Goal: Task Accomplishment & Management: Manage account settings

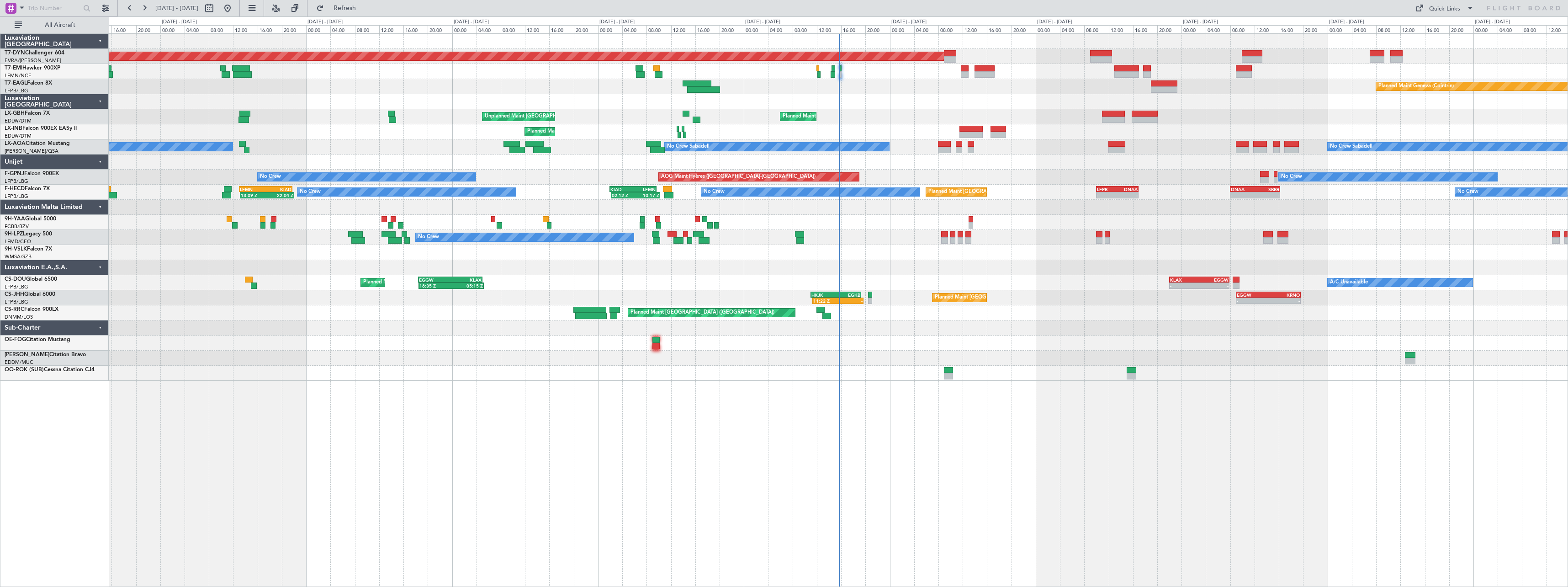
click at [968, 410] on div "Planned Maint Basel-Mulhouse Planned Maint Geneva (Cointrin) Planned Maint New …" at bounding box center [838, 310] width 1459 height 554
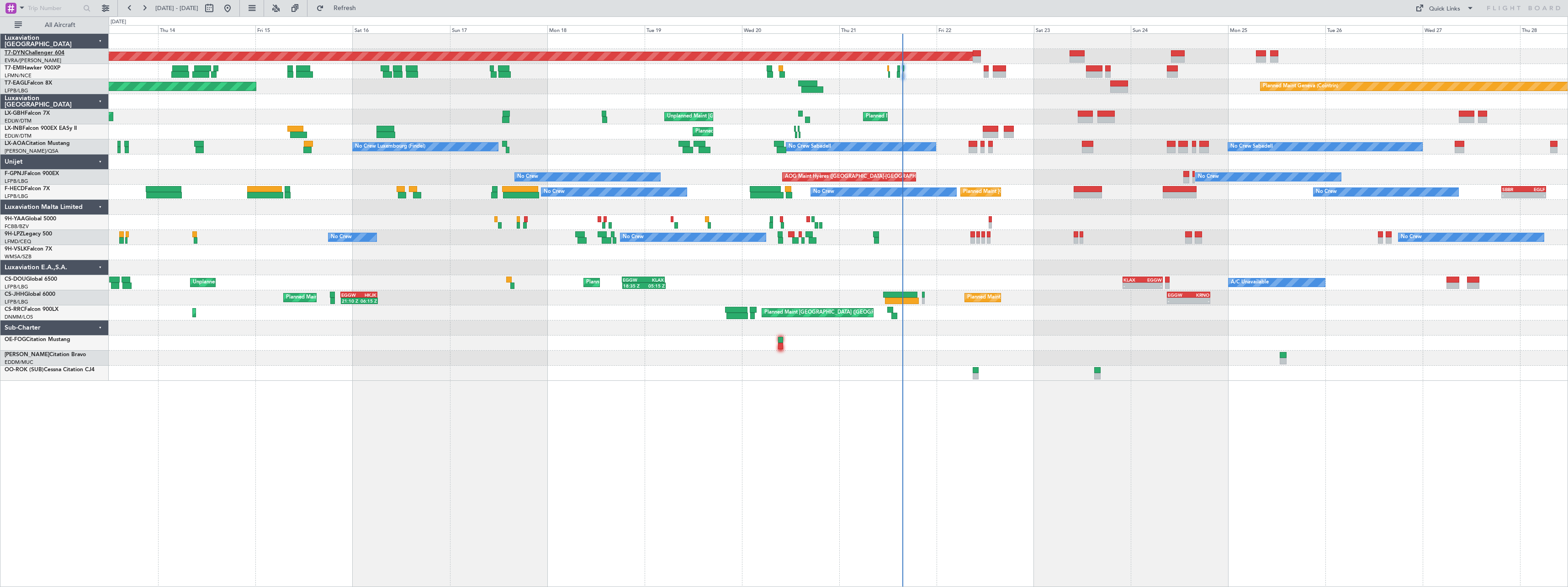
click at [50, 54] on link "T7-DYN Challenger 604" at bounding box center [35, 53] width 60 height 5
click at [48, 52] on link "T7-DYN Challenger 604" at bounding box center [35, 53] width 60 height 5
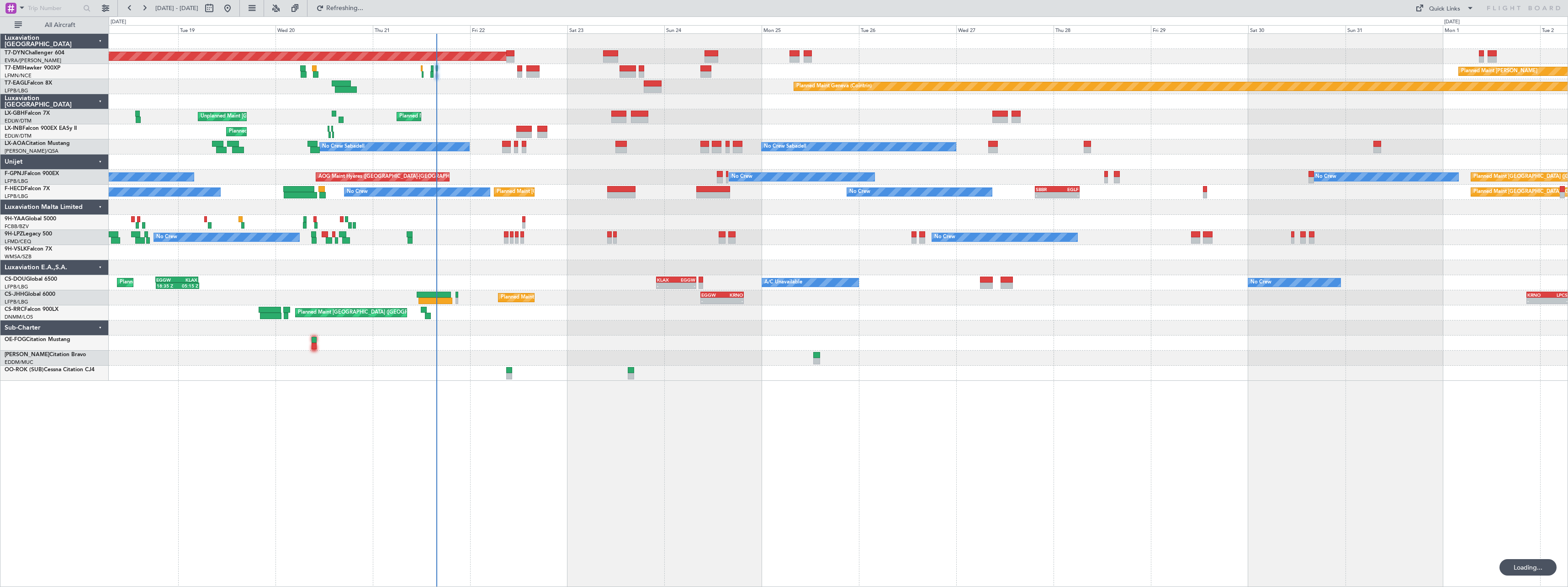
click at [430, 358] on div at bounding box center [838, 358] width 1459 height 15
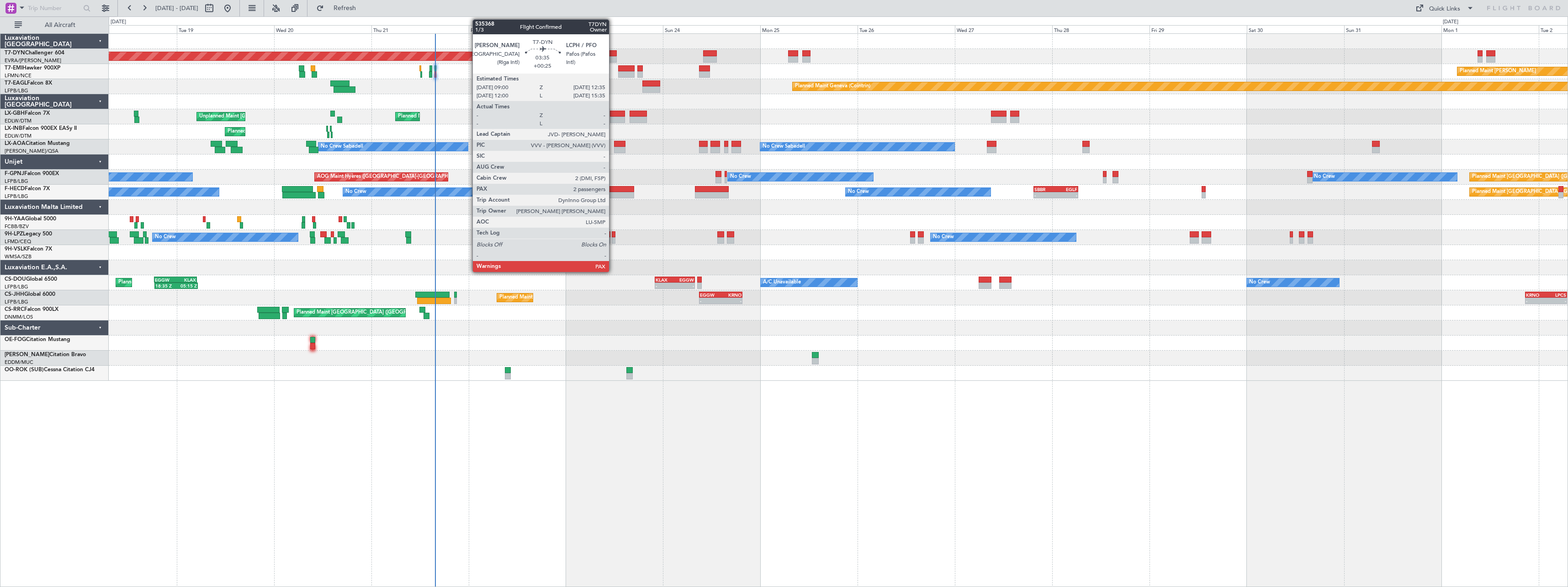
click at [613, 55] on div at bounding box center [609, 54] width 15 height 7
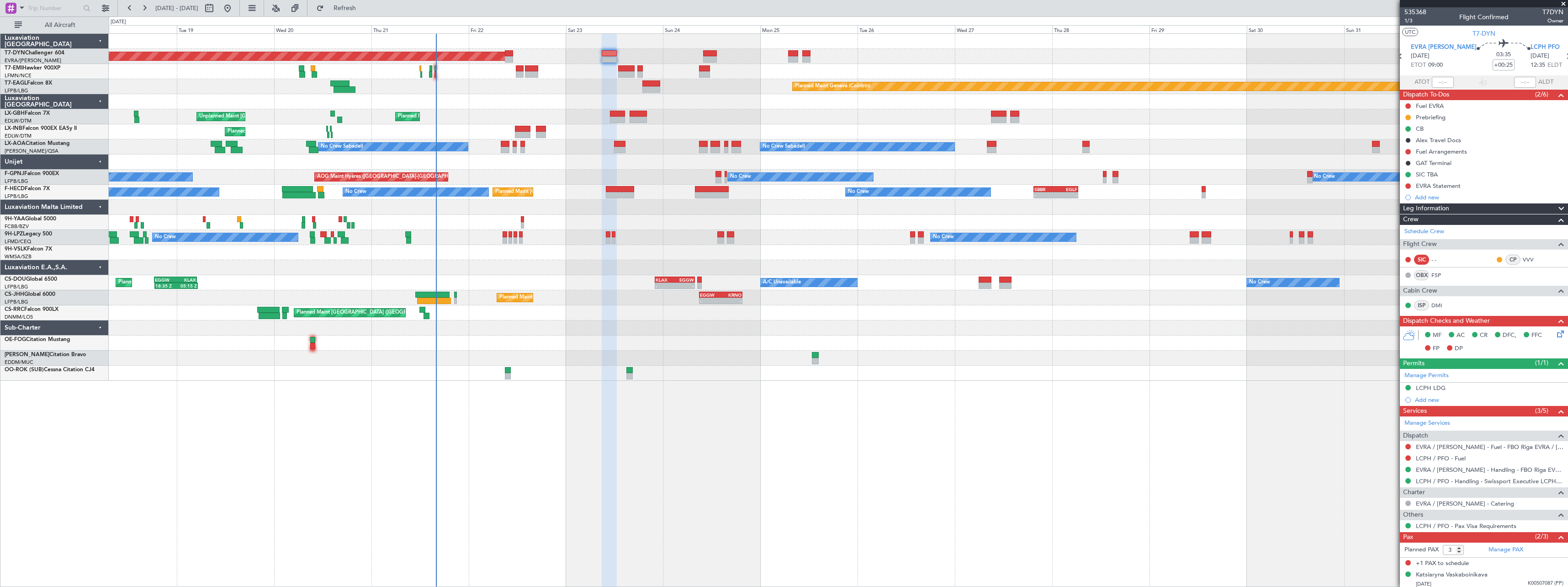
click at [1563, 5] on span at bounding box center [1563, 4] width 9 height 9
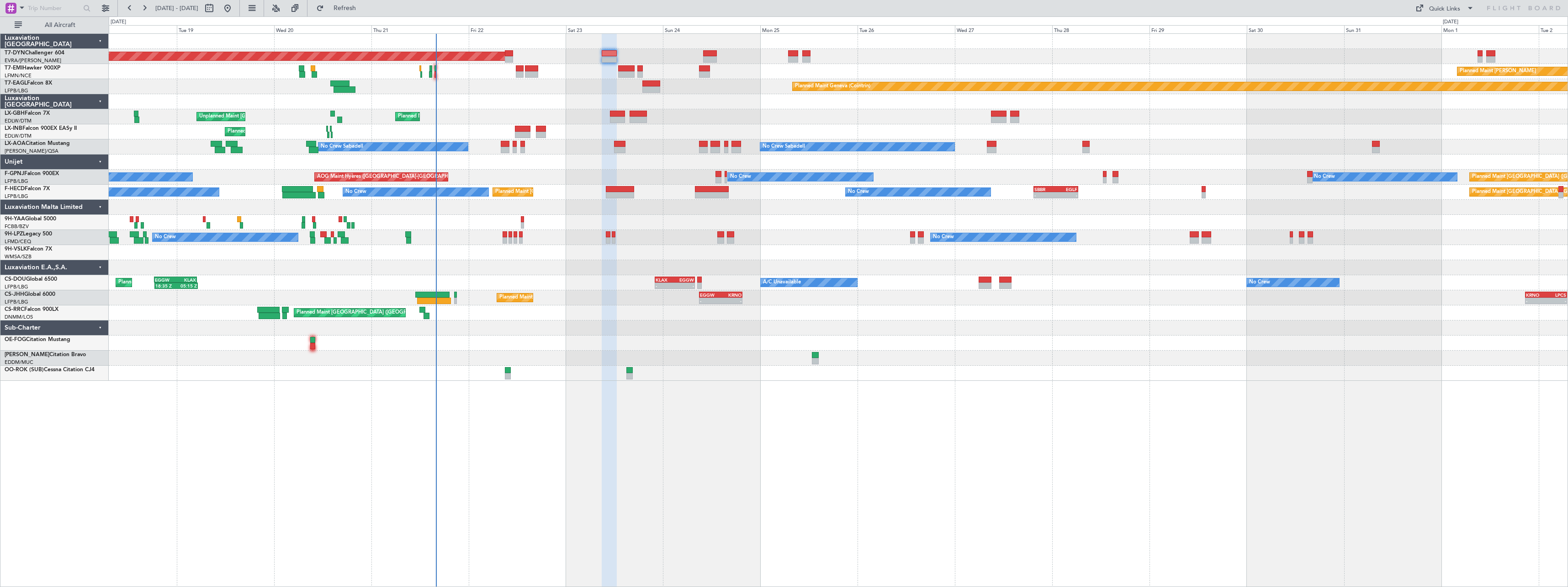
type input "0"
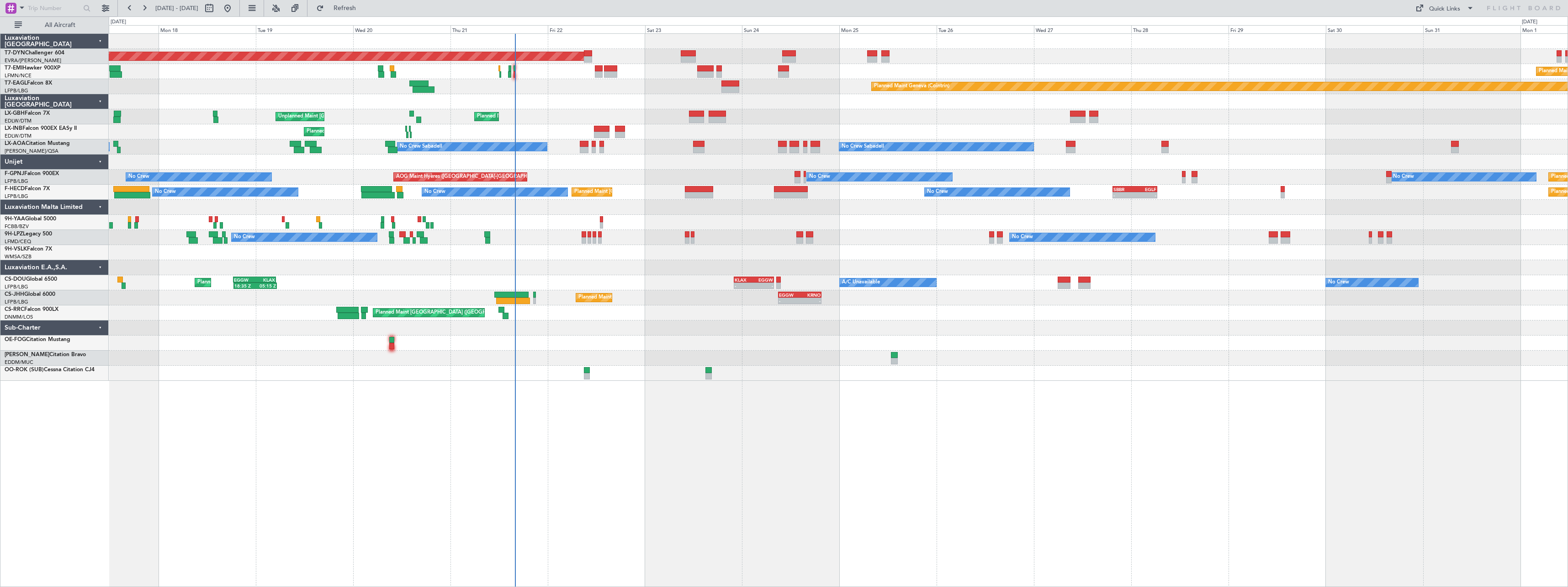
click at [618, 249] on div at bounding box center [838, 252] width 1459 height 15
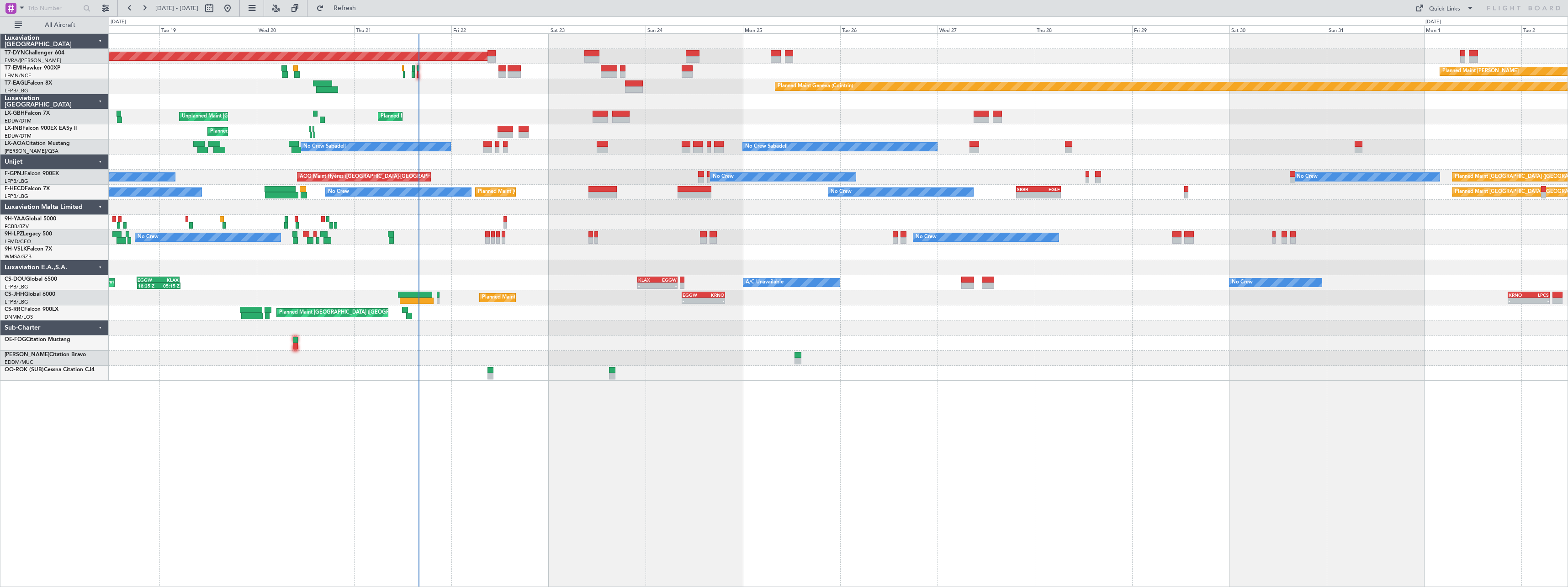
click at [570, 195] on div "No Crew No Crew Planned Maint Paris (Le Bourget) Planned Maint Paris (Le Bourge…" at bounding box center [838, 192] width 1459 height 15
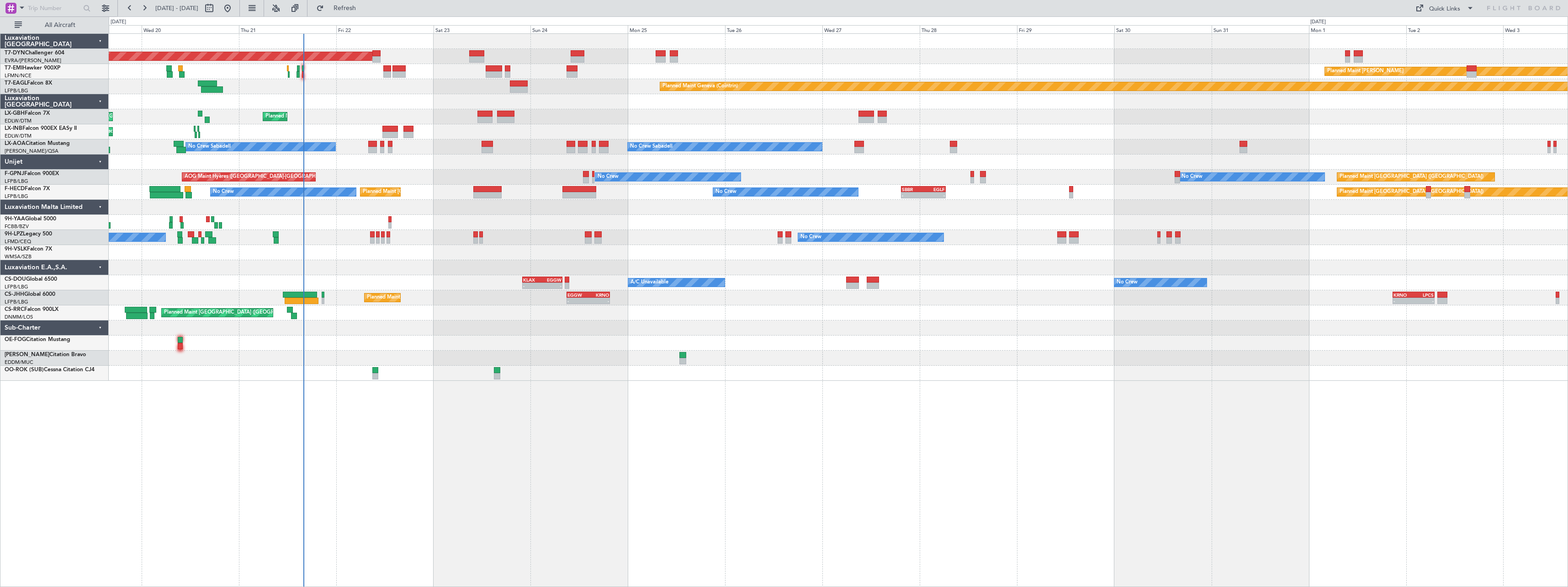
click at [651, 439] on div "Planned Maint Basel-Mulhouse Planned Maint Chester Planned Maint Geneva (Cointr…" at bounding box center [838, 310] width 1459 height 554
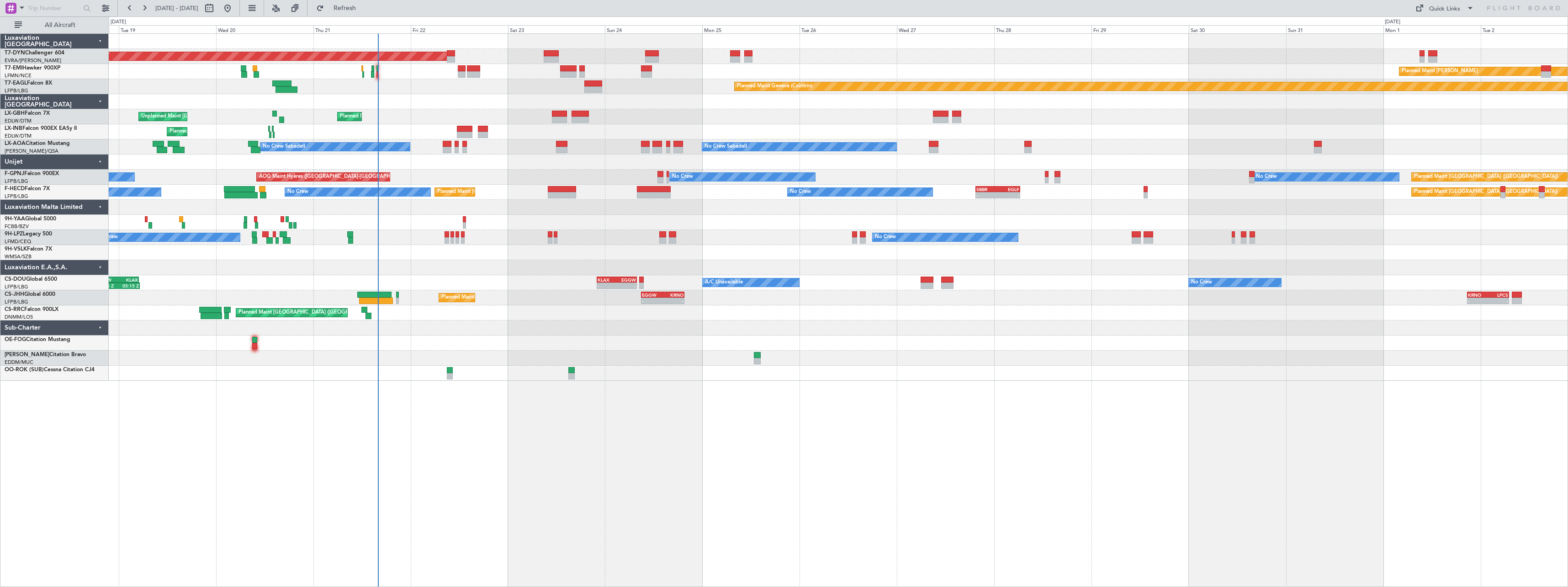
click at [541, 162] on div at bounding box center [838, 162] width 1459 height 15
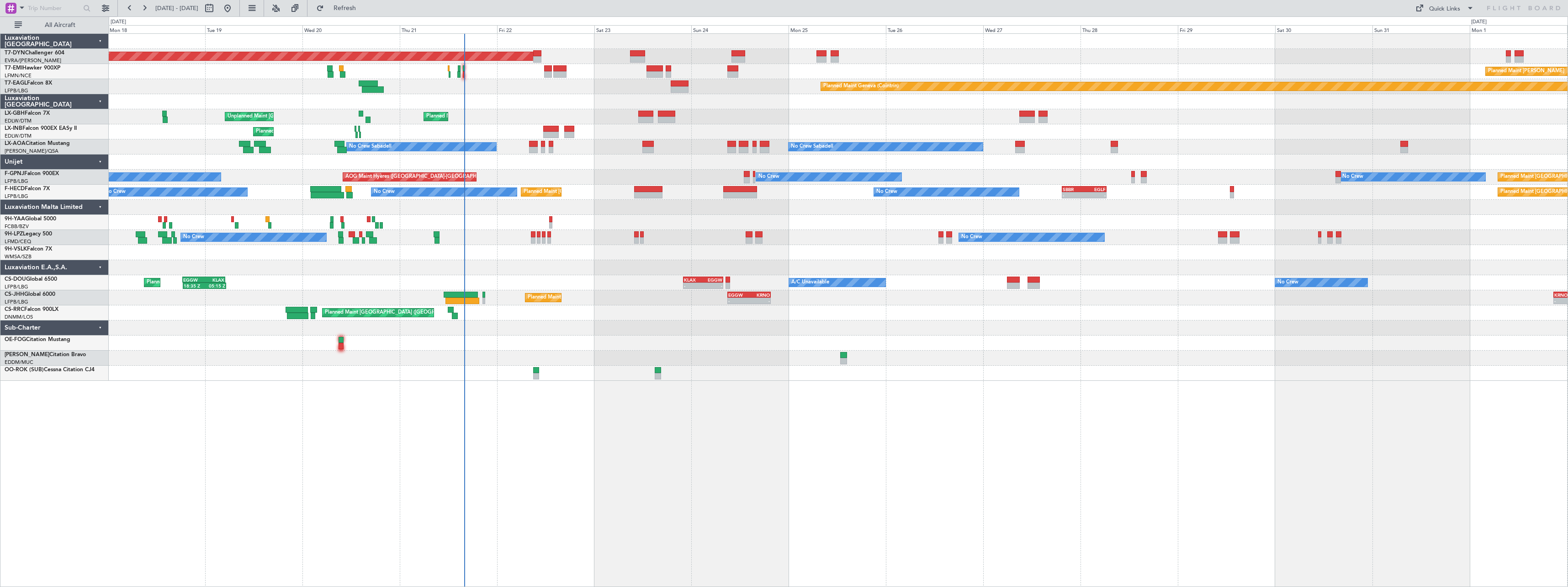
click at [627, 311] on div "Planned Maint Paris (Le Bourget) Planned Maint Lagos (Murtala Muhammed)" at bounding box center [838, 312] width 1459 height 15
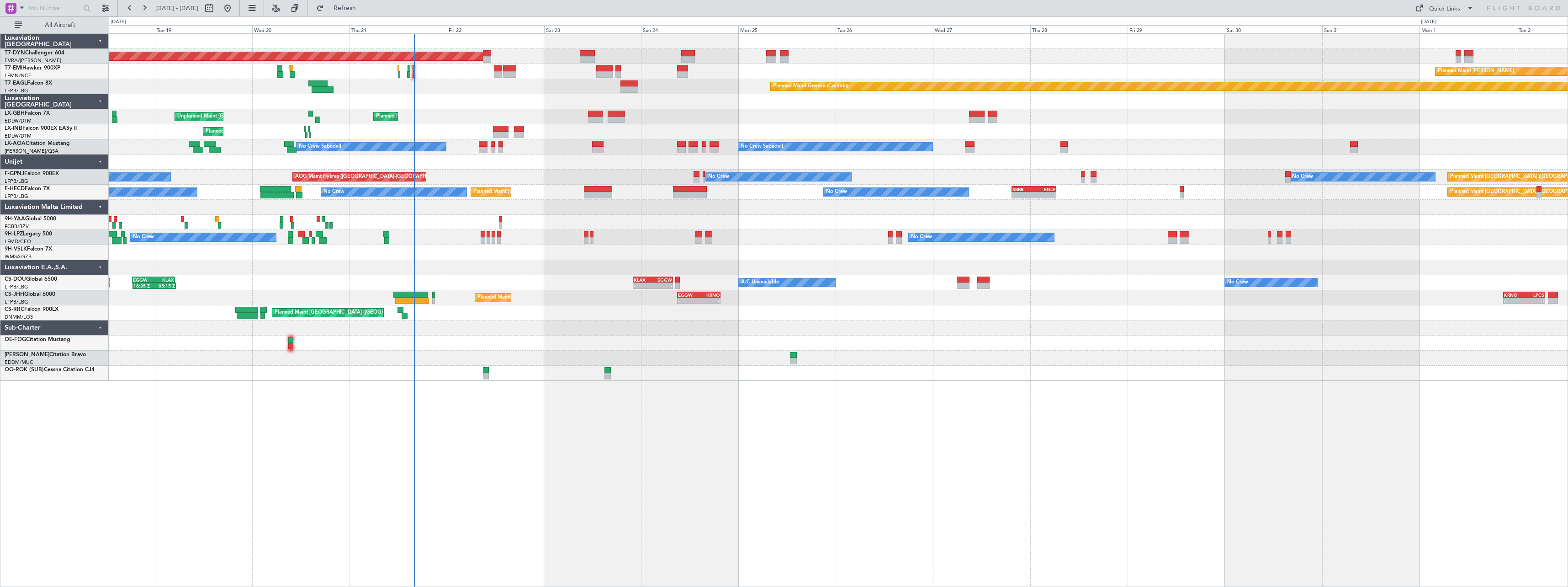
click at [671, 247] on div at bounding box center [838, 252] width 1459 height 15
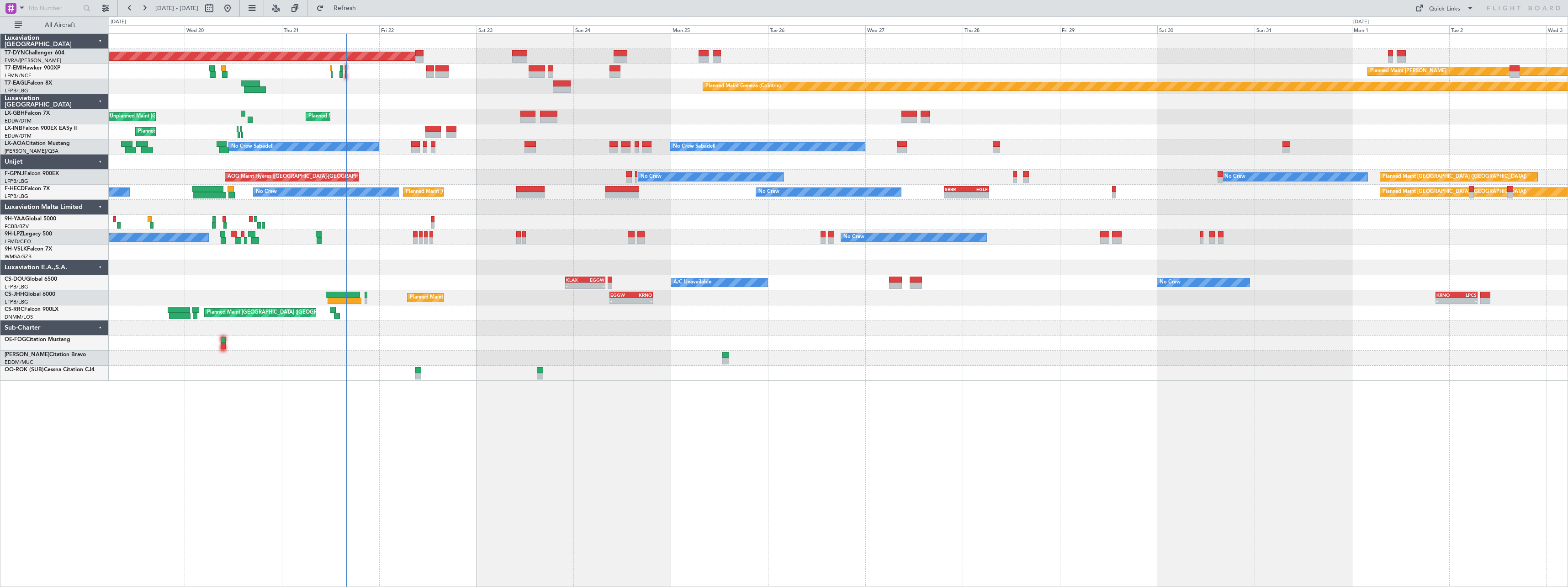
click at [687, 366] on div "Planned Maint Basel-Mulhouse Planned Maint Chester Planned Maint Geneva (Cointr…" at bounding box center [838, 208] width 1459 height 347
click at [364, 10] on span "Refresh" at bounding box center [345, 8] width 38 height 7
click at [364, 12] on span "Refresh" at bounding box center [345, 8] width 38 height 7
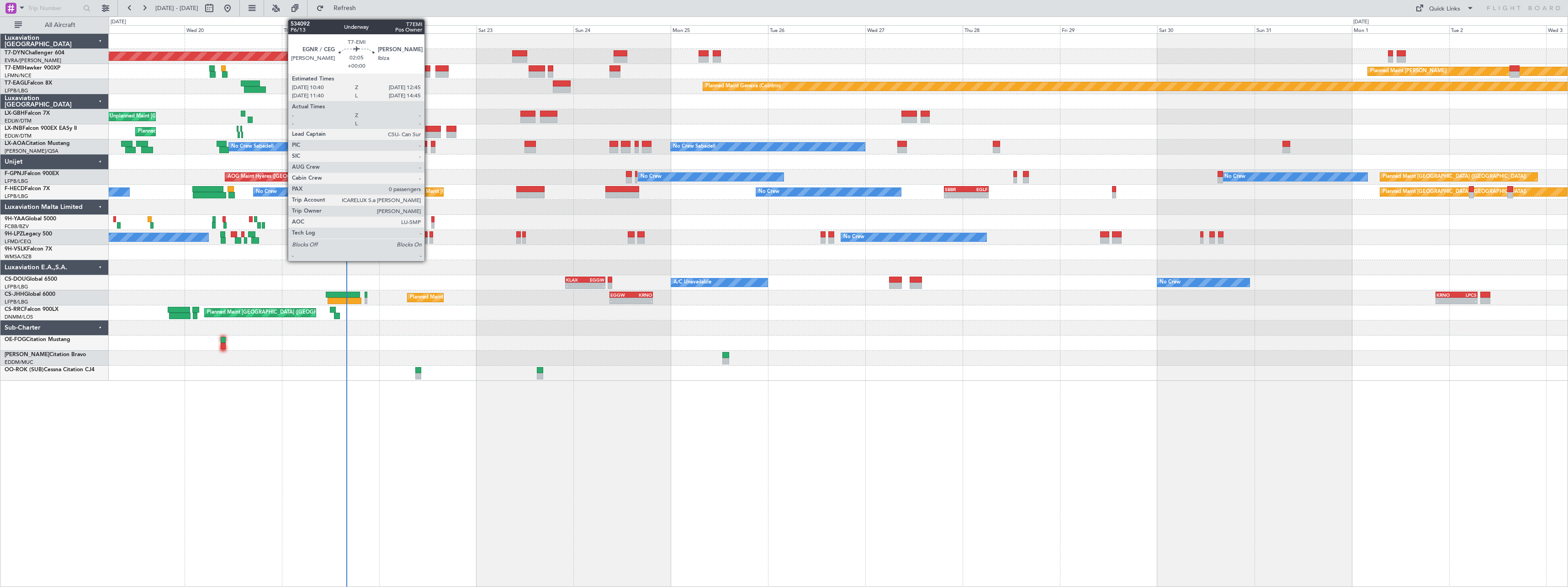
click at [429, 73] on div at bounding box center [426, 74] width 9 height 7
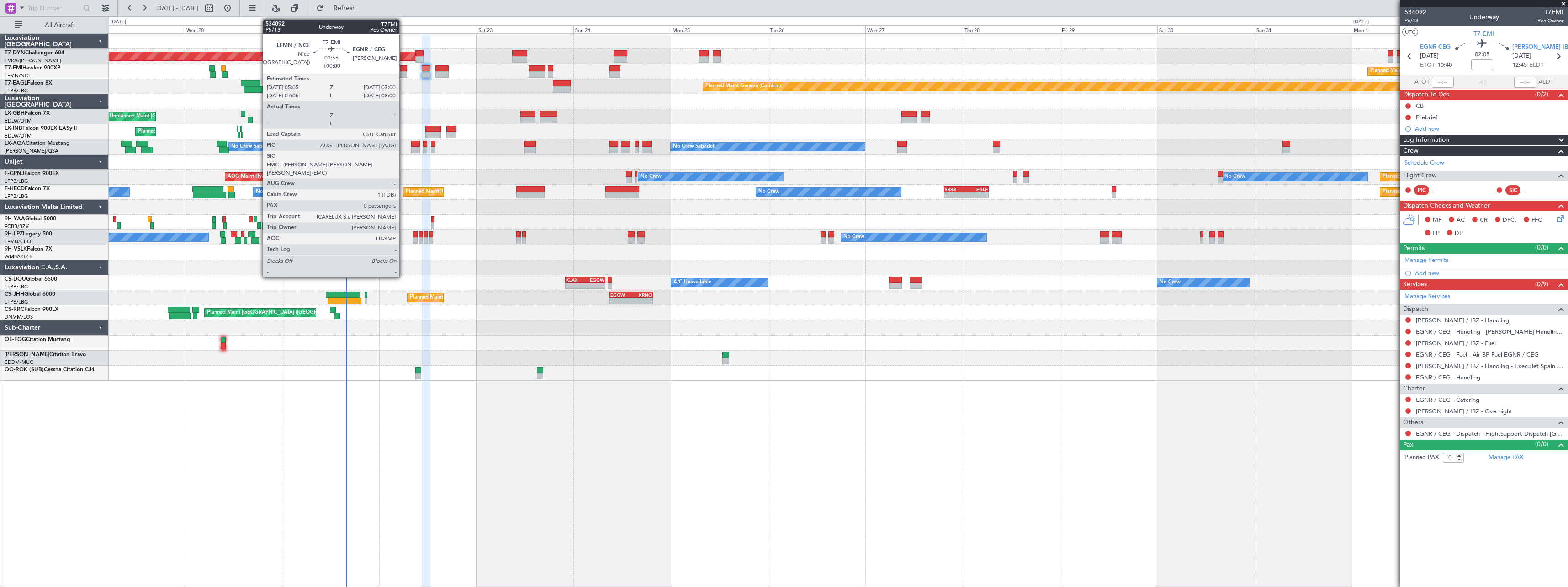
click at [404, 73] on div at bounding box center [404, 74] width 9 height 7
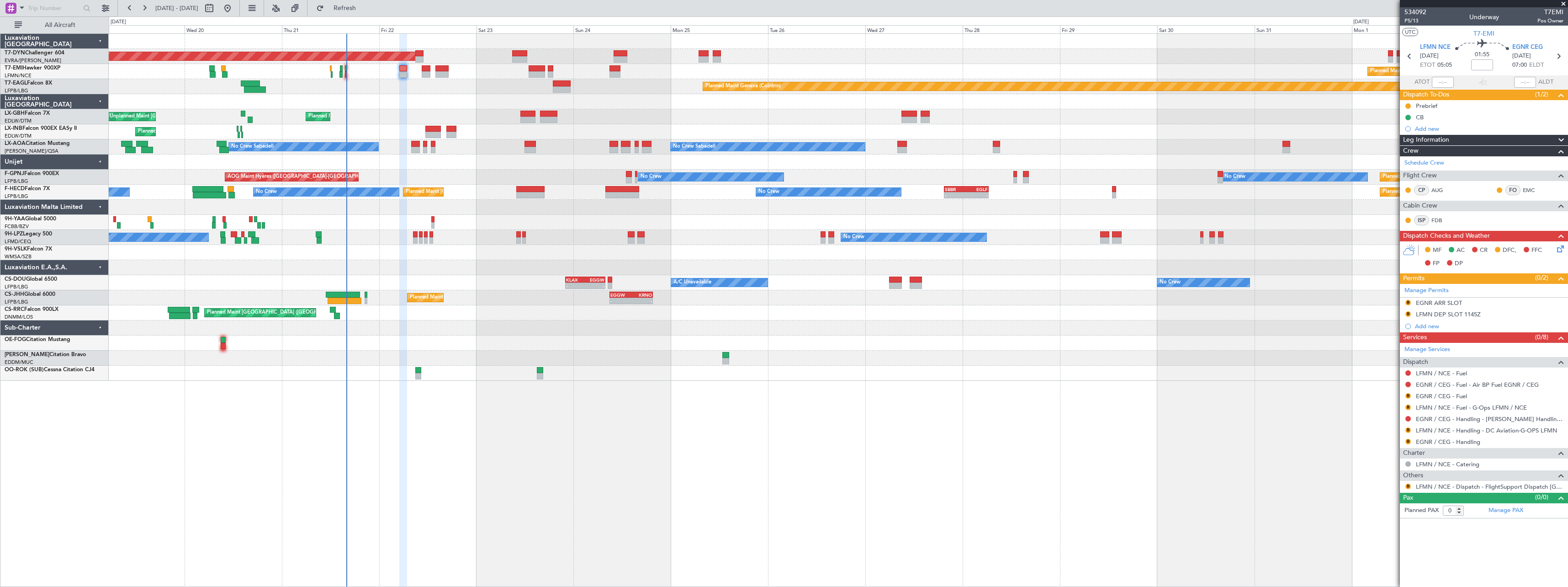
click at [1562, 4] on span at bounding box center [1563, 4] width 9 height 9
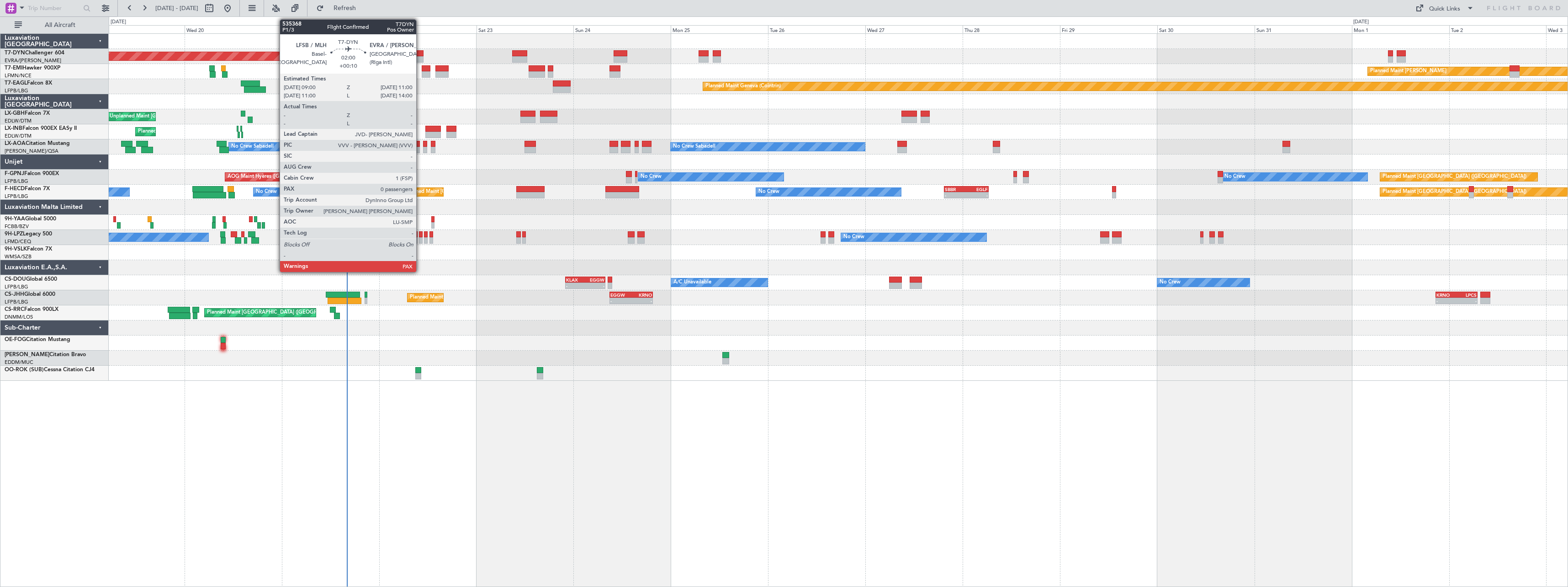
click at [421, 54] on div at bounding box center [419, 54] width 9 height 7
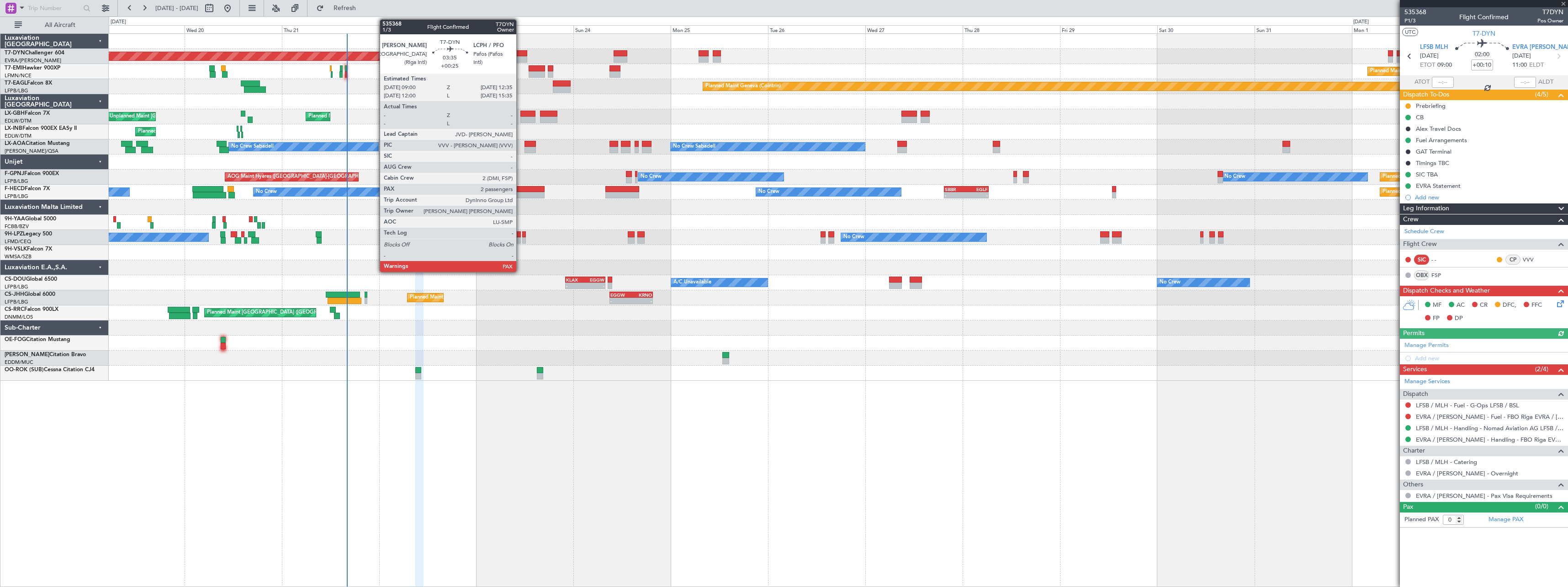
click at [520, 52] on div at bounding box center [519, 54] width 15 height 7
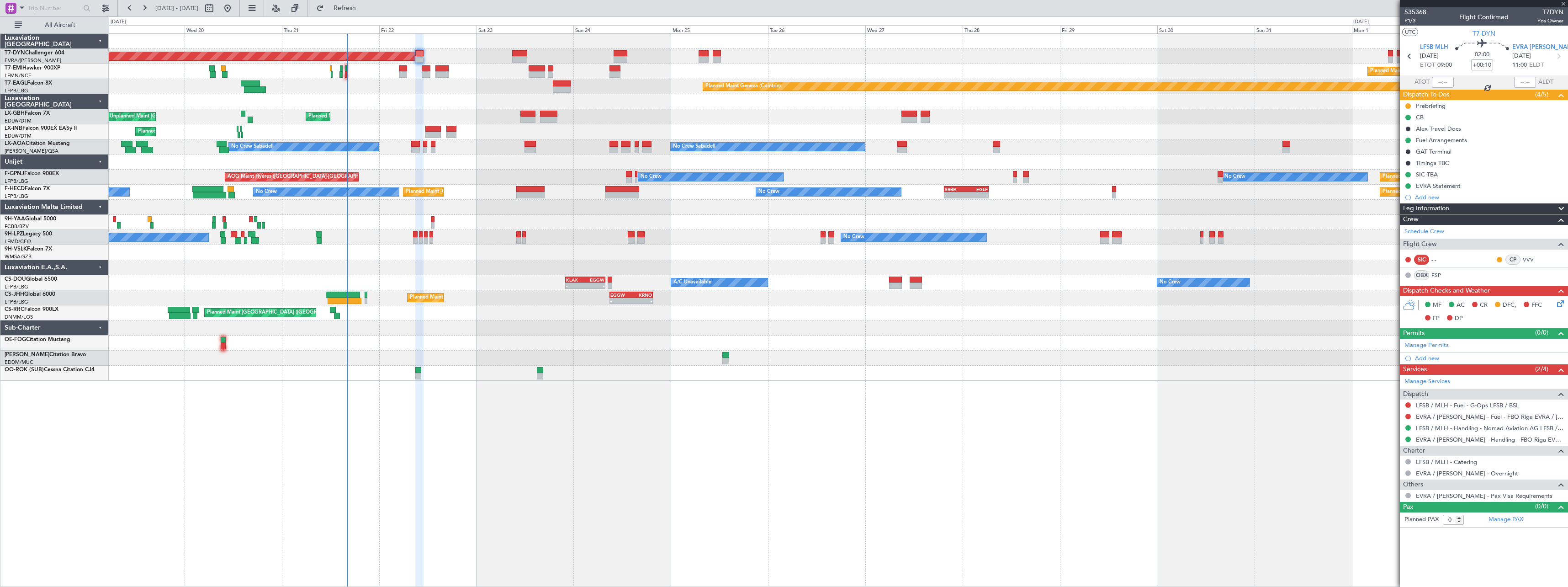
type input "+00:25"
type input "3"
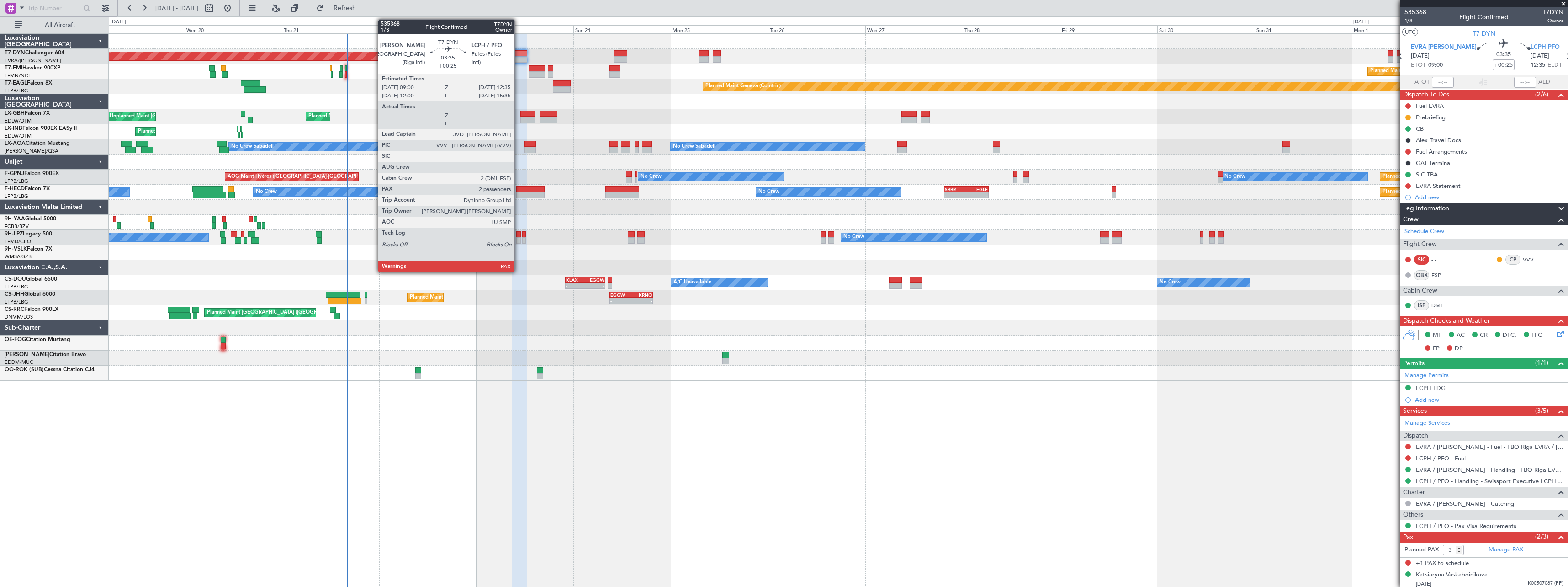
click at [519, 52] on div at bounding box center [519, 54] width 15 height 7
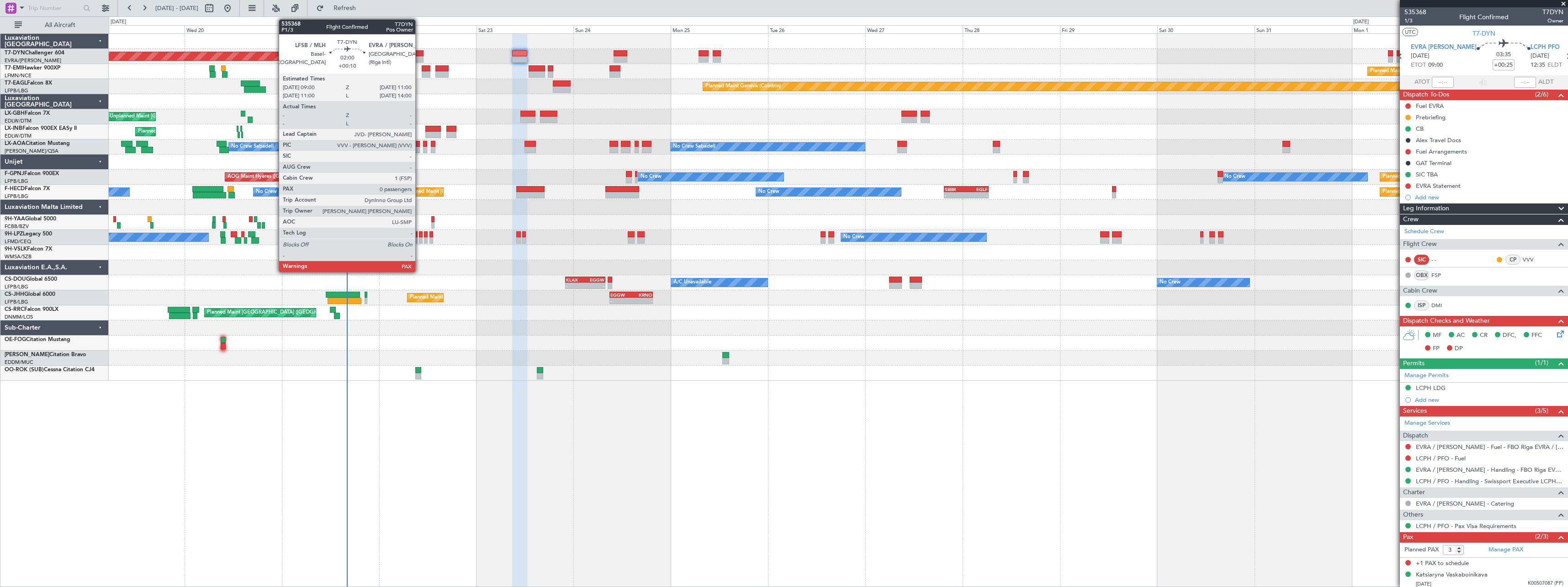
click at [419, 54] on div at bounding box center [419, 54] width 9 height 7
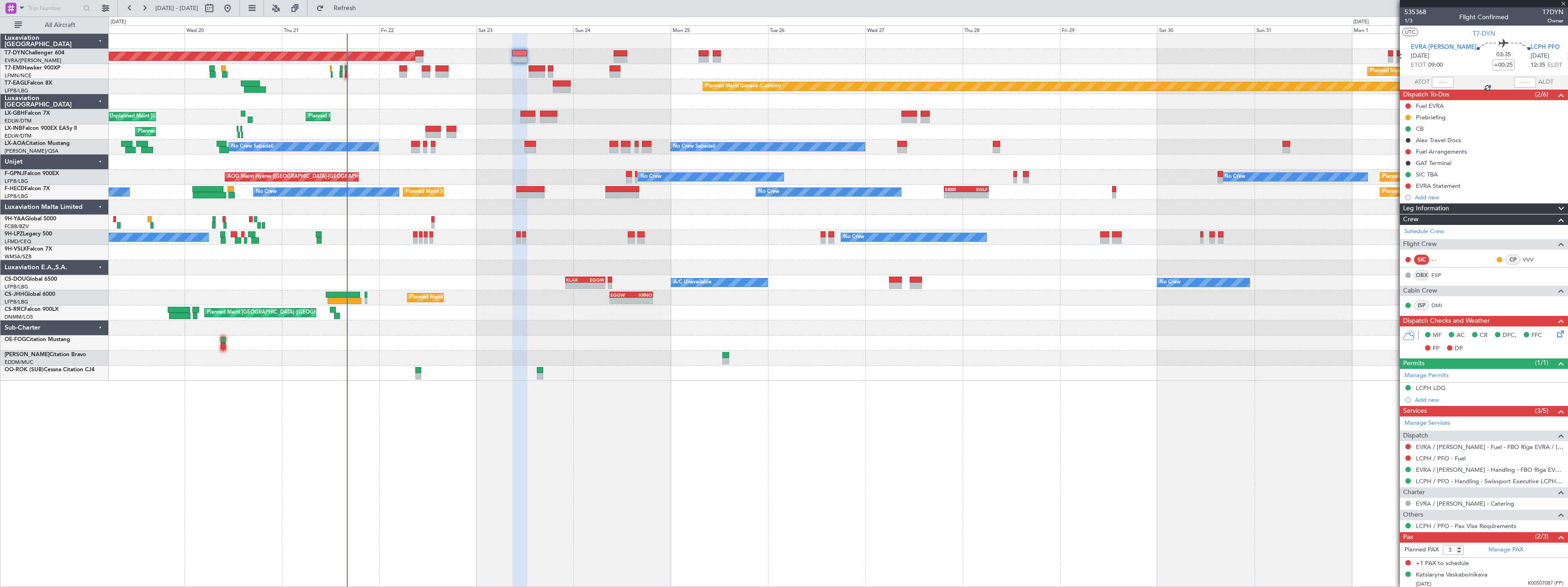
type input "+00:10"
type input "0"
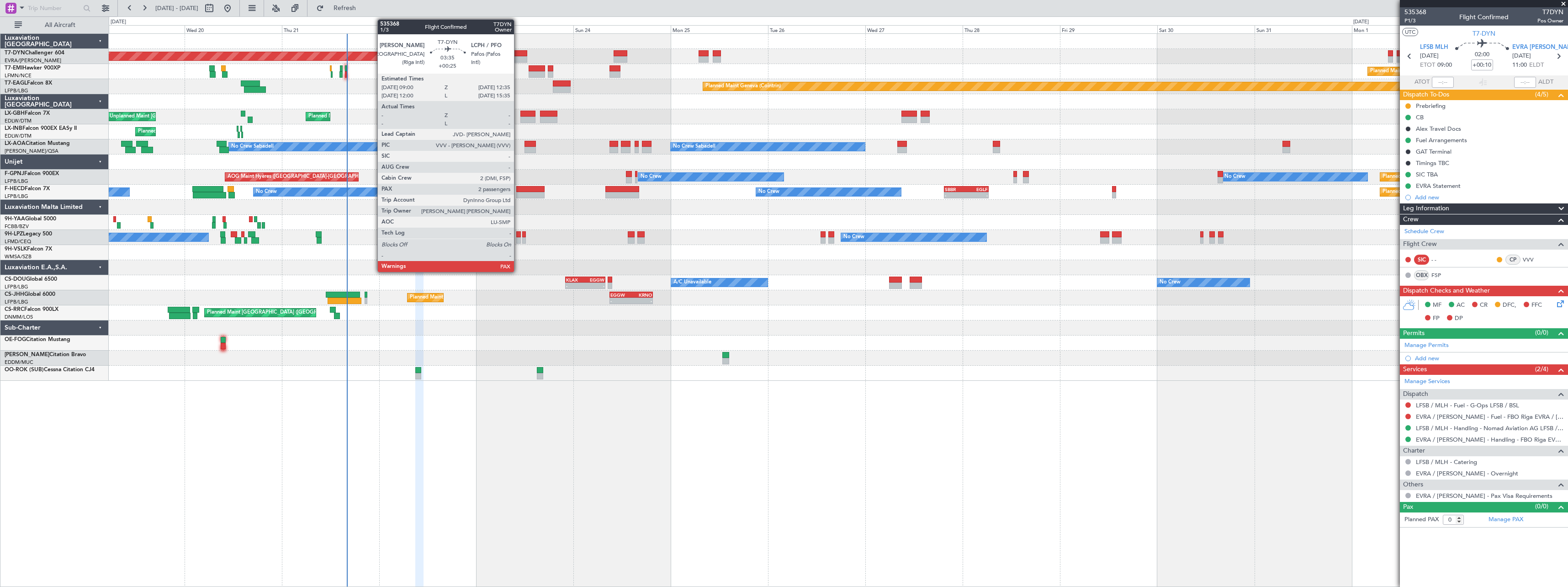
click at [518, 56] on div at bounding box center [519, 54] width 15 height 7
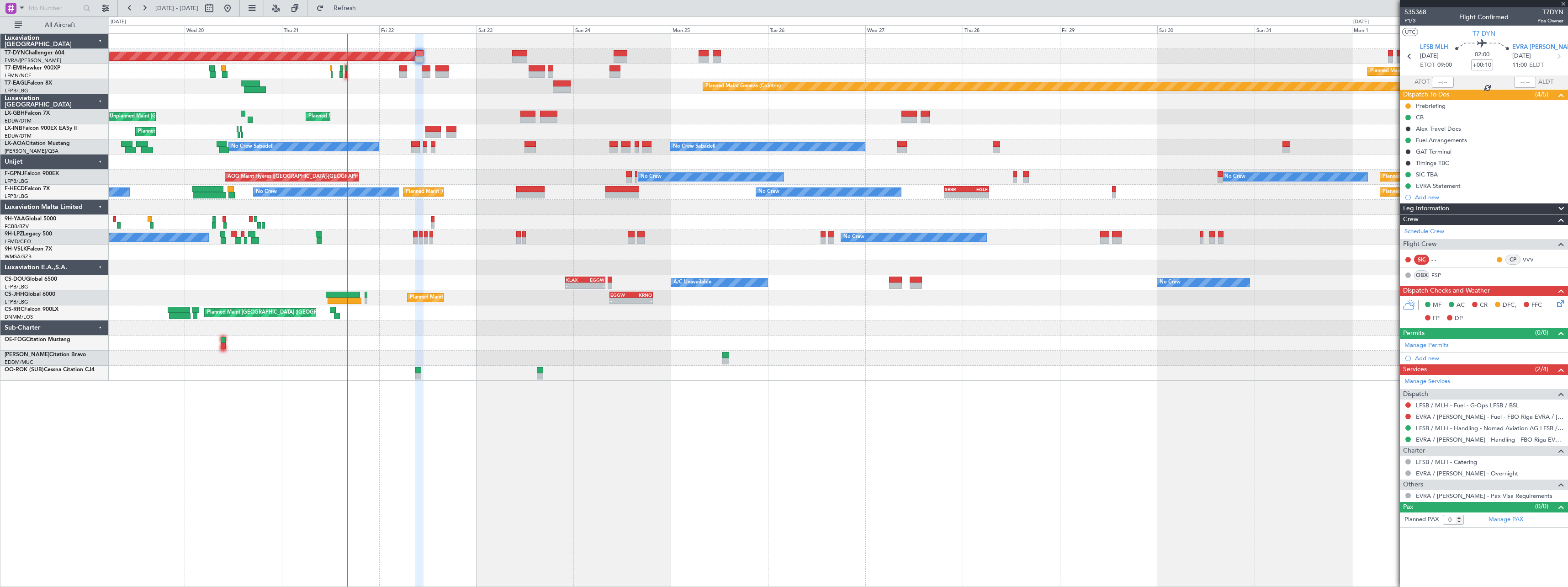
type input "+00:25"
type input "3"
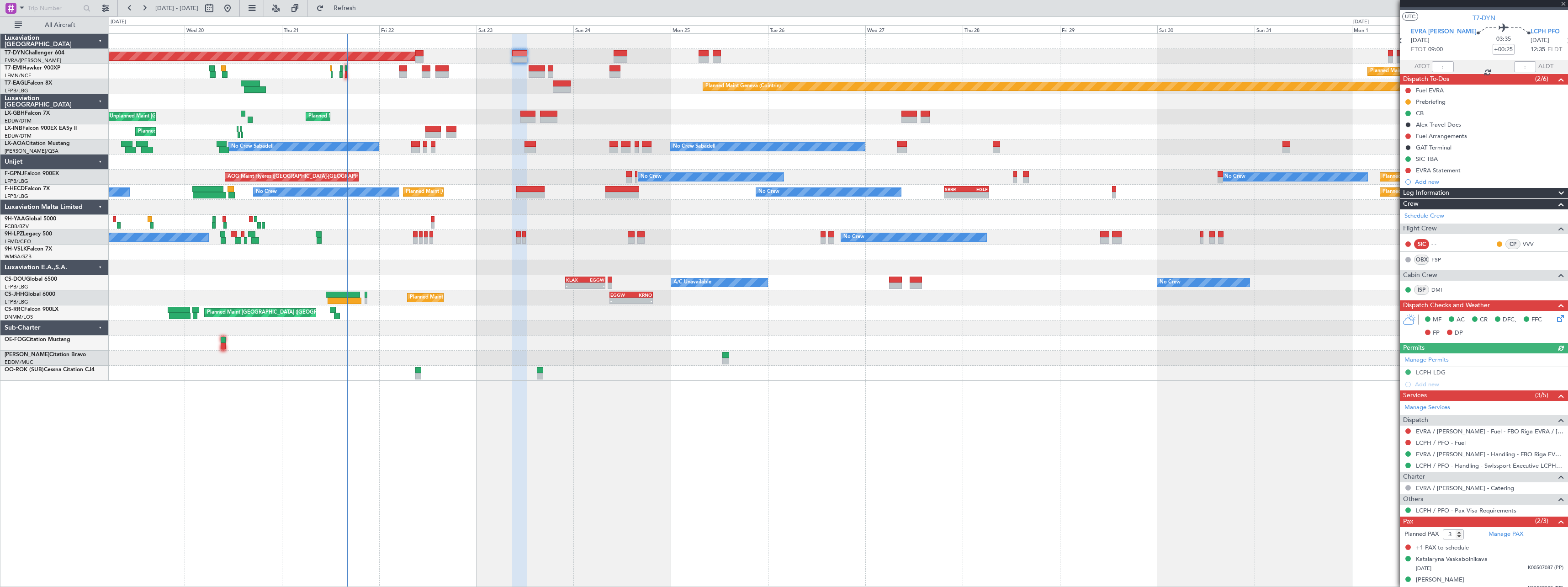
scroll to position [23, 0]
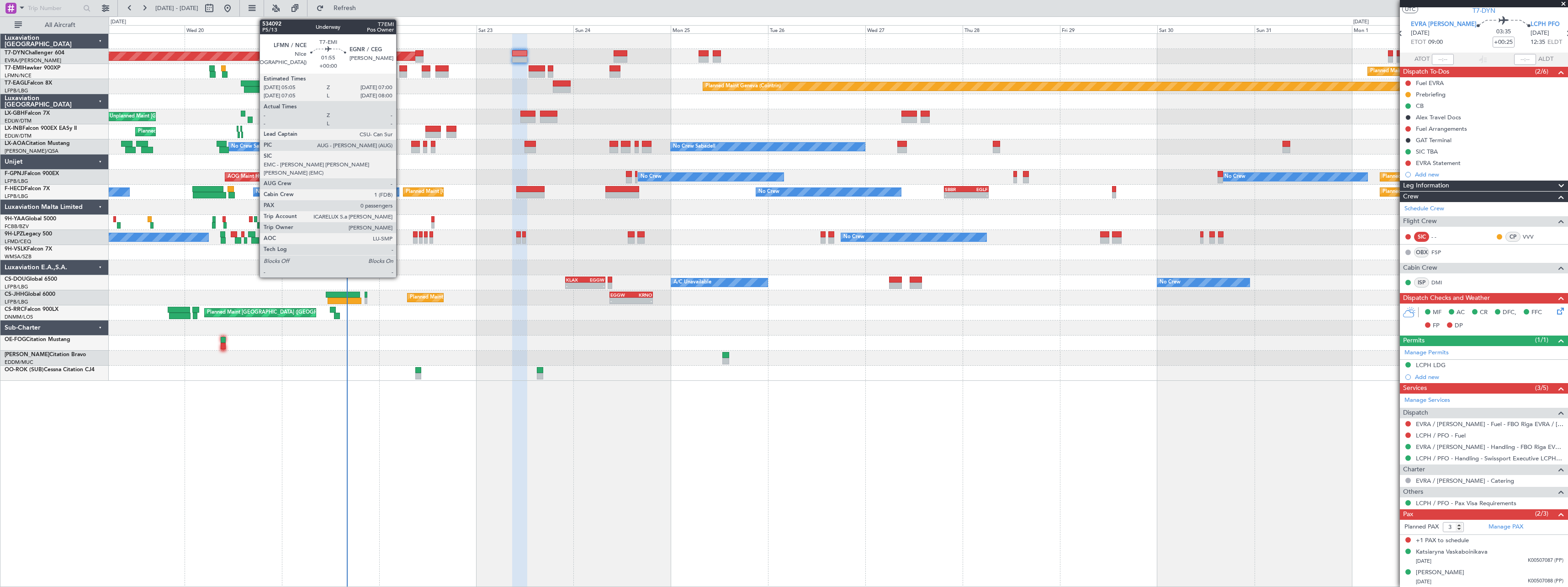
click at [401, 69] on div at bounding box center [404, 68] width 9 height 7
type input "0"
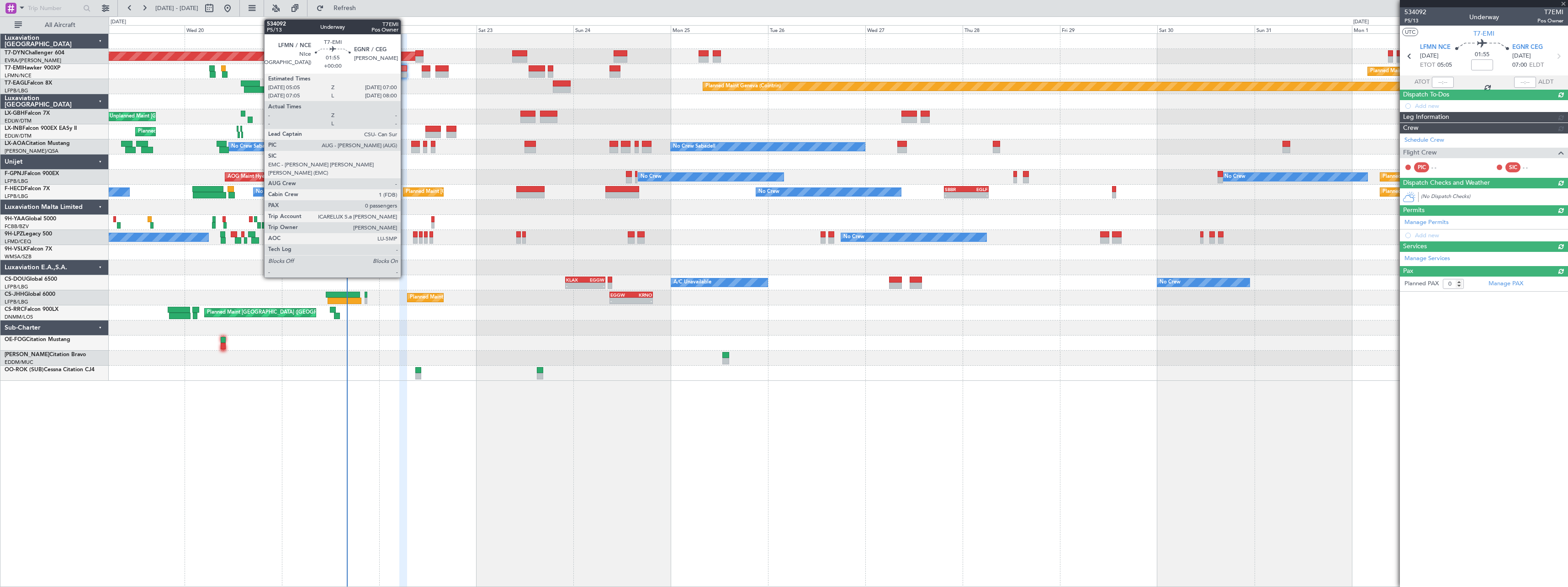
scroll to position [0, 0]
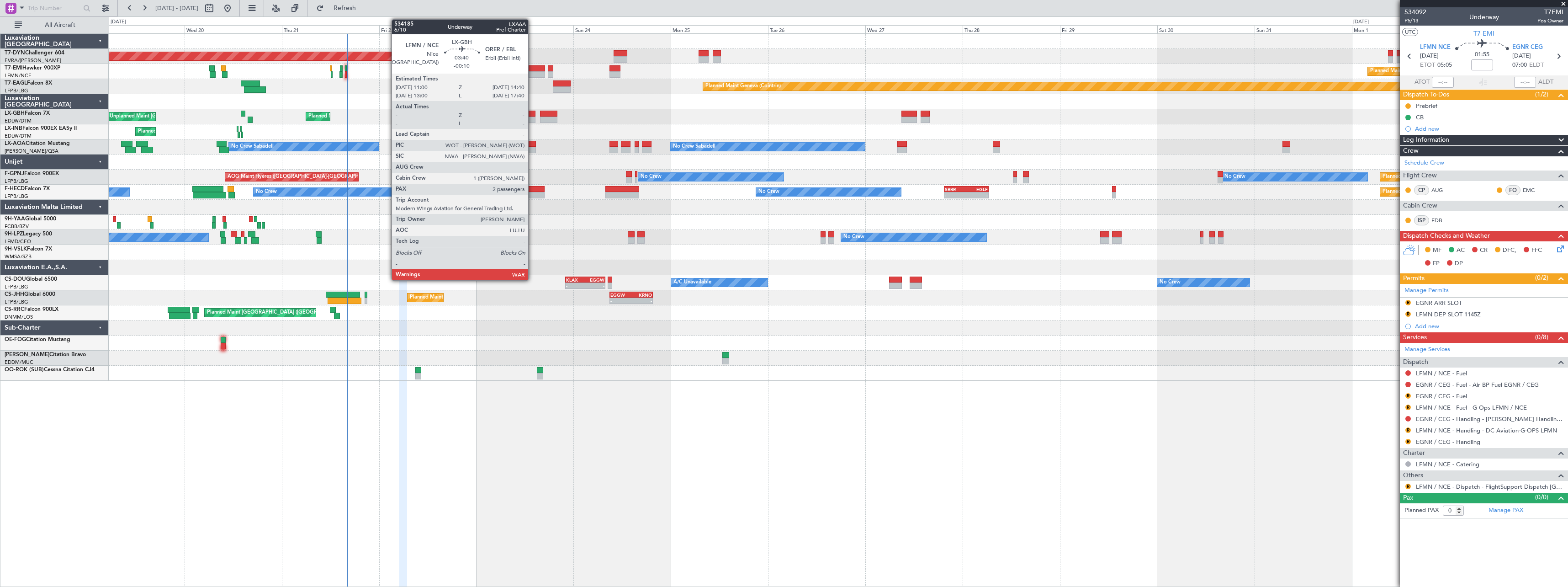
click at [532, 114] on div at bounding box center [528, 114] width 15 height 7
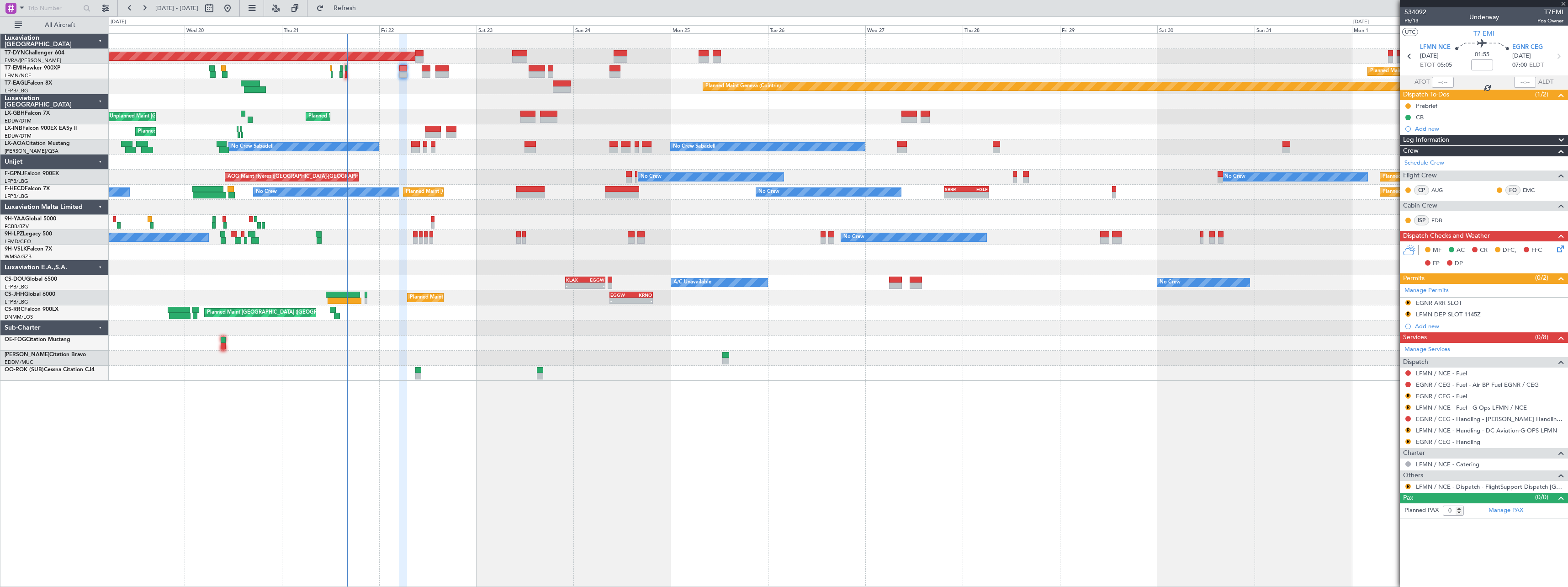
type input "-00:10"
type input "2"
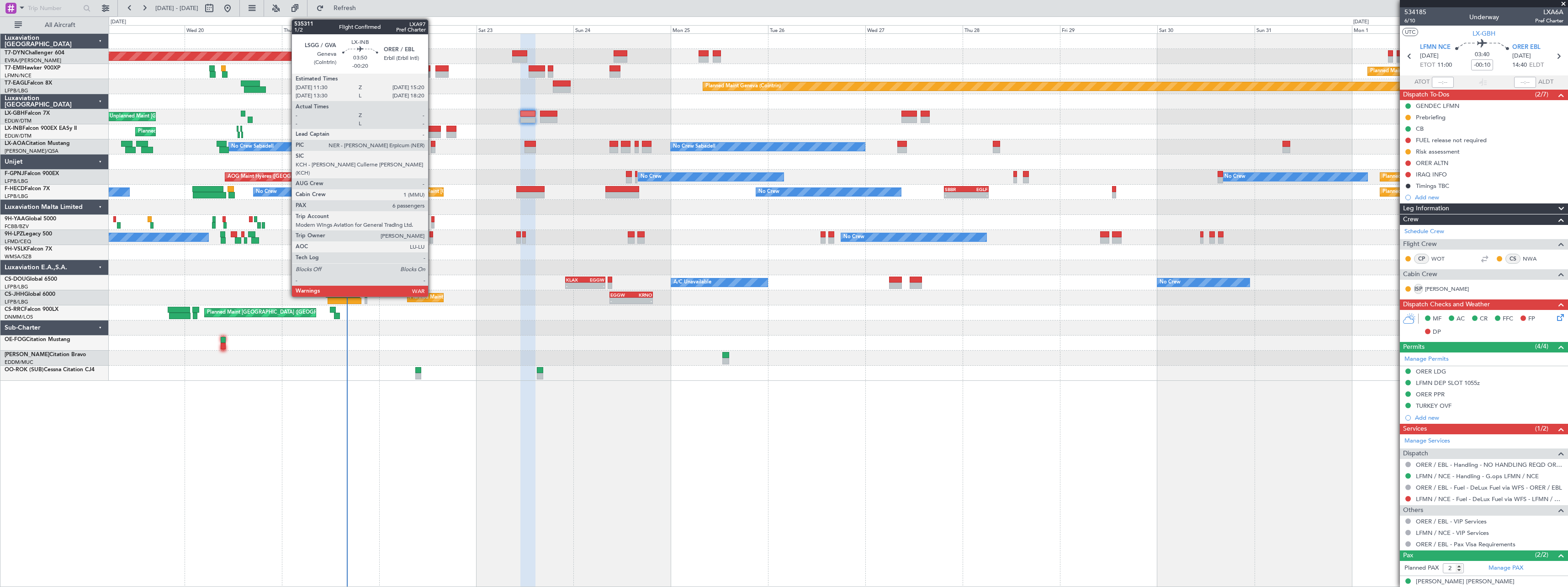
click at [432, 129] on div at bounding box center [433, 128] width 16 height 7
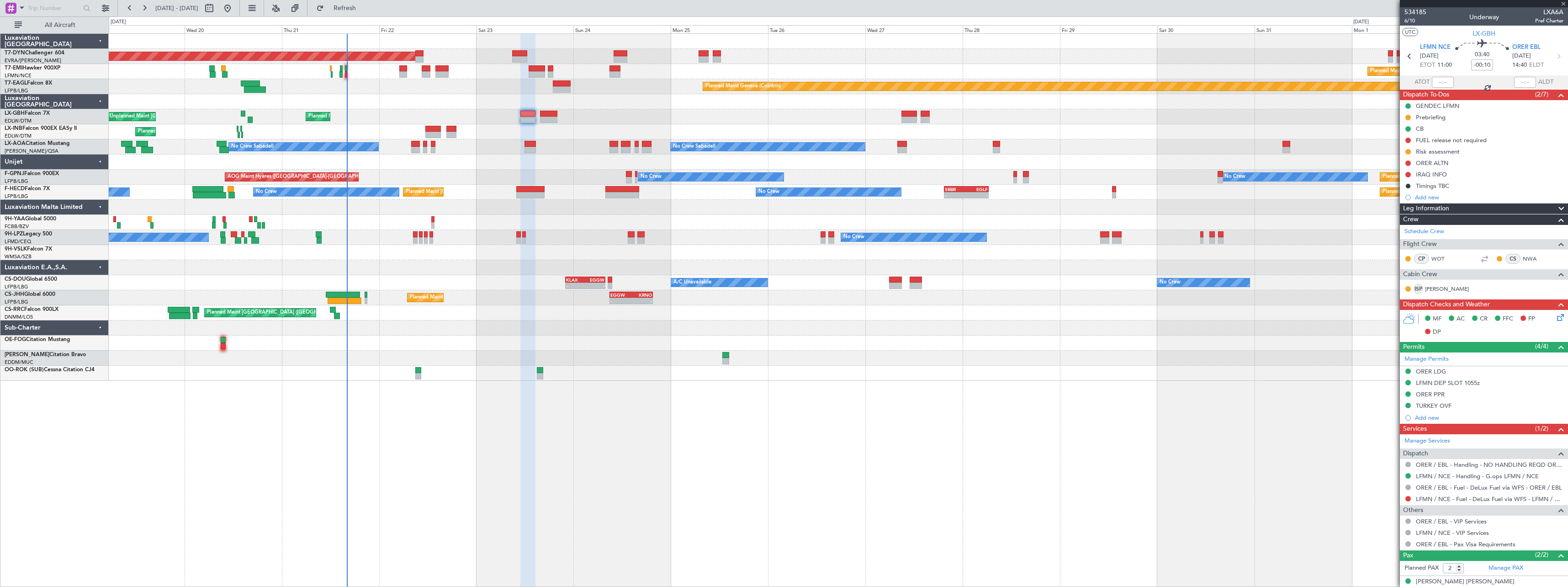
type input "-00:20"
type input "6"
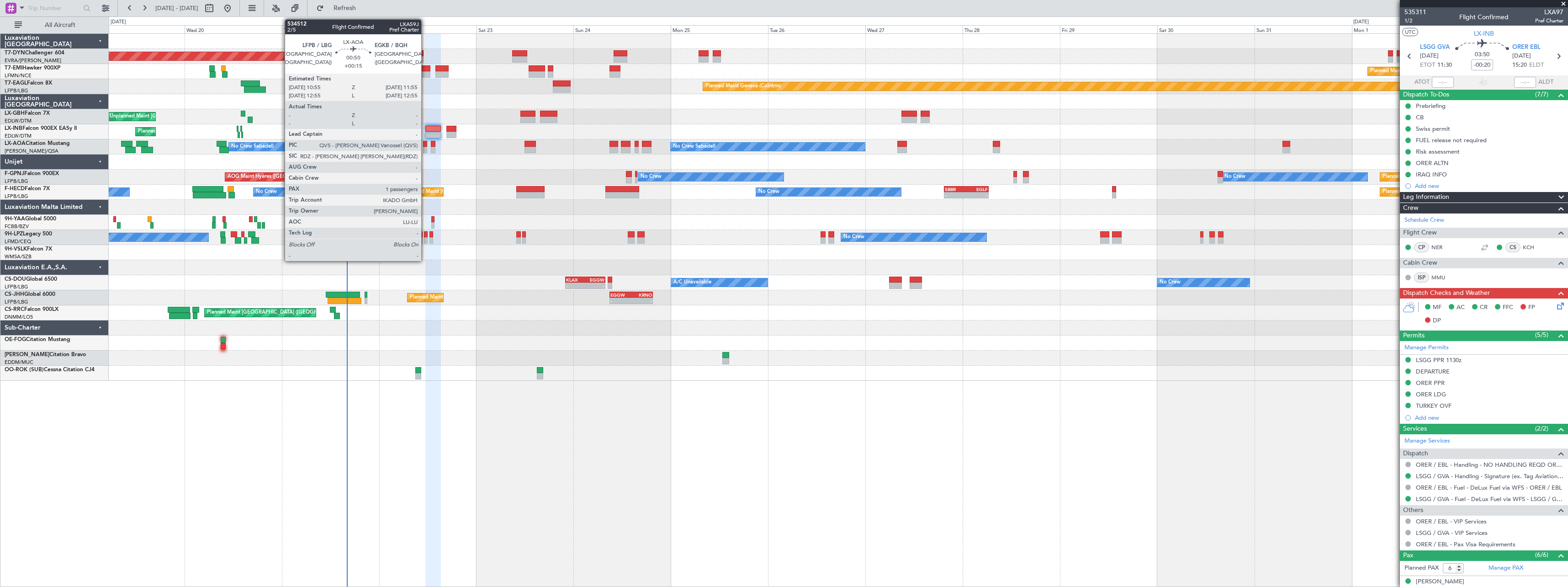
click at [425, 143] on div at bounding box center [425, 144] width 4 height 7
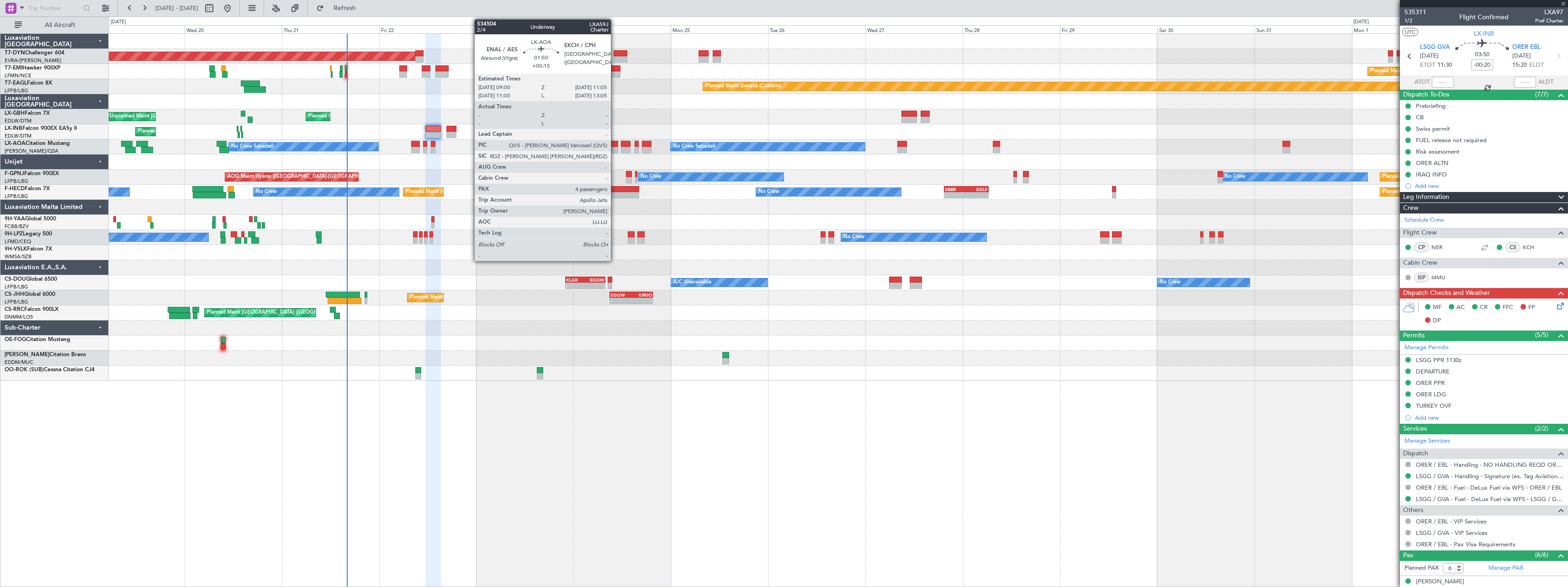
type input "+00:15"
type input "1"
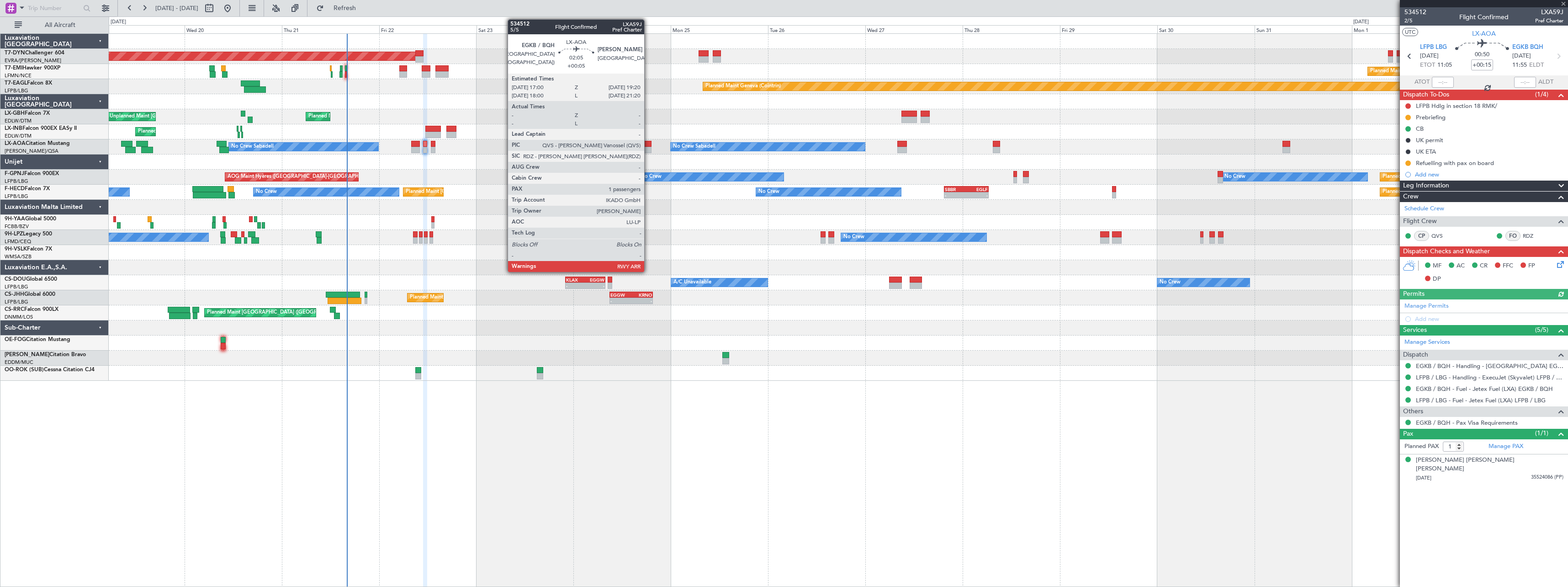
click at [648, 146] on div at bounding box center [647, 144] width 10 height 7
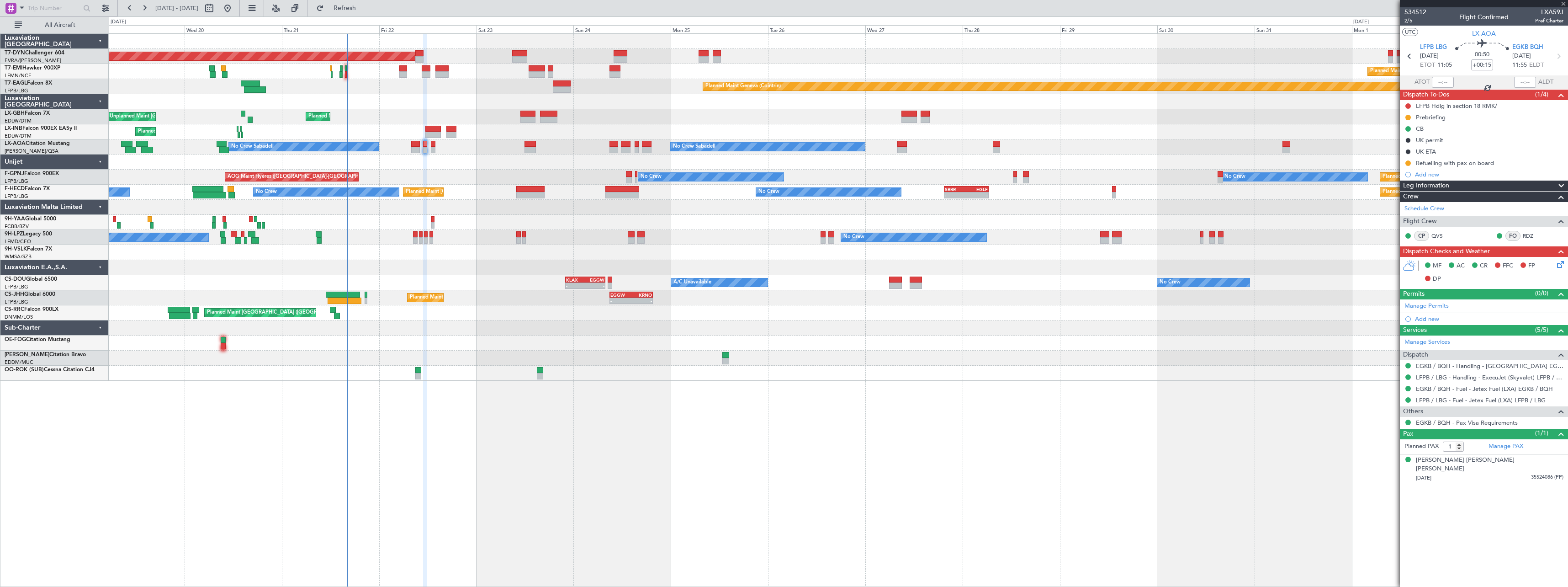
type input "+00:05"
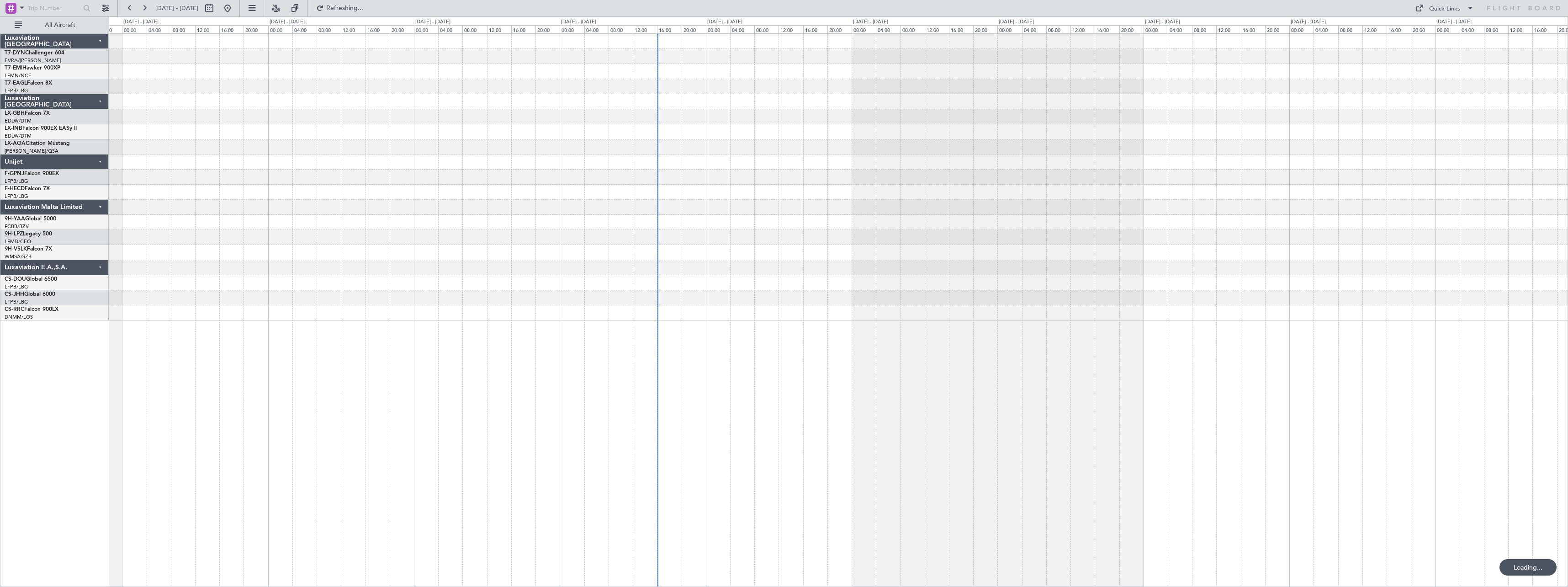
click at [814, 329] on div at bounding box center [838, 310] width 1459 height 554
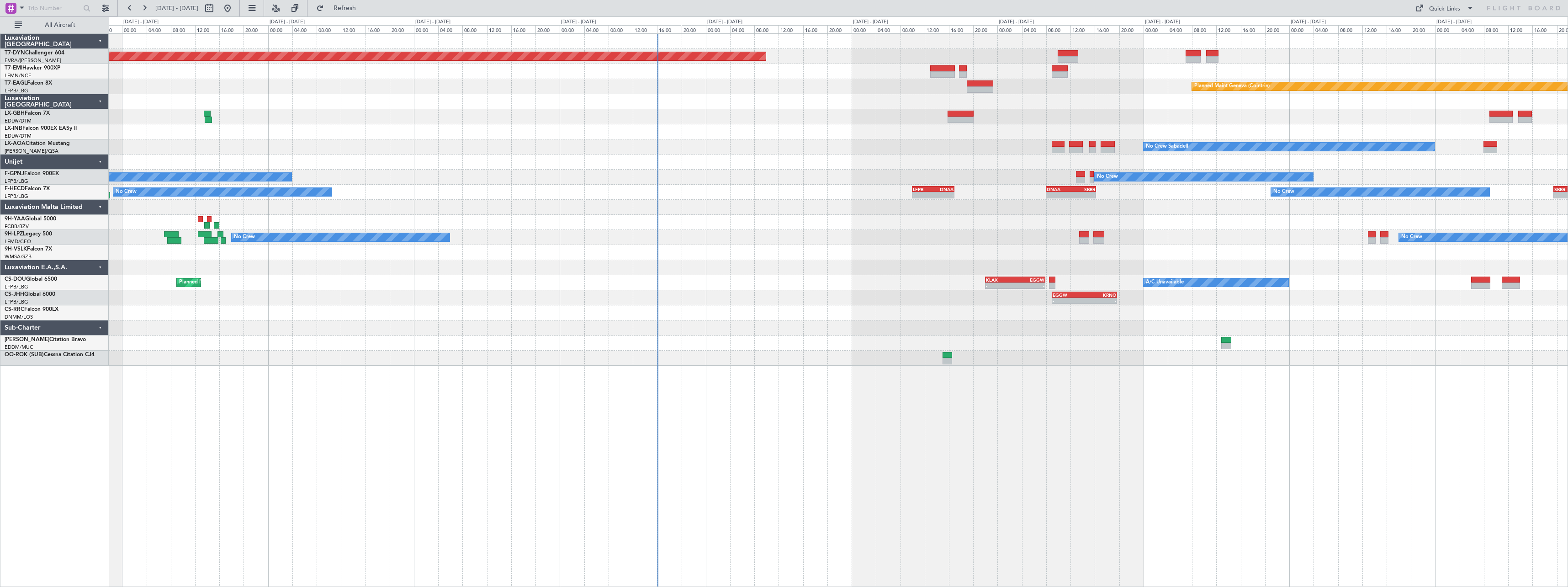
click at [814, 329] on div at bounding box center [838, 328] width 1459 height 15
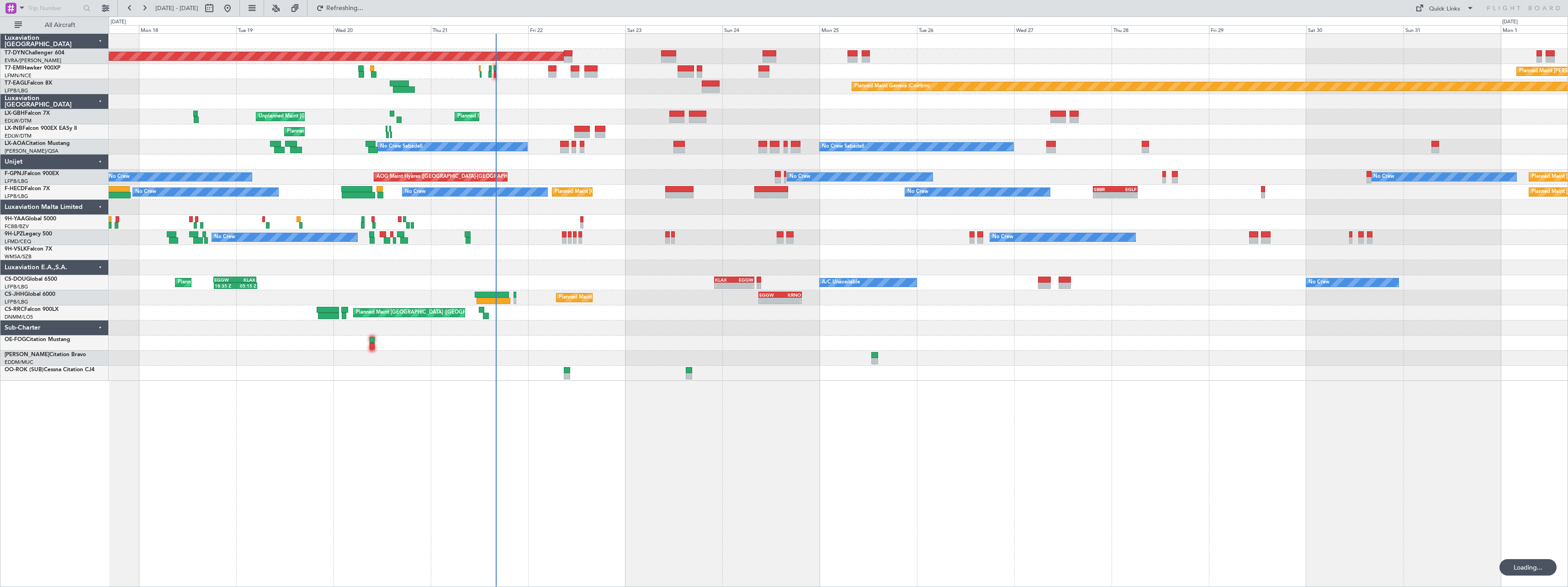
click at [886, 219] on div at bounding box center [838, 222] width 1459 height 15
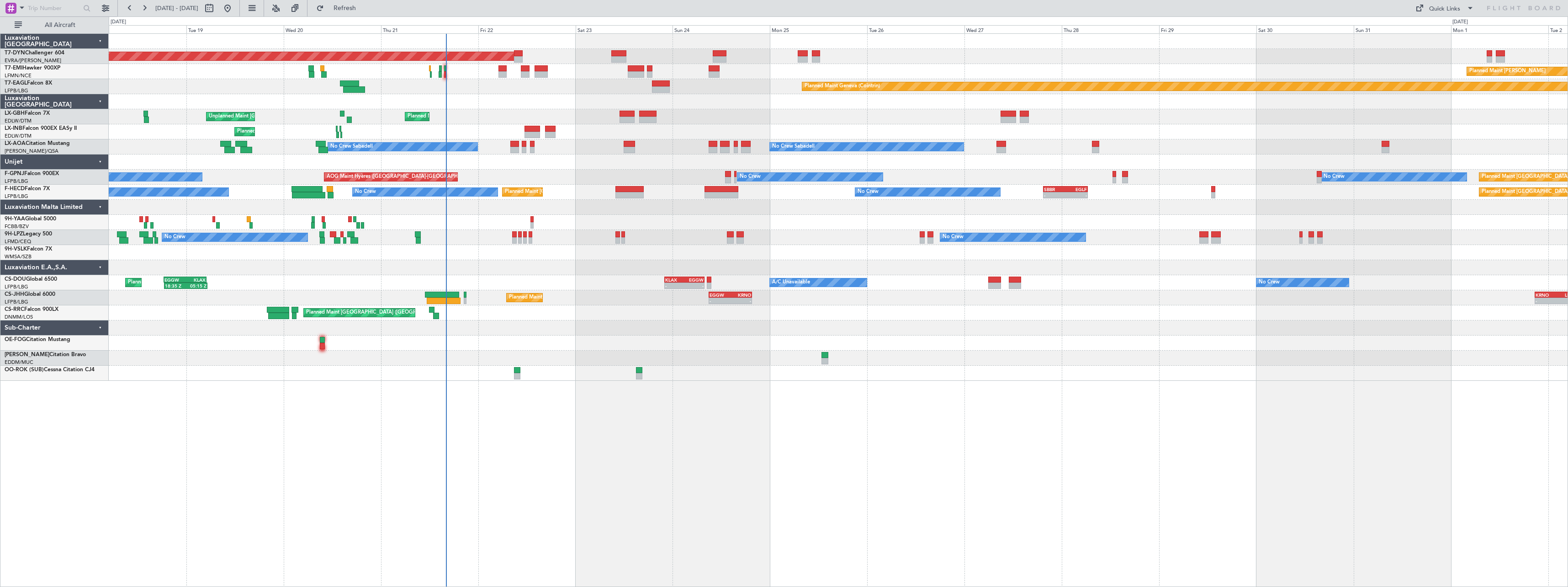
click at [645, 230] on div "No Crew No Crew No Crew No Crew" at bounding box center [838, 237] width 1459 height 15
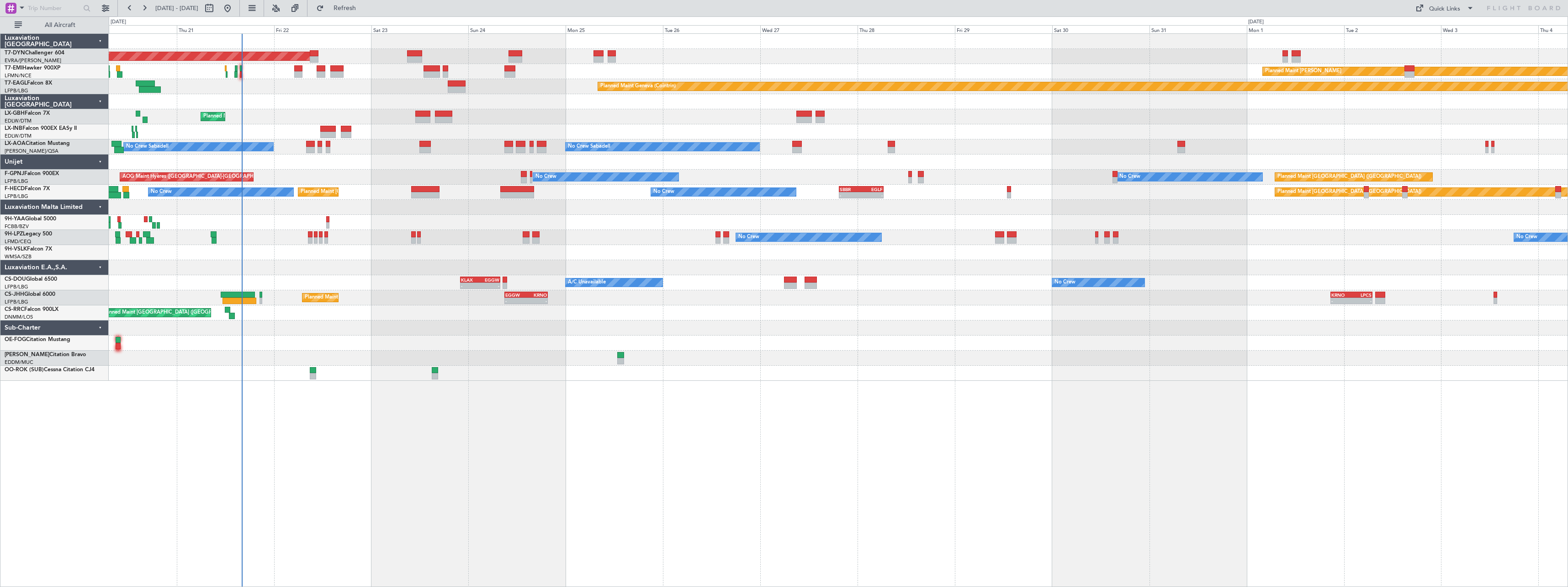
click at [656, 217] on div "Planned Maint [GEOGRAPHIC_DATA]-[GEOGRAPHIC_DATA] Planned Maint [PERSON_NAME] P…" at bounding box center [838, 208] width 1459 height 347
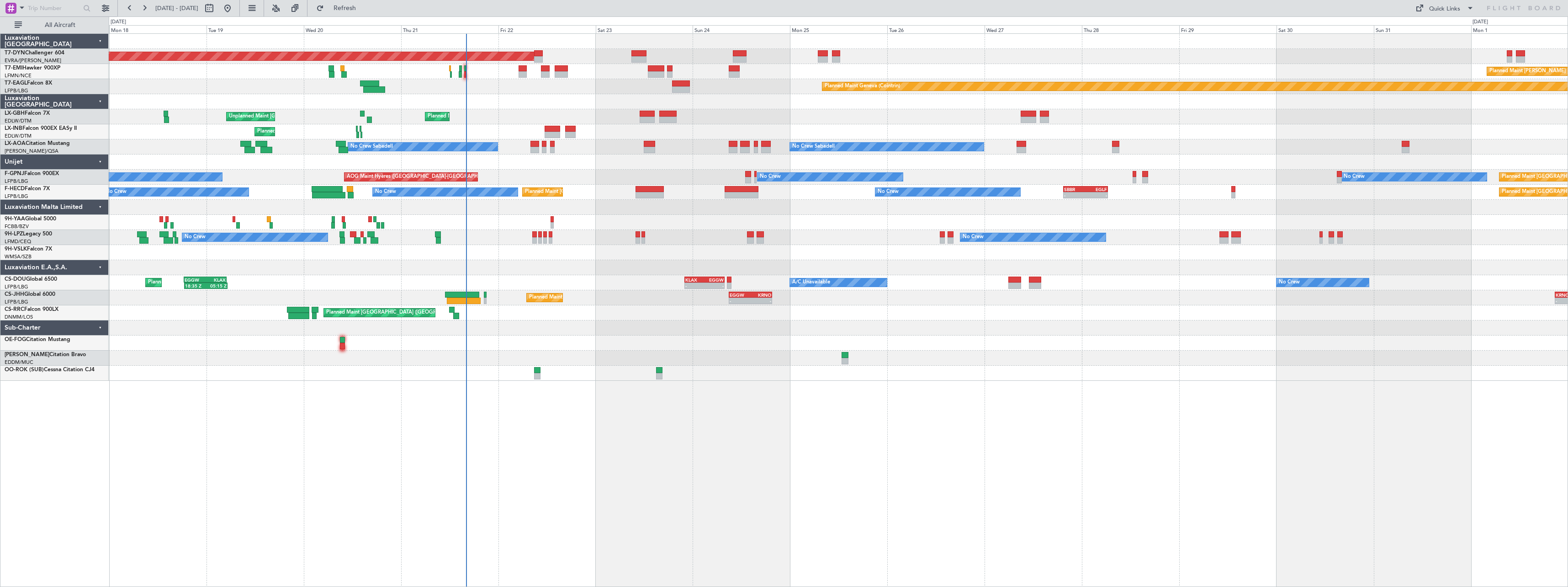
click at [677, 216] on div "Planned Maint [GEOGRAPHIC_DATA]-[GEOGRAPHIC_DATA] Planned Maint [PERSON_NAME] P…" at bounding box center [838, 208] width 1459 height 347
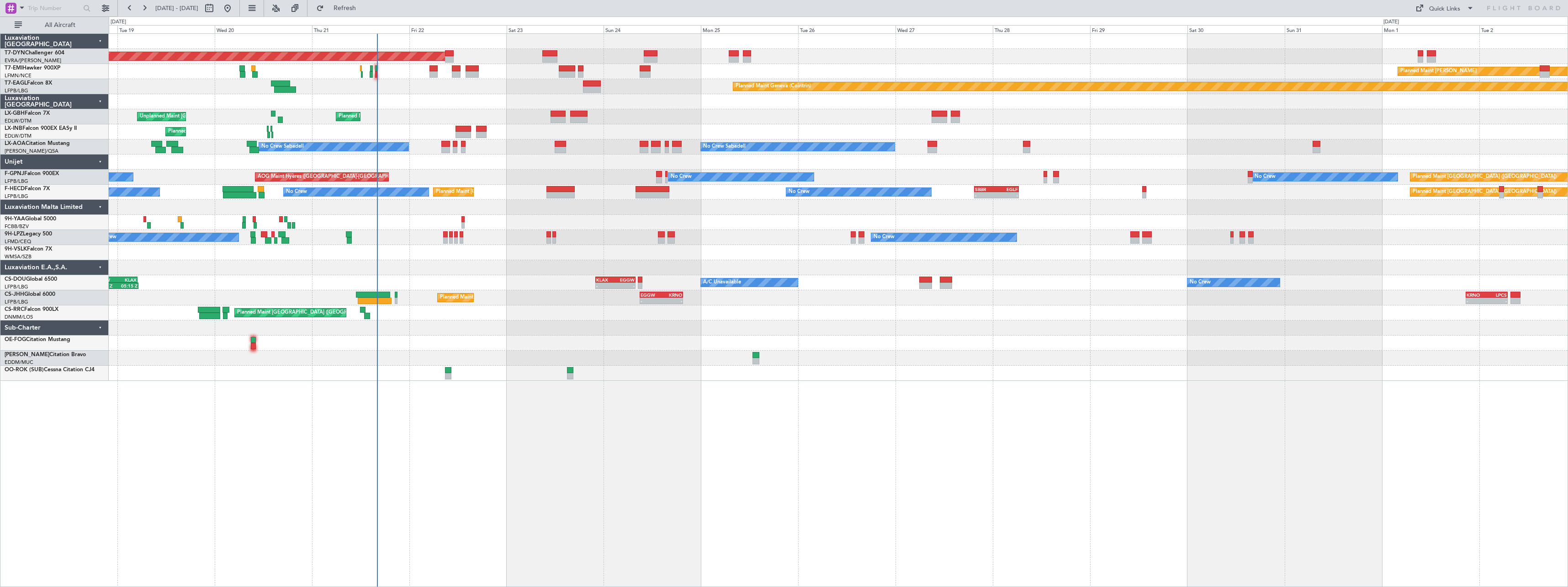
click at [574, 293] on div "Planned Maint Basel-Mulhouse Planned Maint Chester Planned Maint Geneva (Cointr…" at bounding box center [838, 208] width 1459 height 347
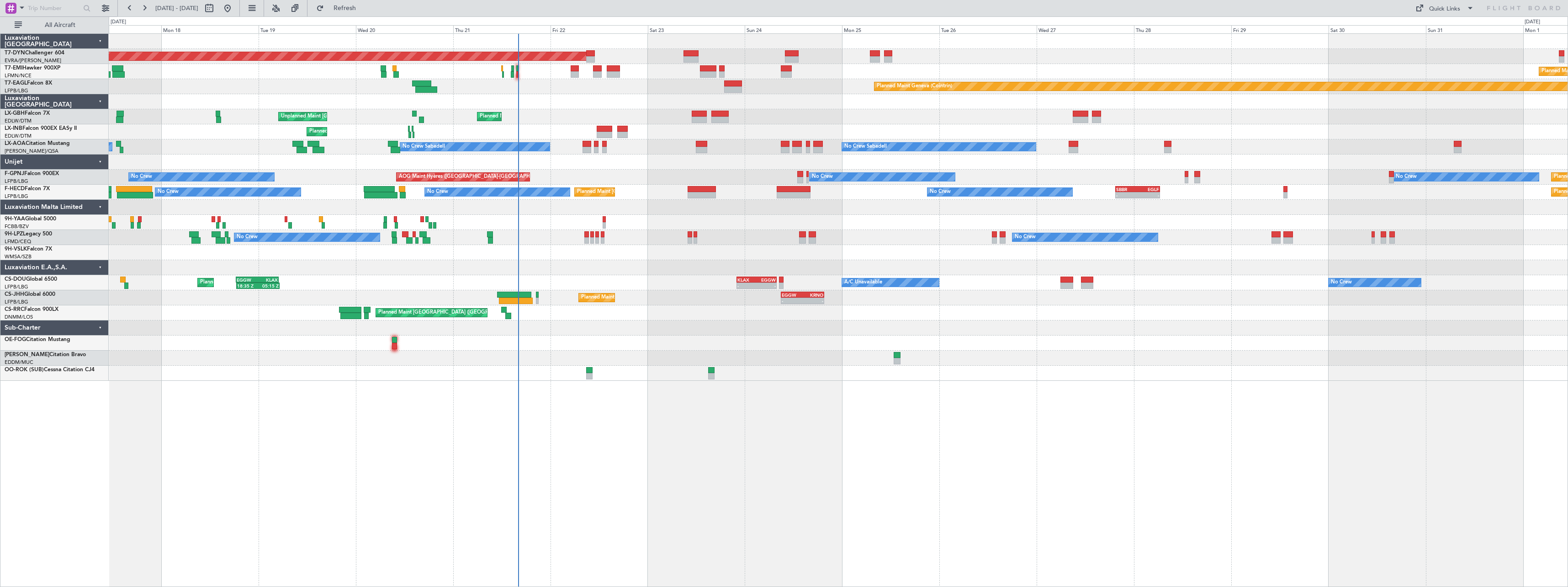
click at [571, 169] on div at bounding box center [838, 162] width 1459 height 15
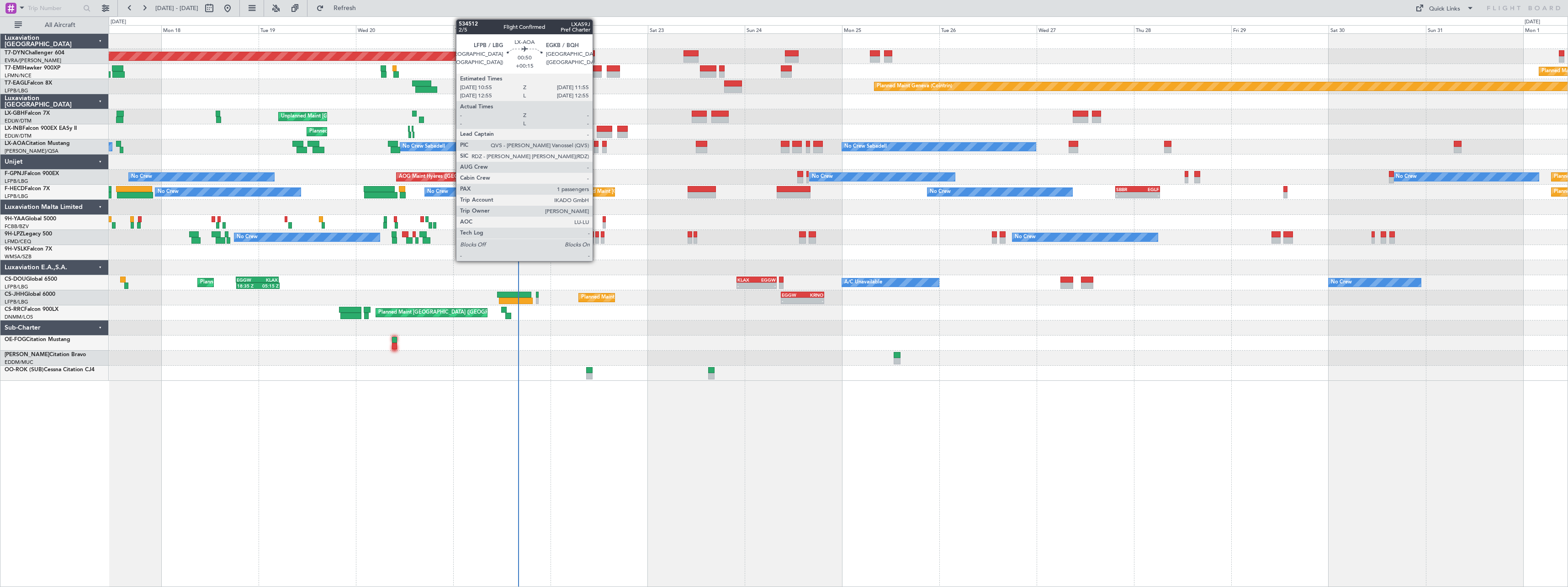
click at [597, 147] on div at bounding box center [596, 150] width 4 height 7
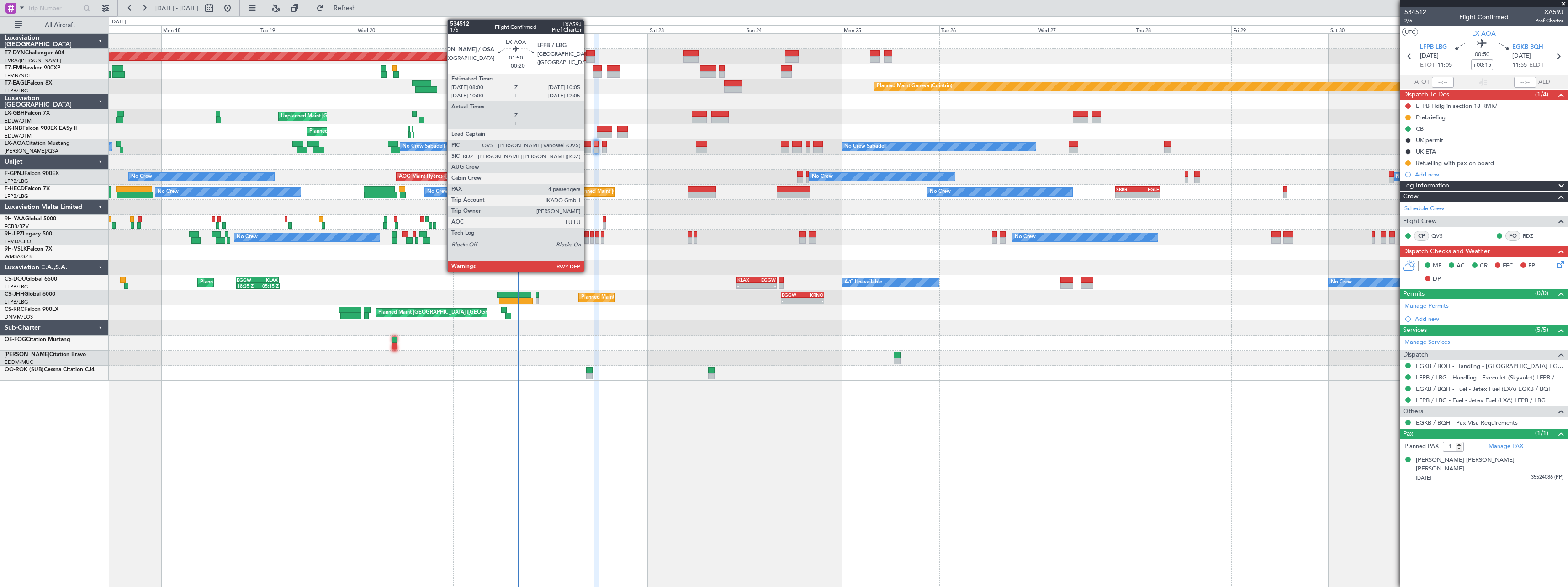
click at [588, 148] on div at bounding box center [587, 150] width 9 height 7
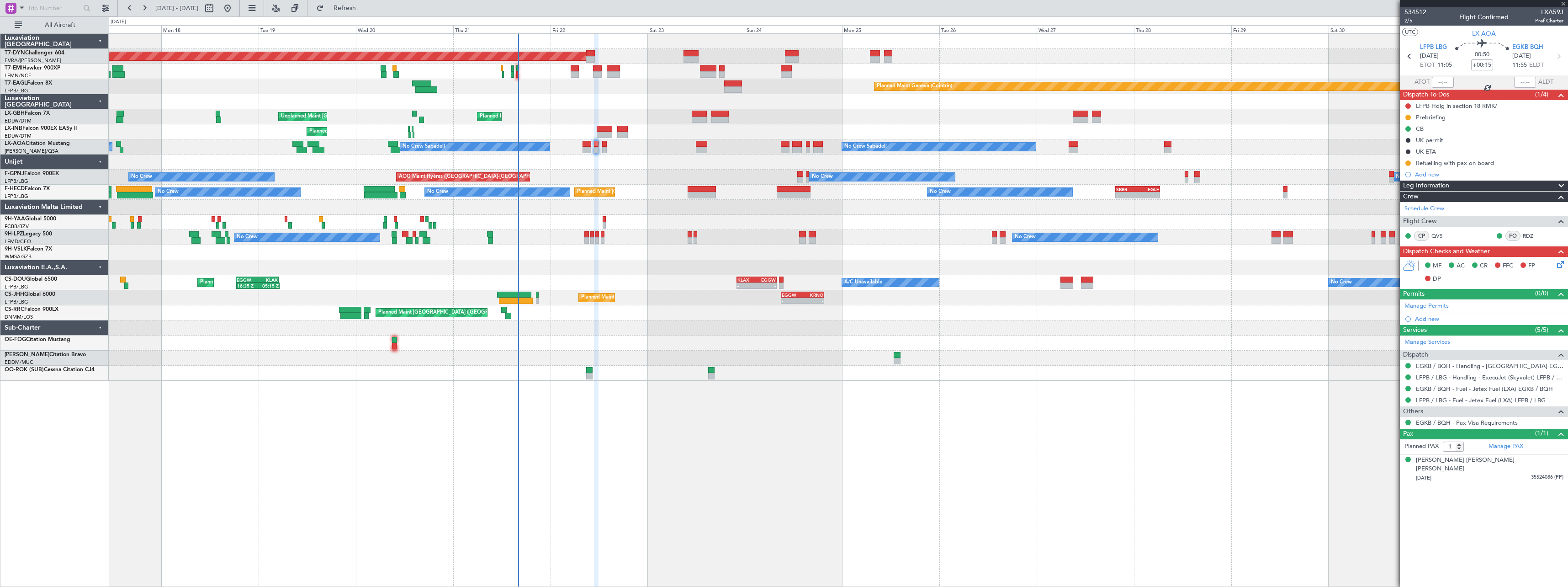
type input "+00:20"
type input "4"
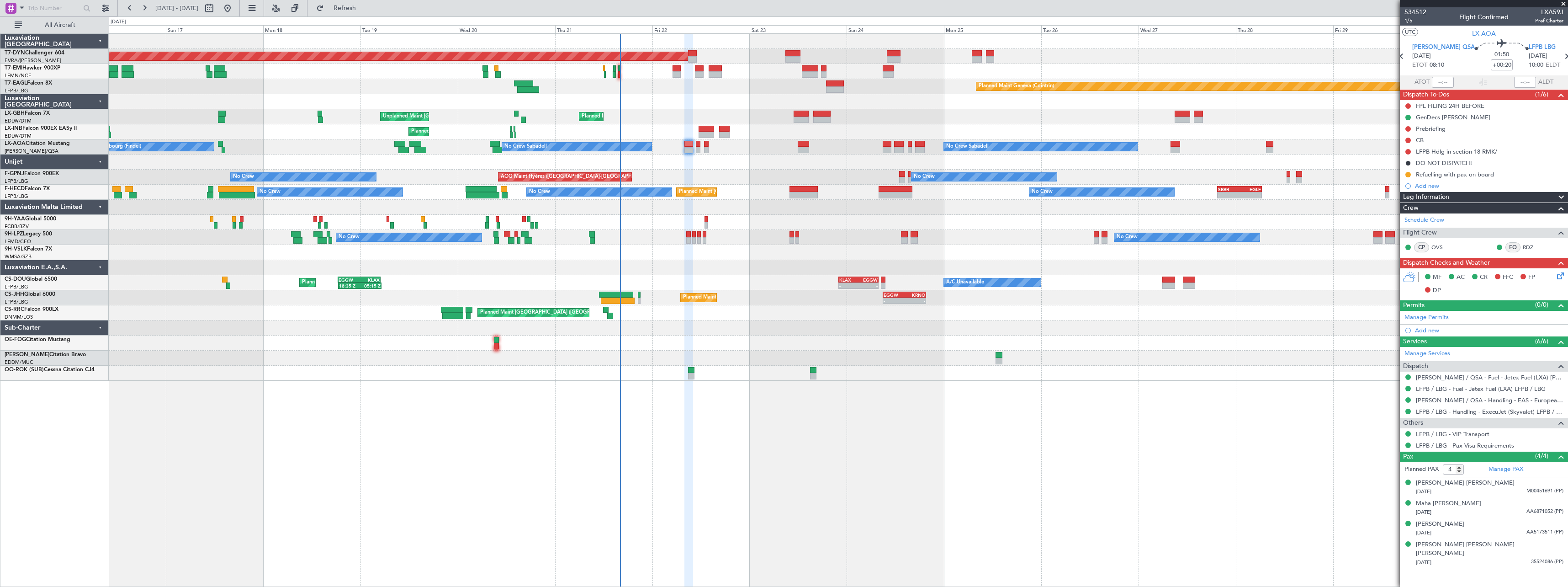
click at [669, 163] on div at bounding box center [838, 162] width 1459 height 15
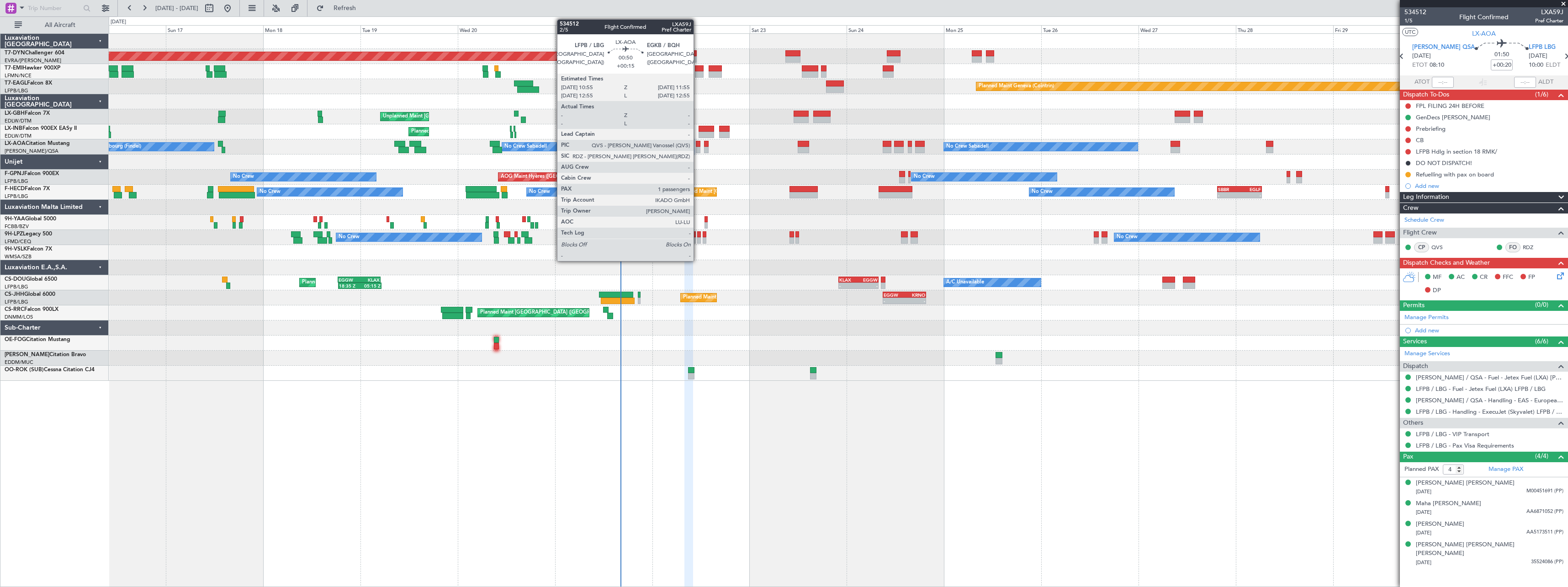
click at [698, 146] on div at bounding box center [698, 144] width 4 height 7
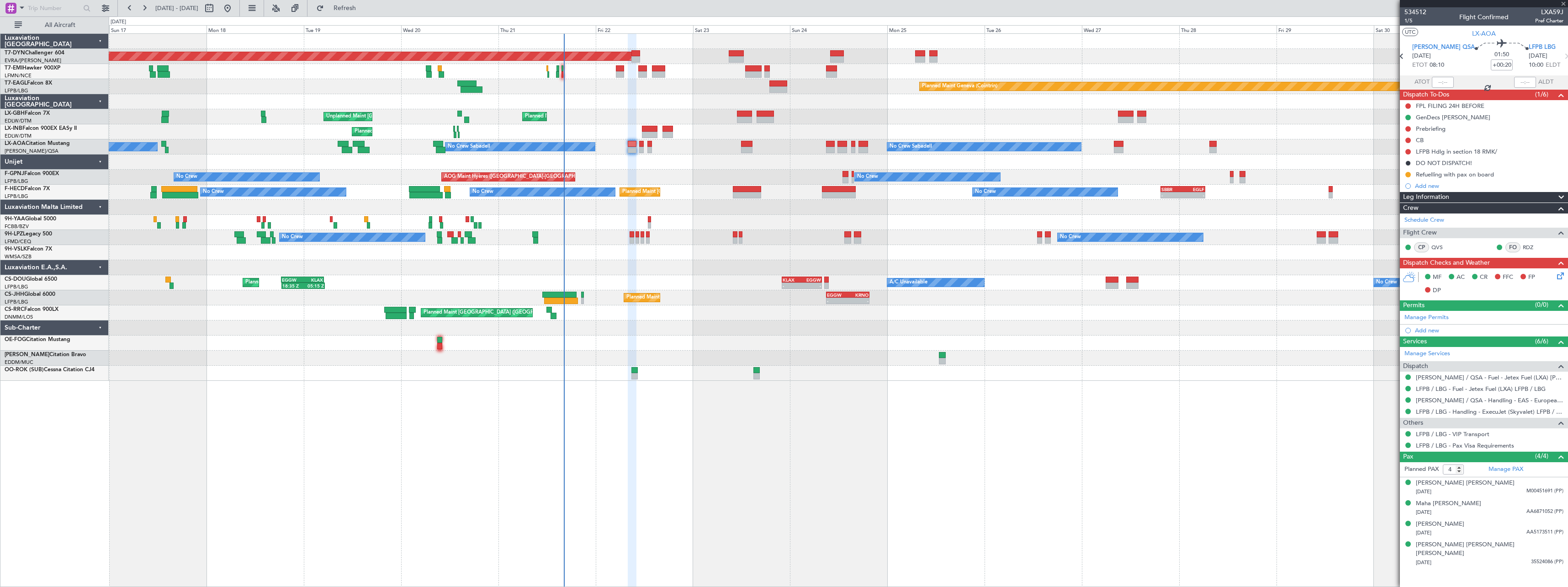
click at [644, 167] on div at bounding box center [838, 162] width 1459 height 15
type input "+00:15"
type input "1"
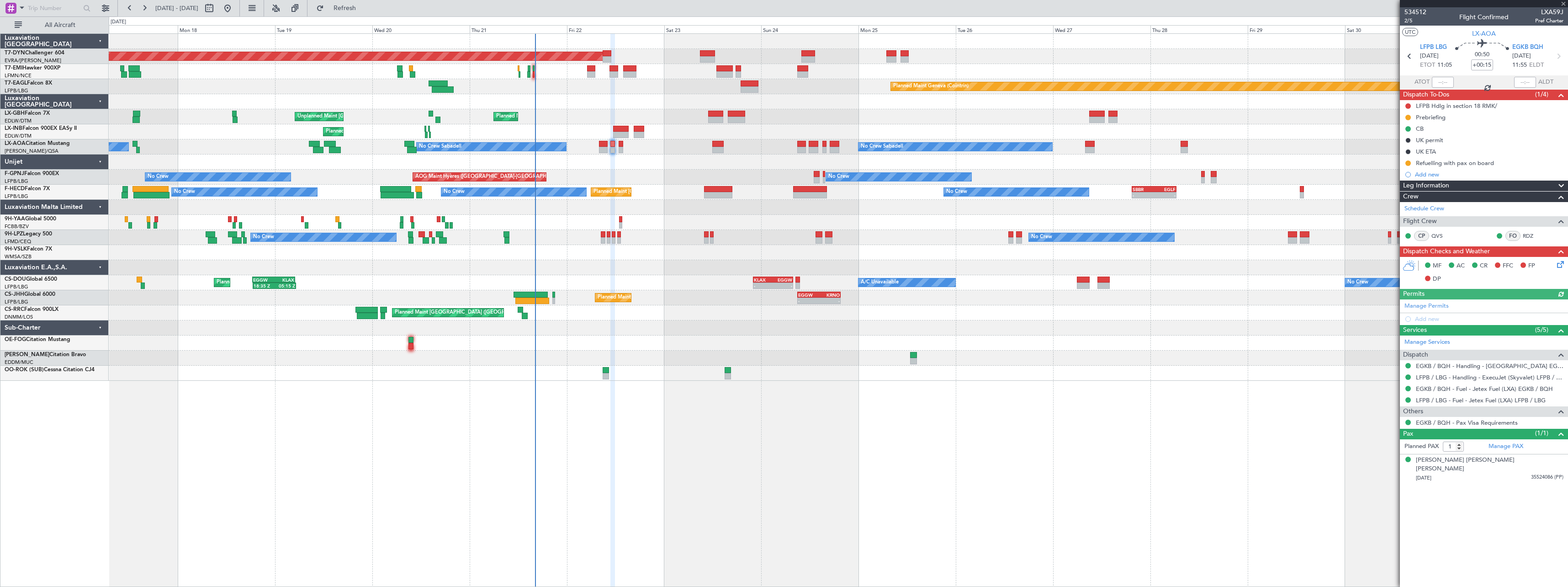
click at [622, 161] on div at bounding box center [838, 162] width 1459 height 15
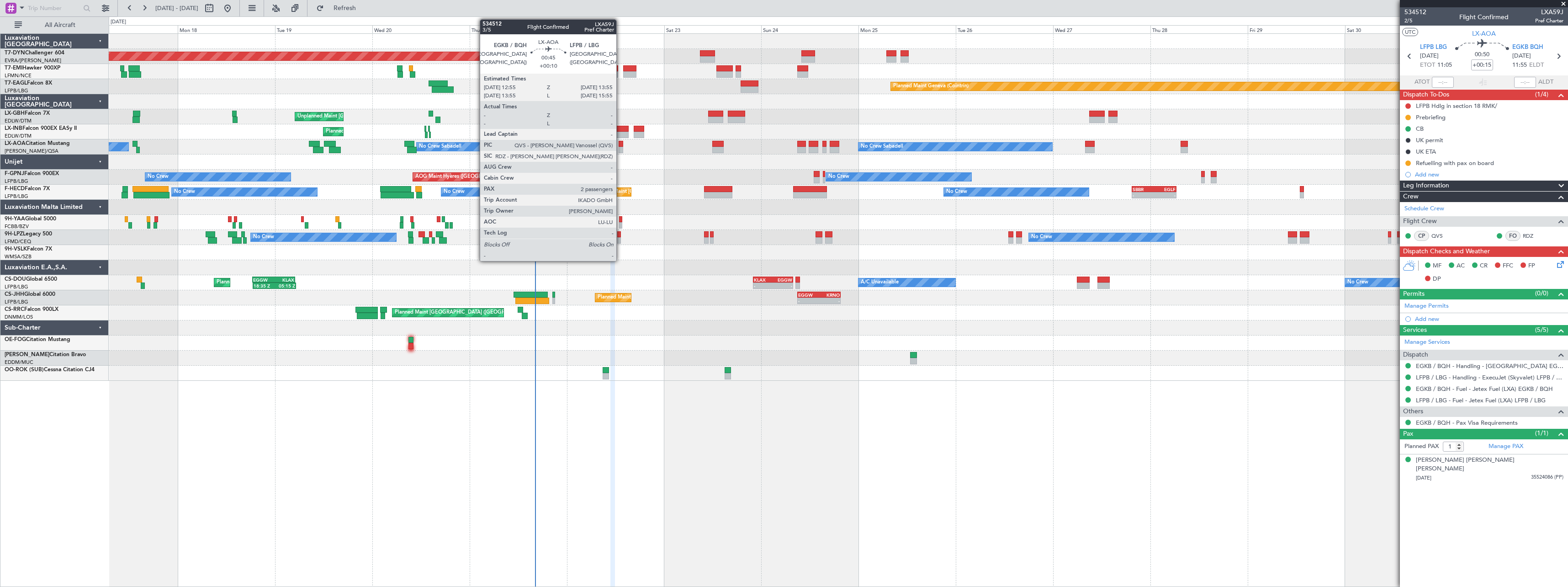
click at [620, 148] on div at bounding box center [620, 150] width 4 height 7
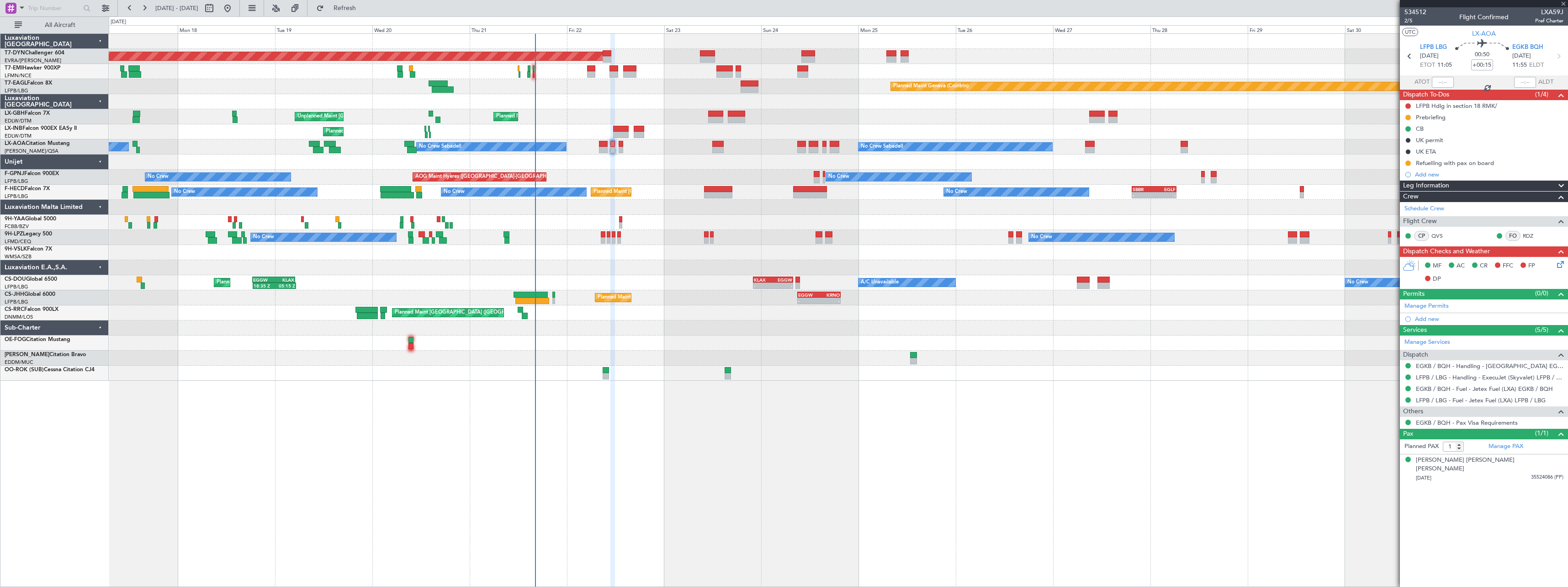
type input "+00:10"
type input "2"
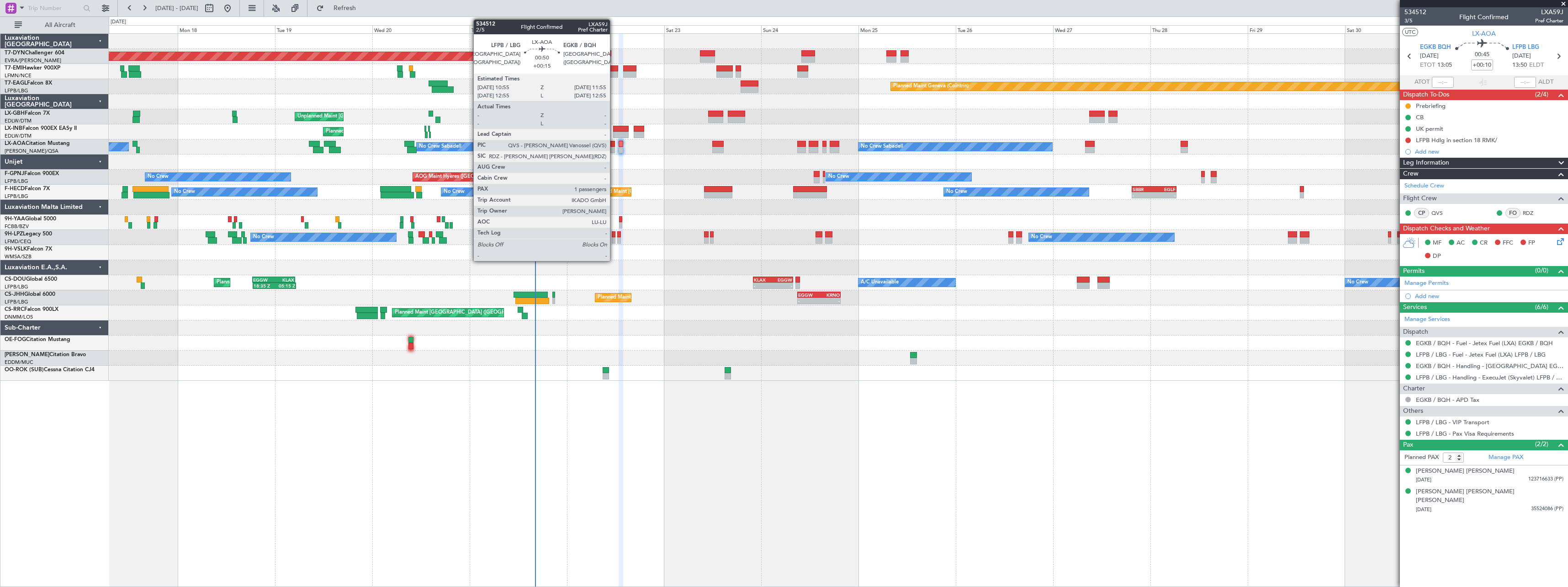
click at [614, 152] on div at bounding box center [612, 150] width 4 height 7
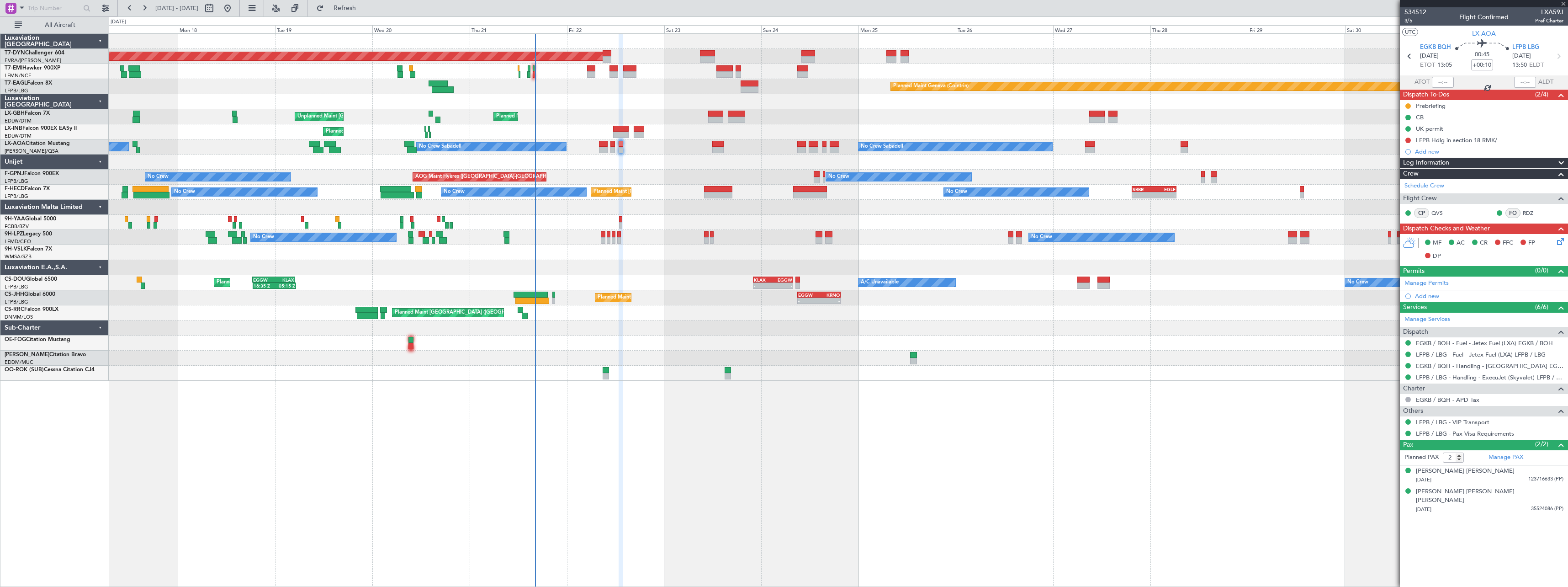
type input "+00:15"
type input "1"
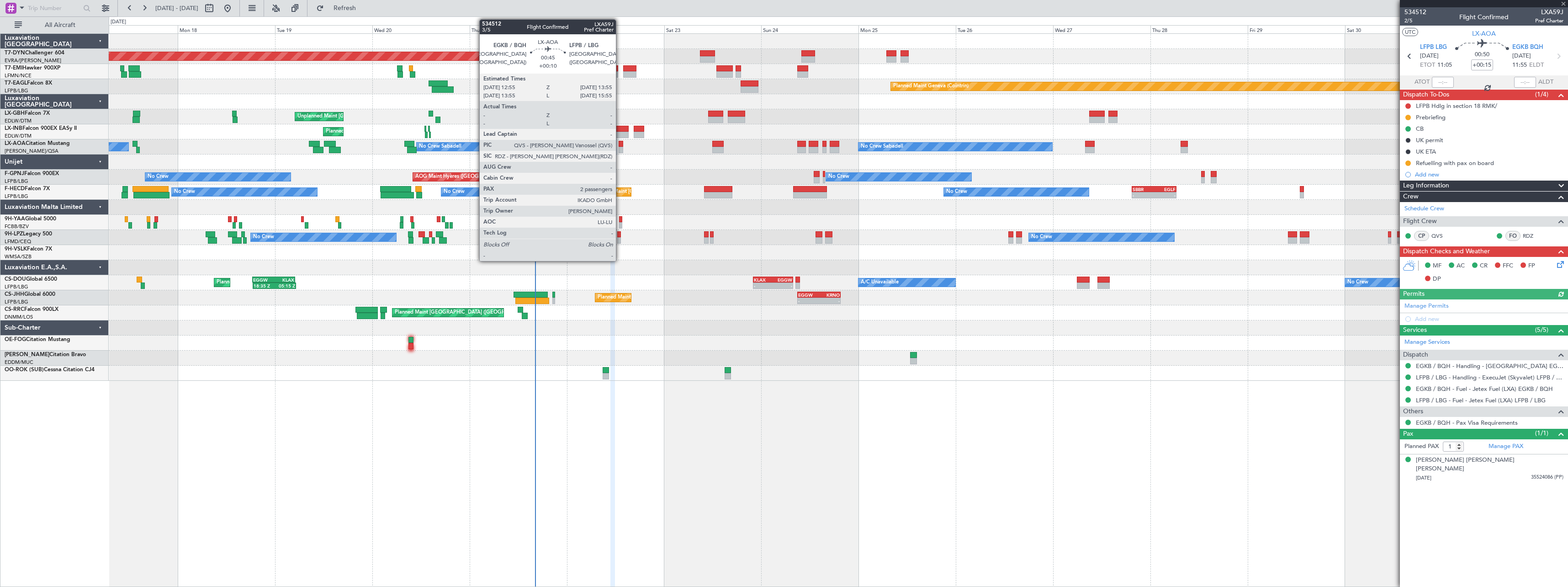
click at [620, 148] on div at bounding box center [620, 150] width 4 height 7
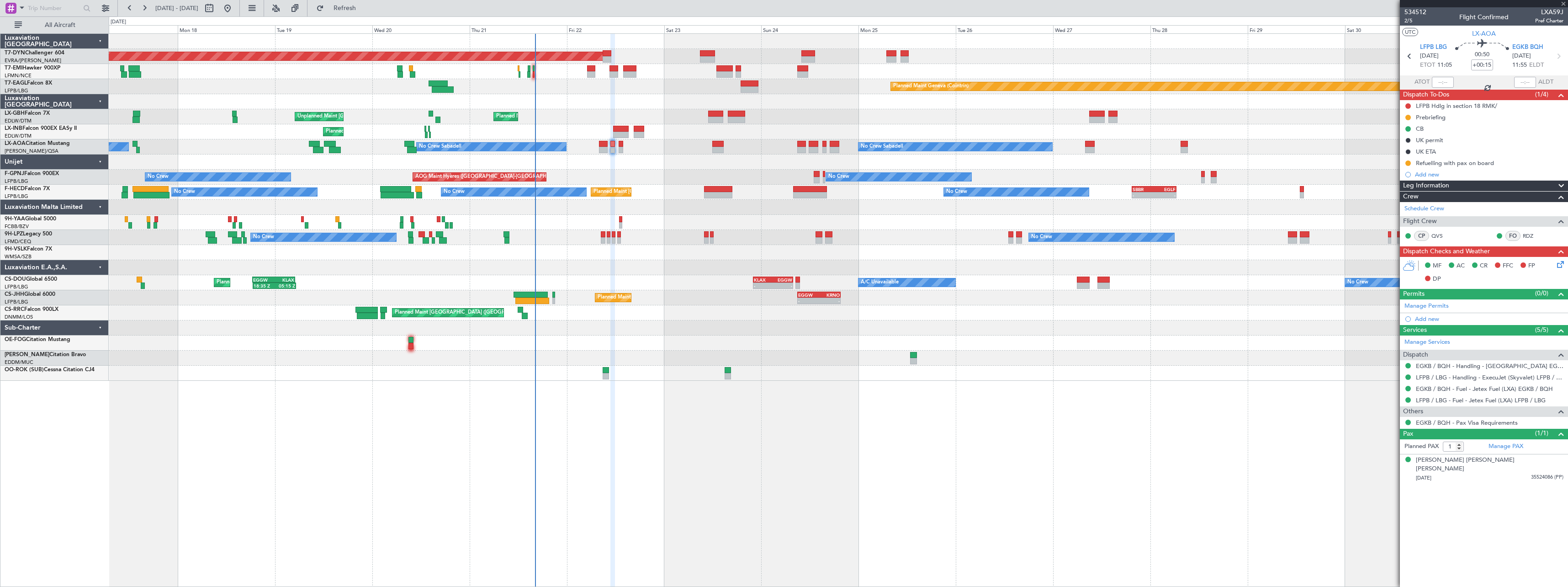
type input "+00:10"
type input "2"
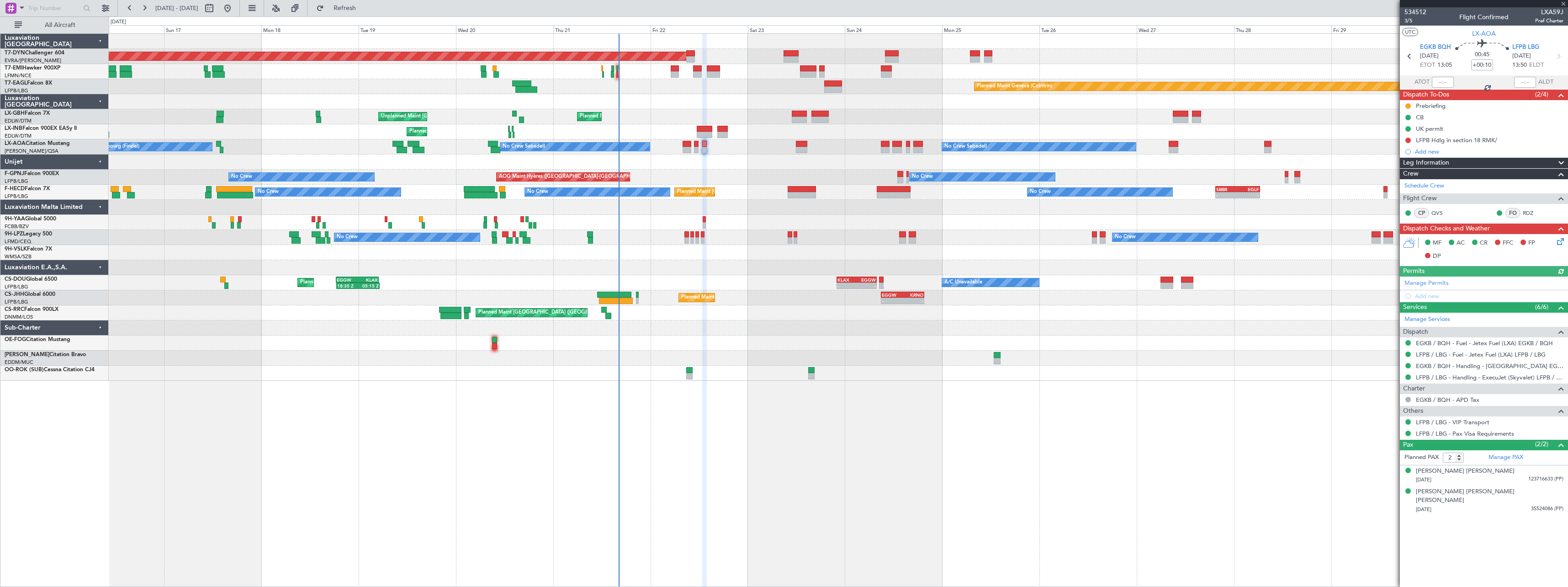
click at [783, 206] on div "Planned Maint Basel-Mulhouse Planned Maint Chester Planned Maint Geneva (Cointr…" at bounding box center [838, 208] width 1459 height 347
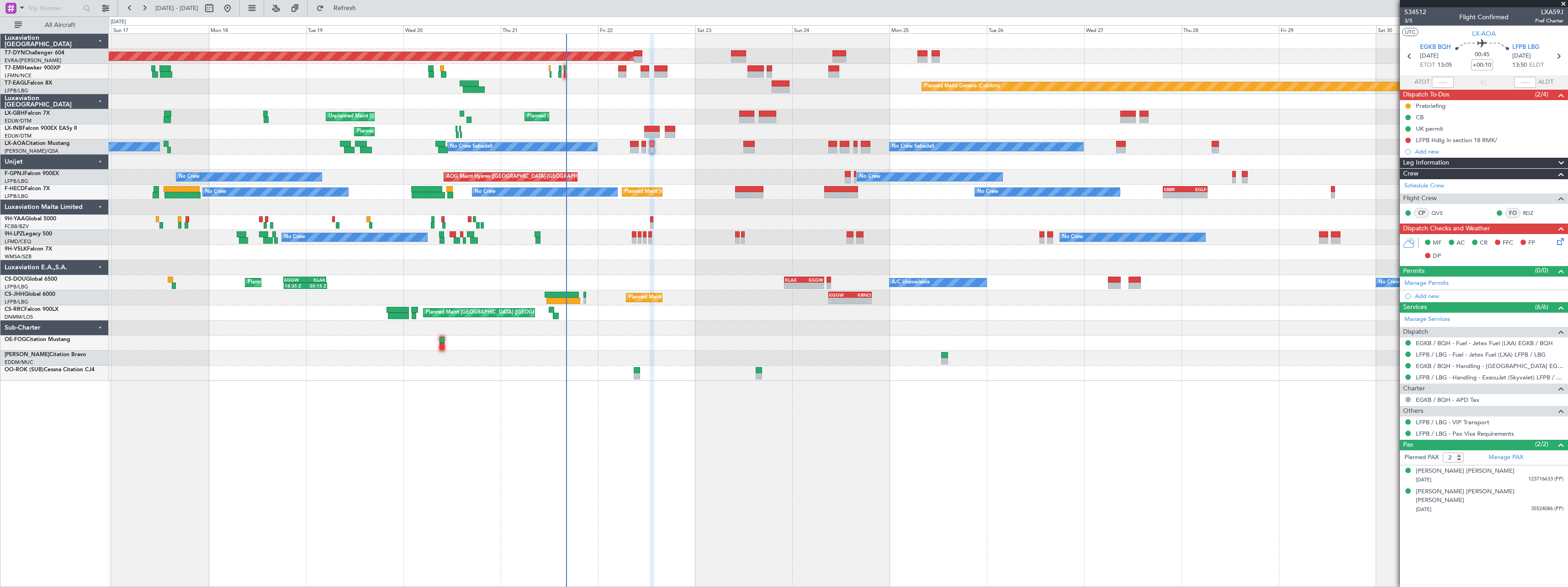
click at [702, 209] on div at bounding box center [838, 207] width 1459 height 15
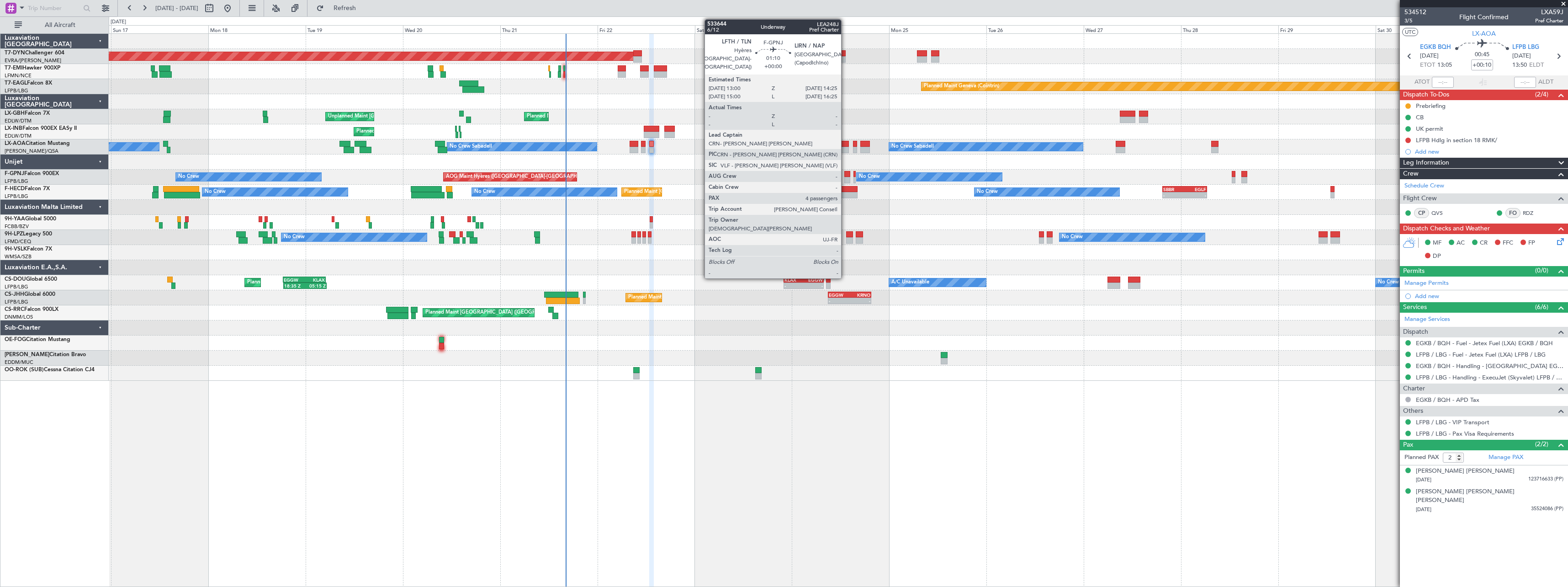
click at [845, 174] on div at bounding box center [847, 174] width 6 height 7
type input "4"
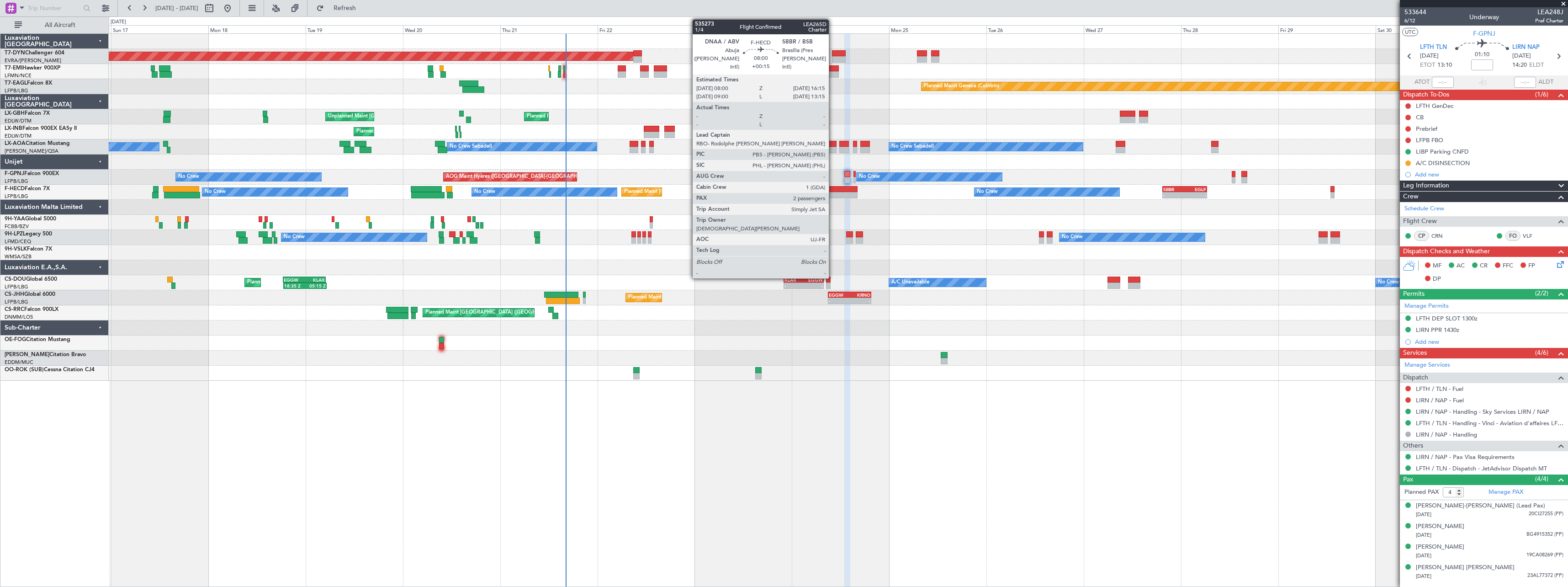
click at [833, 189] on div at bounding box center [841, 189] width 34 height 7
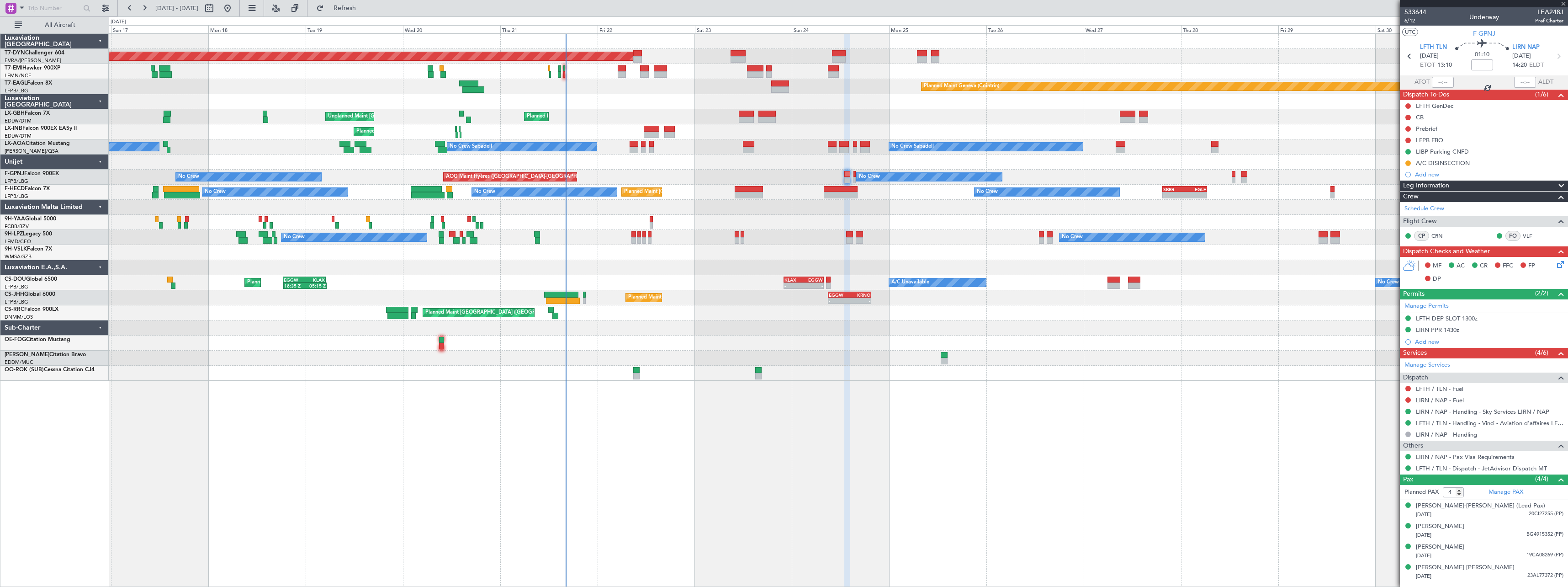
type input "+00:15"
type input "2"
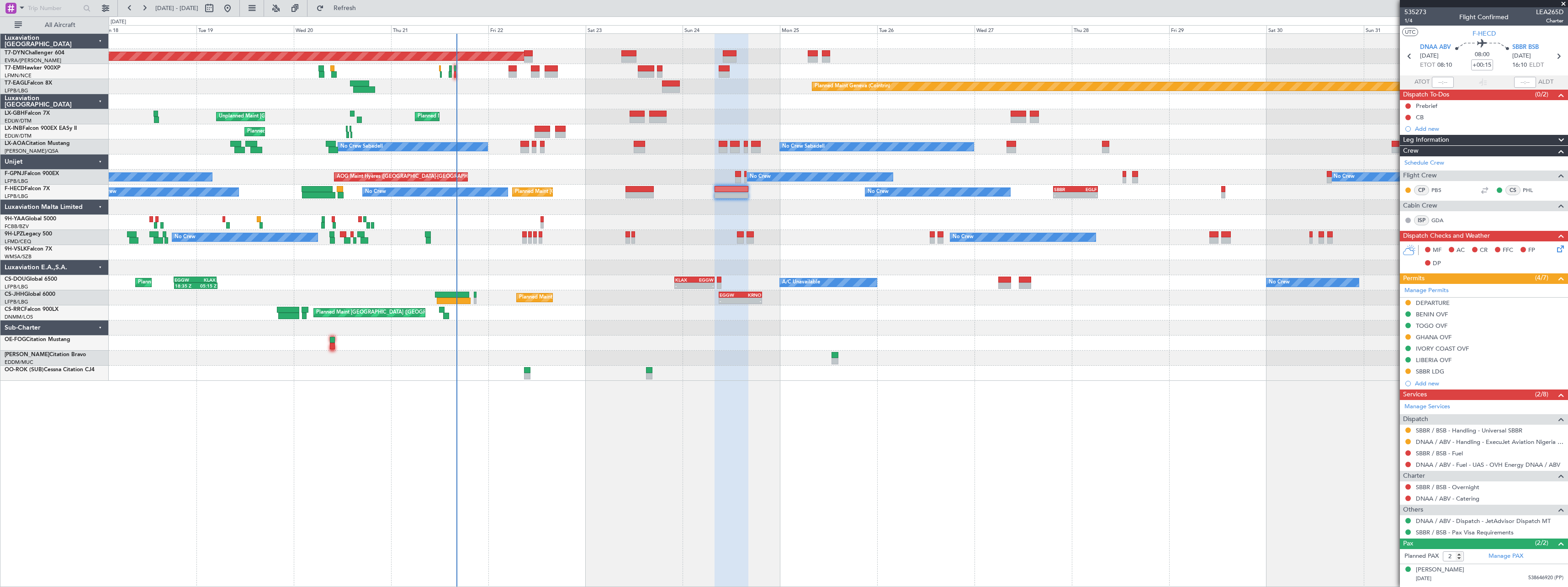
click at [695, 228] on div at bounding box center [838, 222] width 1459 height 15
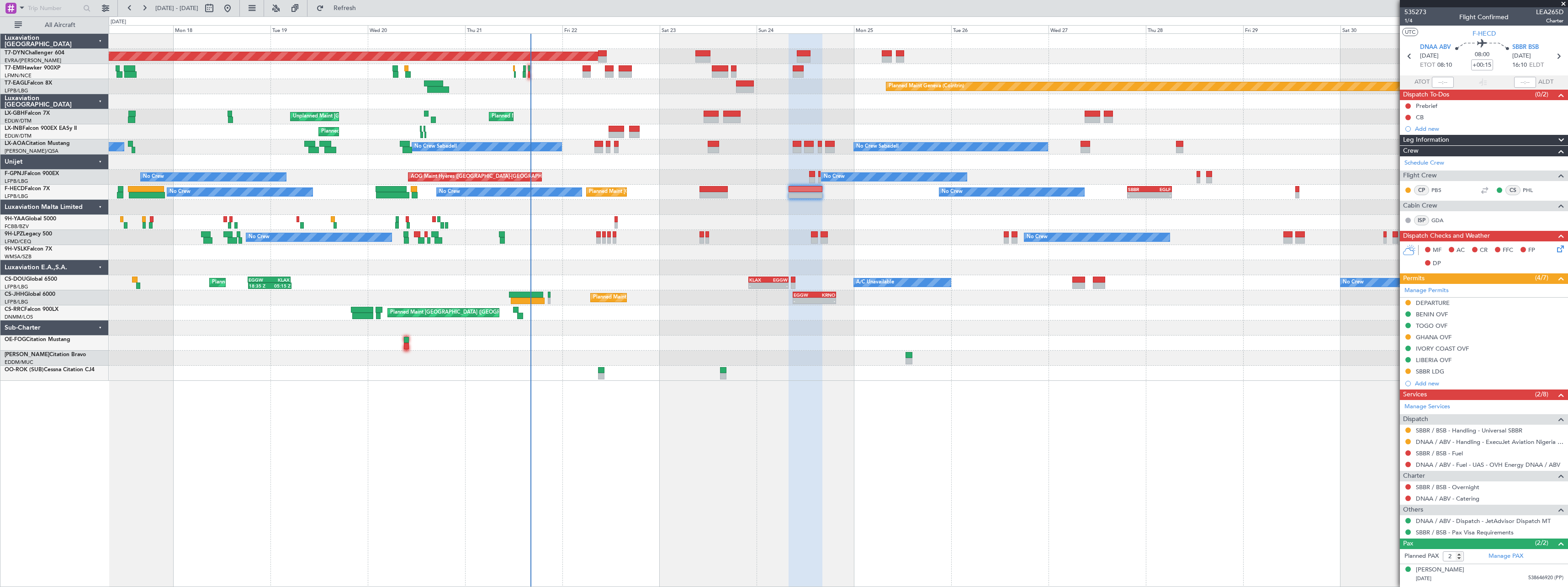
click at [771, 212] on div at bounding box center [838, 207] width 1459 height 15
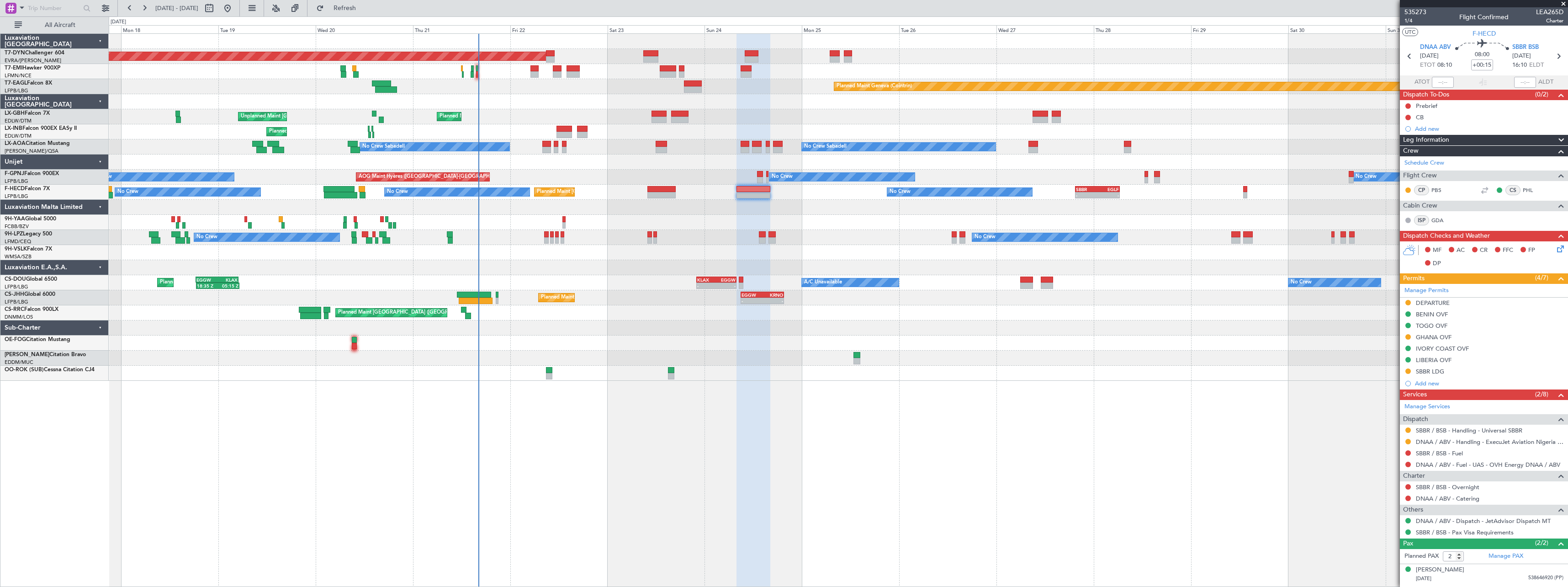
click at [753, 205] on div at bounding box center [838, 207] width 1459 height 15
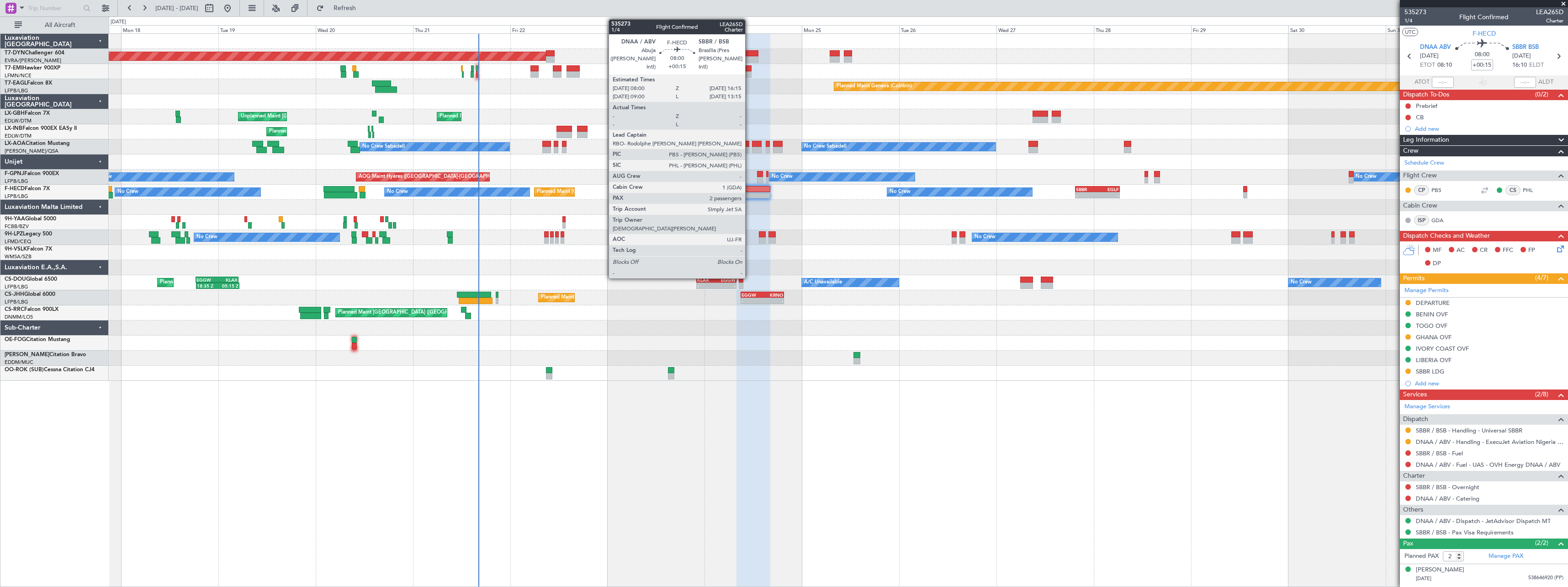
click at [749, 186] on div at bounding box center [754, 189] width 34 height 7
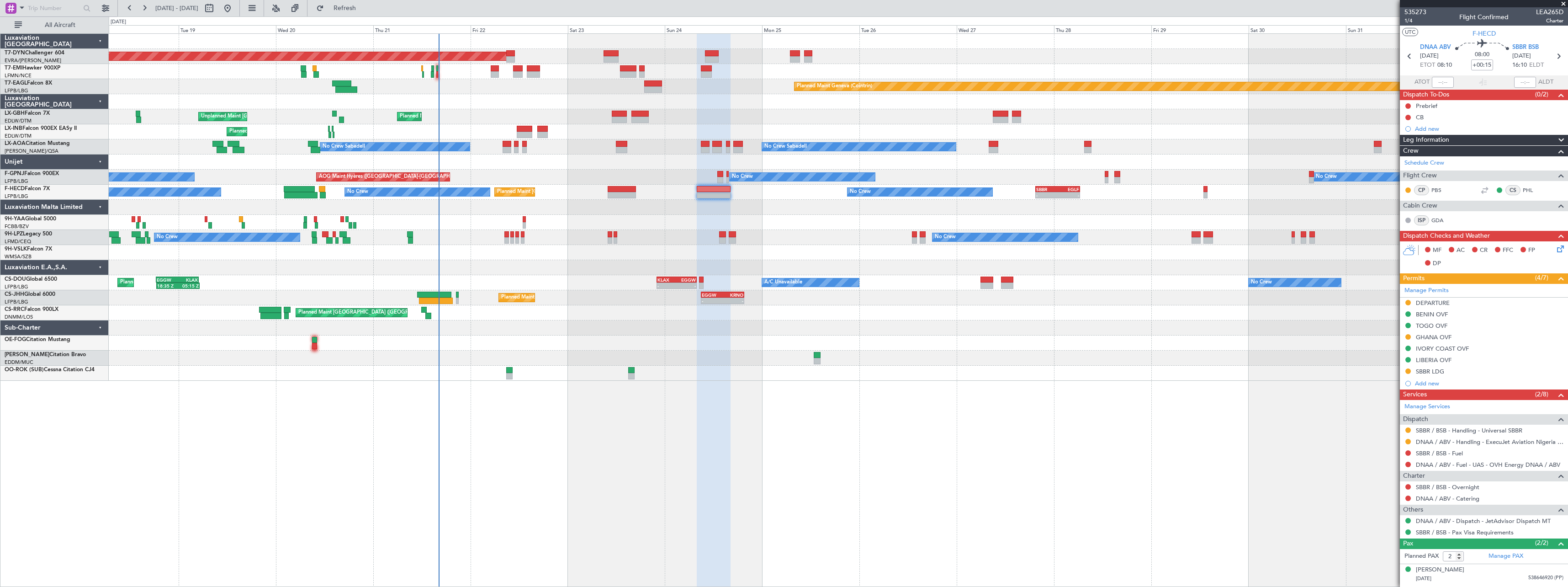
click at [779, 318] on div "Planned Maint [GEOGRAPHIC_DATA] ([GEOGRAPHIC_DATA])" at bounding box center [838, 312] width 1459 height 15
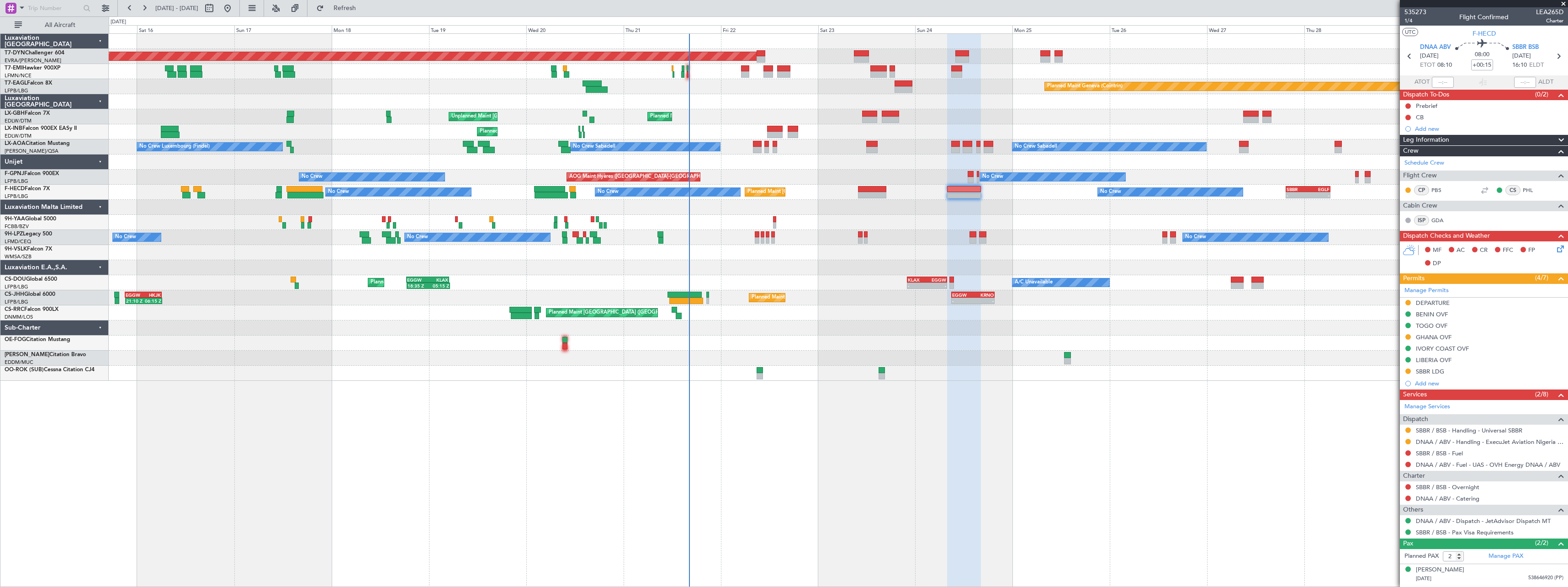
click at [906, 208] on div "Planned Maint Basel-Mulhouse Planned Maint Chester Planned Maint Geneva (Cointr…" at bounding box center [838, 208] width 1459 height 347
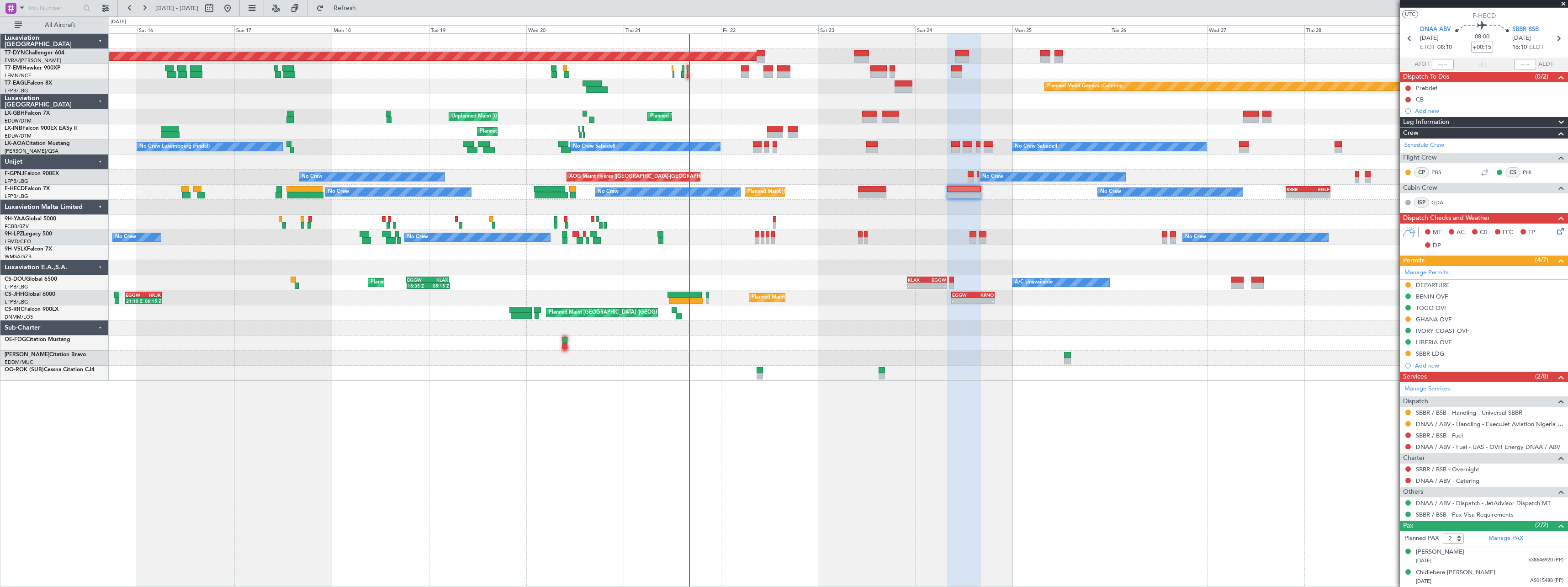
click at [772, 221] on div at bounding box center [838, 222] width 1459 height 15
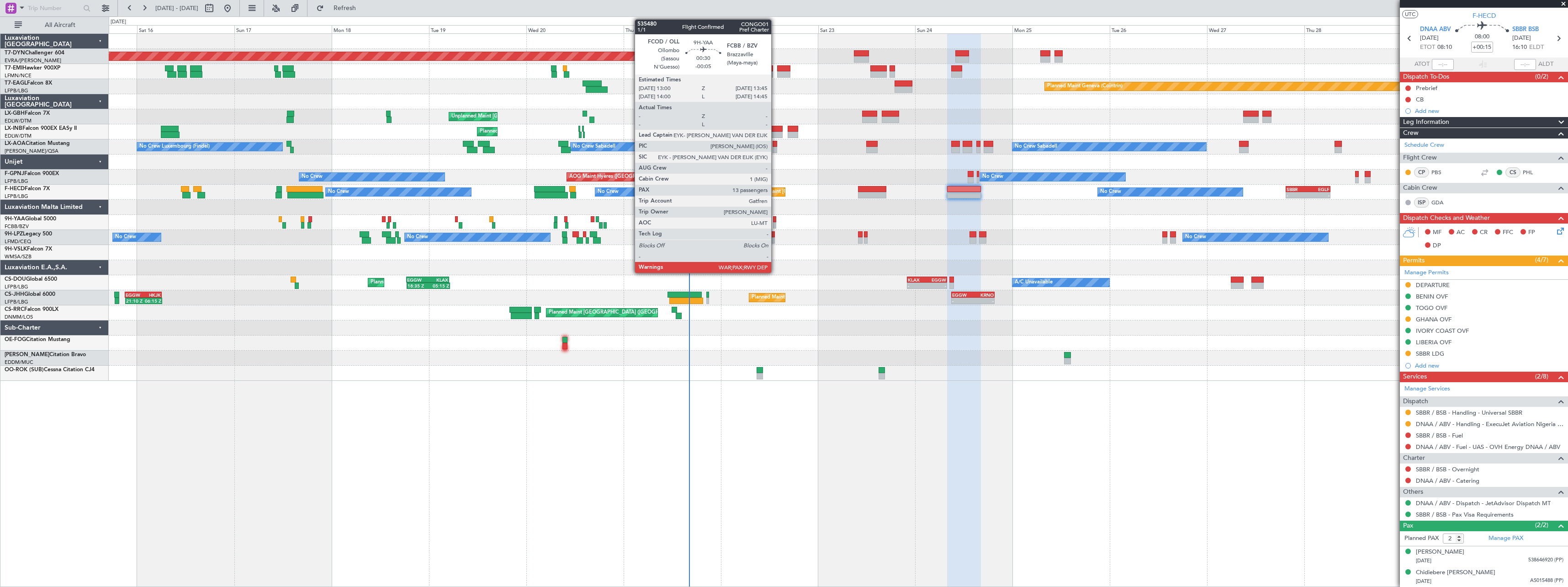
click at [775, 219] on div at bounding box center [774, 219] width 3 height 7
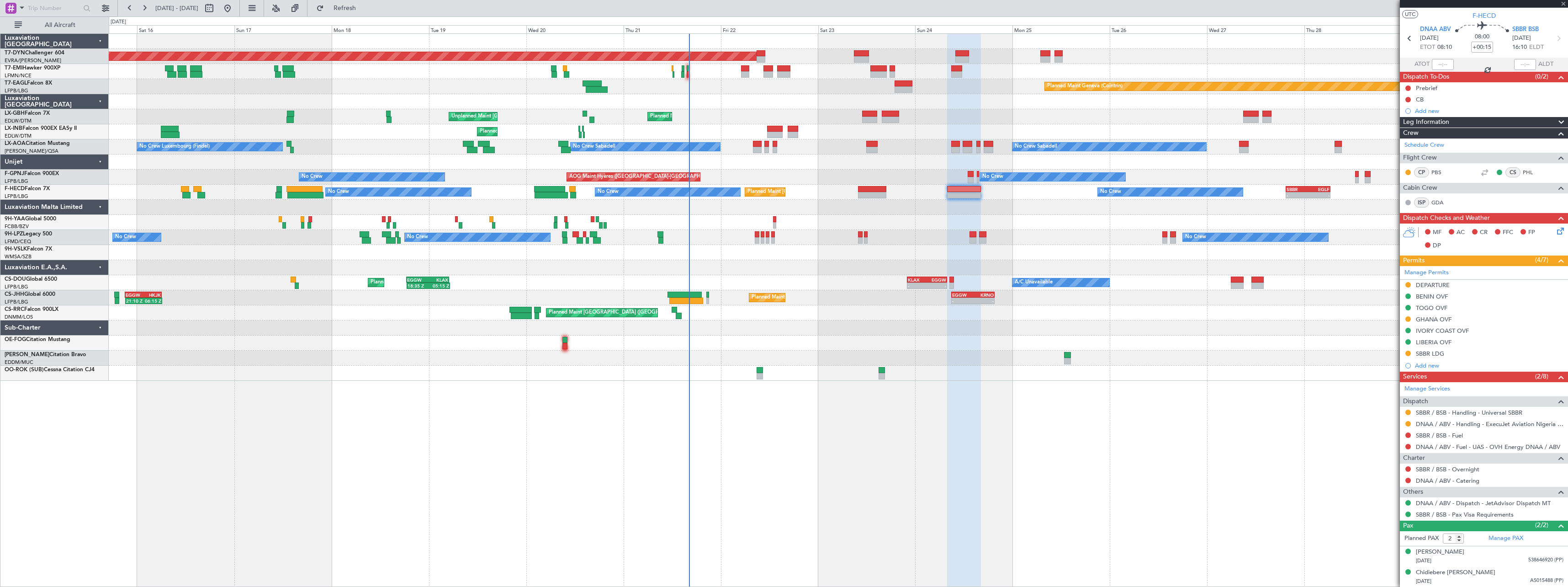
type input "-00:05"
type input "13"
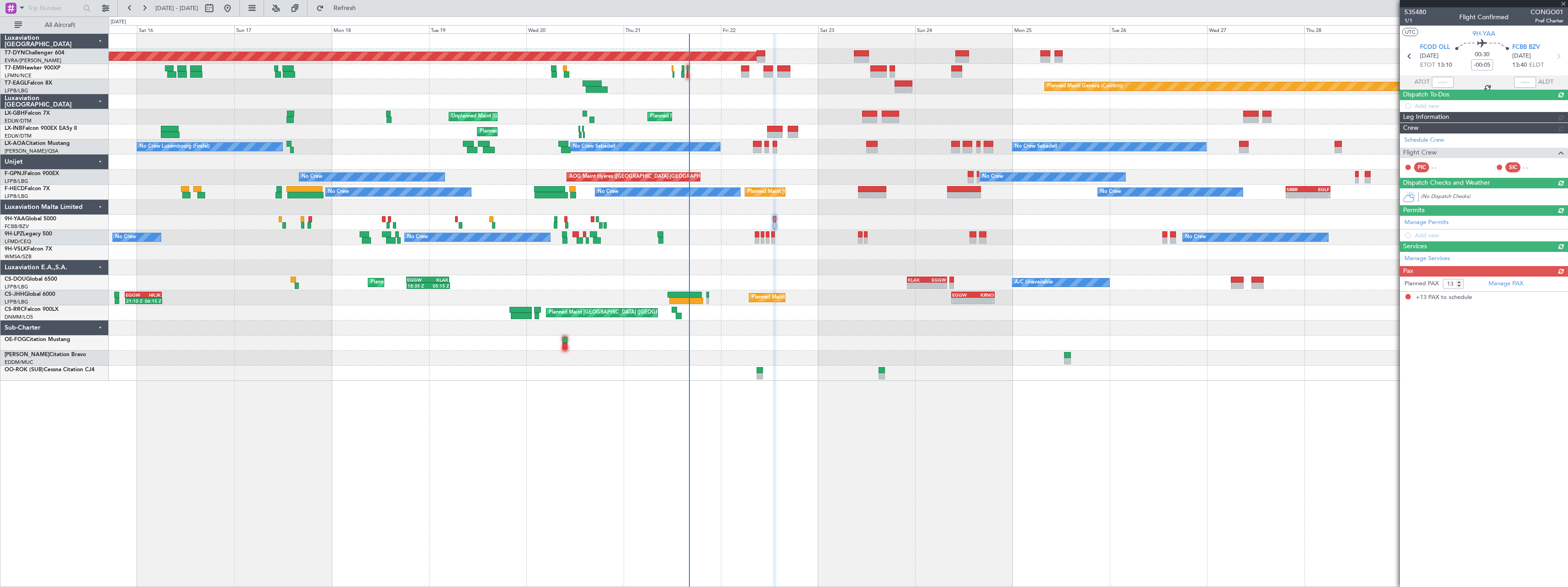
scroll to position [0, 0]
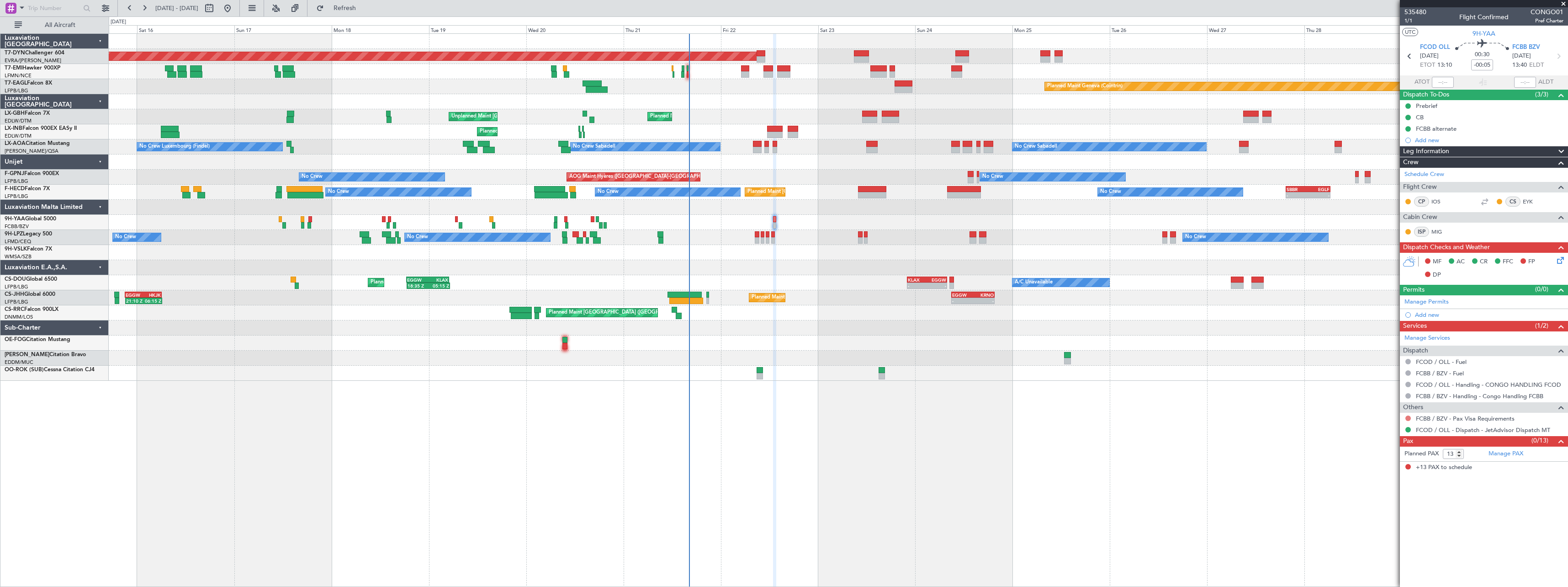
click at [1410, 419] on button at bounding box center [1408, 418] width 5 height 5
drag, startPoint x: 1383, startPoint y: 432, endPoint x: 1486, endPoint y: 407, distance: 106.0
click at [1384, 432] on span "Not Required" at bounding box center [1386, 431] width 37 height 9
click at [1563, 255] on icon at bounding box center [1559, 259] width 7 height 7
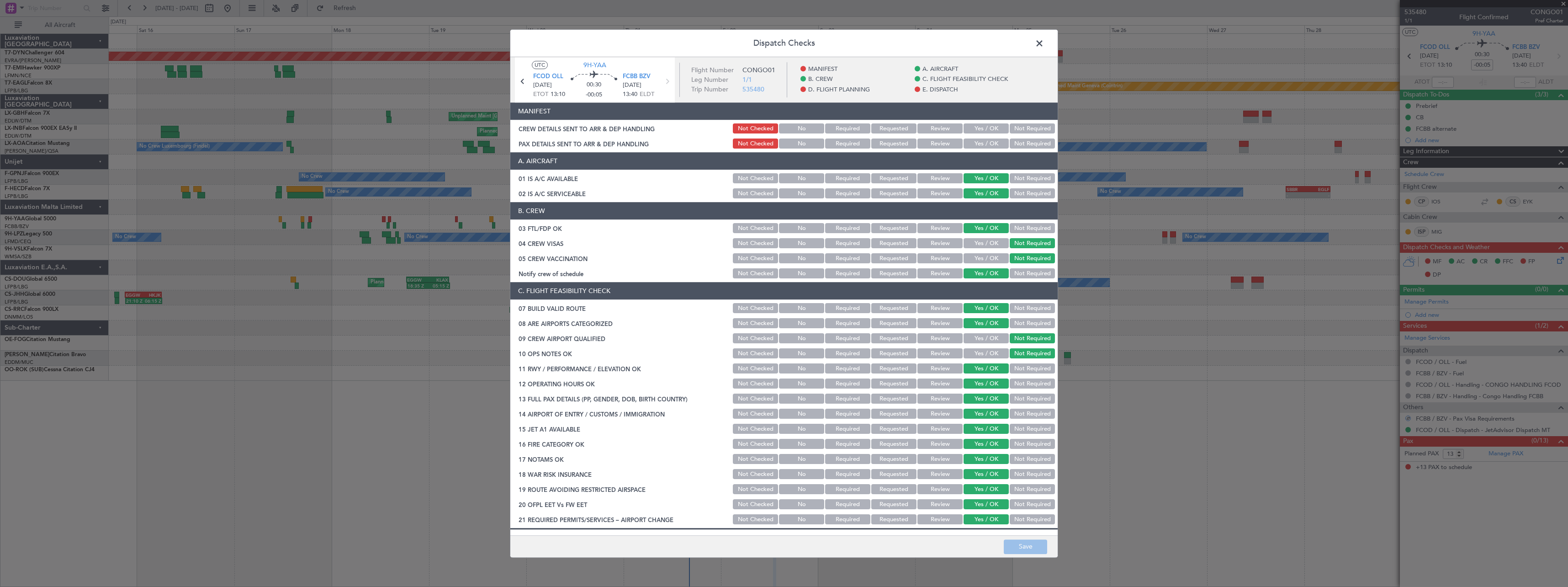
click at [1020, 124] on button "Not Required" at bounding box center [1032, 128] width 45 height 10
click at [1021, 135] on section "MANIFEST CREW DETAILS SENT TO ARR & DEP HANDLING Not Checked No Required Reques…" at bounding box center [783, 127] width 547 height 47
click at [1023, 144] on button "Not Required" at bounding box center [1032, 144] width 45 height 10
click at [1033, 547] on button "Save" at bounding box center [1025, 547] width 43 height 15
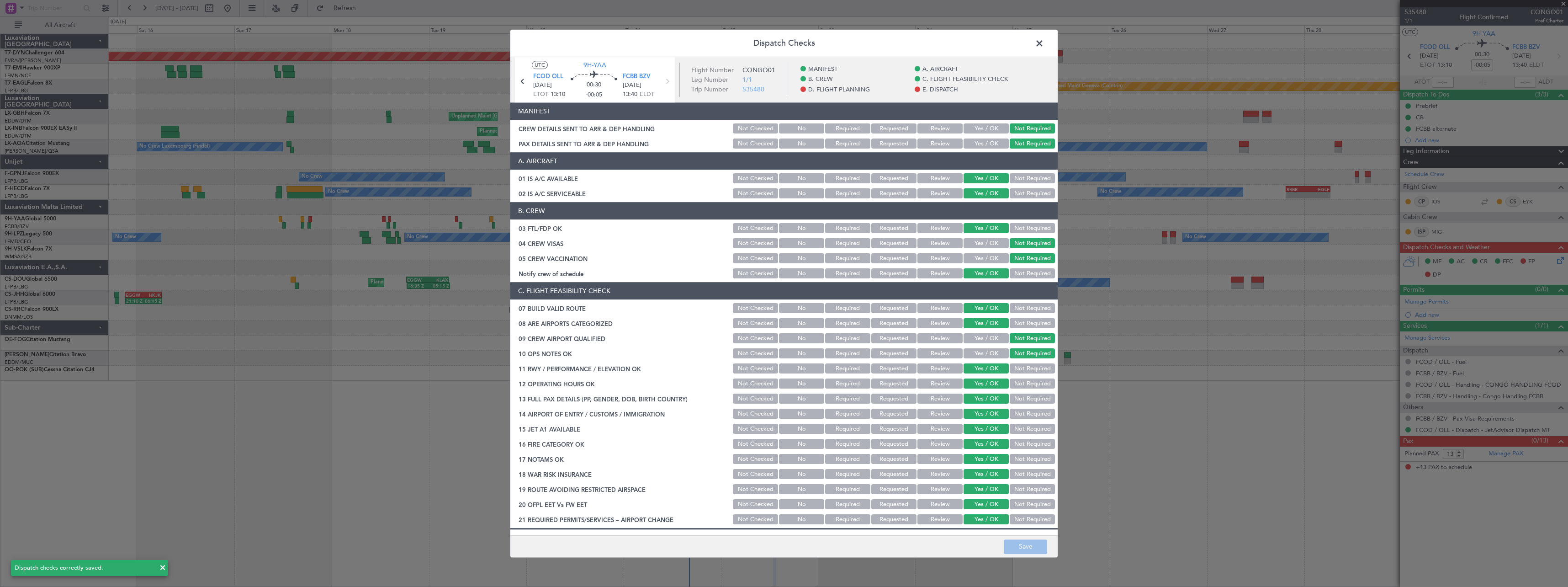
click at [1044, 40] on span at bounding box center [1044, 46] width 0 height 18
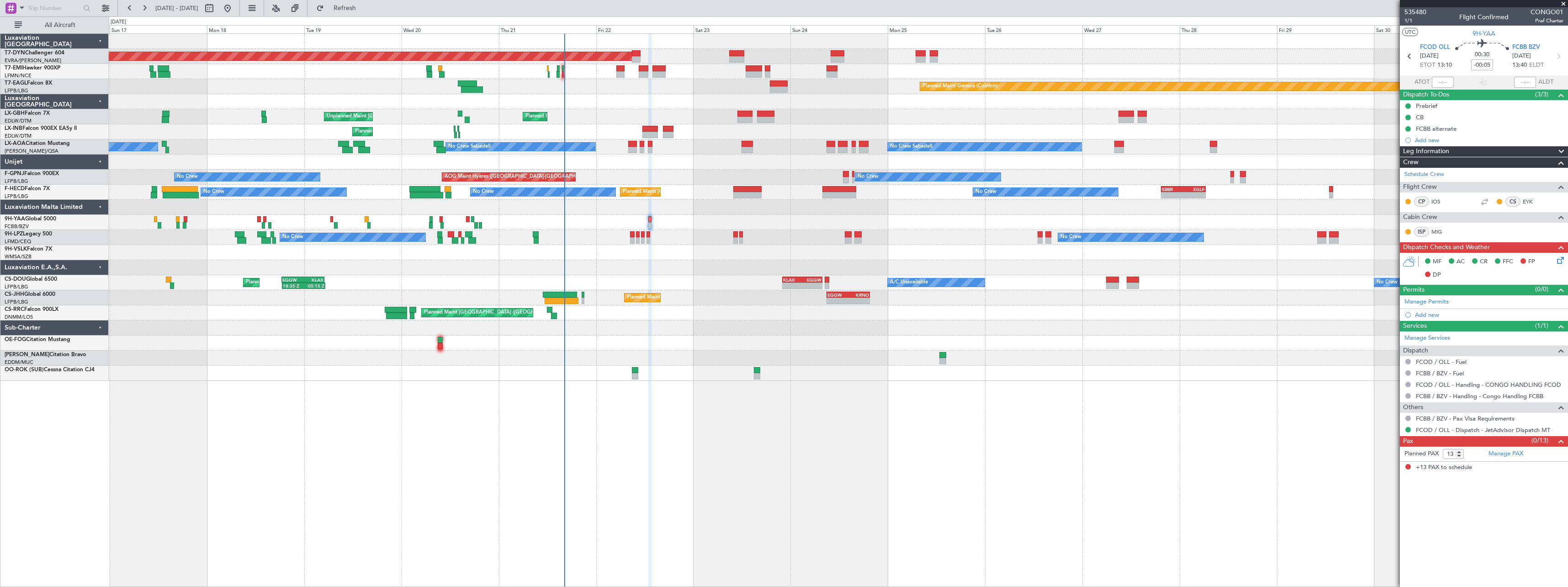
click at [715, 269] on div at bounding box center [838, 267] width 1459 height 15
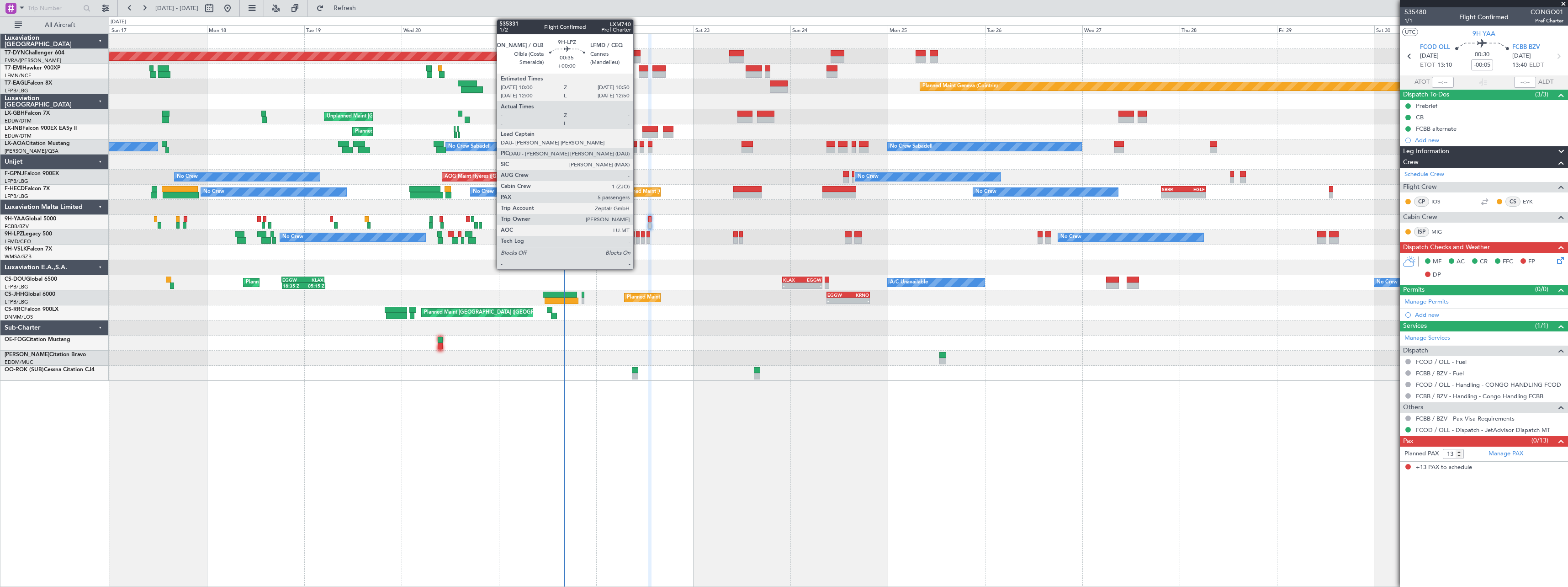
click at [637, 237] on div at bounding box center [638, 234] width 4 height 7
type input "5"
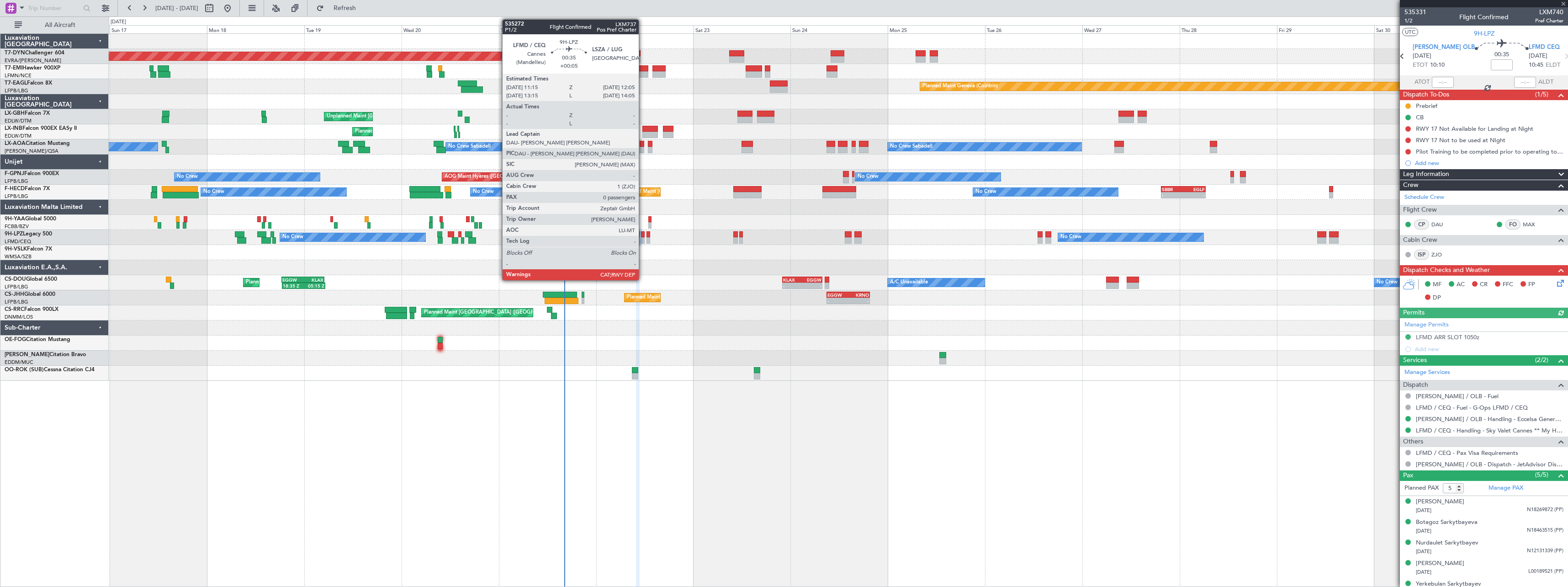
click at [643, 236] on div at bounding box center [643, 234] width 4 height 7
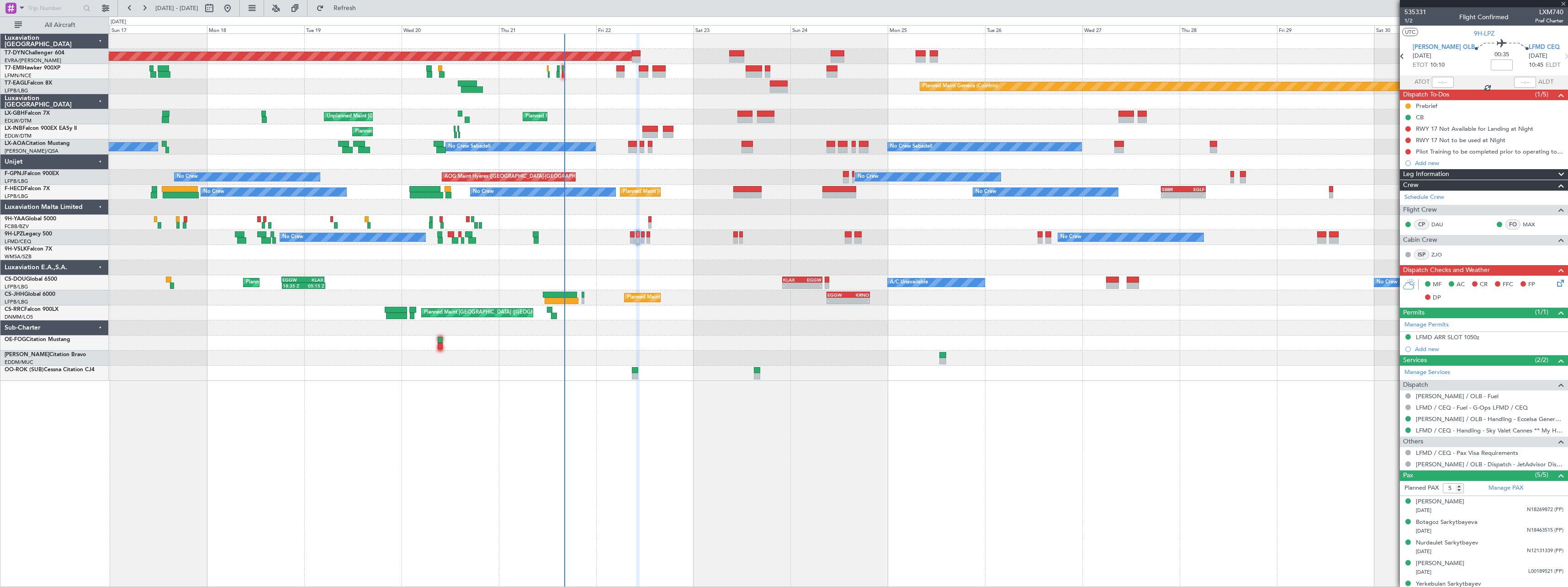
type input "+00:05"
type input "0"
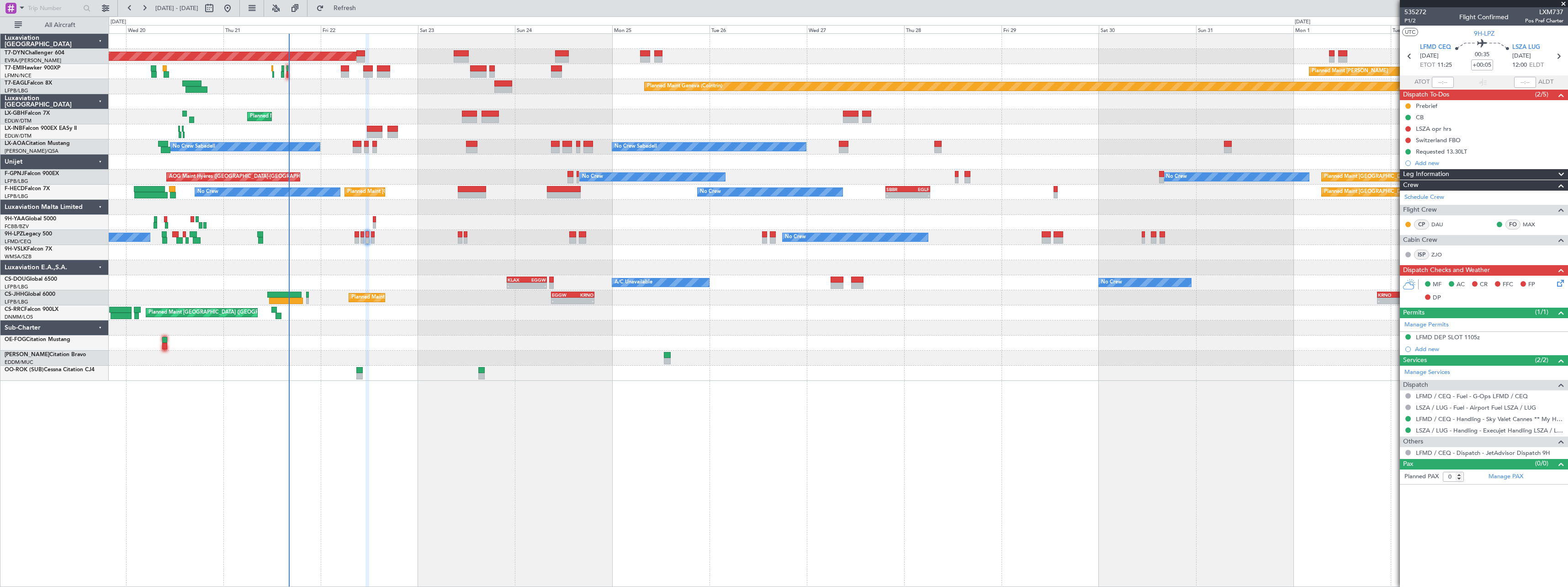
click at [735, 373] on div at bounding box center [838, 373] width 1459 height 15
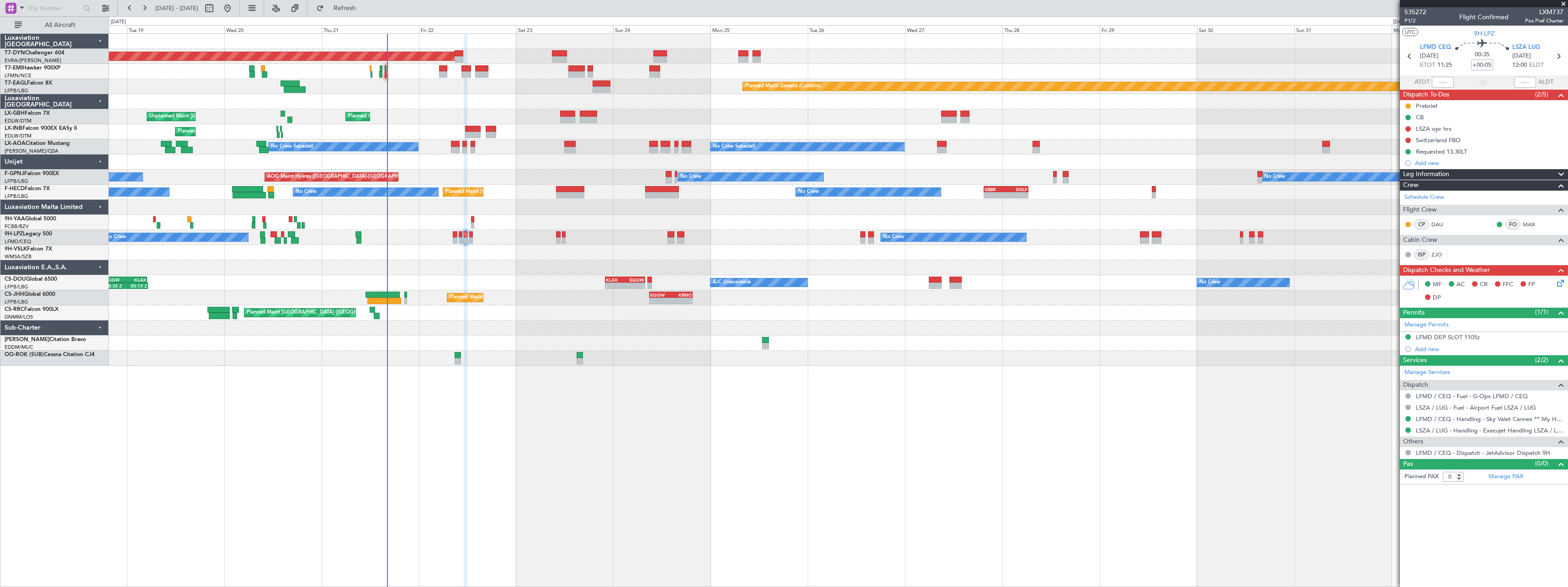
click at [656, 316] on div "Planned Maint [GEOGRAPHIC_DATA] ([GEOGRAPHIC_DATA])" at bounding box center [838, 312] width 1459 height 15
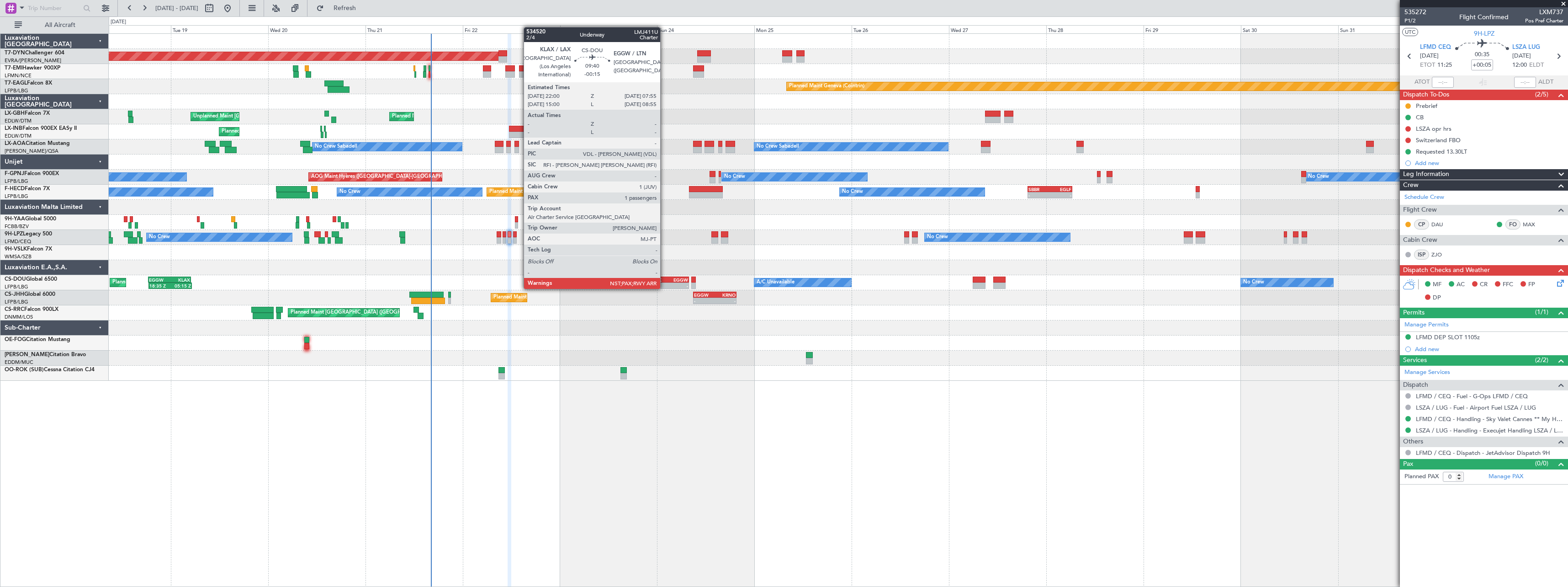
click at [664, 279] on div "KLAX" at bounding box center [659, 279] width 19 height 5
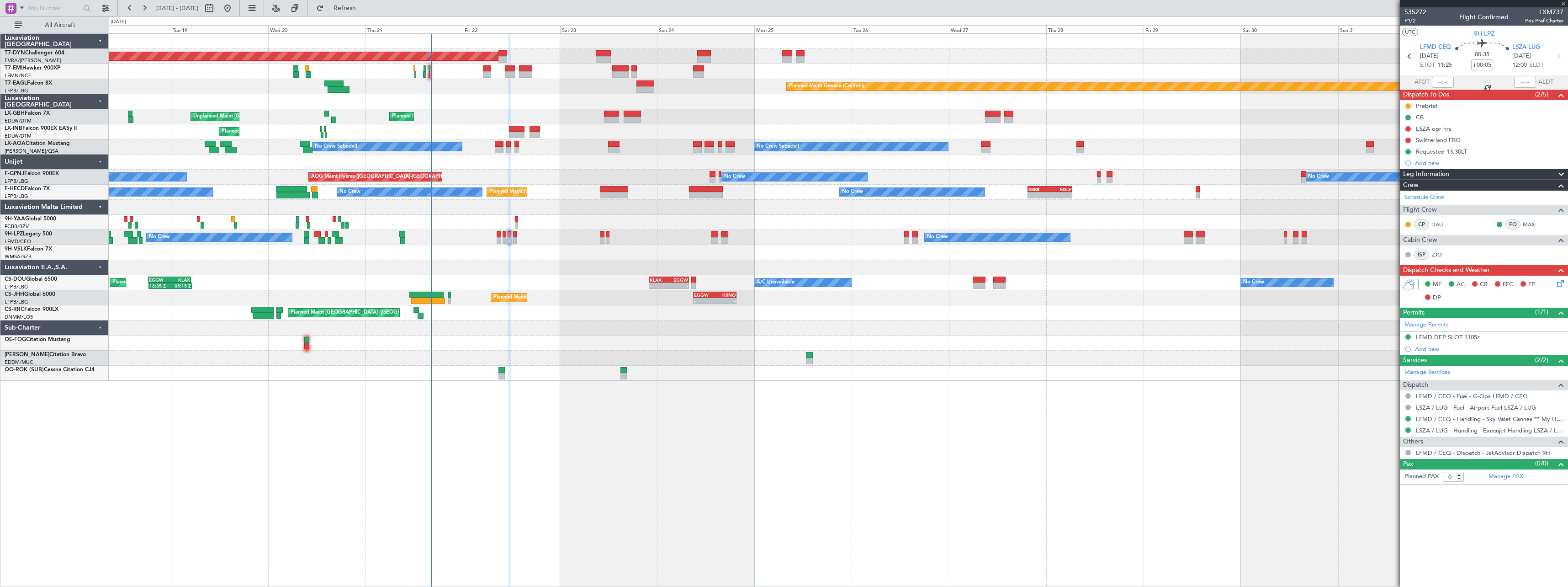
type input "-00:15"
type input "3"
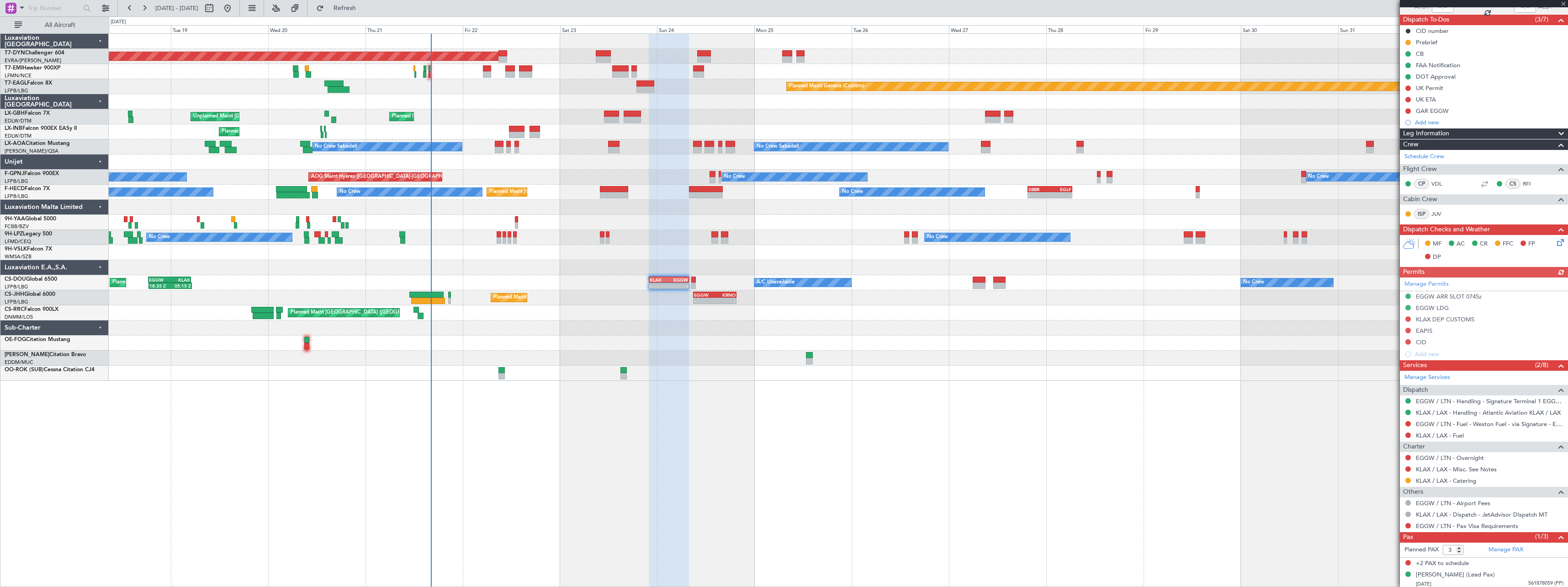
scroll to position [77, 0]
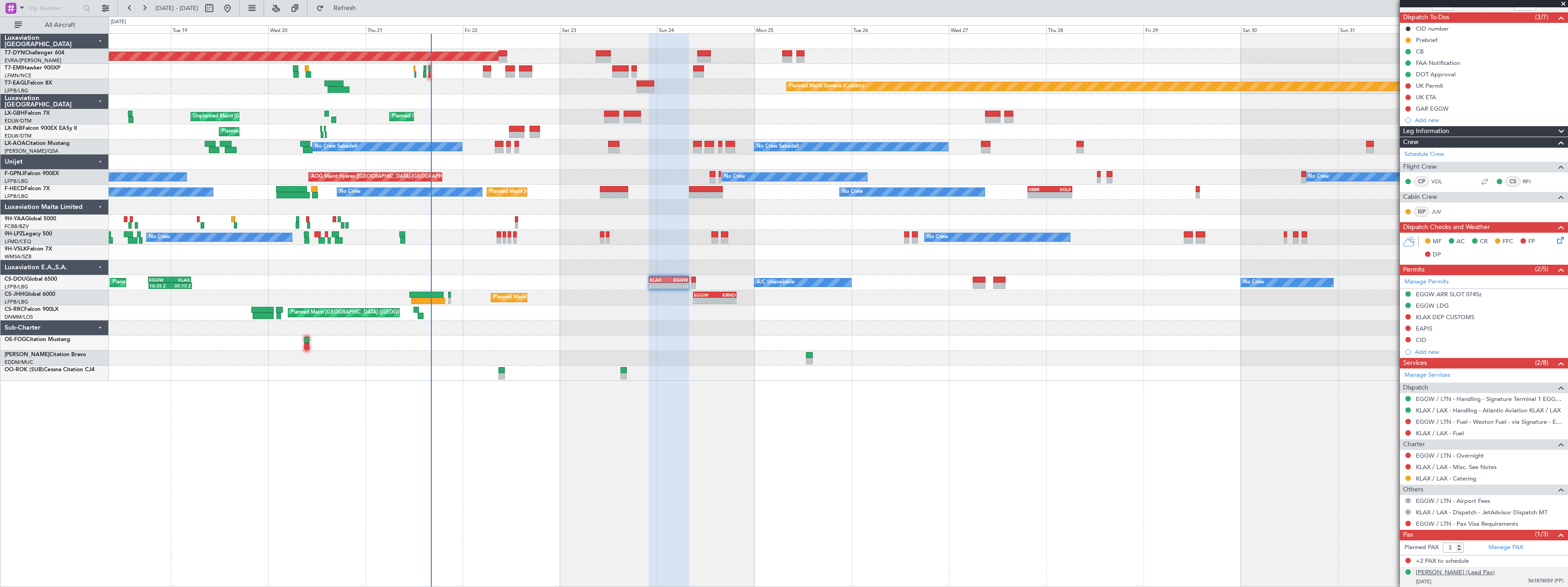
click at [1462, 575] on div "[PERSON_NAME] (Lead Pax)" at bounding box center [1455, 572] width 79 height 9
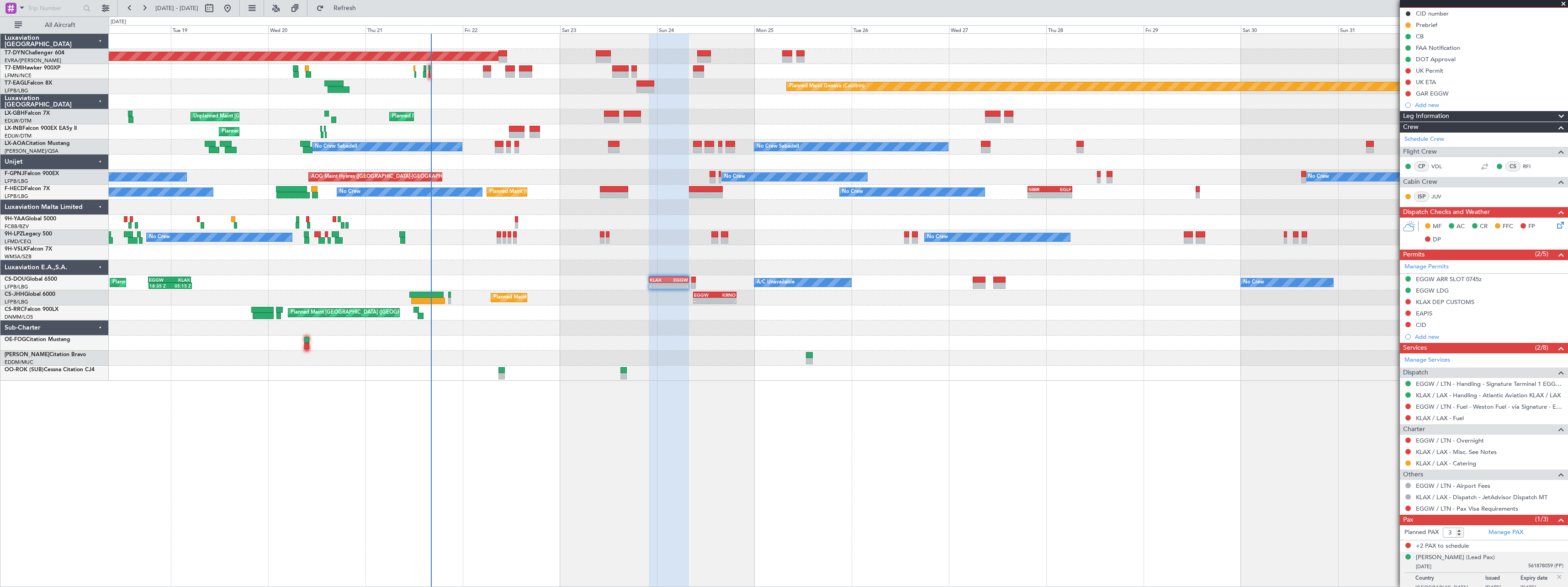
scroll to position [100, 0]
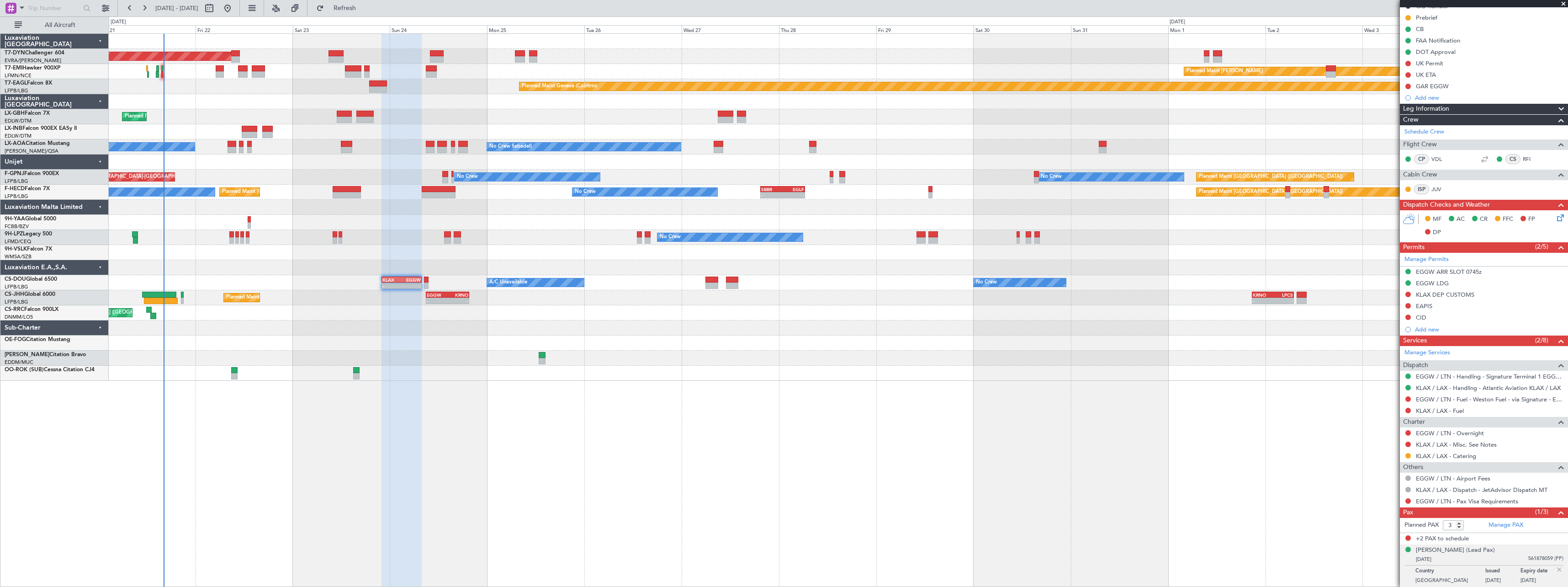
click at [661, 320] on div "Planned Maint Basel-Mulhouse Planned Maint Chester Planned Maint Geneva (Cointr…" at bounding box center [838, 208] width 1459 height 347
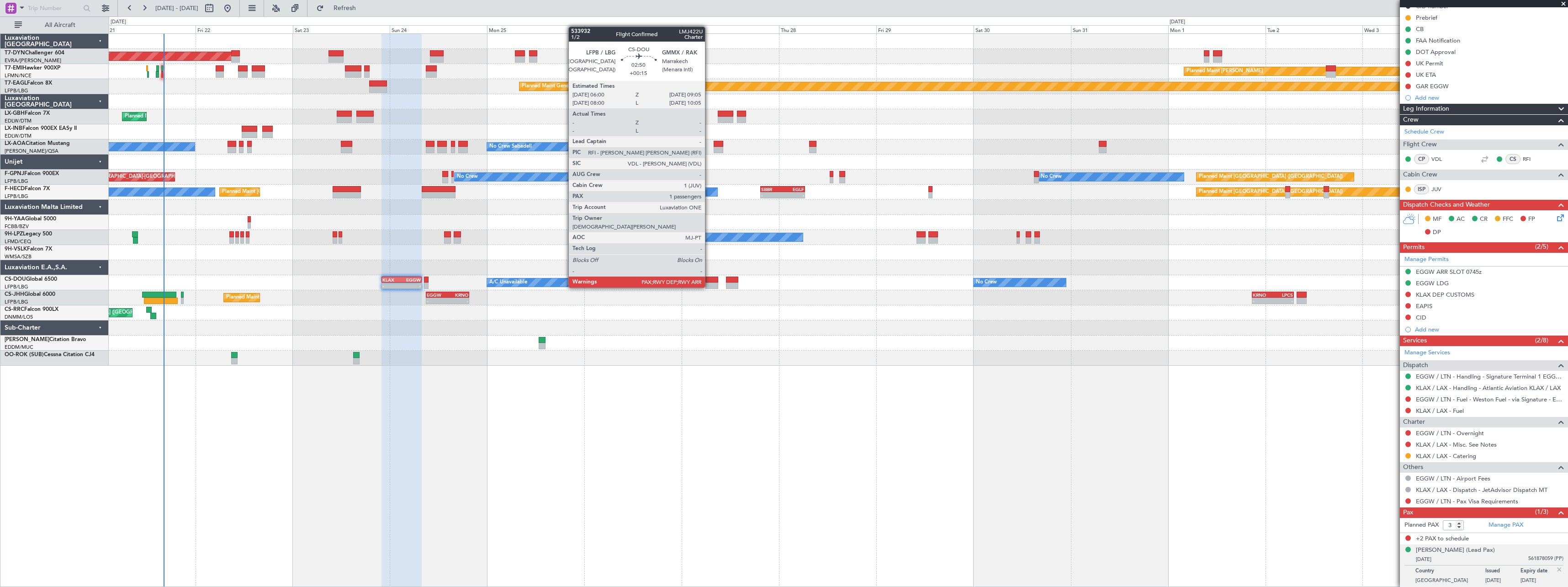
click at [709, 278] on div at bounding box center [712, 279] width 13 height 7
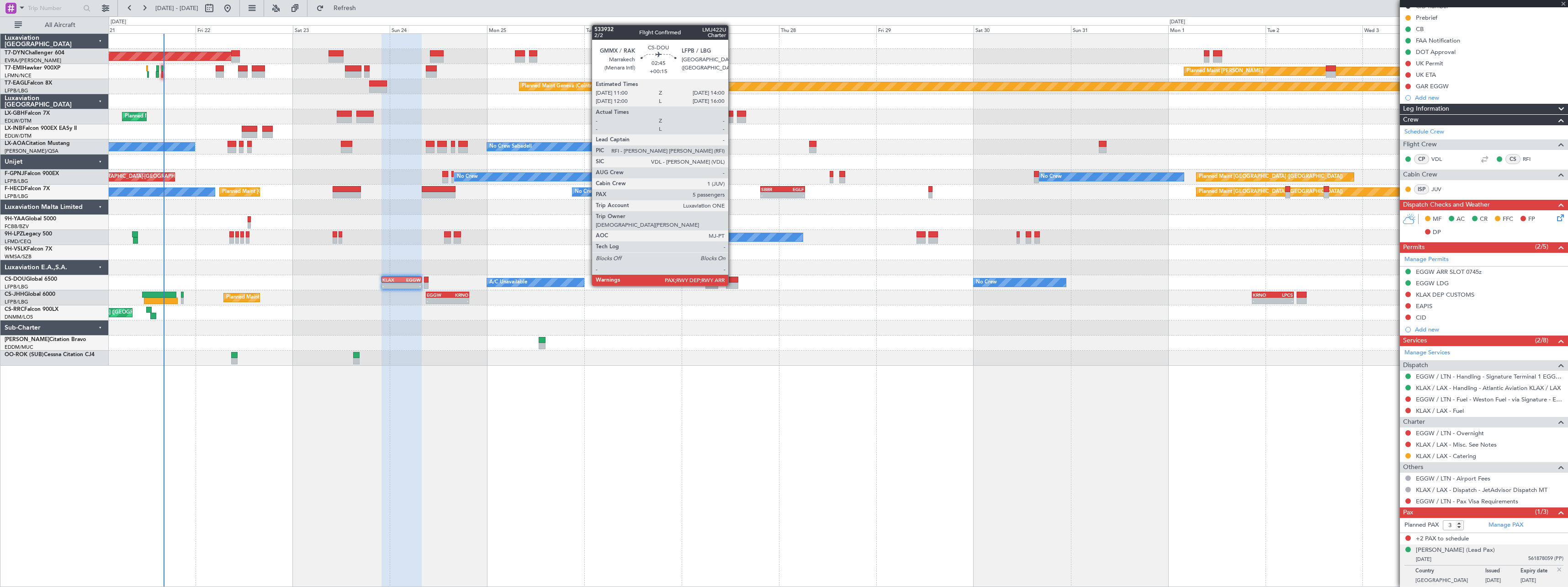
type input "+00:15"
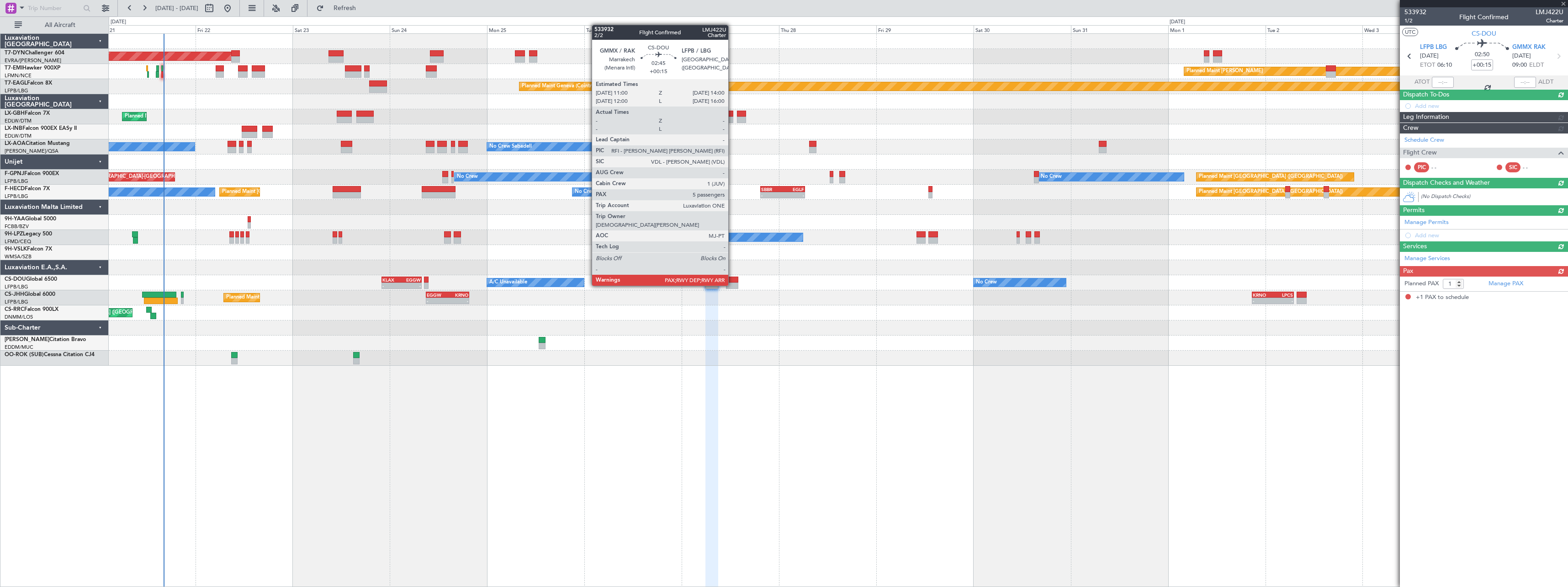
scroll to position [0, 0]
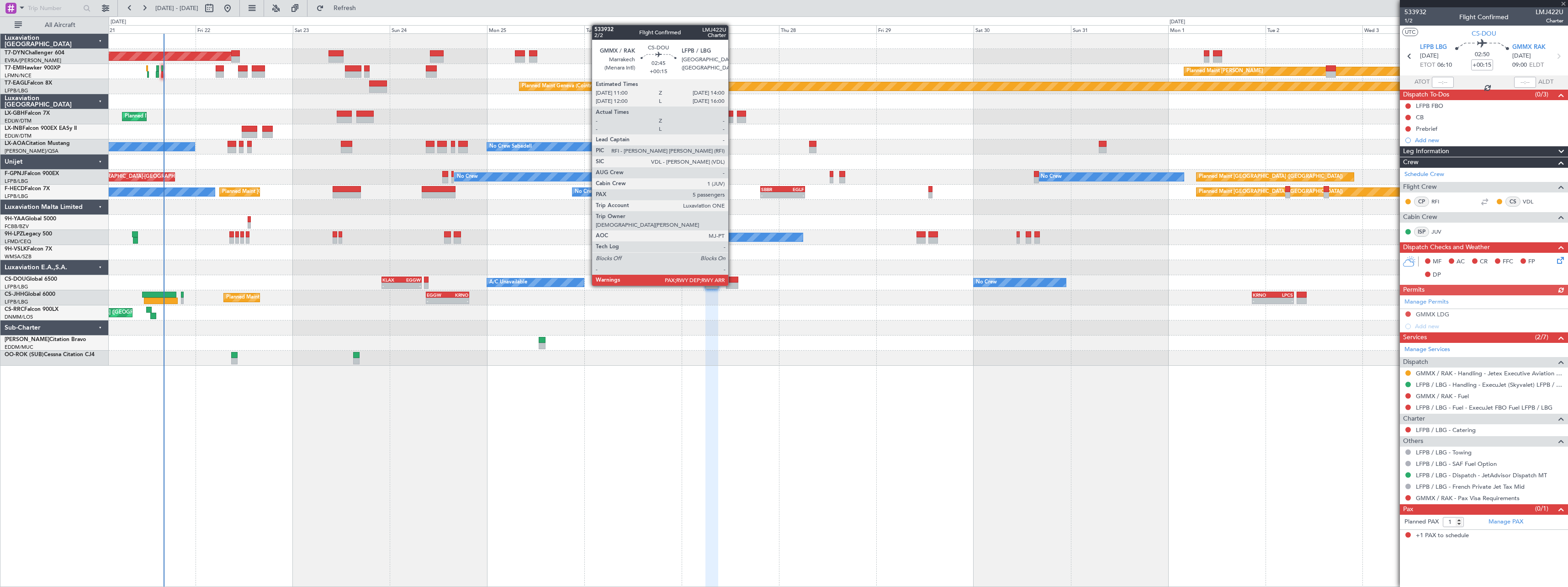
click at [732, 276] on div at bounding box center [732, 279] width 12 height 7
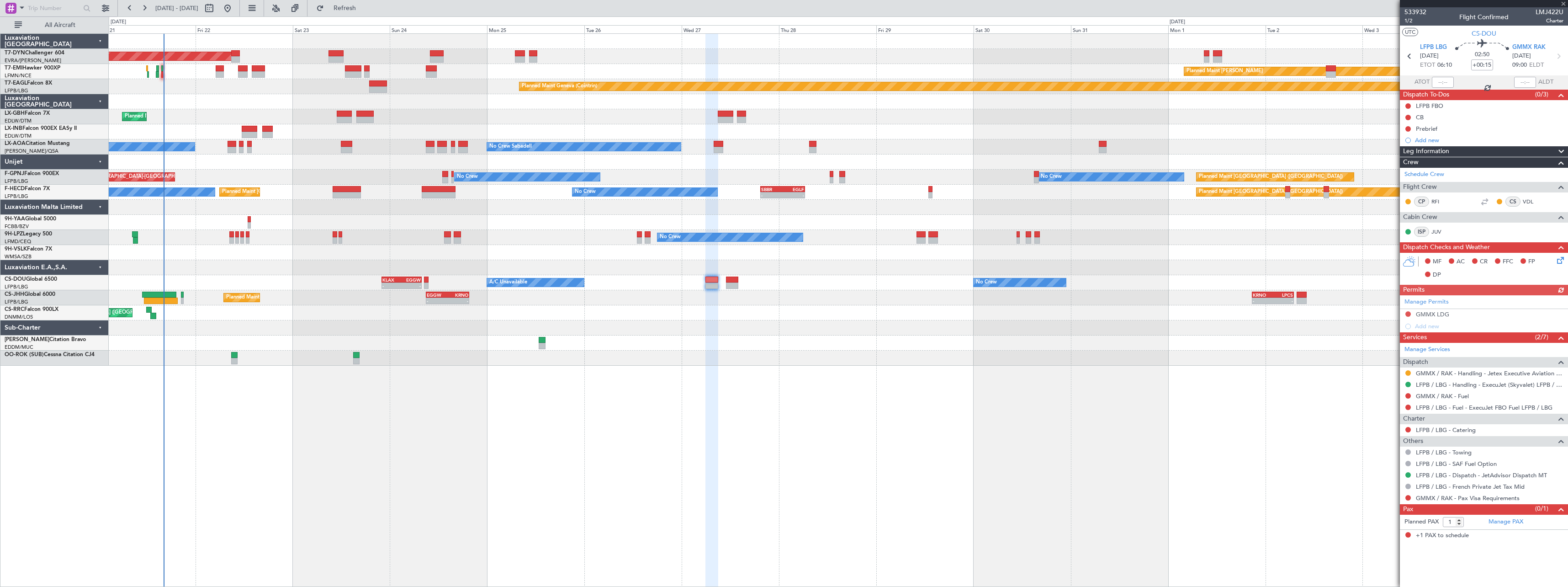
type input "5"
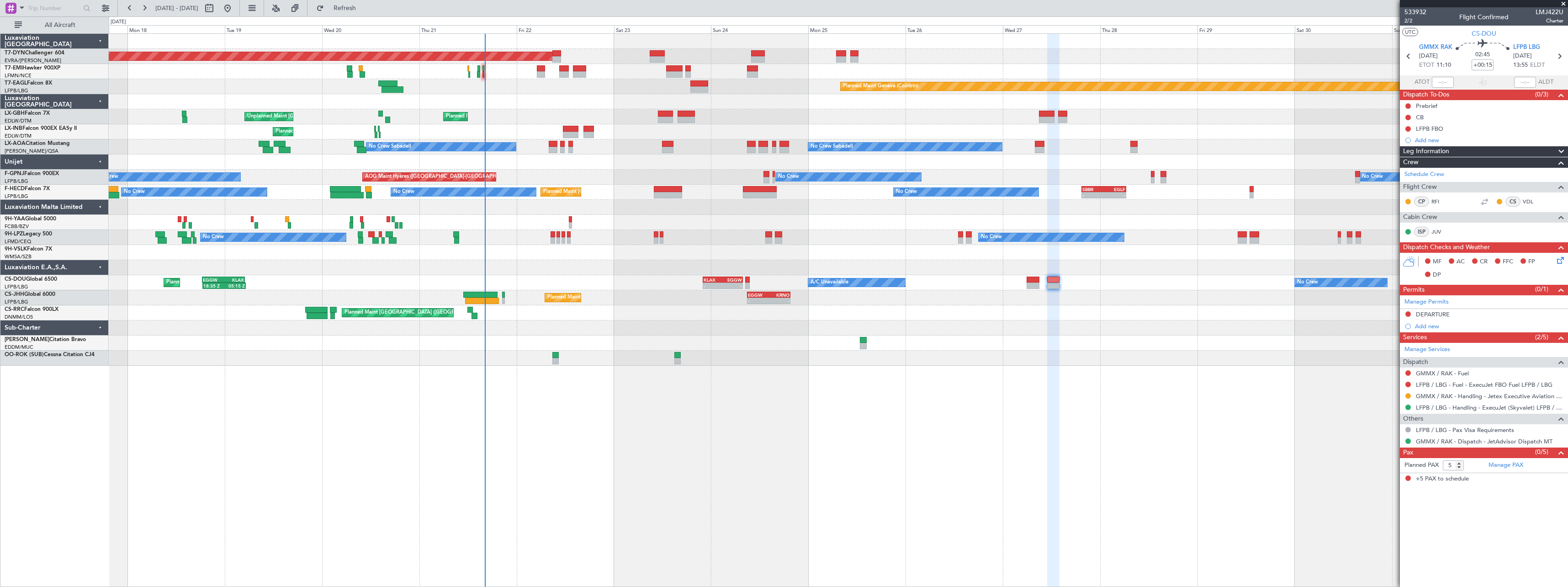
click at [762, 346] on div "Planned Maint Basel-Mulhouse Planned Maint Chester Planned Maint Geneva (Cointr…" at bounding box center [838, 200] width 1459 height 332
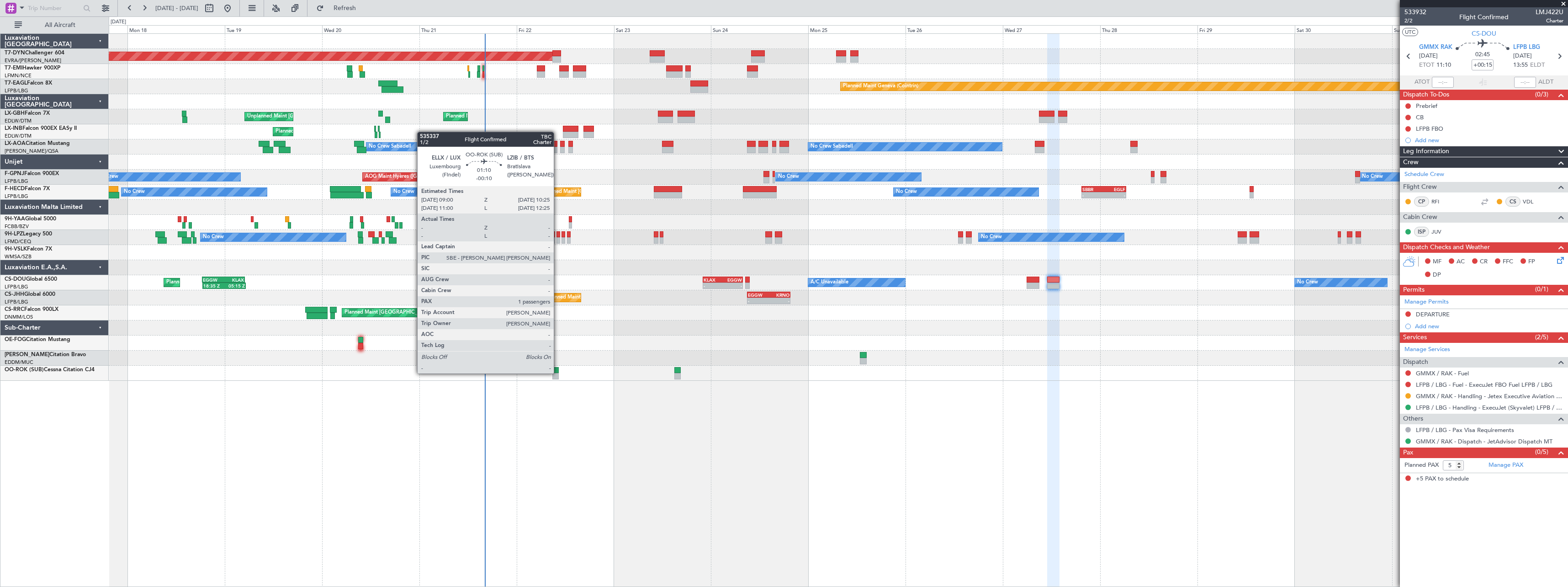
click at [558, 373] on div at bounding box center [555, 370] width 6 height 7
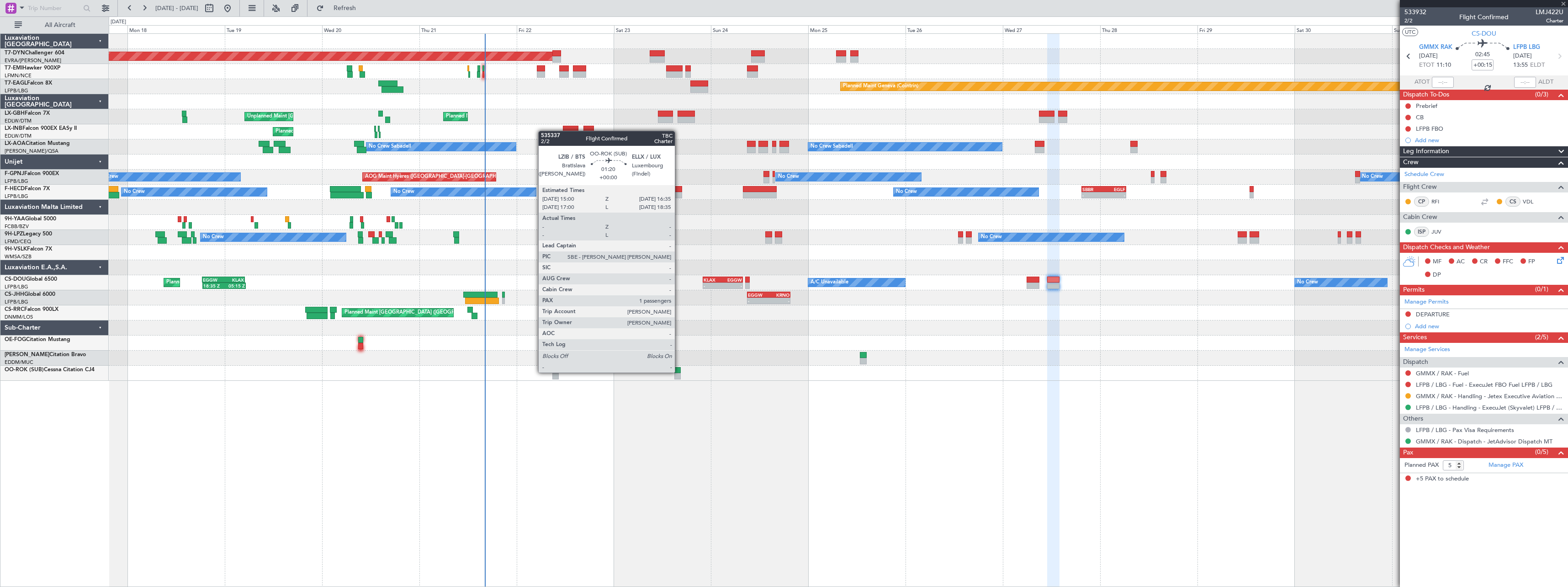
type input "-00:10"
type input "1"
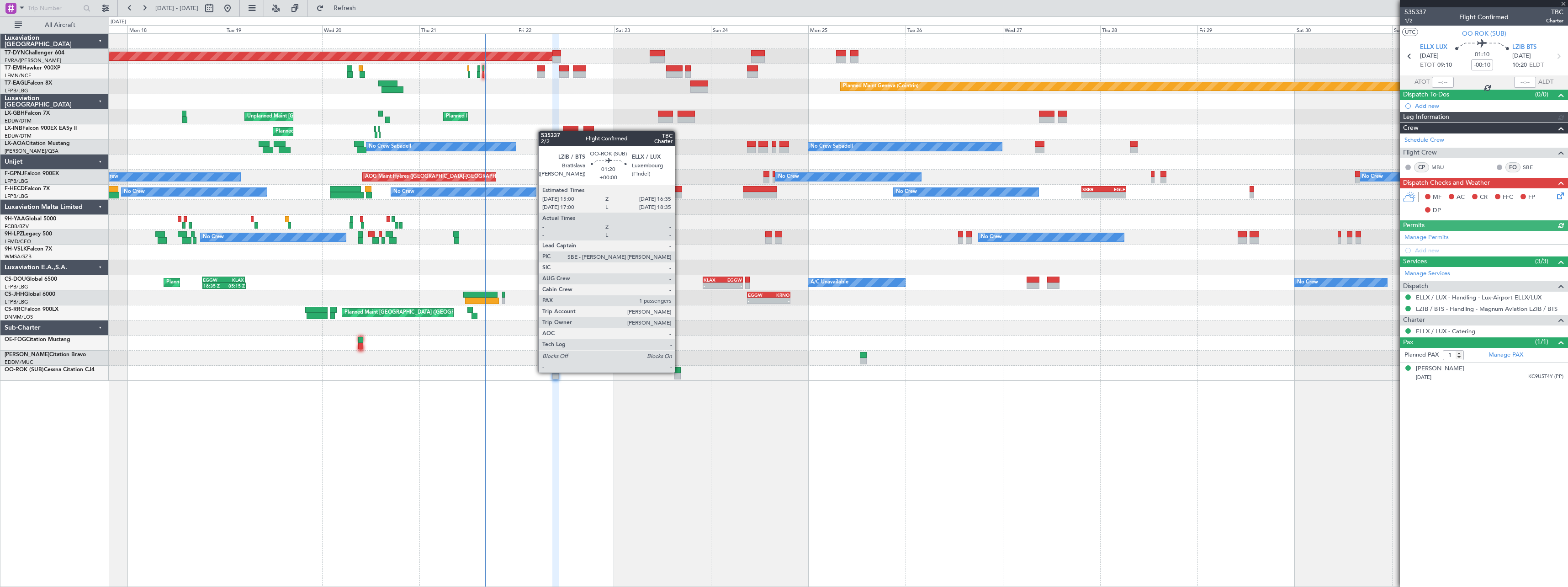
click at [679, 371] on div at bounding box center [677, 370] width 7 height 7
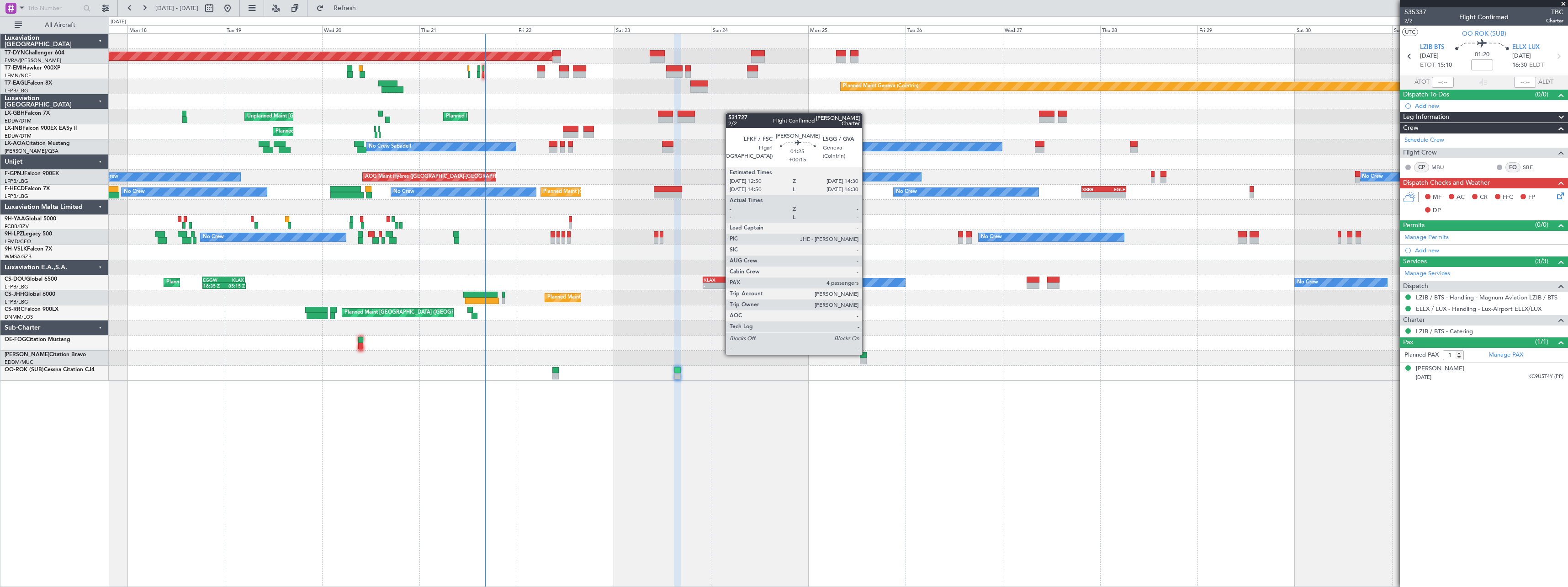
click at [866, 354] on div at bounding box center [863, 355] width 7 height 7
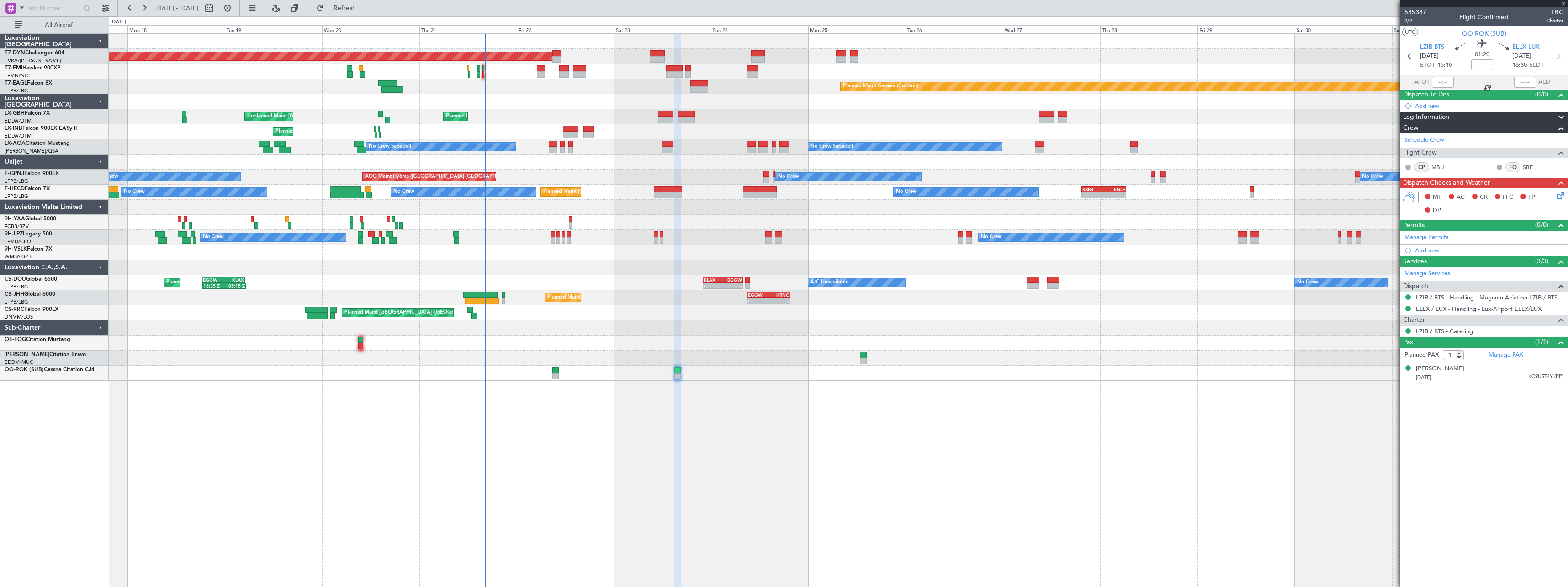
type input "+00:15"
type input "4"
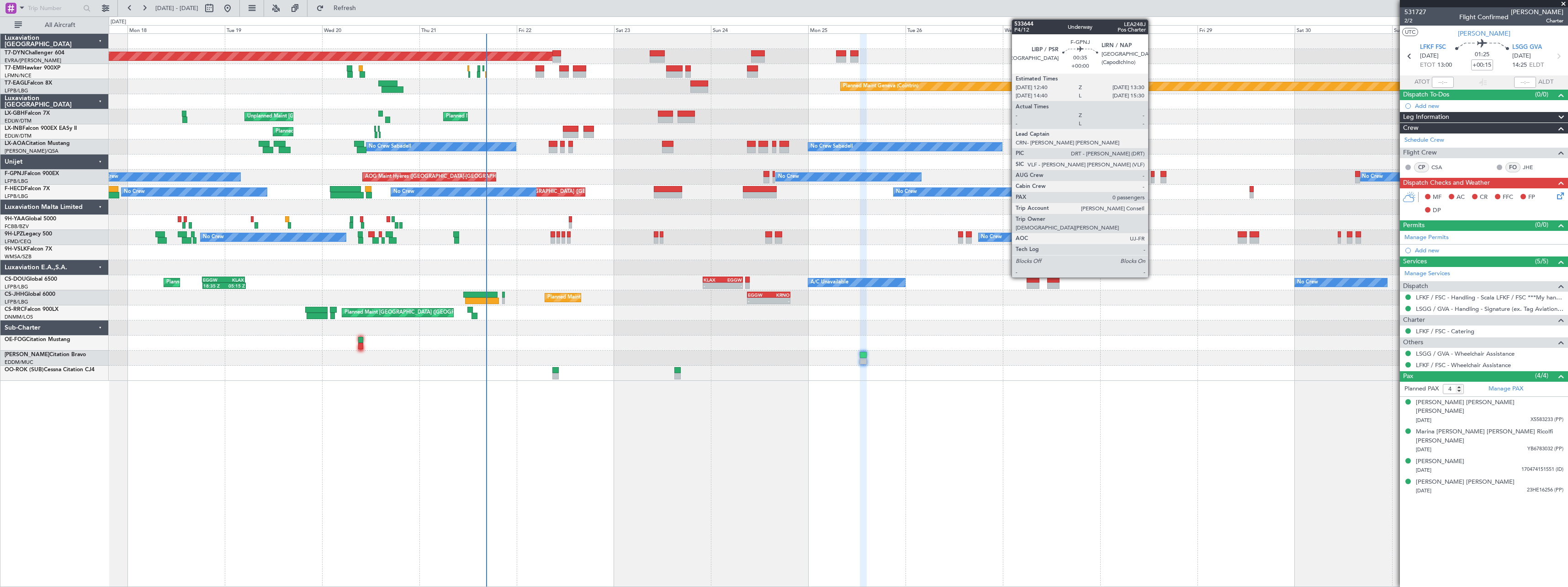
click at [1152, 178] on div at bounding box center [1153, 180] width 4 height 7
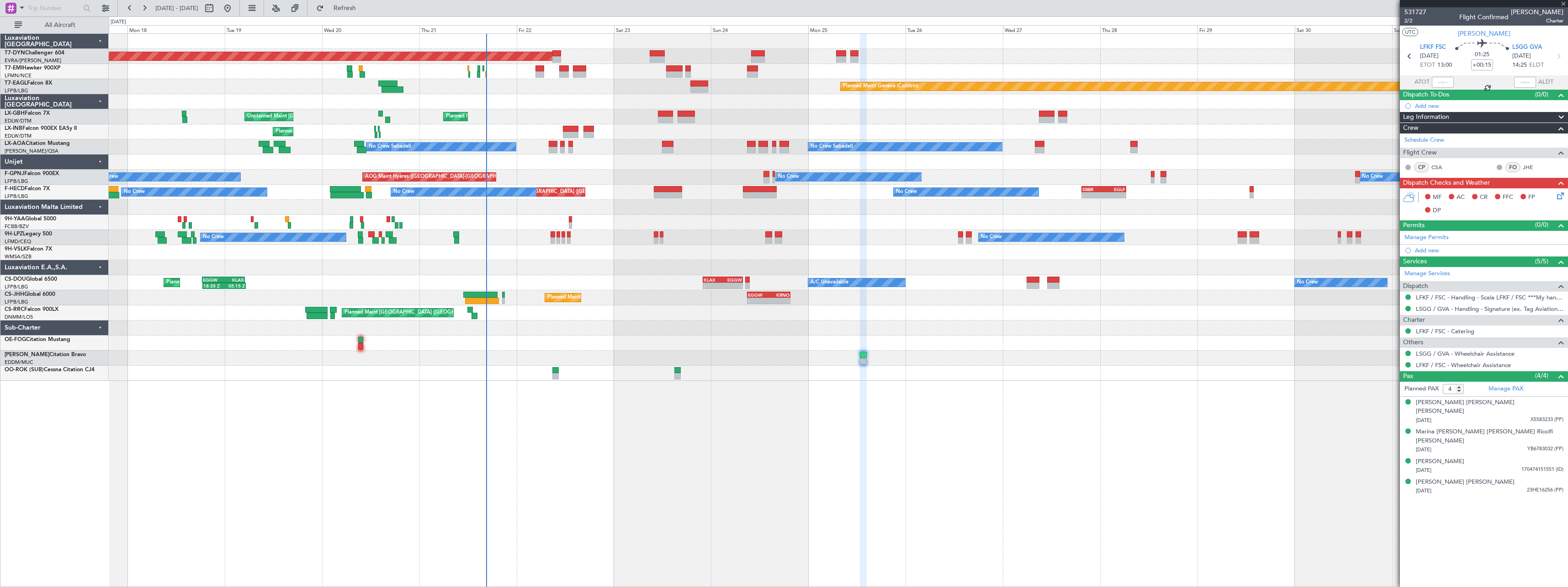
type input "0"
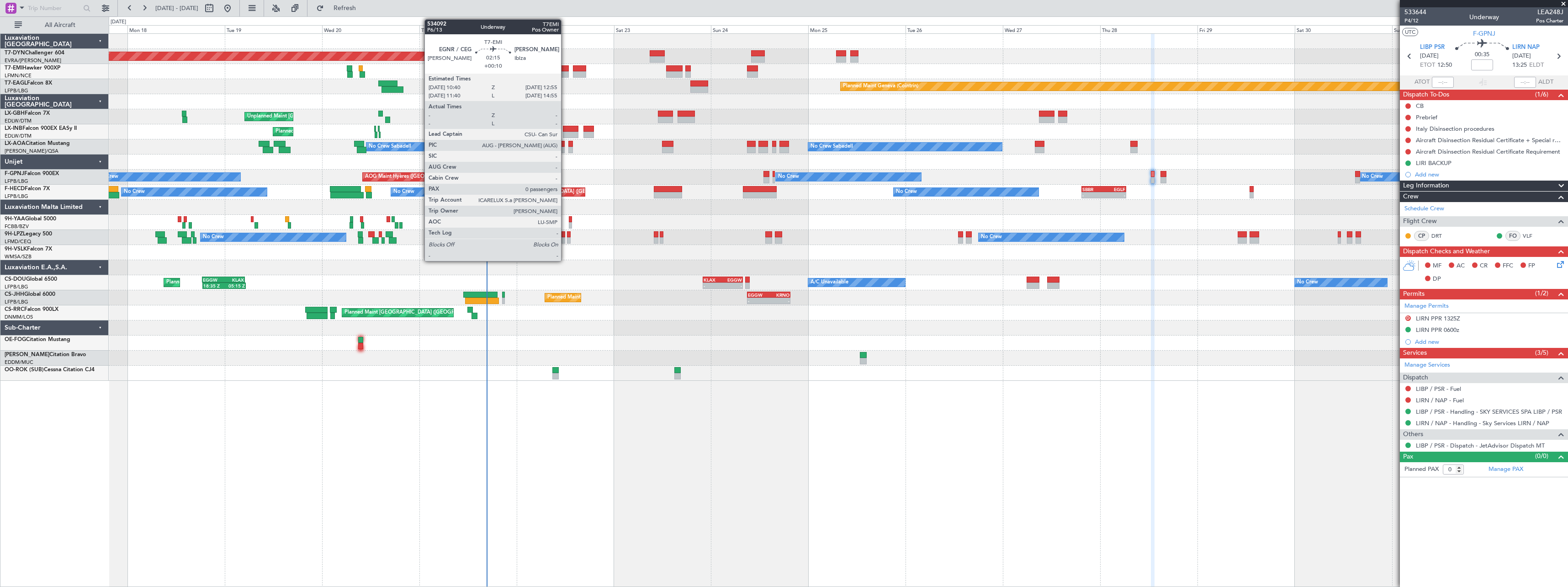
click at [565, 71] on div at bounding box center [564, 68] width 9 height 7
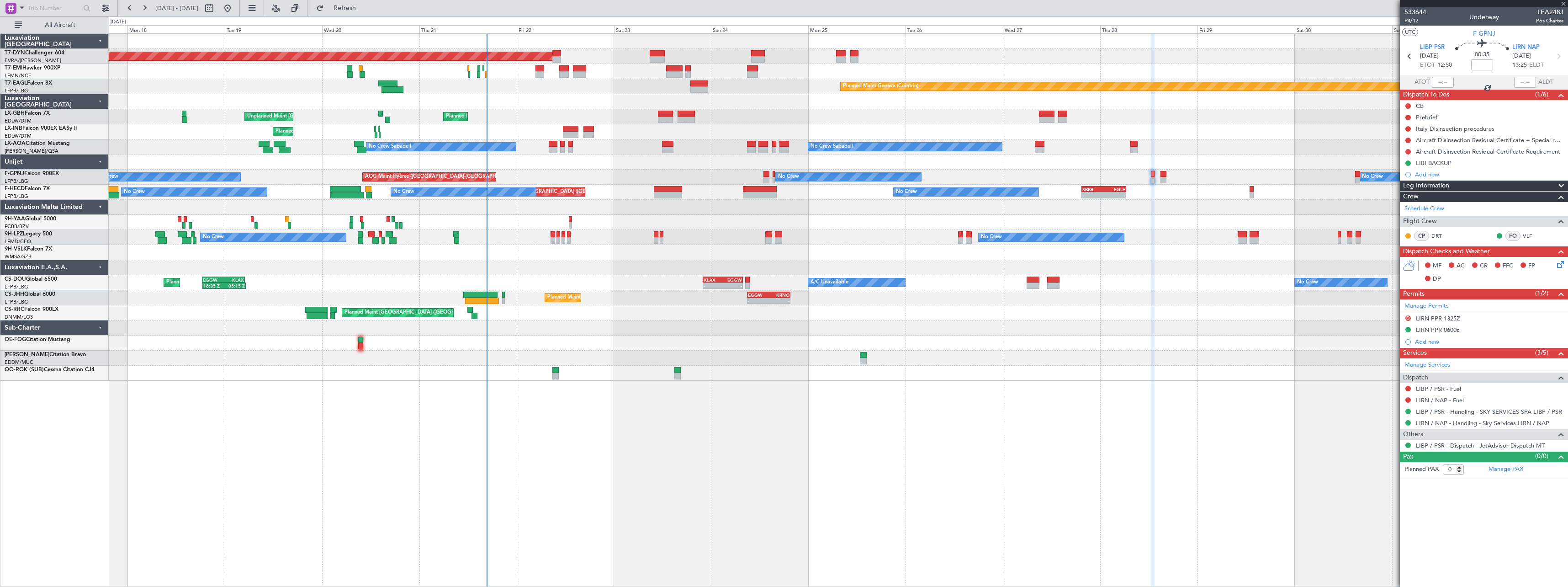
type input "+00:10"
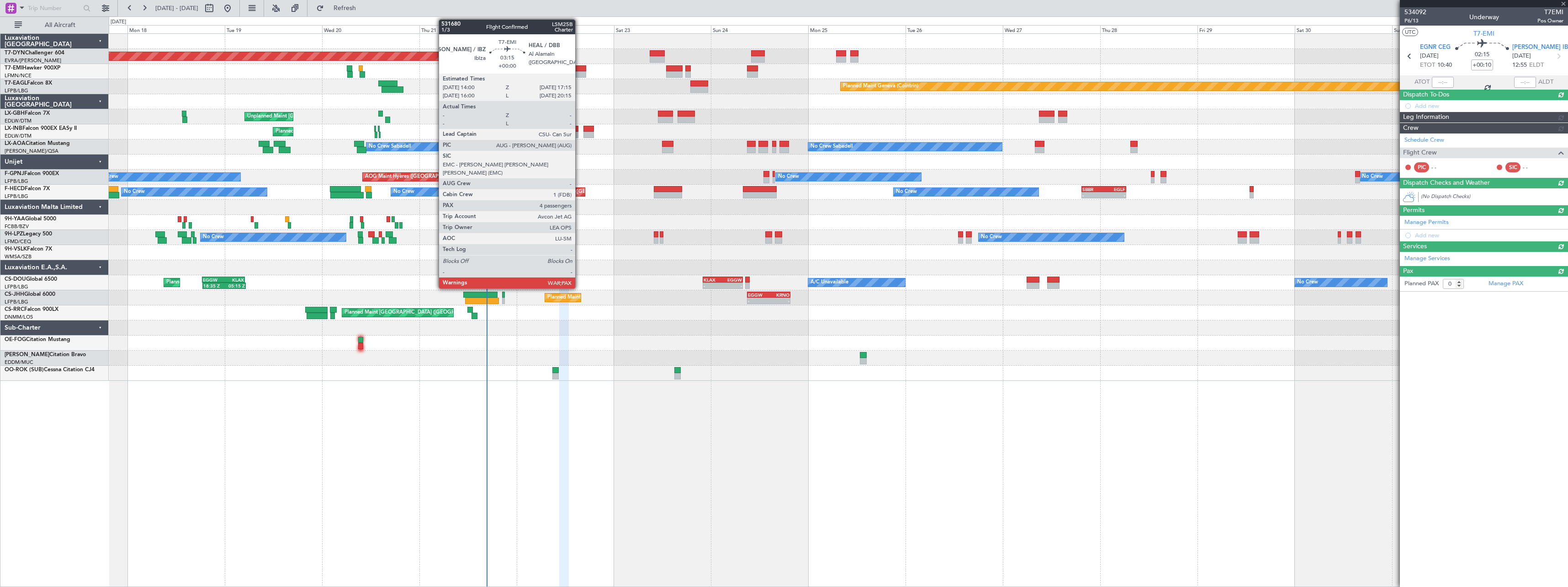
click at [579, 69] on div at bounding box center [579, 68] width 13 height 7
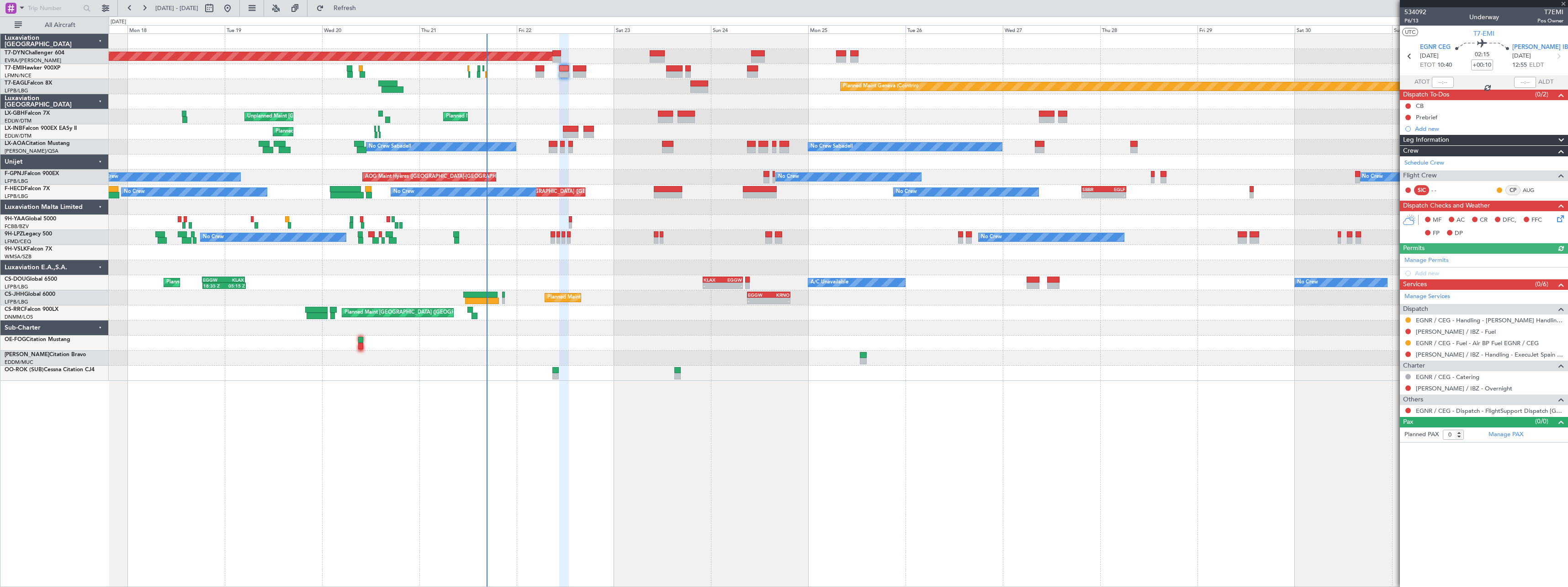
type input "4"
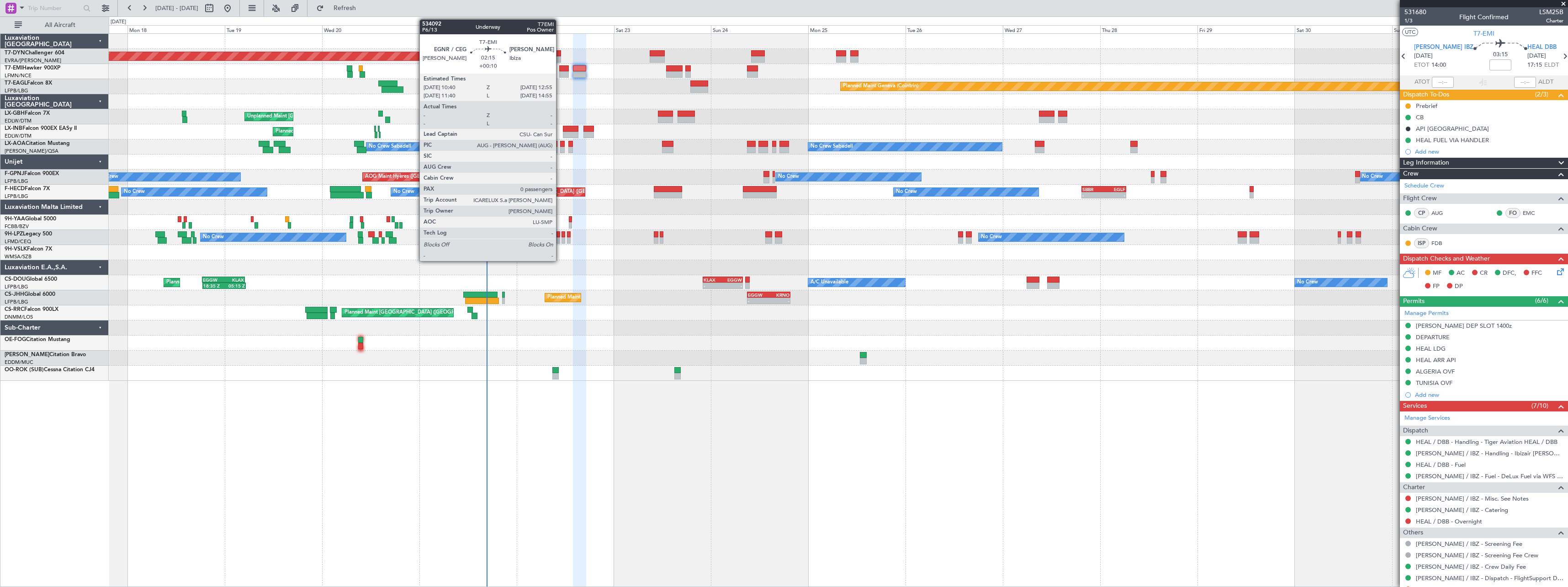
click at [559, 71] on div at bounding box center [564, 74] width 9 height 7
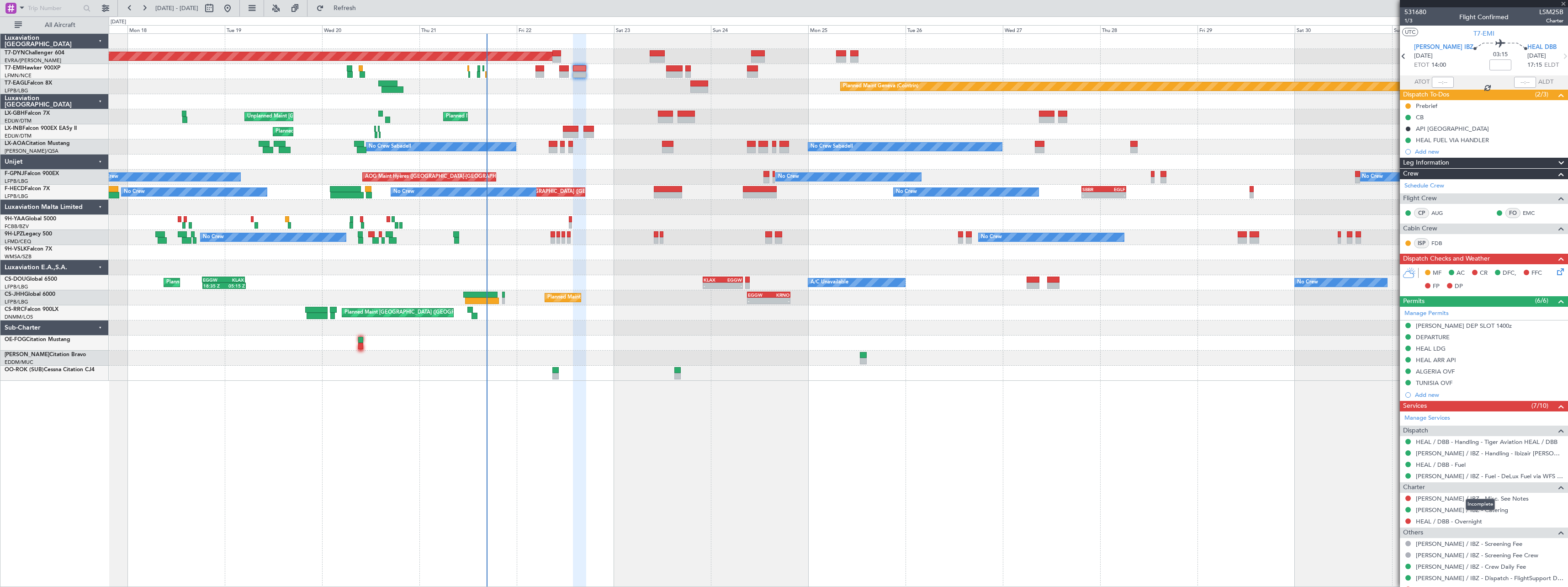
type input "+00:10"
type input "0"
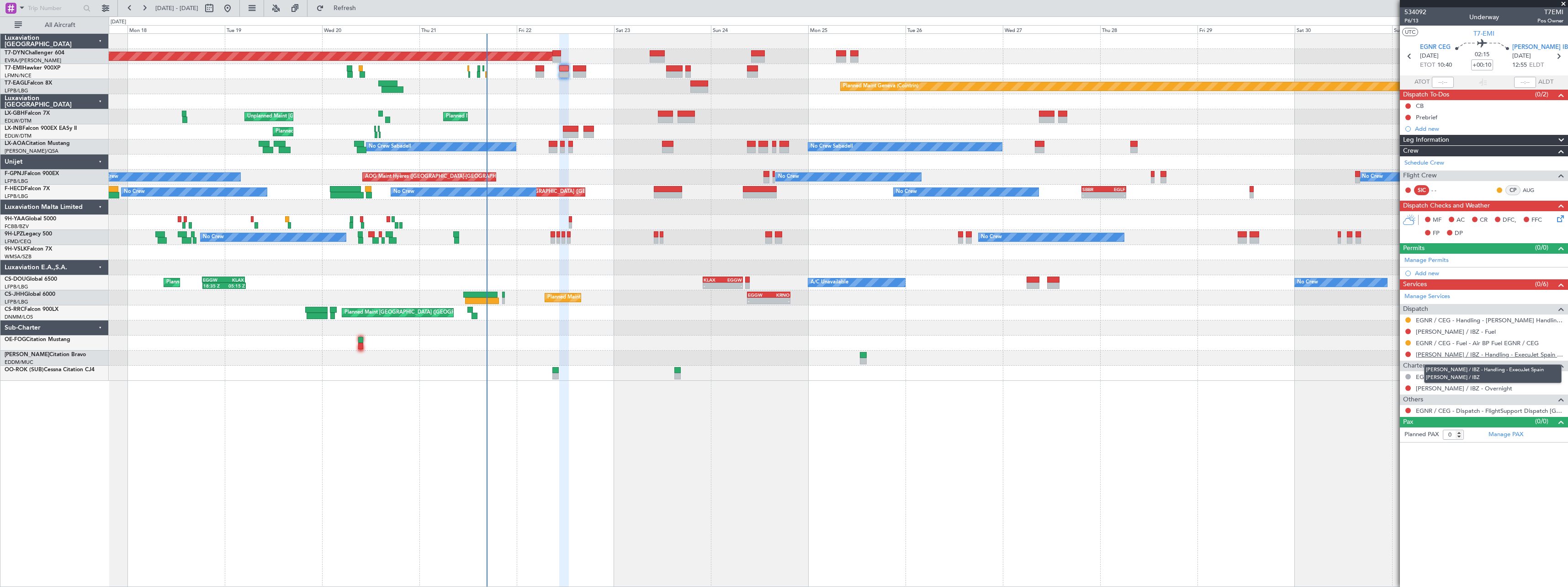
click at [1483, 356] on link "LEIB / IBZ - Handling - ExecuJet Spain LEIB / IBZ" at bounding box center [1489, 354] width 147 height 8
click at [364, 10] on span "Refresh" at bounding box center [345, 8] width 38 height 7
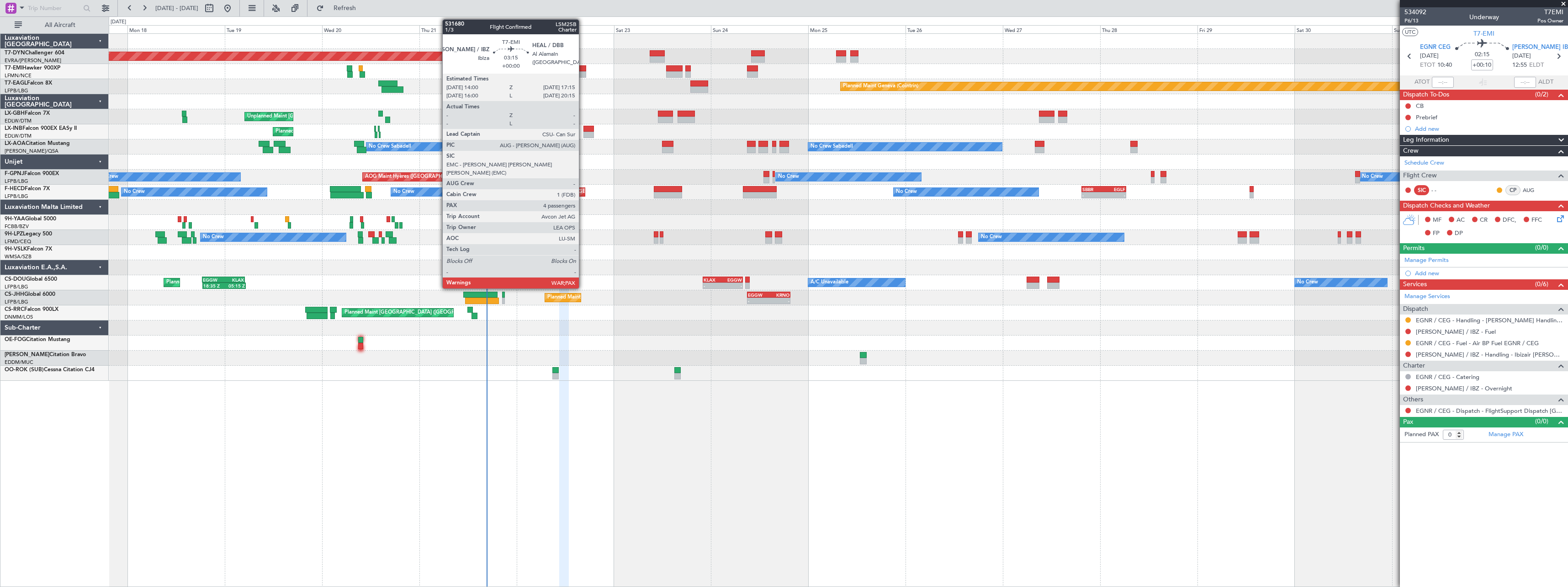
click at [583, 69] on div at bounding box center [579, 68] width 13 height 7
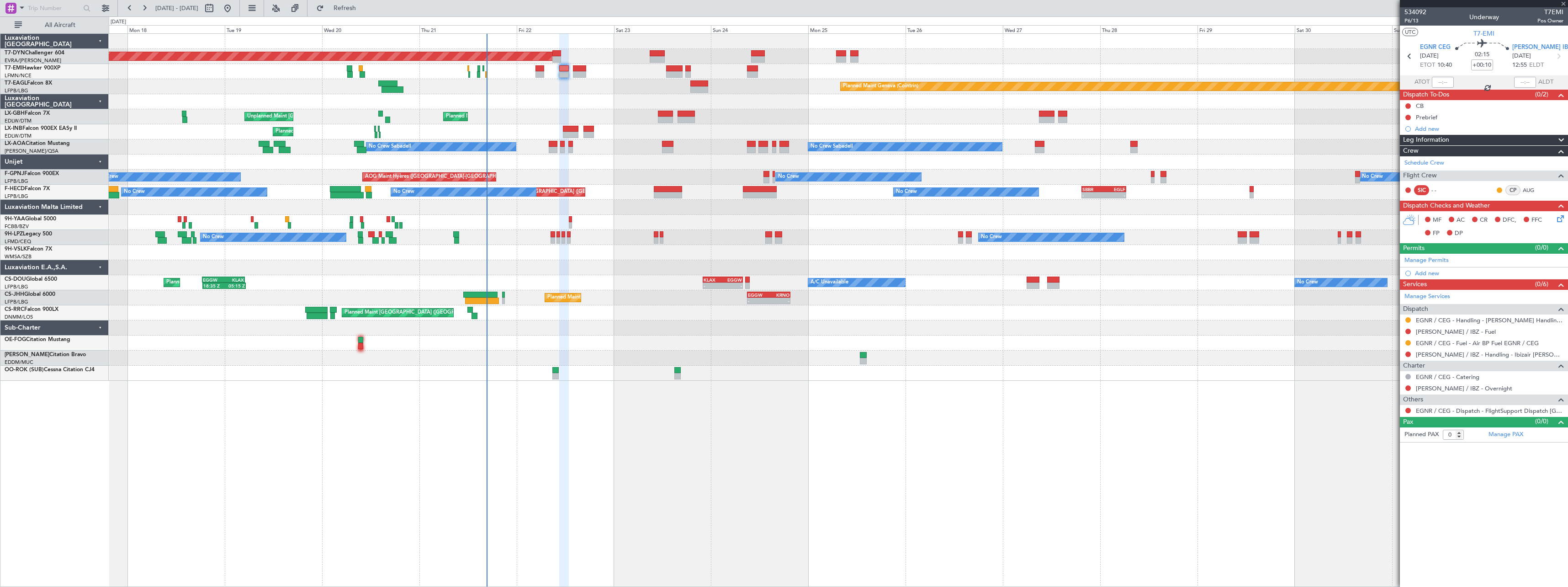
type input "4"
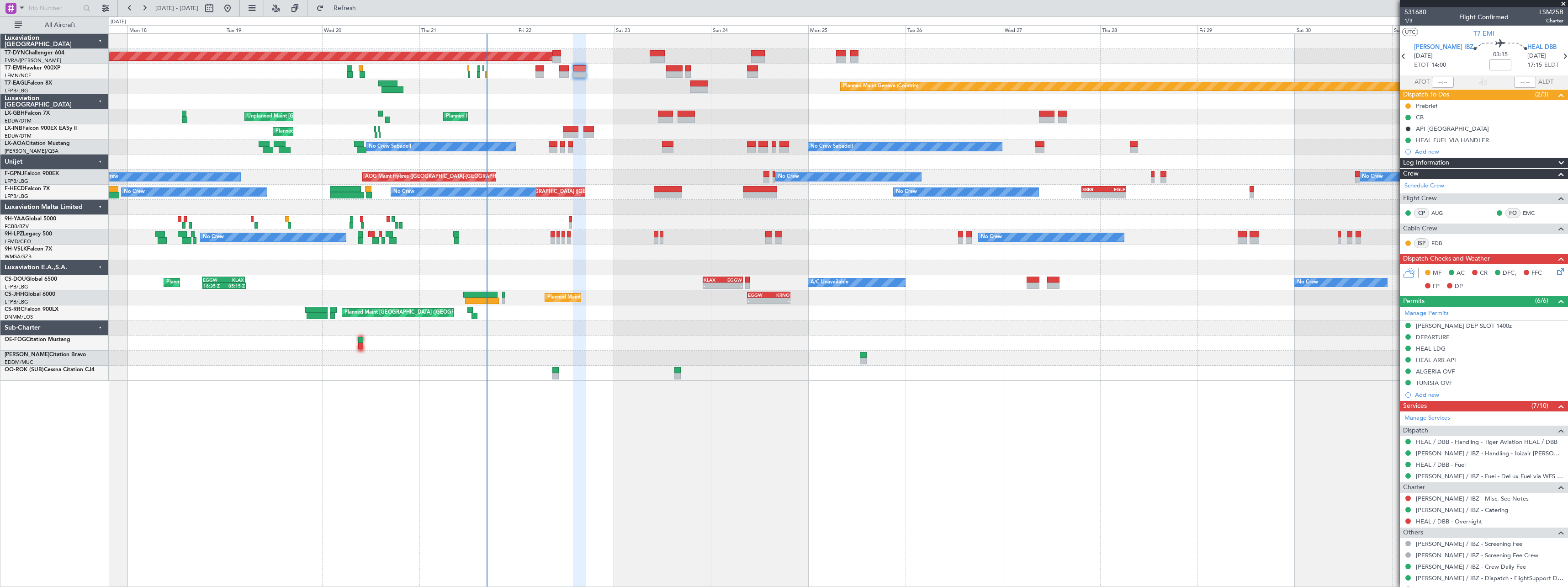
click at [312, 1] on button "Refresh" at bounding box center [340, 9] width 55 height 15
click at [364, 9] on span "Refresh" at bounding box center [345, 8] width 38 height 7
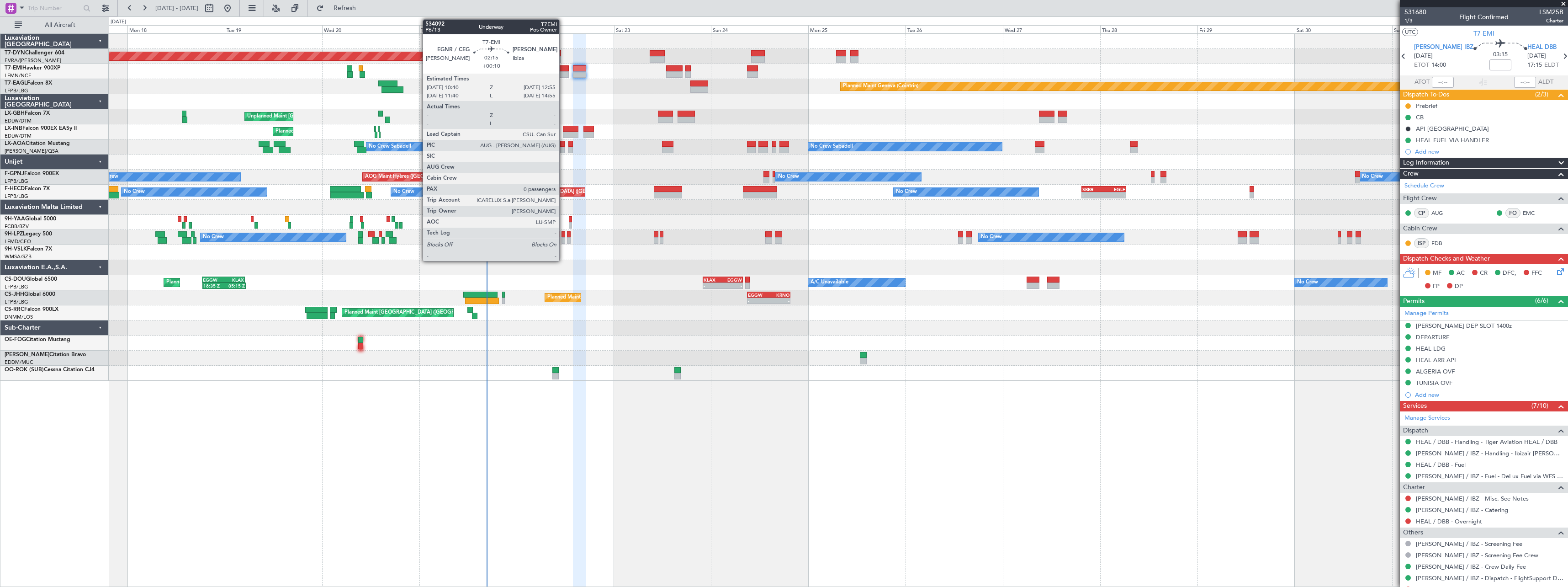
click at [563, 72] on div at bounding box center [564, 74] width 9 height 7
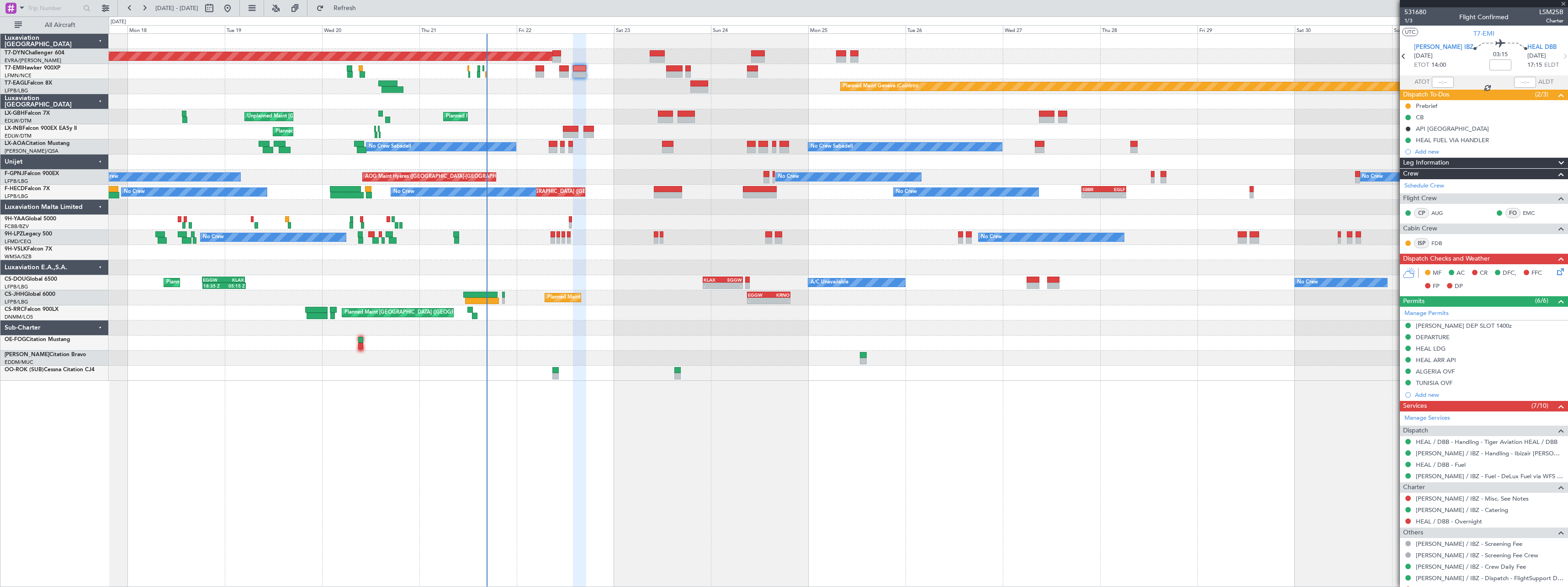
type input "+00:10"
type input "0"
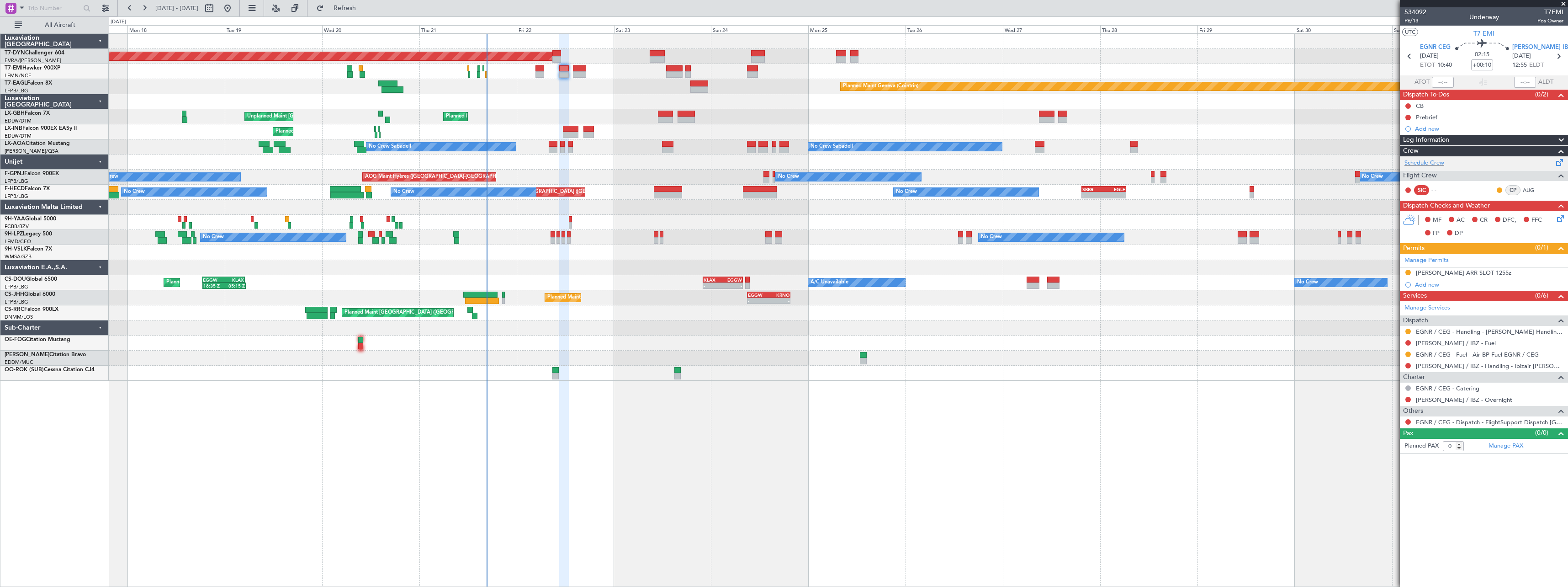
click at [1559, 163] on span at bounding box center [1559, 160] width 11 height 7
click at [364, 10] on span "Refresh" at bounding box center [345, 8] width 38 height 7
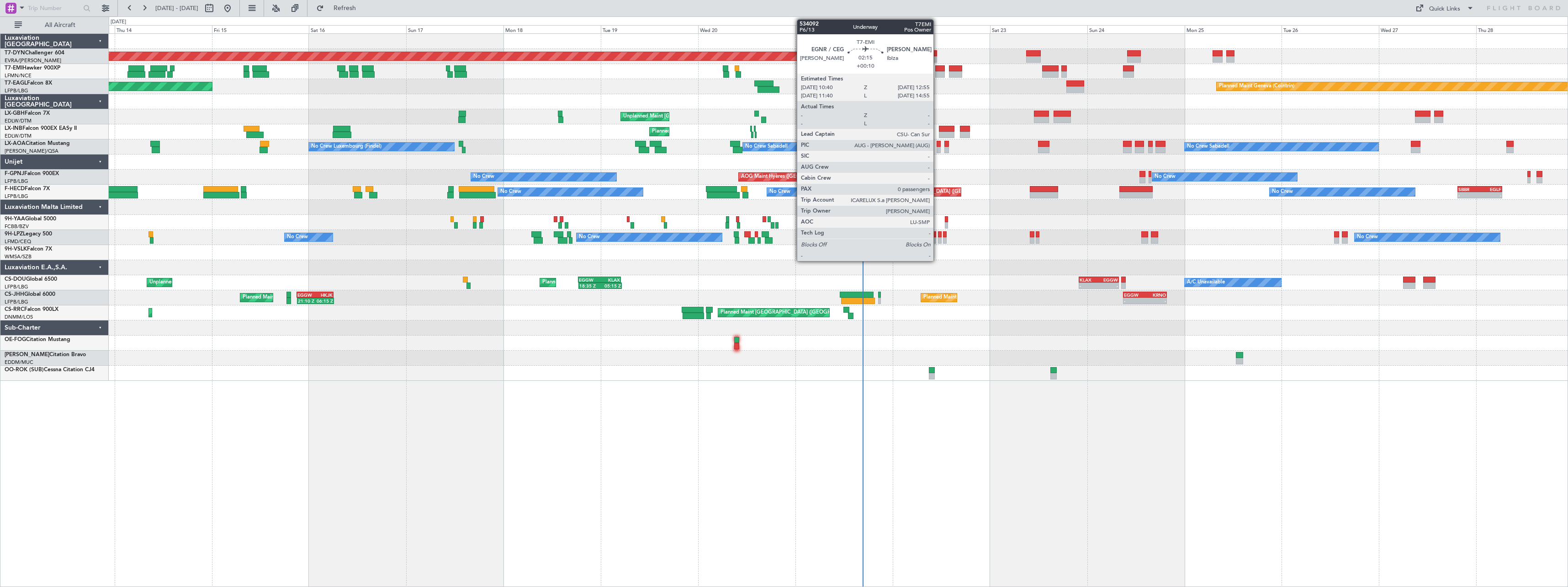
click at [937, 69] on div at bounding box center [939, 68] width 9 height 7
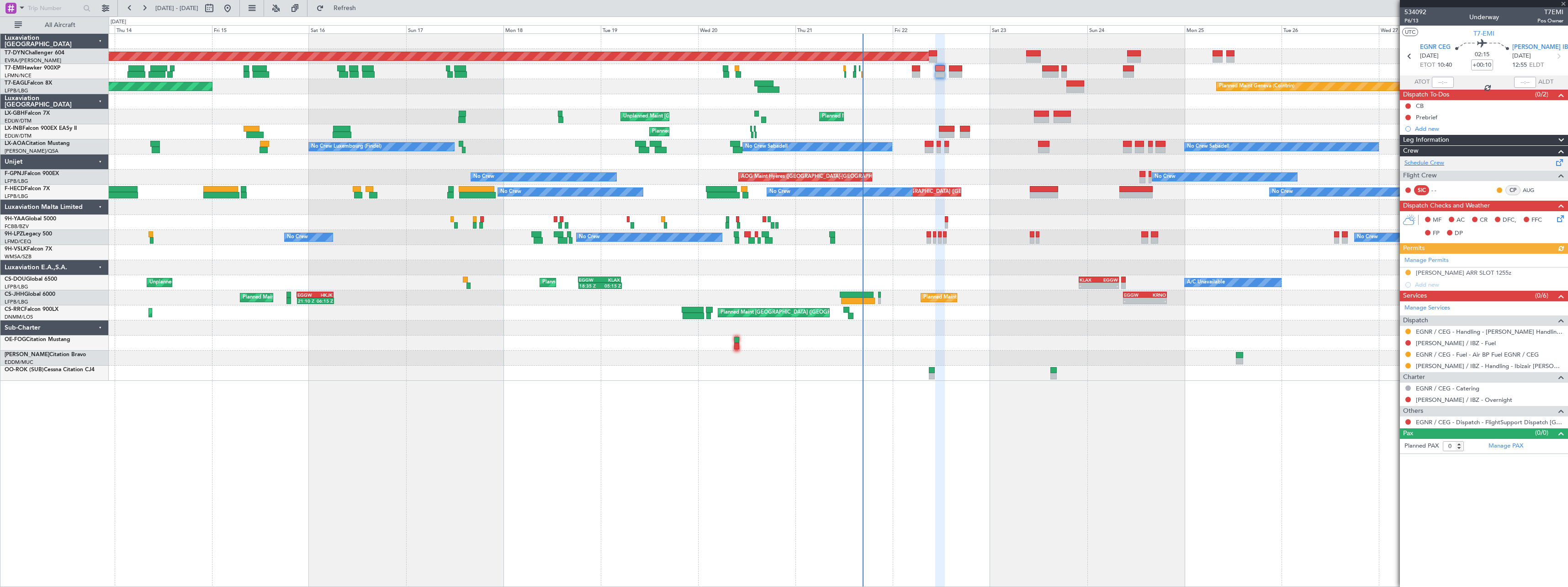
click at [1561, 162] on span at bounding box center [1559, 160] width 11 height 7
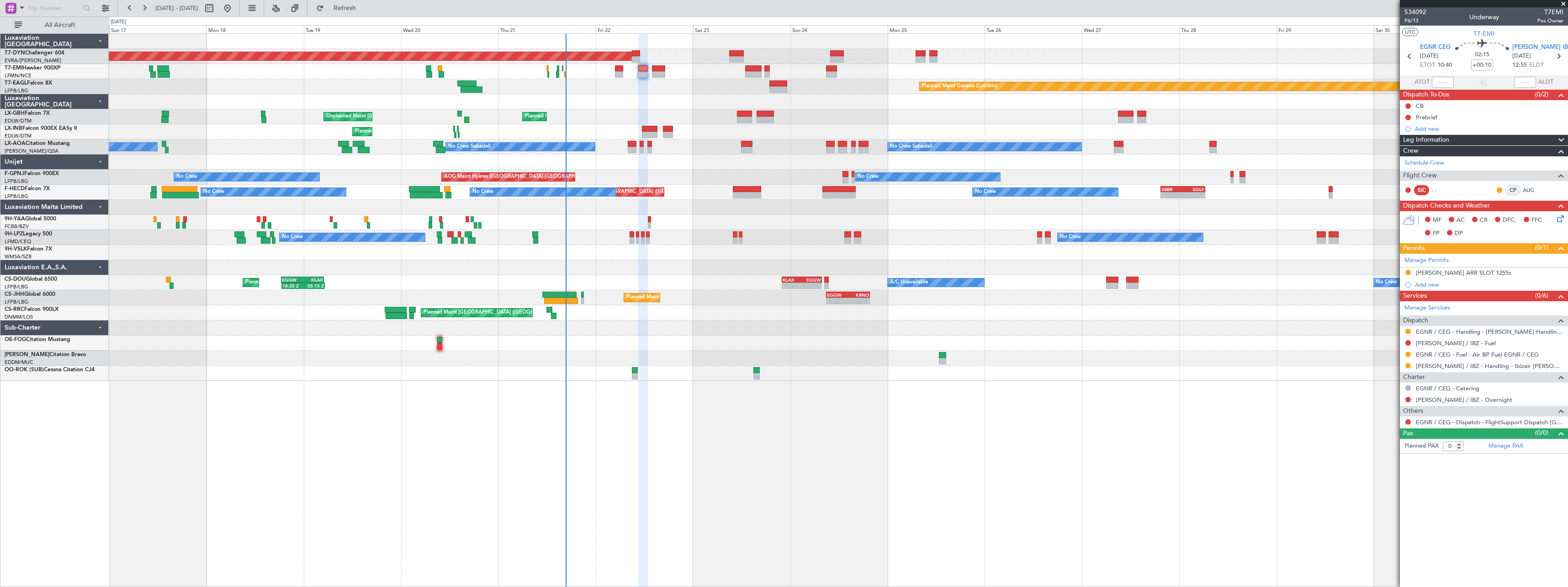
click at [608, 114] on div "Unplanned Maint Paris (Le Bourget) Planned Maint Nice (Côte d'Azur Airport) Pla…" at bounding box center [838, 116] width 1459 height 15
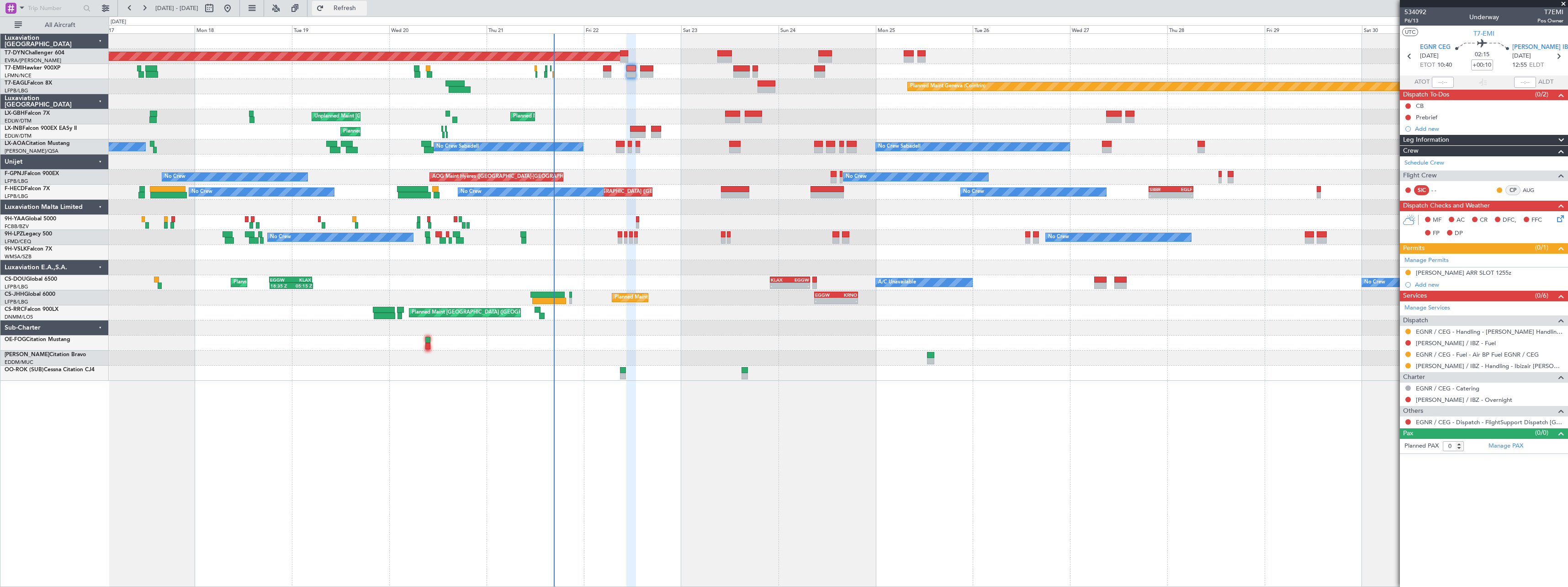
click at [352, 9] on button "Refresh" at bounding box center [340, 9] width 55 height 15
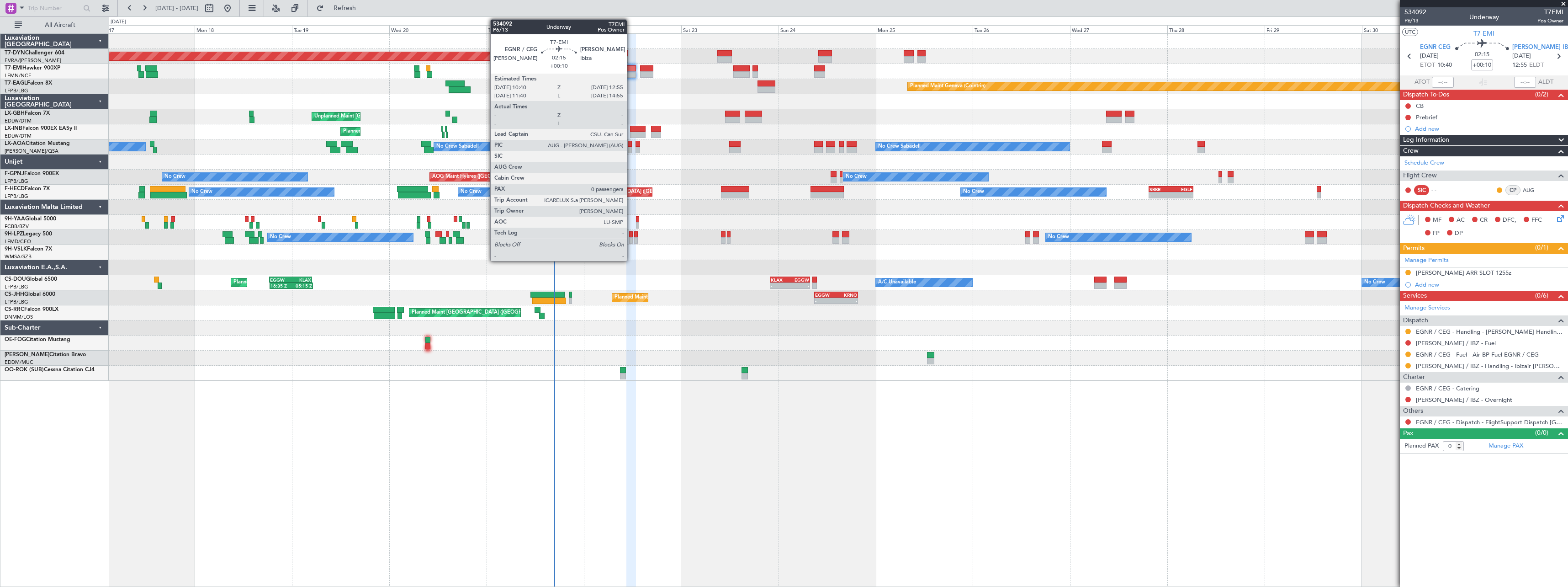
click at [631, 72] on div at bounding box center [631, 74] width 9 height 7
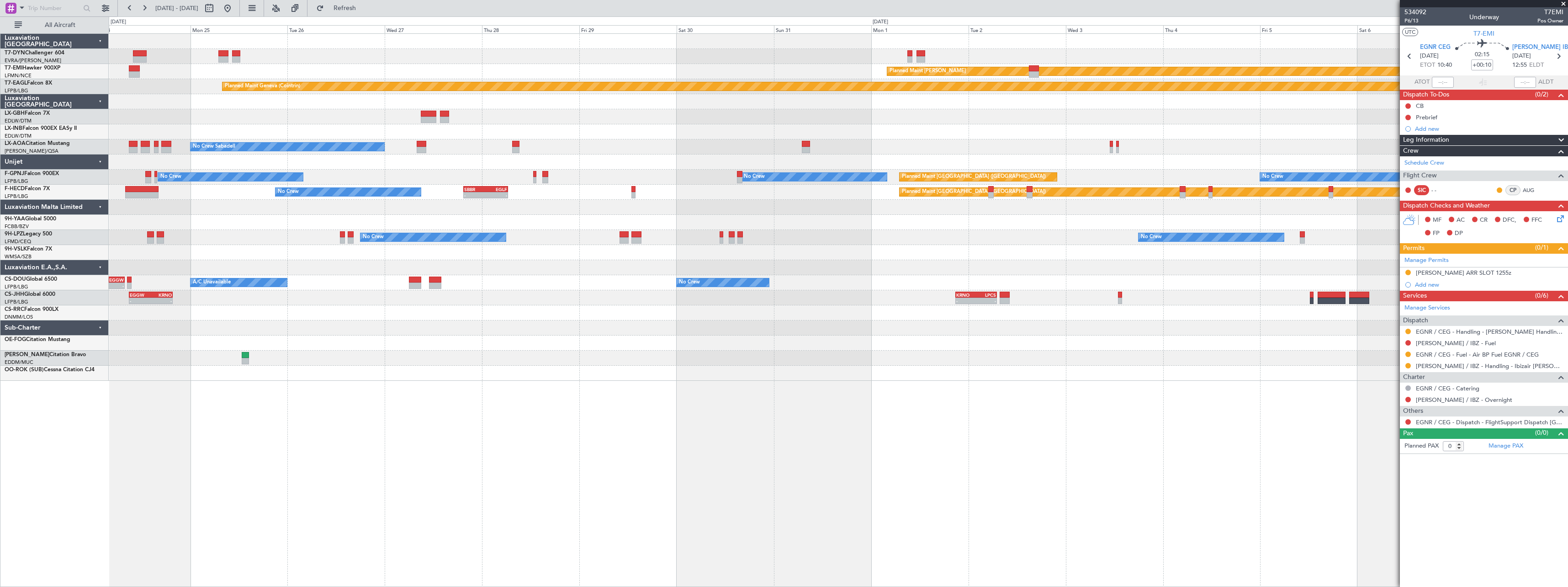
click at [460, 341] on div "Planned Maint Basel-Mulhouse Planned Maint Chester Planned Maint Geneva (Cointr…" at bounding box center [838, 208] width 1459 height 347
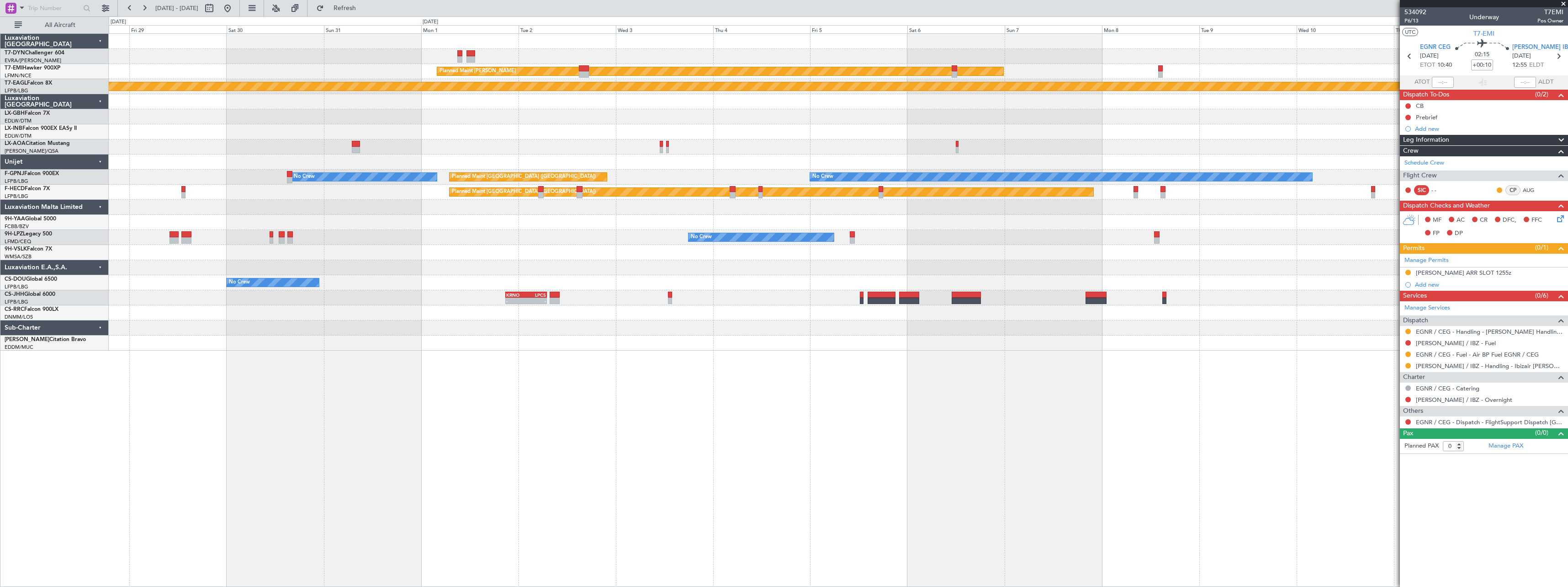
click at [590, 365] on div "Planned Maint Chester Planned Maint Geneva (Cointrin) No Crew Sabadell No Crew …" at bounding box center [838, 310] width 1459 height 554
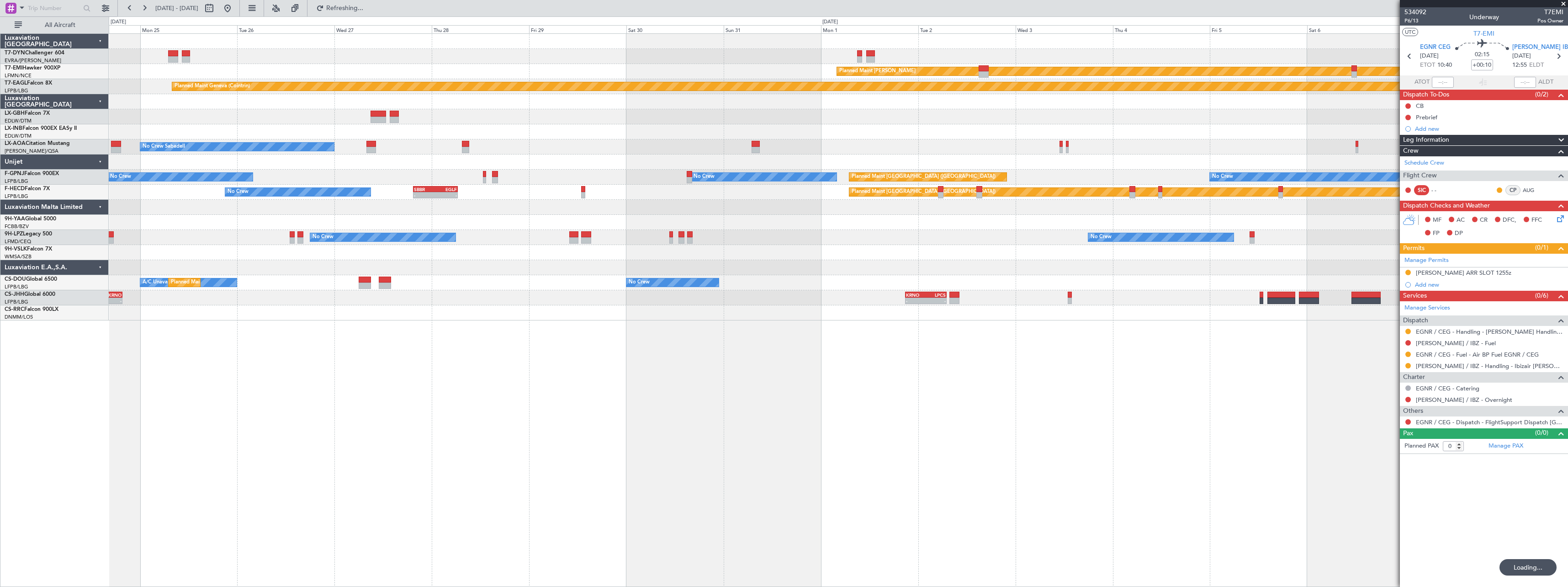
click at [872, 362] on div "Planned Maint Basel-Mulhouse Planned Maint Chester Planned Maint Geneva (Cointr…" at bounding box center [838, 310] width 1459 height 554
click at [1564, 1] on span at bounding box center [1563, 4] width 9 height 9
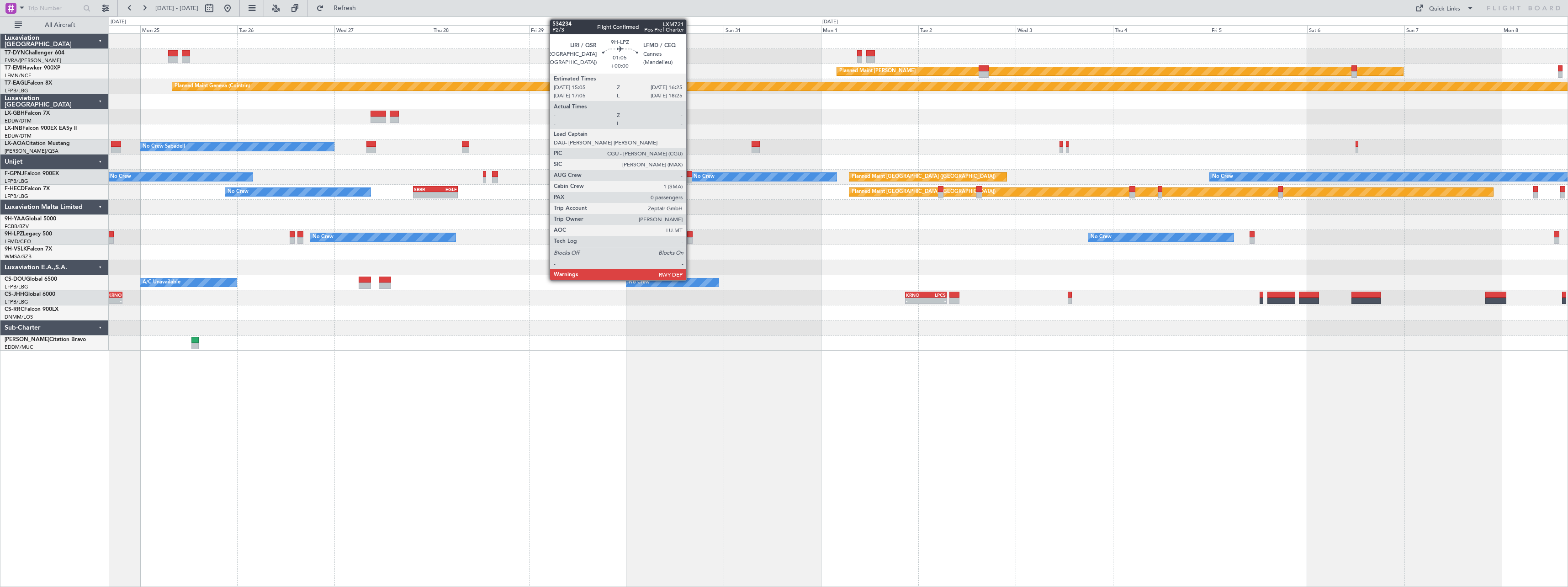
click at [690, 235] on div at bounding box center [690, 234] width 5 height 7
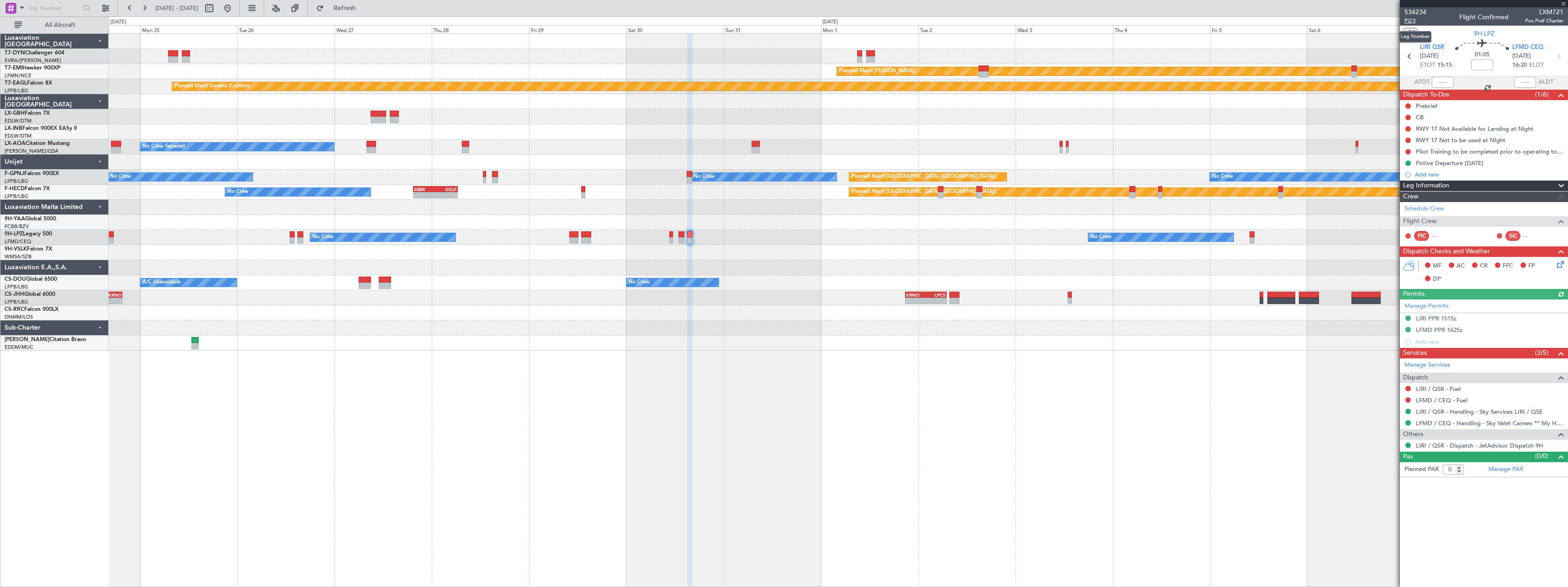
click at [1414, 21] on span "P2/3" at bounding box center [1415, 21] width 22 height 8
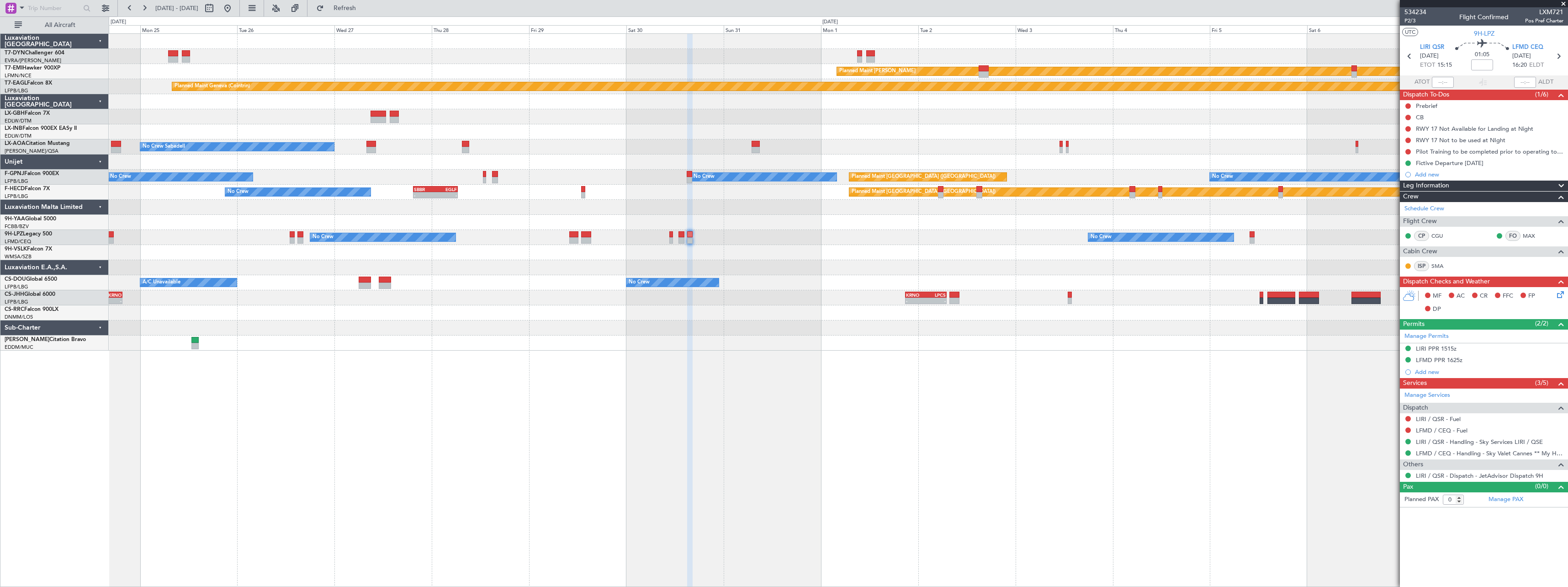
click at [1564, 4] on span at bounding box center [1563, 4] width 9 height 9
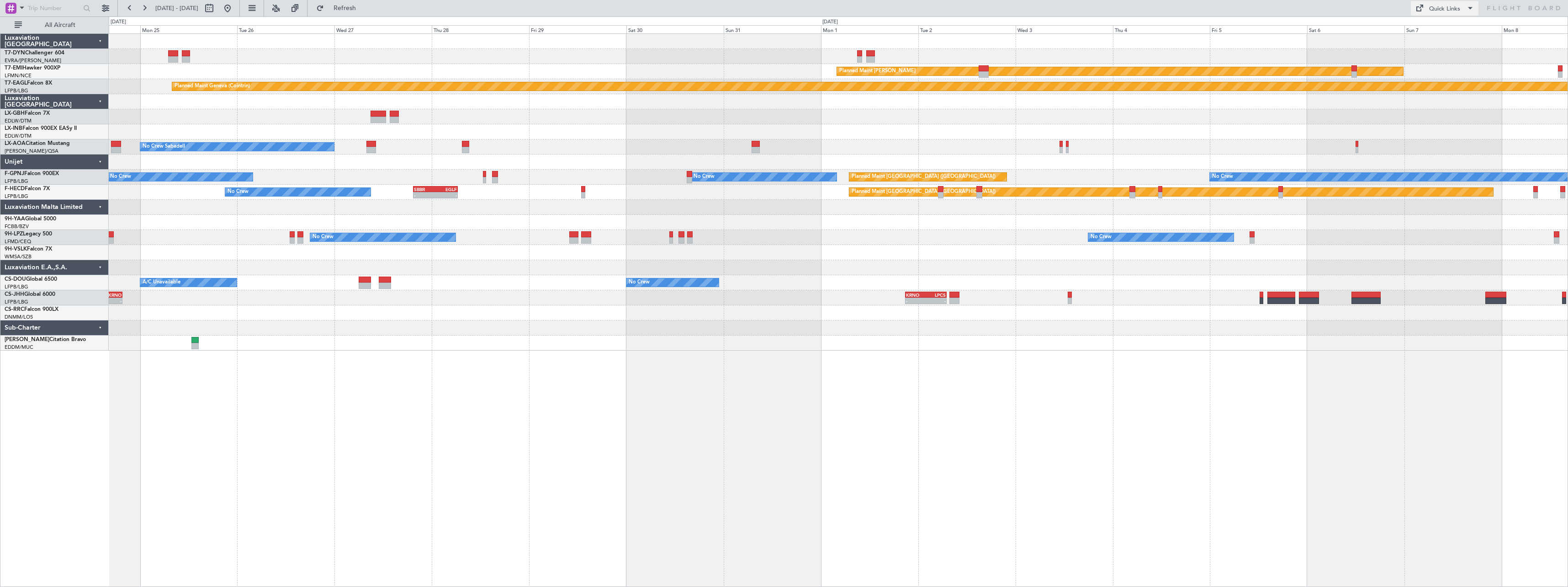
click at [1428, 12] on button "Quick Links" at bounding box center [1444, 9] width 68 height 15
click at [1433, 34] on button "Trip Builder" at bounding box center [1445, 30] width 69 height 22
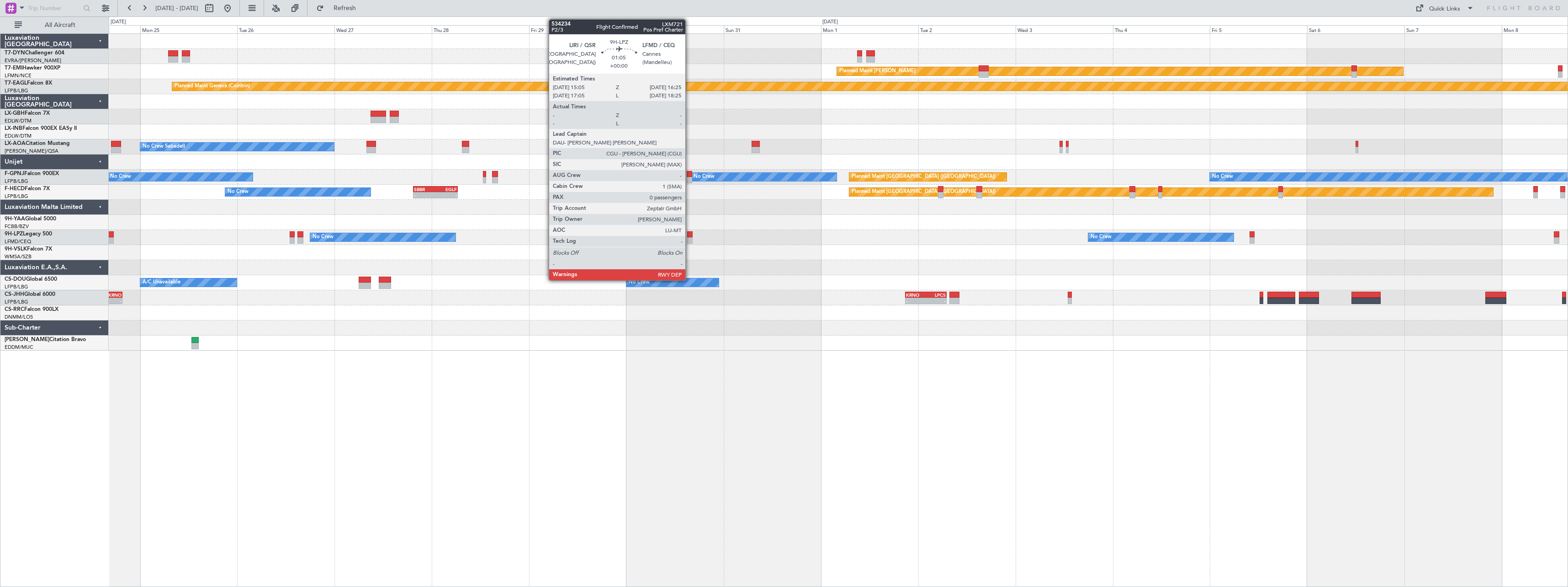
click at [690, 238] on div at bounding box center [690, 241] width 5 height 7
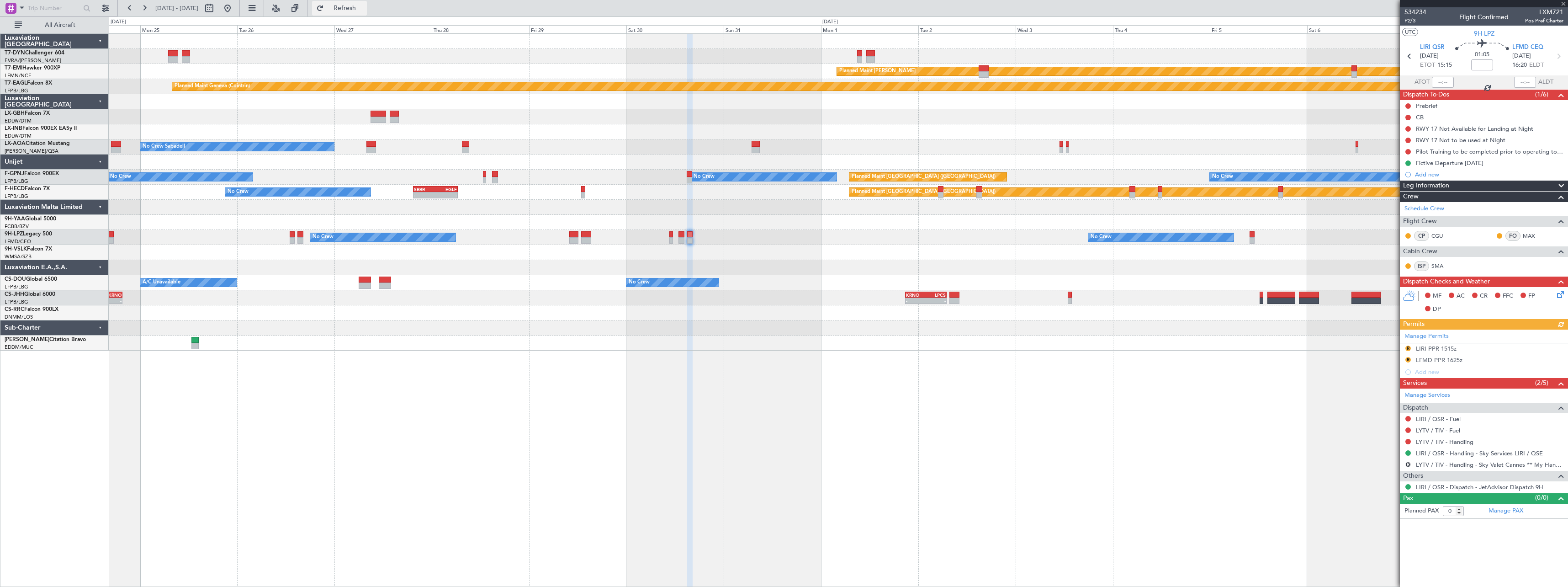
click at [364, 12] on span "Refresh" at bounding box center [345, 8] width 38 height 7
click at [1457, 439] on link "LYTV / TIV - Handling" at bounding box center [1444, 441] width 58 height 8
click at [367, 13] on button "Refresh" at bounding box center [340, 9] width 55 height 15
click at [360, 9] on span "Refresh" at bounding box center [345, 8] width 38 height 7
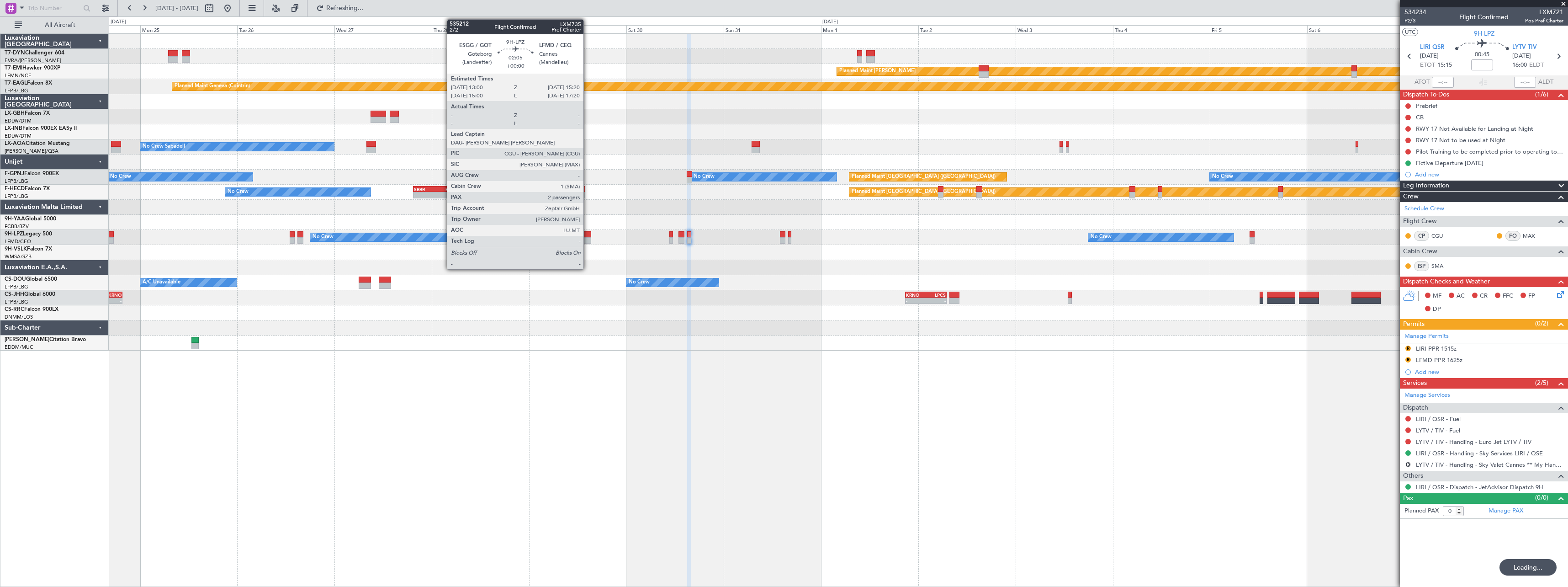
click at [587, 234] on div at bounding box center [586, 234] width 10 height 7
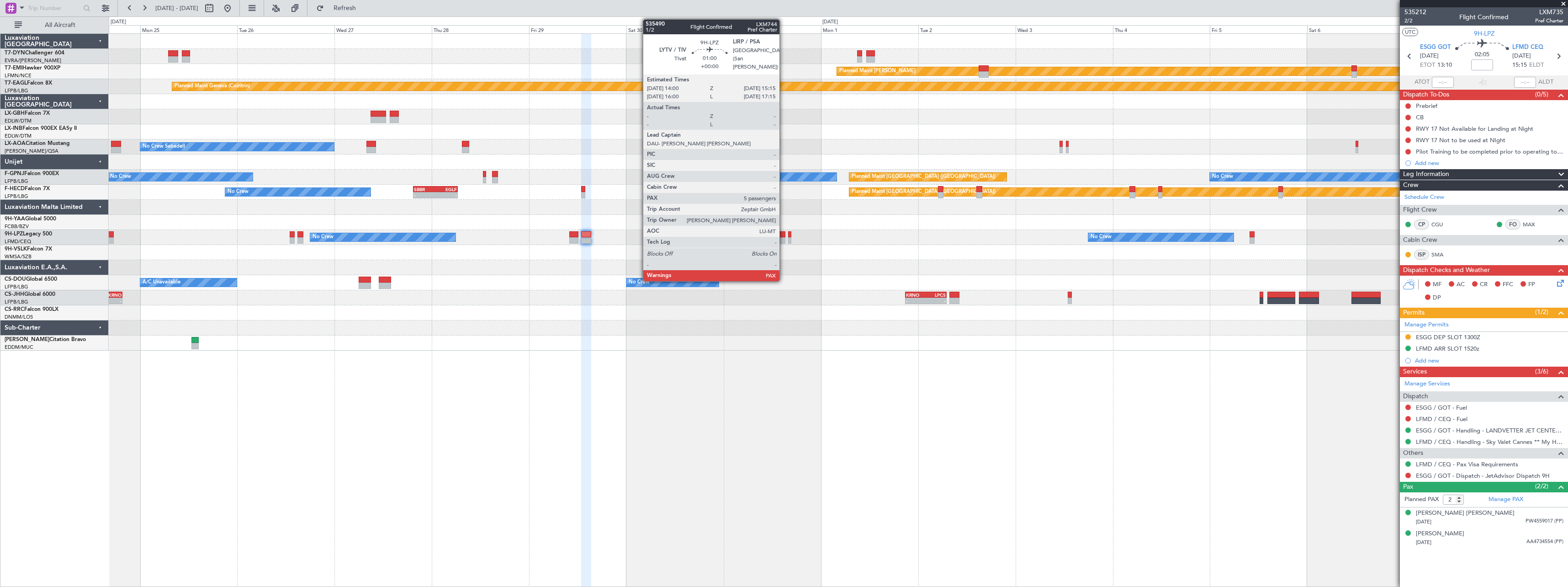
click at [783, 240] on div at bounding box center [782, 241] width 5 height 7
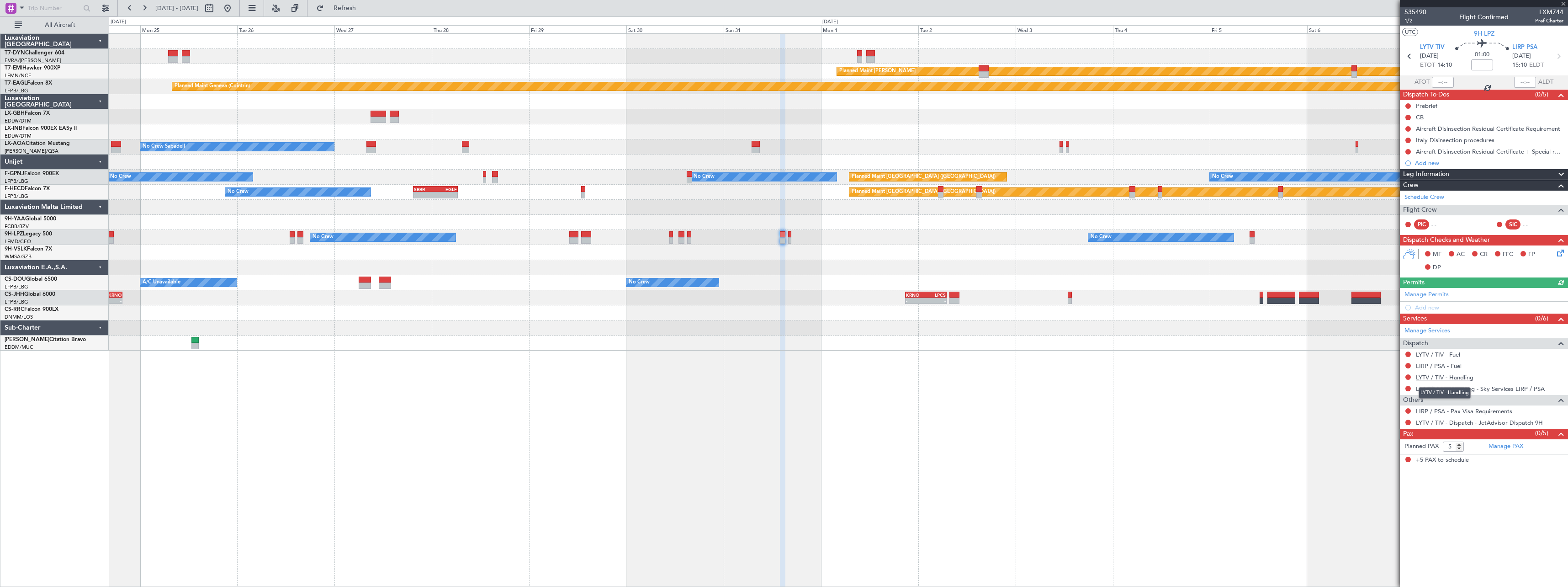
click at [1450, 378] on link "LYTV / TIV - Handling" at bounding box center [1444, 377] width 58 height 8
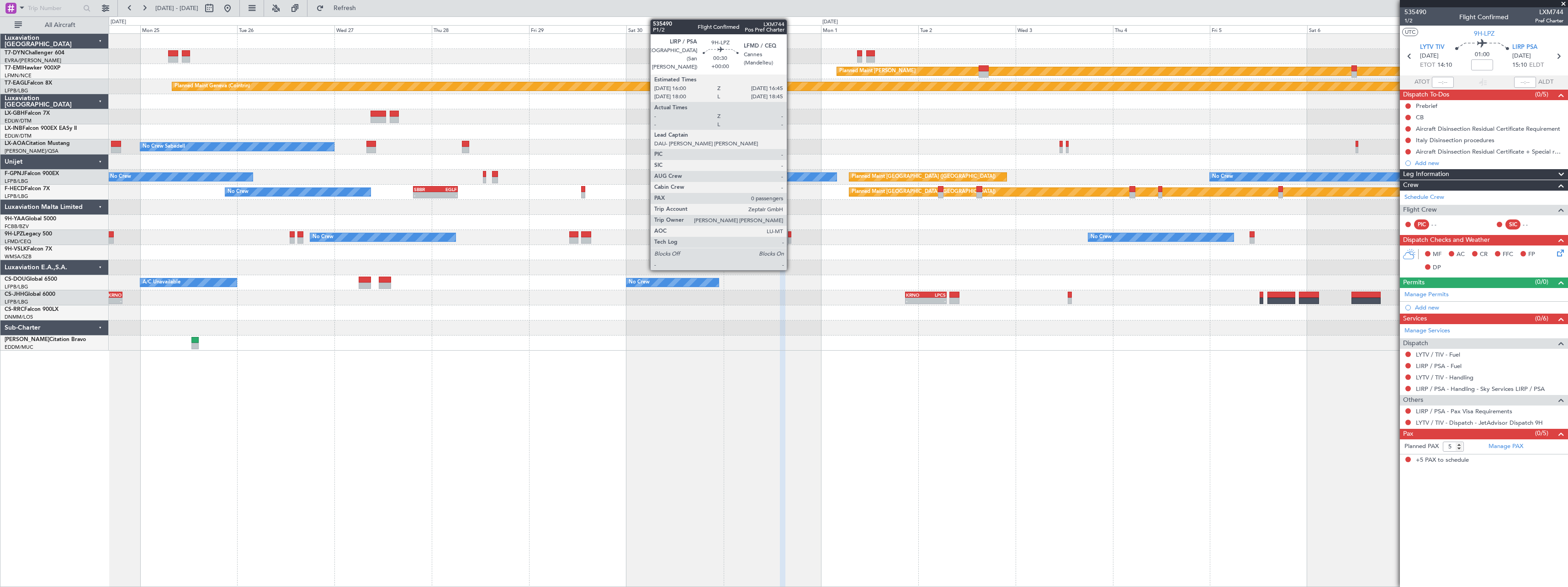
click at [791, 241] on div at bounding box center [789, 241] width 3 height 7
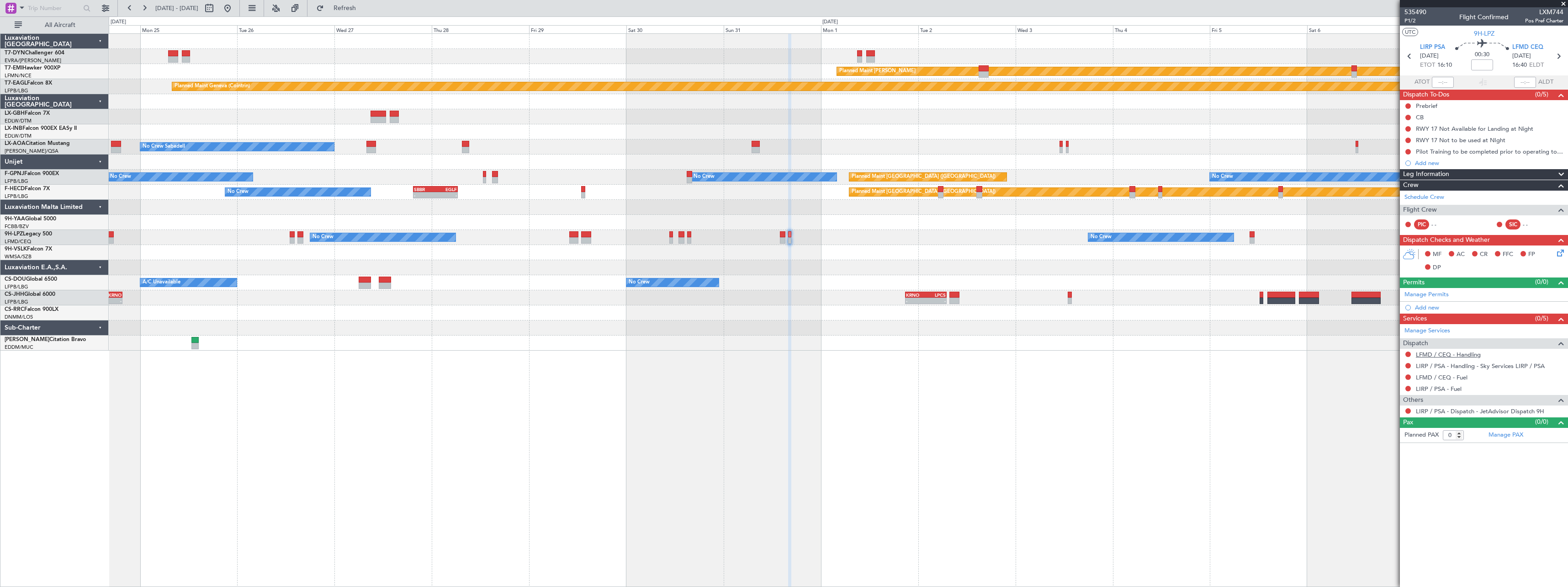
click at [1441, 355] on link "LFMD / CEQ - Handling" at bounding box center [1448, 354] width 65 height 8
click at [355, 9] on button "Refresh" at bounding box center [340, 9] width 55 height 15
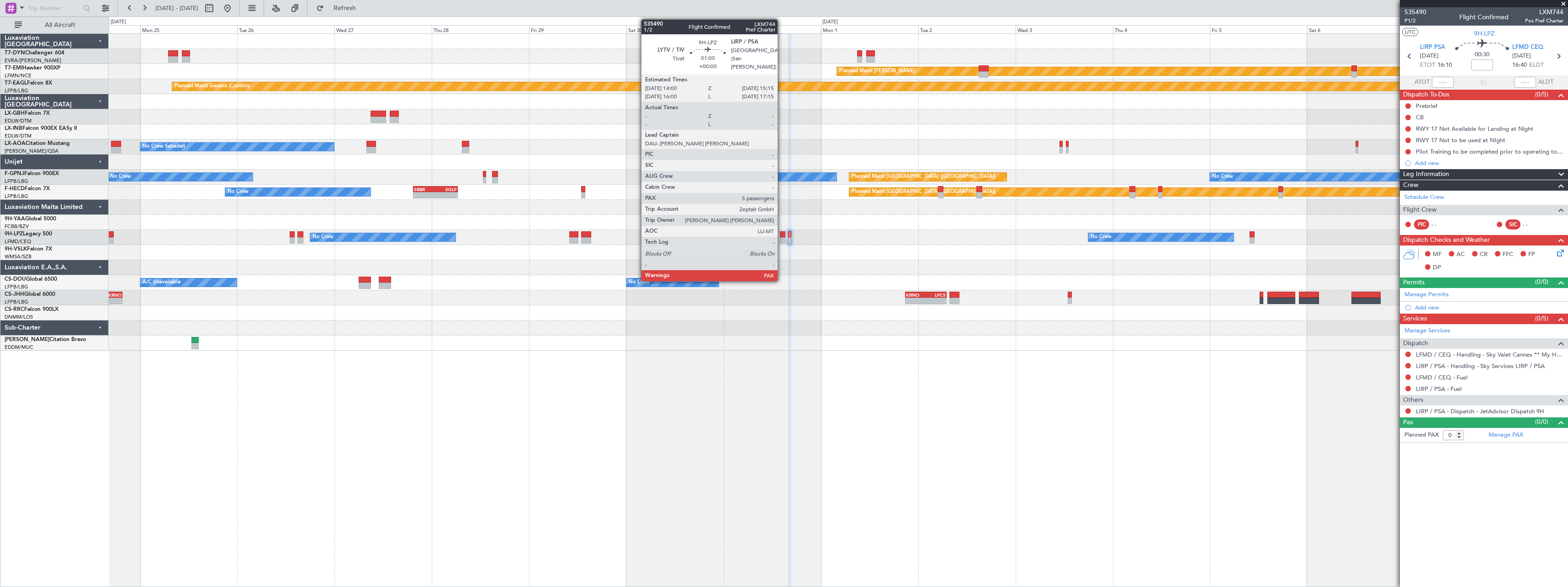
click at [782, 237] on div at bounding box center [782, 241] width 5 height 7
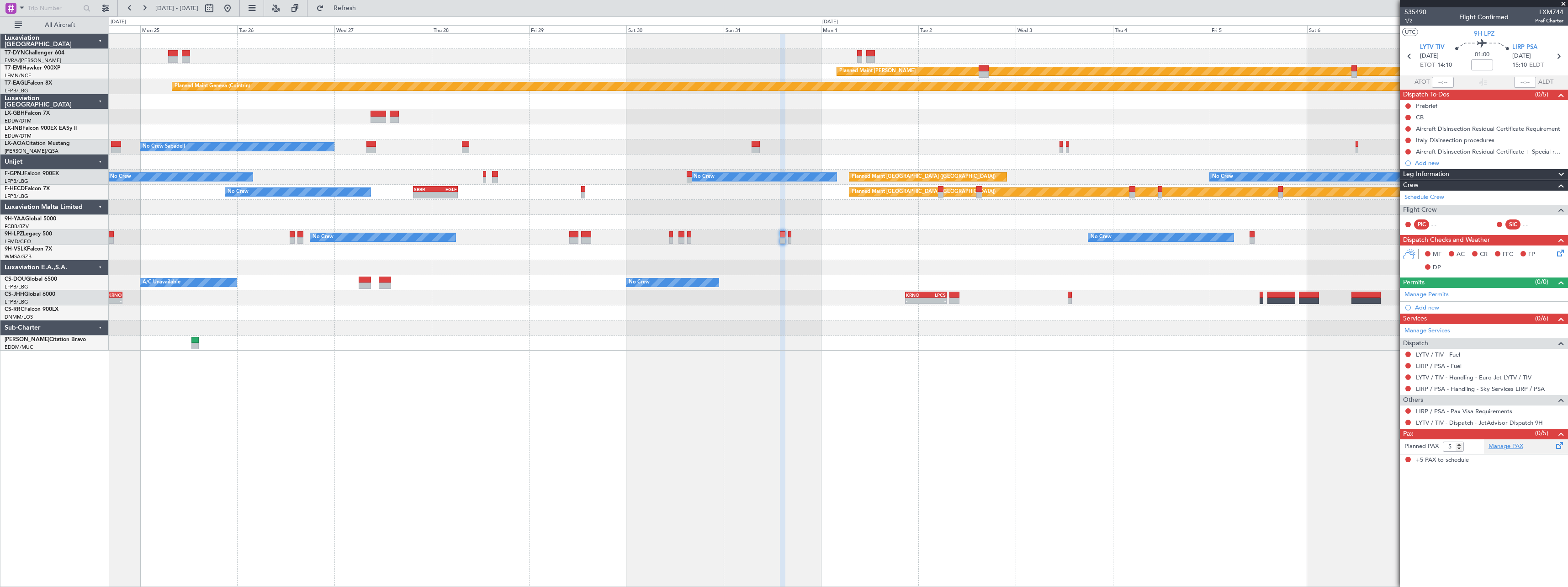
click at [1511, 449] on link "Manage PAX" at bounding box center [1505, 446] width 35 height 9
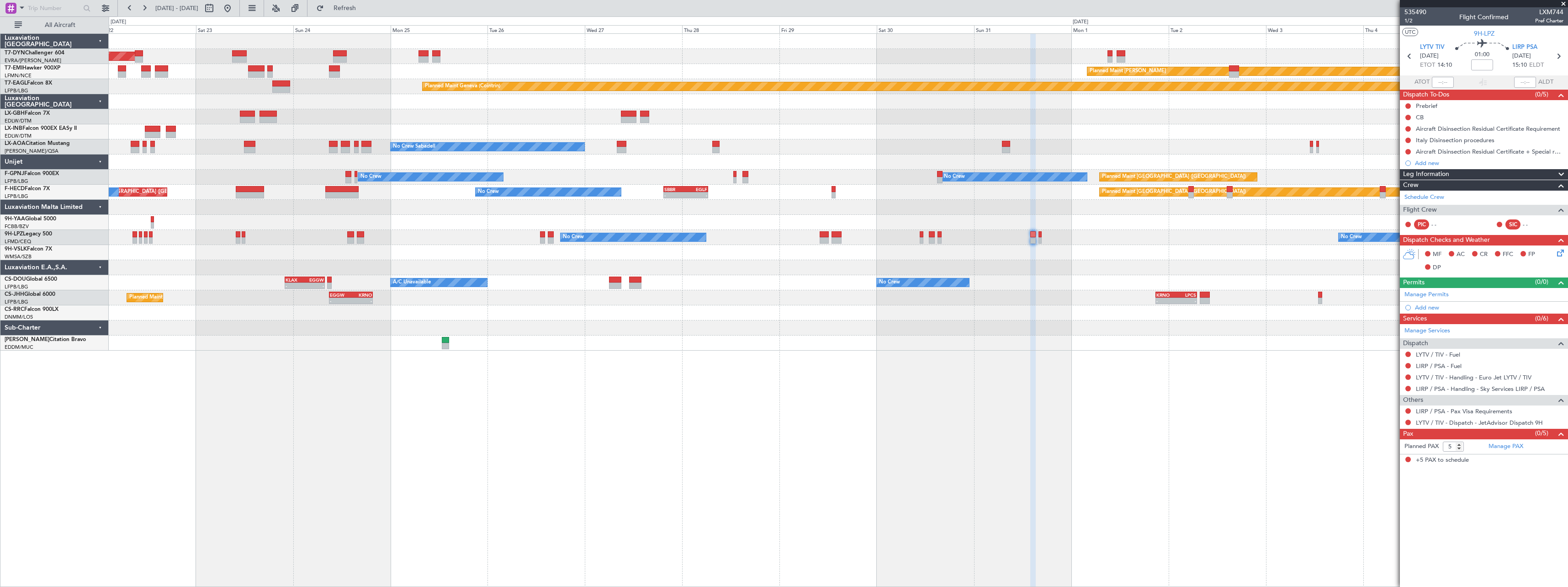
click at [537, 324] on div "Planned Maint Basel-Mulhouse Planned Maint Chester Planned Maint Geneva (Cointr…" at bounding box center [838, 192] width 1459 height 317
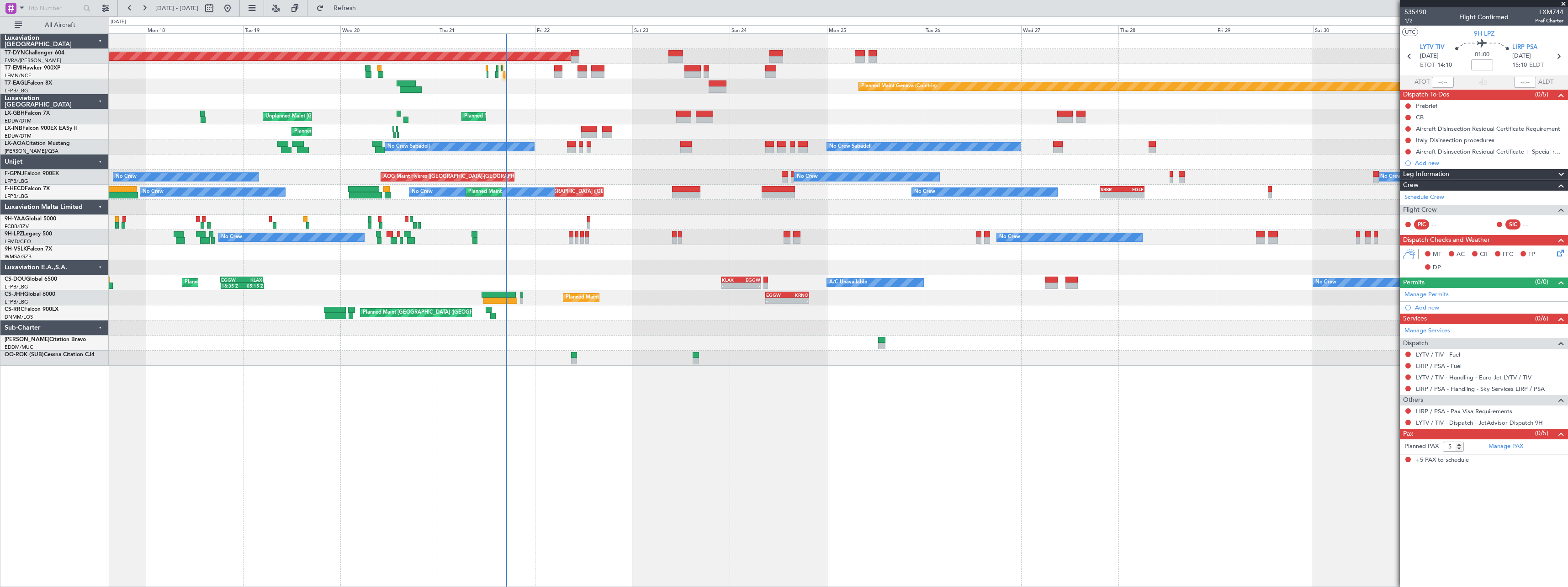
click at [653, 322] on div at bounding box center [838, 328] width 1459 height 15
click at [1561, 1] on span at bounding box center [1563, 4] width 9 height 9
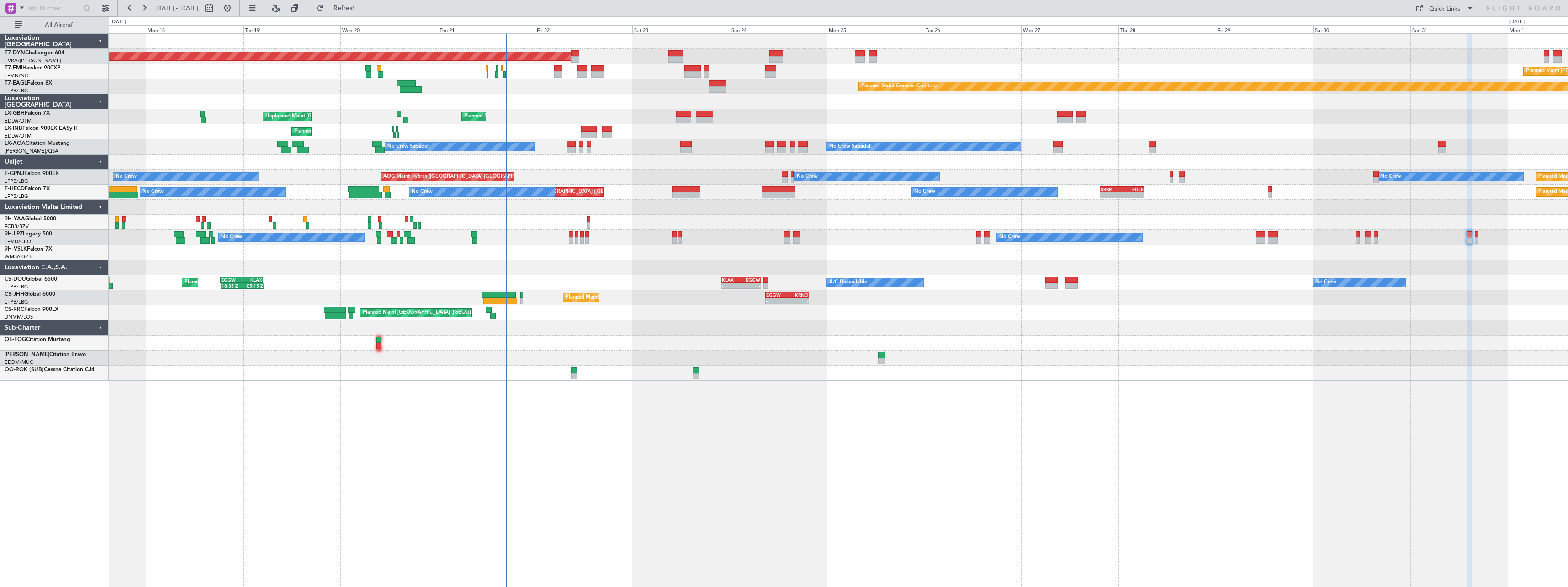
type input "0"
click at [1459, 12] on div "Quick Links" at bounding box center [1444, 9] width 31 height 9
click at [1457, 35] on button "Trip Builder" at bounding box center [1445, 30] width 69 height 22
click at [364, 7] on span "Refresh" at bounding box center [345, 8] width 38 height 7
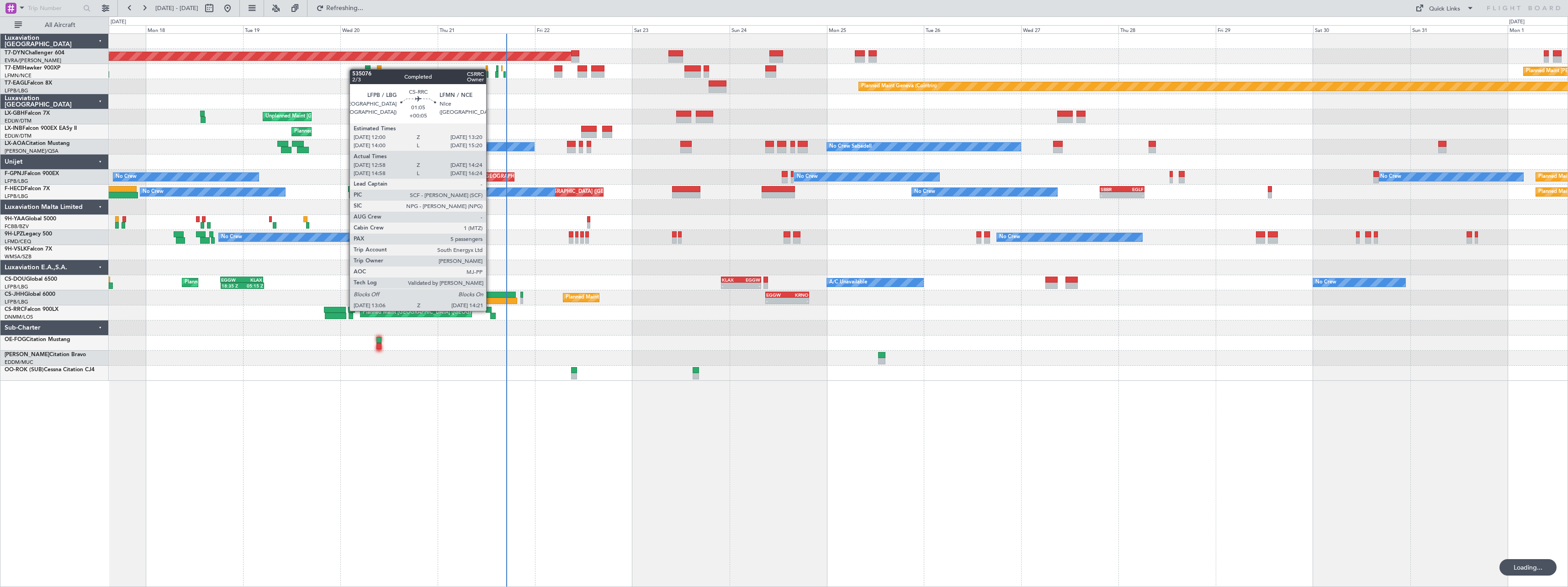
click at [490, 310] on div at bounding box center [488, 310] width 5 height 7
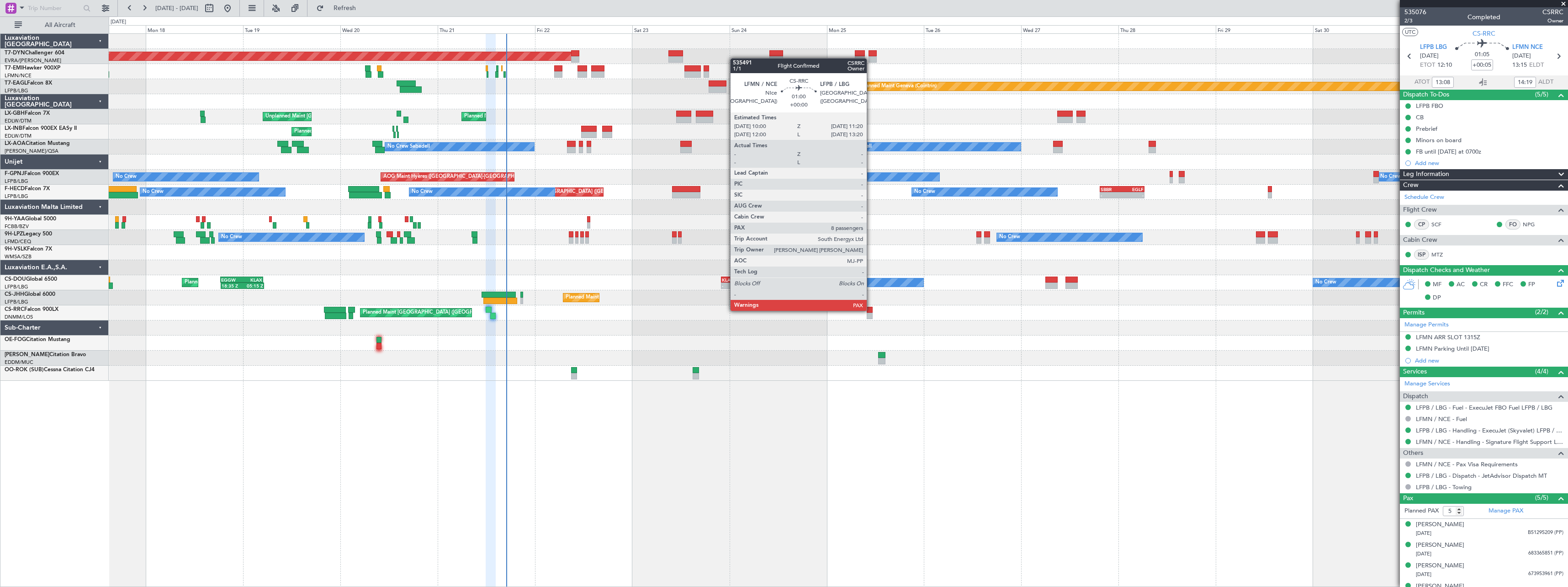
click at [871, 310] on div at bounding box center [869, 310] width 5 height 7
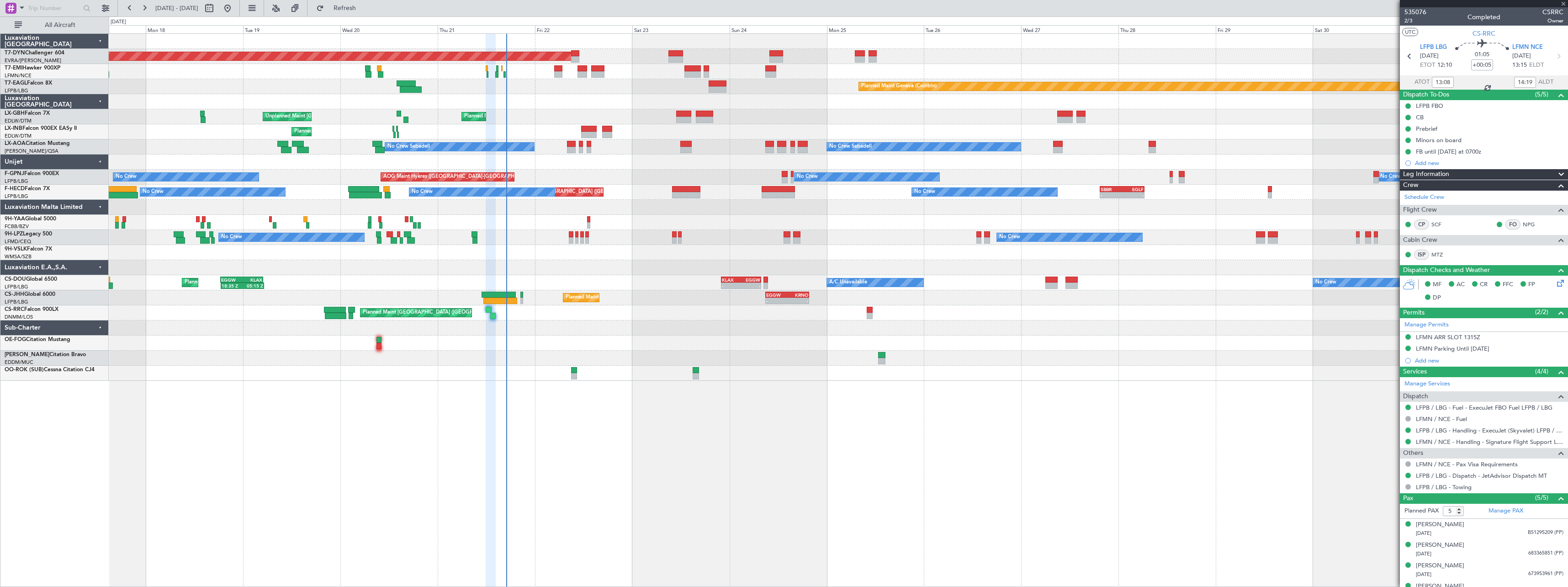
type input "8"
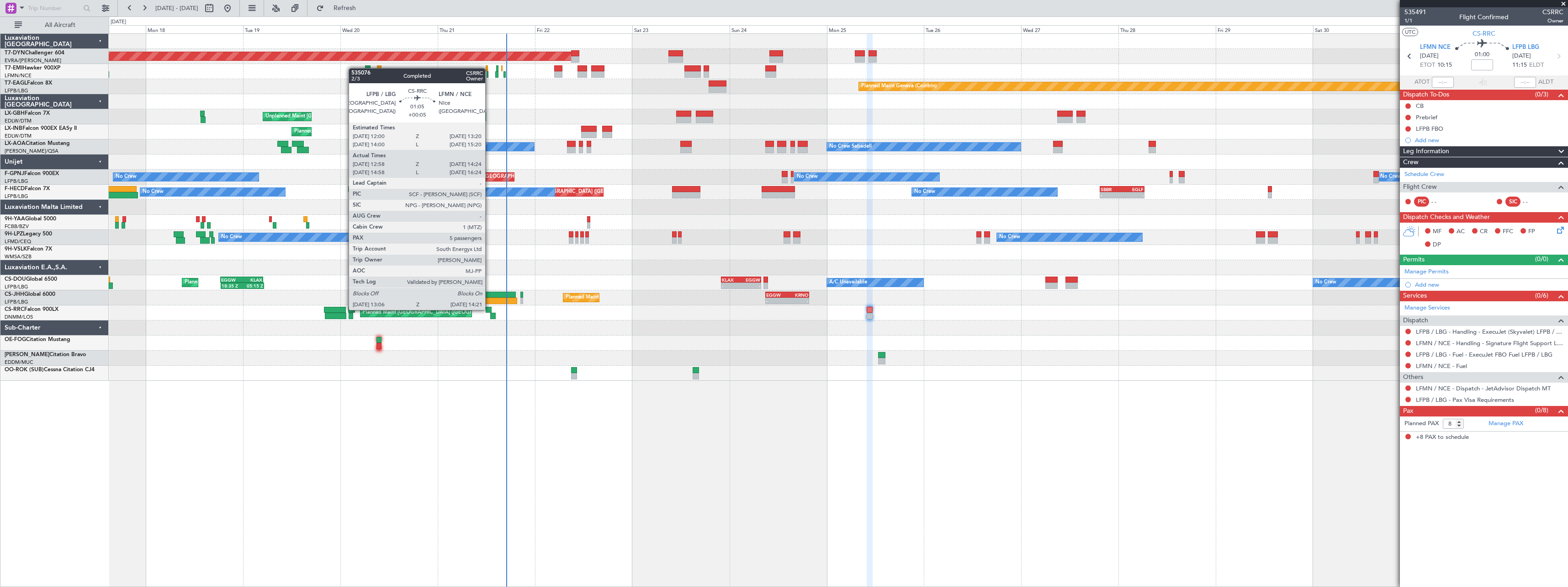
click at [489, 309] on div at bounding box center [488, 310] width 5 height 7
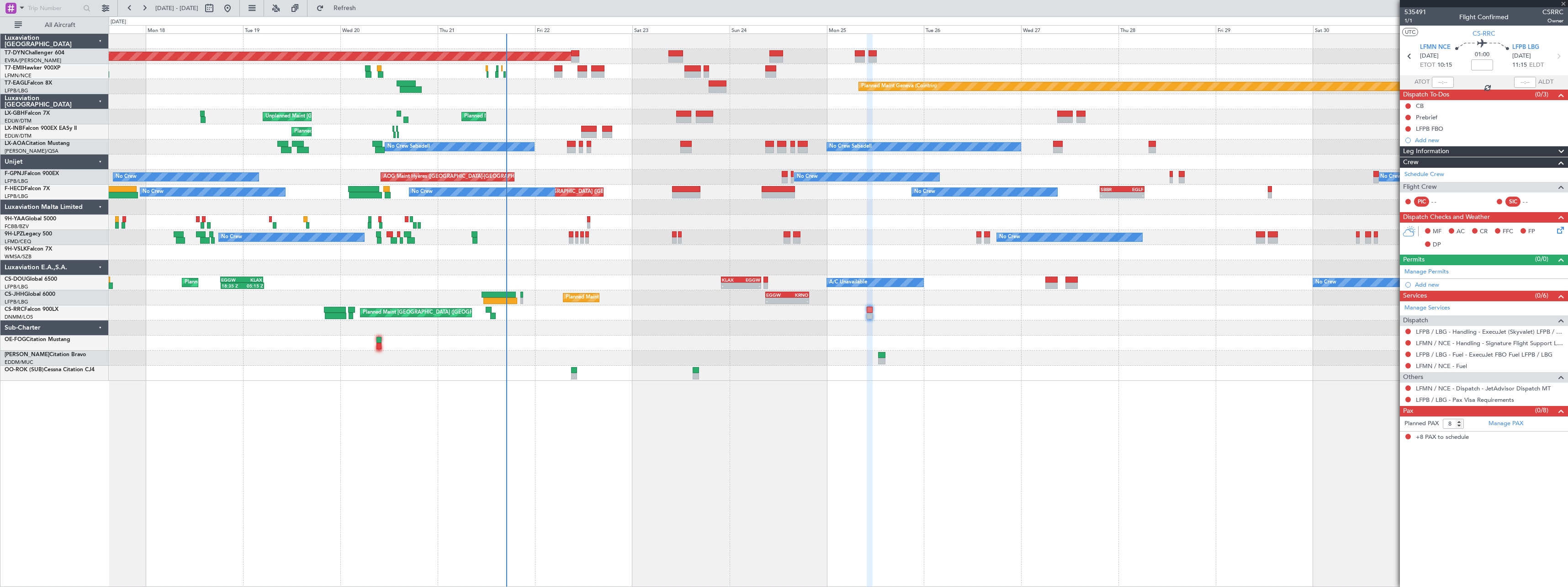
type input "+00:05"
type input "13:08"
type input "14:19"
type input "5"
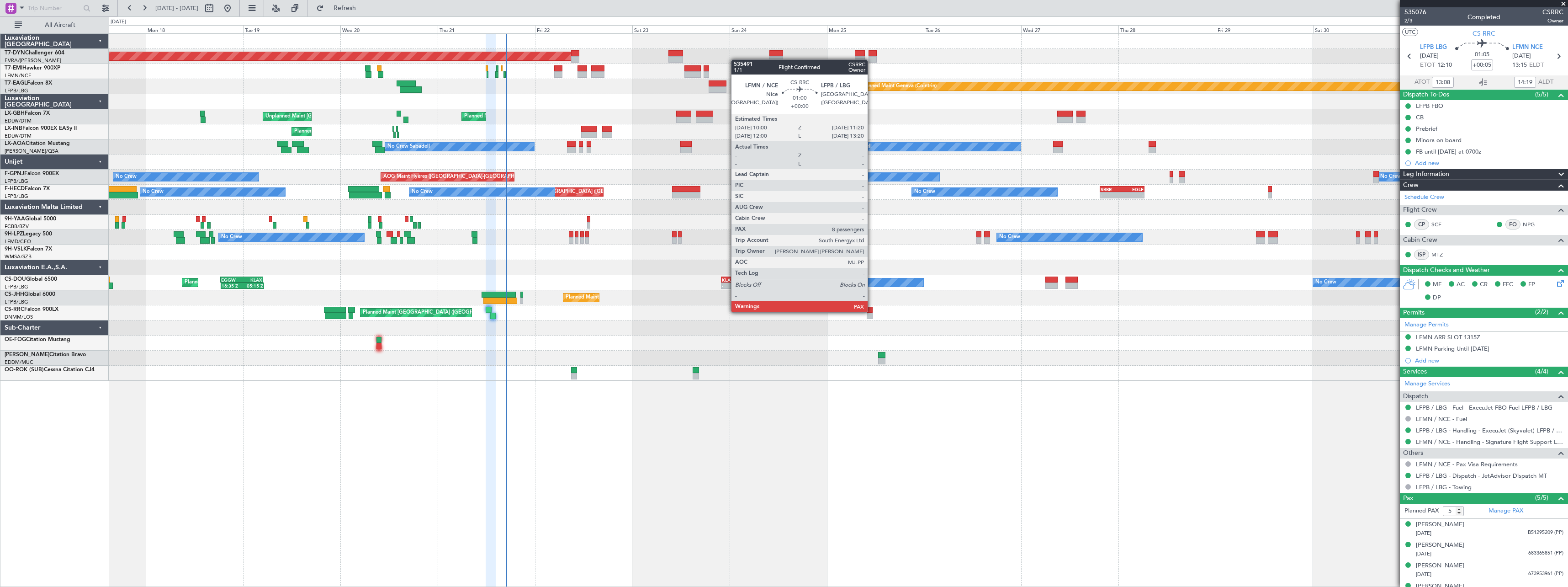
click at [872, 311] on div at bounding box center [869, 310] width 5 height 7
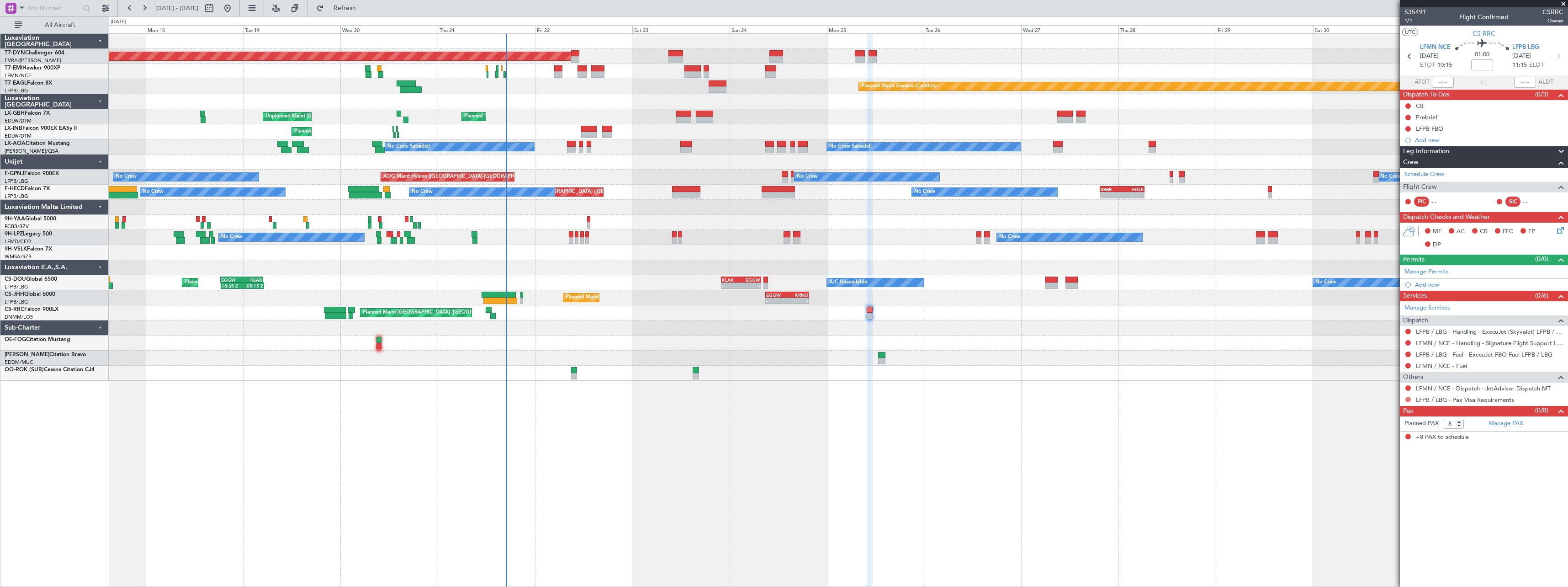
click at [1409, 398] on button at bounding box center [1408, 399] width 5 height 5
click at [1387, 413] on span "Not Required" at bounding box center [1386, 412] width 37 height 9
click at [359, 7] on span "Refresh" at bounding box center [345, 8] width 38 height 7
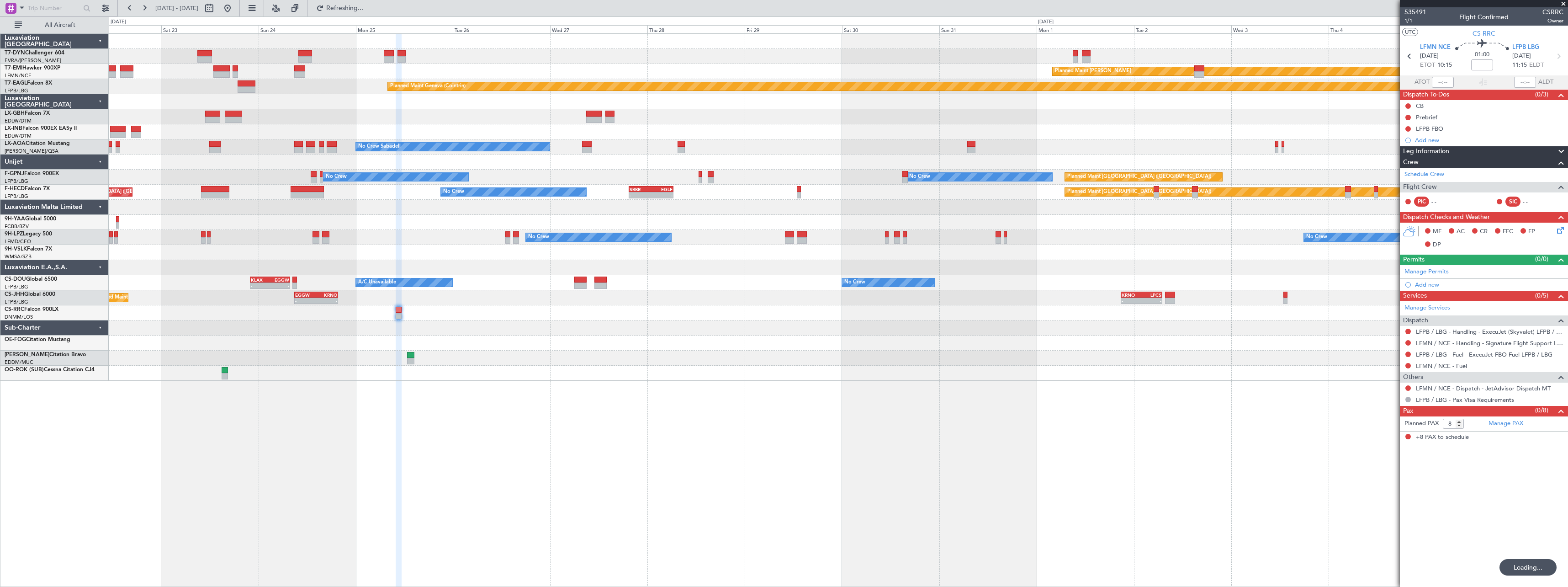
click at [796, 311] on div "Planned Maint Basel-Mulhouse Planned Maint Chester Planned Maint Geneva (Cointr…" at bounding box center [838, 208] width 1459 height 347
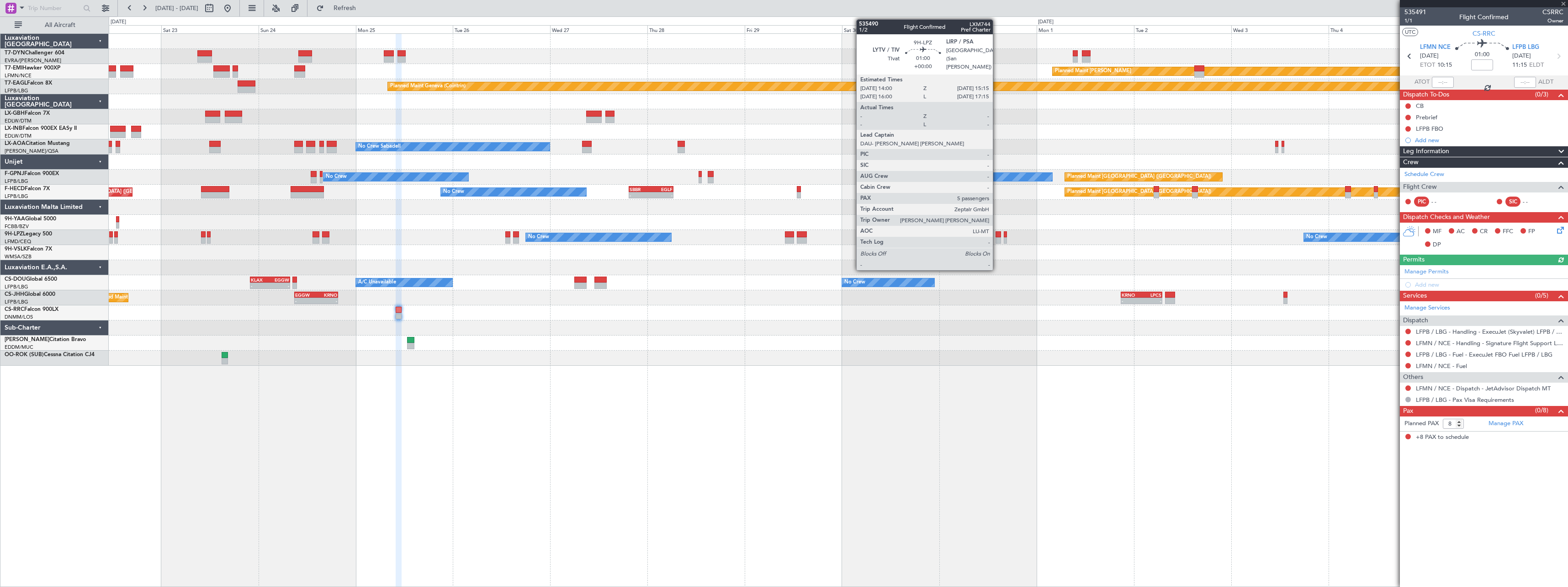
click at [997, 236] on div at bounding box center [998, 234] width 5 height 7
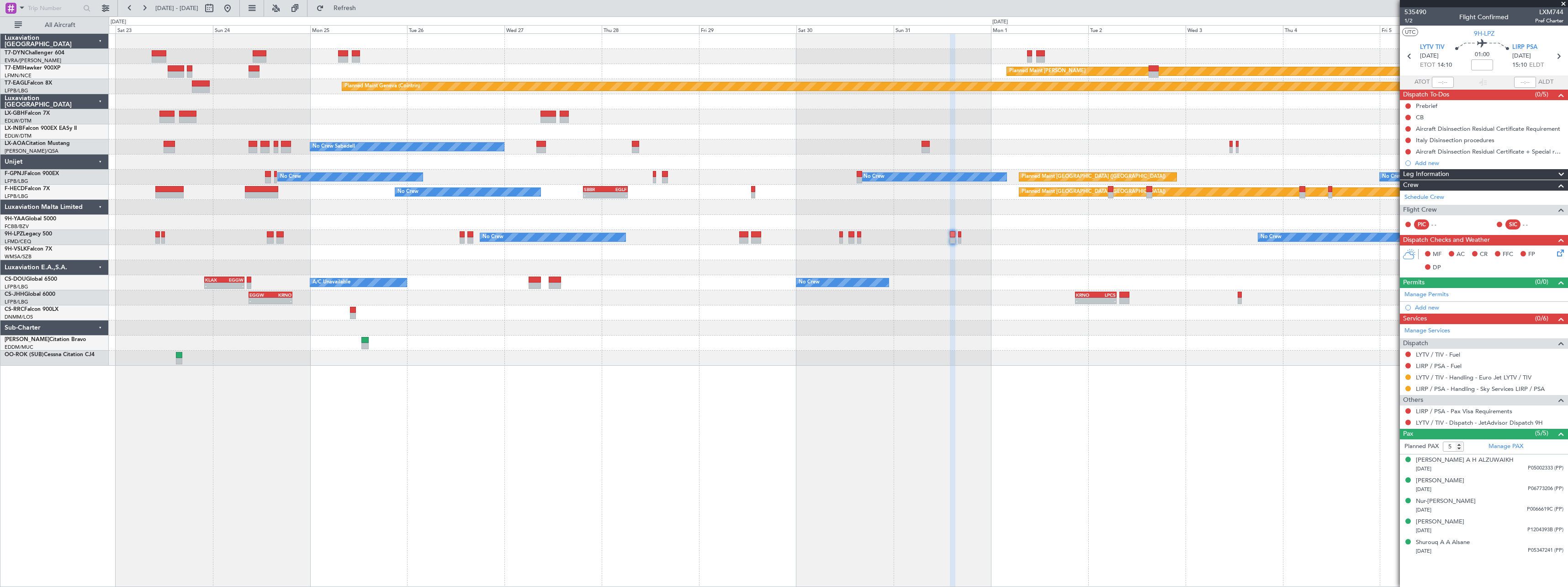
click at [1018, 306] on div "Planned Maint Basel-Mulhouse Planned Maint Chester Planned Maint Geneva (Cointr…" at bounding box center [838, 200] width 1459 height 332
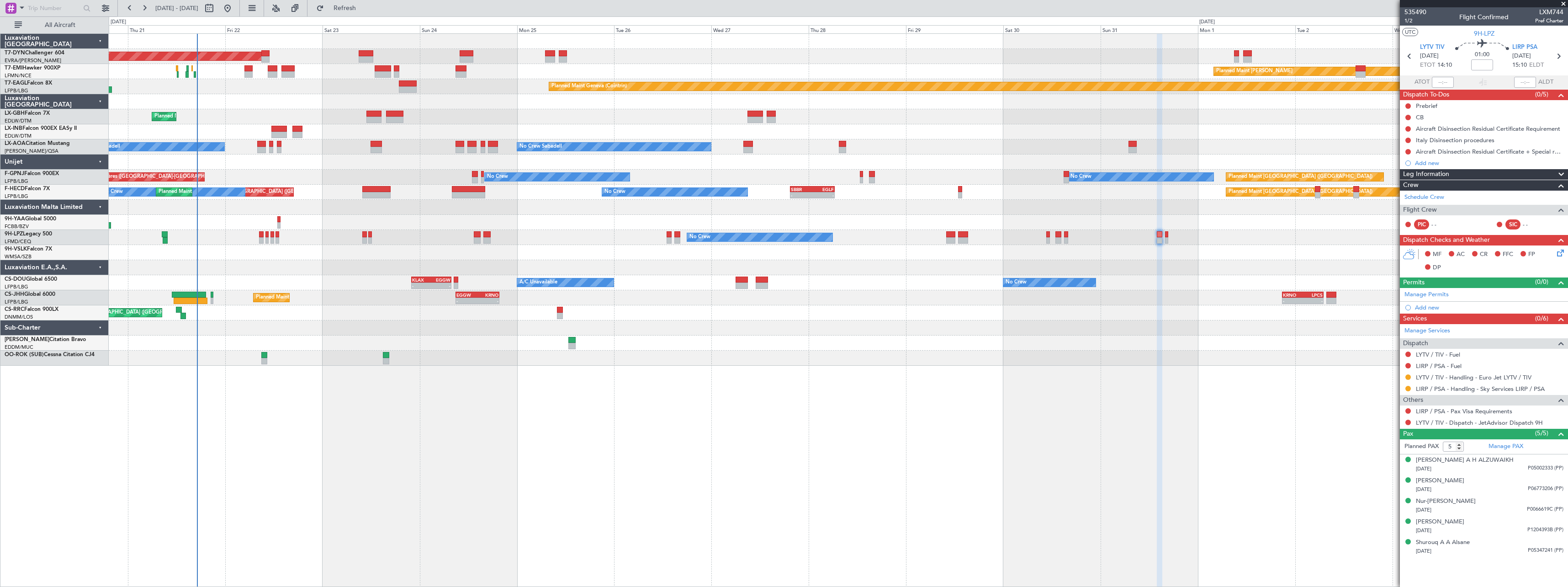
click at [705, 421] on div "Planned Maint Basel-Mulhouse Planned Maint Chester Planned Maint Geneva (Cointr…" at bounding box center [838, 310] width 1459 height 554
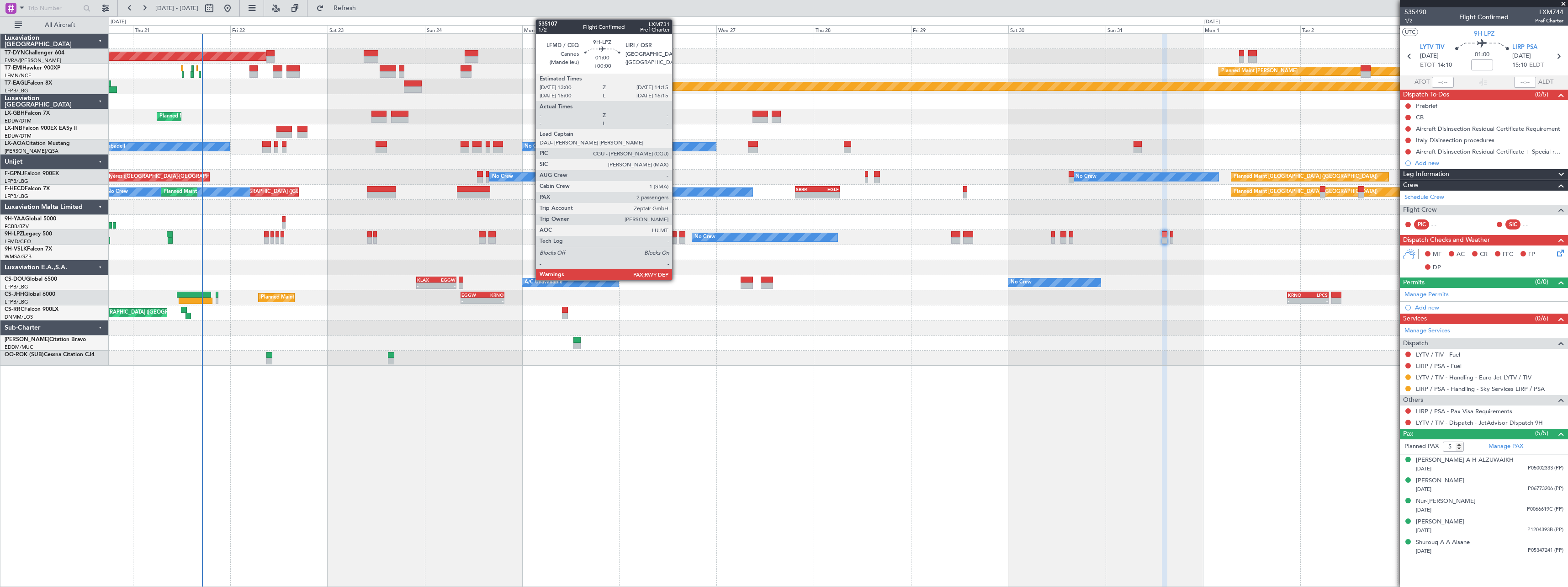
click at [676, 235] on div at bounding box center [674, 234] width 5 height 7
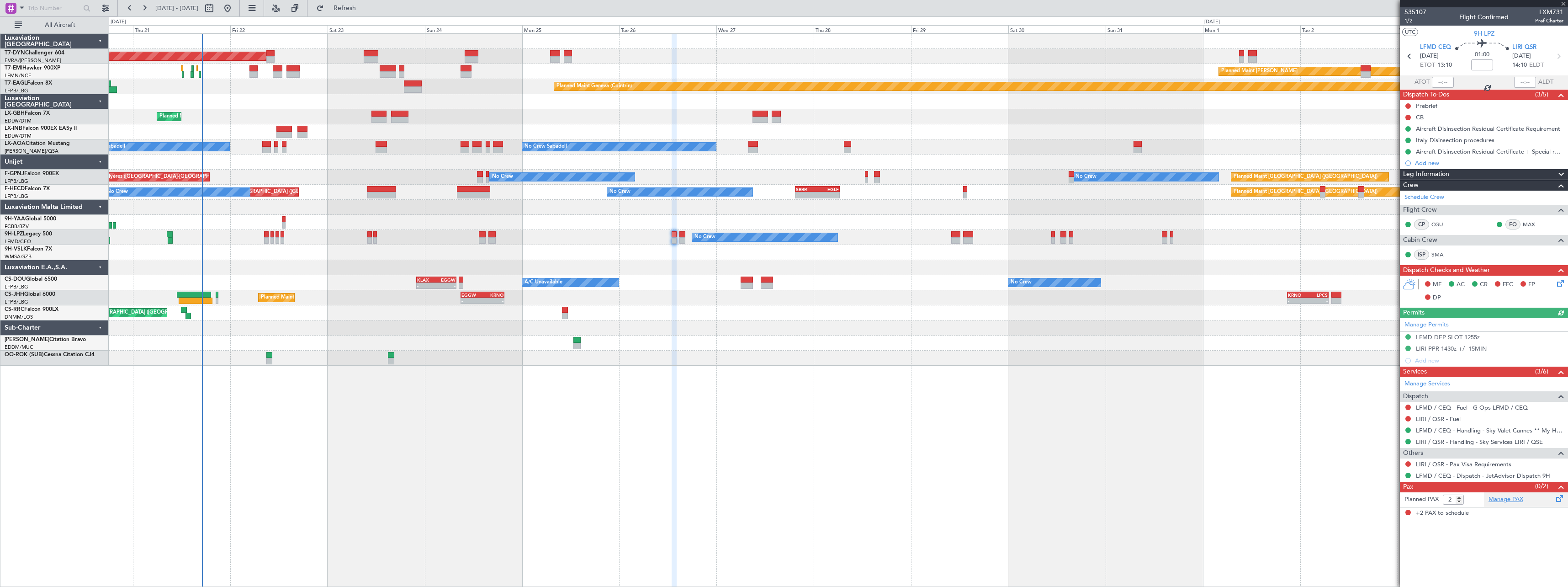
click at [1513, 502] on link "Manage PAX" at bounding box center [1505, 499] width 35 height 9
click at [364, 8] on span "Refresh" at bounding box center [345, 8] width 38 height 7
click at [1407, 465] on button at bounding box center [1408, 463] width 5 height 5
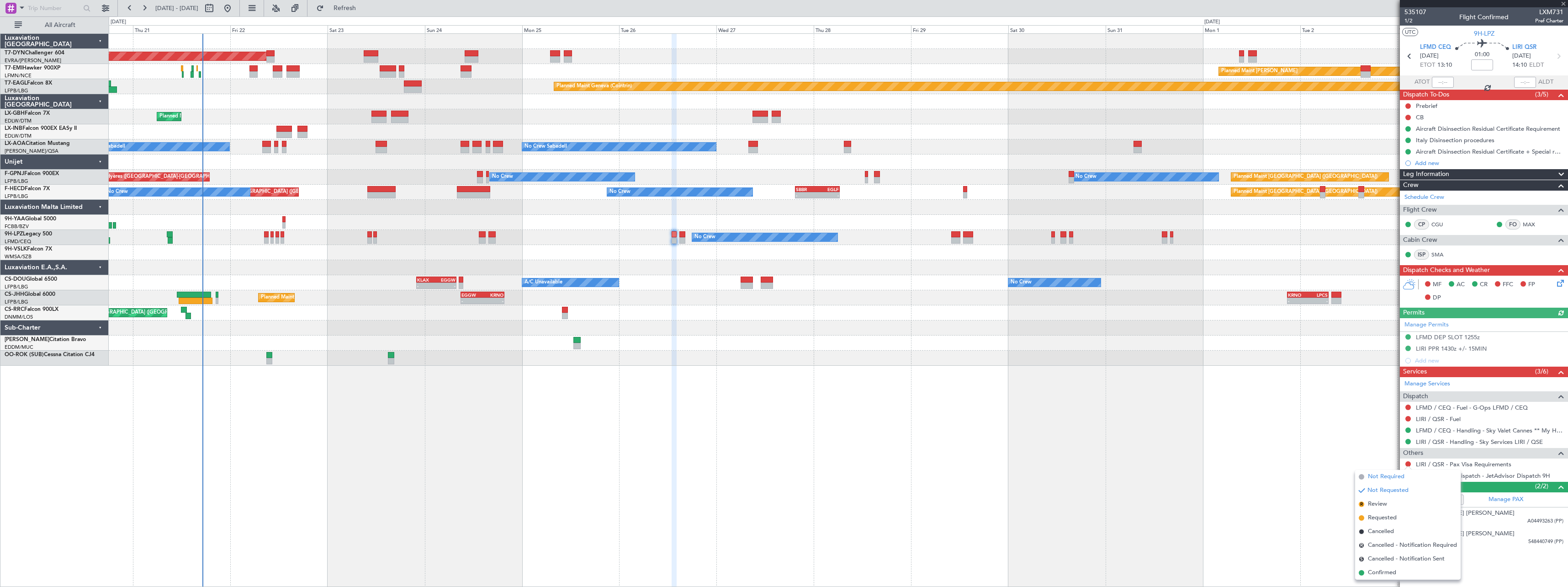
click at [1375, 474] on span "Not Required" at bounding box center [1386, 476] width 37 height 9
click at [1421, 13] on span "535107" at bounding box center [1415, 12] width 22 height 10
click at [367, 13] on button "Refresh" at bounding box center [340, 9] width 55 height 15
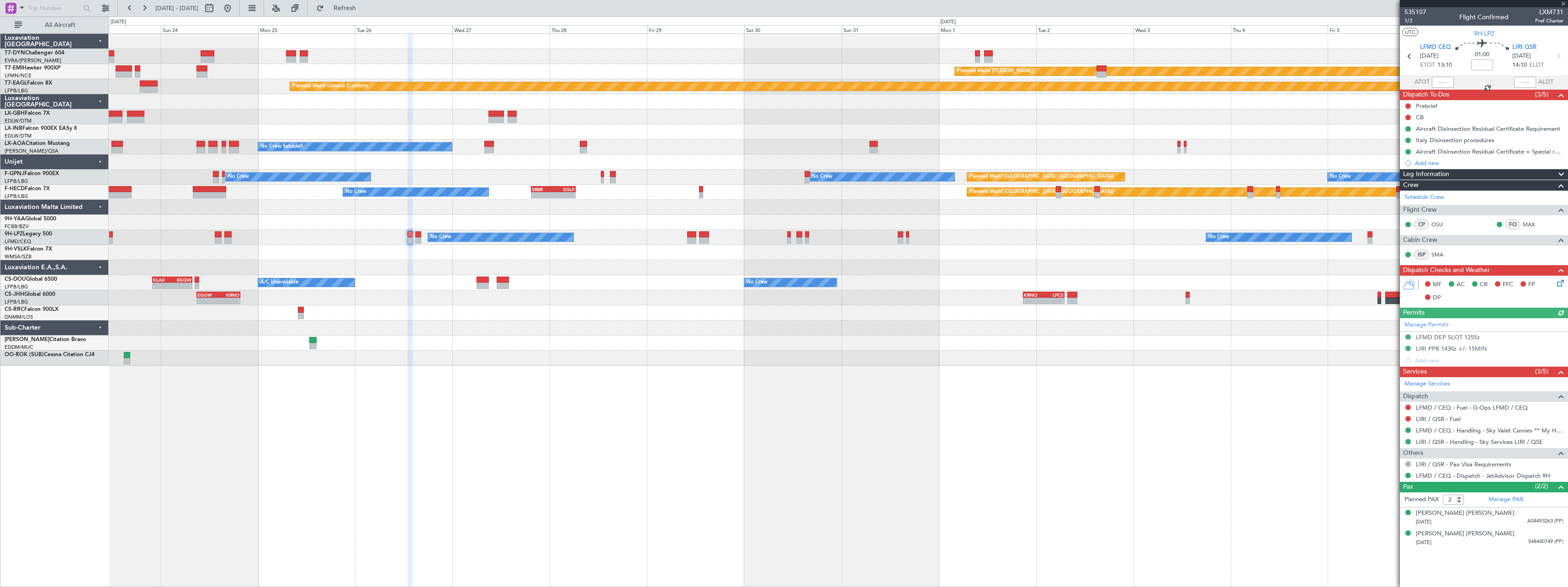
click at [701, 278] on div "Planned Maint Paris (Le Bourget) A/C Unavailable No Crew - - KLAX 22:00 Z EGGW …" at bounding box center [838, 283] width 1459 height 15
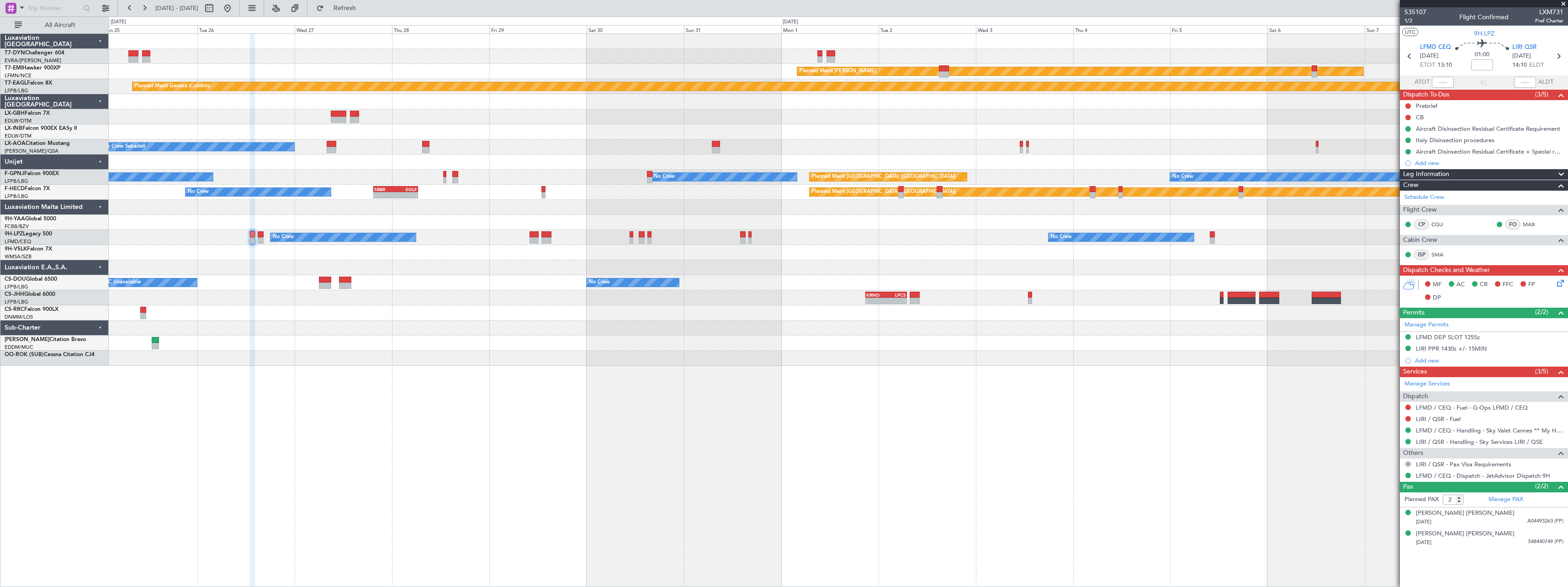
click at [730, 338] on div at bounding box center [838, 343] width 1459 height 15
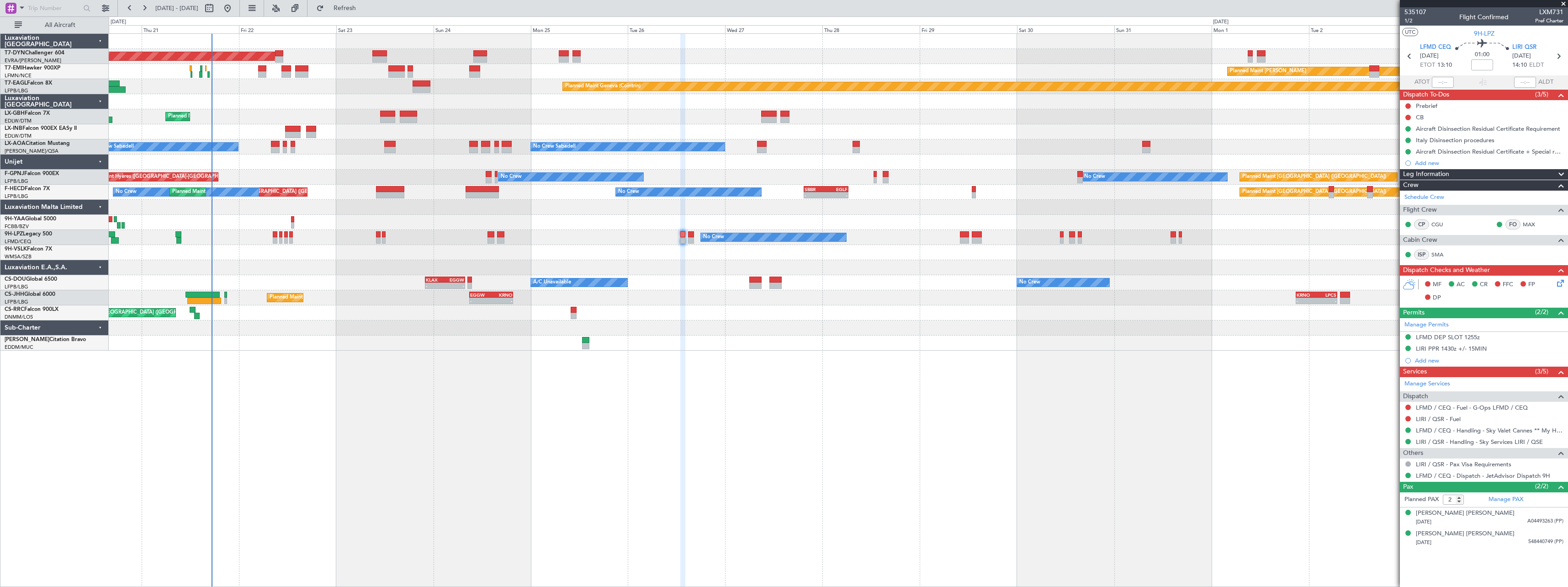
click at [803, 323] on div at bounding box center [838, 328] width 1459 height 15
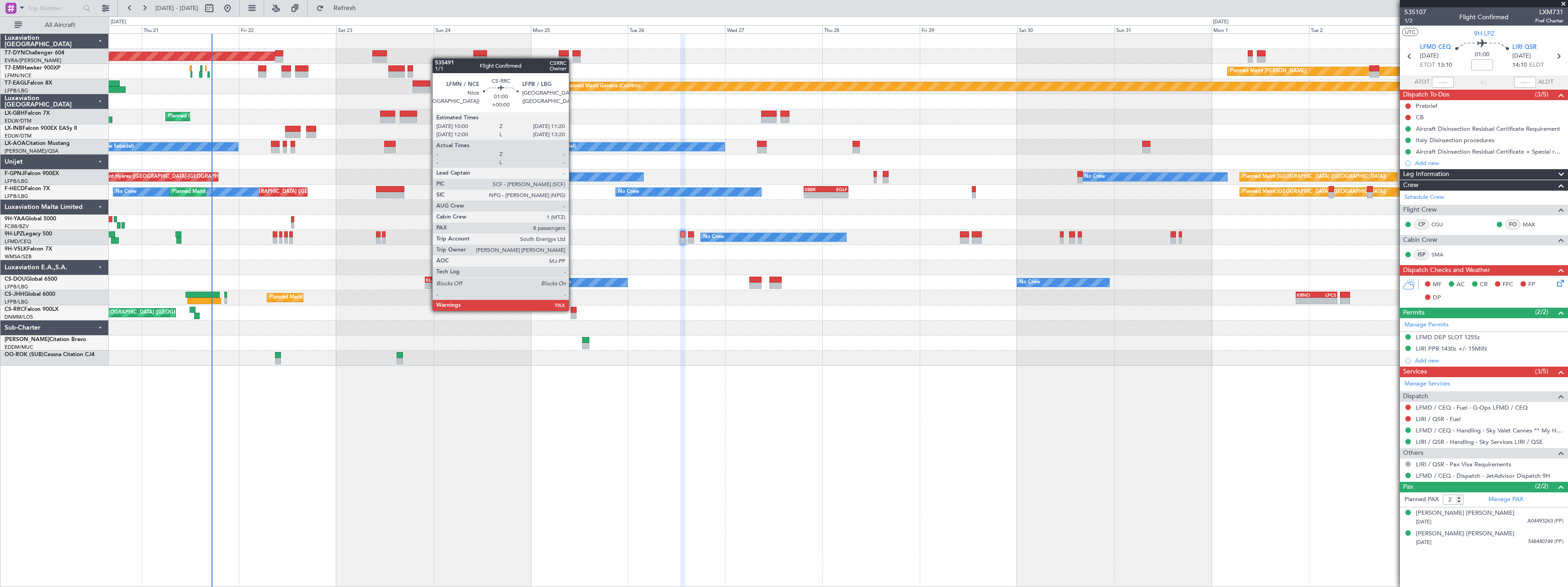
click at [573, 310] on div at bounding box center [573, 310] width 5 height 7
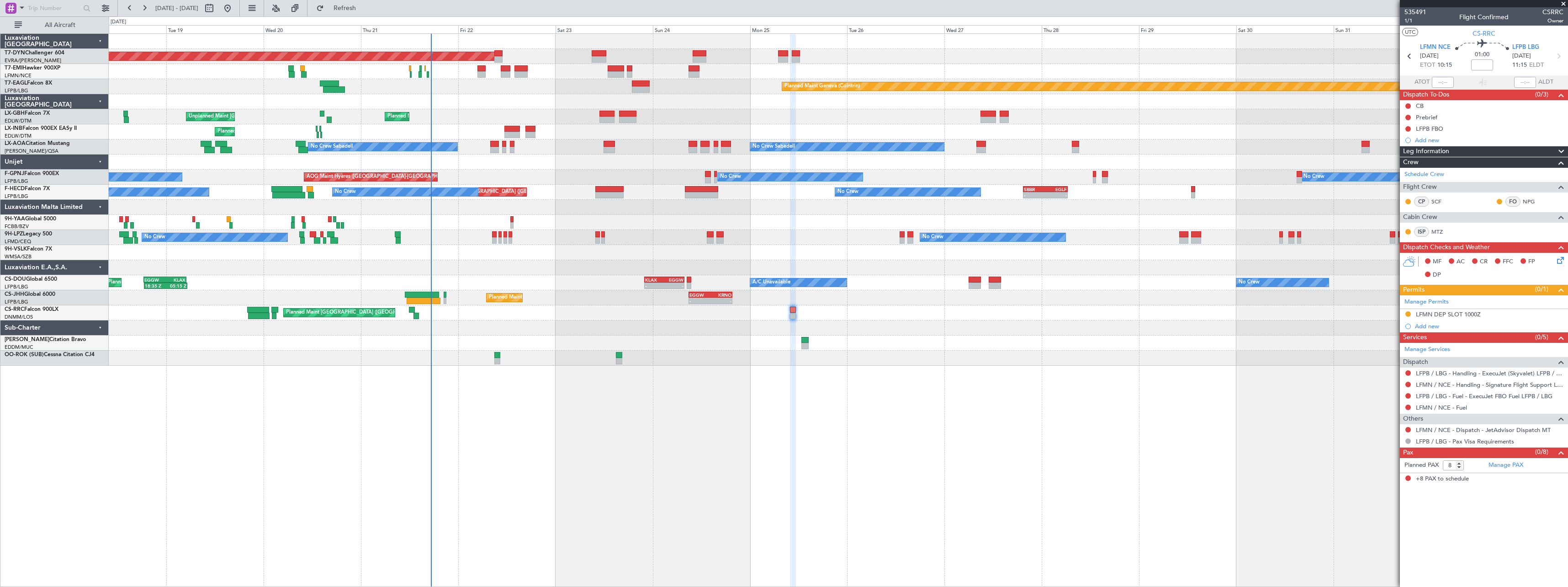
click at [845, 360] on div "Planned Maint Basel-Mulhouse Planned Maint Chester Planned Maint Geneva (Cointr…" at bounding box center [838, 200] width 1459 height 332
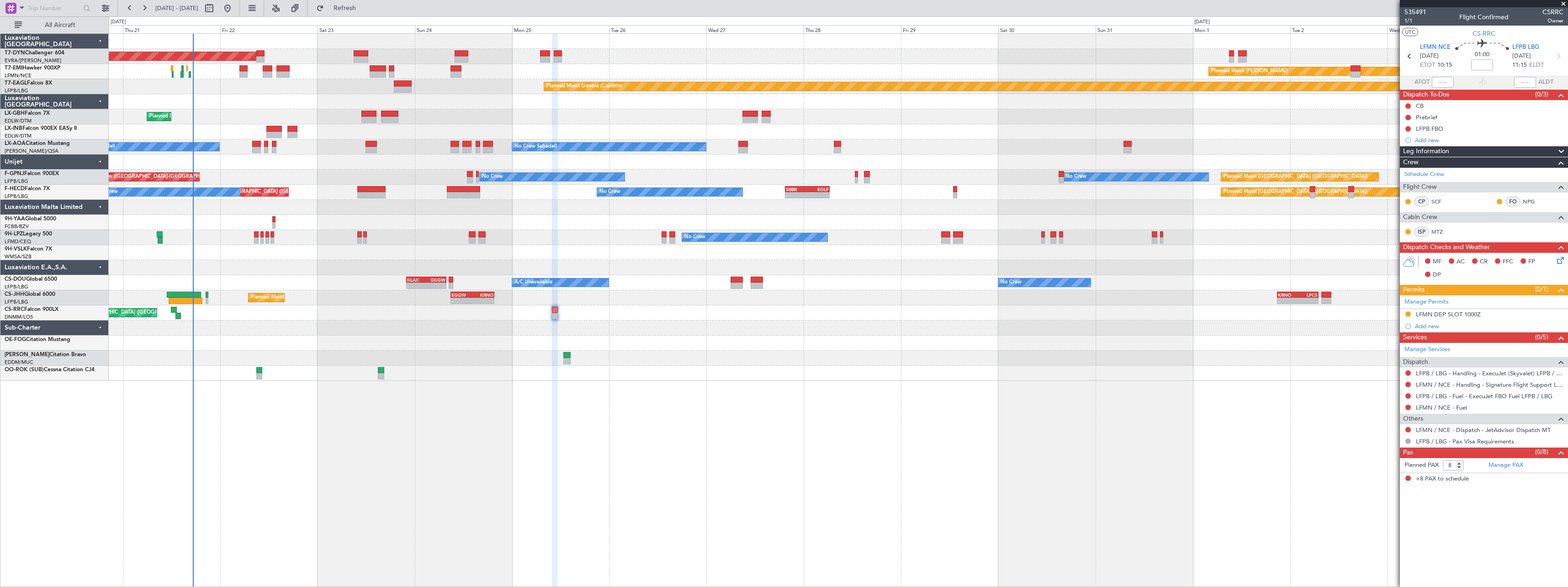
click at [973, 297] on div "Planned Maint Basel-Mulhouse Planned Maint Chester Planned Maint Geneva (Cointr…" at bounding box center [838, 208] width 1459 height 347
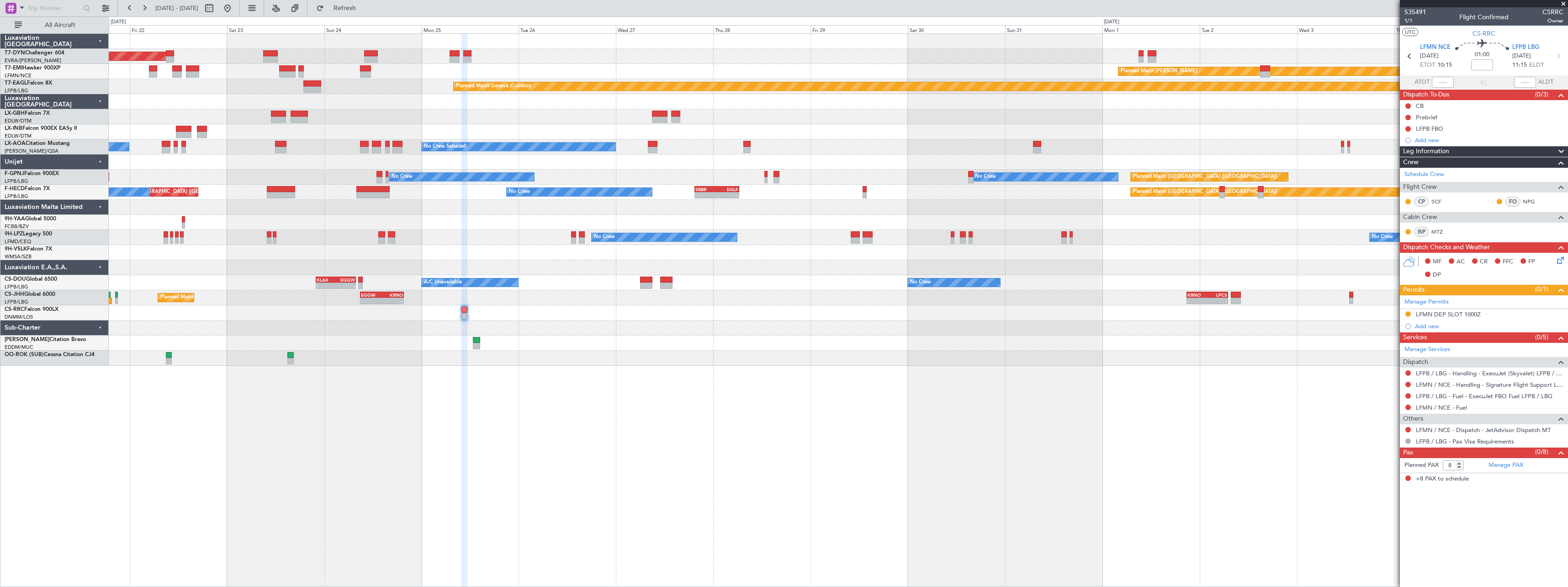
click at [1038, 264] on div at bounding box center [838, 267] width 1459 height 15
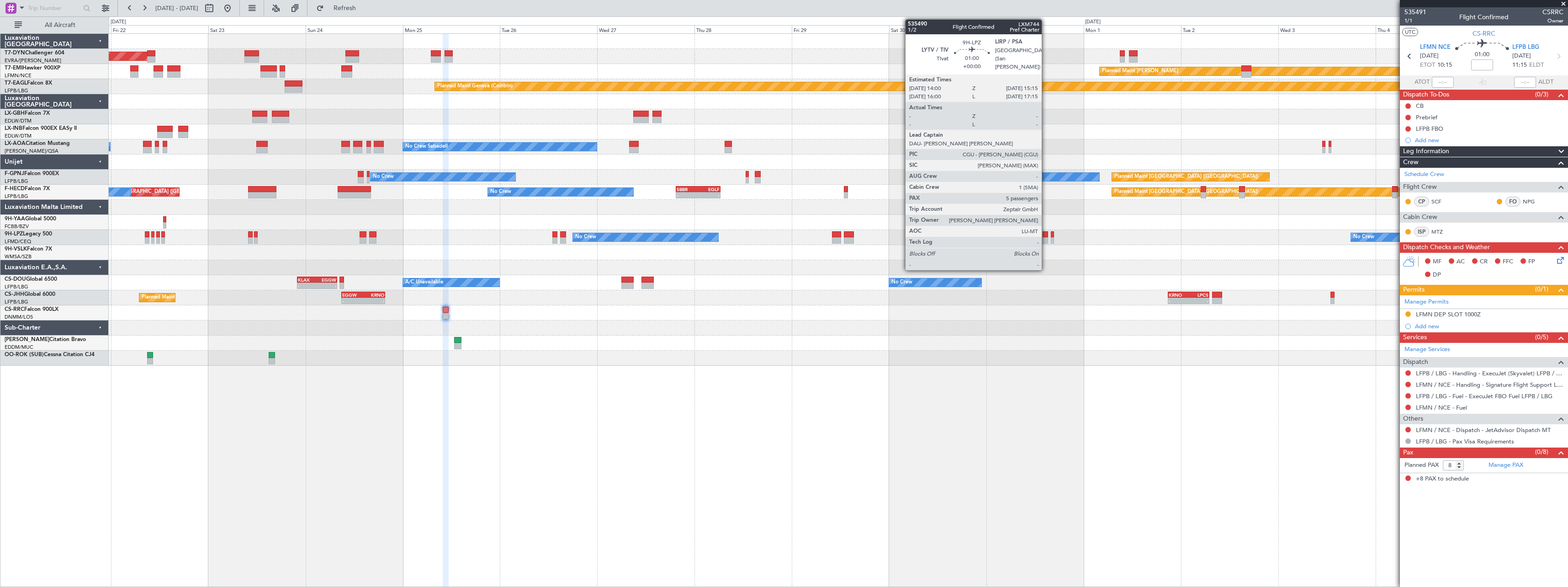
click at [1046, 237] on div at bounding box center [1045, 234] width 5 height 7
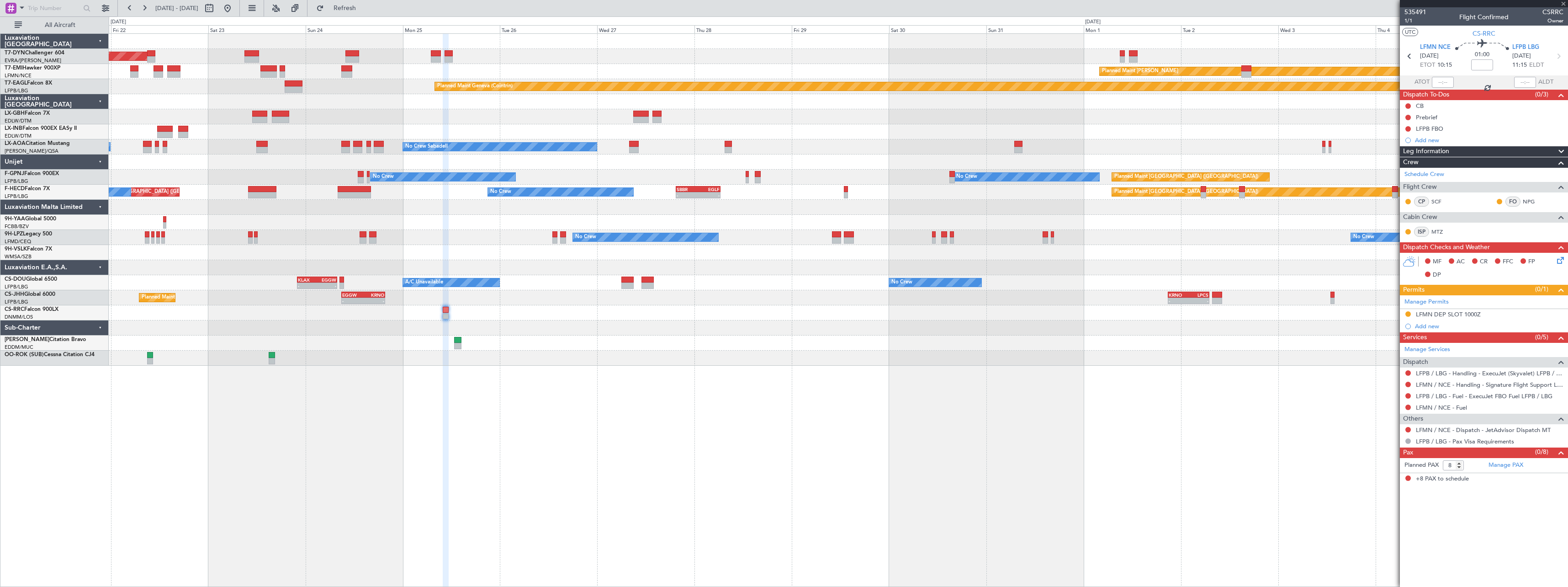
type input "5"
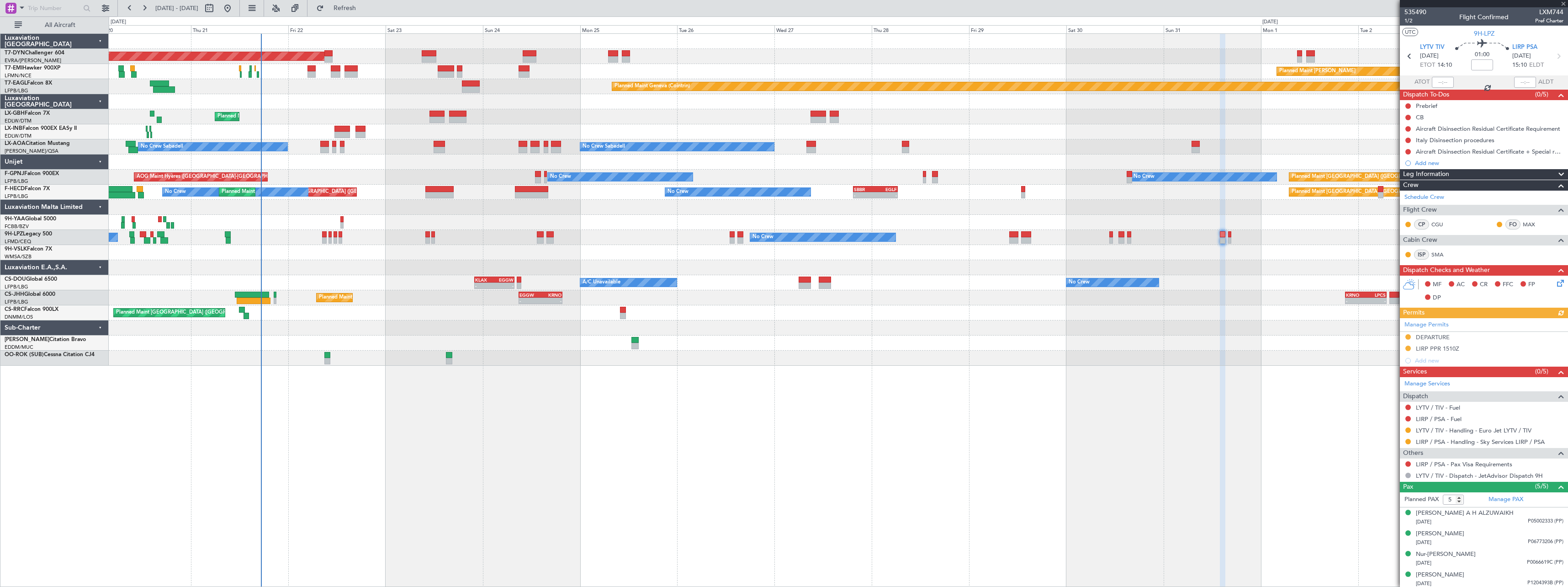
click at [646, 388] on div "Planned Maint Basel-Mulhouse Planned Maint Chester Planned Maint Geneva (Cointr…" at bounding box center [838, 310] width 1459 height 554
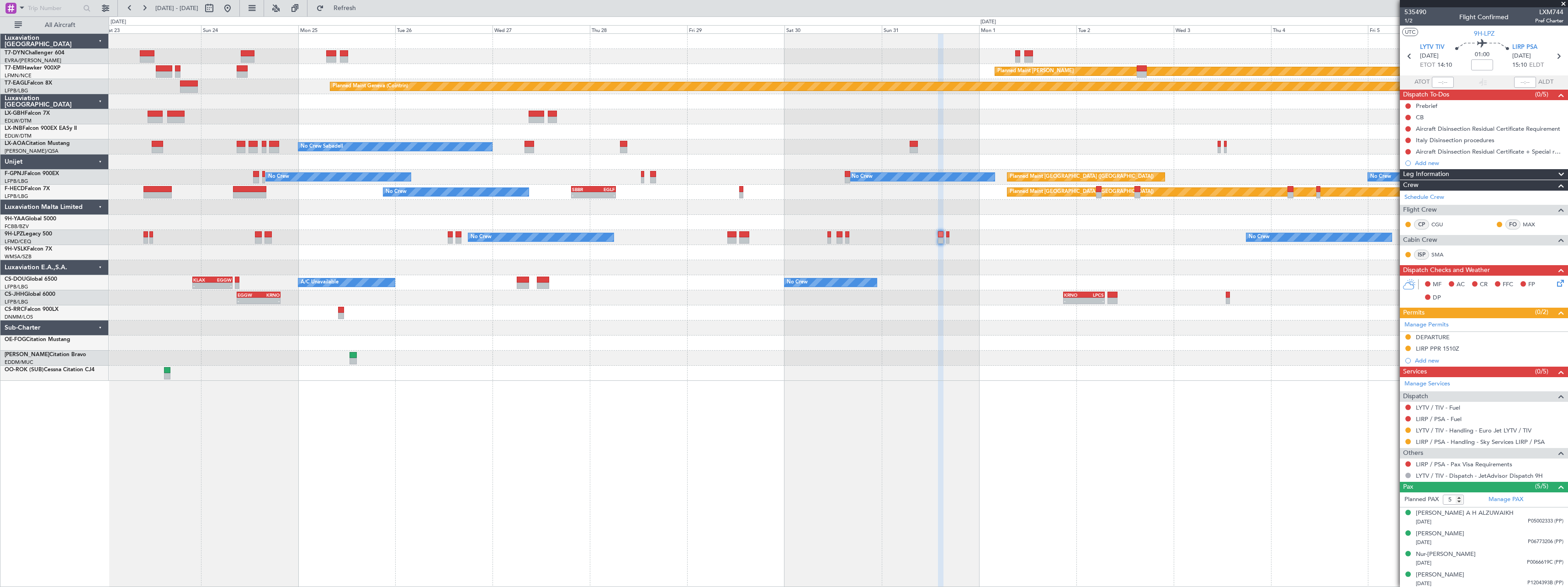
click at [956, 311] on div "Planned Maint Basel-Mulhouse Planned Maint Chester Planned Maint Geneva (Cointr…" at bounding box center [838, 208] width 1459 height 347
click at [1415, 10] on span "535490" at bounding box center [1415, 12] width 22 height 10
click at [1447, 553] on div "Nur-Aisa Espiritu" at bounding box center [1446, 554] width 60 height 9
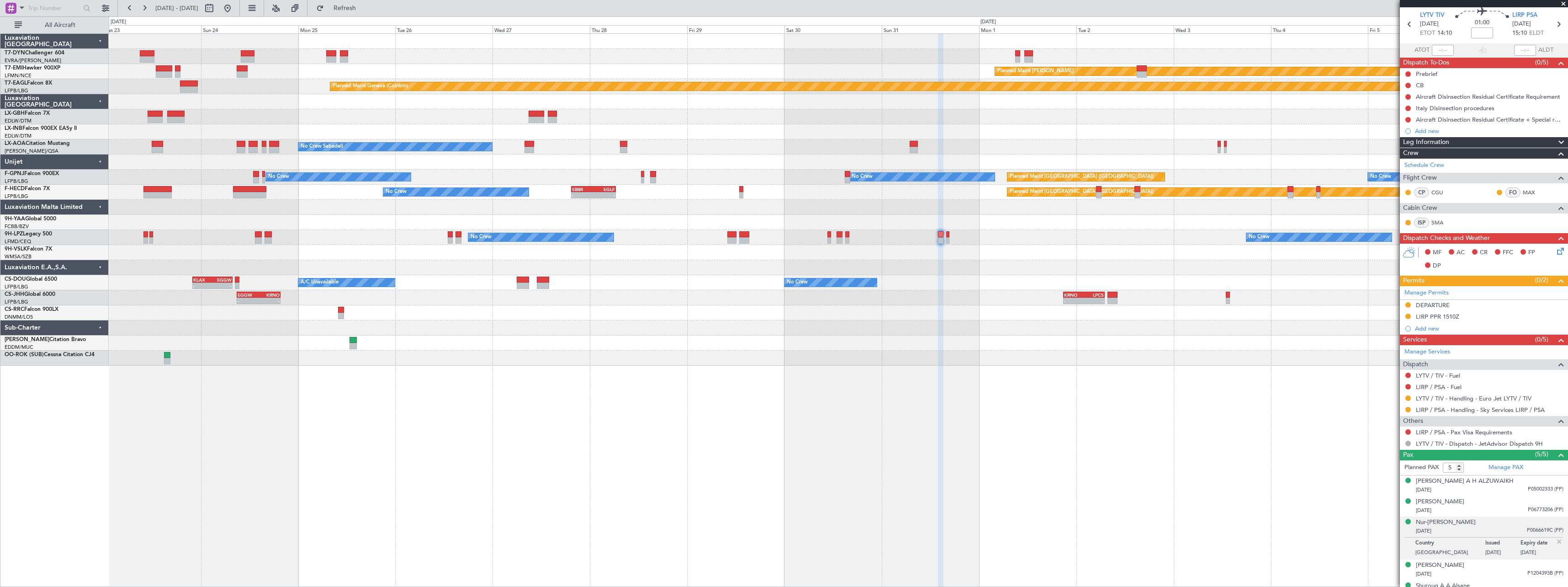
scroll to position [45, 0]
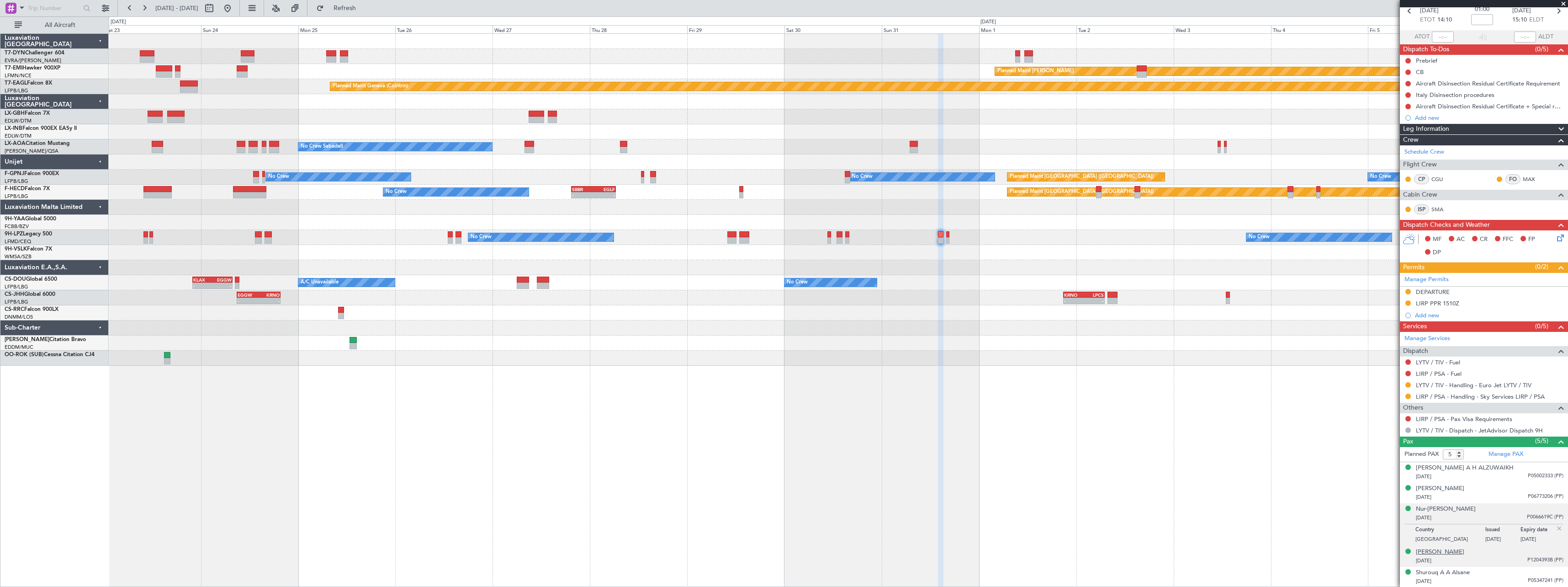
click at [1450, 552] on div "Shiela Ann Cruz" at bounding box center [1440, 552] width 49 height 9
click at [367, 13] on button "Refresh" at bounding box center [340, 9] width 55 height 15
click at [1463, 574] on div "Shurouq A A Alsane" at bounding box center [1443, 572] width 54 height 9
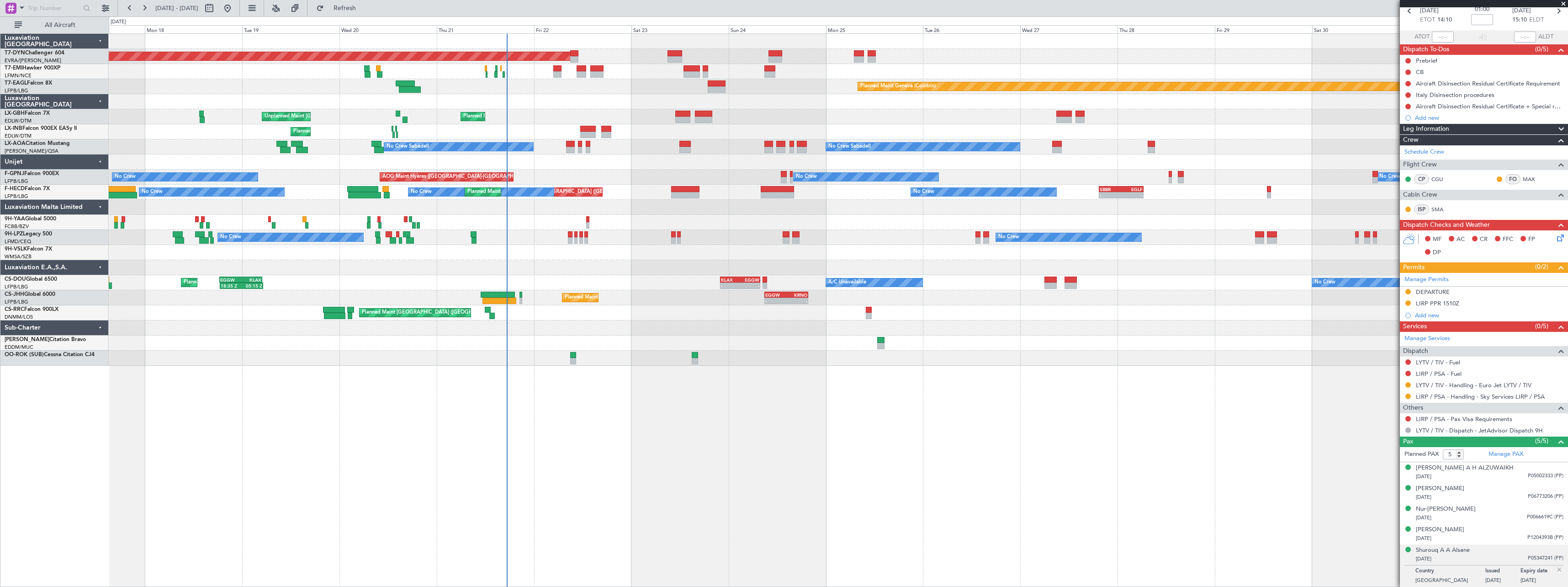
click at [971, 140] on div "Planned Maint Basel-Mulhouse Planned Maint Chester Planned Maint Geneva (Cointr…" at bounding box center [838, 200] width 1459 height 332
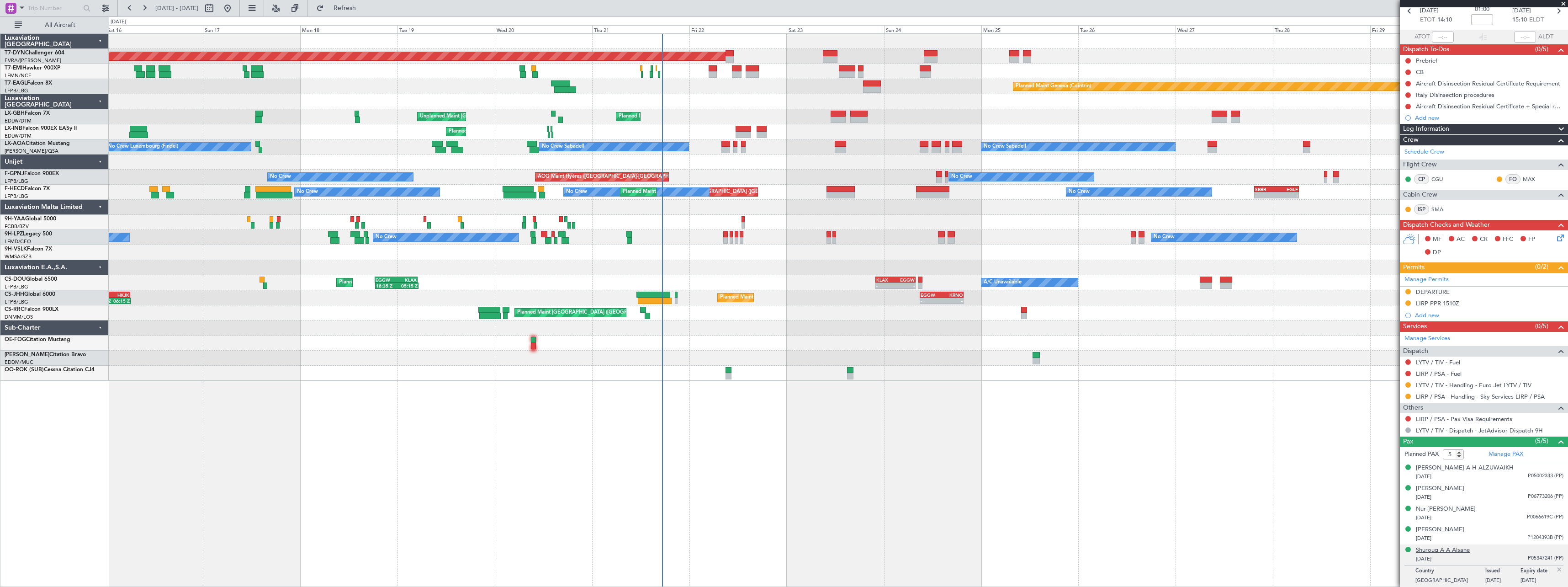
click at [1461, 550] on div "Shurouq A A Alsane" at bounding box center [1443, 550] width 54 height 9
click at [364, 10] on span "Refresh" at bounding box center [345, 8] width 38 height 7
click at [632, 237] on div "Planned Maint Basel-Mulhouse Planned Maint Chester Planned Maint Geneva (Cointr…" at bounding box center [838, 208] width 1459 height 347
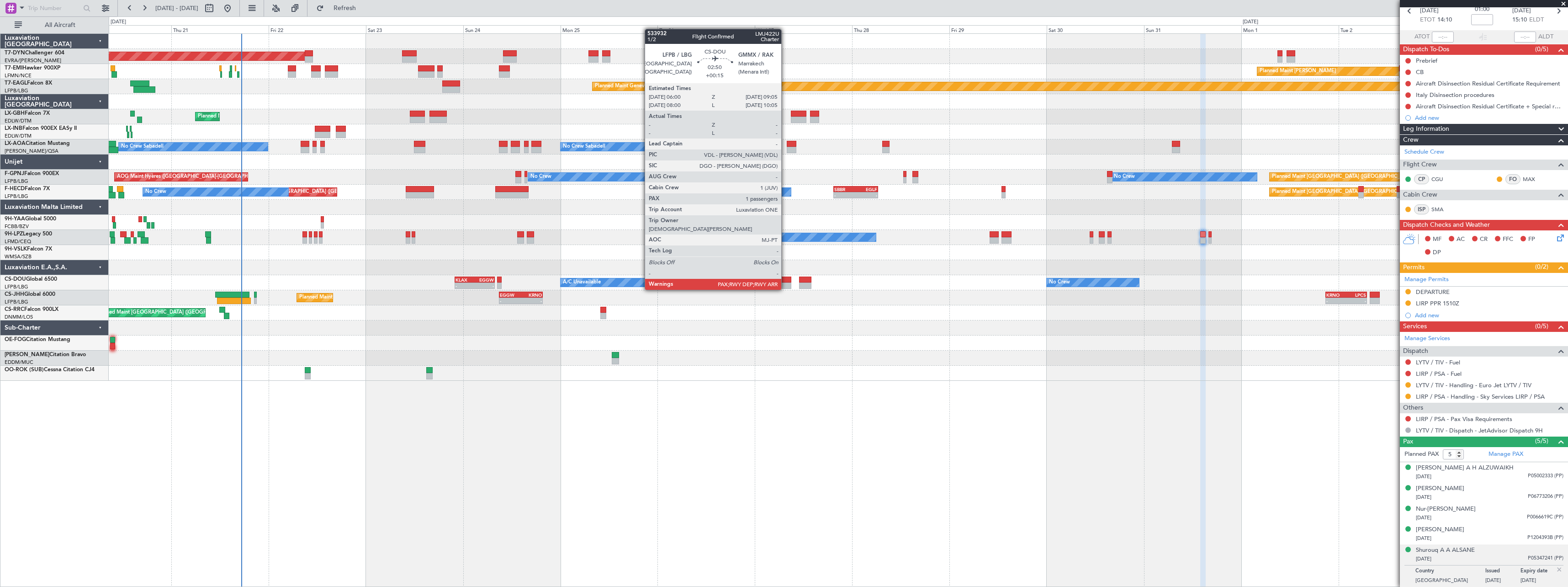
click at [785, 281] on div at bounding box center [785, 279] width 13 height 7
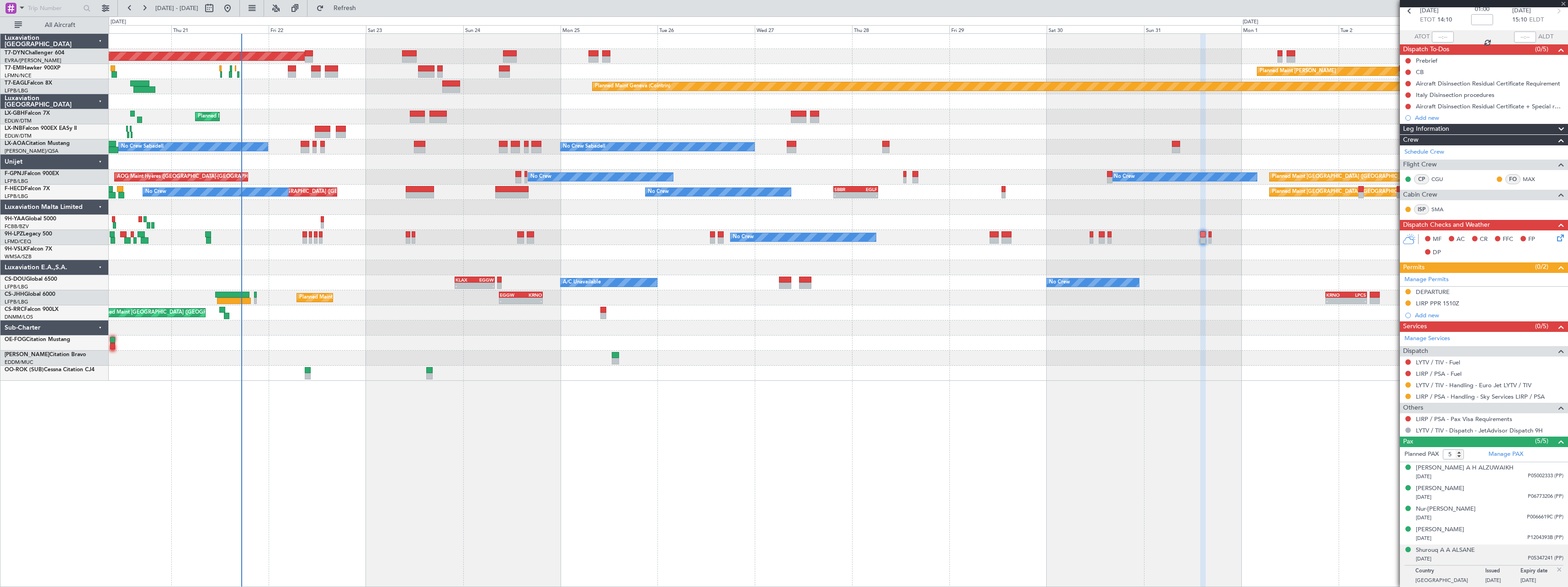
type input "+00:15"
type input "1"
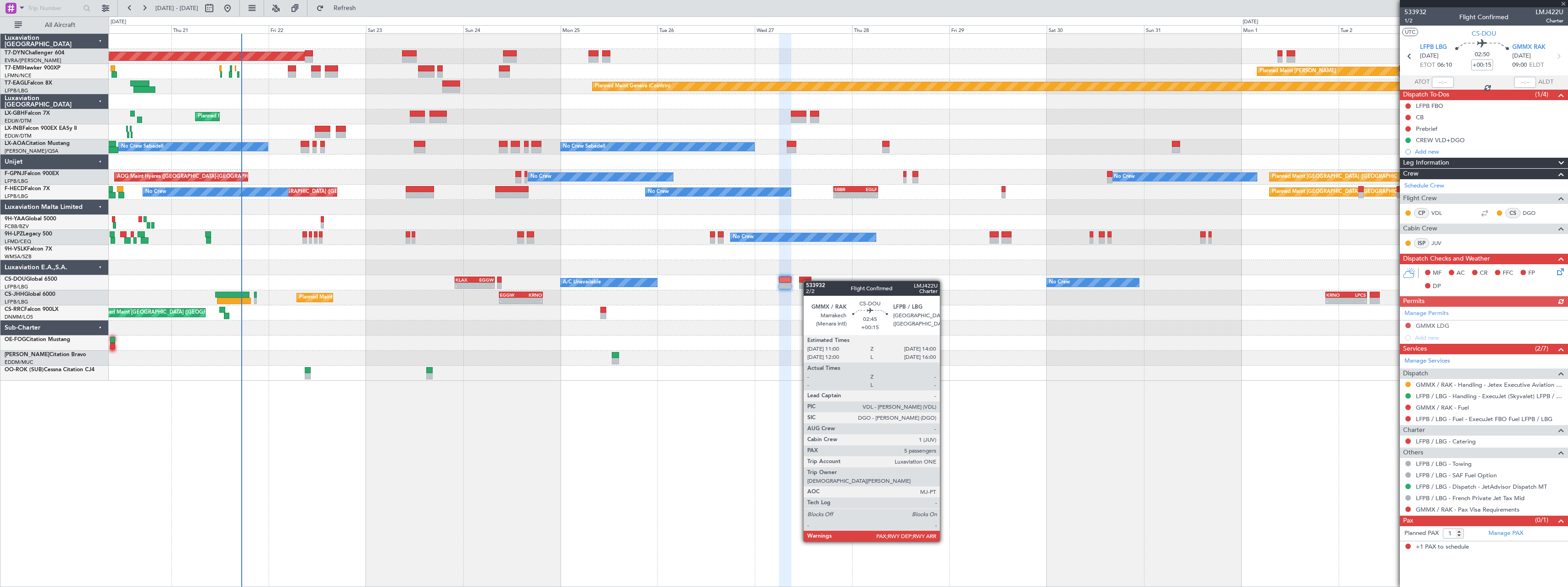
click at [808, 281] on div at bounding box center [805, 279] width 12 height 7
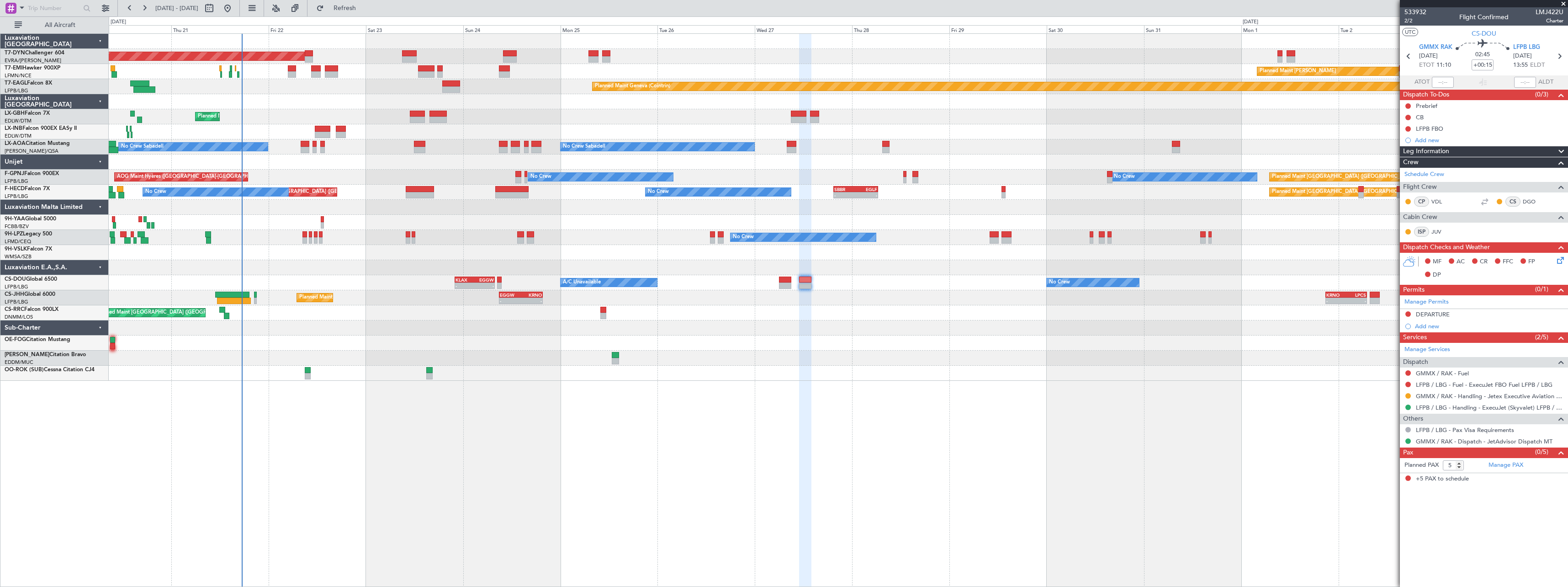
click at [1564, 3] on span at bounding box center [1563, 4] width 9 height 9
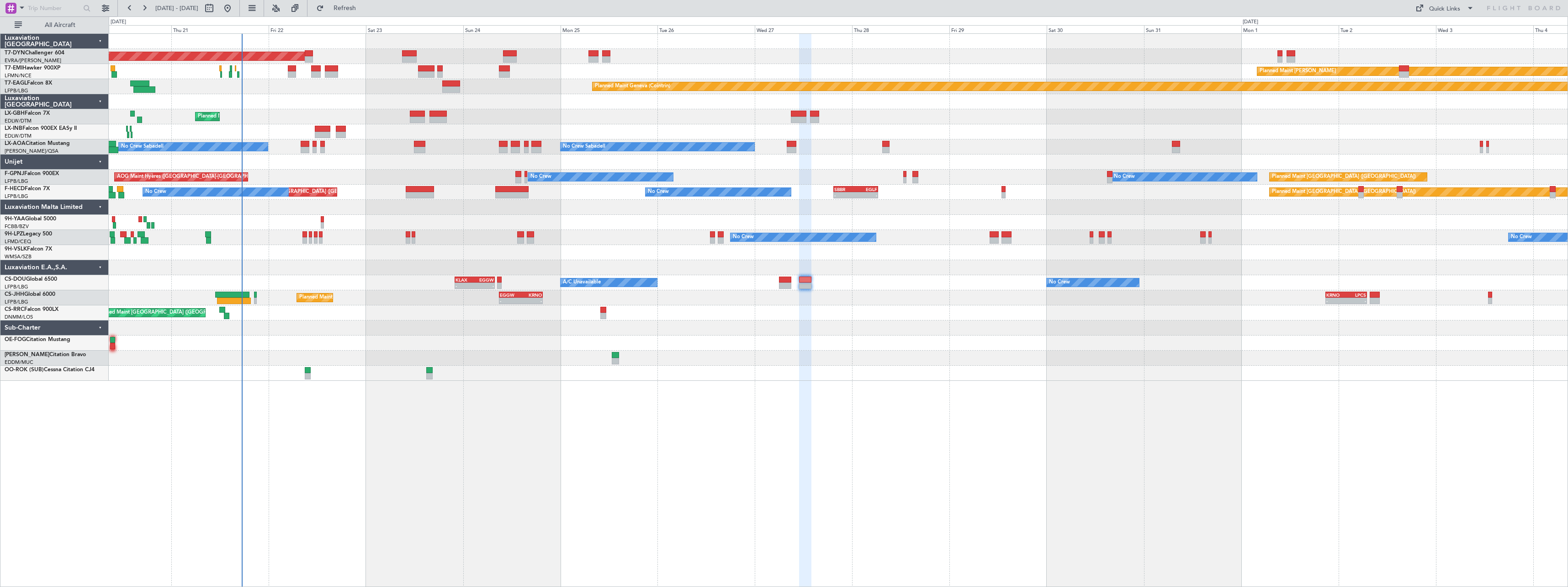
type input "0"
click at [1444, 9] on div "Quick Links" at bounding box center [1444, 9] width 31 height 9
click at [1446, 33] on button "Trip Builder" at bounding box center [1445, 30] width 69 height 22
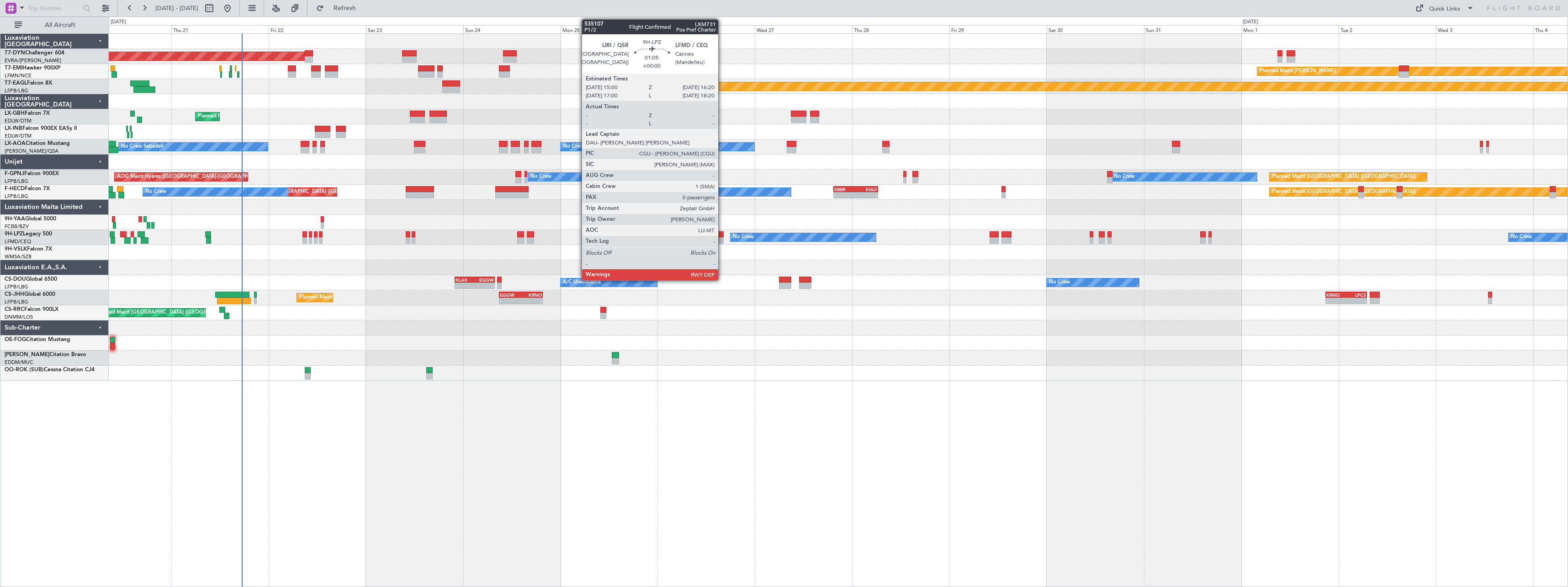
click at [723, 238] on div at bounding box center [720, 241] width 5 height 7
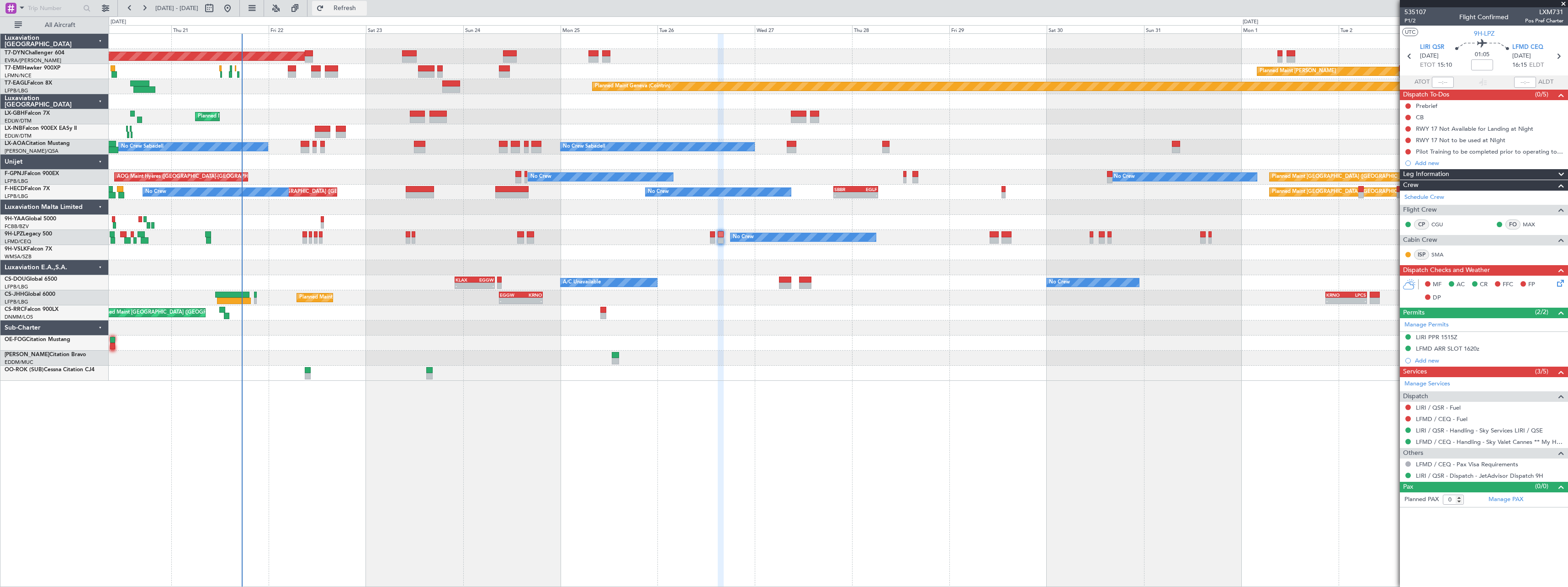
click at [364, 10] on span "Refresh" at bounding box center [345, 8] width 38 height 7
click at [364, 7] on span "Refresh" at bounding box center [345, 8] width 38 height 7
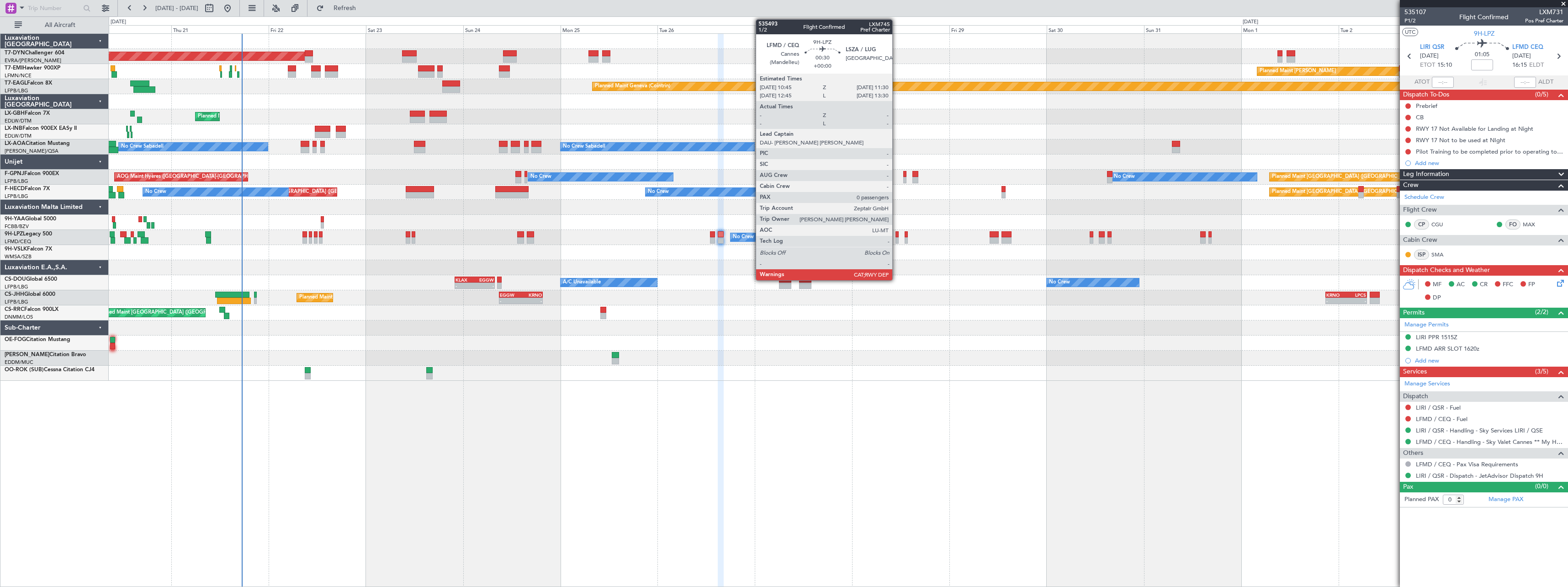
click at [897, 236] on div at bounding box center [897, 234] width 3 height 7
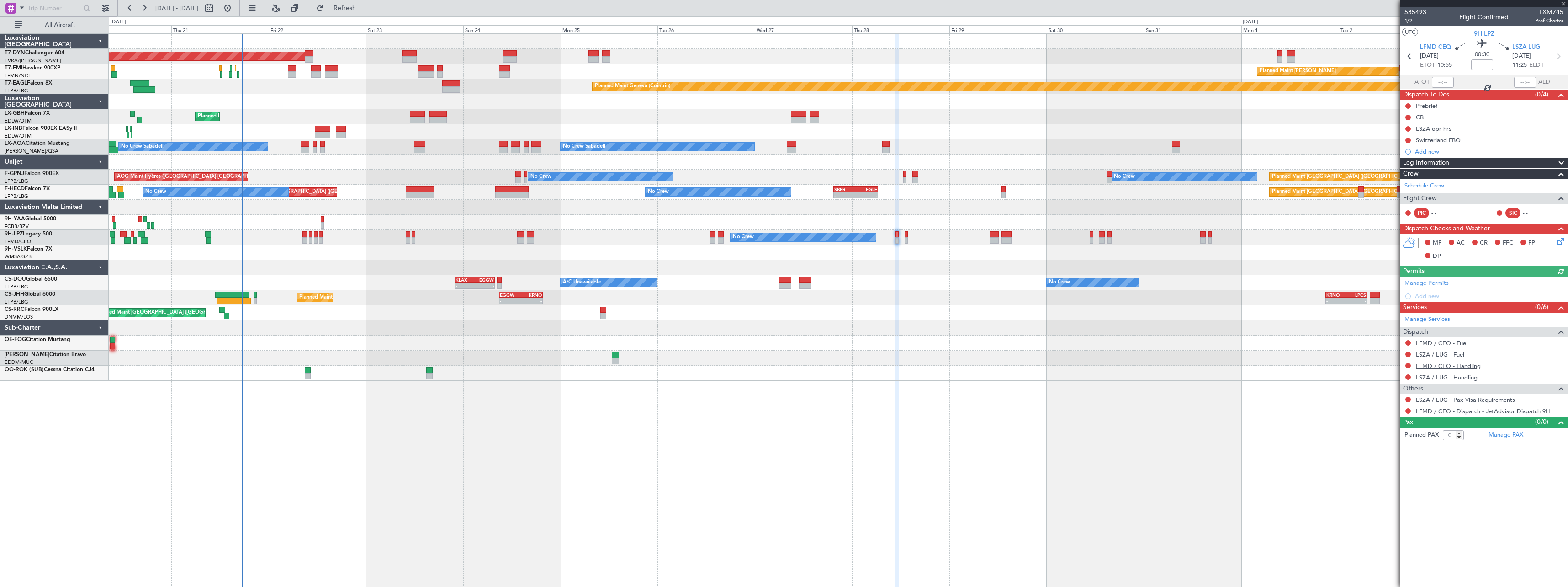
click at [1440, 367] on link "LFMD / CEQ - Handling" at bounding box center [1448, 365] width 65 height 8
click at [1433, 379] on link "LSZA / LUG - Handling" at bounding box center [1446, 377] width 61 height 8
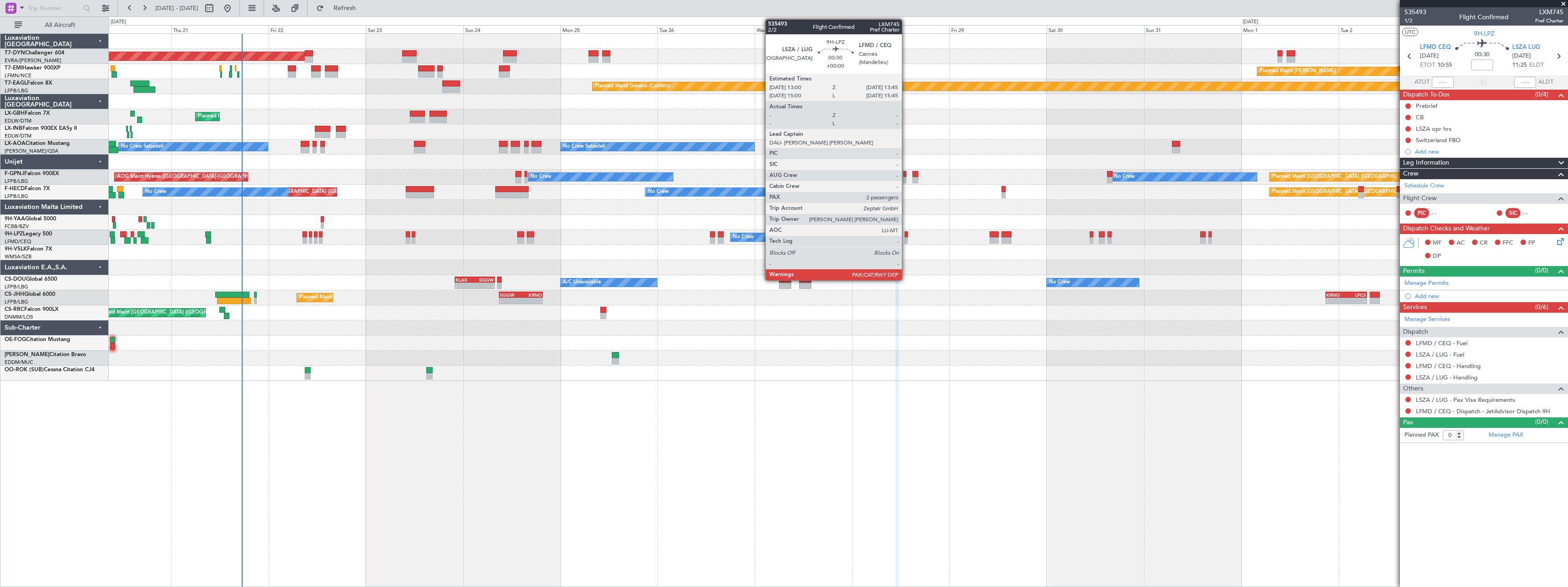
click at [906, 241] on div at bounding box center [906, 241] width 3 height 7
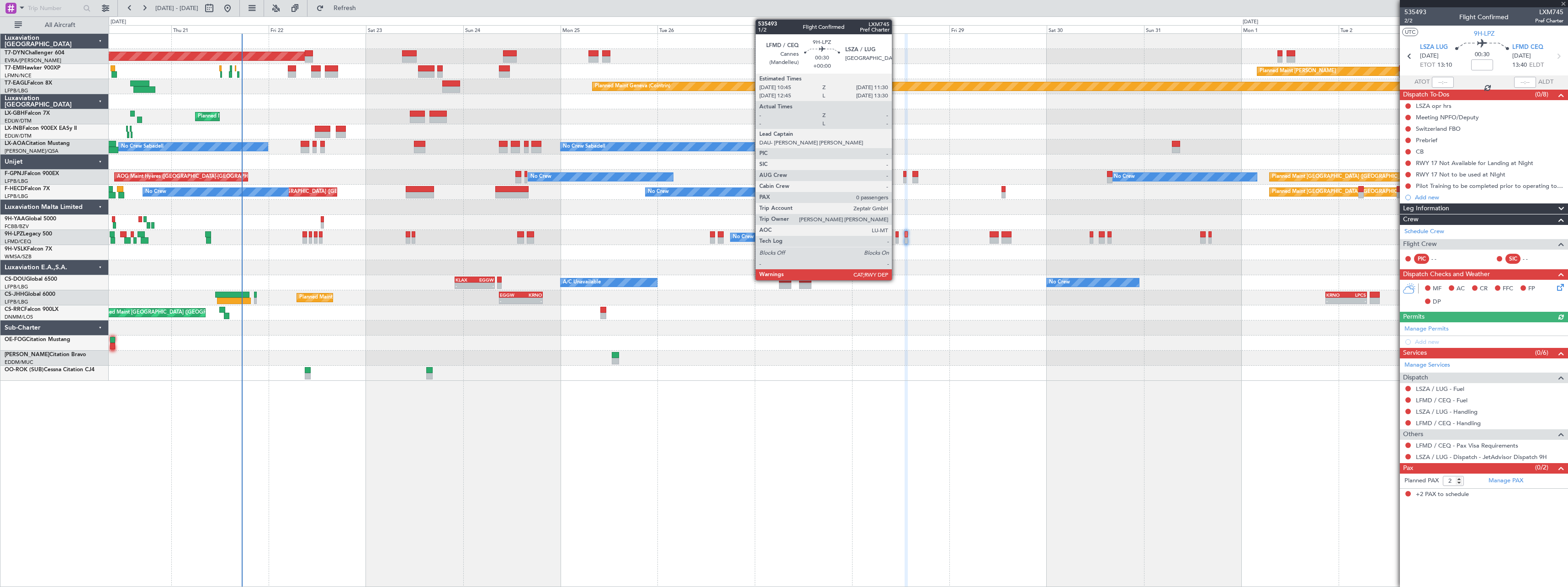
click at [896, 237] on div at bounding box center [897, 234] width 3 height 7
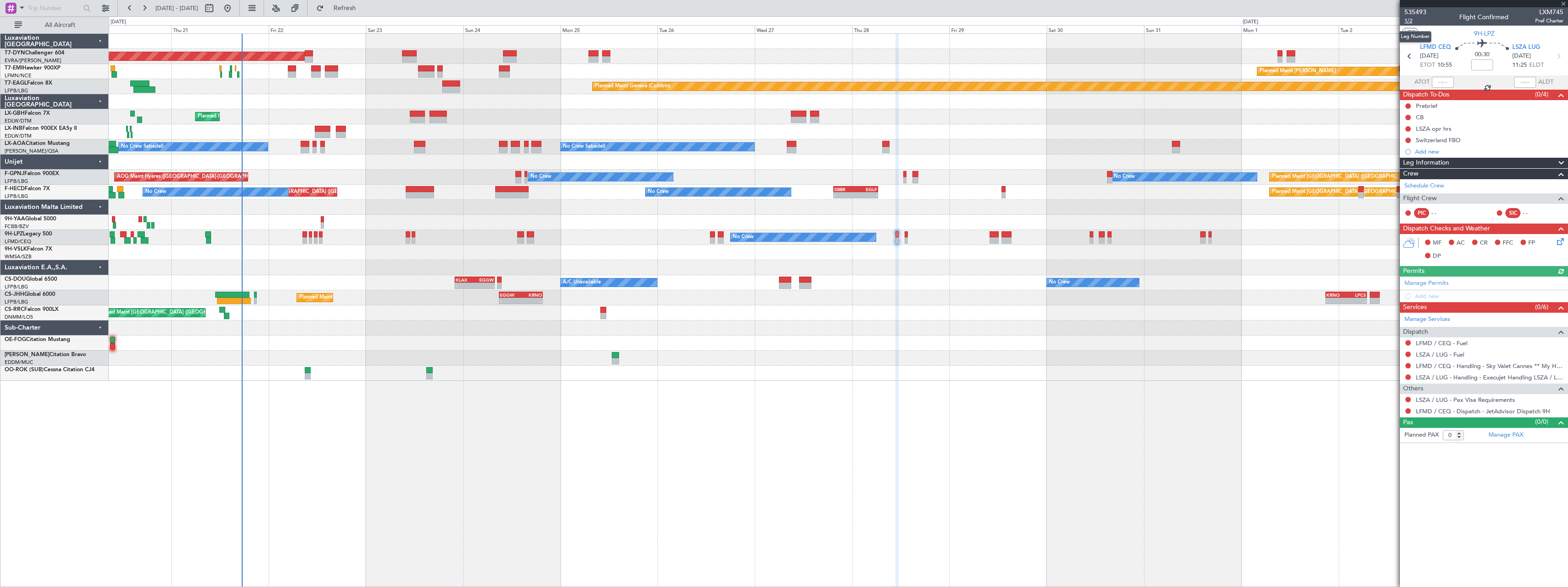
click at [1413, 21] on span "1/2" at bounding box center [1415, 21] width 22 height 8
click at [364, 12] on span "Refresh" at bounding box center [345, 8] width 38 height 7
click at [1409, 399] on button at bounding box center [1408, 399] width 5 height 5
click at [1374, 410] on span "Not Required" at bounding box center [1386, 412] width 37 height 9
click at [364, 9] on span "Refresh" at bounding box center [345, 8] width 38 height 7
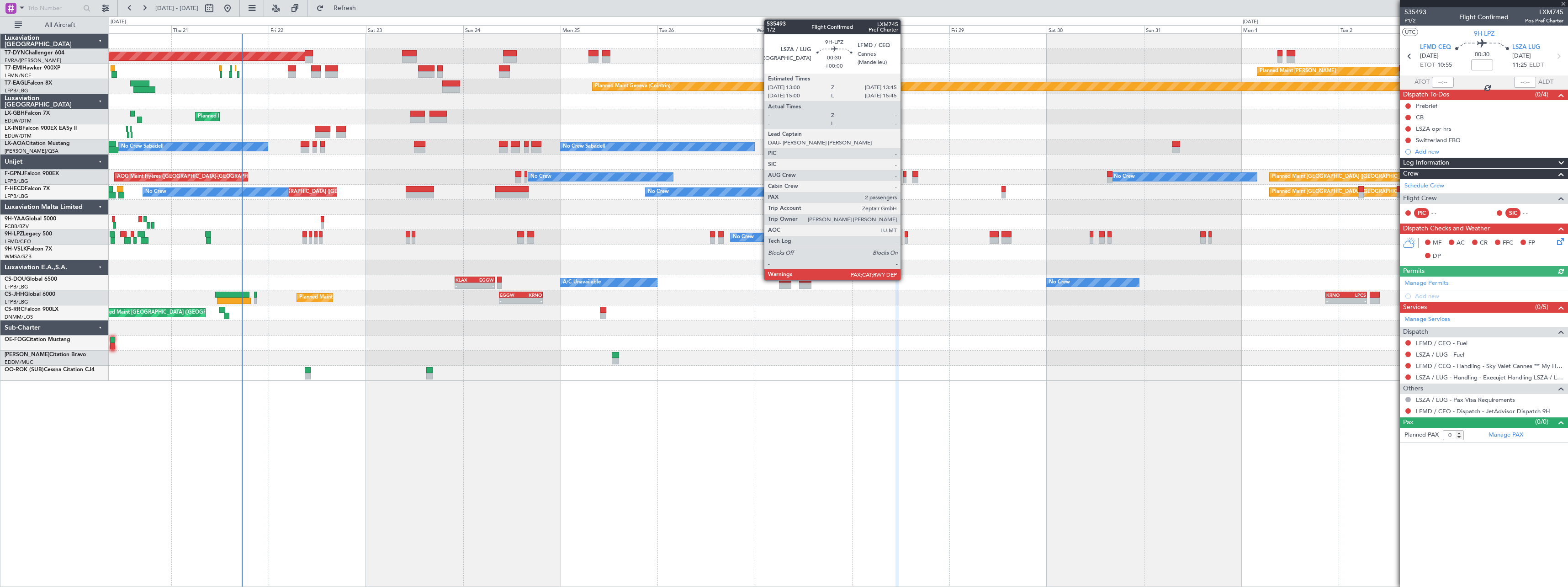
click at [905, 234] on div at bounding box center [906, 234] width 3 height 7
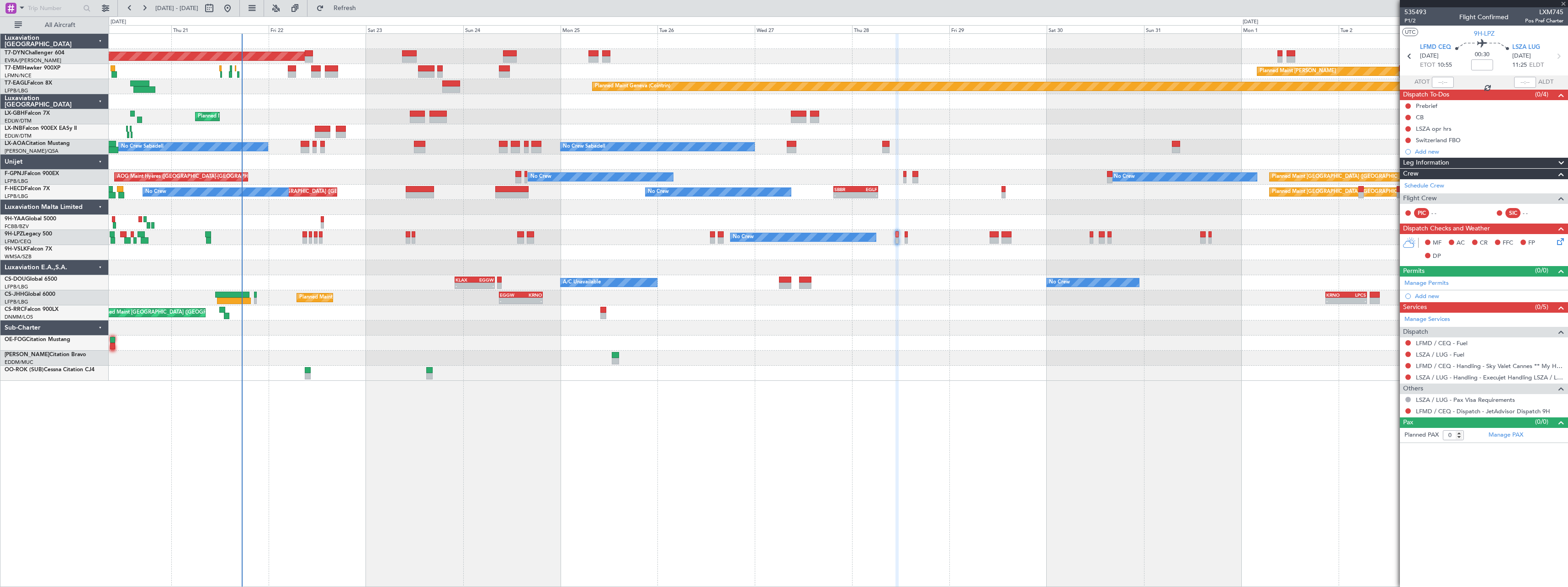
type input "2"
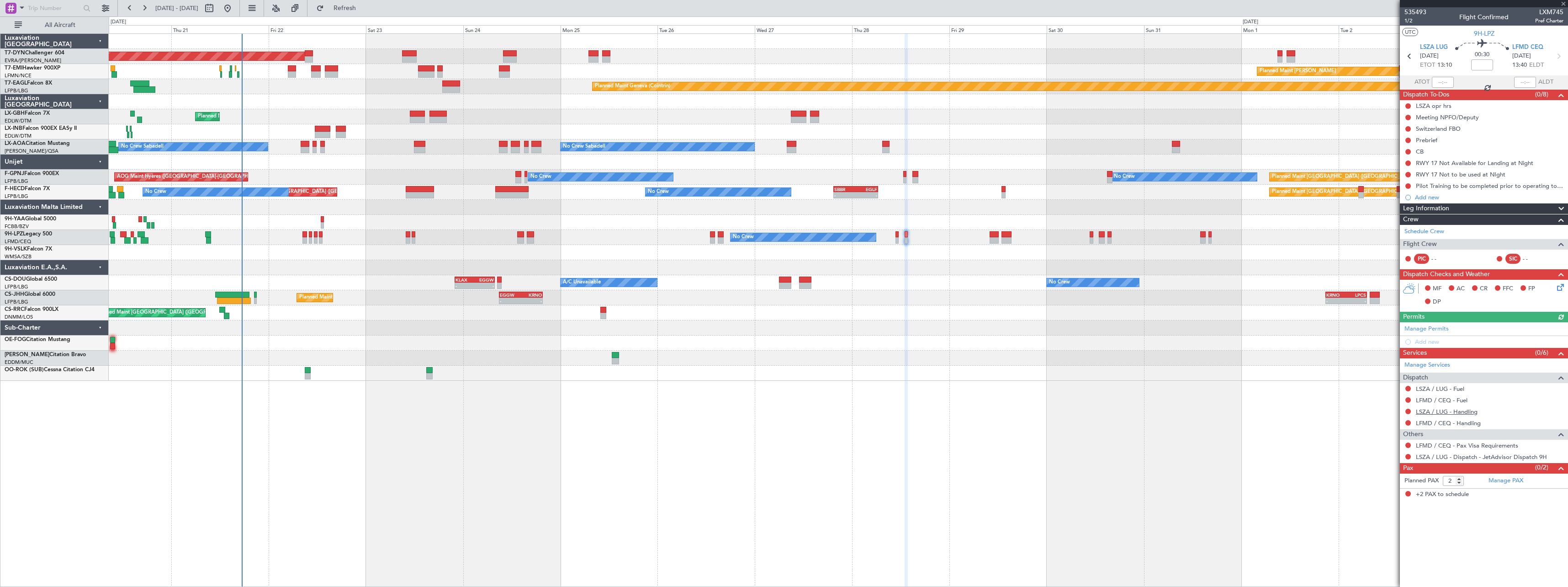
click at [1432, 411] on link "LSZA / LUG - Handling" at bounding box center [1446, 412] width 61 height 8
click at [1452, 424] on link "LFMD / CEQ - Handling" at bounding box center [1448, 423] width 65 height 8
click at [1503, 480] on link "Manage PAX" at bounding box center [1505, 480] width 35 height 9
click at [364, 10] on span "Refresh" at bounding box center [345, 8] width 38 height 7
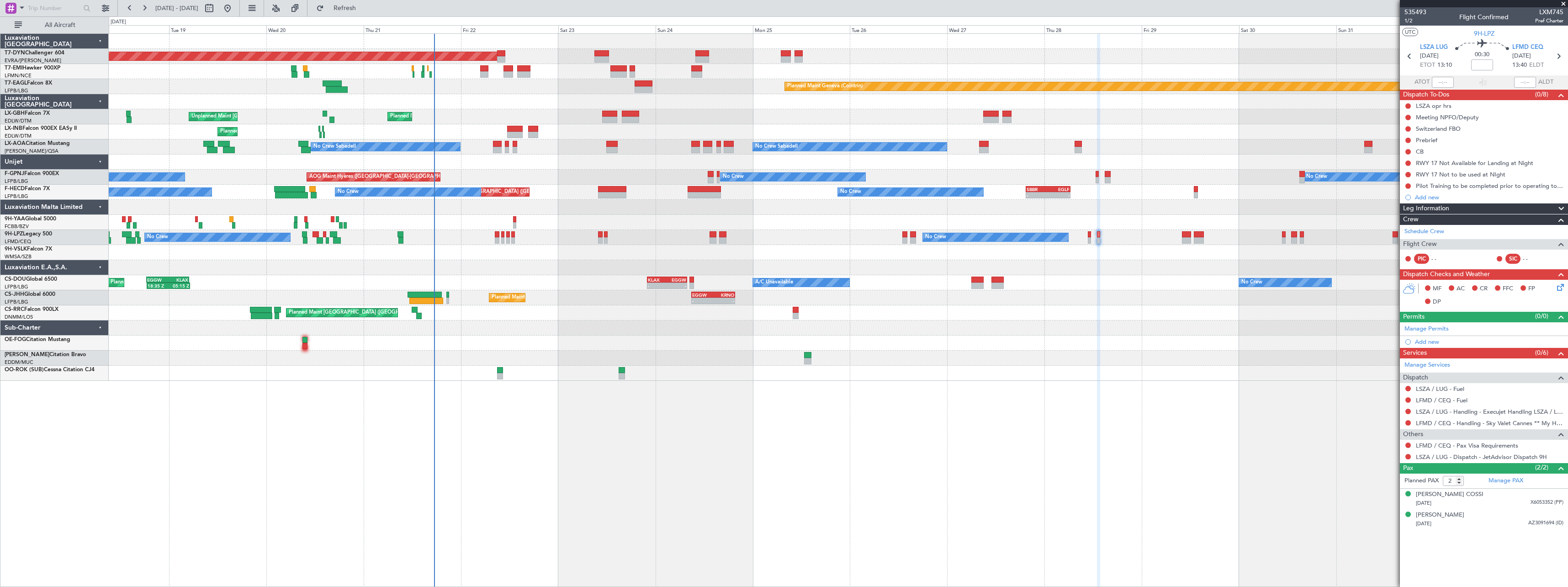
click at [600, 279] on div "Planned Maint [GEOGRAPHIC_DATA] ([GEOGRAPHIC_DATA]) A/C Unavailable No Crew - -…" at bounding box center [838, 283] width 1459 height 15
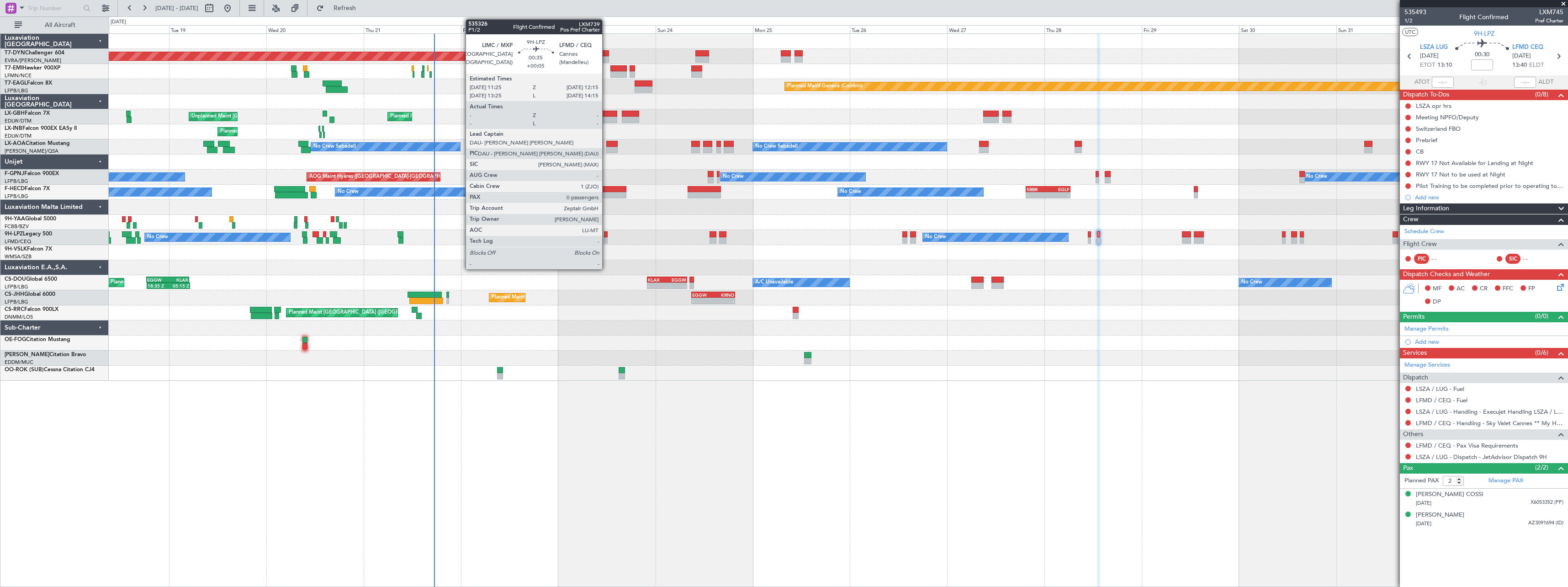
click at [606, 234] on div at bounding box center [606, 234] width 4 height 7
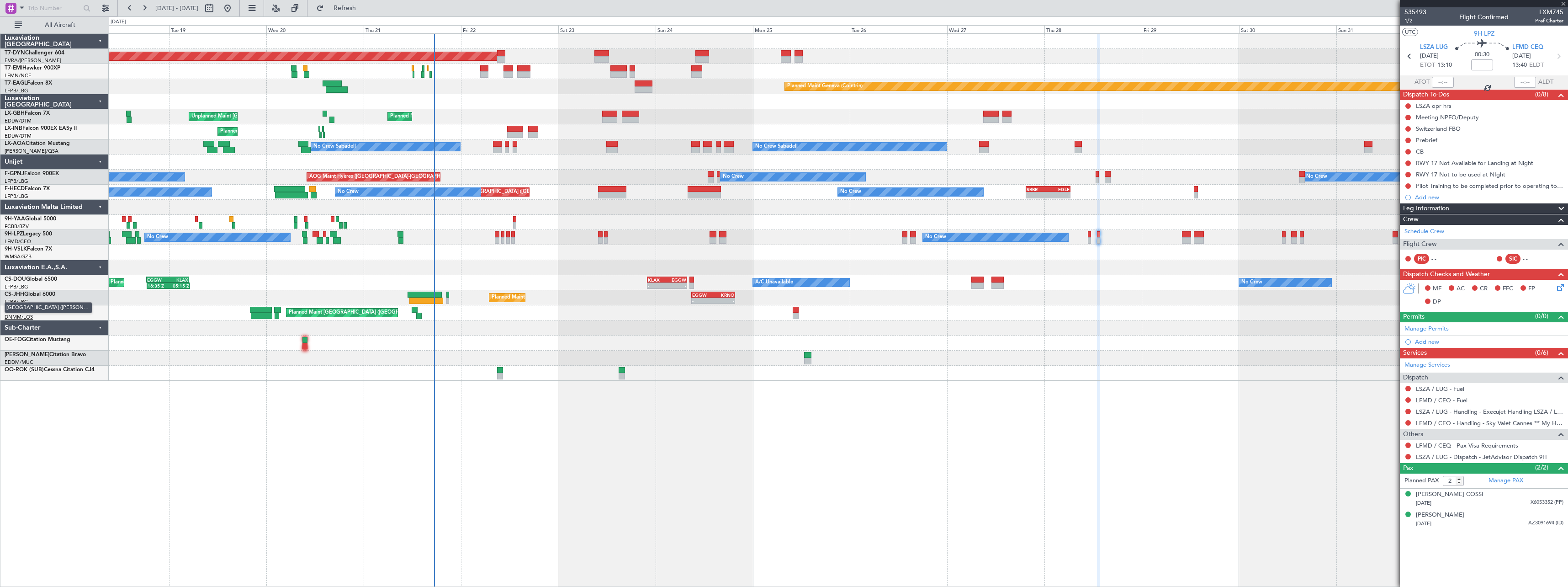
type input "+00:05"
type input "0"
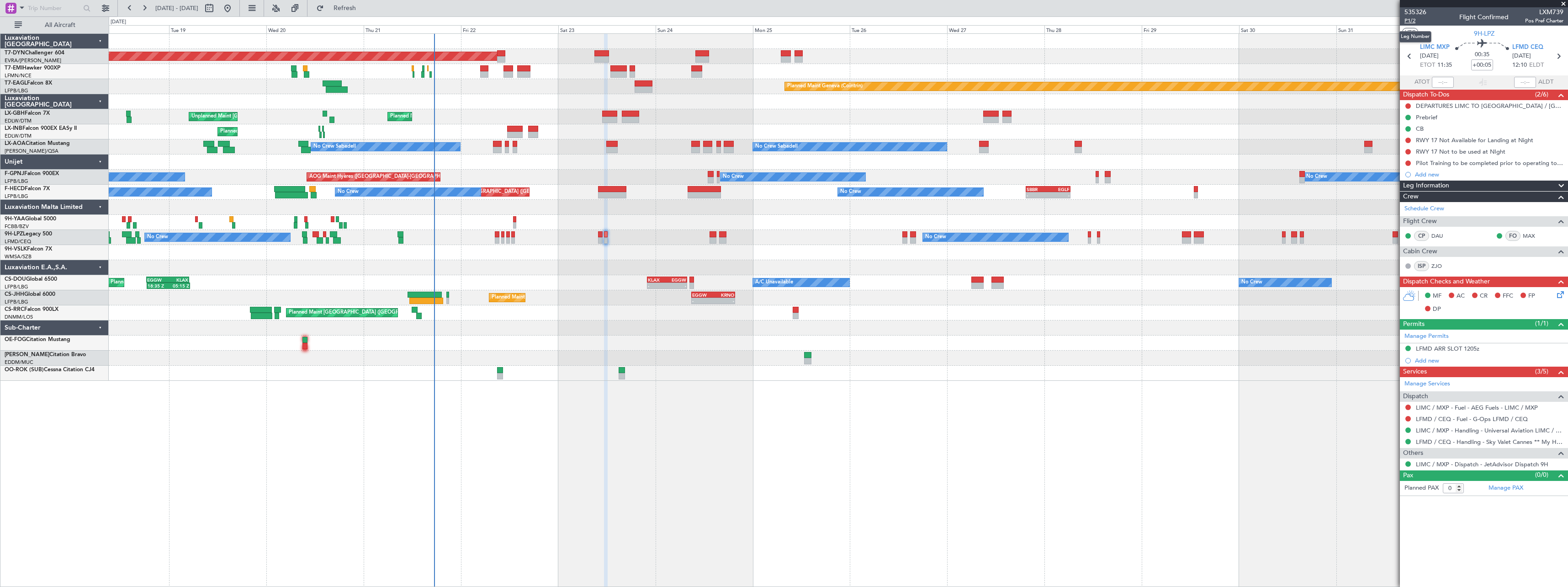
click at [1418, 18] on span "P1/2" at bounding box center [1415, 21] width 22 height 8
click at [1563, 2] on span at bounding box center [1563, 4] width 9 height 9
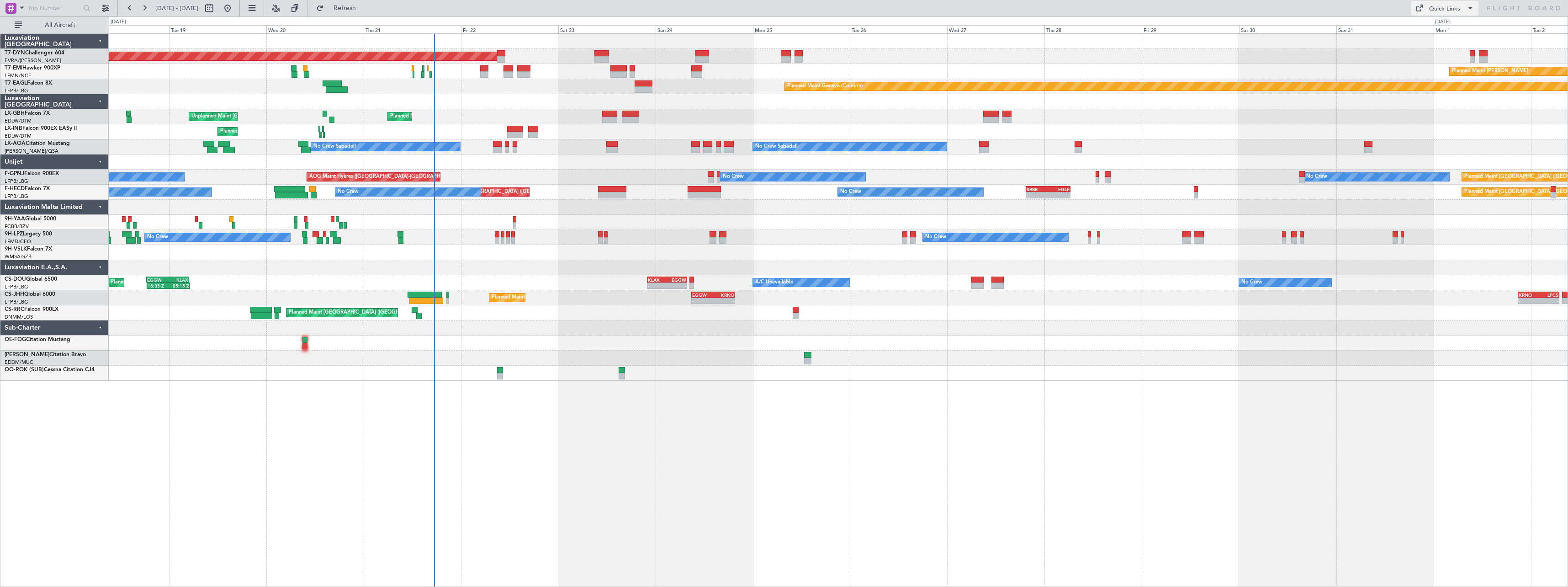
click at [1432, 10] on div "Quick Links" at bounding box center [1444, 9] width 31 height 9
click at [1450, 30] on button "Trip Builder" at bounding box center [1445, 30] width 69 height 22
click at [364, 12] on span "Refresh" at bounding box center [345, 8] width 38 height 7
click at [364, 11] on span "Refresh" at bounding box center [345, 8] width 38 height 7
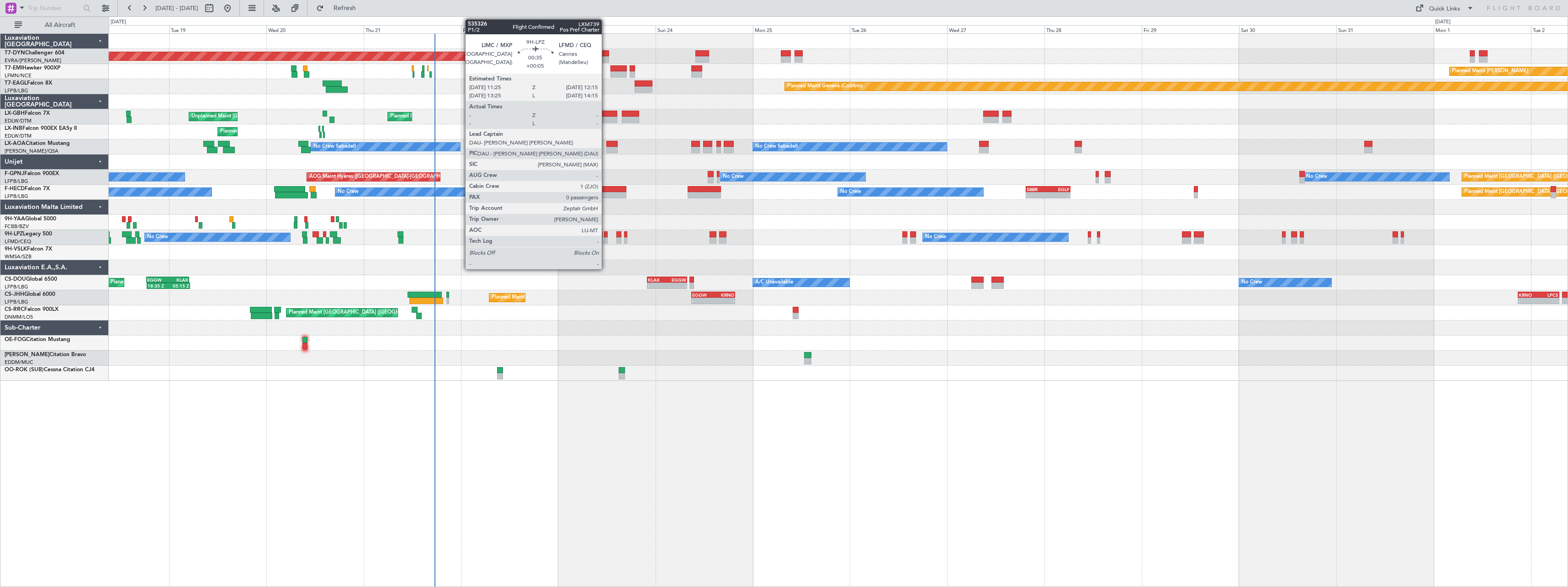
click at [606, 236] on div at bounding box center [606, 234] width 4 height 7
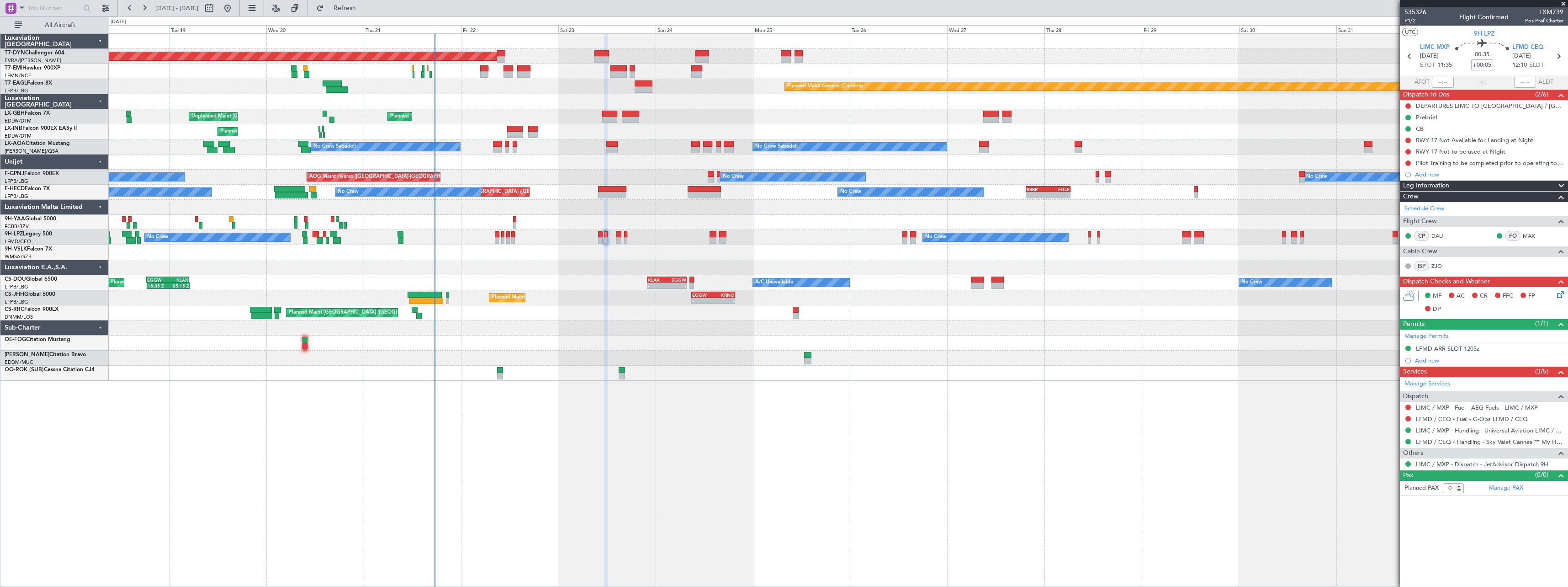
click at [1410, 22] on span "P1/2" at bounding box center [1415, 21] width 22 height 8
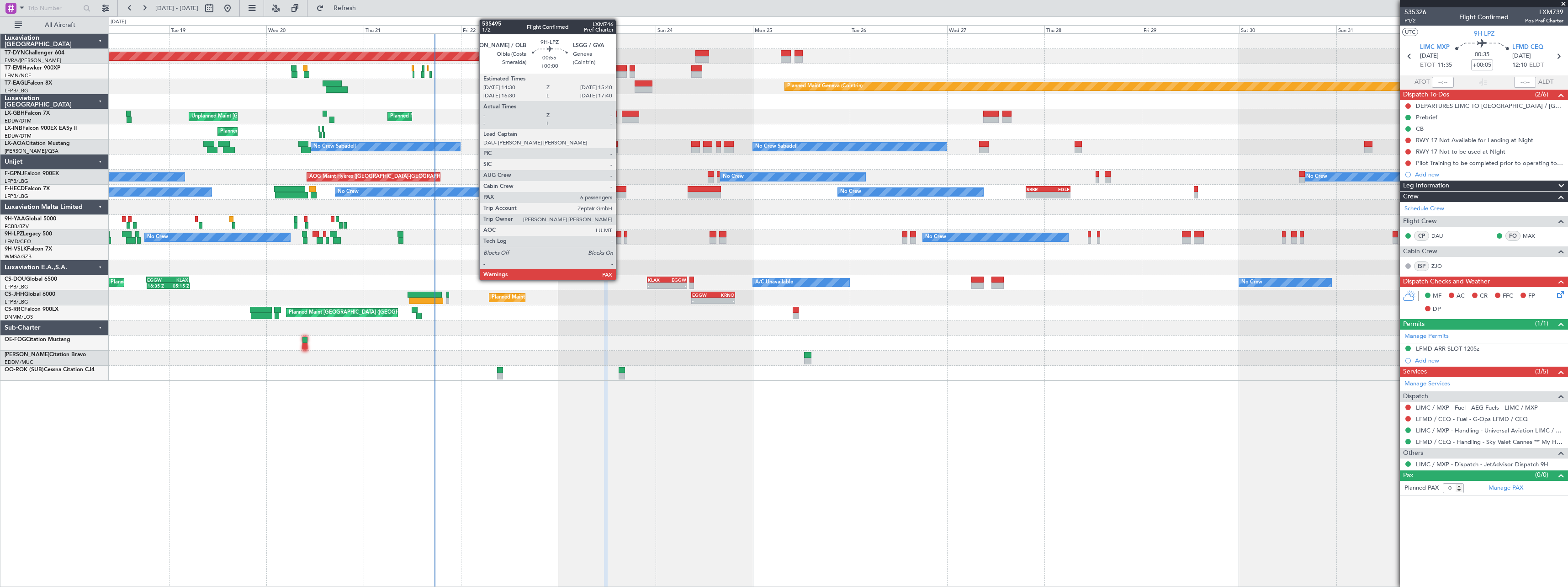
click at [620, 239] on div at bounding box center [619, 241] width 5 height 7
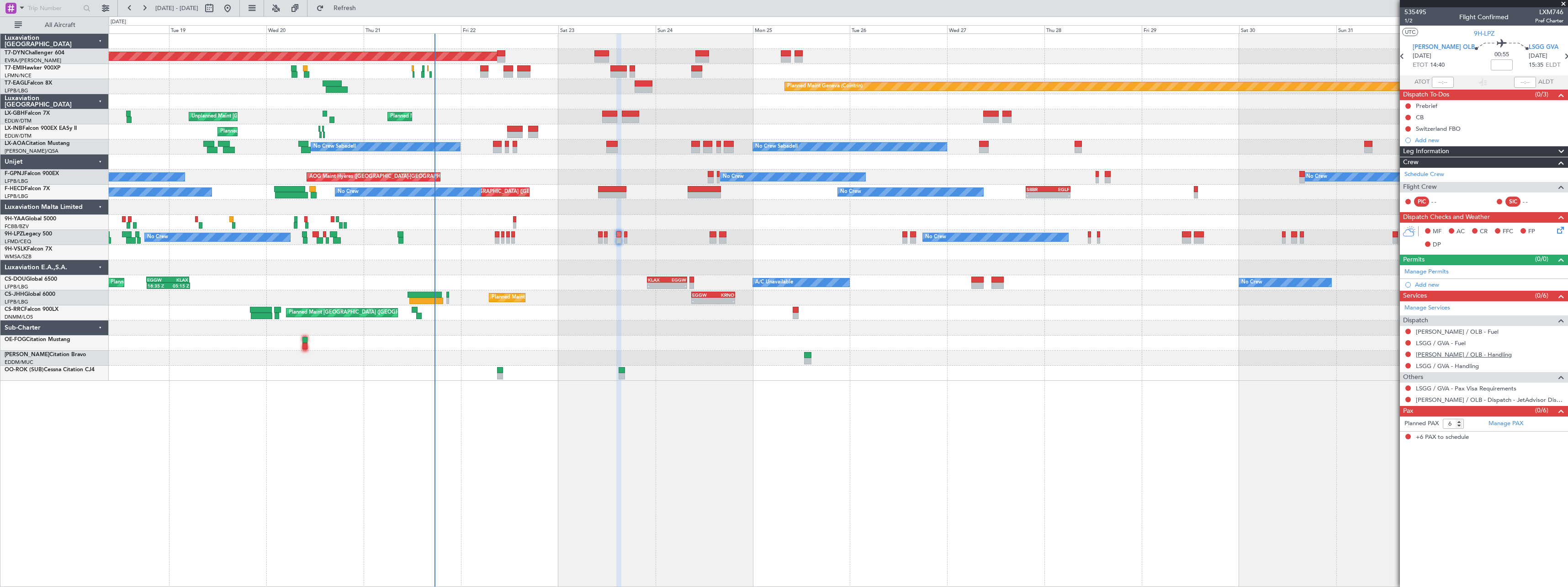
click at [1440, 356] on link "LIEO / OLB - Handling" at bounding box center [1464, 354] width 96 height 8
click at [364, 11] on span "Refresh" at bounding box center [345, 8] width 38 height 7
click at [1435, 365] on link "LSGG / GVA - Handling" at bounding box center [1447, 365] width 63 height 8
click at [364, 10] on span "Refresh" at bounding box center [345, 8] width 38 height 7
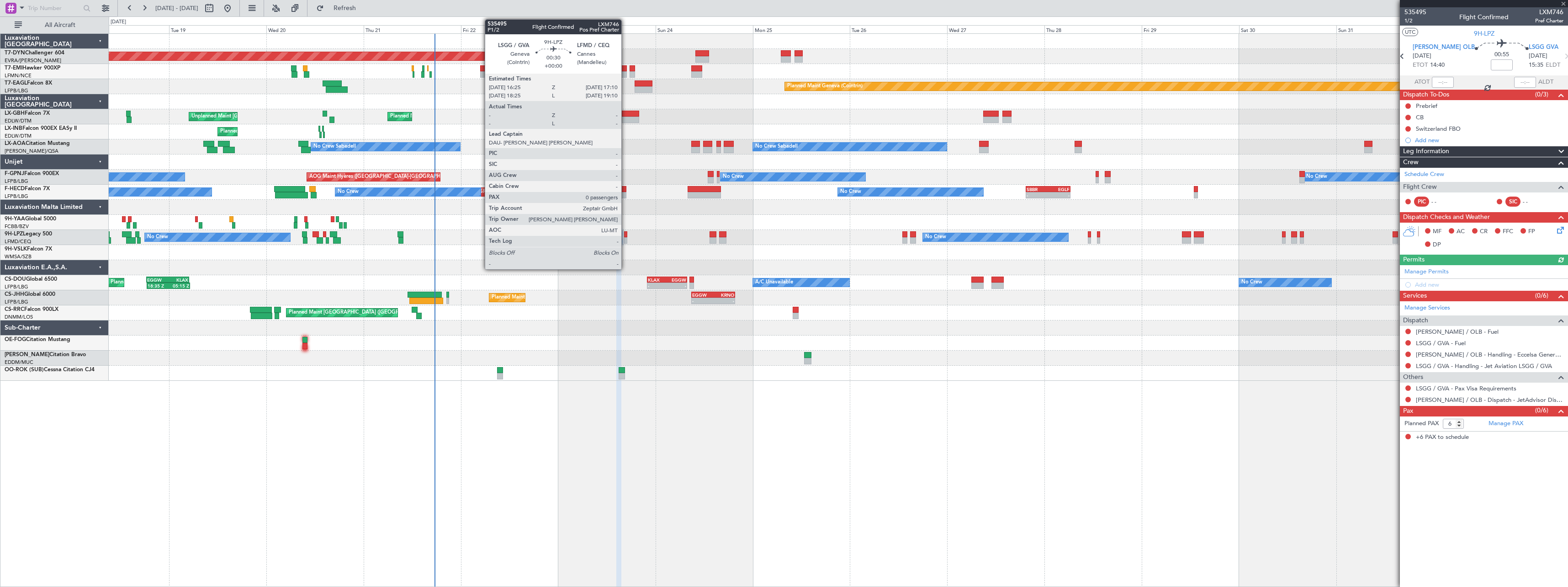
click at [626, 236] on div at bounding box center [625, 234] width 3 height 7
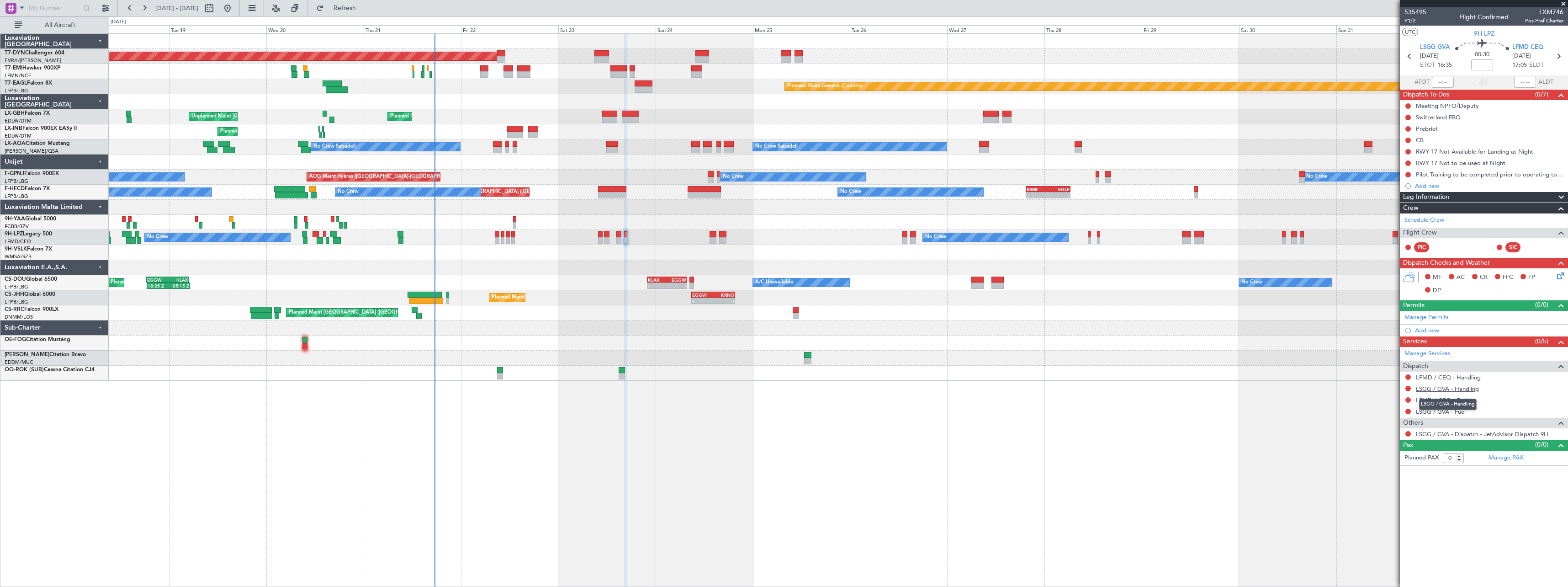
click at [1450, 390] on link "LSGG / GVA - Handling" at bounding box center [1447, 388] width 63 height 8
click at [1437, 377] on link "LFMD / CEQ - Handling" at bounding box center [1448, 377] width 65 height 8
click at [367, 14] on button "Refresh" at bounding box center [340, 9] width 55 height 15
click at [356, 10] on span "Refresh" at bounding box center [345, 8] width 38 height 7
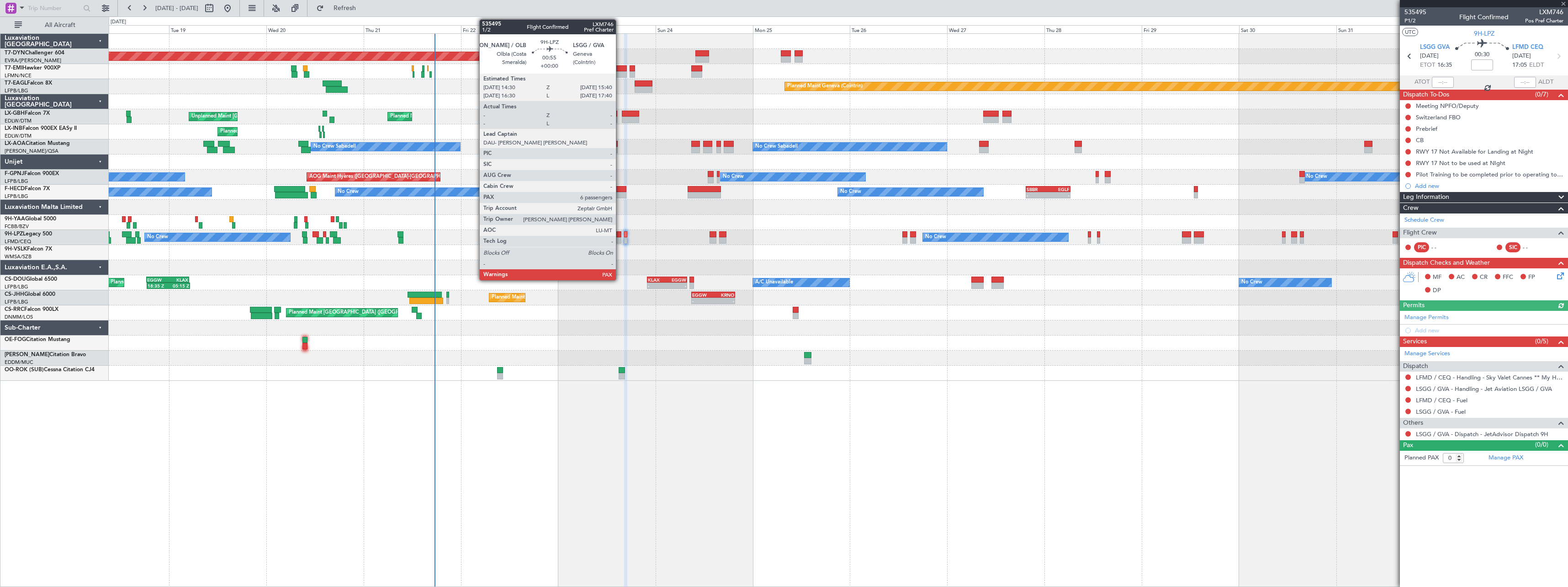
click at [620, 237] on div at bounding box center [619, 241] width 5 height 7
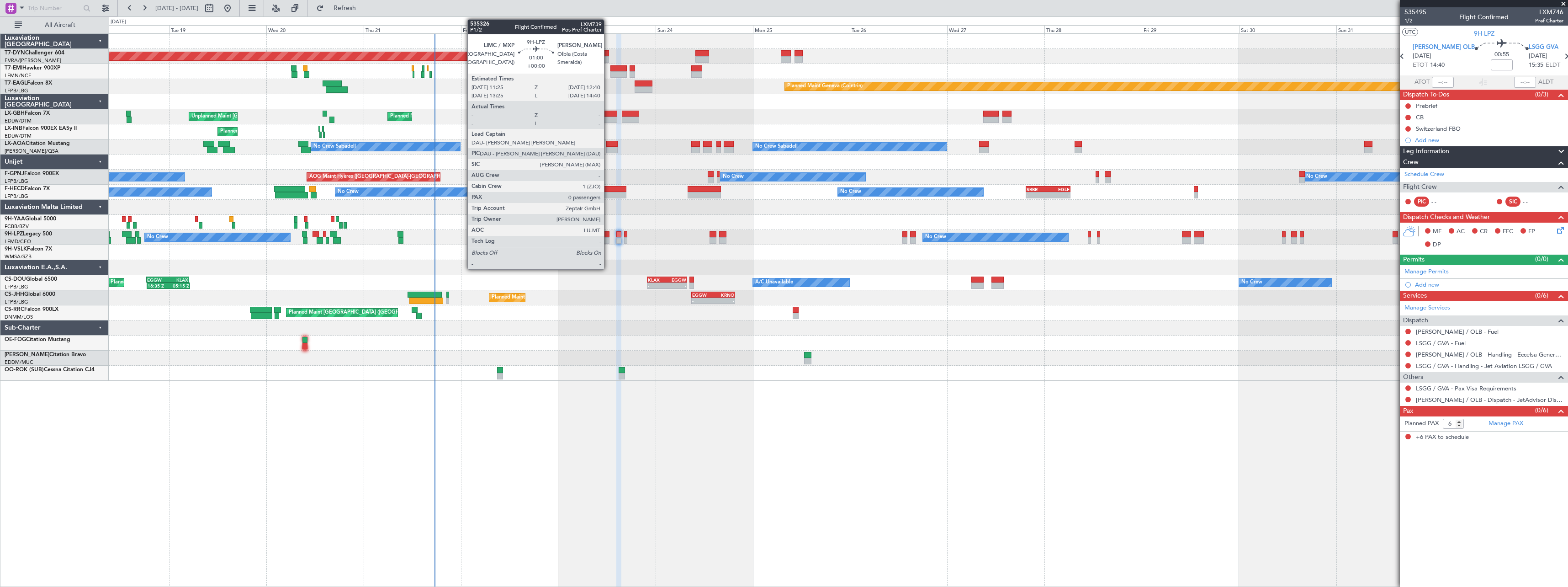
click at [608, 237] on div at bounding box center [606, 241] width 5 height 7
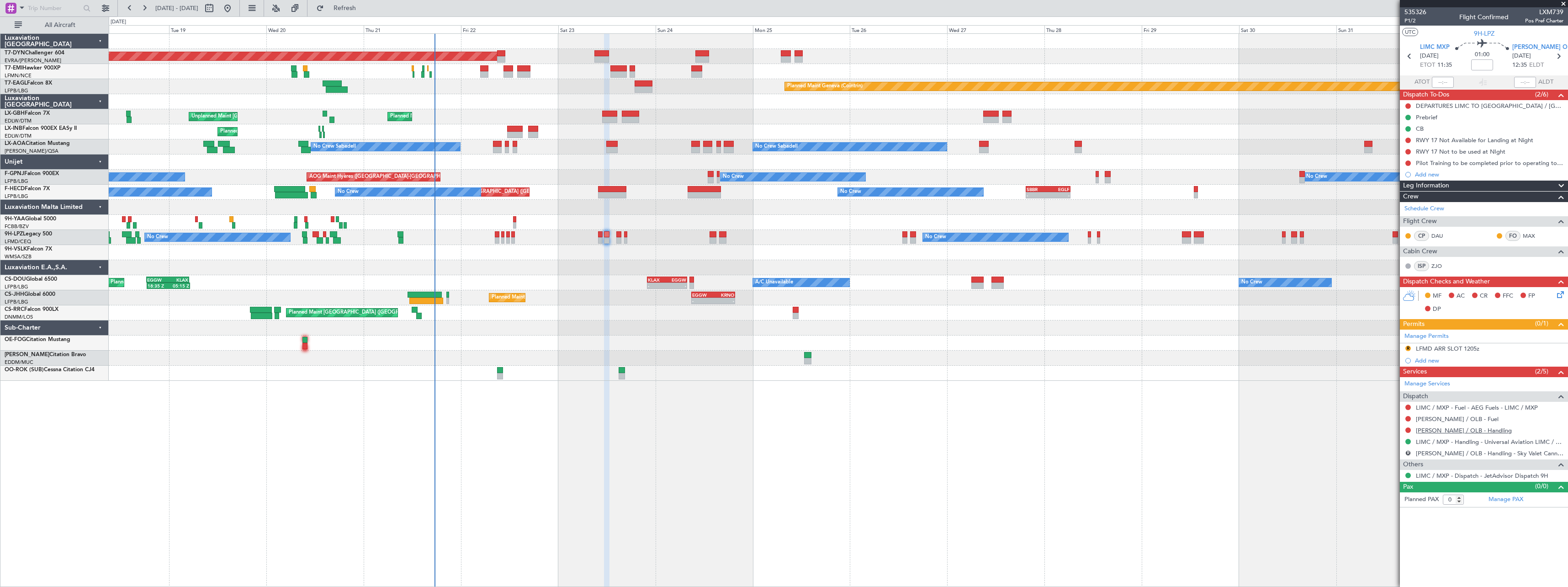
click at [1468, 432] on link "LIEO / OLB - Handling" at bounding box center [1464, 430] width 96 height 8
click at [364, 12] on span "Refresh" at bounding box center [345, 8] width 38 height 7
click at [364, 8] on span "Refresh" at bounding box center [345, 8] width 38 height 7
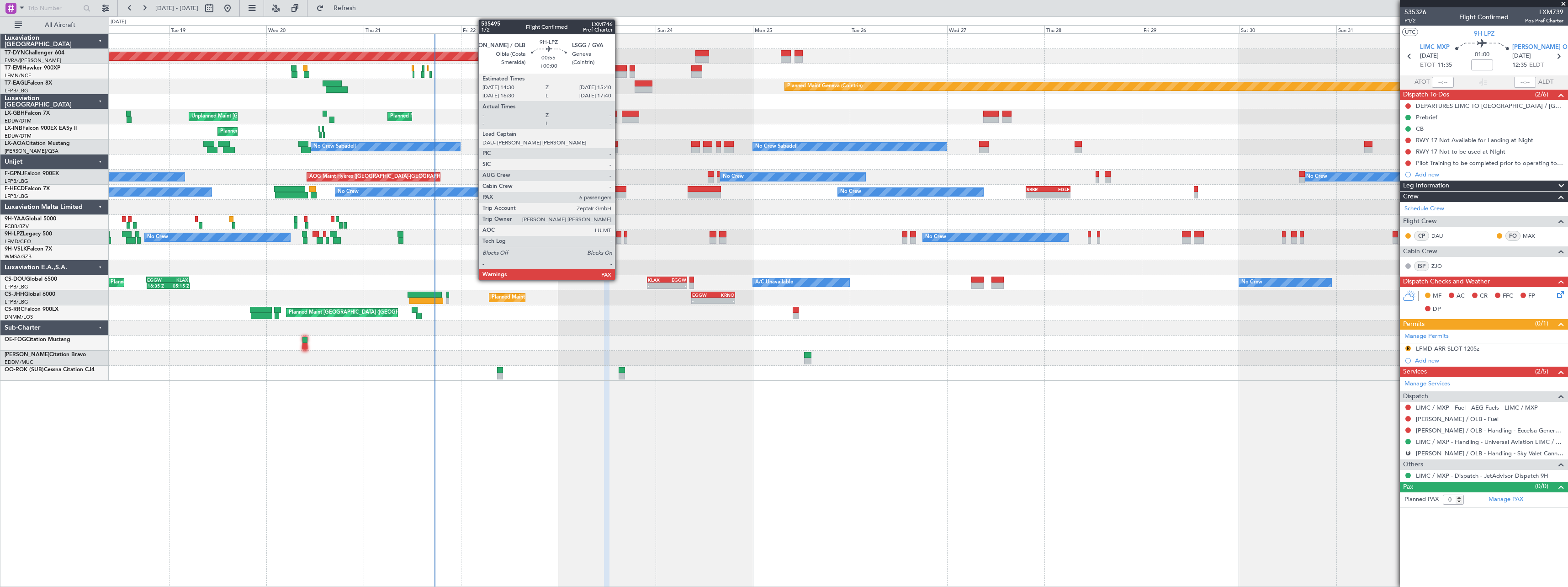
click at [619, 241] on div at bounding box center [619, 241] width 5 height 7
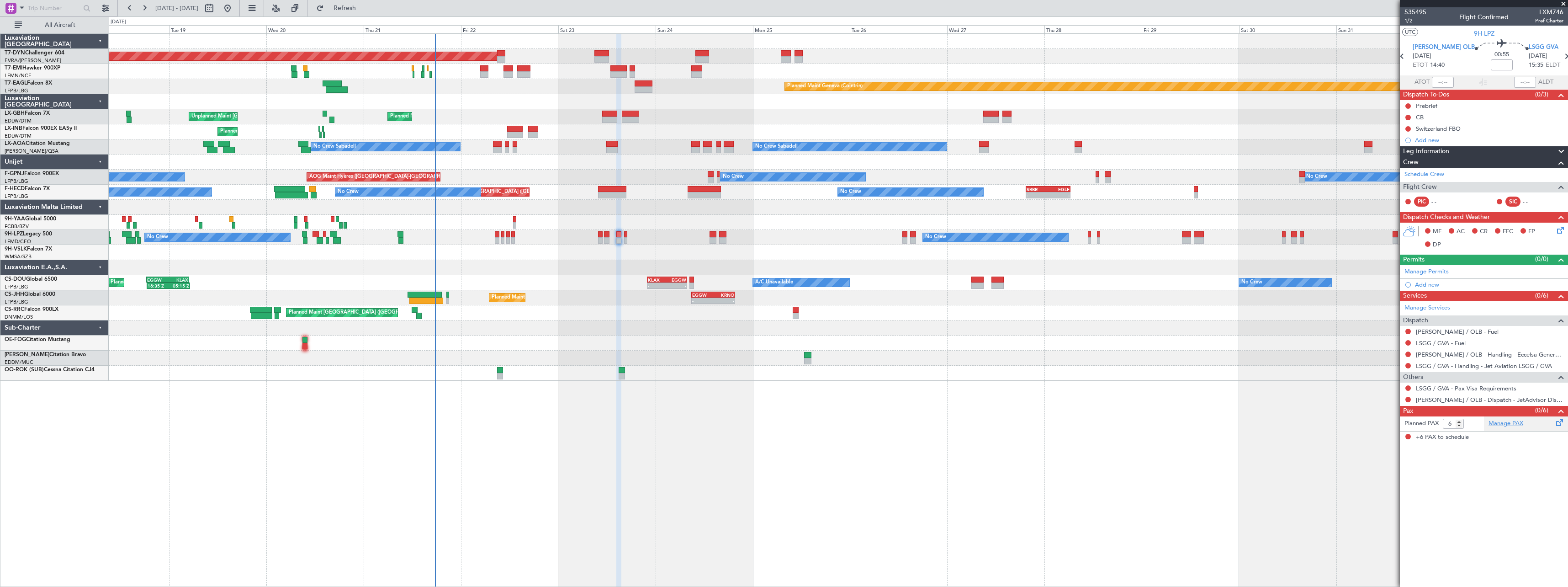
click at [1516, 422] on link "Manage PAX" at bounding box center [1505, 423] width 35 height 9
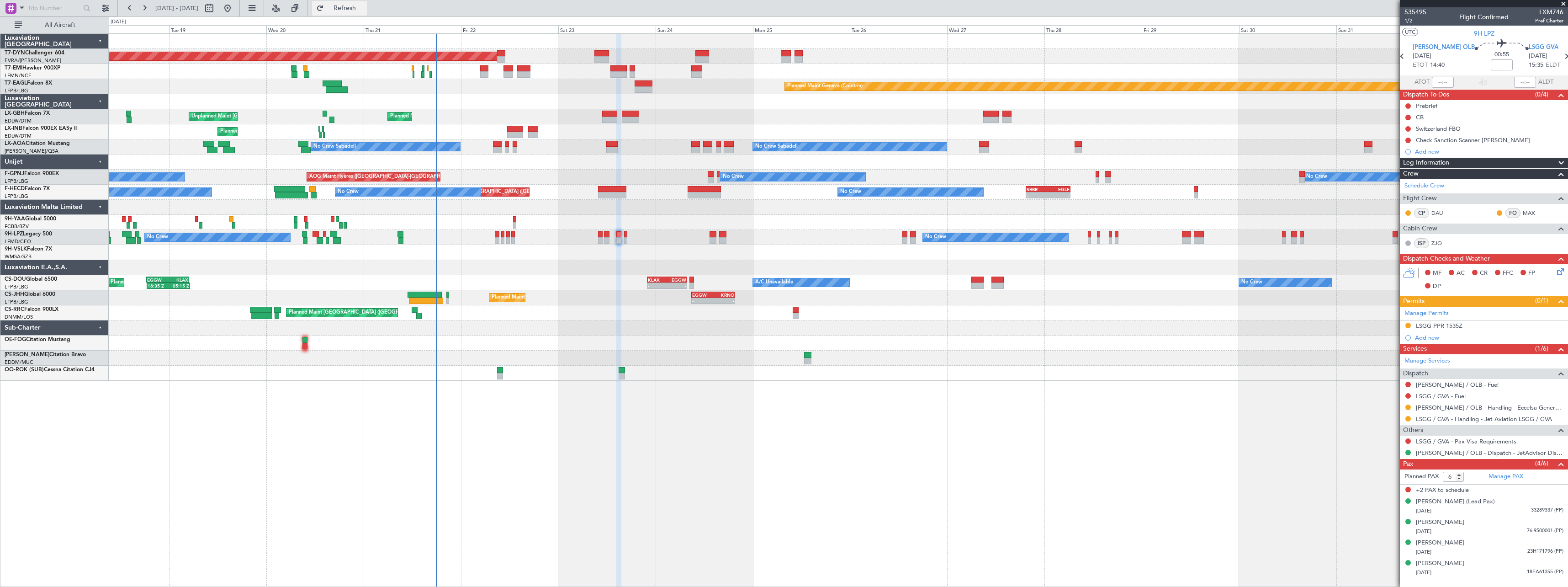
click at [365, 12] on button "Refresh" at bounding box center [340, 9] width 55 height 15
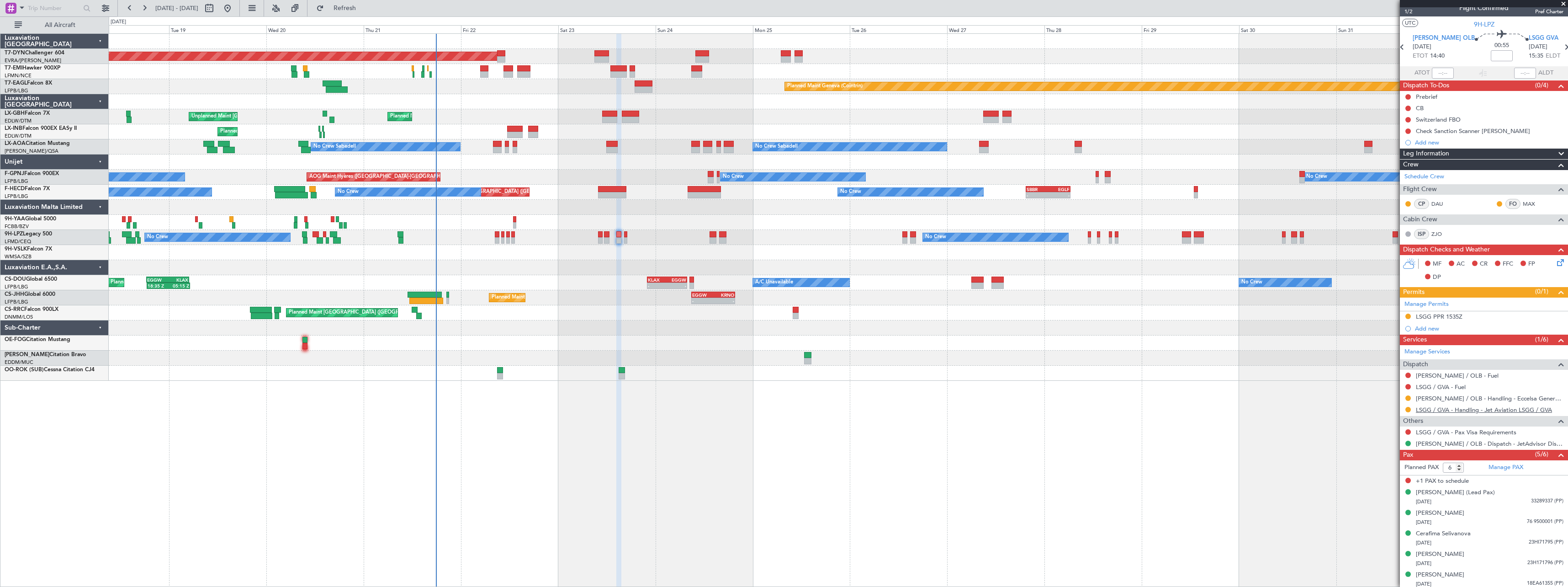
scroll to position [12, 0]
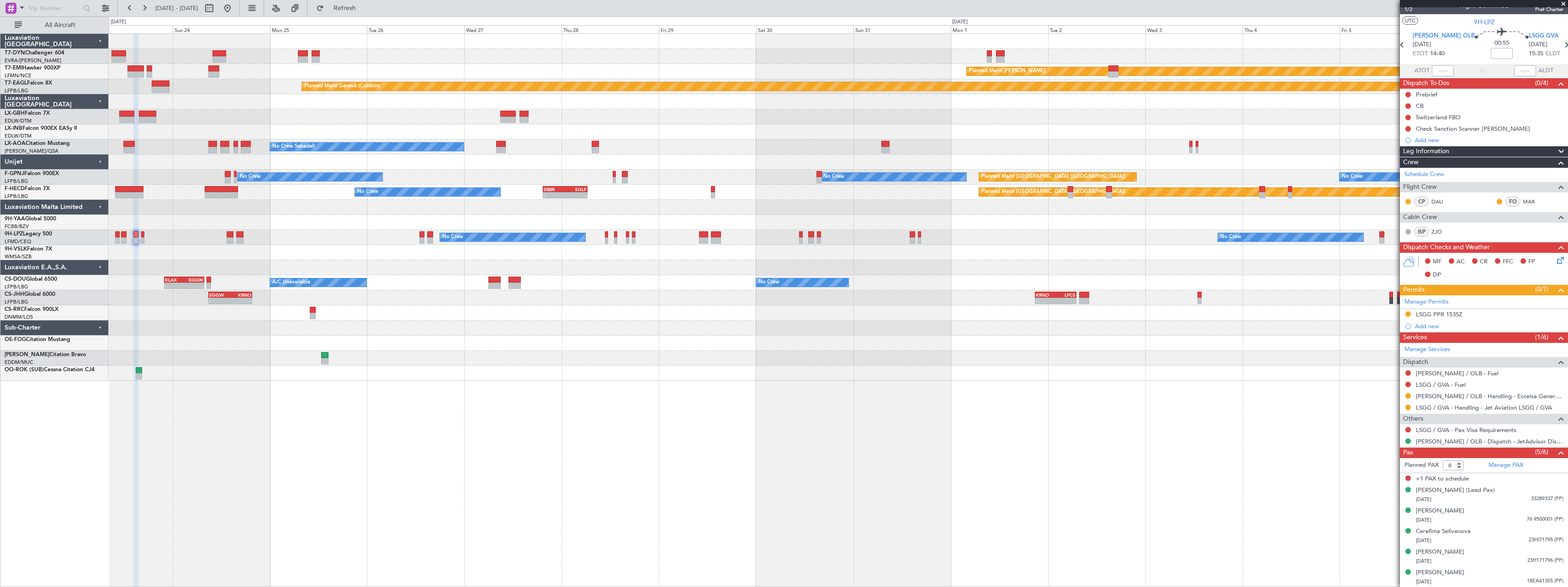
click at [698, 334] on div "Planned Maint Basel-Mulhouse Planned Maint Chester Planned Maint Geneva (Cointr…" at bounding box center [838, 208] width 1459 height 347
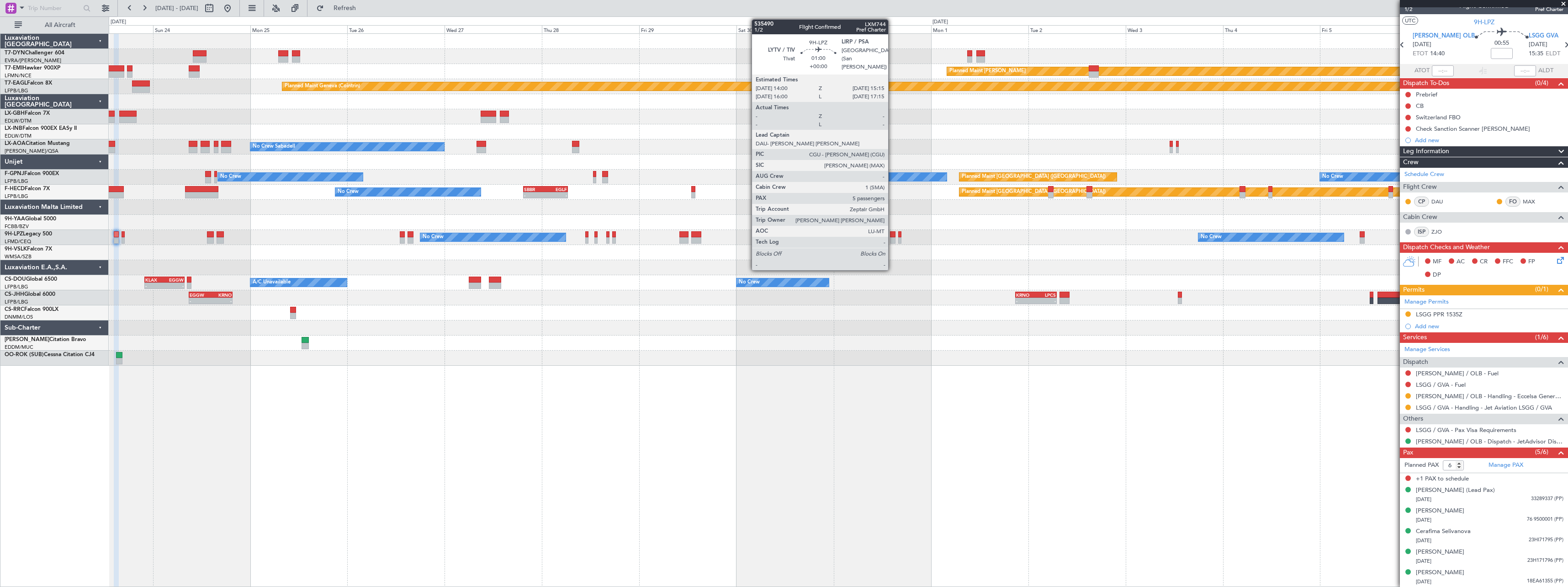
click at [891, 234] on div at bounding box center [892, 234] width 5 height 7
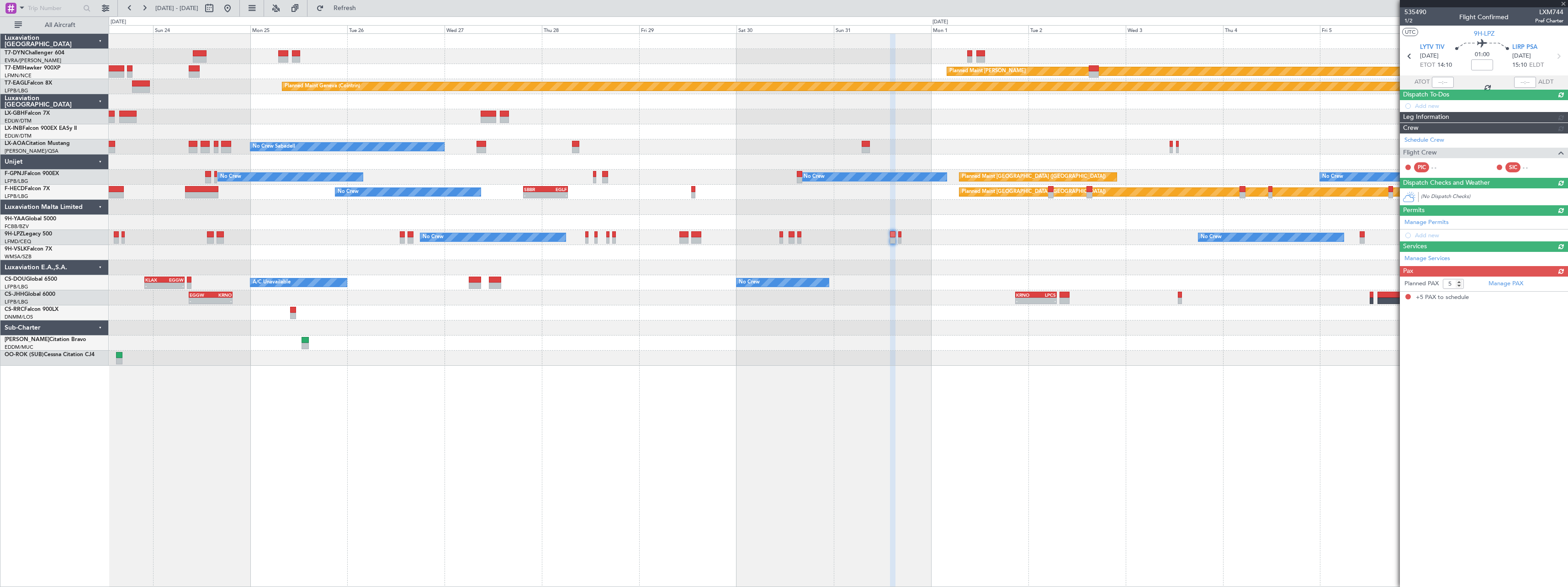
scroll to position [0, 0]
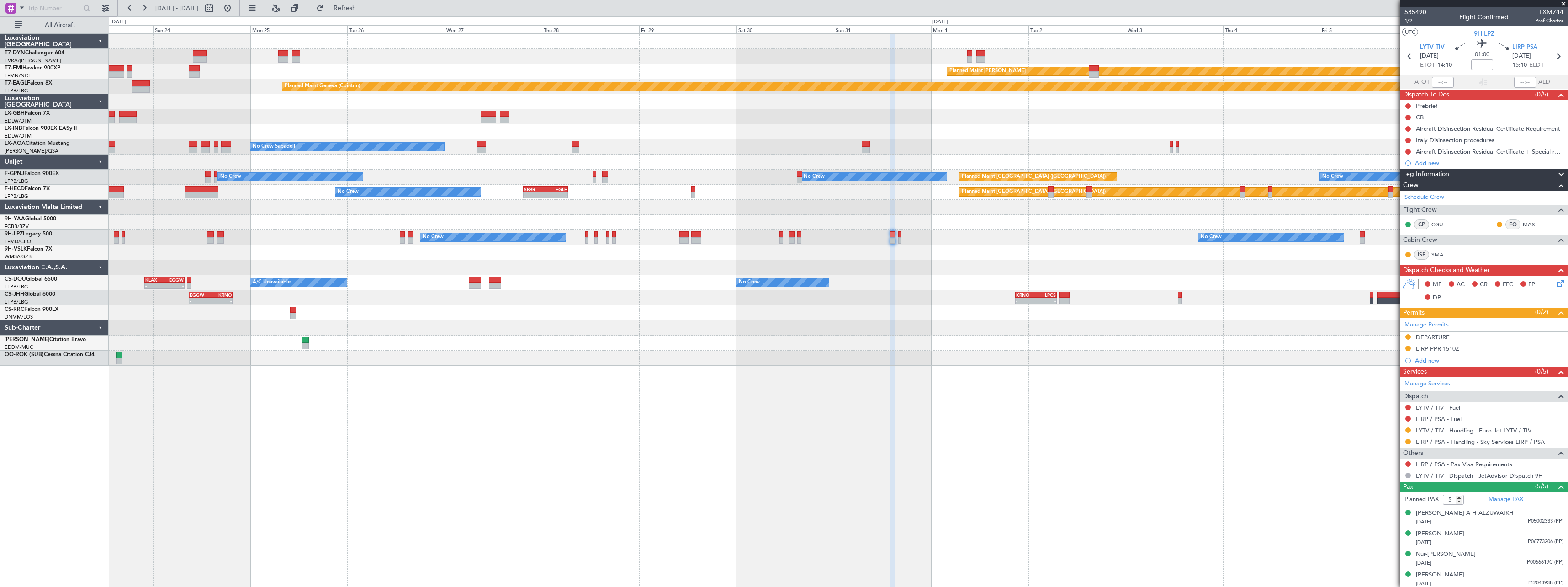
click at [1421, 13] on span "535490" at bounding box center [1415, 12] width 22 height 10
click at [1416, 10] on span "535490" at bounding box center [1415, 12] width 22 height 10
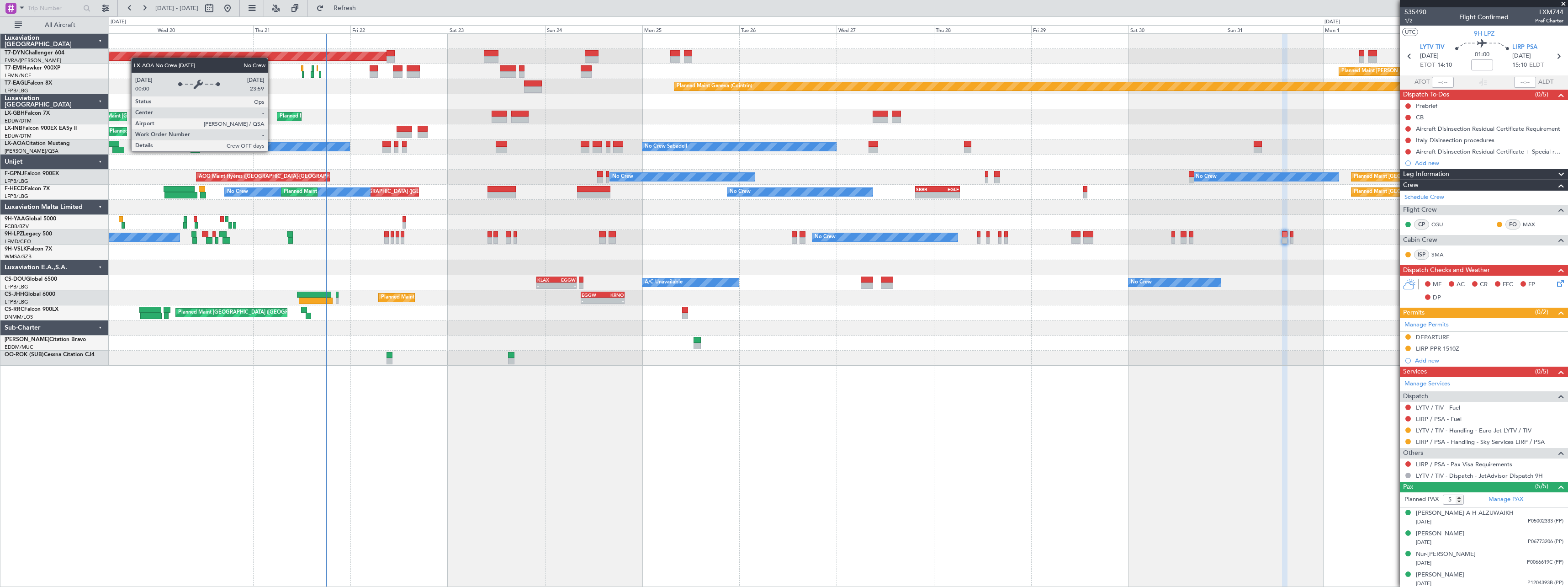
click at [929, 365] on div "Planned Maint Basel-Mulhouse Planned Maint Chester Planned Maint Geneva (Cointr…" at bounding box center [838, 310] width 1459 height 554
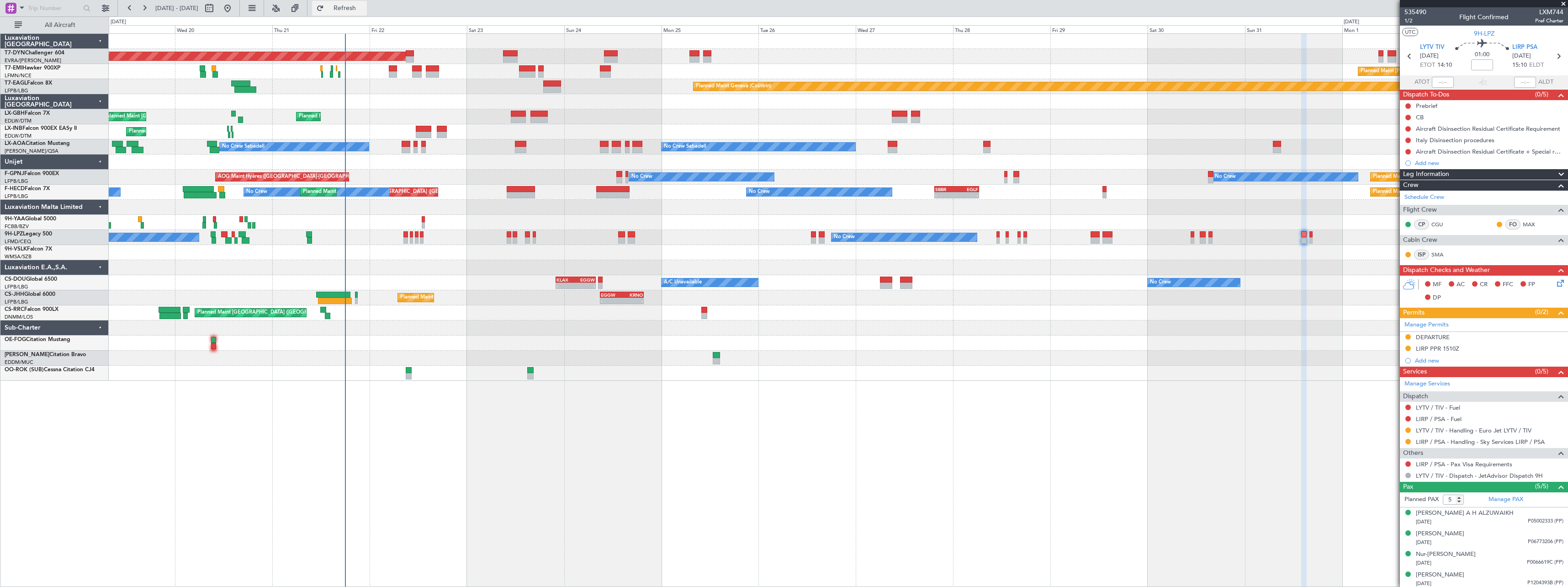
click at [364, 5] on span "Refresh" at bounding box center [345, 8] width 38 height 7
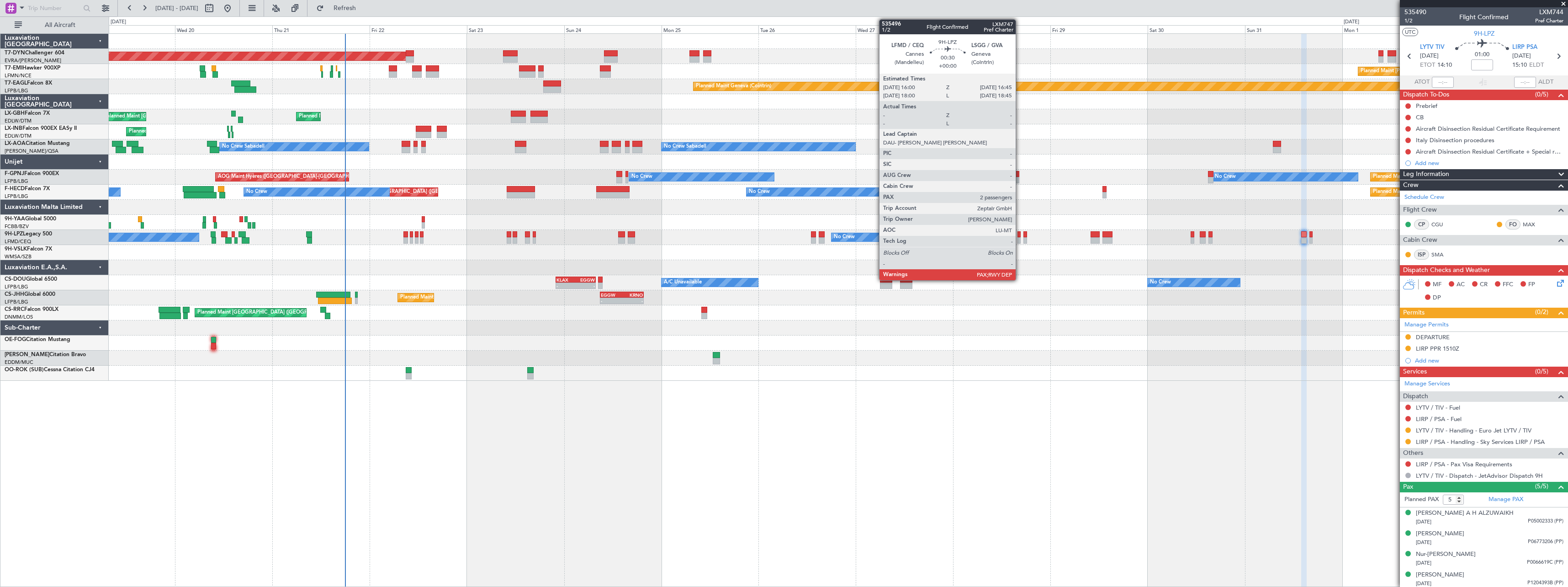
click at [1020, 232] on div at bounding box center [1019, 234] width 3 height 7
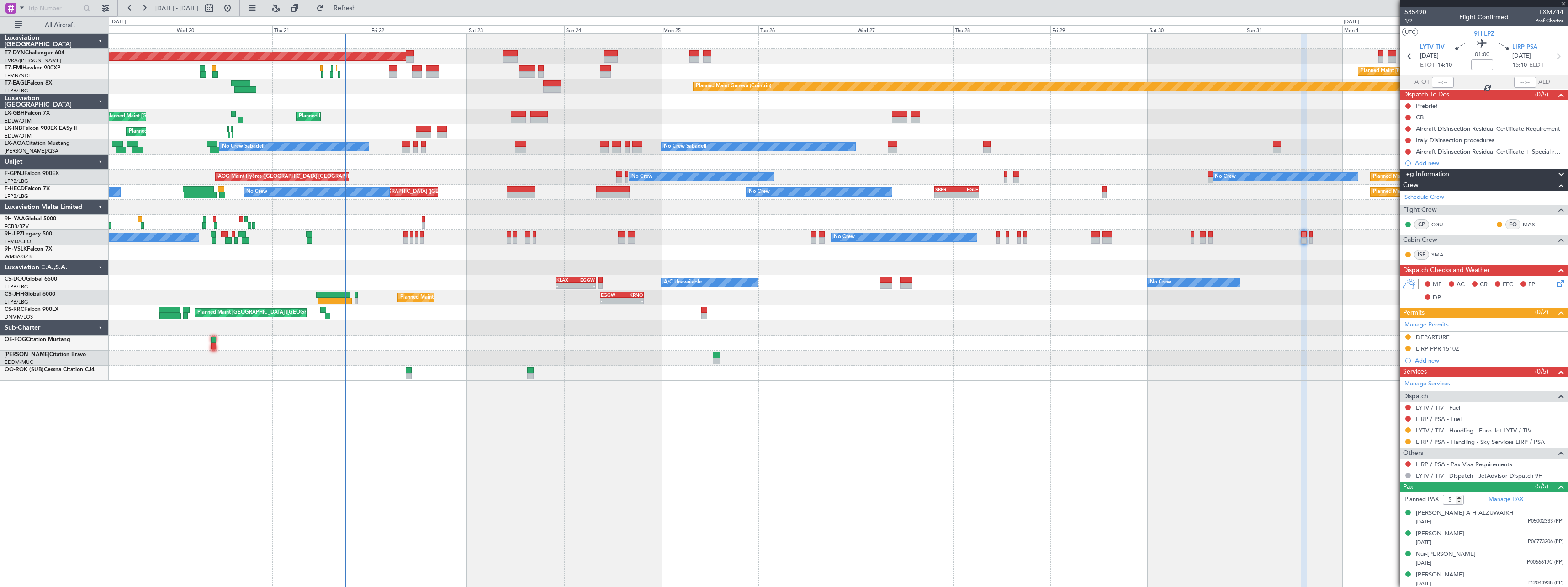
type input "2"
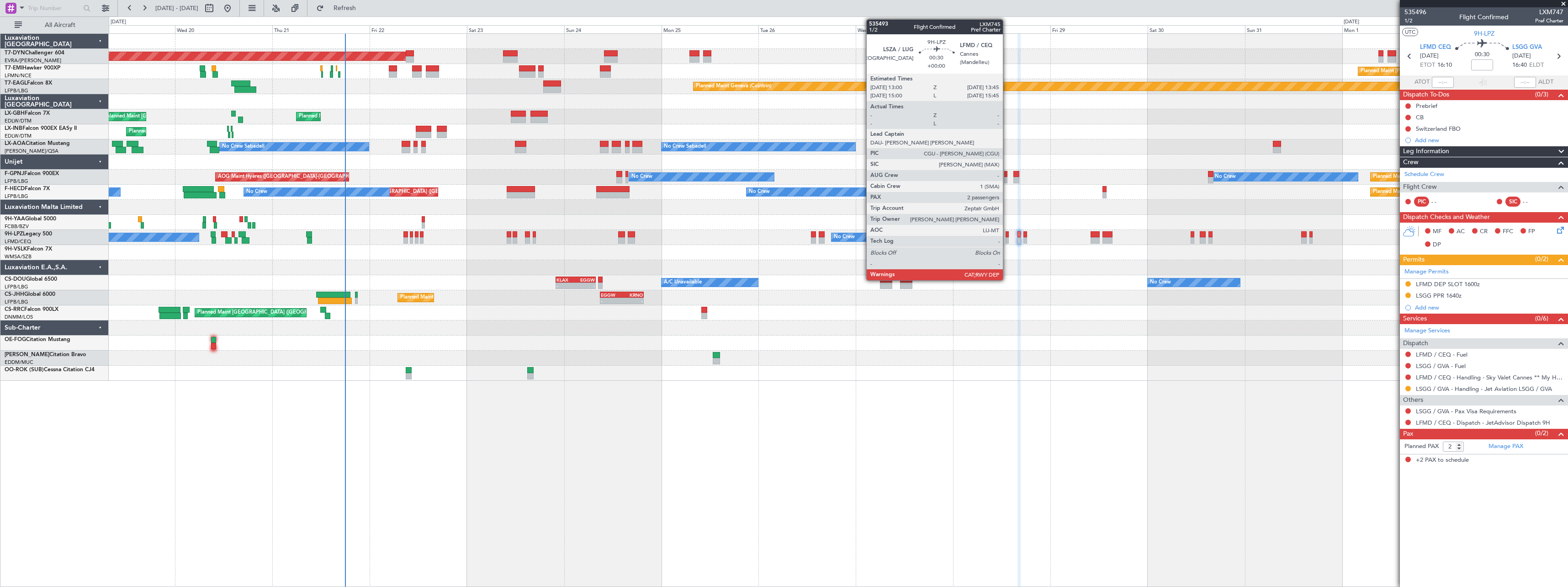
click at [1007, 239] on div at bounding box center [1007, 241] width 3 height 7
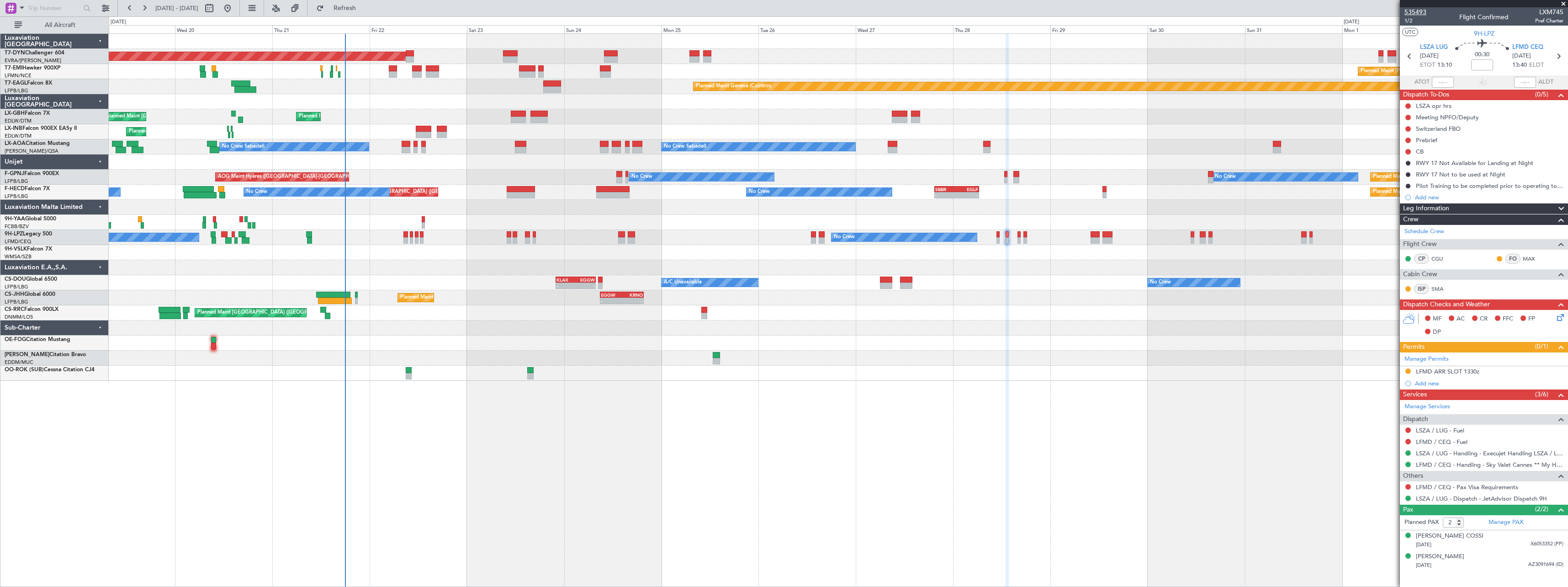
click at [1426, 14] on span "535493" at bounding box center [1415, 12] width 22 height 10
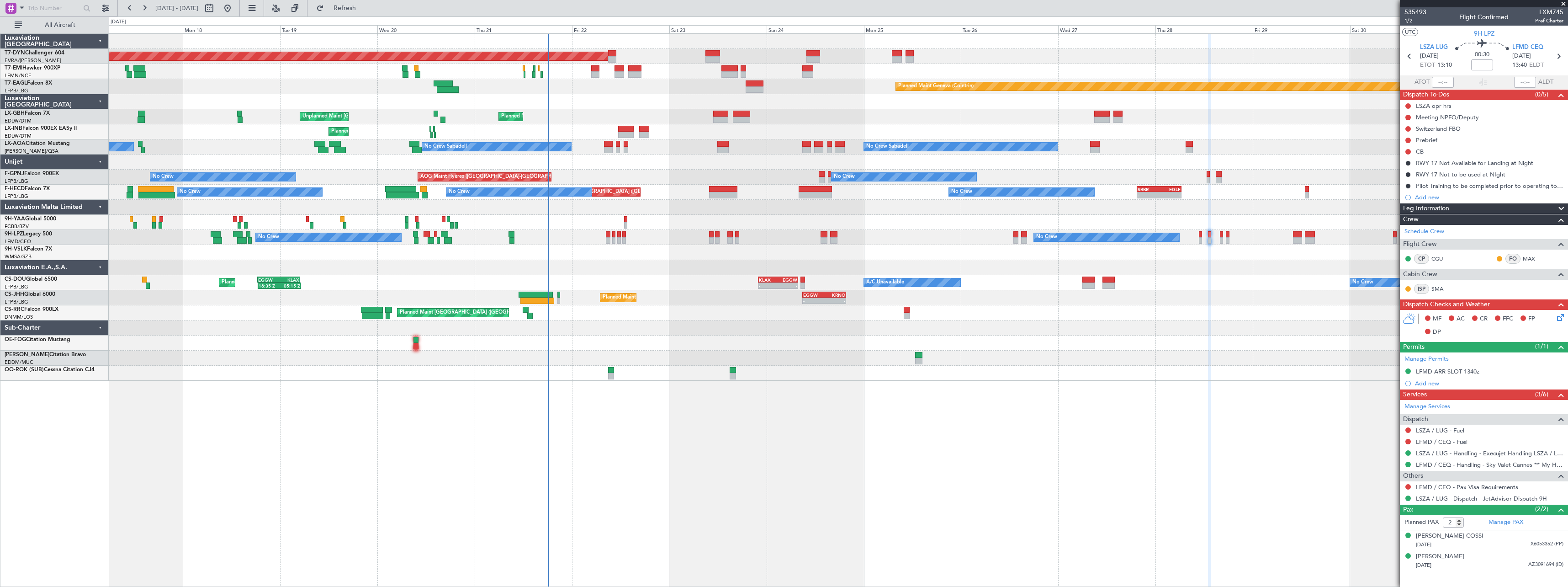
click at [1087, 357] on div at bounding box center [838, 358] width 1459 height 15
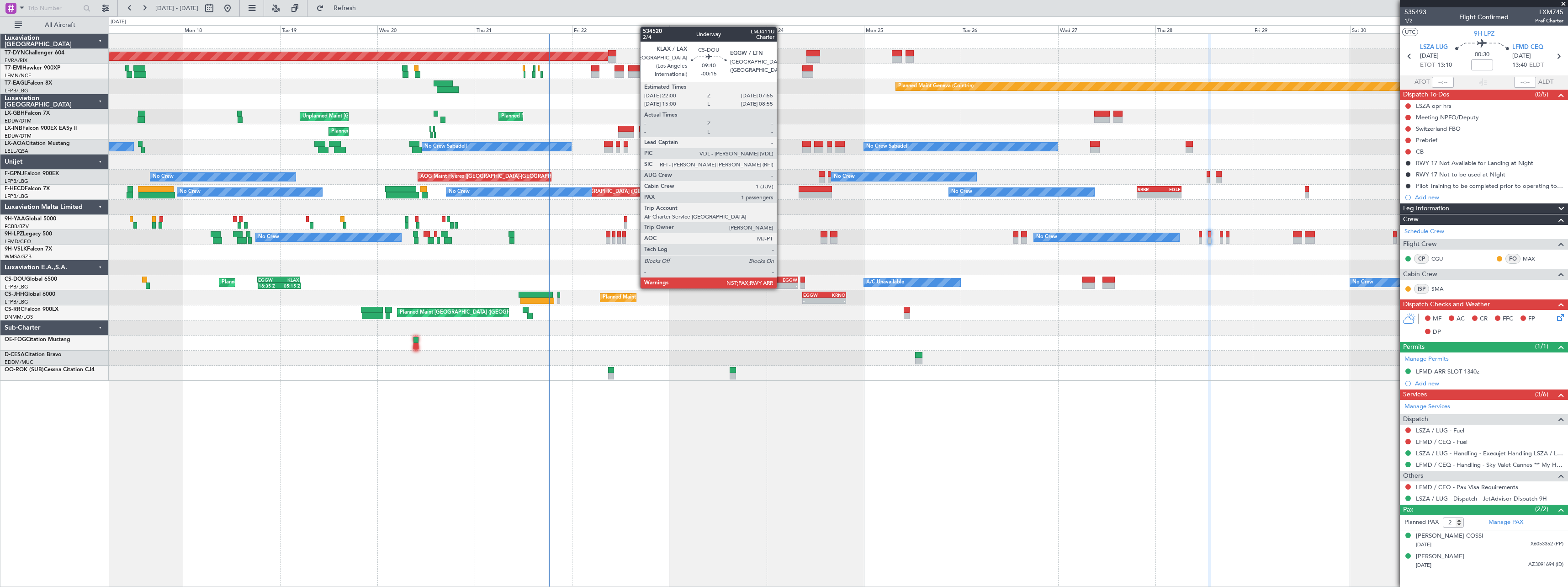
click at [781, 279] on div "EGGW" at bounding box center [788, 279] width 19 height 5
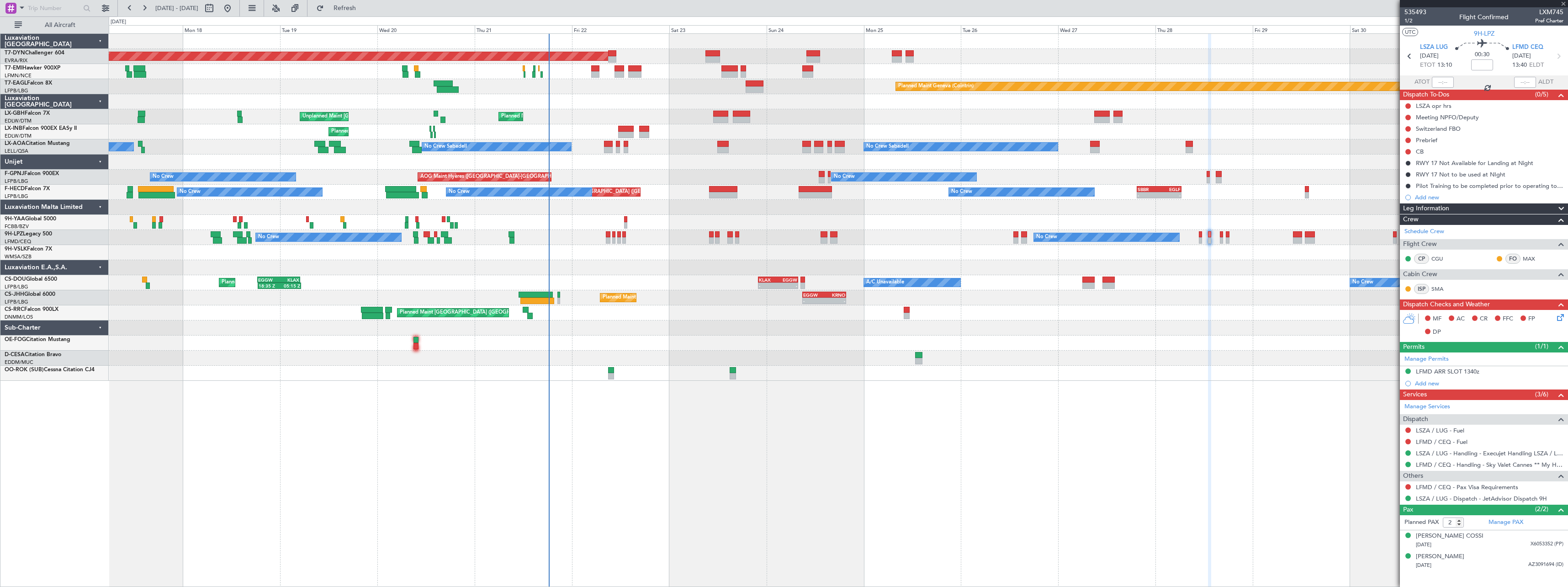
type input "-00:15"
type input "3"
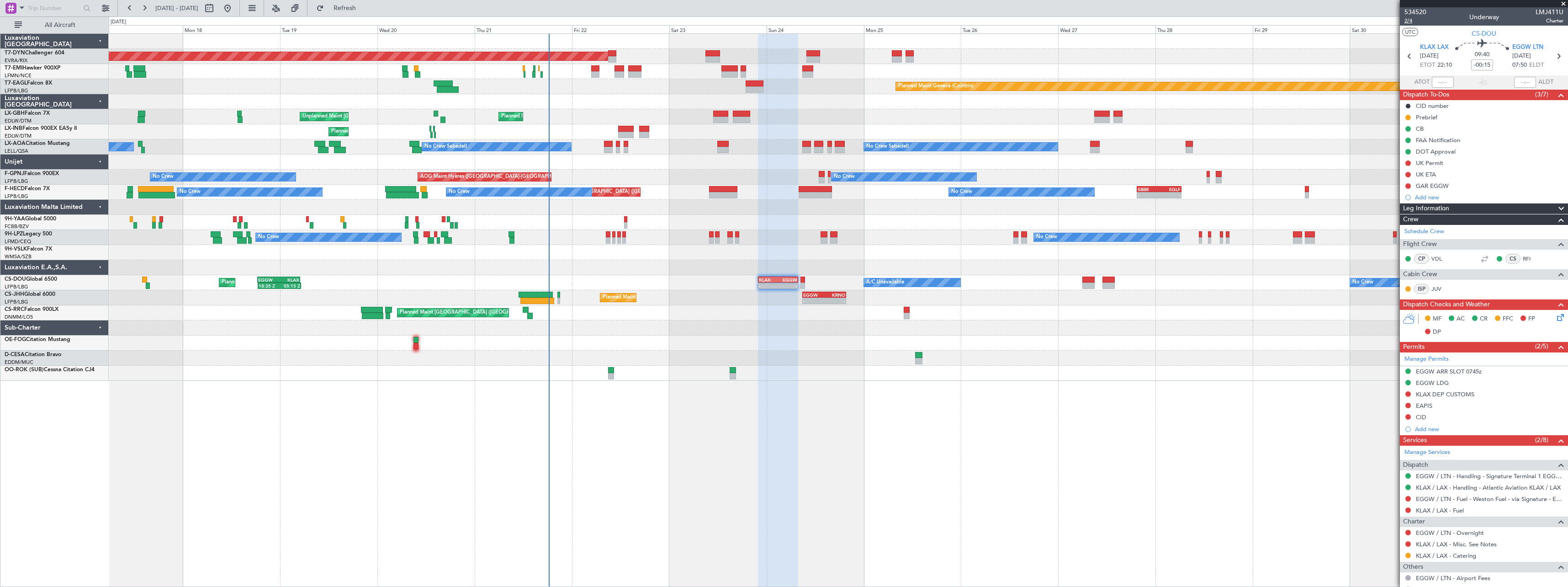
click at [1413, 20] on span "2/4" at bounding box center [1415, 21] width 22 height 8
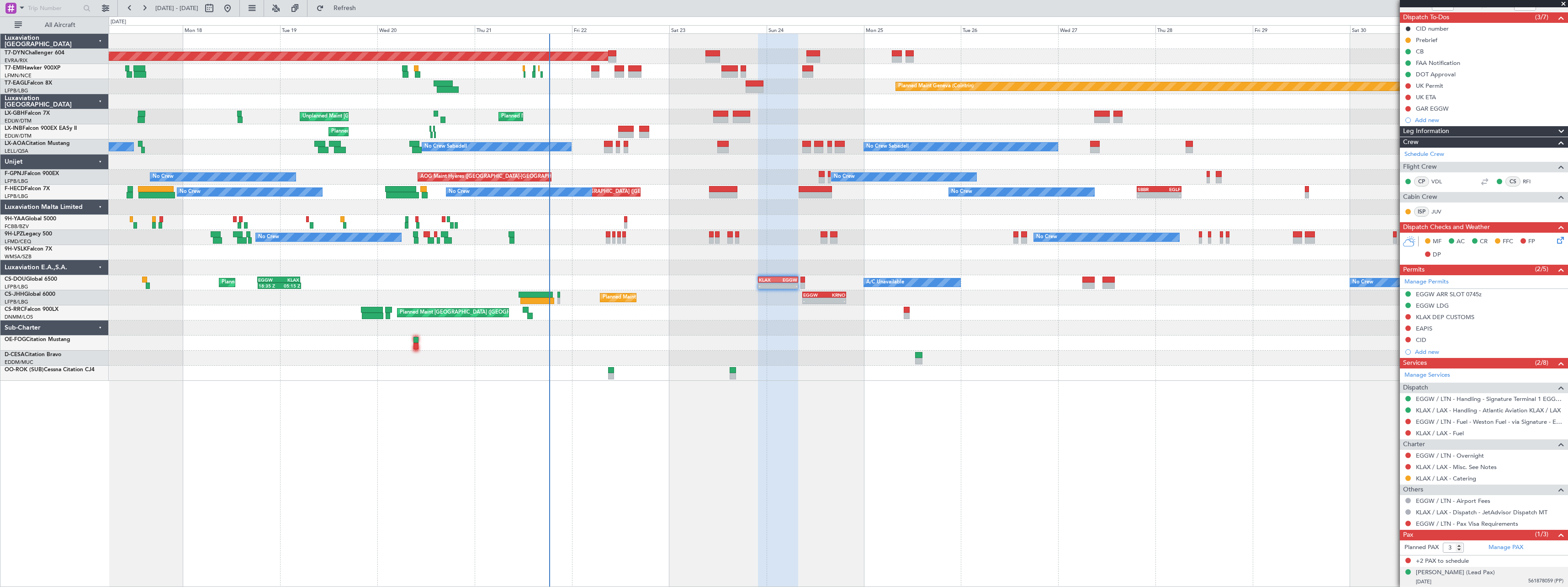
click at [1488, 580] on div "[DATE] 561878059 (PP)" at bounding box center [1489, 582] width 147 height 9
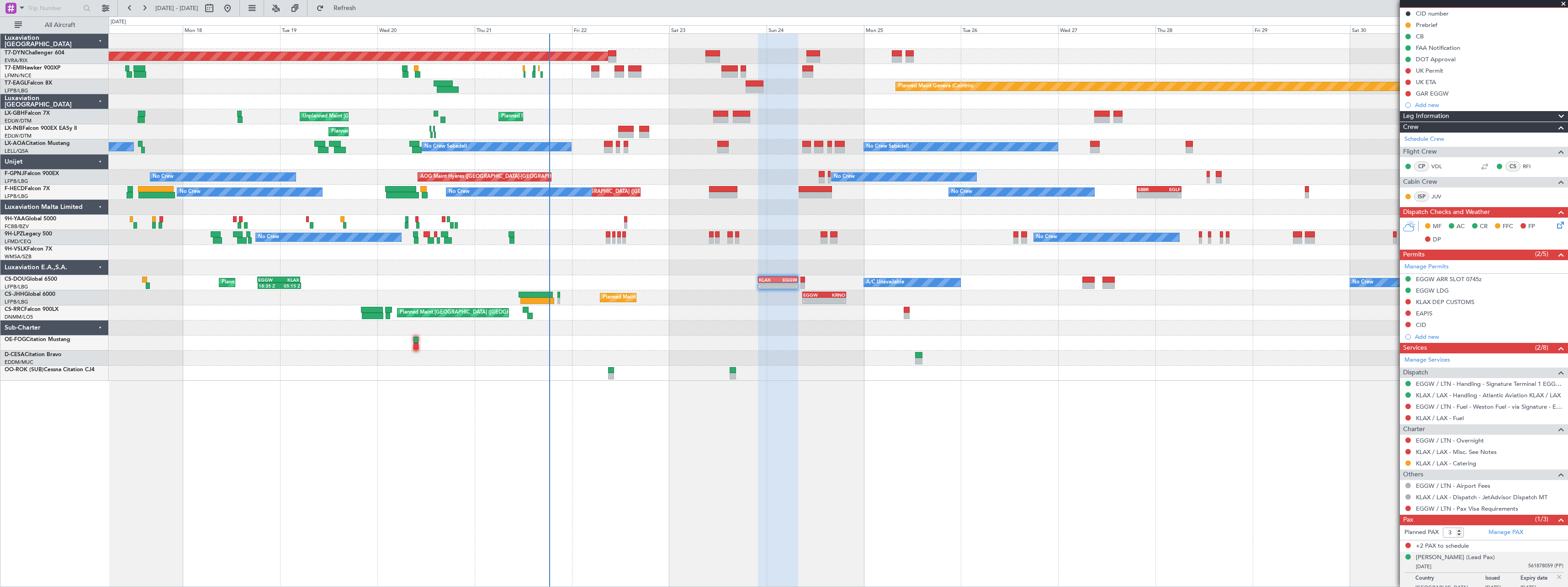
scroll to position [100, 0]
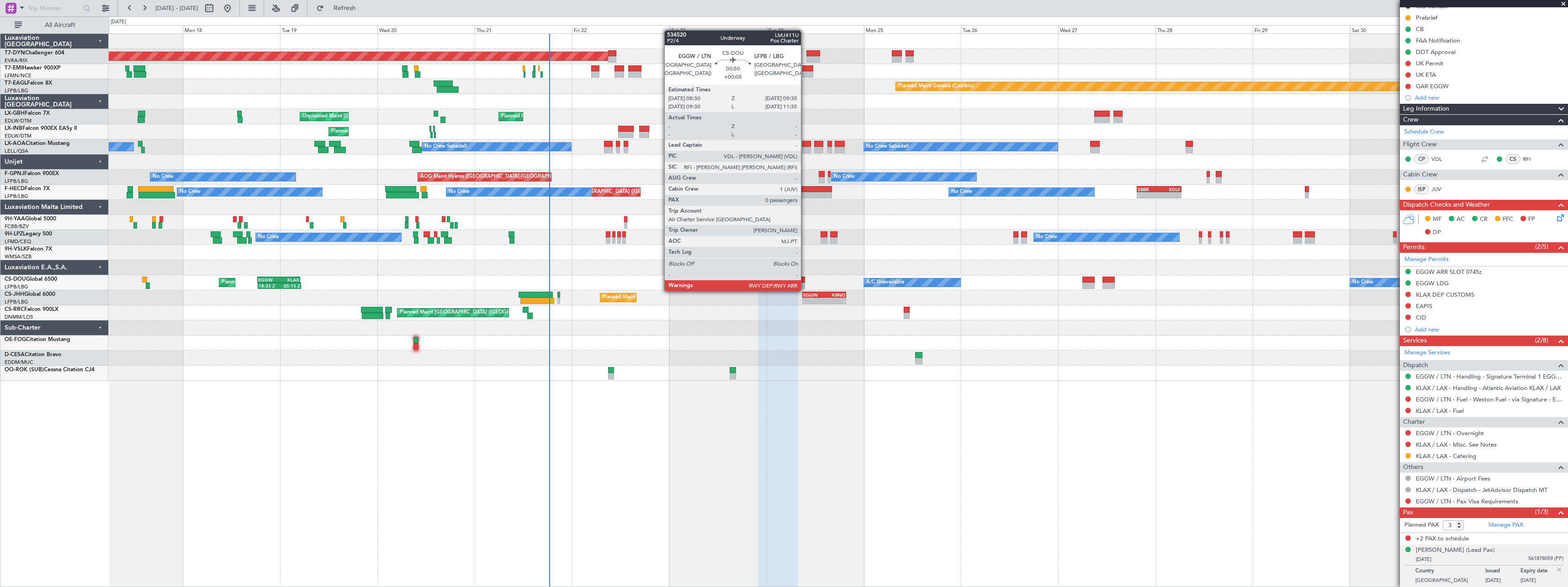
click at [805, 281] on div at bounding box center [803, 279] width 5 height 7
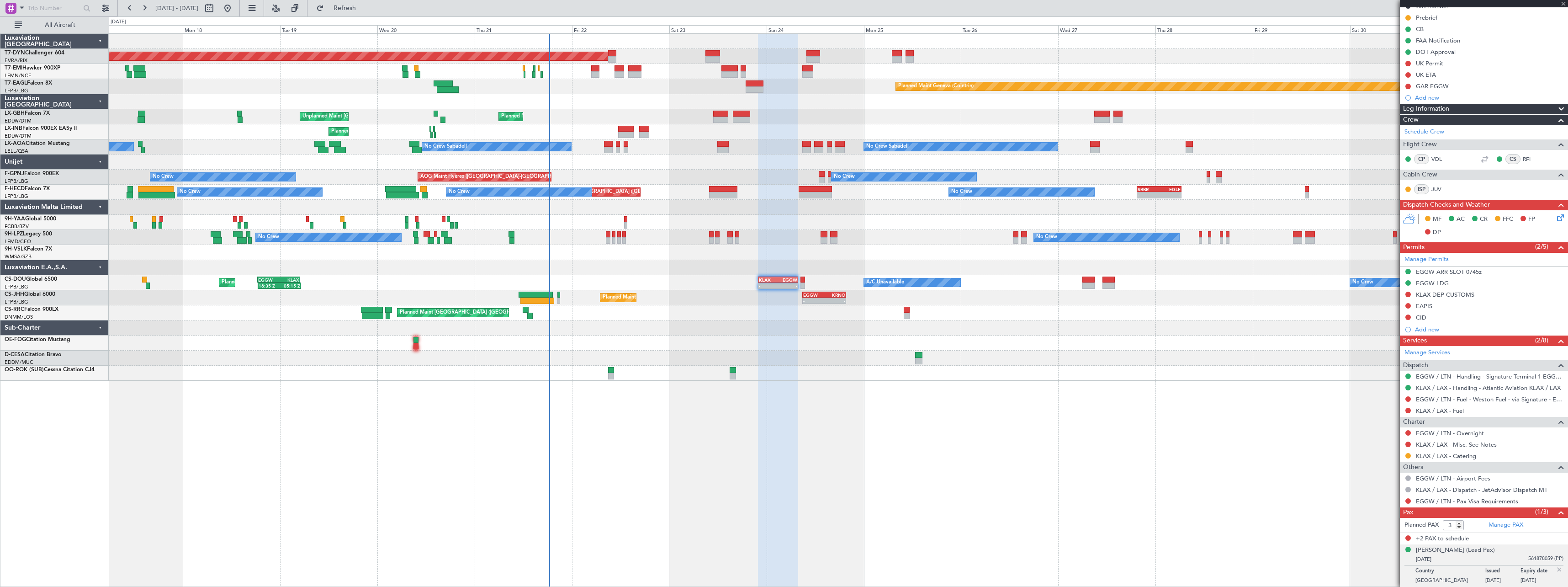
type input "+00:05"
type input "0"
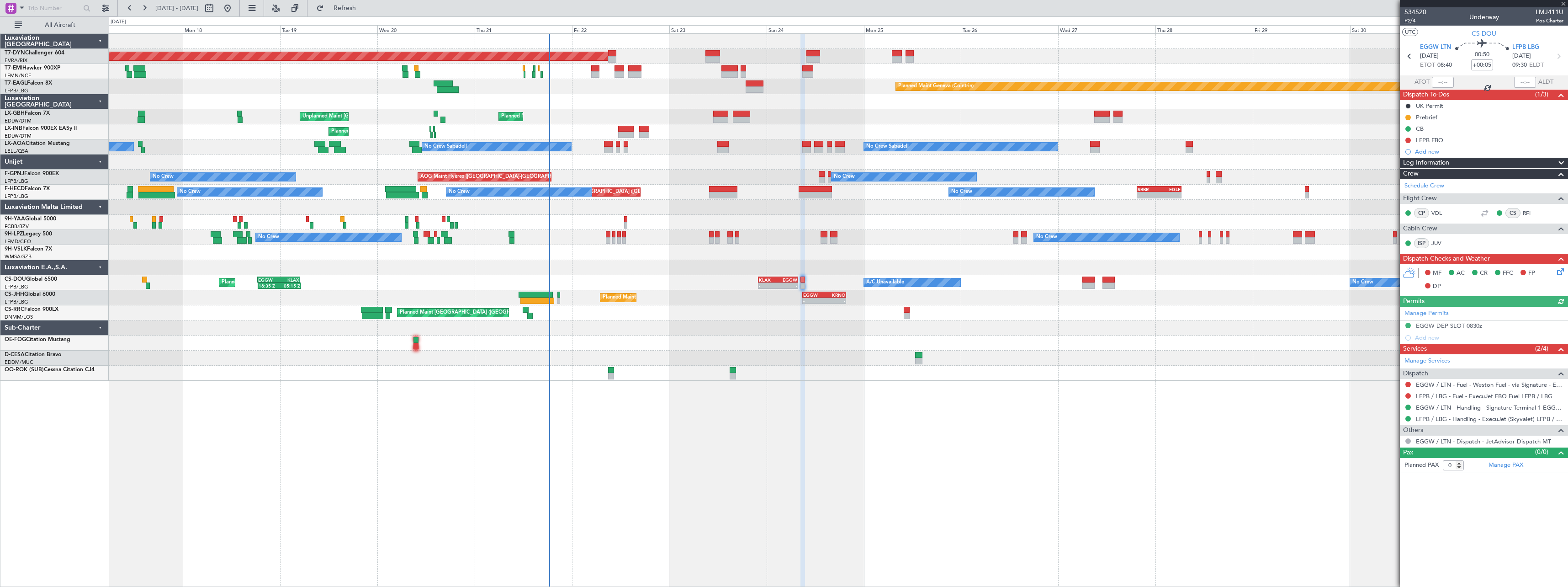
click at [1413, 21] on span "P2/4" at bounding box center [1415, 21] width 22 height 8
click at [1558, 272] on icon at bounding box center [1559, 270] width 7 height 7
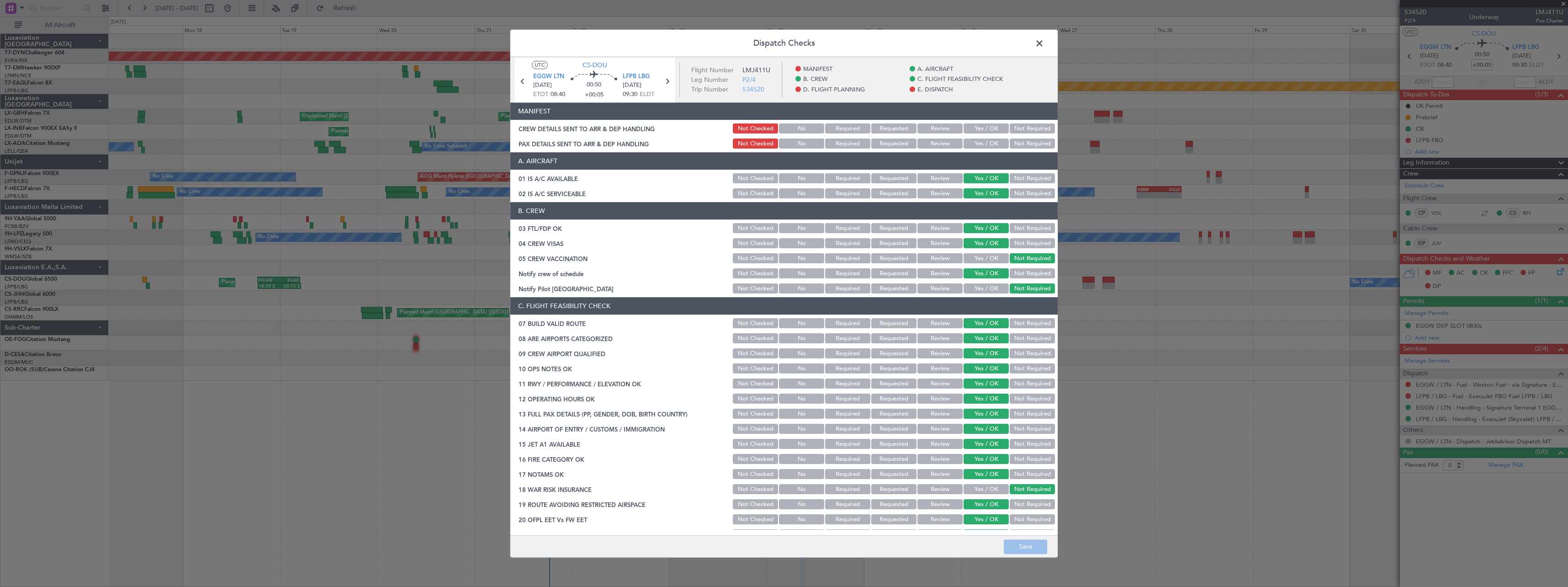
click at [975, 127] on button "Yes / OK" at bounding box center [986, 128] width 45 height 10
click at [1010, 146] on button "Not Required" at bounding box center [1032, 144] width 45 height 10
click at [1020, 546] on button "Save" at bounding box center [1025, 547] width 43 height 15
click at [1044, 45] on span at bounding box center [1044, 46] width 0 height 18
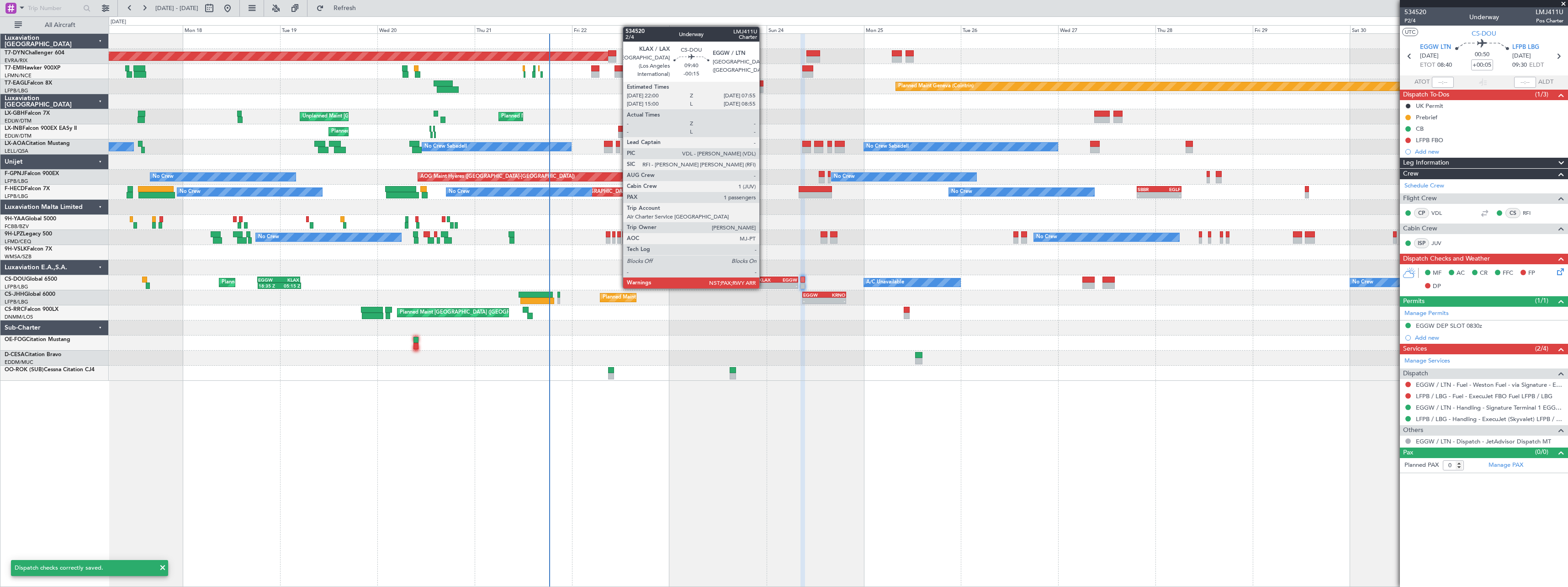
click at [763, 279] on div "KLAX" at bounding box center [769, 279] width 19 height 5
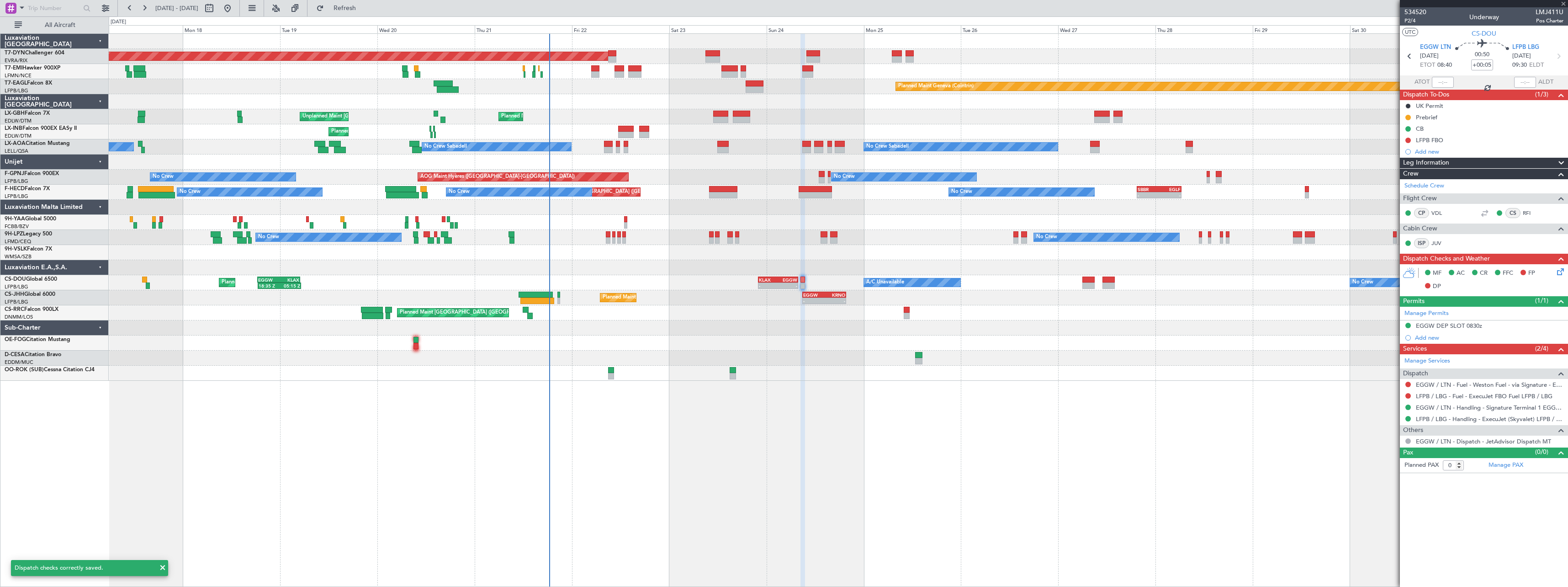
type input "-00:15"
type input "3"
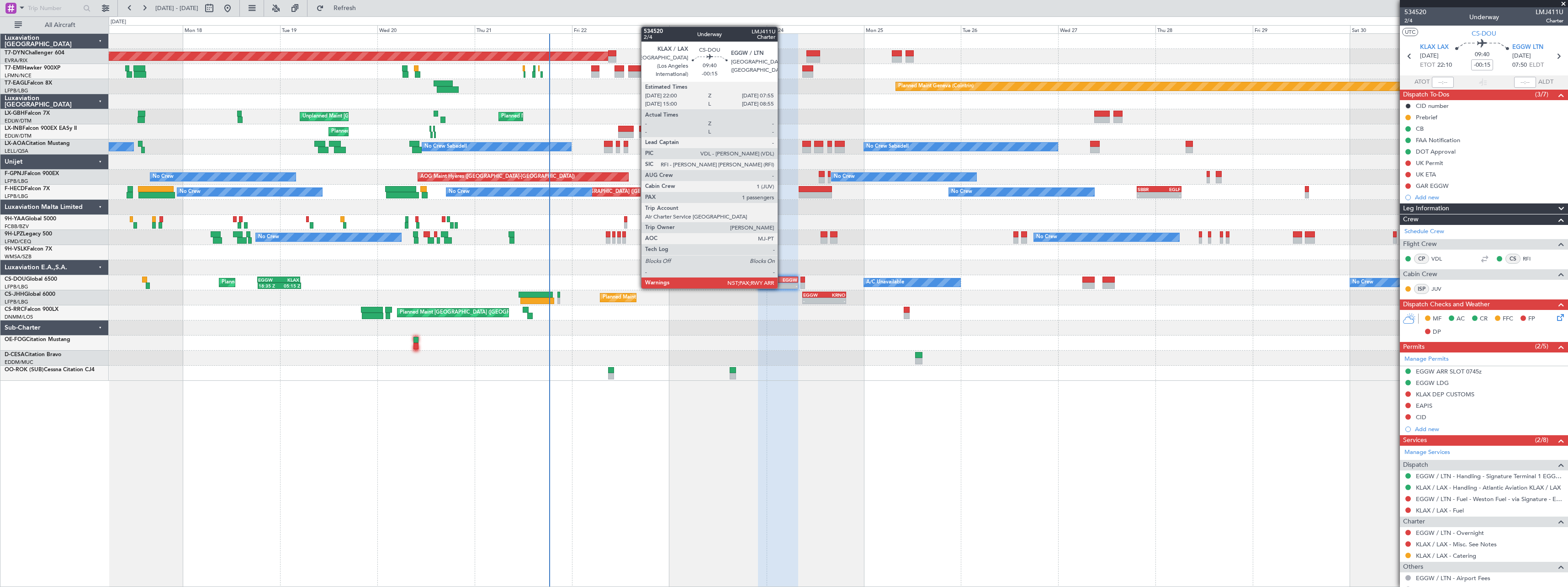
click at [781, 279] on div "EGGW" at bounding box center [788, 279] width 19 height 5
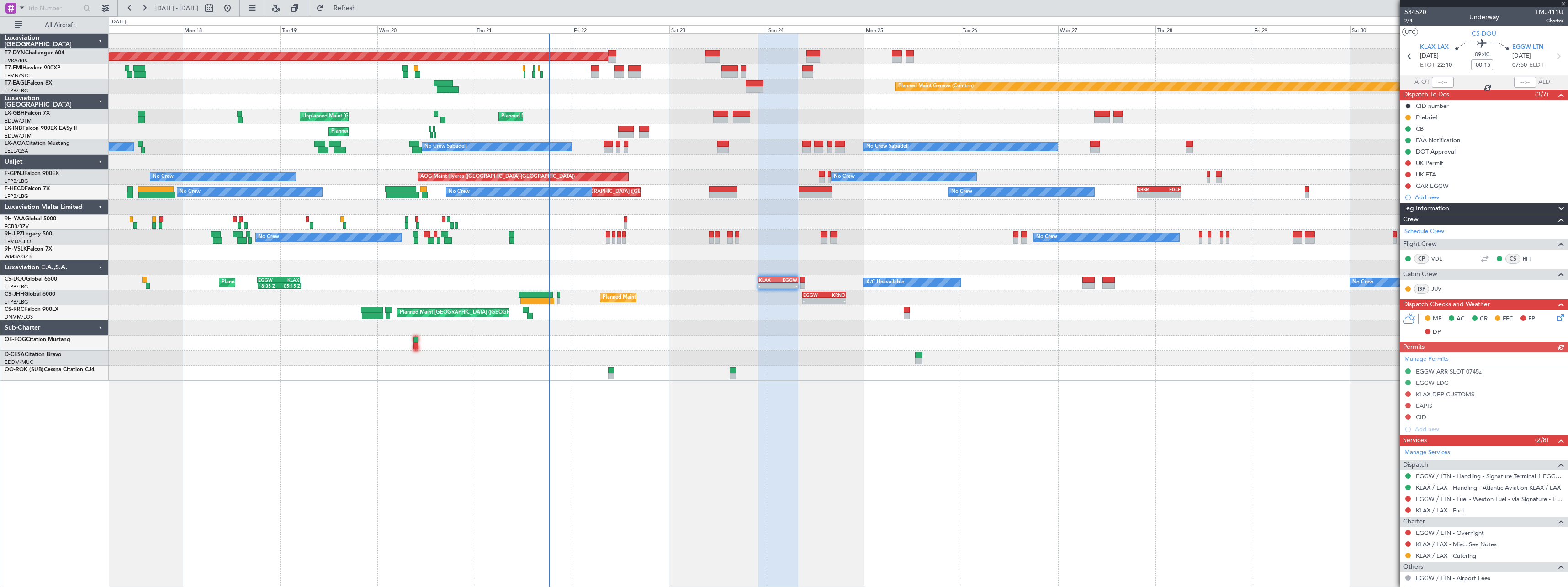
click at [1556, 318] on icon at bounding box center [1559, 316] width 7 height 7
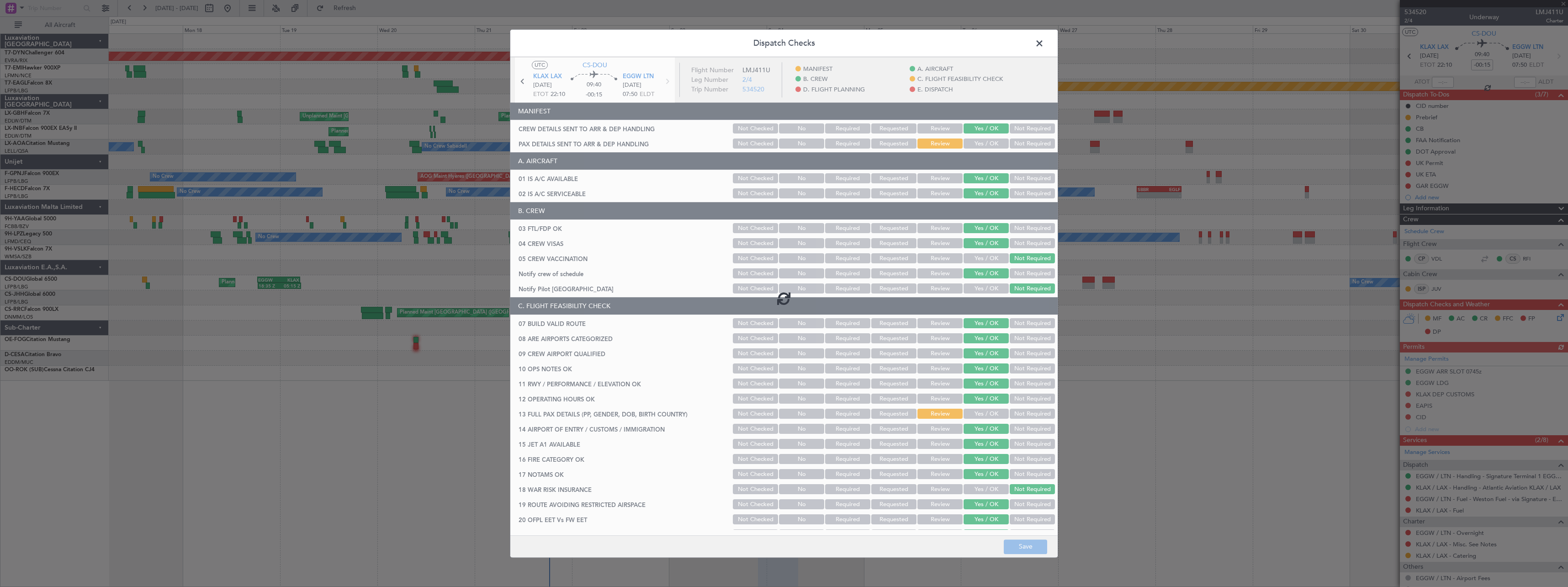
click at [985, 139] on div at bounding box center [783, 298] width 547 height 482
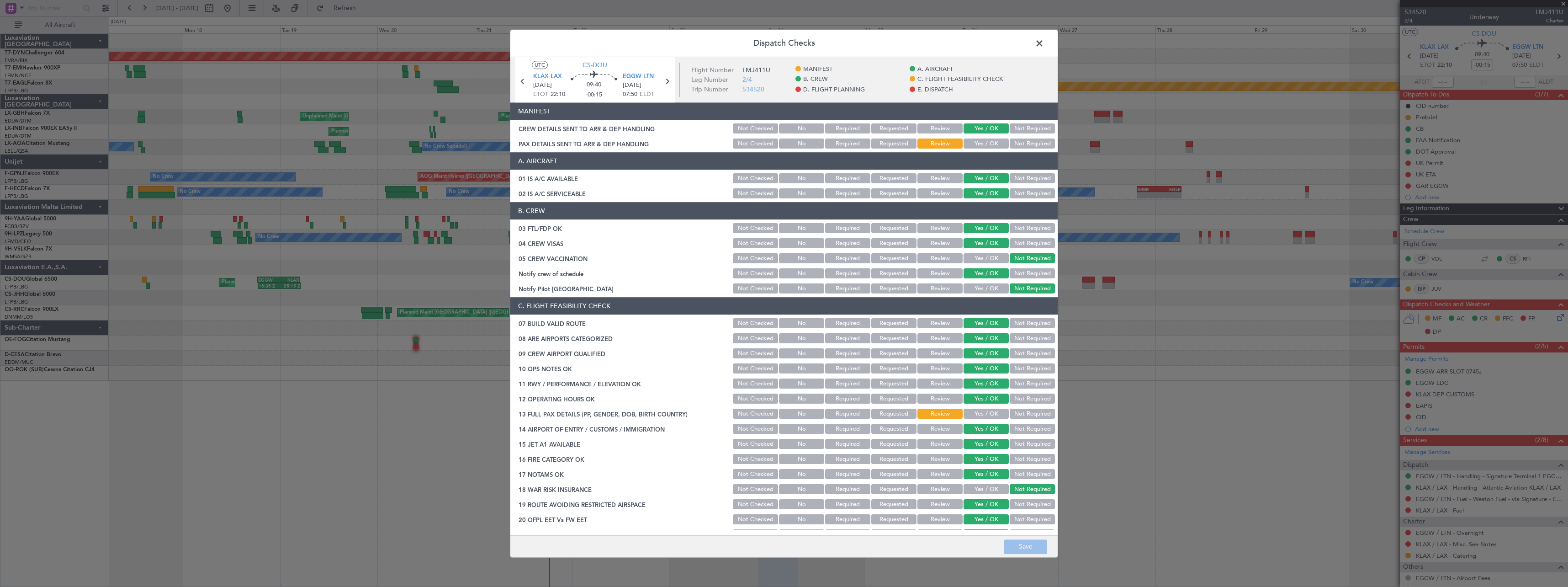
click at [984, 142] on button "Yes / OK" at bounding box center [986, 144] width 45 height 10
click at [1030, 544] on button "Save" at bounding box center [1025, 547] width 43 height 15
click at [1044, 45] on span at bounding box center [1044, 46] width 0 height 18
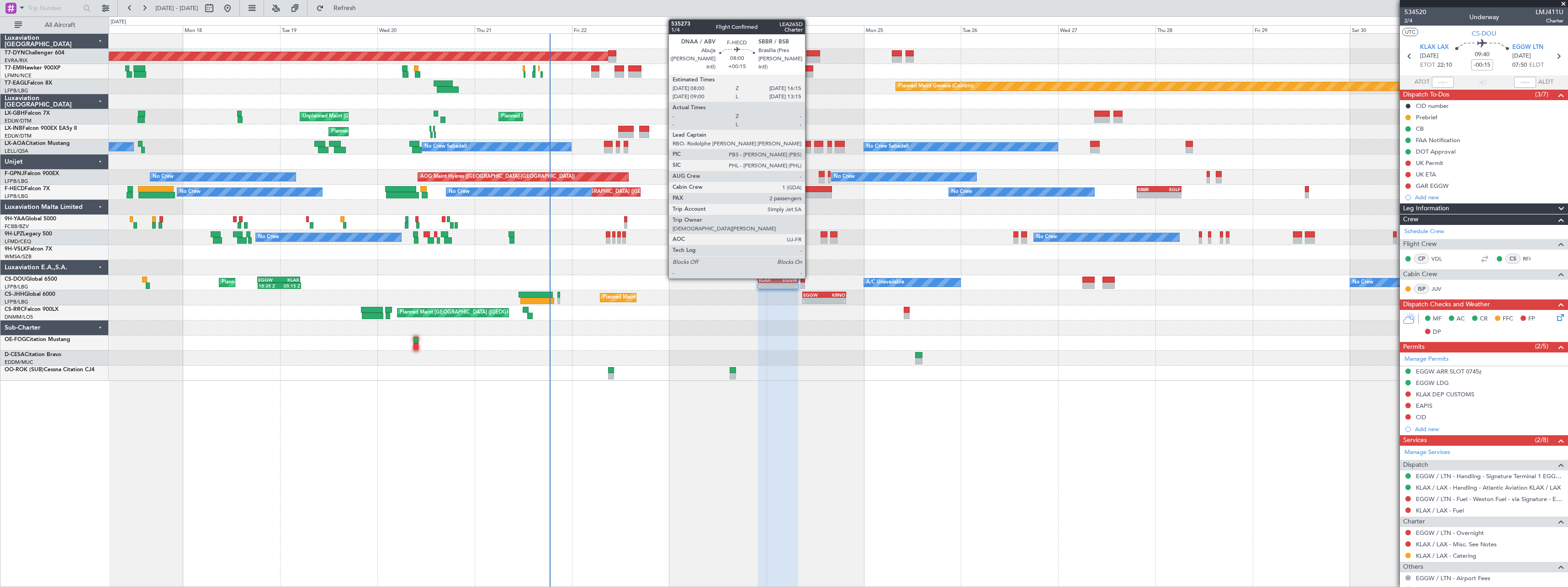
click at [809, 197] on div at bounding box center [816, 195] width 34 height 7
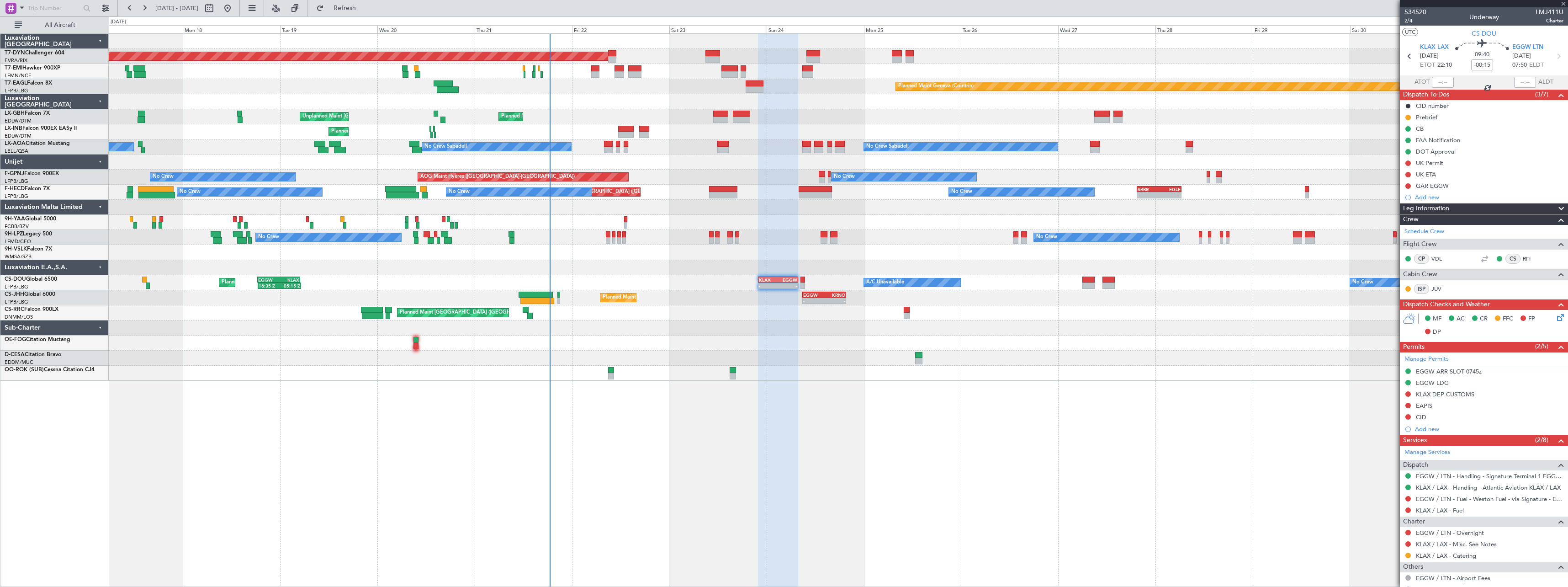
type input "+00:15"
type input "2"
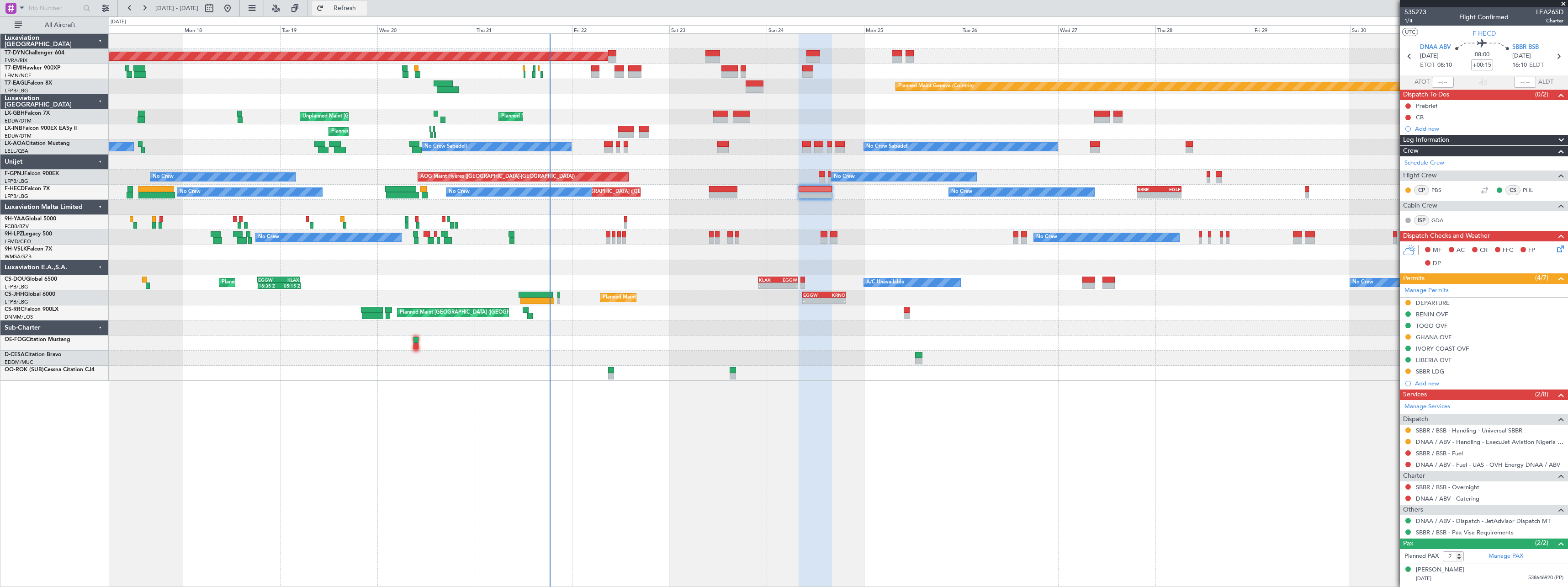
click at [364, 5] on span "Refresh" at bounding box center [345, 8] width 38 height 7
click at [1155, 186] on div "No Crew No Crew Planned Maint Paris (Le Bourget) Planned Maint Paris (Le Bourge…" at bounding box center [838, 192] width 1459 height 15
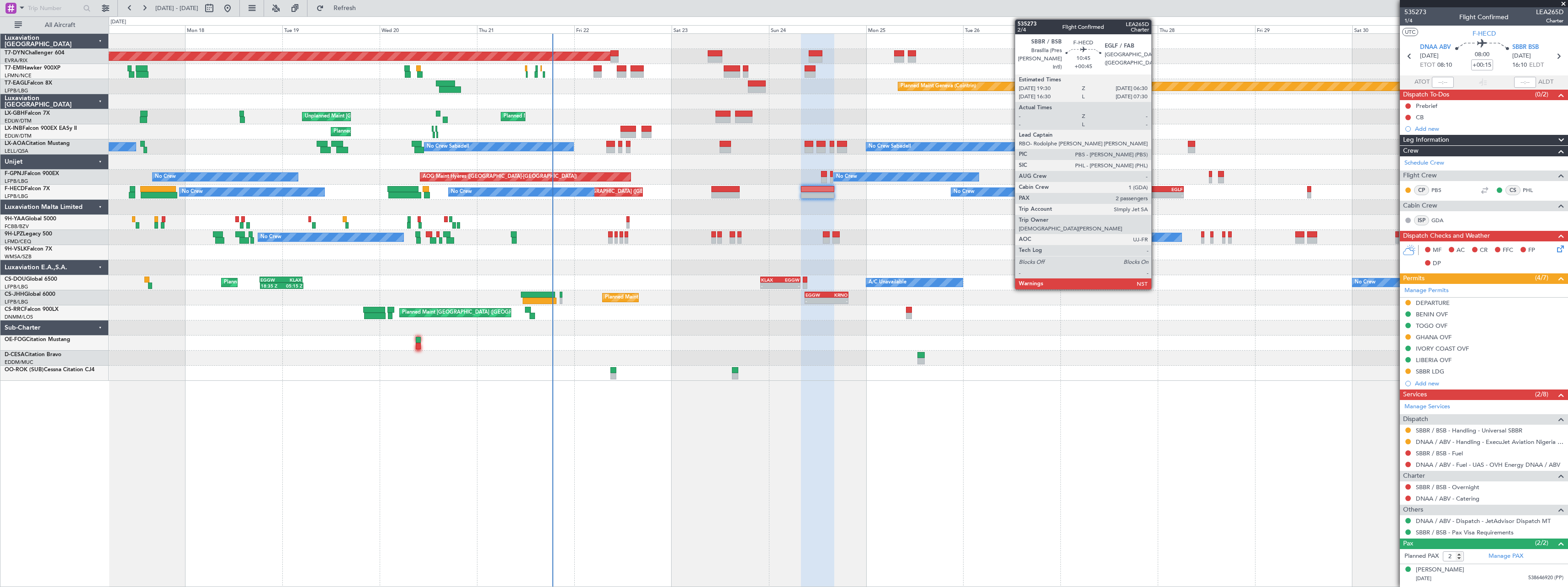
click at [1155, 186] on div "SBBR" at bounding box center [1150, 189] width 21 height 5
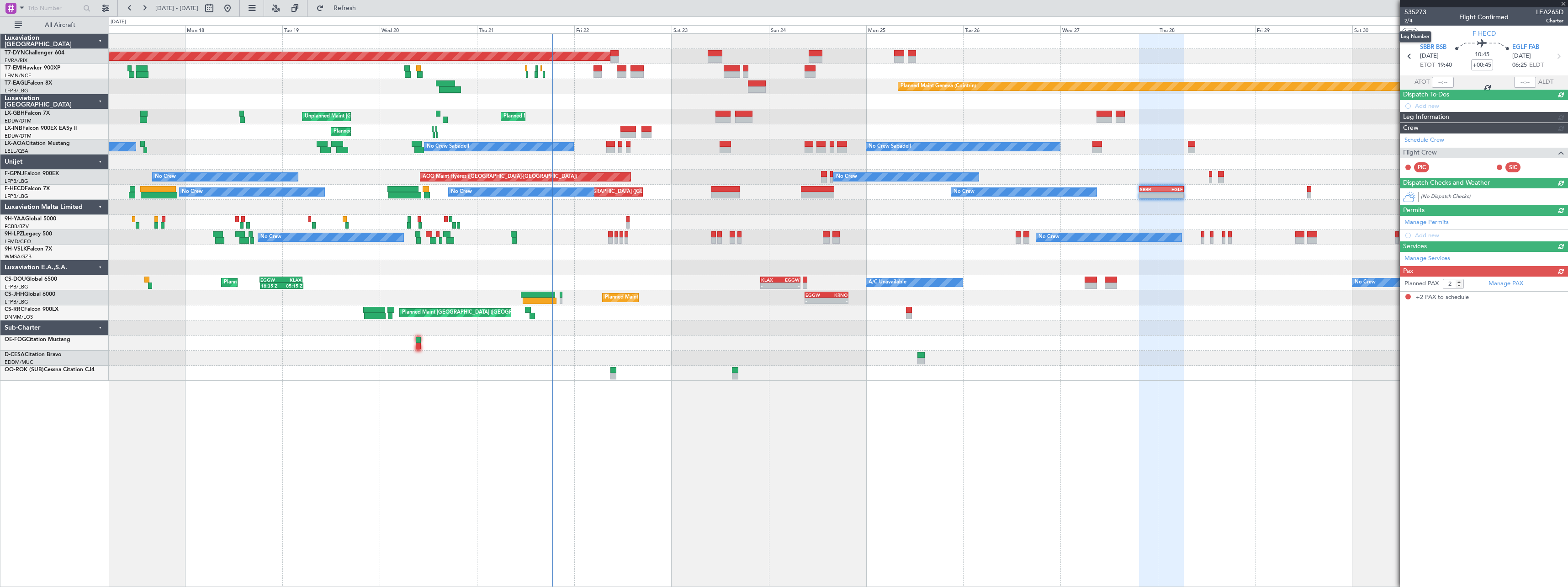
click at [1408, 19] on span "2/4" at bounding box center [1415, 21] width 22 height 8
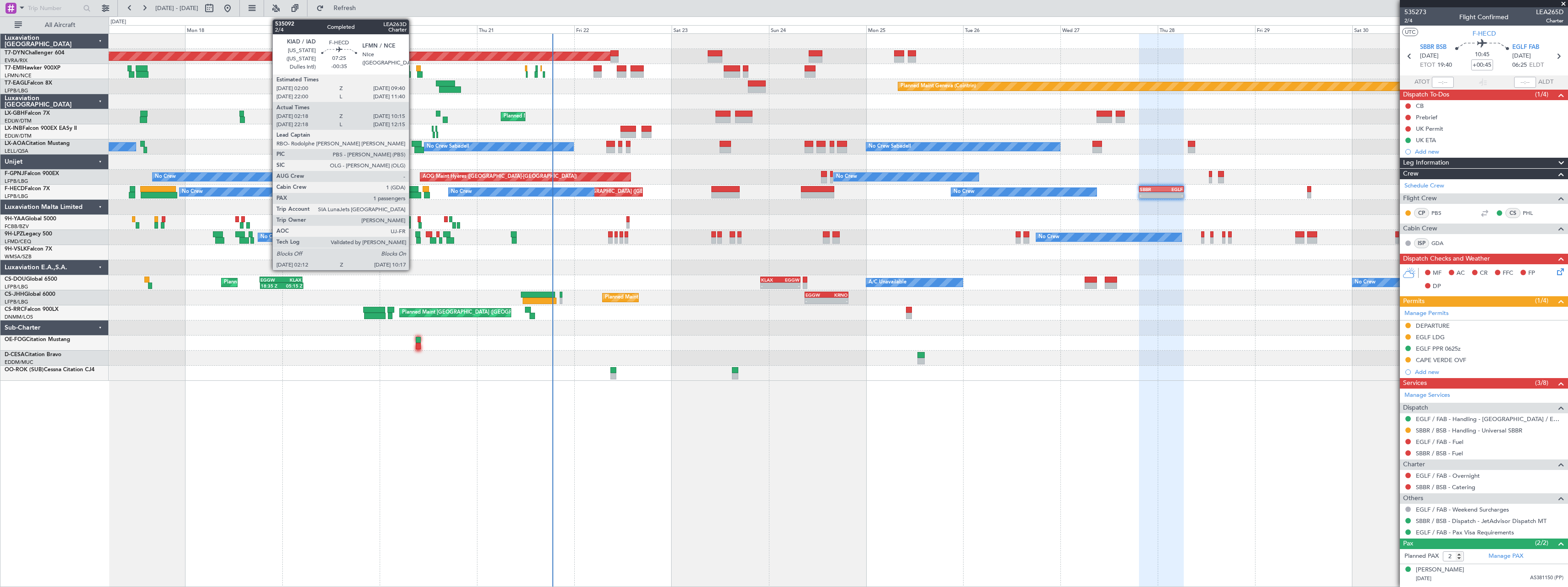
click at [413, 188] on div at bounding box center [403, 189] width 32 height 7
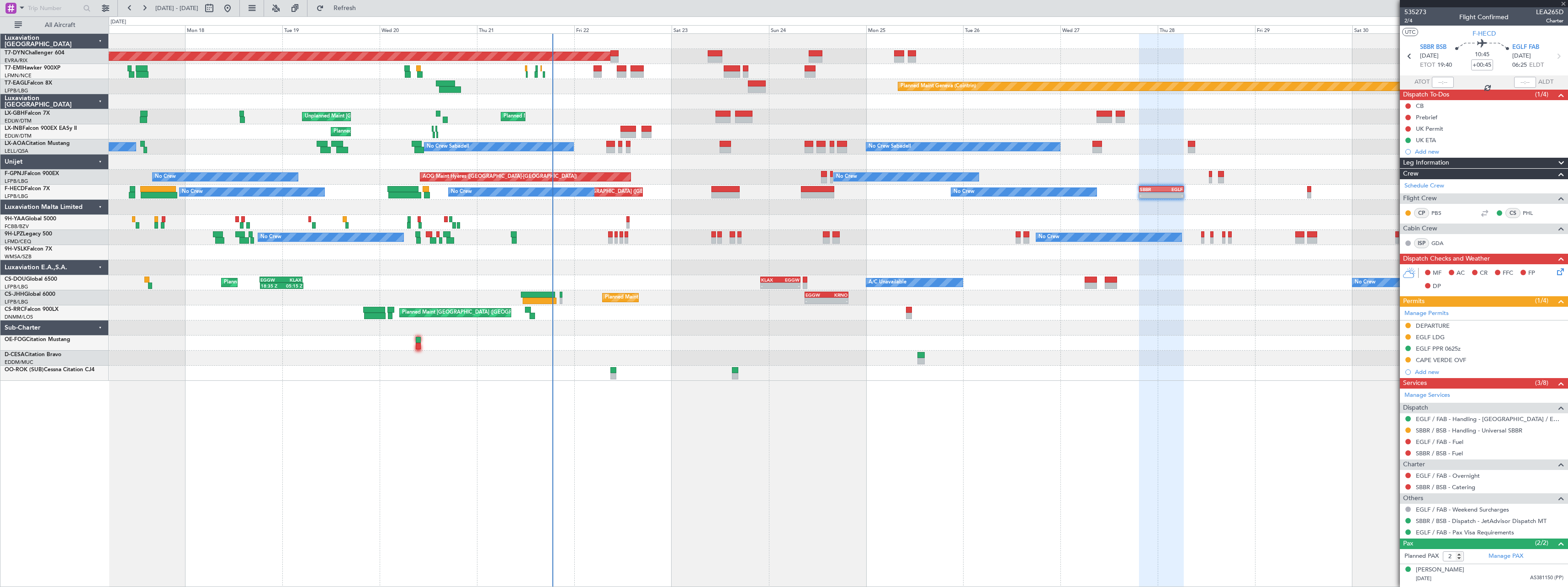
type input "-00:35"
type input "02:28"
type input "10:10"
type input "1"
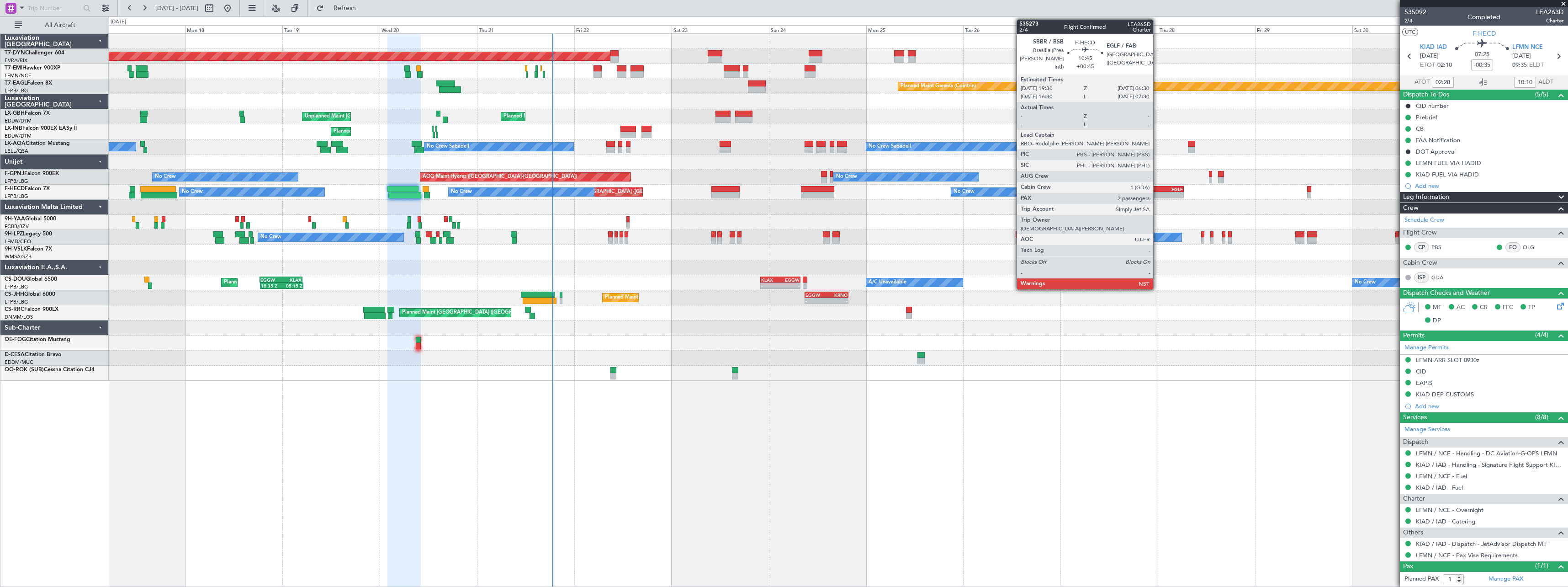
click at [1157, 189] on div "SBBR" at bounding box center [1150, 189] width 21 height 5
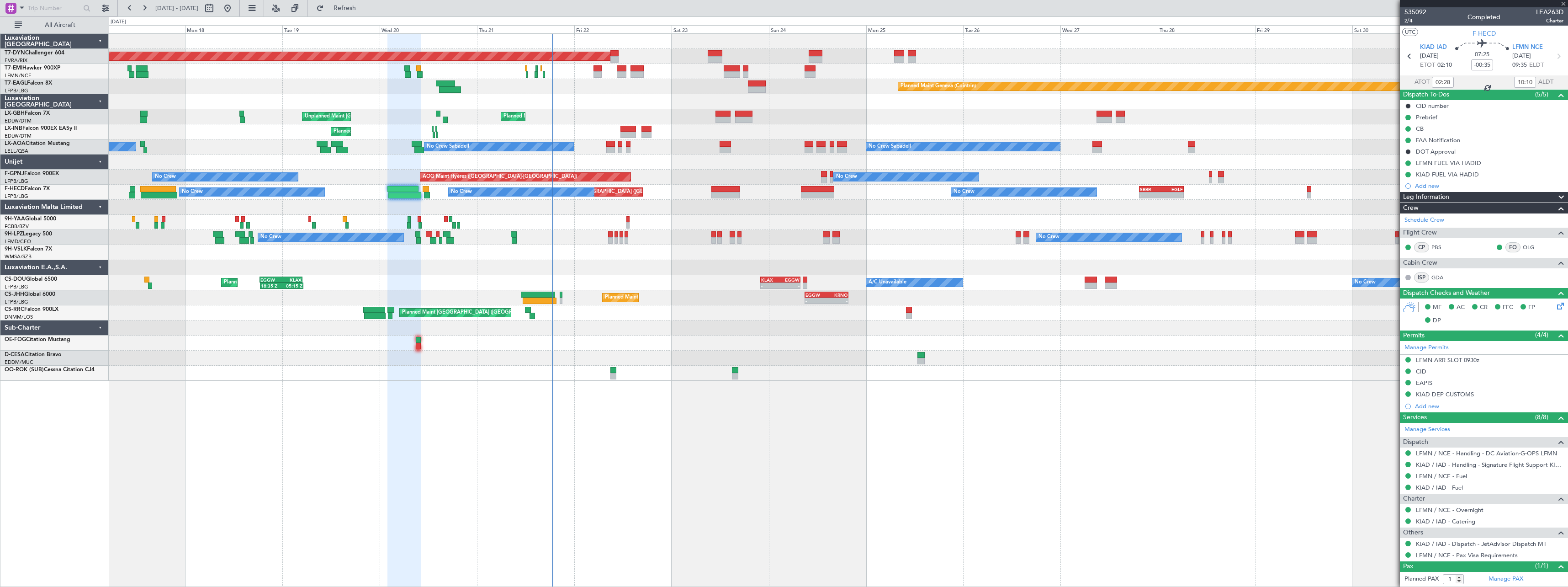
type input "+00:45"
type input "2"
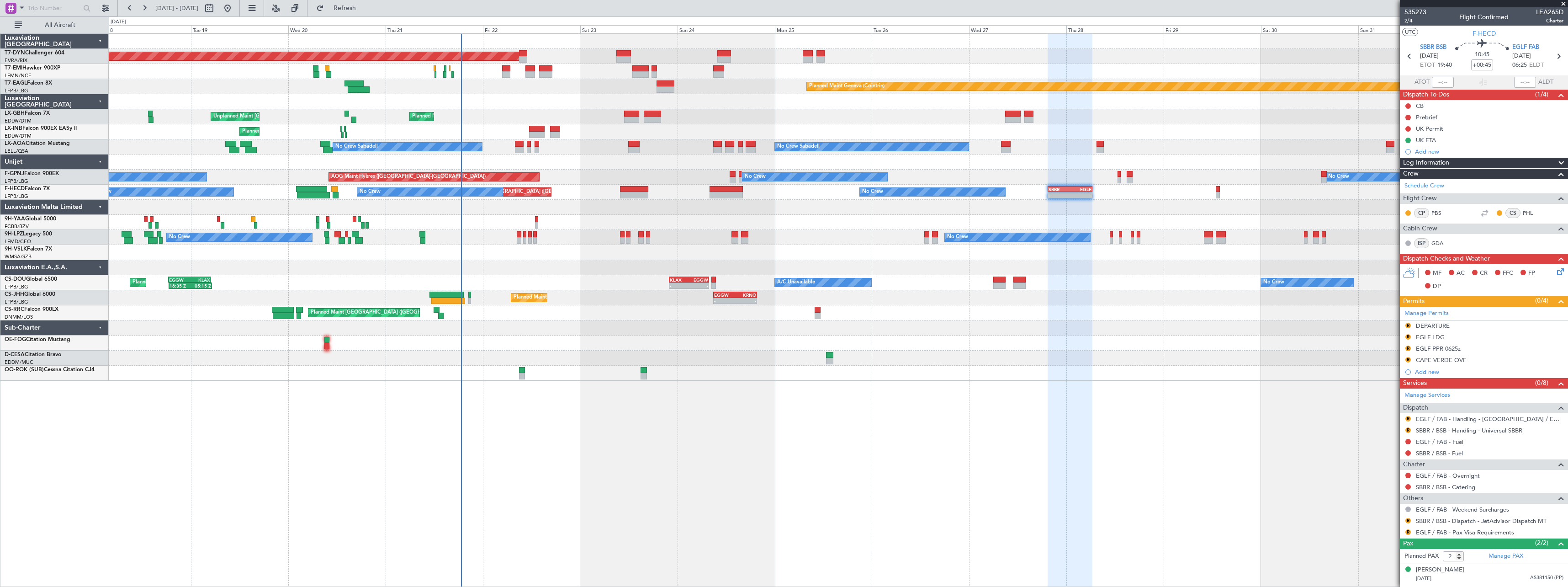
click at [1031, 220] on div at bounding box center [838, 222] width 1459 height 15
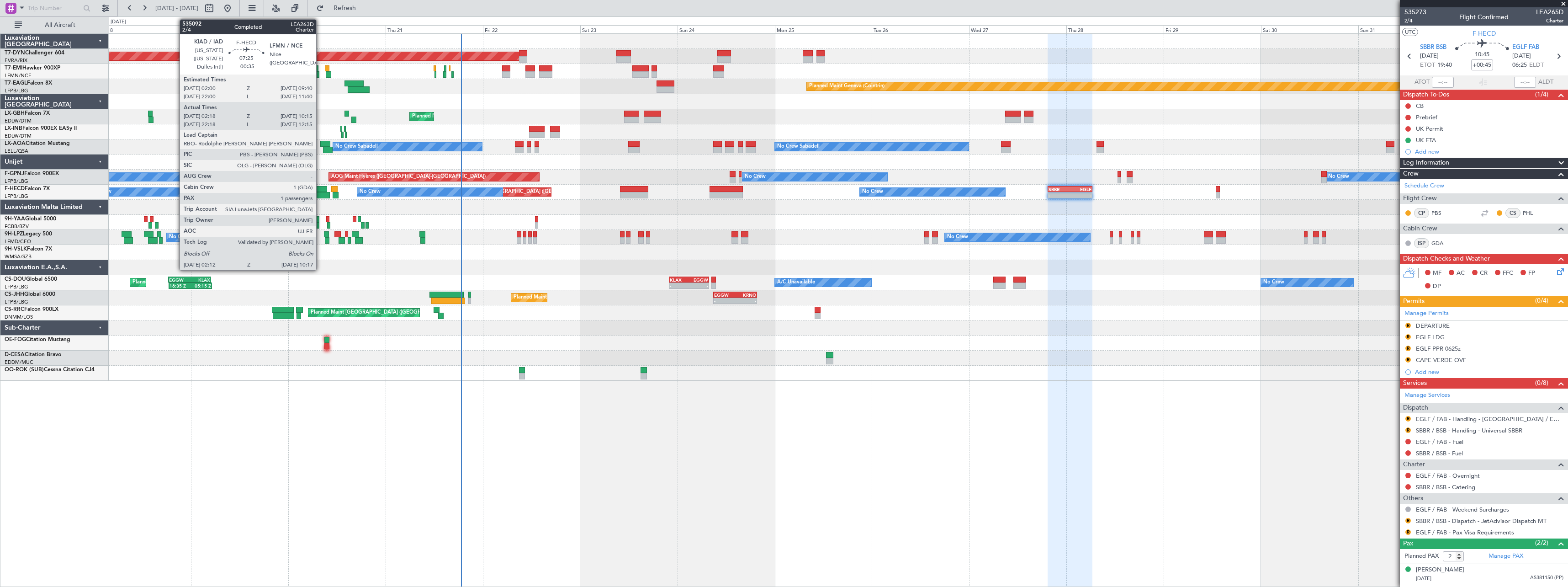
click at [320, 192] on div at bounding box center [313, 195] width 33 height 7
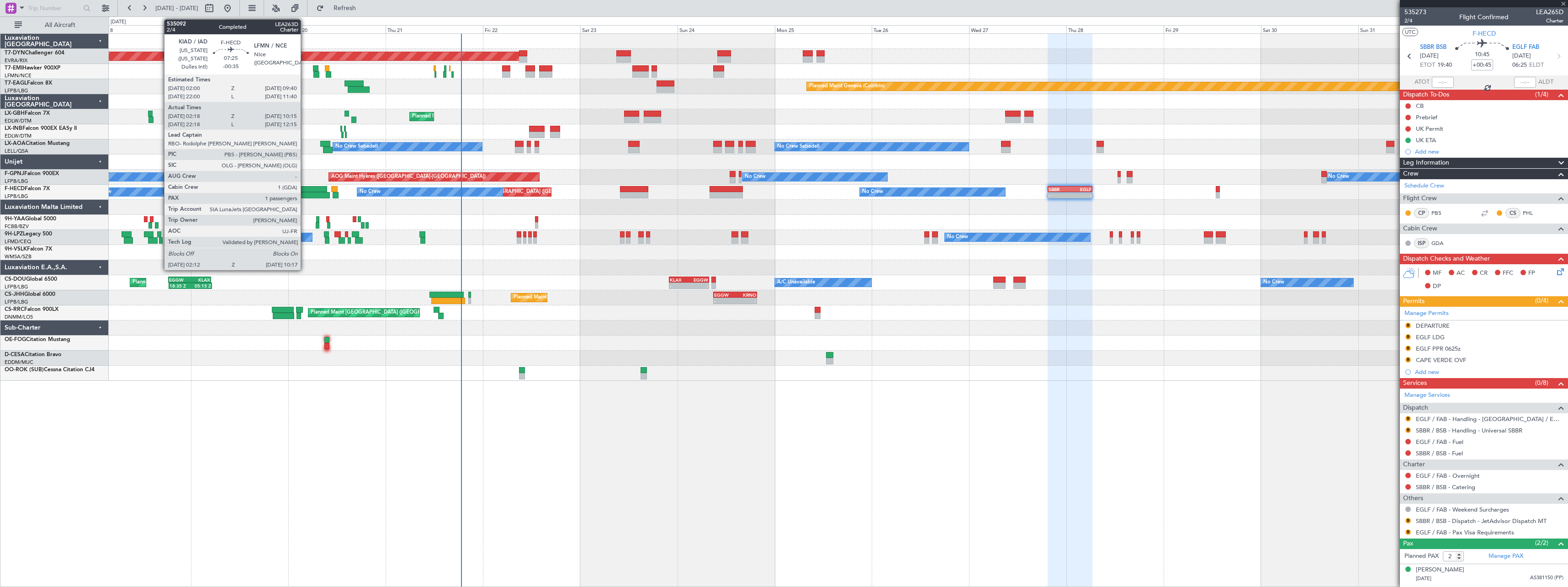
type input "-00:35"
type input "02:28"
type input "10:10"
type input "1"
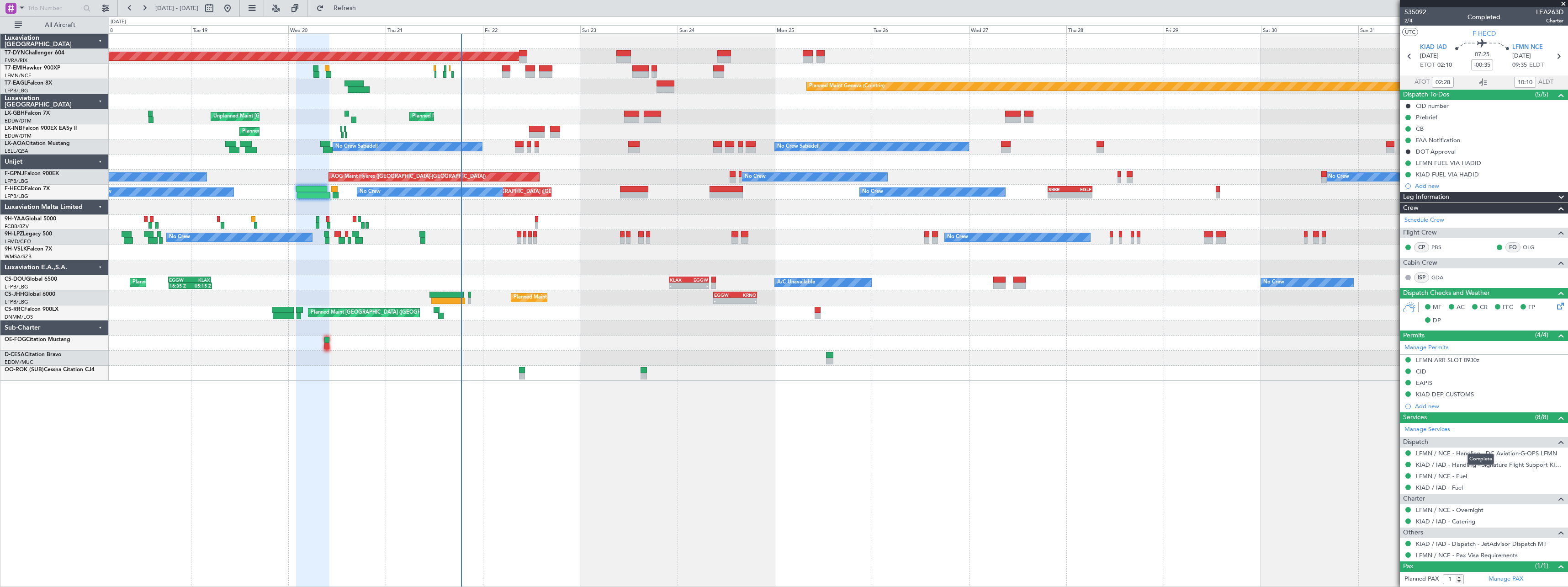
click at [1488, 451] on mat-tooltip-component "Complete" at bounding box center [1480, 459] width 40 height 24
click at [1463, 454] on link "LFMN / NCE - Handling - DC Aviation-G-OPS LFMN" at bounding box center [1486, 453] width 141 height 8
click at [358, 12] on button "Refresh" at bounding box center [340, 9] width 55 height 15
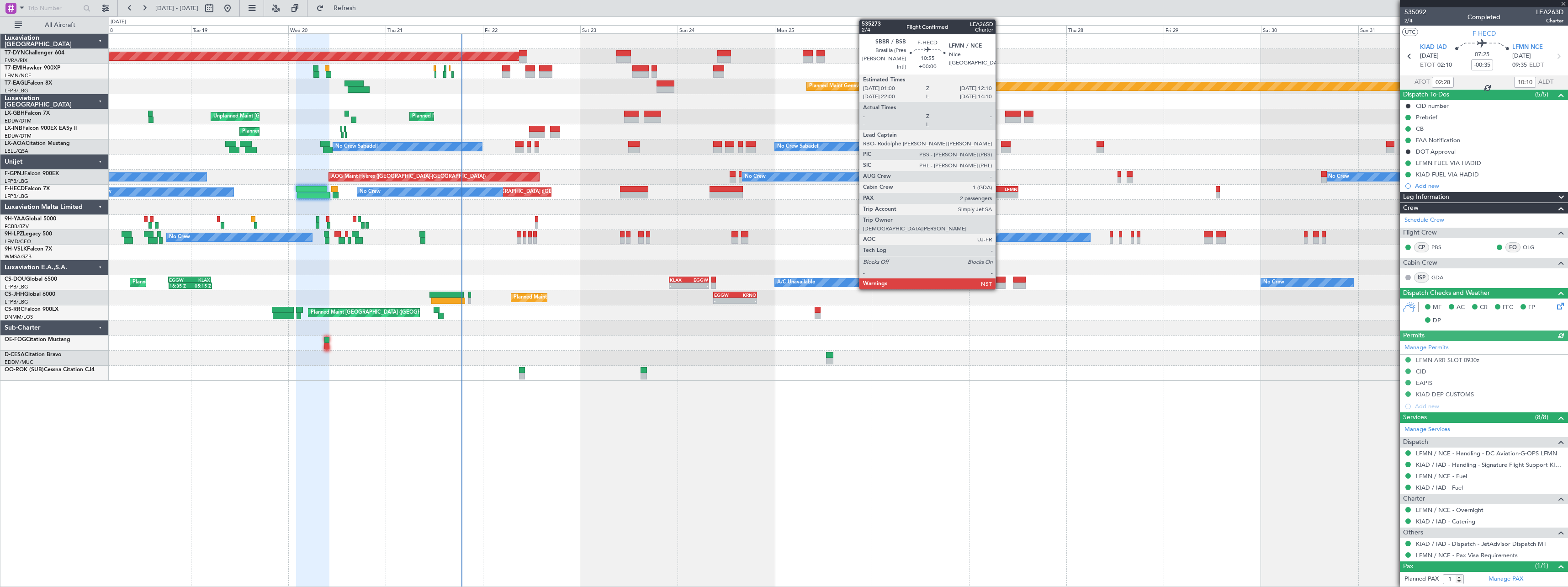
click at [999, 186] on div "LFMN" at bounding box center [1007, 189] width 22 height 5
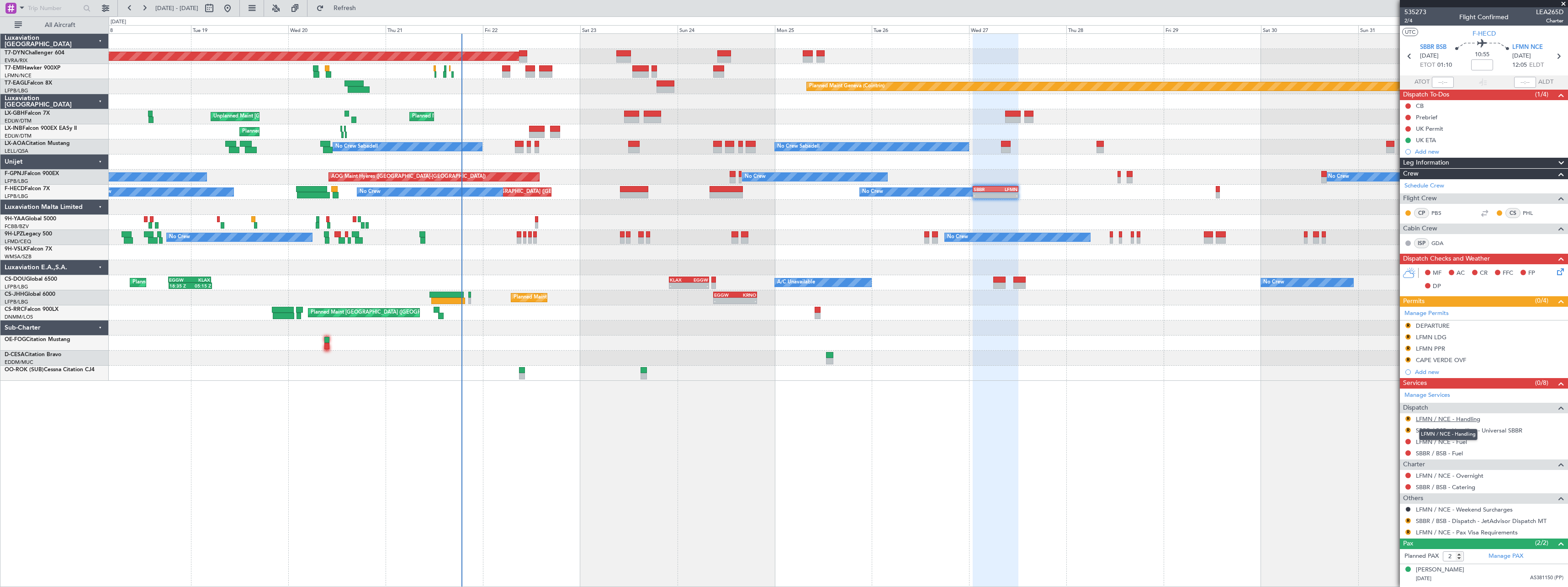
click at [1449, 417] on link "LFMN / NCE - Handling" at bounding box center [1448, 419] width 65 height 8
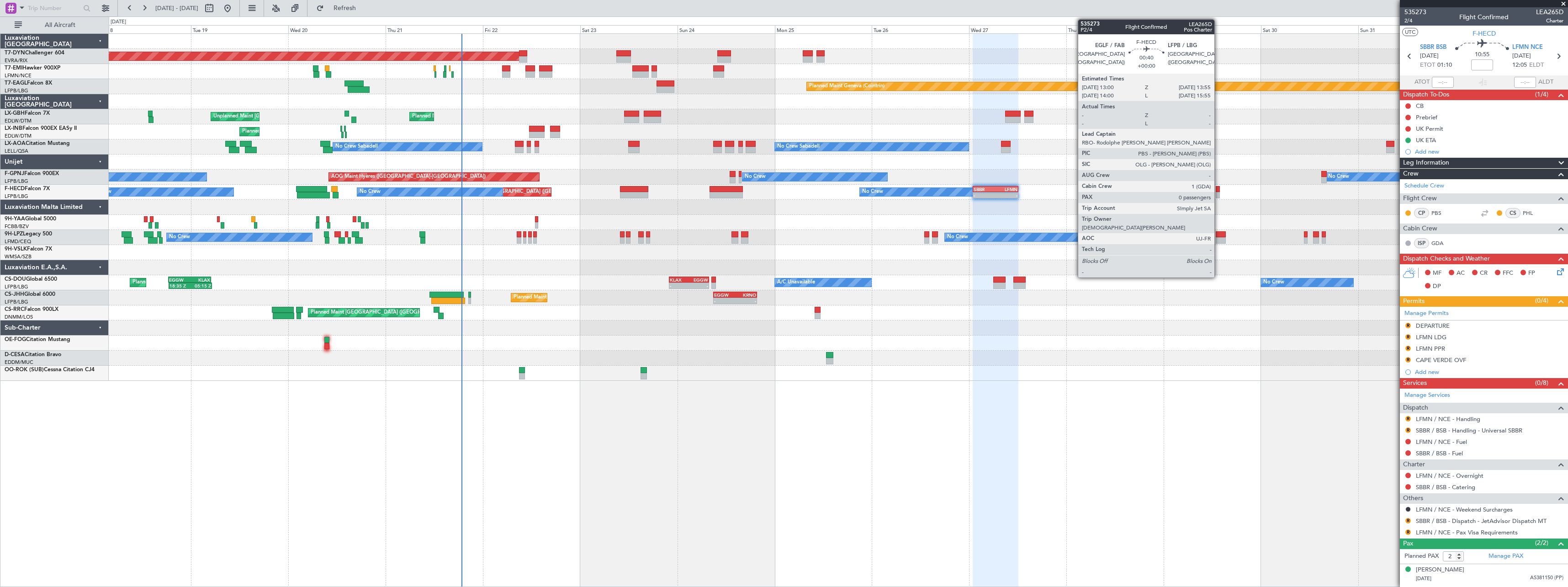
click at [1219, 193] on div at bounding box center [1217, 195] width 4 height 7
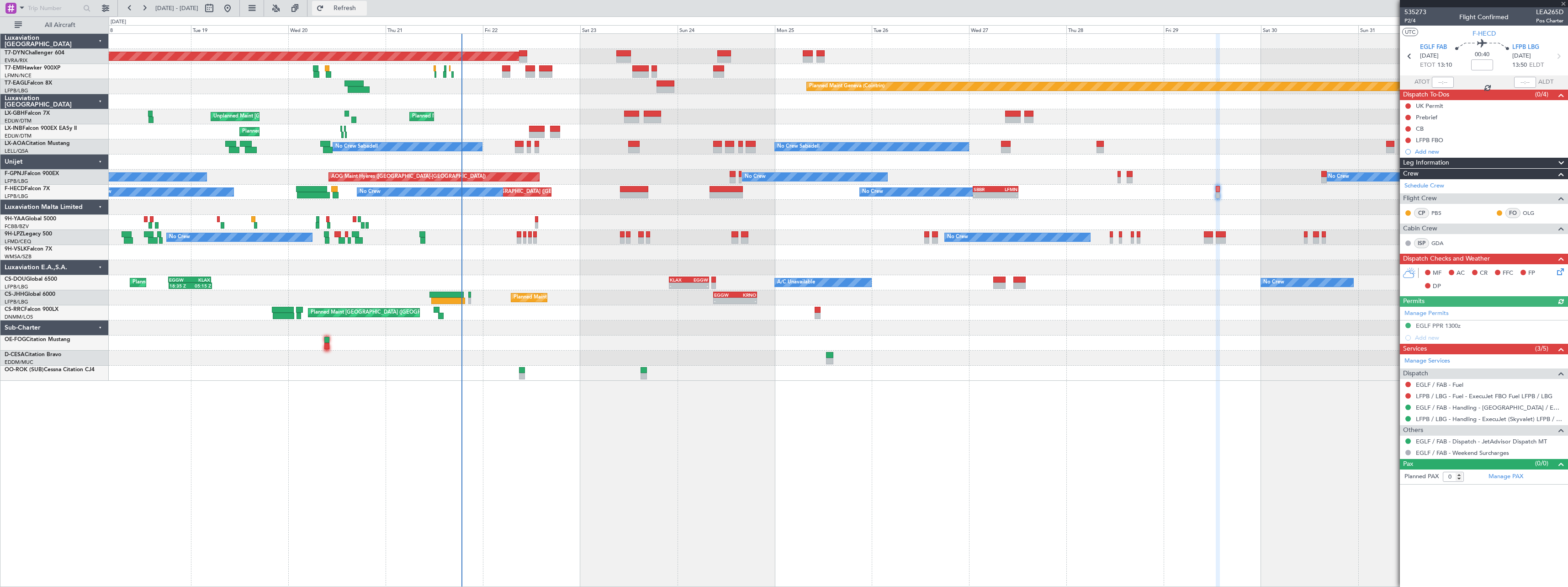
click at [364, 7] on span "Refresh" at bounding box center [345, 8] width 38 height 7
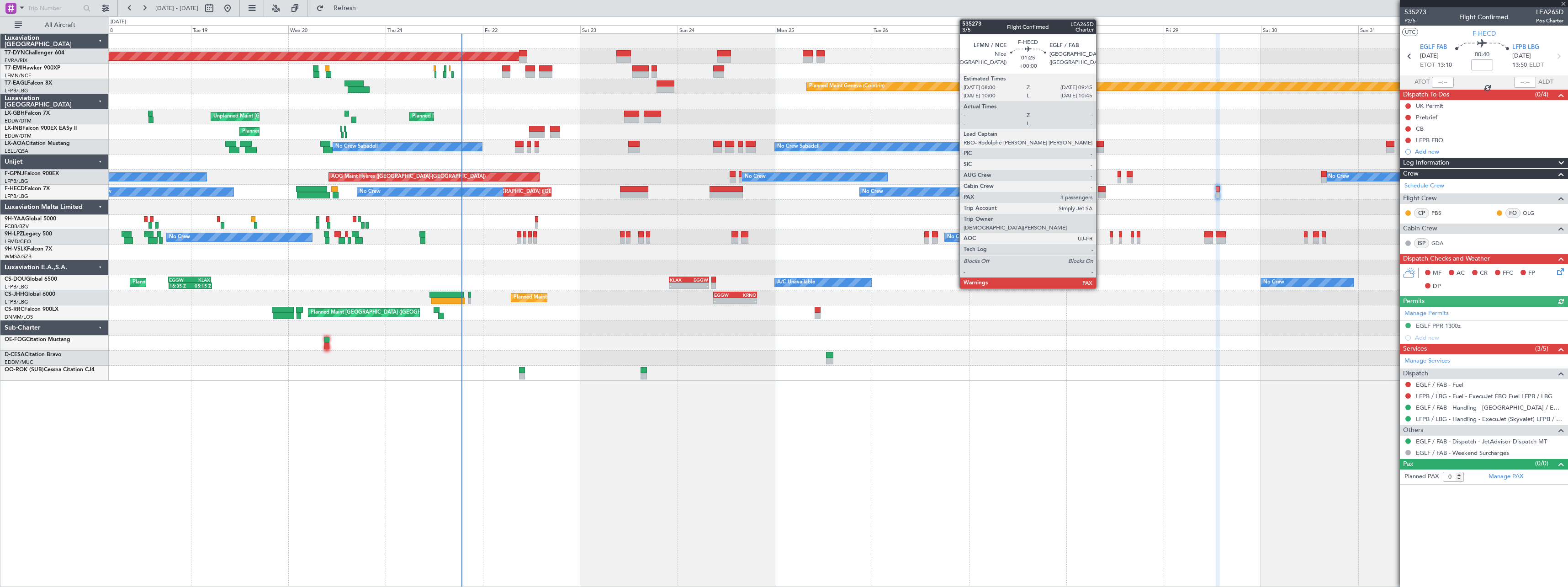
click at [1100, 191] on div at bounding box center [1102, 189] width 7 height 7
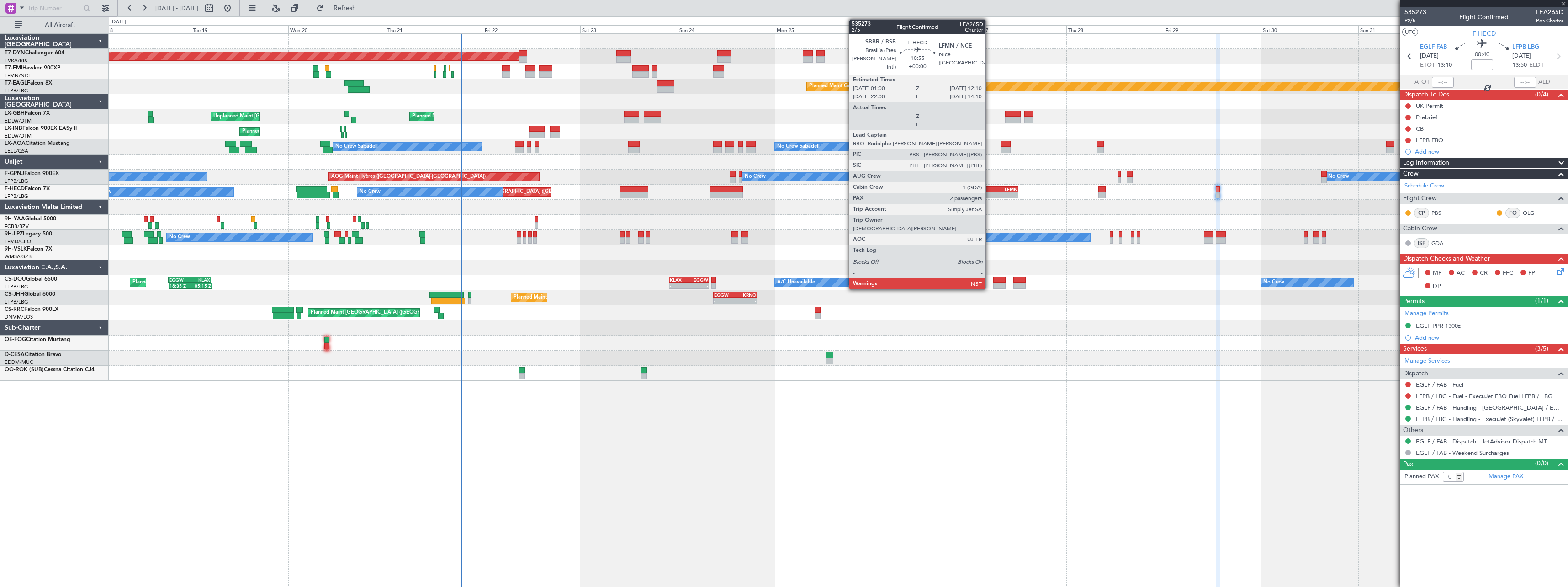
type input "3"
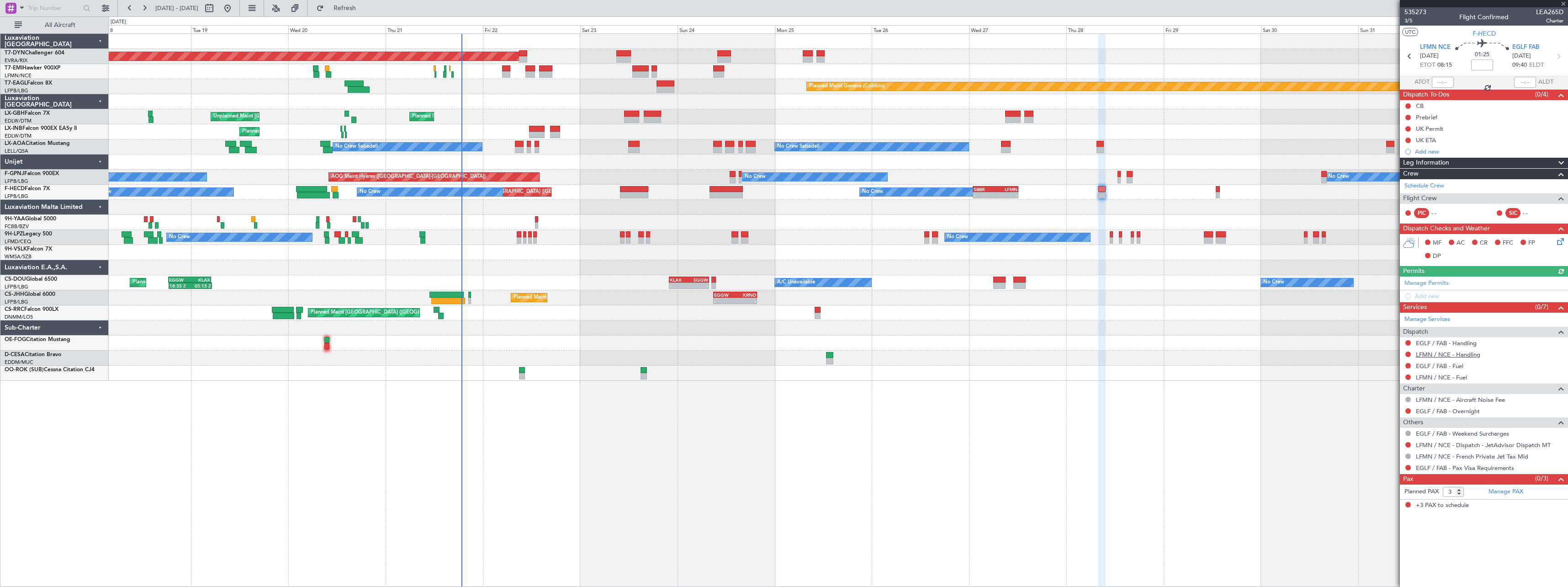
click at [1455, 356] on link "LFMN / NCE - Handling" at bounding box center [1448, 354] width 65 height 8
click at [1454, 356] on link "LFMN / NCE - Handling" at bounding box center [1448, 354] width 65 height 8
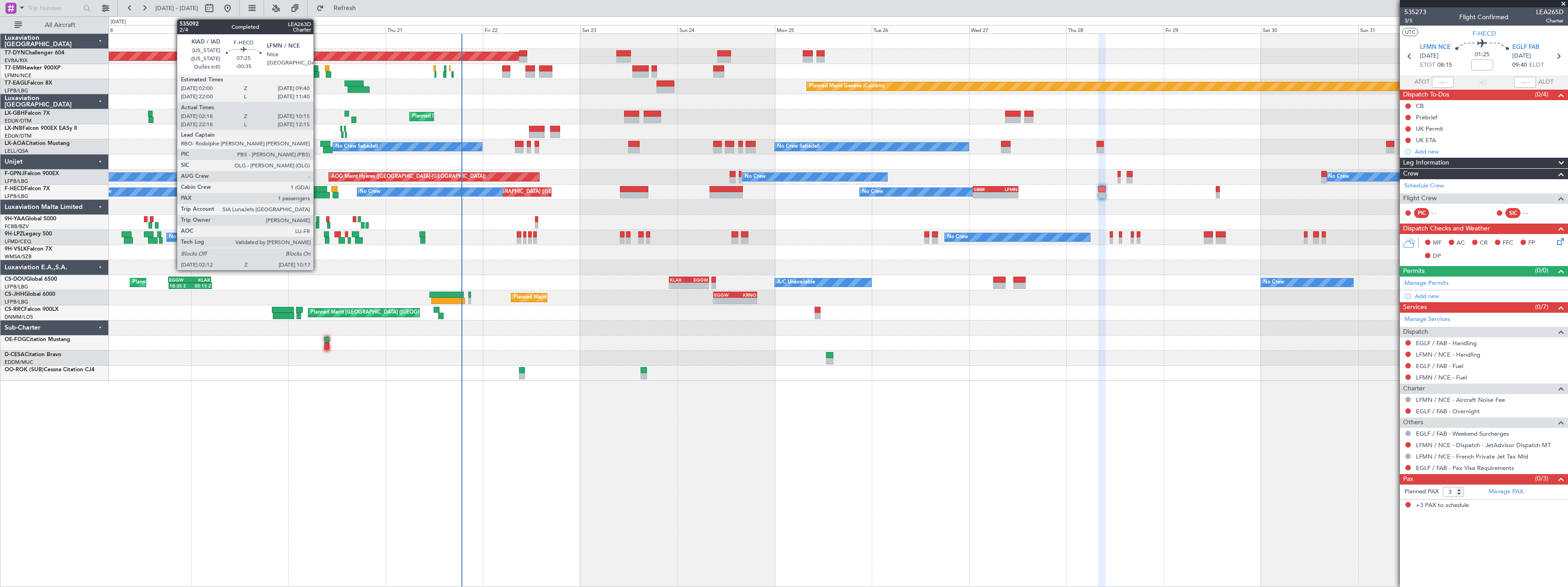
click at [318, 192] on div at bounding box center [313, 195] width 33 height 7
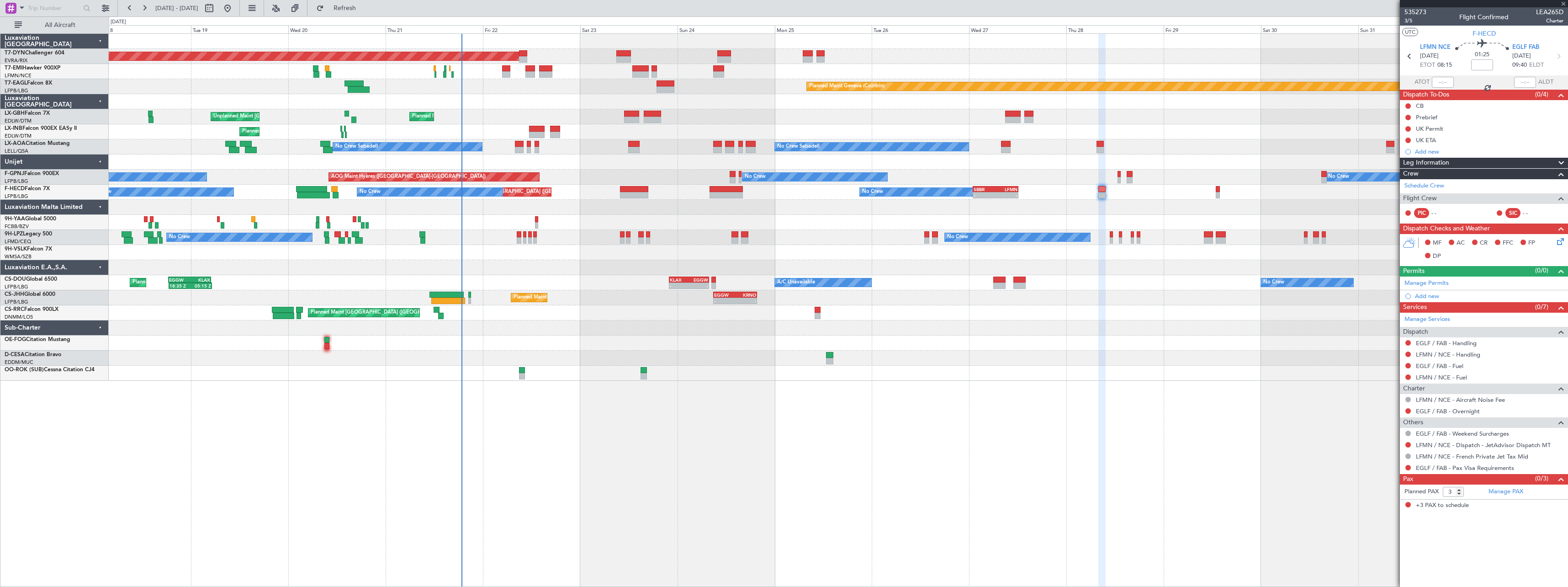
type input "-00:35"
type input "02:28"
type input "10:10"
type input "1"
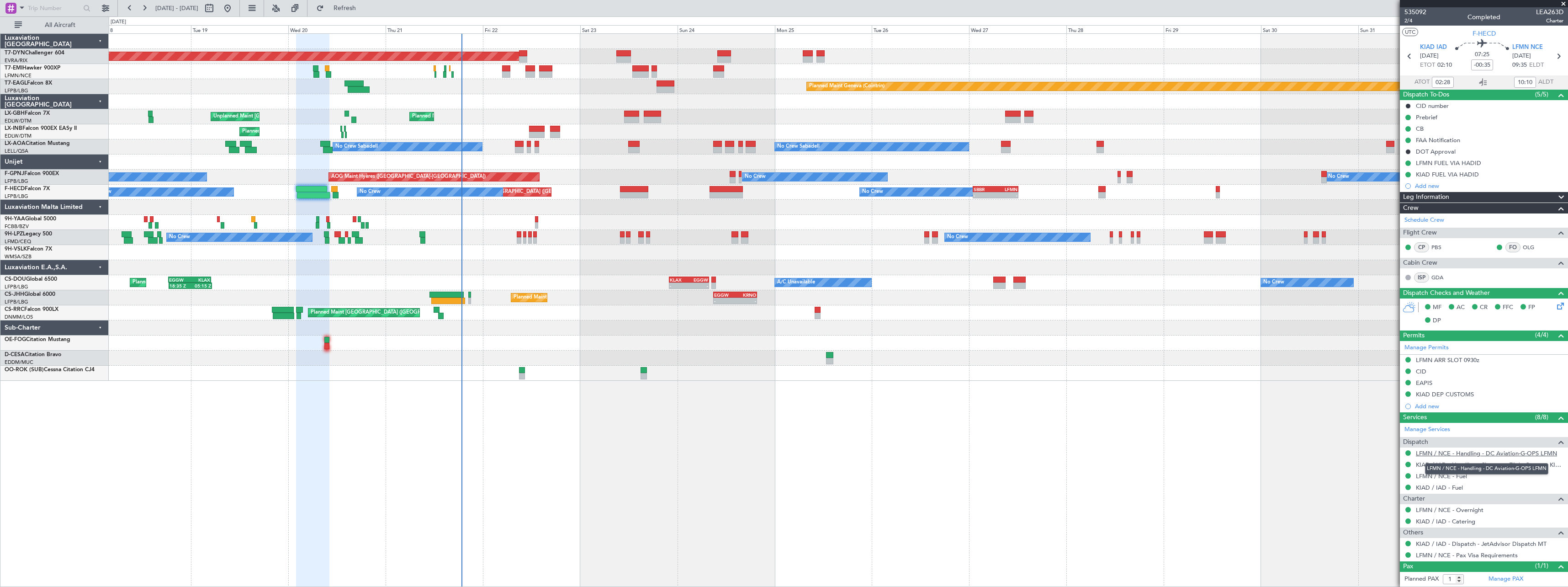
click at [1483, 452] on link "LFMN / NCE - Handling - DC Aviation-G-OPS LFMN" at bounding box center [1486, 453] width 141 height 8
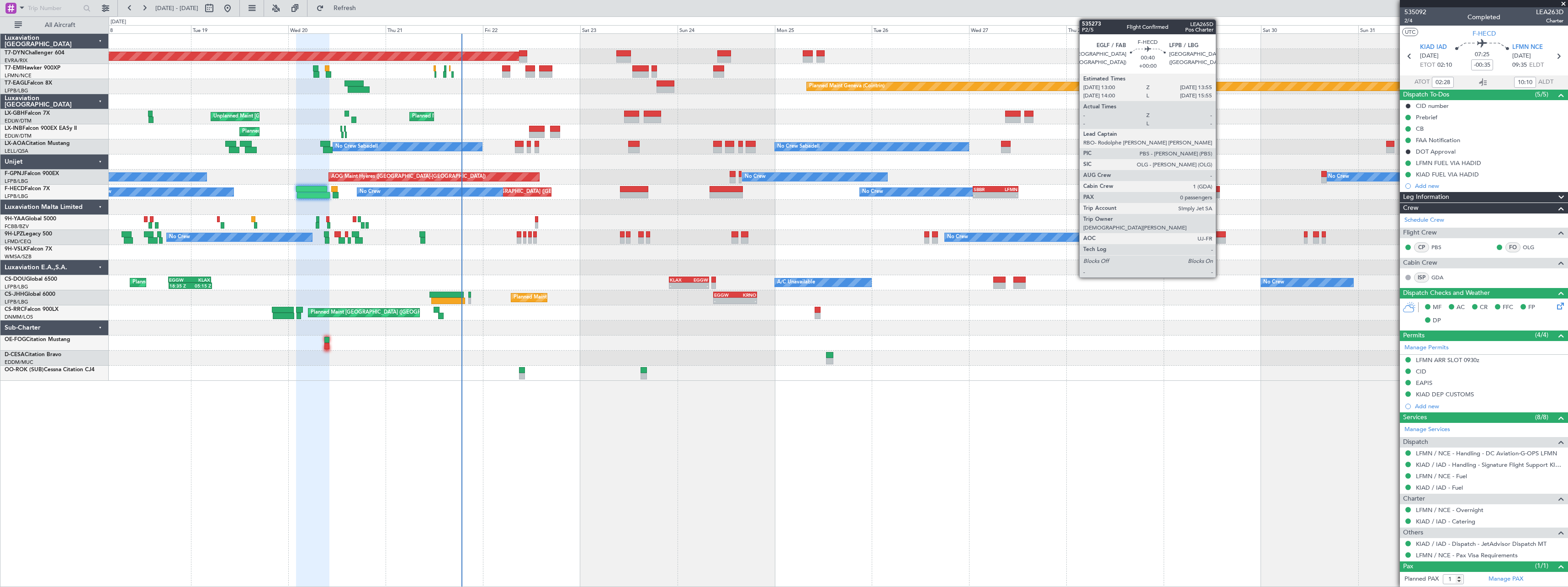
click at [1220, 193] on div at bounding box center [1217, 195] width 4 height 7
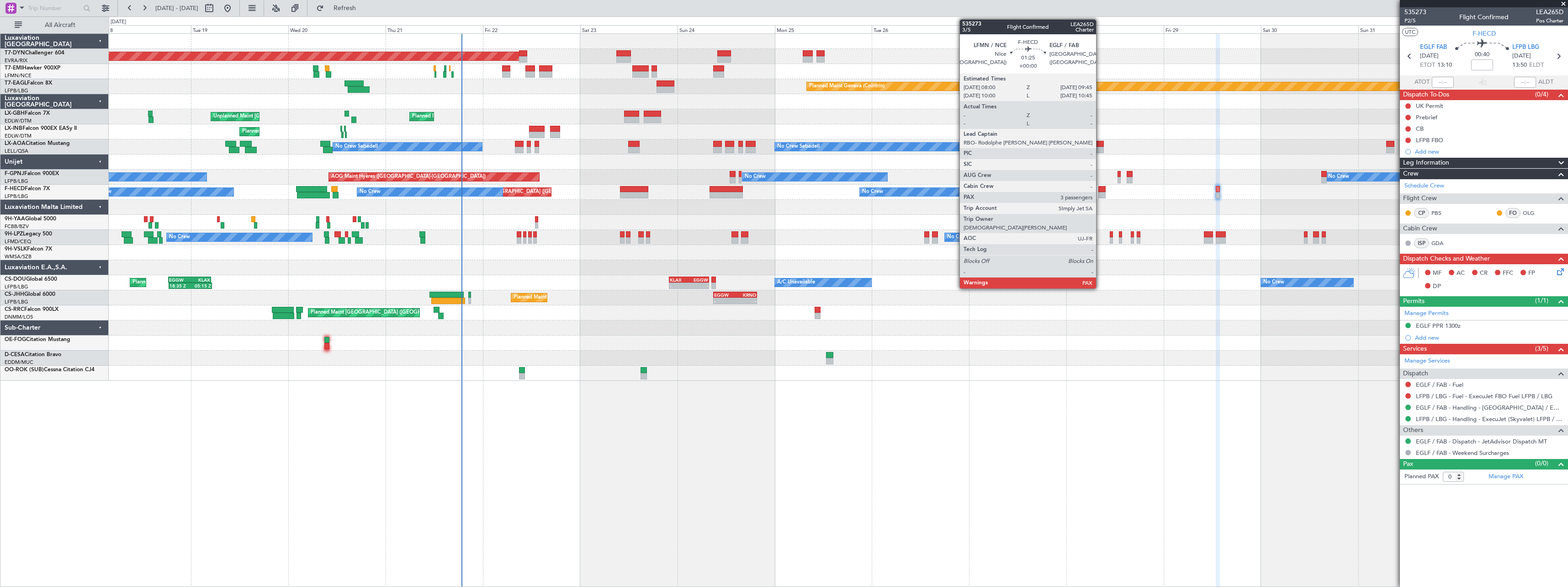
click at [1100, 189] on div at bounding box center [1102, 189] width 7 height 7
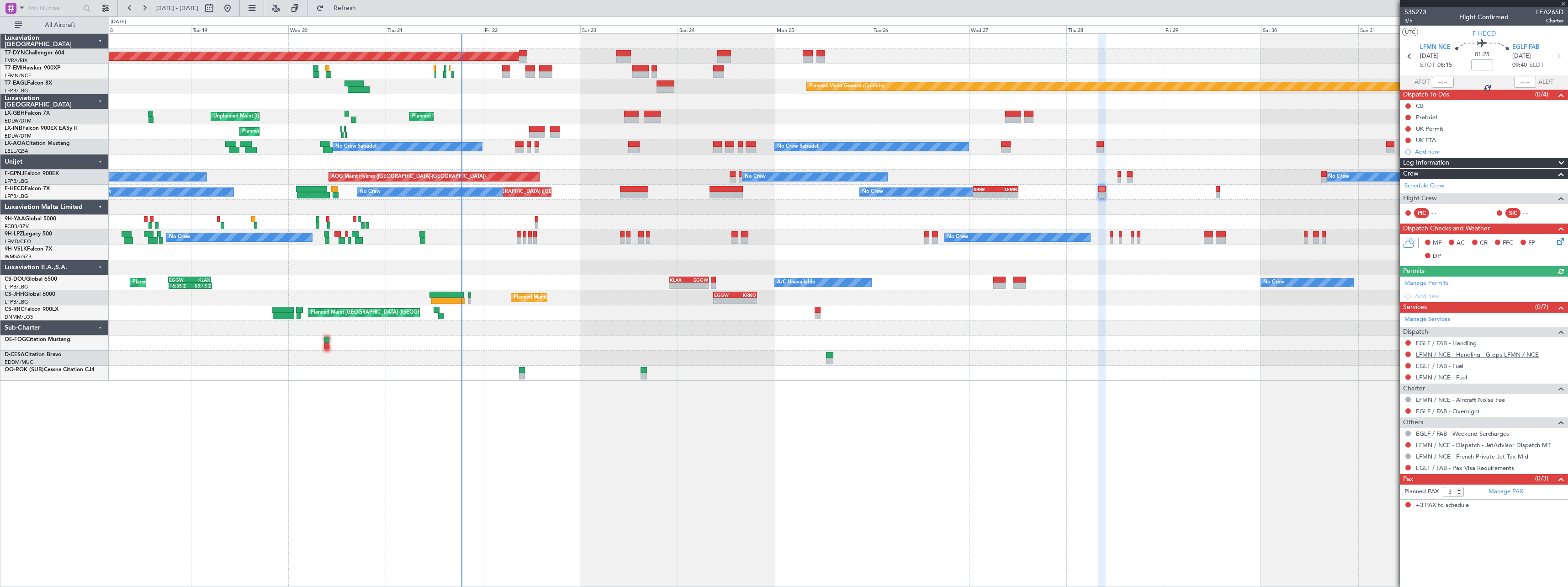
click at [1474, 353] on link "LFMN / NCE - Handling - G.ops LFMN / NCE" at bounding box center [1477, 354] width 123 height 8
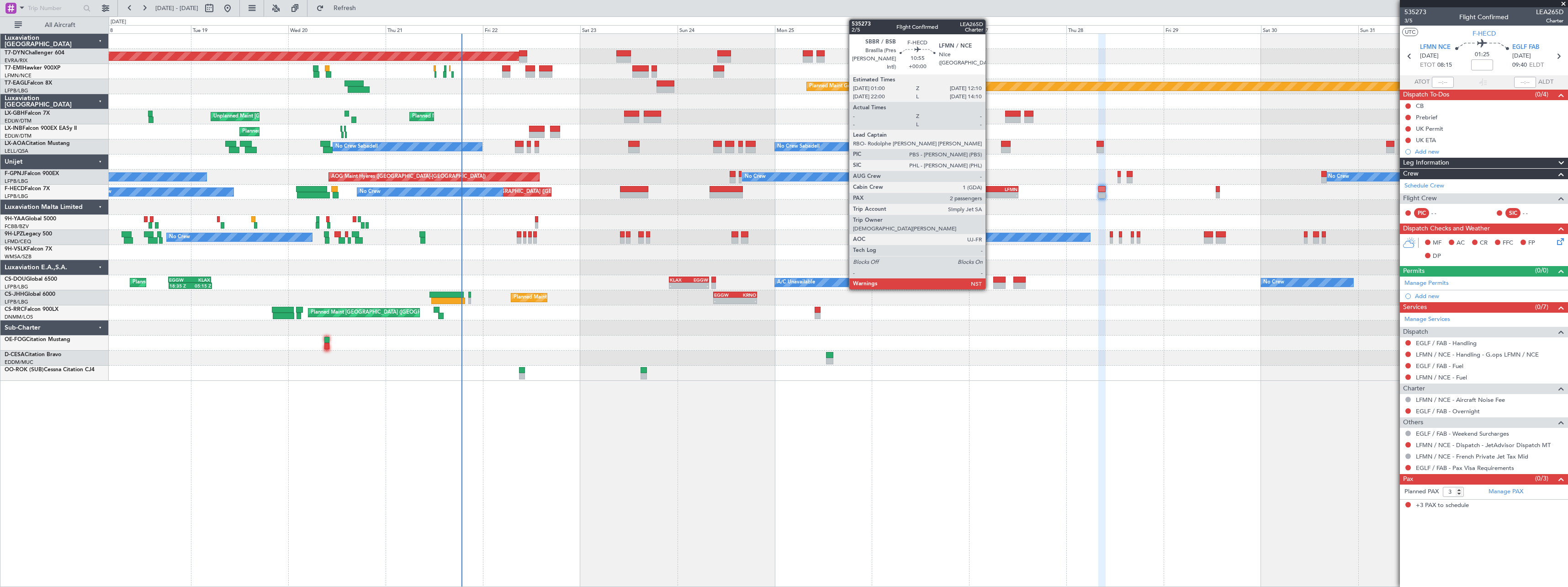
click at [990, 188] on div "SBBR" at bounding box center [984, 189] width 22 height 5
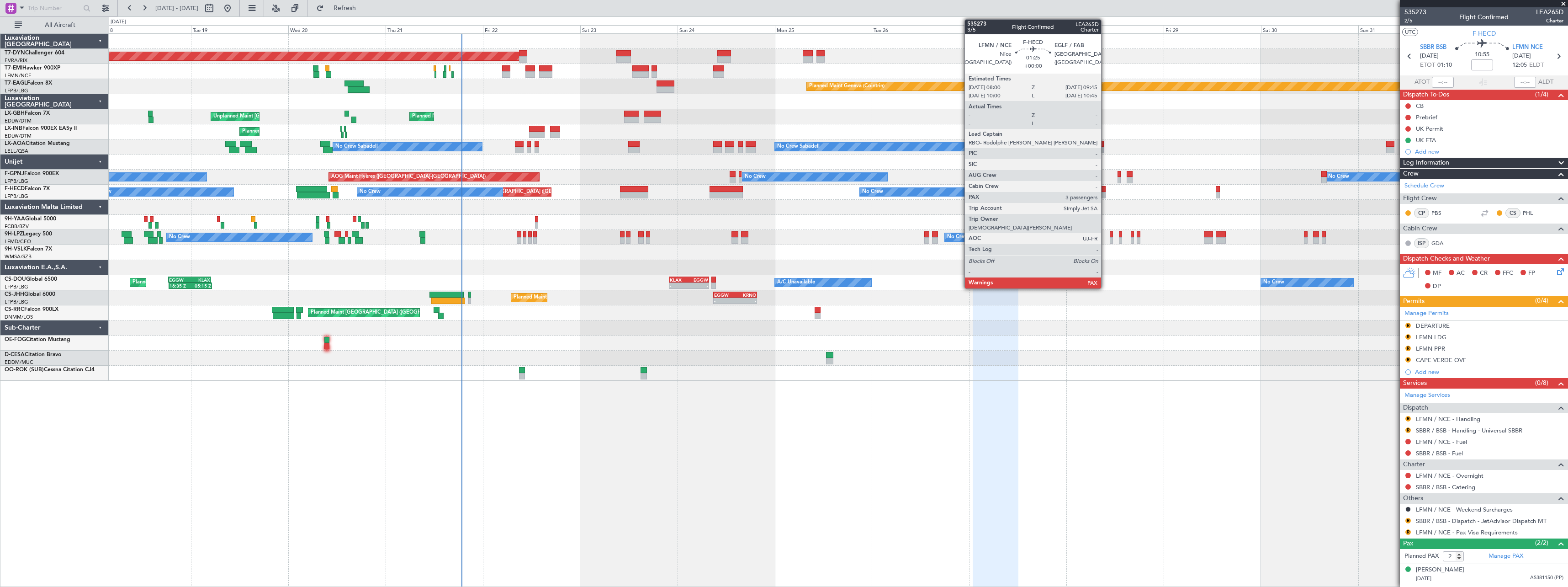
click at [1105, 193] on div at bounding box center [1102, 195] width 7 height 7
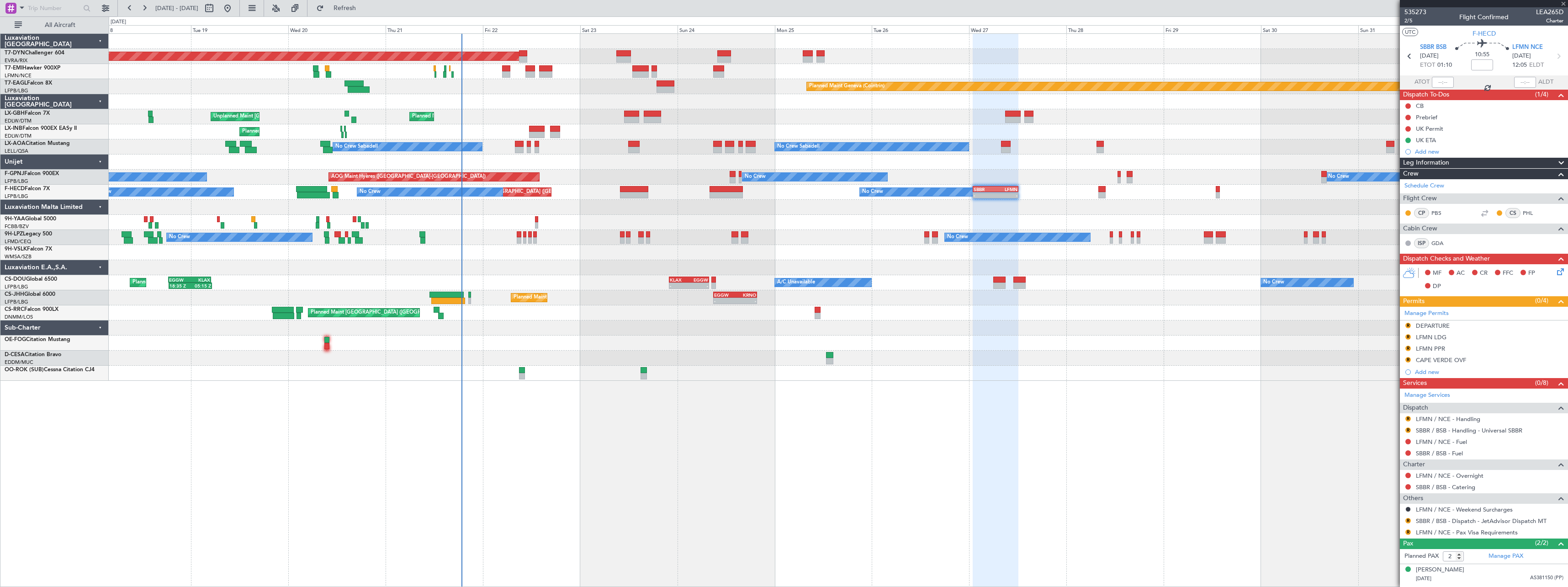
type input "3"
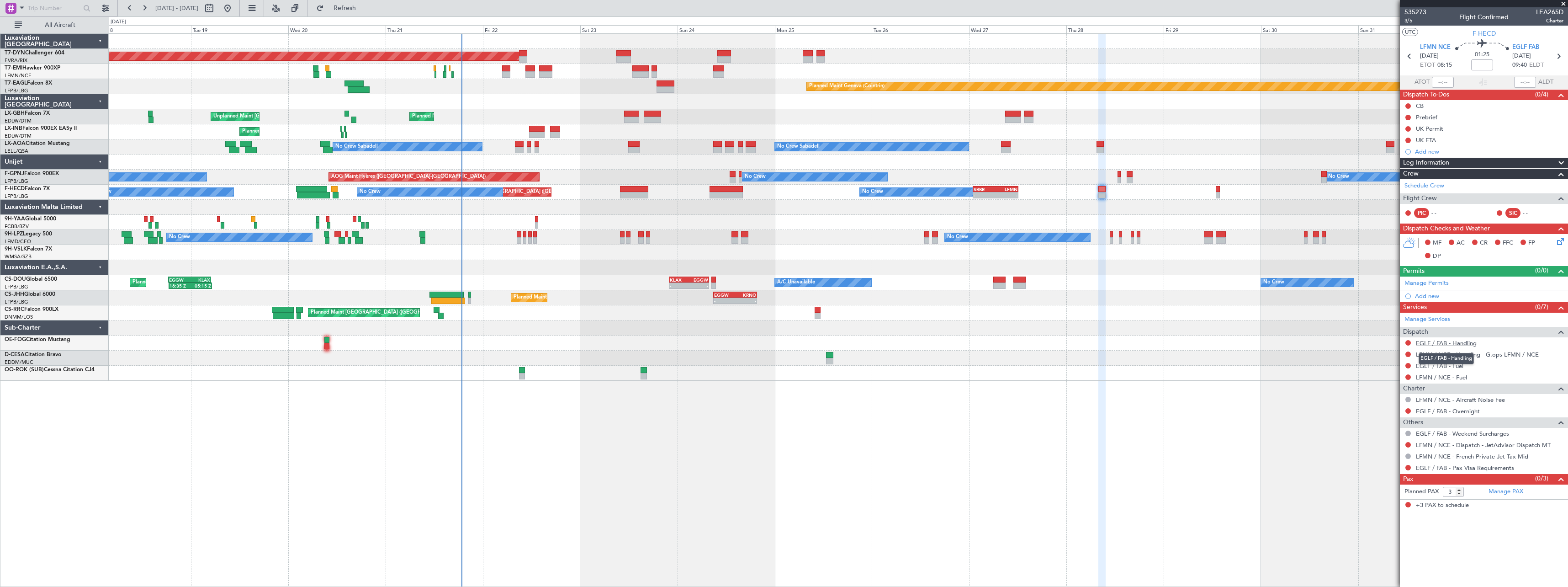
click at [1454, 341] on link "EGLF / FAB - Handling" at bounding box center [1446, 343] width 61 height 8
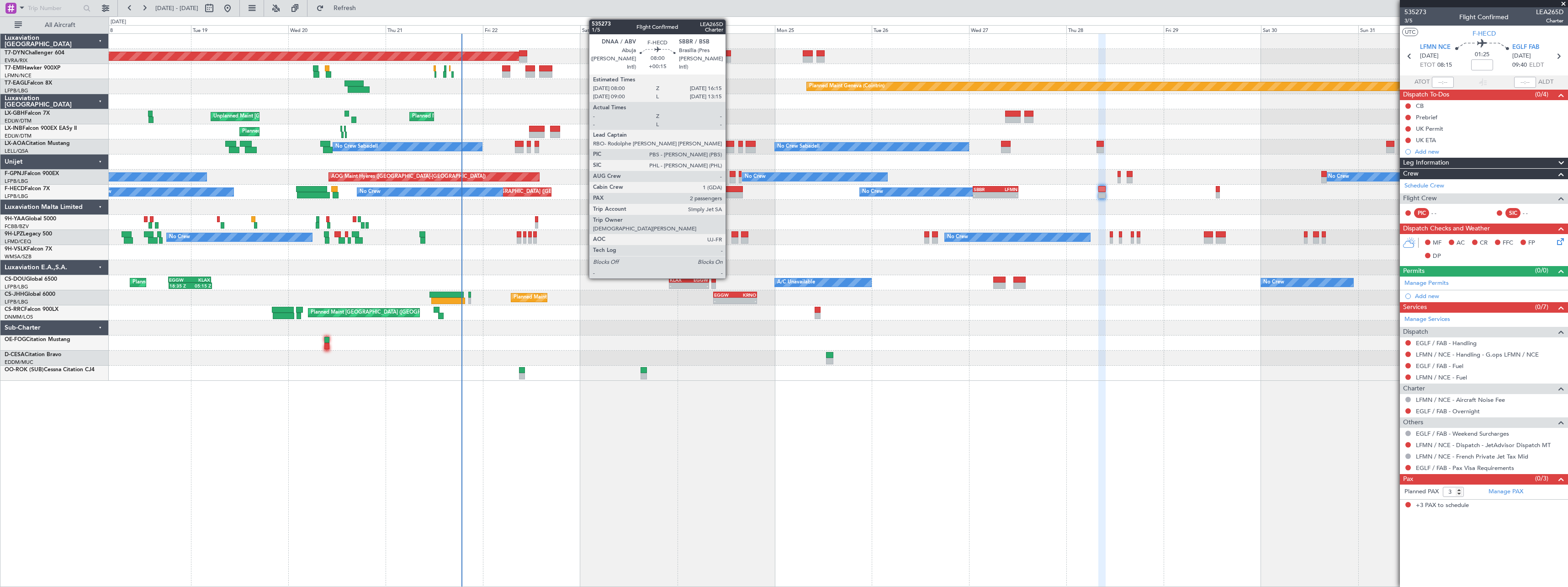
click at [730, 188] on div at bounding box center [727, 189] width 34 height 7
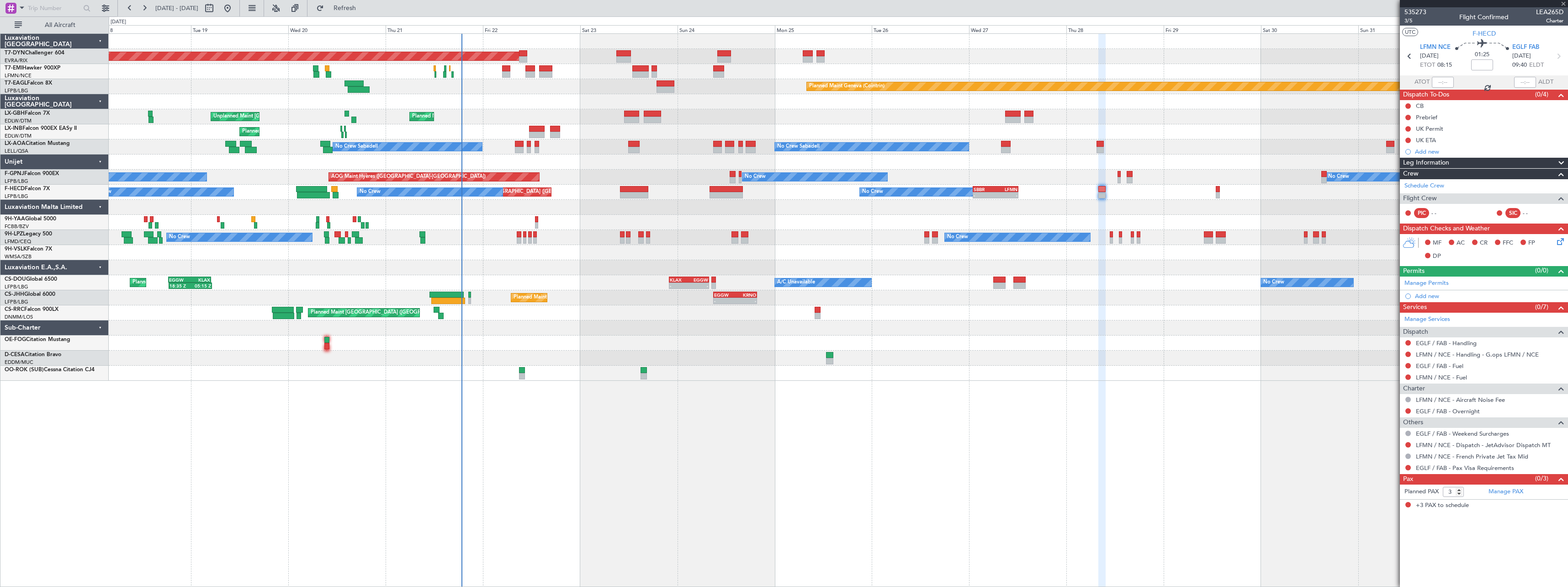
type input "+00:15"
type input "2"
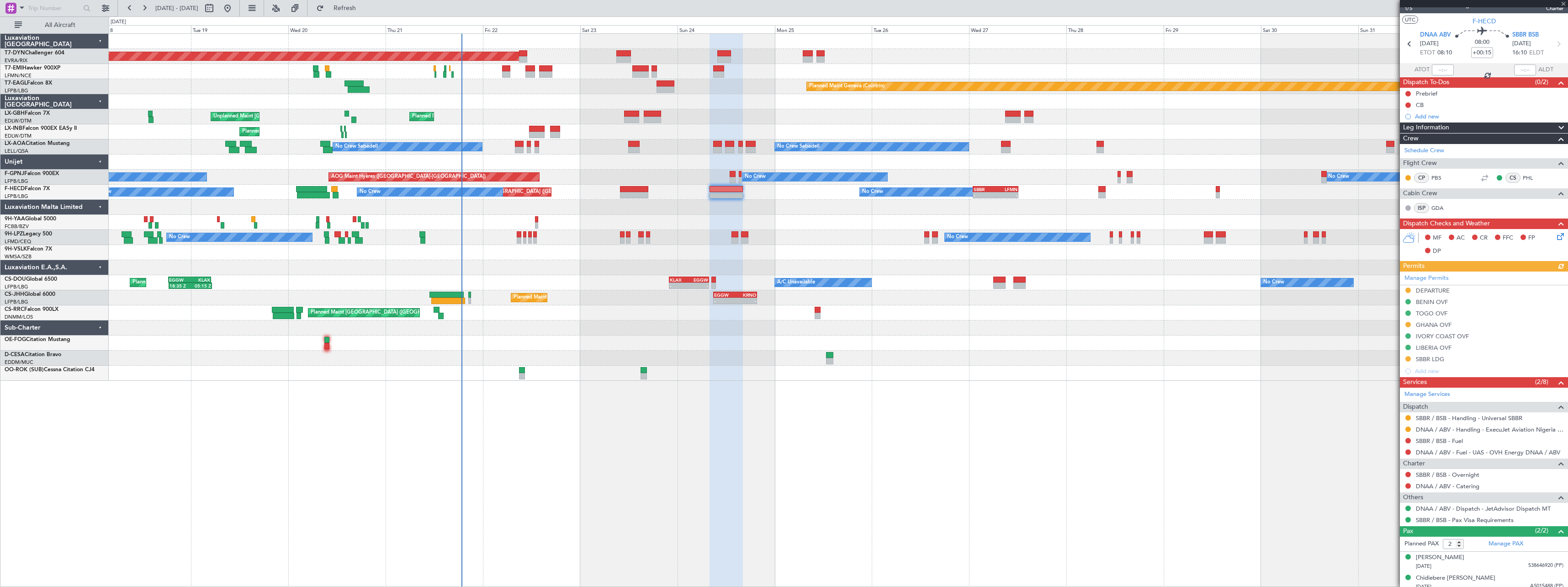
scroll to position [18, 0]
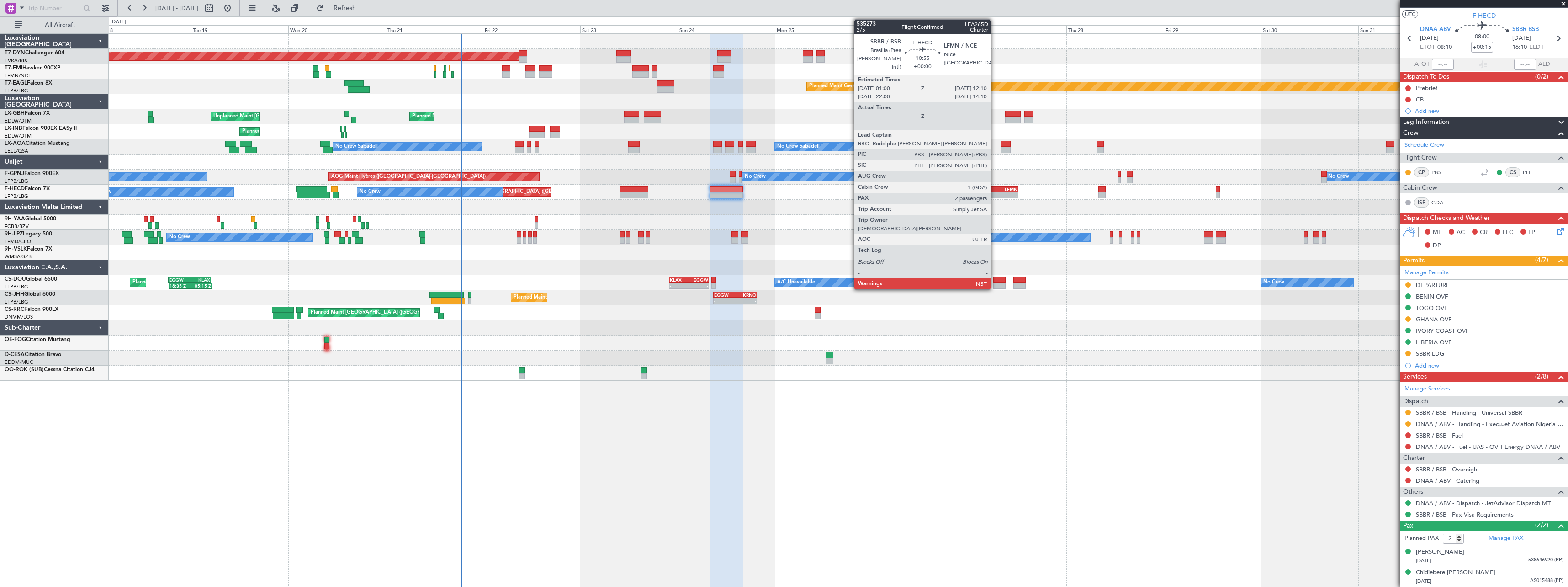
click at [996, 188] on div "LFMN" at bounding box center [1007, 189] width 22 height 5
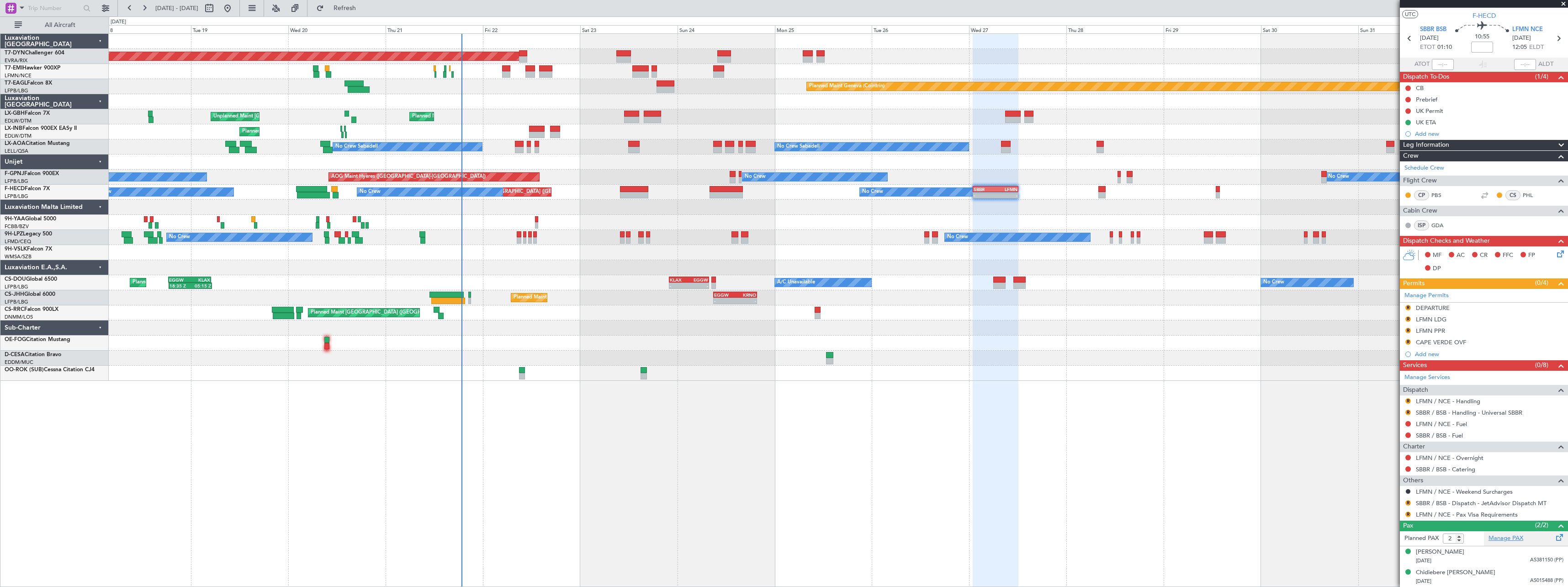
click at [1508, 535] on link "Manage PAX" at bounding box center [1505, 538] width 35 height 9
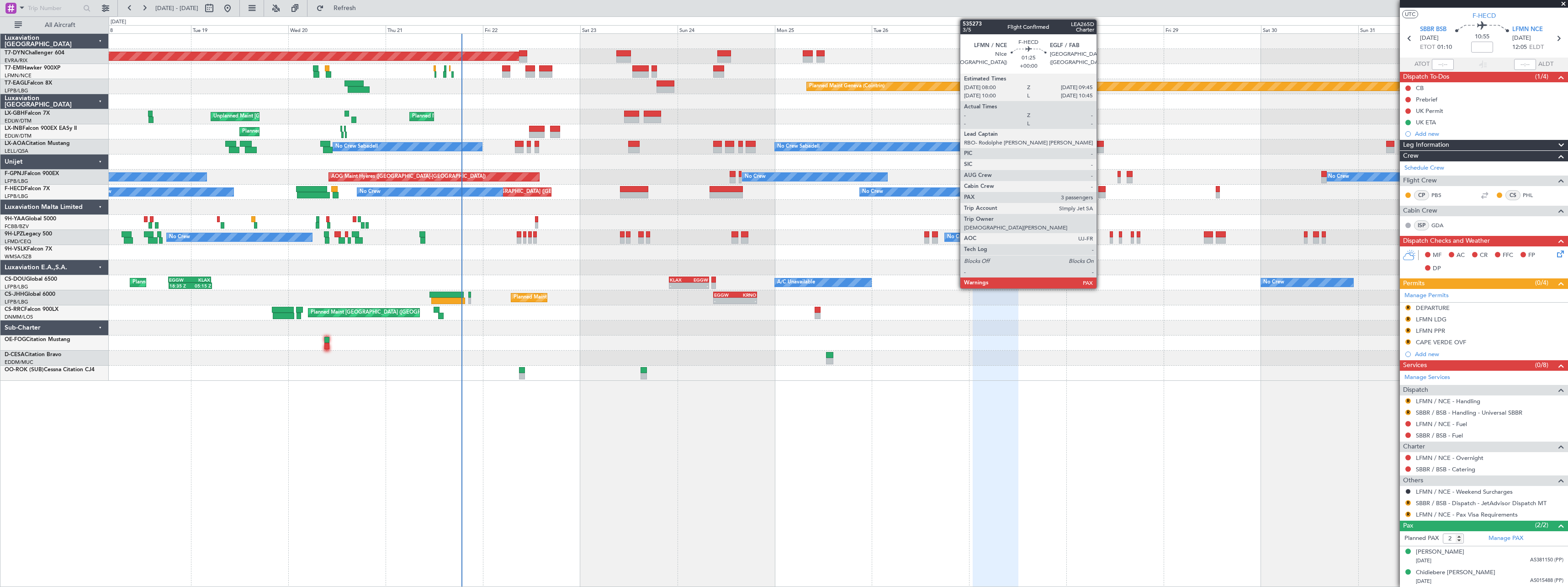
click at [1101, 189] on div at bounding box center [1102, 189] width 7 height 7
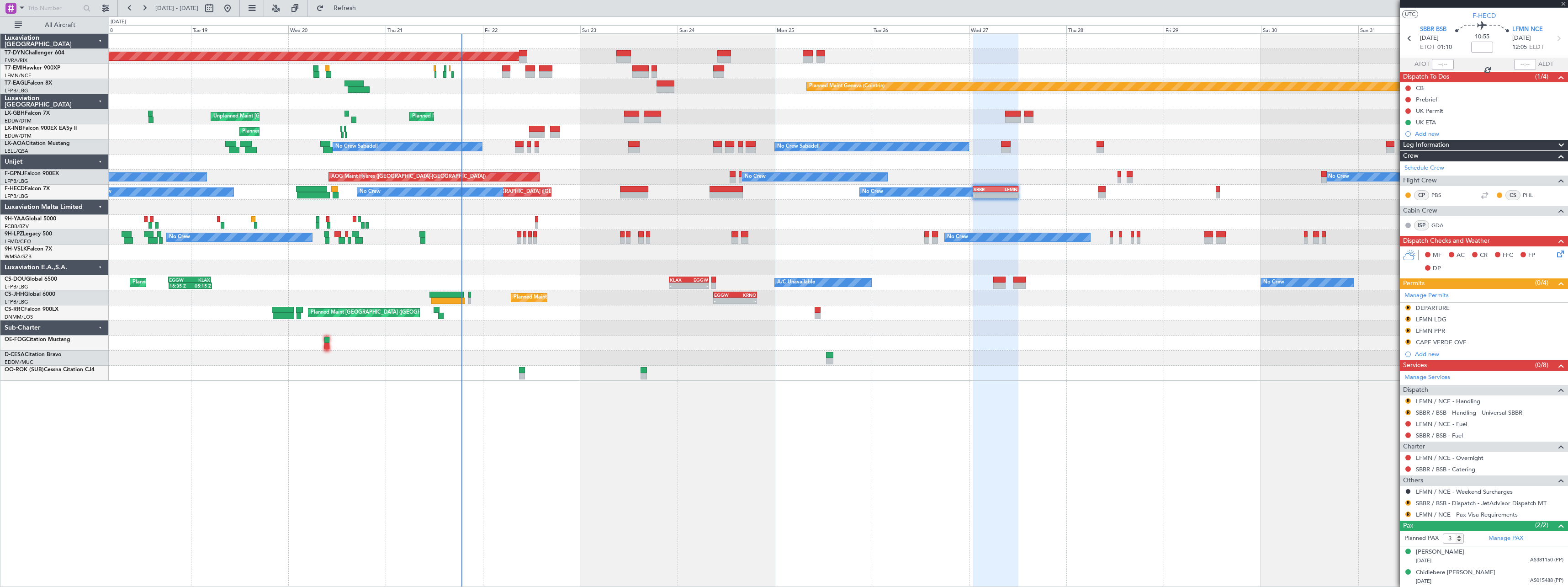
scroll to position [0, 0]
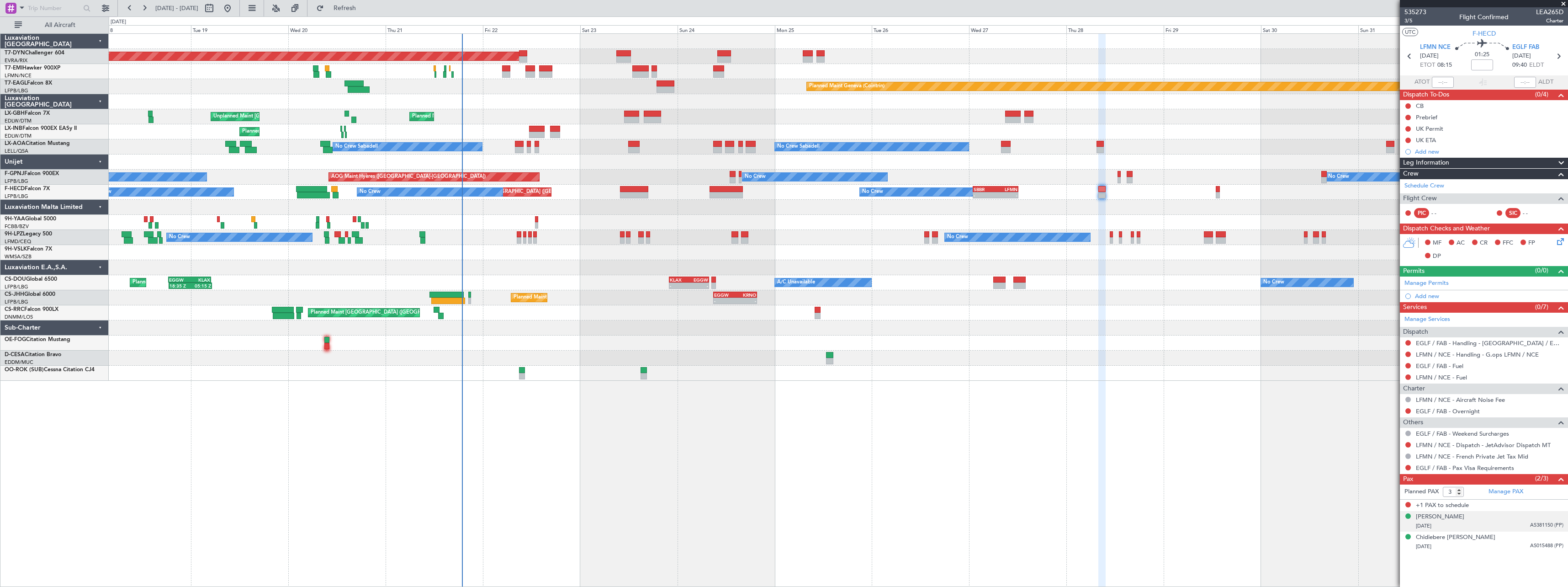
click at [1508, 515] on div "Chantelle Cleo Ajaere 17/04/1989 AS381150 (PP)" at bounding box center [1489, 521] width 147 height 18
click at [1511, 562] on div "Chidiebere [PERSON_NAME] [DATE] AS015488 (PP)" at bounding box center [1489, 564] width 147 height 18
click at [1475, 354] on link "LFMN / NCE - Handling - G.ops LFMN / NCE" at bounding box center [1477, 354] width 123 height 8
click at [1438, 47] on span "LFMN NCE" at bounding box center [1435, 47] width 30 height 9
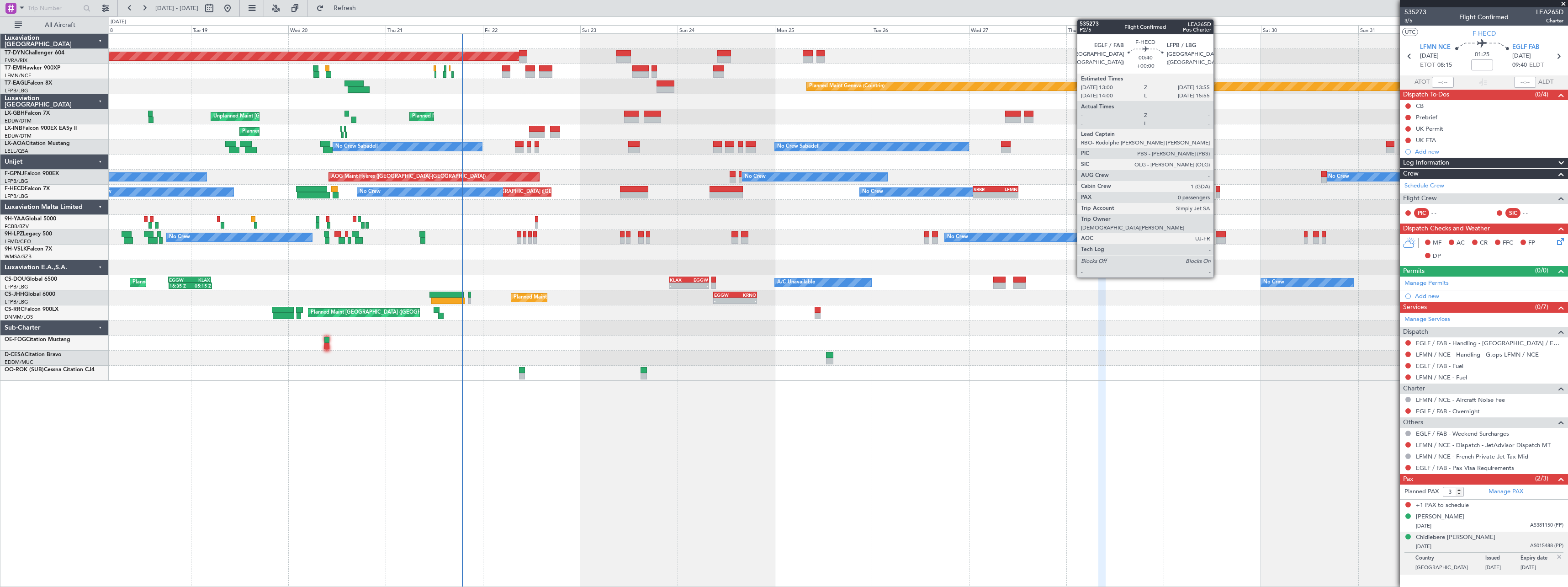
click at [1217, 188] on div at bounding box center [1217, 189] width 4 height 7
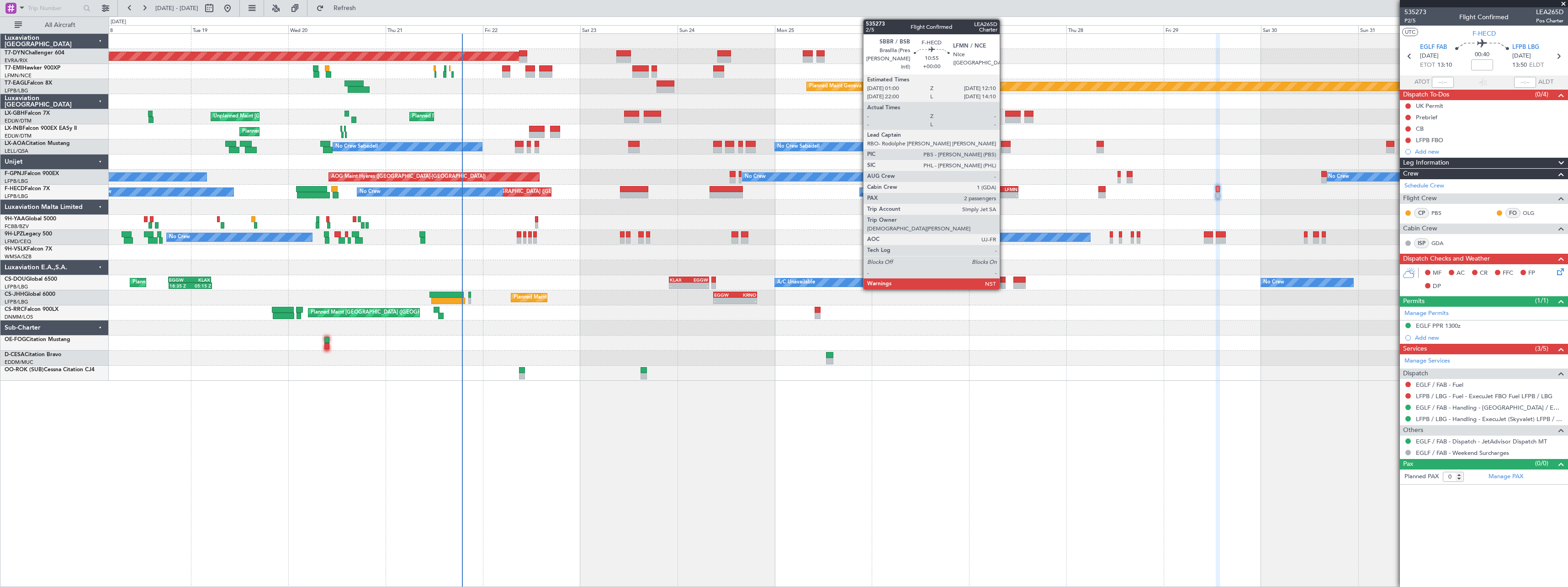
click at [1004, 189] on div "LFMN" at bounding box center [1007, 189] width 22 height 5
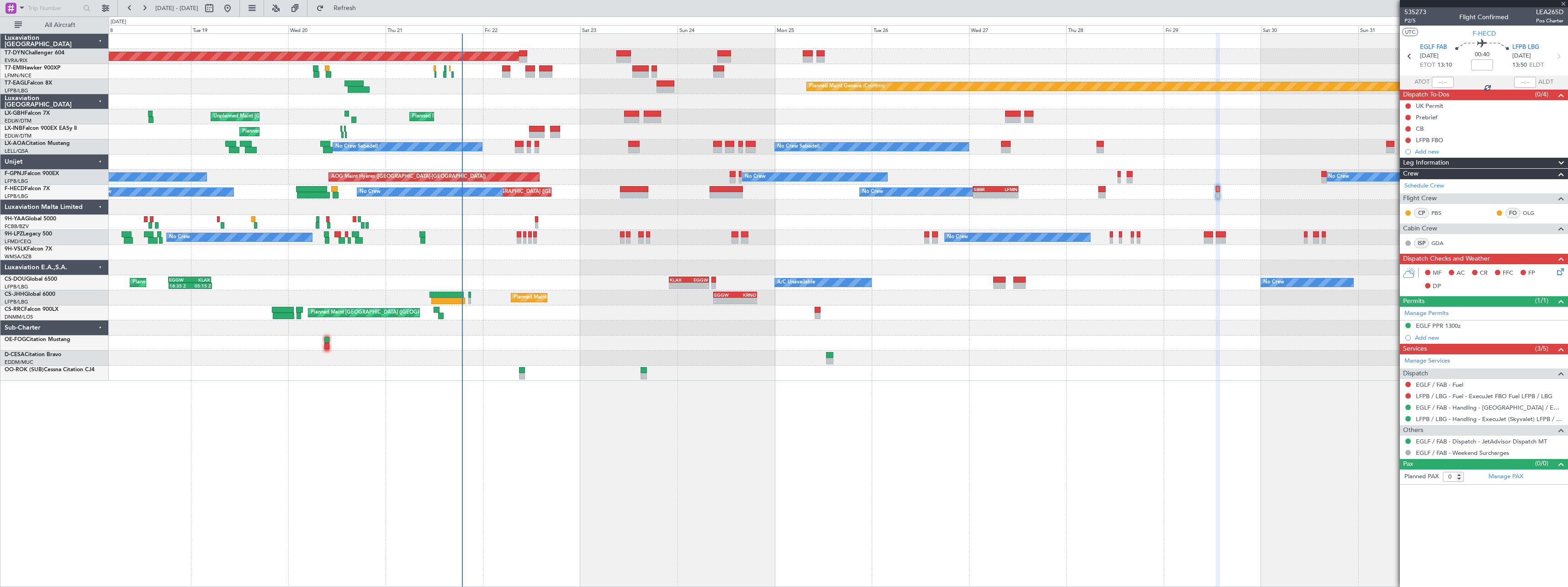
type input "2"
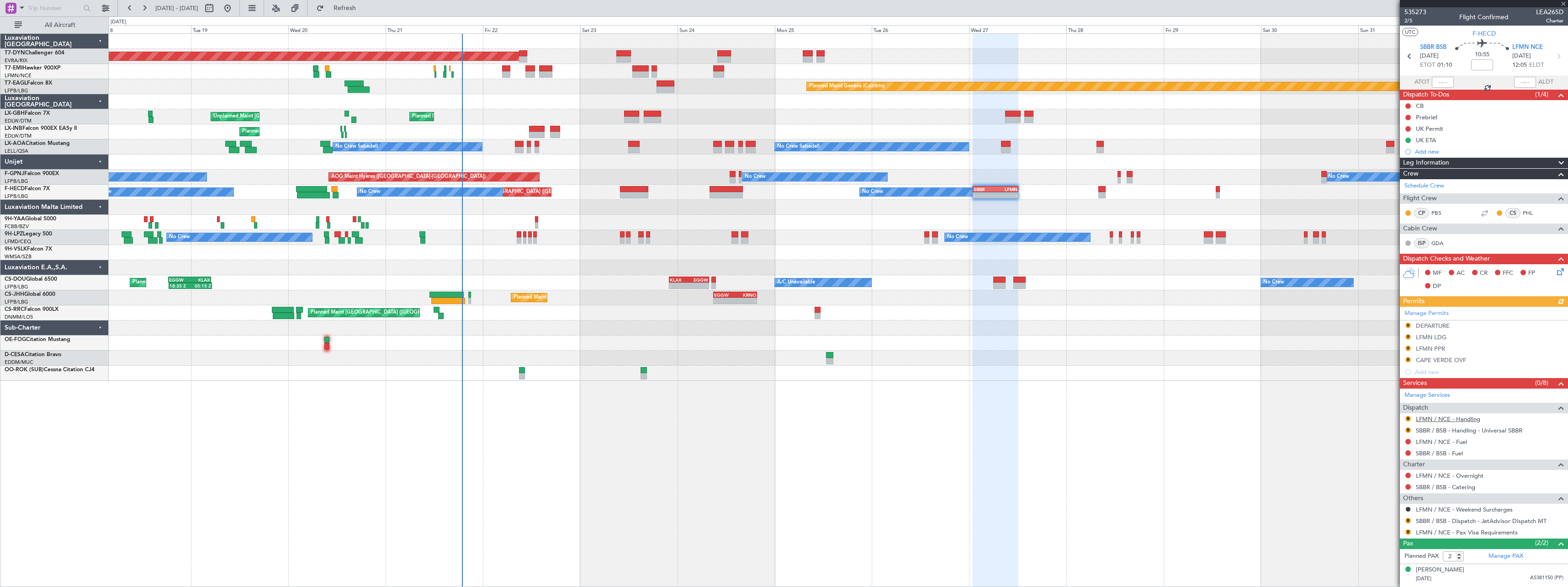
click at [1466, 421] on link "LFMN / NCE - Handling" at bounding box center [1448, 419] width 65 height 8
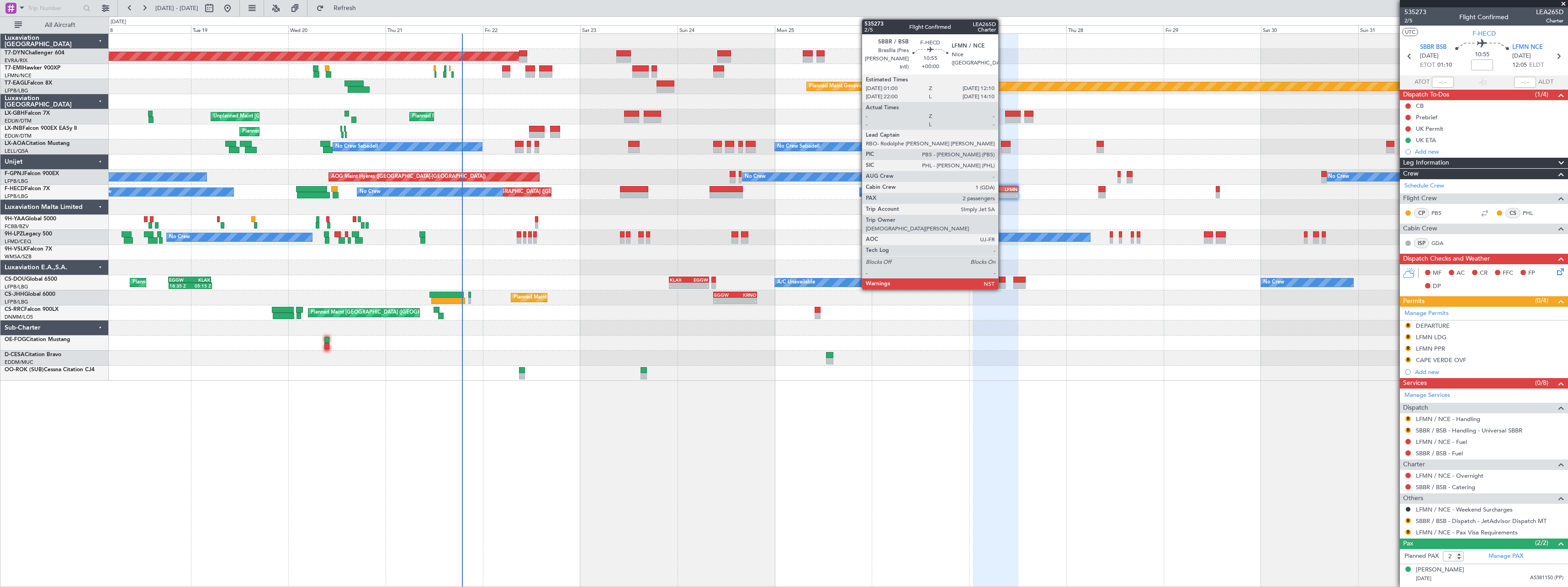
click at [1003, 189] on div "LFMN" at bounding box center [1007, 189] width 22 height 5
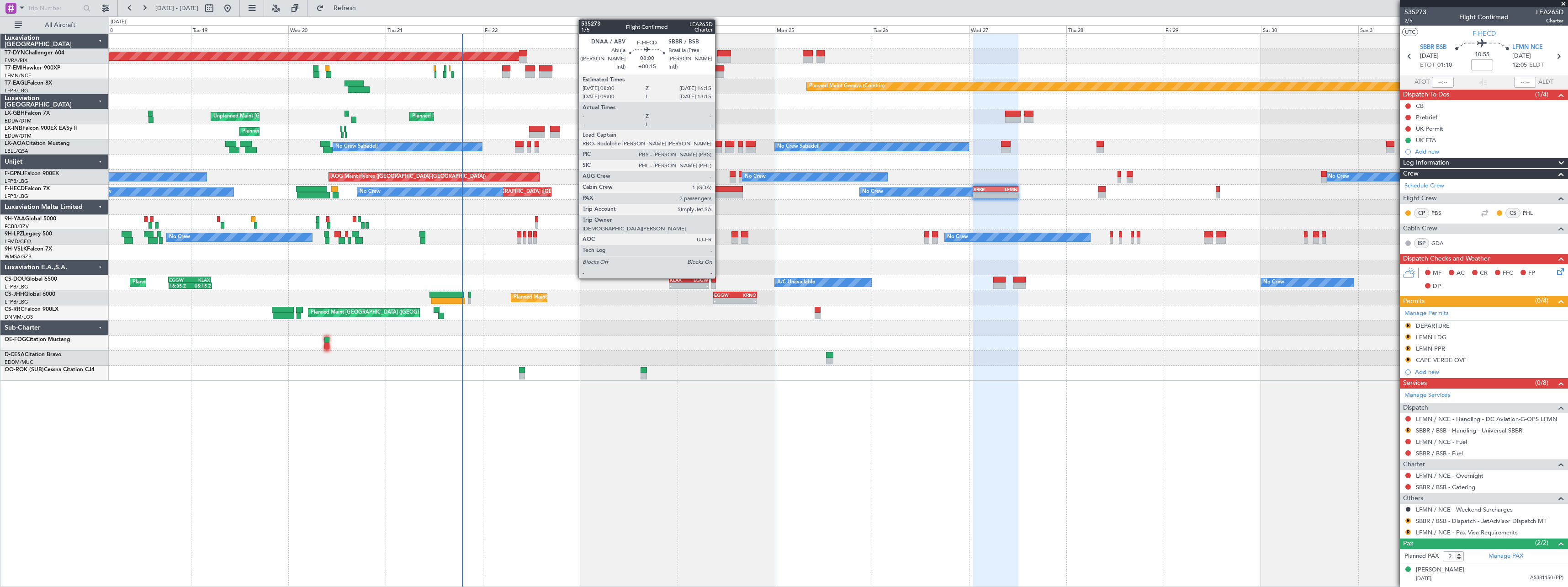
click at [719, 189] on div at bounding box center [727, 189] width 34 height 7
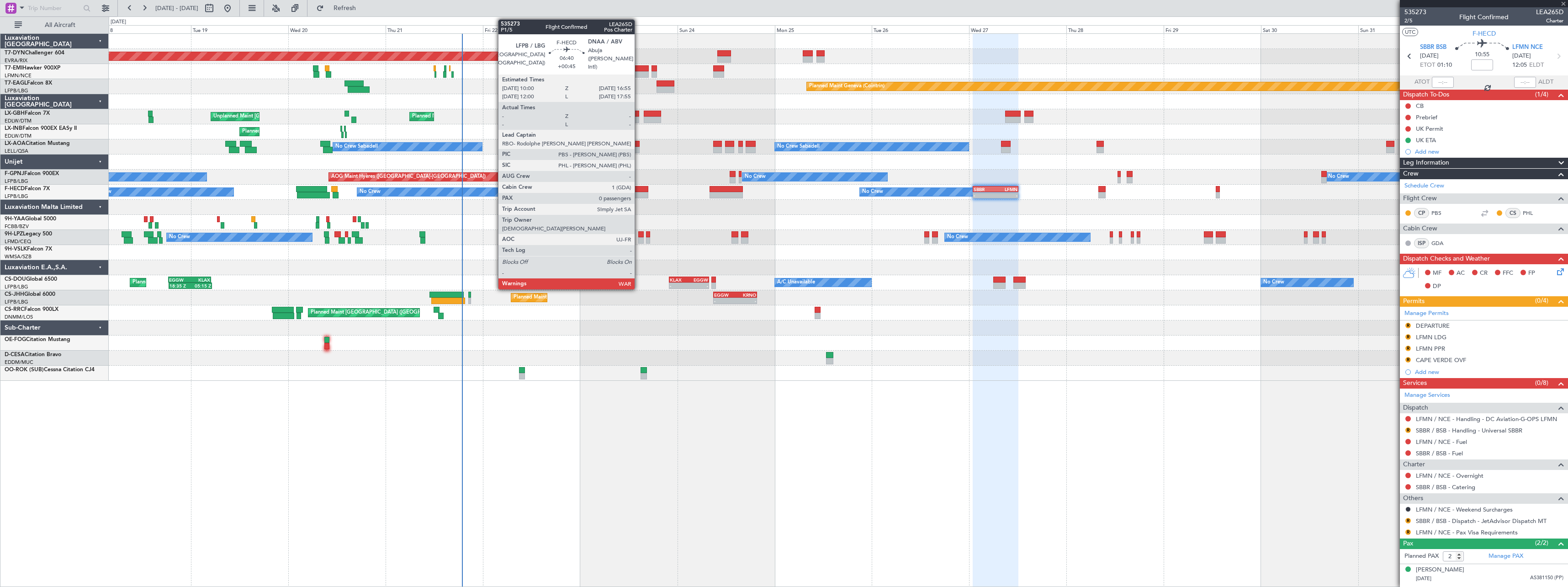
type input "+00:15"
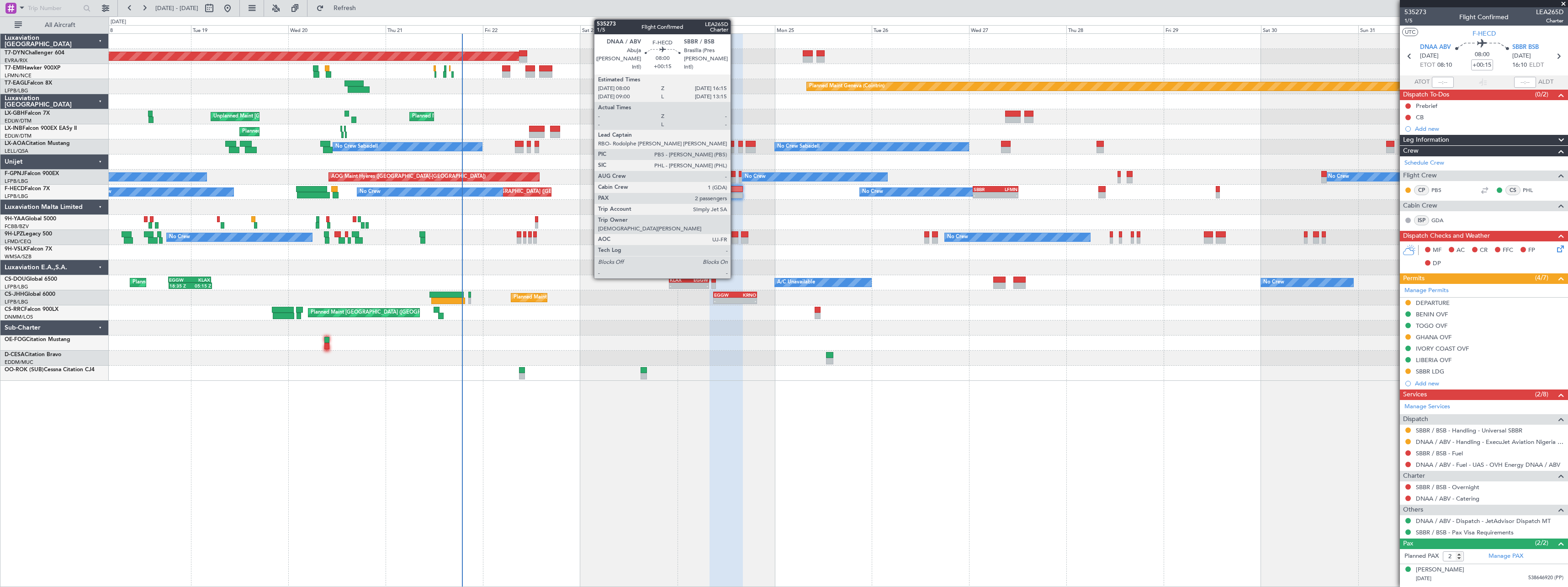
click at [735, 188] on div at bounding box center [727, 189] width 34 height 7
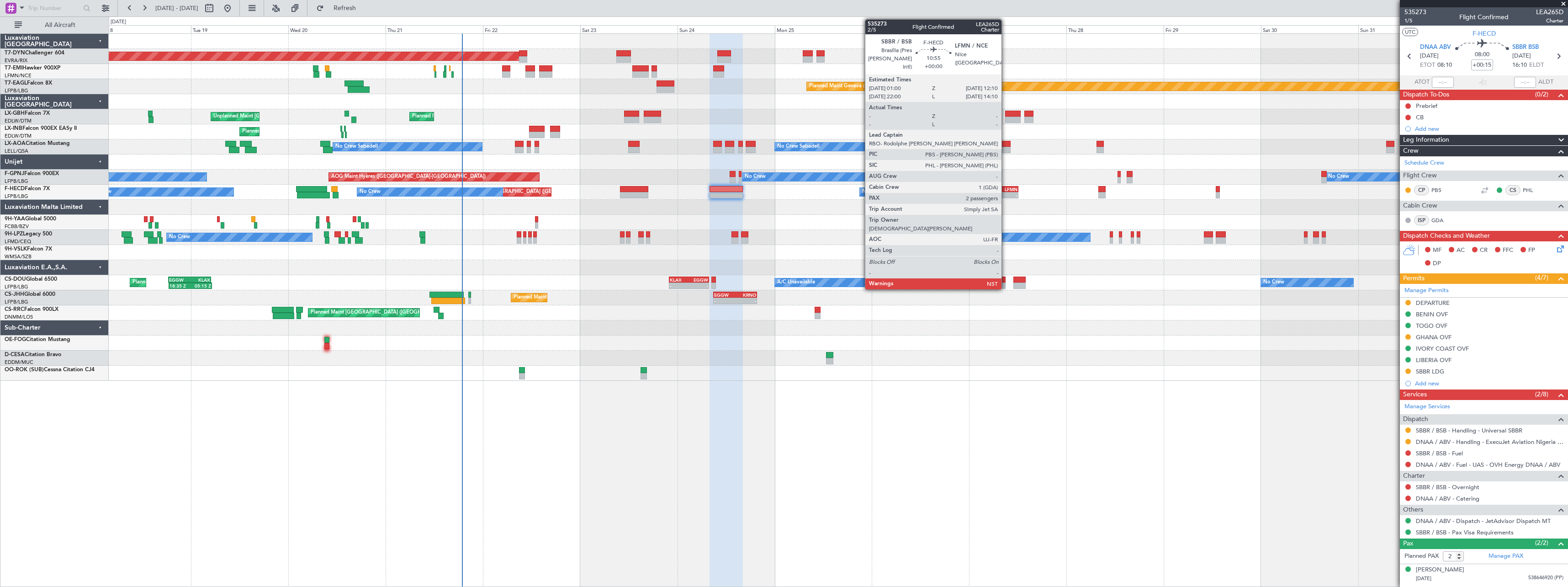
click at [1006, 189] on div "LFMN" at bounding box center [1007, 189] width 22 height 5
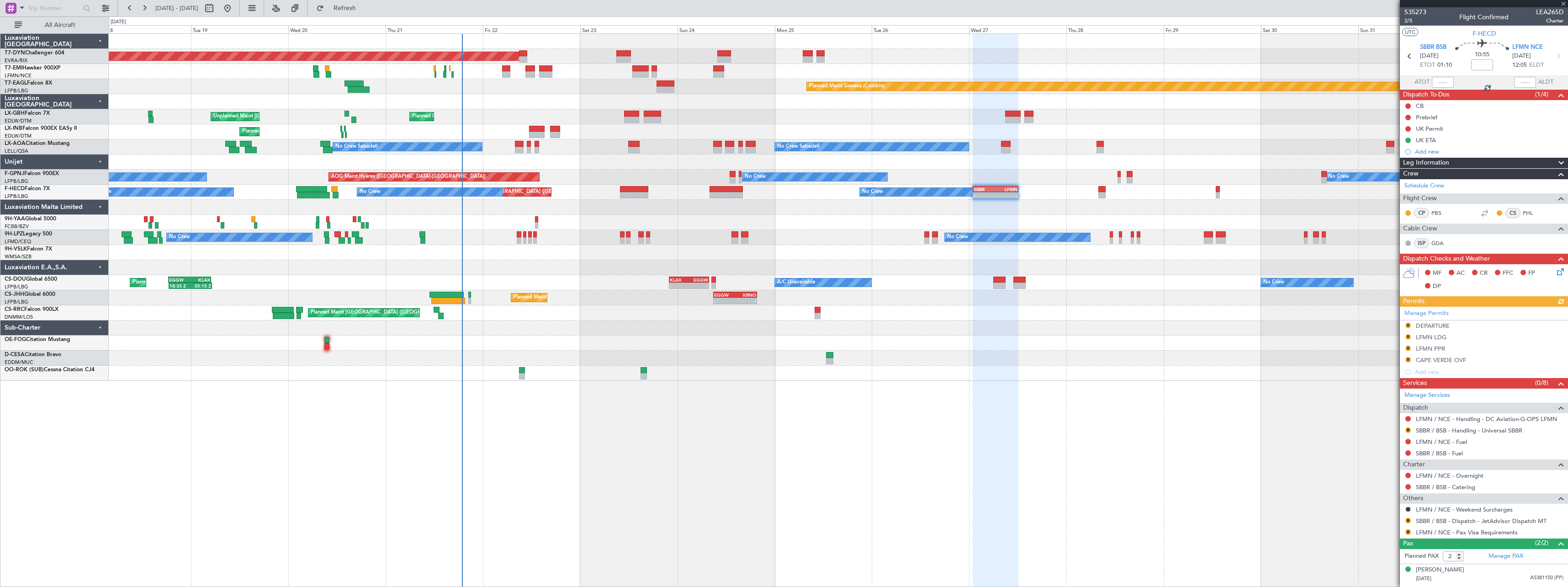
scroll to position [18, 0]
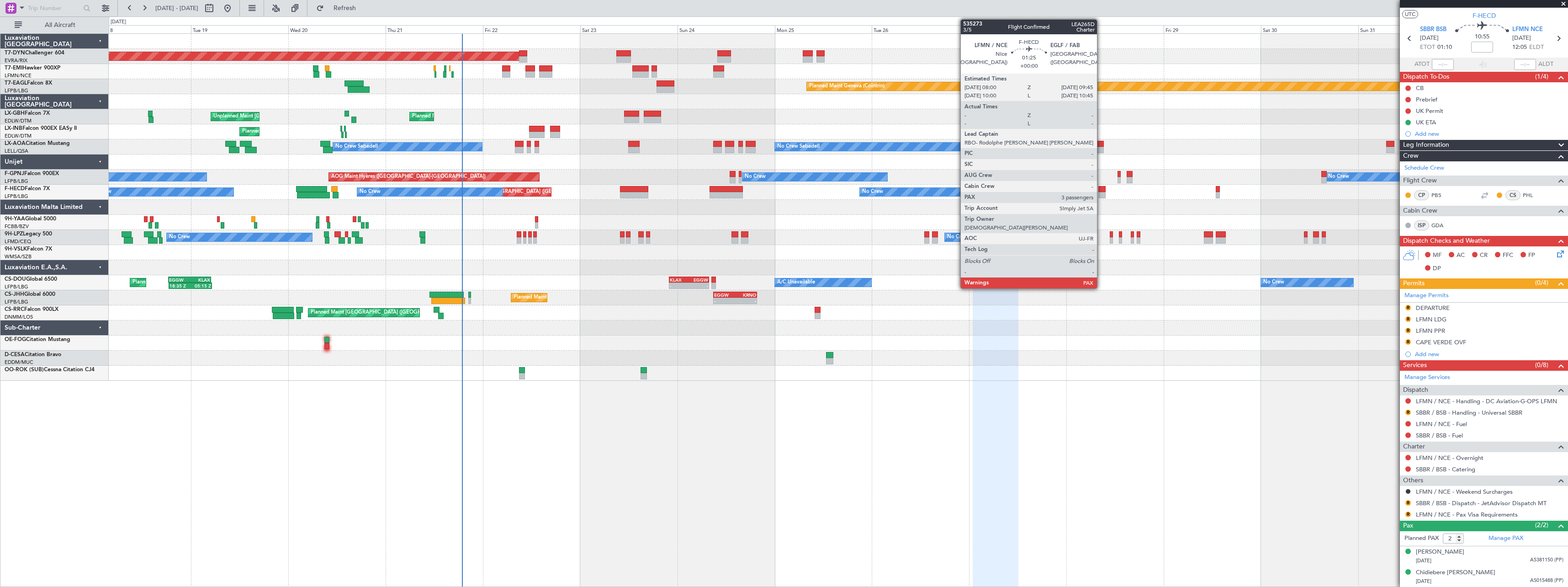
click at [1101, 191] on div at bounding box center [1102, 189] width 7 height 7
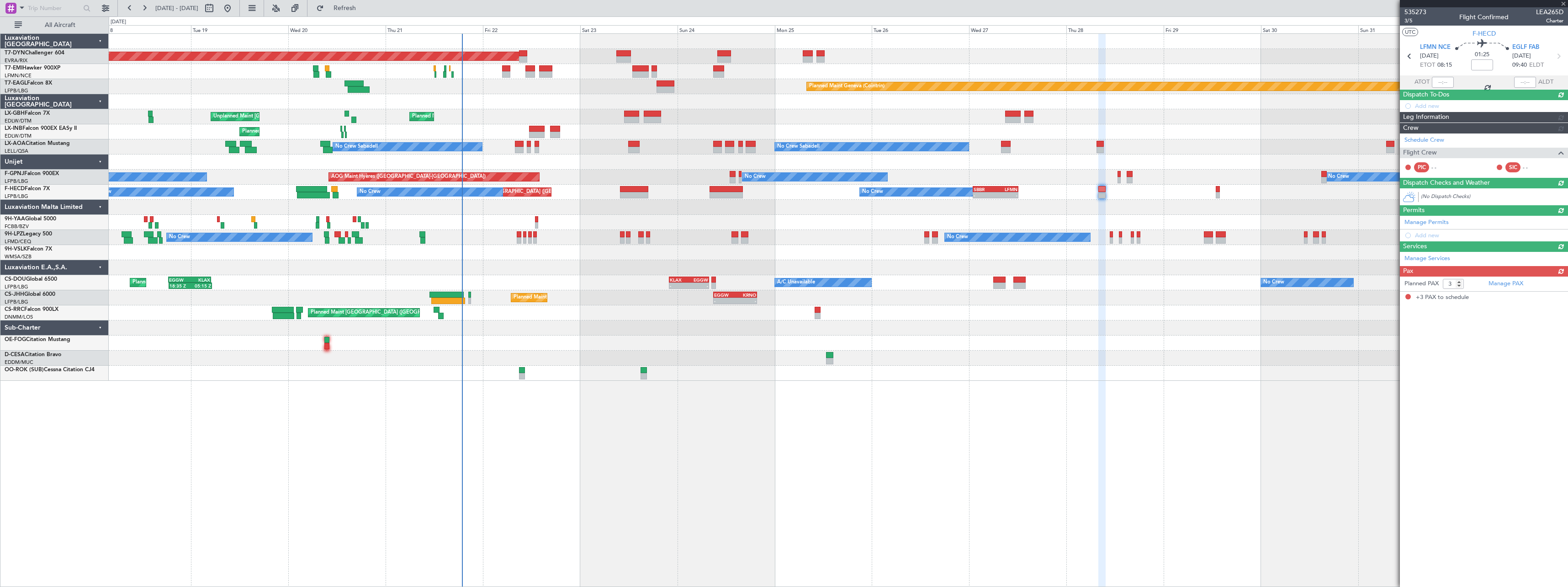
scroll to position [0, 0]
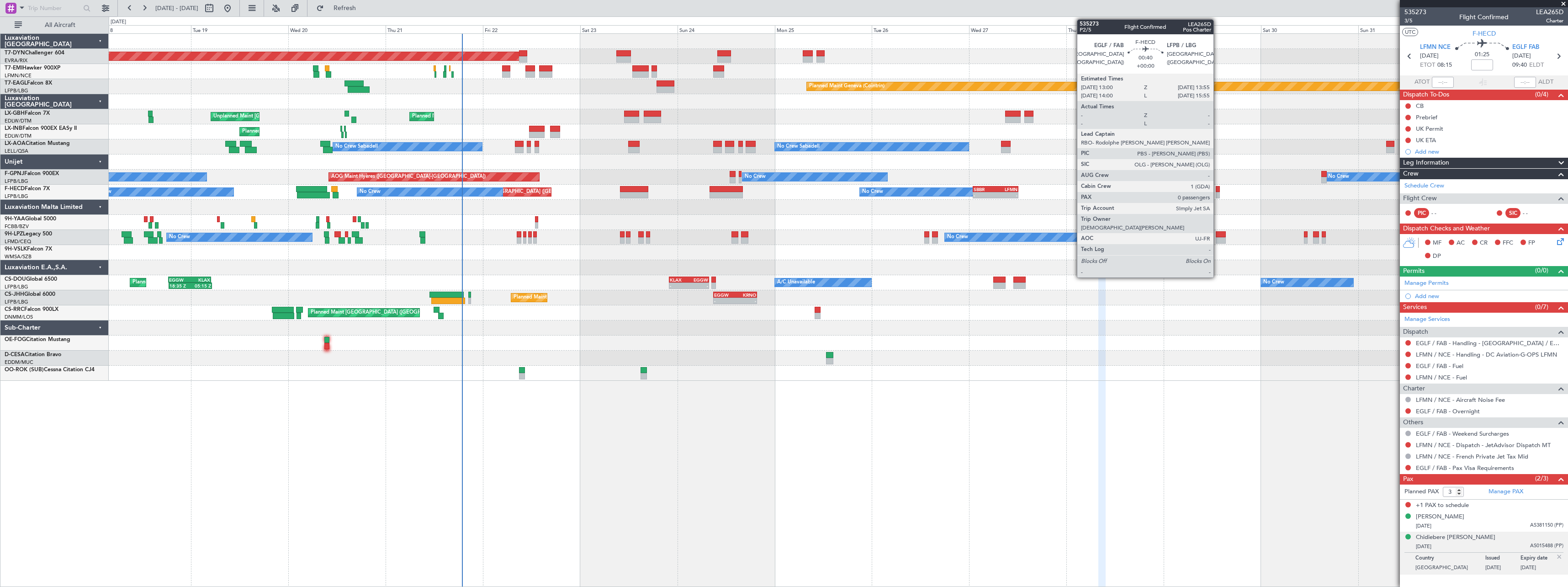
click at [1217, 194] on div at bounding box center [1217, 195] width 4 height 7
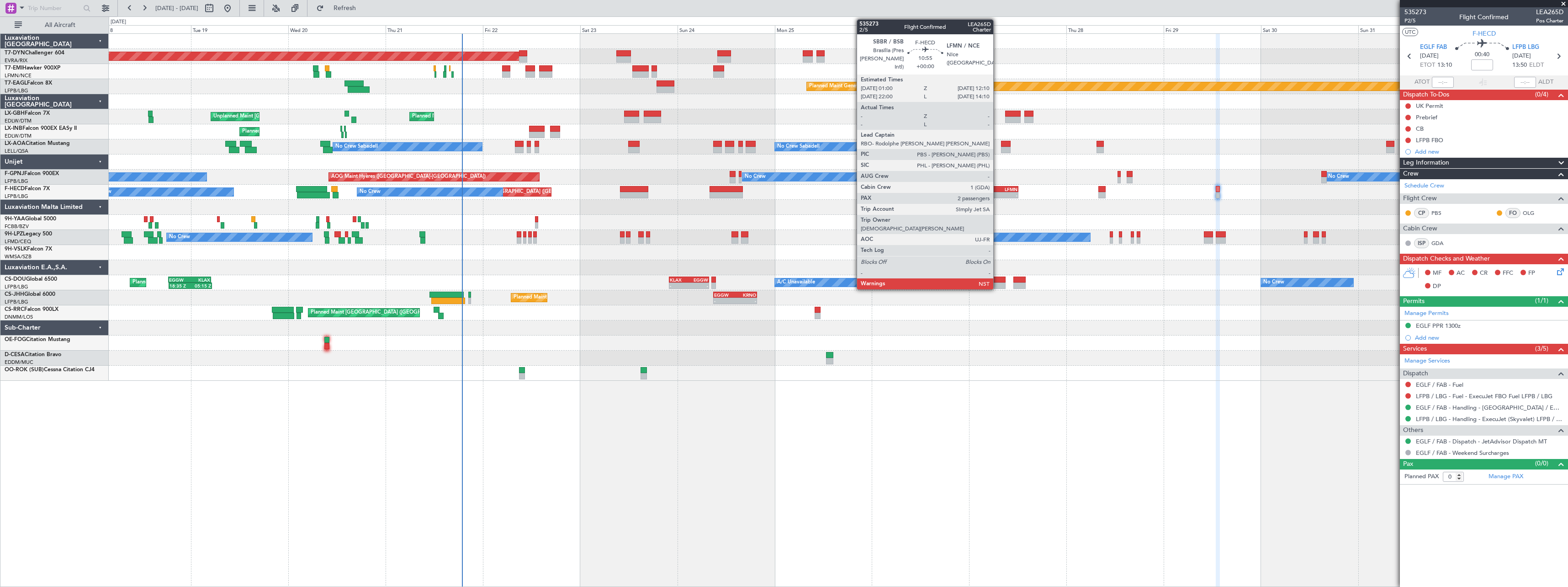
click at [998, 189] on div "LFMN" at bounding box center [1007, 189] width 22 height 5
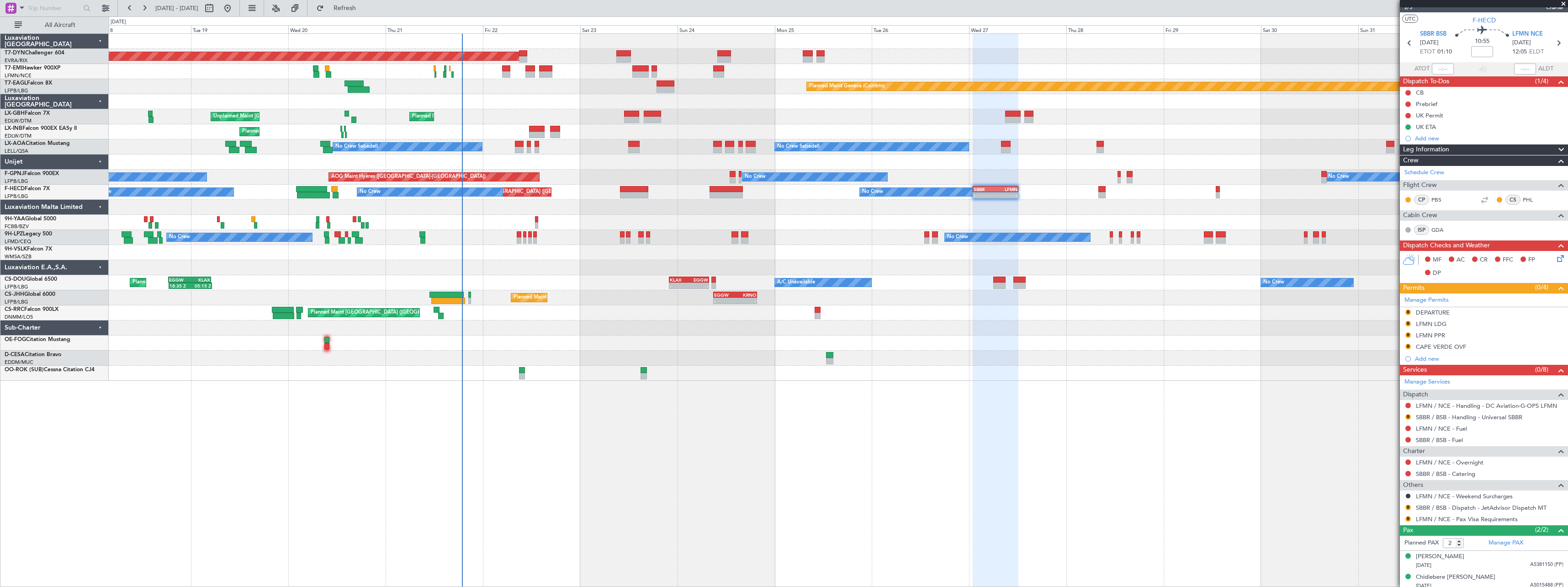
scroll to position [18, 0]
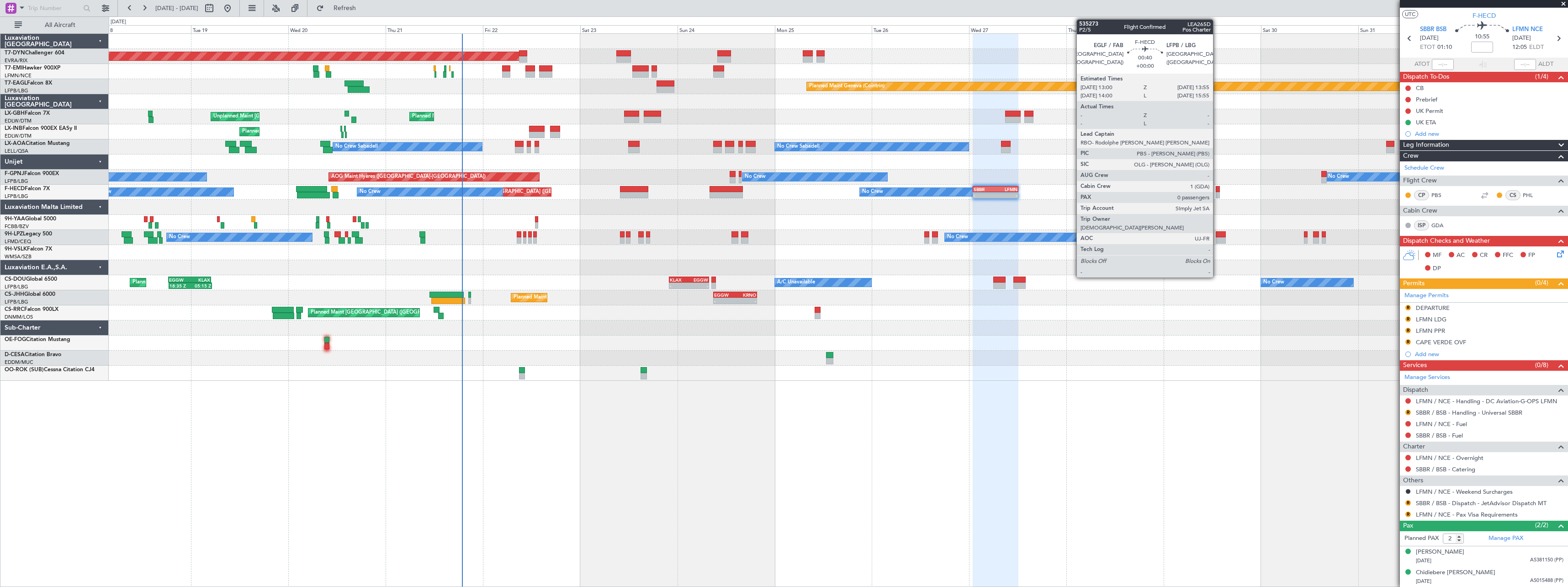
click at [1217, 190] on div at bounding box center [1217, 189] width 4 height 7
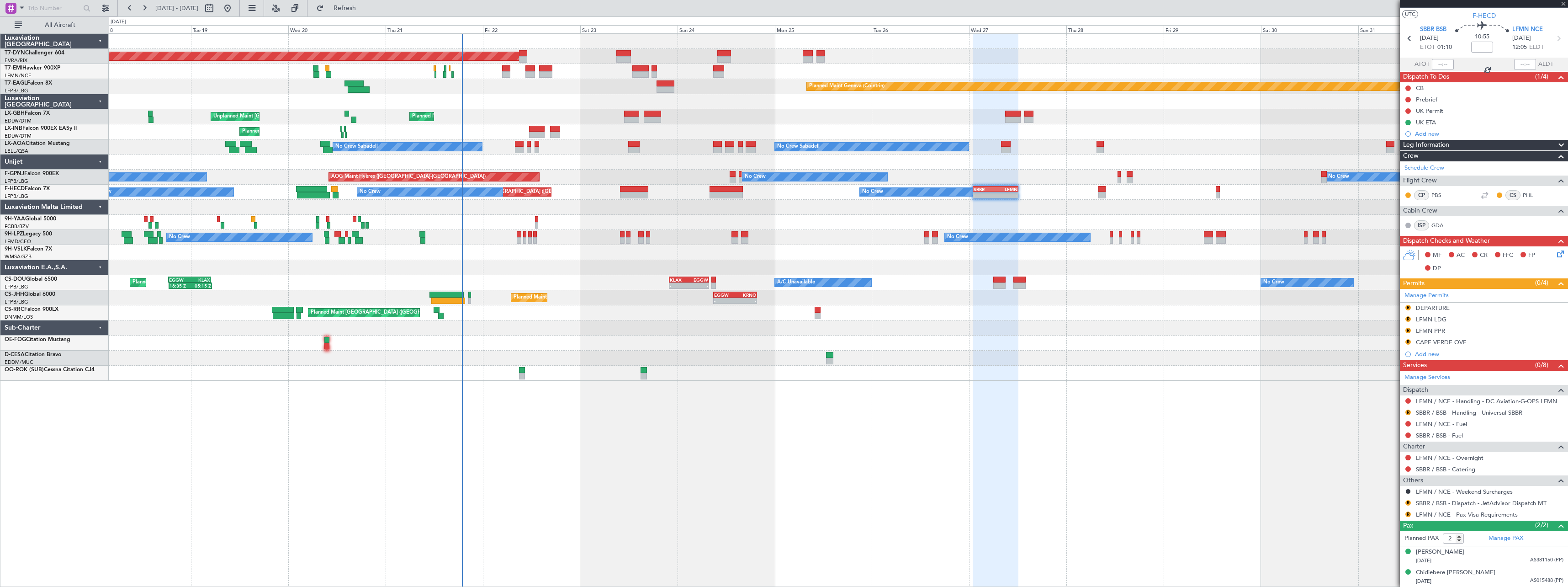
scroll to position [0, 0]
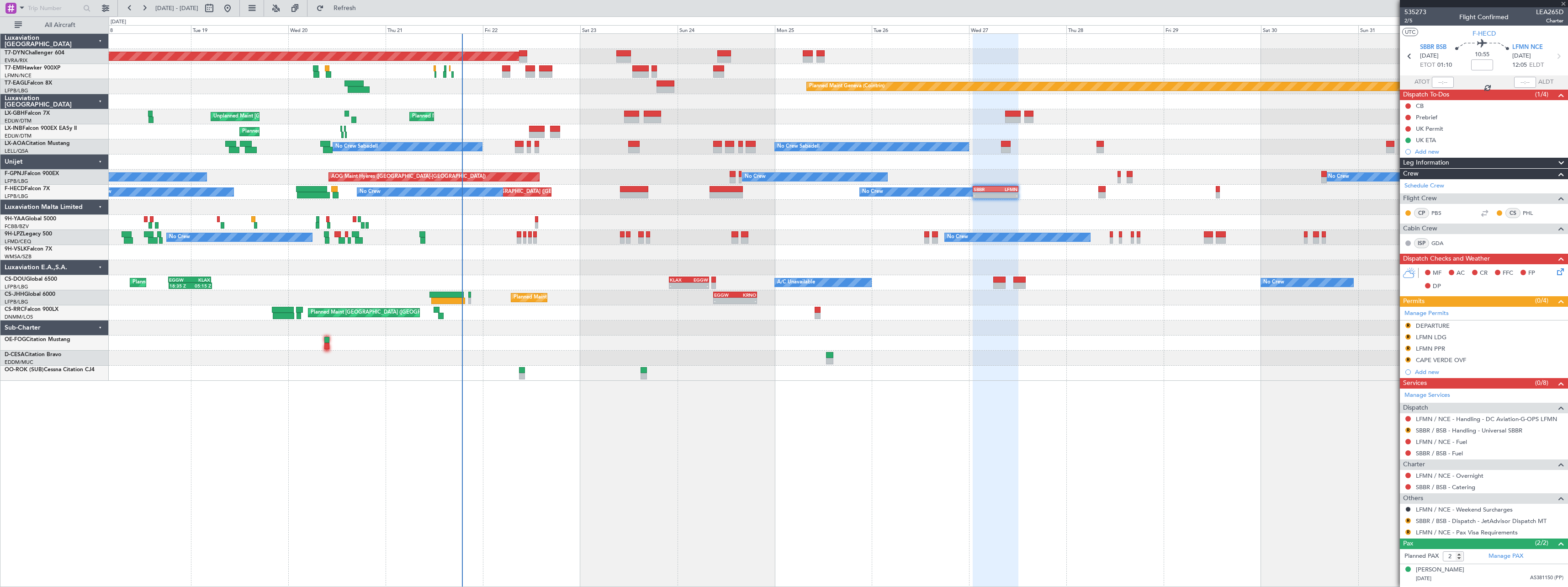
type input "0"
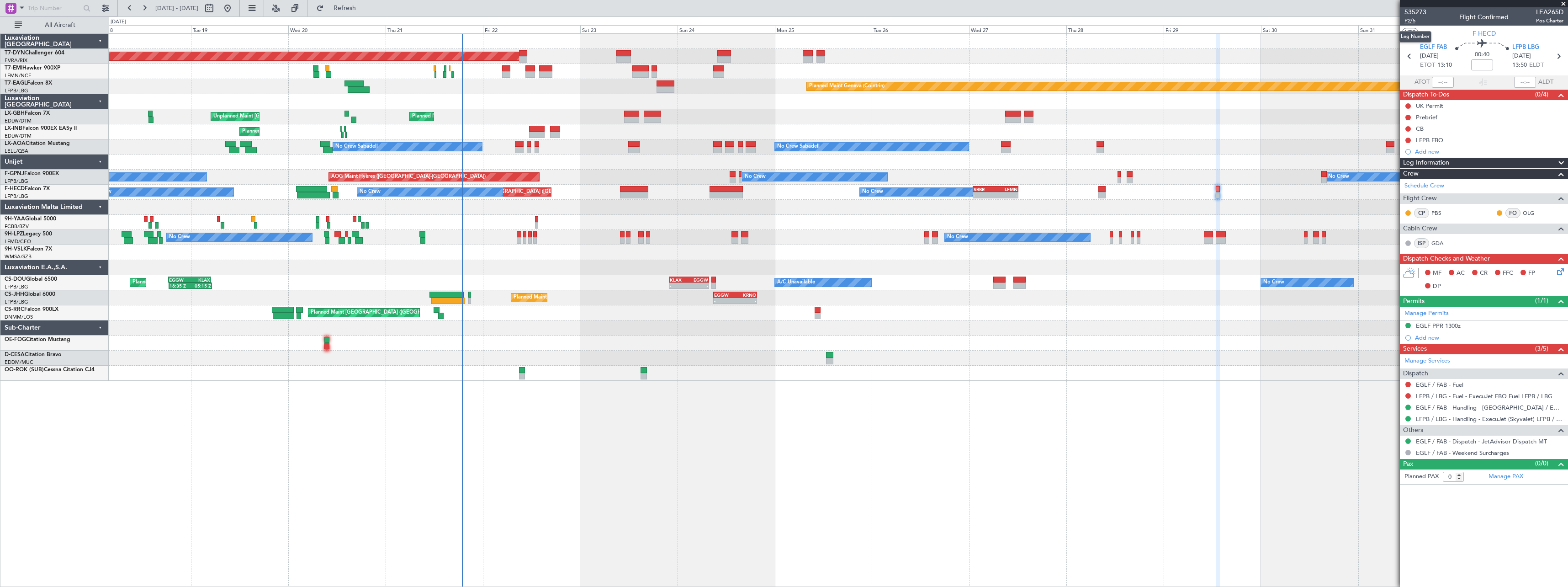
click at [1417, 23] on span "P2/5" at bounding box center [1415, 21] width 22 height 8
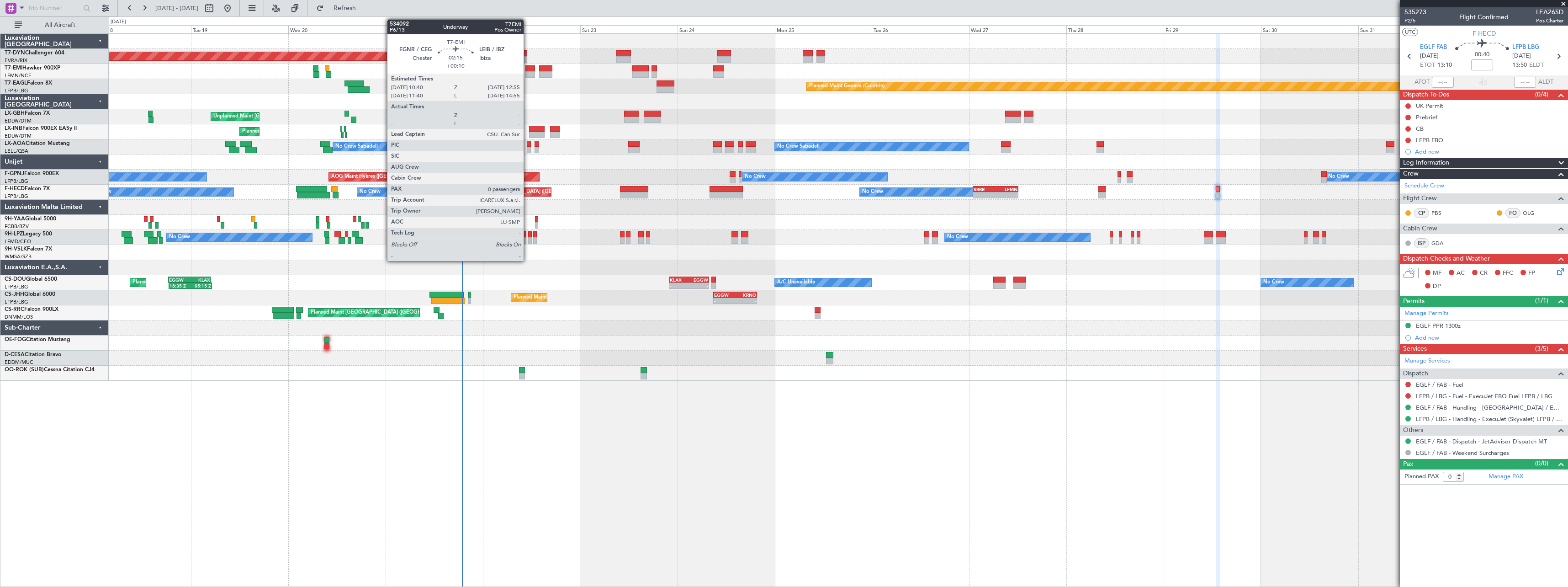
click at [528, 71] on div at bounding box center [530, 74] width 9 height 7
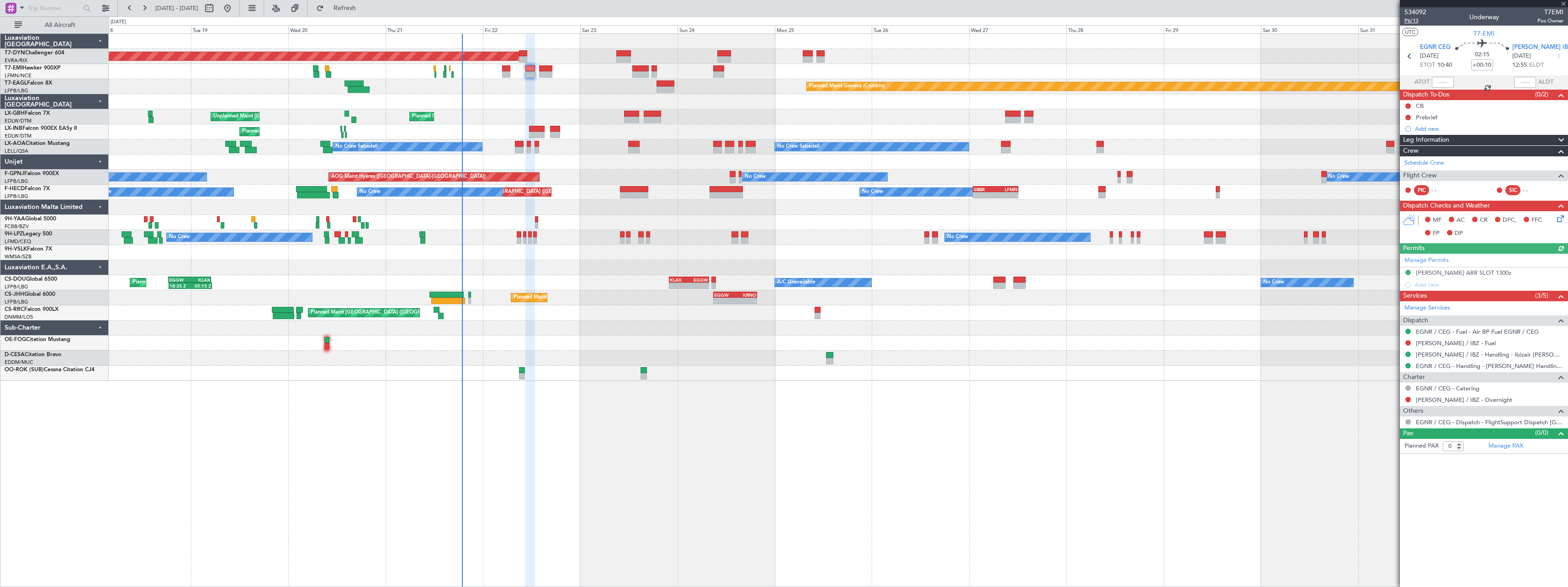
click at [1414, 21] on span "P6/13" at bounding box center [1415, 21] width 22 height 8
click at [1417, 8] on span "534092" at bounding box center [1415, 12] width 22 height 10
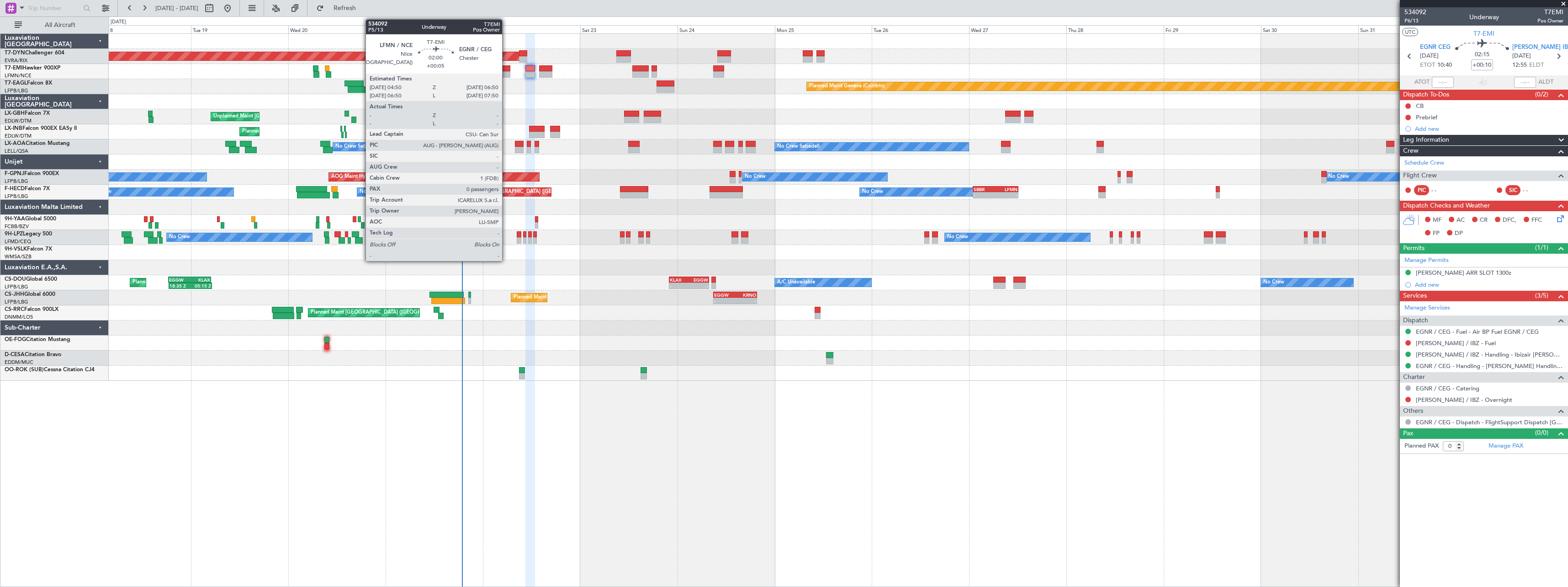
click at [506, 68] on div at bounding box center [506, 68] width 9 height 7
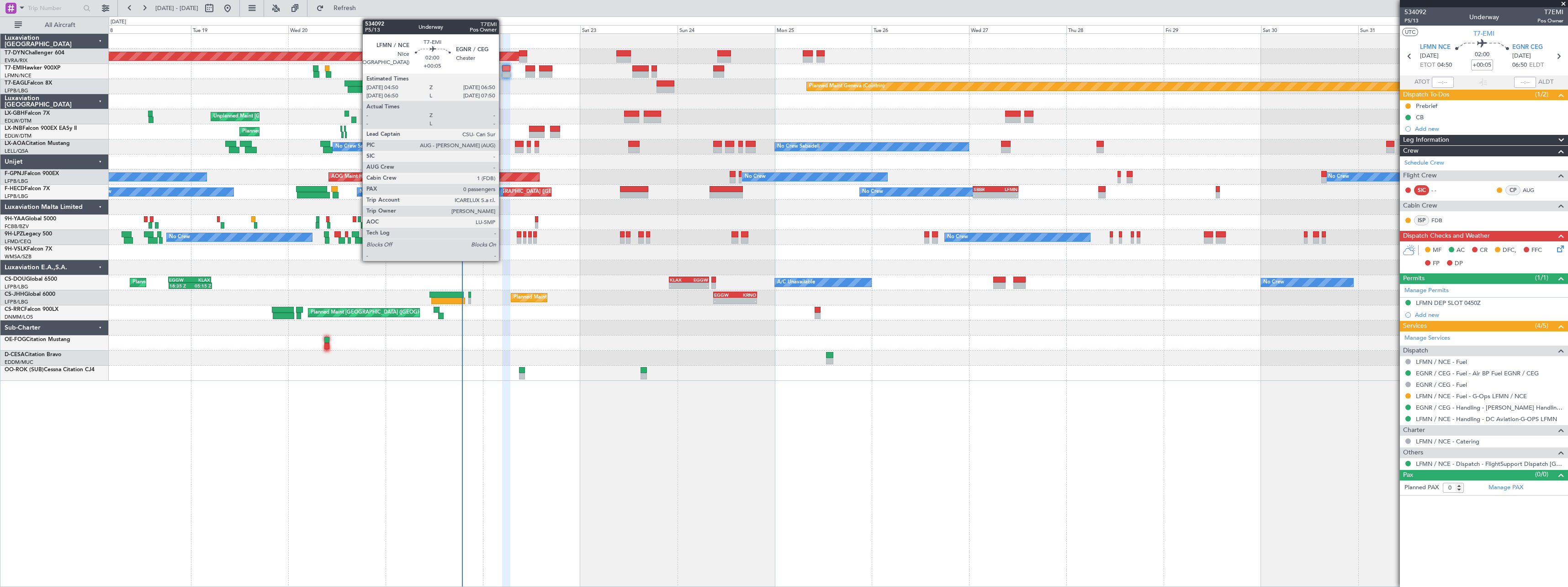
click at [503, 69] on div at bounding box center [506, 68] width 9 height 7
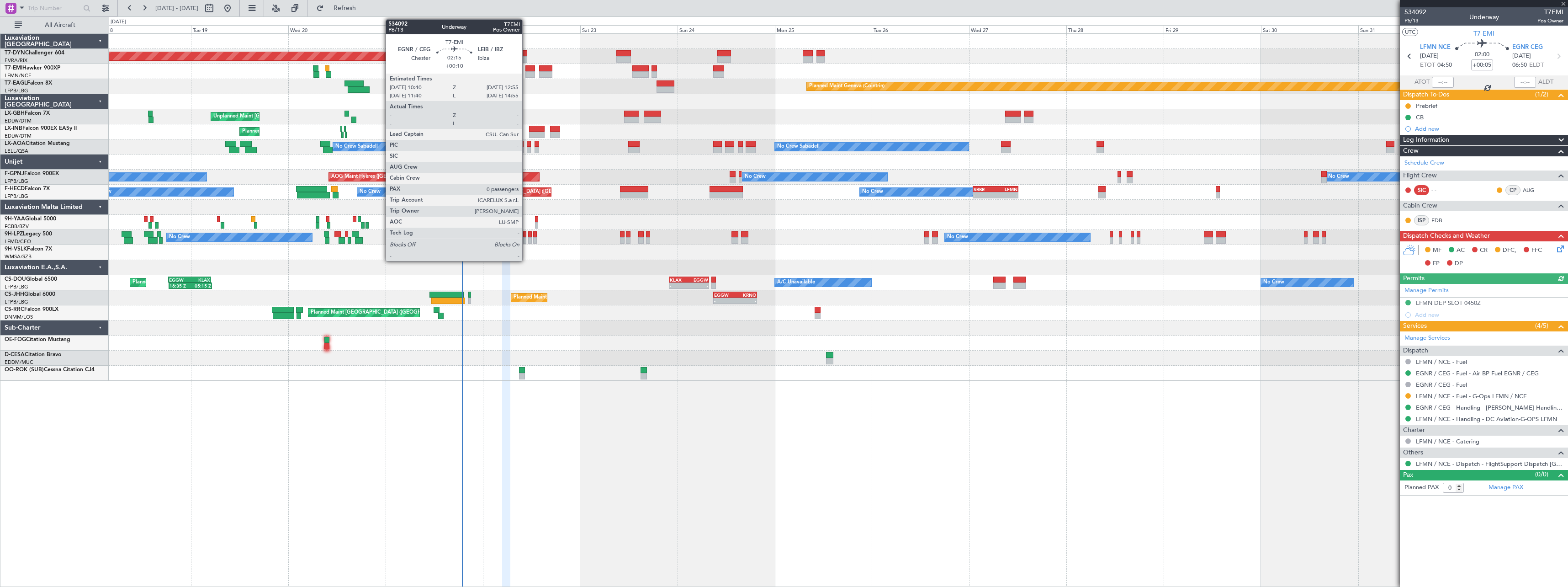
click at [527, 69] on div at bounding box center [530, 68] width 9 height 7
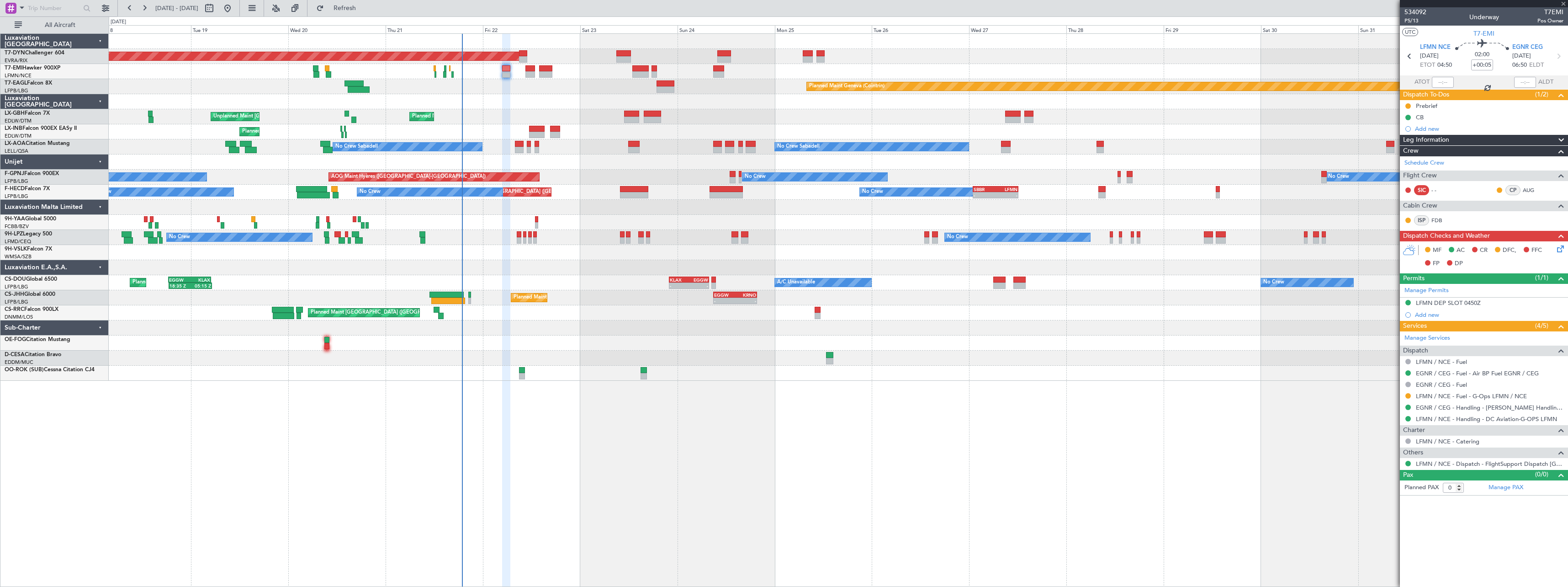
type input "+00:10"
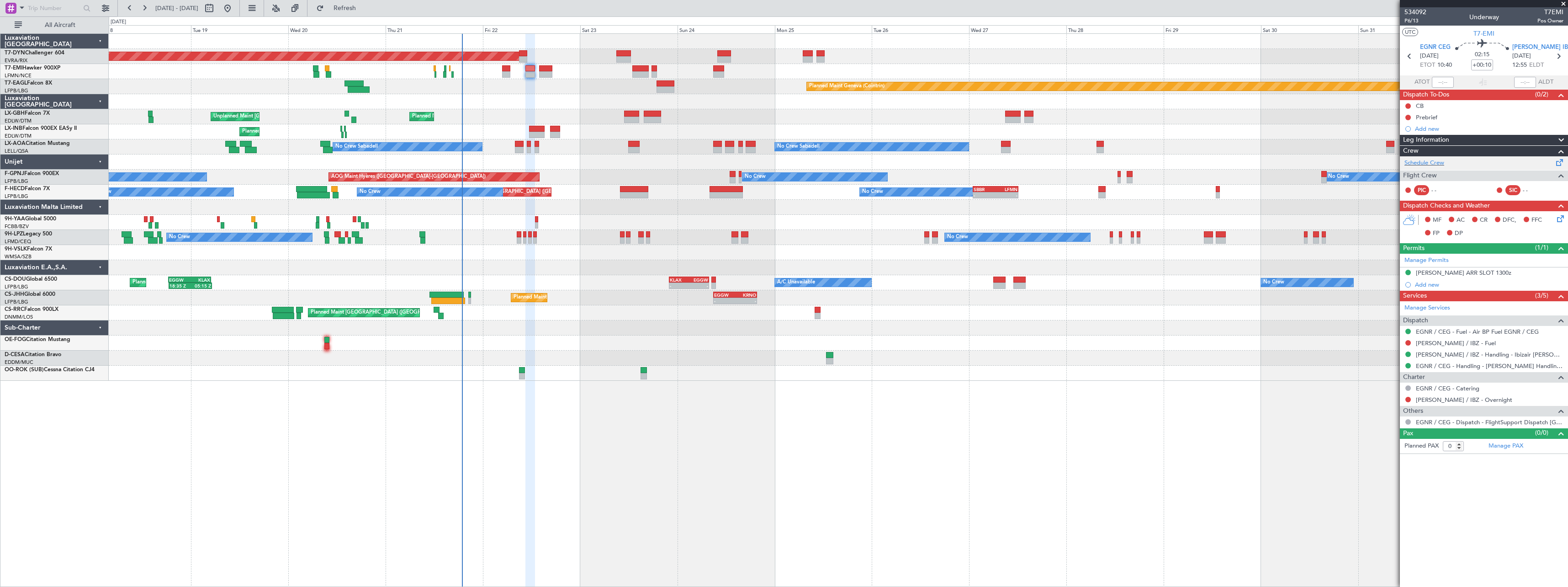
click at [1558, 161] on span at bounding box center [1559, 160] width 11 height 7
click at [364, 9] on span "Refresh" at bounding box center [345, 8] width 38 height 7
drag, startPoint x: 380, startPoint y: 13, endPoint x: 386, endPoint y: 14, distance: 6.1
click at [367, 13] on button "Refresh" at bounding box center [340, 9] width 55 height 15
click at [998, 189] on div "LFMN" at bounding box center [1007, 189] width 22 height 5
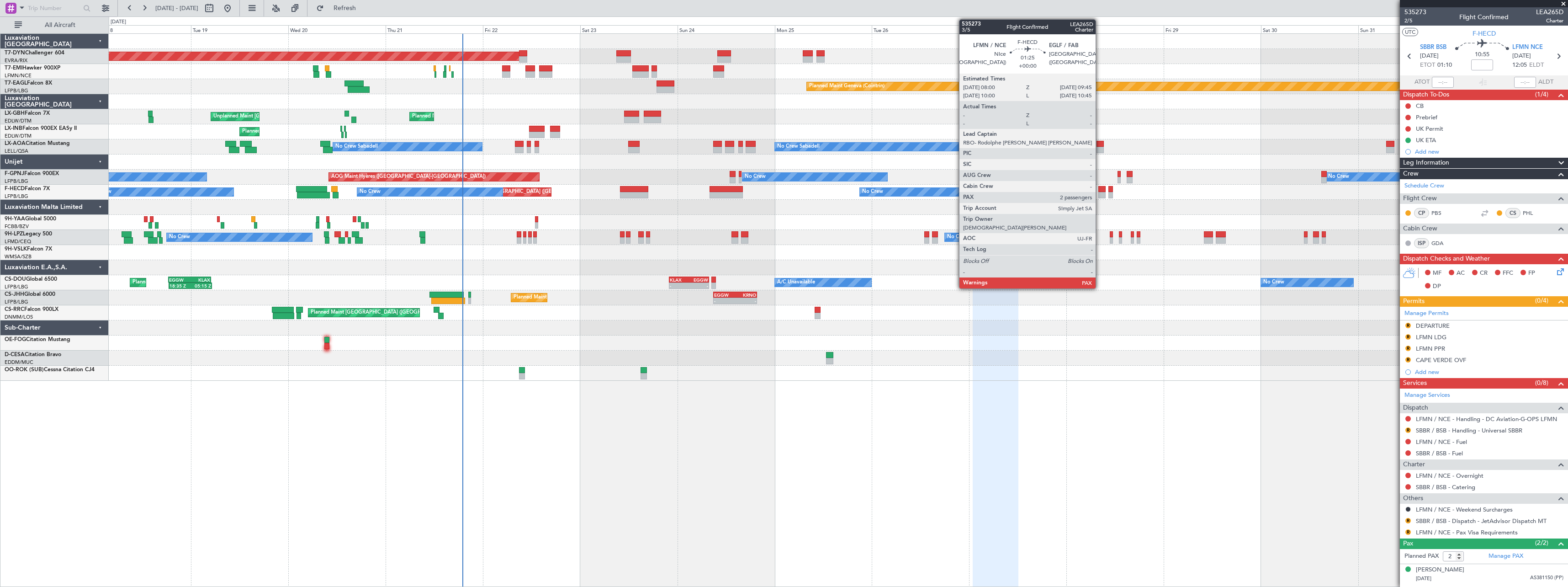
click at [1100, 190] on div at bounding box center [1102, 189] width 7 height 7
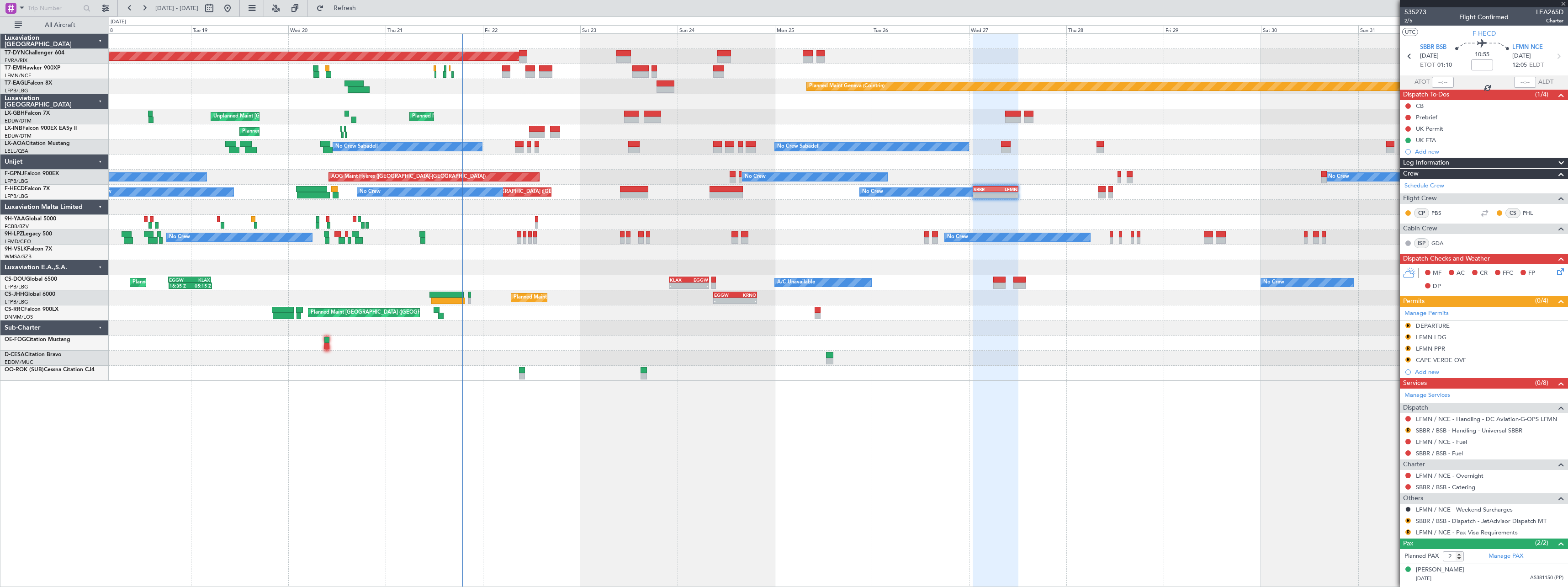
type input "3"
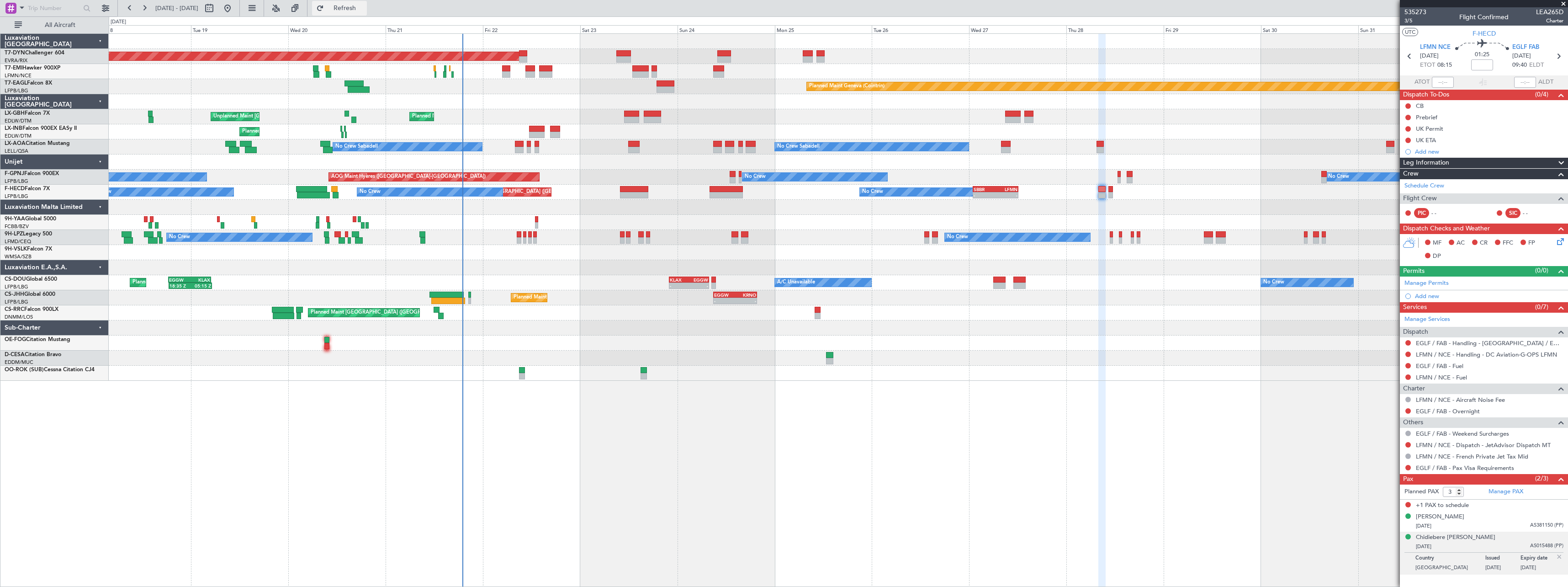
click at [364, 11] on span "Refresh" at bounding box center [345, 8] width 38 height 7
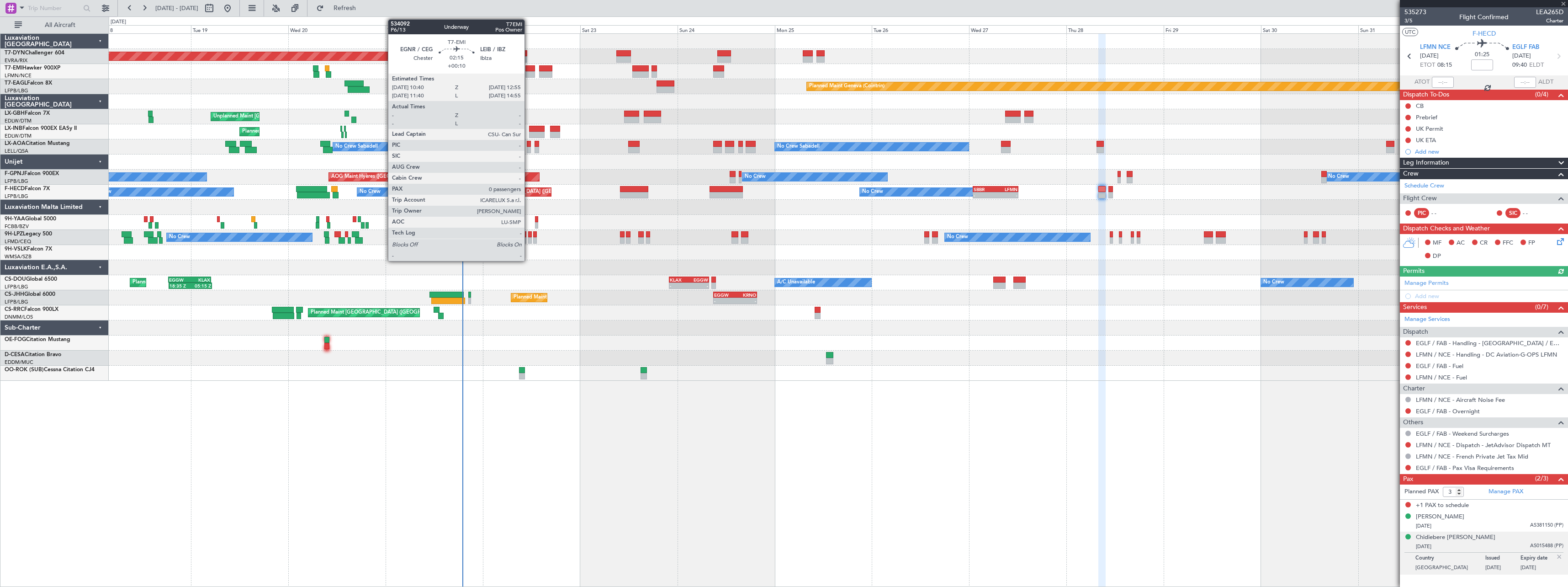
click at [528, 75] on div at bounding box center [530, 74] width 9 height 7
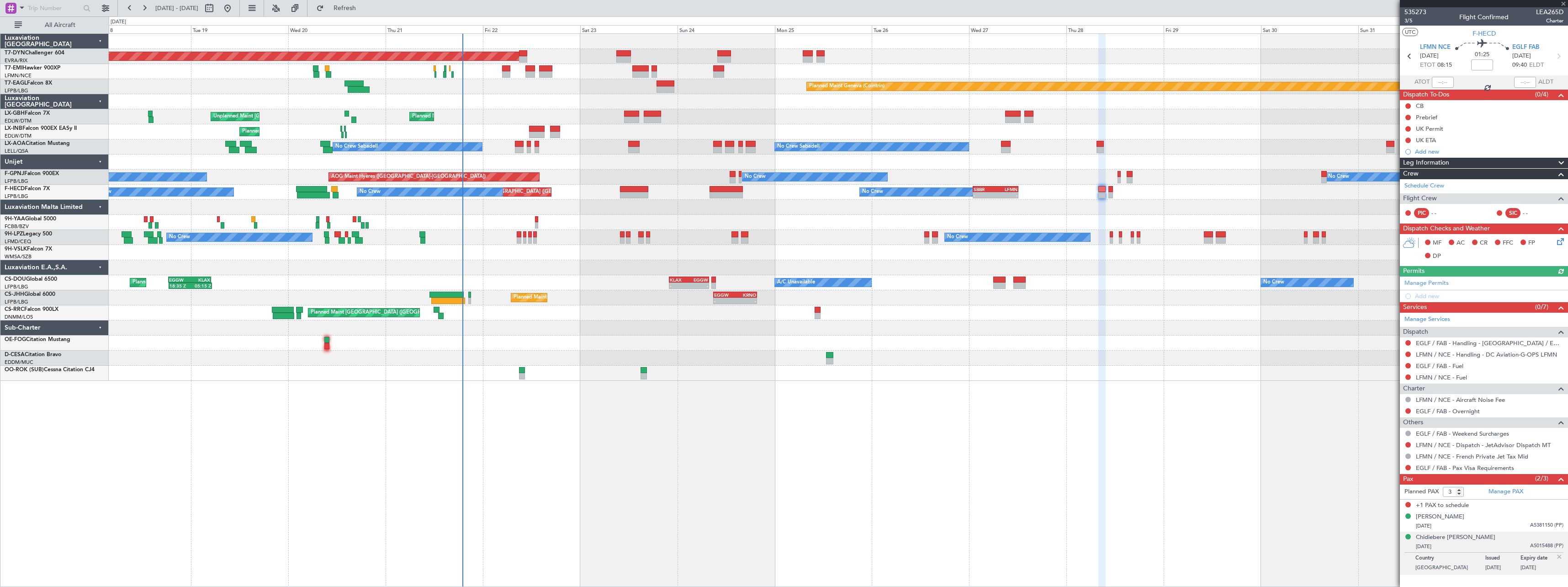
type input "+00:10"
type input "0"
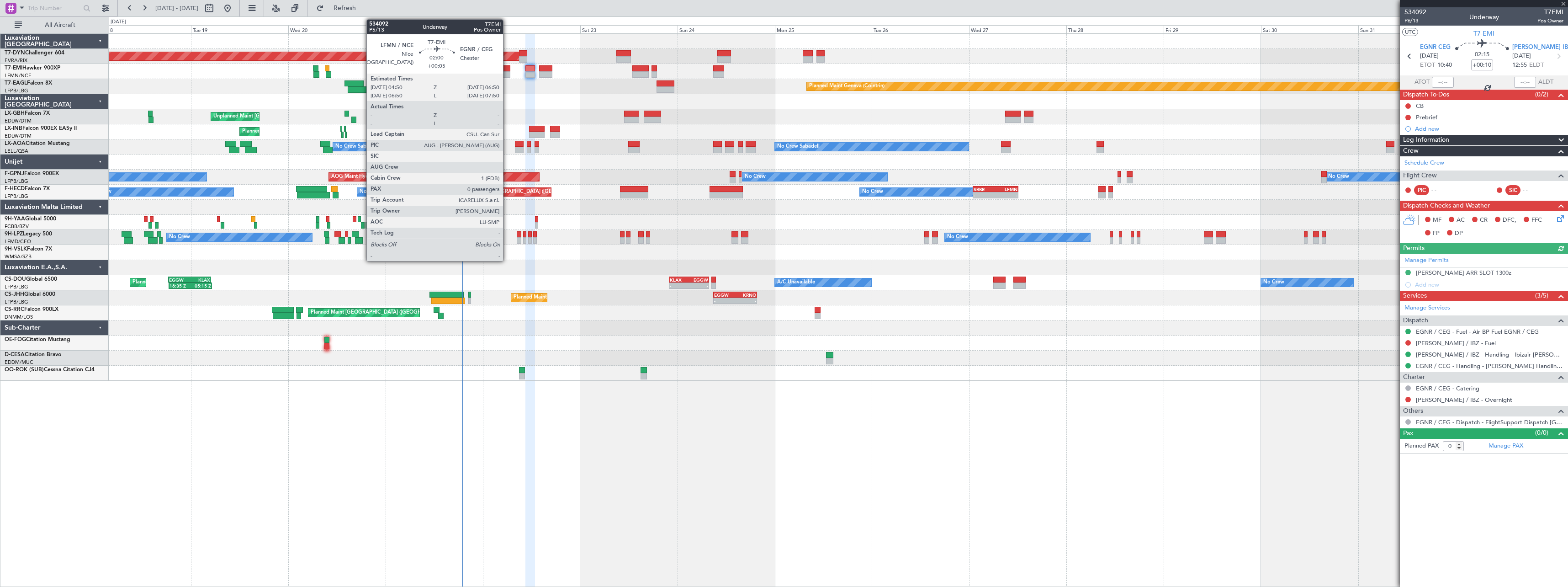
click at [507, 74] on div at bounding box center [506, 74] width 9 height 7
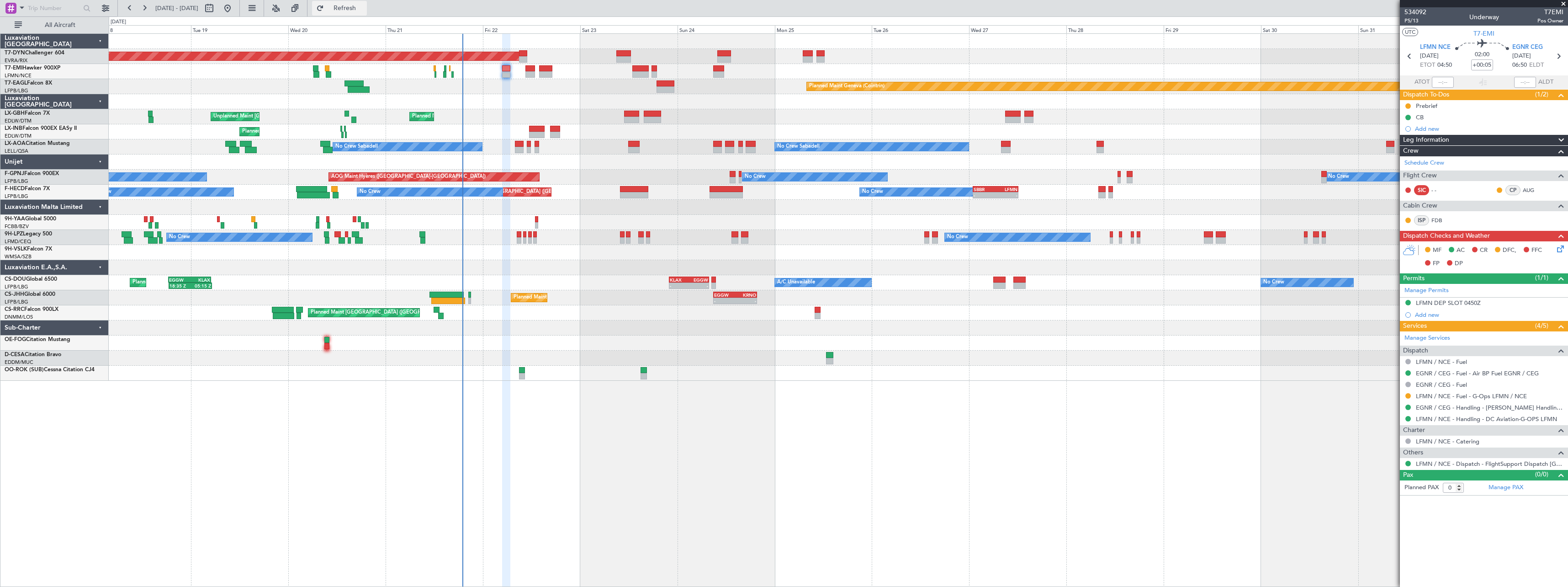
click at [364, 7] on span "Refresh" at bounding box center [345, 8] width 38 height 7
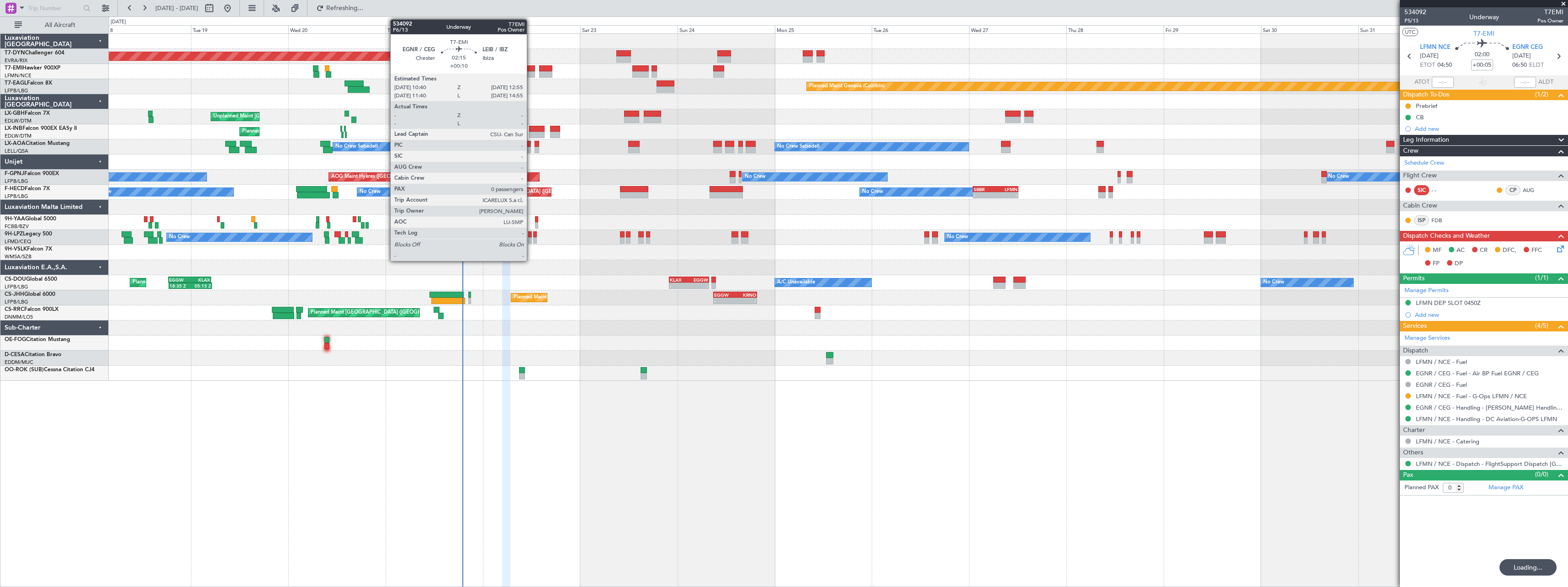
click at [531, 70] on div at bounding box center [530, 68] width 9 height 7
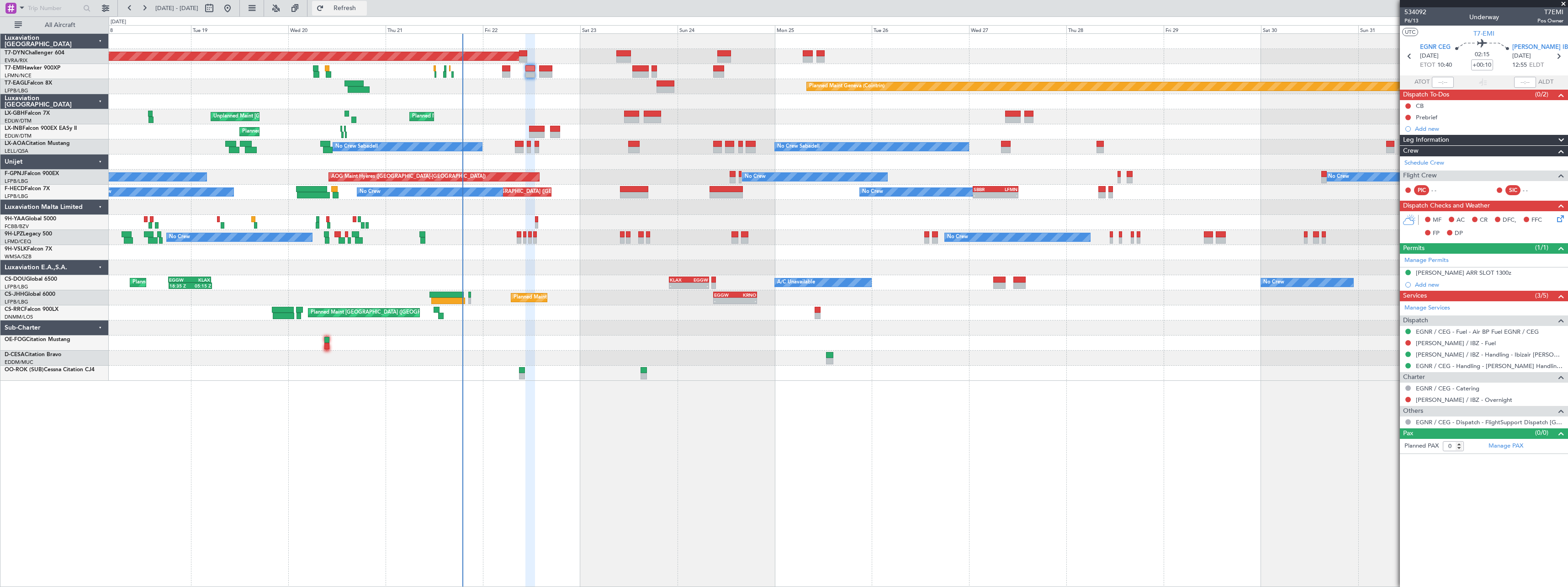
click at [362, 9] on span "Refresh" at bounding box center [345, 8] width 38 height 7
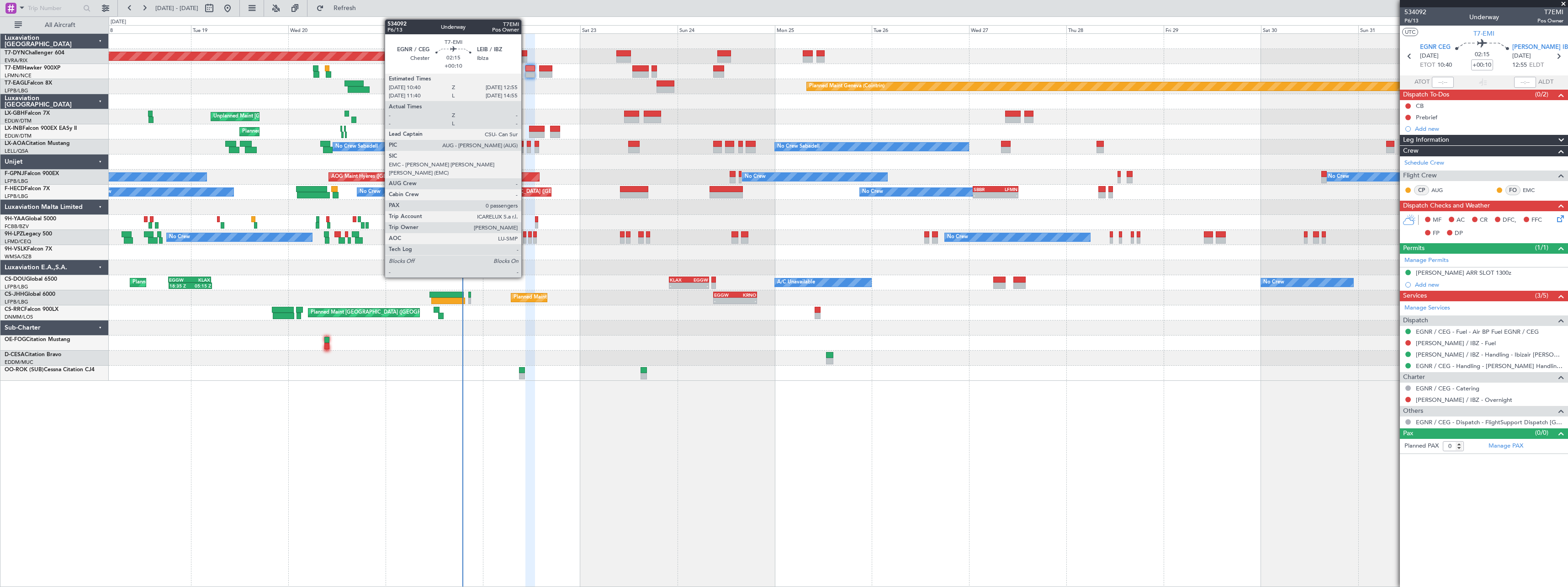
click at [525, 74] on div at bounding box center [530, 74] width 9 height 7
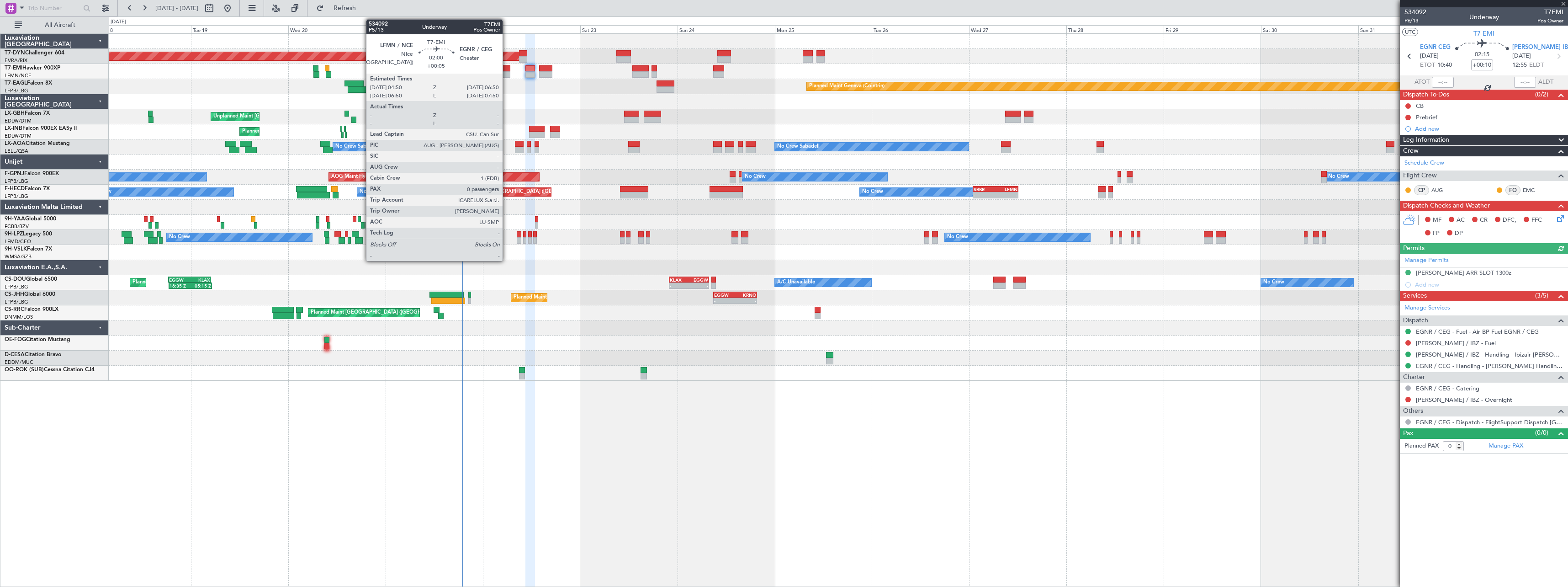
click at [506, 71] on div at bounding box center [506, 68] width 9 height 7
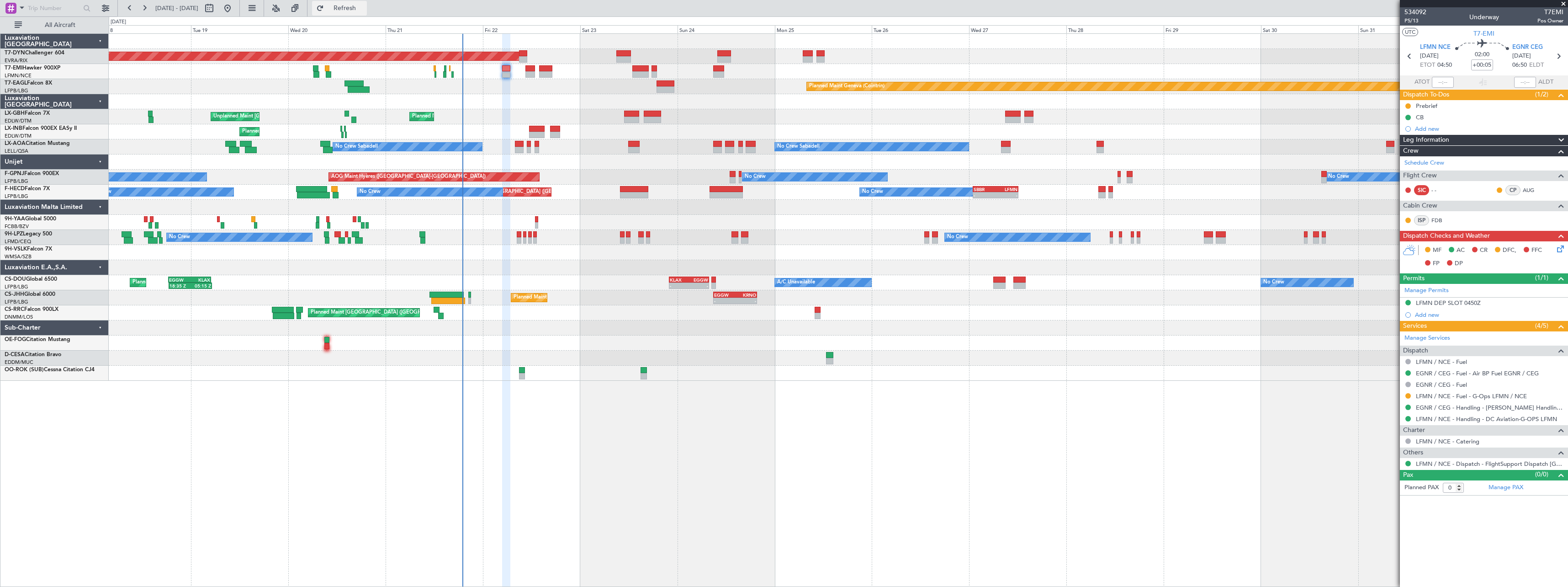
click at [364, 12] on span "Refresh" at bounding box center [345, 8] width 38 height 7
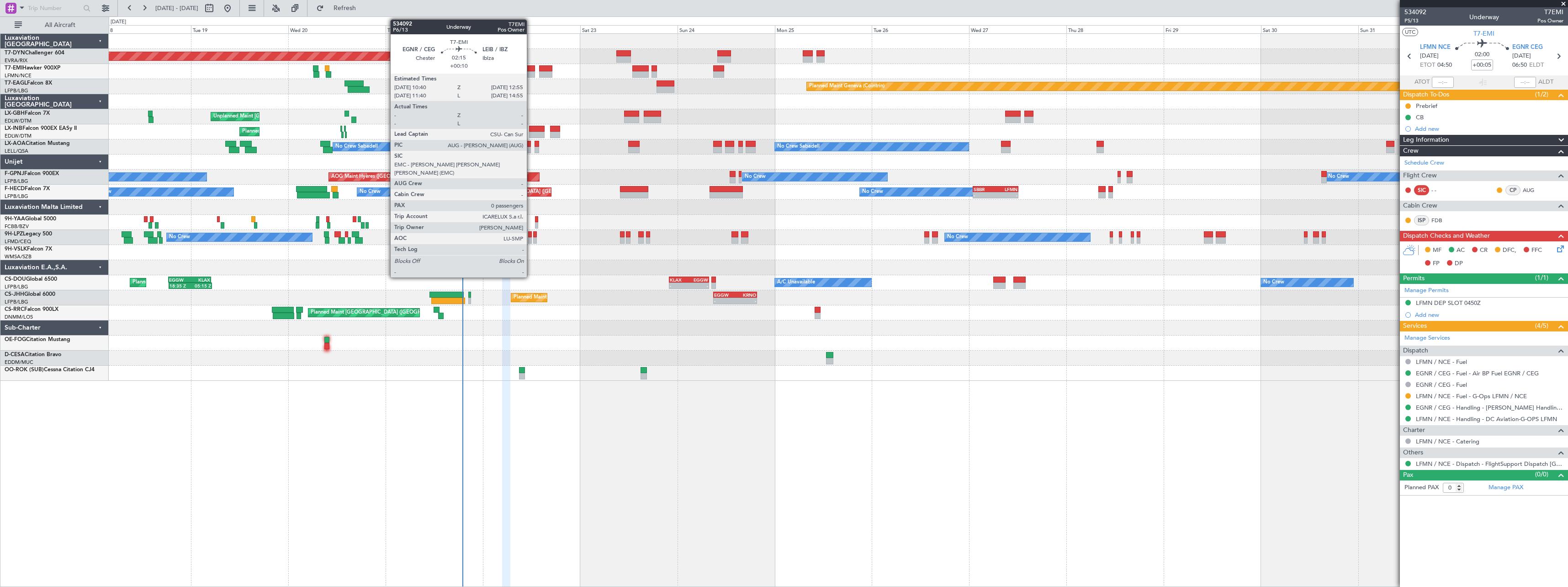
click at [531, 71] on div at bounding box center [530, 68] width 9 height 7
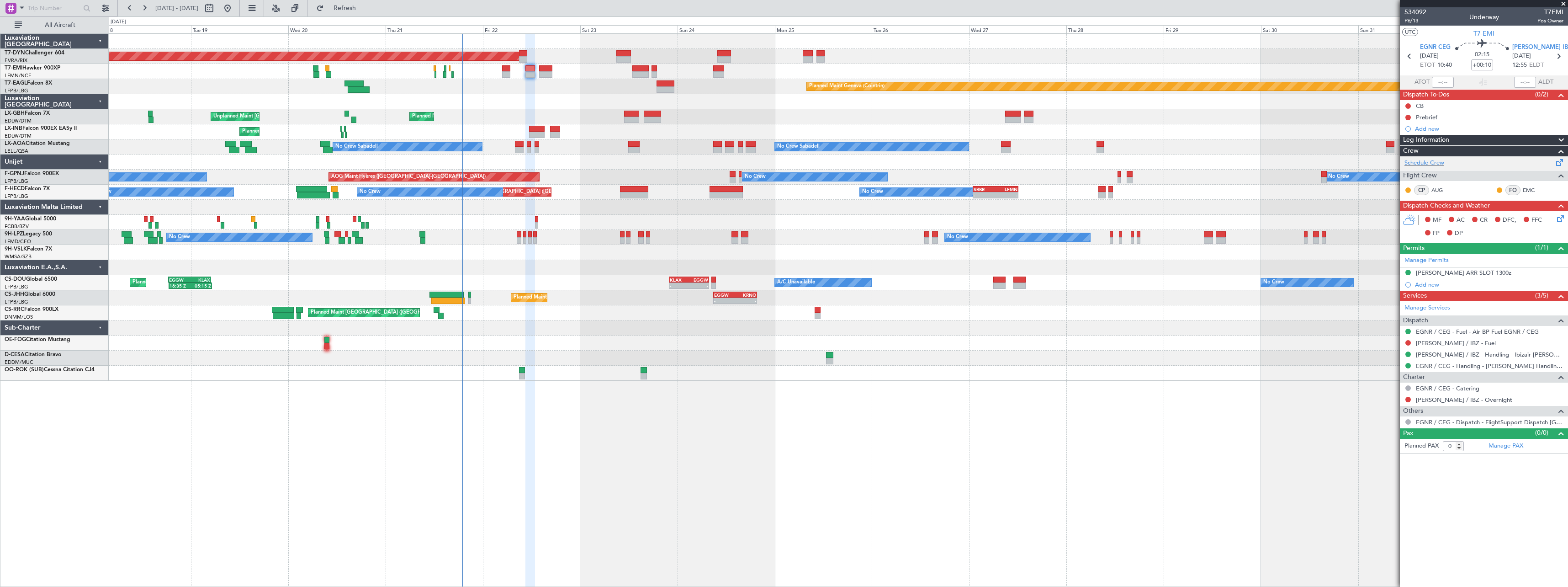
click at [1558, 162] on span at bounding box center [1559, 160] width 11 height 7
click at [364, 12] on span "Refresh" at bounding box center [345, 8] width 38 height 7
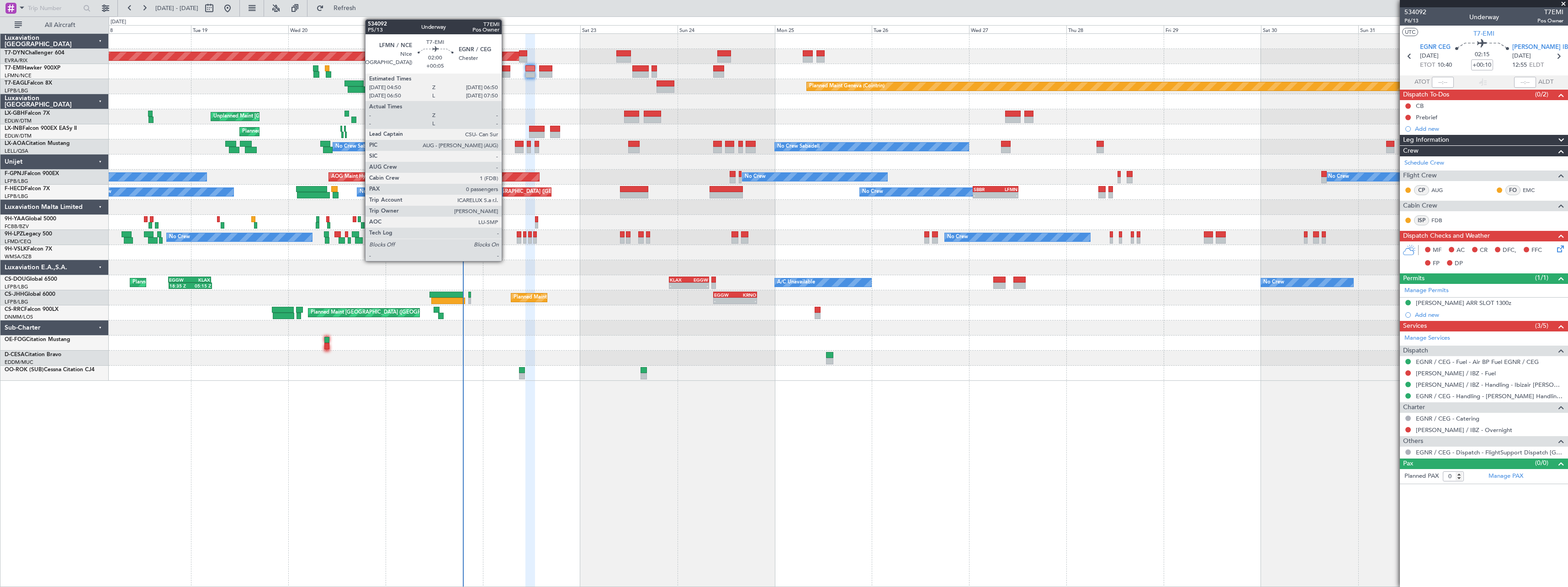
click at [506, 71] on div at bounding box center [506, 74] width 9 height 7
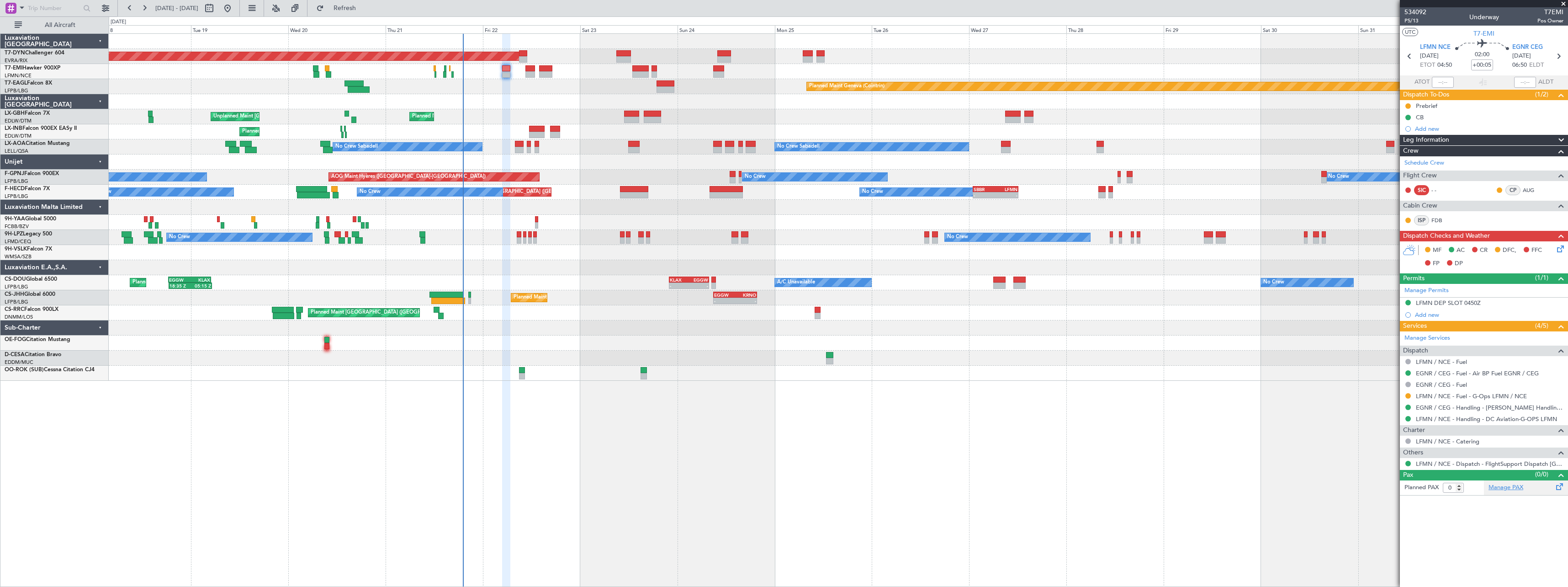
click at [1516, 490] on link "Manage PAX" at bounding box center [1505, 487] width 35 height 9
click at [364, 5] on span "Refresh" at bounding box center [345, 8] width 38 height 7
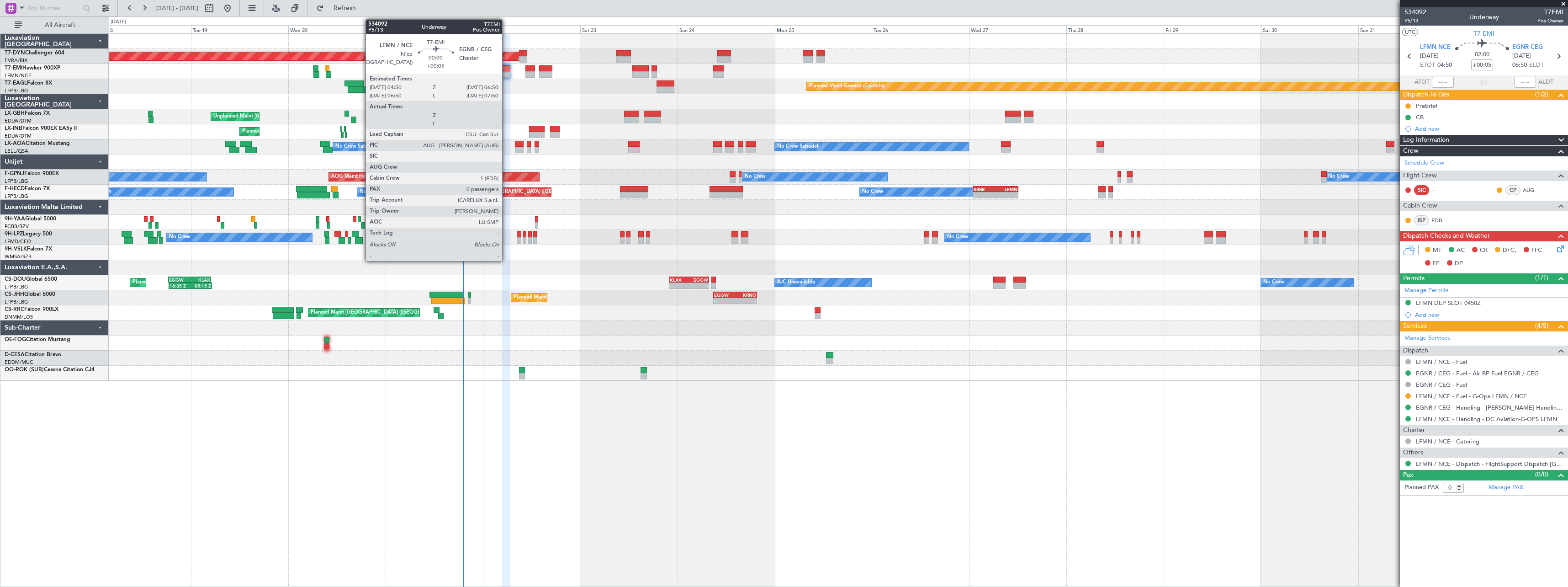
click at [506, 73] on div at bounding box center [506, 74] width 9 height 7
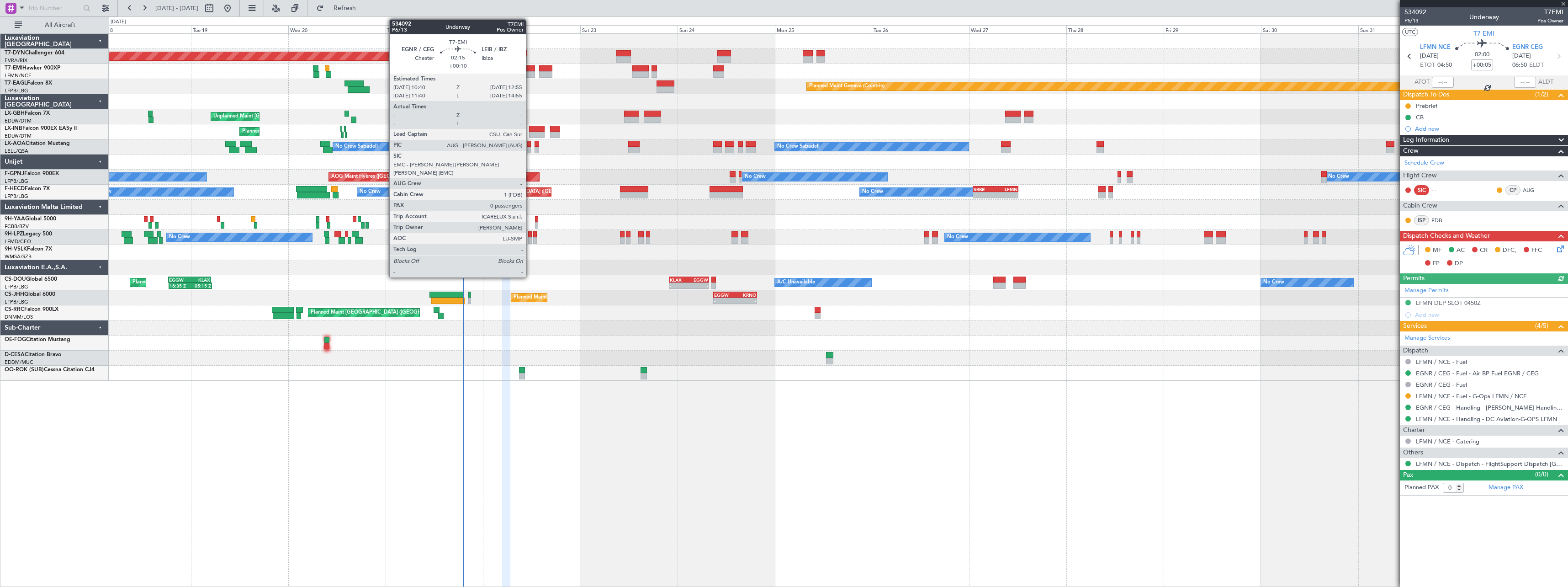
click at [530, 74] on div at bounding box center [530, 74] width 9 height 7
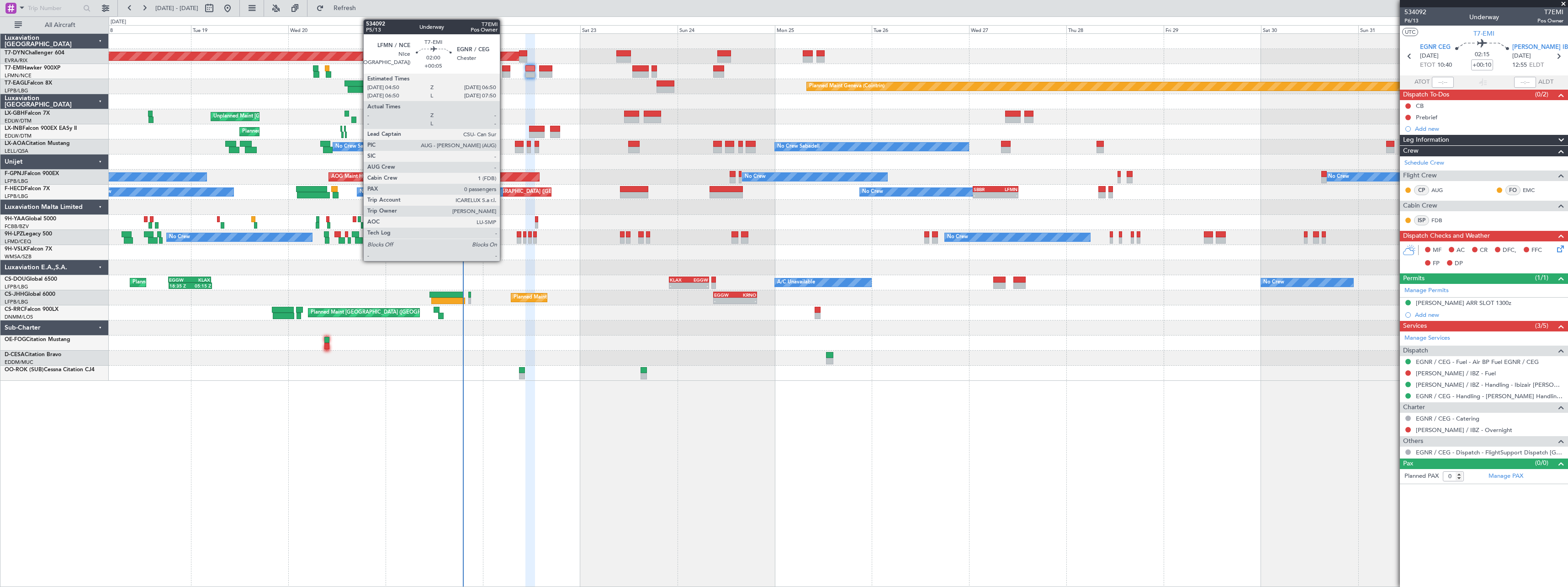
click at [504, 71] on div at bounding box center [506, 68] width 9 height 7
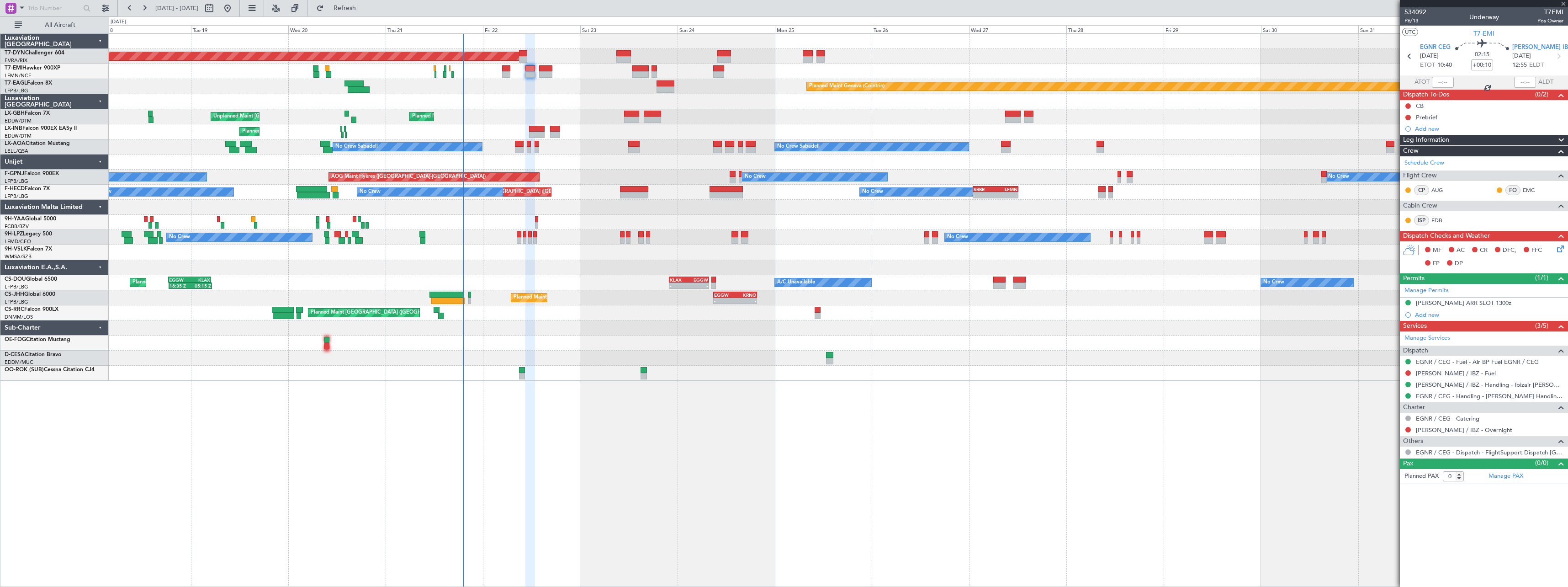
type input "+00:05"
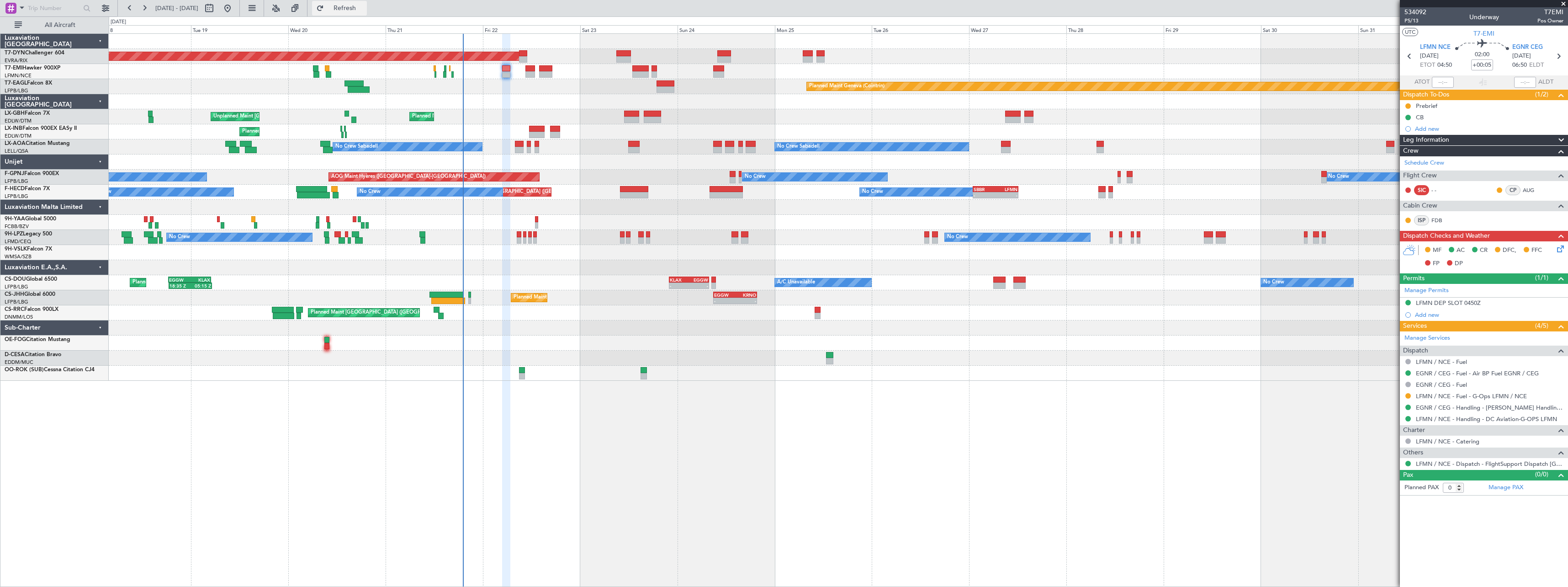
drag, startPoint x: 368, startPoint y: 9, endPoint x: 382, endPoint y: 12, distance: 14.3
click at [364, 9] on span "Refresh" at bounding box center [345, 8] width 38 height 7
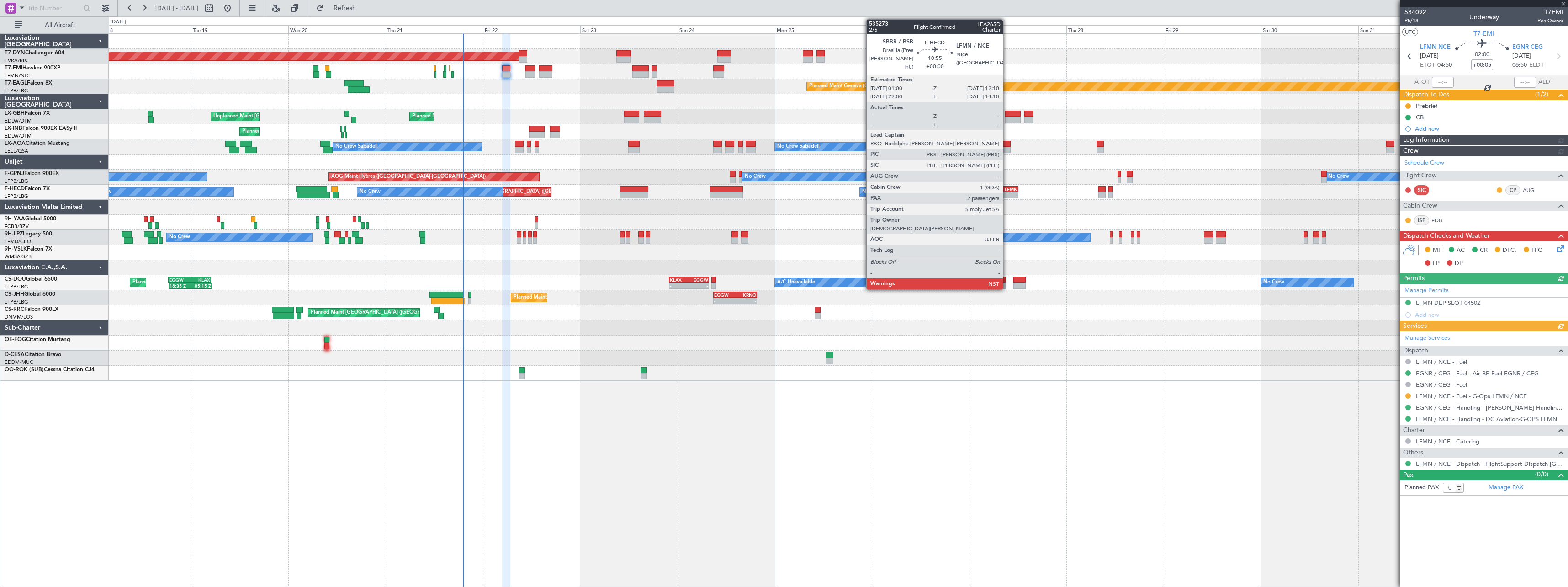
click at [1007, 189] on div "LFMN" at bounding box center [1007, 189] width 22 height 5
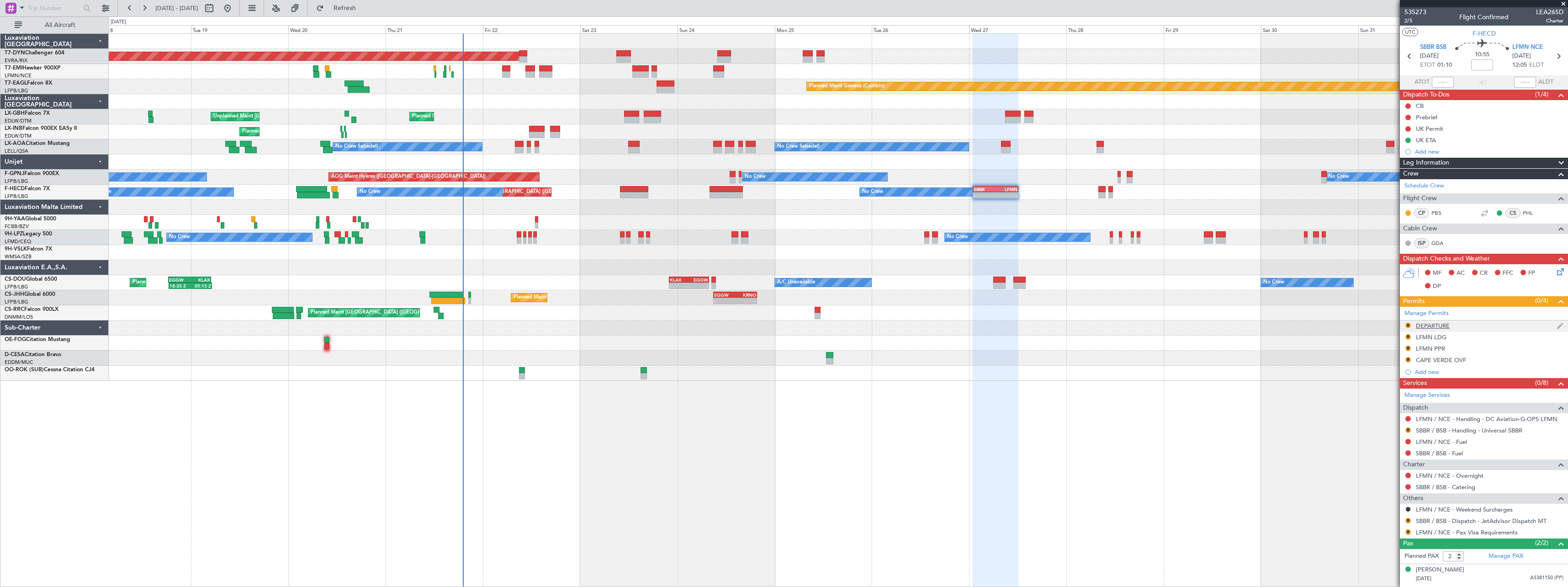
scroll to position [18, 0]
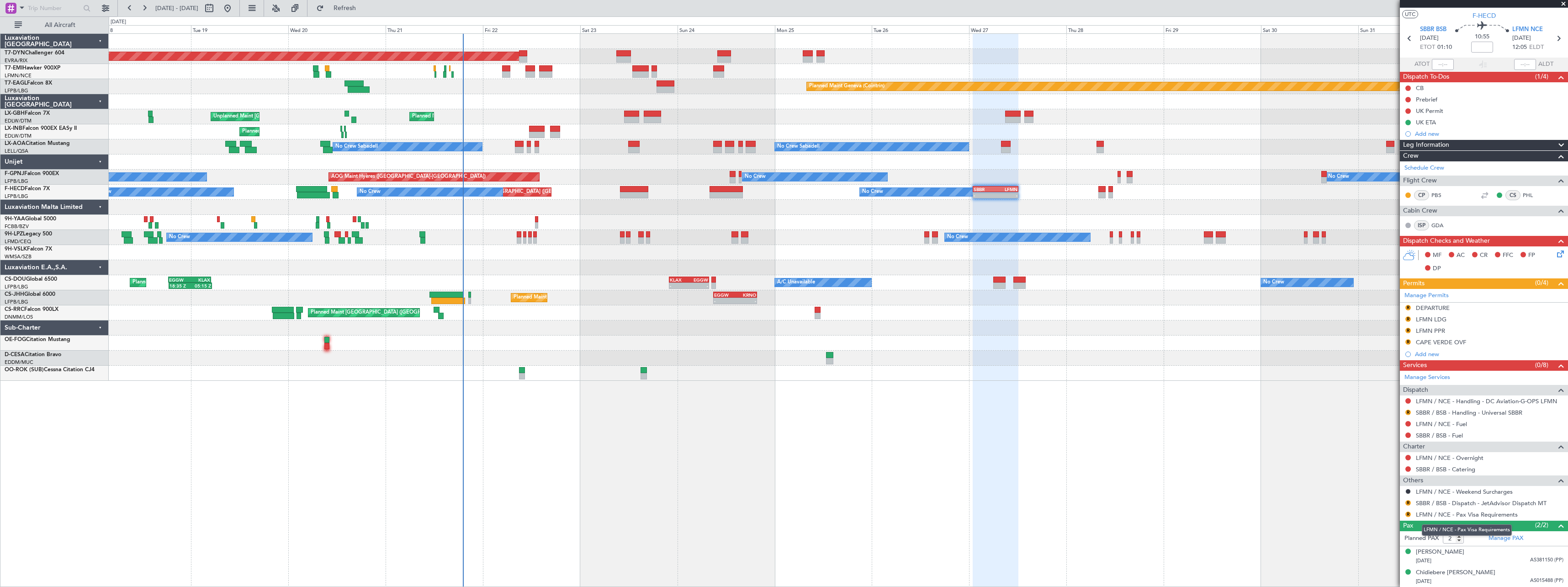
click at [1461, 536] on mat-tooltip-component "LFMN / NCE - Pax Visa Requirements" at bounding box center [1466, 530] width 103 height 24
drag, startPoint x: 1457, startPoint y: 538, endPoint x: 1461, endPoint y: 538, distance: 4.0
click at [1461, 538] on mat-tooltip-component "LFMN / NCE - Pax Visa Requirements" at bounding box center [1466, 530] width 103 height 24
click at [1461, 538] on mat-tooltip-component "LFMN / NCE - Pax Visa Requirements" at bounding box center [1466, 530] width 103 height 24
click at [1473, 543] on form "Planned PAX 2" at bounding box center [1442, 538] width 84 height 15
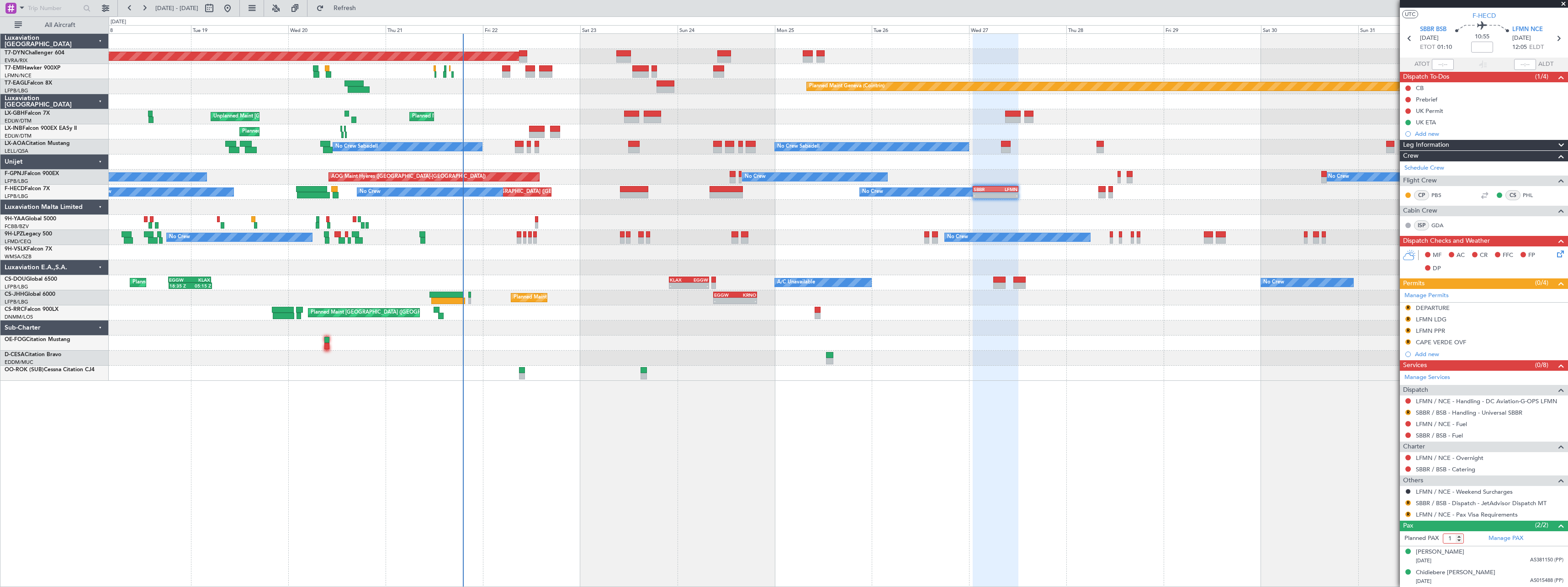
click at [1460, 538] on input "1" at bounding box center [1453, 538] width 21 height 10
click at [1461, 535] on input "2" at bounding box center [1453, 538] width 21 height 10
type input "3"
click at [1461, 535] on input "3" at bounding box center [1453, 538] width 21 height 10
drag, startPoint x: 1475, startPoint y: 536, endPoint x: 1470, endPoint y: 537, distance: 5.1
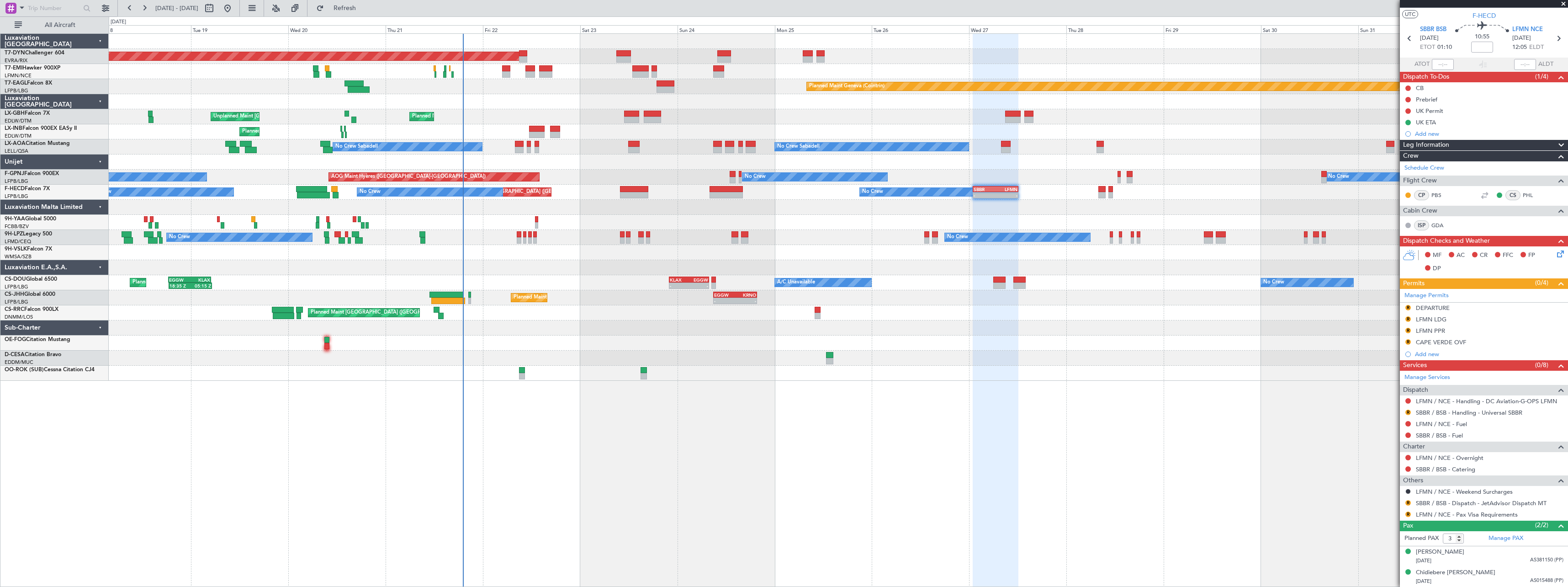
click at [1474, 536] on form "Planned PAX 3" at bounding box center [1442, 538] width 84 height 15
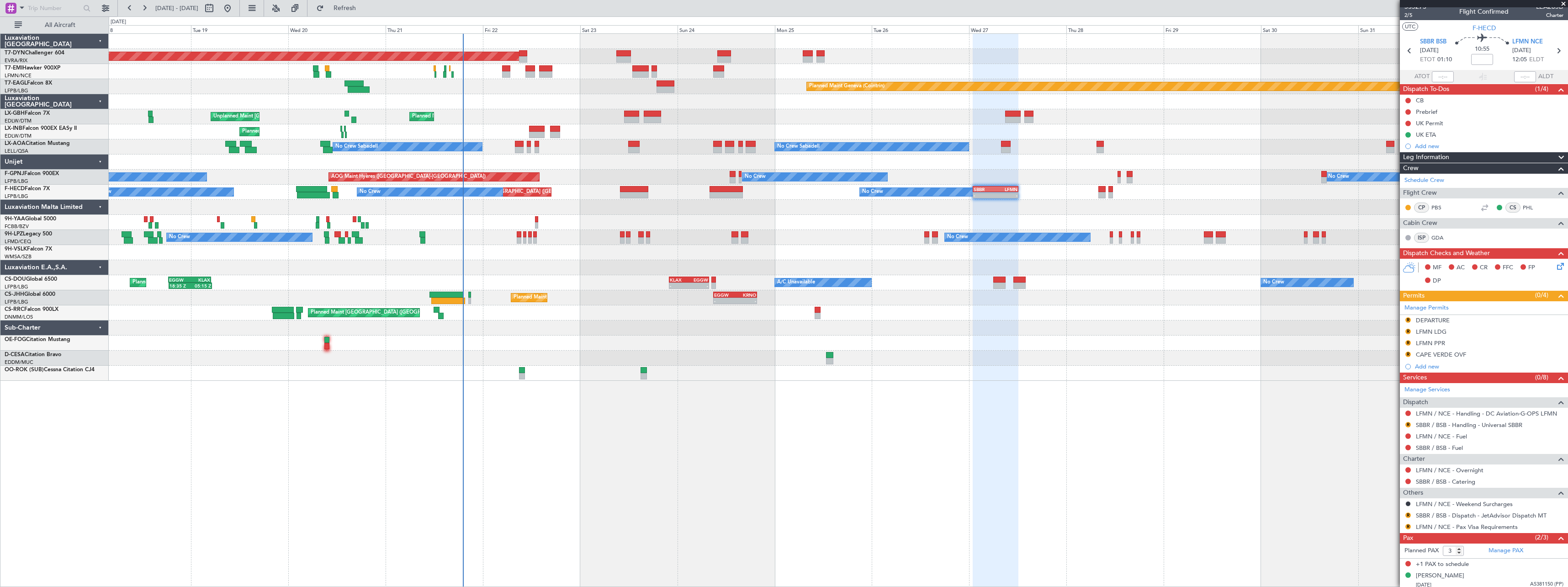
scroll to position [0, 0]
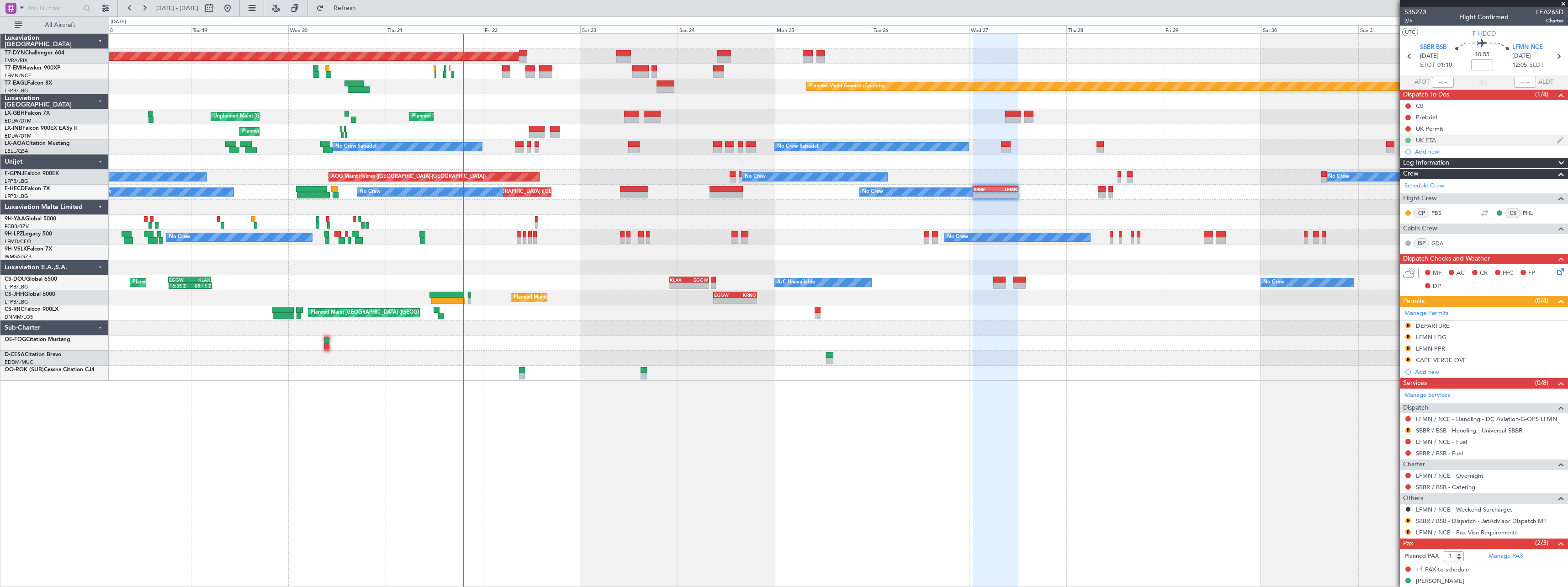
click at [1408, 138] on button at bounding box center [1408, 140] width 5 height 5
click at [1401, 169] on span "In Progress" at bounding box center [1412, 166] width 31 height 9
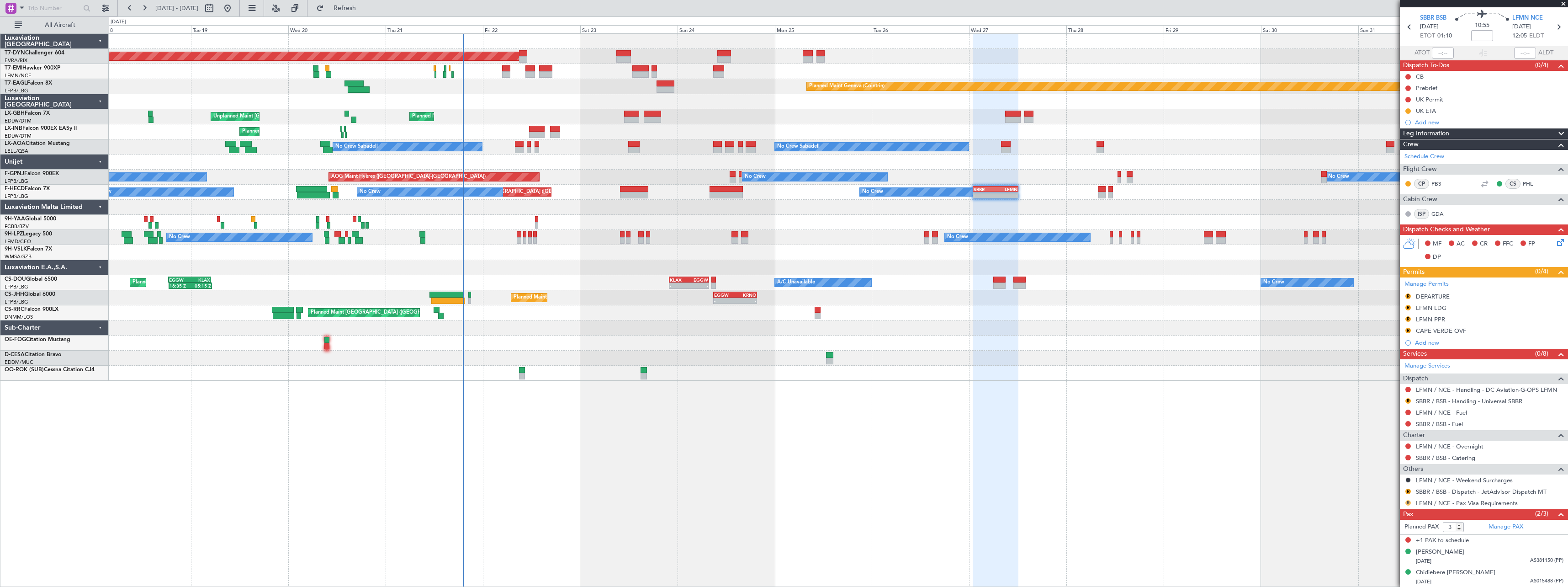
click at [1406, 504] on button "R" at bounding box center [1408, 502] width 5 height 5
click at [1365, 434] on li "Requested" at bounding box center [1407, 434] width 105 height 14
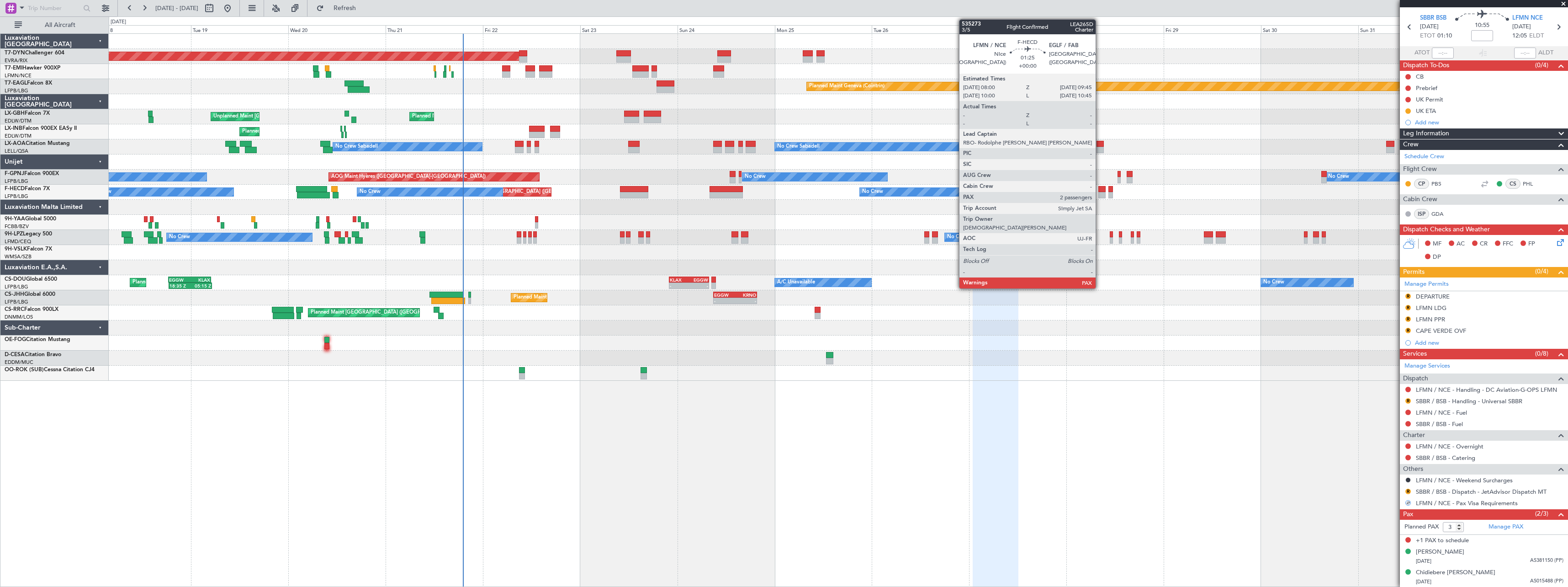
click at [1100, 188] on div at bounding box center [1102, 189] width 7 height 7
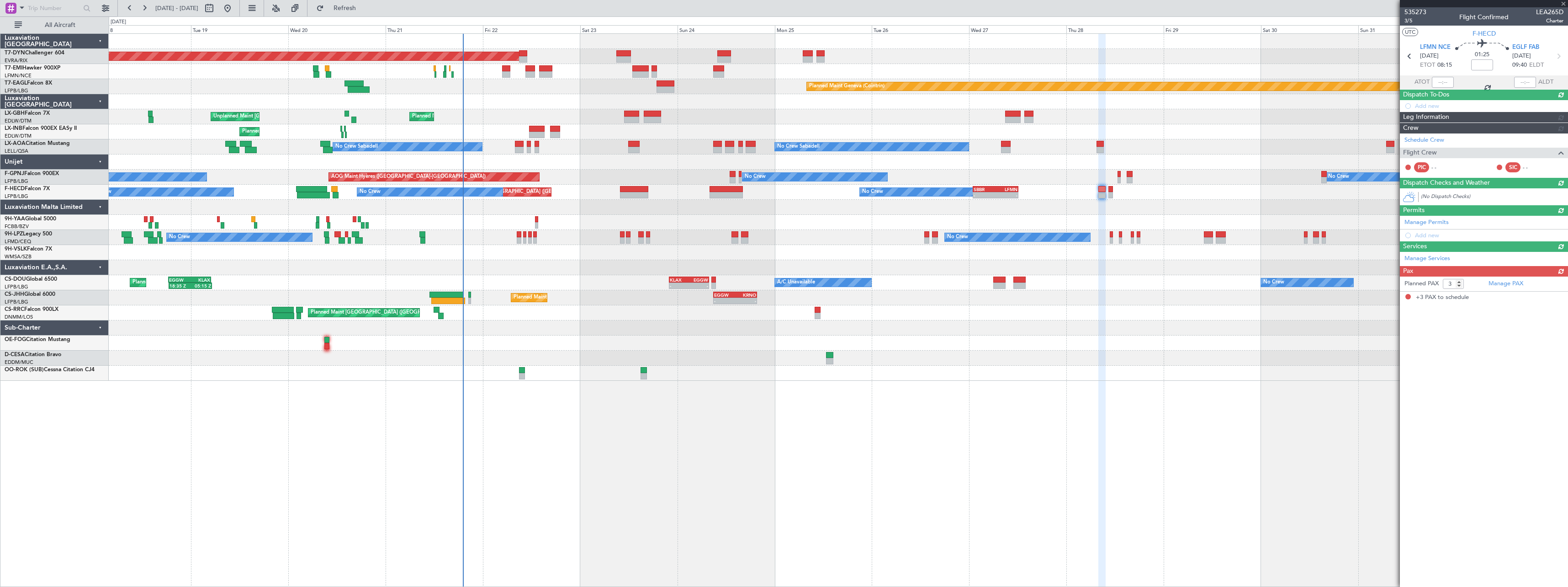
scroll to position [0, 0]
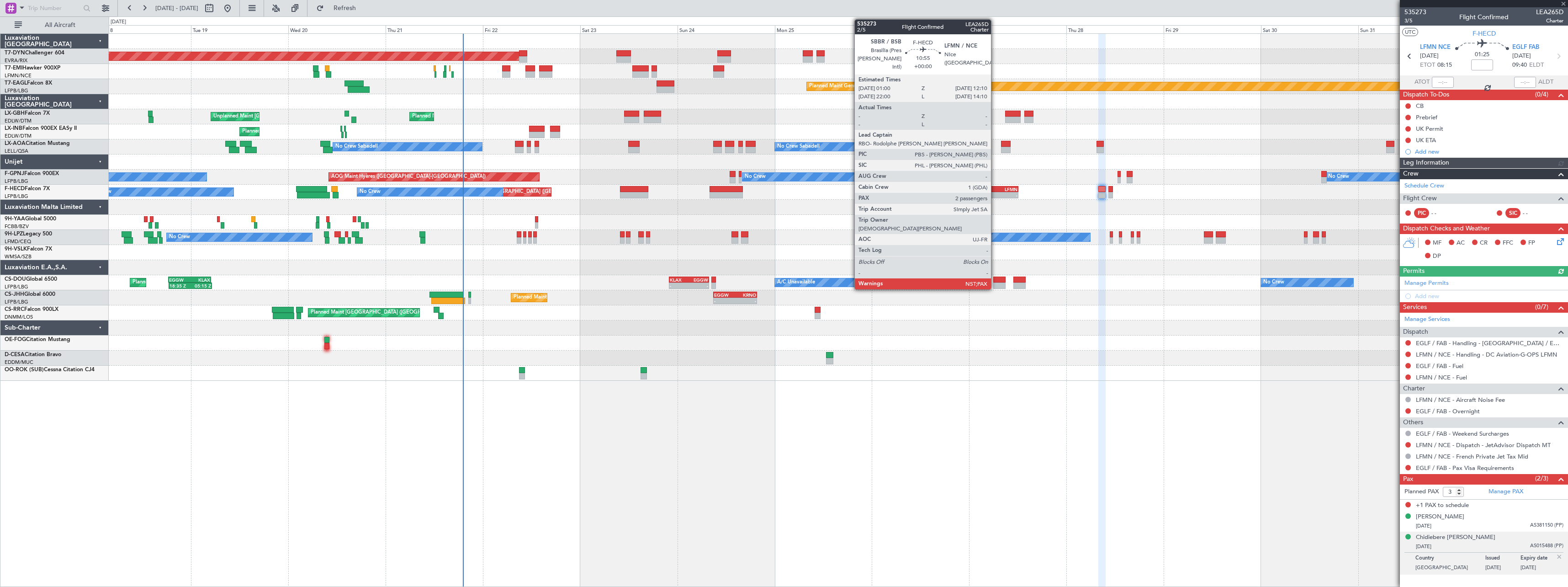
click at [996, 189] on div "LFMN" at bounding box center [1007, 189] width 22 height 5
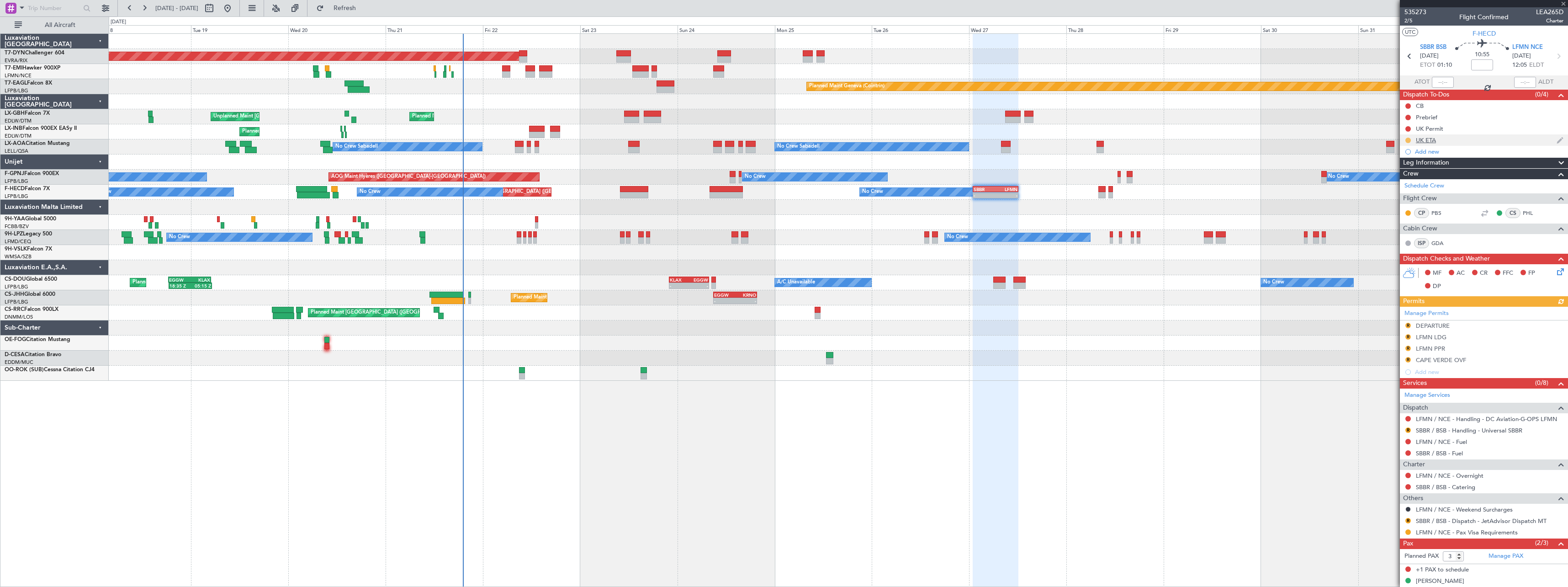
click at [1409, 141] on button at bounding box center [1408, 140] width 5 height 5
click at [1402, 197] on span "Cancelled" at bounding box center [1410, 194] width 26 height 9
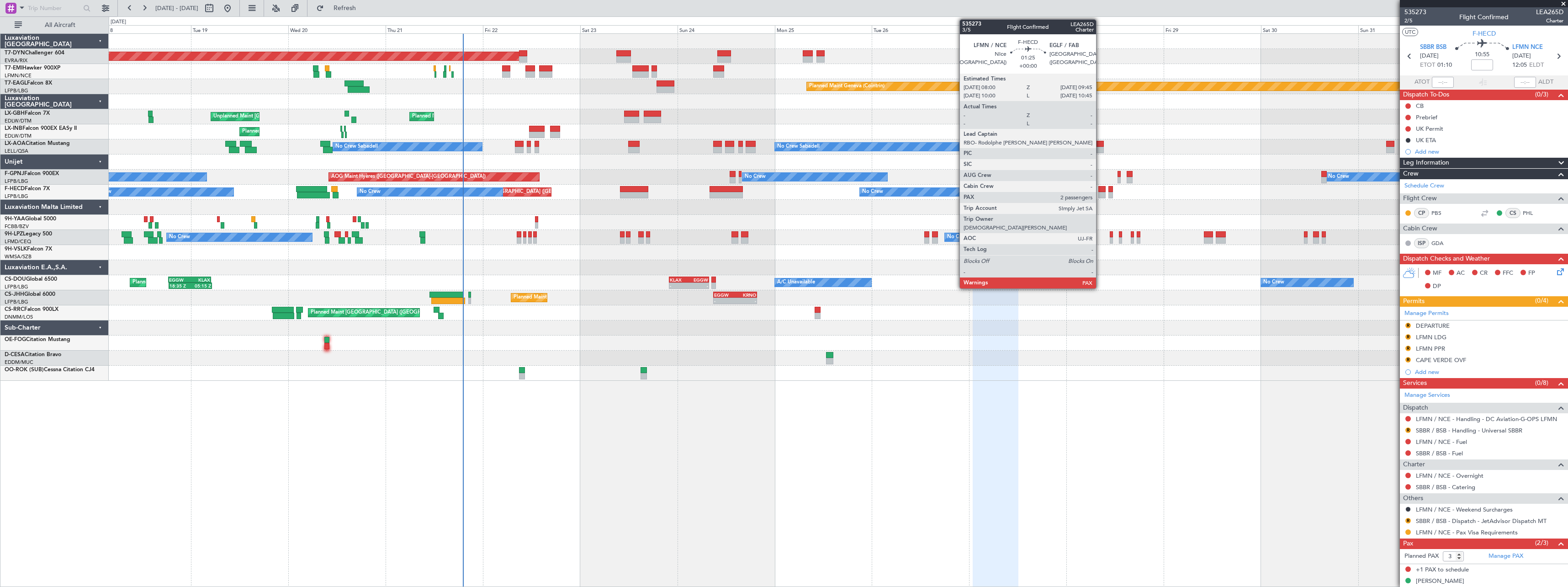
click at [1100, 188] on div at bounding box center [1102, 189] width 7 height 7
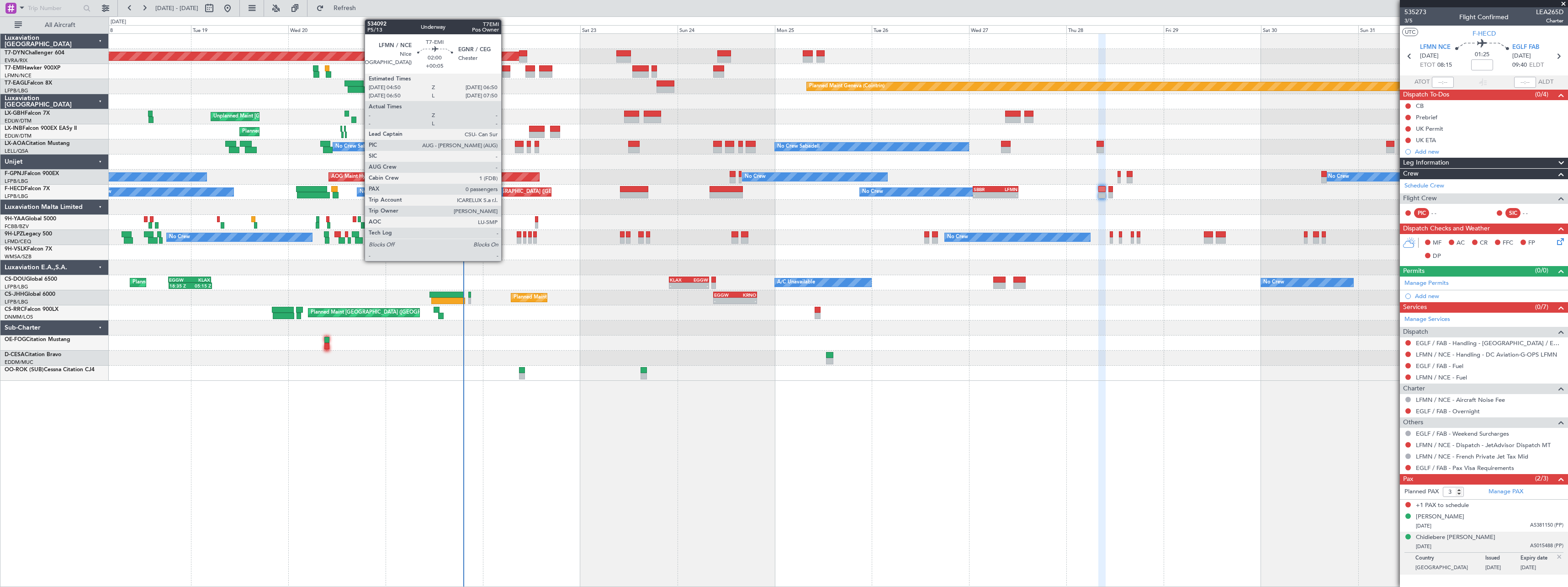
click at [505, 71] on div at bounding box center [506, 68] width 9 height 7
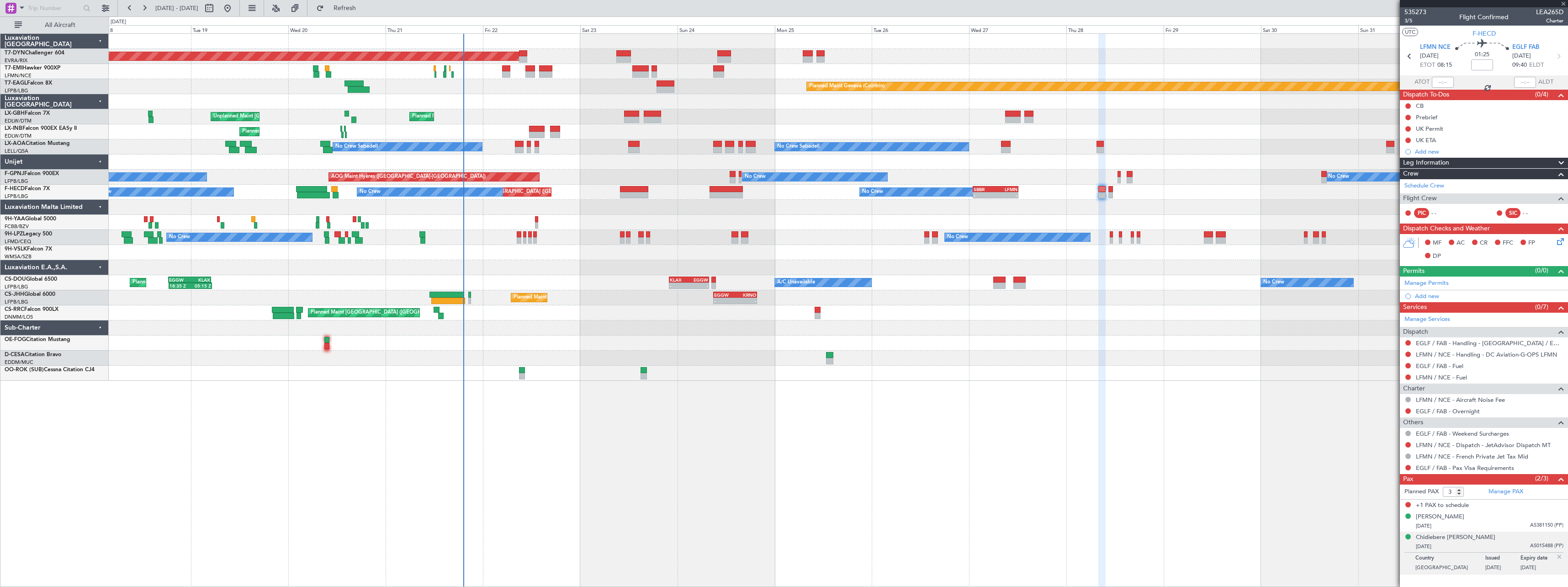
type input "+00:05"
type input "0"
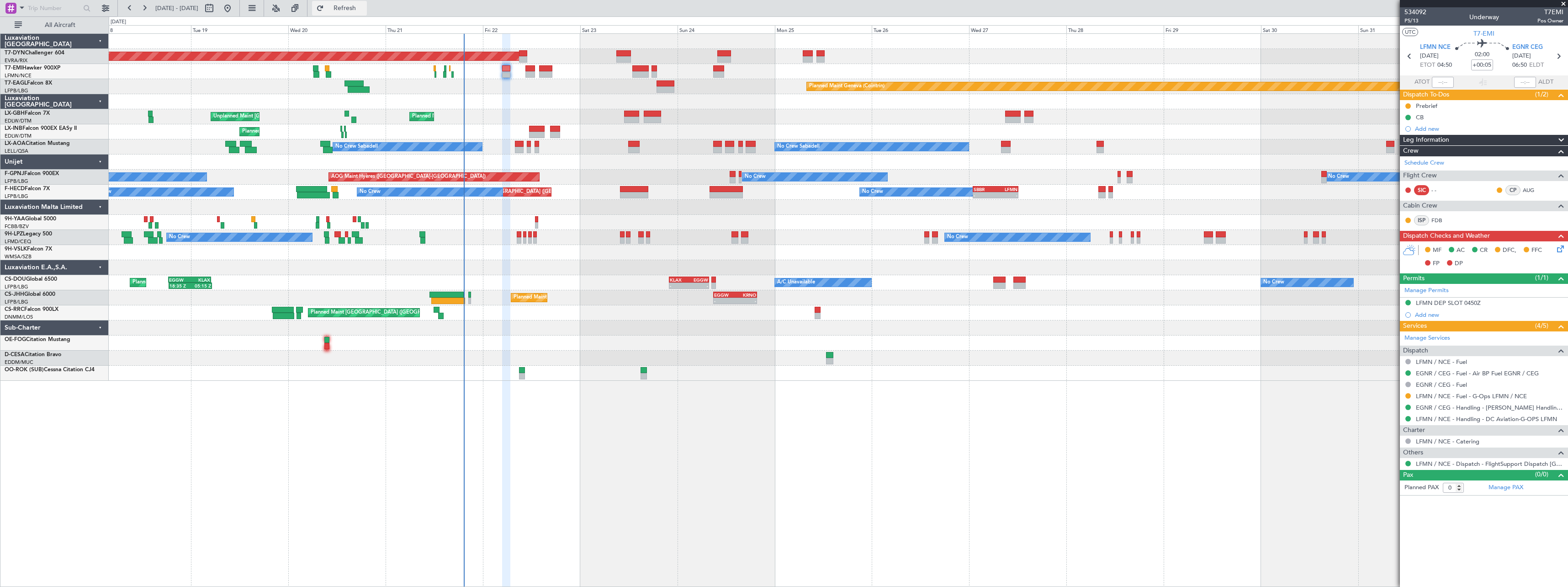
click at [364, 5] on span "Refresh" at bounding box center [345, 8] width 38 height 7
click at [364, 12] on span "Refresh" at bounding box center [345, 8] width 38 height 7
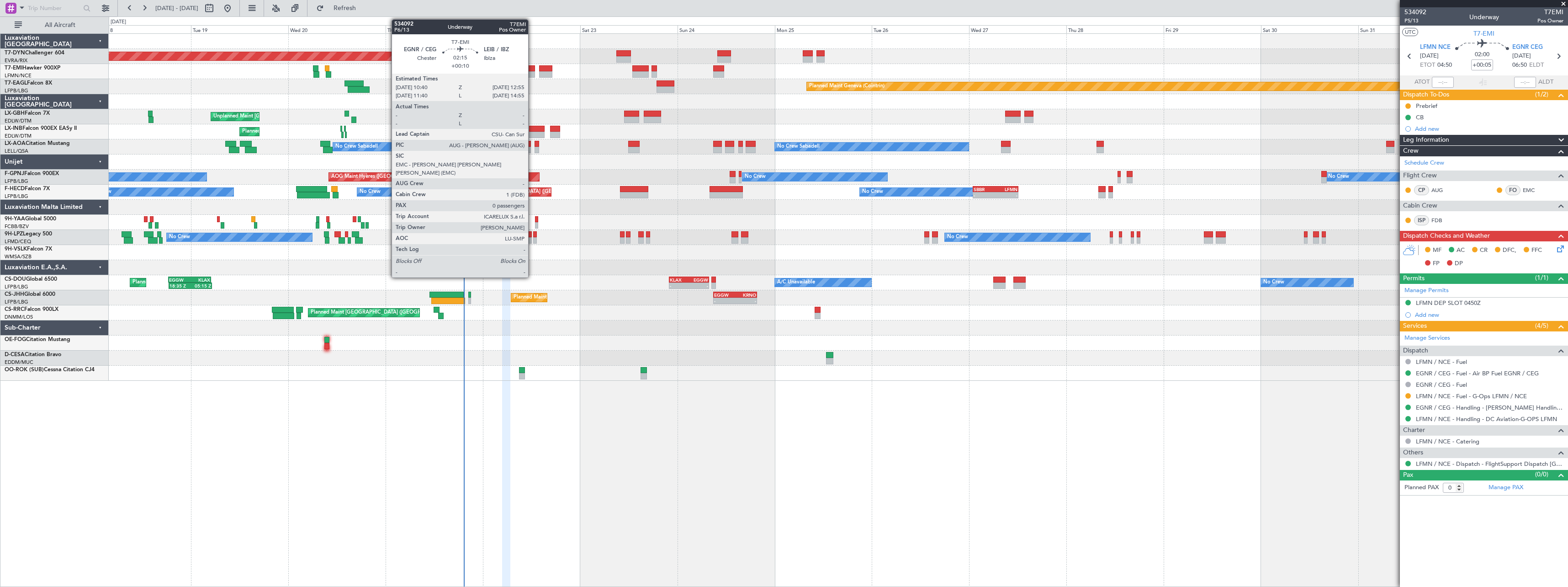
click at [532, 74] on div at bounding box center [530, 74] width 9 height 7
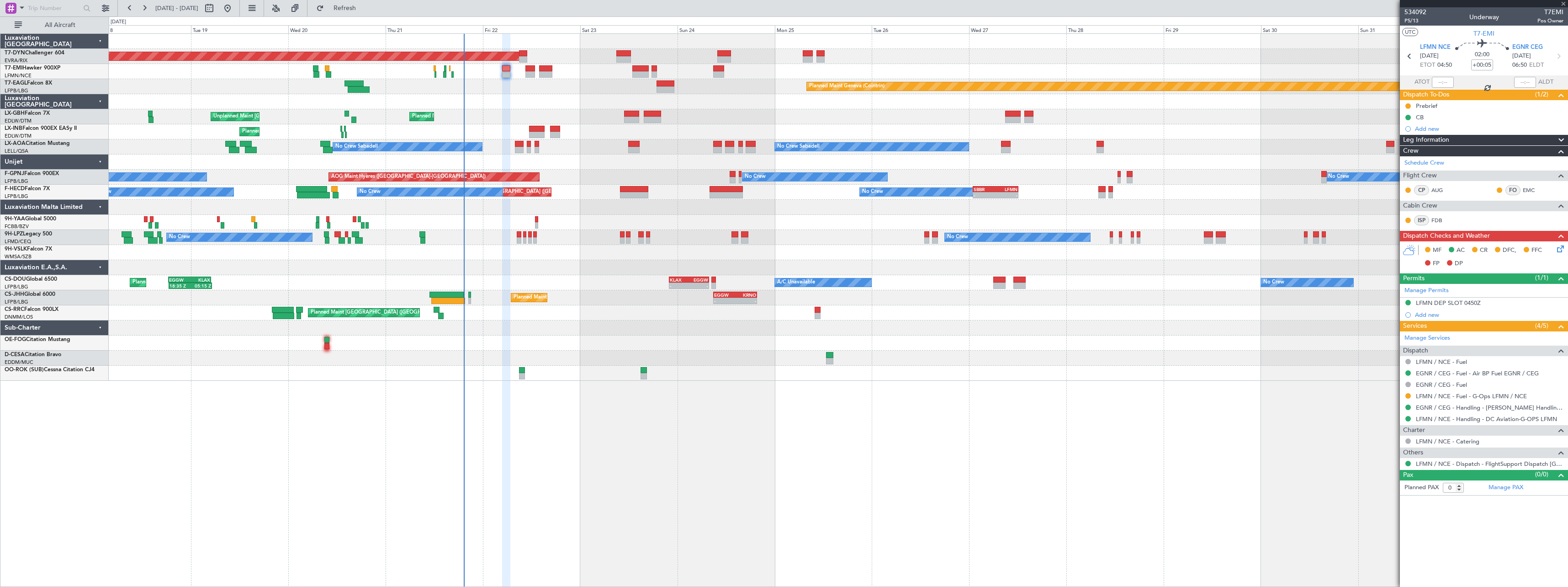
type input "+00:10"
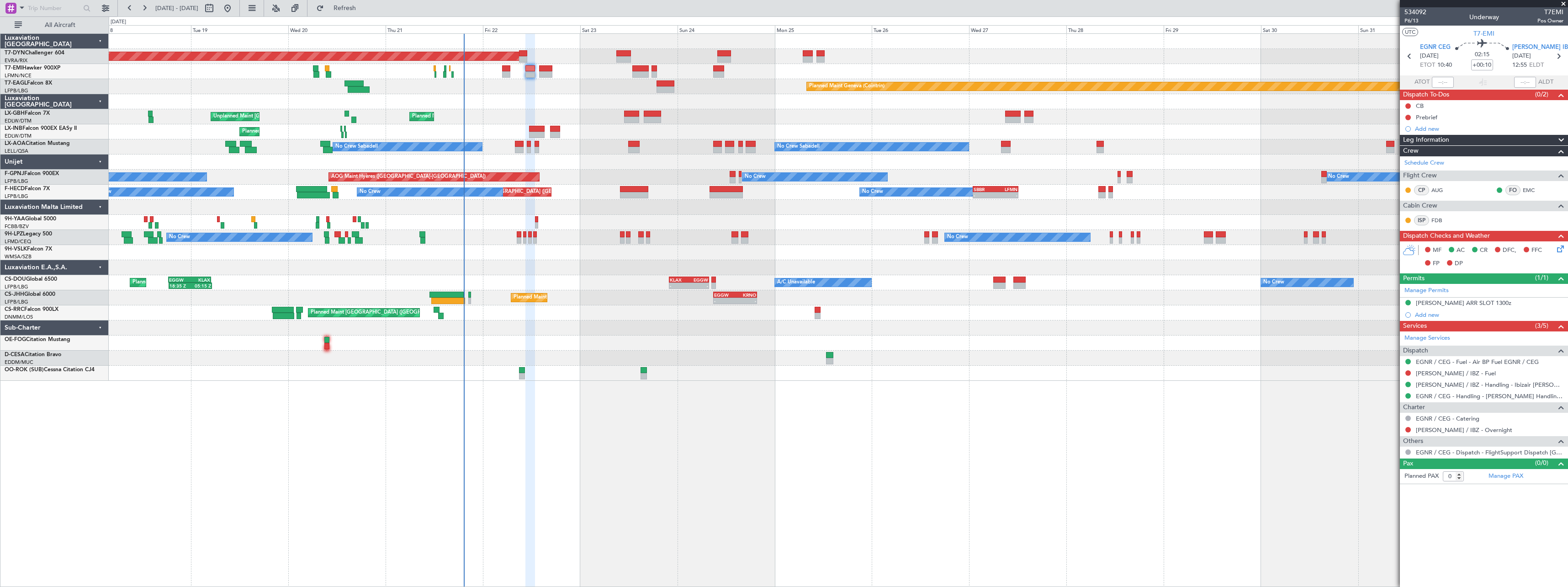
click at [382, 18] on div "0 0 Mon 18 Tue 19 Wed 20 Sep 2025 Thu 21 Fri 22 Sat 23 Sun 24 Mon 25 Tue 26 Wed…" at bounding box center [838, 25] width 1458 height 16
click at [364, 10] on span "Refresh" at bounding box center [345, 8] width 38 height 7
drag, startPoint x: 379, startPoint y: 12, endPoint x: 408, endPoint y: 21, distance: 30.4
click at [367, 12] on button "Refresh" at bounding box center [340, 9] width 55 height 15
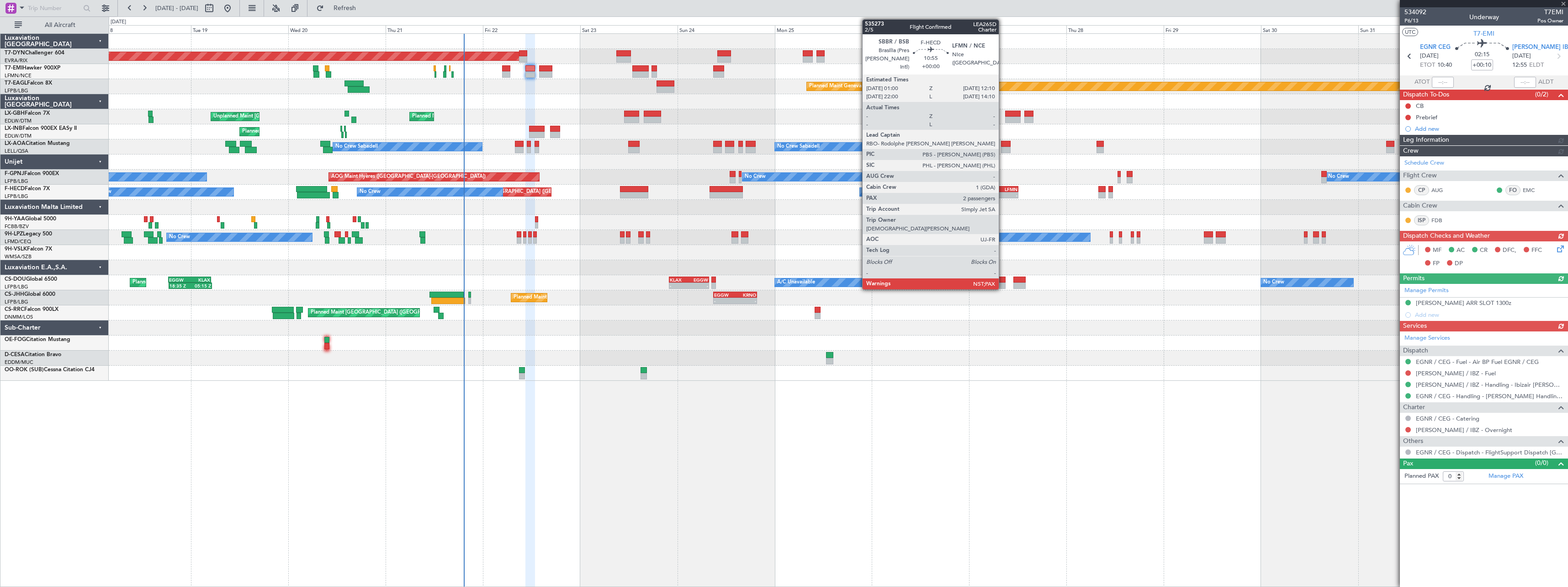
click at [1003, 191] on div "SBBR 01:00 Z LFMN 12:10 Z" at bounding box center [995, 189] width 46 height 7
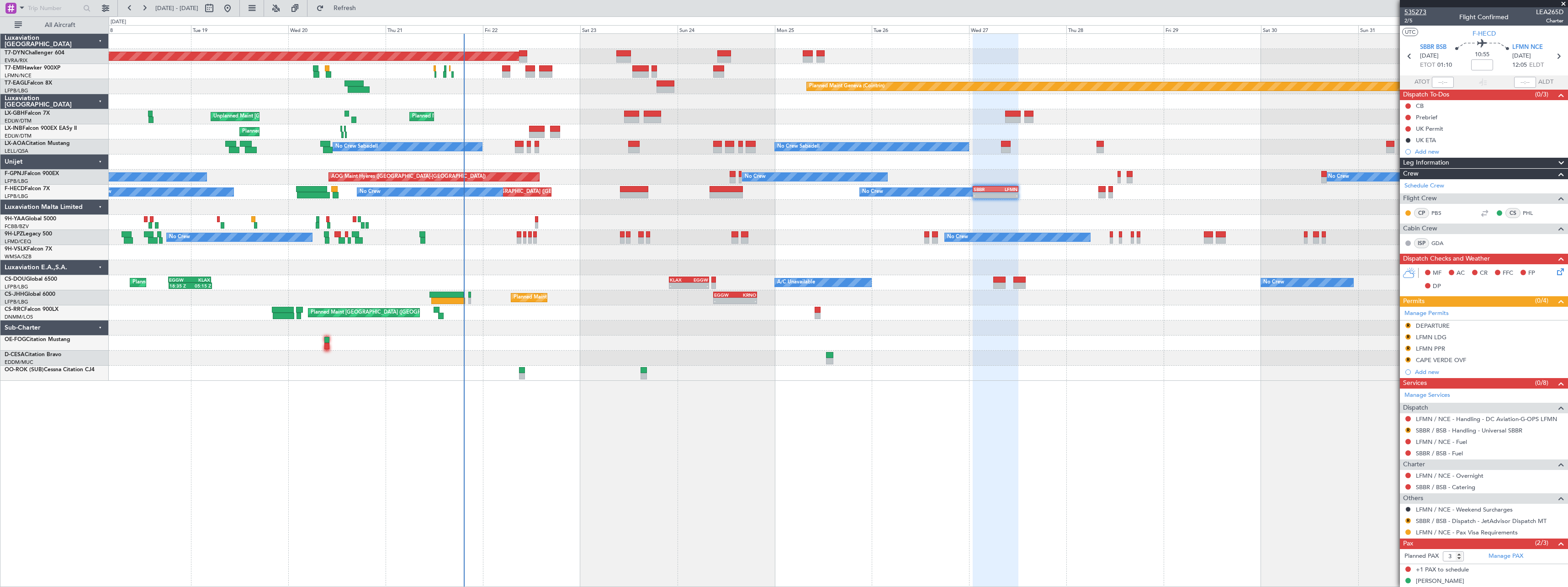
click at [1424, 10] on span "535273" at bounding box center [1415, 12] width 22 height 10
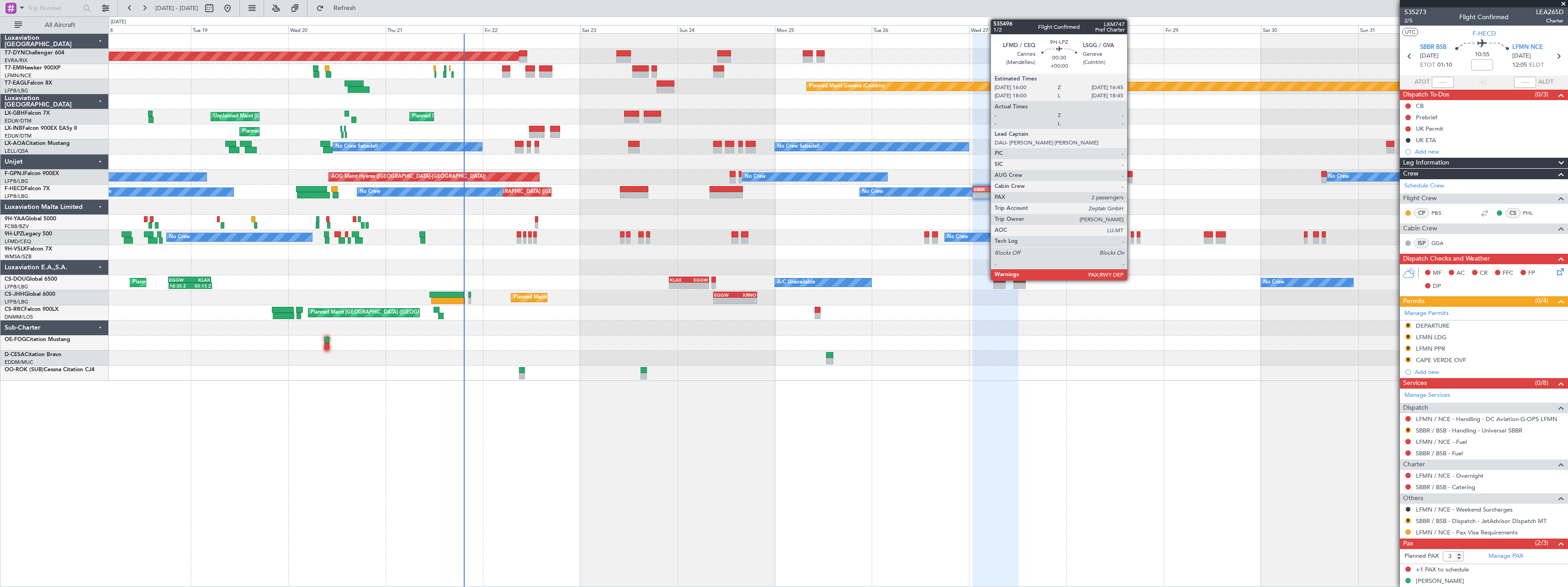
click at [1131, 236] on div at bounding box center [1132, 234] width 3 height 7
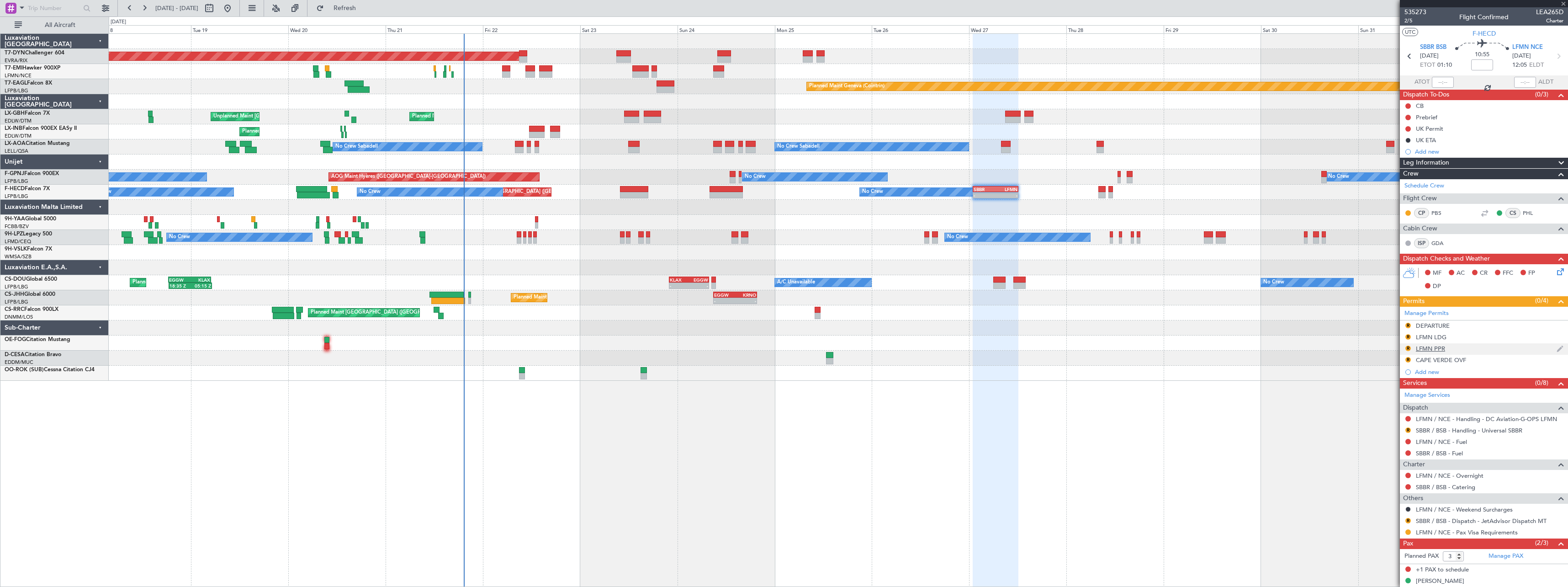
type input "2"
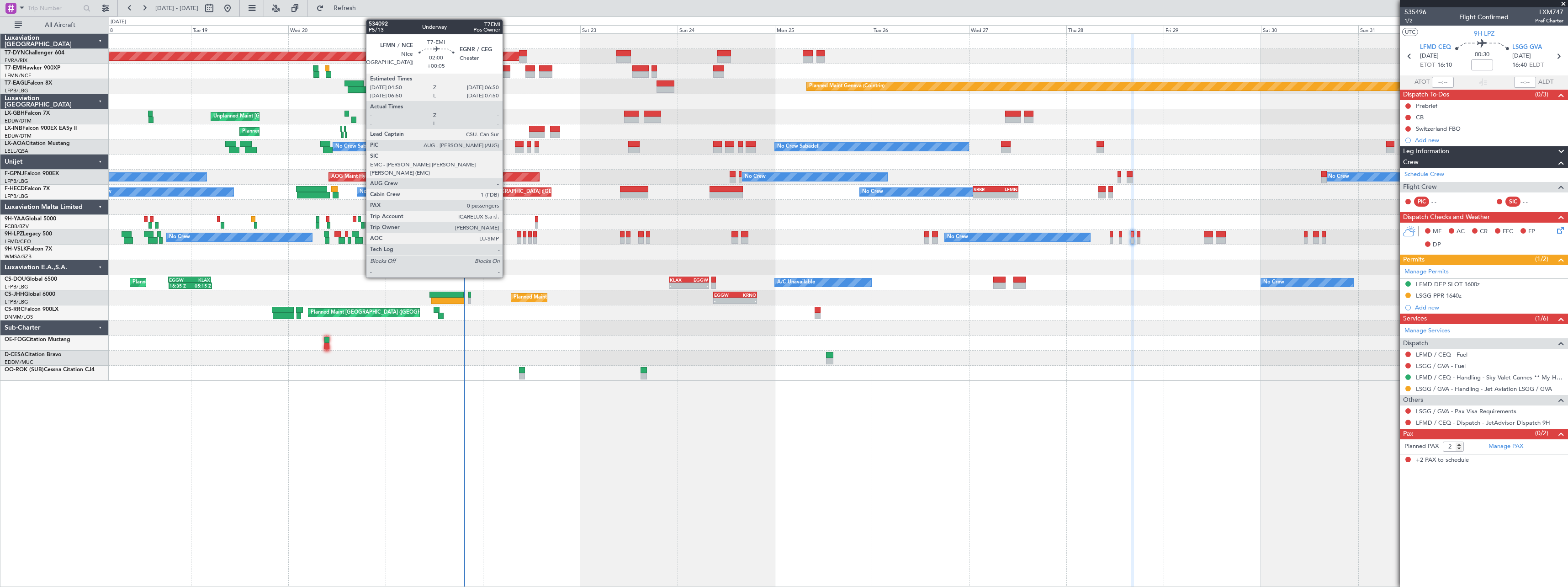
click at [506, 68] on div at bounding box center [506, 68] width 9 height 7
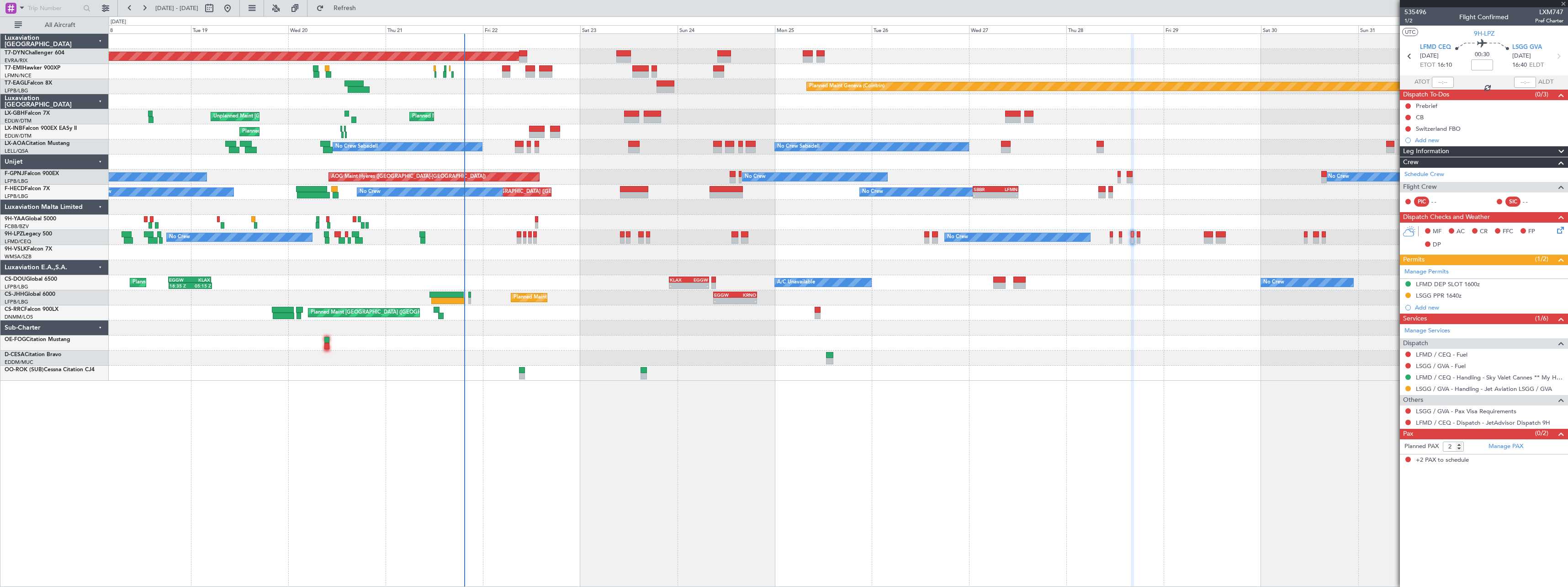
type input "+00:05"
type input "0"
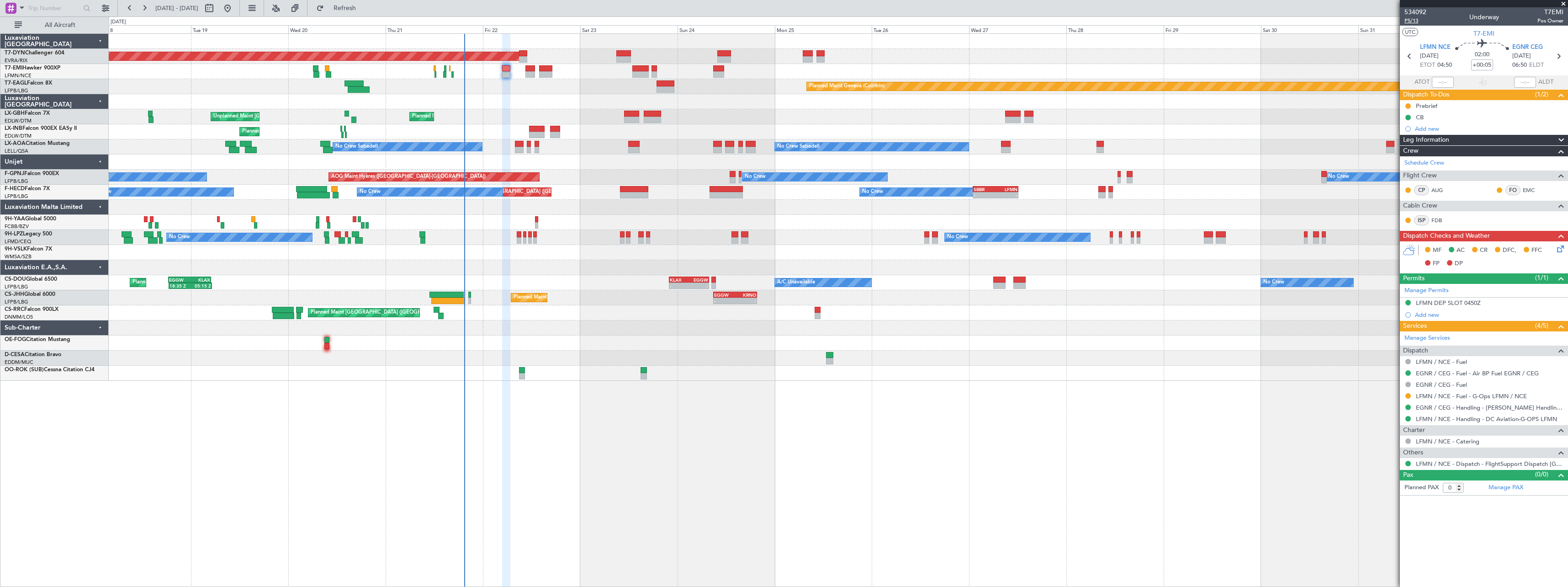
click at [1422, 23] on span "P5/13" at bounding box center [1415, 21] width 22 height 8
click at [367, 5] on button "Refresh" at bounding box center [340, 9] width 55 height 15
click at [364, 9] on span "Refresh" at bounding box center [345, 8] width 38 height 7
click at [1415, 23] on span "P5/13" at bounding box center [1415, 21] width 22 height 8
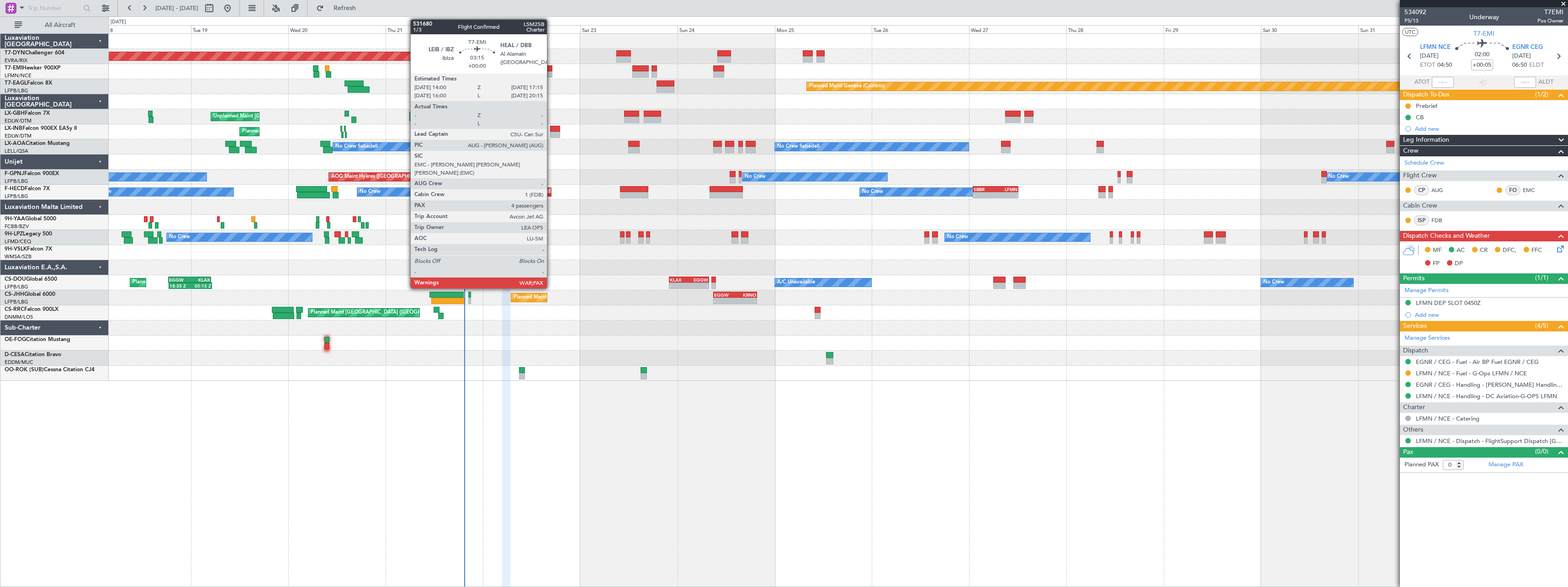
click at [551, 67] on div at bounding box center [546, 68] width 13 height 7
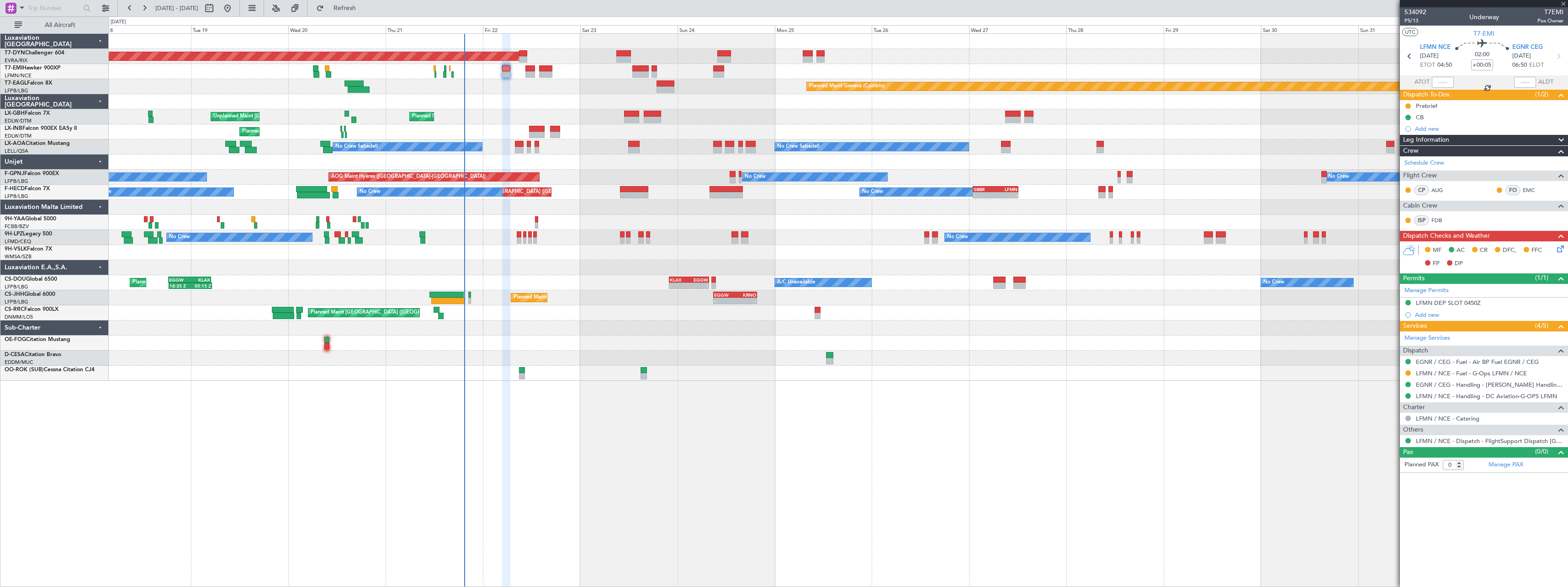
type input "4"
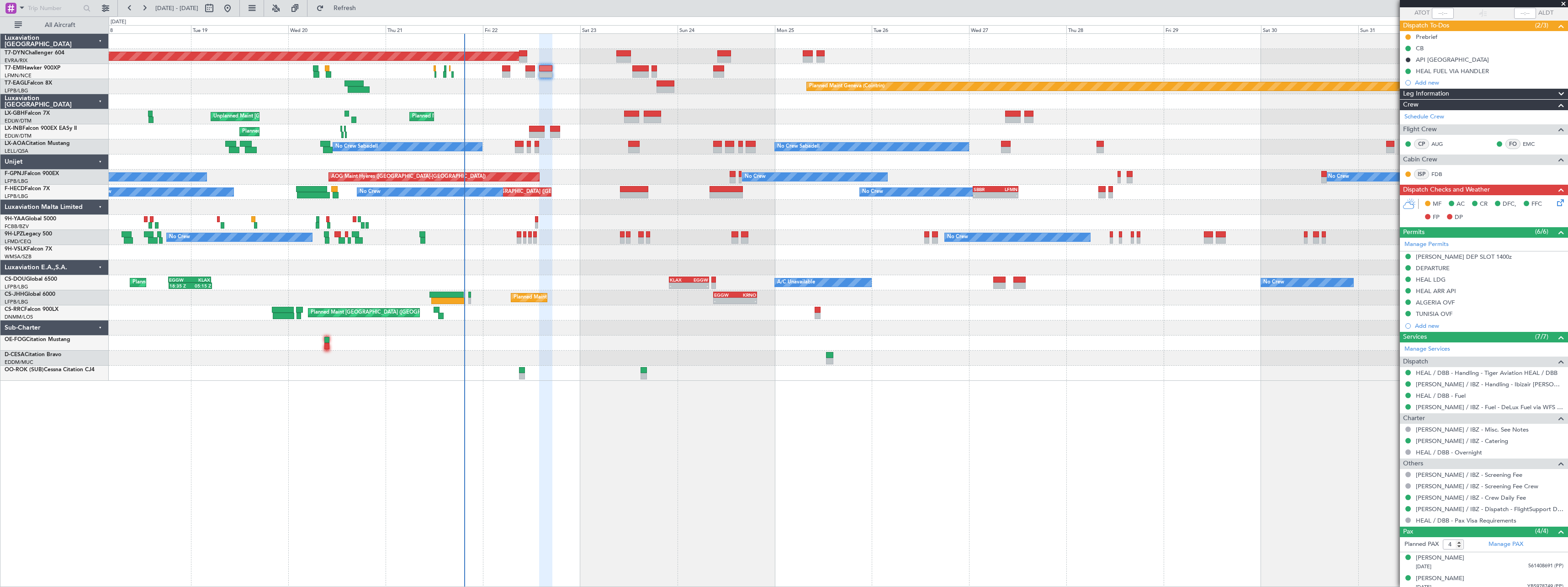
scroll to position [116, 0]
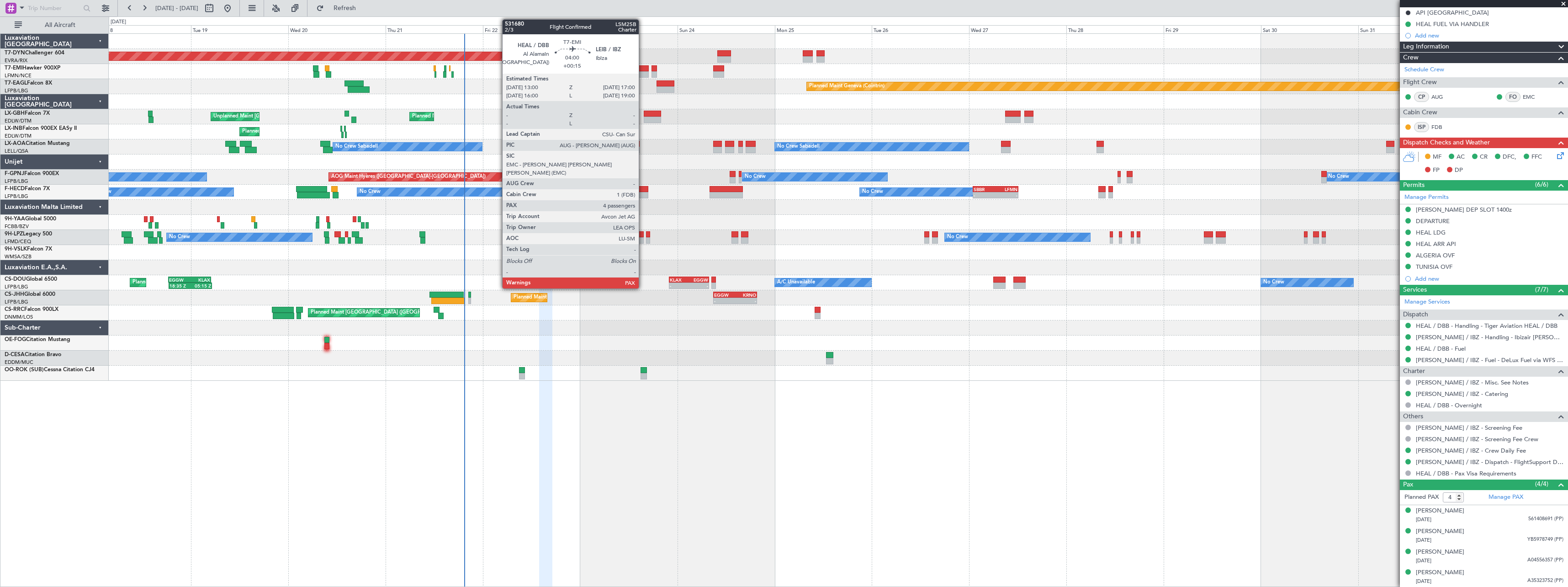
click at [643, 69] on div at bounding box center [640, 68] width 16 height 7
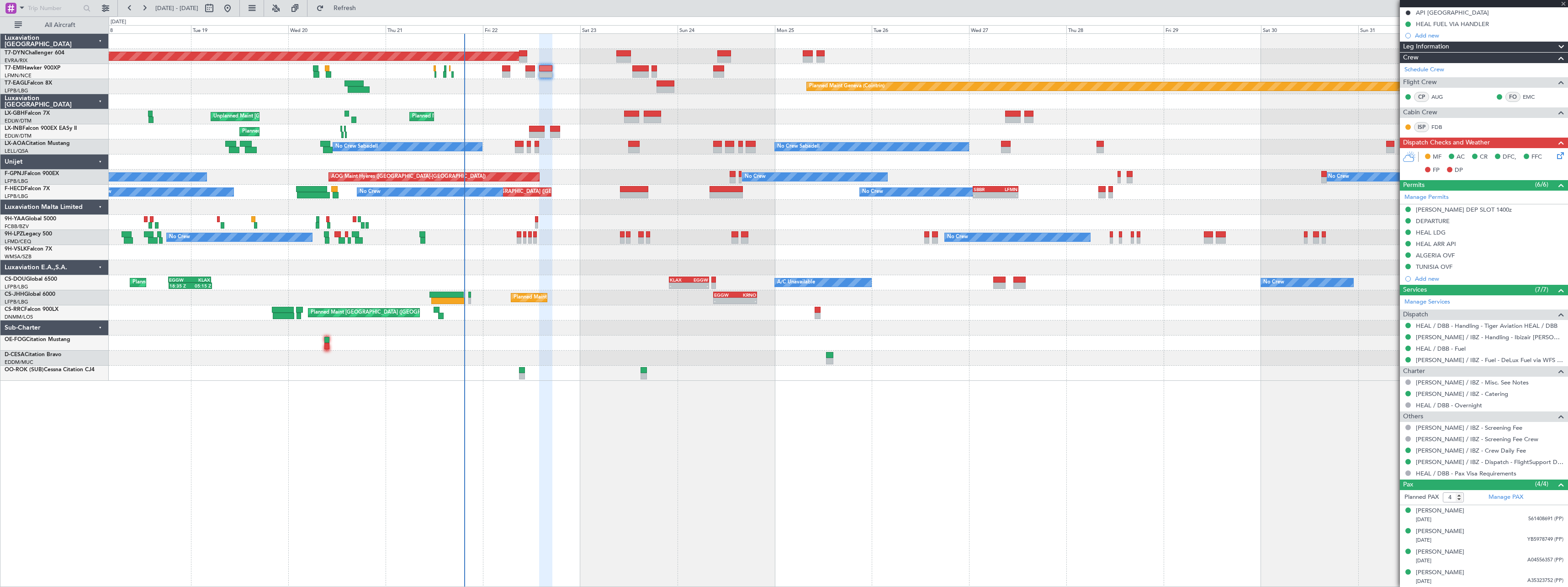
scroll to position [0, 0]
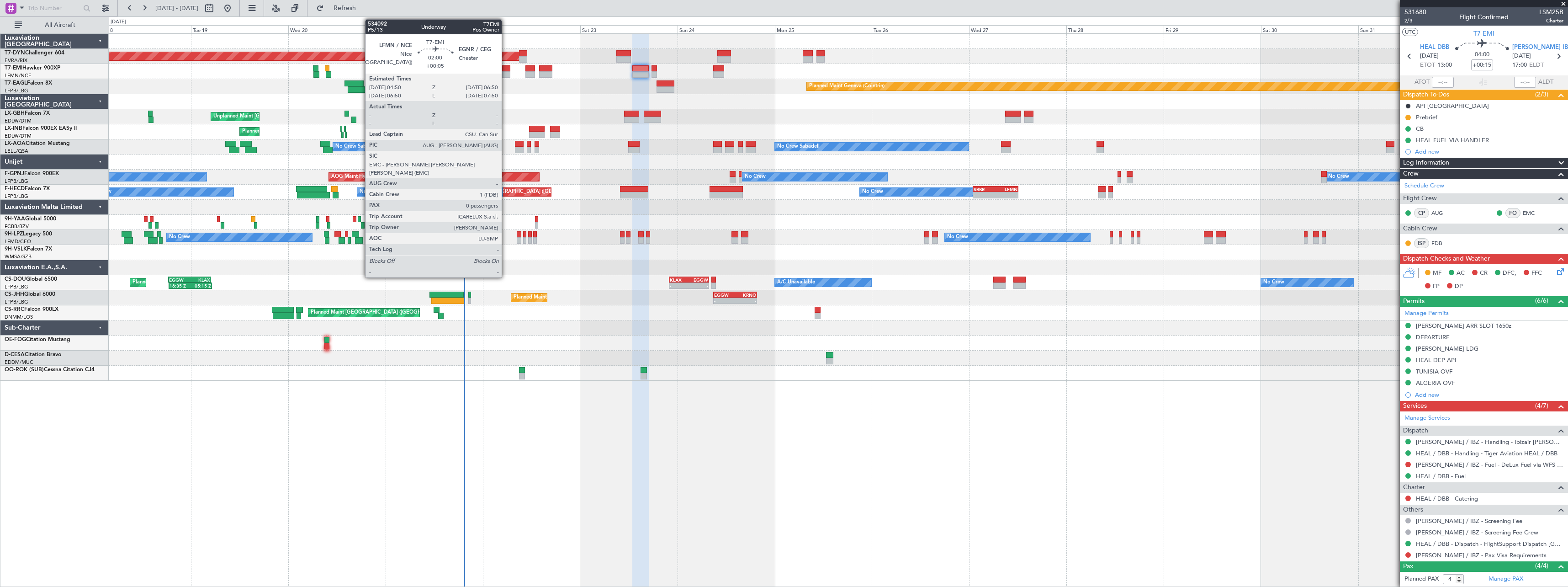
click at [506, 73] on div at bounding box center [506, 74] width 9 height 7
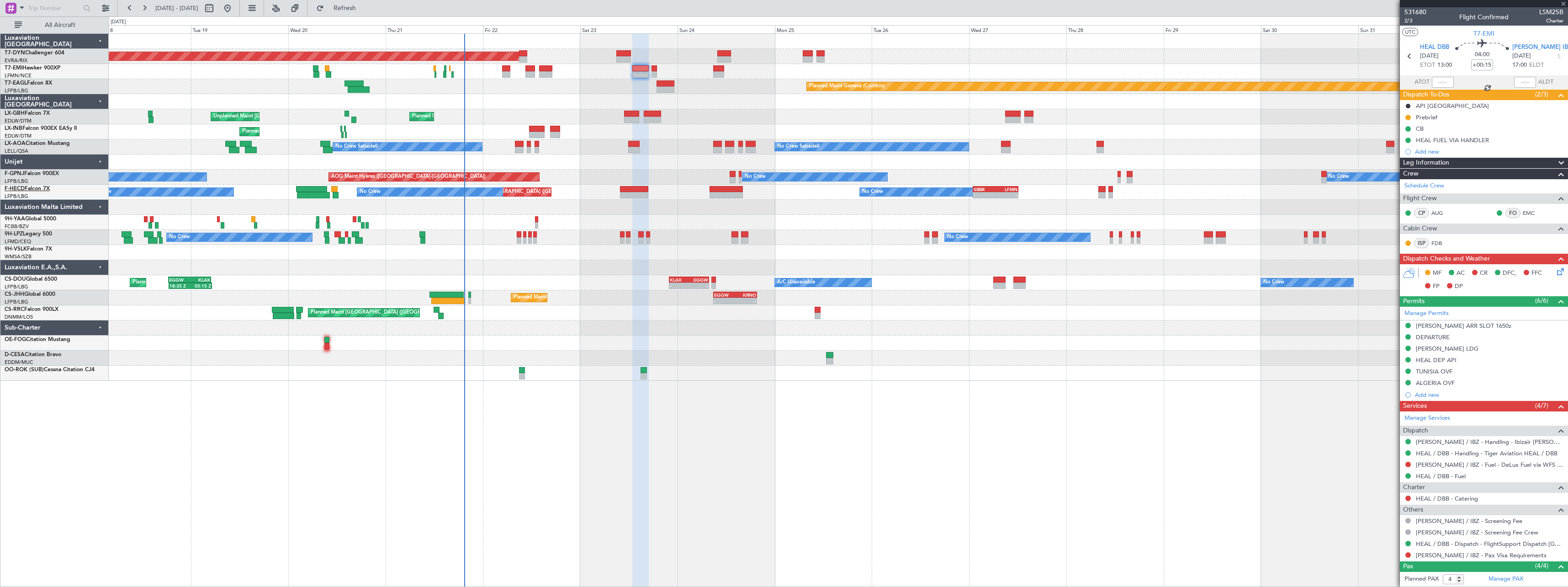
type input "+00:05"
type input "0"
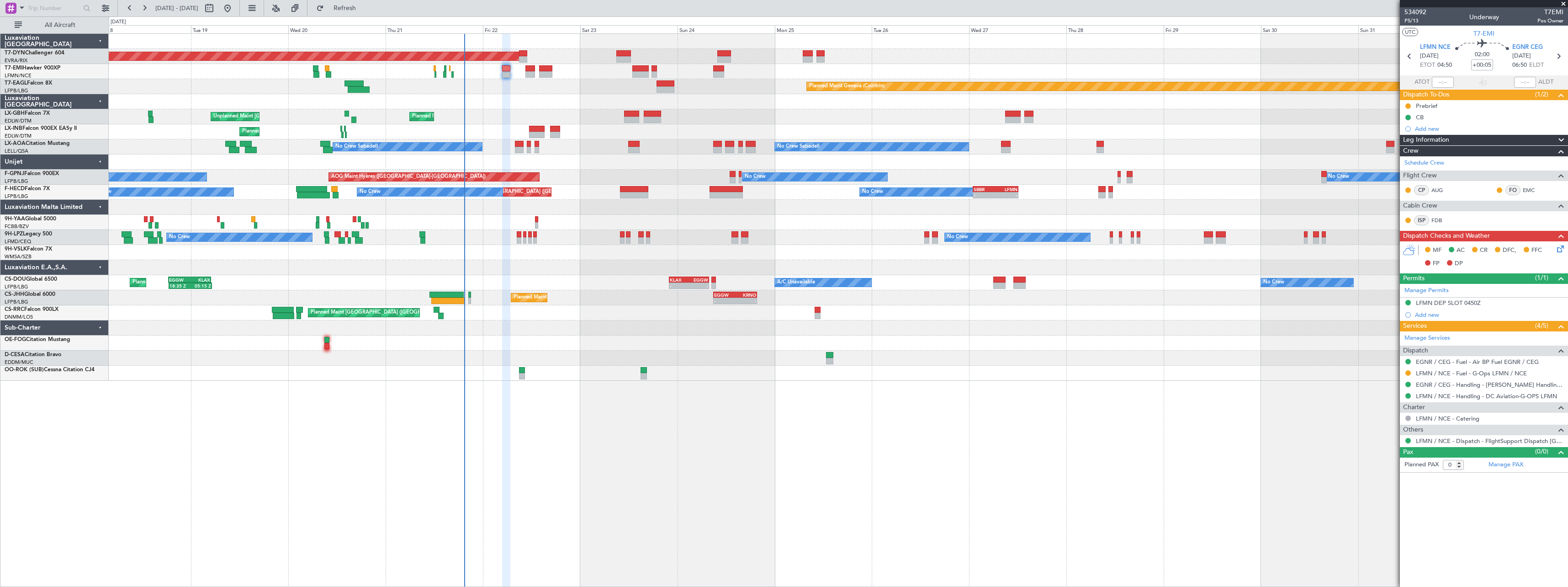
click at [1428, 129] on div "Add new" at bounding box center [1489, 128] width 149 height 8
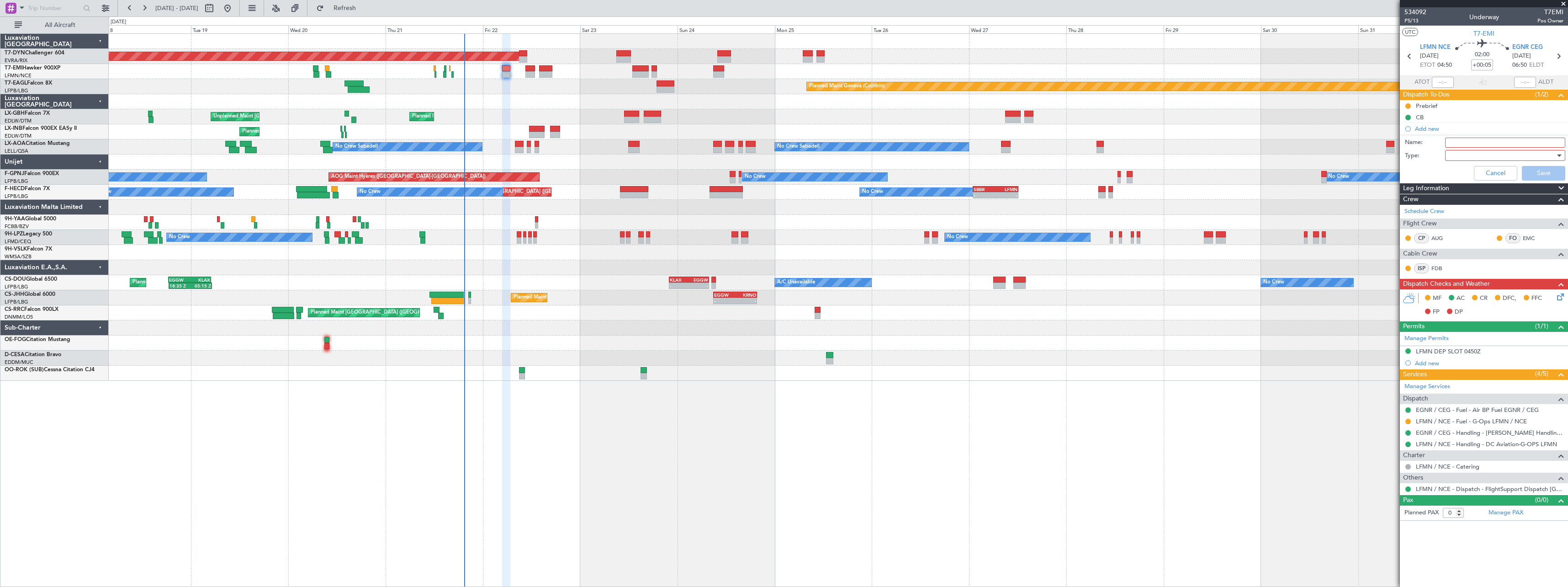
click at [1460, 143] on input "Name:" at bounding box center [1505, 142] width 120 height 10
type input "GAR"
click at [1457, 154] on div at bounding box center [1502, 155] width 107 height 14
click at [1457, 170] on span "Generic" at bounding box center [1500, 174] width 112 height 14
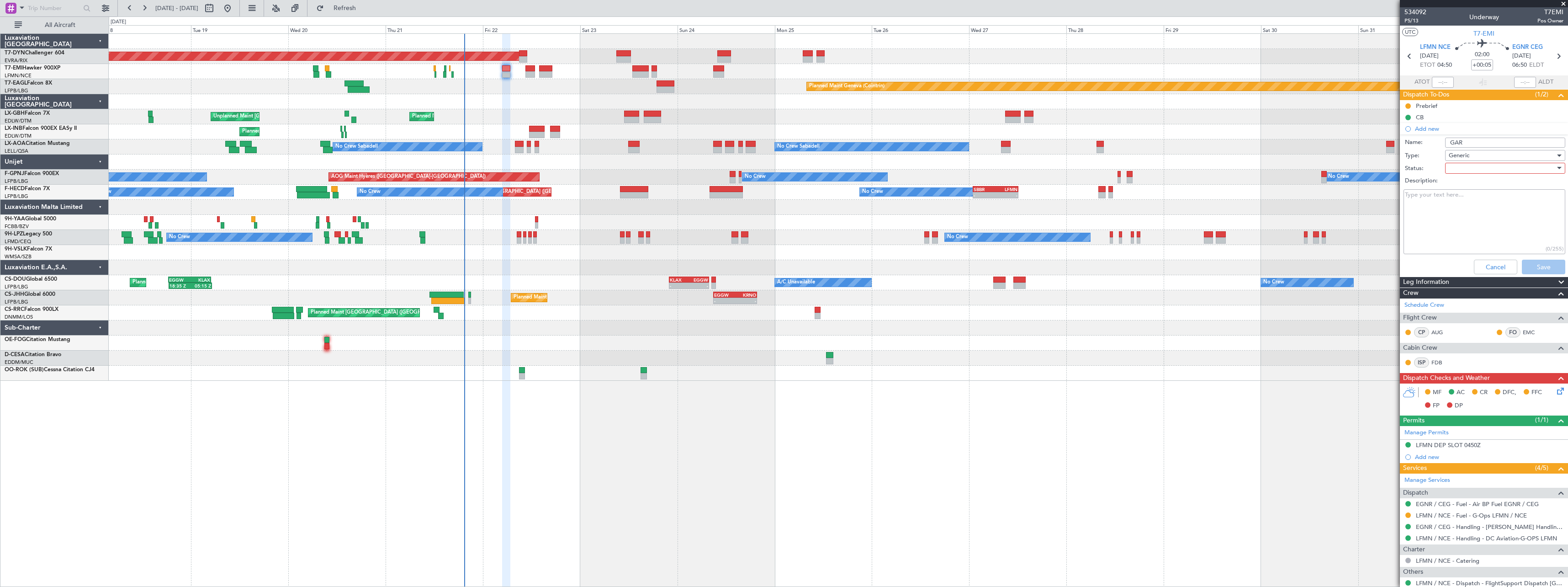
click at [1457, 171] on div at bounding box center [1502, 168] width 107 height 14
click at [1460, 214] on span "Completed" at bounding box center [1501, 214] width 107 height 14
click at [1522, 269] on button "Save" at bounding box center [1543, 267] width 43 height 15
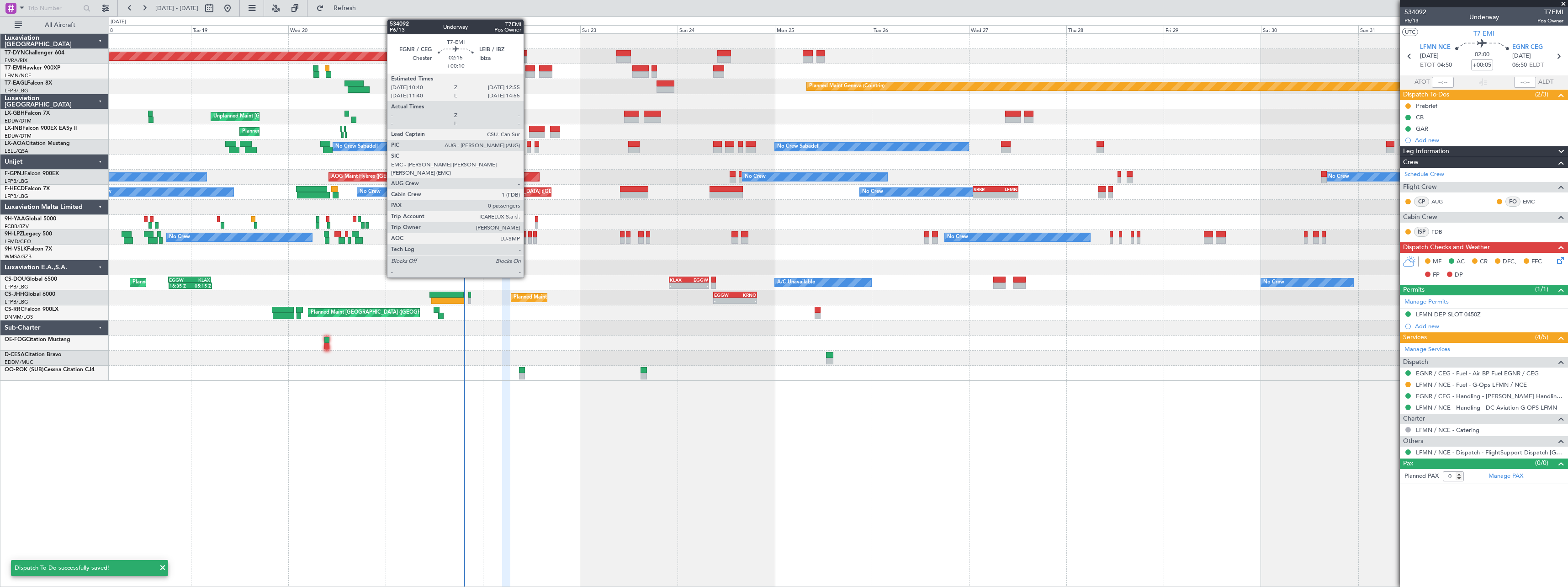
click at [528, 70] on div at bounding box center [530, 68] width 9 height 7
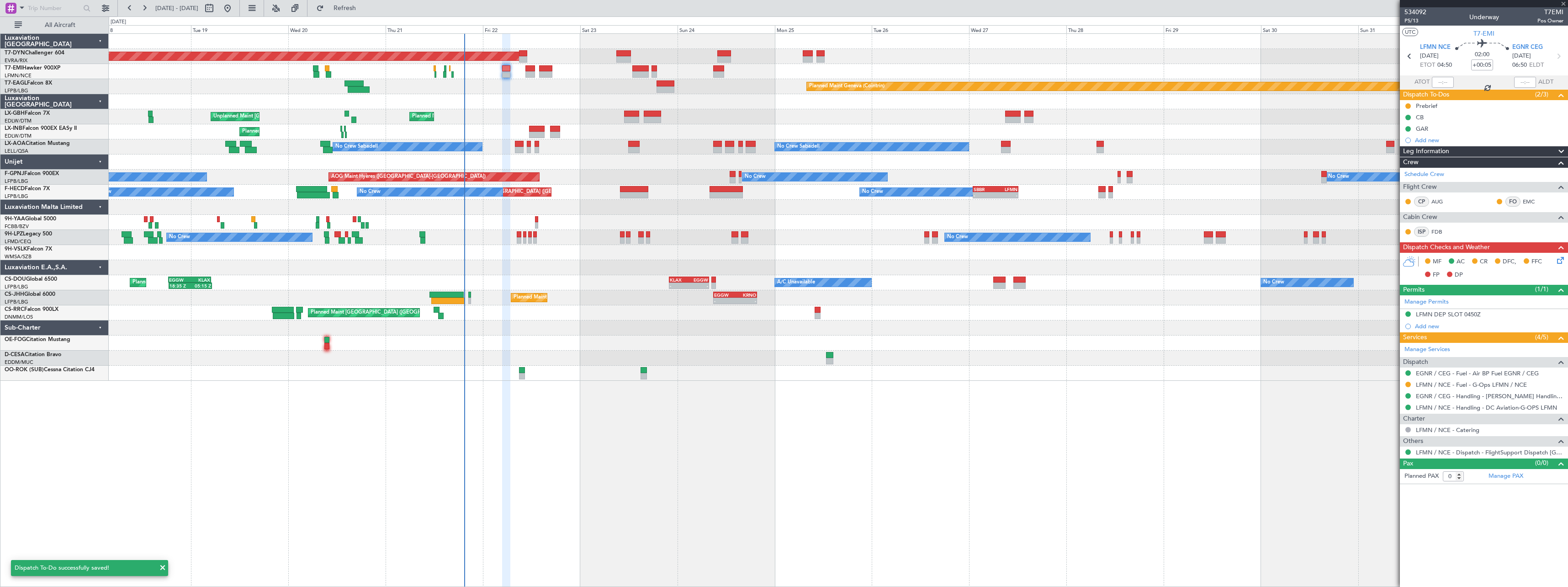
type input "+00:10"
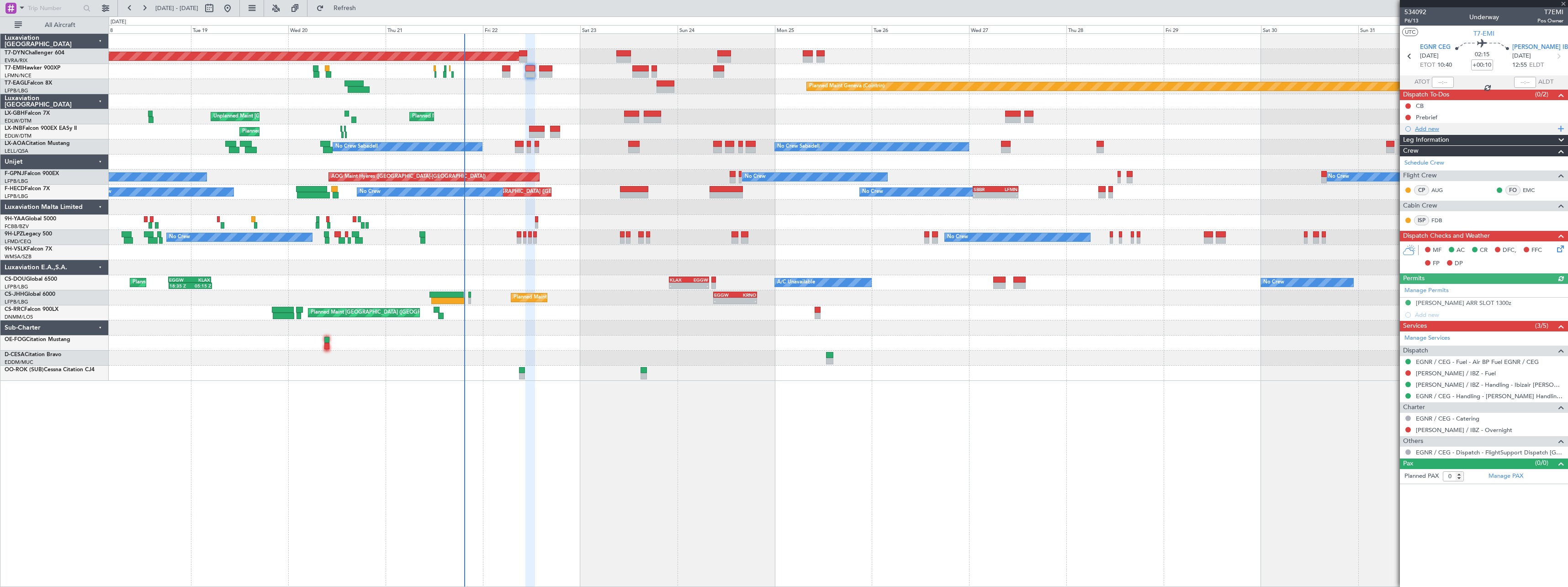
click at [1438, 129] on div "Add new" at bounding box center [1485, 128] width 140 height 8
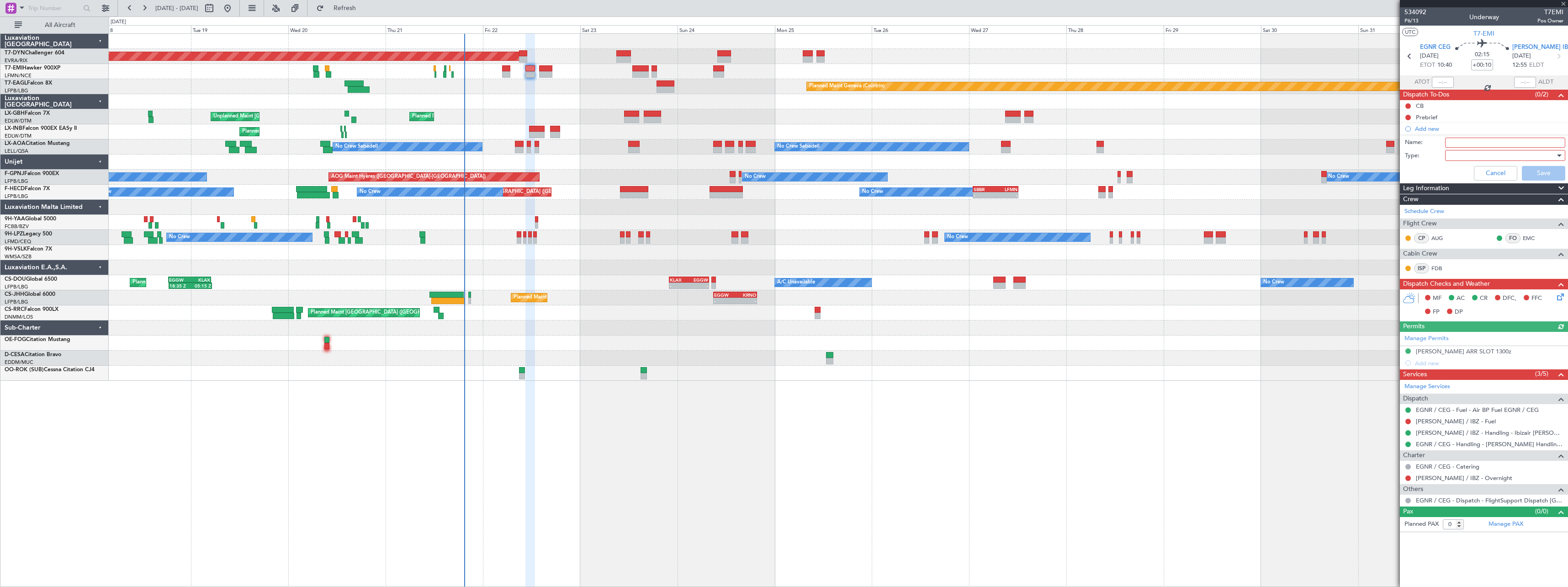
click at [1463, 142] on input "Name:" at bounding box center [1505, 142] width 120 height 10
type input "GAR"
click at [1454, 156] on div at bounding box center [1502, 155] width 107 height 14
click at [1454, 175] on span "Generic" at bounding box center [1500, 174] width 112 height 14
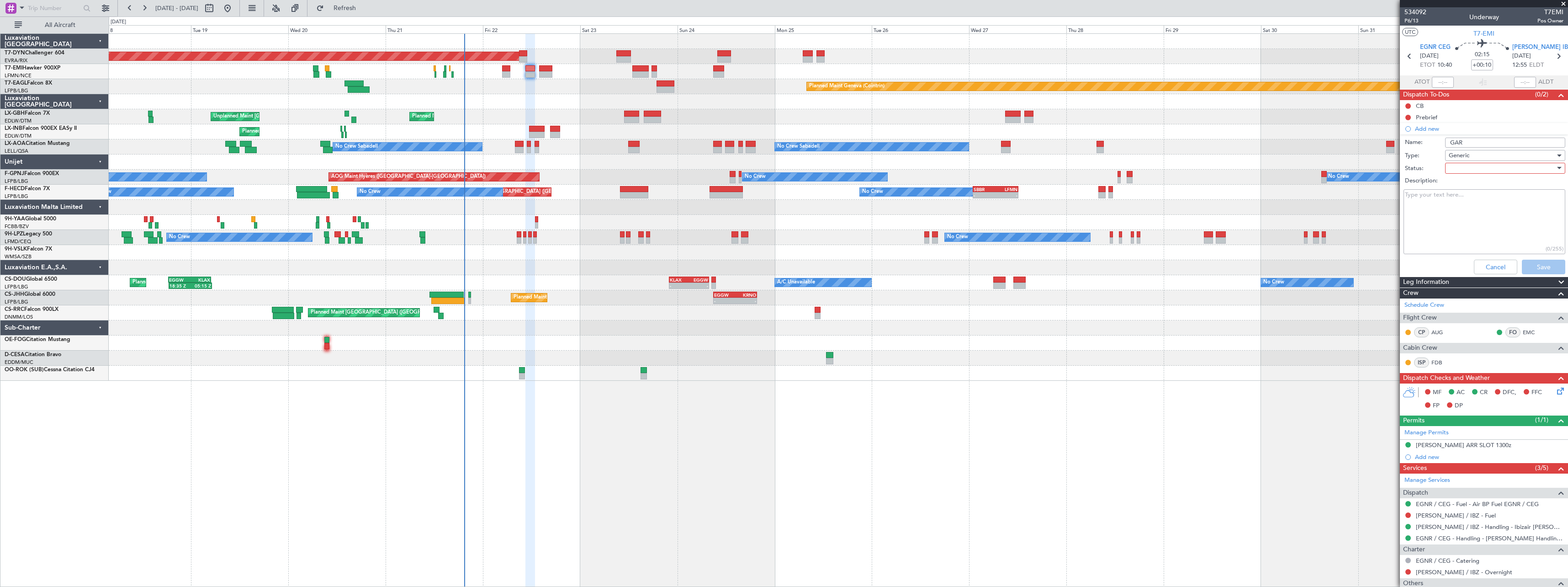
click at [1455, 169] on div at bounding box center [1502, 168] width 107 height 14
click at [1464, 202] on span "In Progress" at bounding box center [1501, 200] width 107 height 14
click at [1522, 267] on button "Save" at bounding box center [1543, 267] width 43 height 15
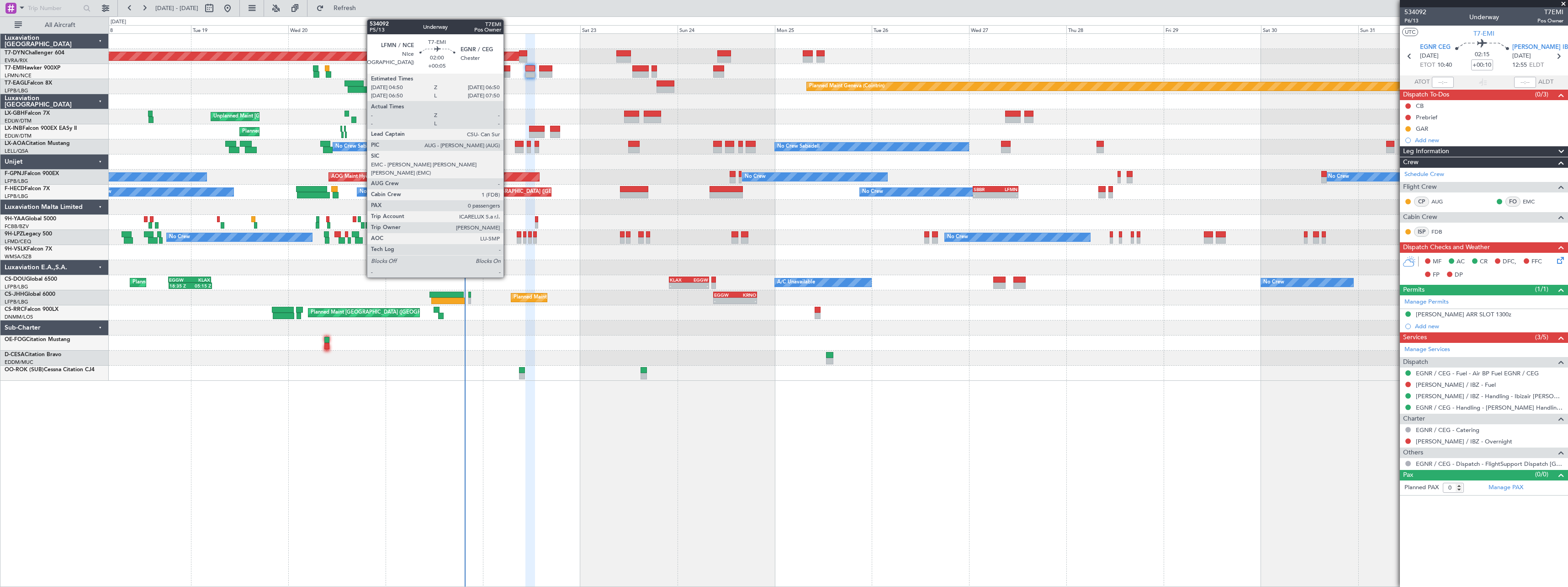
click at [508, 68] on div at bounding box center [506, 68] width 9 height 7
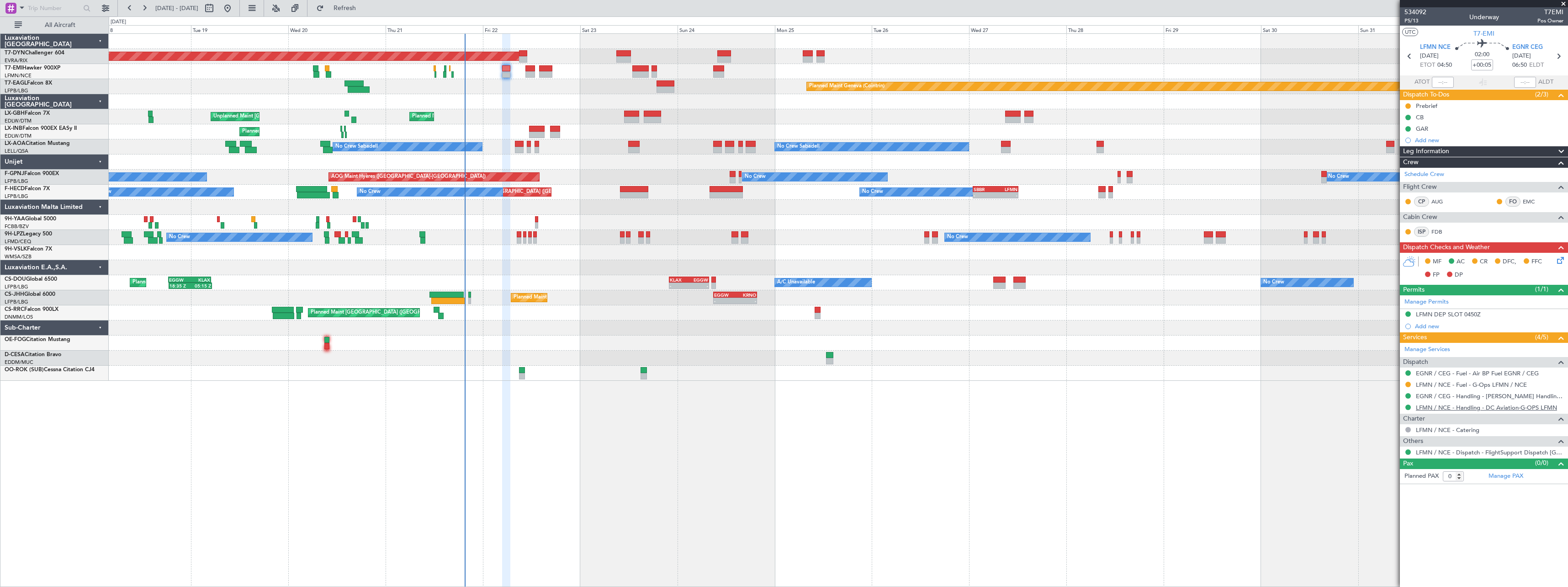
click at [1492, 405] on link "LFMN / NCE - Handling - DC Aviation-G-OPS LFMN" at bounding box center [1486, 407] width 141 height 8
click at [1470, 395] on link "EGNR / CEG - Handling - Chester Handling Services EGNR / CEG" at bounding box center [1489, 396] width 147 height 8
click at [1563, 262] on icon at bounding box center [1559, 259] width 7 height 7
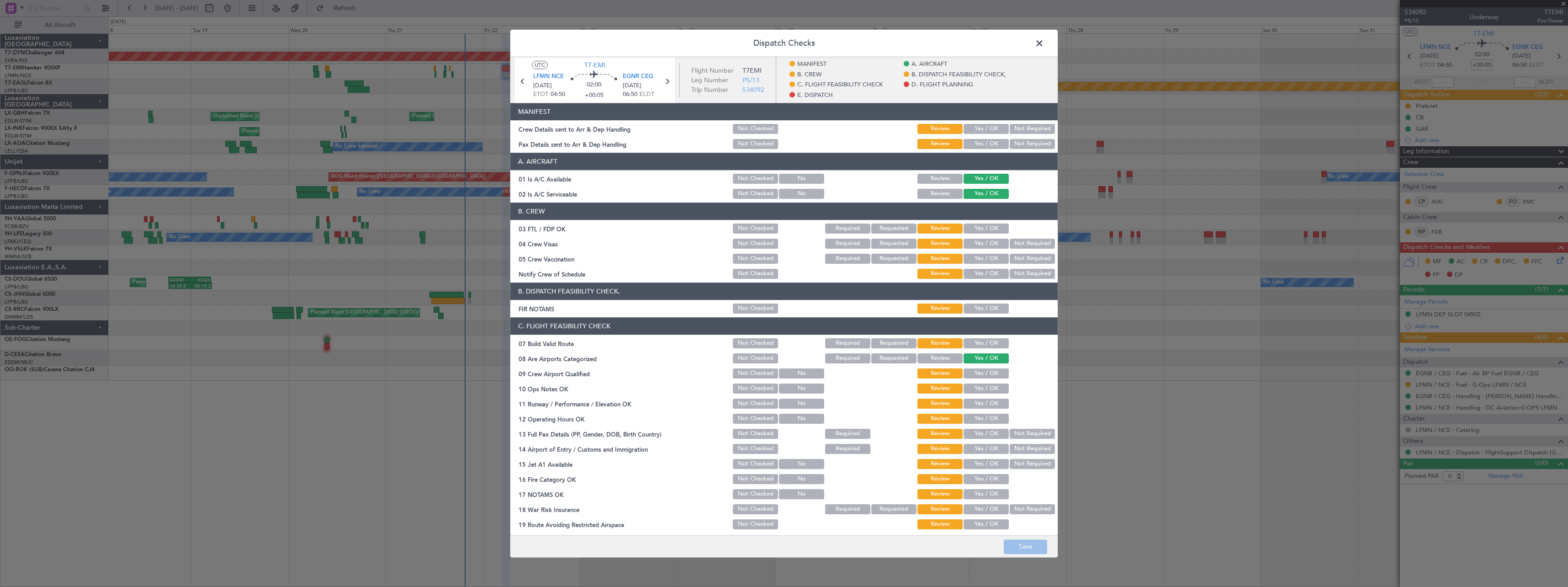
click at [982, 124] on button "Yes / OK" at bounding box center [986, 128] width 45 height 10
click at [1013, 141] on button "Not Required" at bounding box center [1032, 144] width 45 height 10
click at [1023, 541] on button "Save" at bounding box center [1025, 547] width 43 height 15
click at [1044, 41] on span at bounding box center [1044, 46] width 0 height 18
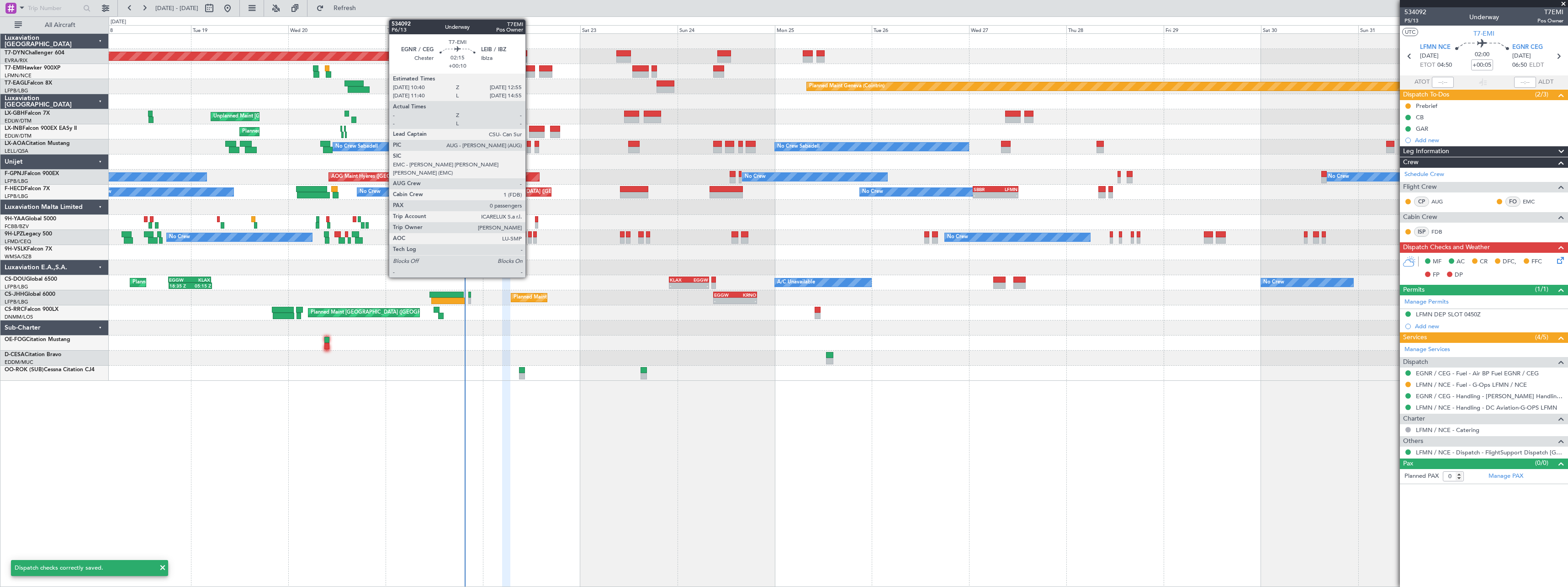
click at [530, 75] on div at bounding box center [530, 74] width 9 height 7
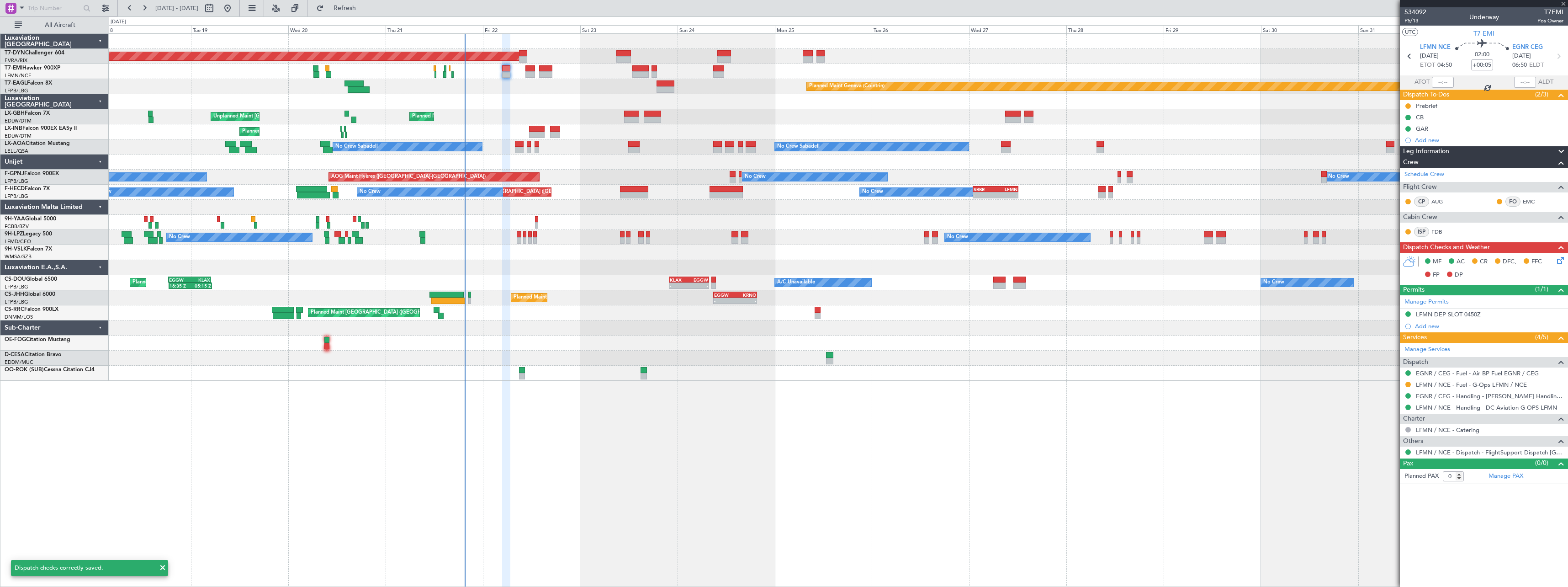
type input "+00:10"
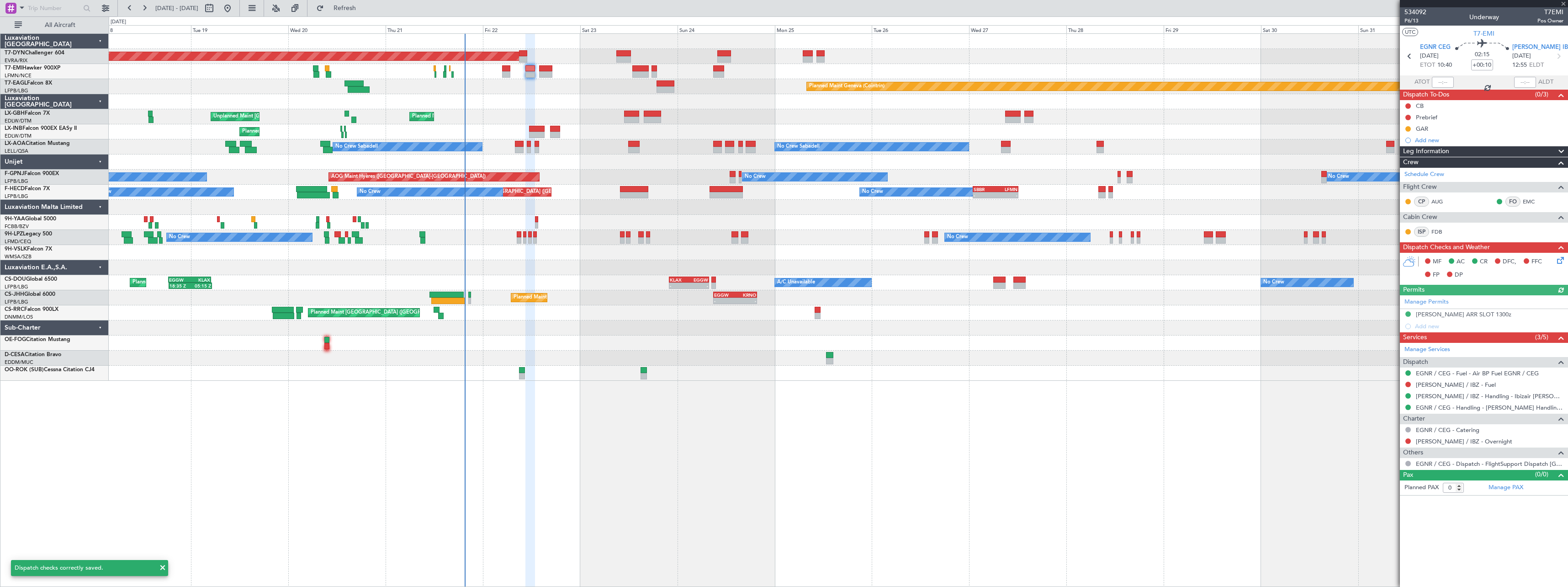
click at [1560, 261] on icon at bounding box center [1559, 259] width 7 height 7
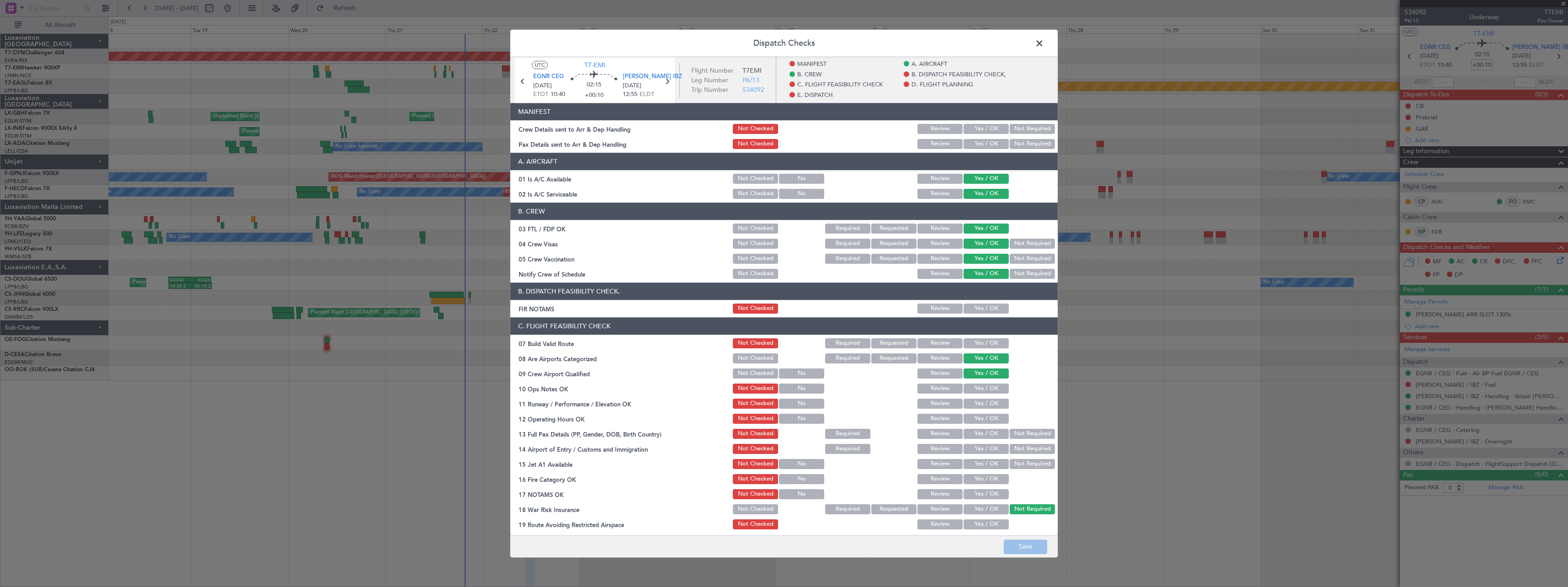
click at [977, 128] on button "Yes / OK" at bounding box center [986, 128] width 45 height 10
click at [1023, 141] on button "Not Required" at bounding box center [1032, 144] width 45 height 10
click at [1020, 543] on button "Save" at bounding box center [1025, 547] width 43 height 15
click at [1044, 41] on span at bounding box center [1044, 46] width 0 height 18
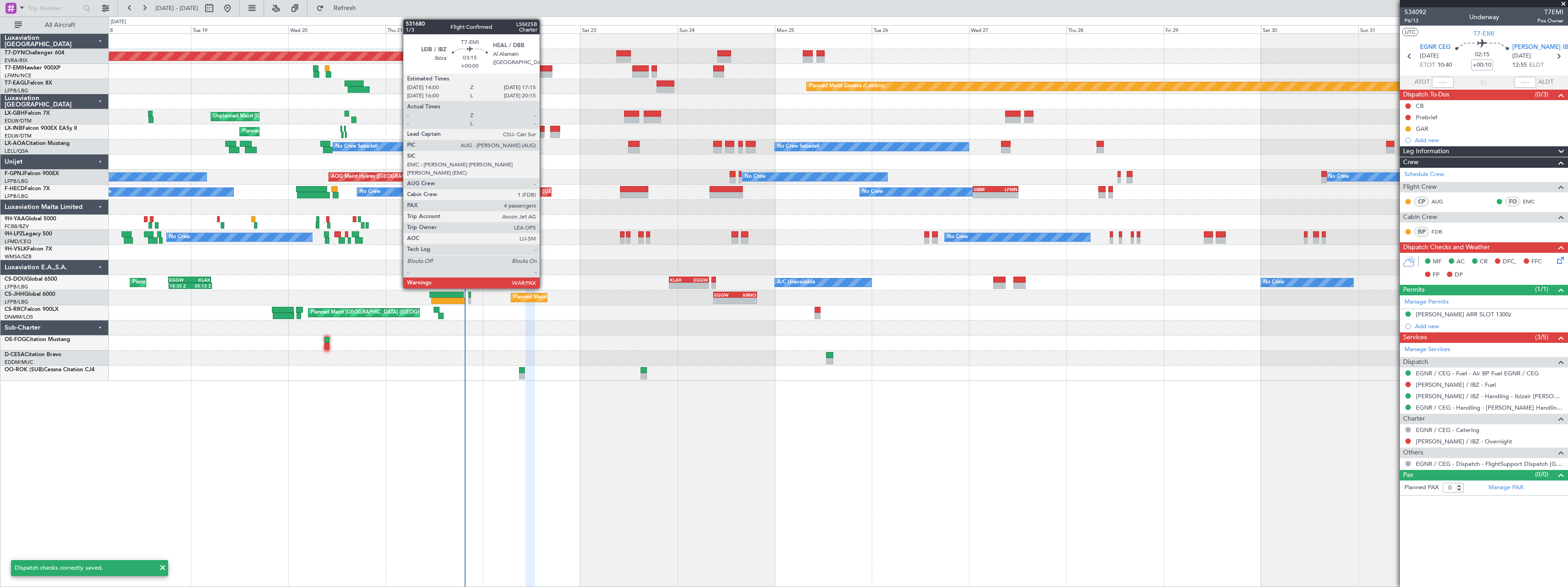
click at [544, 70] on div at bounding box center [546, 68] width 13 height 7
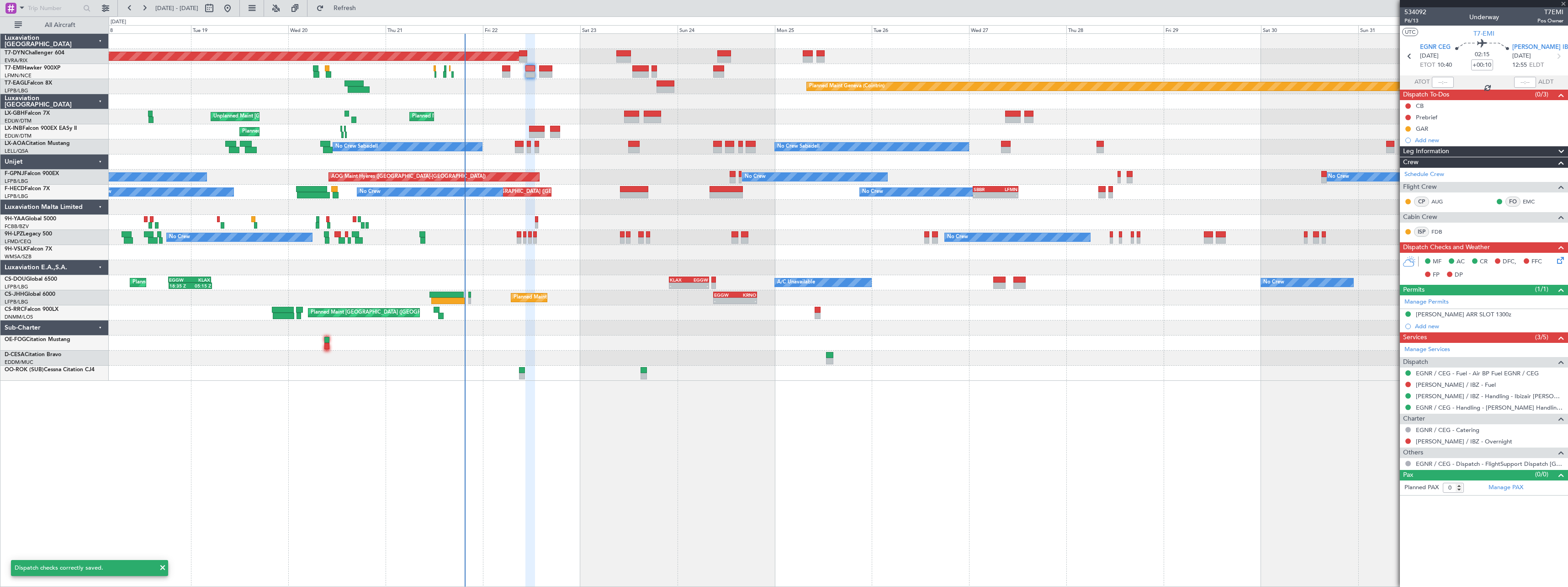
type input "4"
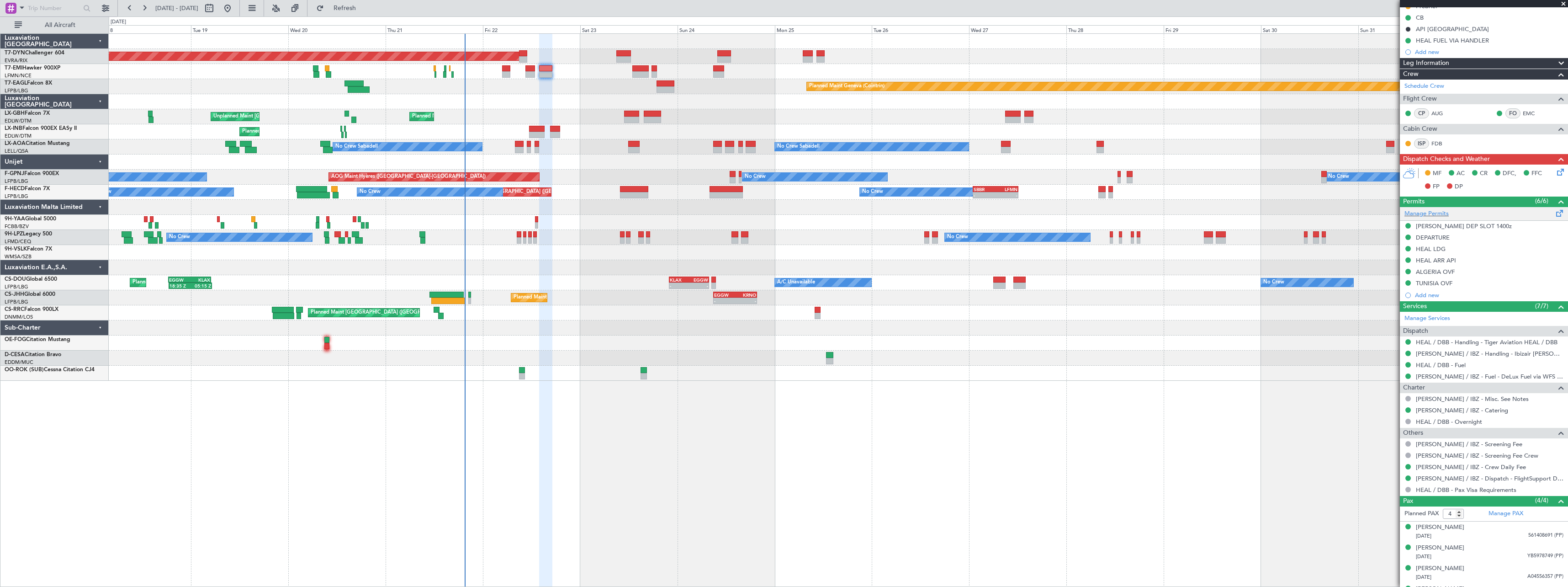
scroll to position [116, 0]
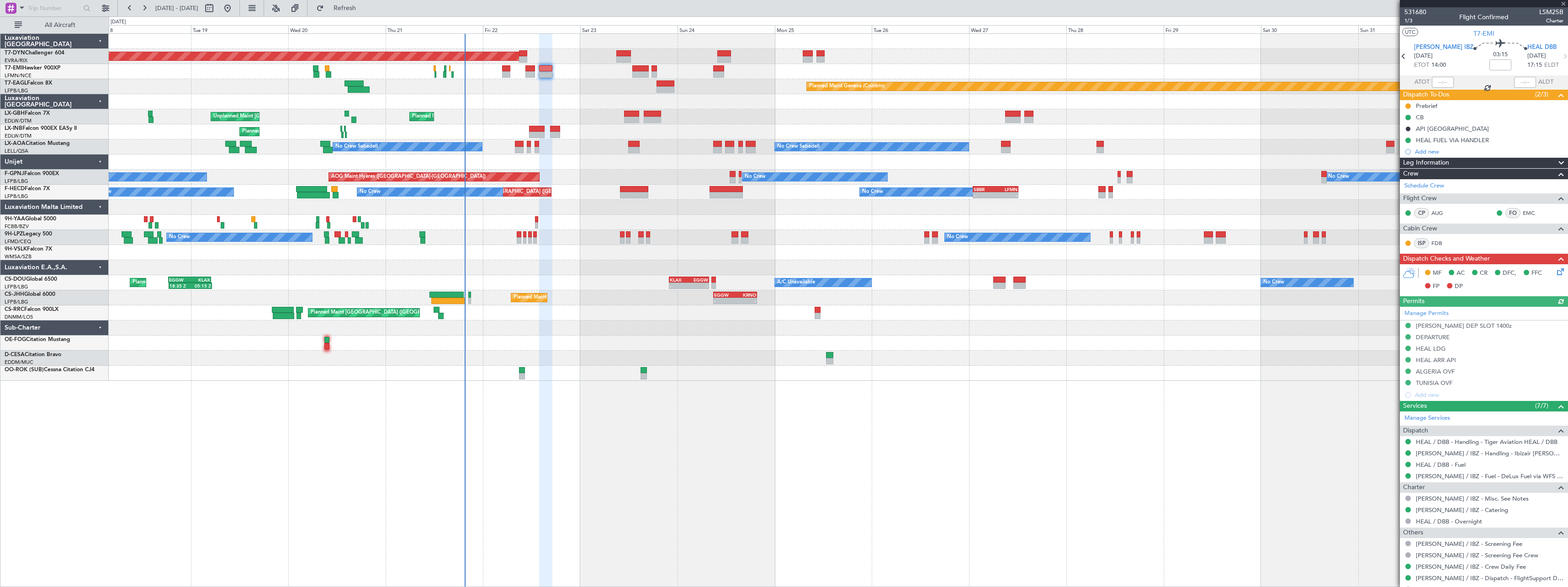
scroll to position [116, 0]
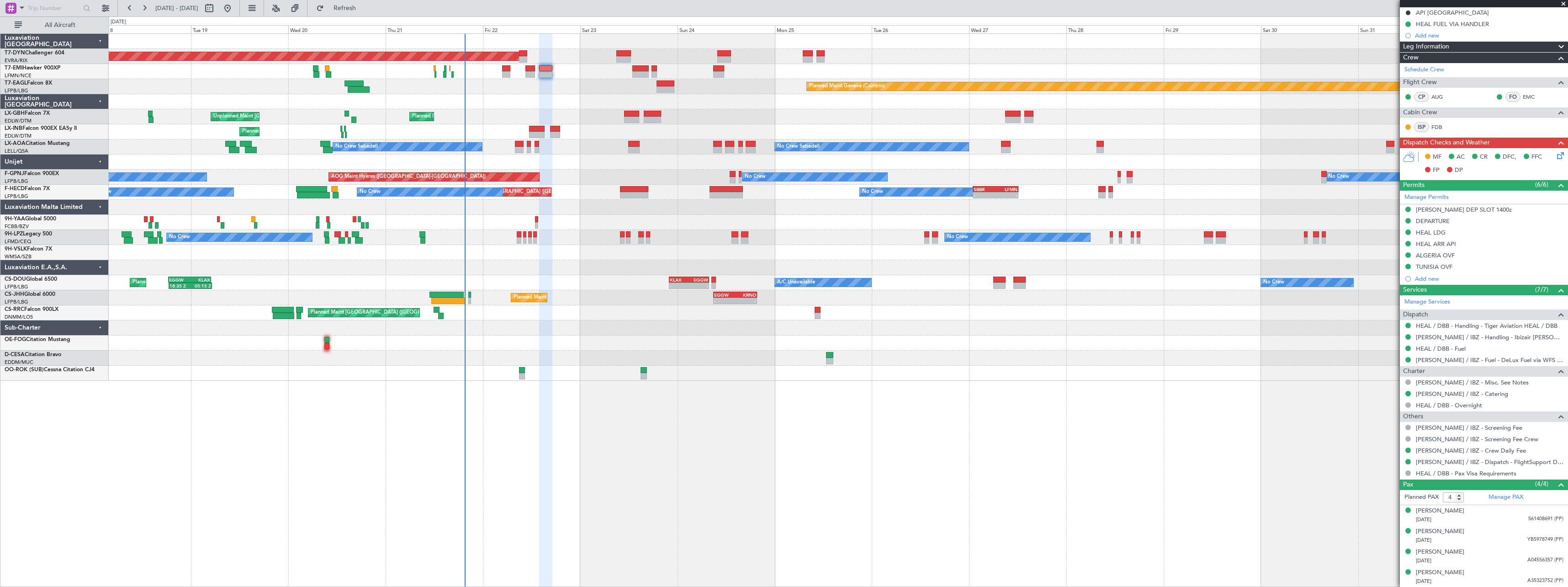
click at [1555, 155] on icon at bounding box center [1559, 154] width 7 height 7
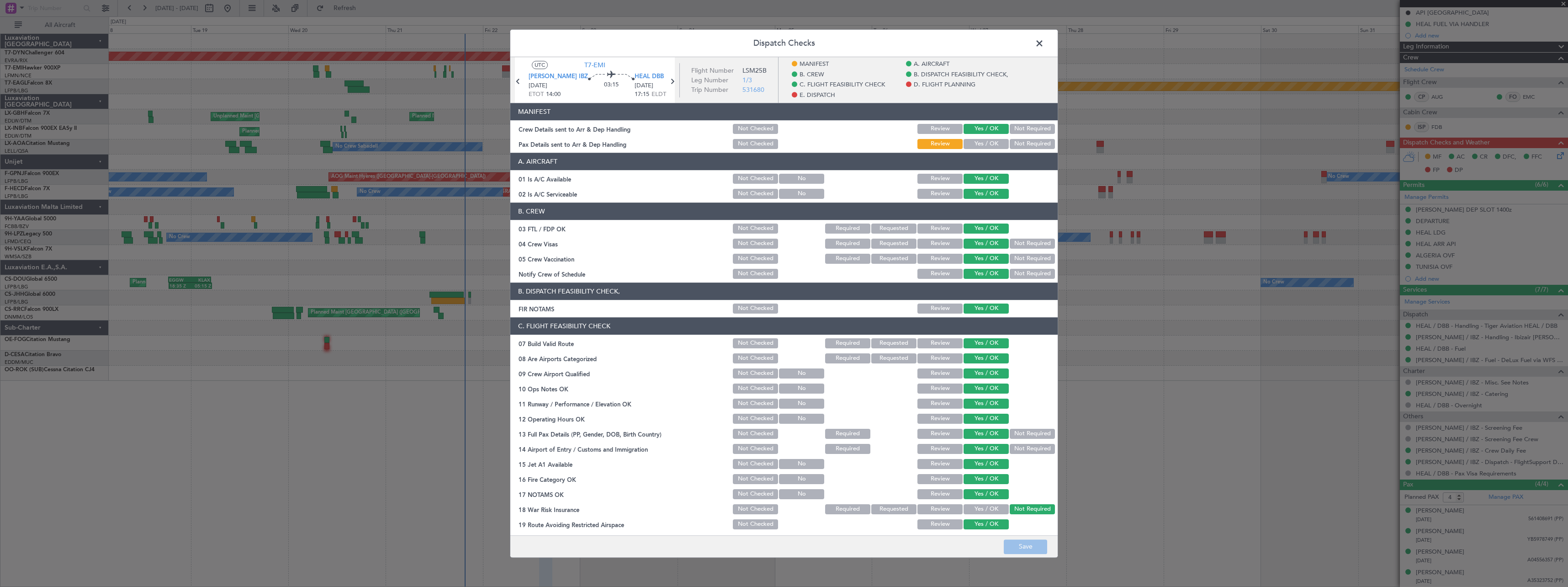
click at [974, 141] on button "Yes / OK" at bounding box center [986, 144] width 45 height 10
click at [1040, 549] on button "Save" at bounding box center [1025, 547] width 43 height 15
click at [1044, 45] on span at bounding box center [1044, 46] width 0 height 18
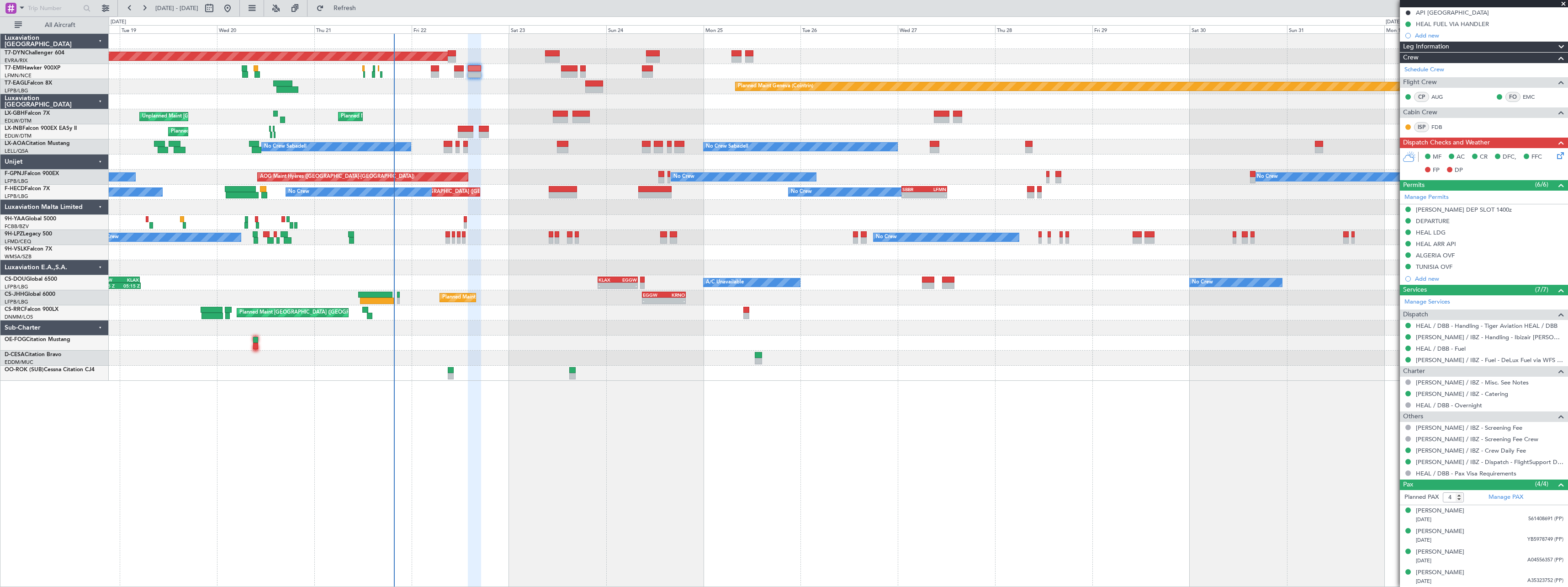
click at [536, 83] on div "Planned Maint Geneva (Cointrin)" at bounding box center [838, 86] width 1459 height 15
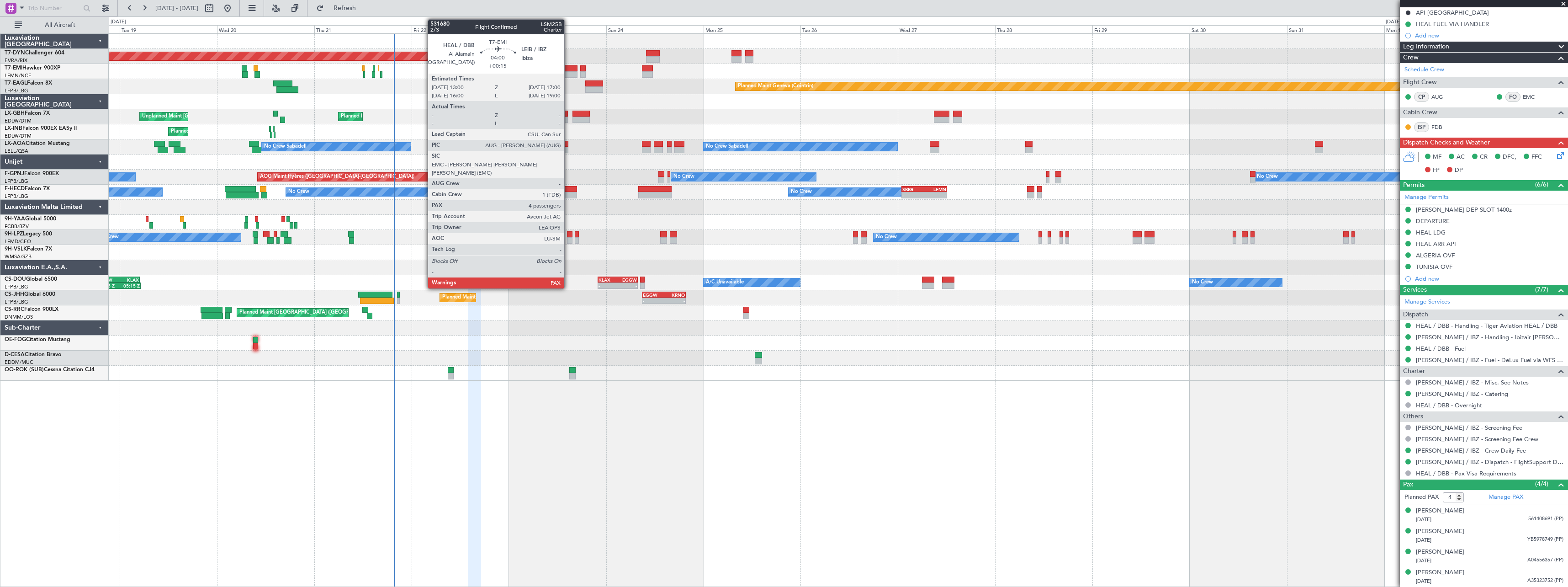
click at [569, 69] on div at bounding box center [569, 68] width 16 height 7
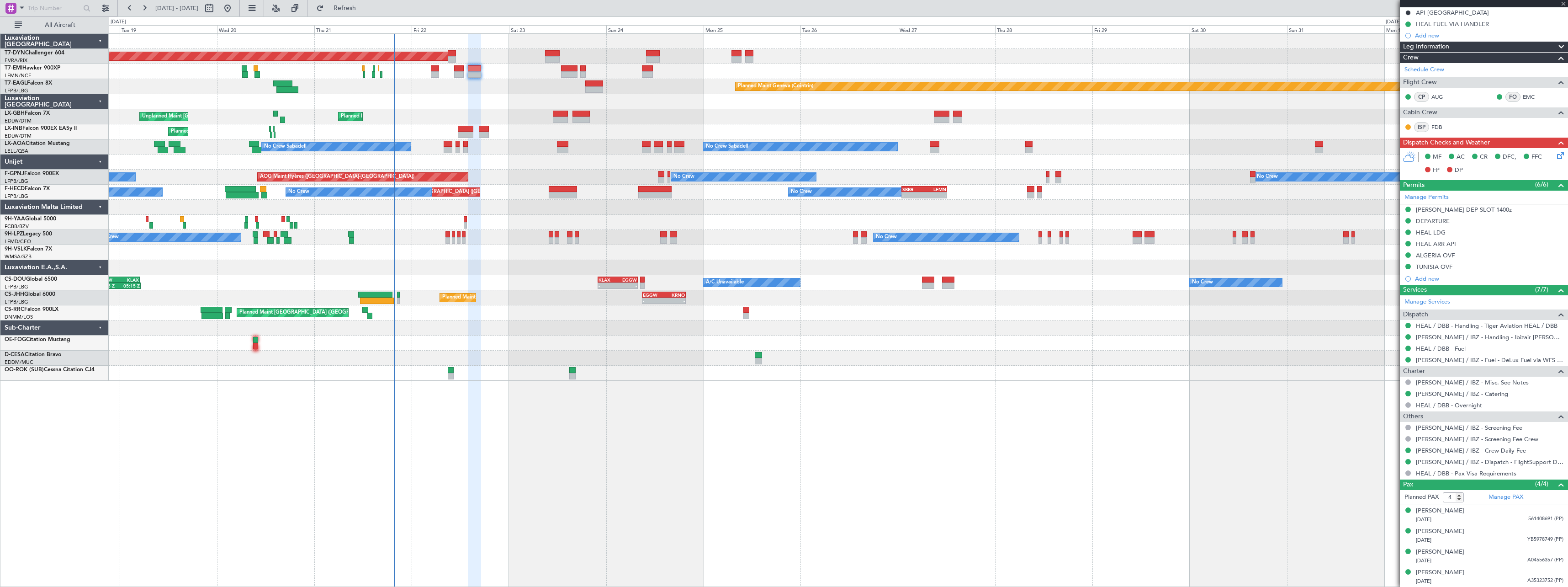
type input "+00:15"
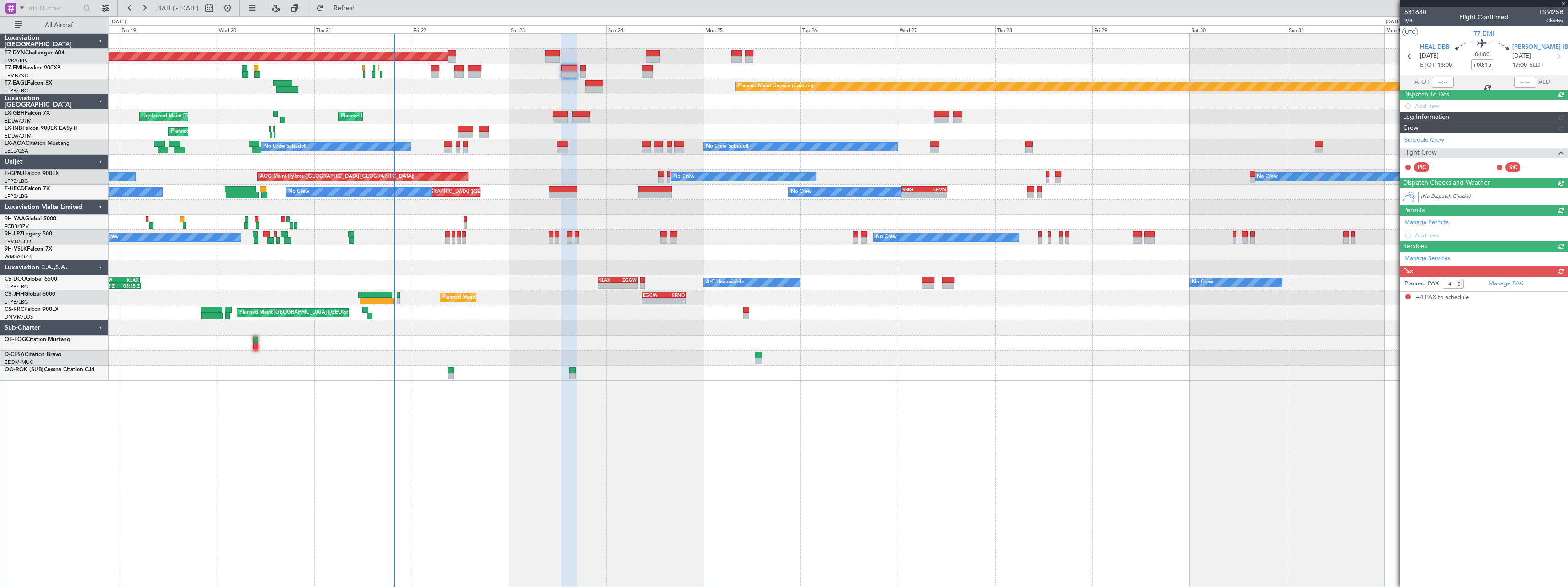
scroll to position [0, 0]
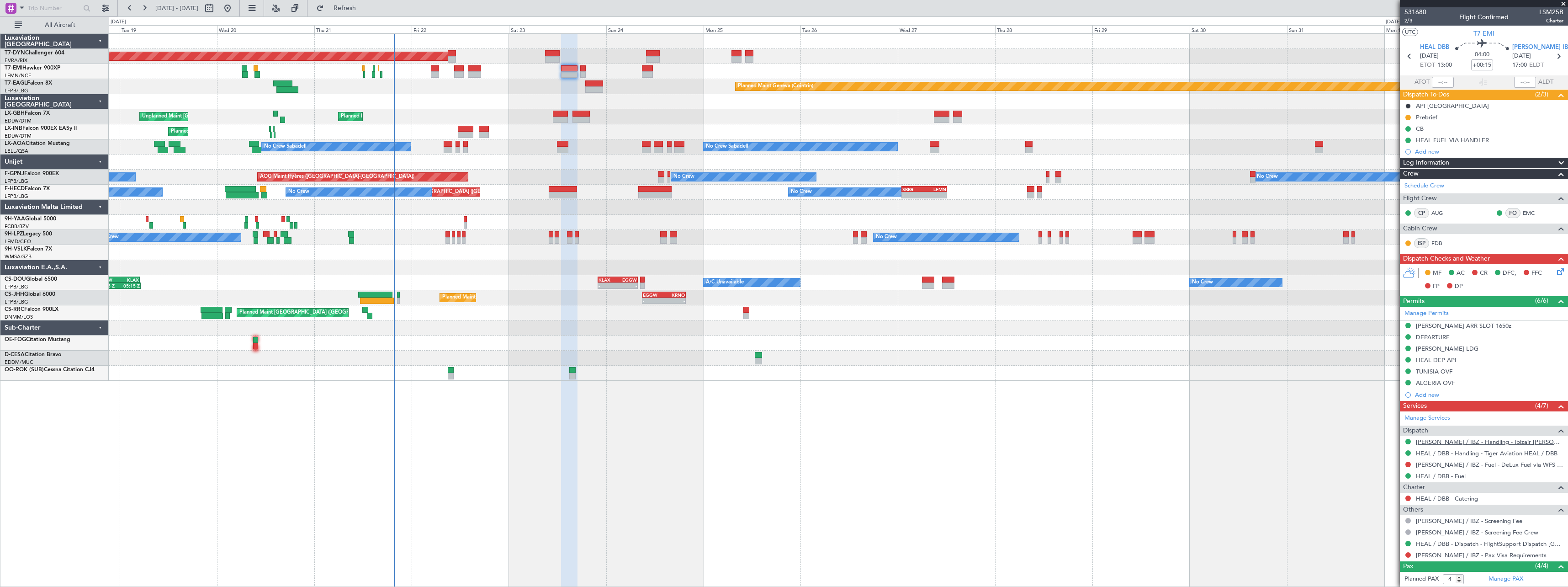
click at [1466, 440] on link "LEIB / IBZ - Handling - Ibizair LEIB / IBZ" at bounding box center [1489, 441] width 147 height 8
click at [1555, 273] on icon at bounding box center [1559, 270] width 7 height 7
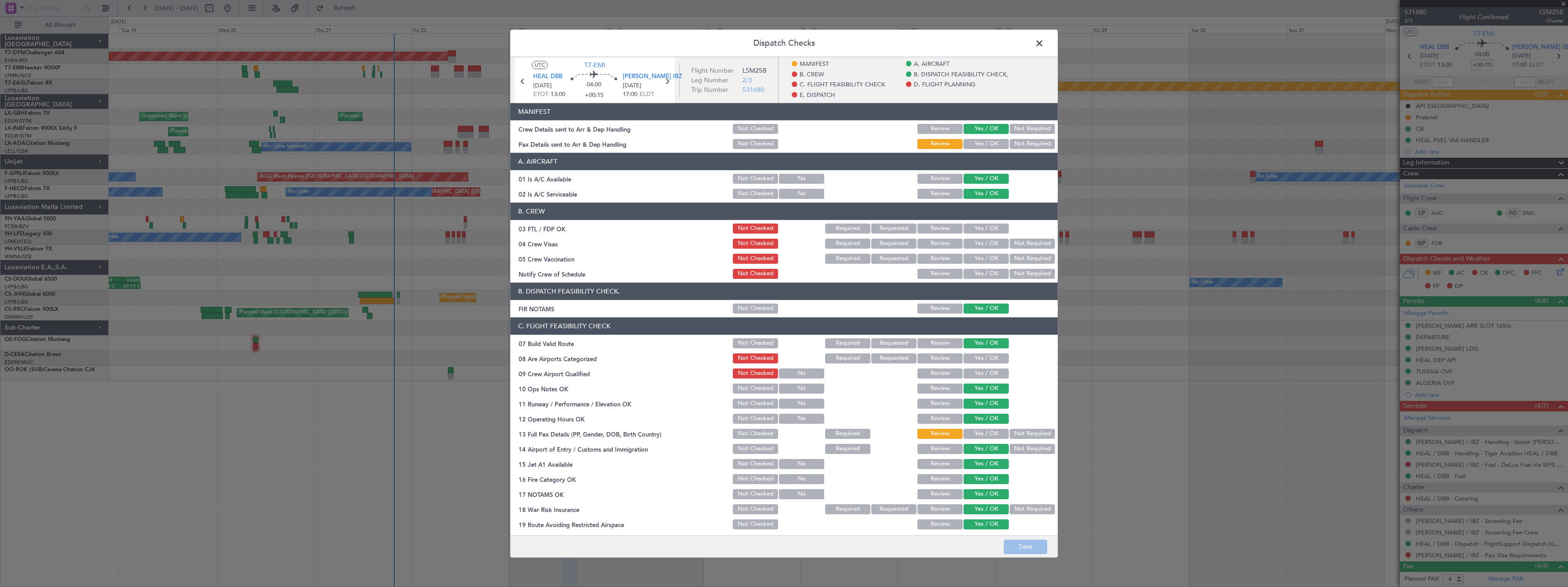
click at [985, 146] on button "Yes / OK" at bounding box center [986, 144] width 45 height 10
click at [1027, 547] on button "Save" at bounding box center [1025, 547] width 43 height 15
click at [1044, 42] on span at bounding box center [1044, 46] width 0 height 18
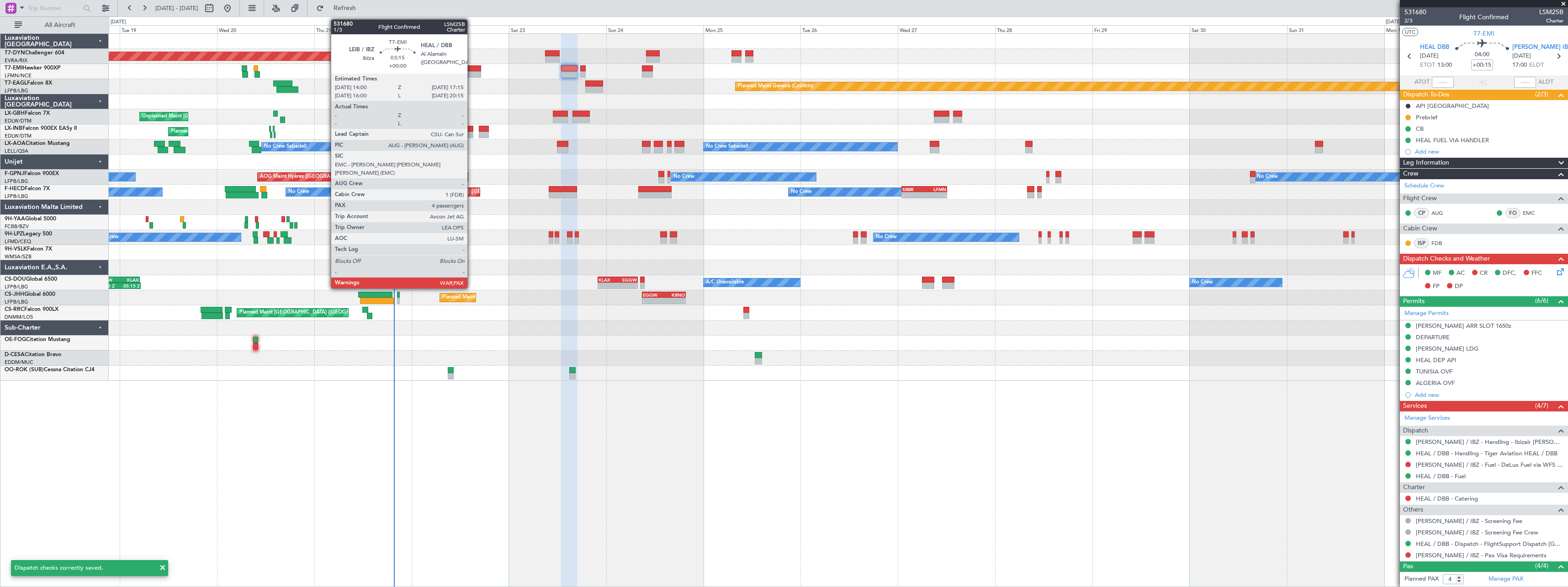
click at [472, 68] on div at bounding box center [475, 68] width 13 height 7
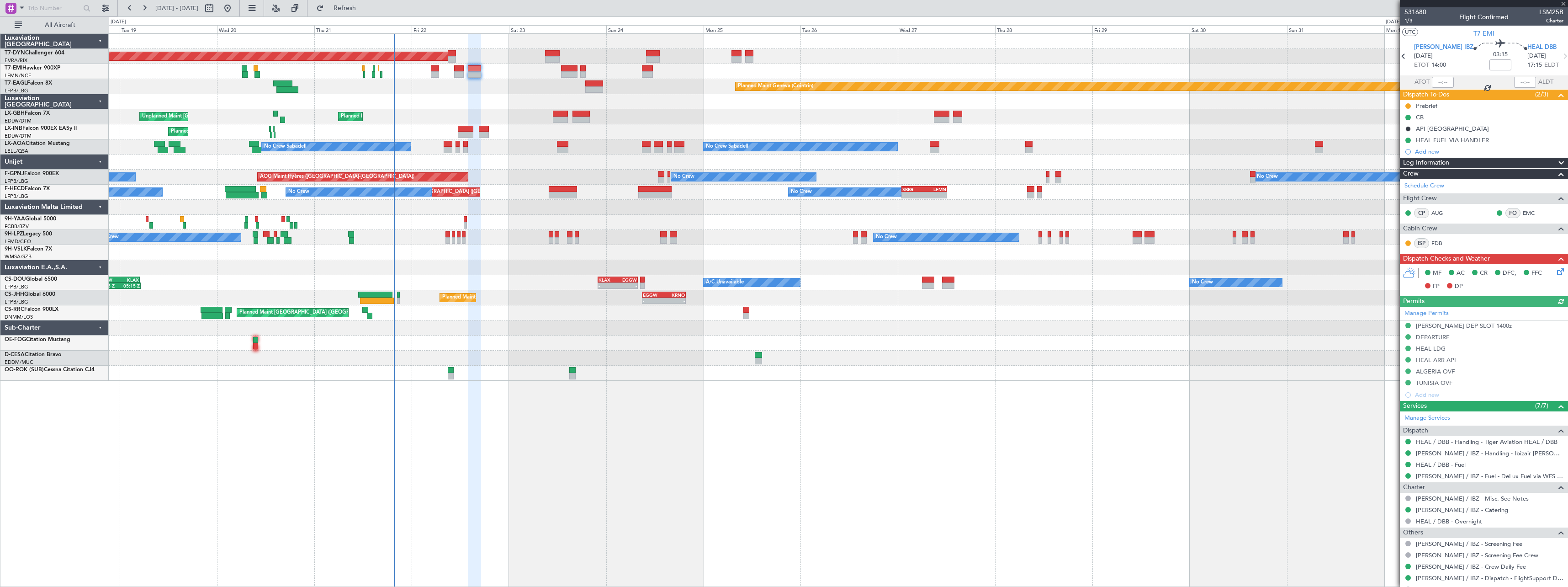
click at [584, 65] on div "Planned Maint Chester" at bounding box center [838, 71] width 1459 height 15
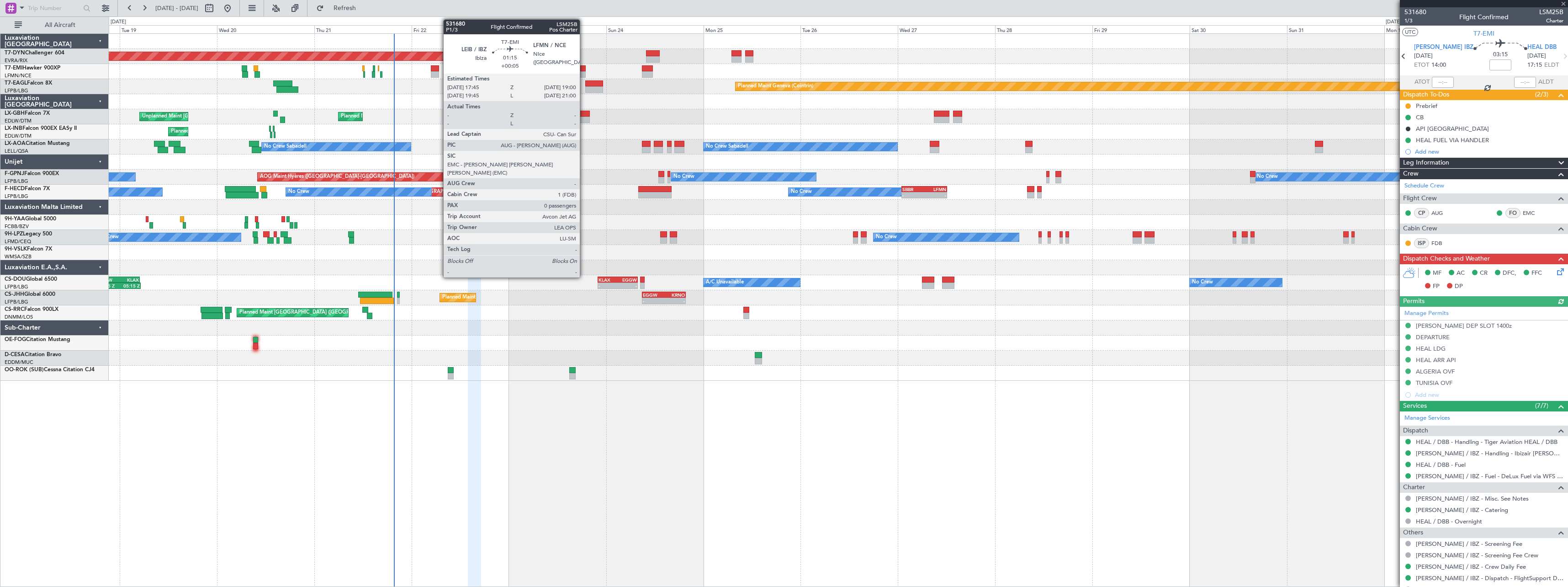
click at [584, 67] on div at bounding box center [583, 68] width 5 height 7
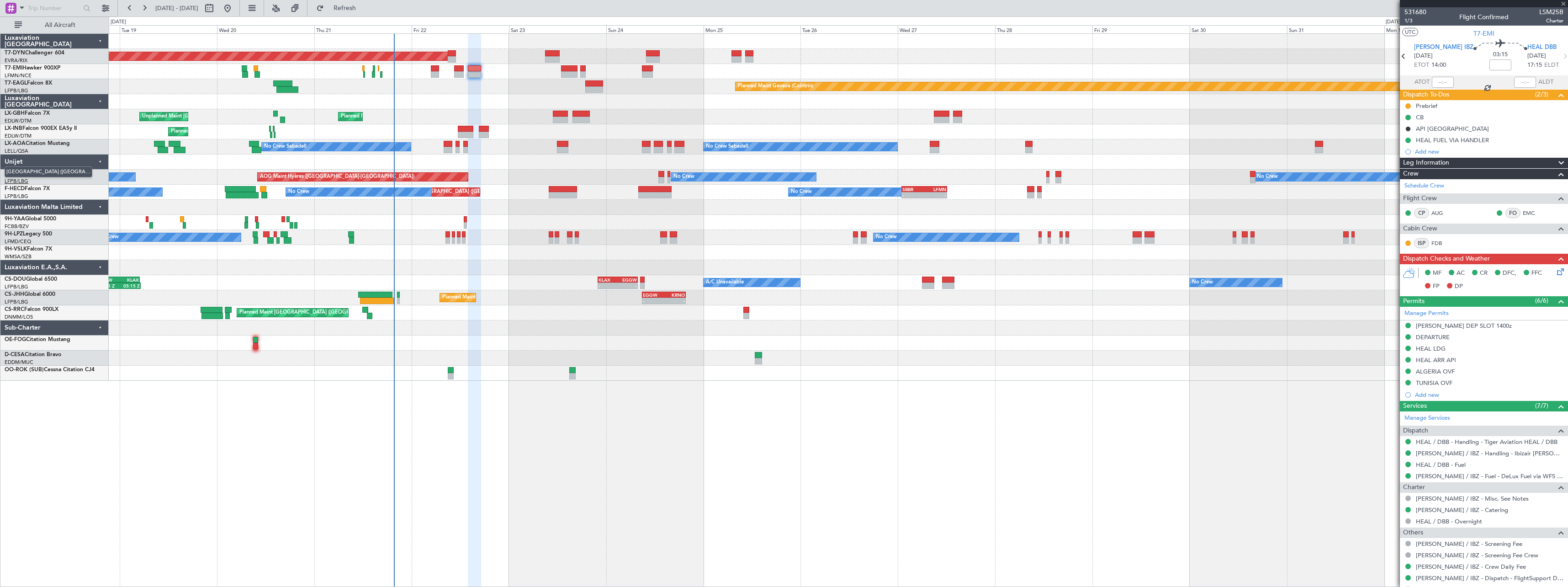
type input "+00:05"
type input "0"
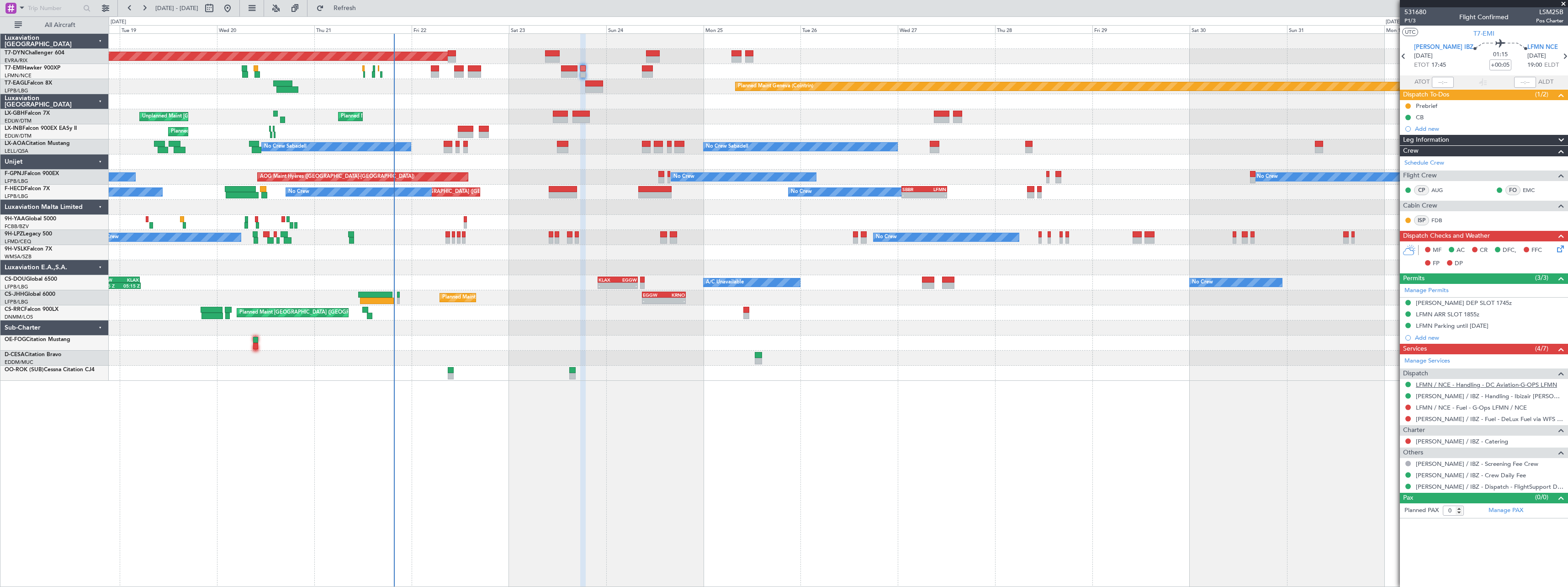
click at [1452, 385] on link "LFMN / NCE - Handling - DC Aviation-G-OPS LFMN" at bounding box center [1486, 384] width 141 height 8
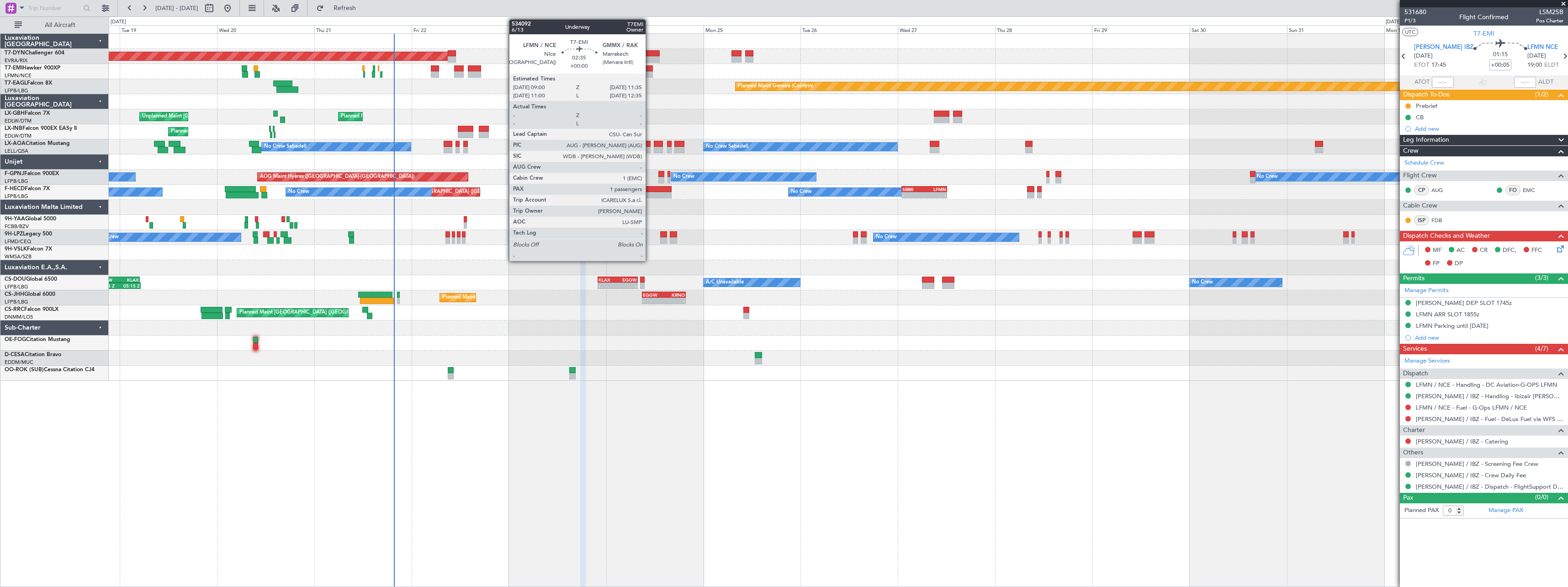
click at [649, 74] on div at bounding box center [647, 74] width 10 height 7
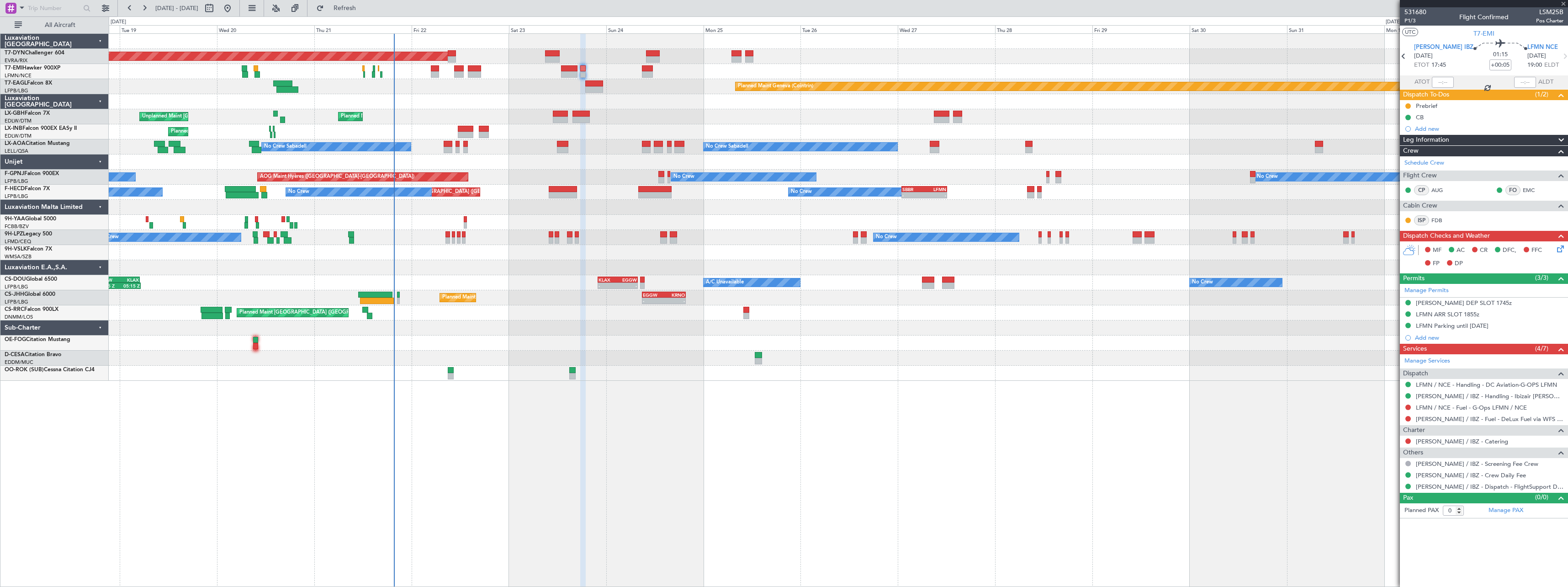
type input "1"
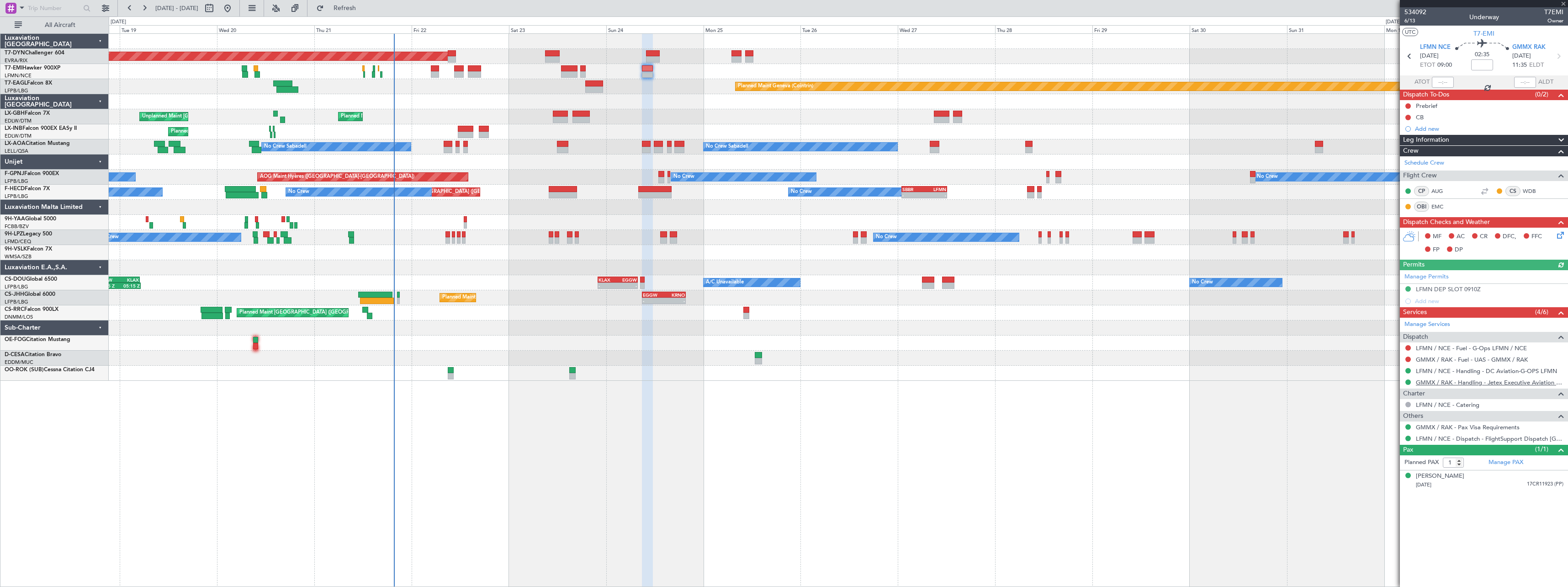
click at [1483, 384] on link "GMMX / RAK - Handling - Jetex Executive Aviation GMMX / RAK" at bounding box center [1489, 382] width 147 height 8
click at [1563, 234] on icon at bounding box center [1559, 234] width 7 height 7
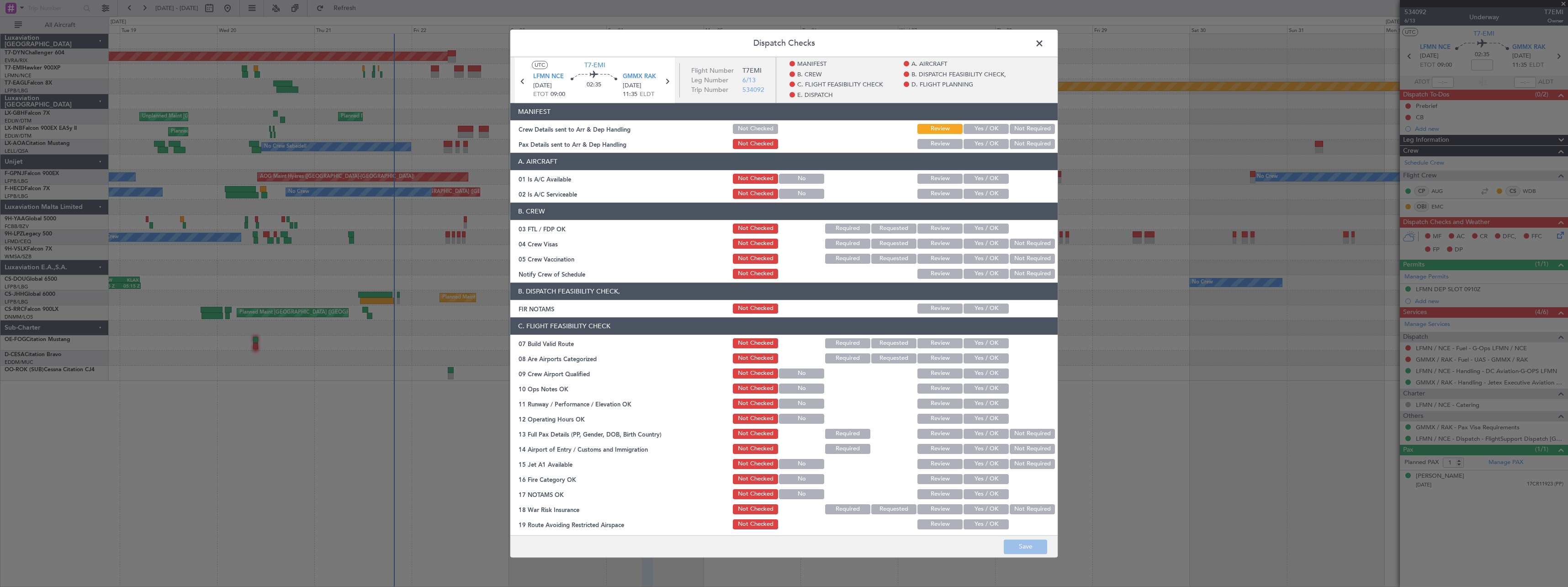
click at [972, 128] on button "Yes / OK" at bounding box center [986, 128] width 45 height 10
drag, startPoint x: 977, startPoint y: 154, endPoint x: 981, endPoint y: 146, distance: 8.9
click at [978, 154] on header "A. AIRCRAFT" at bounding box center [783, 161] width 547 height 18
click at [981, 146] on button "Yes / OK" at bounding box center [986, 144] width 45 height 10
click at [1020, 546] on button "Save" at bounding box center [1025, 547] width 43 height 15
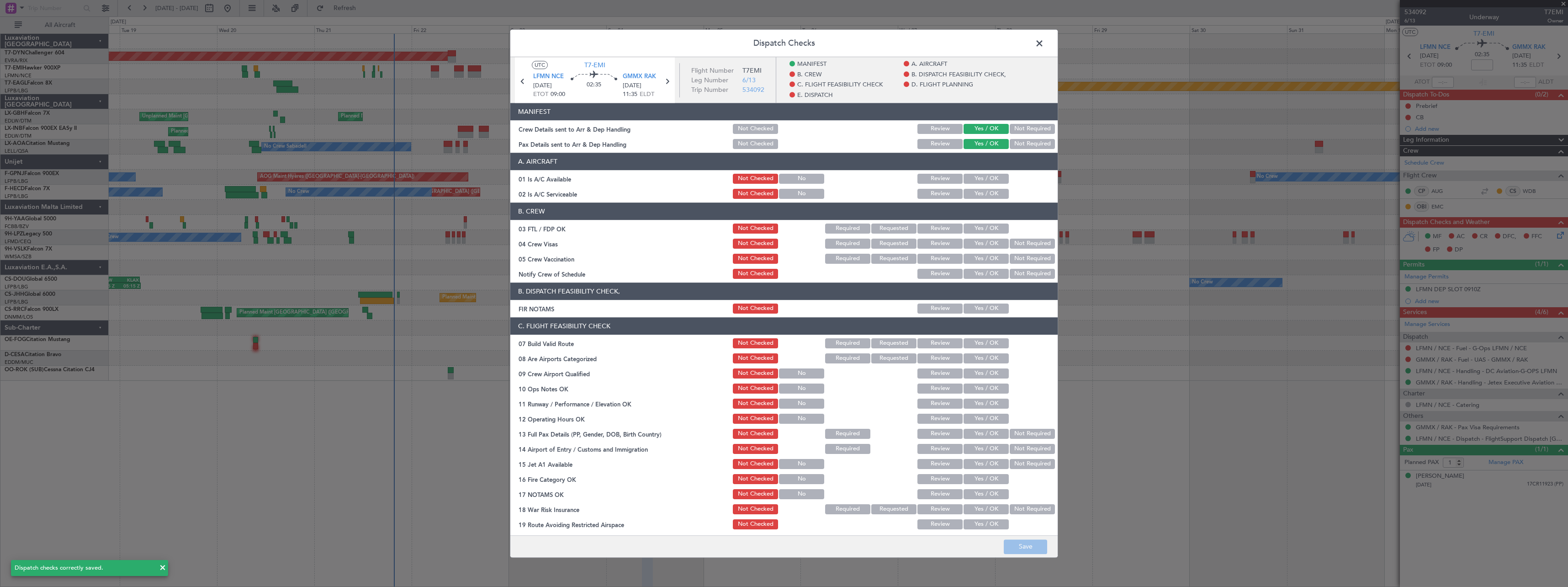
click at [1044, 41] on span at bounding box center [1044, 46] width 0 height 18
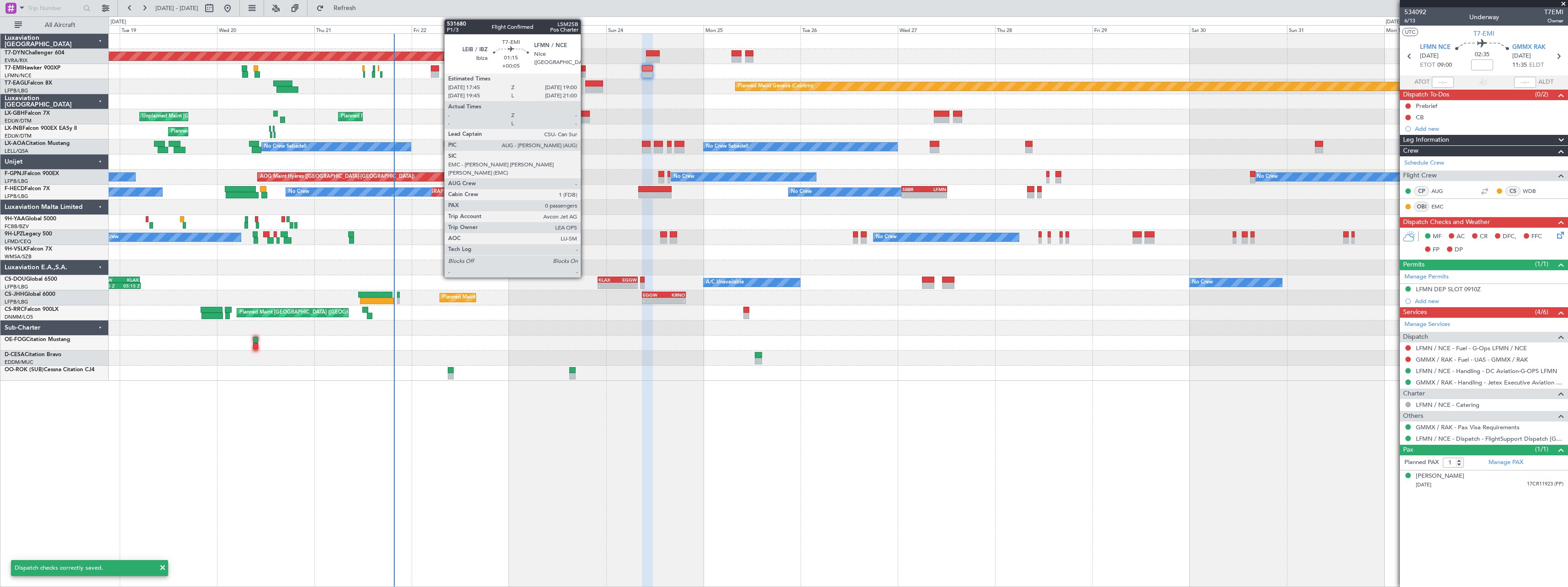
click at [583, 72] on div at bounding box center [583, 74] width 5 height 7
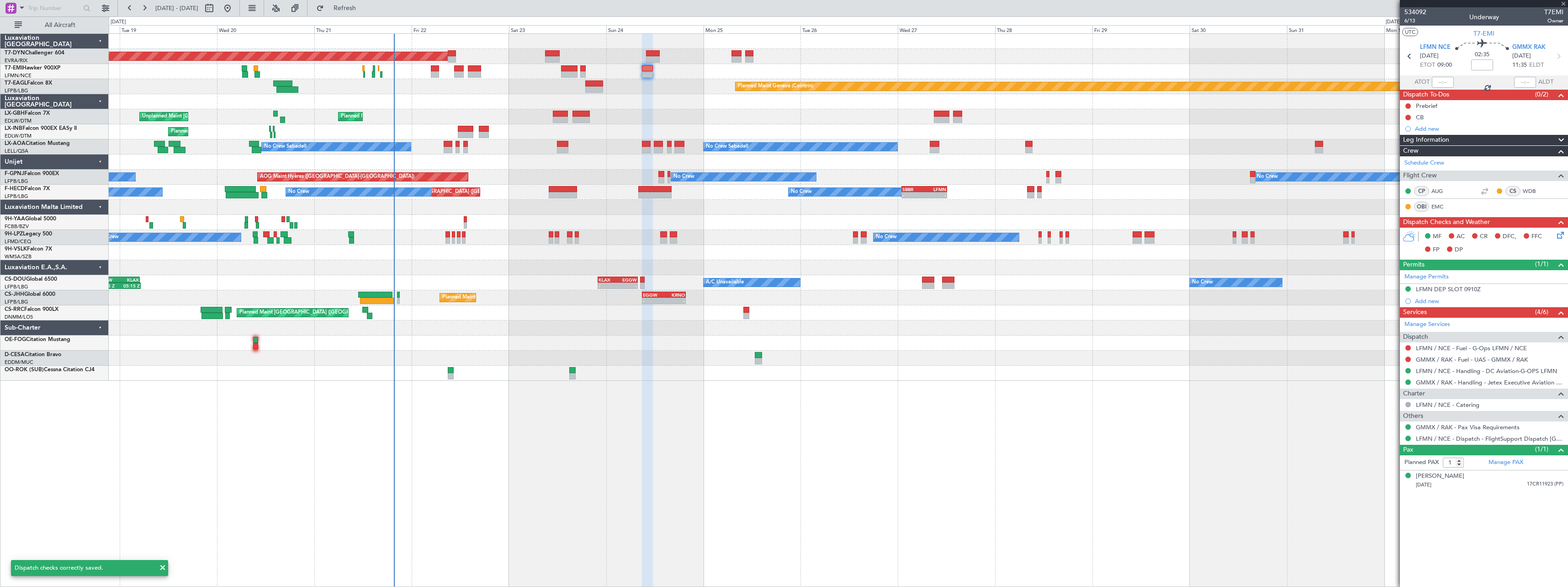
type input "+00:05"
type input "0"
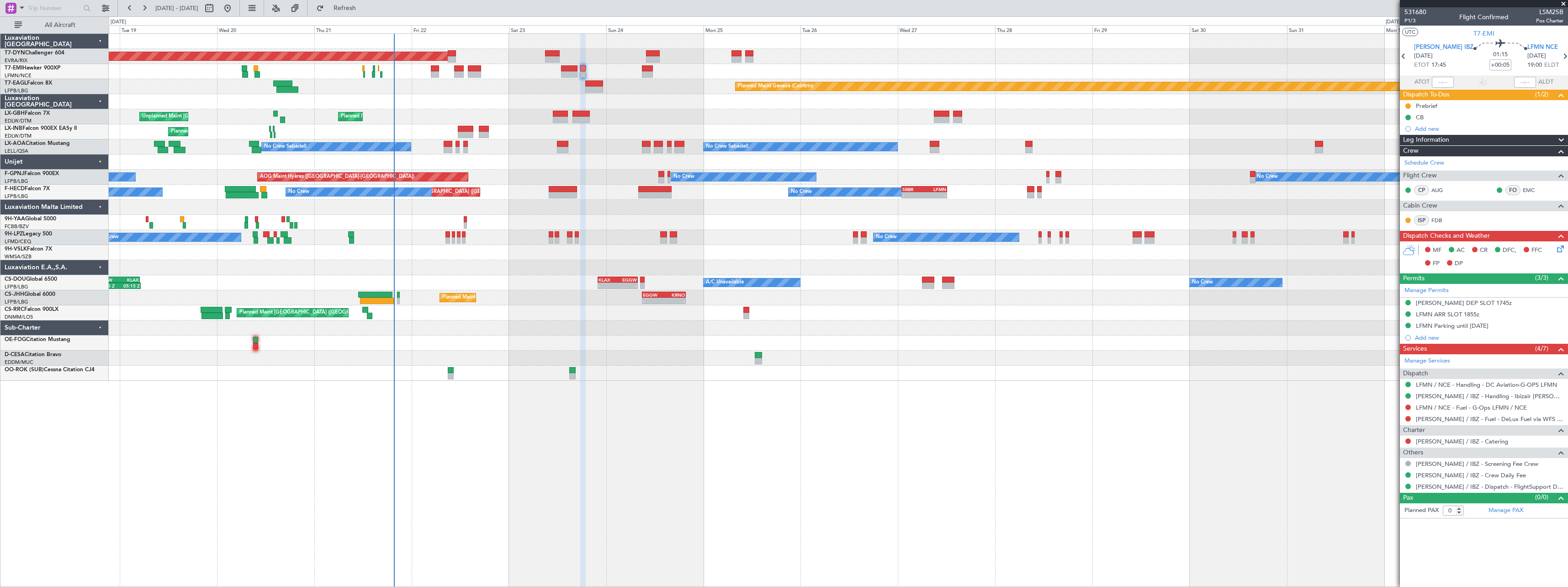
click at [1559, 248] on icon at bounding box center [1559, 247] width 7 height 7
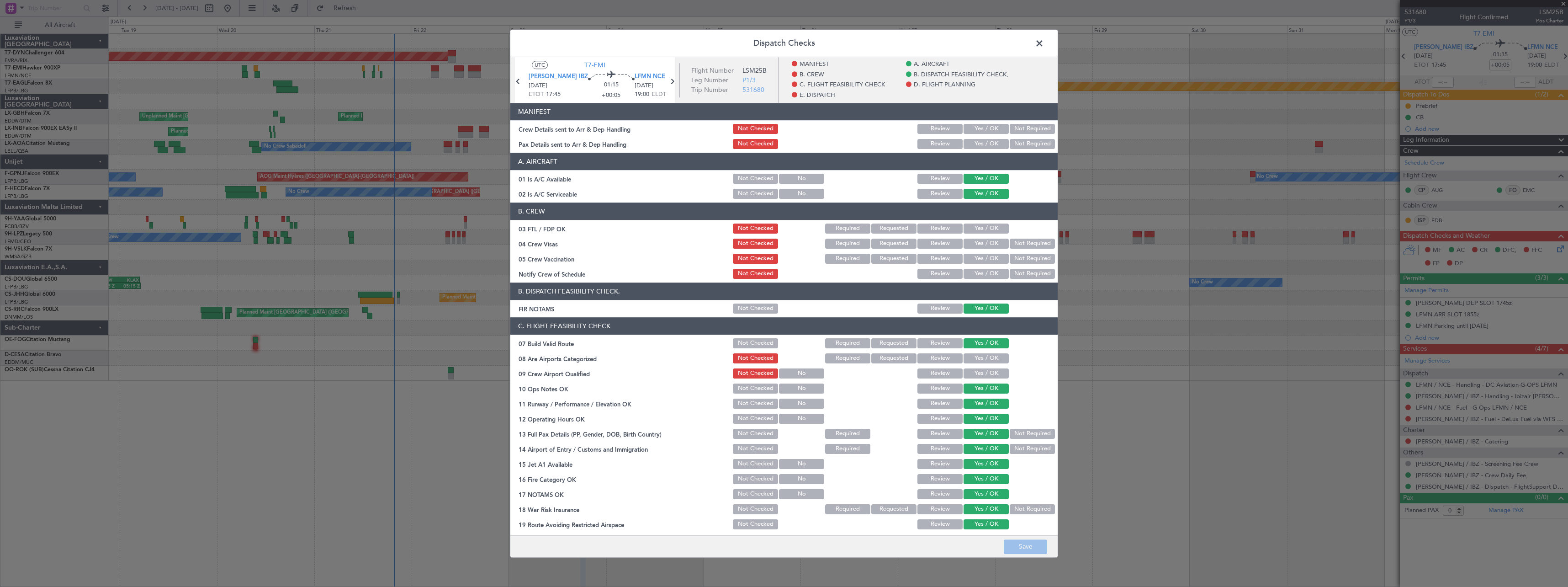
click at [979, 124] on button "Yes / OK" at bounding box center [986, 128] width 45 height 10
click at [1023, 136] on section "MANIFEST Crew Details sent to Arr & Dep Handling Not Checked Review Yes / OK No…" at bounding box center [783, 127] width 547 height 47
click at [1027, 144] on button "Not Required" at bounding box center [1032, 144] width 45 height 10
click at [1041, 545] on button "Save" at bounding box center [1025, 547] width 43 height 15
click at [1044, 43] on span at bounding box center [1044, 46] width 0 height 18
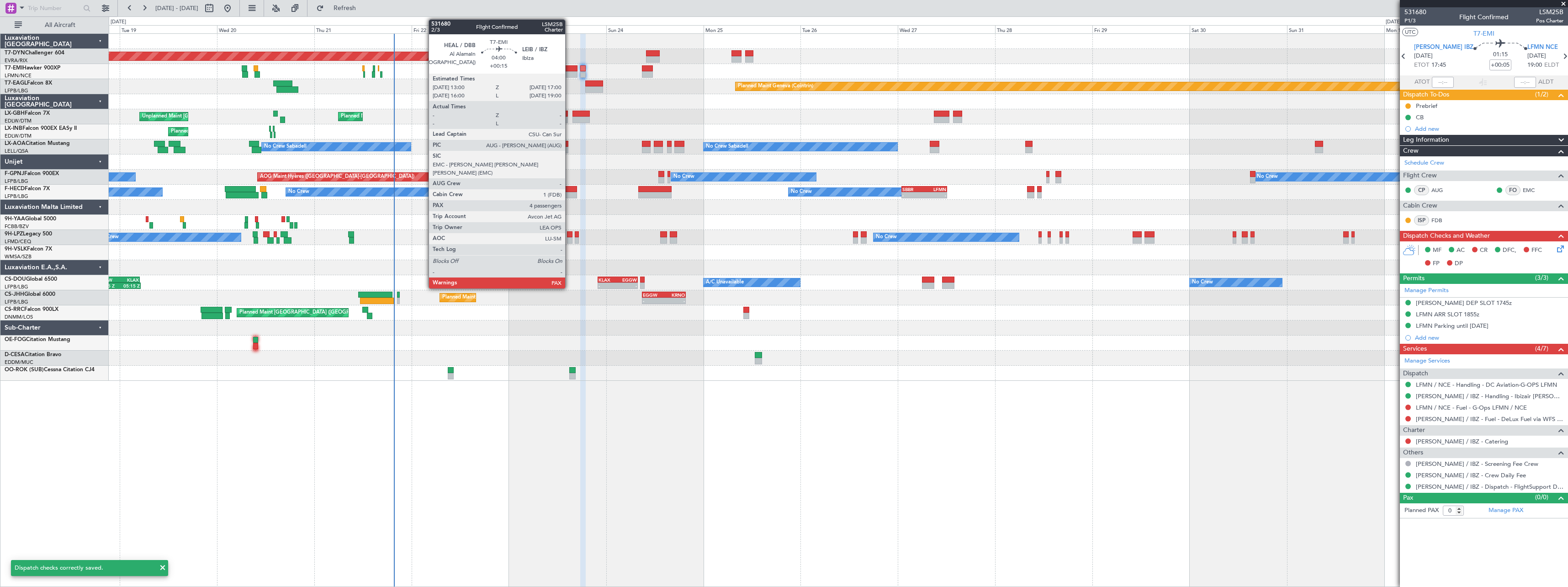
click at [569, 69] on div at bounding box center [569, 68] width 16 height 7
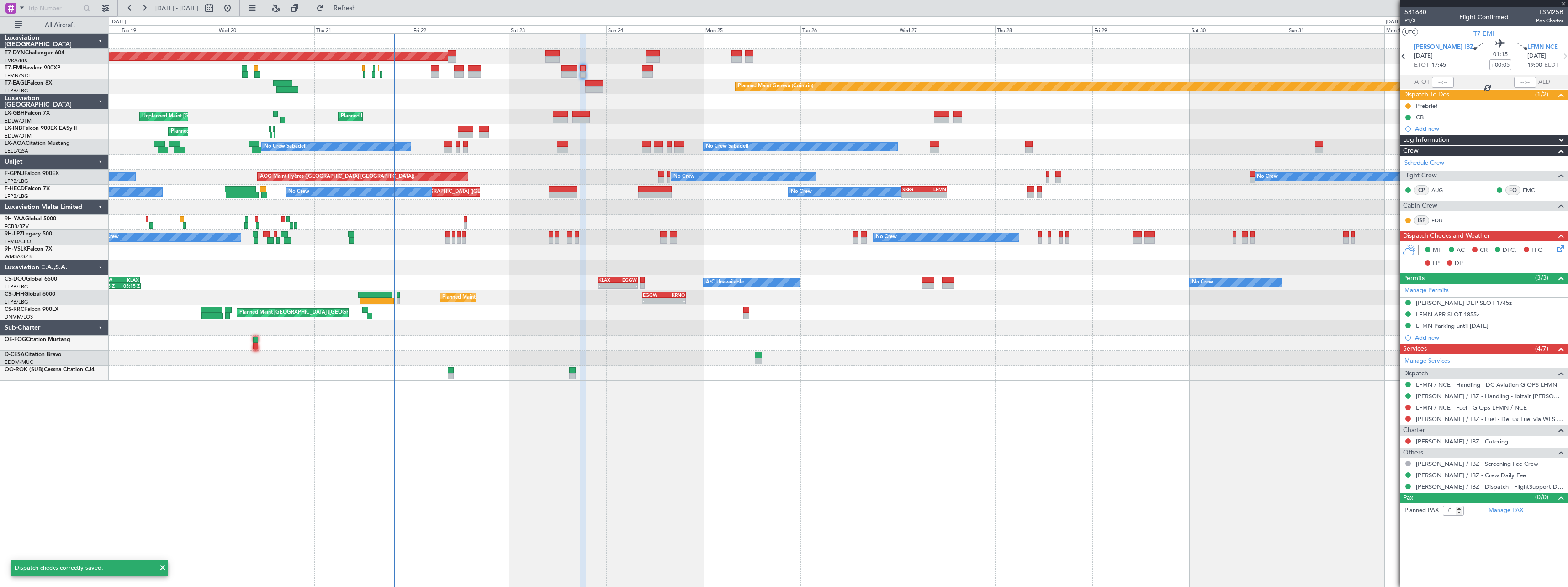
type input "+00:15"
type input "4"
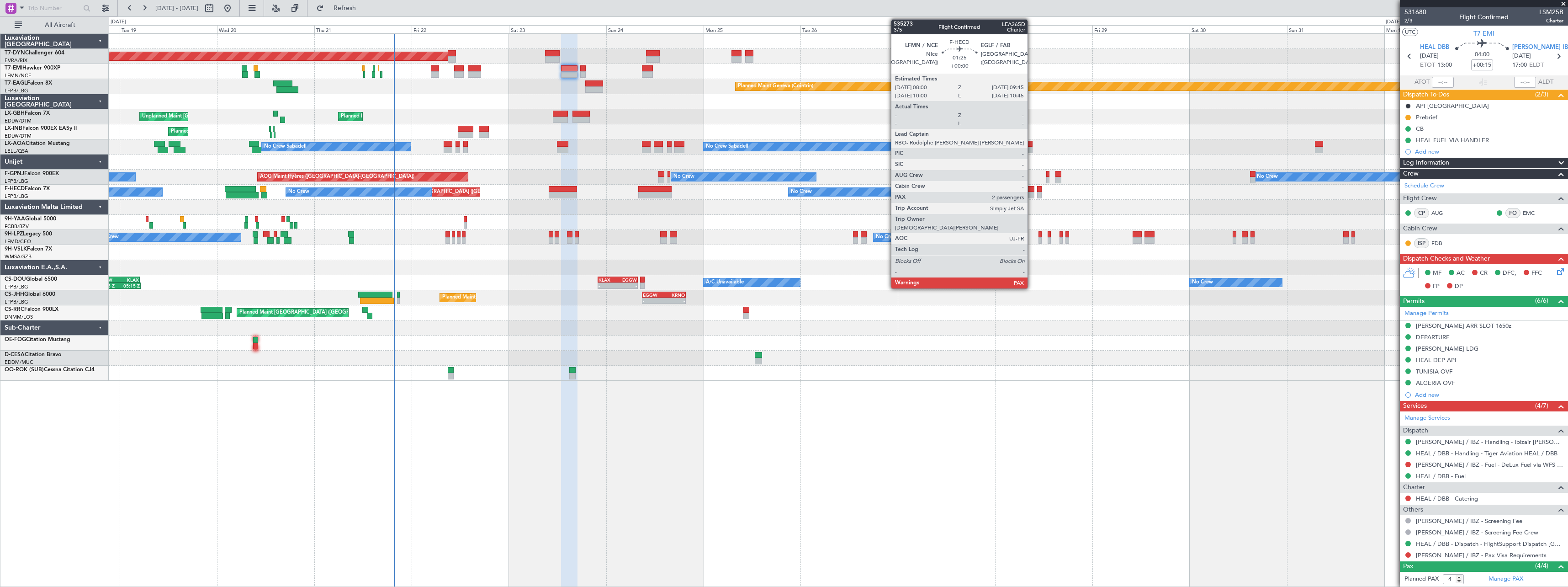
click at [1032, 191] on div at bounding box center [1031, 189] width 7 height 7
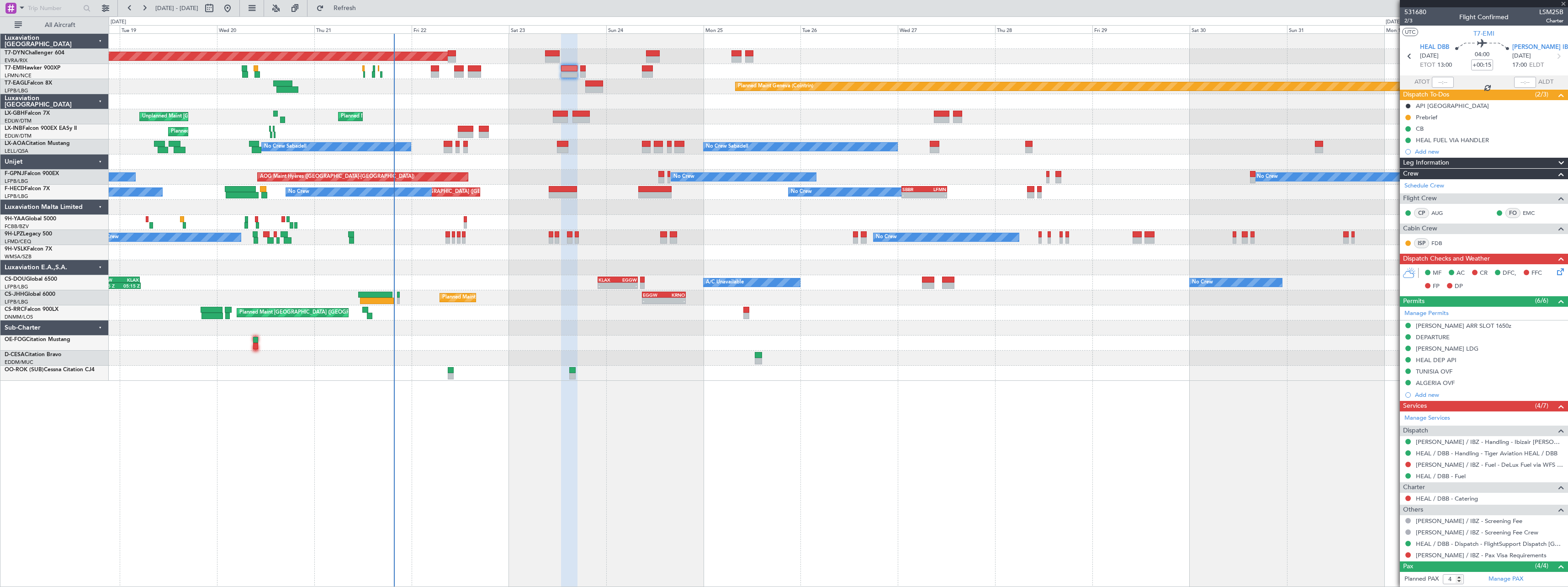
type input "3"
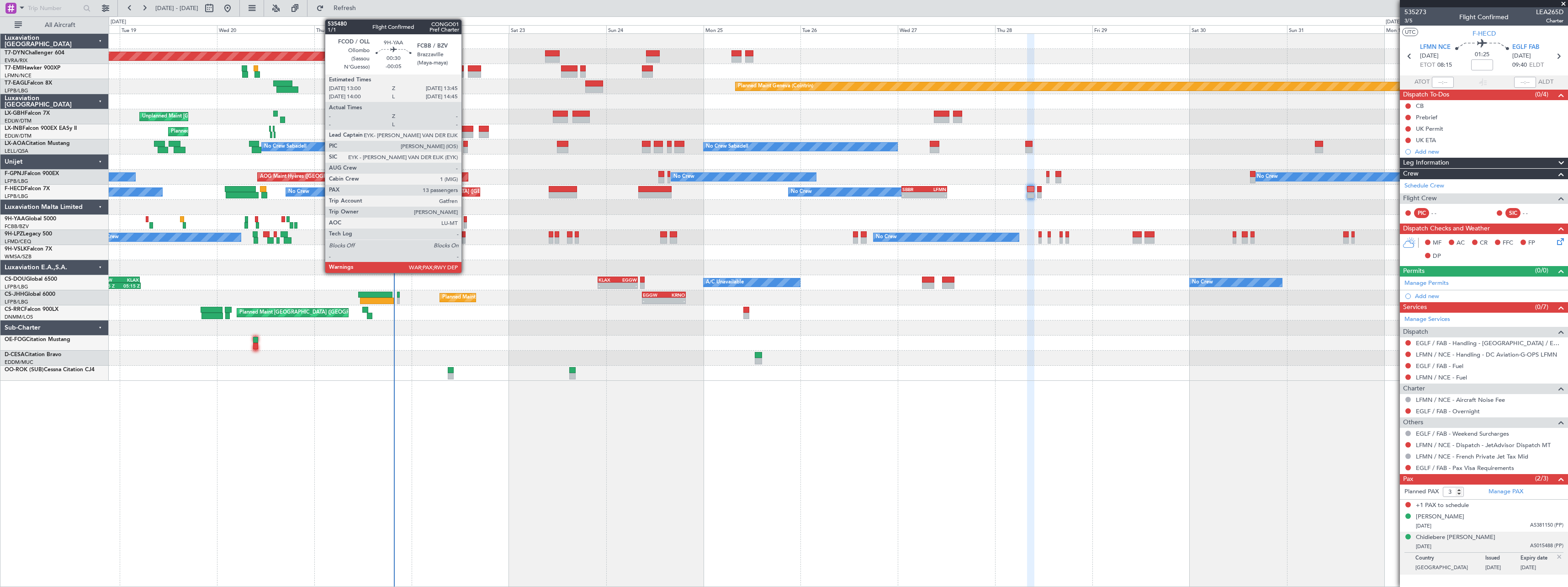
click at [466, 220] on div at bounding box center [465, 219] width 3 height 7
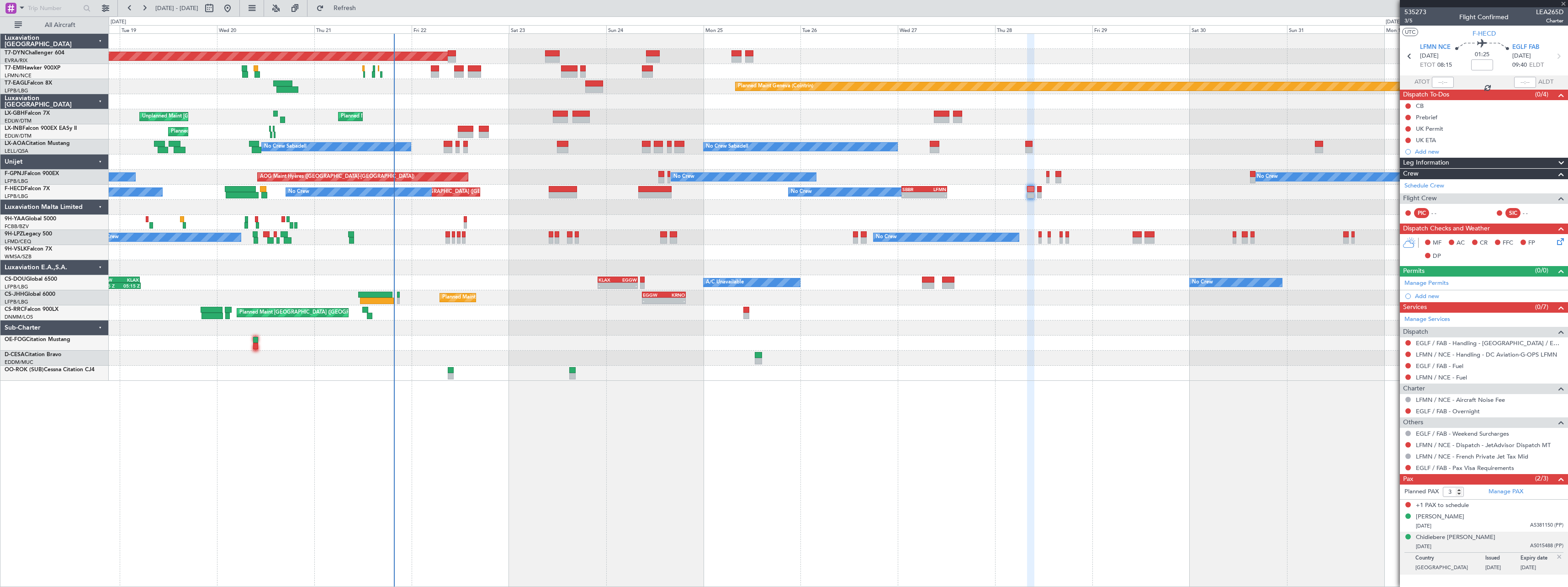
type input "-00:05"
type input "13"
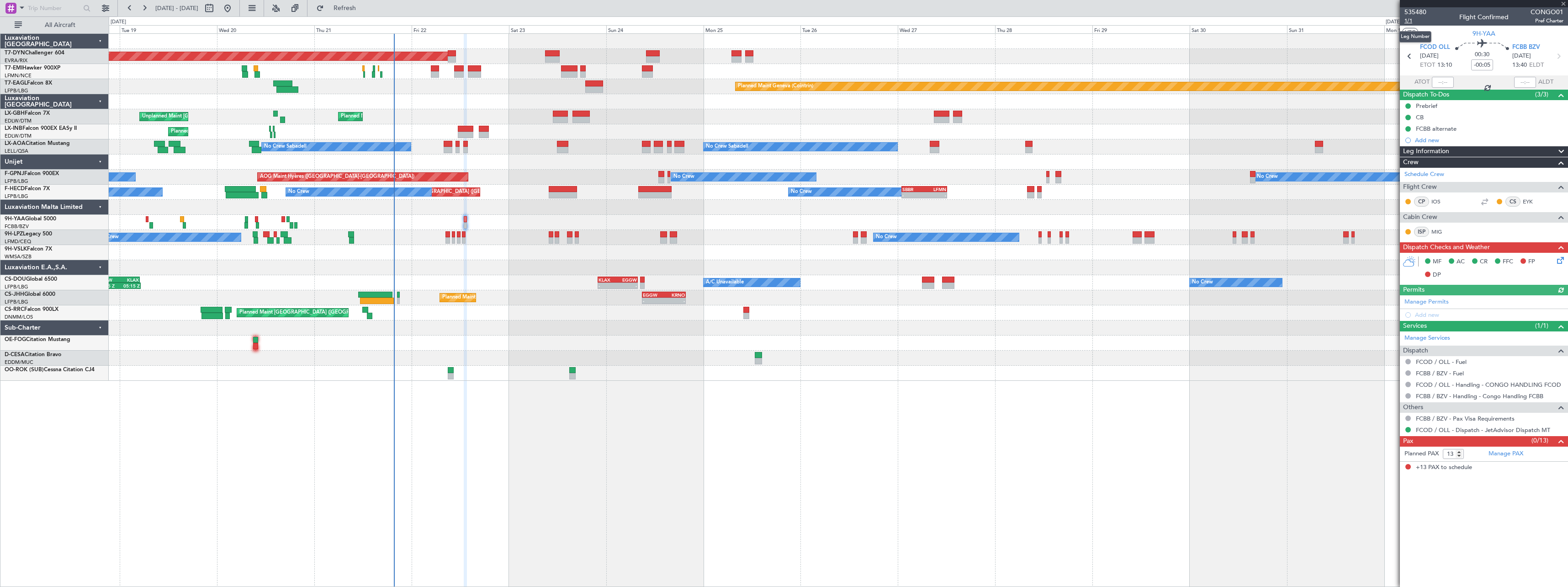
click at [1407, 21] on span "1/1" at bounding box center [1415, 21] width 22 height 8
click at [367, 12] on button "Refresh" at bounding box center [340, 9] width 55 height 15
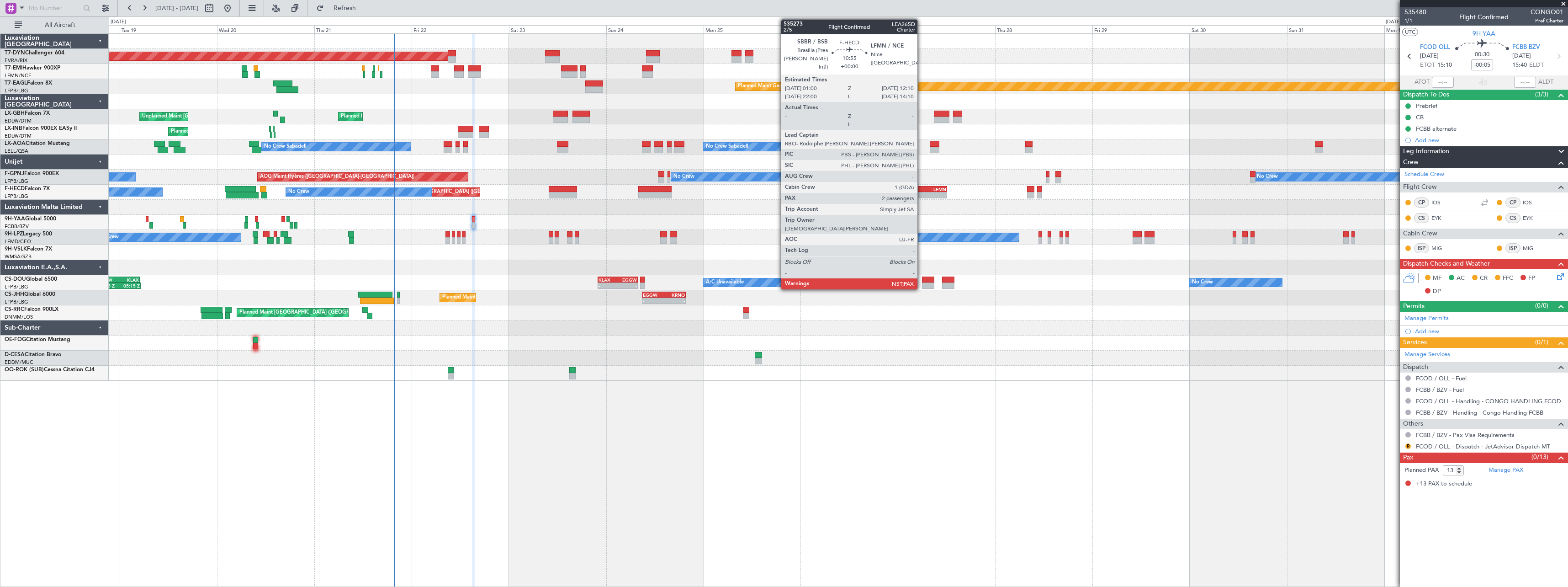
click at [922, 186] on div "SBBR" at bounding box center [913, 189] width 22 height 5
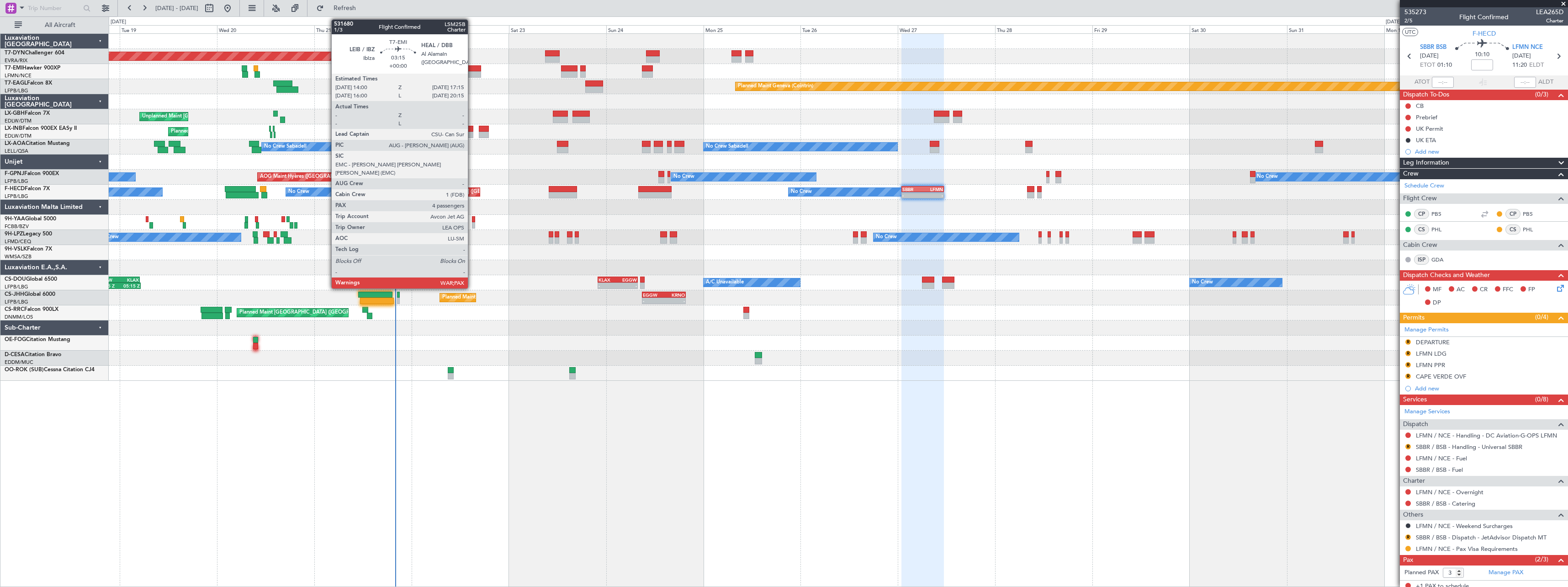
click at [472, 72] on div at bounding box center [475, 74] width 13 height 7
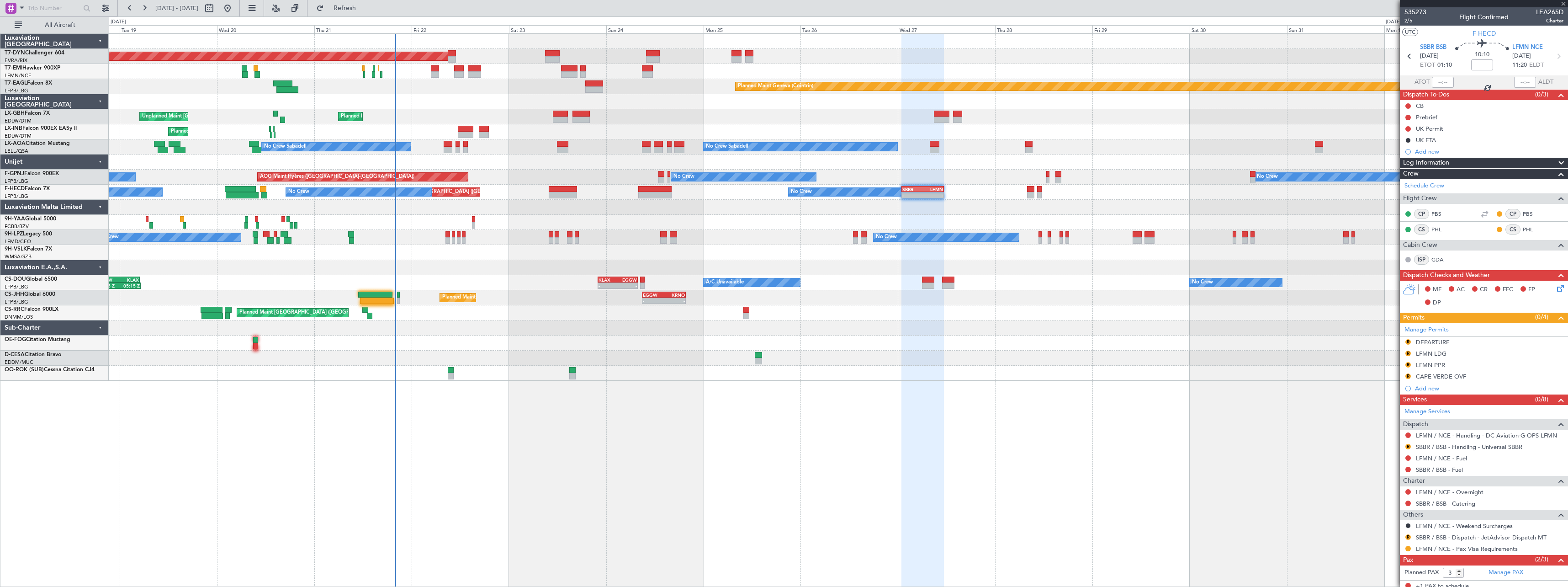
type input "4"
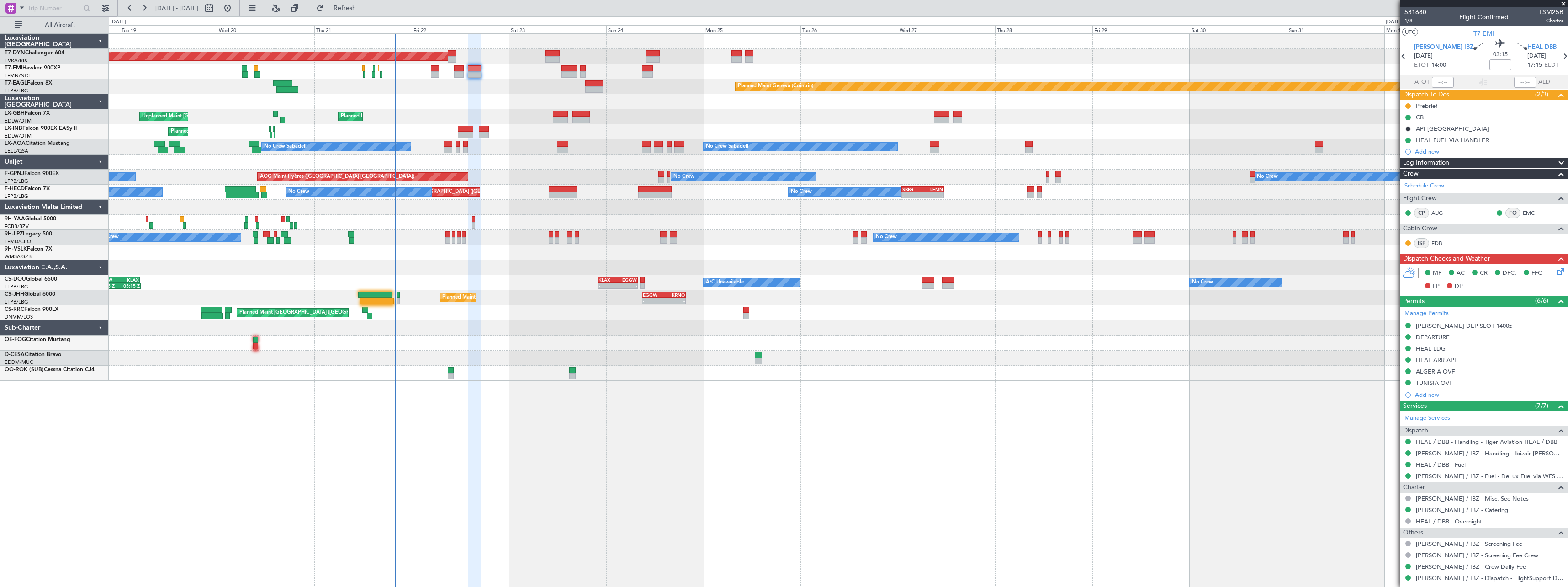
click at [1406, 21] on span "1/3" at bounding box center [1415, 21] width 22 height 8
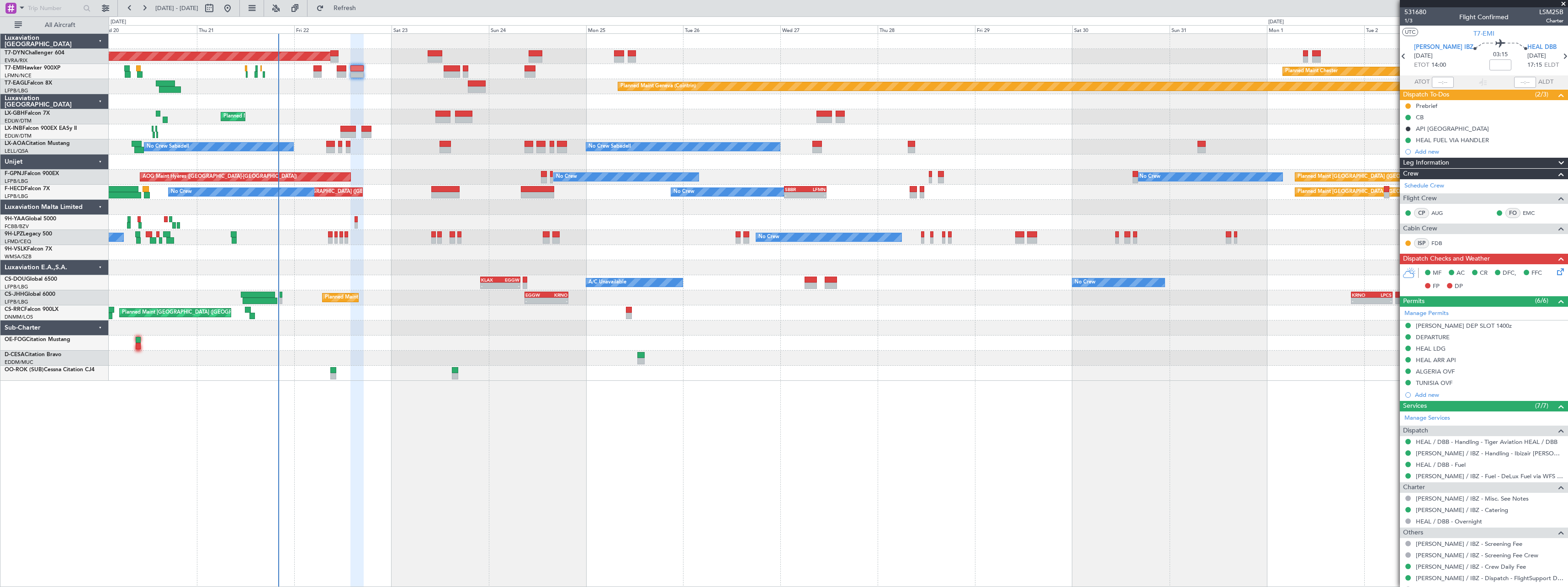
click at [952, 298] on div "Planned Maint London (Luton) - - EGGW 09:00 Z KRNO 19:40 Z - - KRNO 20:50 Z LPC…" at bounding box center [838, 298] width 1459 height 15
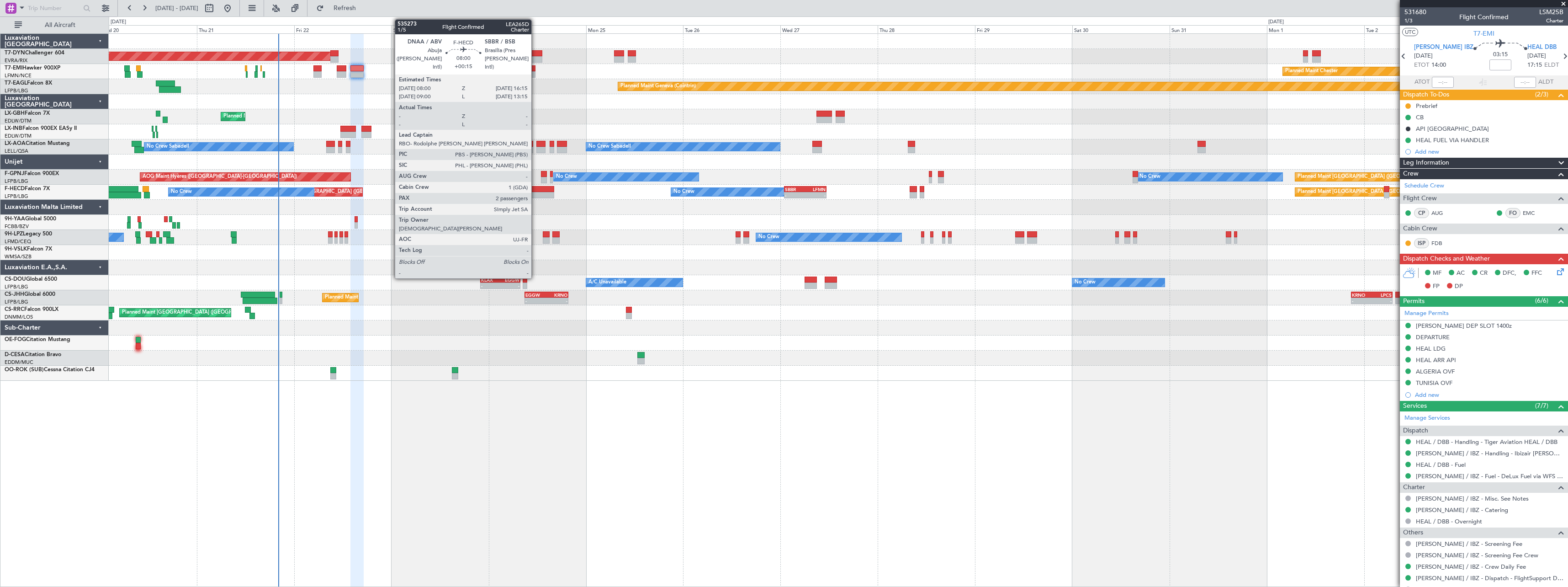
click at [536, 186] on div at bounding box center [538, 189] width 34 height 7
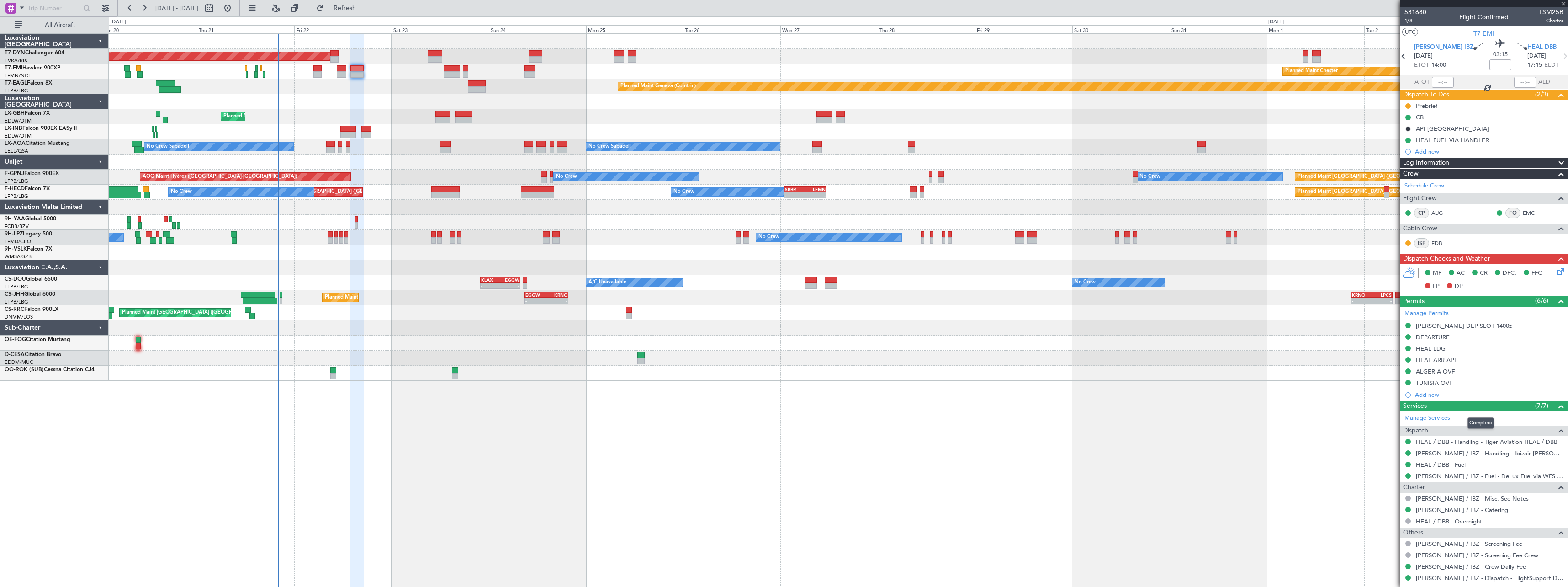
type input "+00:15"
type input "2"
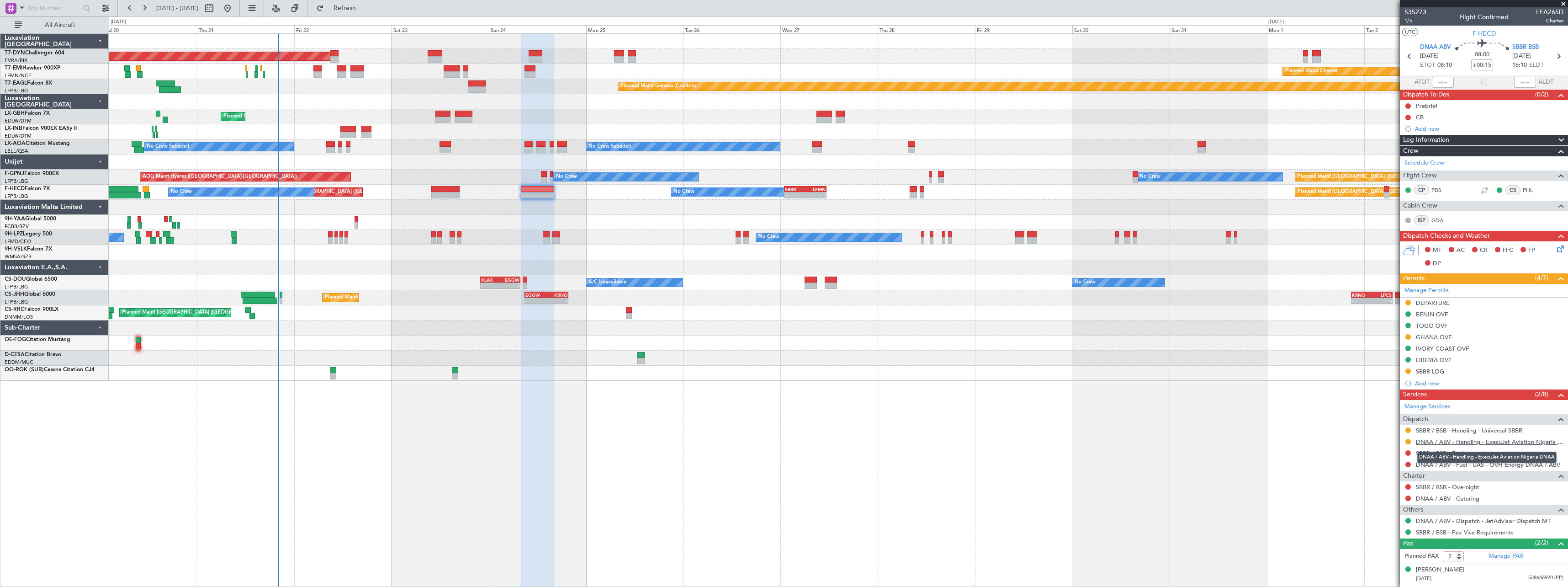
click at [1454, 443] on link "DNAA / ABV - Handling - ExecuJet Aviation Nigeria DNAA" at bounding box center [1489, 441] width 147 height 8
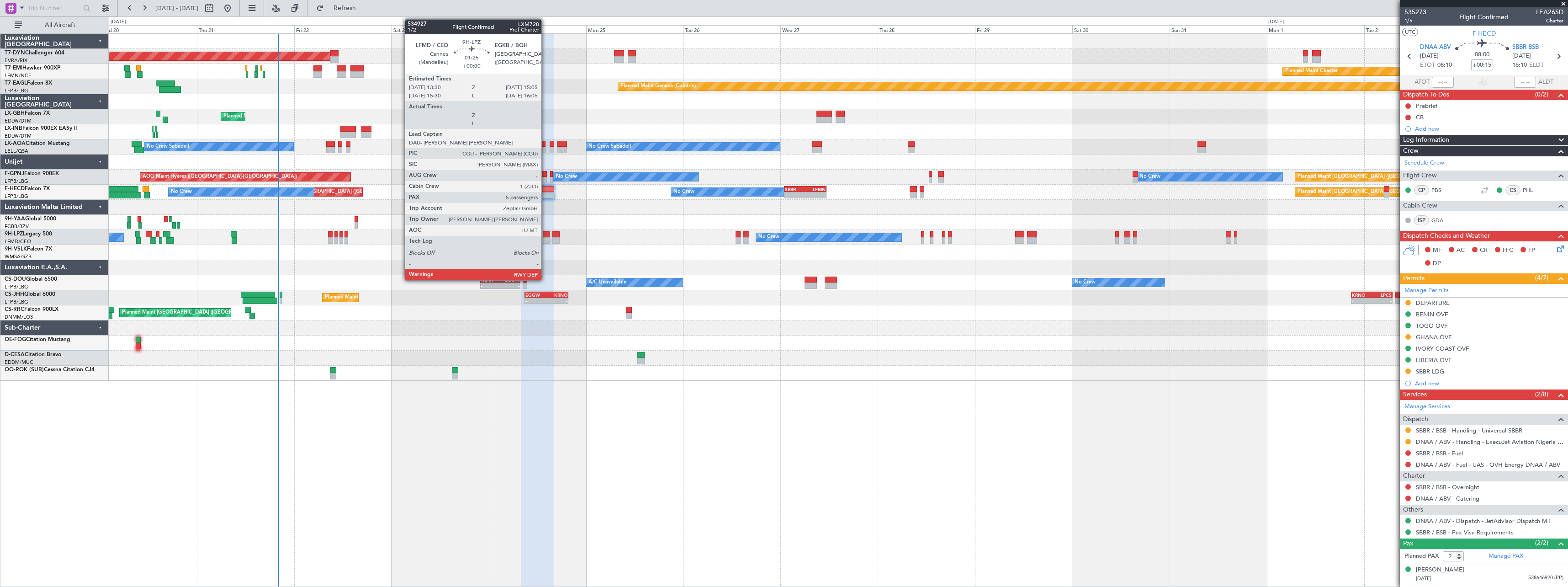
click at [545, 234] on div at bounding box center [546, 234] width 7 height 7
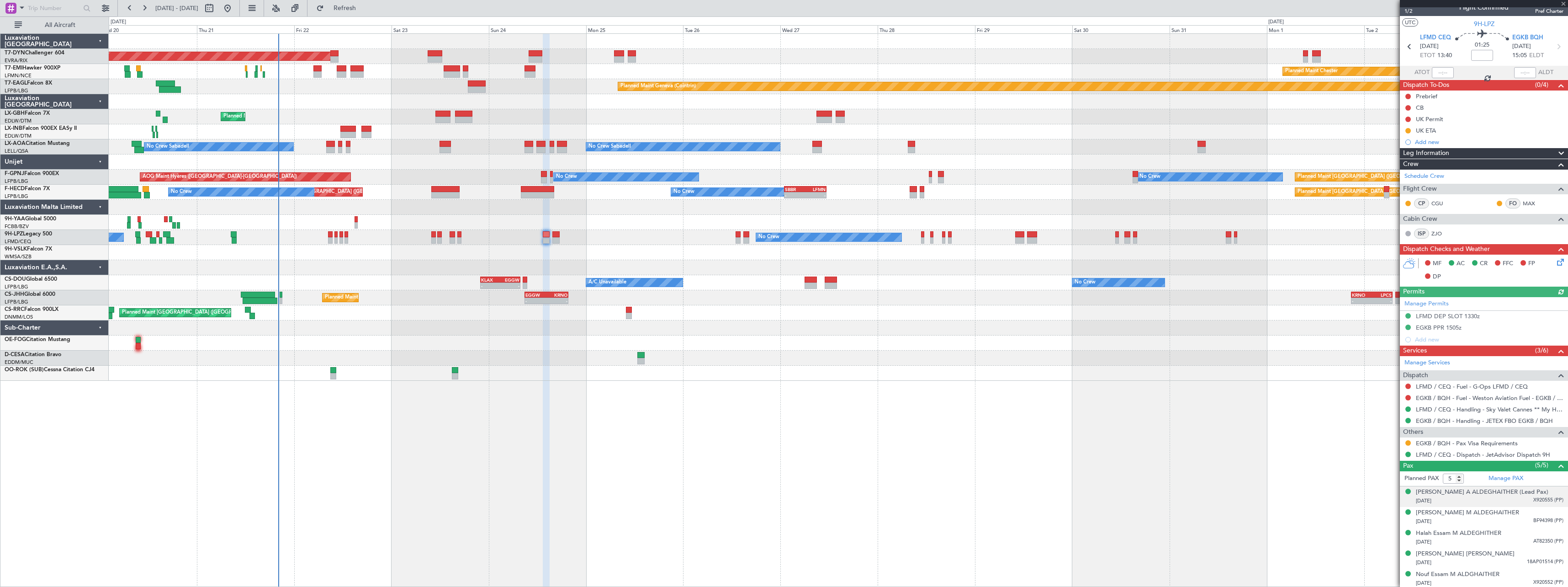
scroll to position [12, 0]
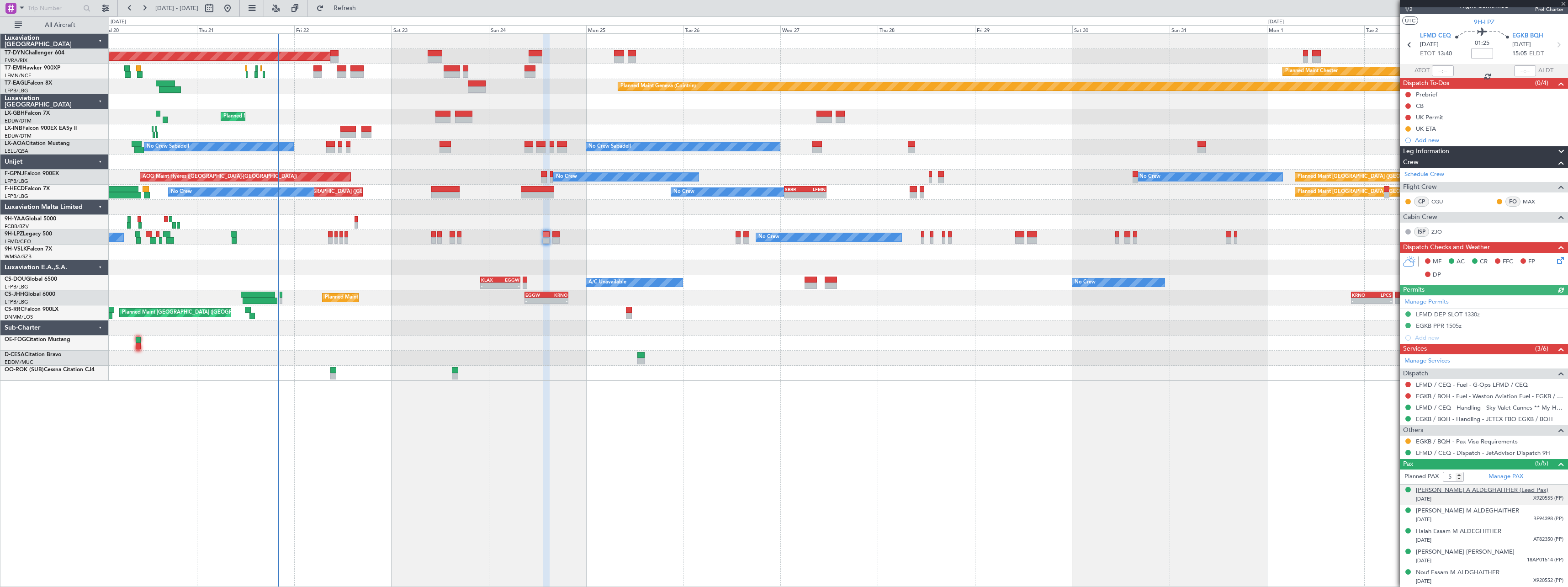
click at [1475, 492] on div "Essam Mohammed A ALDEGHAITHER (Lead Pax)" at bounding box center [1482, 490] width 133 height 9
click at [1468, 556] on div "Halah Essam M ALDEGHITHER" at bounding box center [1458, 554] width 85 height 9
click at [1494, 491] on div "Essam Mohammed A ALDEGHAITHER (Lead Pax)" at bounding box center [1482, 490] width 133 height 9
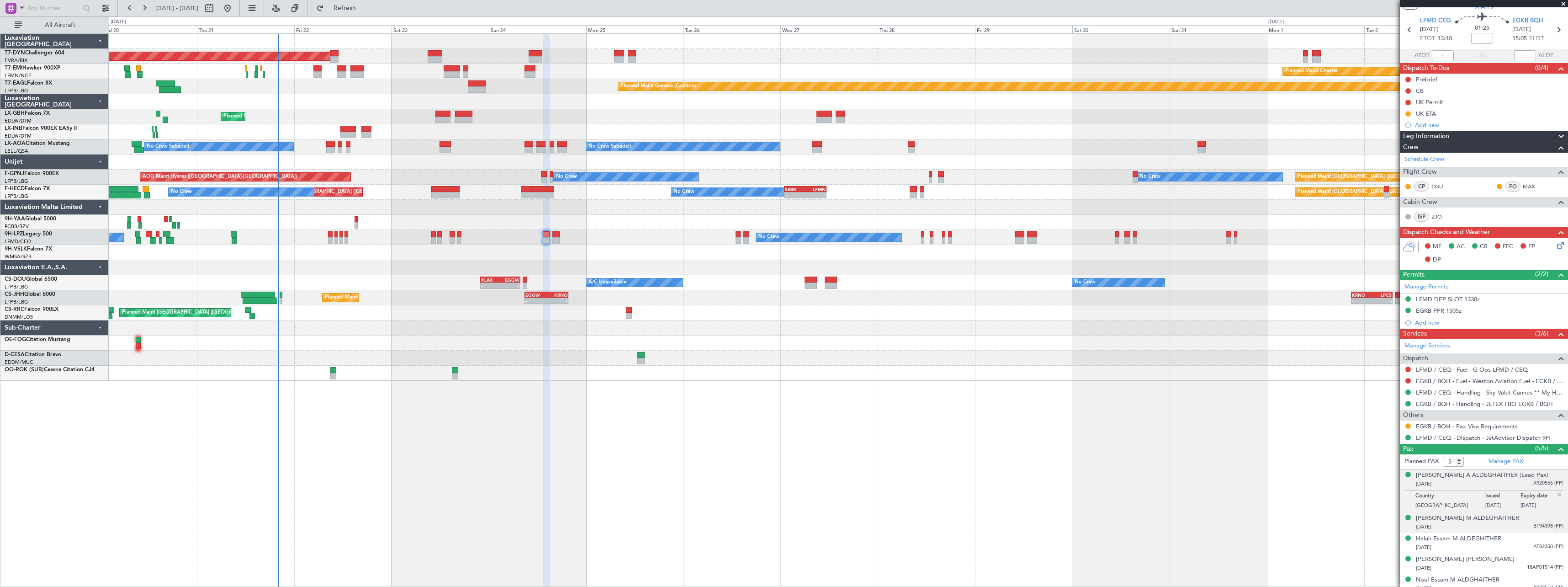
scroll to position [34, 0]
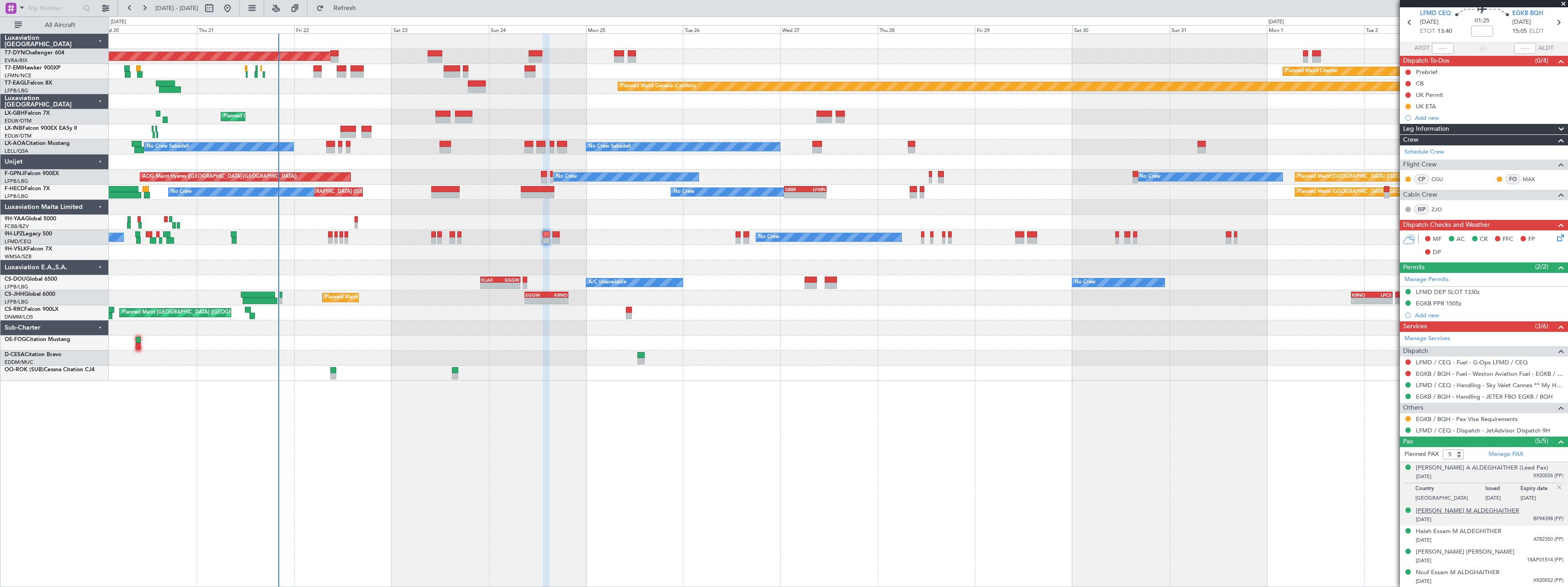
click at [1471, 509] on div "Deena Essam M ALDEGHAITHER" at bounding box center [1468, 511] width 103 height 9
click at [1508, 559] on div "19/03/1985 18AP01514 (PP)" at bounding box center [1489, 560] width 147 height 9
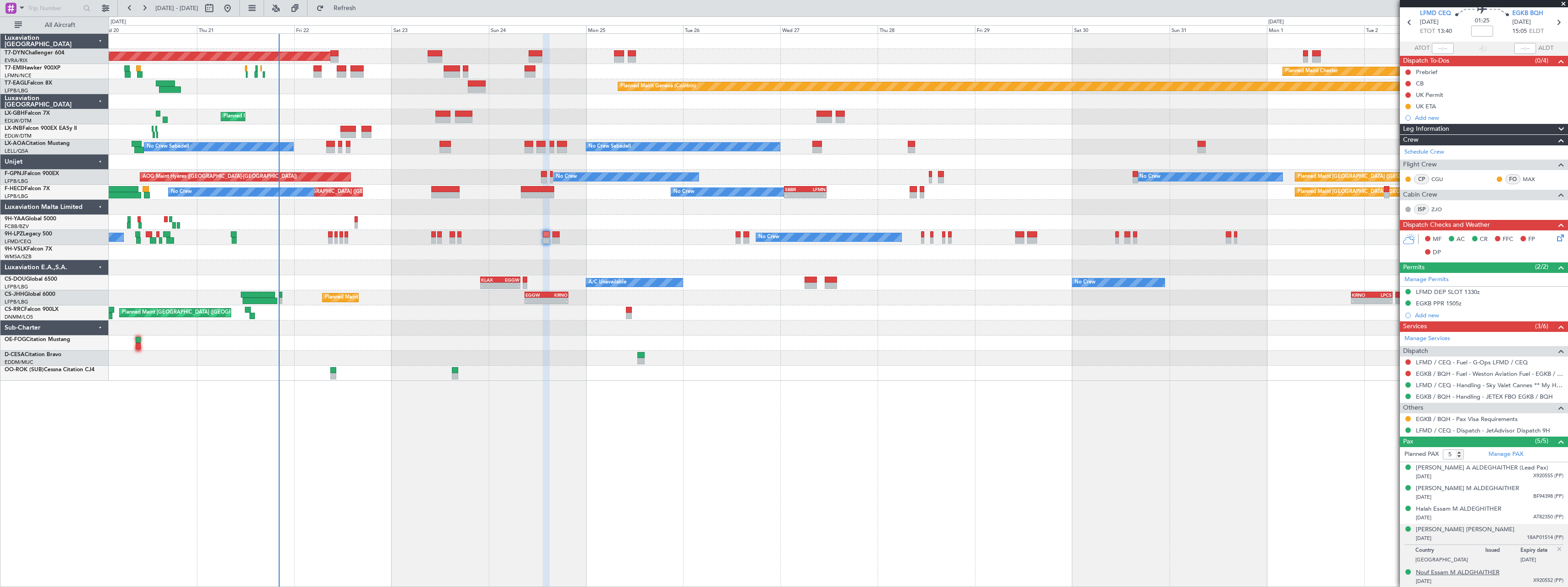
click at [1453, 573] on div "Nouf Essam M ALDGHAITHER" at bounding box center [1457, 572] width 83 height 9
click at [351, 11] on button "Refresh" at bounding box center [340, 9] width 55 height 15
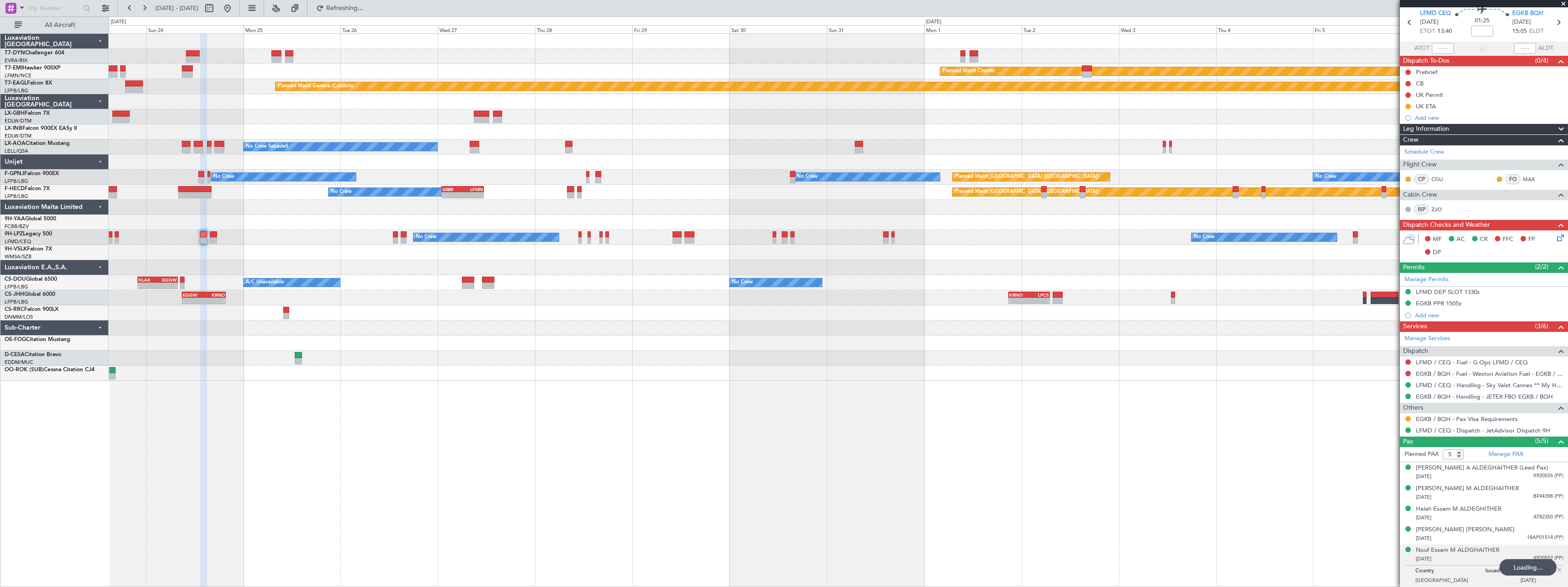
click at [626, 302] on div "- - EGGW 09:00 Z KRNO 19:40 Z - - KRNO 20:50 Z LPCS 07:05 Z Planned Maint Londo…" at bounding box center [838, 298] width 1459 height 15
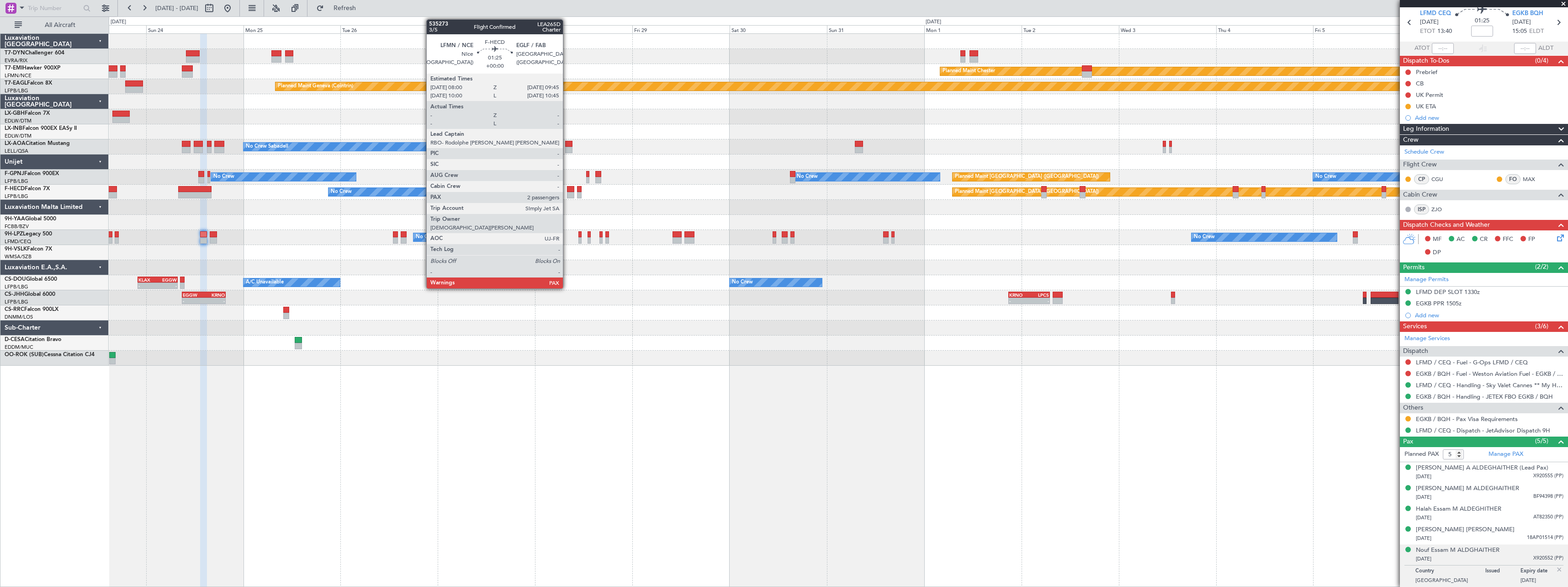
click at [567, 190] on div at bounding box center [570, 189] width 7 height 7
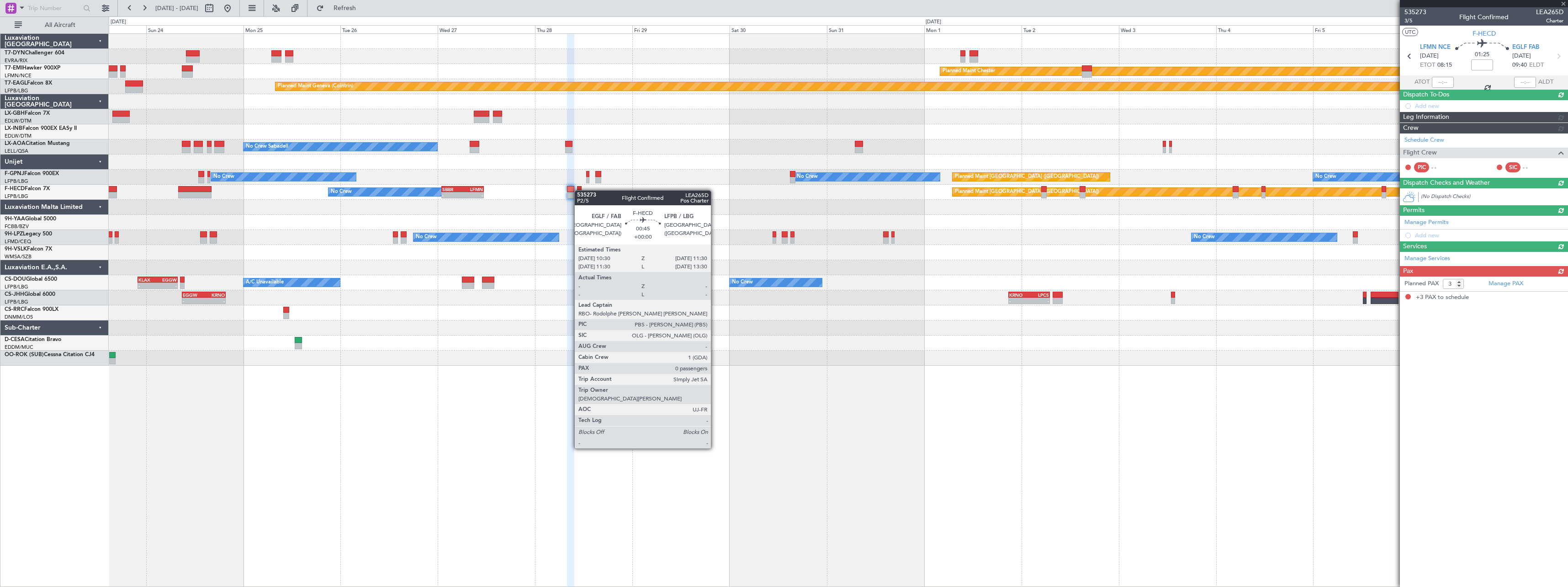
scroll to position [0, 0]
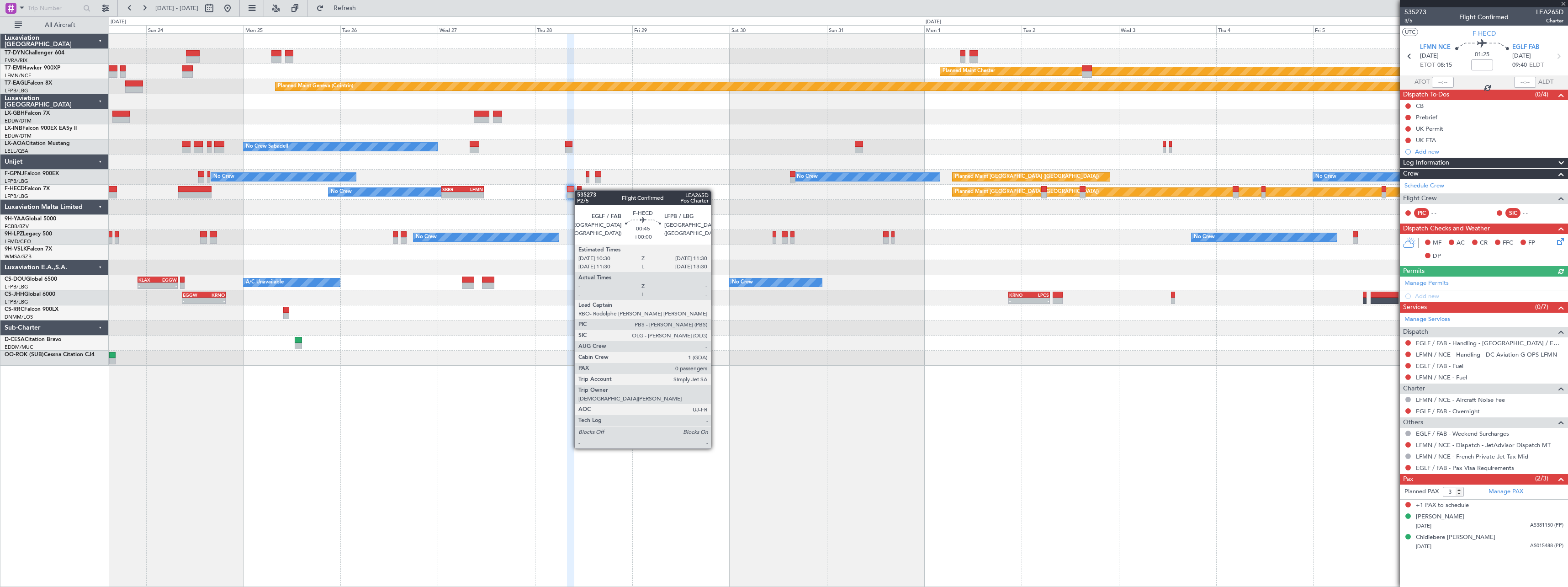
click at [579, 190] on div at bounding box center [579, 189] width 4 height 7
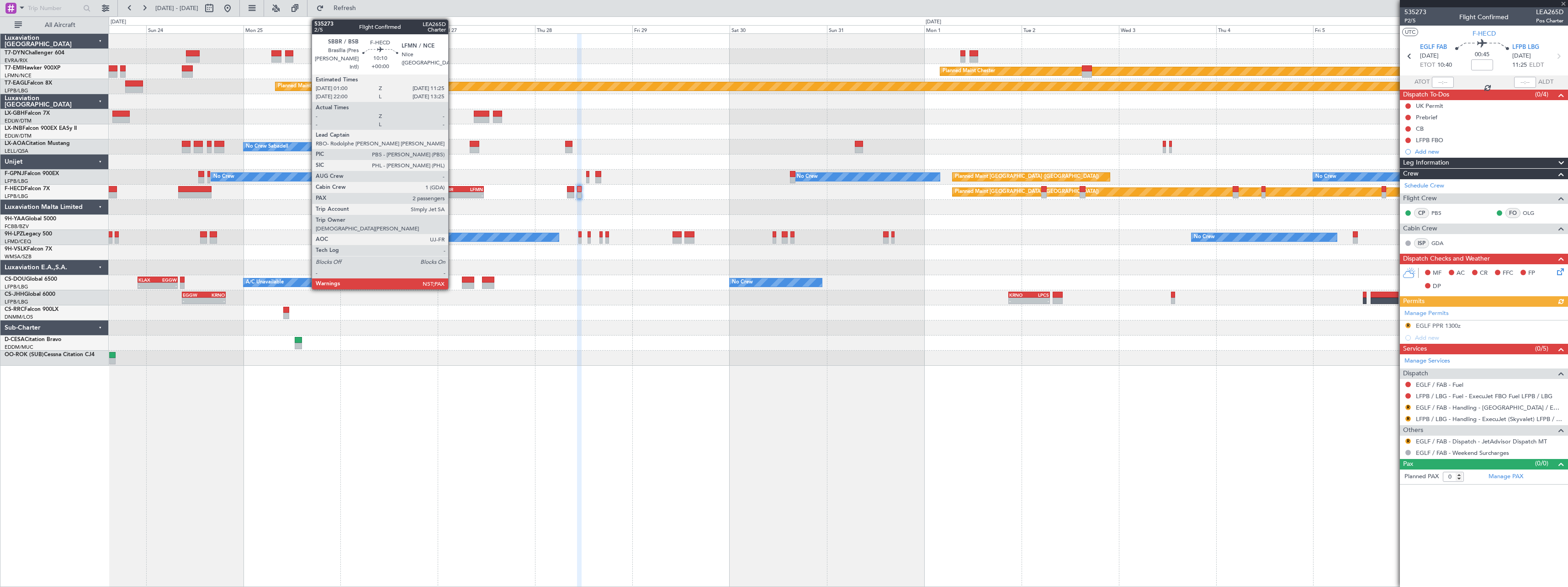
click at [452, 191] on div "SBBR" at bounding box center [452, 189] width 20 height 5
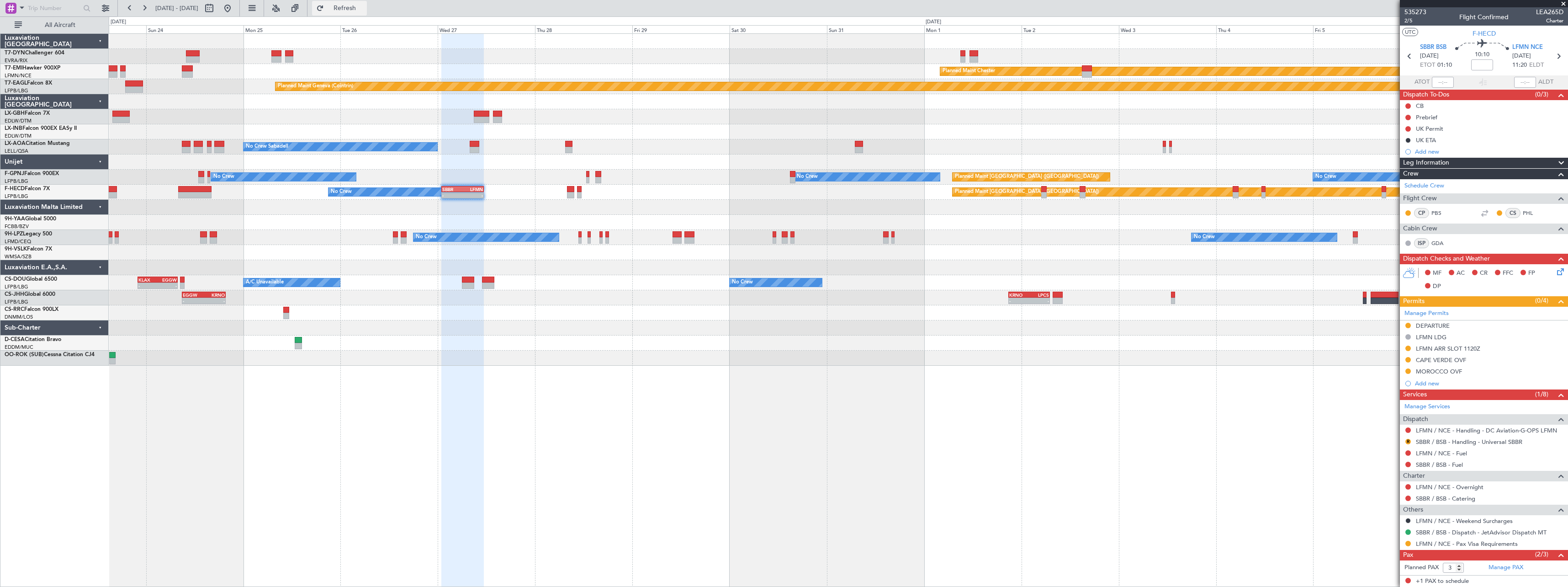
click at [364, 12] on span "Refresh" at bounding box center [345, 8] width 38 height 7
click at [1410, 22] on span "2/5" at bounding box center [1415, 21] width 22 height 8
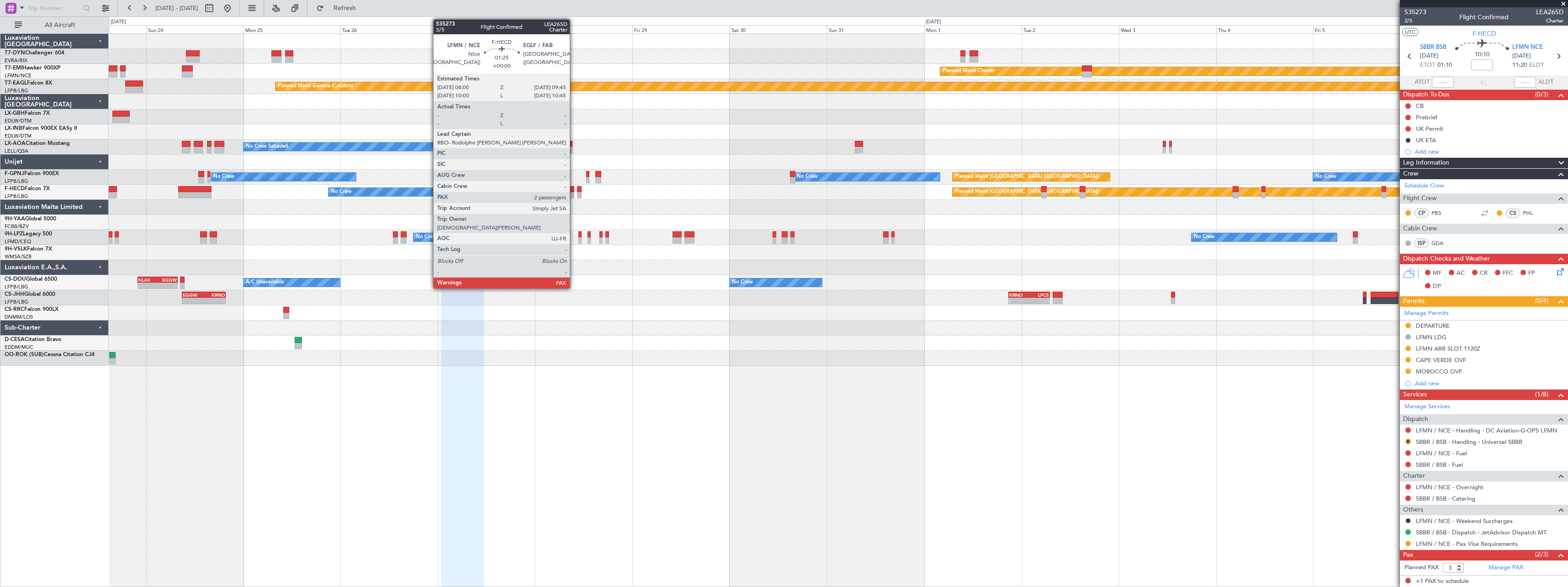
click at [574, 193] on div at bounding box center [570, 195] width 7 height 7
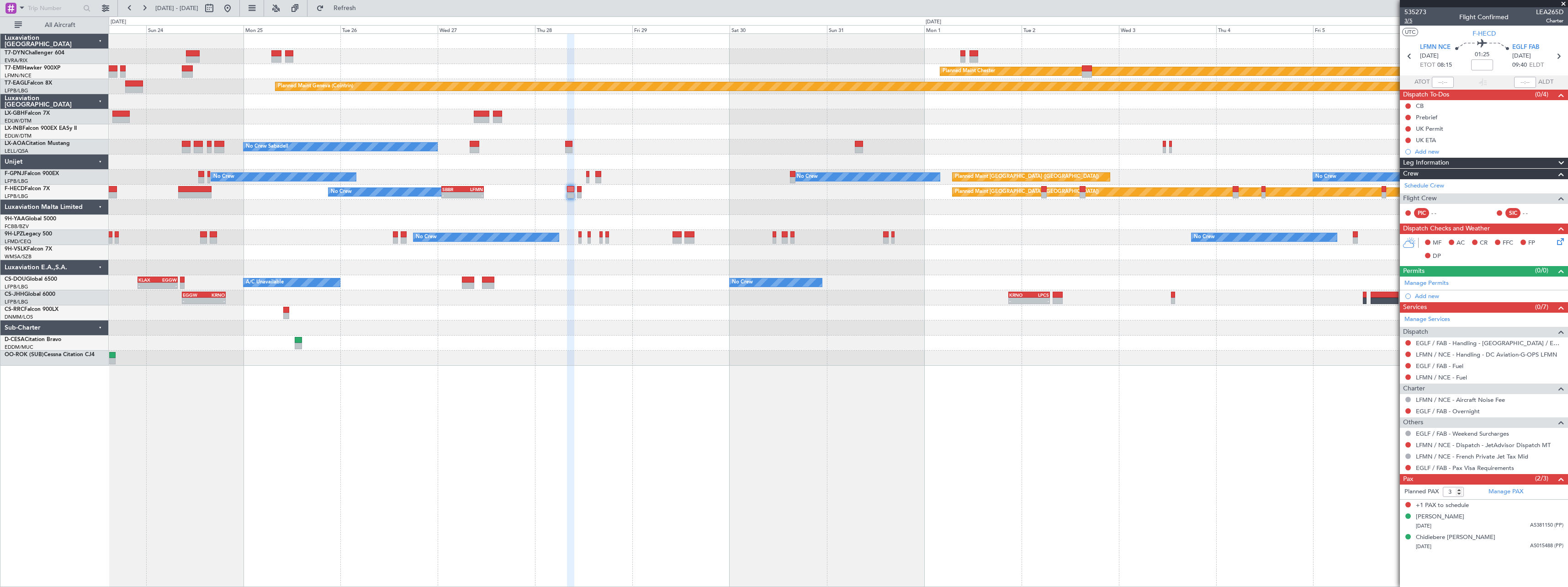
click at [1415, 23] on span "3/5" at bounding box center [1415, 21] width 22 height 8
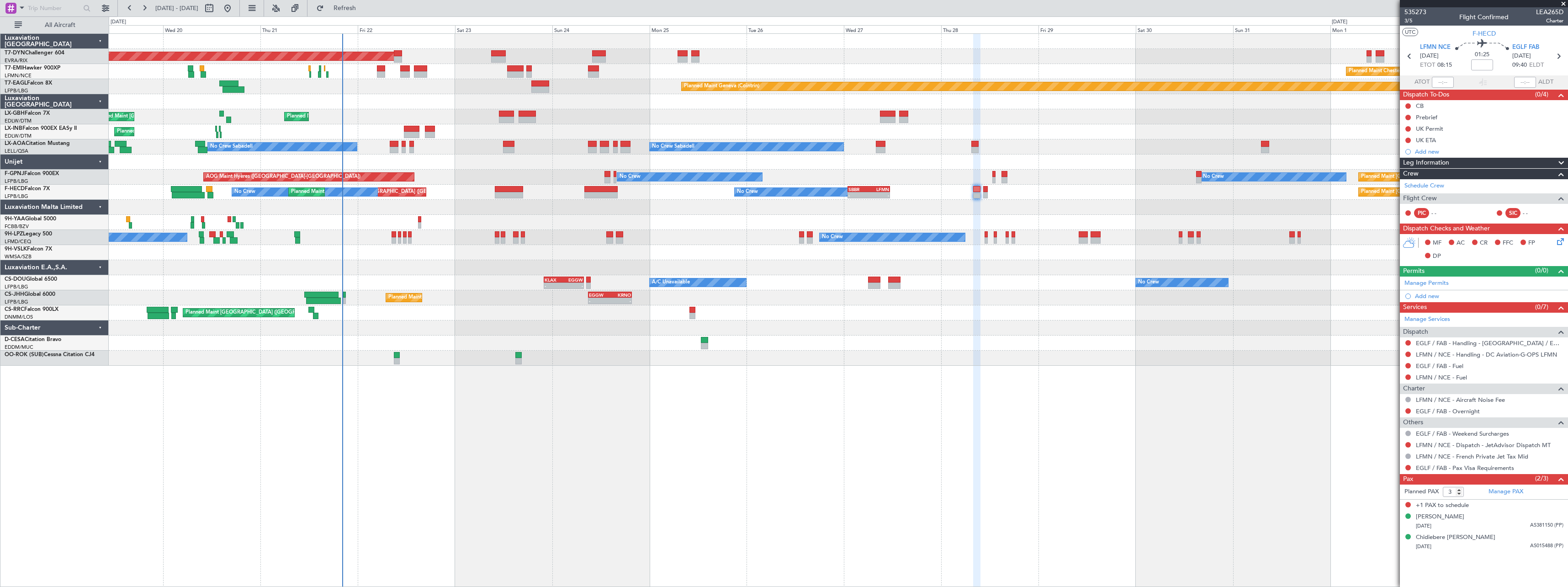
click at [787, 335] on div at bounding box center [838, 328] width 1459 height 15
click at [349, 2] on button "Refresh" at bounding box center [340, 9] width 55 height 15
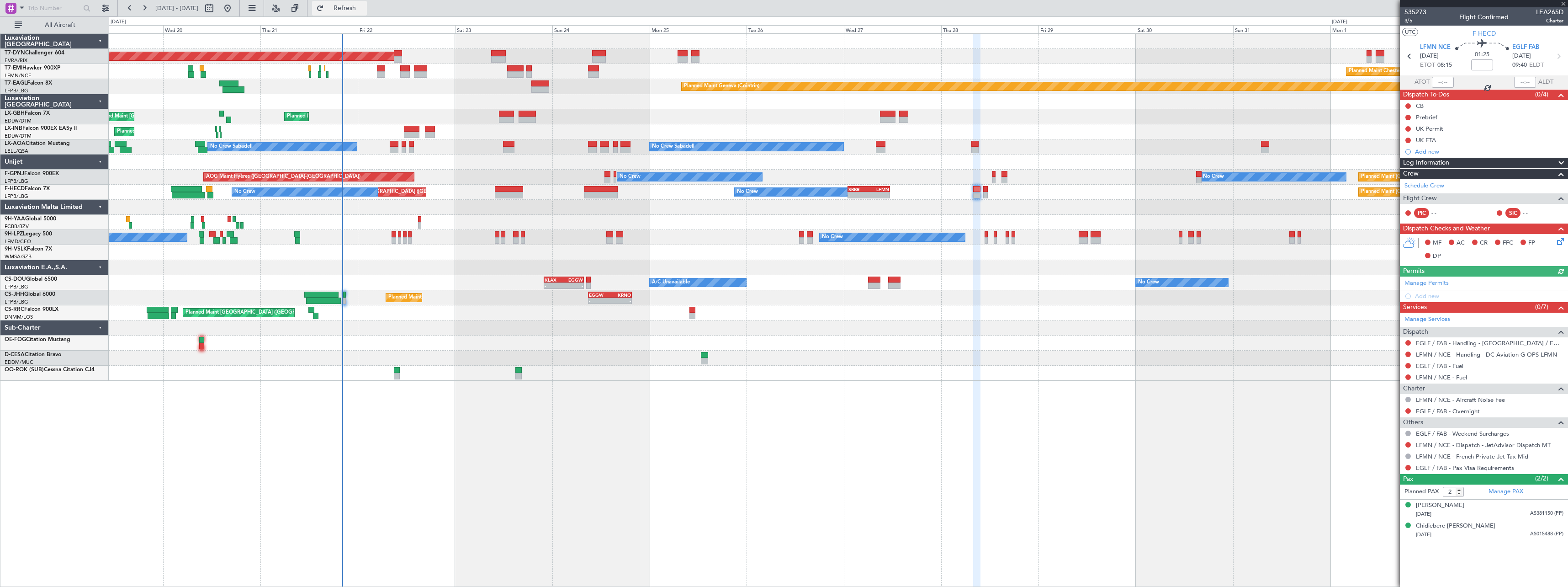
click at [364, 12] on span "Refresh" at bounding box center [345, 8] width 38 height 7
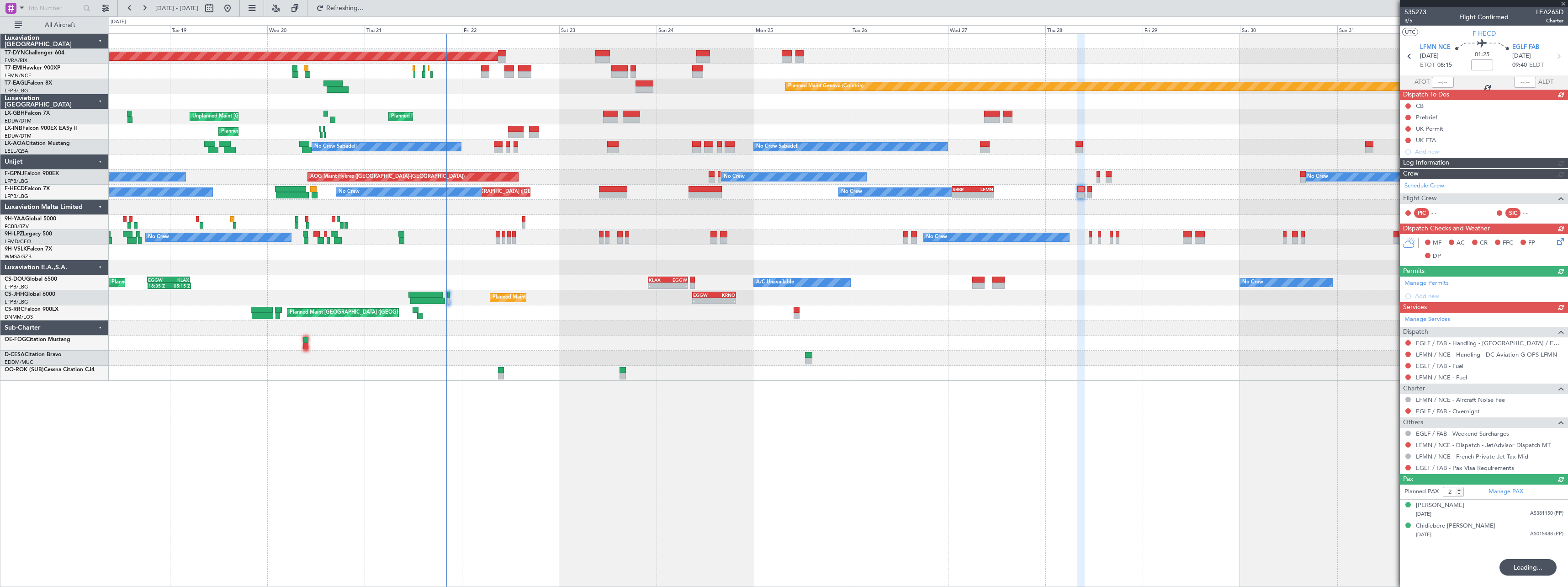
click at [603, 411] on div "Planned Maint Basel-Mulhouse Planned Maint Chester Planned Maint Geneva (Cointr…" at bounding box center [838, 310] width 1459 height 554
click at [364, 7] on span "Refresh" at bounding box center [345, 8] width 38 height 7
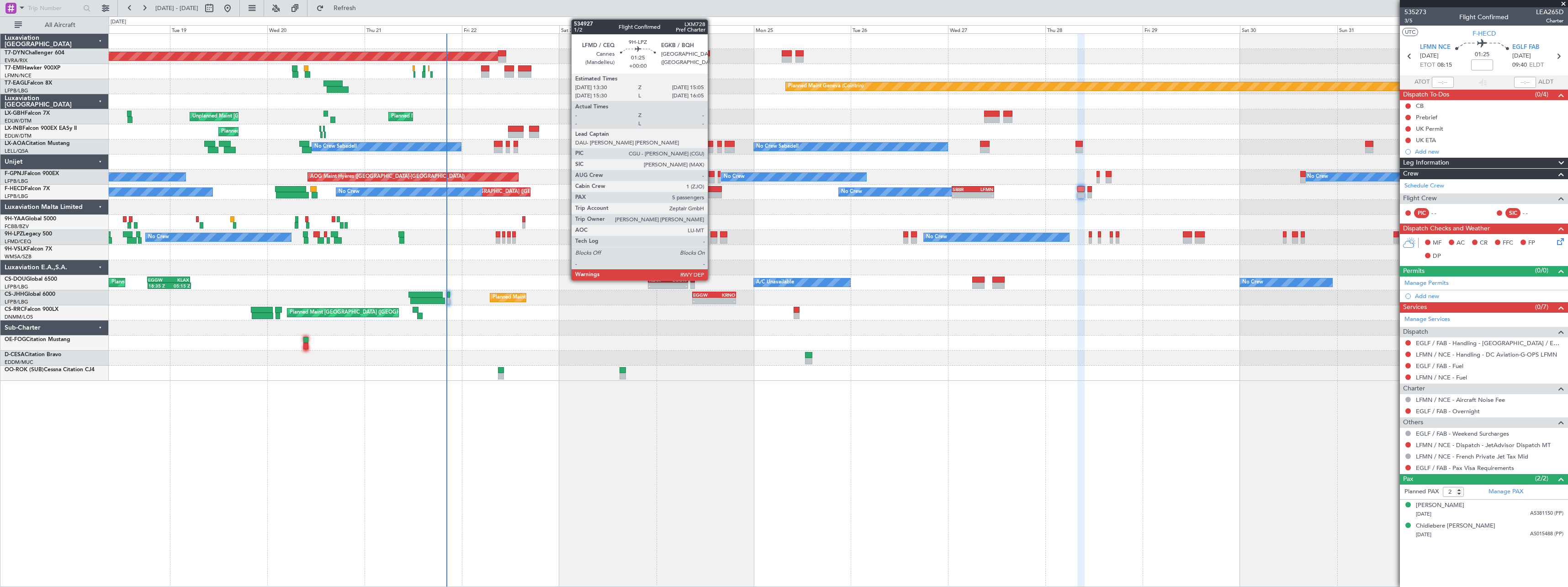
click at [712, 237] on div at bounding box center [713, 234] width 7 height 7
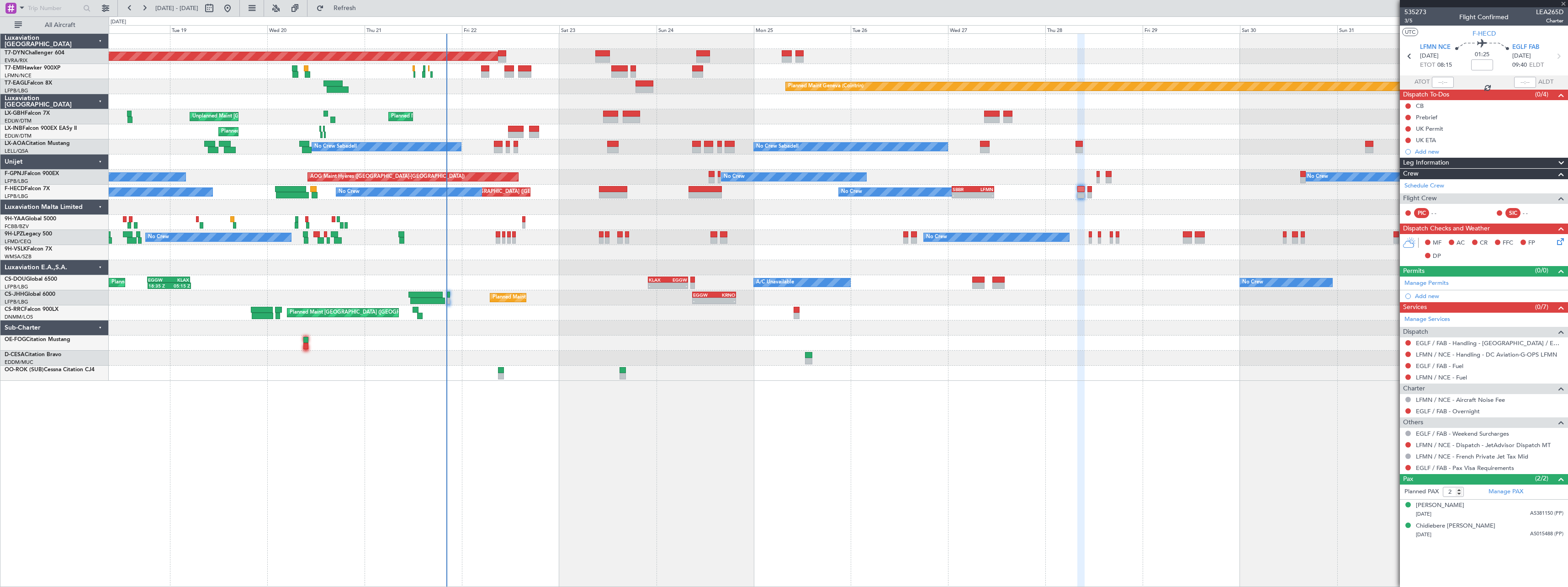
type input "5"
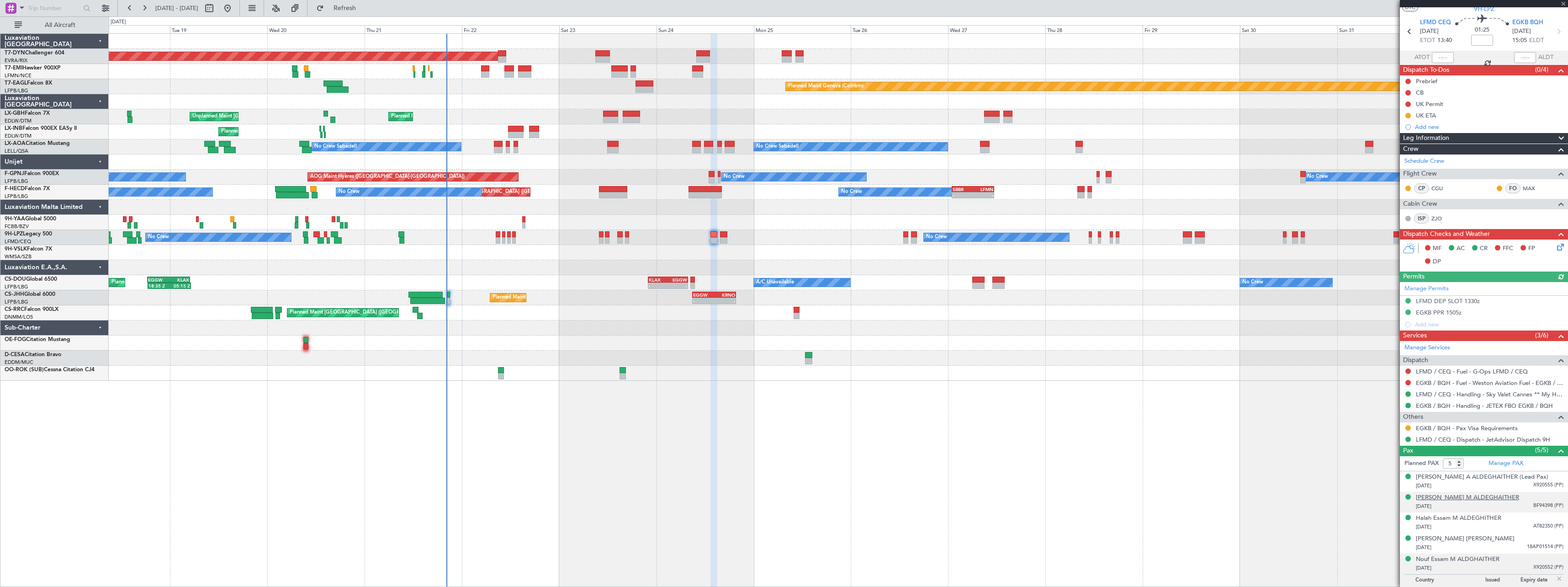
scroll to position [34, 0]
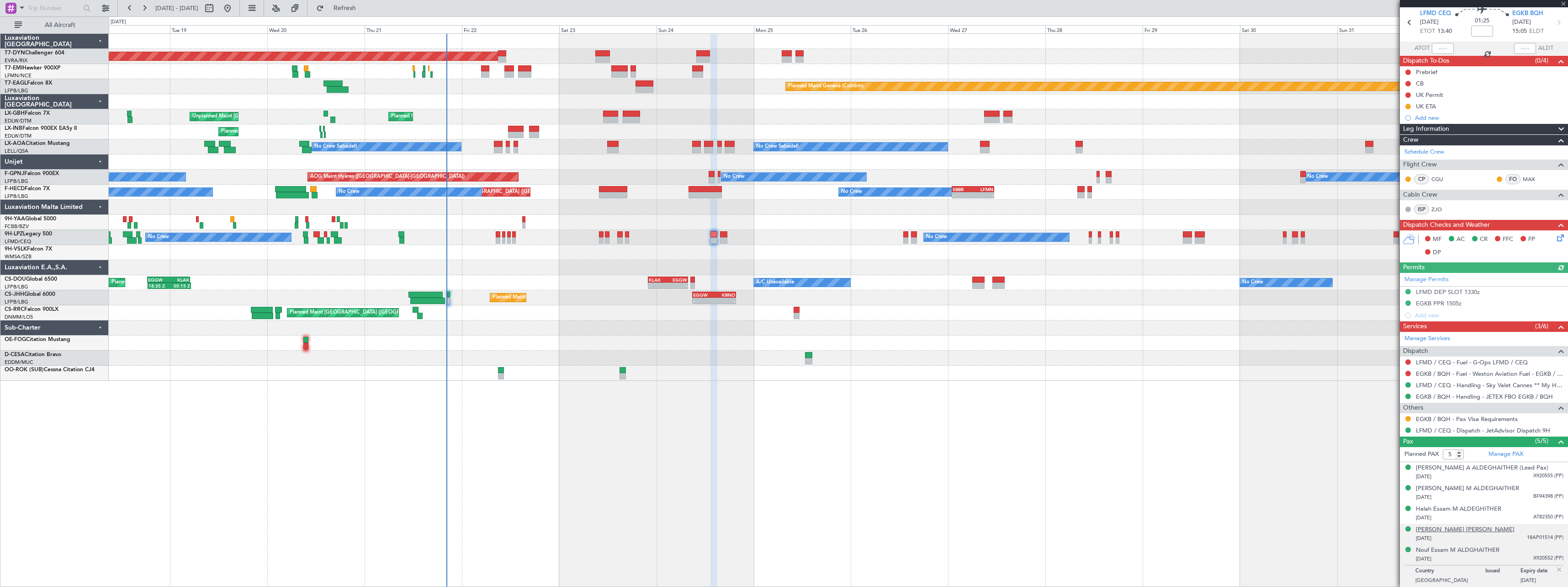
click at [1474, 529] on div "Jerome Jean Philippe CASTILLO" at bounding box center [1465, 529] width 99 height 9
click at [1472, 583] on div "05/12/1998 X920552 (PP)" at bounding box center [1489, 581] width 147 height 9
click at [1474, 535] on div "19/03/1985 18AP01514 (PP)" at bounding box center [1489, 538] width 147 height 9
click at [1469, 514] on div "27/02/2000 AT82350 (PP)" at bounding box center [1489, 518] width 147 height 9
click at [1465, 494] on div "29/12/2004 BF94398 (PP)" at bounding box center [1489, 497] width 147 height 9
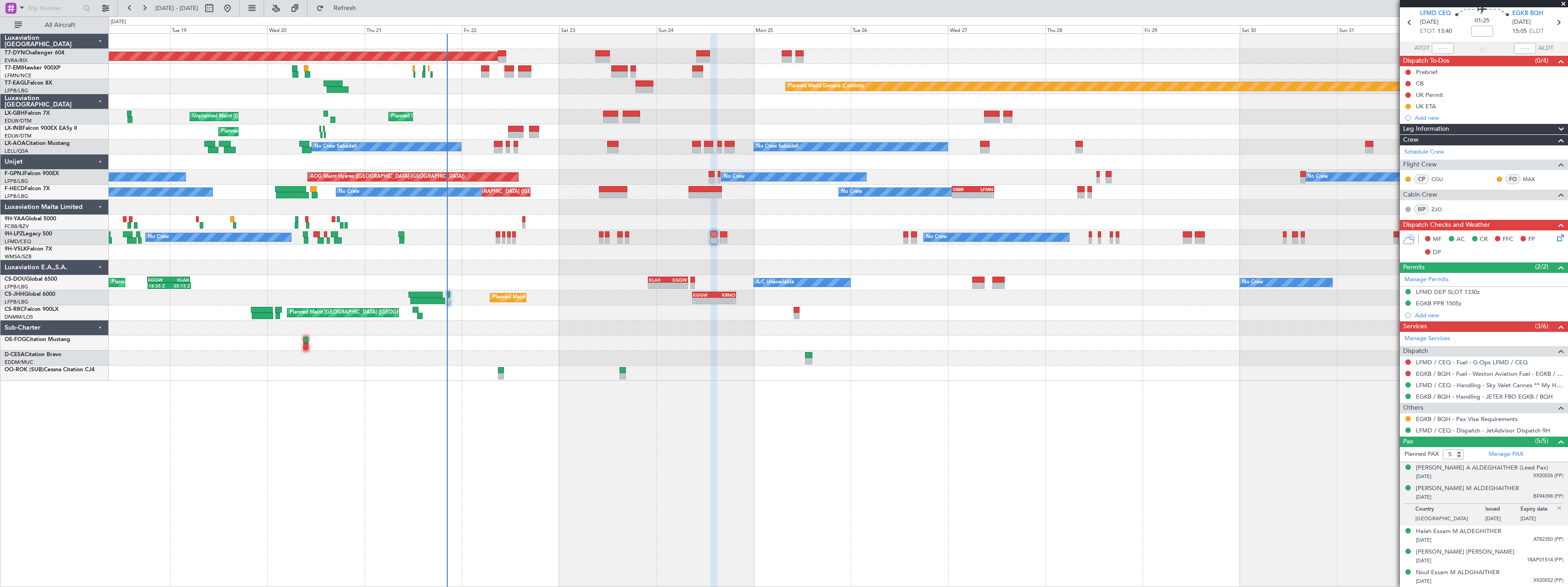
click at [1459, 476] on div "26/10/1965 X920555 (PP)" at bounding box center [1489, 476] width 147 height 9
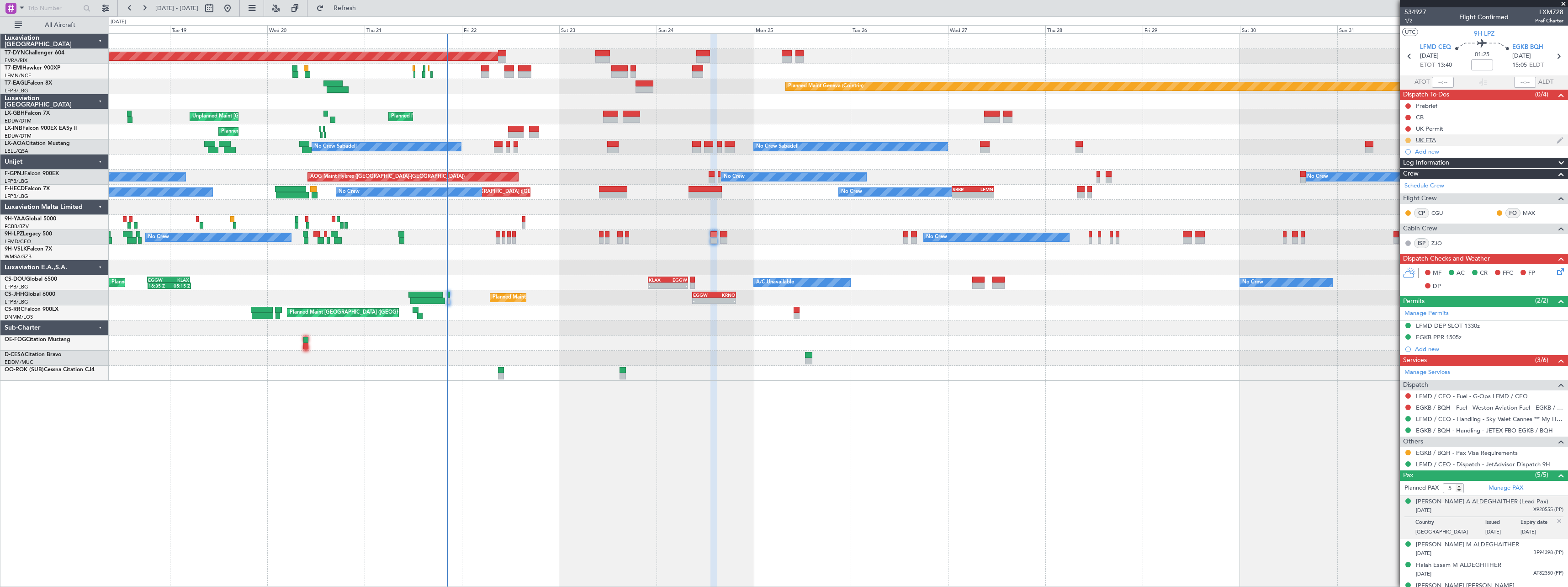
click at [1408, 138] on button at bounding box center [1408, 140] width 5 height 5
click at [1404, 178] on span "Completed" at bounding box center [1412, 180] width 30 height 9
click at [1412, 450] on div at bounding box center [1408, 452] width 7 height 7
click at [1408, 455] on mat-tooltip-component "Requested" at bounding box center [1409, 467] width 41 height 24
click at [1410, 450] on button at bounding box center [1408, 452] width 5 height 5
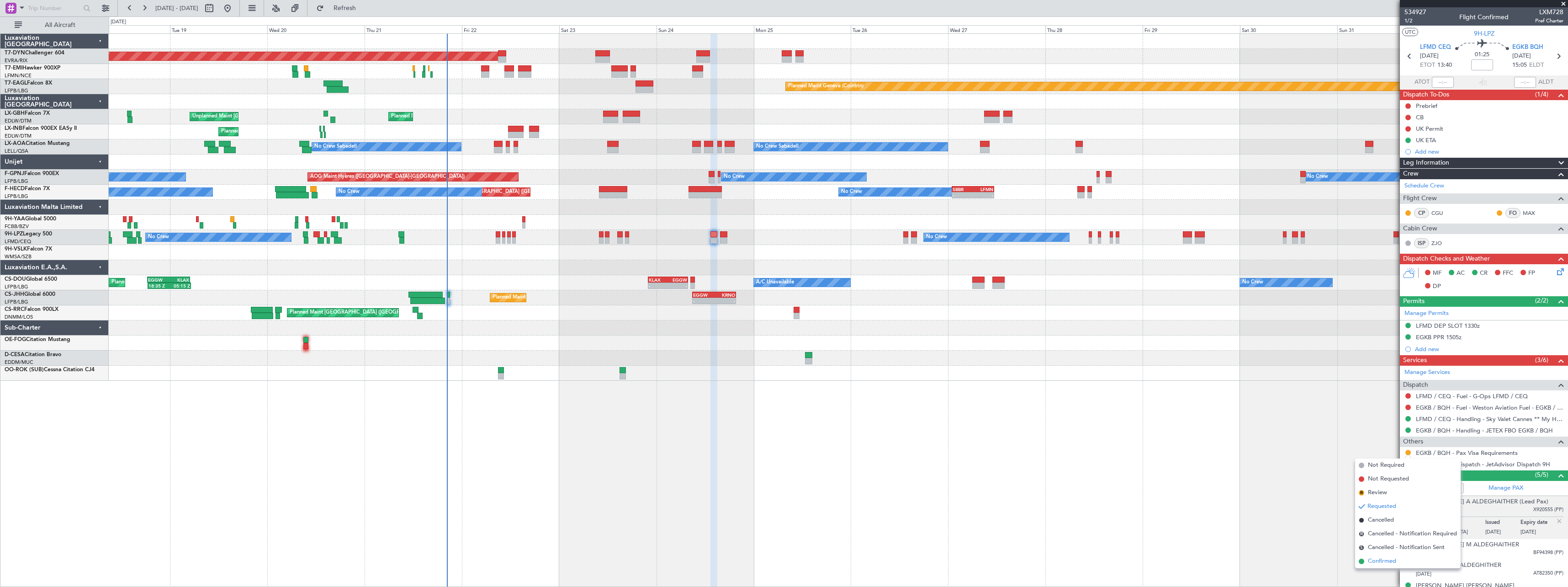
click at [1381, 563] on span "Confirmed" at bounding box center [1382, 561] width 29 height 9
click at [1472, 503] on div "Essam Mohammed A ALDEGHAITHER (Lead Pax)" at bounding box center [1482, 502] width 133 height 9
click at [1471, 546] on div "Deena Essam M ALDEGHAITHER" at bounding box center [1468, 544] width 103 height 9
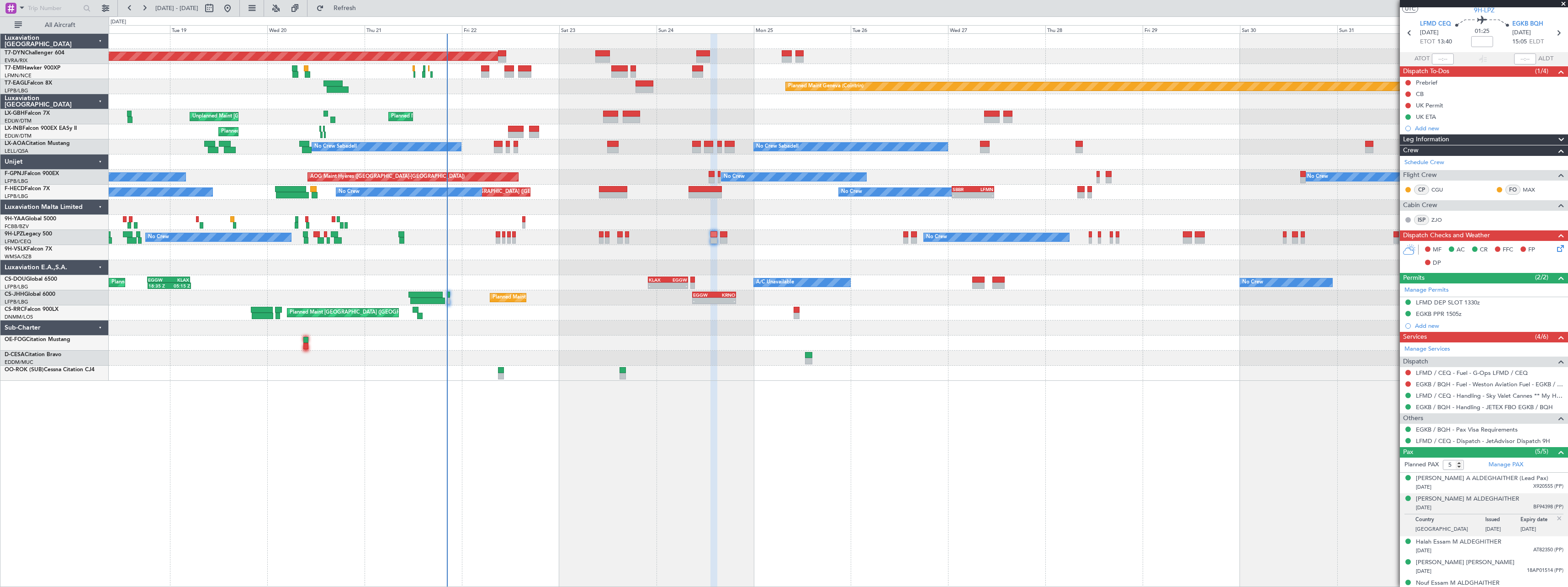
scroll to position [34, 0]
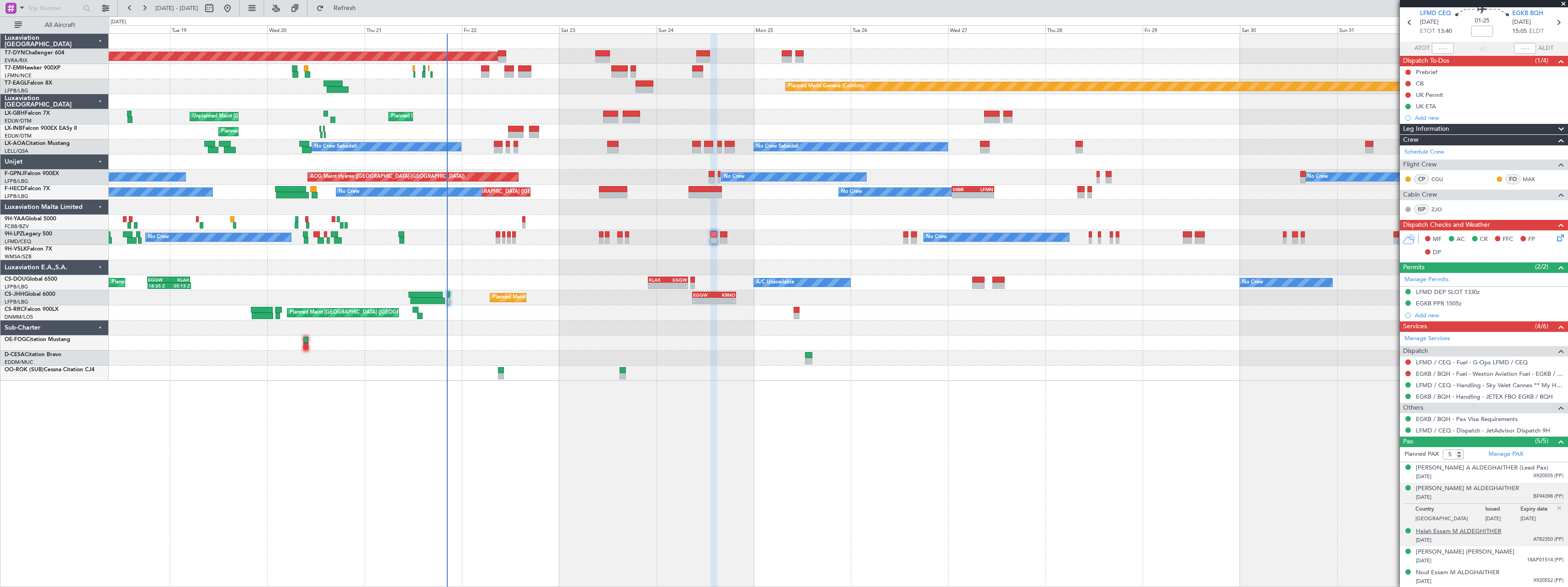
click at [1471, 532] on div "Halah Essam M ALDEGHITHER" at bounding box center [1458, 531] width 85 height 9
click at [1460, 555] on div "Jerome Jean Philippe CASTILLO" at bounding box center [1465, 552] width 99 height 9
click at [1437, 572] on div "Nouf Essam M ALDGHAITHER" at bounding box center [1457, 572] width 83 height 9
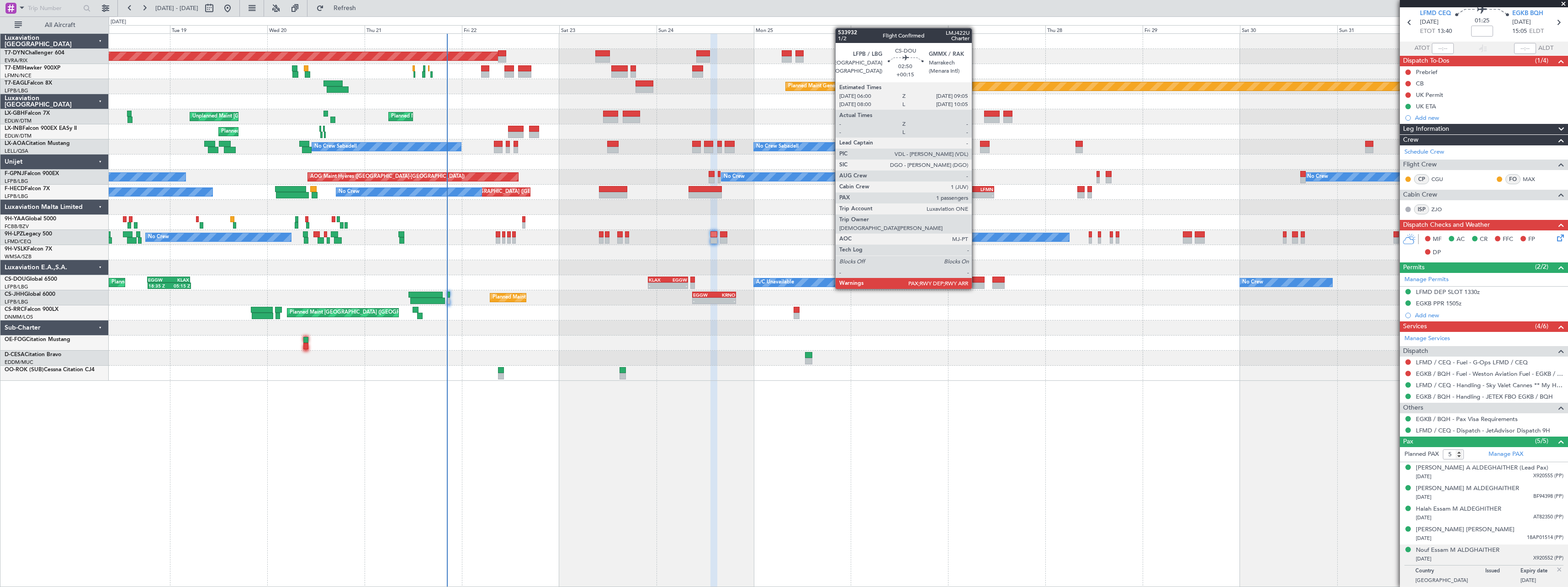
click at [976, 279] on div at bounding box center [978, 279] width 13 height 7
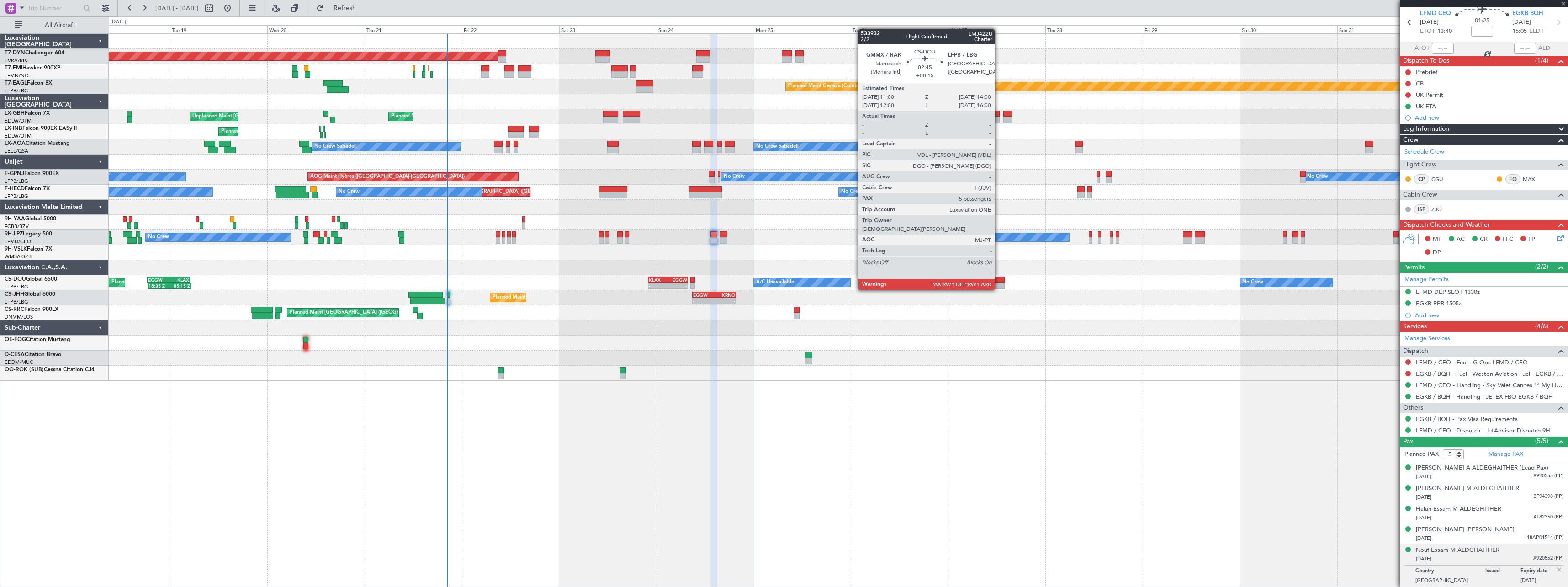
type input "+00:15"
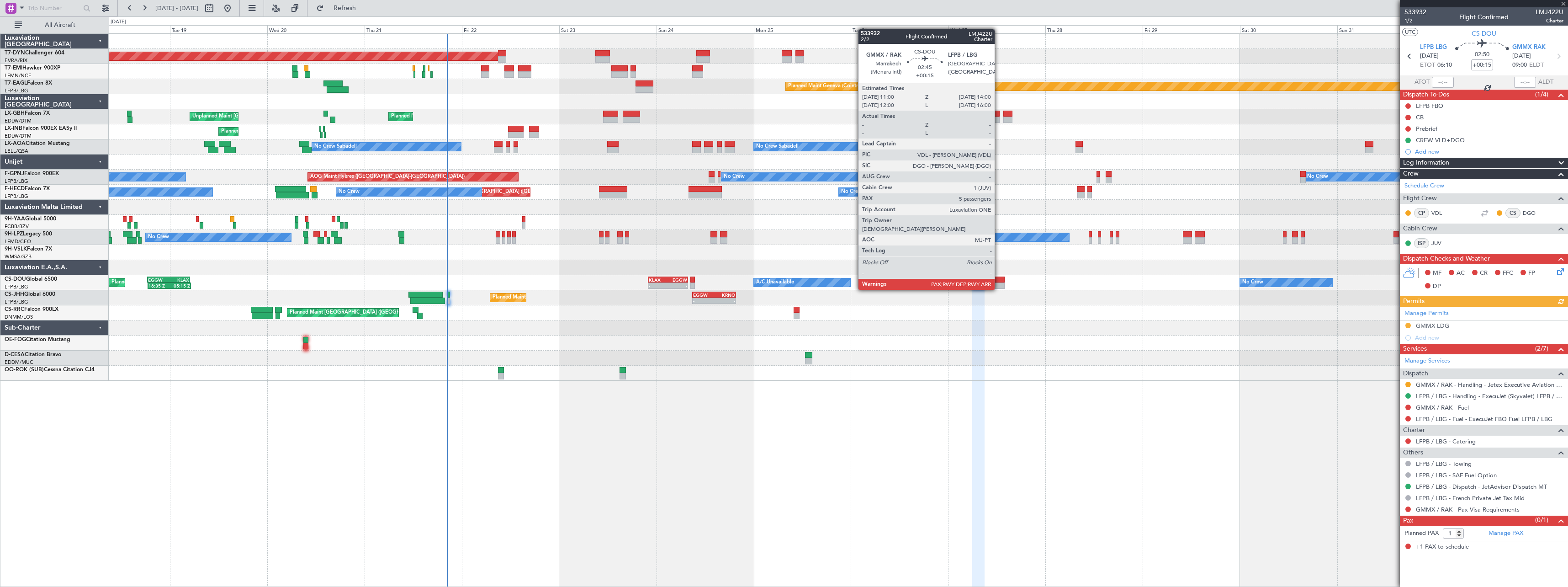
click at [999, 281] on div at bounding box center [998, 279] width 12 height 7
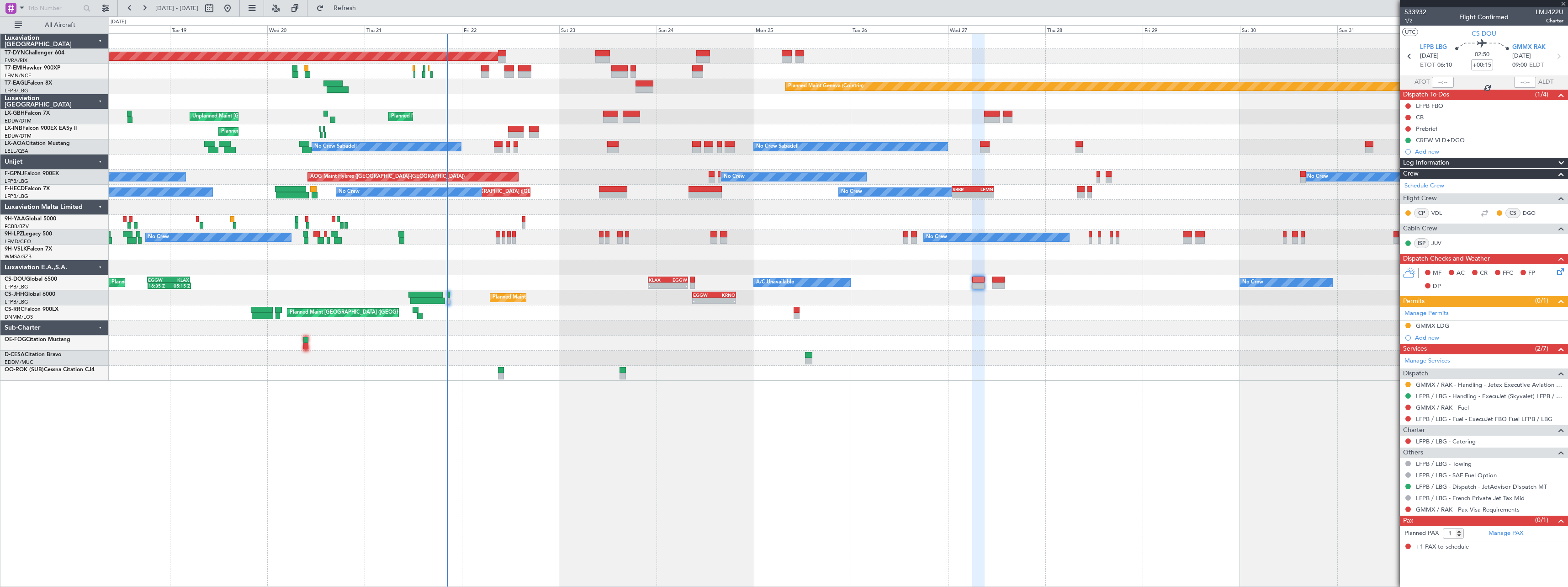
type input "5"
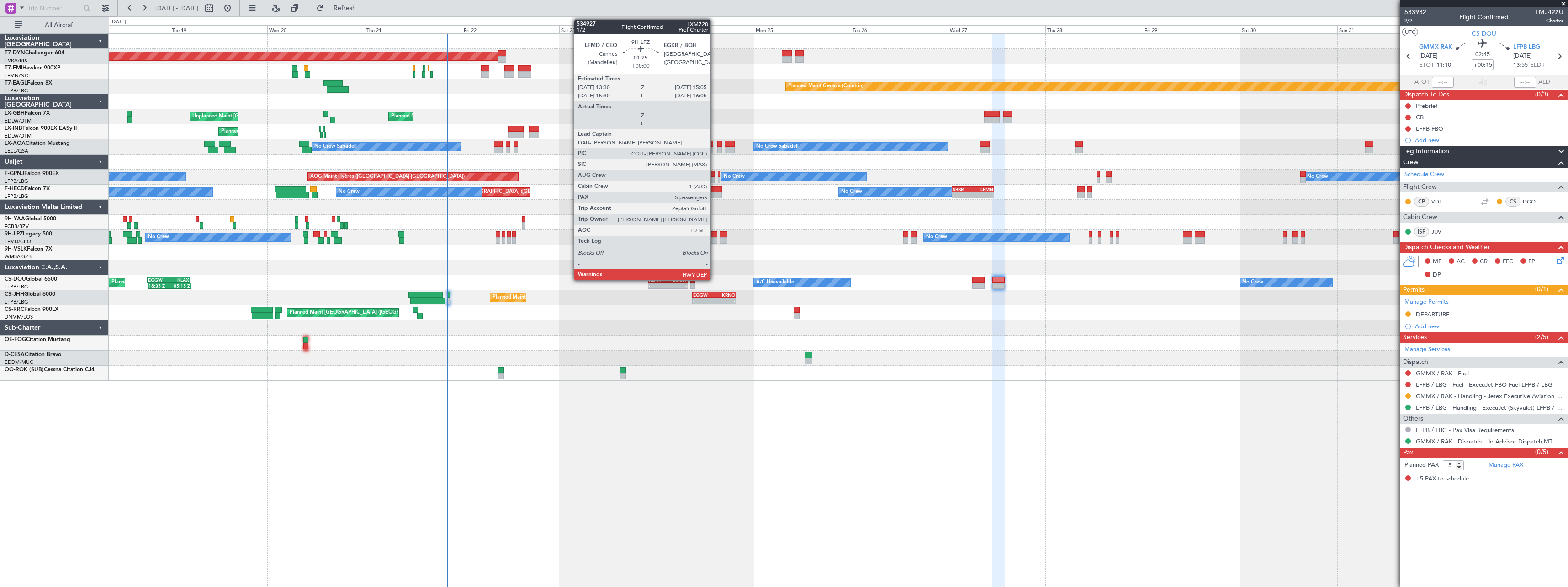
click at [715, 236] on div at bounding box center [713, 234] width 7 height 7
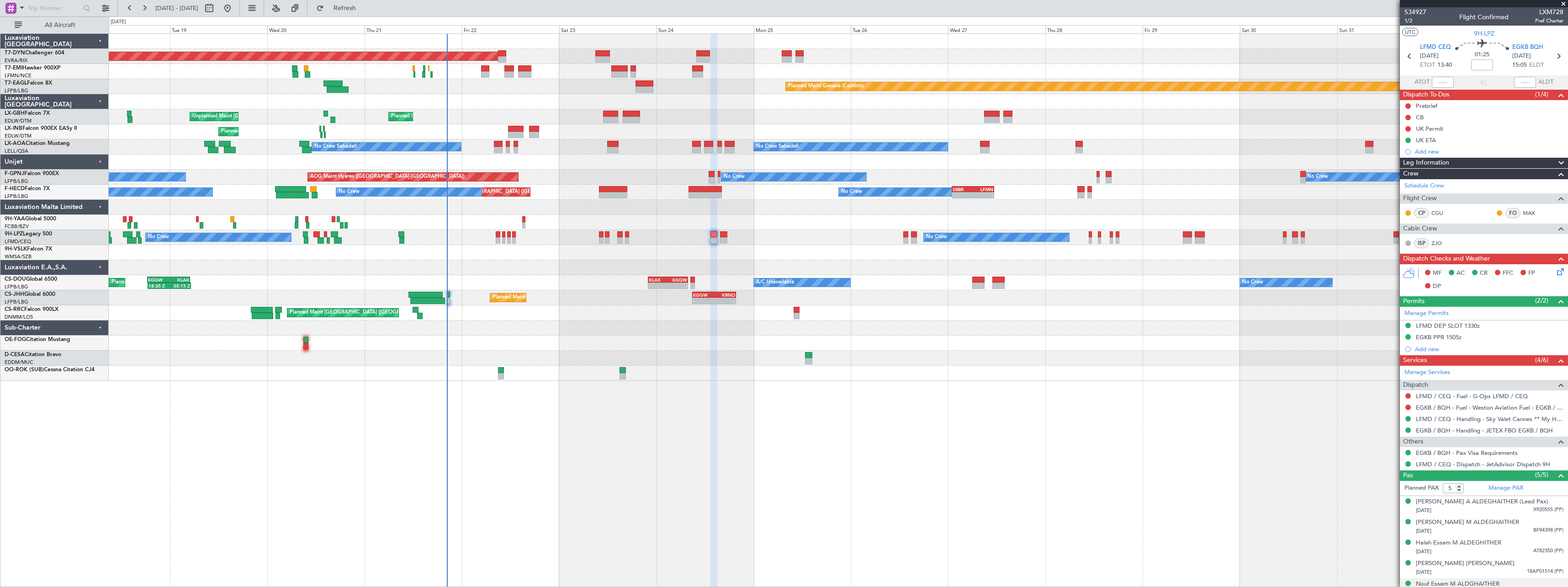
click at [732, 339] on div "Planned Maint [GEOGRAPHIC_DATA]-[GEOGRAPHIC_DATA] Planned Maint [PERSON_NAME] P…" at bounding box center [838, 208] width 1459 height 347
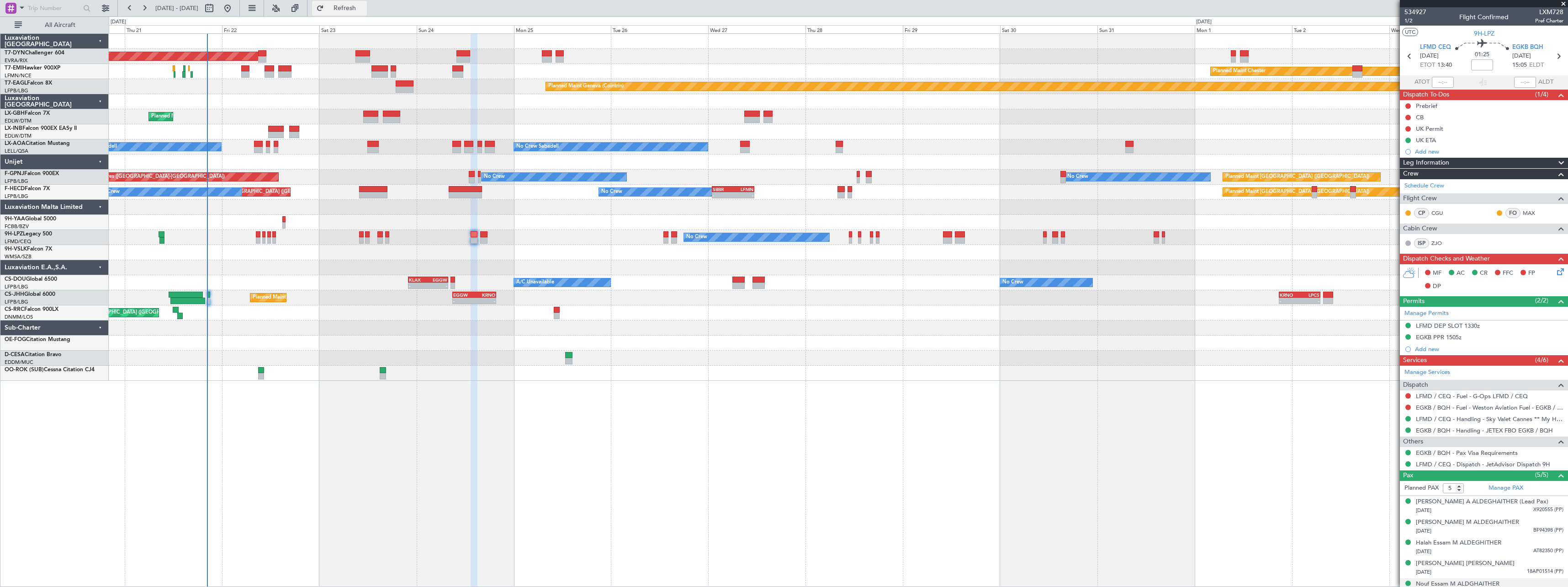
click at [367, 14] on button "Refresh" at bounding box center [340, 9] width 55 height 15
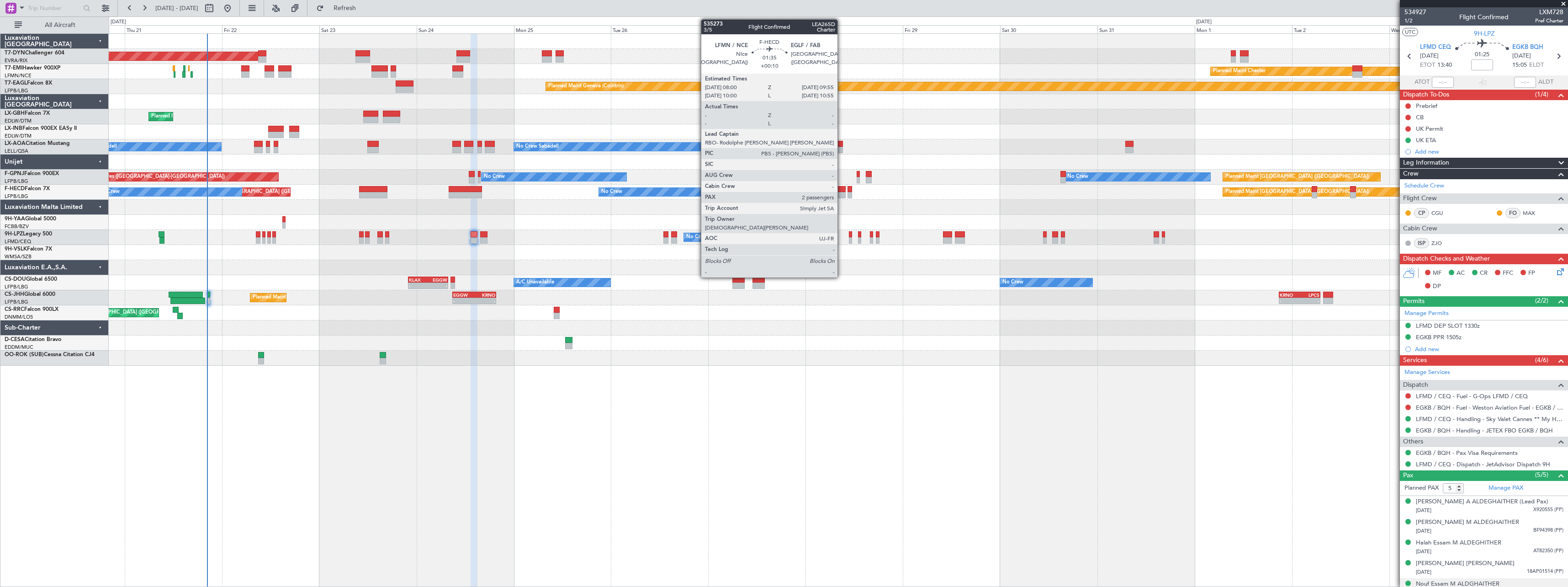
click at [842, 191] on div at bounding box center [842, 189] width 9 height 7
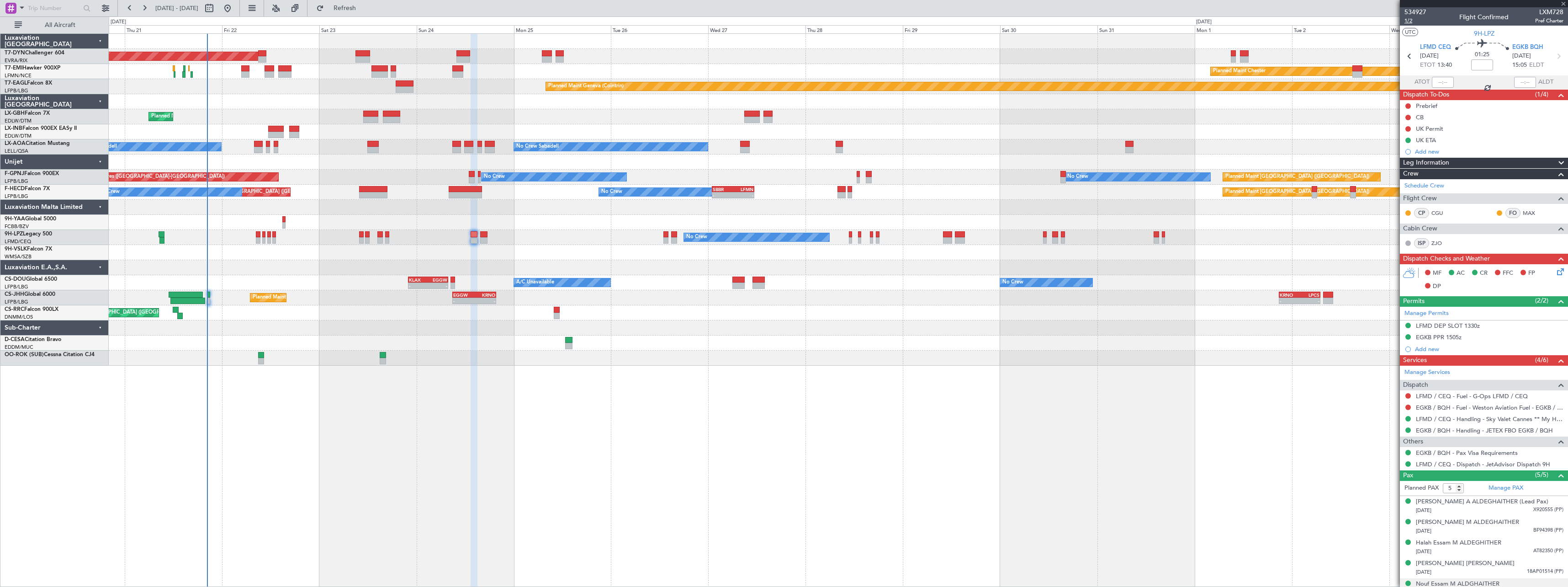
click at [1410, 19] on span "1/2" at bounding box center [1415, 21] width 22 height 8
type input "+00:10"
type input "2"
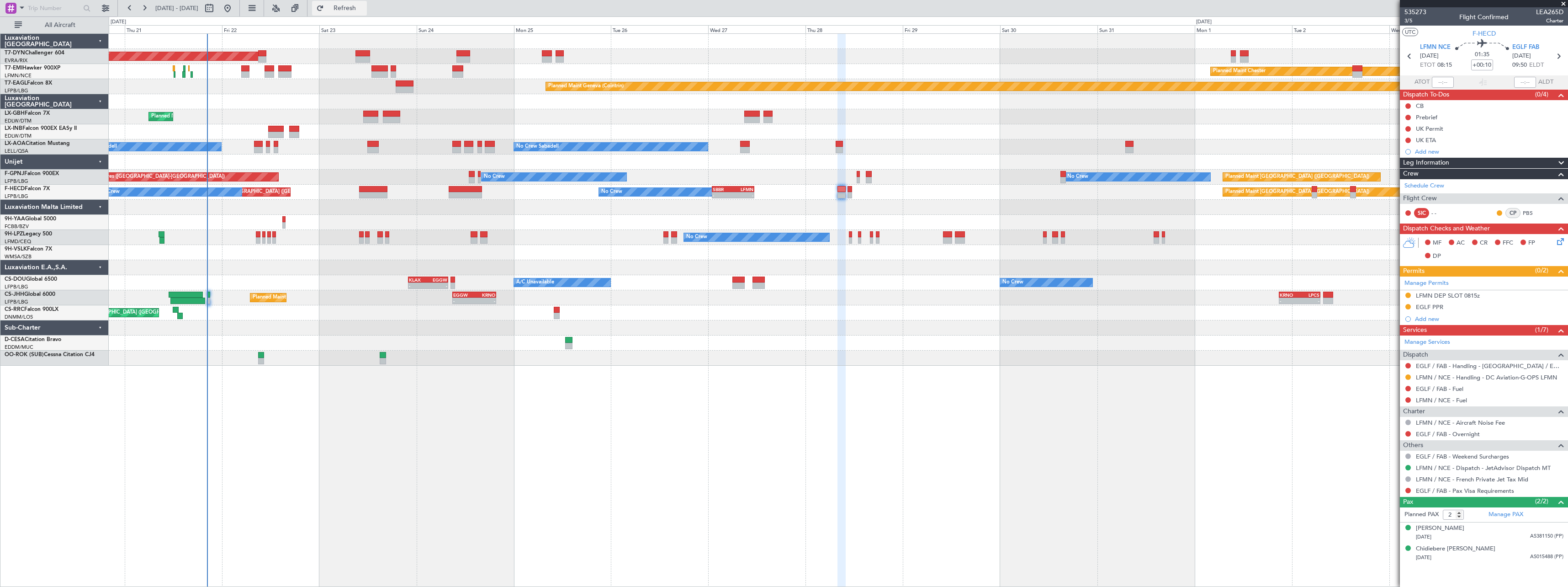
click at [364, 5] on span "Refresh" at bounding box center [345, 8] width 38 height 7
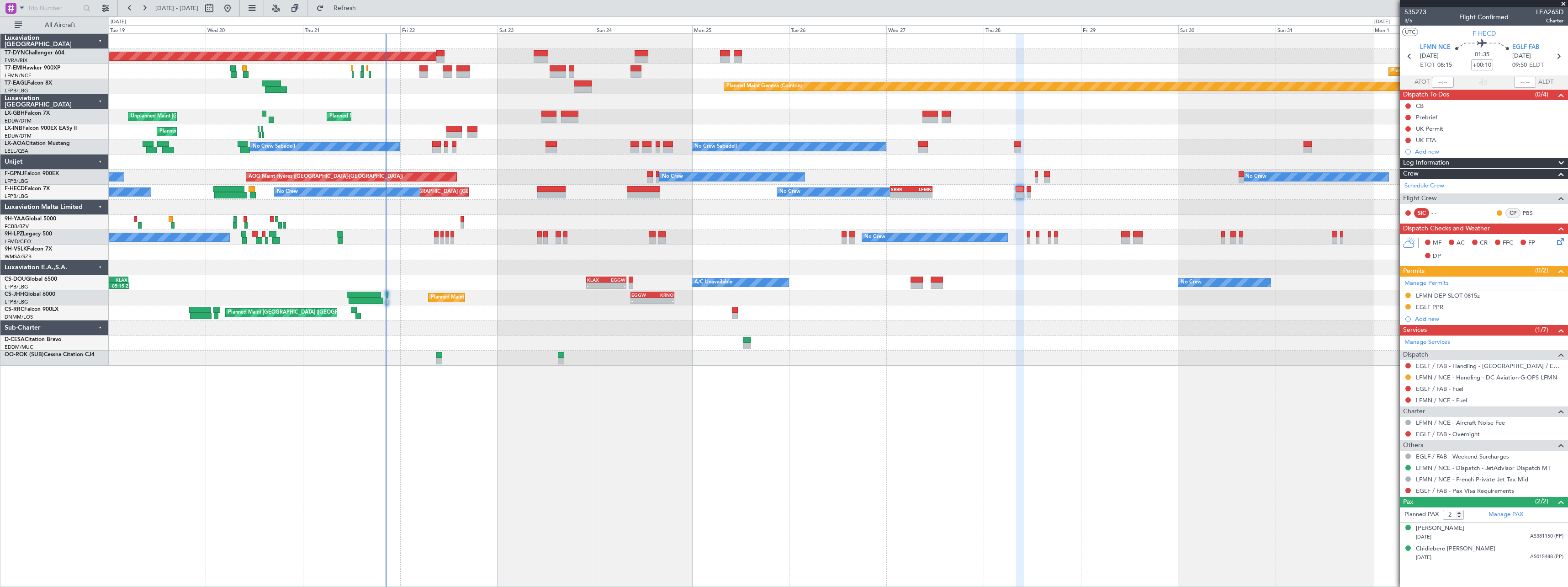
click at [559, 328] on div at bounding box center [838, 328] width 1459 height 15
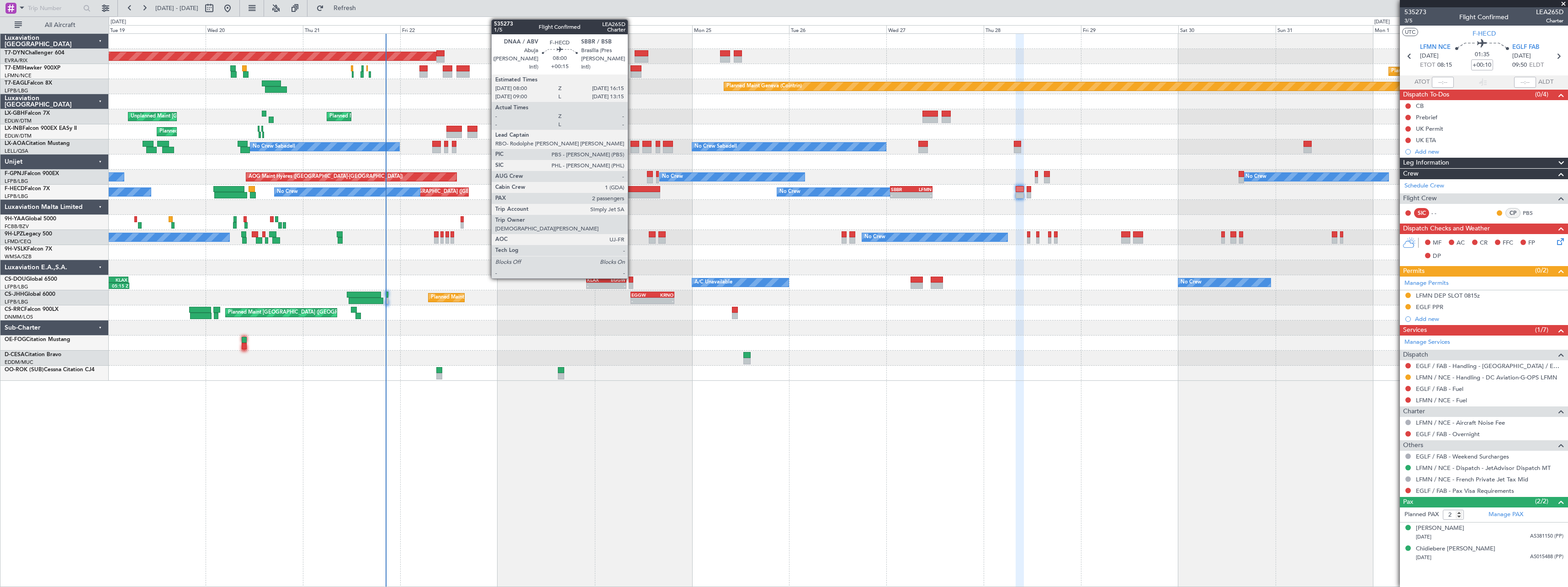
click at [632, 189] on div at bounding box center [644, 189] width 34 height 7
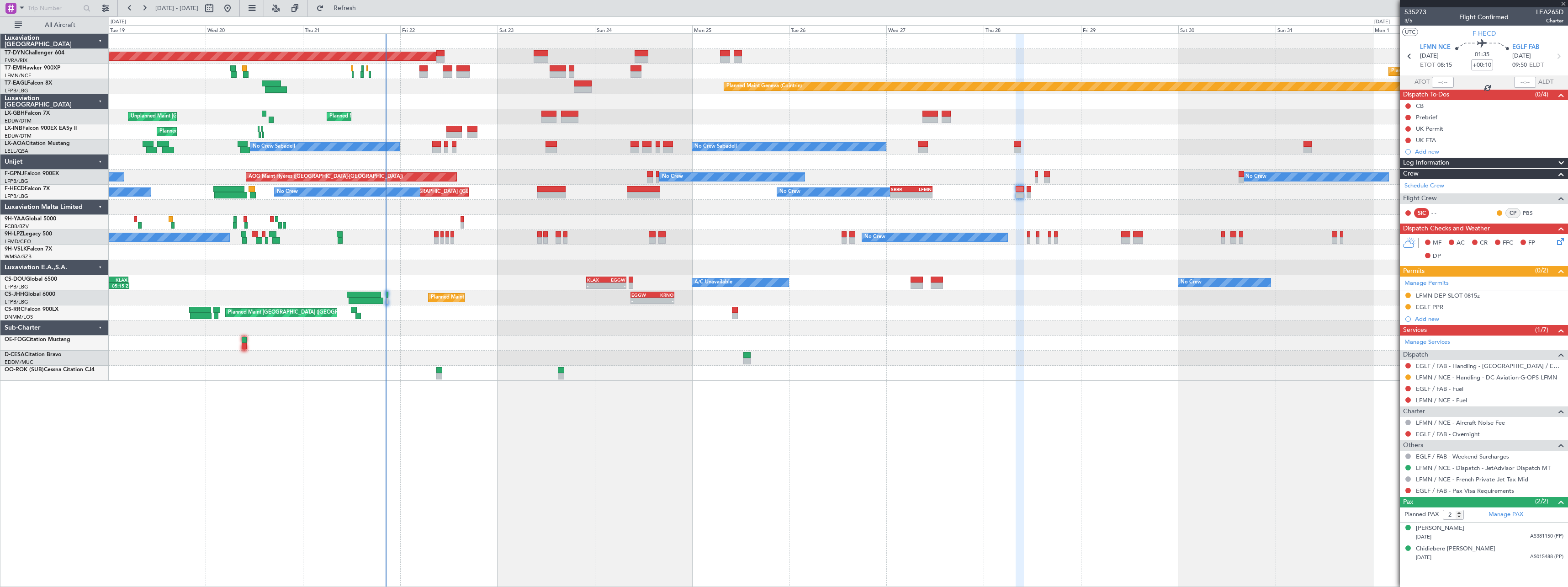
type input "+00:15"
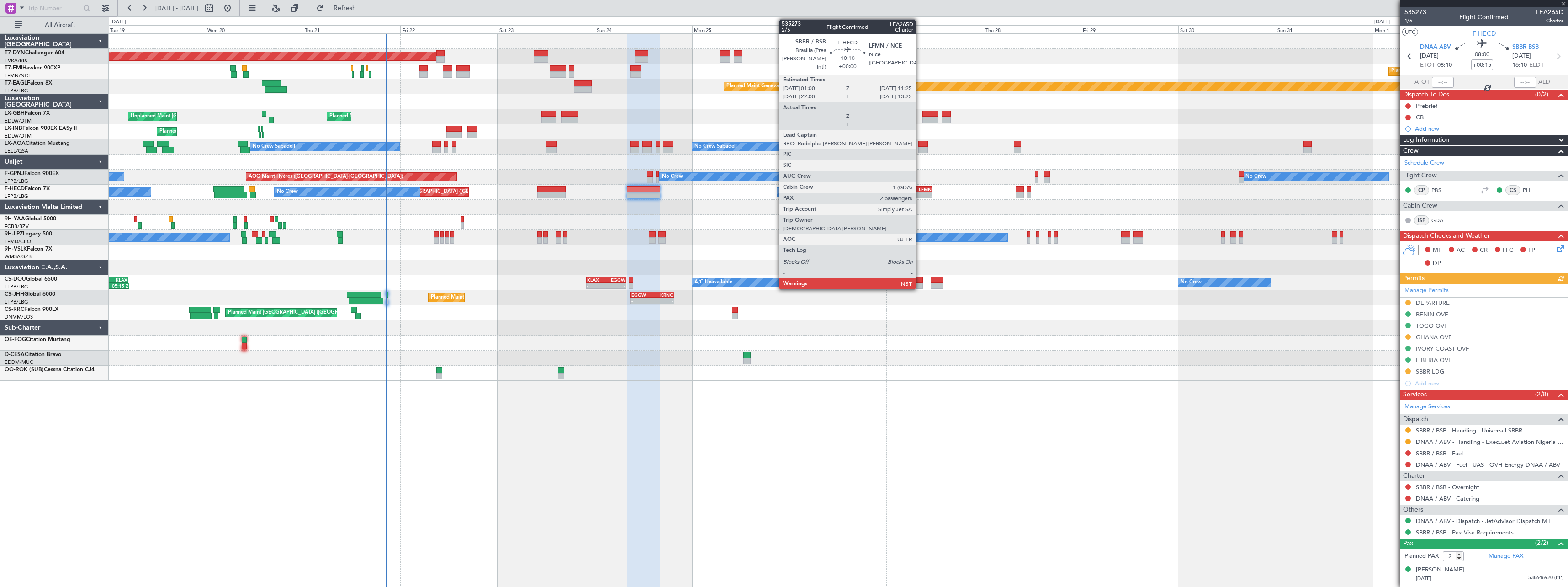
click at [918, 189] on div "LFMN" at bounding box center [921, 189] width 20 height 5
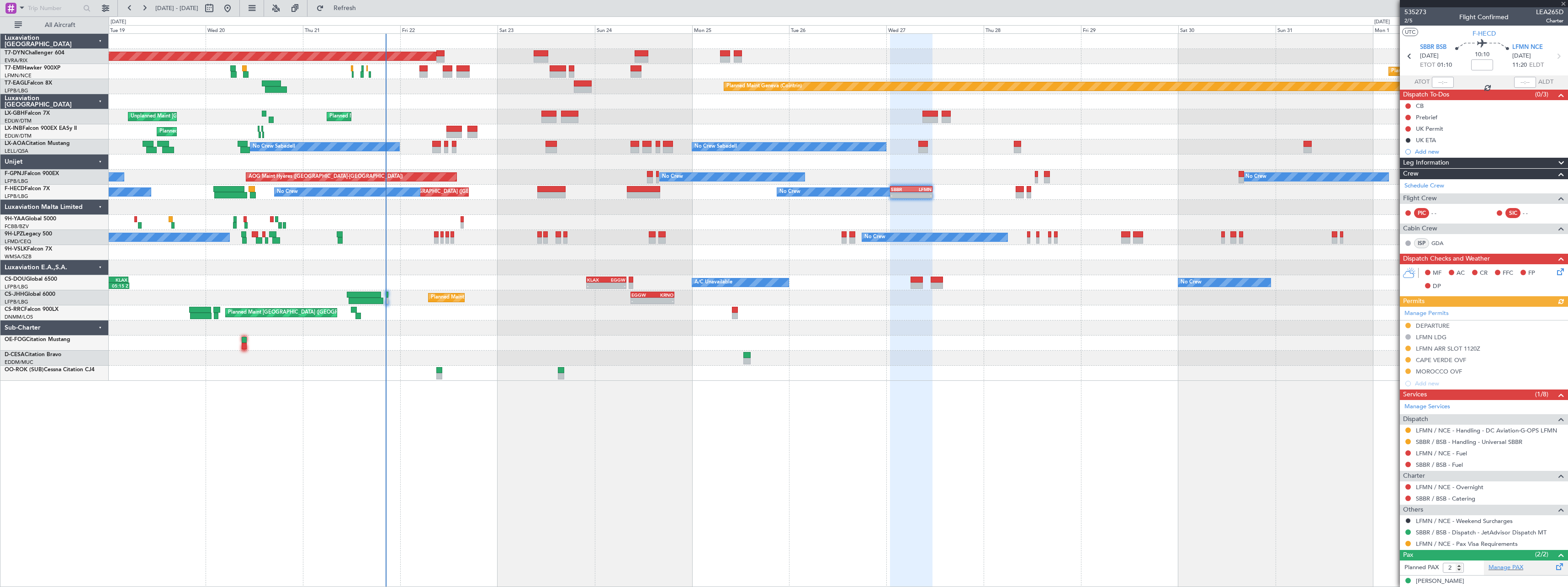
scroll to position [29, 0]
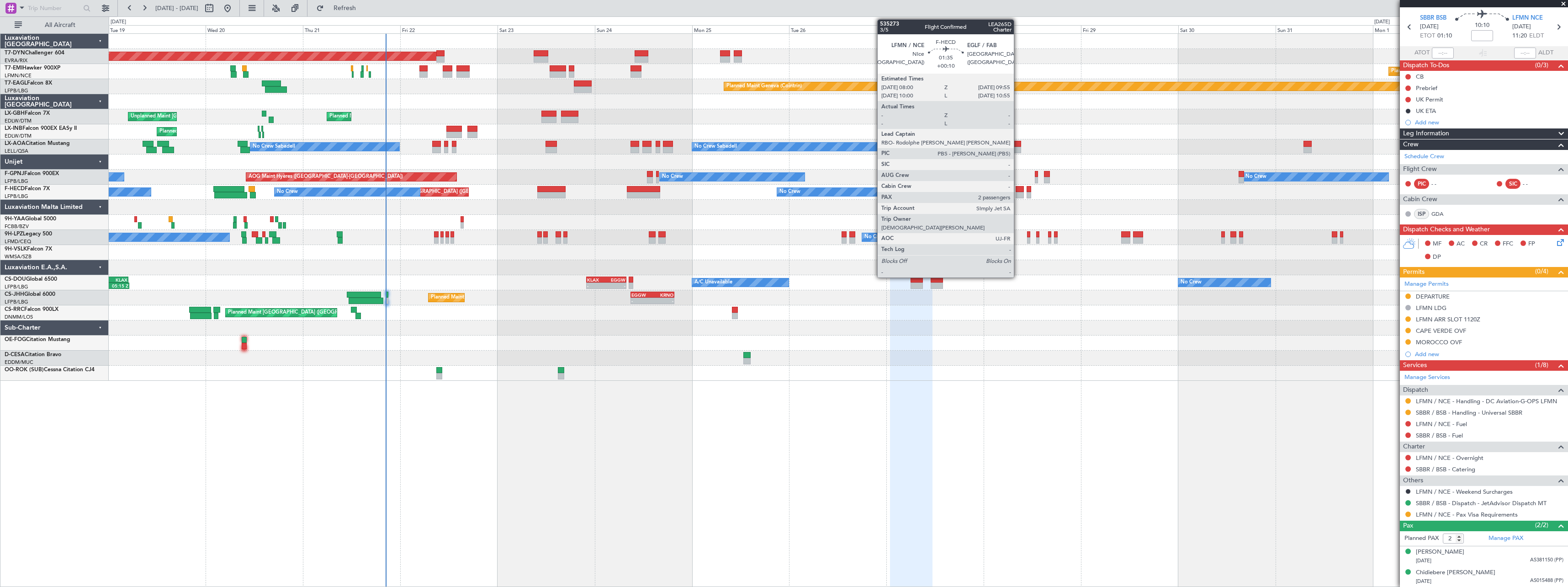
click at [1018, 189] on div at bounding box center [1020, 189] width 9 height 7
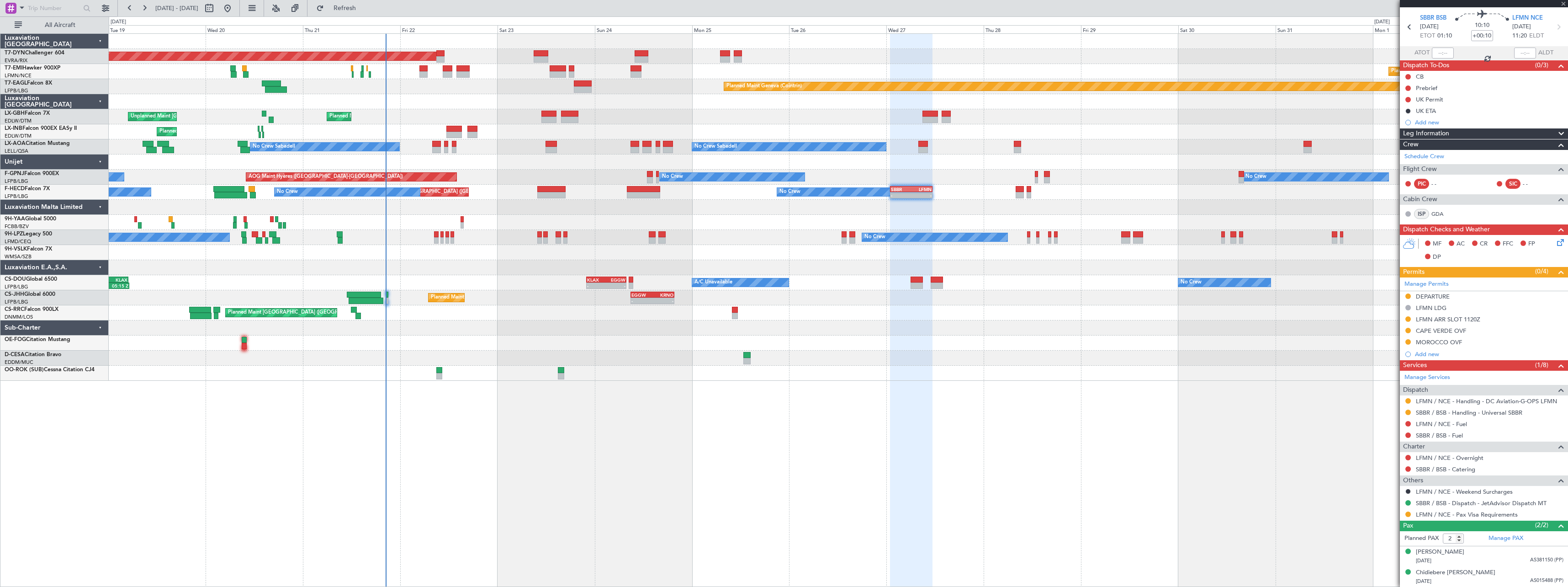
scroll to position [0, 0]
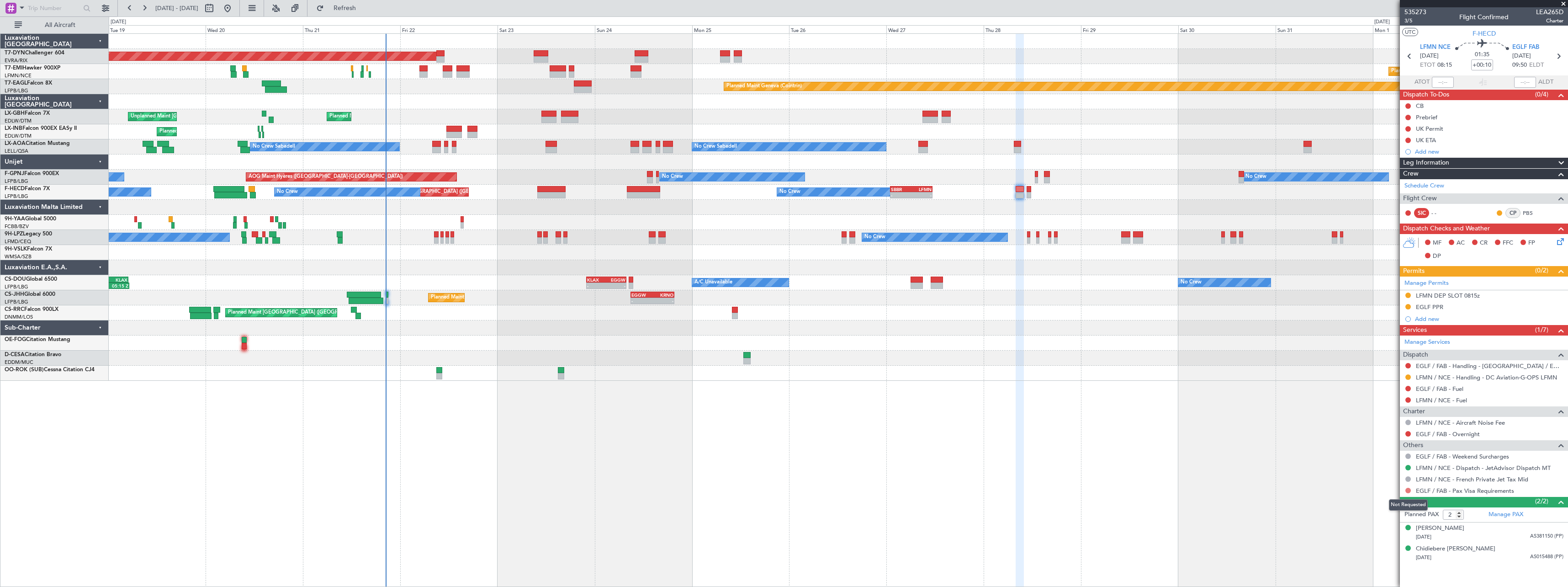
click at [1406, 490] on button at bounding box center [1408, 490] width 5 height 5
click at [1369, 479] on span "Confirmed" at bounding box center [1382, 476] width 29 height 9
click at [1407, 138] on button at bounding box center [1408, 140] width 5 height 5
click at [1399, 181] on span "Completed" at bounding box center [1412, 180] width 30 height 9
click at [1464, 526] on div "[PERSON_NAME]" at bounding box center [1440, 528] width 49 height 9
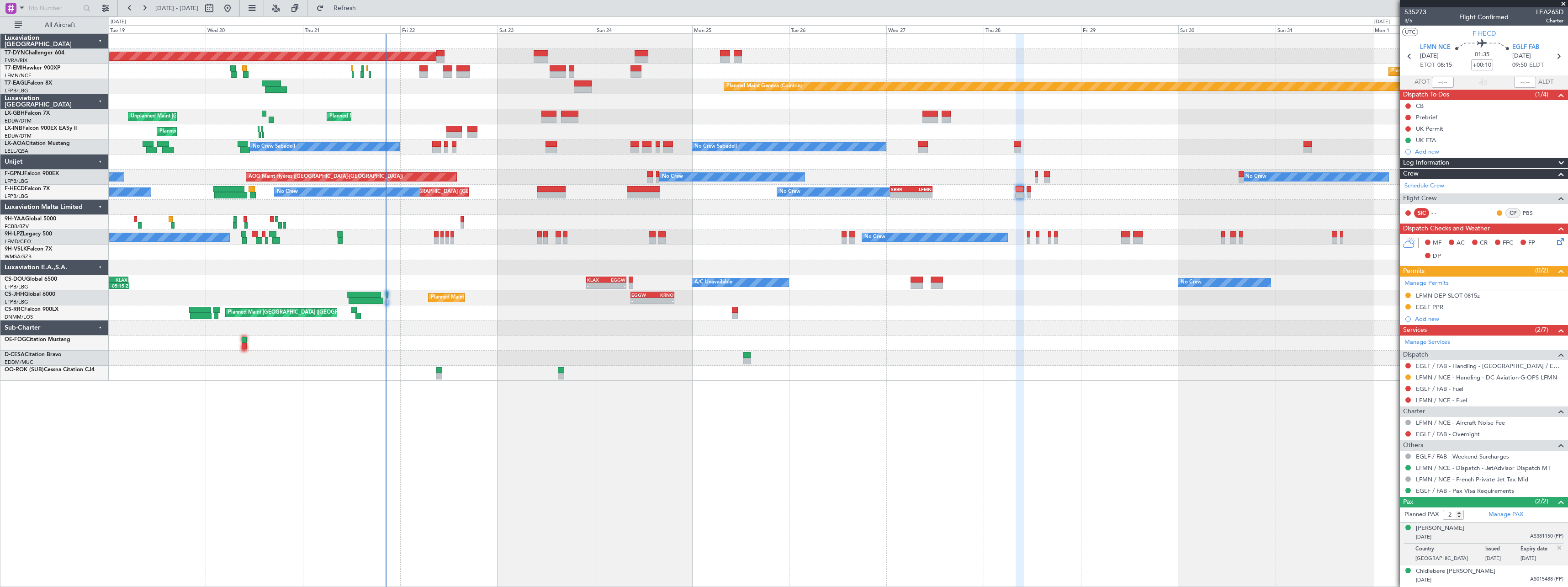
click at [1404, 19] on div "535273 3/5 Flight Confirmed LEA265D Charter" at bounding box center [1484, 16] width 168 height 18
click at [1407, 19] on span "3/5" at bounding box center [1415, 21] width 22 height 8
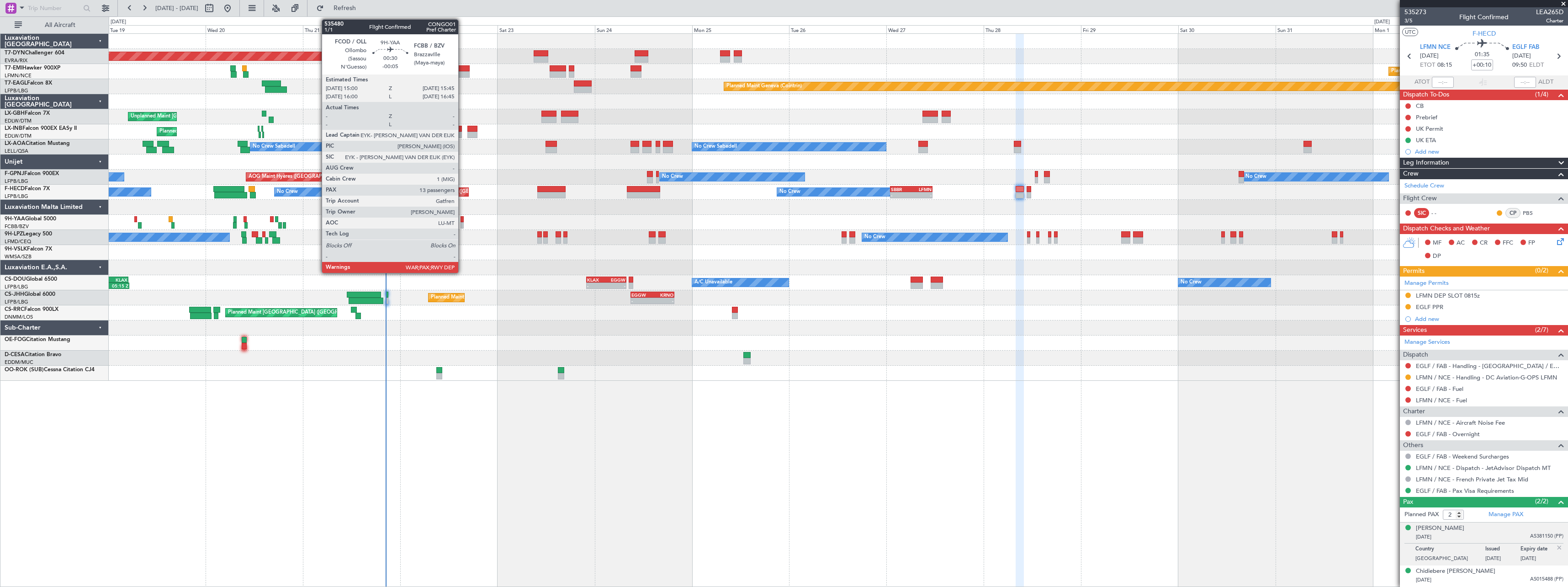
click at [463, 223] on div at bounding box center [462, 225] width 3 height 7
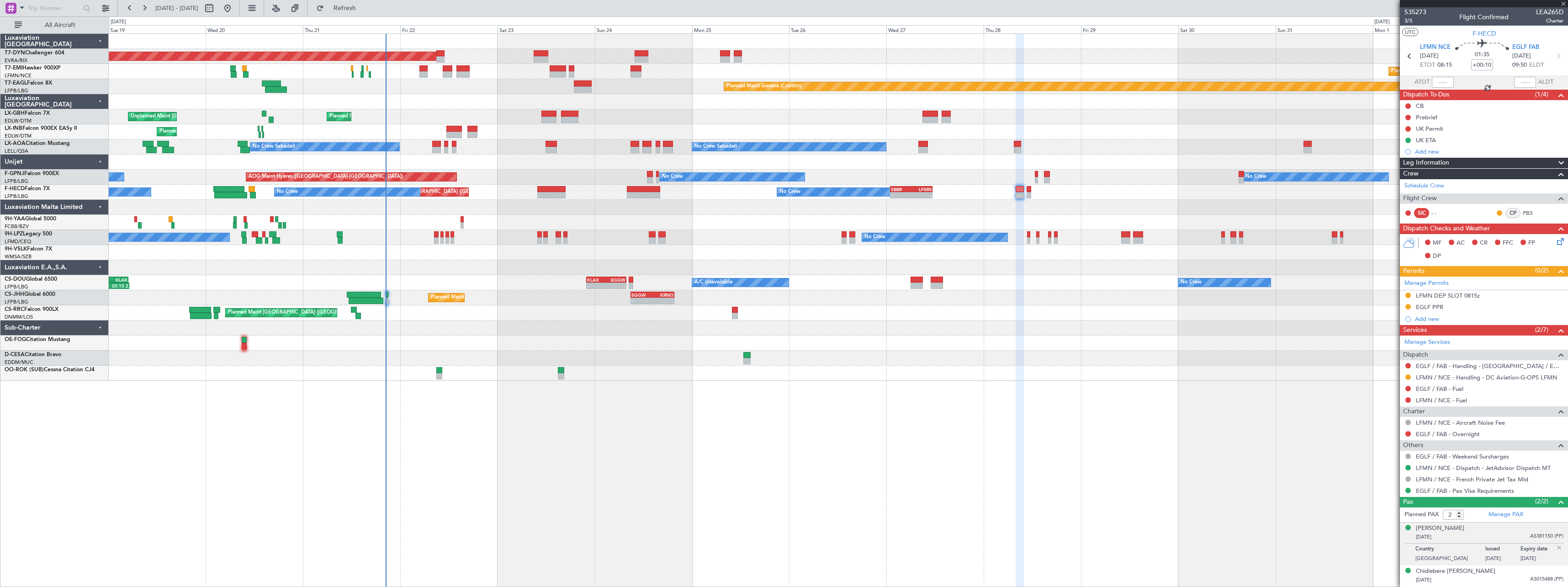
type input "-00:05"
type input "13"
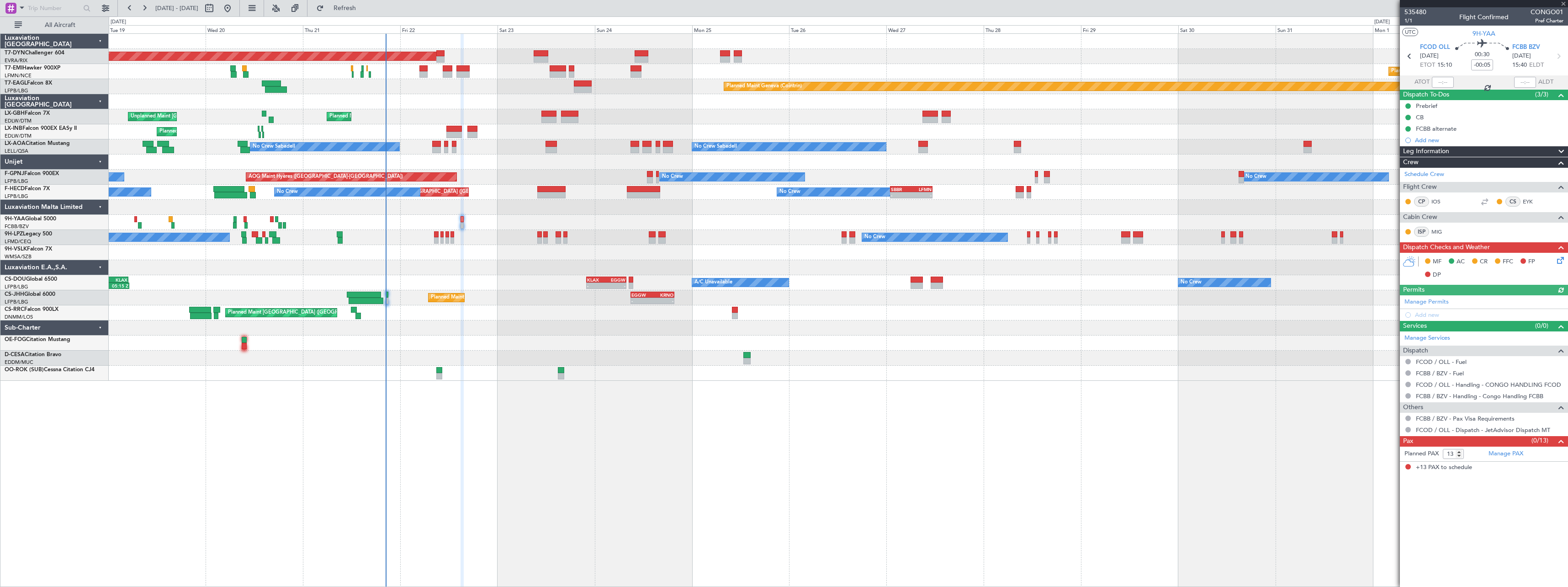
click at [1561, 262] on icon at bounding box center [1559, 259] width 7 height 7
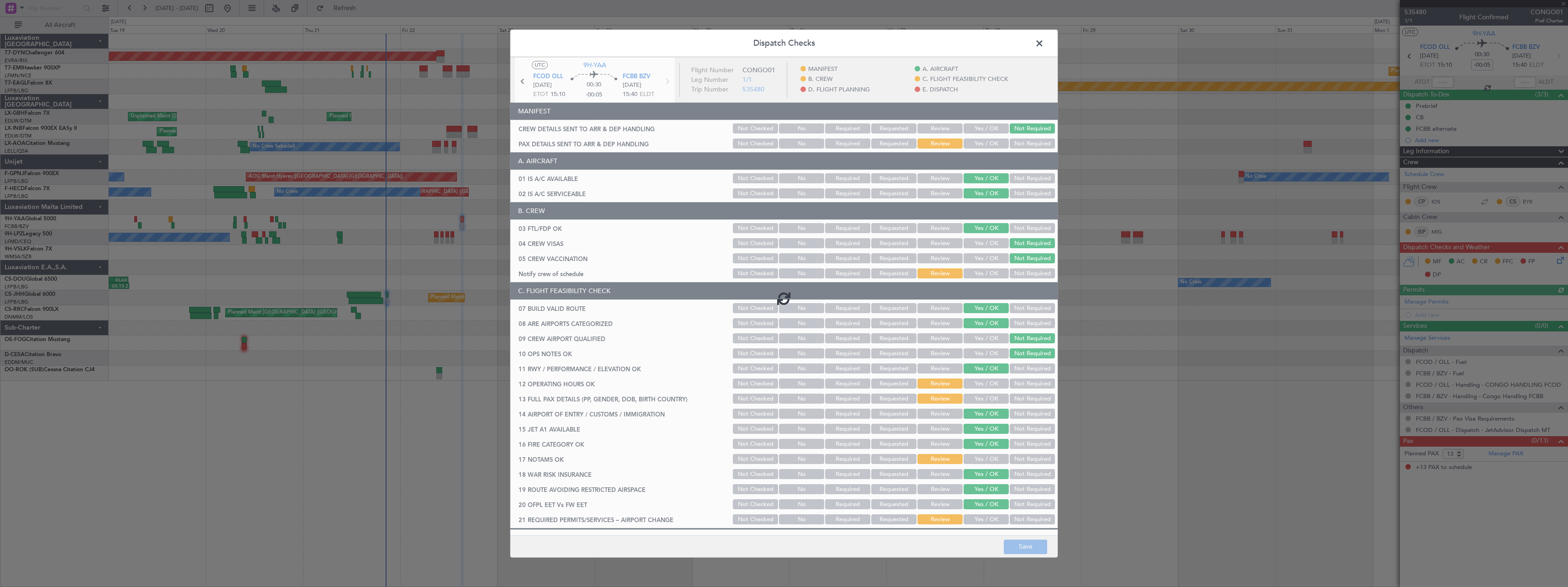
click at [1020, 143] on div at bounding box center [783, 298] width 547 height 482
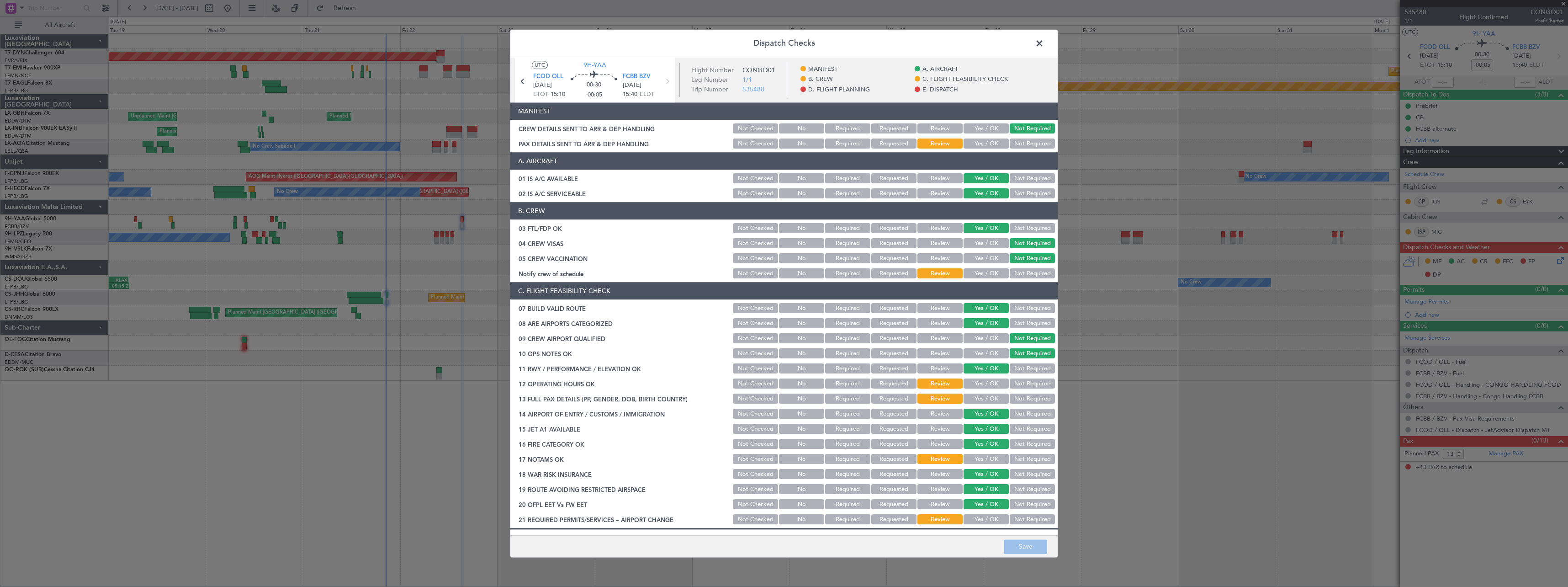
click at [1020, 143] on button "Not Required" at bounding box center [1032, 144] width 45 height 10
click at [1043, 541] on button "Save" at bounding box center [1025, 547] width 43 height 15
click at [1044, 40] on span at bounding box center [1044, 46] width 0 height 18
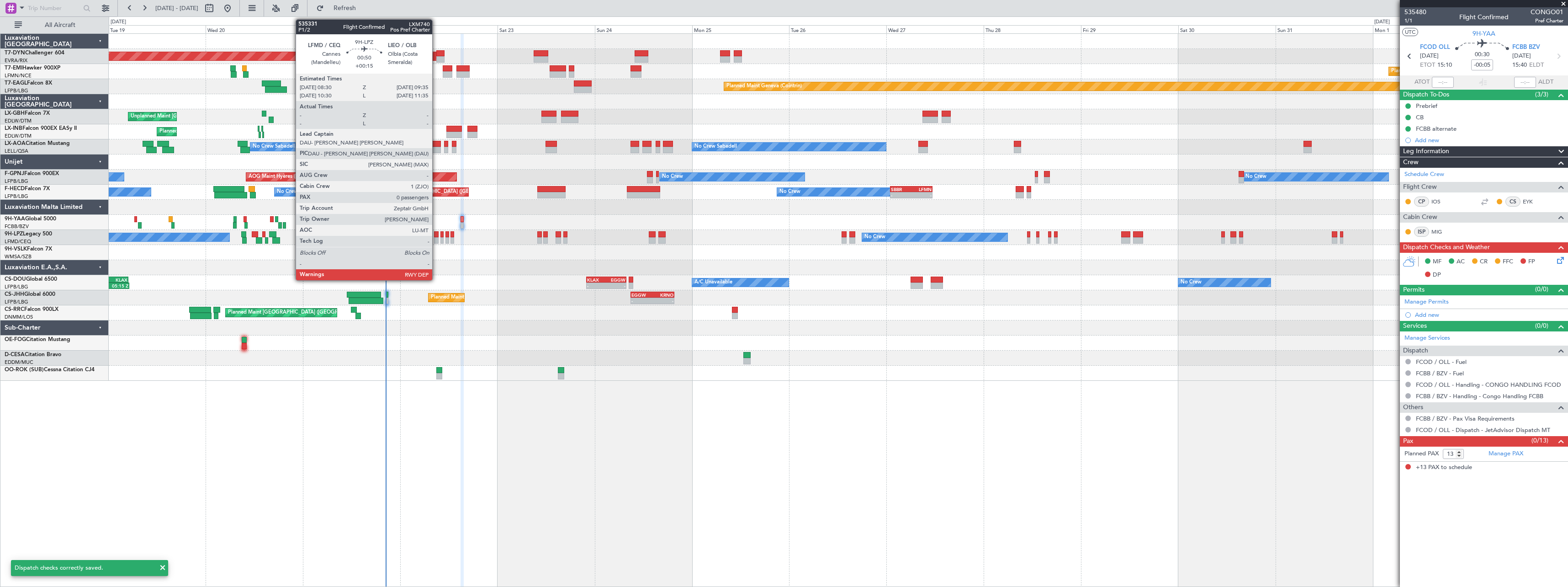
click at [436, 240] on div at bounding box center [436, 241] width 5 height 7
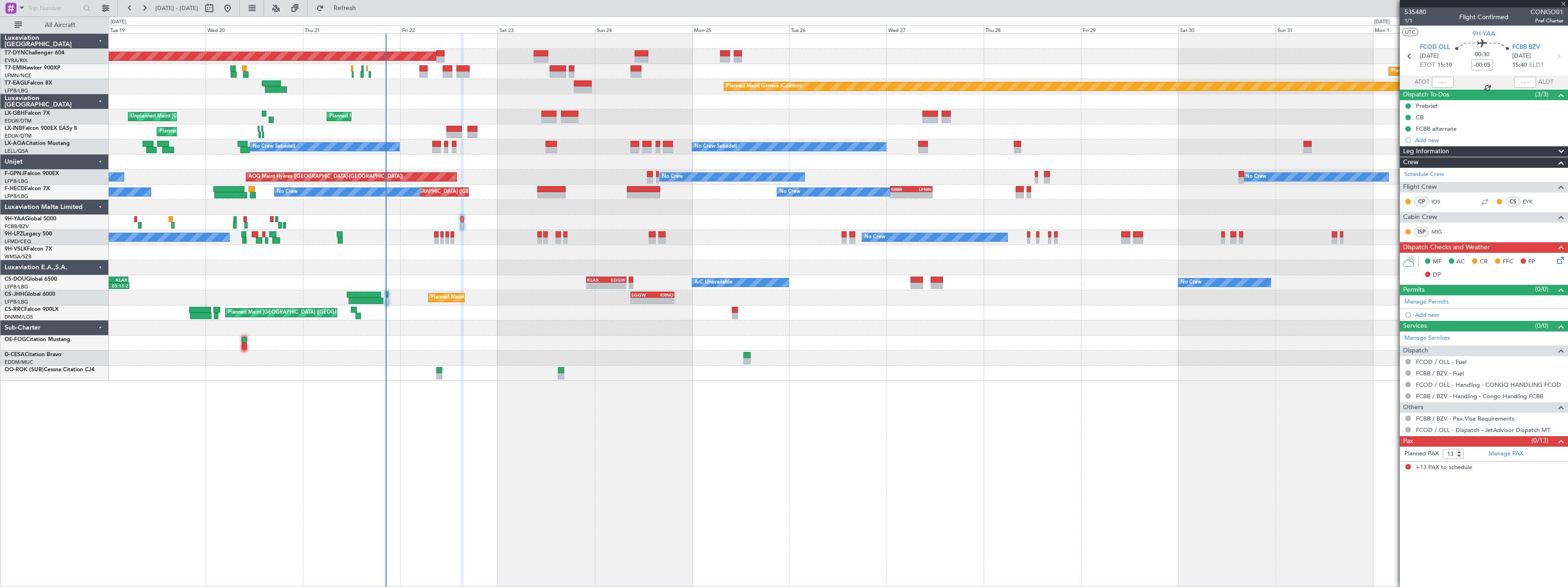
type input "+00:15"
type input "0"
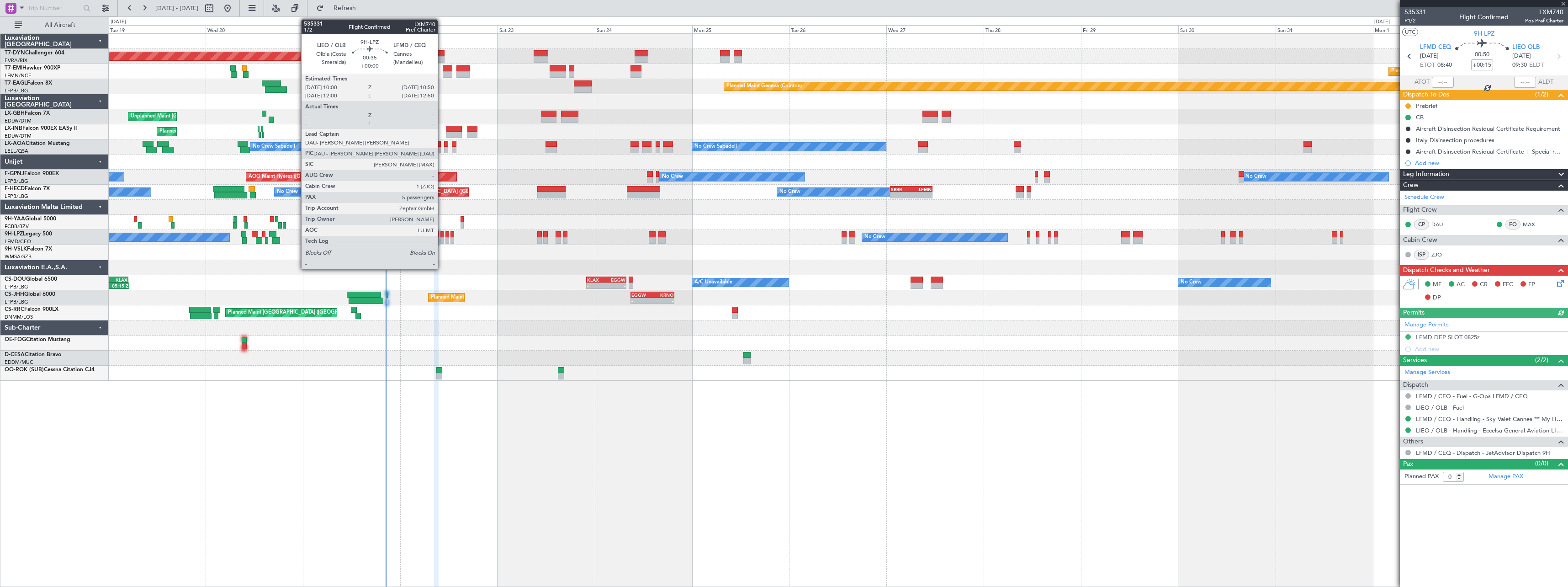
click at [442, 237] on div at bounding box center [443, 241] width 4 height 7
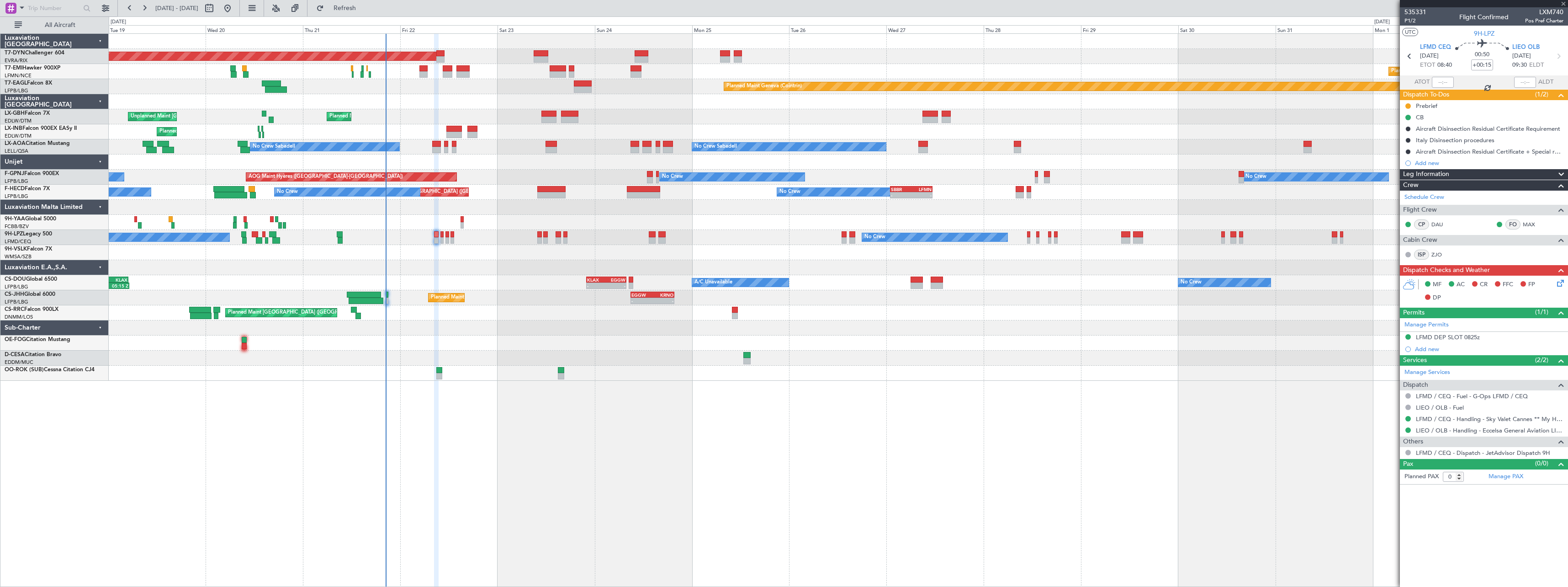
type input "5"
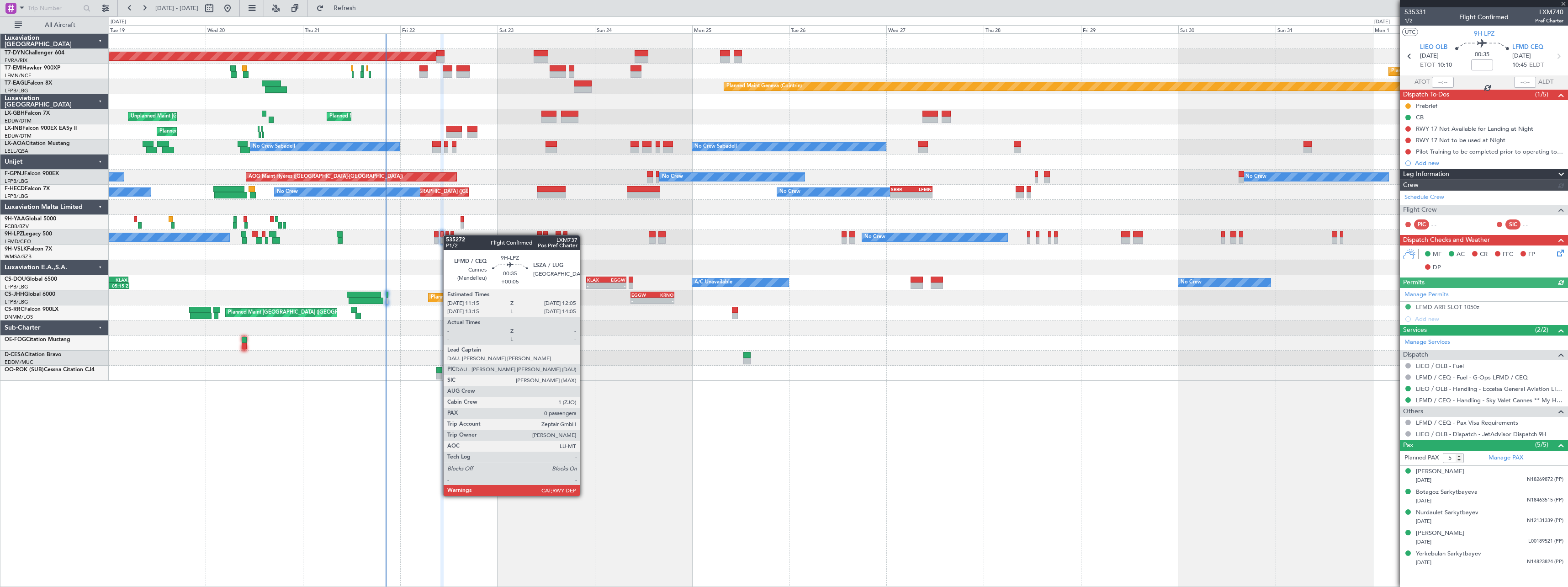
click at [448, 235] on div at bounding box center [447, 234] width 4 height 7
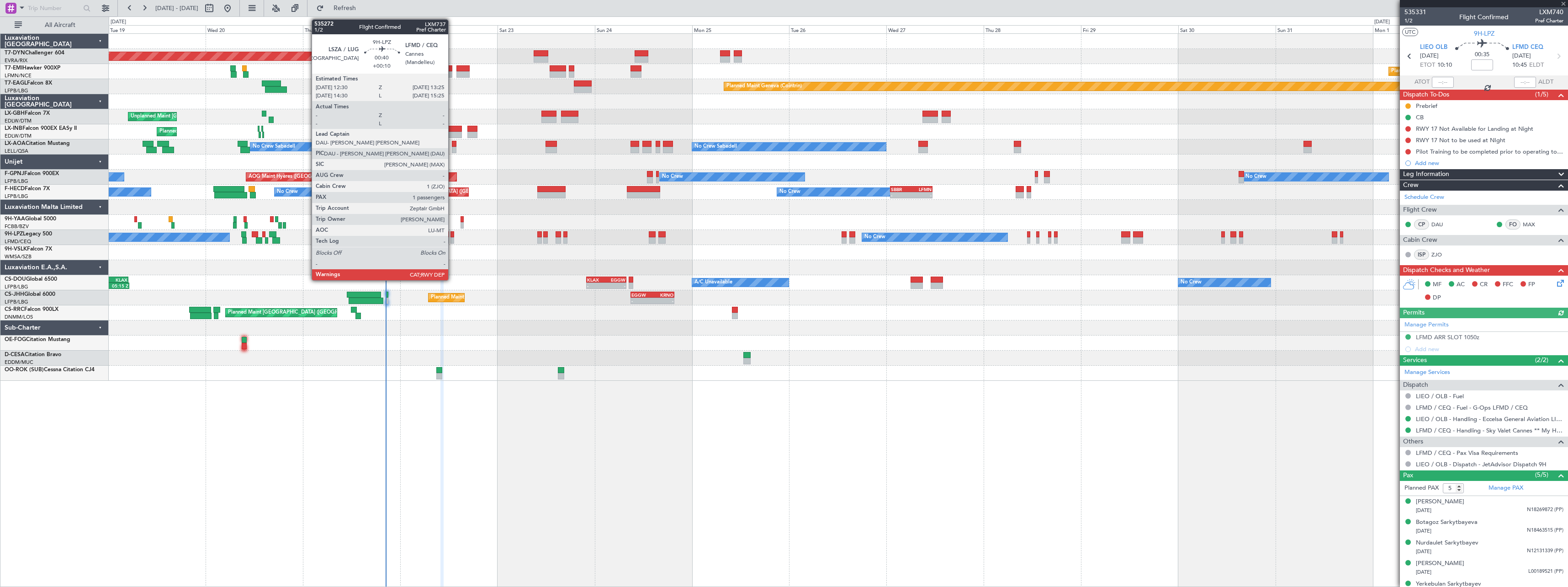
type input "+00:05"
type input "0"
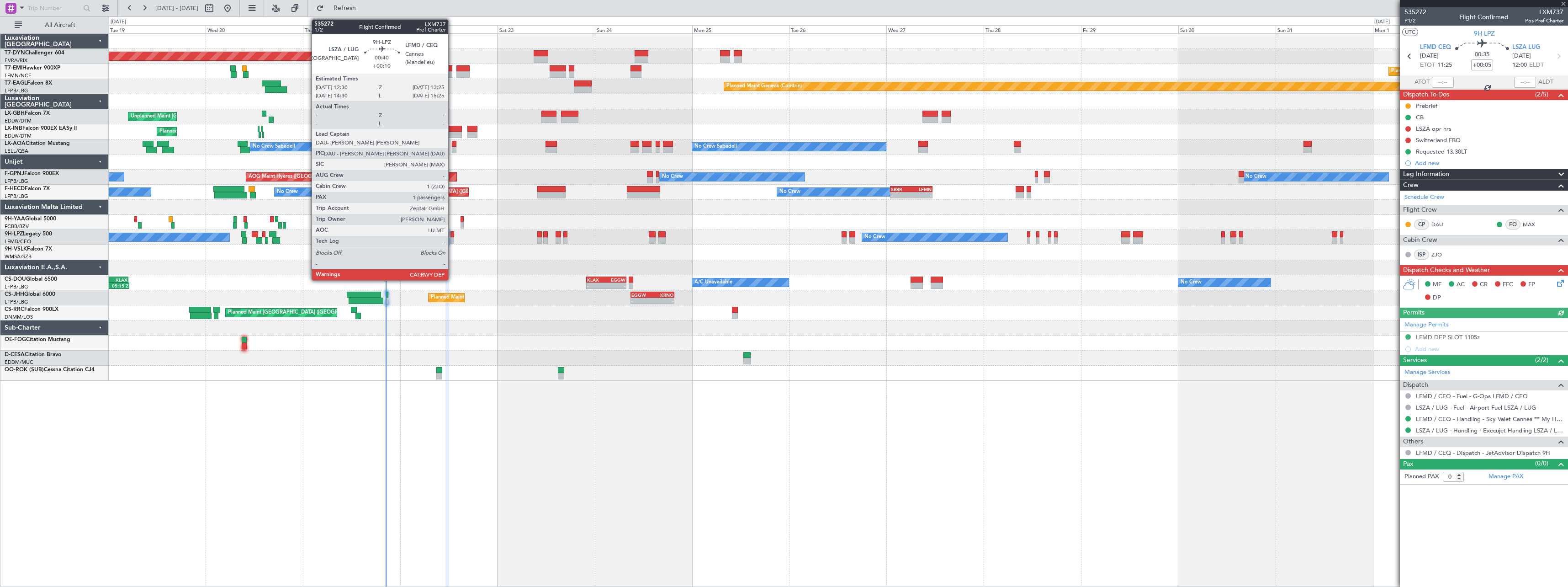
click at [452, 236] on div at bounding box center [452, 234] width 4 height 7
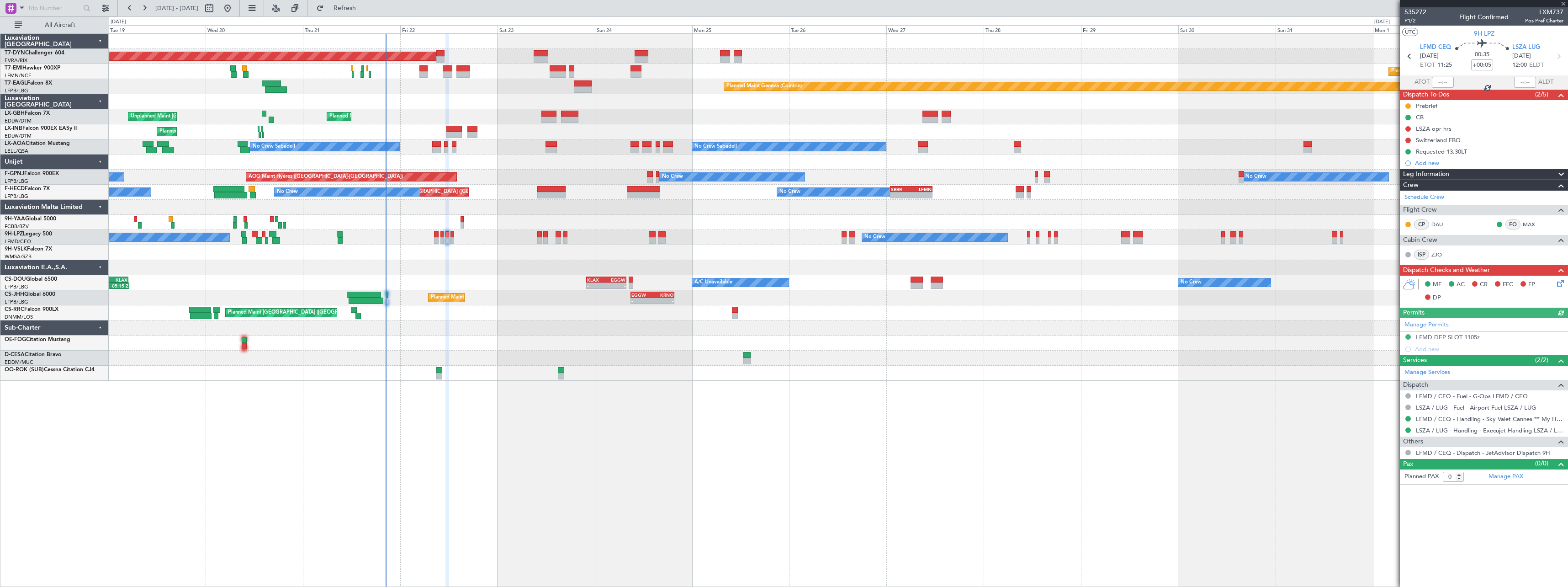
type input "+00:10"
type input "1"
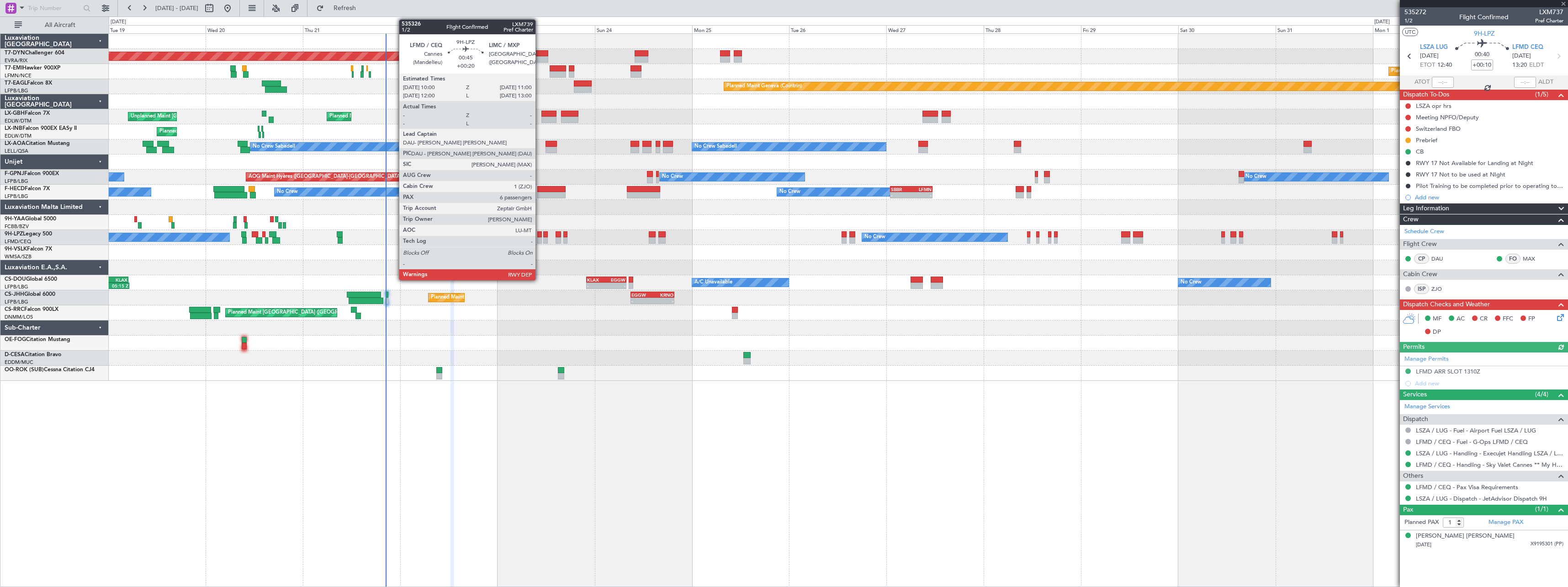
click at [539, 236] on div at bounding box center [539, 234] width 4 height 7
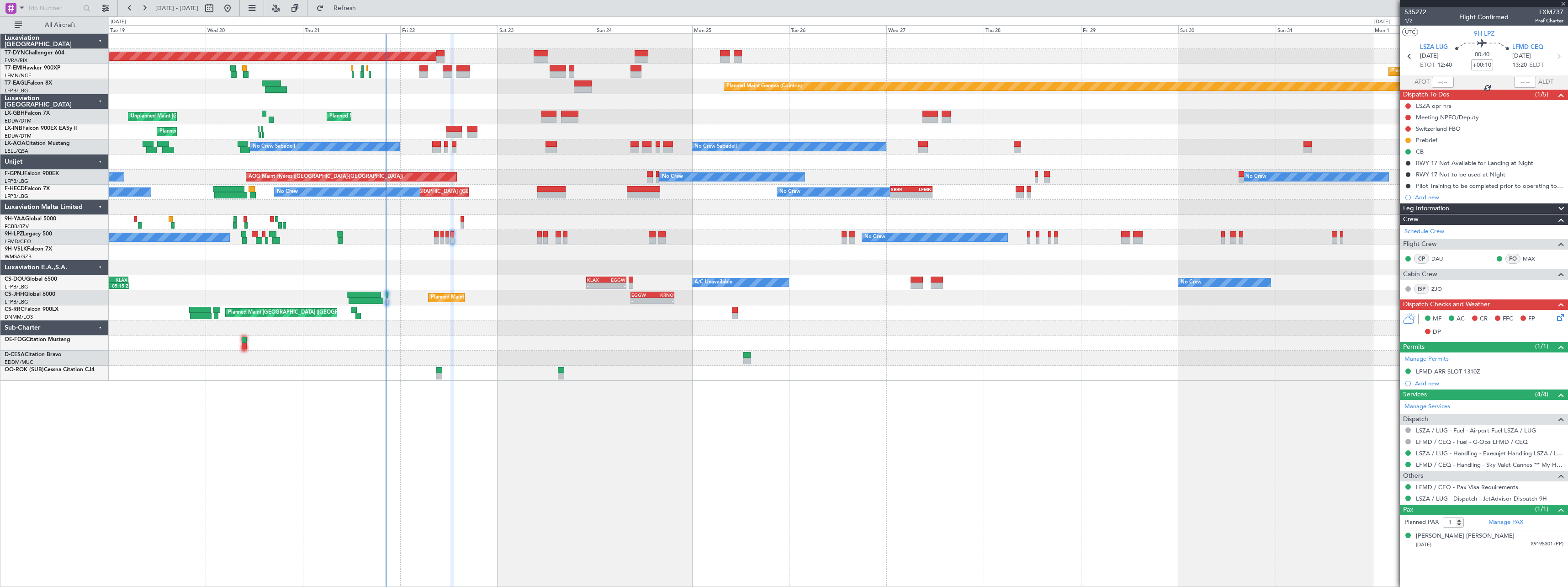
type input "+00:20"
type input "6"
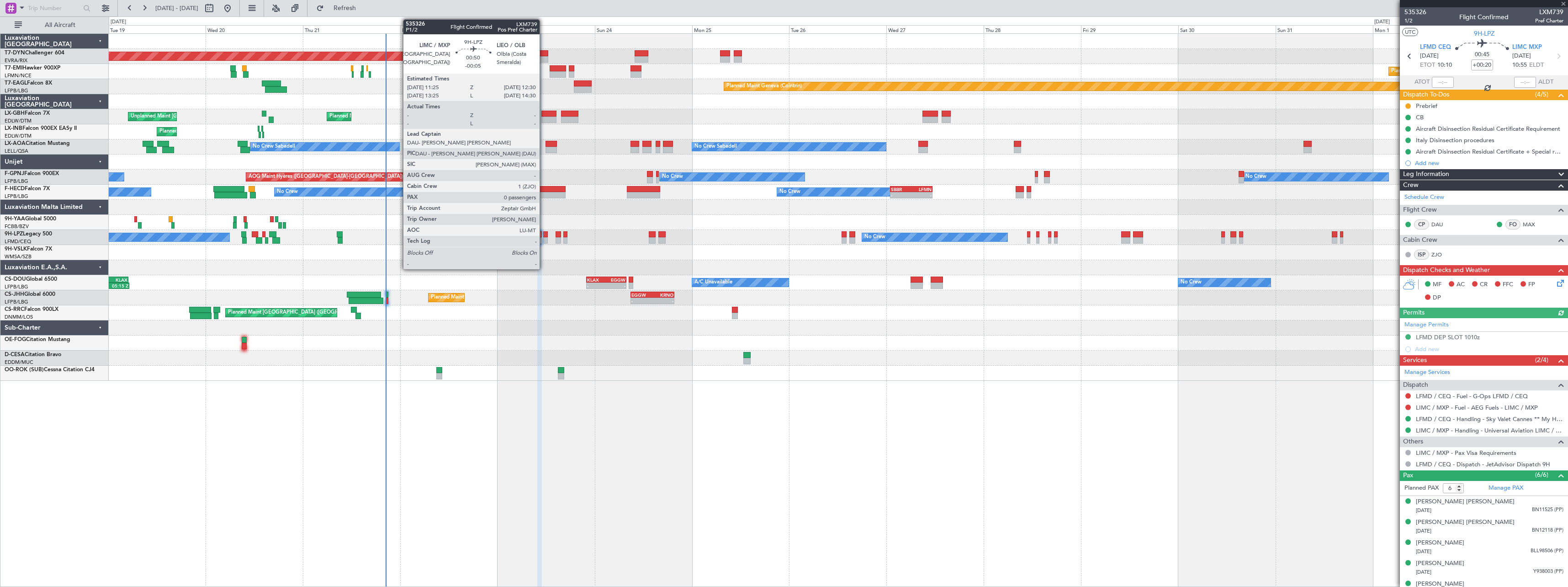
click at [544, 236] on div at bounding box center [545, 234] width 5 height 7
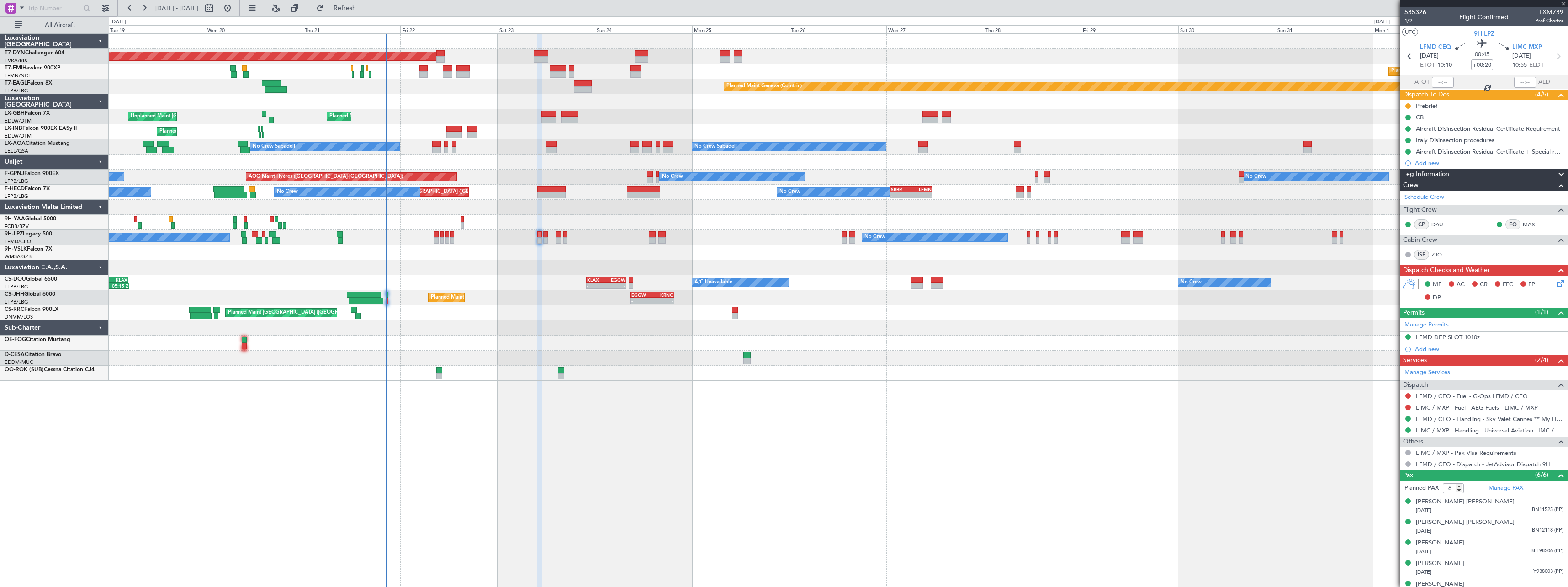
type input "-00:05"
type input "0"
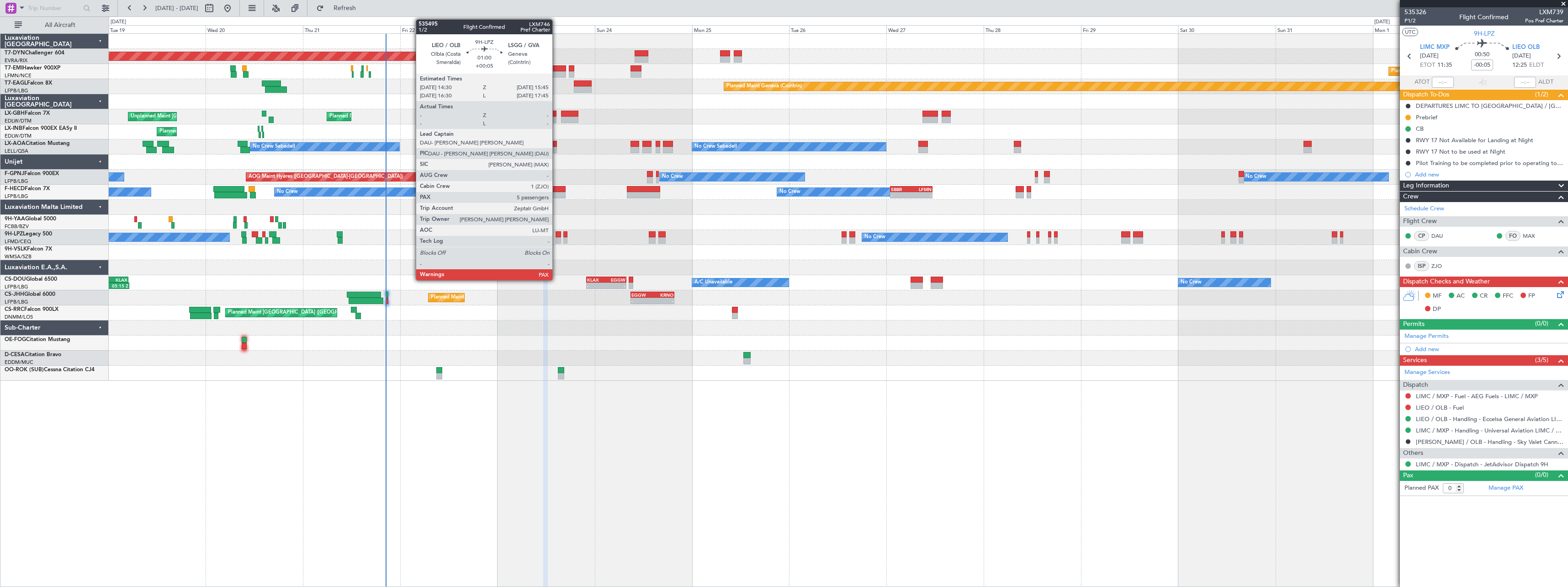
click at [557, 236] on div at bounding box center [558, 234] width 5 height 7
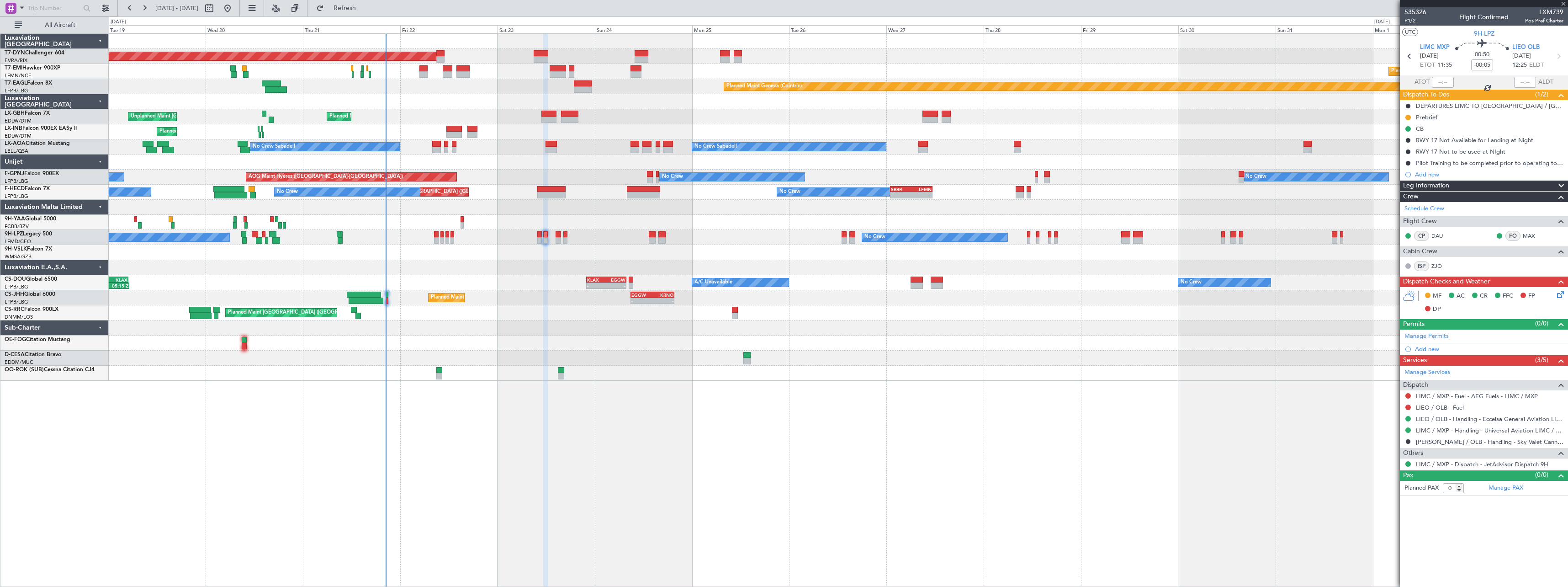
type input "+00:05"
type input "6"
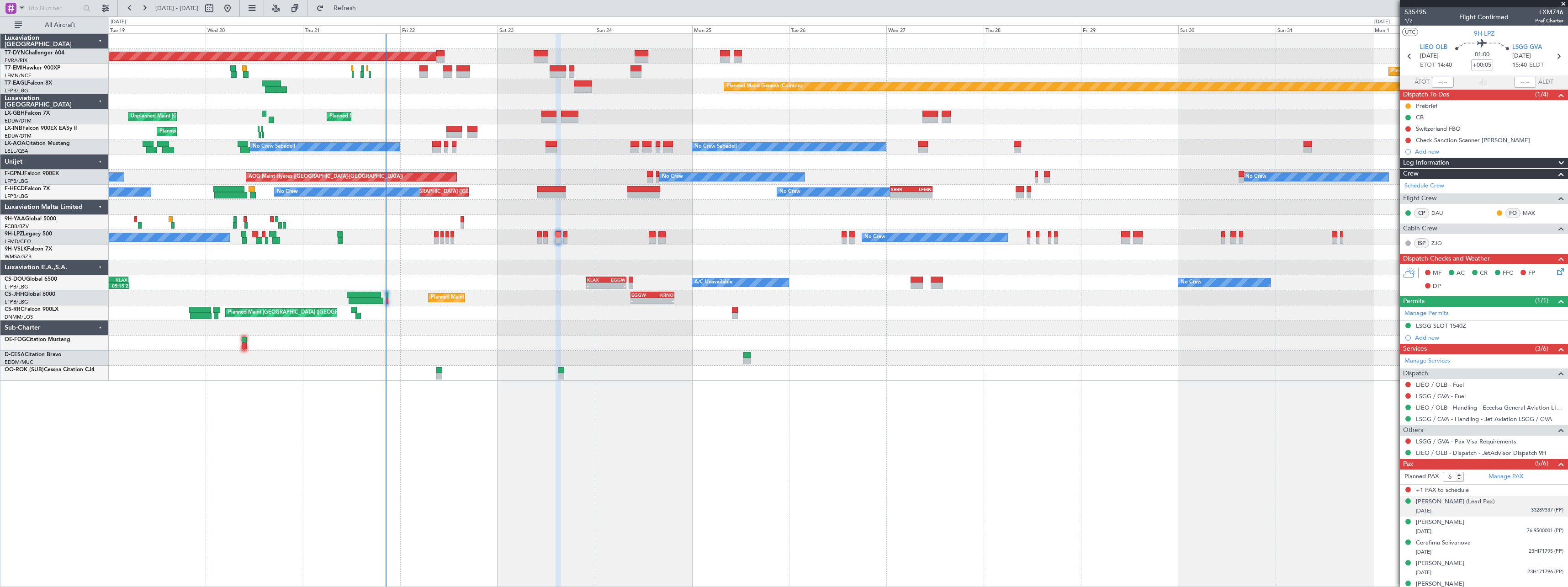
click at [1501, 512] on div "09/09/1996 33289337 (PP)" at bounding box center [1489, 511] width 147 height 9
click at [1494, 547] on div "Antonida Selivanova 12/03/1950 76 9500001 (PP)" at bounding box center [1489, 549] width 147 height 18
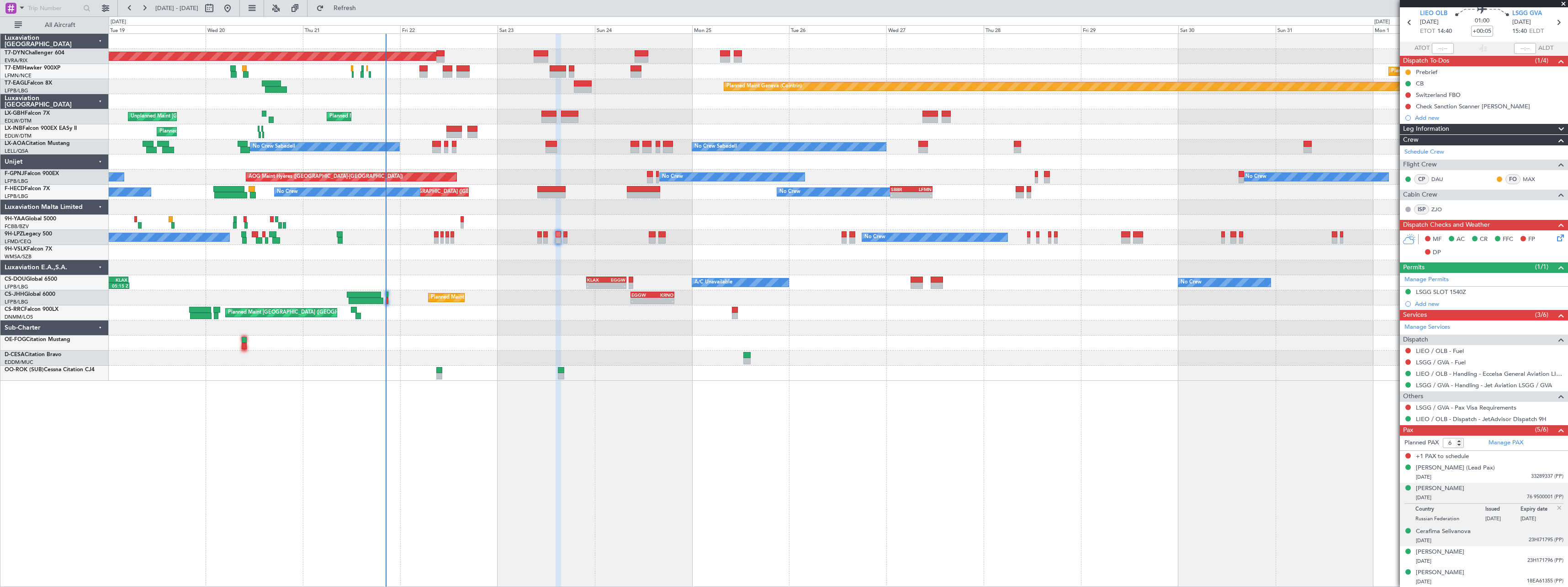
click at [1496, 540] on div "29/07/2015 23HI71795 (PP)" at bounding box center [1489, 540] width 147 height 9
click at [1489, 561] on div "14/03/2009 23H171796 (PP)" at bounding box center [1489, 561] width 147 height 9
click at [1488, 572] on div "Natalia Selivanova 25/10/1970 18EA61355 (PP)" at bounding box center [1489, 577] width 147 height 18
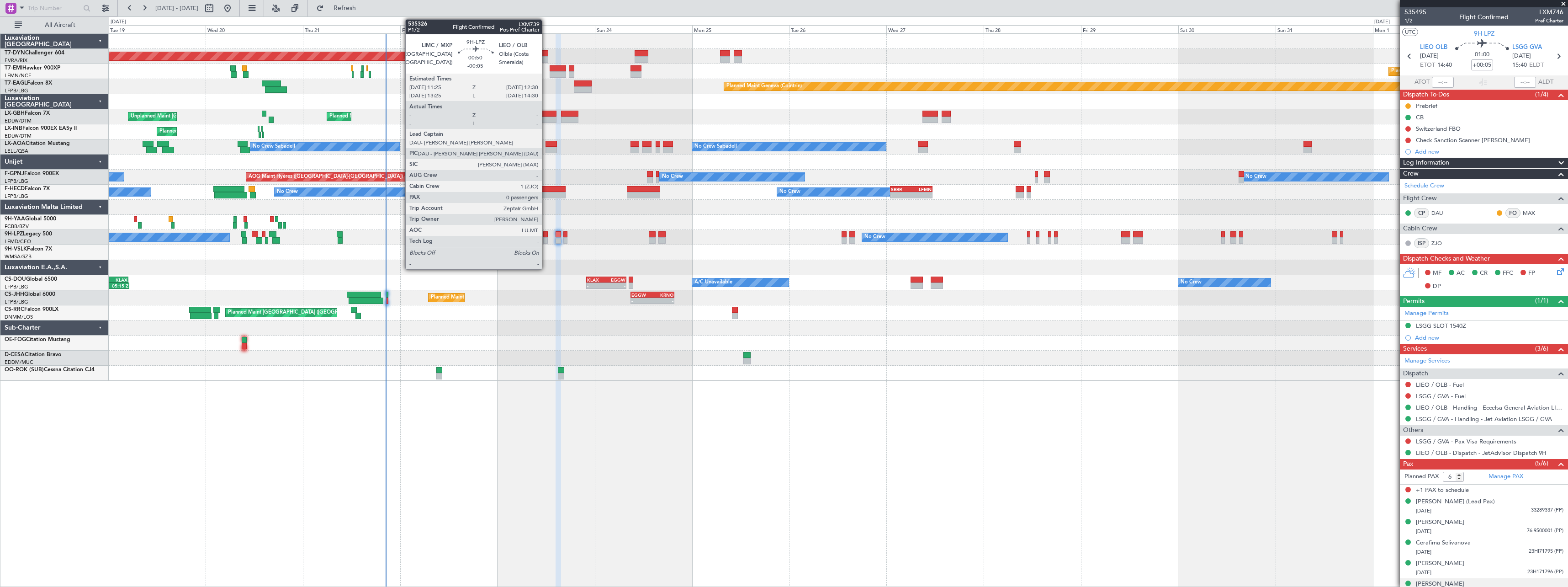
click at [546, 236] on div at bounding box center [545, 234] width 5 height 7
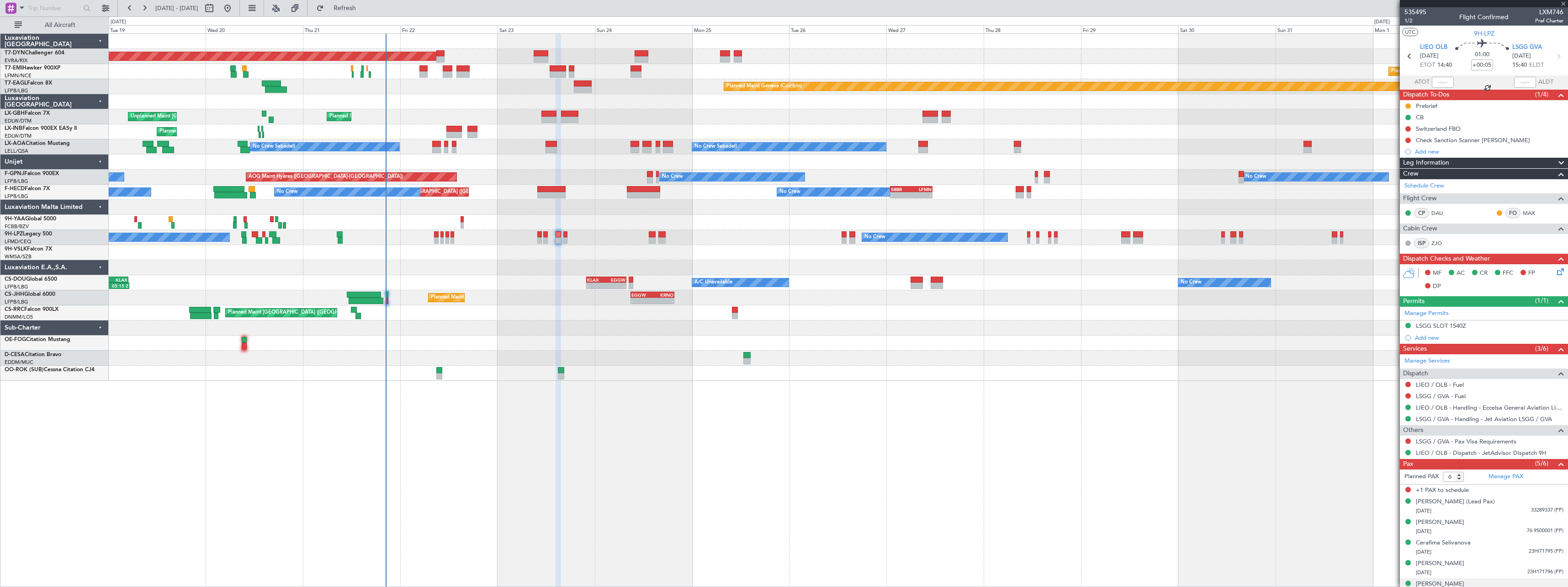
type input "-00:05"
type input "0"
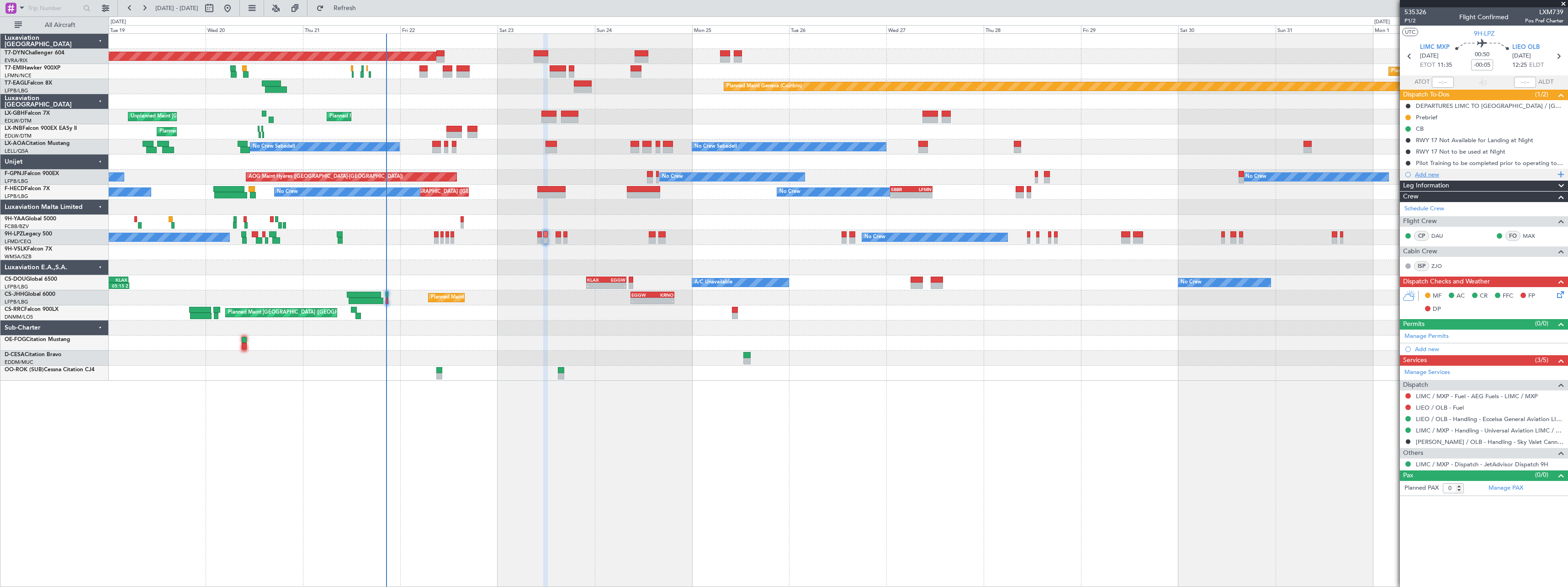
click at [1429, 175] on div "Add new" at bounding box center [1485, 174] width 140 height 8
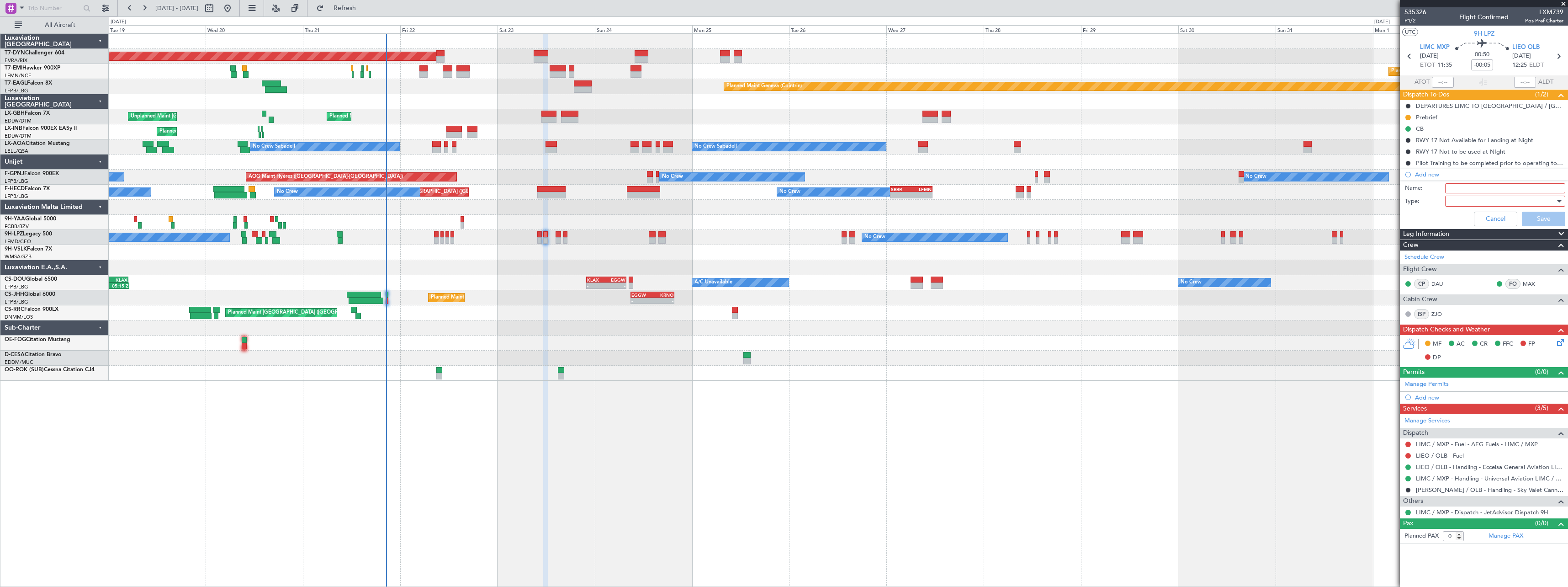
click at [1474, 189] on input "Name:" at bounding box center [1505, 188] width 120 height 10
type input "A/C Disinsection"
click at [1454, 202] on div at bounding box center [1502, 201] width 107 height 14
click at [1458, 220] on span "Generic" at bounding box center [1500, 220] width 112 height 14
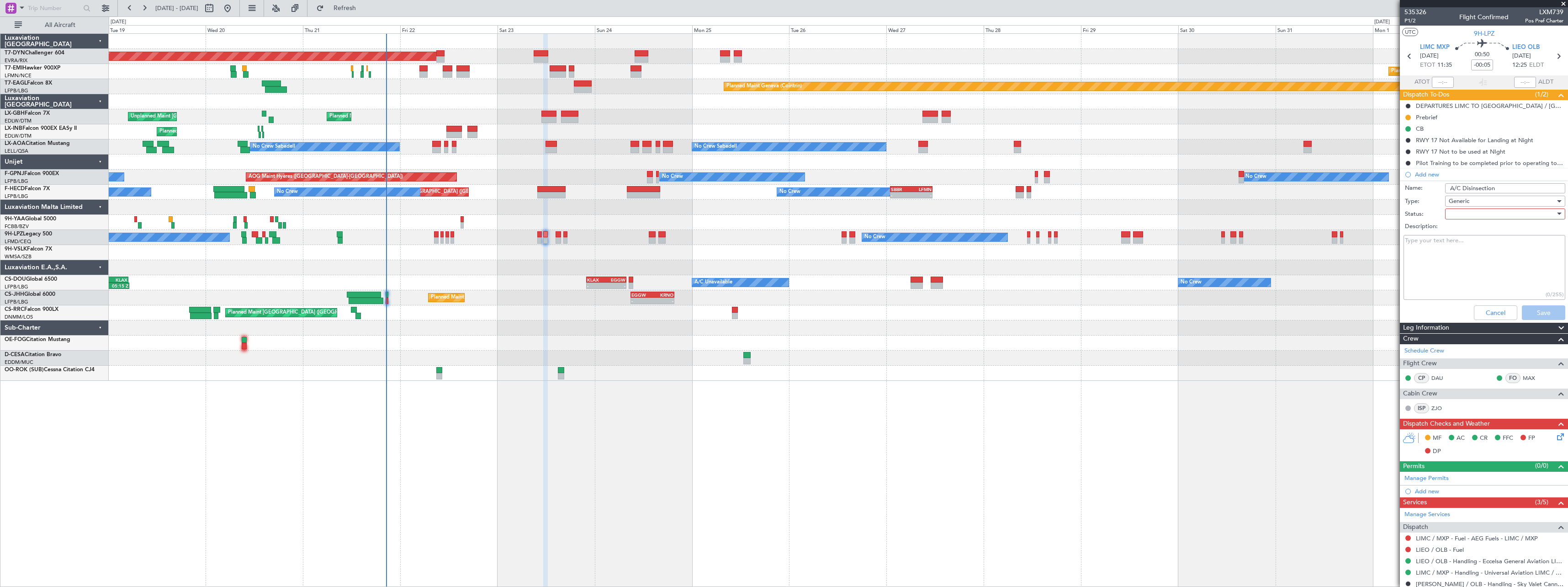
click at [1458, 215] on div at bounding box center [1502, 214] width 107 height 14
drag, startPoint x: 1465, startPoint y: 248, endPoint x: 1481, endPoint y: 254, distance: 17.1
click at [1465, 248] on span "In Progress" at bounding box center [1501, 246] width 107 height 14
click at [1541, 311] on button "Save" at bounding box center [1543, 312] width 43 height 15
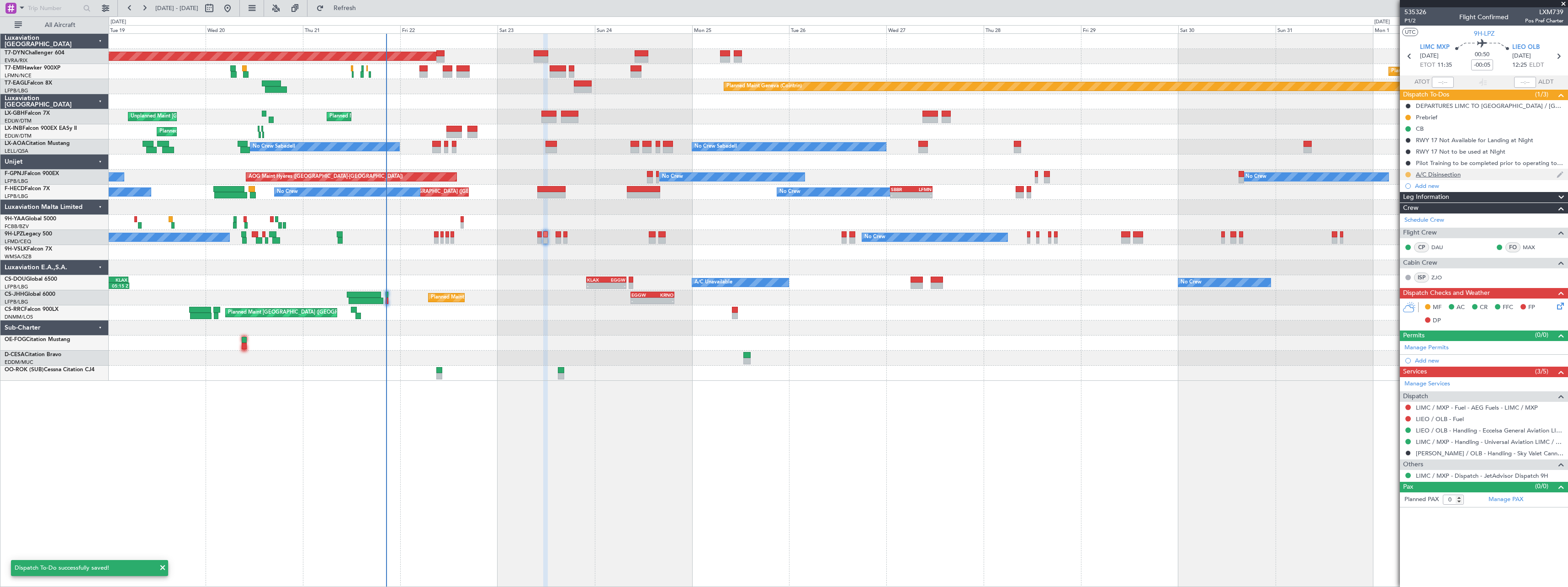
click at [1410, 173] on button at bounding box center [1408, 174] width 5 height 5
click at [1401, 226] on span "Cancelled" at bounding box center [1410, 228] width 26 height 9
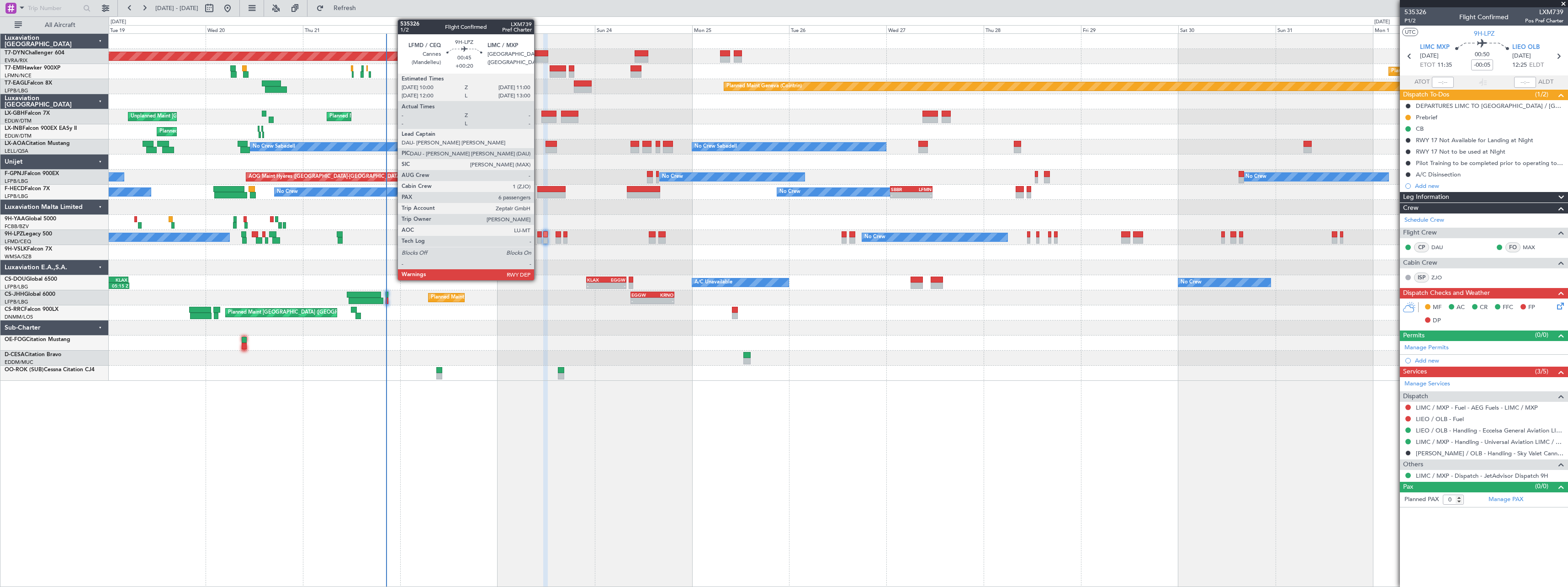
click at [538, 237] on div at bounding box center [539, 234] width 4 height 7
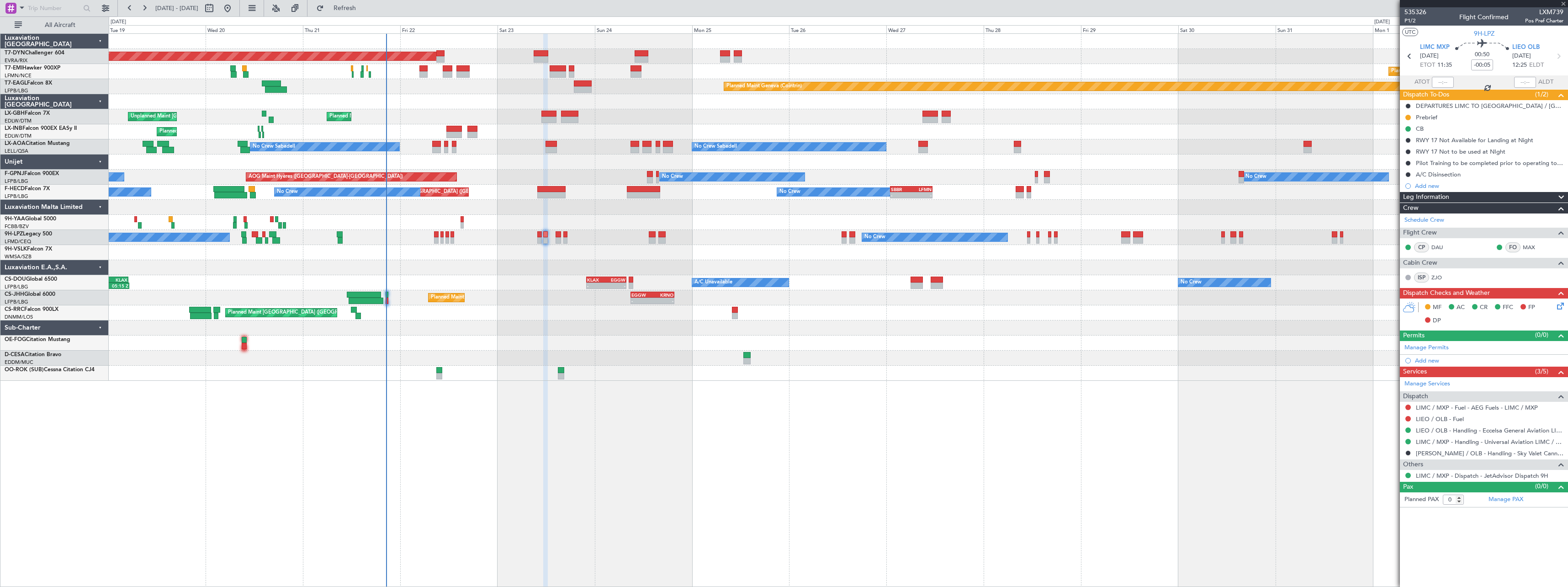
type input "+00:20"
type input "6"
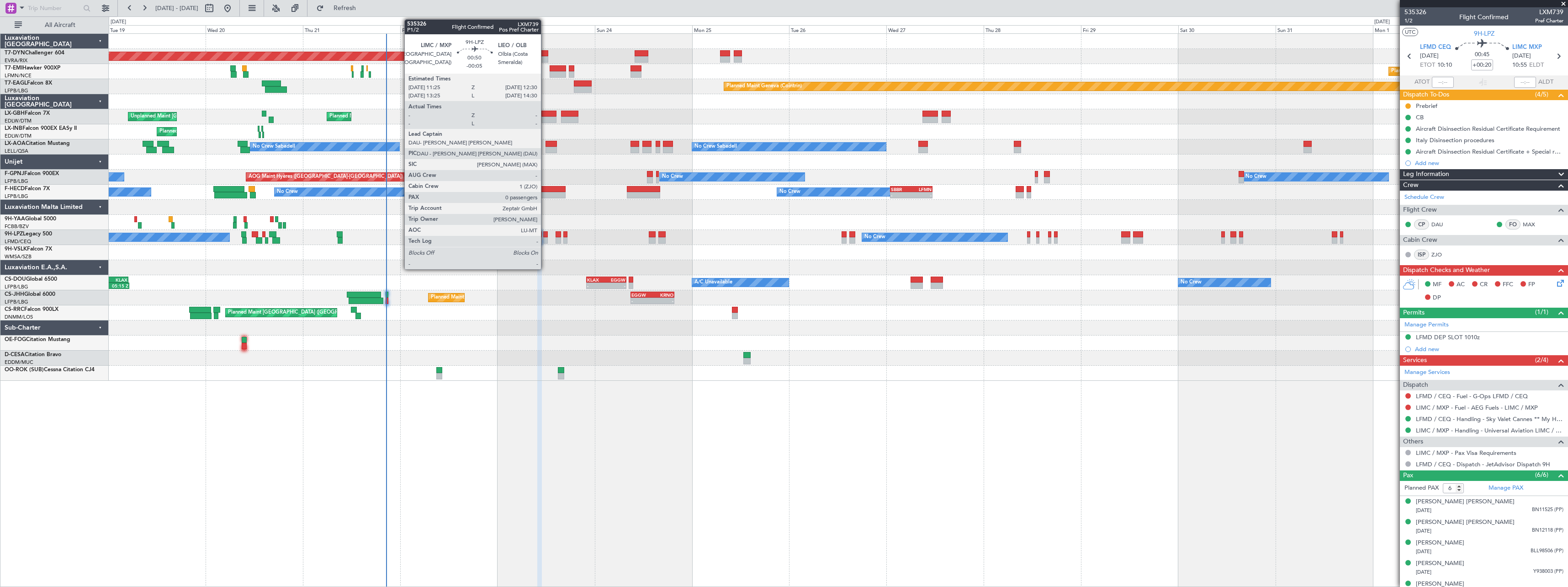
click at [545, 239] on div at bounding box center [545, 241] width 5 height 7
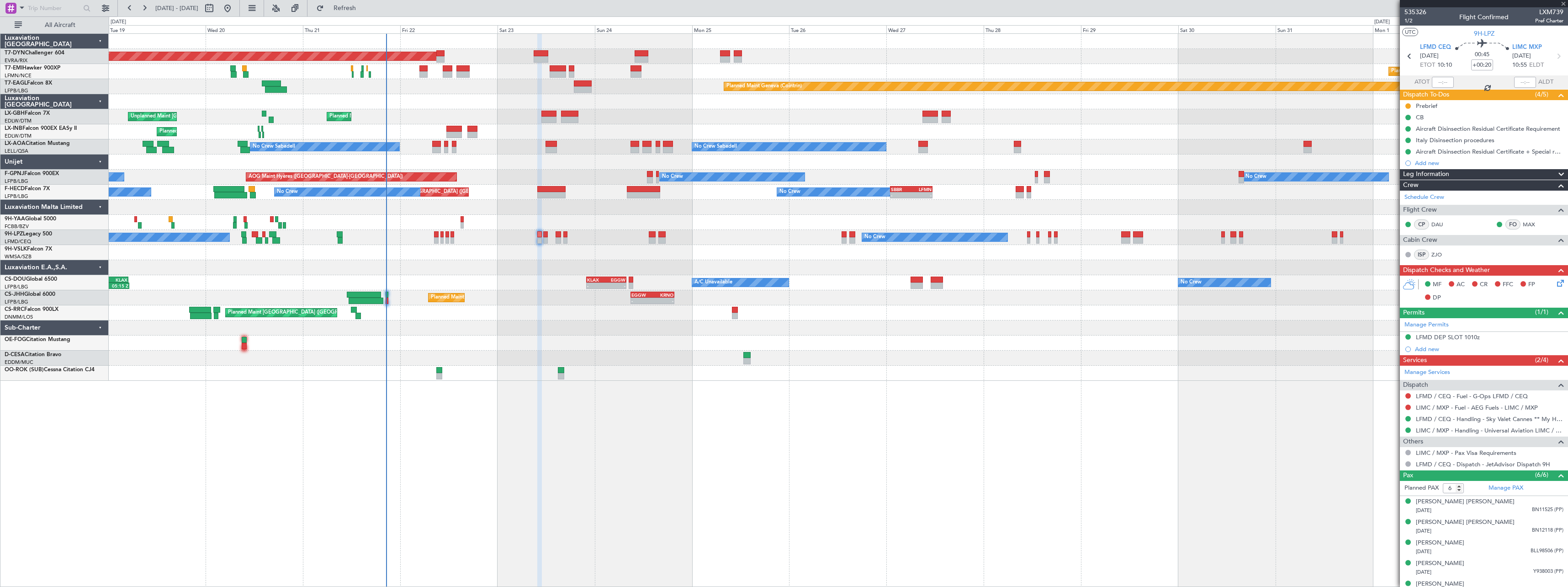
type input "-00:05"
type input "0"
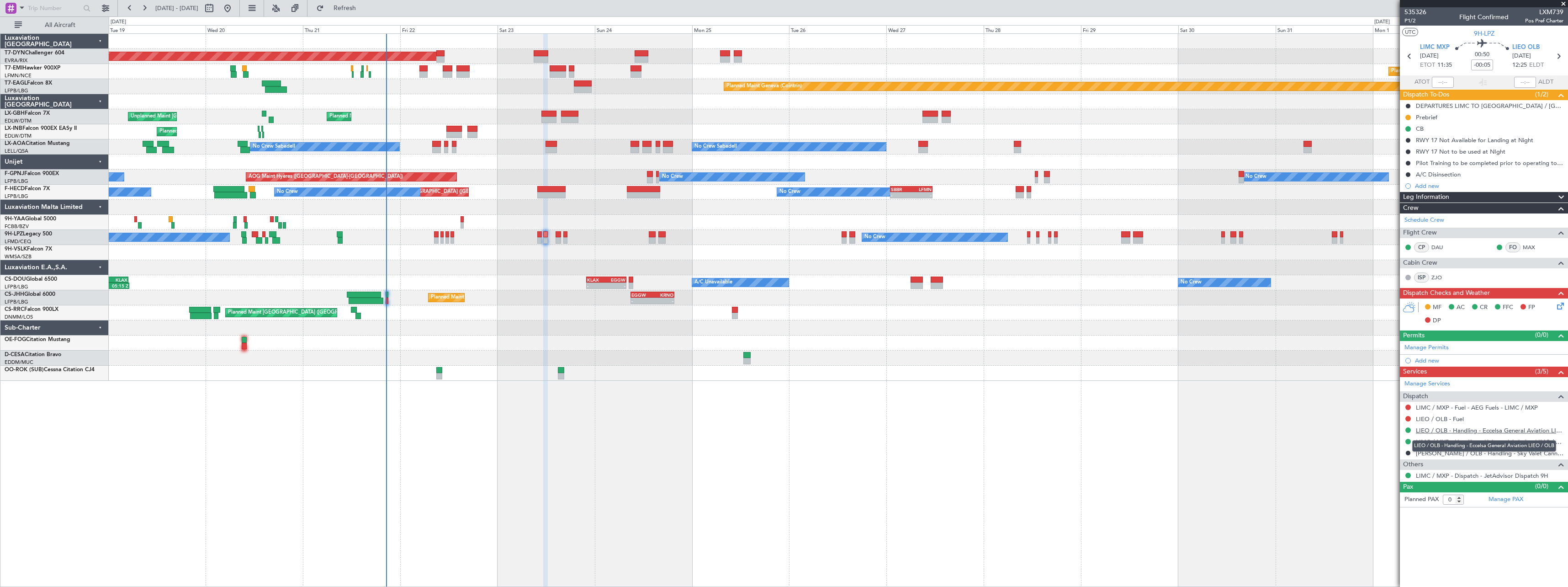
click at [1464, 430] on link "LIEO / OLB - Handling - Eccelsa General Aviation LIEO / OLB" at bounding box center [1489, 430] width 147 height 8
click at [1409, 23] on span "P1/2" at bounding box center [1415, 21] width 22 height 8
click at [1410, 175] on button at bounding box center [1408, 174] width 5 height 5
click at [1393, 213] on li "Completed" at bounding box center [1409, 215] width 49 height 14
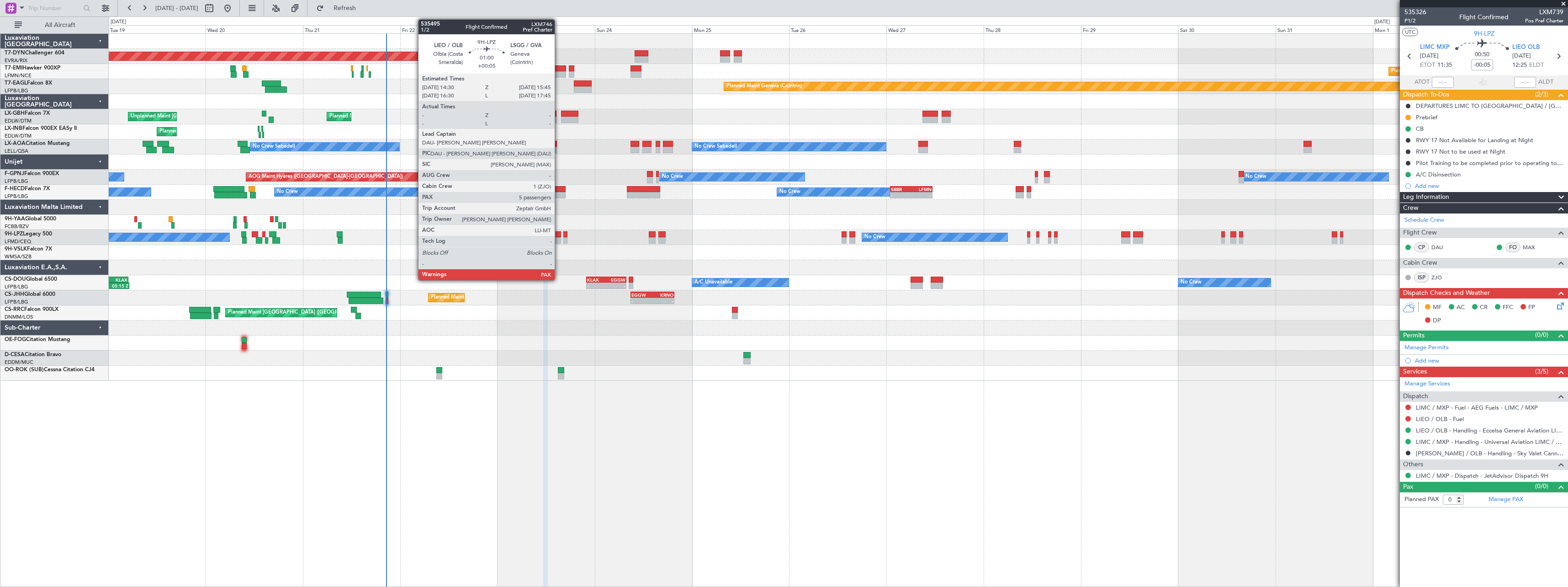
click at [559, 236] on div at bounding box center [558, 234] width 5 height 7
type input "+00:05"
type input "6"
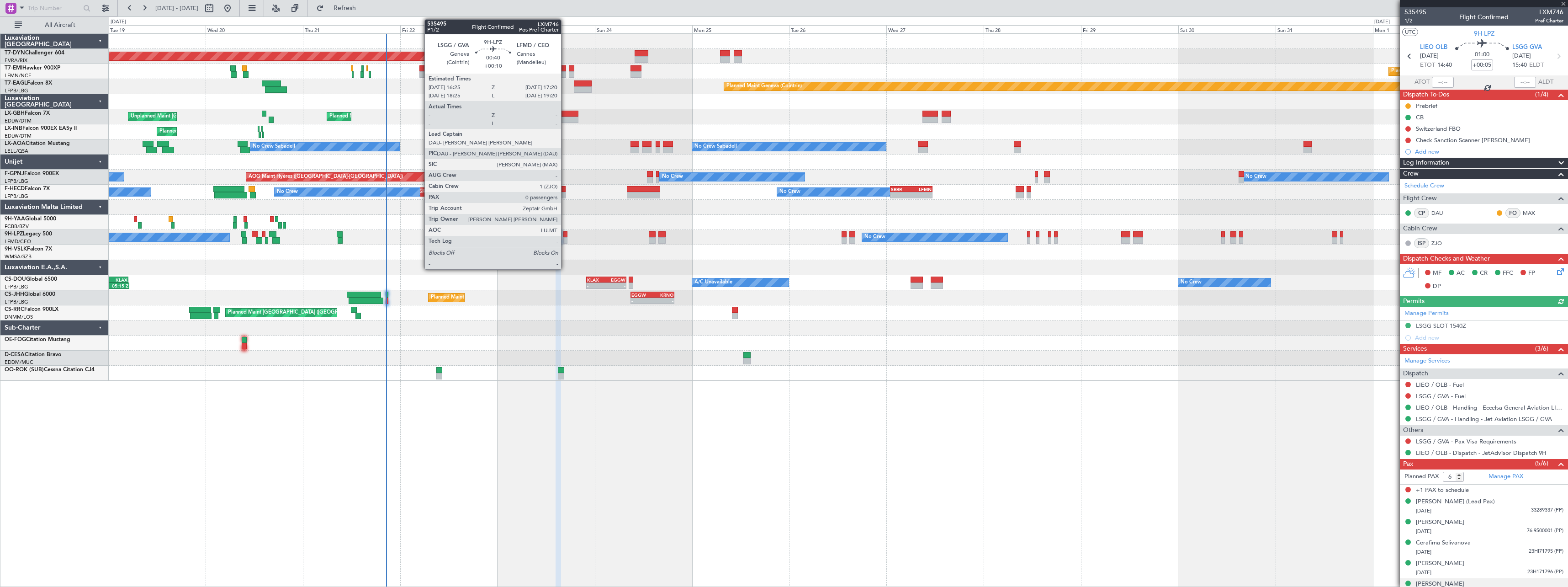
click at [565, 236] on div at bounding box center [565, 234] width 4 height 7
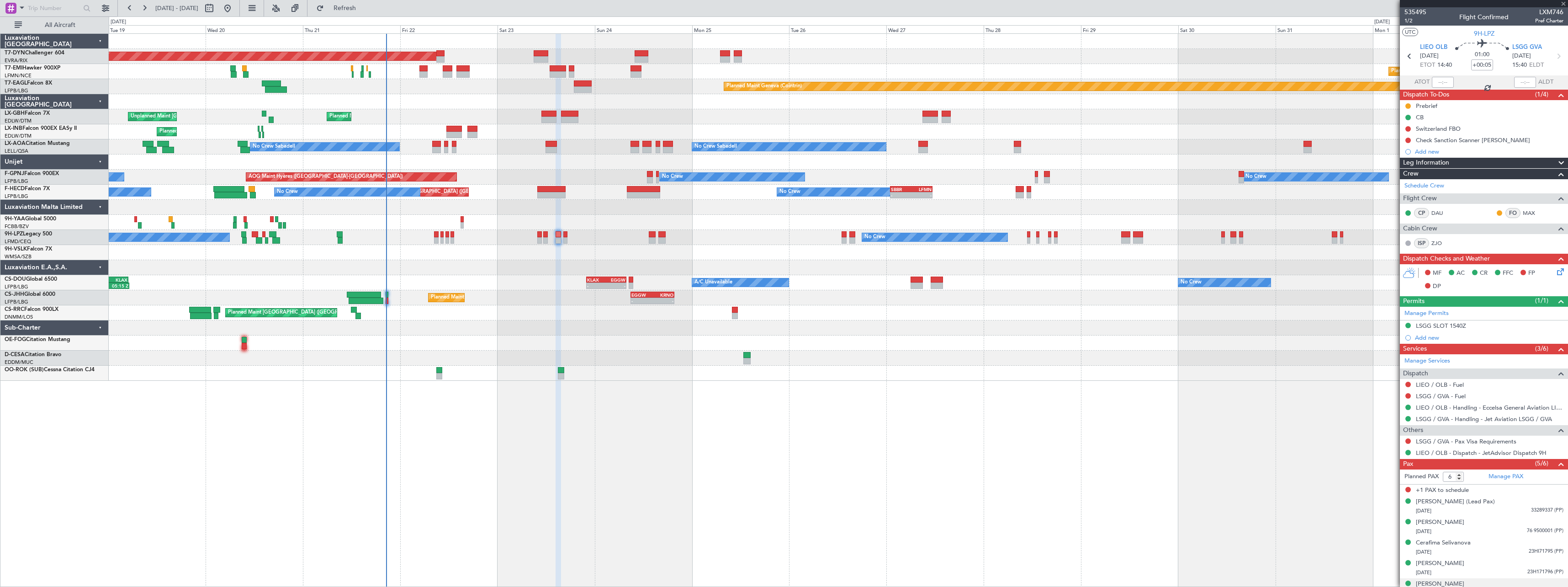
type input "+00:10"
type input "0"
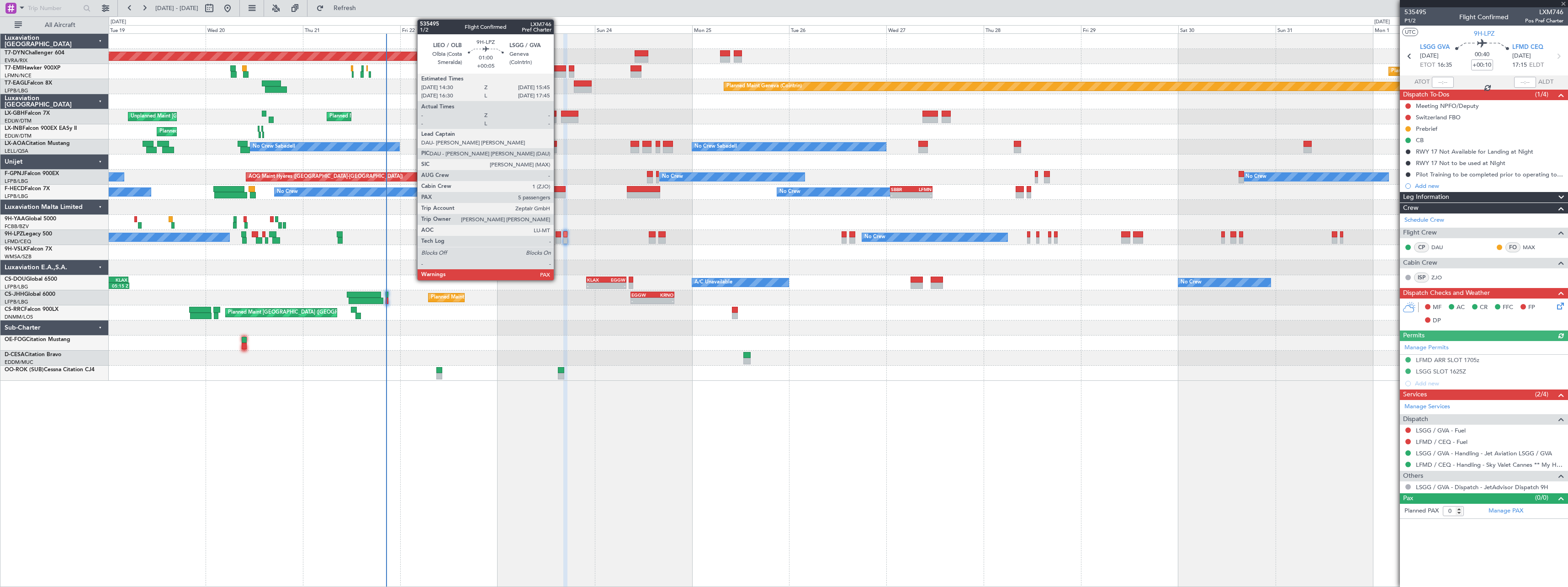
click at [558, 234] on div at bounding box center [558, 234] width 5 height 7
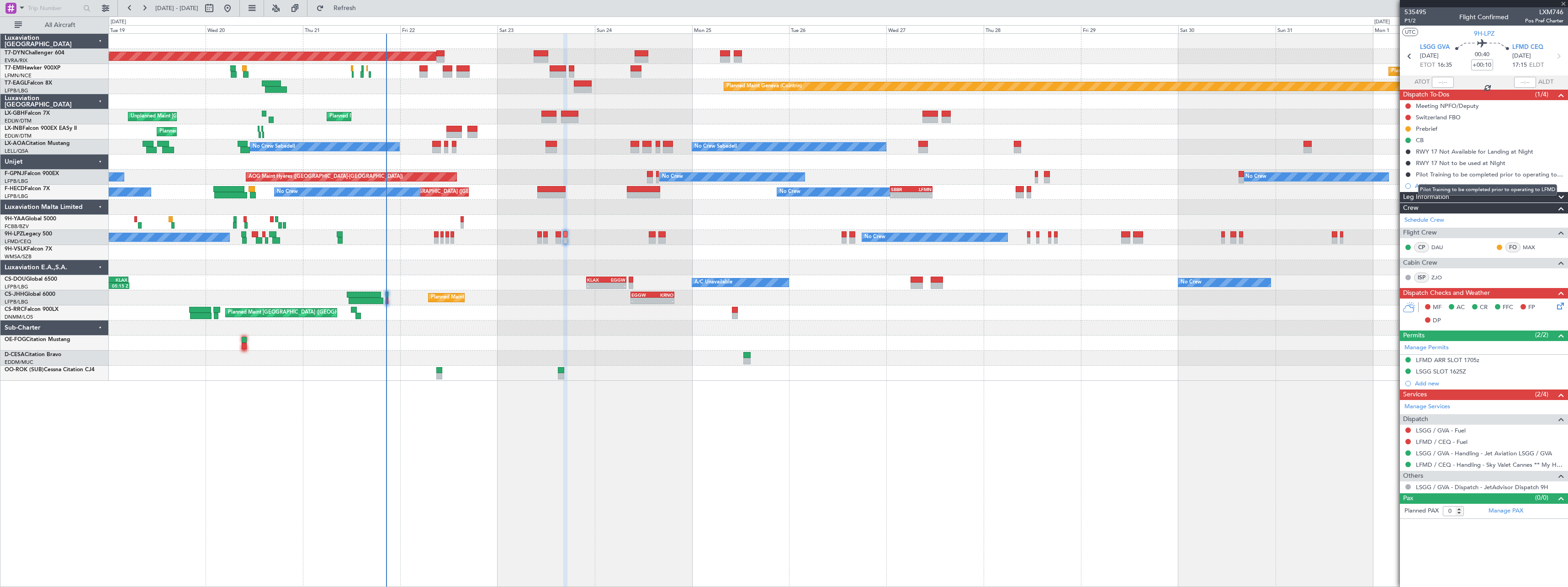
type input "+00:05"
type input "6"
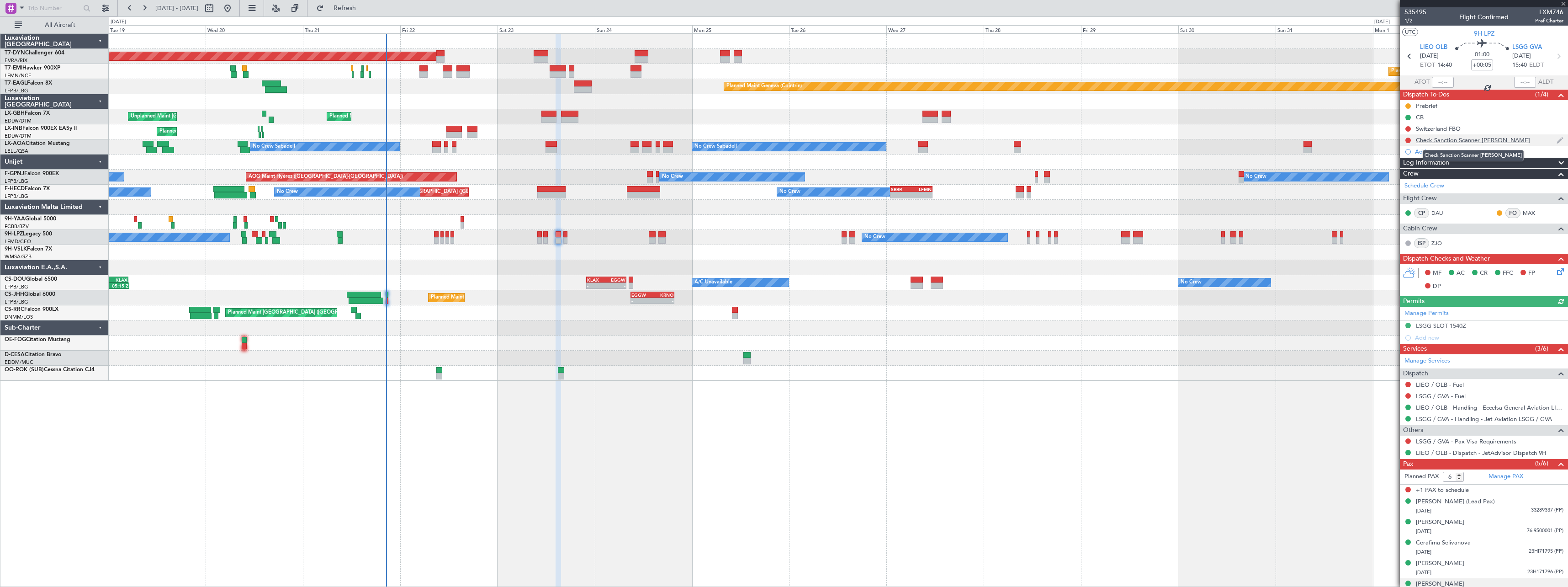
click at [1482, 142] on div "Check Sanction Scanner [PERSON_NAME]" at bounding box center [1473, 140] width 114 height 8
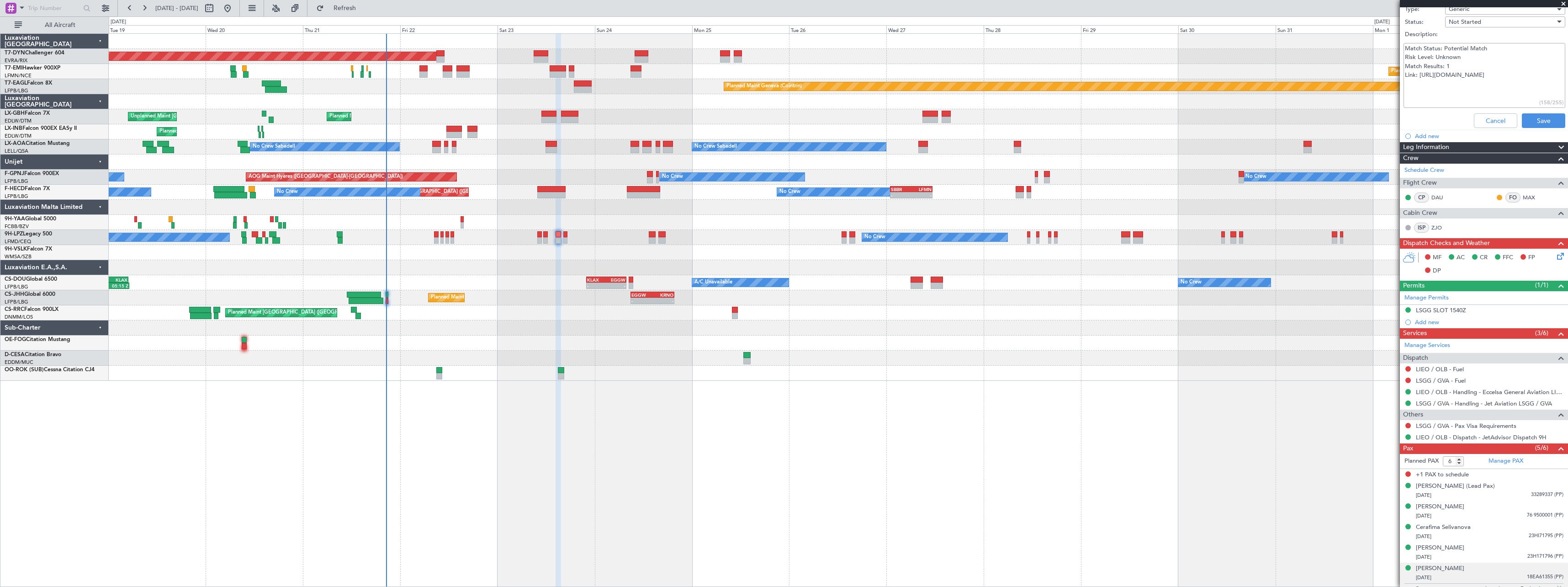
scroll to position [176, 0]
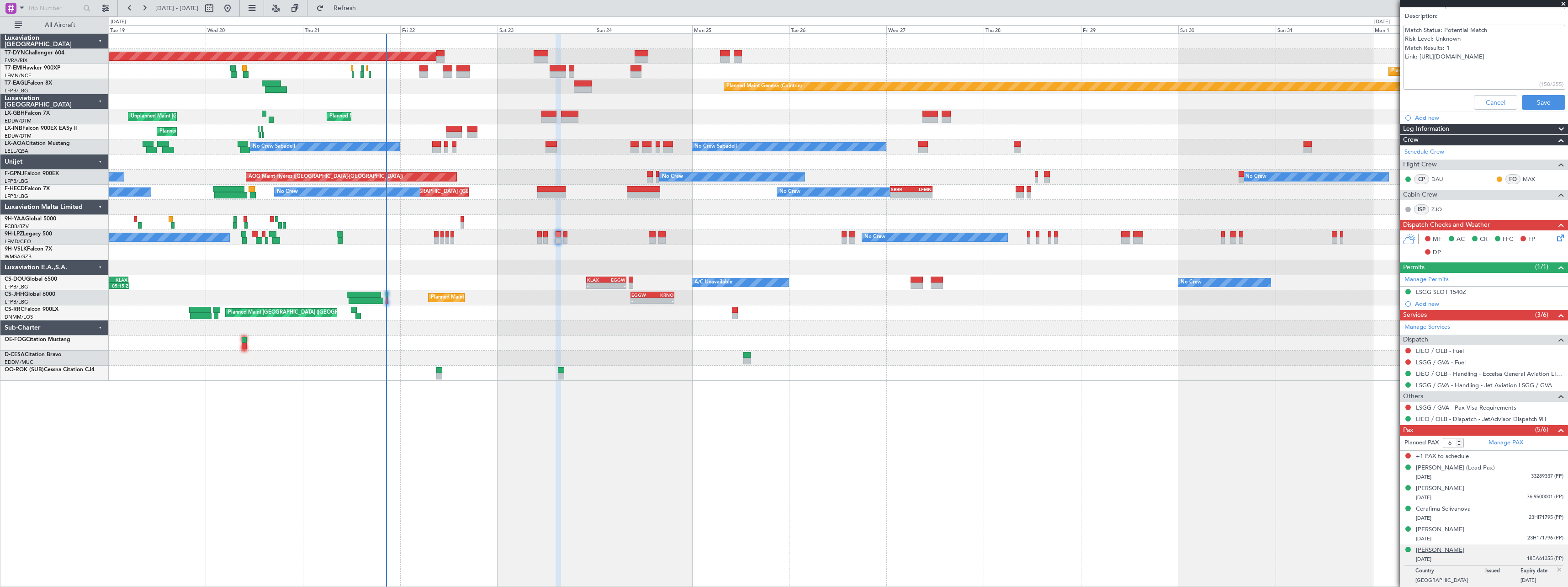
click at [1449, 549] on div "[PERSON_NAME]" at bounding box center [1440, 550] width 49 height 9
click at [1447, 550] on div "[PERSON_NAME]" at bounding box center [1440, 550] width 49 height 9
click at [1445, 549] on div "[PERSON_NAME]" at bounding box center [1440, 550] width 49 height 9
click at [363, 9] on span "Refresh" at bounding box center [345, 8] width 38 height 7
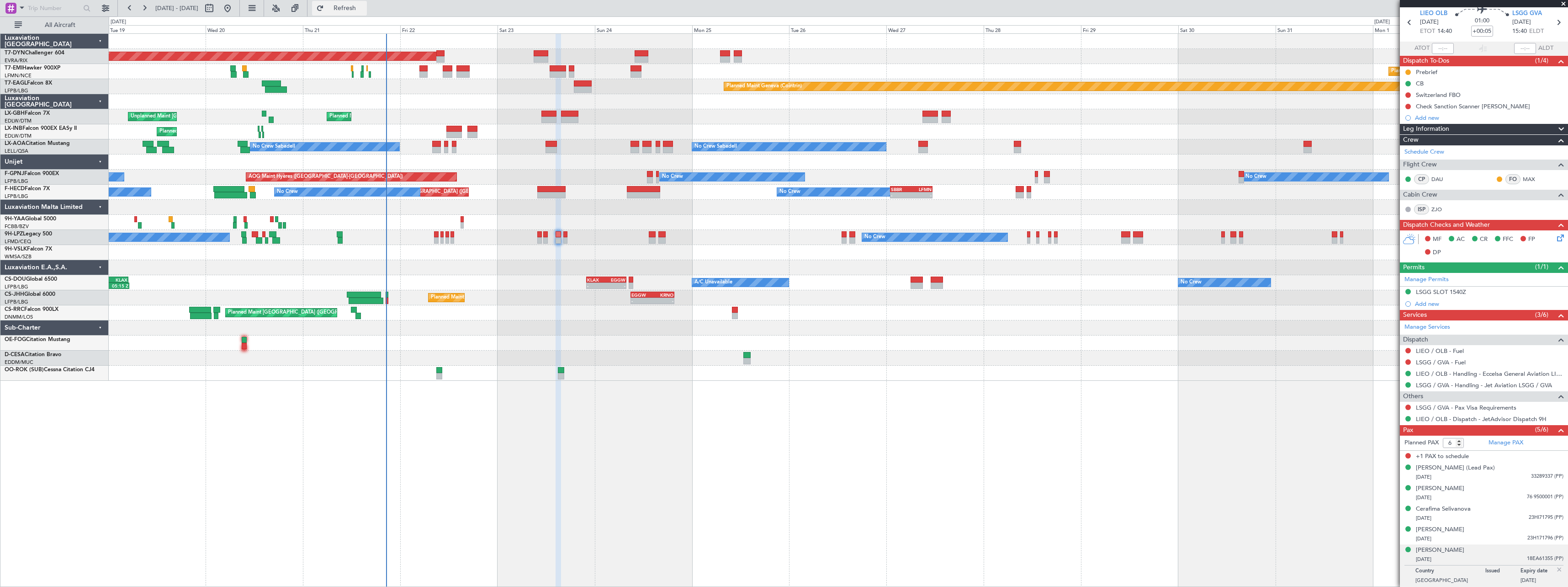
click at [352, 12] on button "Refresh" at bounding box center [340, 9] width 55 height 15
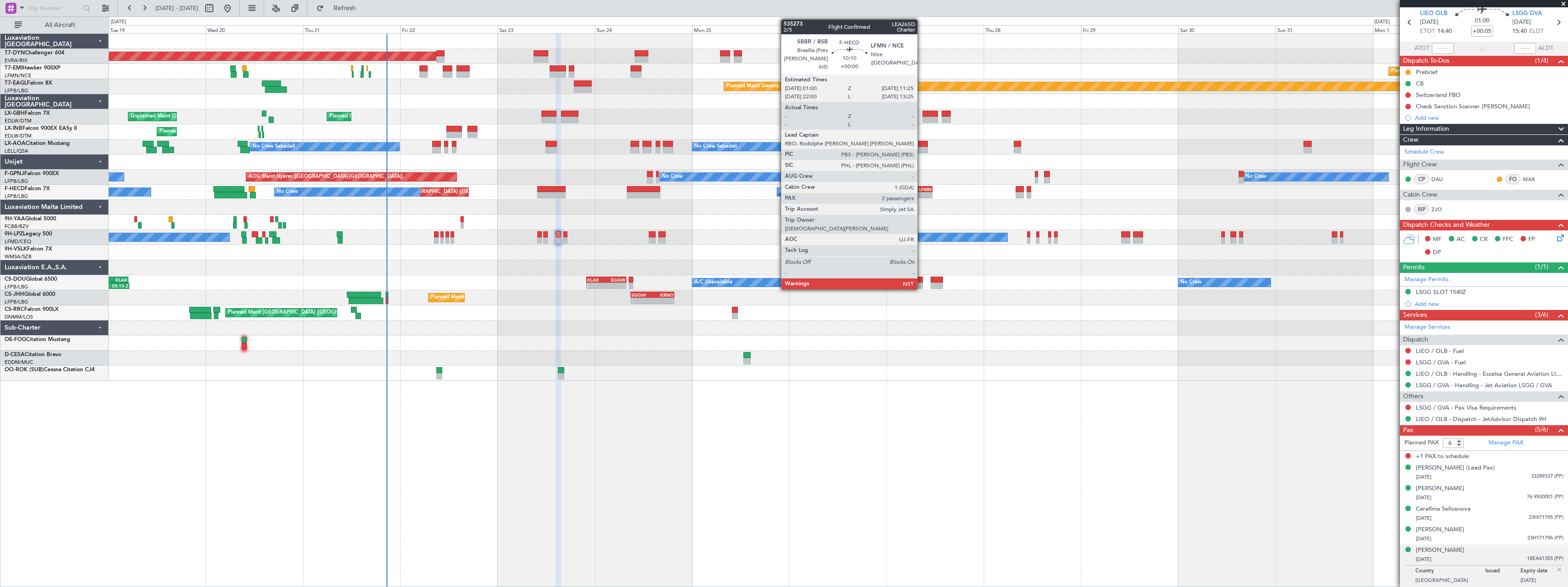
click at [922, 189] on div "LFMN" at bounding box center [921, 189] width 20 height 5
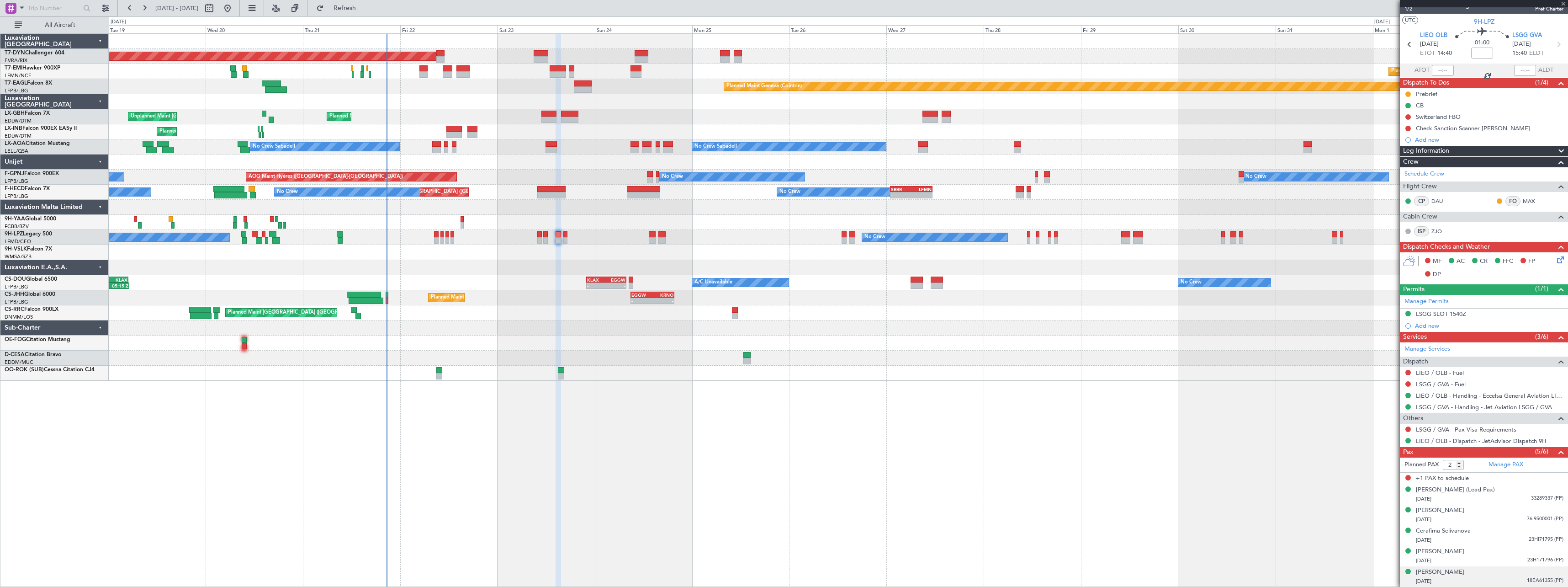
scroll to position [0, 0]
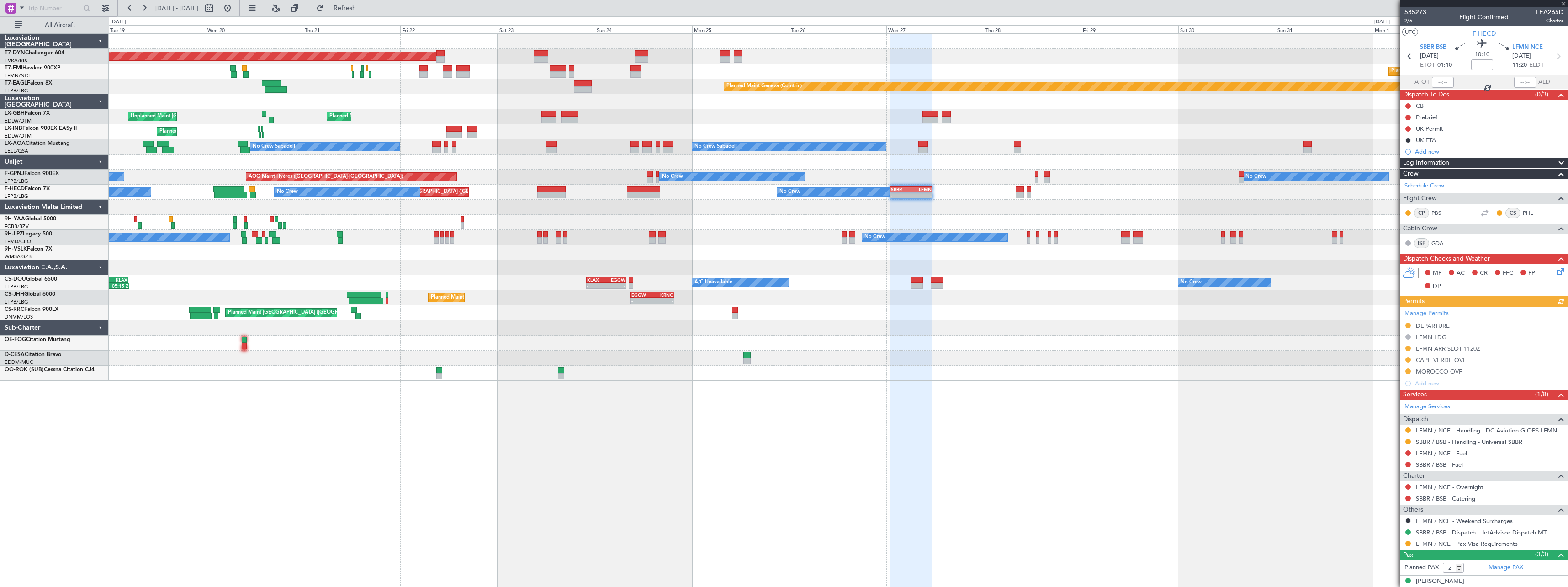
click at [1421, 12] on span "535273" at bounding box center [1415, 12] width 22 height 10
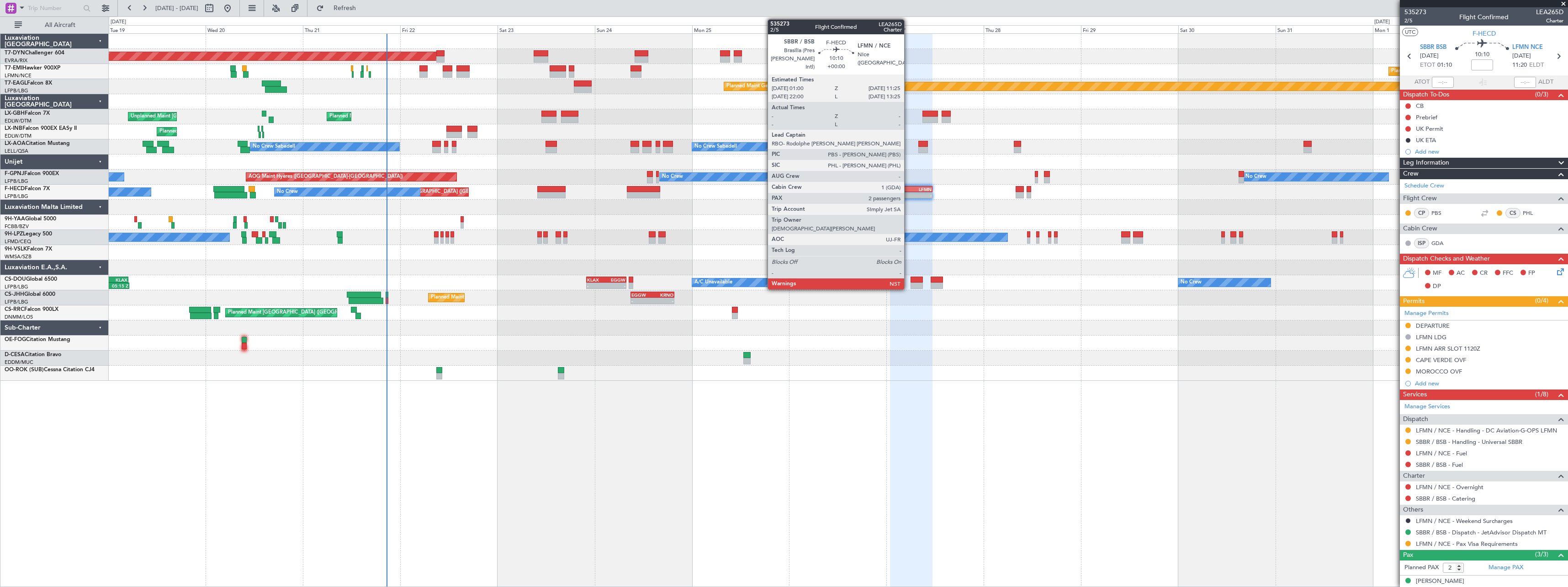
click at [908, 190] on div "SBBR" at bounding box center [901, 189] width 20 height 5
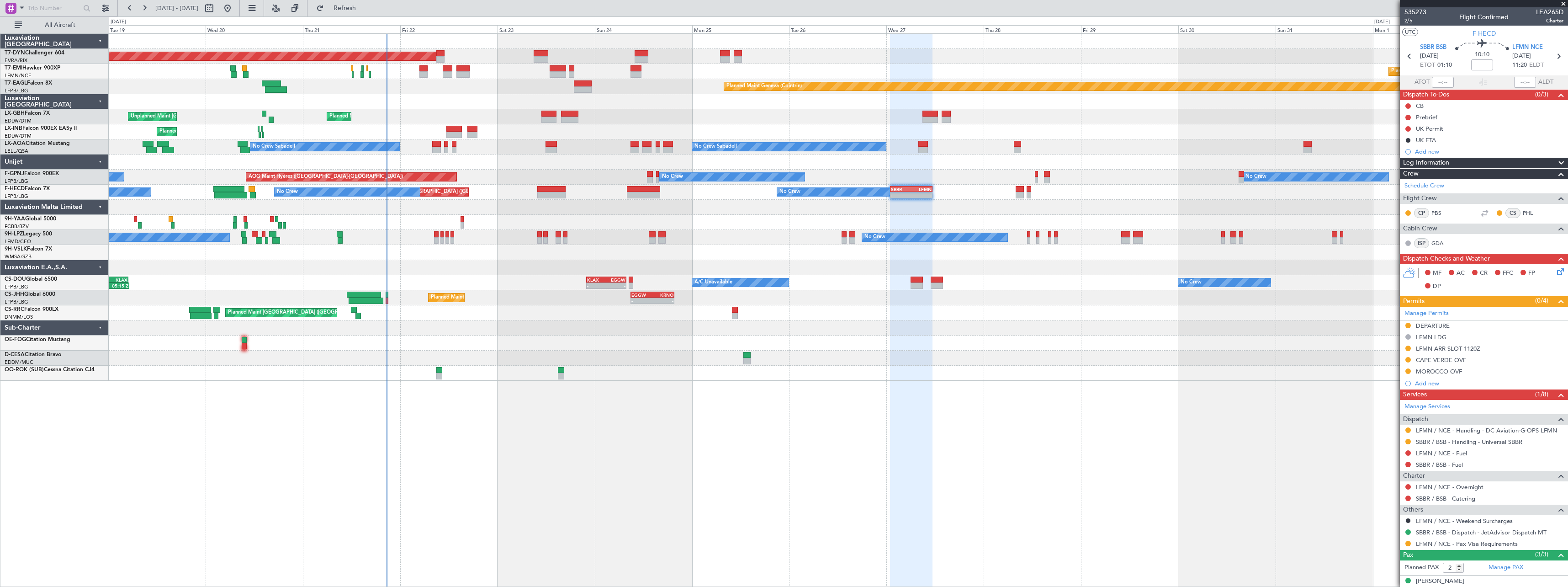
click at [1411, 22] on span "2/5" at bounding box center [1415, 21] width 22 height 8
click at [359, 9] on span "Refresh" at bounding box center [345, 8] width 38 height 7
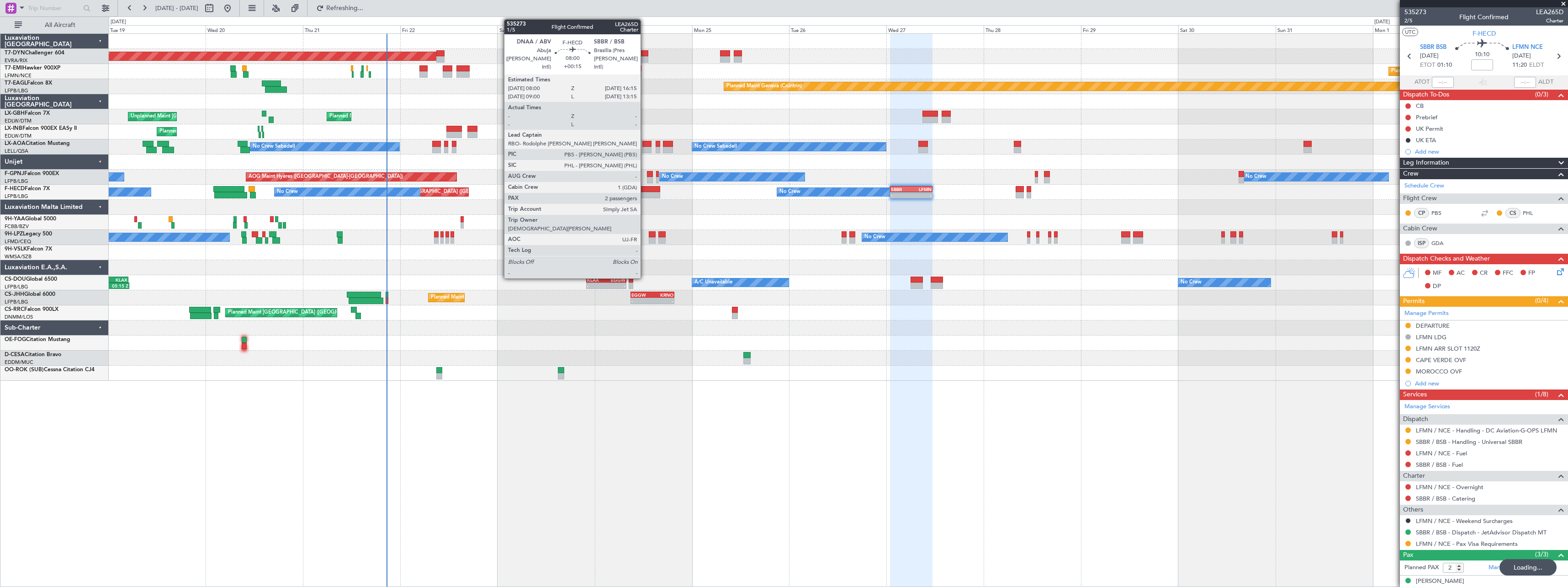
type input "3"
click at [644, 191] on div at bounding box center [644, 189] width 34 height 7
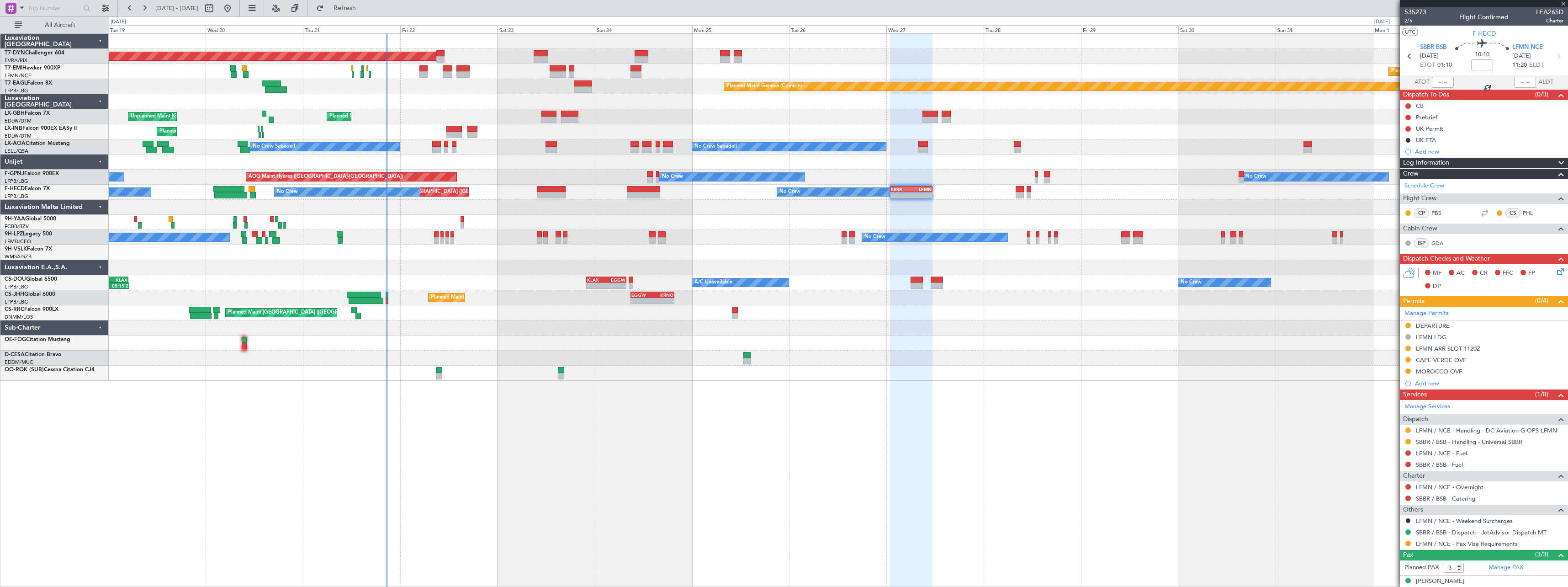
type input "+00:15"
type input "2"
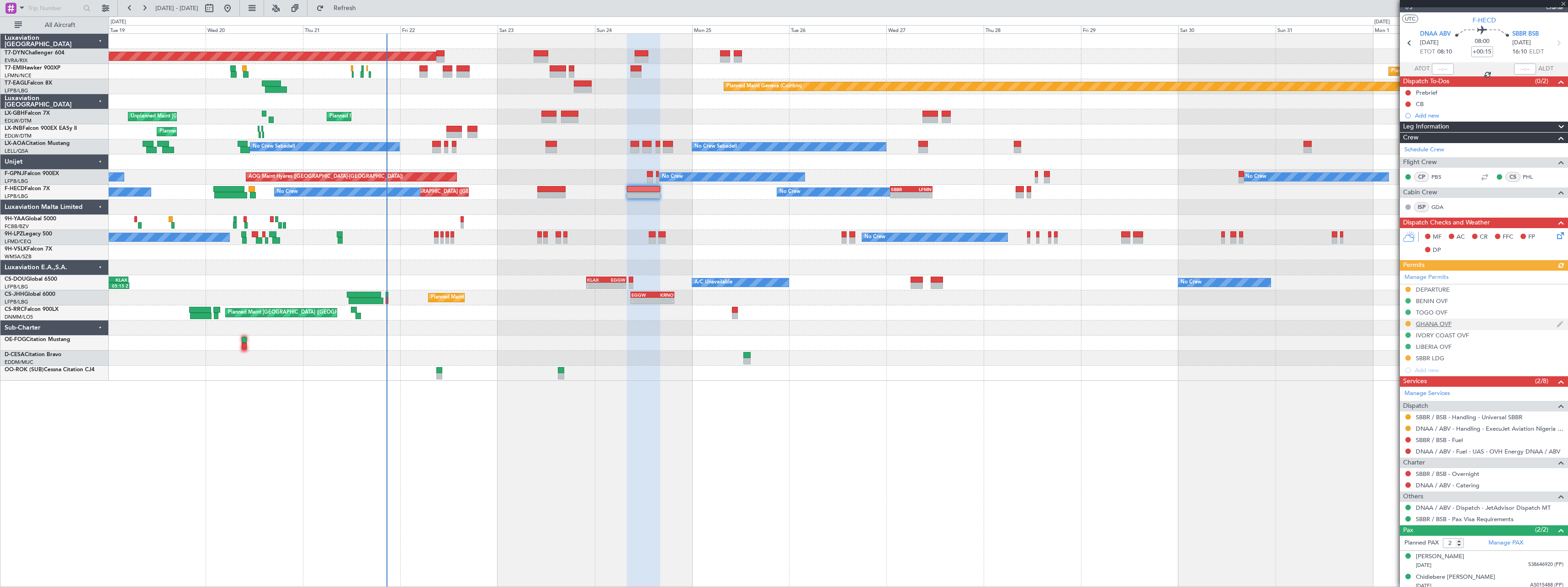
scroll to position [18, 0]
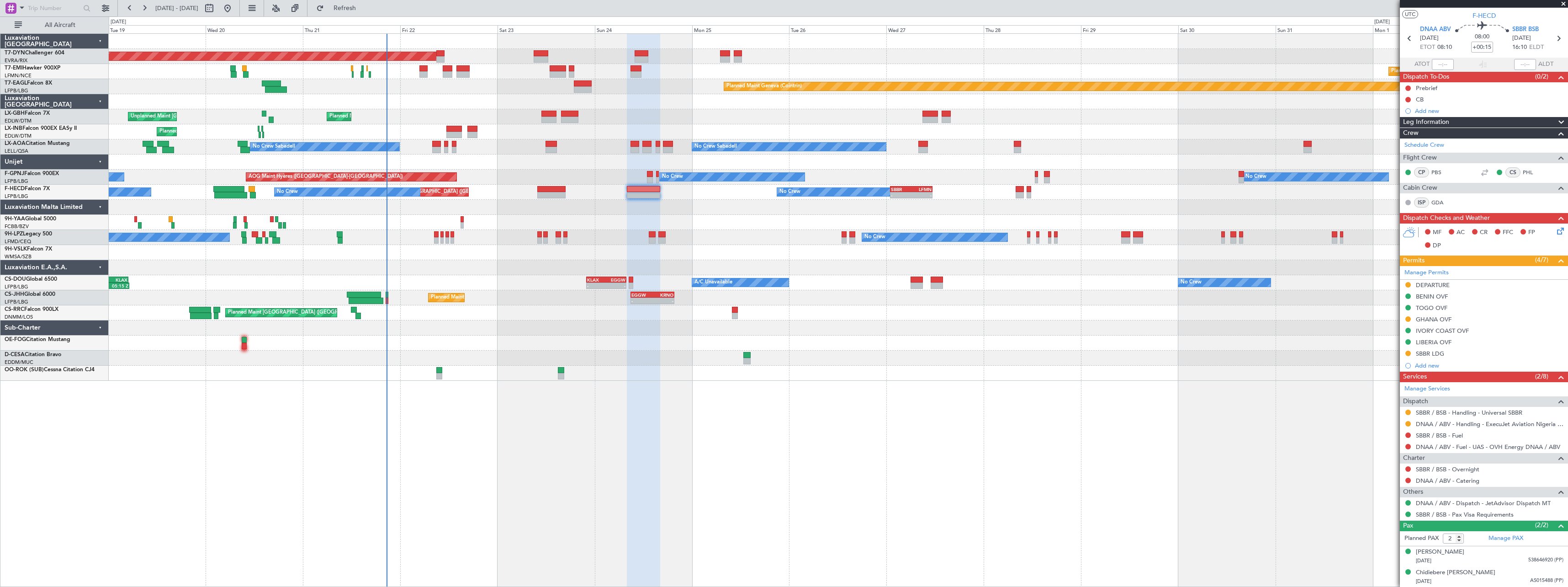
click at [915, 184] on div "AOG Maint Hyères (Toulon-Hyères) No Crew Planned Maint Paris (Le Bourget) No Cr…" at bounding box center [838, 177] width 1459 height 15
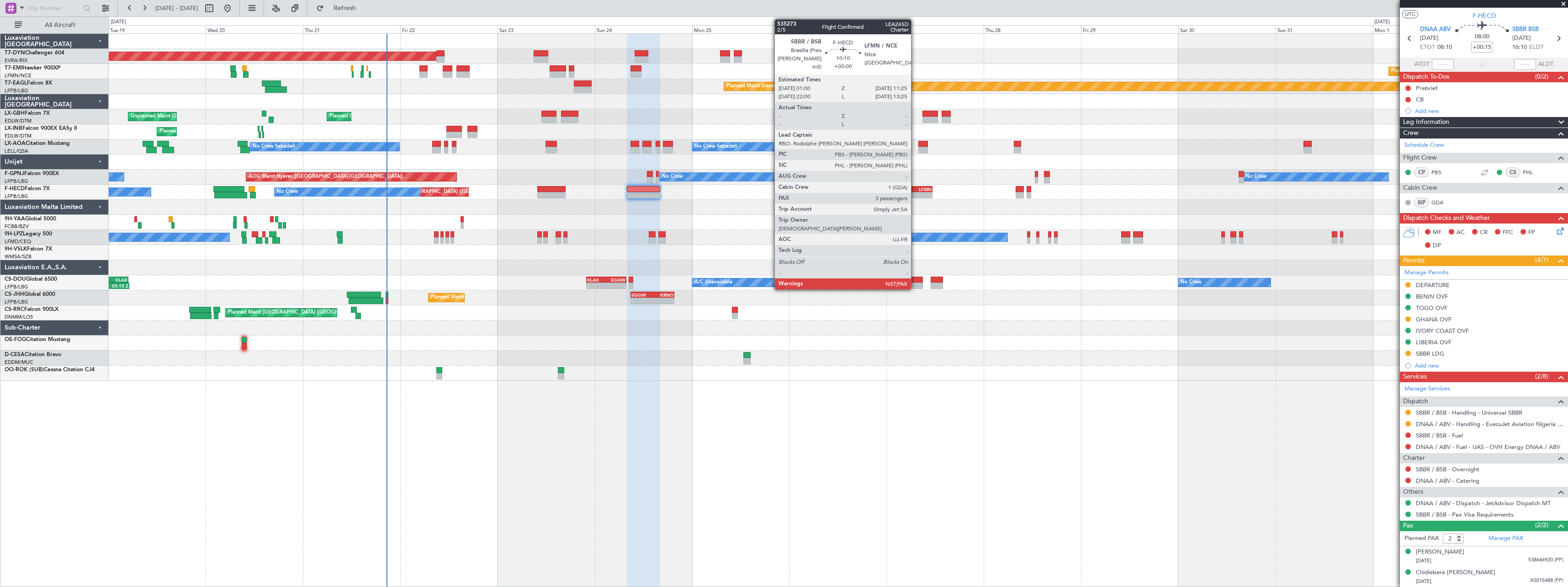
click at [915, 188] on div "LFMN" at bounding box center [921, 189] width 20 height 5
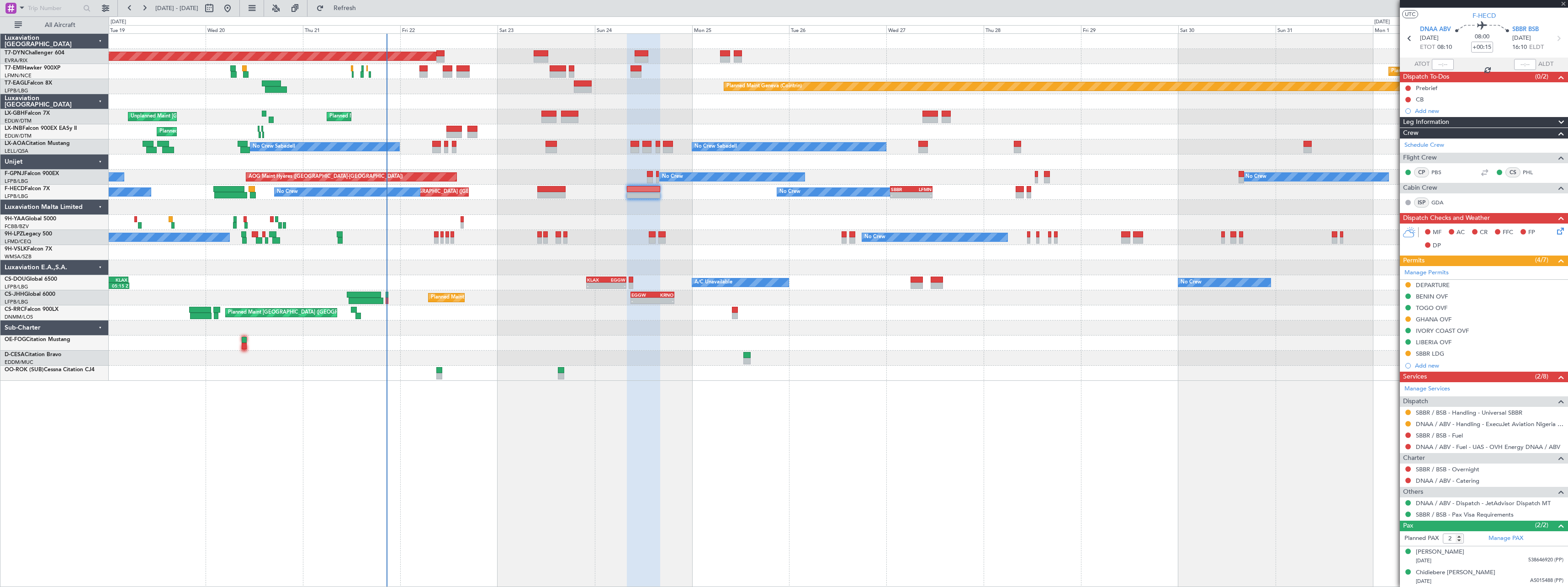
type input "3"
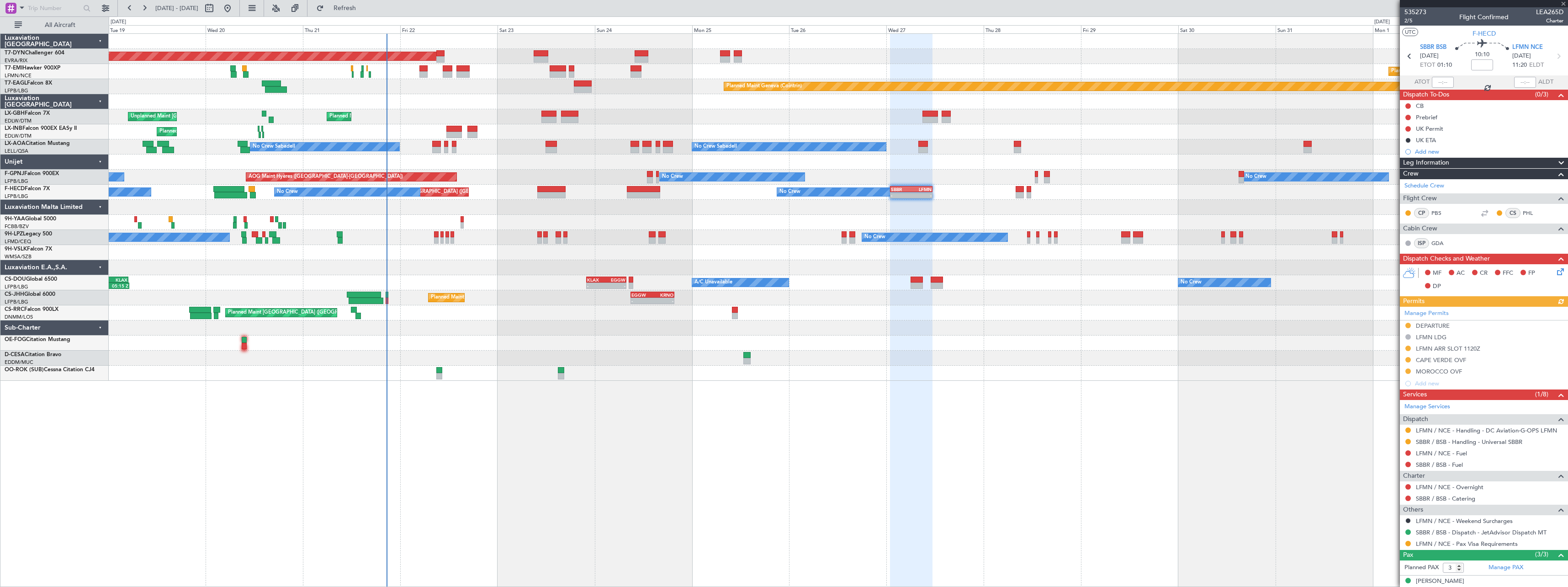
scroll to position [50, 0]
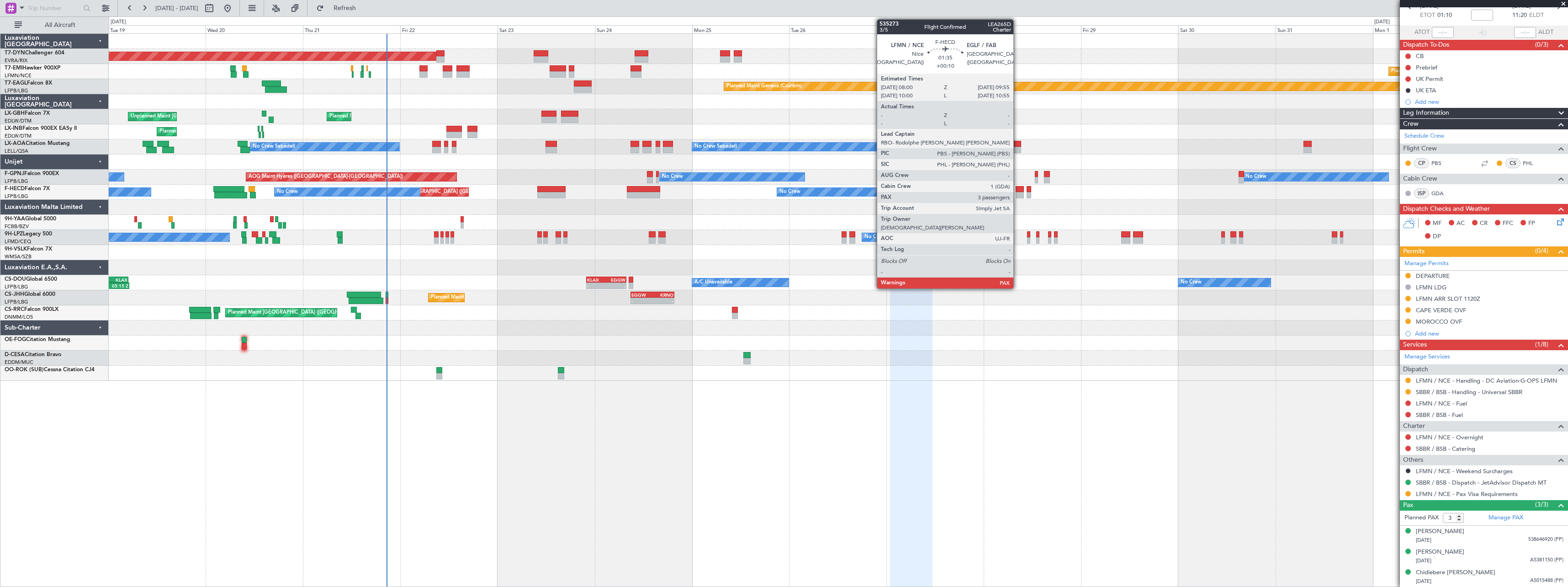
click at [1018, 191] on div at bounding box center [1020, 189] width 9 height 7
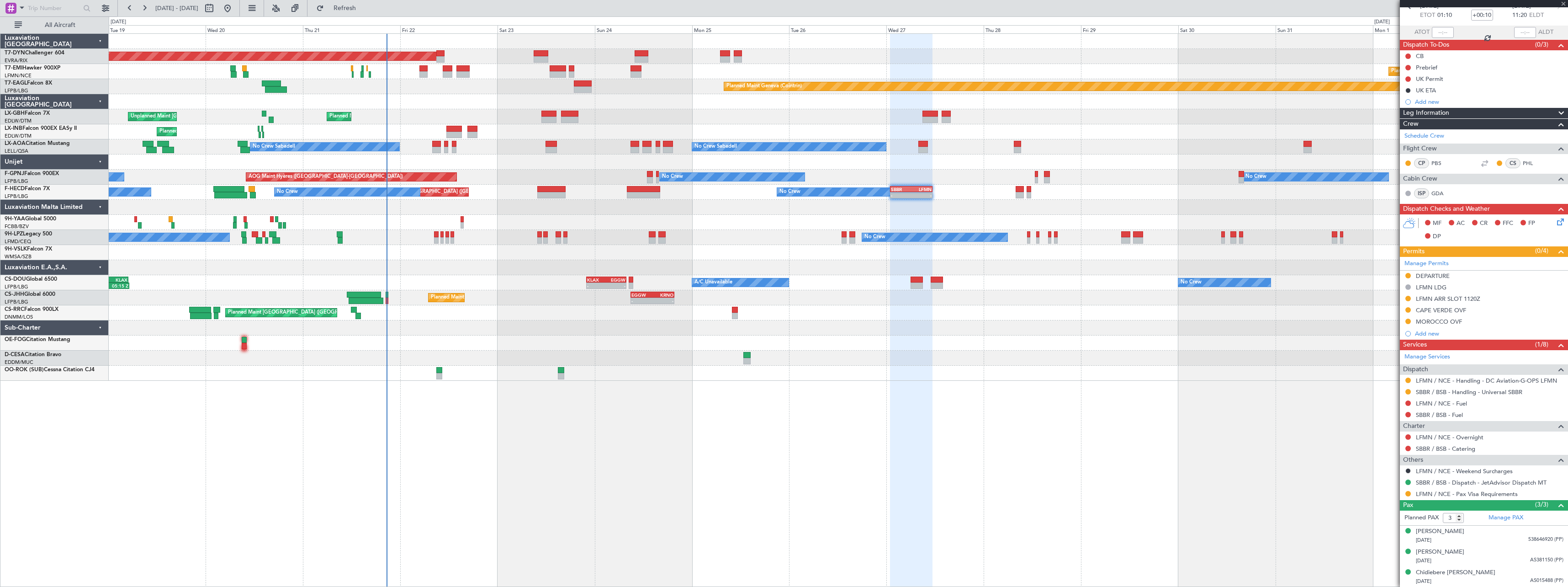
scroll to position [0, 0]
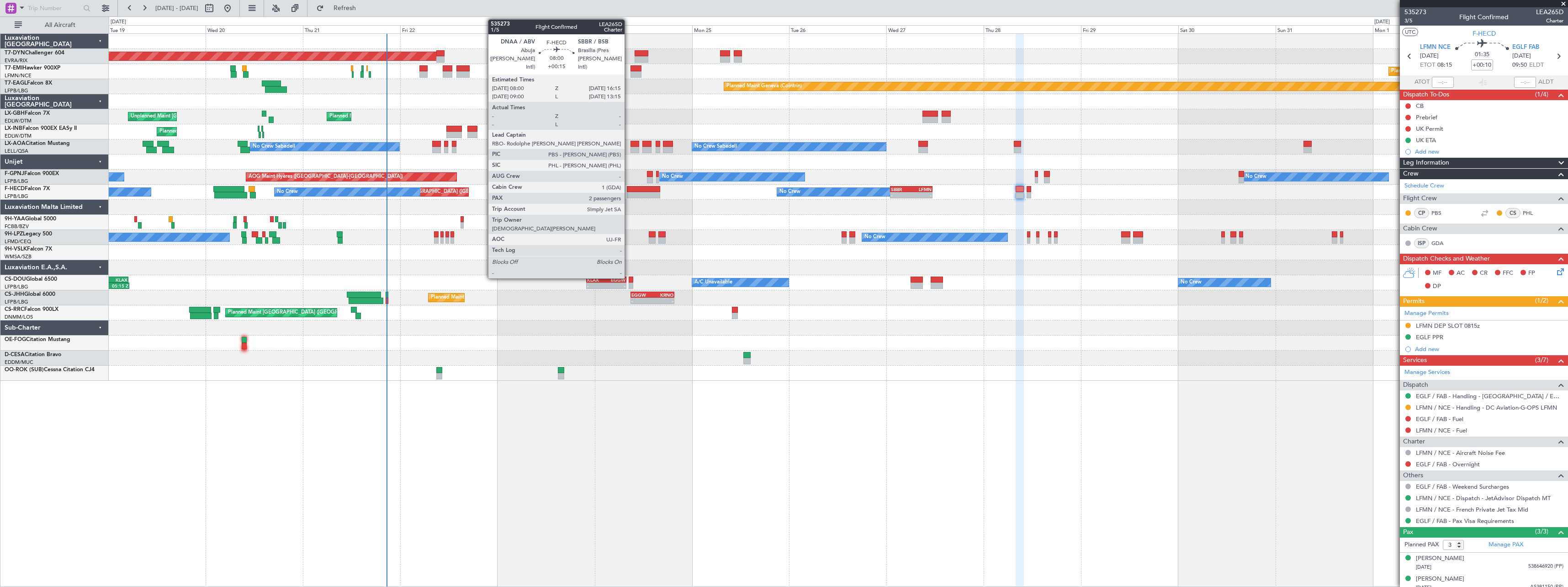
click at [629, 188] on div at bounding box center [644, 189] width 34 height 7
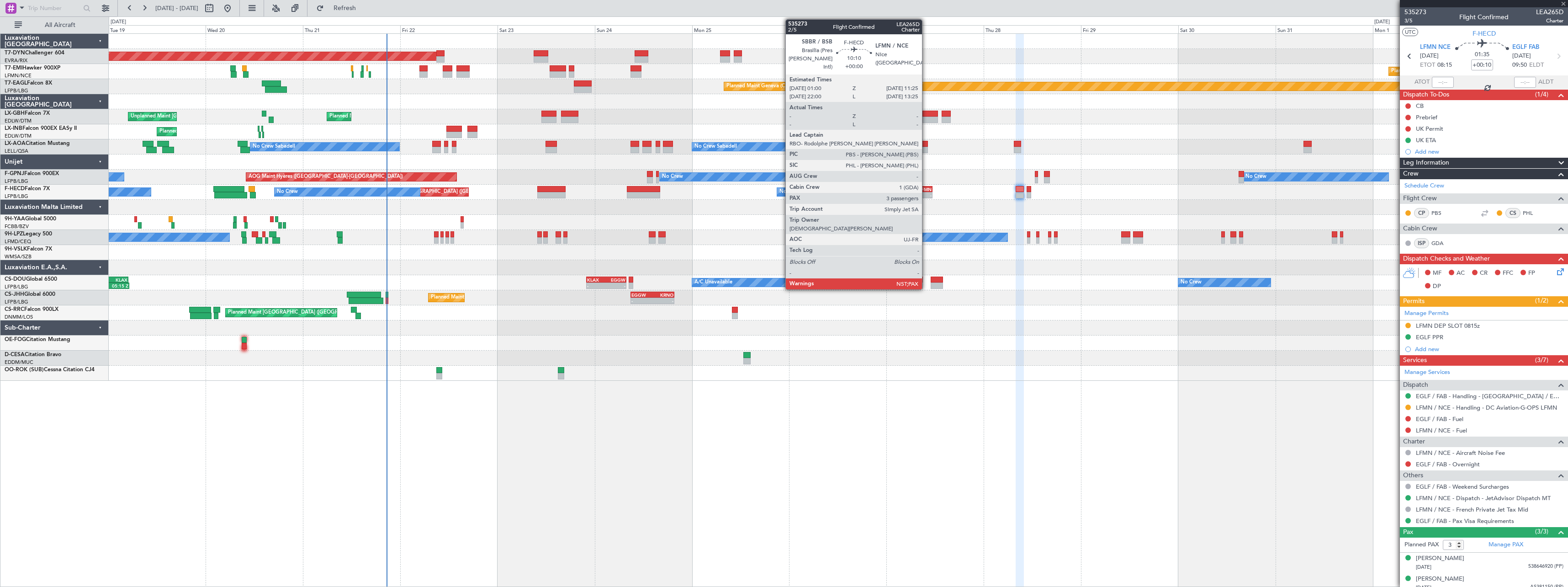
type input "+00:15"
type input "2"
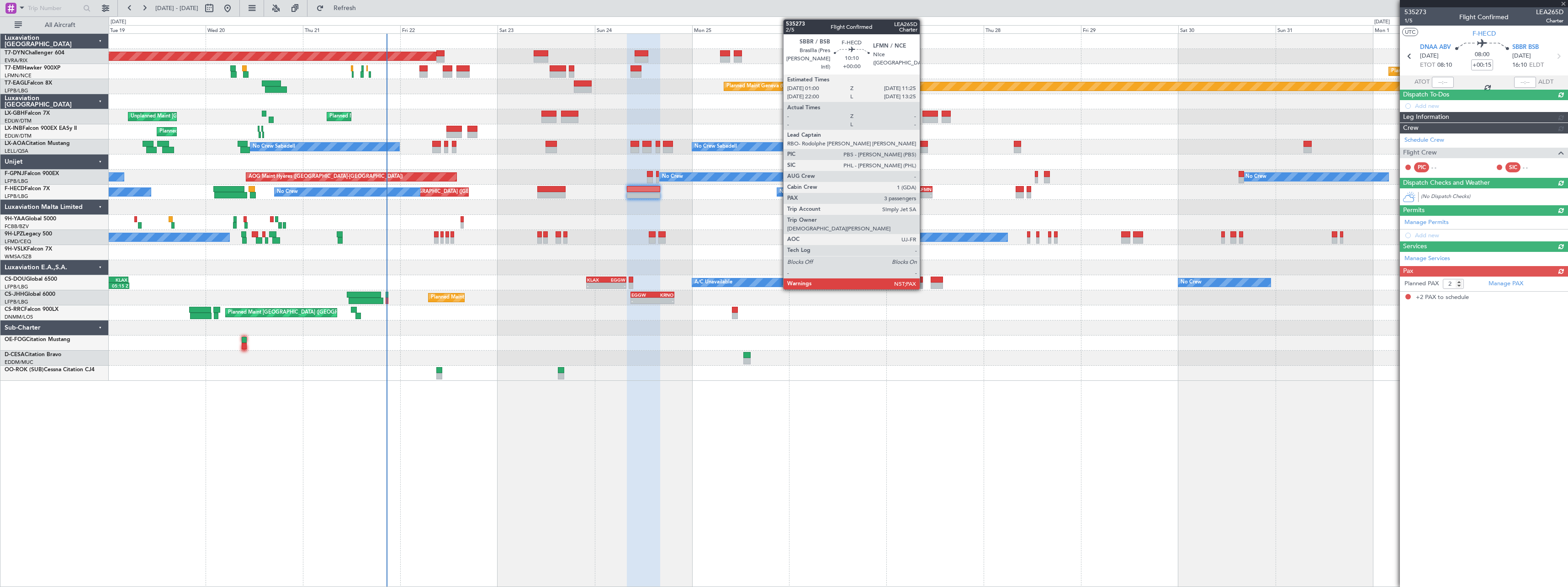
click at [924, 190] on div "LFMN" at bounding box center [921, 189] width 20 height 5
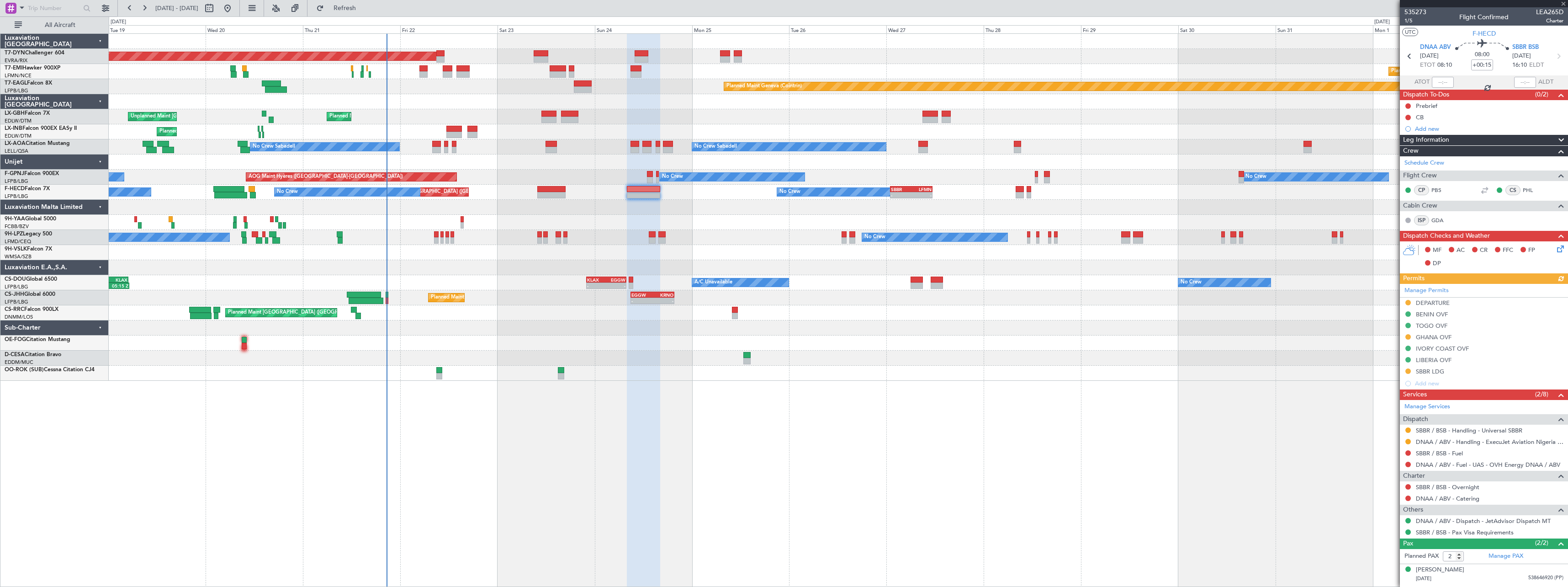
type input "3"
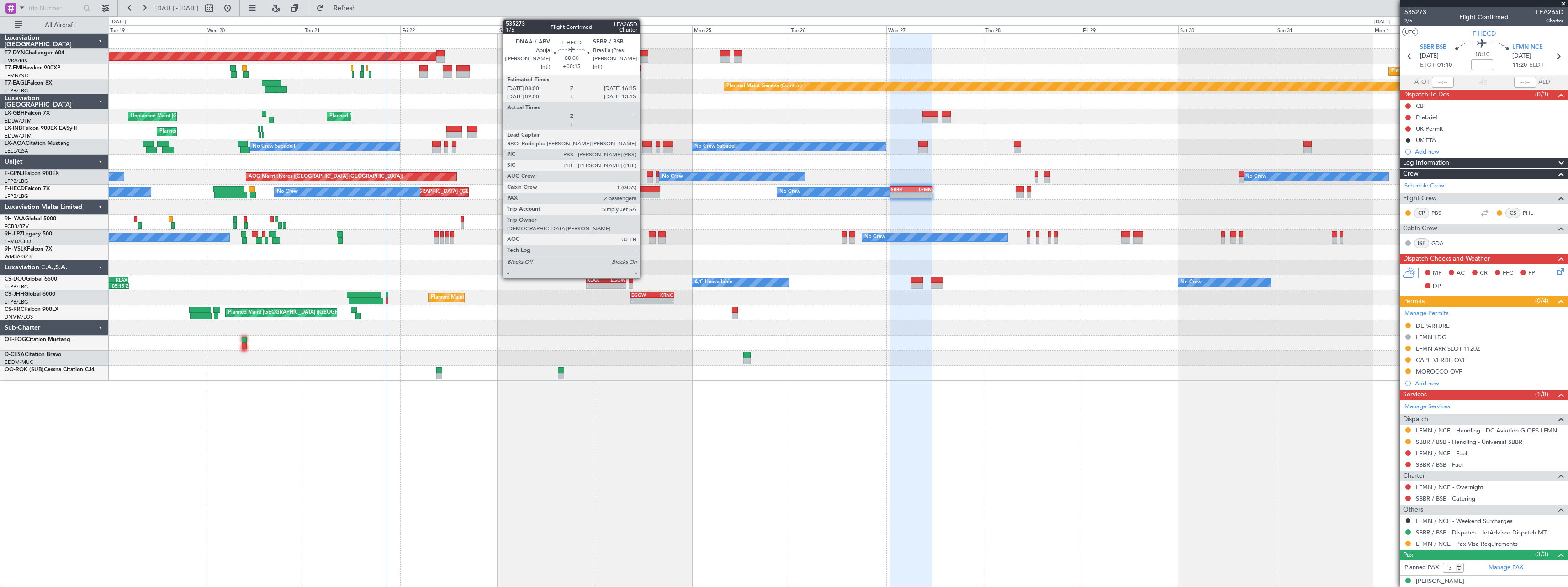
click at [643, 191] on div at bounding box center [644, 189] width 34 height 7
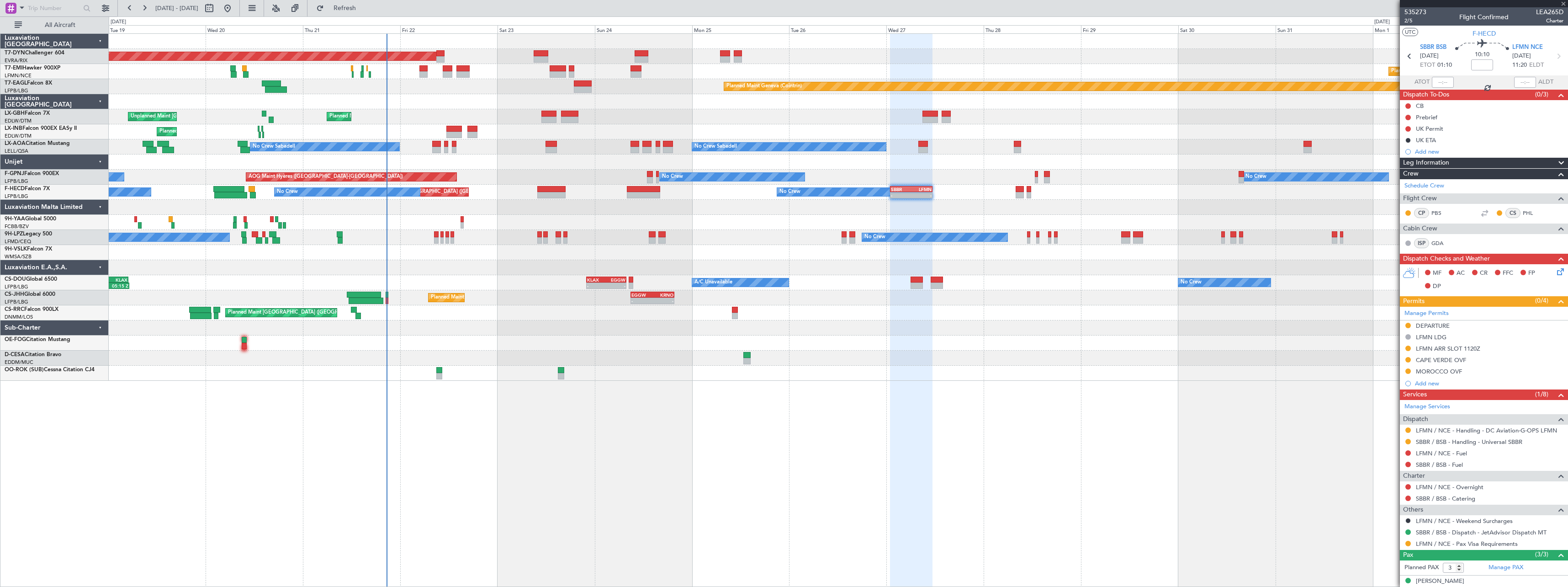
type input "+00:15"
type input "2"
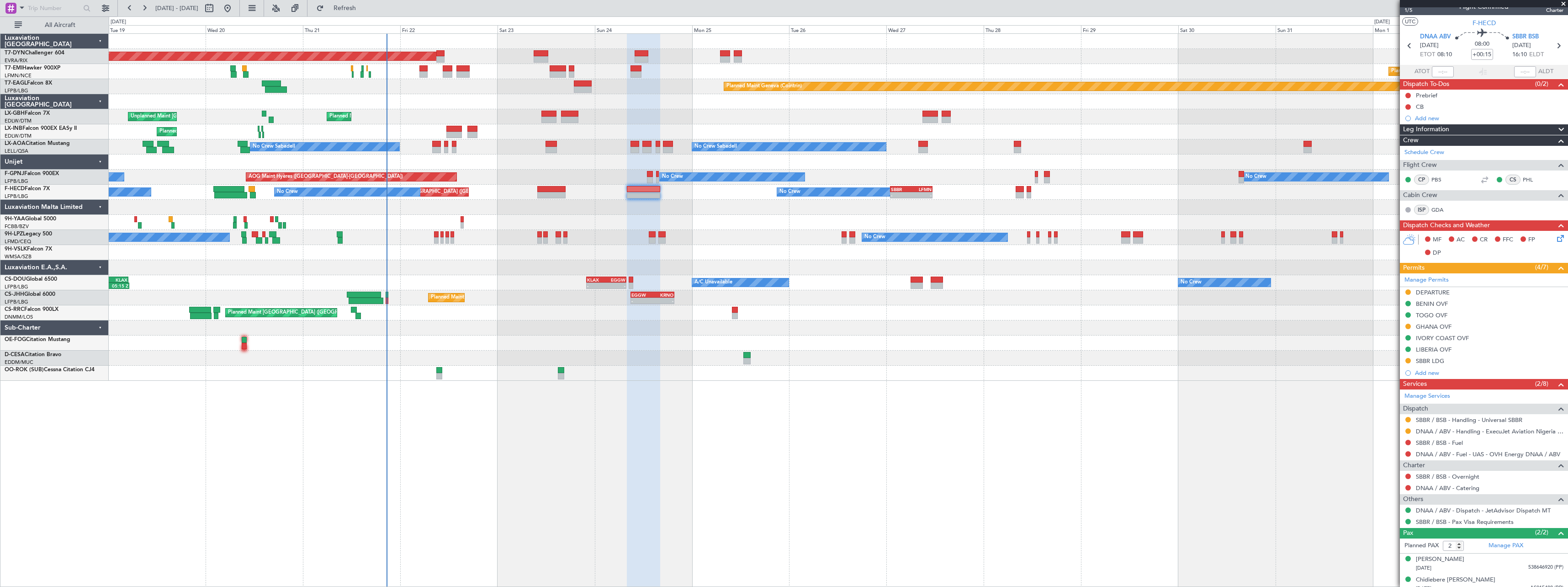
scroll to position [18, 0]
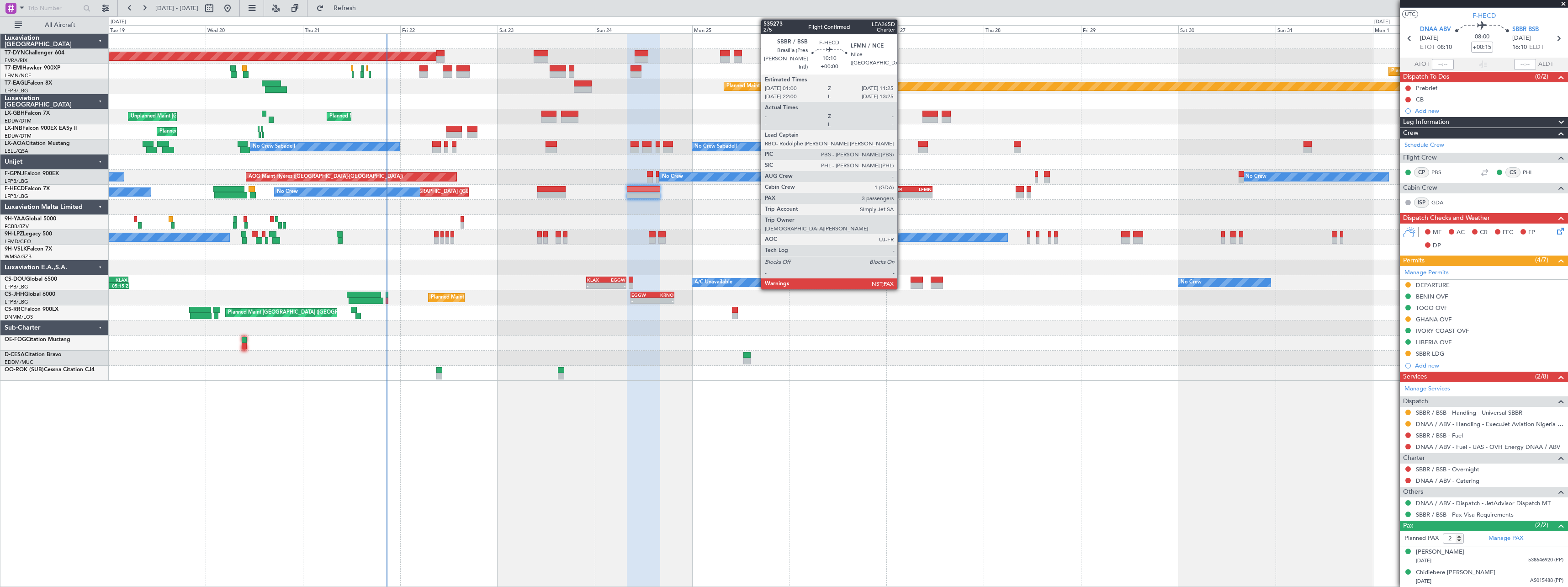
click at [901, 189] on div "SBBR" at bounding box center [901, 189] width 20 height 5
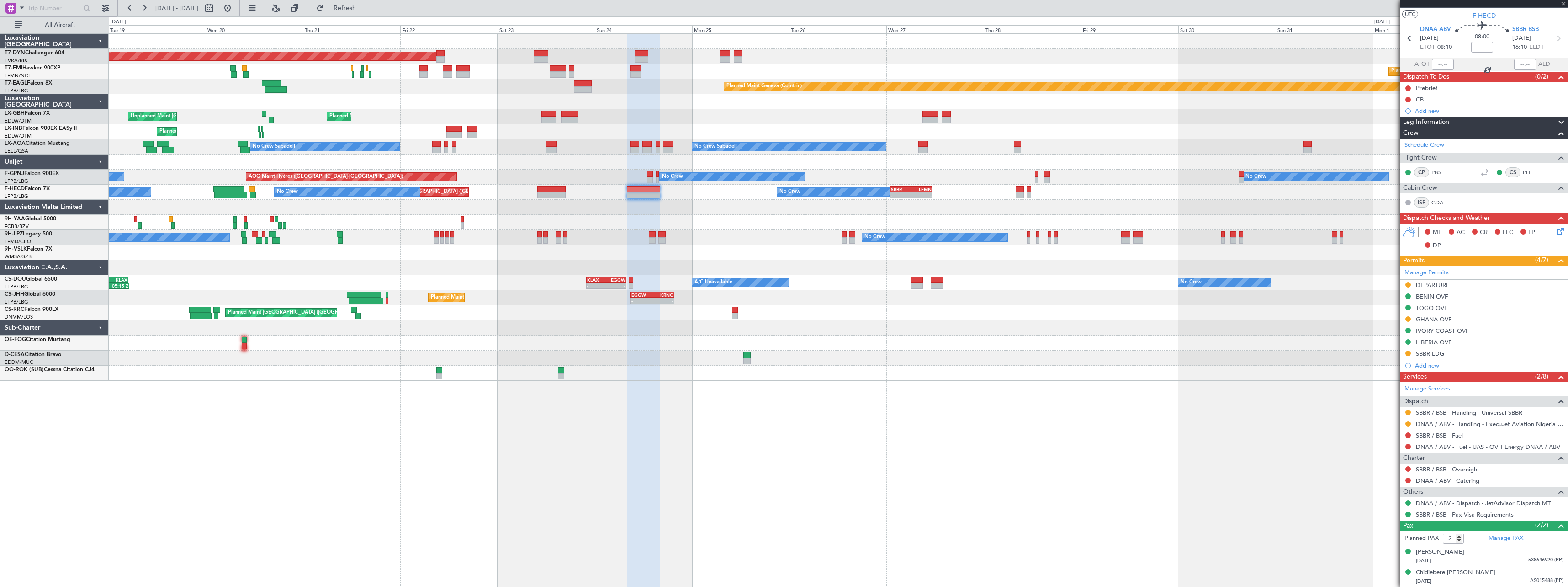
type input "3"
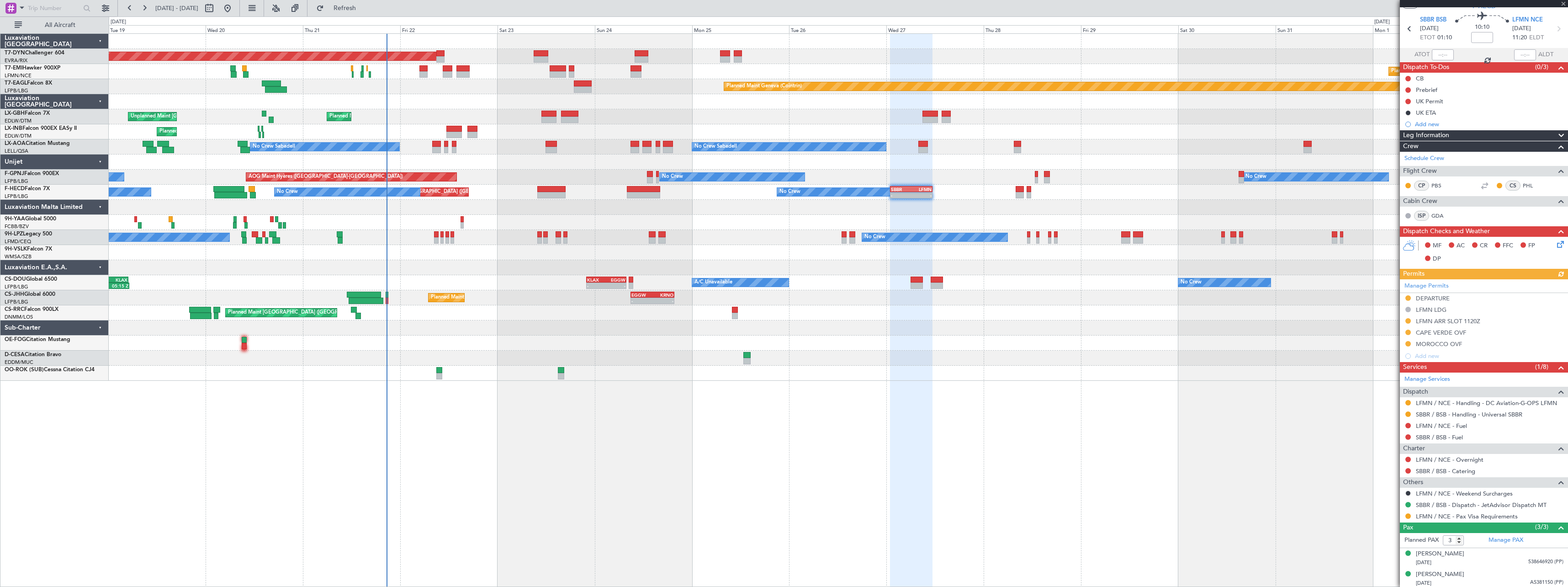
scroll to position [50, 0]
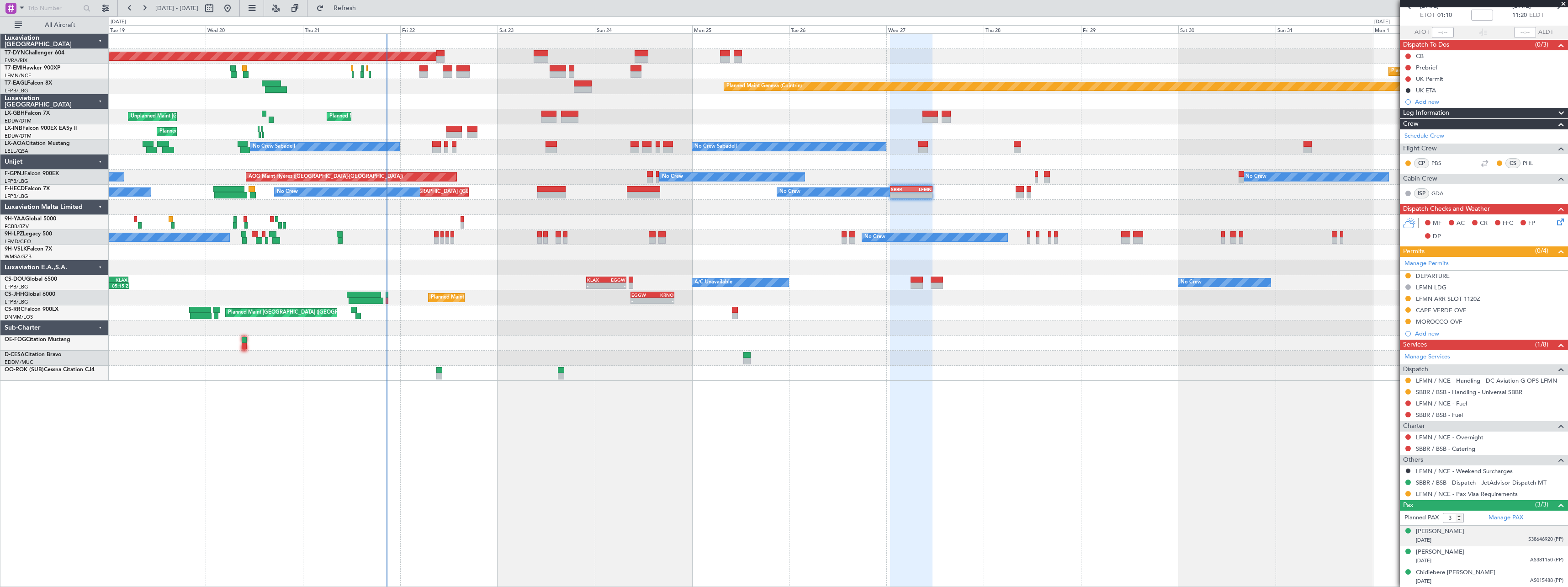
click at [1503, 533] on div "Adebayo Olawale Edun 20/04/1956 538646920 (PP)" at bounding box center [1489, 535] width 147 height 18
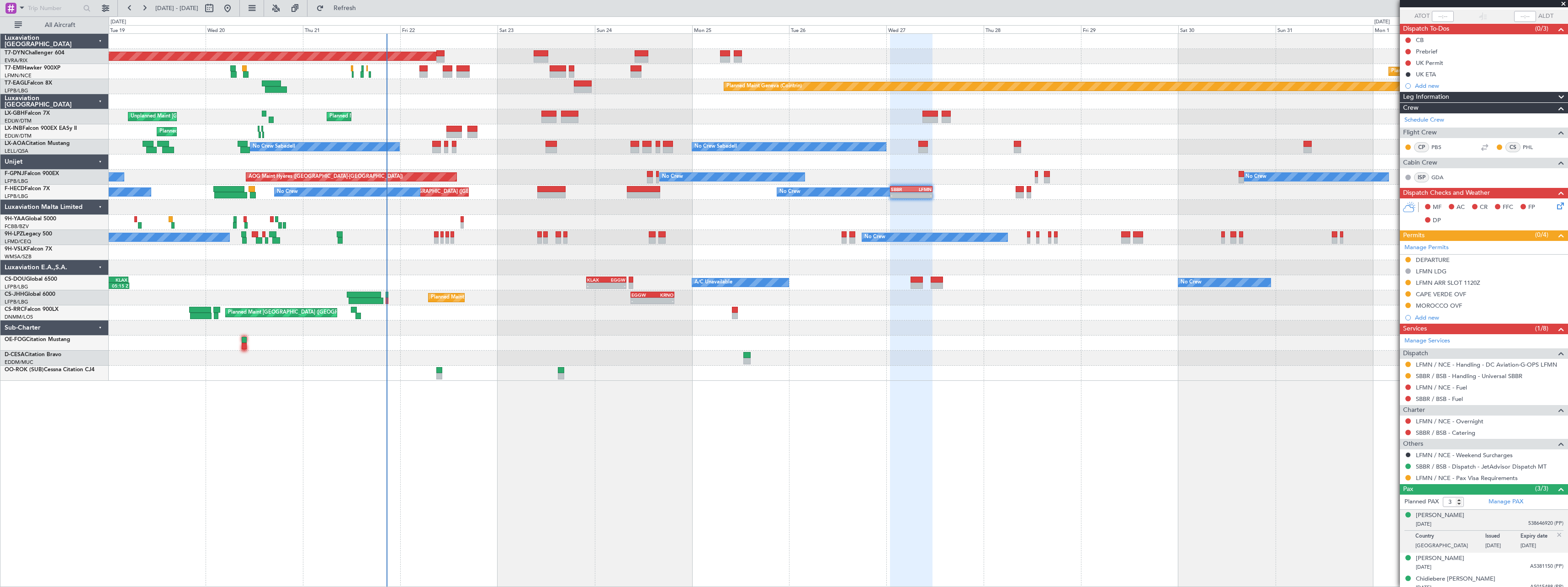
scroll to position [72, 0]
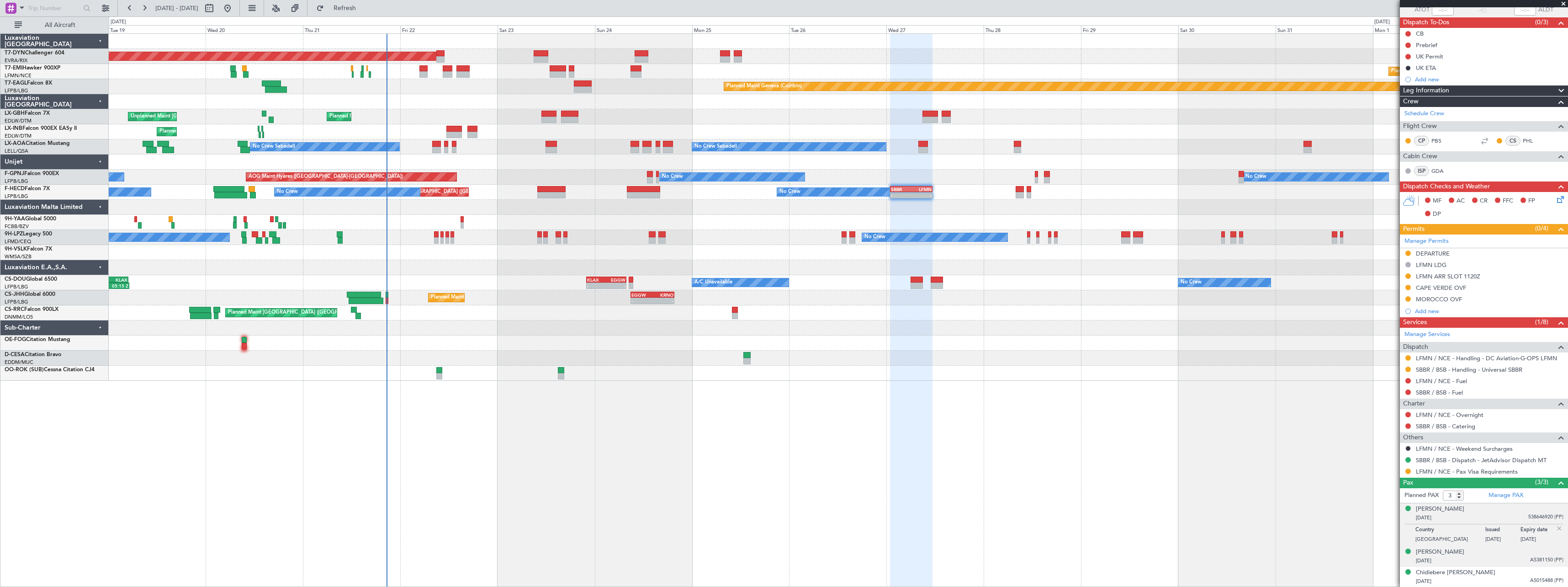
click at [1499, 558] on div "17/04/1989 AS381150 (PP)" at bounding box center [1489, 560] width 147 height 9
click at [1502, 582] on div "28/06/1987 AS015488 (PP)" at bounding box center [1489, 581] width 147 height 9
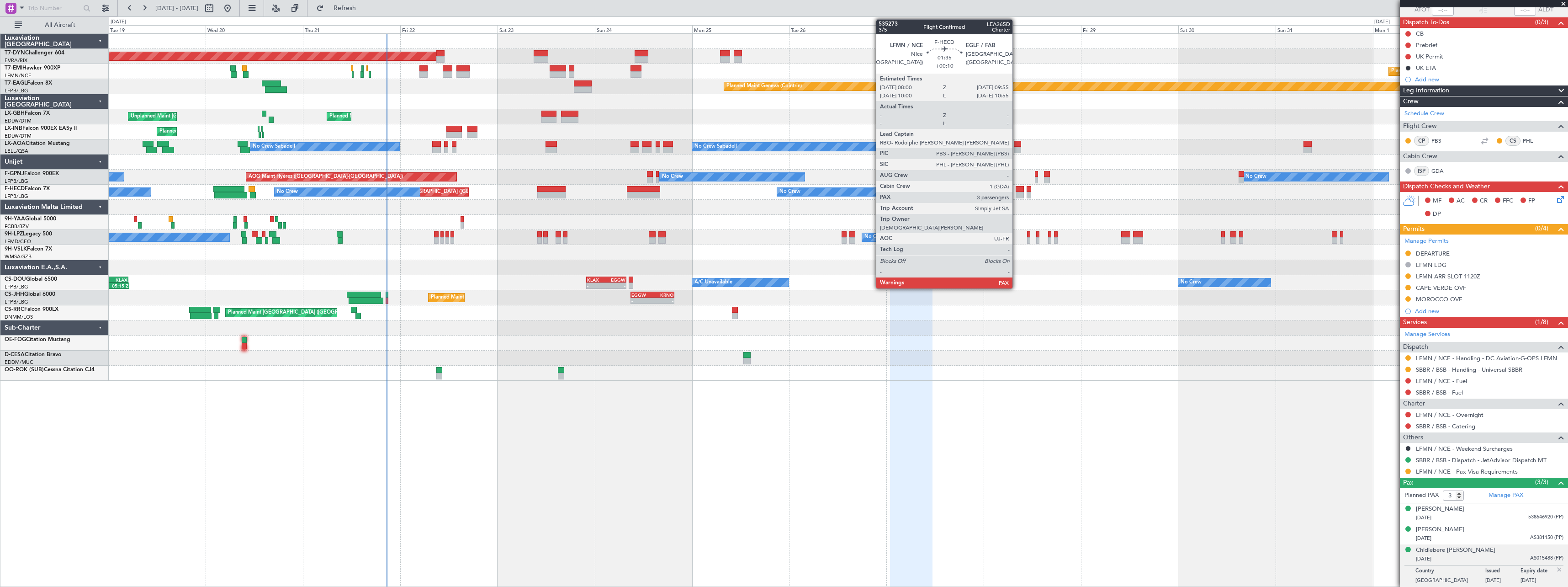
click at [1017, 188] on div at bounding box center [1020, 189] width 9 height 7
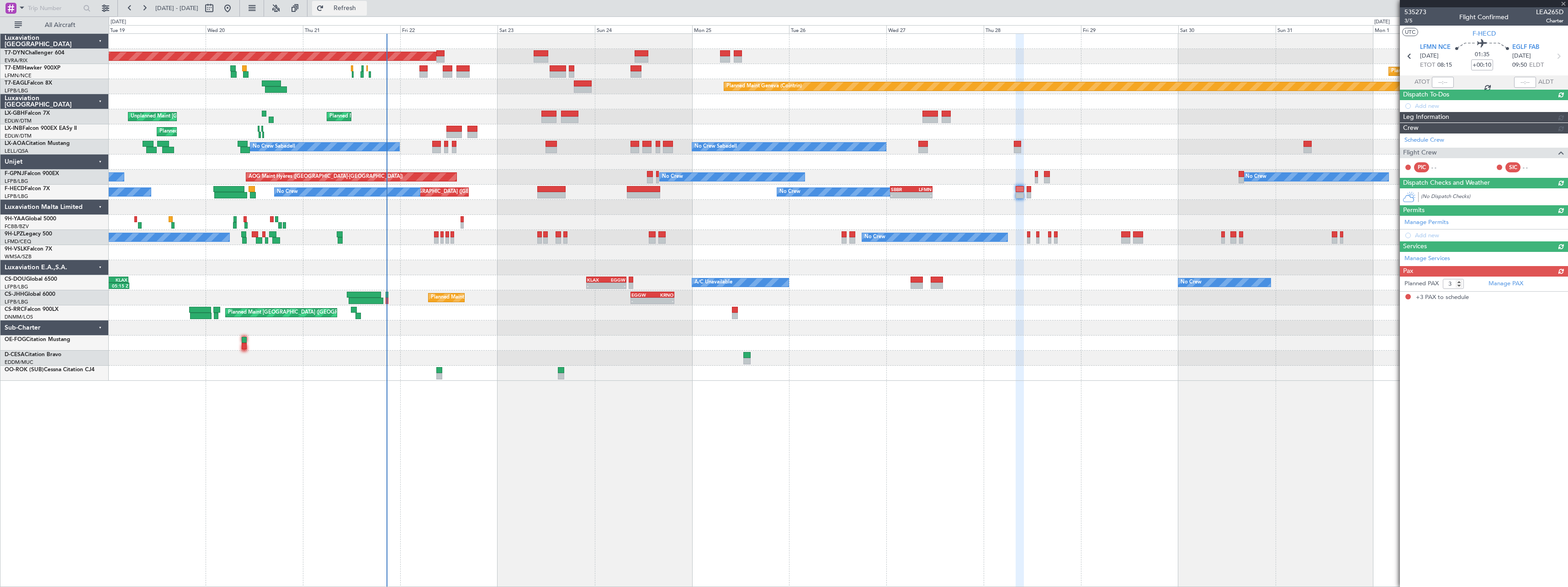
scroll to position [0, 0]
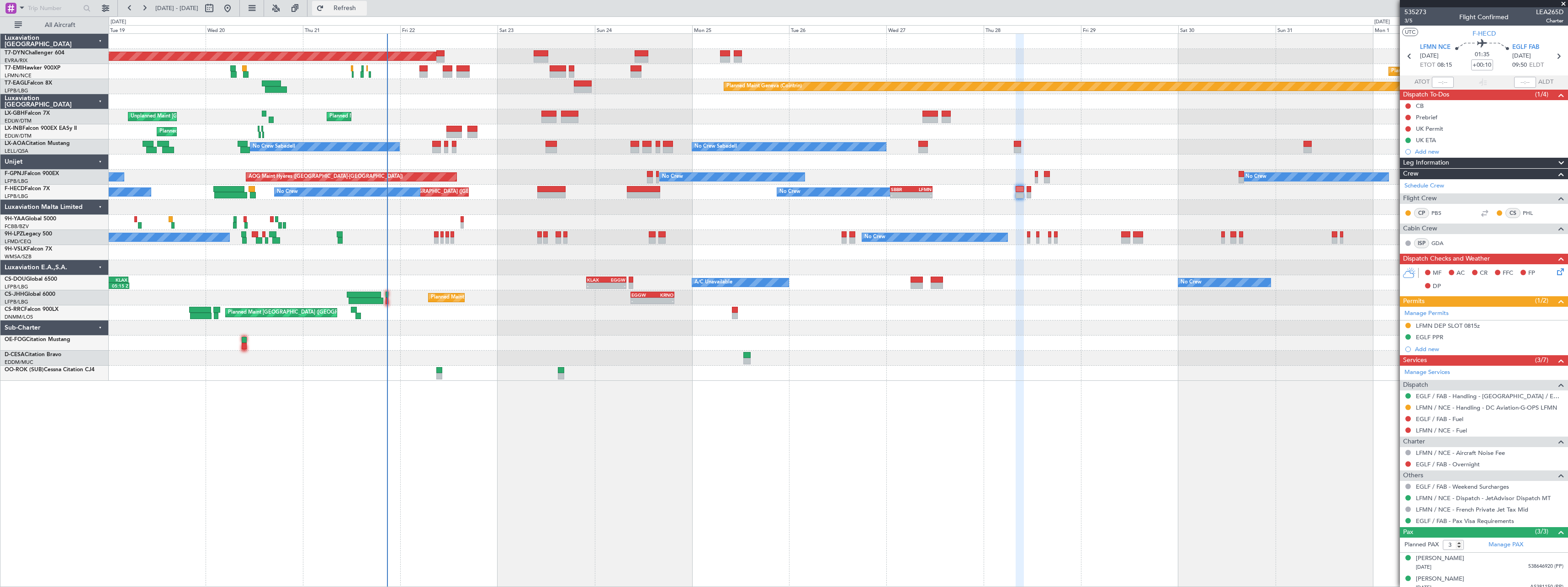
click at [364, 9] on span "Refresh" at bounding box center [345, 8] width 38 height 7
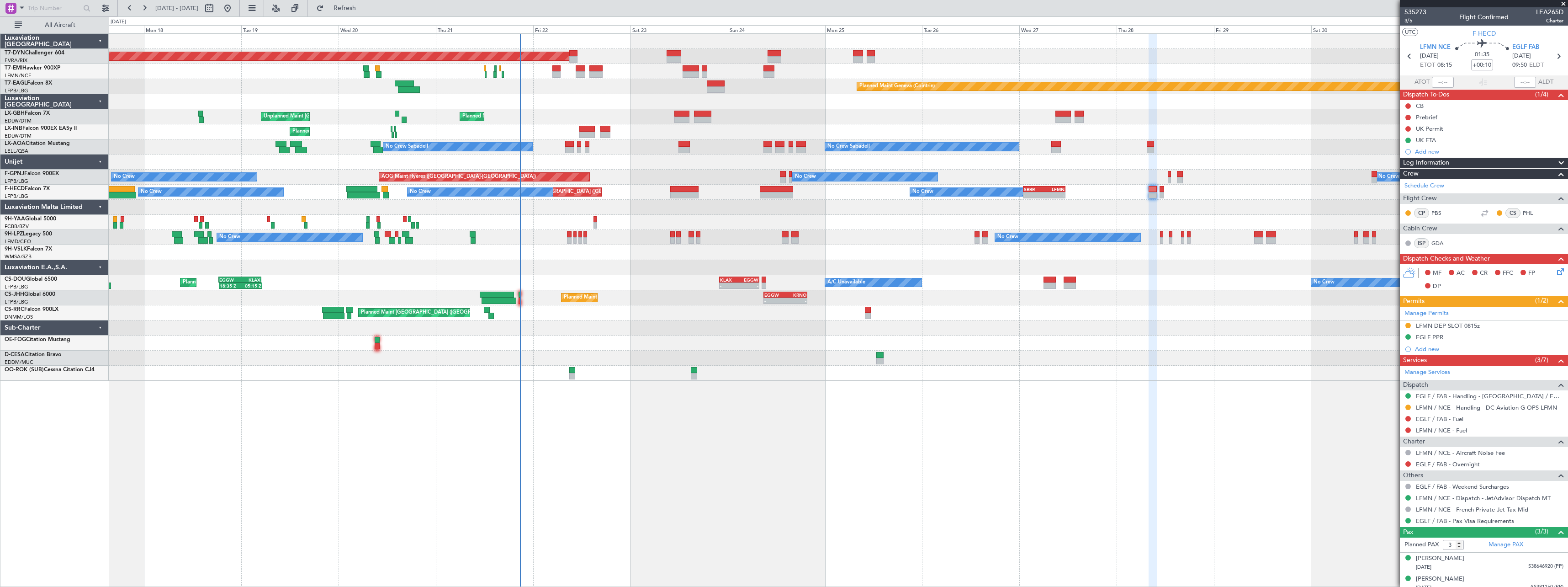
click at [760, 380] on div "Planned Maint Basel-Mulhouse Planned Maint Chester Planned Maint Geneva (Cointr…" at bounding box center [838, 310] width 1459 height 554
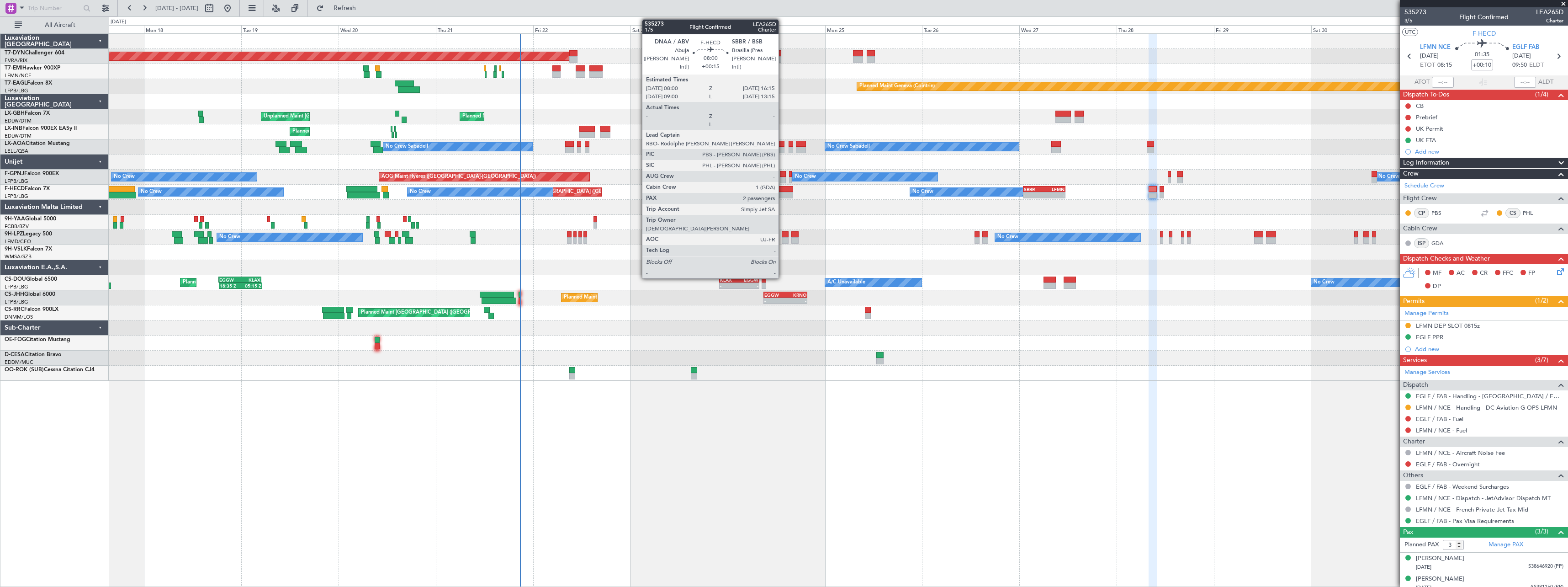
click at [769, 190] on div at bounding box center [777, 189] width 34 height 7
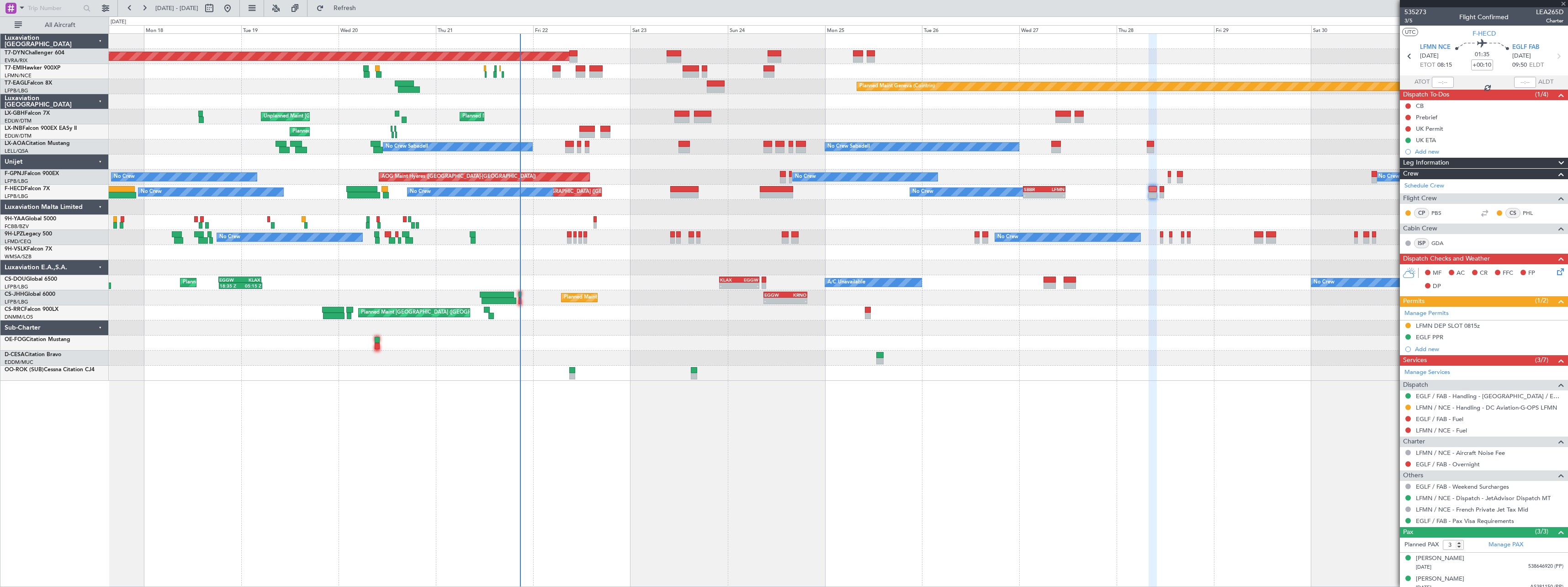
type input "+00:15"
type input "2"
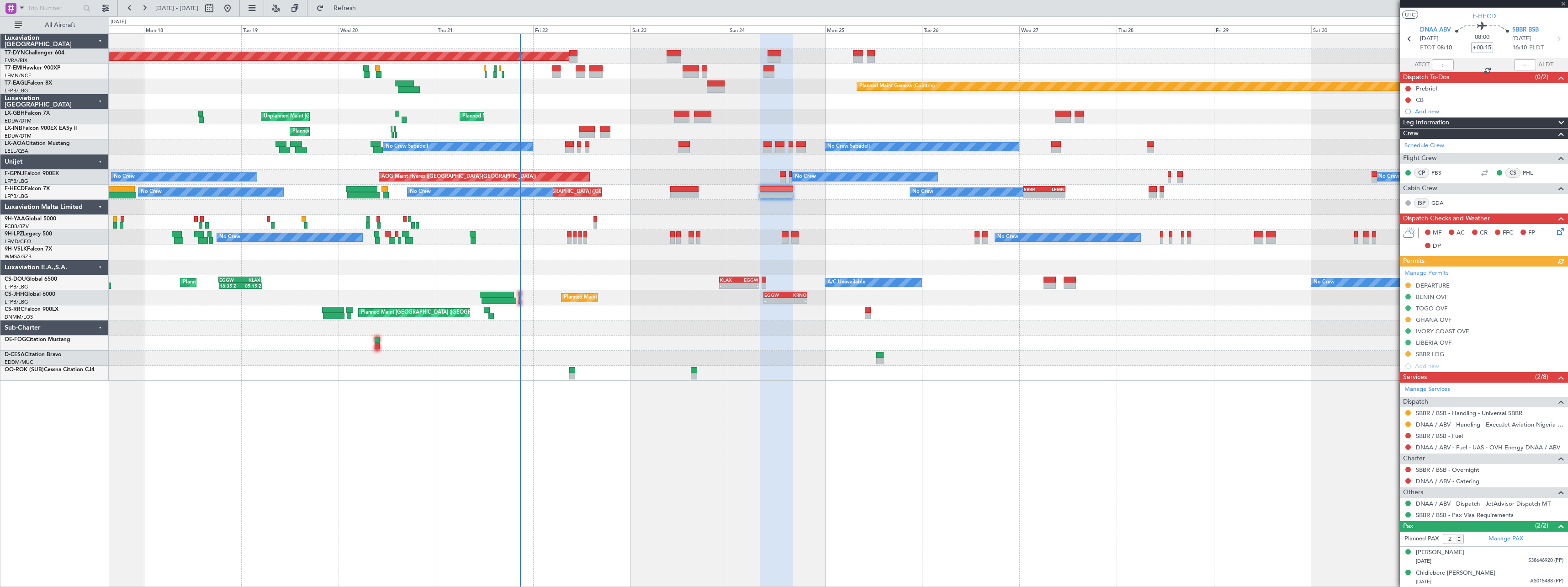
scroll to position [18, 0]
click at [1497, 557] on div "20/04/1956 538646920 (PP)" at bounding box center [1489, 560] width 147 height 9
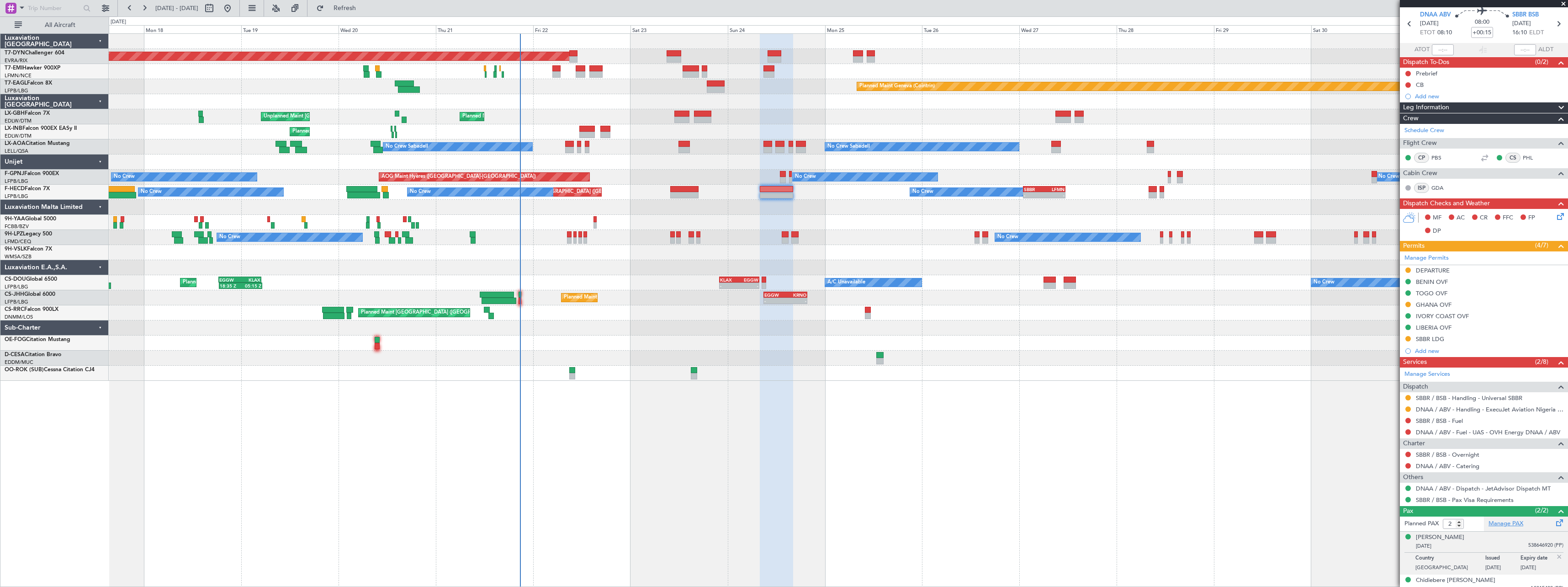
scroll to position [40, 0]
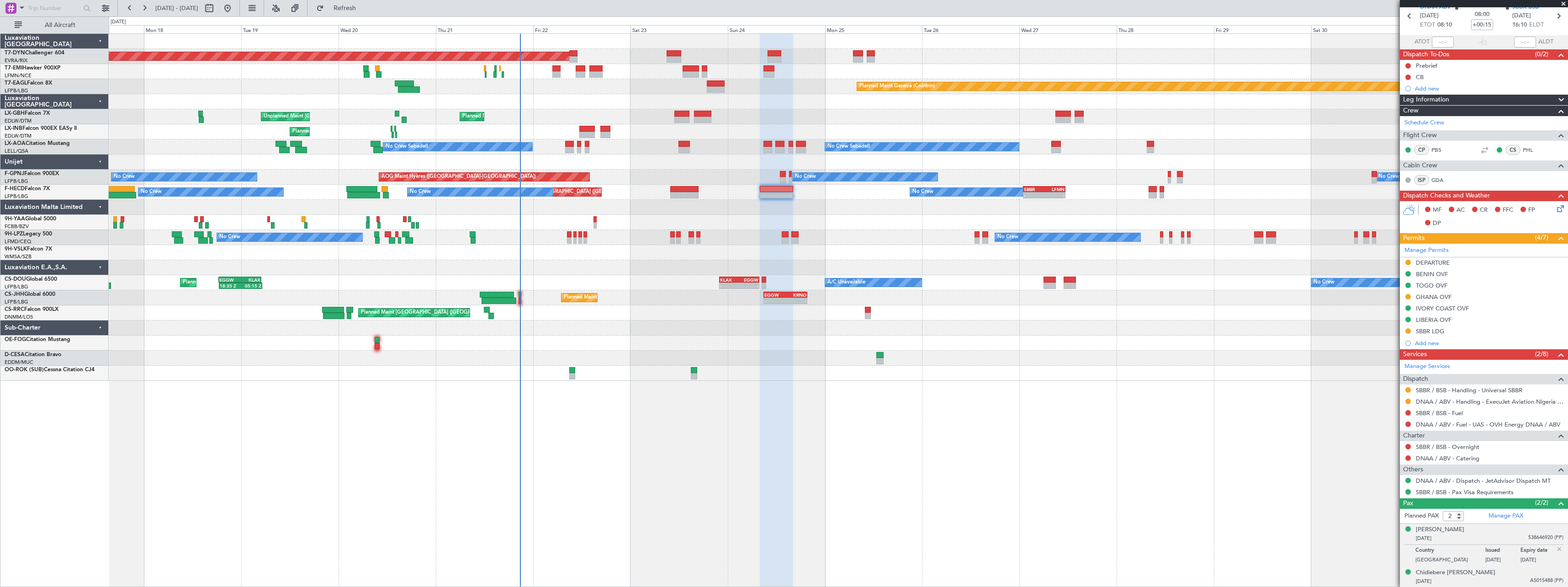
click at [1501, 576] on div "Chidiebere Emmanuel Ajaere 28/06/1987 AS015488 (PP)" at bounding box center [1489, 577] width 147 height 18
click at [1461, 551] on div "Chidiebere [PERSON_NAME]" at bounding box center [1455, 550] width 80 height 9
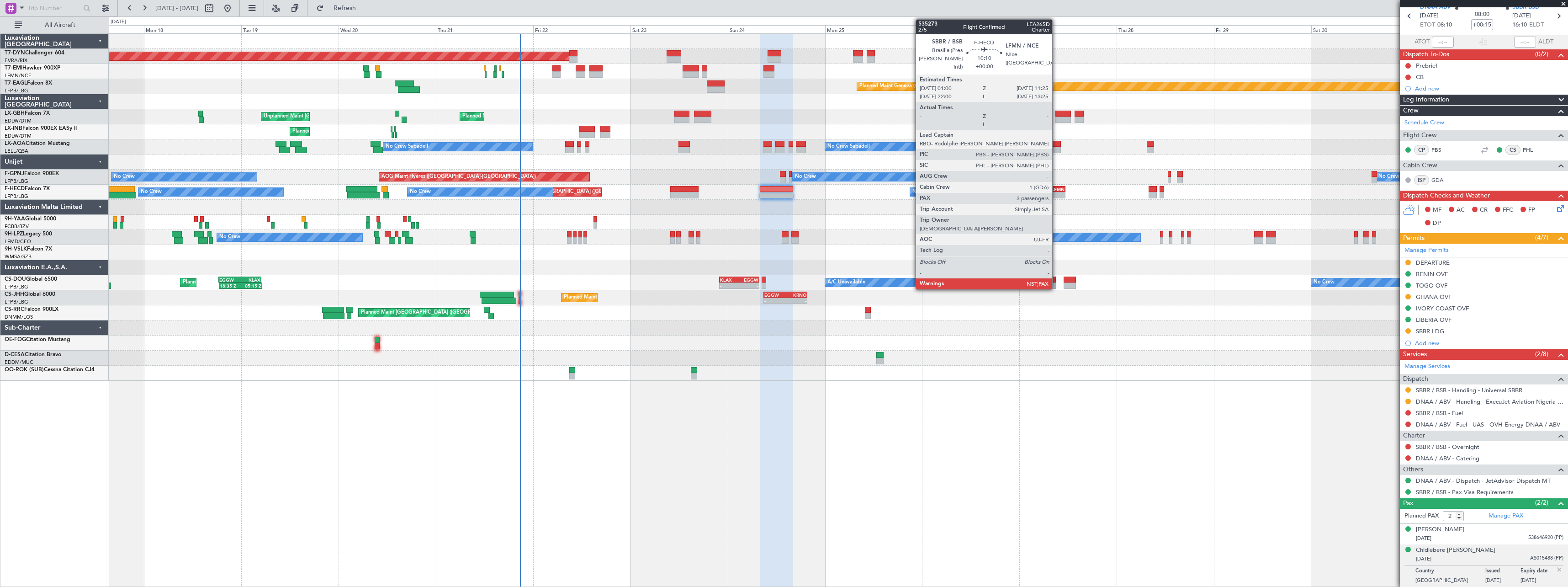
click at [1056, 188] on div "LFMN" at bounding box center [1054, 189] width 20 height 5
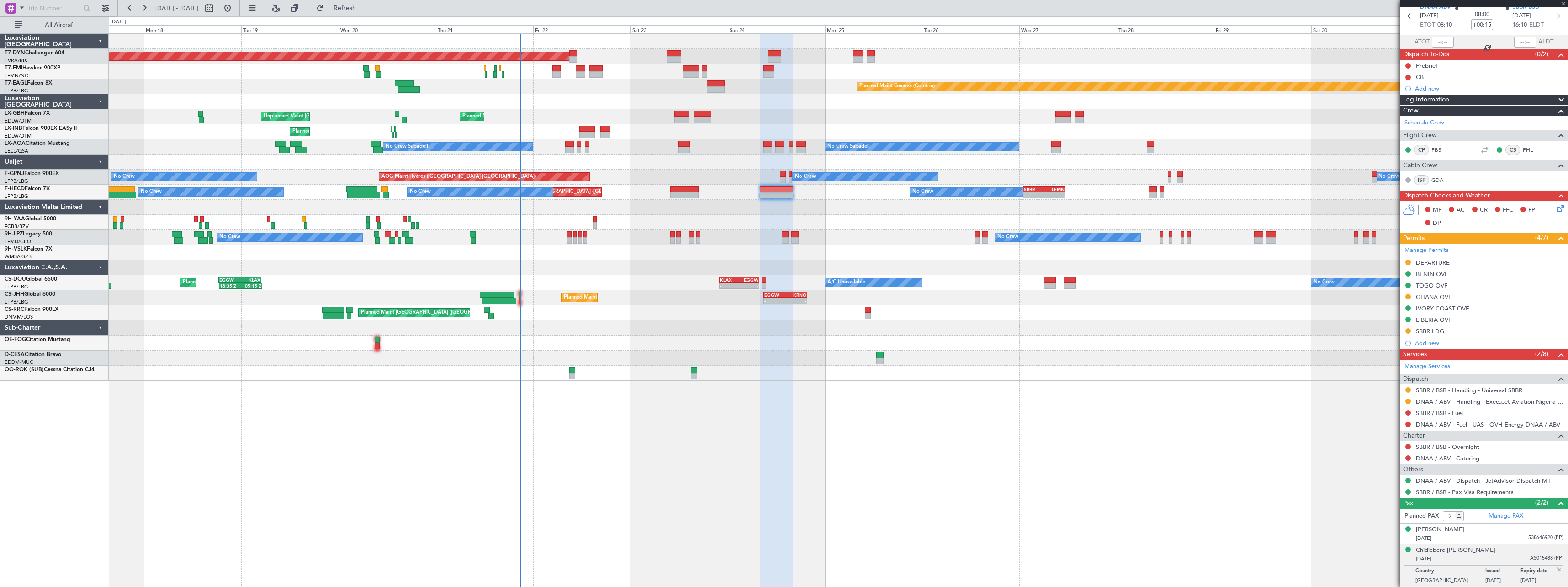
type input "3"
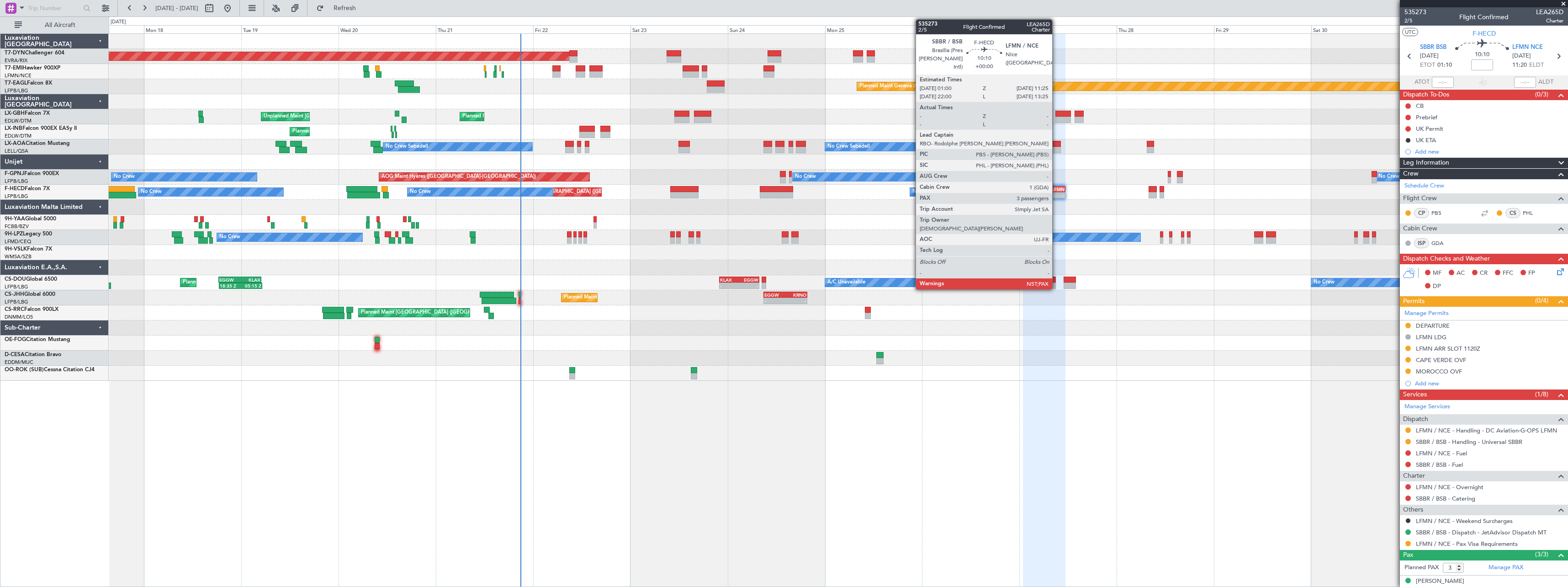
click at [1056, 189] on div "LFMN" at bounding box center [1054, 189] width 20 height 5
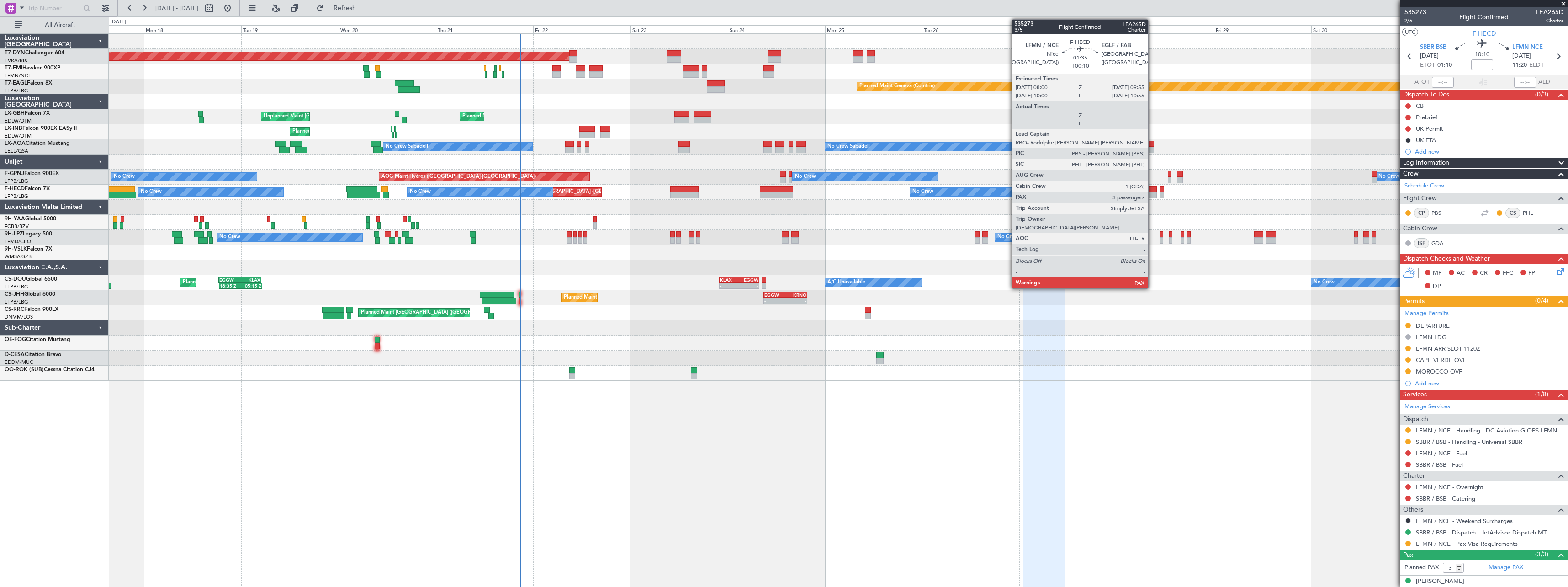
click at [1152, 191] on div at bounding box center [1153, 189] width 9 height 7
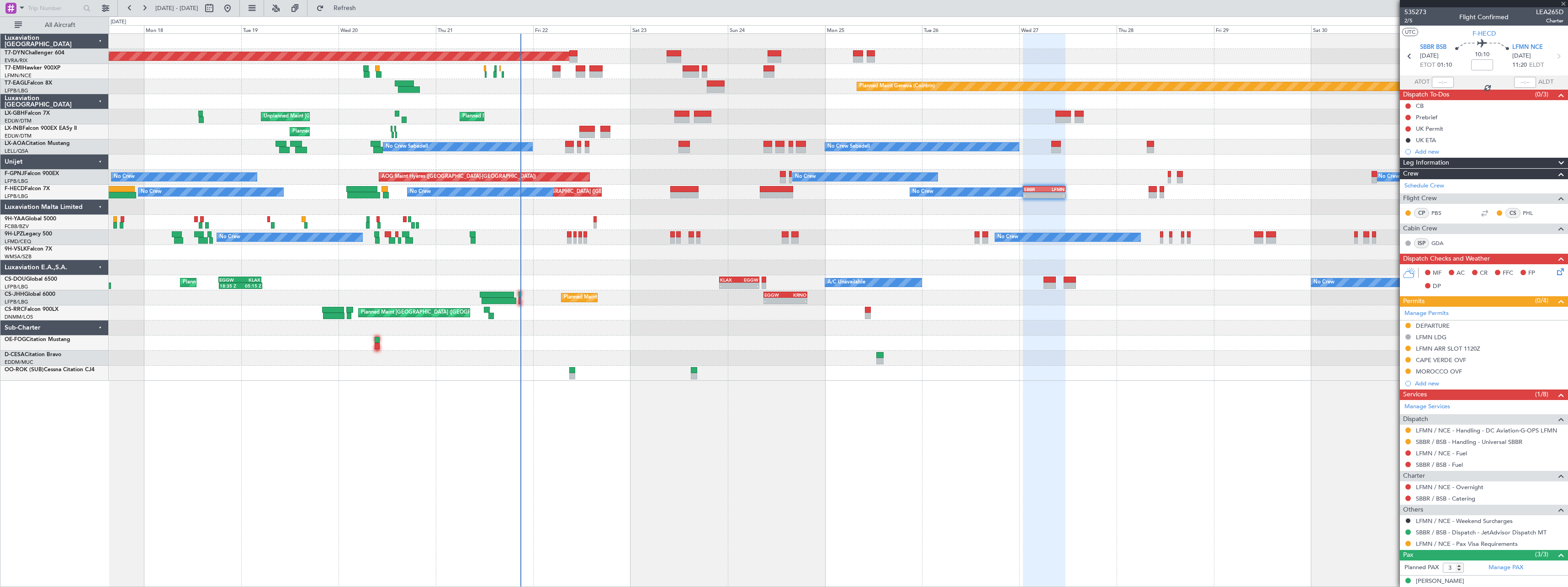
type input "+00:10"
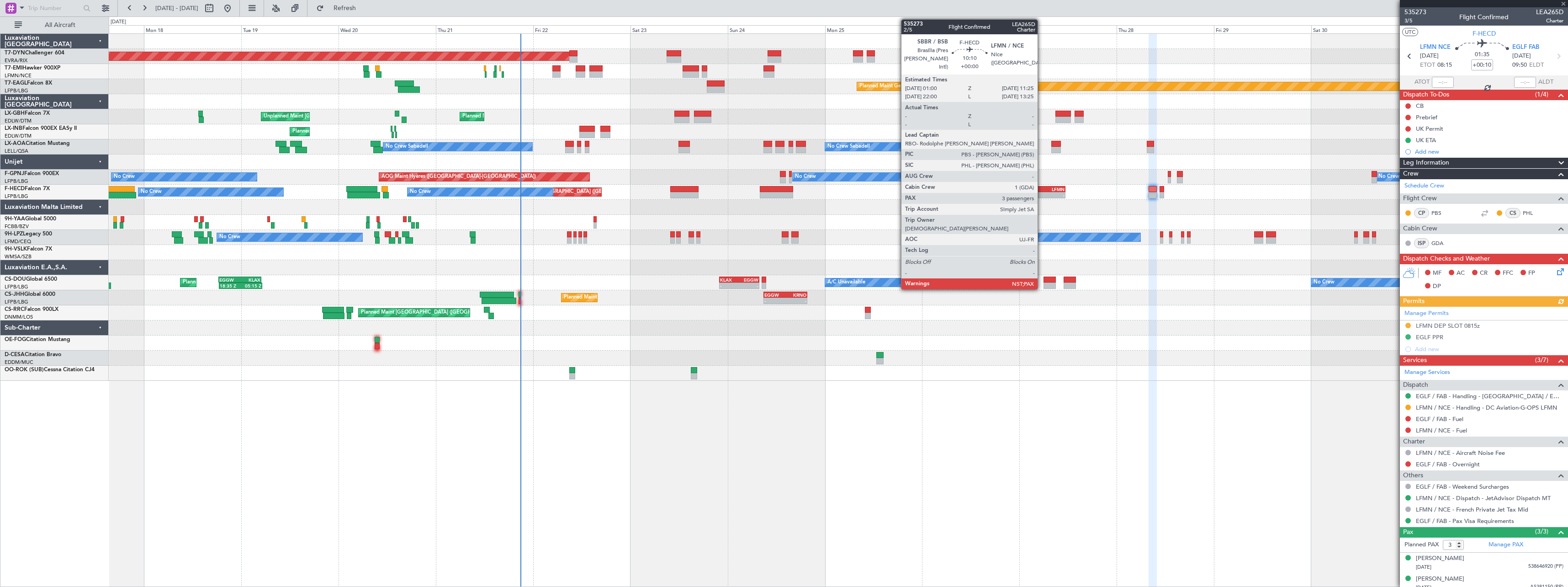
click at [1041, 191] on div "SBBR" at bounding box center [1034, 189] width 20 height 5
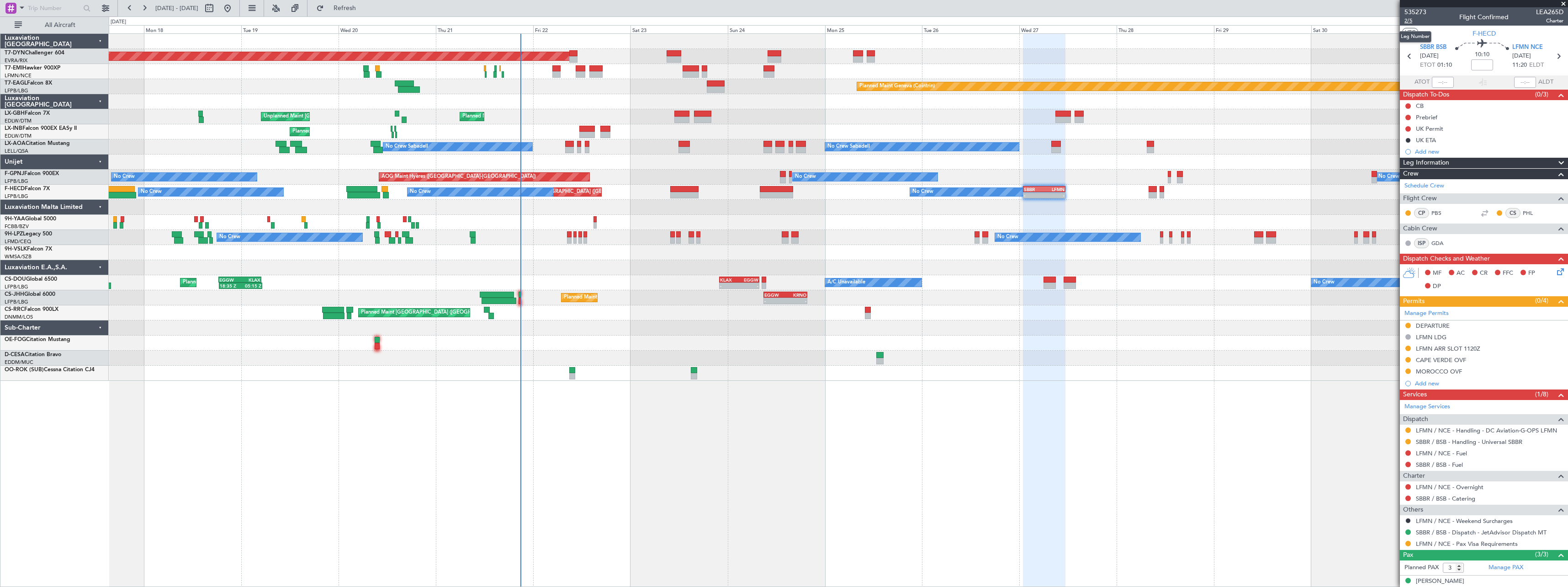
click at [1407, 23] on span "2/5" at bounding box center [1415, 21] width 22 height 8
click at [1457, 429] on link "LFMN / NCE - Handling - DC Aviation-G-OPS LFMN" at bounding box center [1486, 430] width 141 height 8
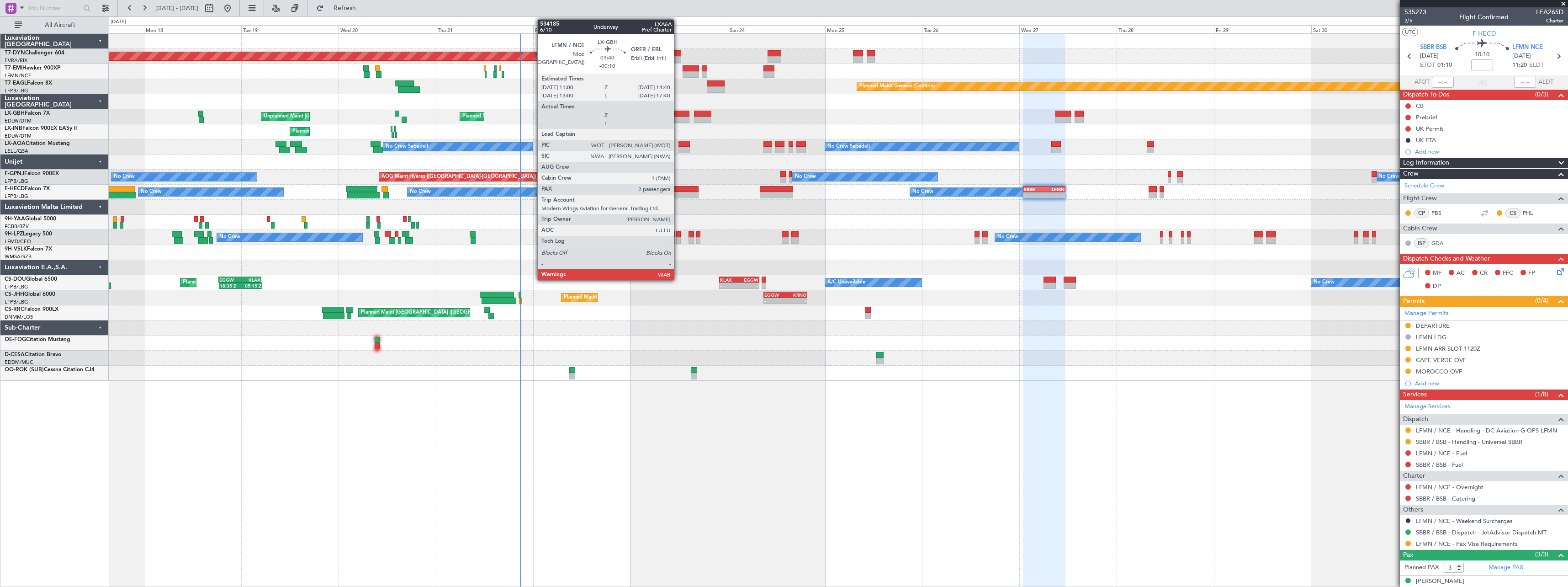
click at [678, 115] on div at bounding box center [682, 114] width 15 height 7
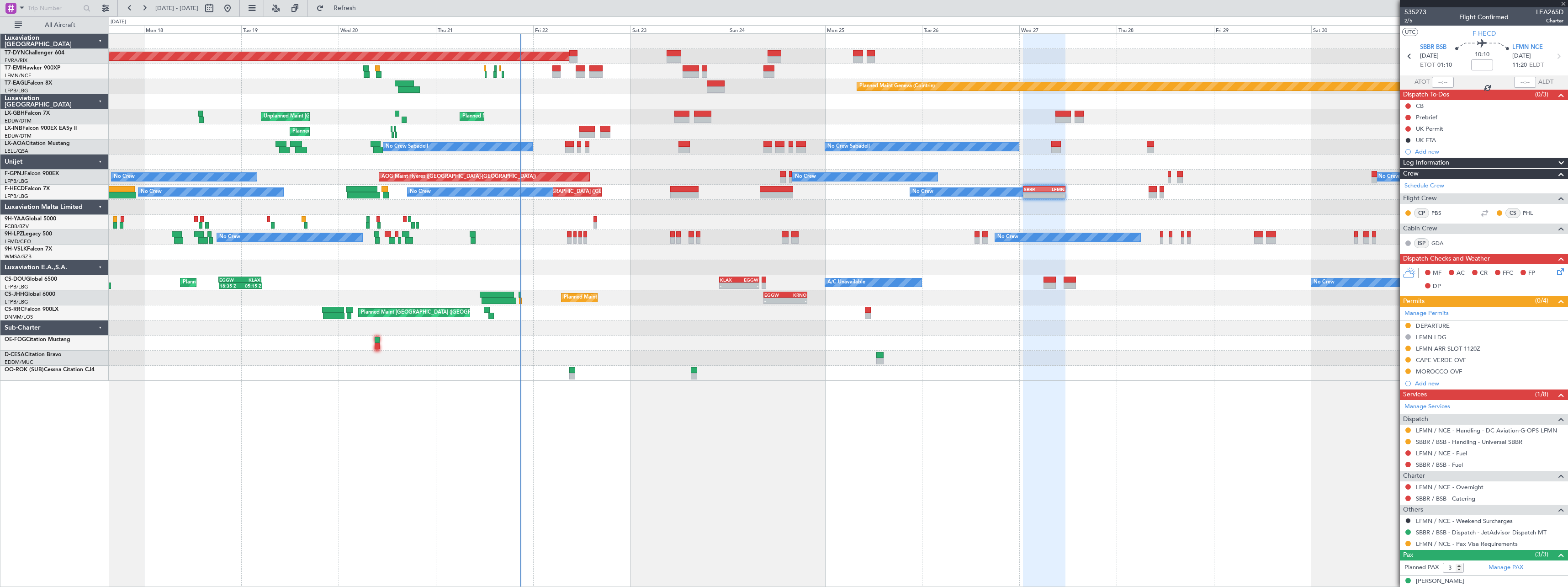
type input "-00:10"
type input "2"
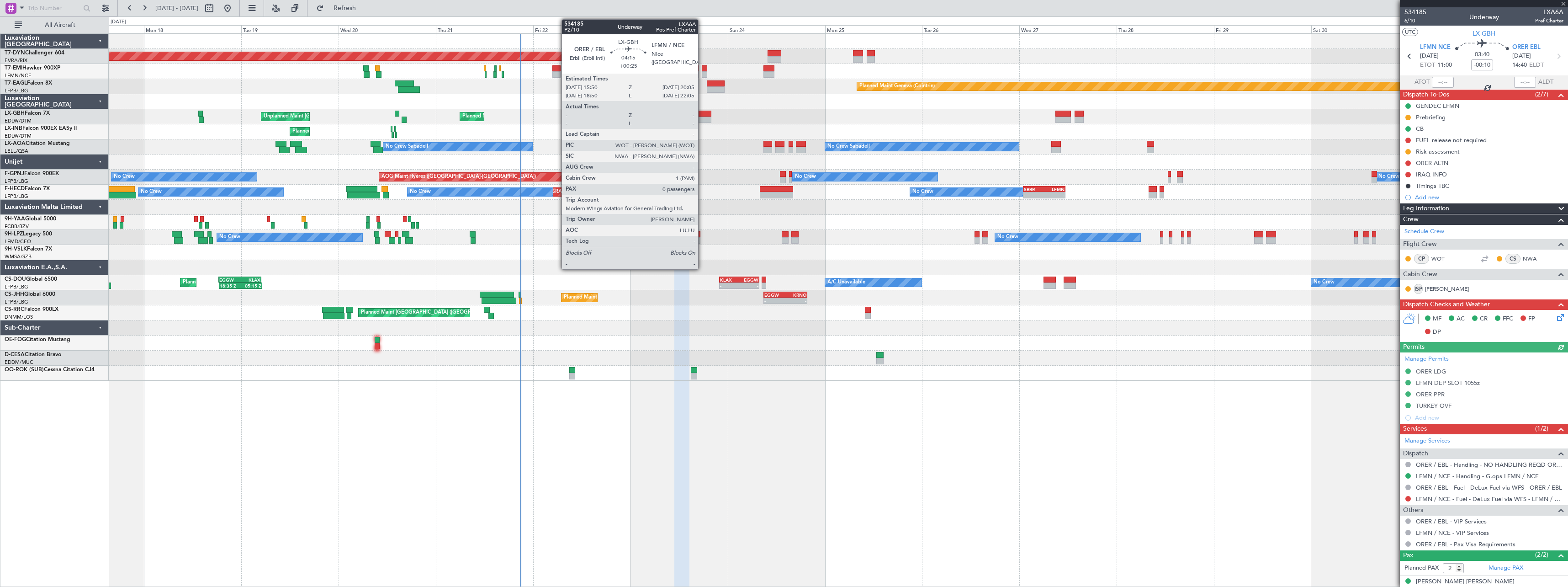
click at [702, 113] on div at bounding box center [702, 114] width 18 height 7
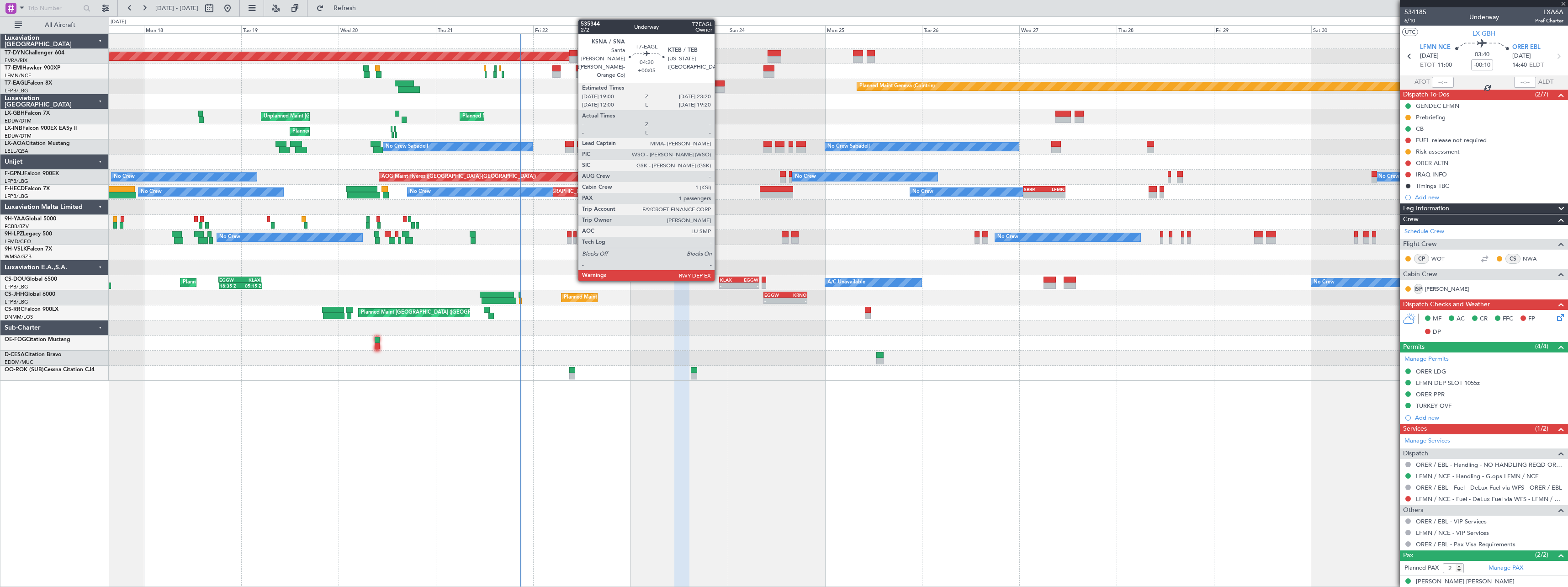
type input "+00:25"
type input "0"
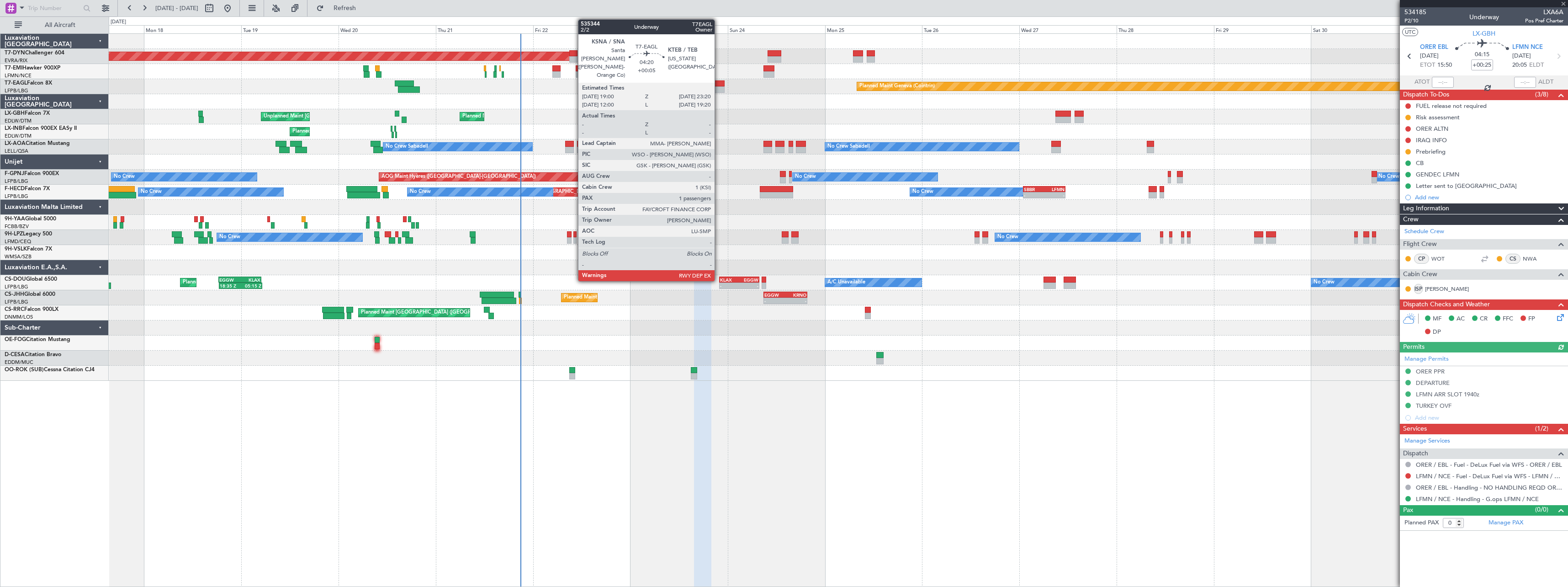
click at [719, 85] on div at bounding box center [715, 83] width 18 height 7
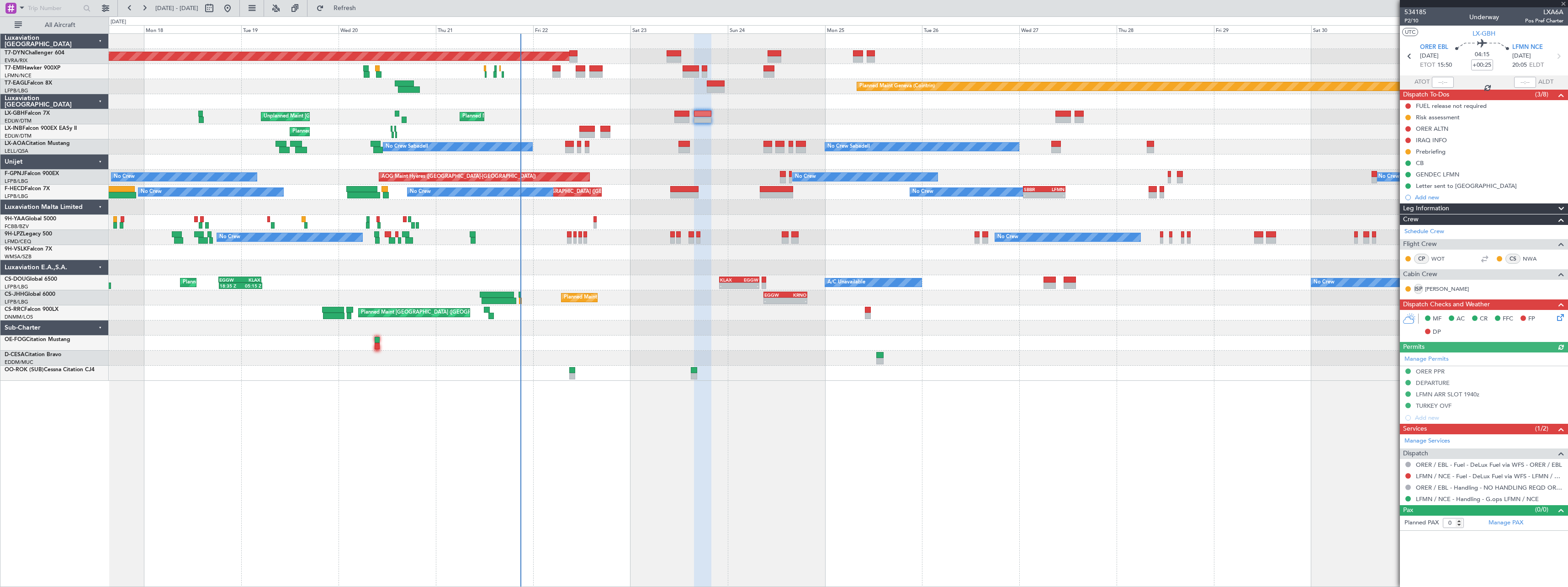
type input "+00:05"
type input "1"
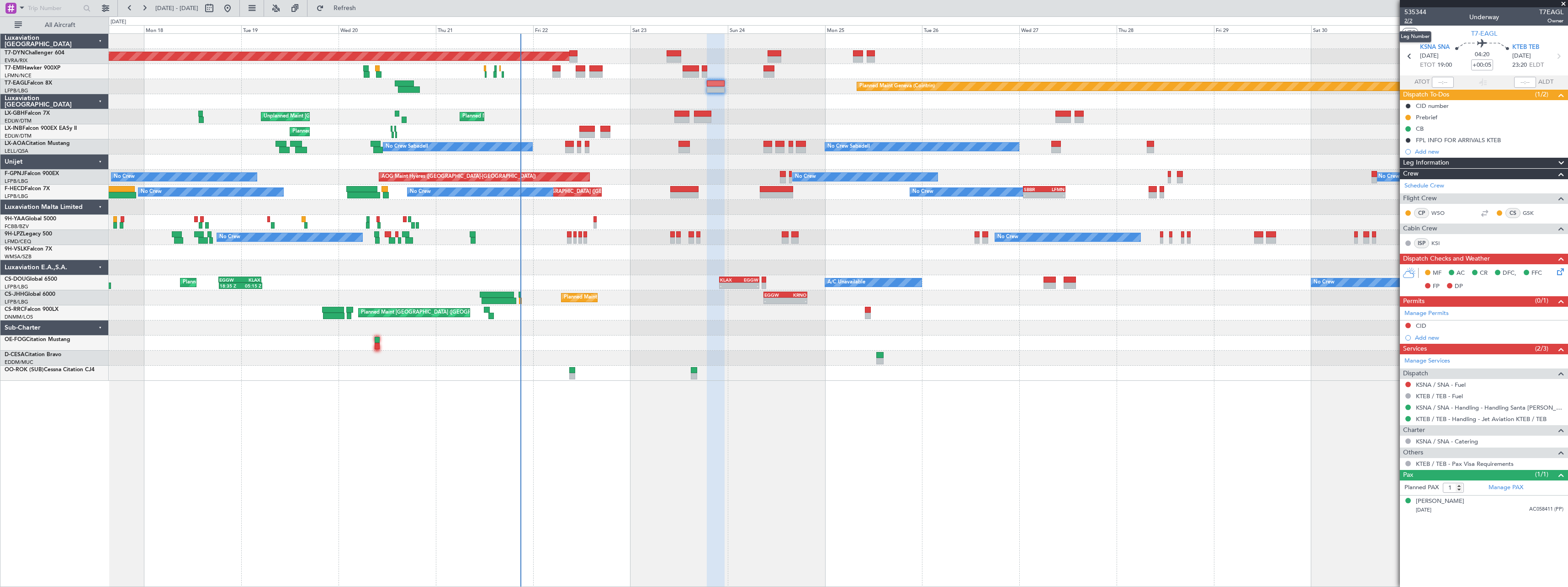
click at [1410, 23] on span "2/2" at bounding box center [1415, 21] width 22 height 8
click at [1561, 272] on icon at bounding box center [1559, 270] width 7 height 7
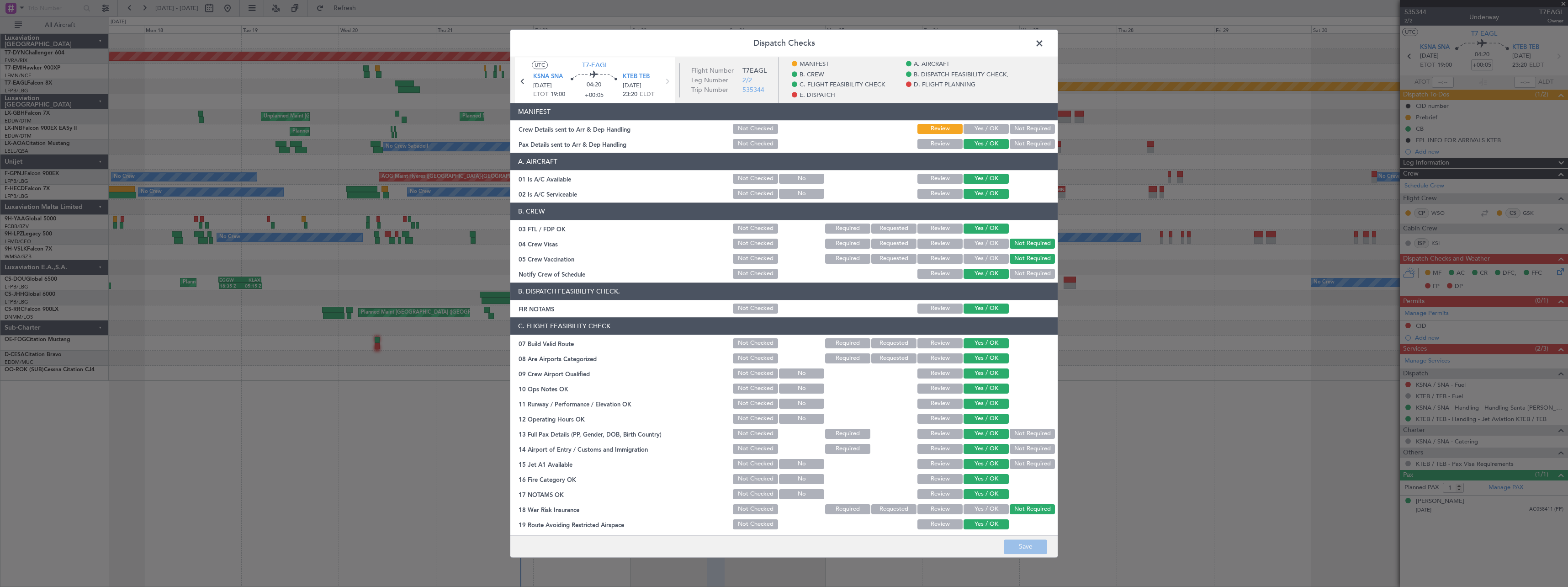
click at [1044, 47] on span at bounding box center [1044, 46] width 0 height 18
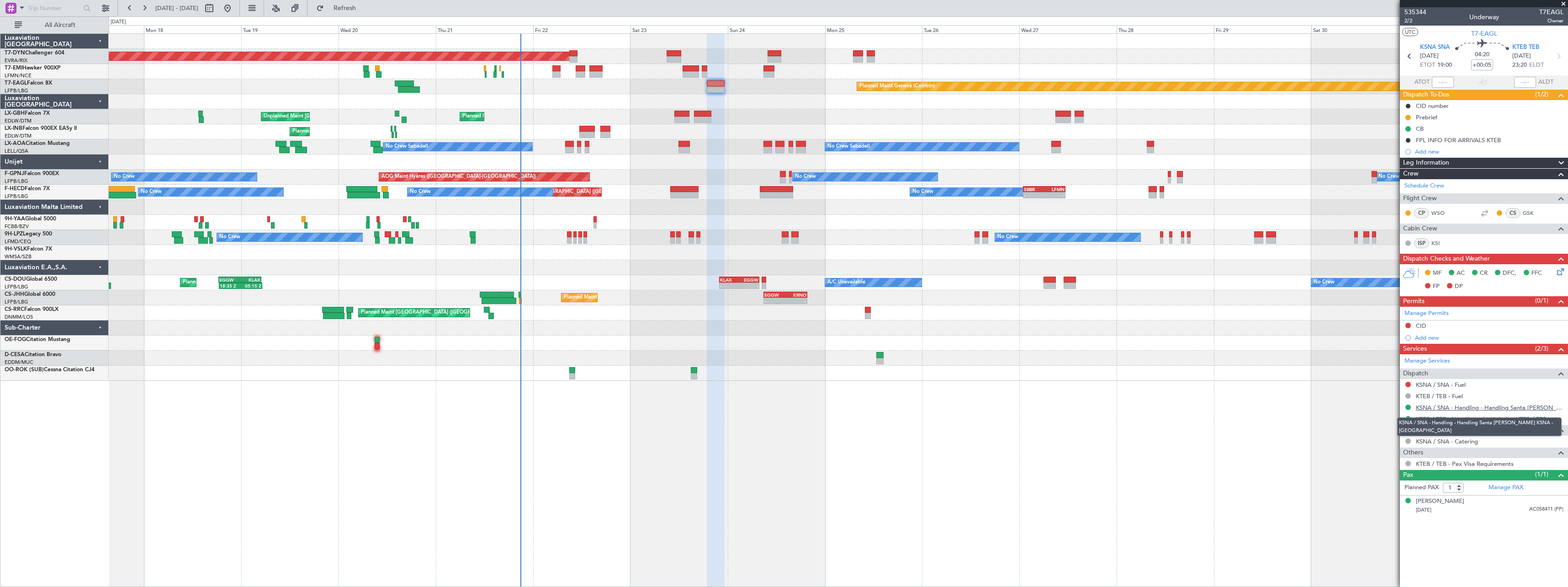
click at [1511, 410] on link "KSNA / SNA - Handling - Handling Santa [PERSON_NAME] KSNA - [GEOGRAPHIC_DATA]" at bounding box center [1489, 407] width 147 height 8
click at [1560, 272] on icon at bounding box center [1559, 270] width 7 height 7
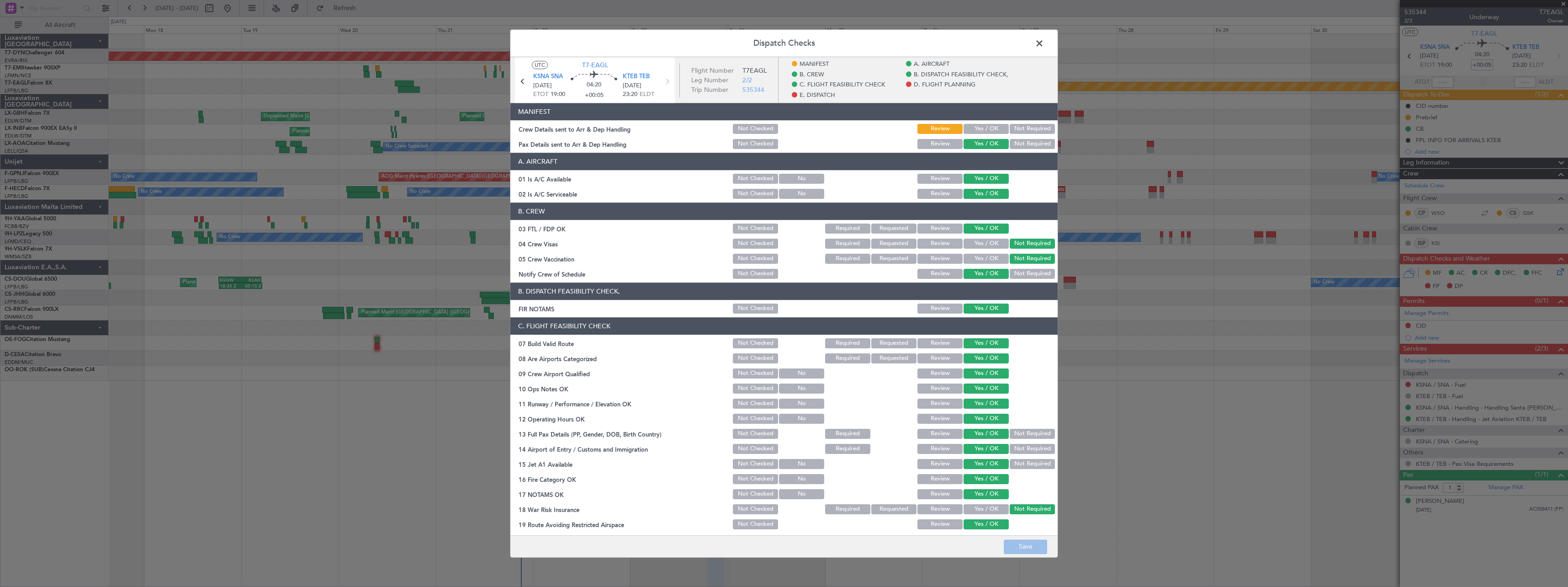
click at [1044, 41] on span at bounding box center [1044, 46] width 0 height 18
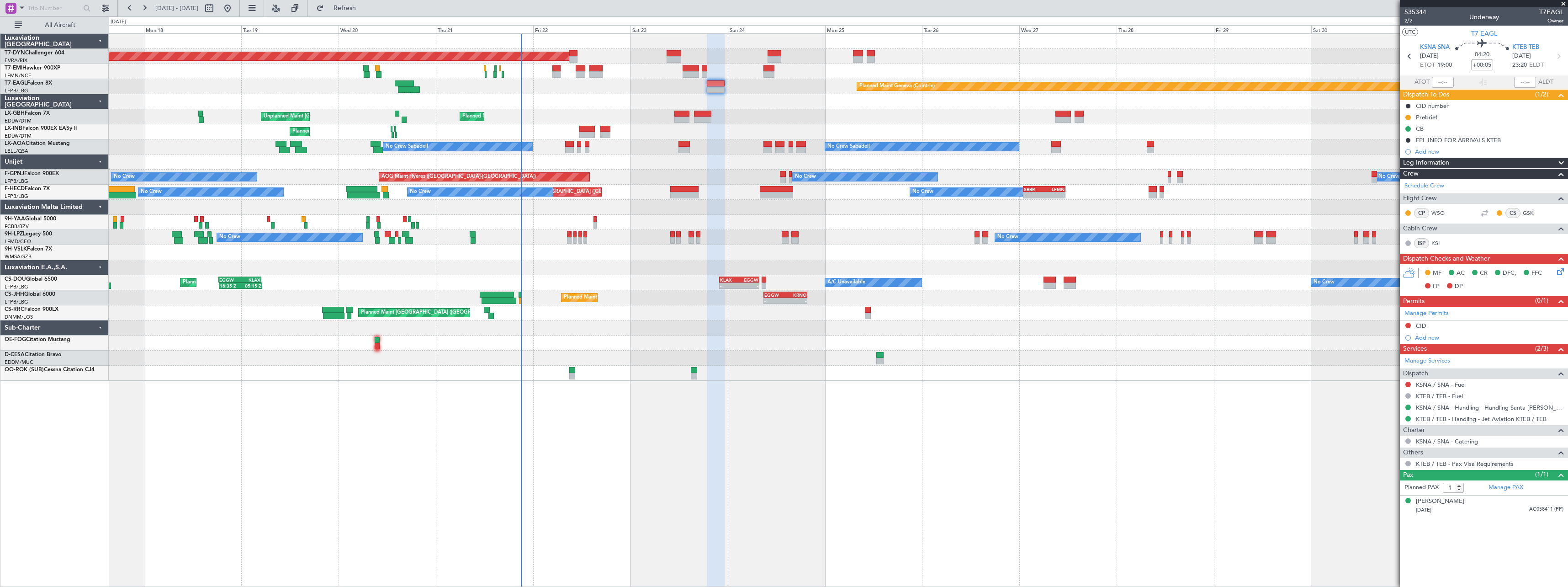
click at [1561, 268] on icon at bounding box center [1559, 270] width 7 height 7
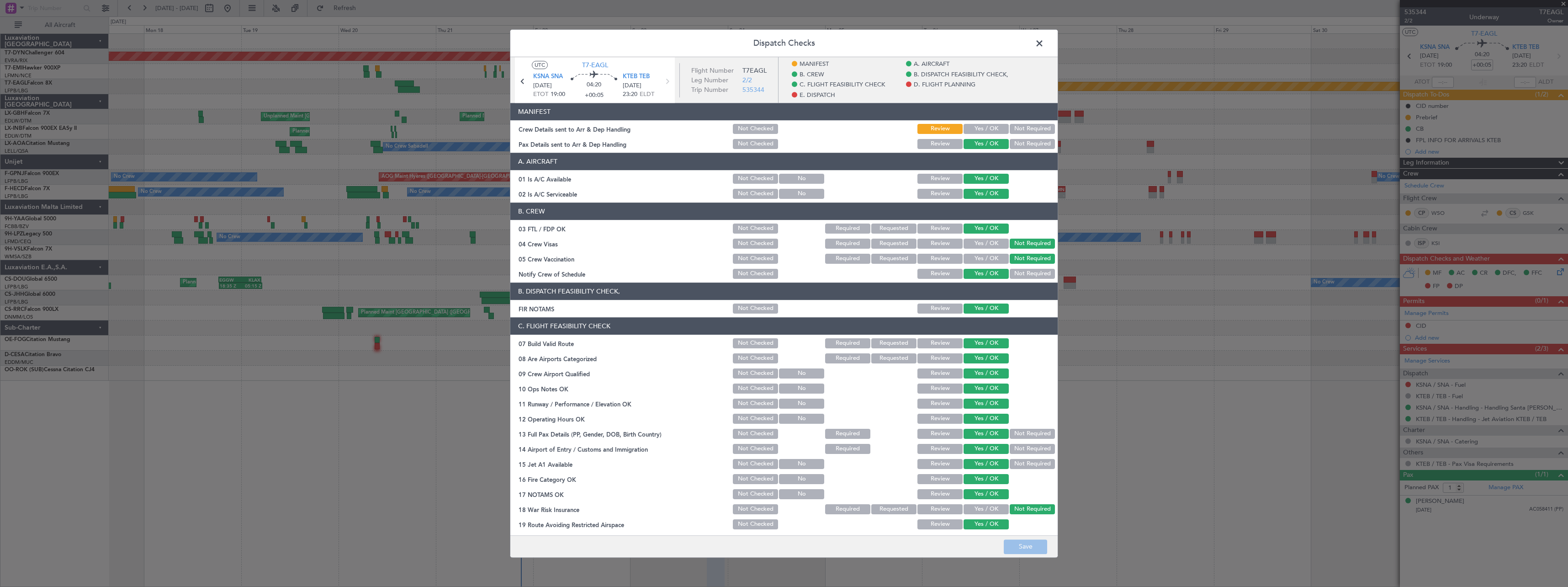
click at [977, 125] on button "Yes / OK" at bounding box center [986, 128] width 45 height 10
click at [1016, 554] on footer "Save" at bounding box center [783, 546] width 547 height 22
click at [1017, 550] on button "Save" at bounding box center [1025, 547] width 43 height 15
click at [1044, 44] on span at bounding box center [1044, 46] width 0 height 18
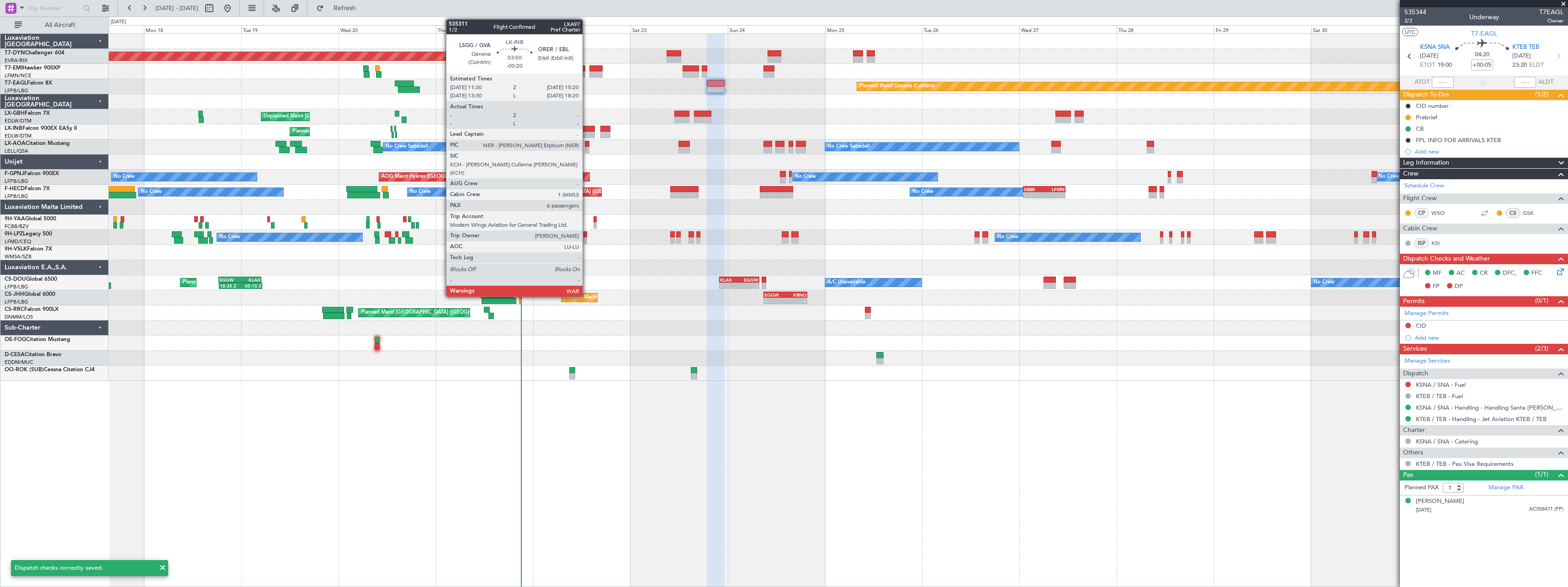
click at [587, 133] on div at bounding box center [587, 135] width 16 height 7
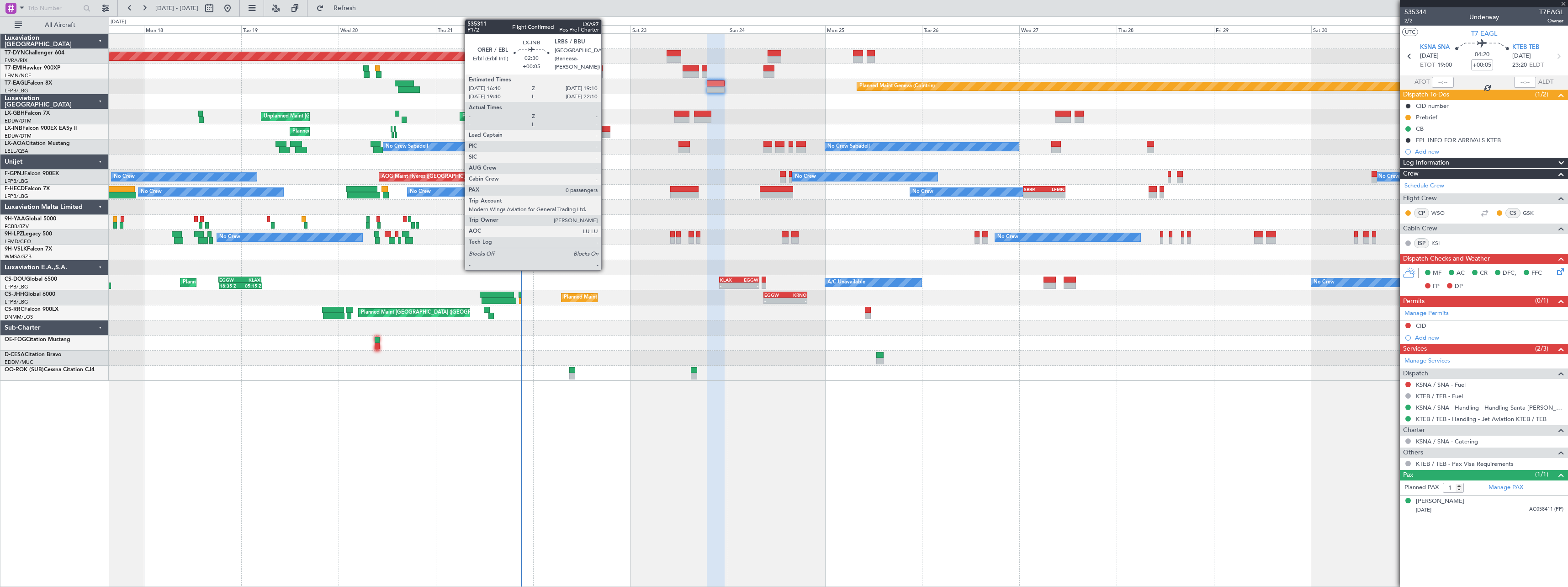
type input "-00:20"
type input "6"
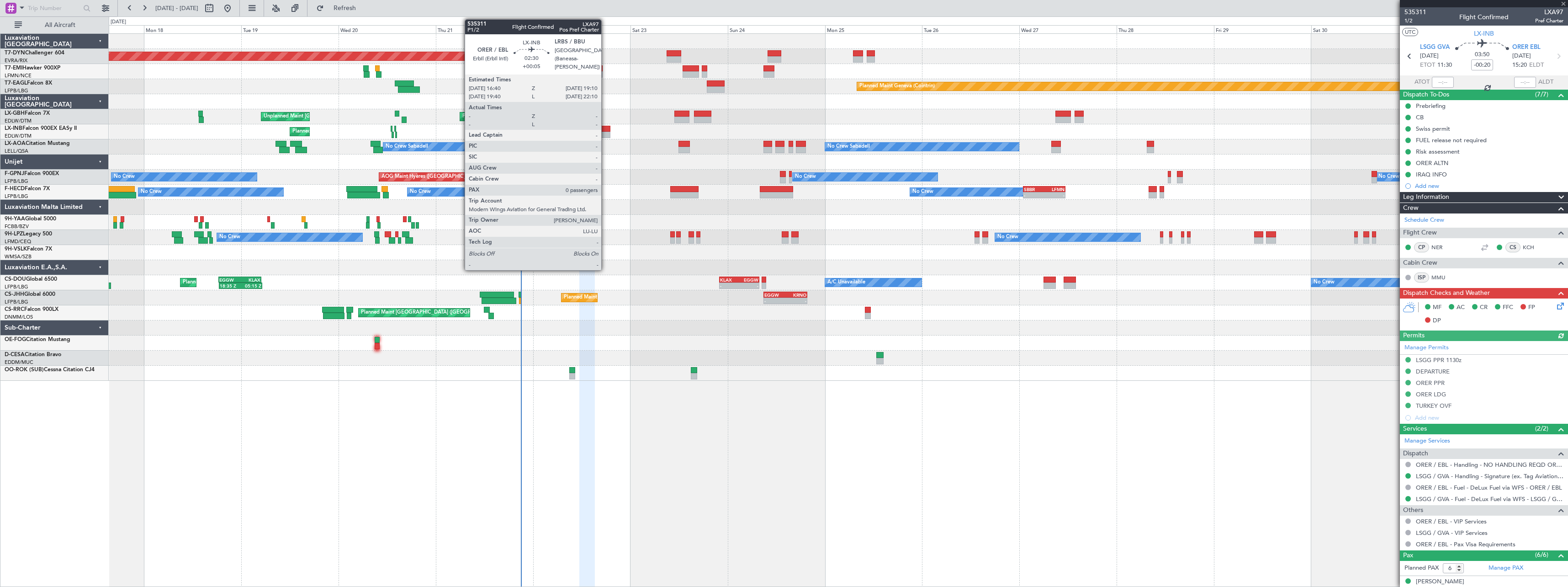
click at [606, 127] on div at bounding box center [605, 128] width 10 height 7
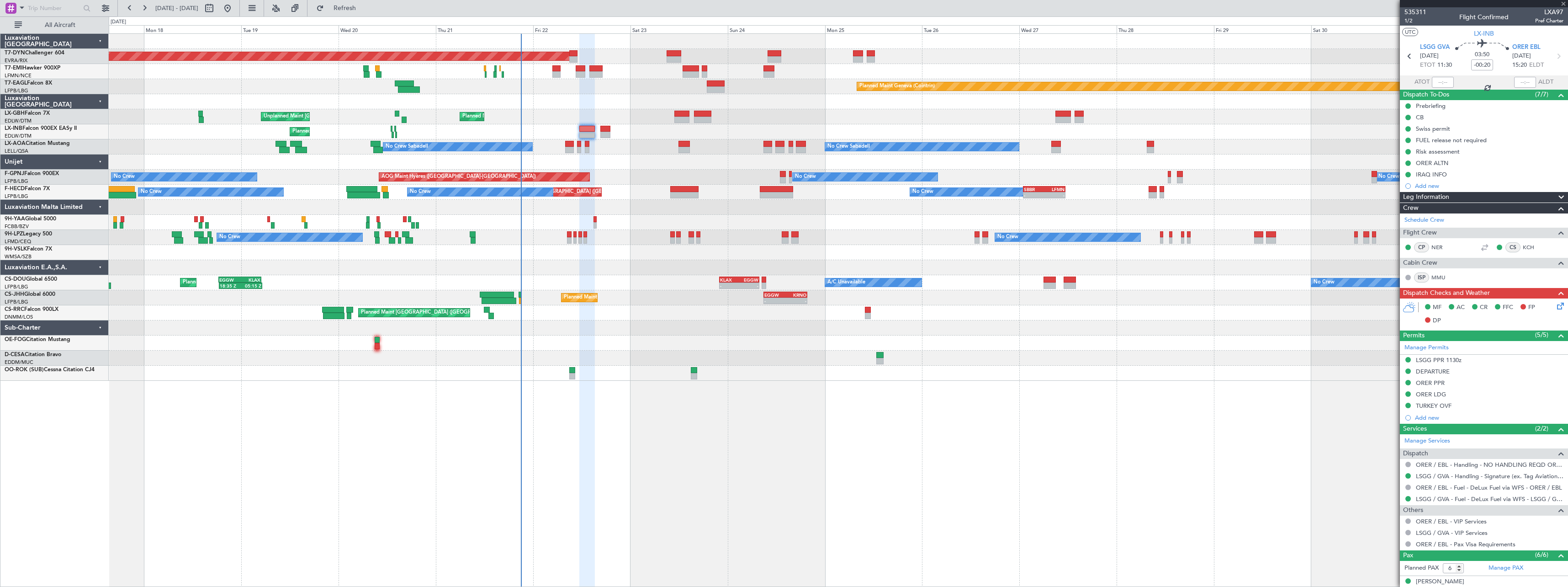
type input "+00:05"
type input "0"
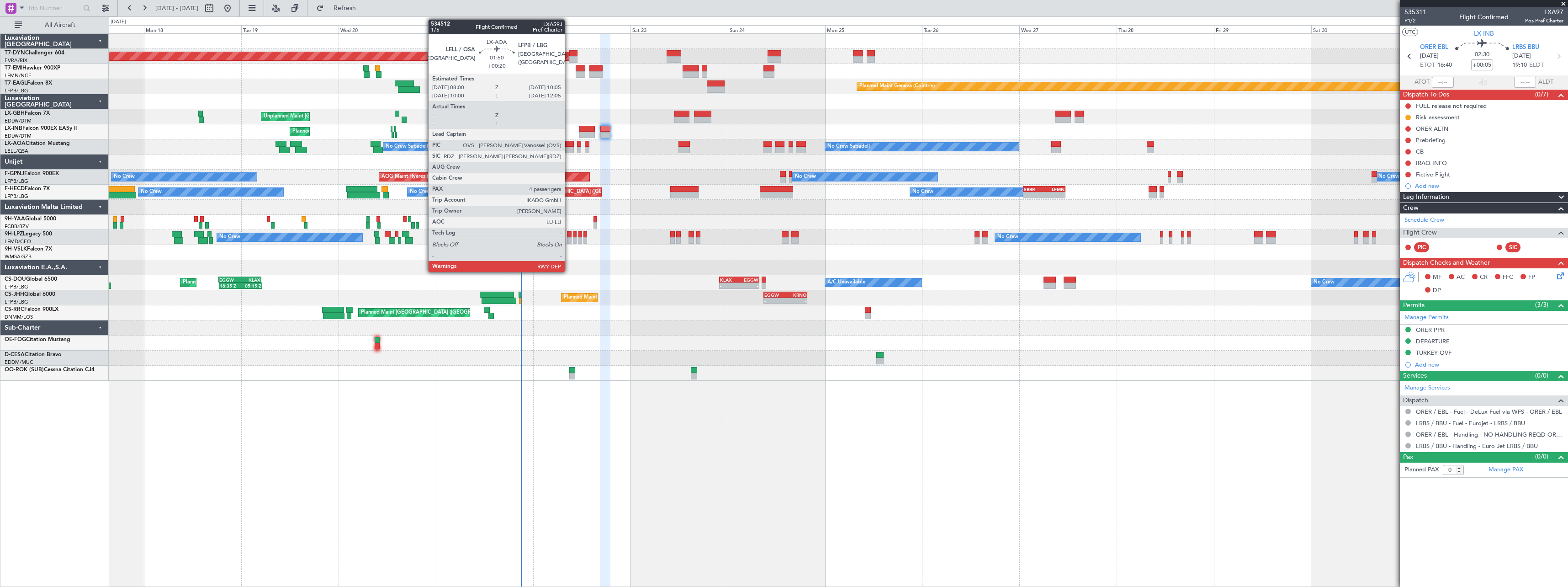
click at [569, 144] on div at bounding box center [569, 144] width 9 height 7
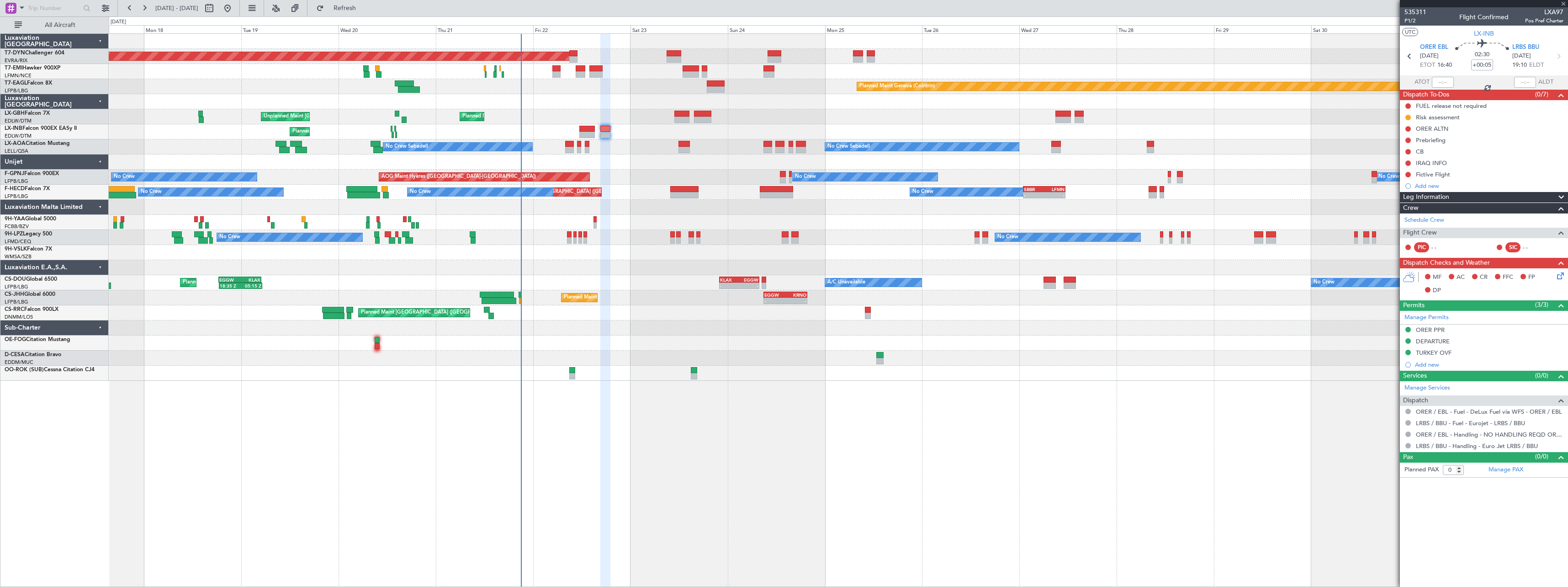
type input "+00:20"
type input "4"
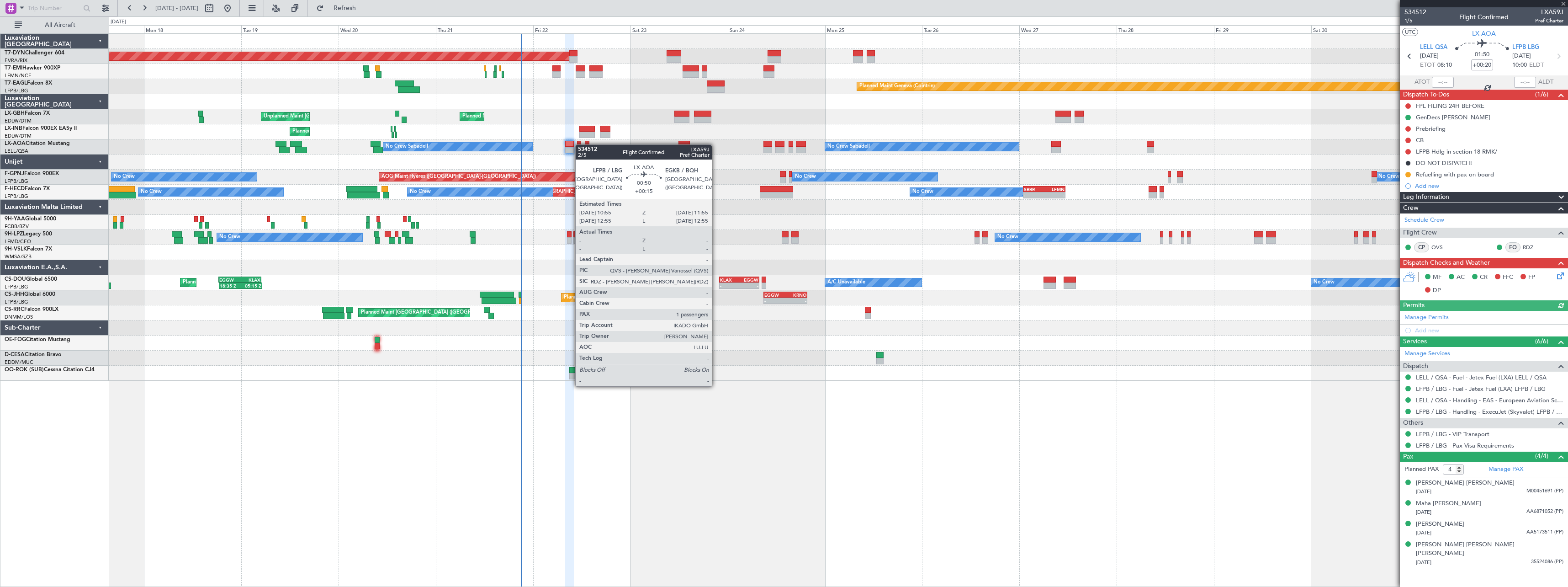
click at [579, 144] on div at bounding box center [579, 144] width 4 height 7
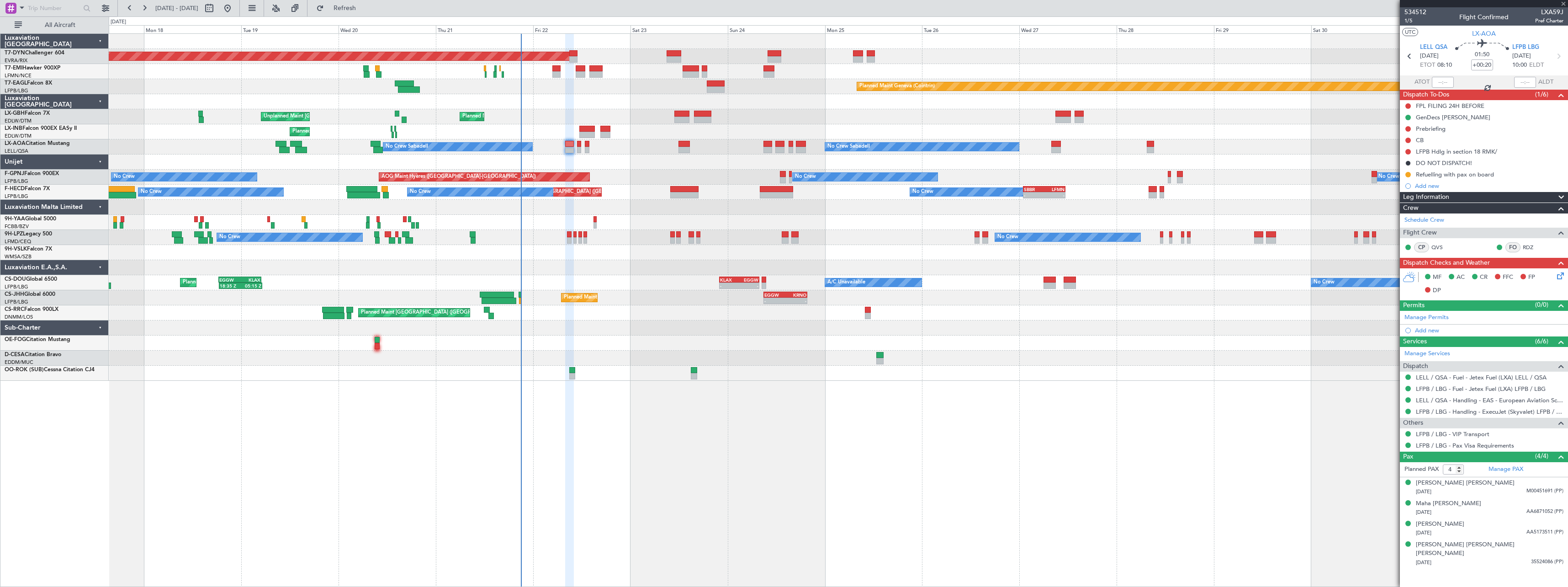
type input "+00:15"
type input "1"
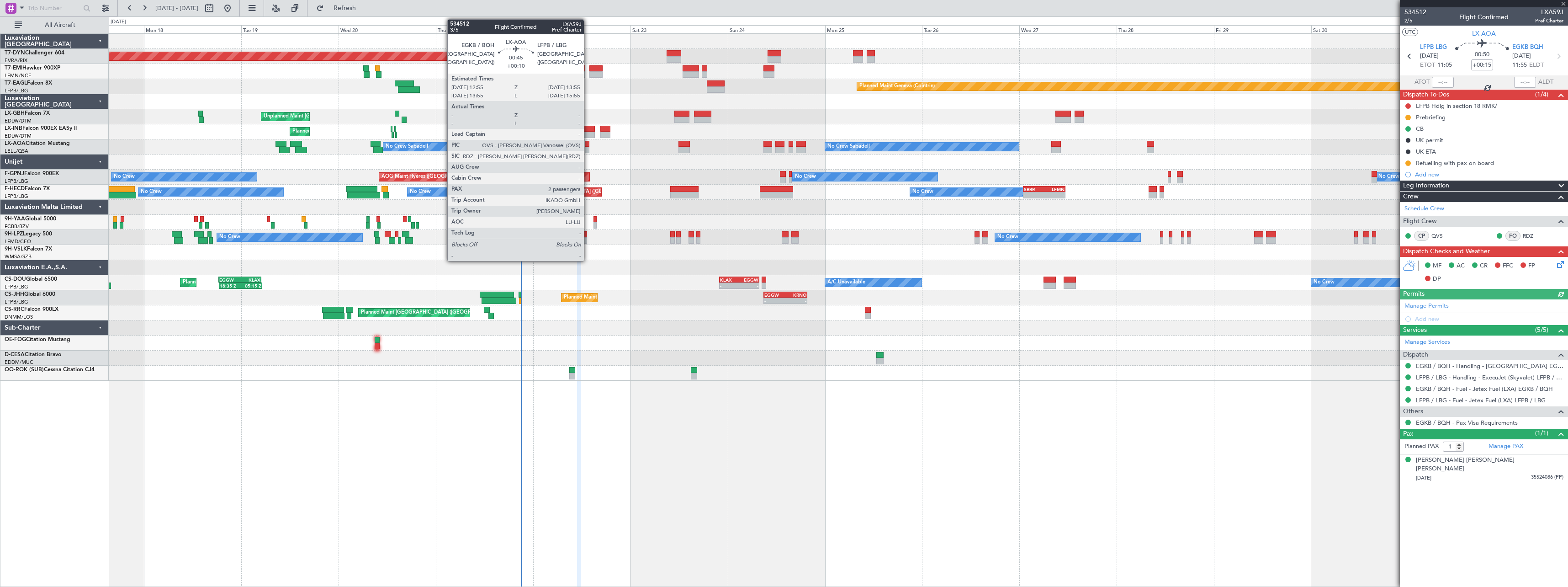
click at [588, 146] on div at bounding box center [587, 144] width 4 height 7
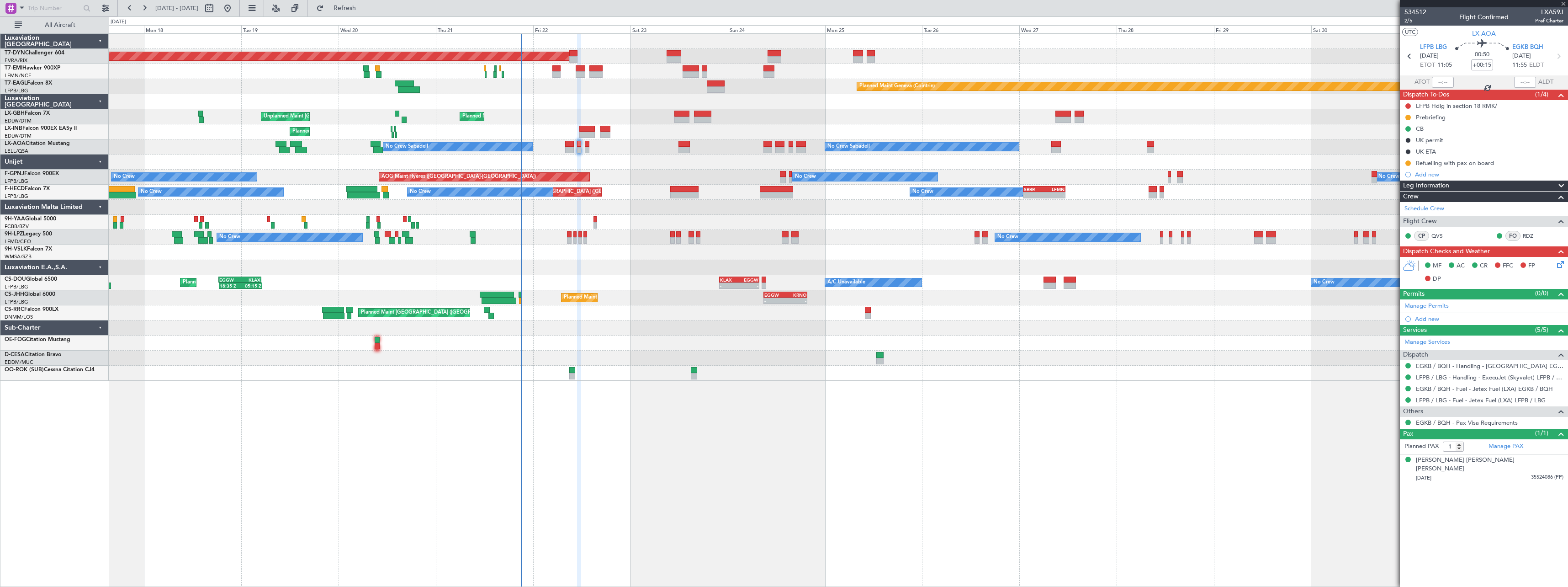
type input "+00:10"
type input "2"
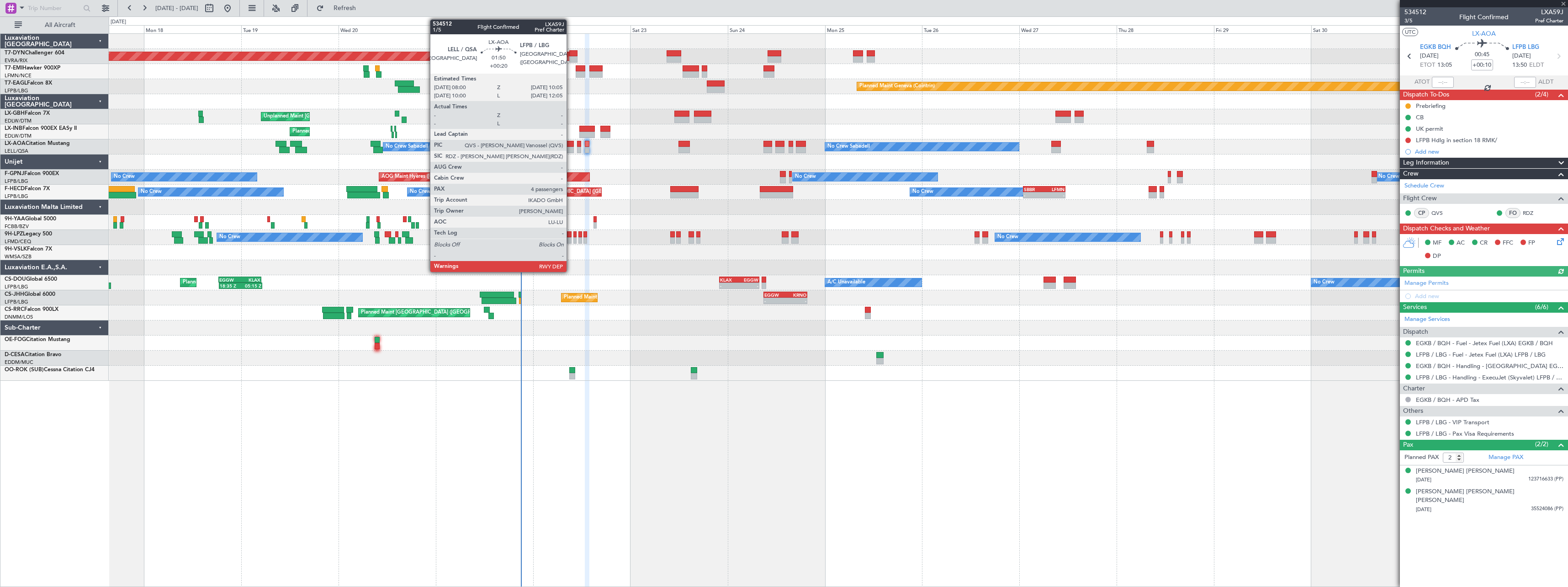
click at [570, 145] on div at bounding box center [569, 144] width 9 height 7
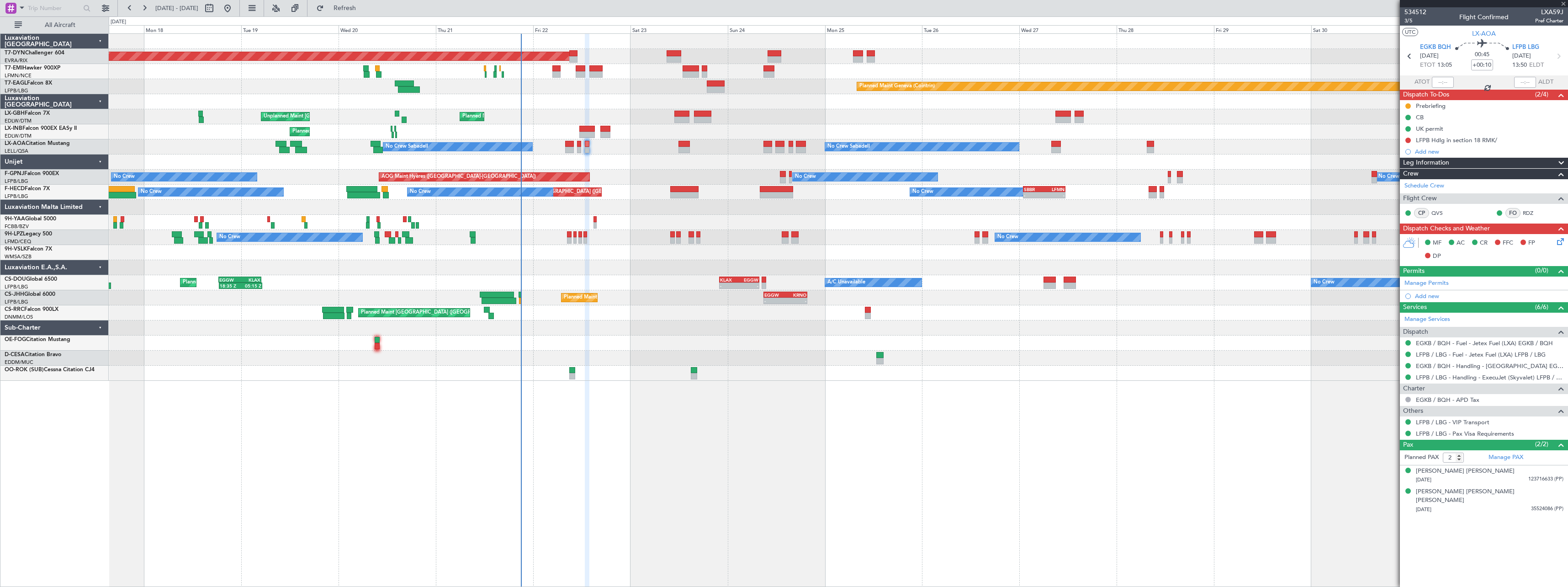
type input "+00:20"
type input "4"
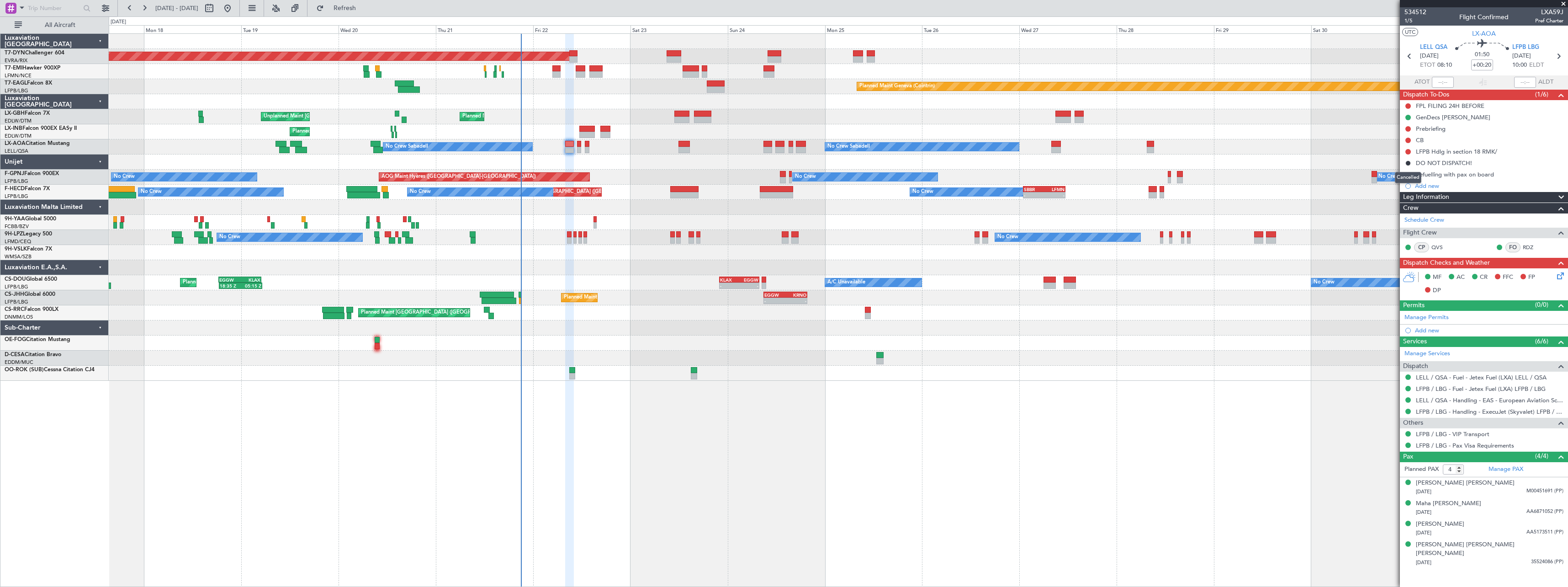
click at [1405, 175] on div "Cancelled" at bounding box center [1409, 177] width 27 height 12
click at [1409, 174] on button at bounding box center [1408, 174] width 5 height 5
drag, startPoint x: 1404, startPoint y: 212, endPoint x: 1206, endPoint y: 217, distance: 198.1
click at [1404, 212] on span "Completed" at bounding box center [1412, 214] width 30 height 9
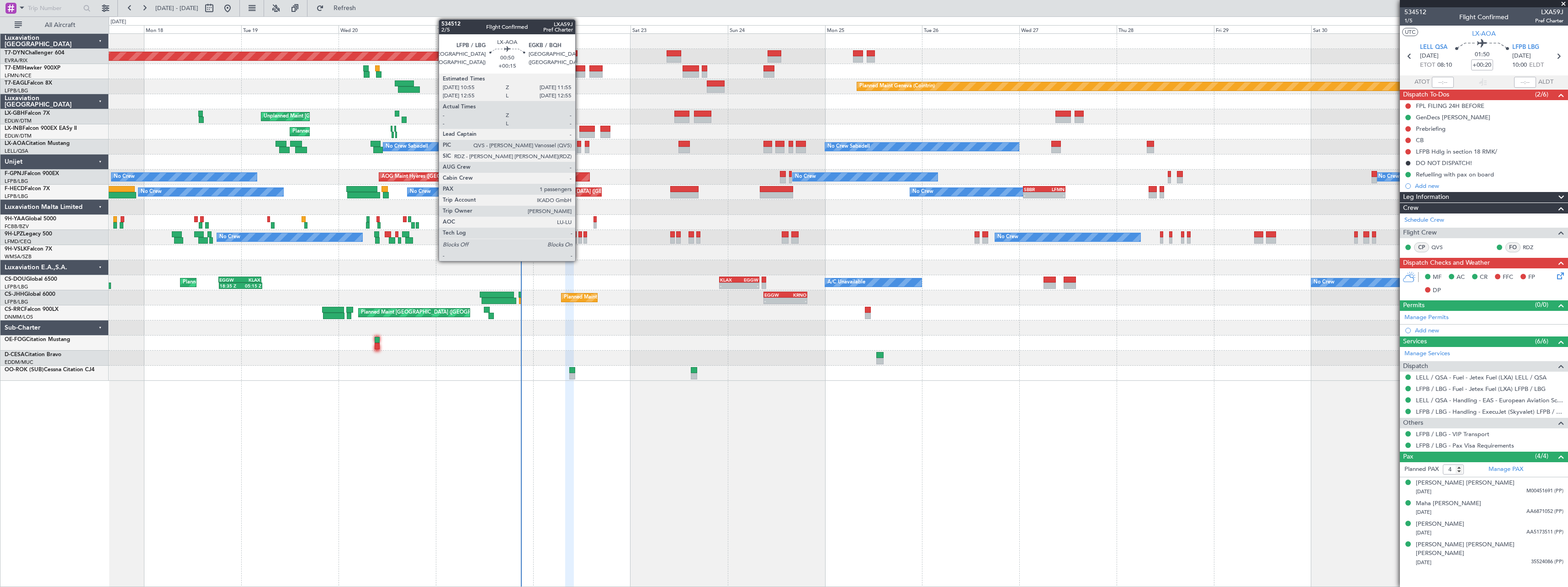
click at [579, 148] on div at bounding box center [579, 150] width 4 height 7
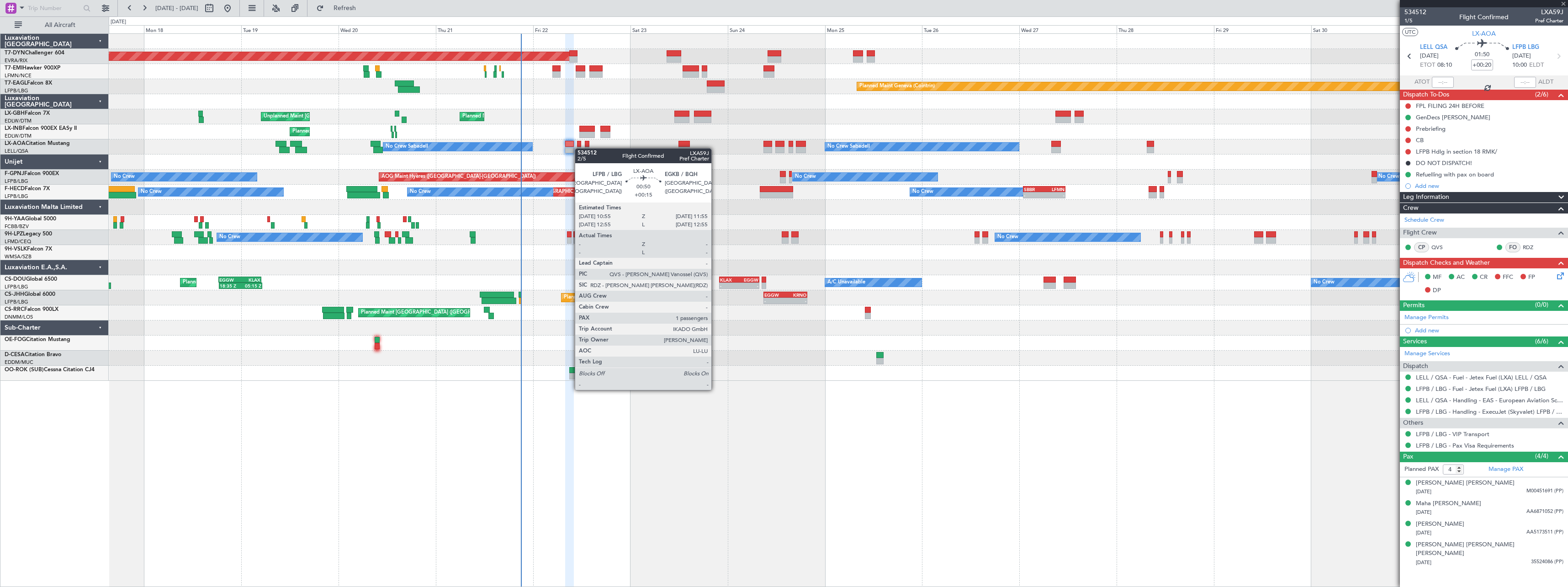
type input "+00:15"
type input "1"
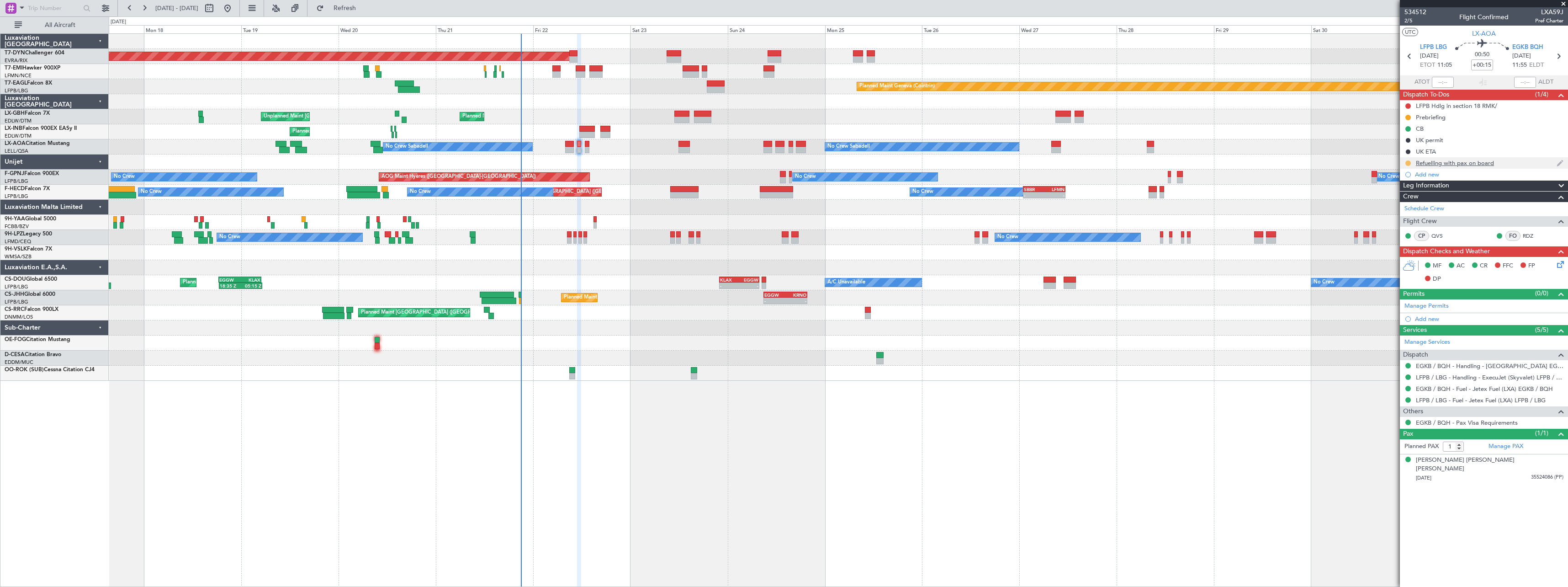
click at [1407, 164] on button at bounding box center [1408, 163] width 5 height 5
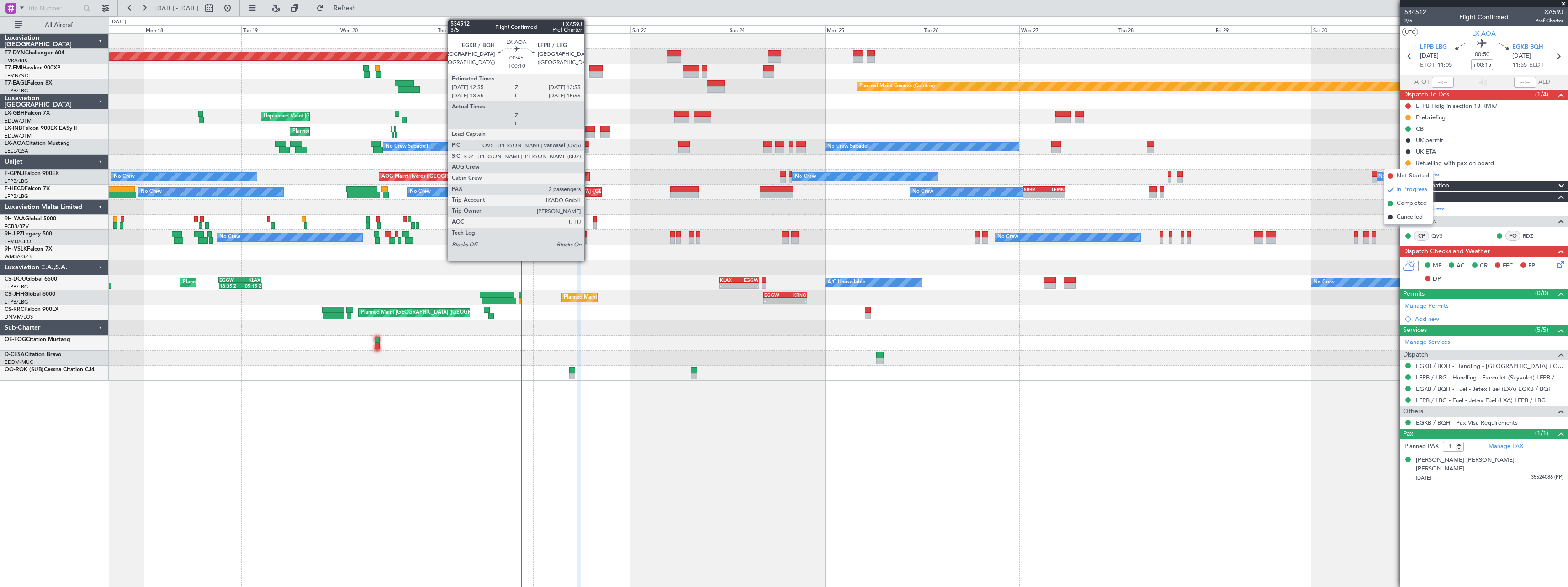
click at [589, 150] on div at bounding box center [587, 150] width 4 height 7
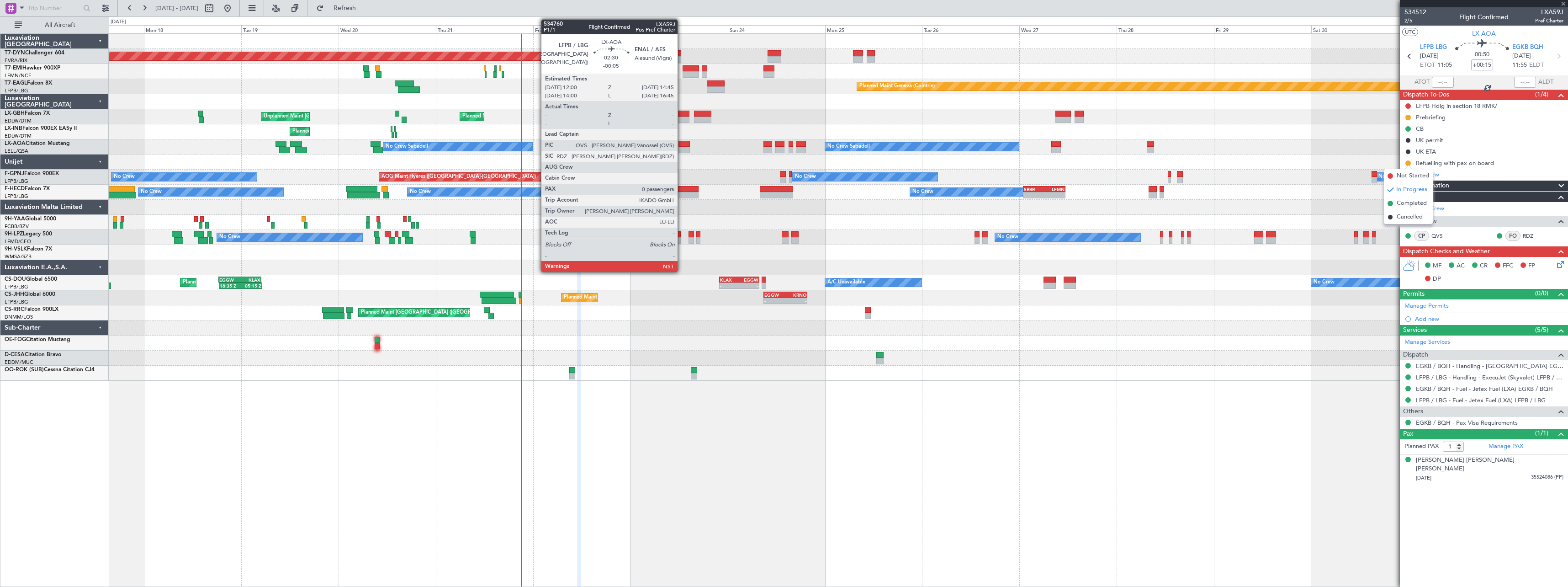
type input "+00:10"
type input "2"
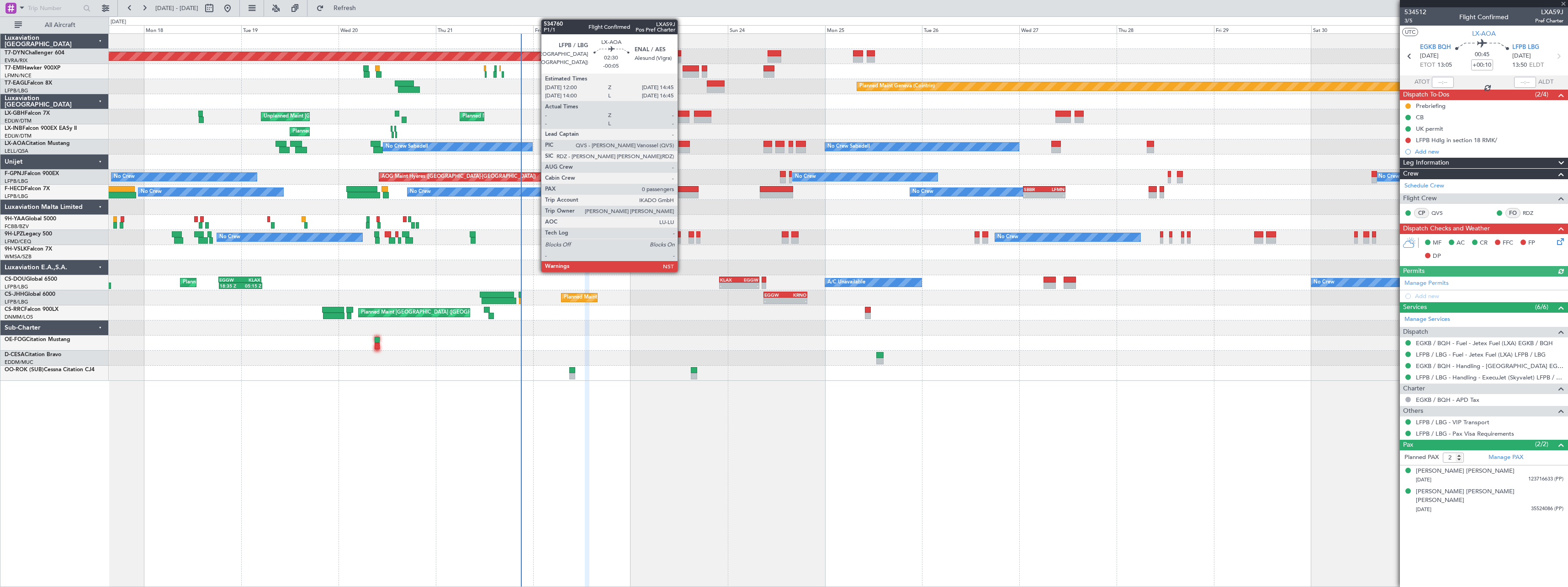
click at [682, 146] on div at bounding box center [684, 144] width 12 height 7
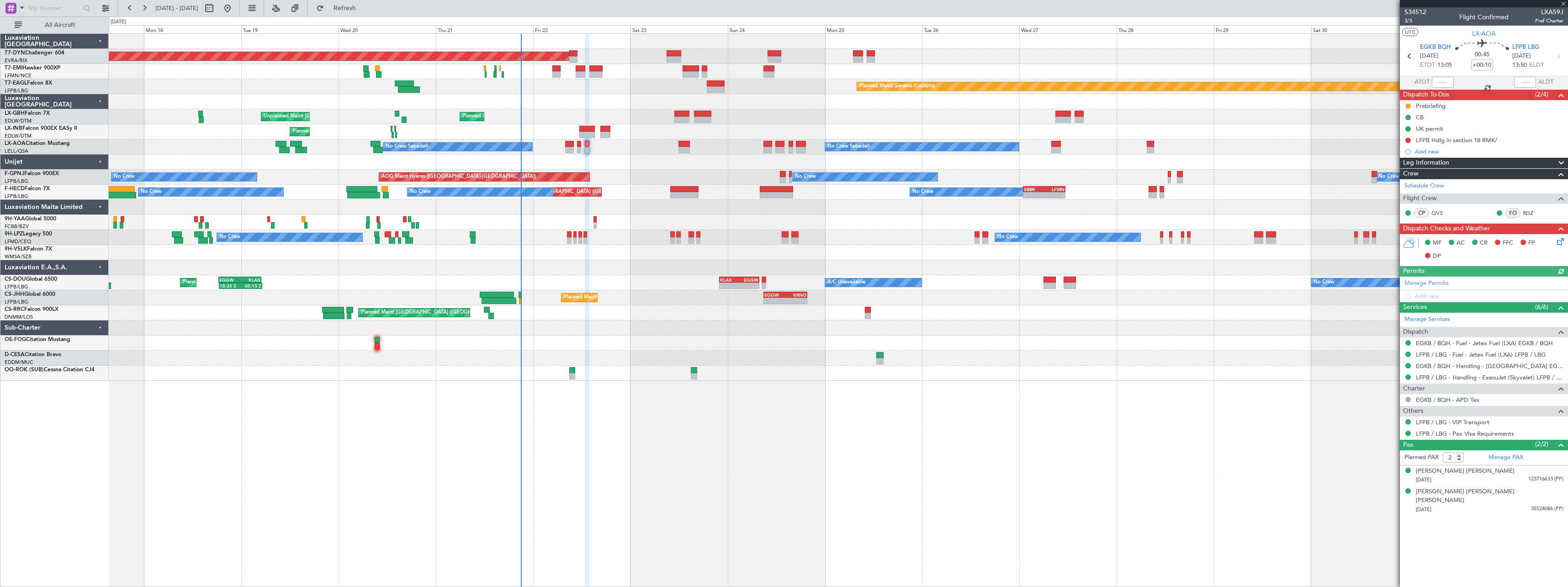
type input "-00:05"
type input "0"
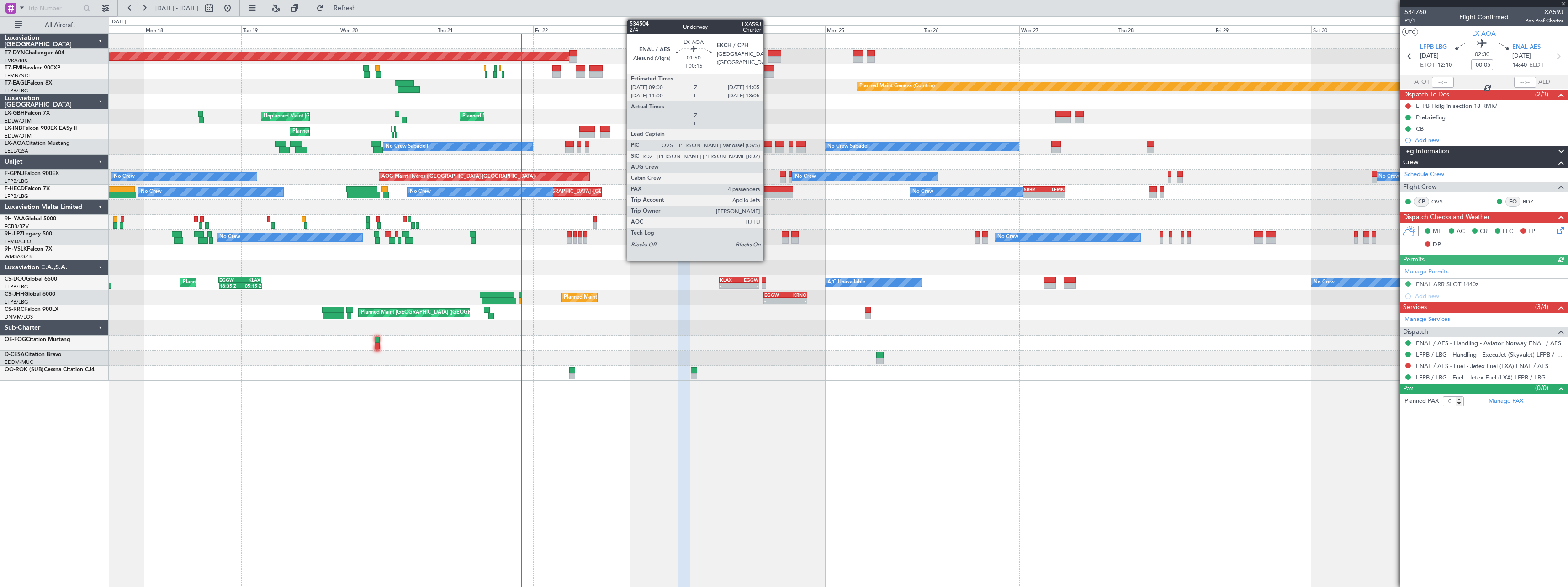
click at [768, 149] on div at bounding box center [768, 150] width 9 height 7
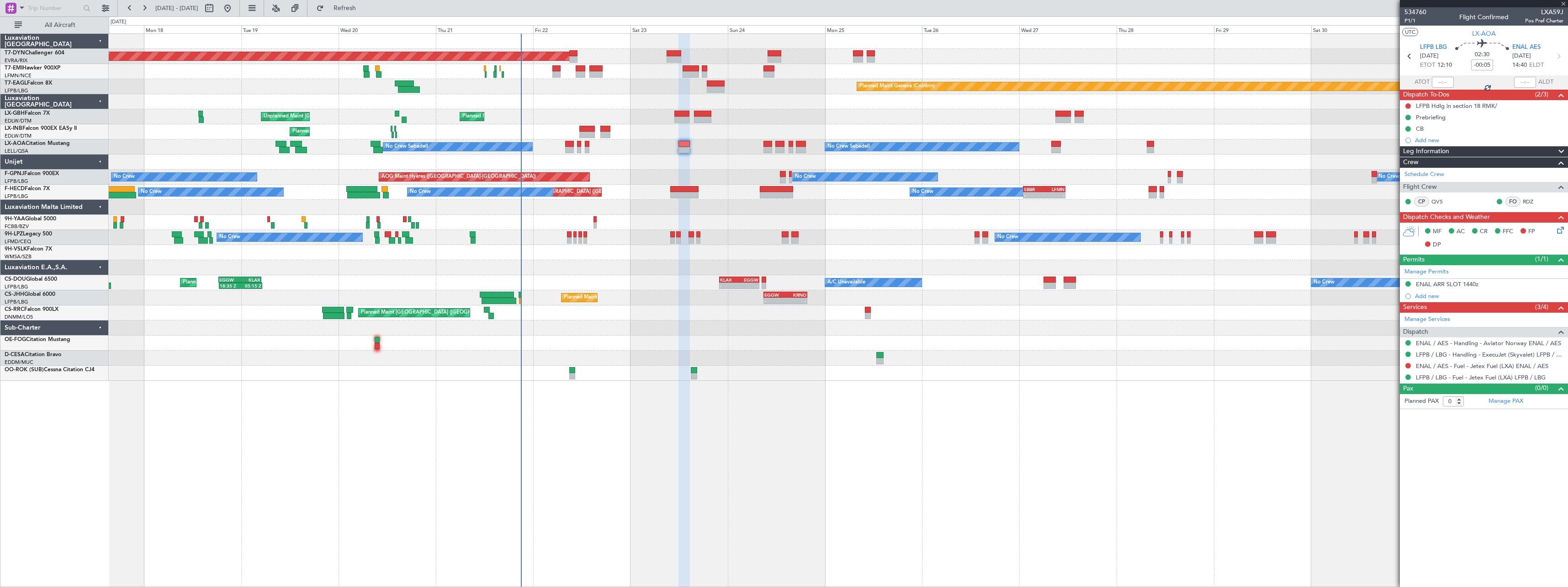
type input "+00:15"
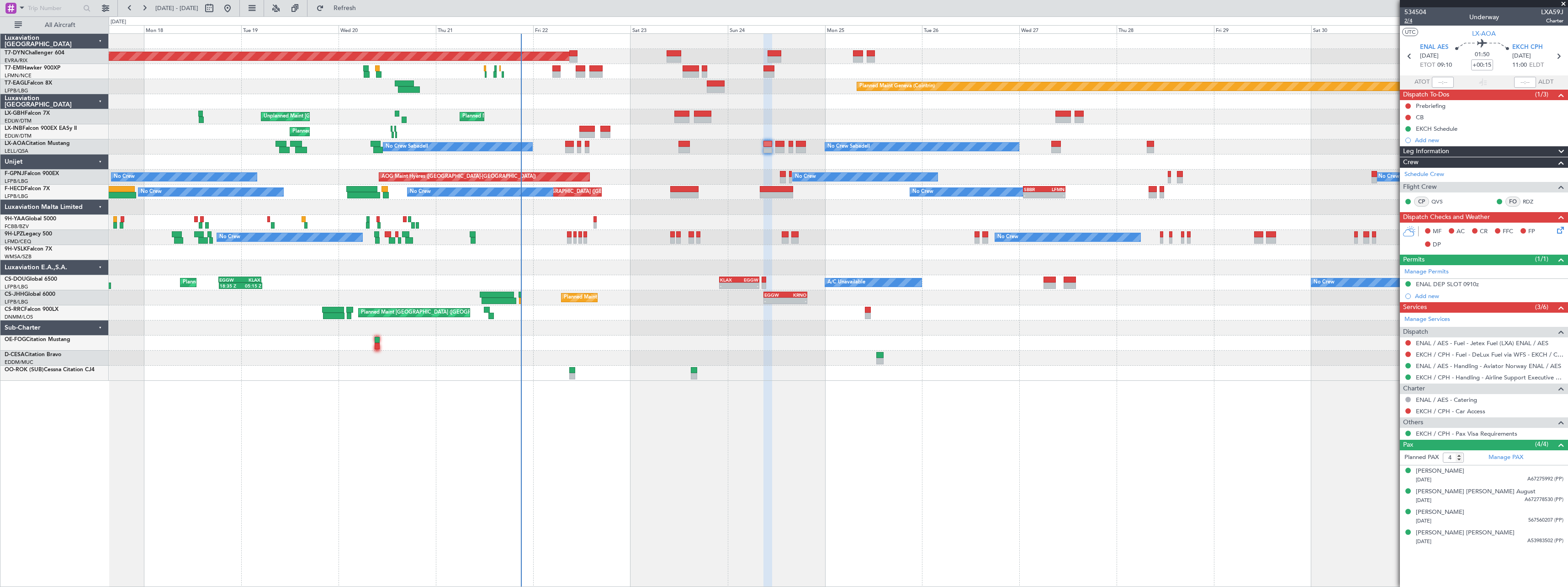
click at [1409, 21] on span "2/4" at bounding box center [1415, 21] width 22 height 8
click at [1461, 364] on link "ENAL / AES - Handling - Aviator Norway ENAL / AES" at bounding box center [1488, 365] width 145 height 8
click at [1485, 380] on link "EKCH / CPH - Handling - Airline Support Executive EKCH / CPH" at bounding box center [1489, 377] width 147 height 8
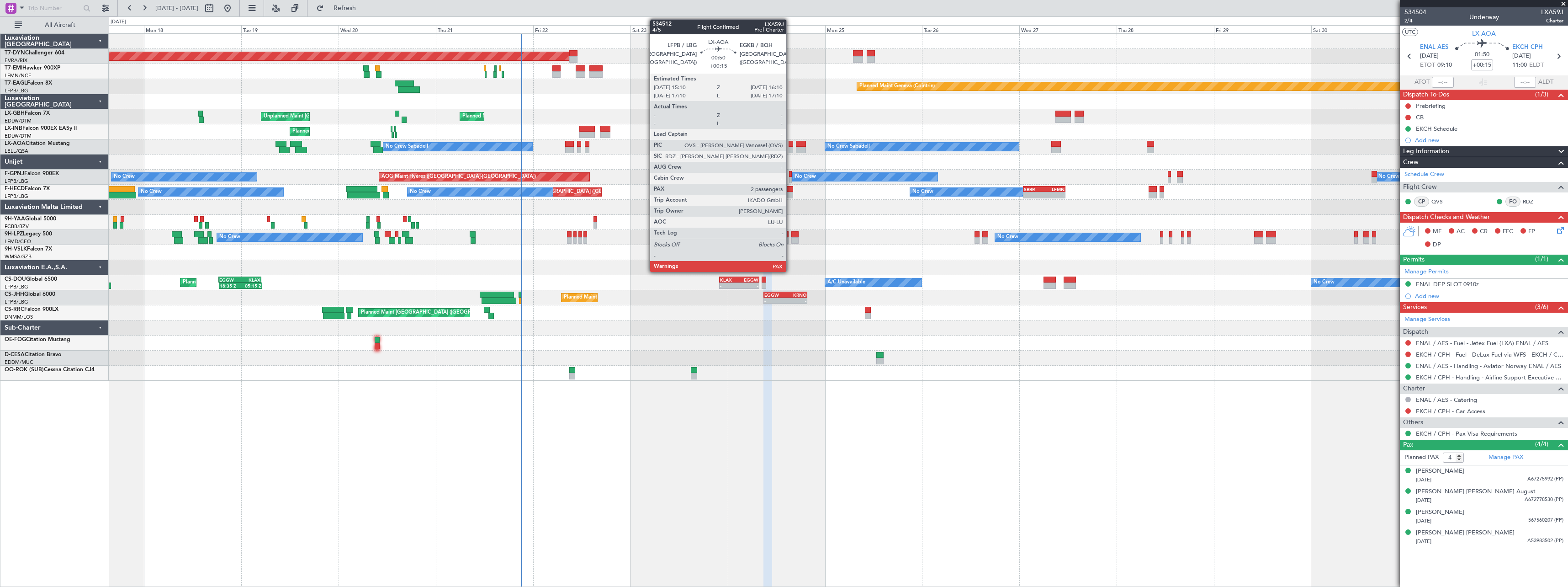
click at [791, 149] on div at bounding box center [791, 150] width 4 height 7
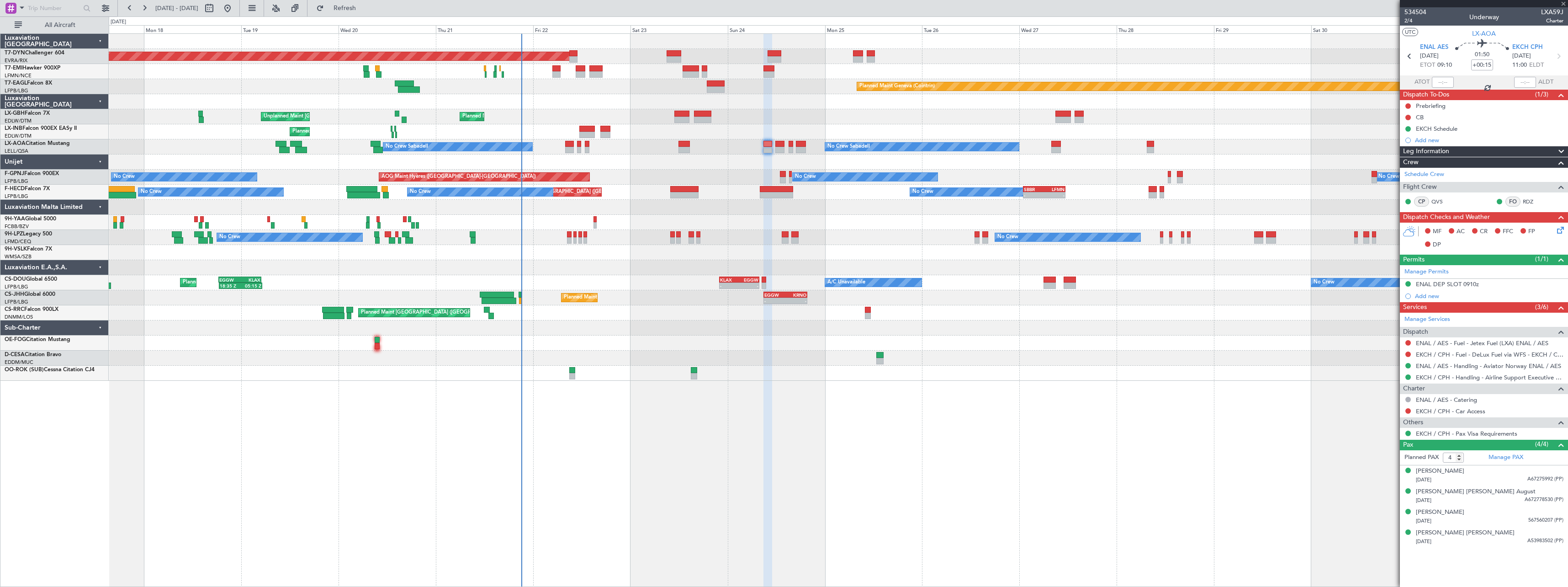
type input "2"
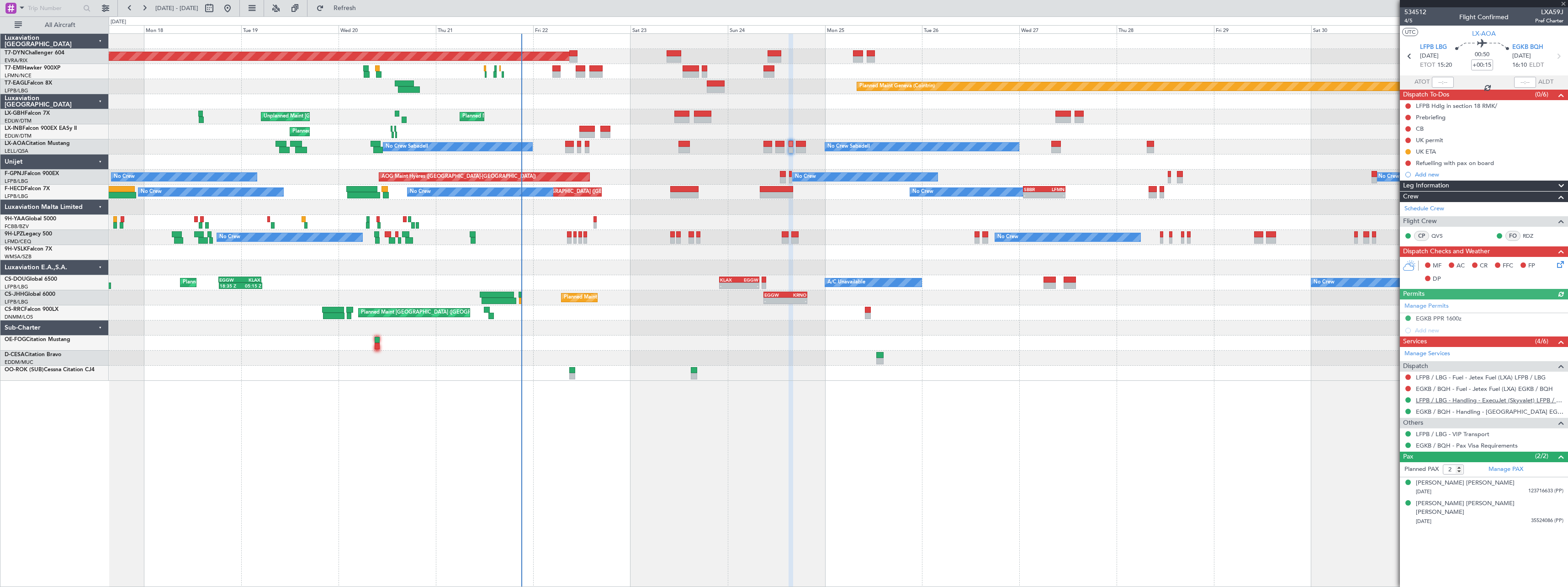
click at [1482, 400] on link "LFPB / LBG - Handling - ExecuJet (Skyvalet) LFPB / LBG" at bounding box center [1489, 400] width 147 height 8
click at [1443, 410] on link "EGKB / BQH - Handling - [GEOGRAPHIC_DATA] EGKB / [GEOGRAPHIC_DATA]" at bounding box center [1489, 412] width 147 height 8
click at [807, 147] on div "No Crew Sabadell No Crew Sabadell No Crew Luxembourg (Findel)" at bounding box center [838, 147] width 1459 height 15
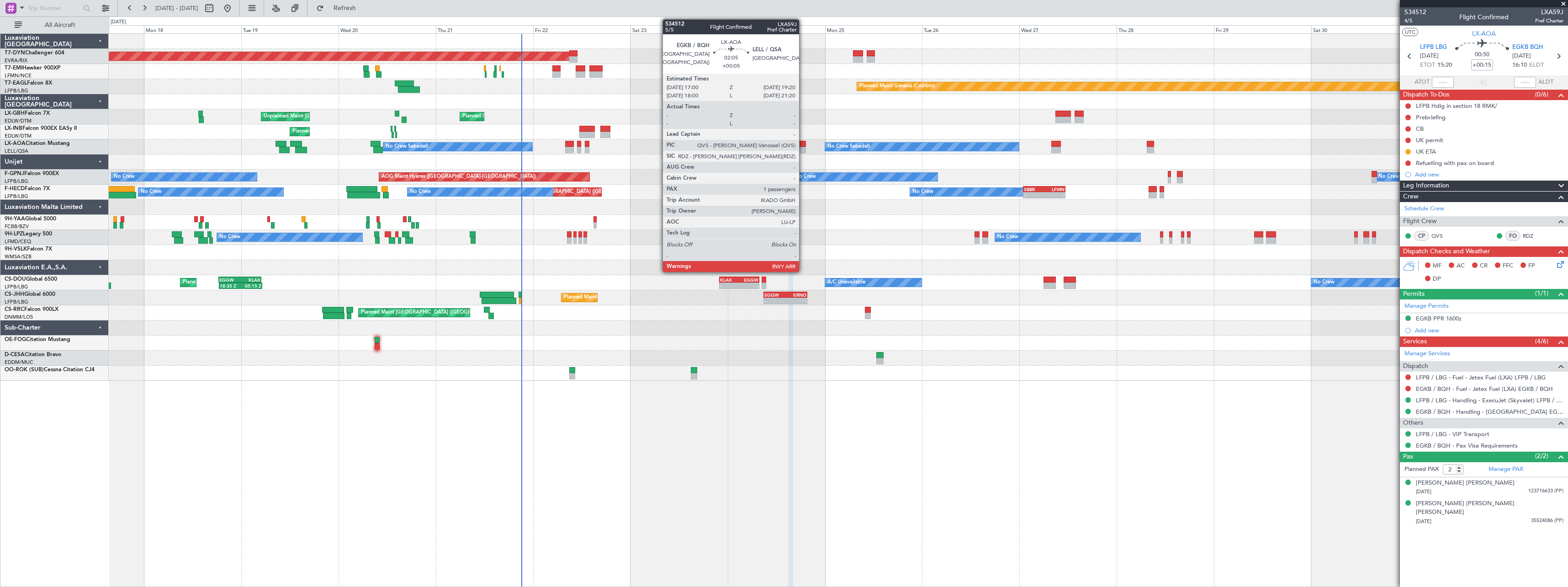
click at [798, 149] on div at bounding box center [801, 150] width 10 height 7
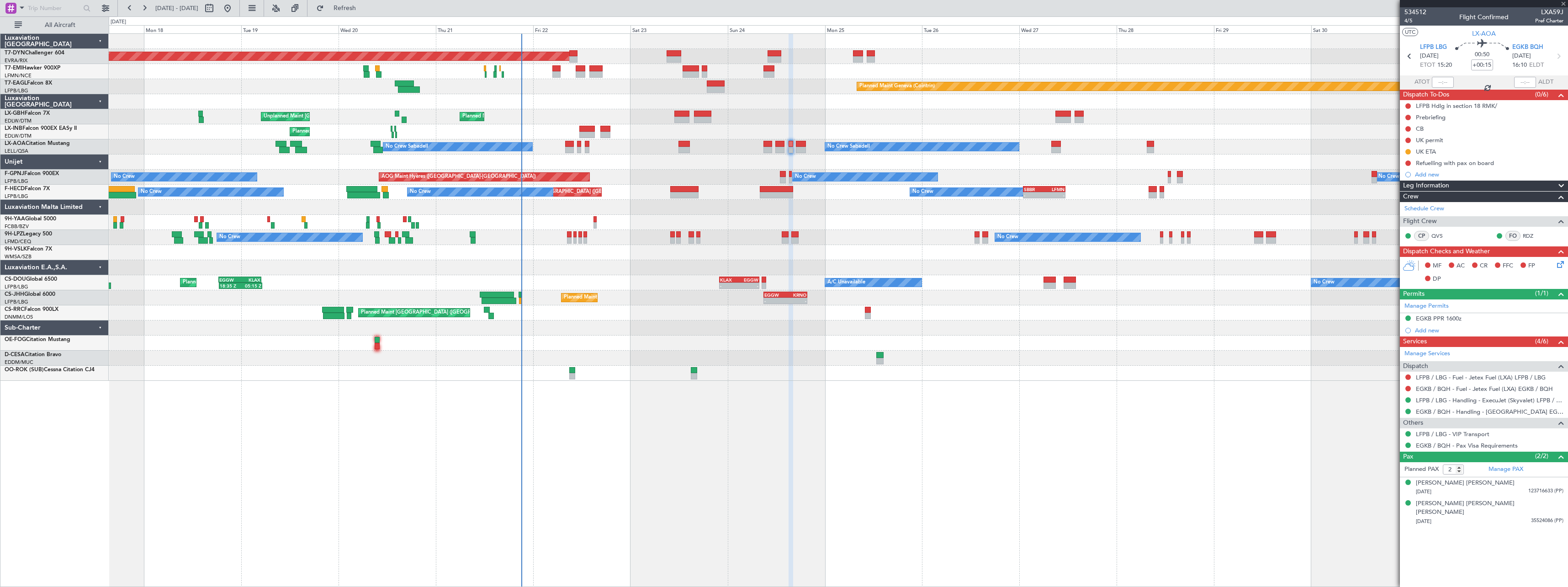
type input "+00:05"
type input "1"
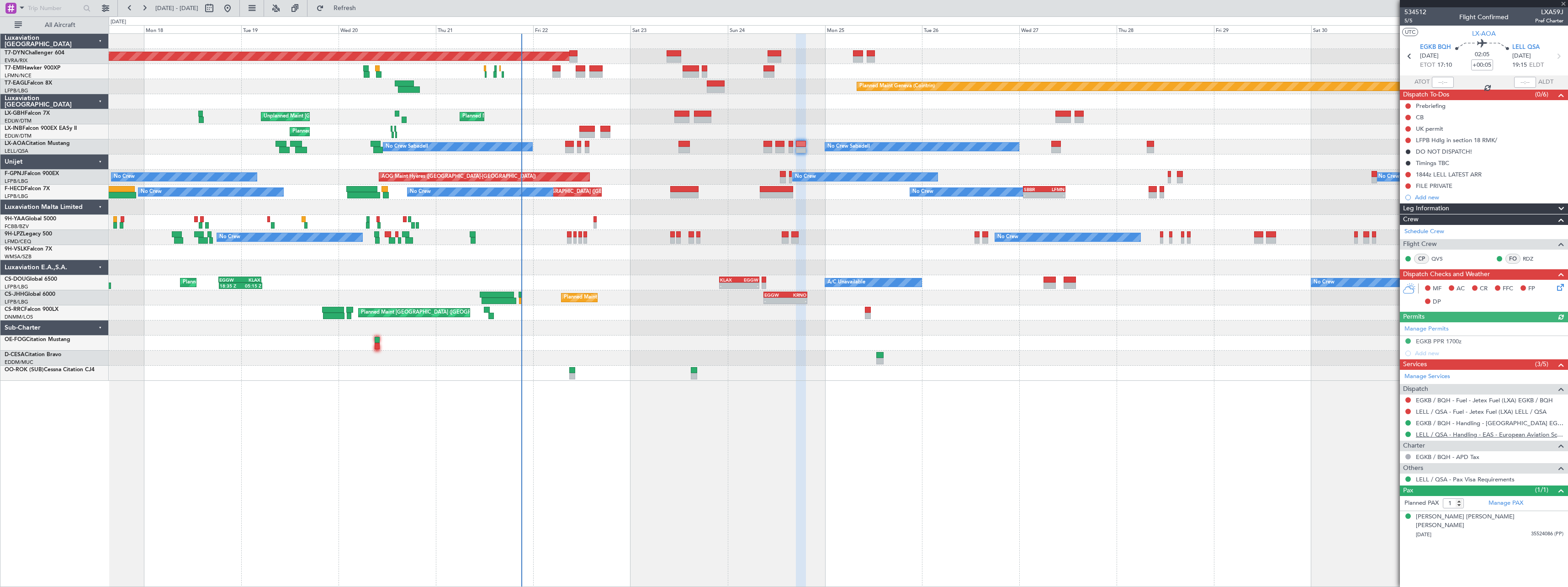
click at [1442, 437] on link "LELL / QSA - Handling - EAS - European Aviation School" at bounding box center [1489, 434] width 147 height 8
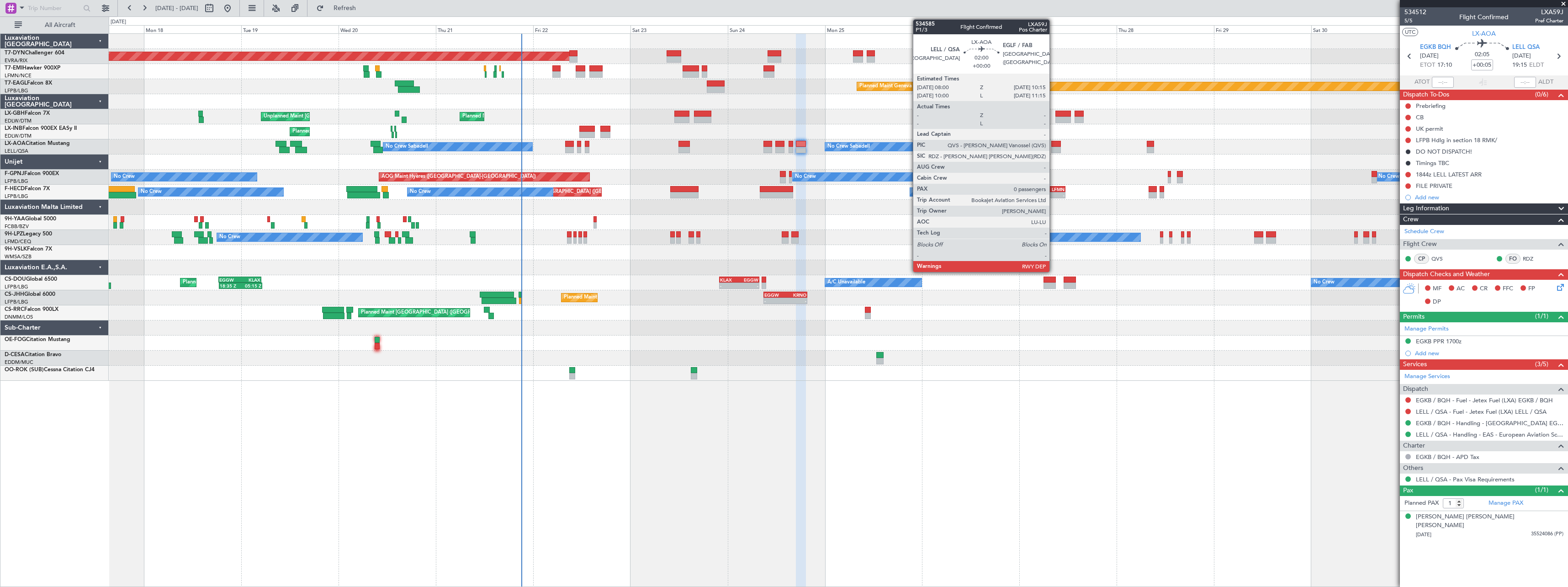
click at [1054, 149] on div at bounding box center [1055, 150] width 9 height 7
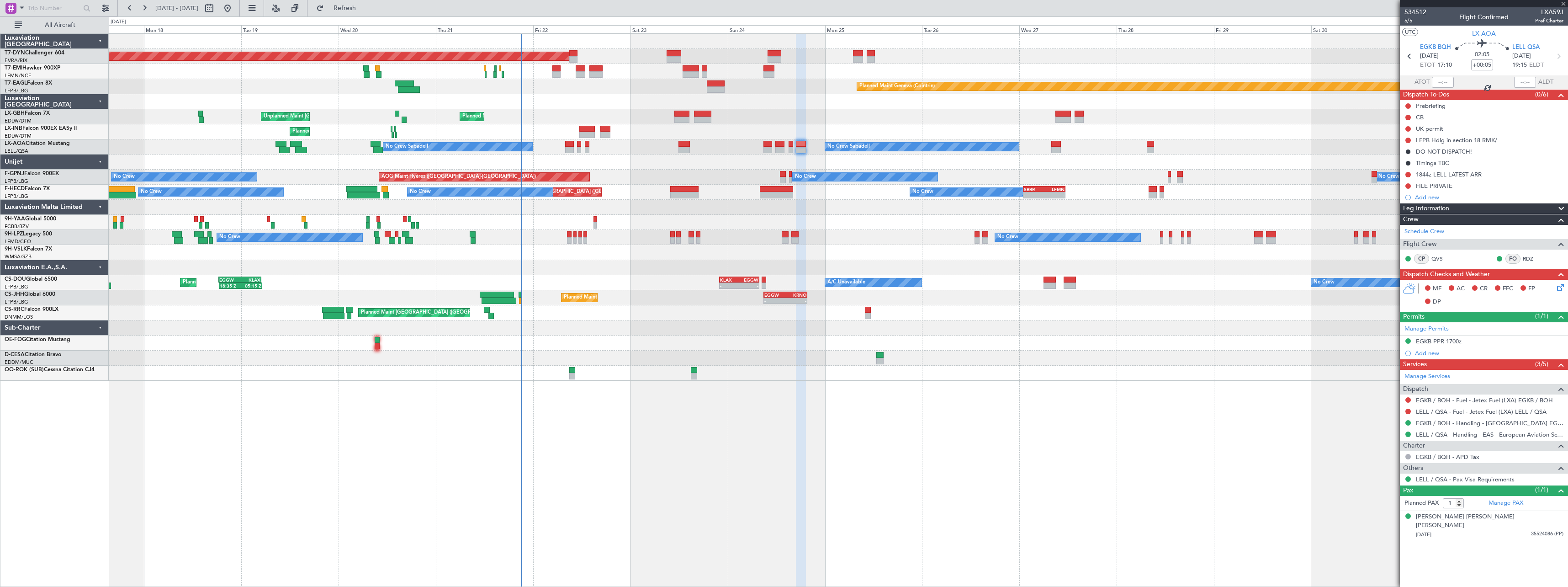
type input "0"
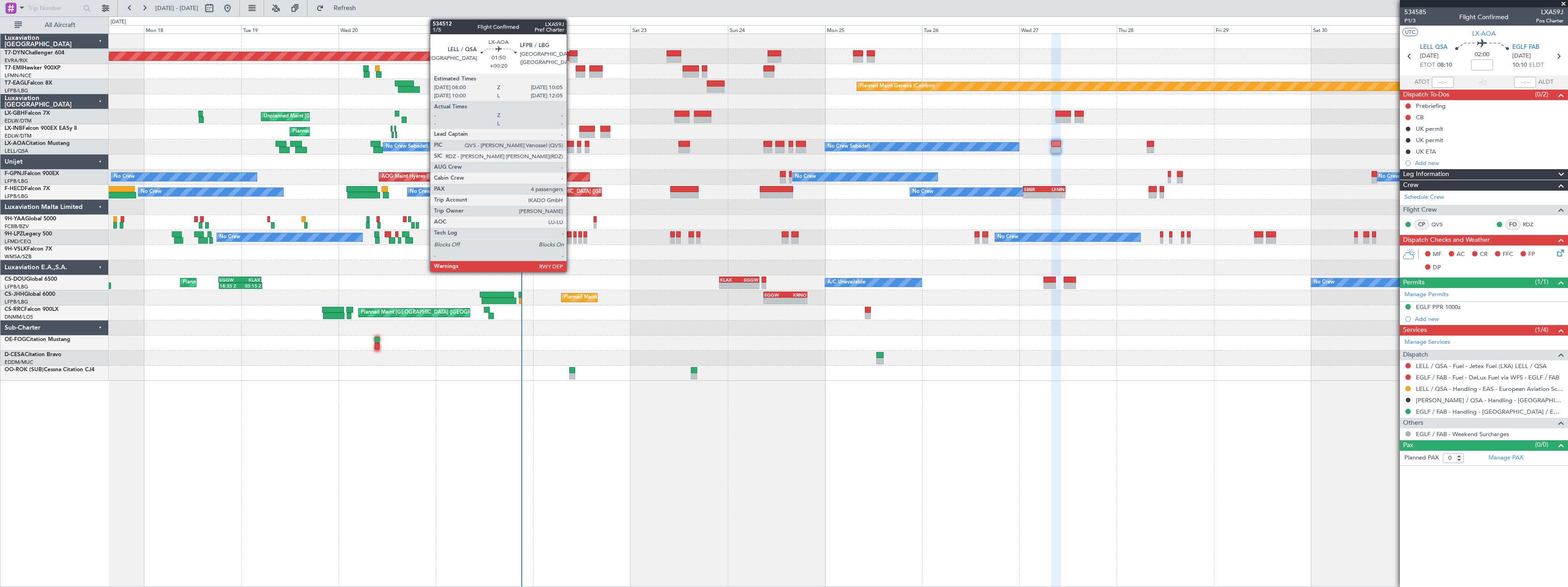
click at [570, 142] on div at bounding box center [569, 144] width 9 height 7
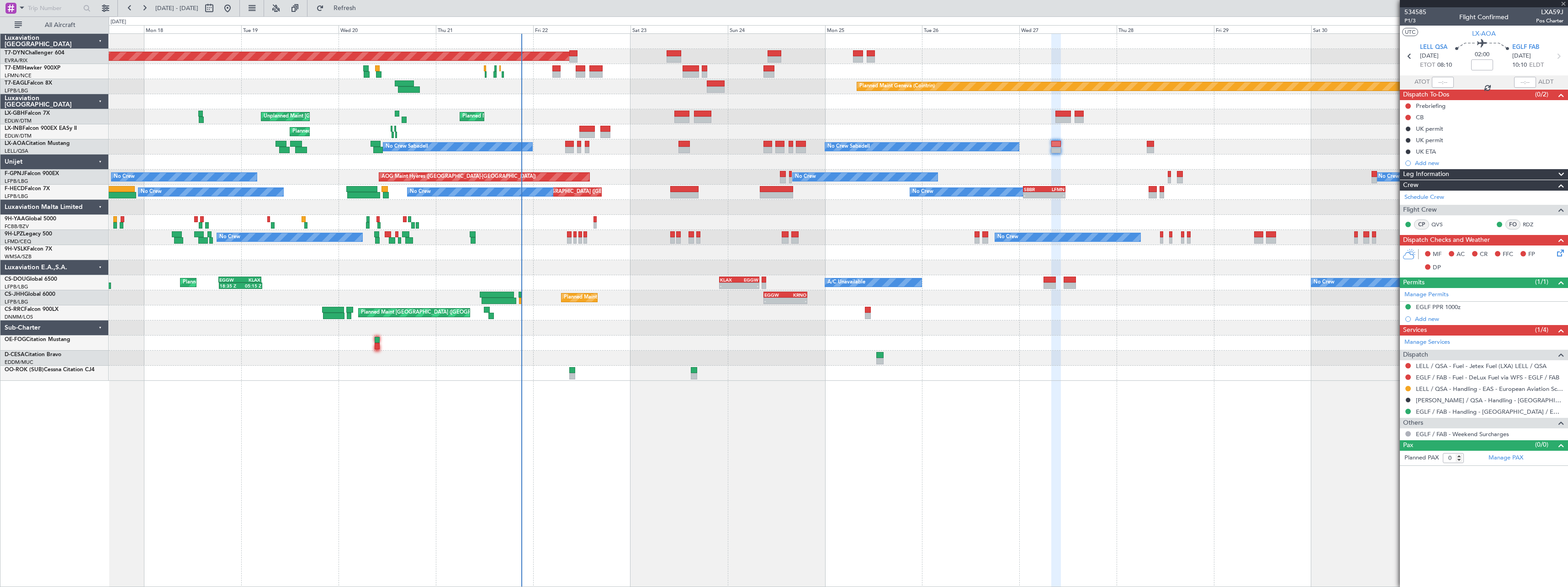
type input "+00:20"
type input "4"
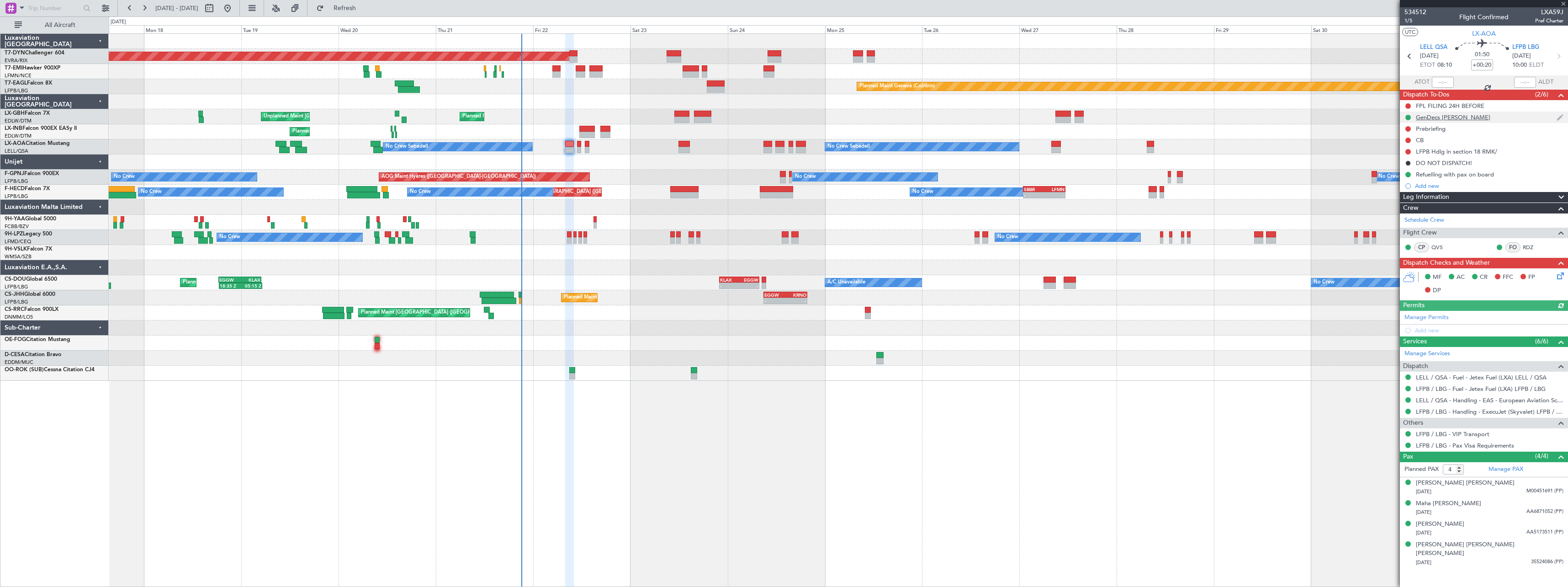
click at [1480, 118] on div "GenDecs [PERSON_NAME]" at bounding box center [1484, 117] width 168 height 12
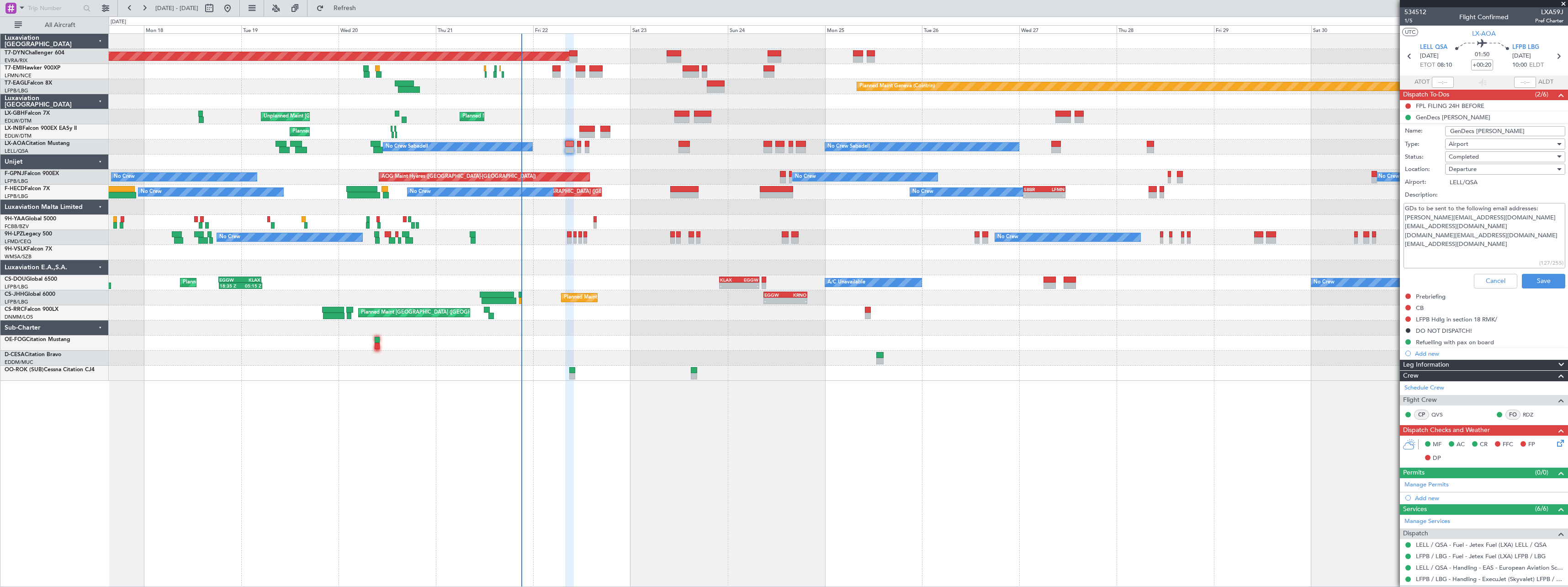
drag, startPoint x: 1468, startPoint y: 242, endPoint x: 1388, endPoint y: 244, distance: 80.0
click at [1388, 244] on fb-app "[DATE] - [DATE] Refresh Quick Links All Aircraft Planned Maint [GEOGRAPHIC_DATA…" at bounding box center [784, 297] width 1568 height 580
drag, startPoint x: 1463, startPoint y: 234, endPoint x: 1388, endPoint y: 237, distance: 75.1
click at [1388, 237] on fb-app "[DATE] - [DATE] Refresh Quick Links All Aircraft Planned Maint [GEOGRAPHIC_DATA…" at bounding box center [784, 297] width 1568 height 580
drag, startPoint x: 1465, startPoint y: 225, endPoint x: 1389, endPoint y: 227, distance: 76.0
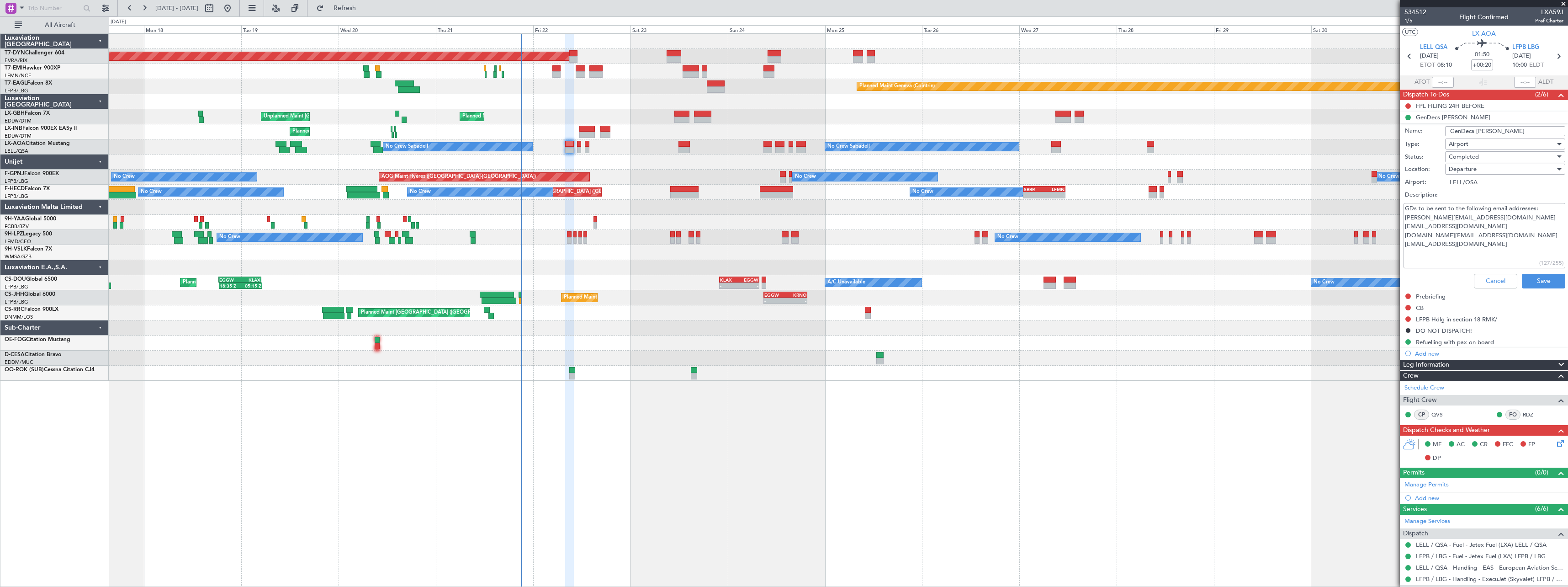
click at [1389, 227] on fb-app "[DATE] - [DATE] Refresh Quick Links All Aircraft Planned Maint [GEOGRAPHIC_DATA…" at bounding box center [784, 297] width 1568 height 580
drag, startPoint x: 1475, startPoint y: 249, endPoint x: 1368, endPoint y: 194, distance: 120.3
click at [1368, 194] on fb-app "[DATE] - [DATE] Refresh Quick Links All Aircraft Planned Maint [GEOGRAPHIC_DATA…" at bounding box center [784, 297] width 1568 height 580
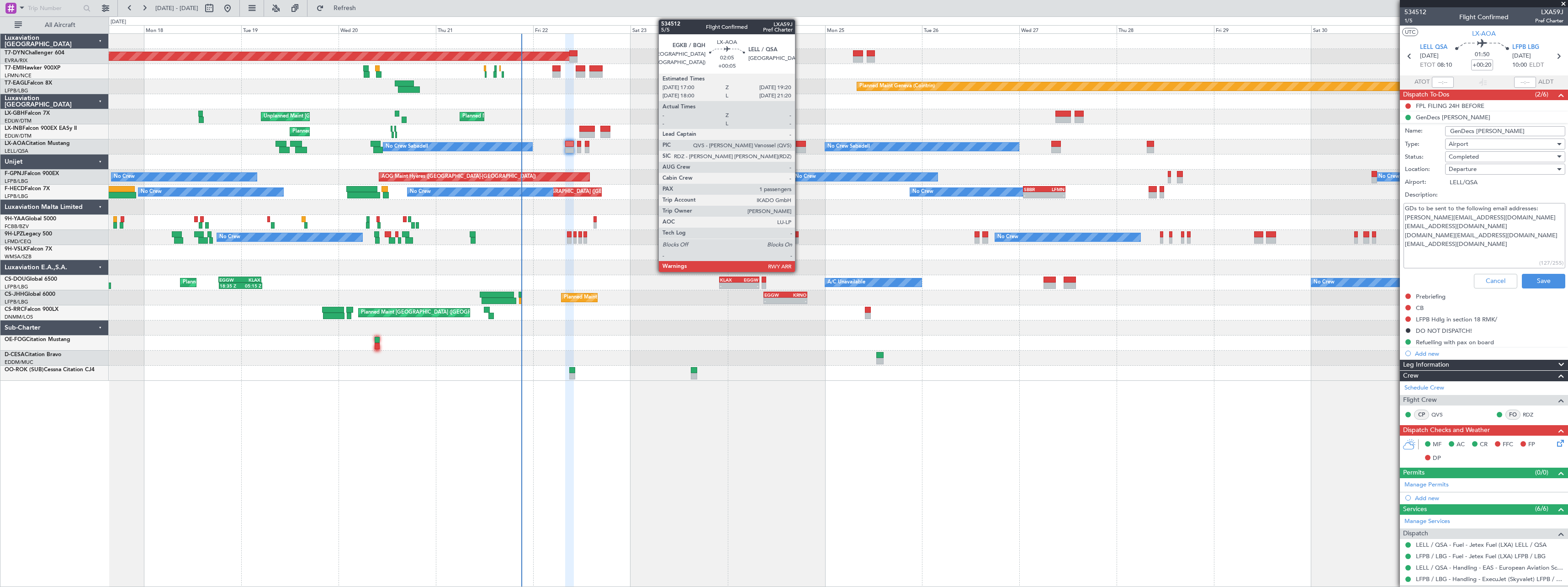
click at [799, 146] on div at bounding box center [801, 144] width 10 height 7
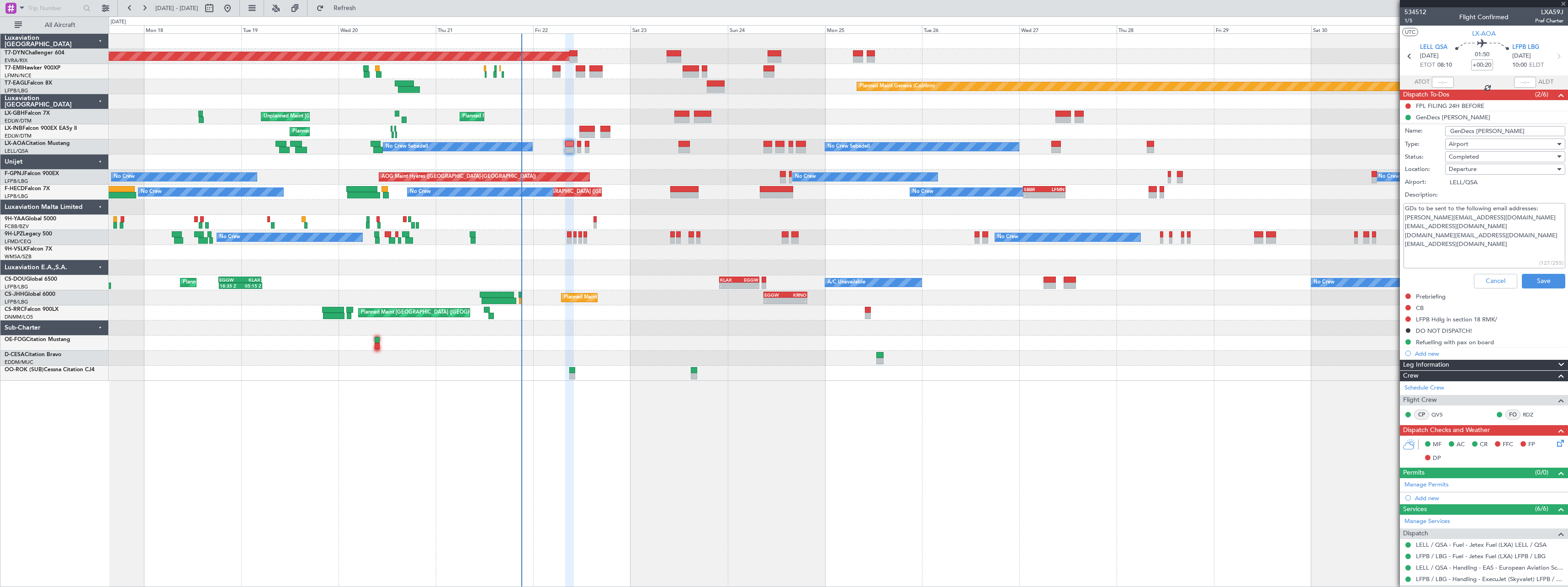
type input "+00:05"
type input "1"
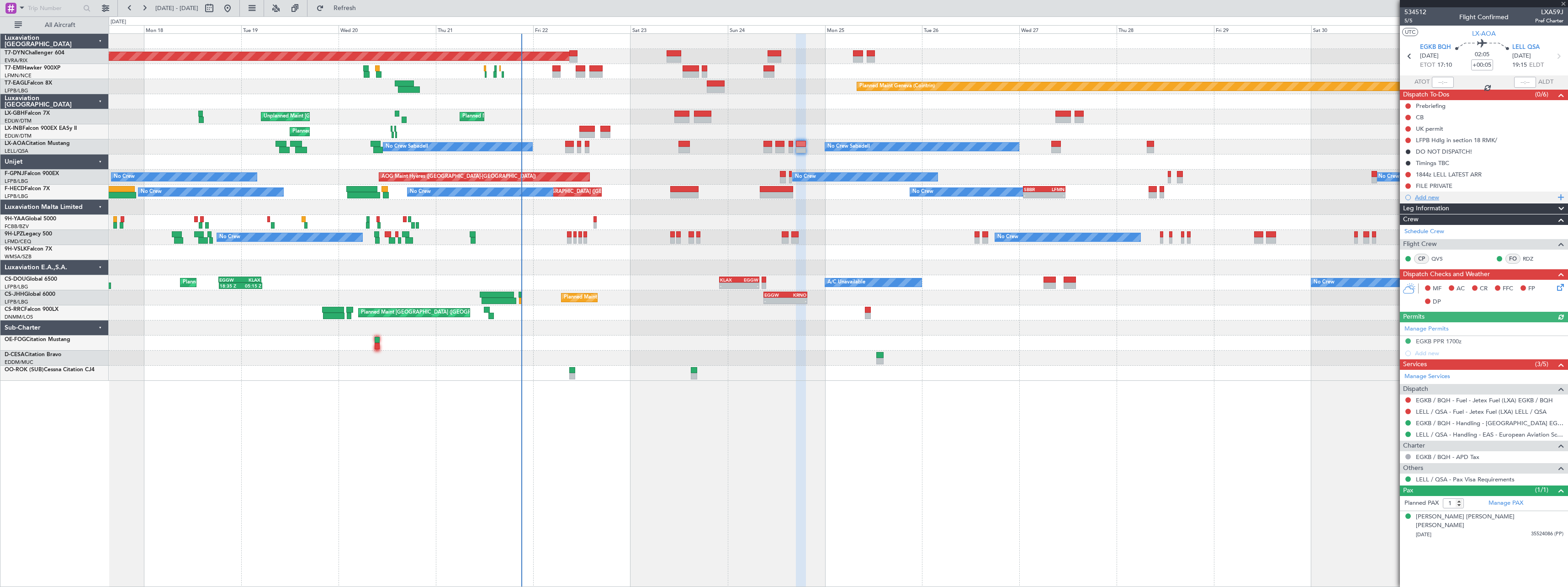
click at [1434, 201] on div "Add new" at bounding box center [1484, 197] width 168 height 12
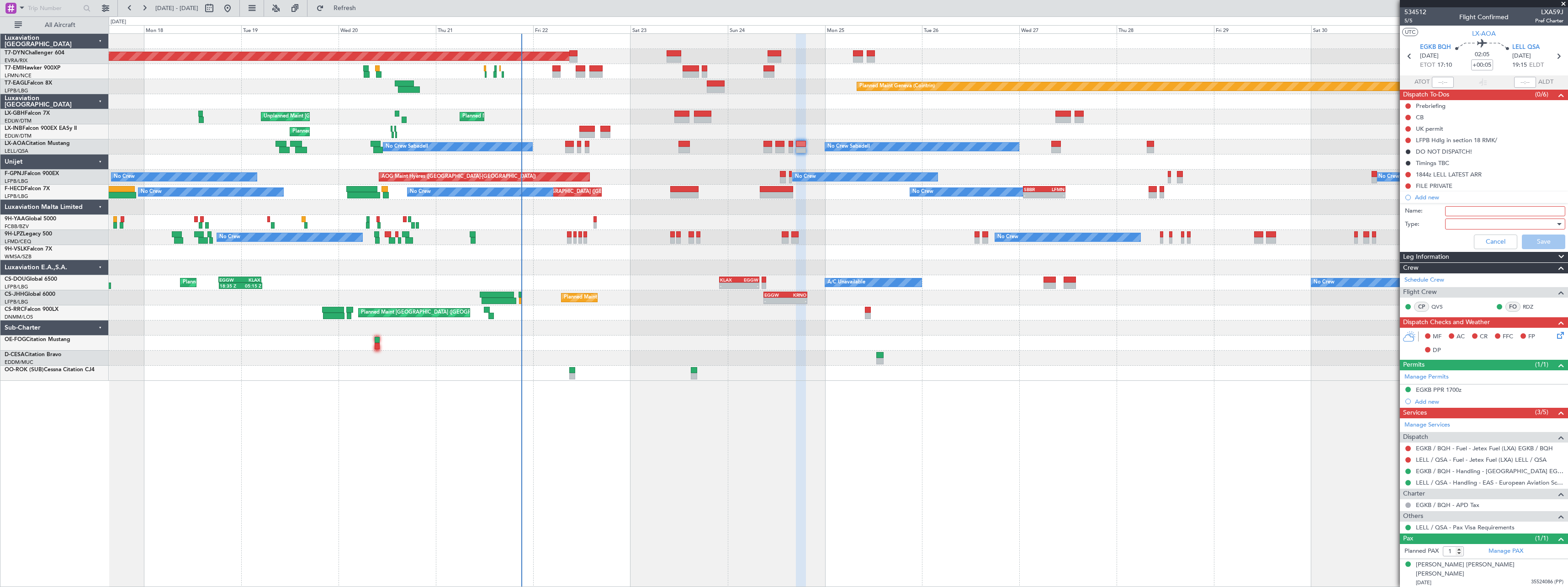
click at [1465, 208] on input "Name:" at bounding box center [1505, 211] width 120 height 10
type input "GenDec LELL"
click at [1461, 225] on div at bounding box center [1502, 224] width 107 height 14
click at [1462, 243] on span "Generic" at bounding box center [1500, 242] width 112 height 14
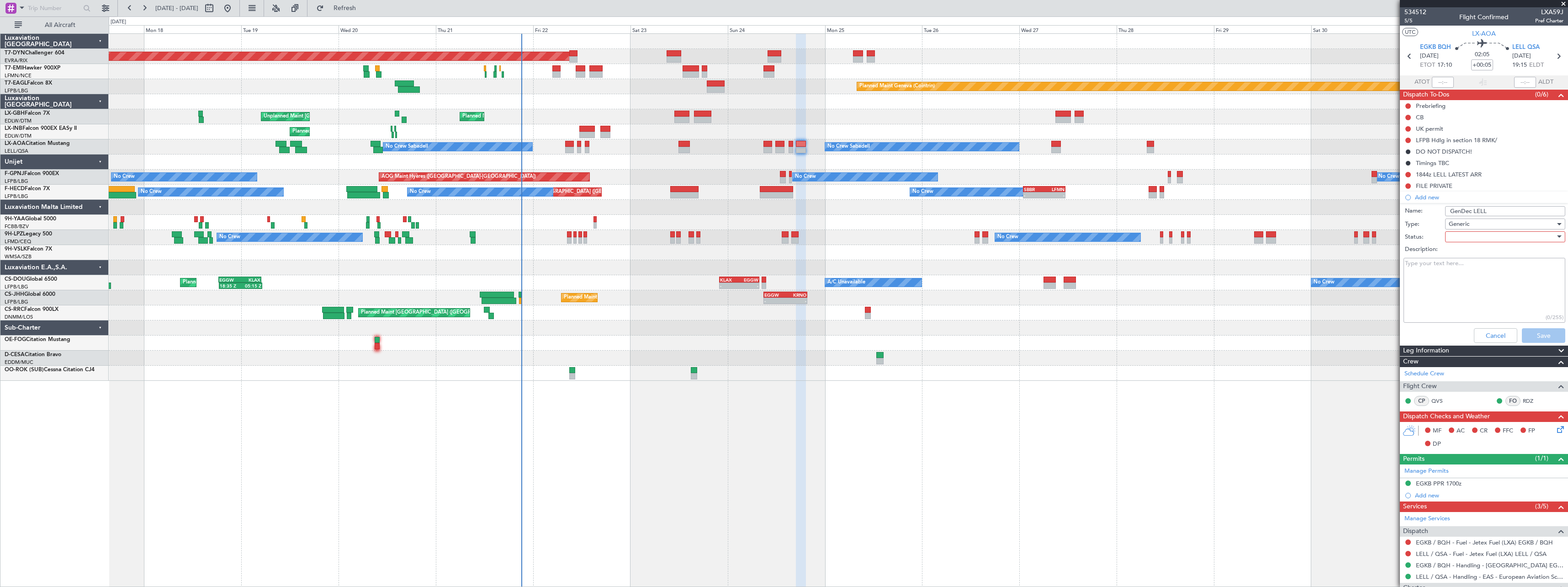
paste textarea "GDs to be sent to the following email addresses: [PERSON_NAME][EMAIL_ADDRESS][D…"
type textarea "GDs to be sent to the following email addresses: [PERSON_NAME][EMAIL_ADDRESS][D…"
click at [1468, 237] on div at bounding box center [1502, 237] width 107 height 14
click at [1465, 279] on span "Completed" at bounding box center [1501, 283] width 107 height 14
click at [1539, 334] on button "Save" at bounding box center [1543, 336] width 43 height 15
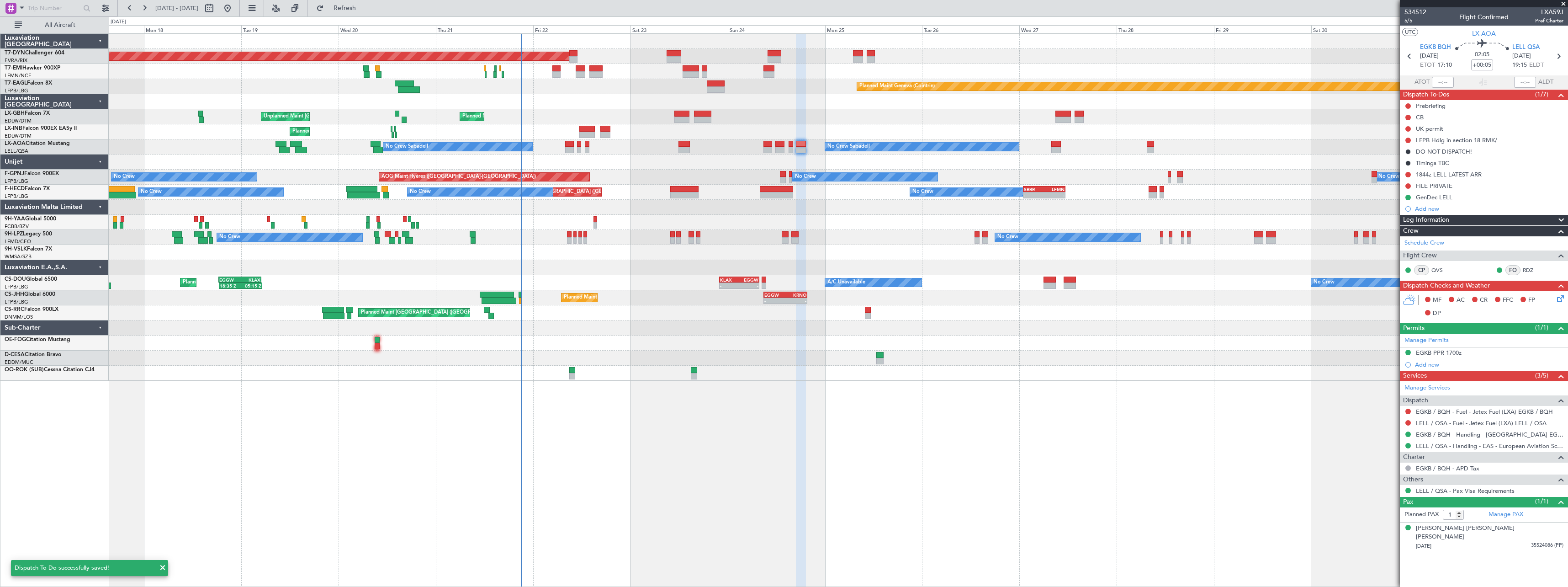
click at [1559, 298] on icon at bounding box center [1559, 297] width 7 height 7
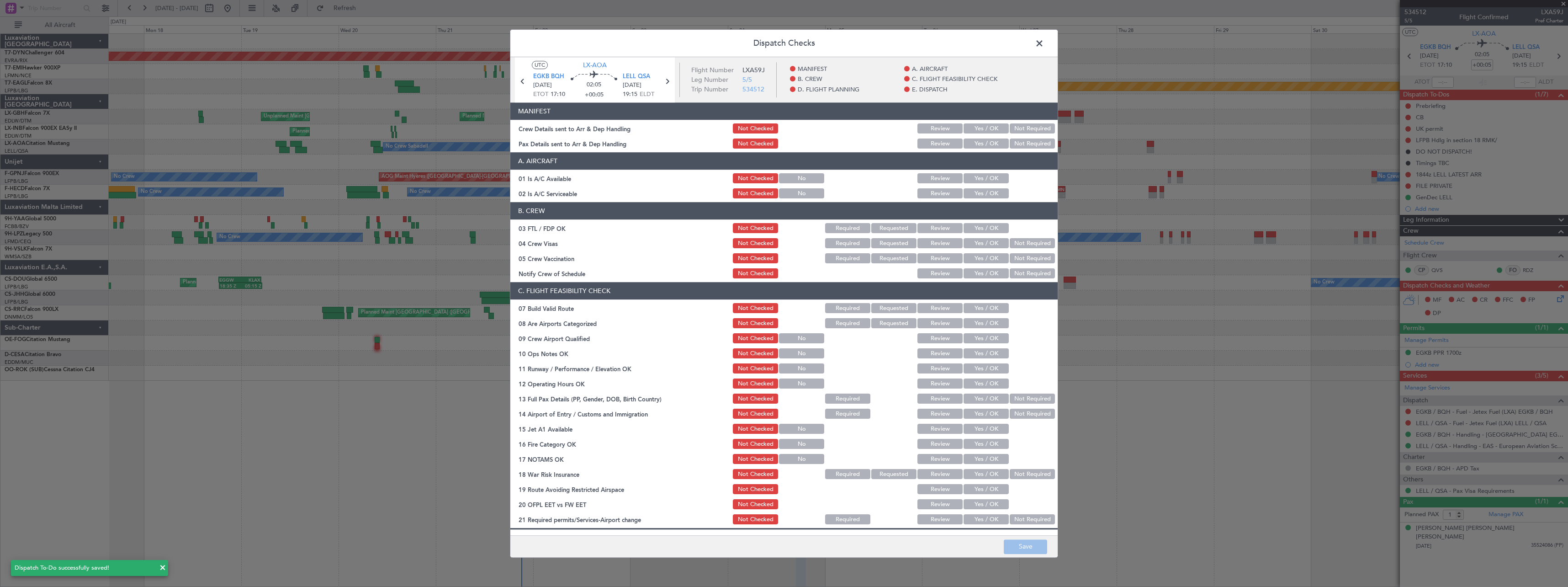
click at [966, 127] on button "Yes / OK" at bounding box center [986, 128] width 45 height 10
click at [977, 144] on button "Yes / OK" at bounding box center [986, 144] width 45 height 10
click at [1027, 547] on button "Save" at bounding box center [1025, 547] width 43 height 15
click at [1044, 41] on span at bounding box center [1044, 46] width 0 height 18
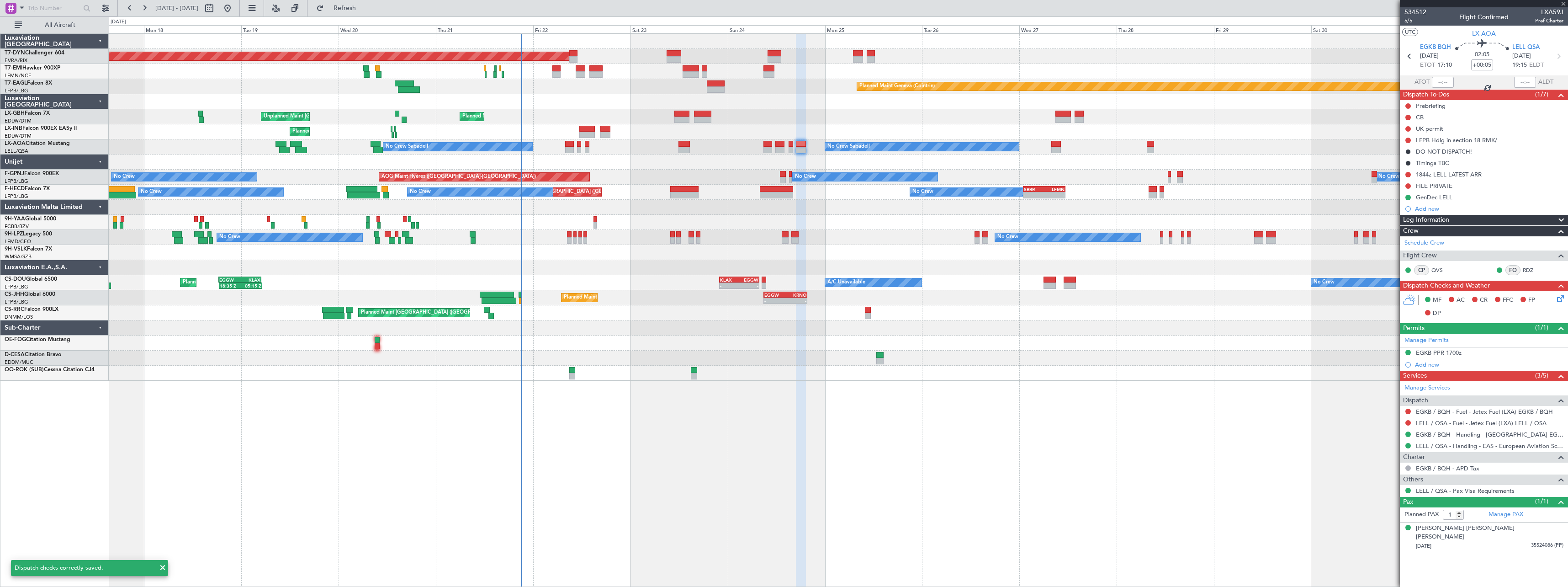
type input "+00:15"
type input "2"
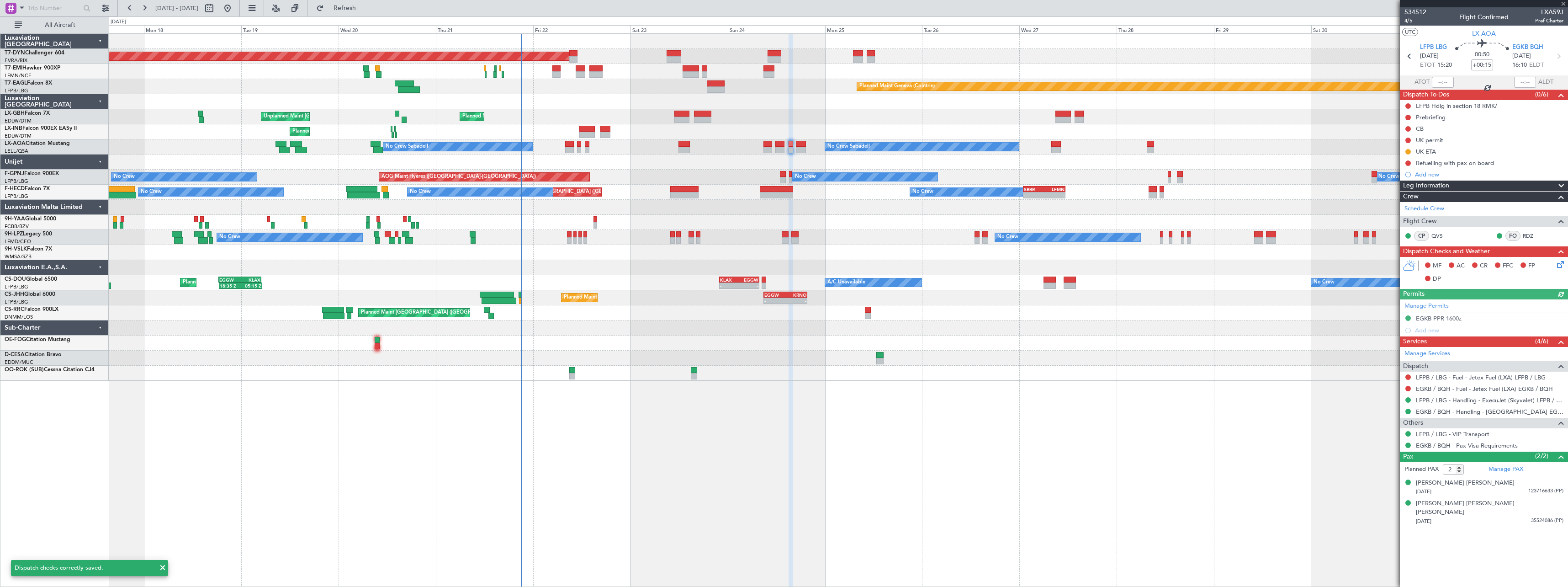
click at [1559, 263] on icon at bounding box center [1559, 263] width 7 height 7
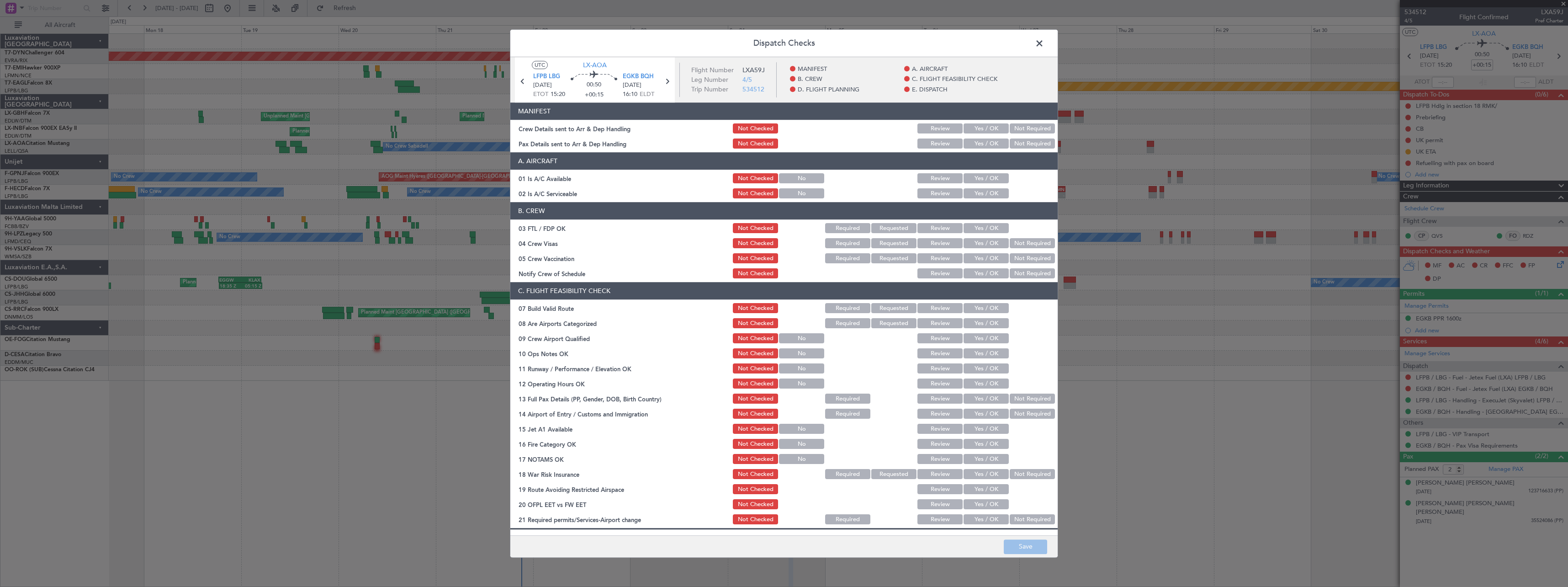
click at [978, 129] on button "Yes / OK" at bounding box center [986, 128] width 45 height 10
click at [979, 150] on div "Yes / OK" at bounding box center [985, 144] width 46 height 13
click at [979, 146] on button "Yes / OK" at bounding box center [986, 144] width 45 height 10
click at [1023, 547] on button "Save" at bounding box center [1025, 547] width 43 height 15
click at [1044, 40] on span at bounding box center [1044, 46] width 0 height 18
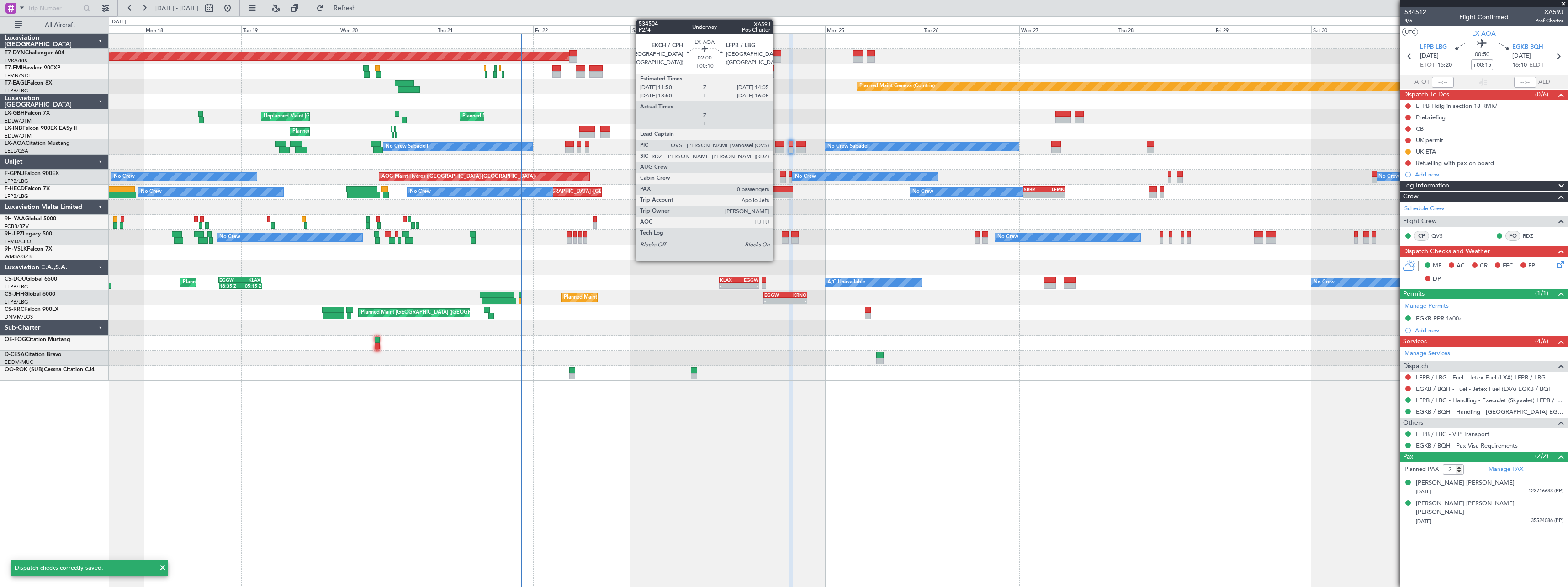
click at [777, 144] on div at bounding box center [780, 144] width 9 height 7
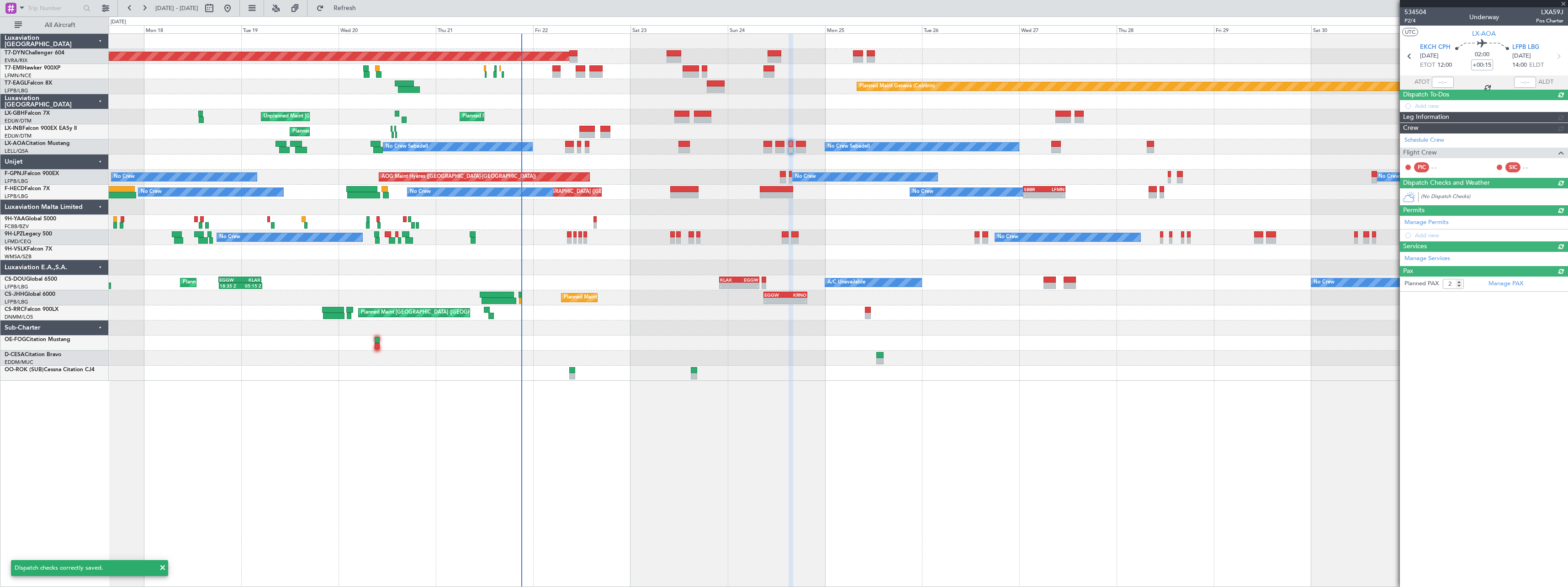
type input "+00:10"
type input "0"
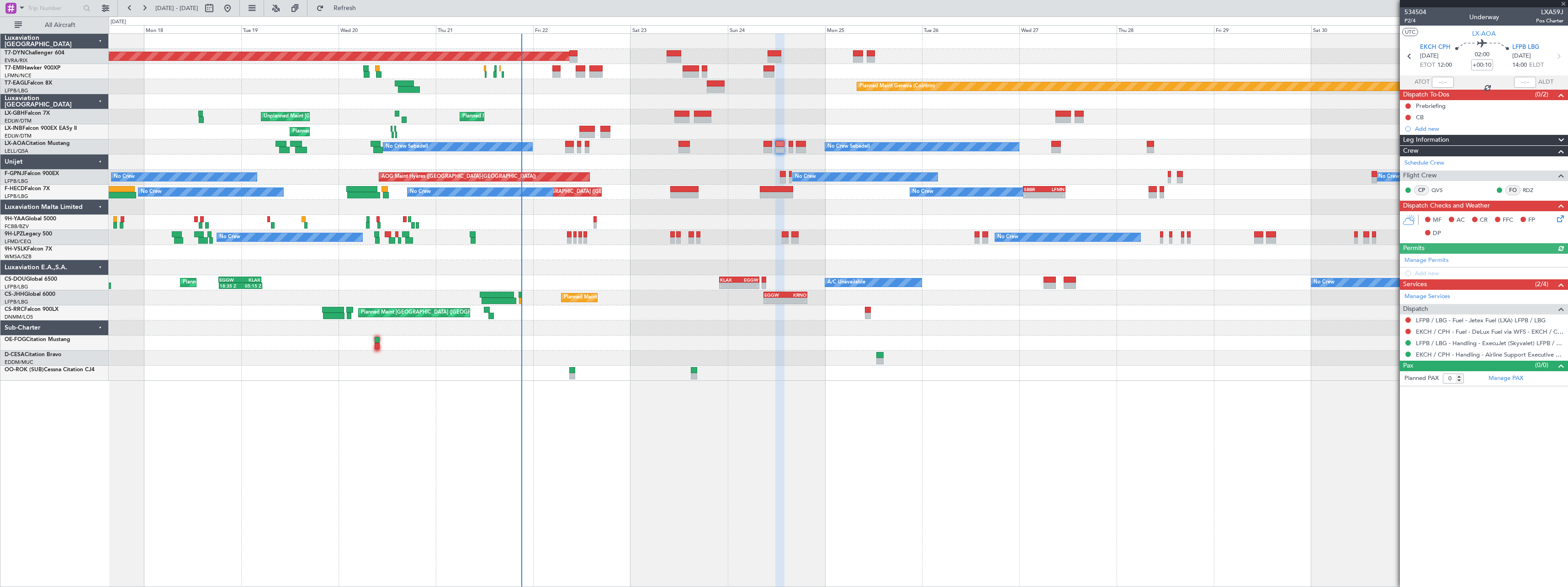
click at [1559, 218] on icon at bounding box center [1559, 217] width 7 height 7
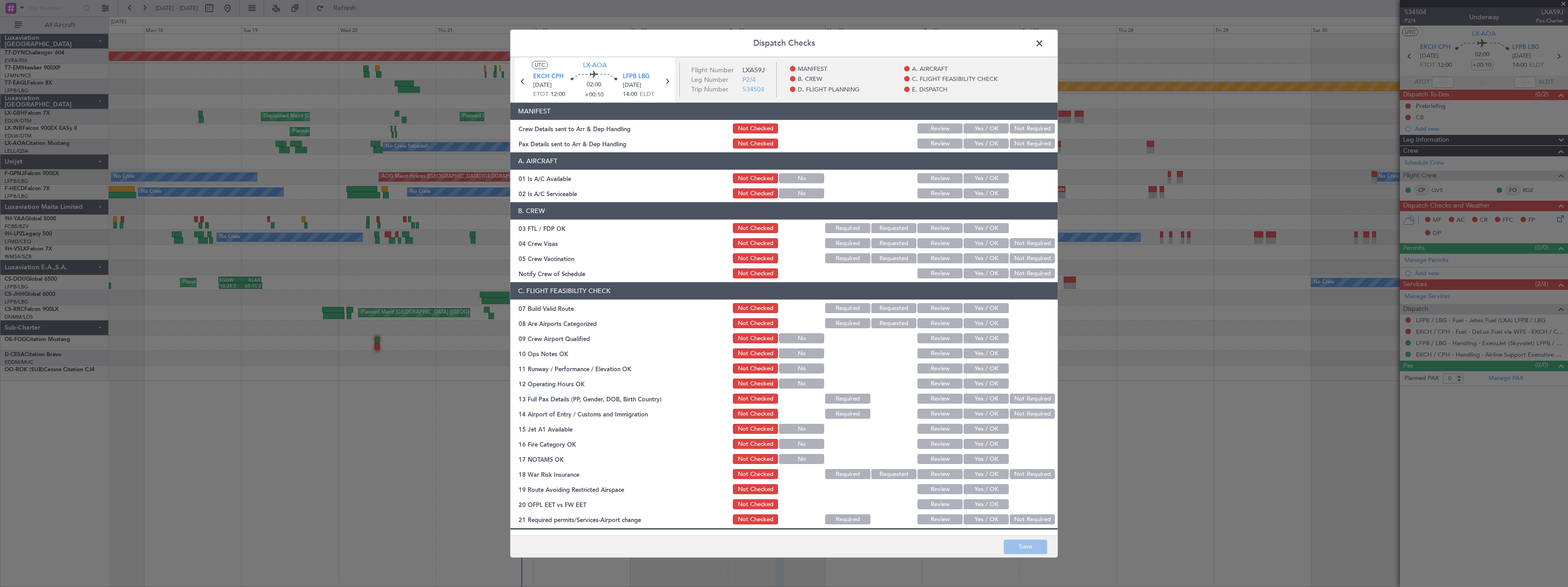
click at [968, 129] on button "Yes / OK" at bounding box center [986, 128] width 45 height 10
drag, startPoint x: 1043, startPoint y: 142, endPoint x: 1044, endPoint y: 150, distance: 8.1
click at [1044, 142] on button "Not Required" at bounding box center [1032, 144] width 45 height 10
click at [1010, 543] on button "Save" at bounding box center [1025, 547] width 43 height 15
click at [1044, 44] on span at bounding box center [1044, 46] width 0 height 18
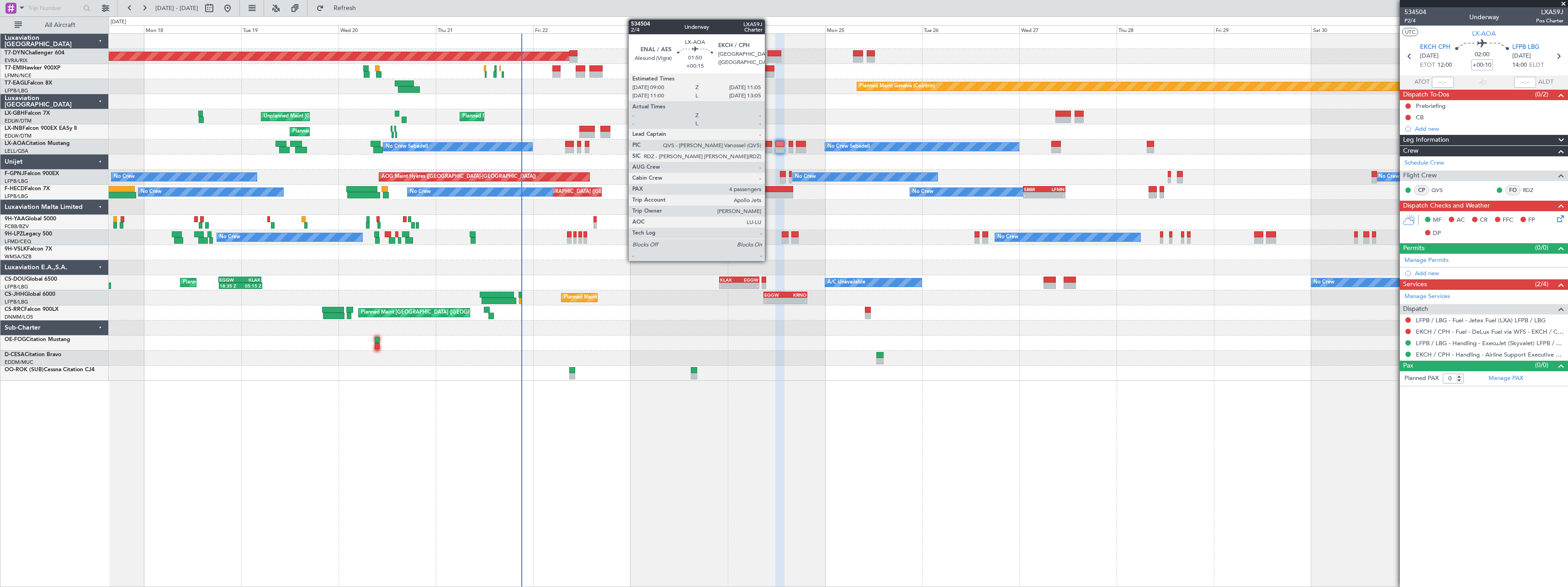
click at [769, 146] on div at bounding box center [768, 144] width 9 height 7
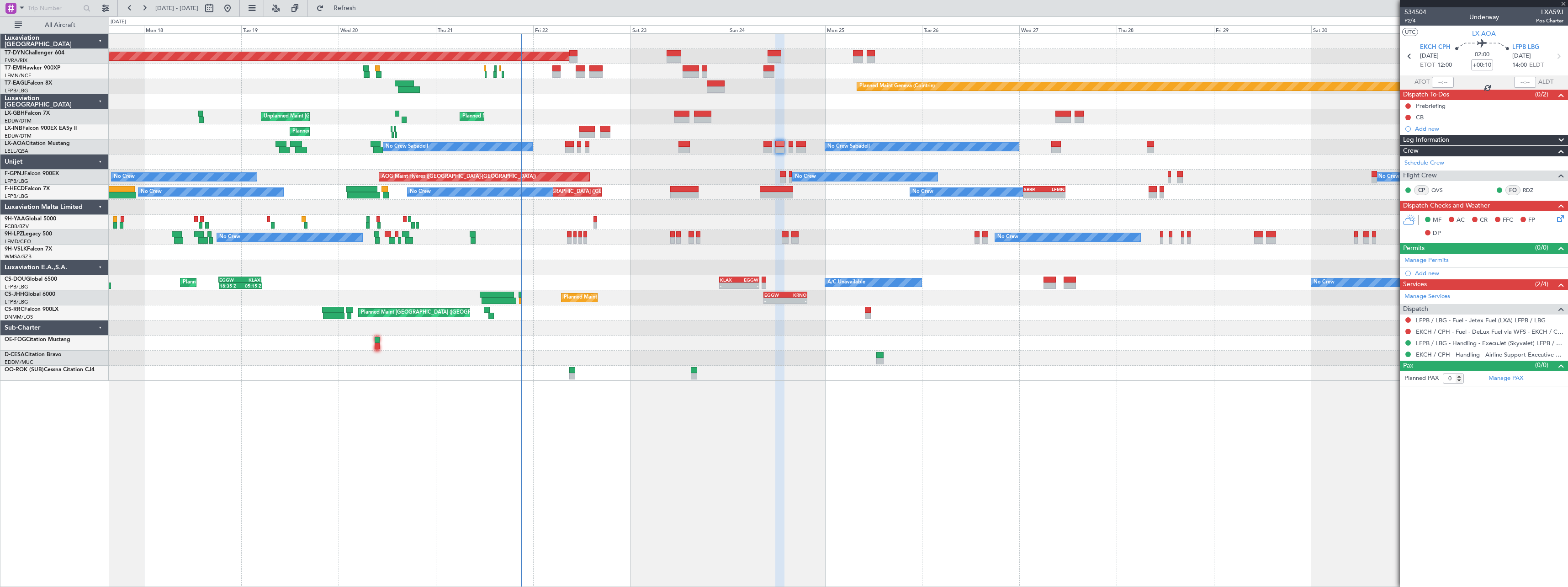
type input "+00:15"
type input "4"
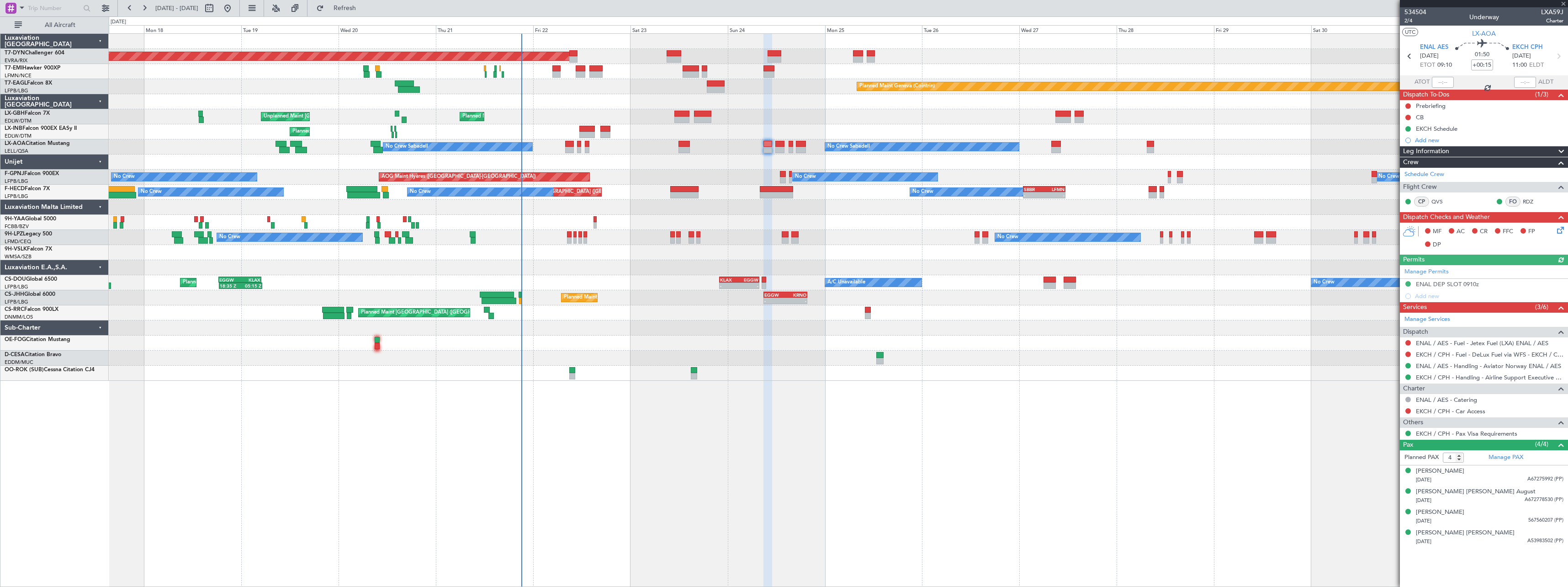
click at [1559, 229] on icon at bounding box center [1559, 228] width 7 height 7
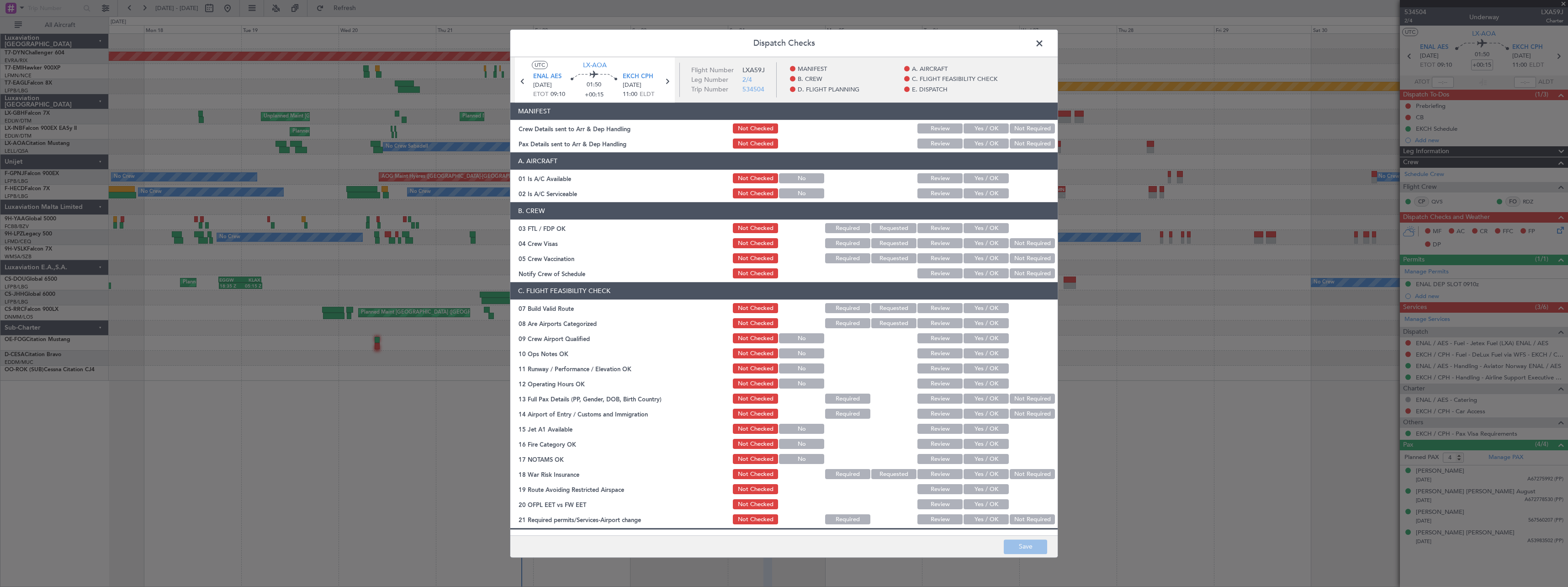
click at [978, 129] on button "Yes / OK" at bounding box center [986, 128] width 45 height 10
click at [976, 144] on button "Yes / OK" at bounding box center [986, 144] width 45 height 10
click at [1023, 545] on button "Save" at bounding box center [1025, 547] width 43 height 15
click at [1044, 42] on span at bounding box center [1044, 46] width 0 height 18
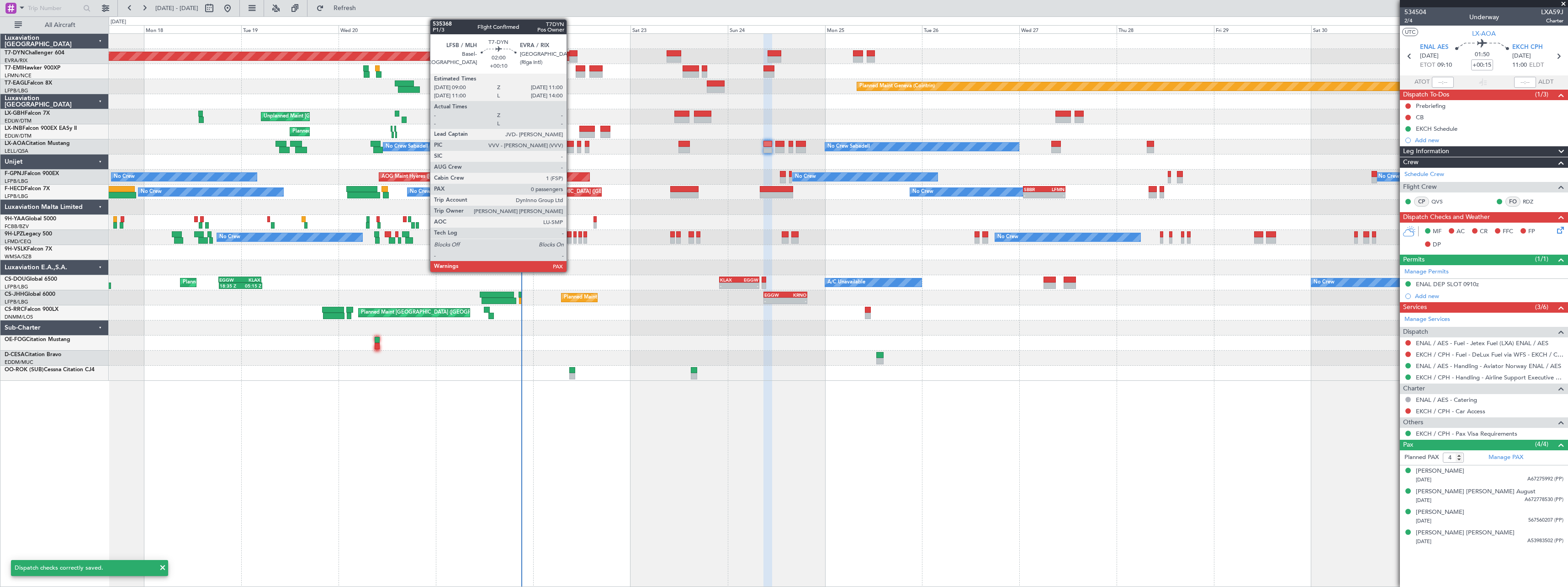
click at [571, 54] on div at bounding box center [573, 54] width 9 height 7
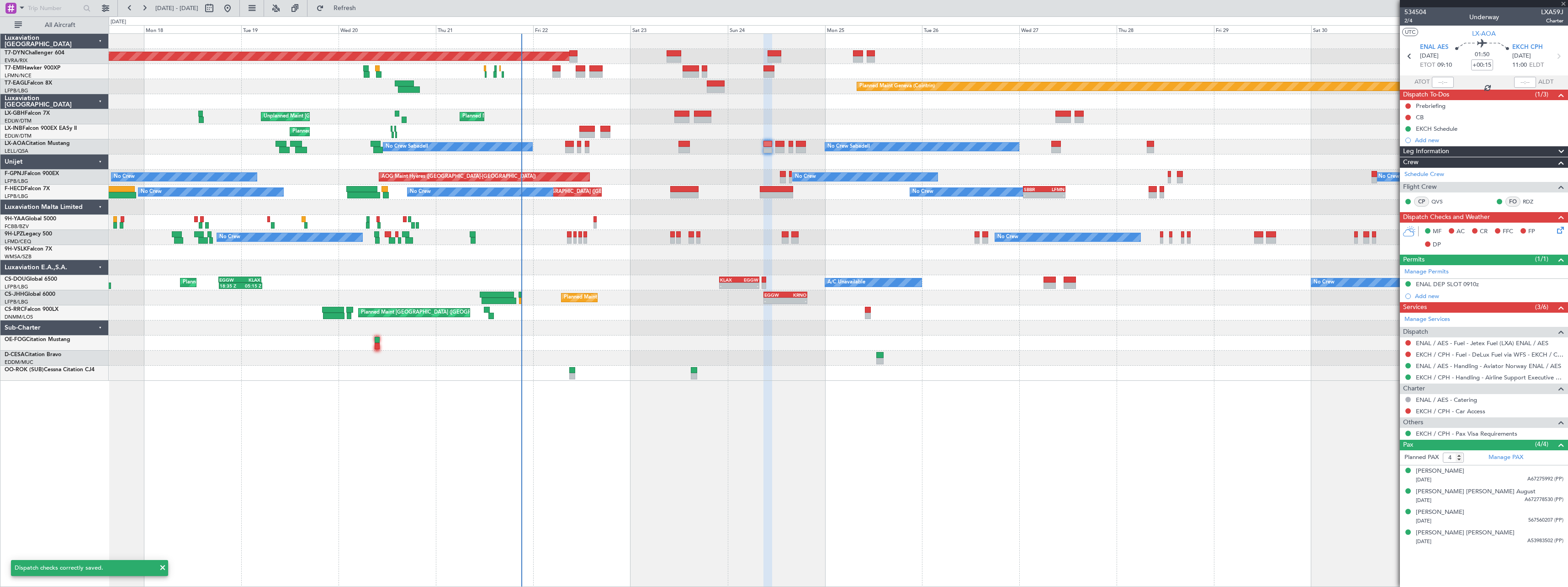
type input "+00:10"
type input "0"
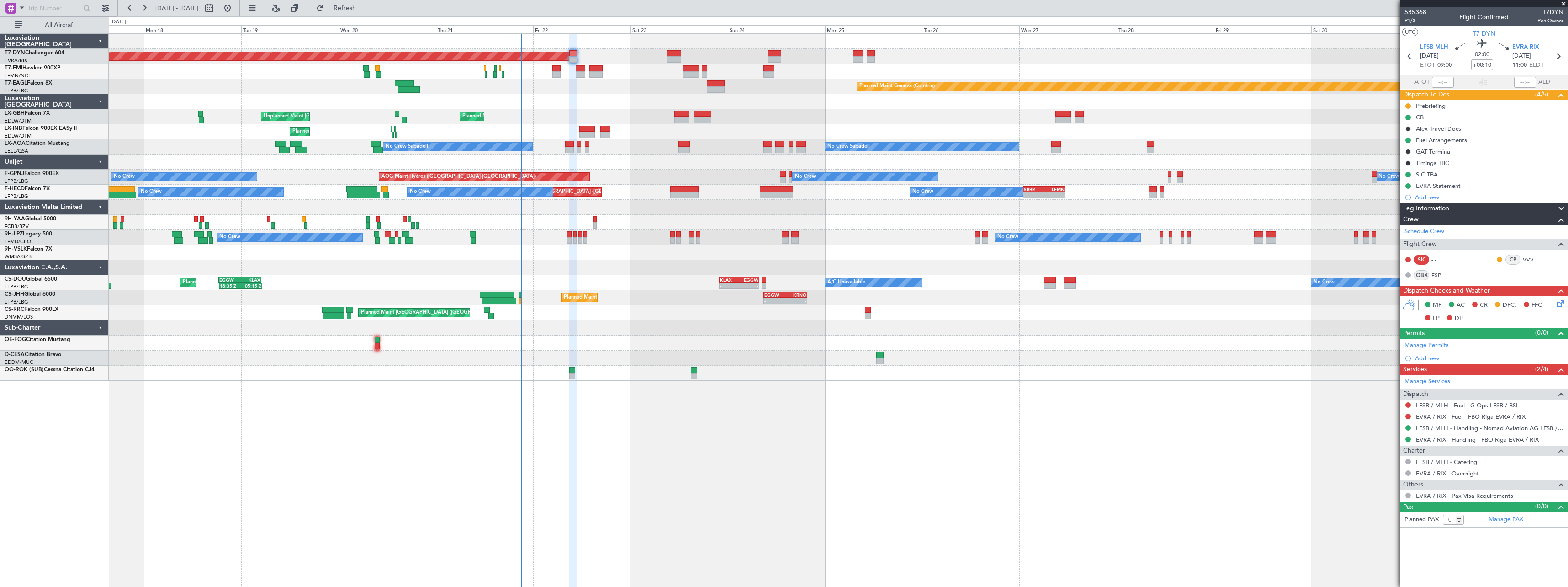
click at [1559, 302] on icon at bounding box center [1559, 302] width 7 height 7
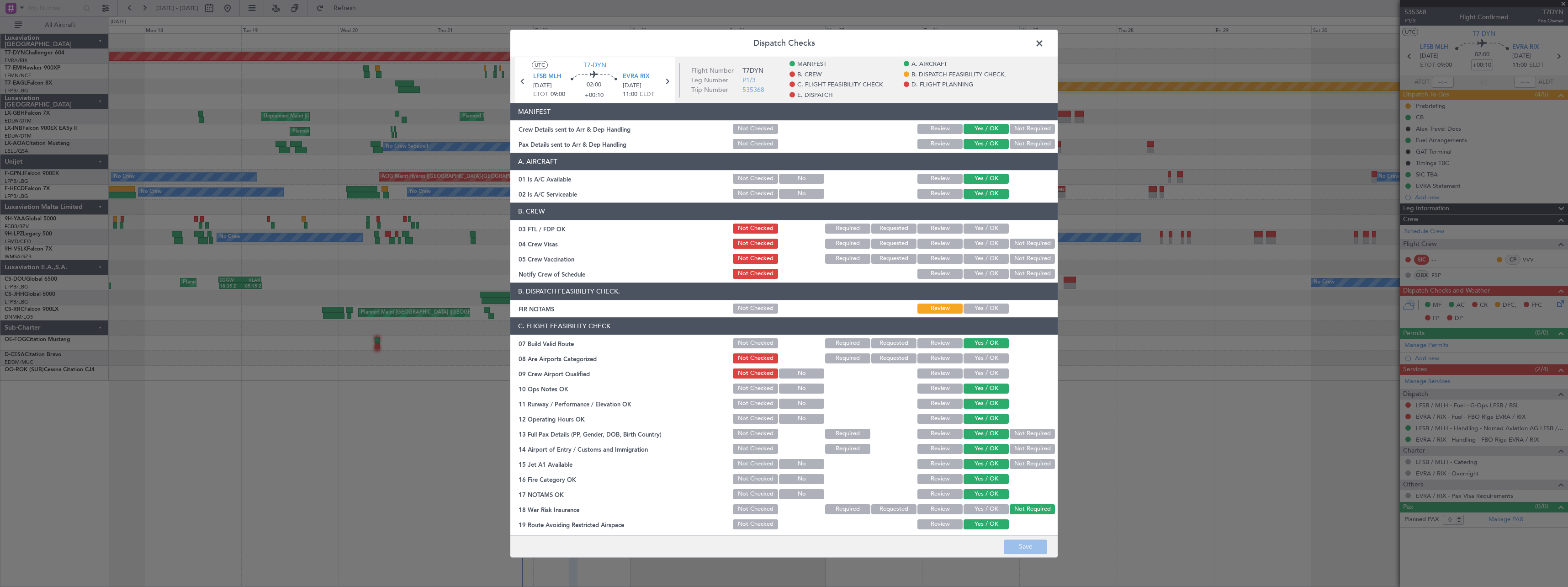
click at [993, 227] on button "Yes / OK" at bounding box center [986, 228] width 45 height 10
click at [982, 239] on button "Yes / OK" at bounding box center [986, 244] width 45 height 10
click at [982, 259] on button "Yes / OK" at bounding box center [986, 259] width 45 height 10
click at [985, 277] on button "Yes / OK" at bounding box center [986, 273] width 45 height 10
click at [1105, 550] on div "Dispatch Checks UTC T7-DYN LFSB MLH [DATE] ETOT 09:00 02:00 +00:10 EVRA [PERSON…" at bounding box center [784, 294] width 1568 height 587
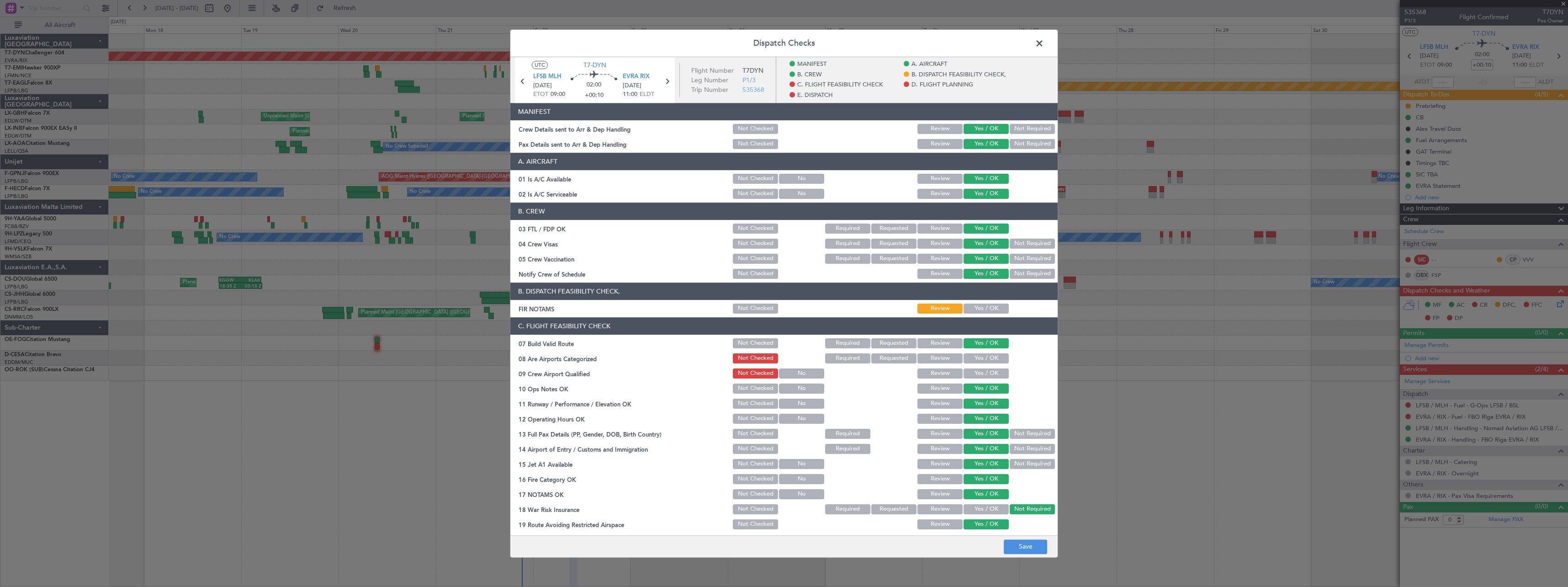
click at [743, 274] on button "Not Checked" at bounding box center [755, 273] width 45 height 10
click at [1038, 550] on button "Save" at bounding box center [1025, 547] width 43 height 15
click at [1044, 40] on span at bounding box center [1044, 46] width 0 height 18
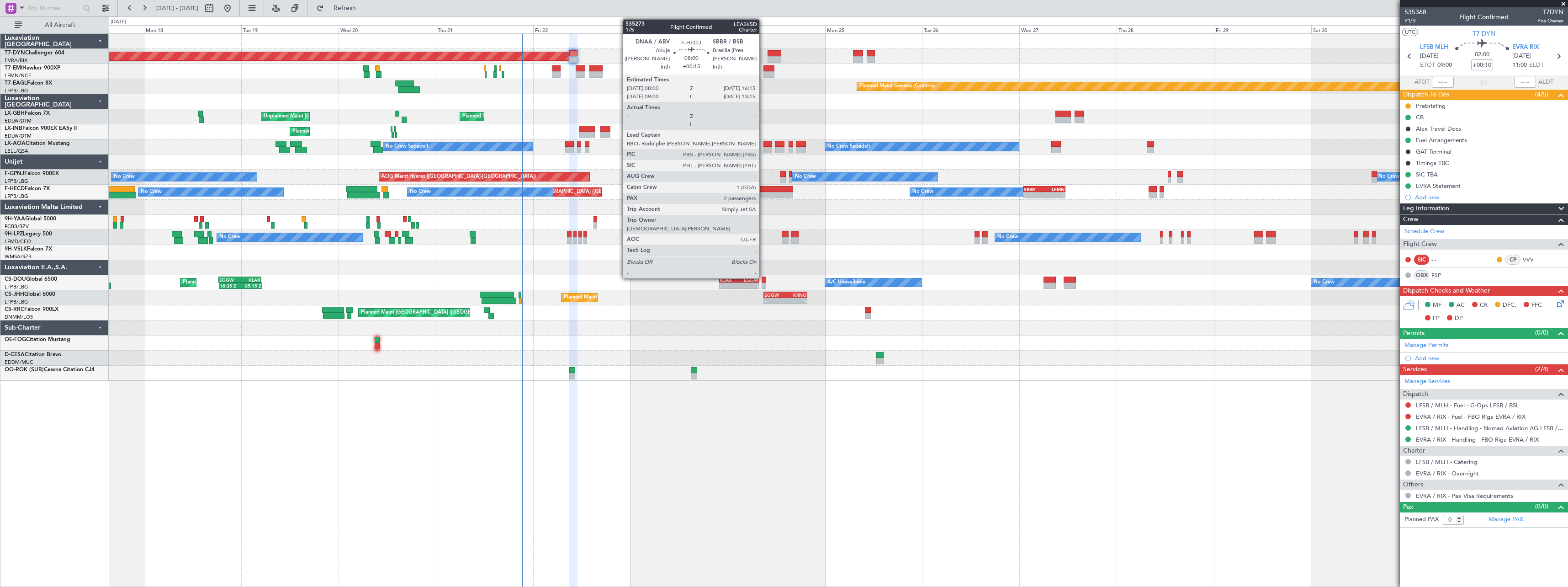
click at [763, 191] on div at bounding box center [777, 189] width 34 height 7
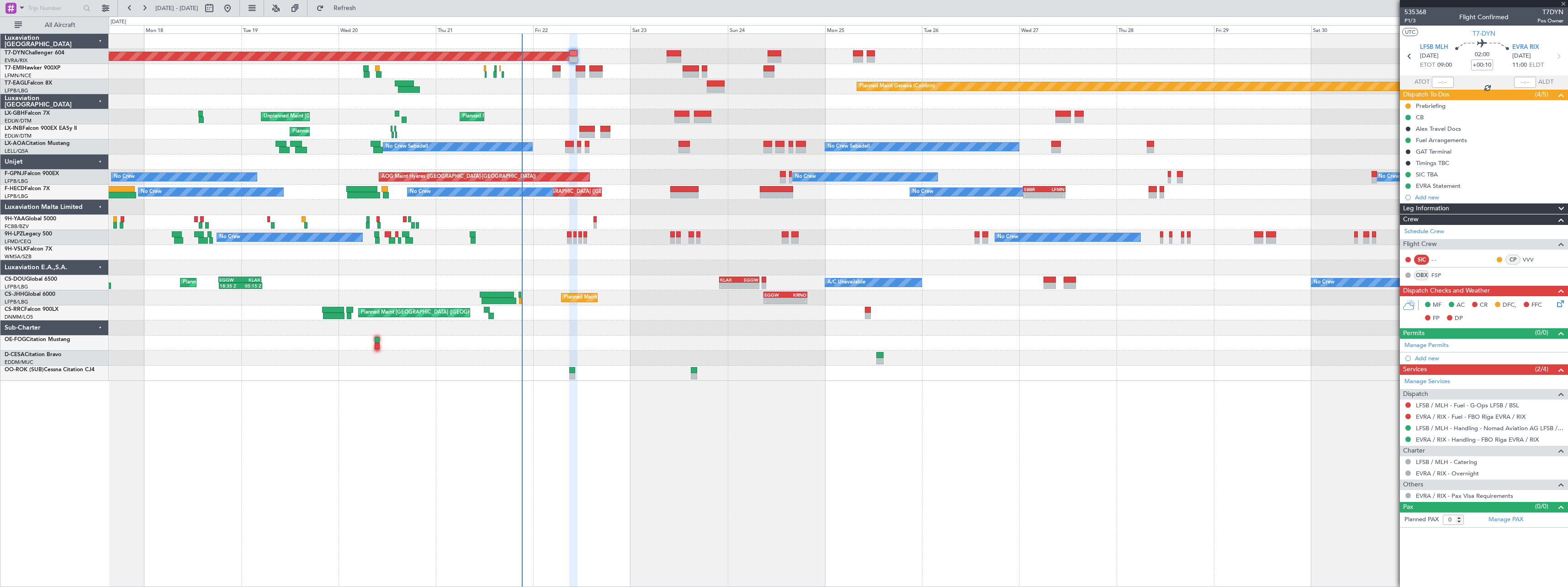
type input "+00:15"
type input "2"
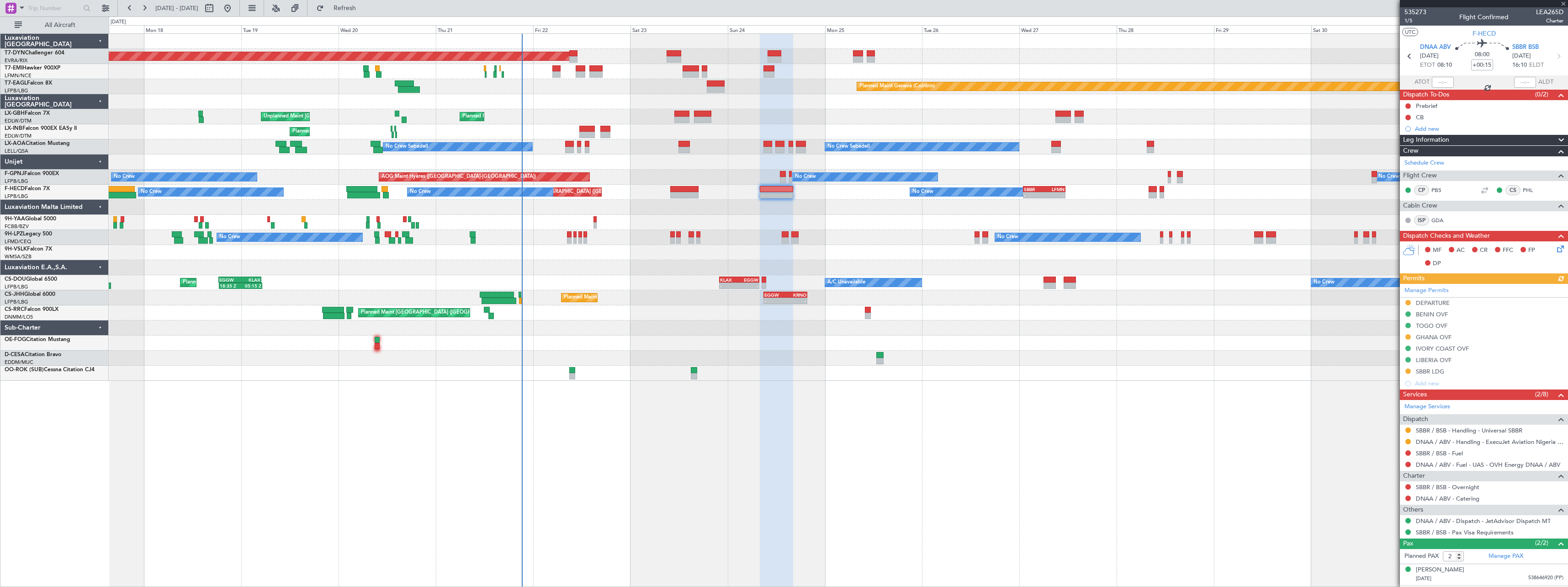
scroll to position [40, 0]
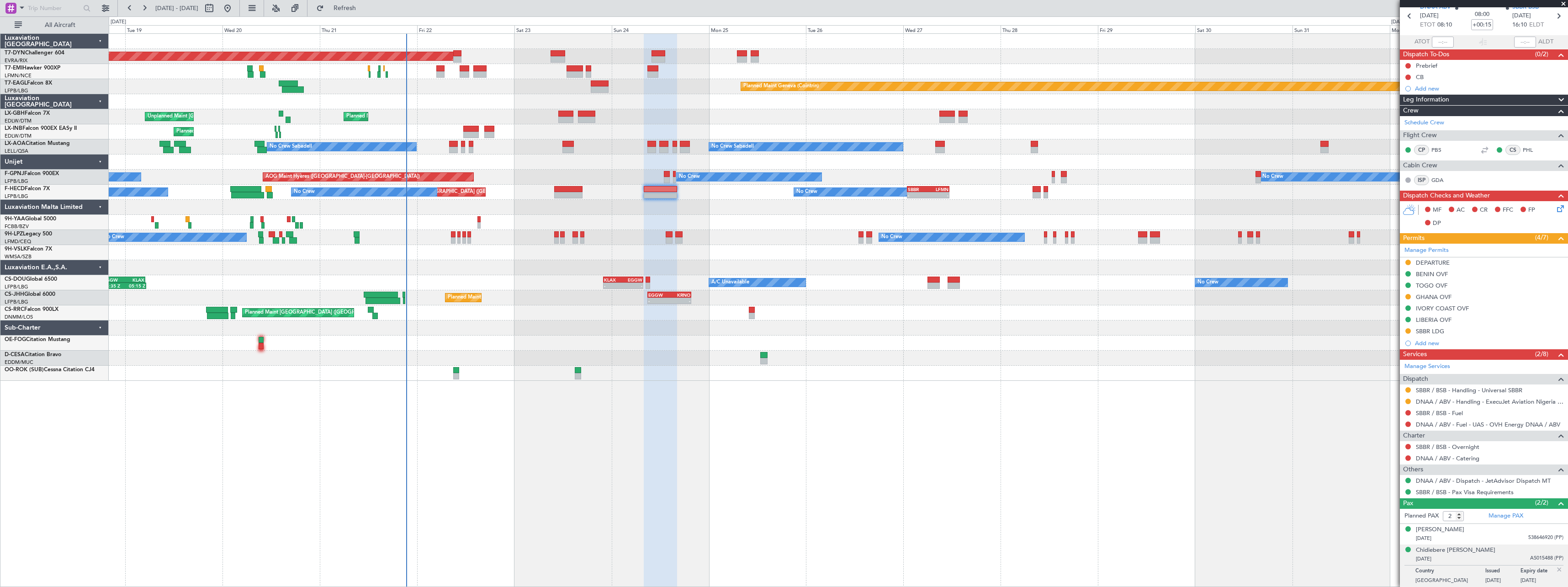
click at [744, 228] on div at bounding box center [838, 222] width 1459 height 15
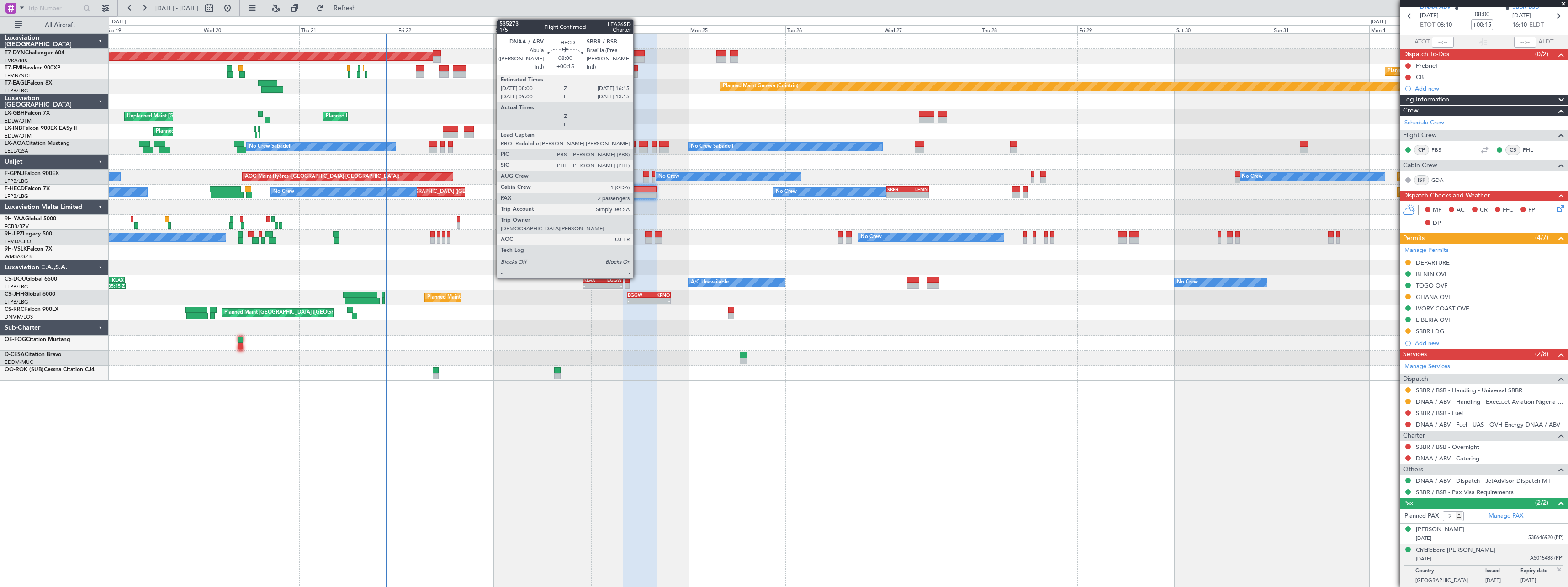
click at [637, 191] on div at bounding box center [640, 189] width 34 height 7
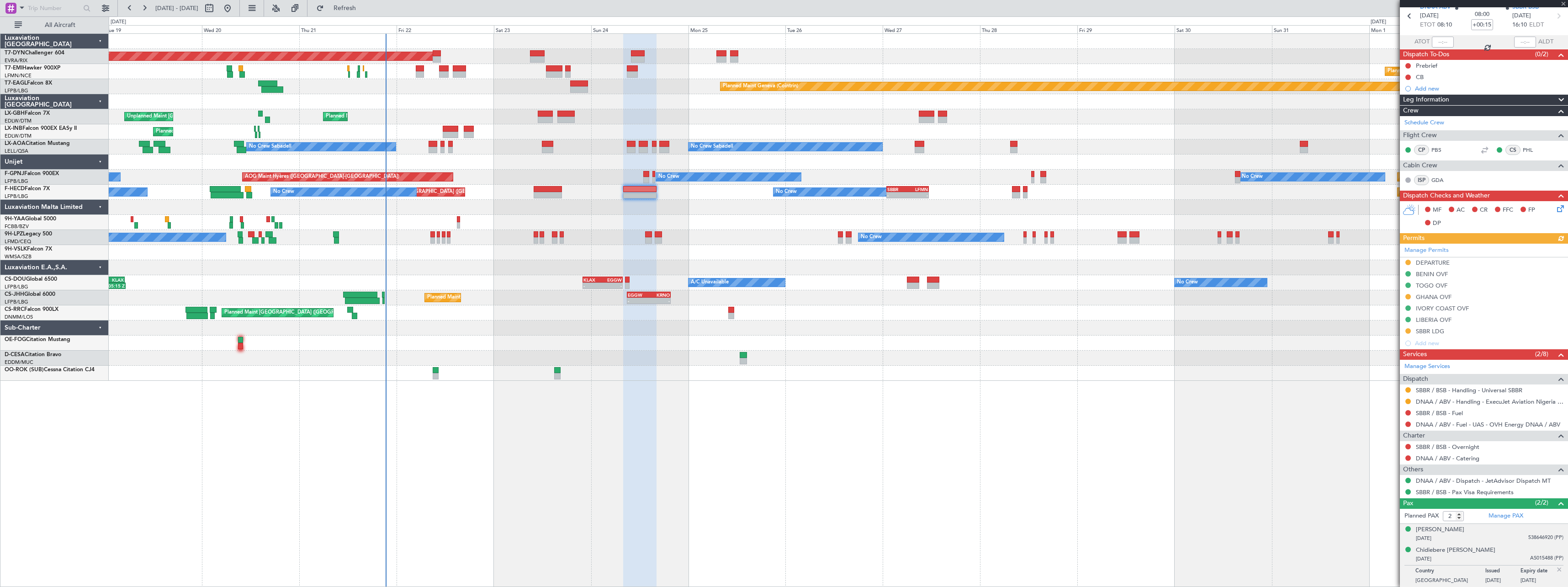
click at [1503, 538] on div "[DATE] 538646920 (PP)" at bounding box center [1489, 538] width 147 height 9
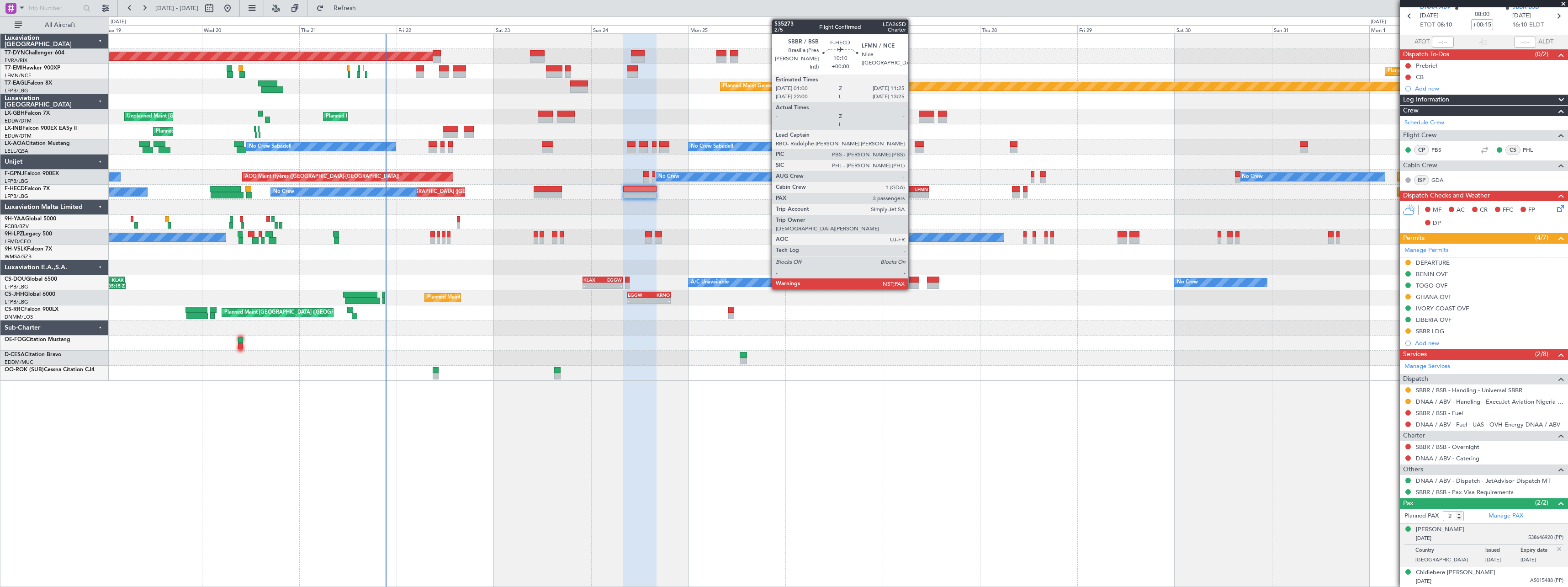
click at [912, 189] on div "LFMN" at bounding box center [917, 189] width 20 height 5
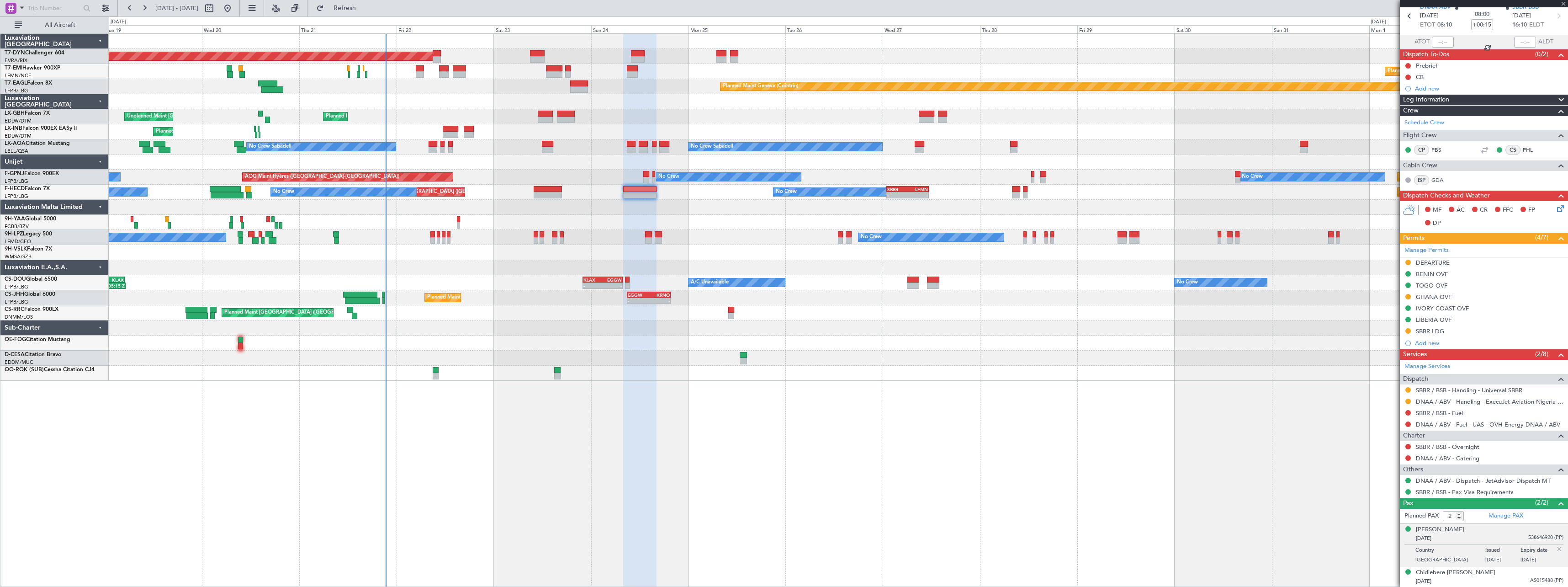
type input "3"
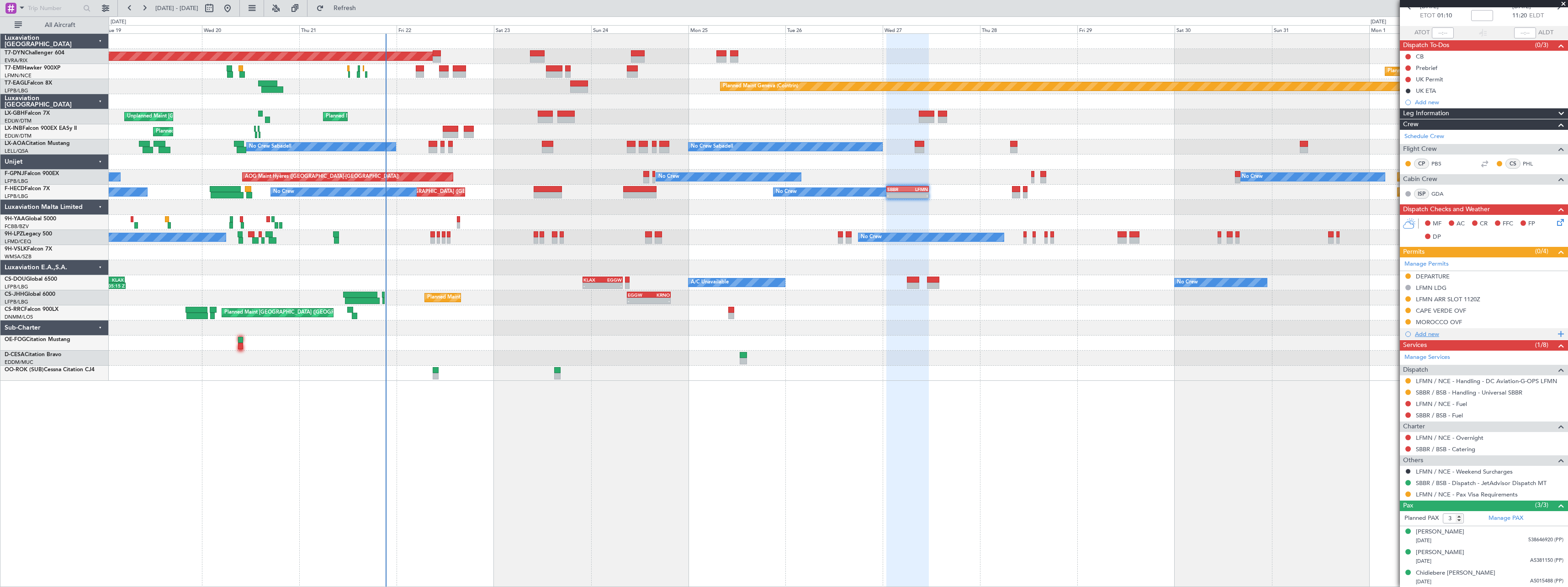
scroll to position [50, 0]
click at [1507, 560] on div "[DATE] AS381150 (PP)" at bounding box center [1489, 560] width 147 height 9
click at [922, 185] on div "Planned Maint [GEOGRAPHIC_DATA] ([GEOGRAPHIC_DATA]) Planned Maint [GEOGRAPHIC_D…" at bounding box center [838, 192] width 1459 height 15
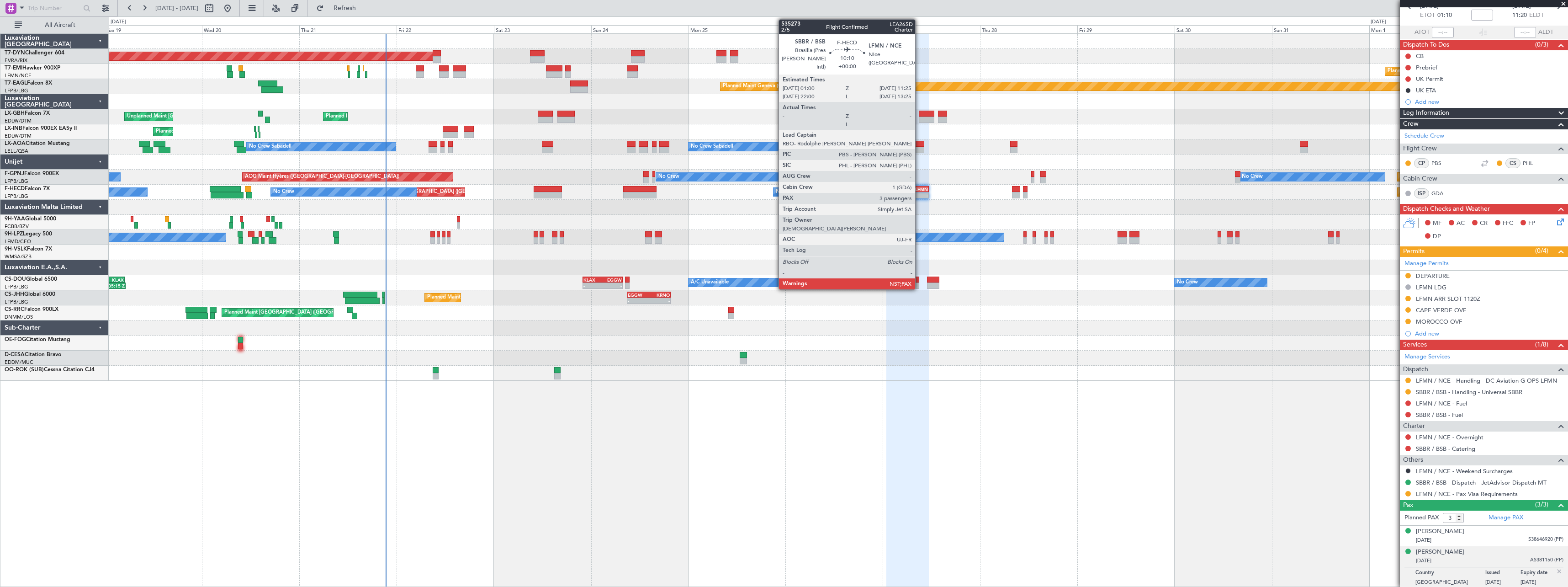
click at [919, 188] on div "LFMN" at bounding box center [917, 189] width 20 height 5
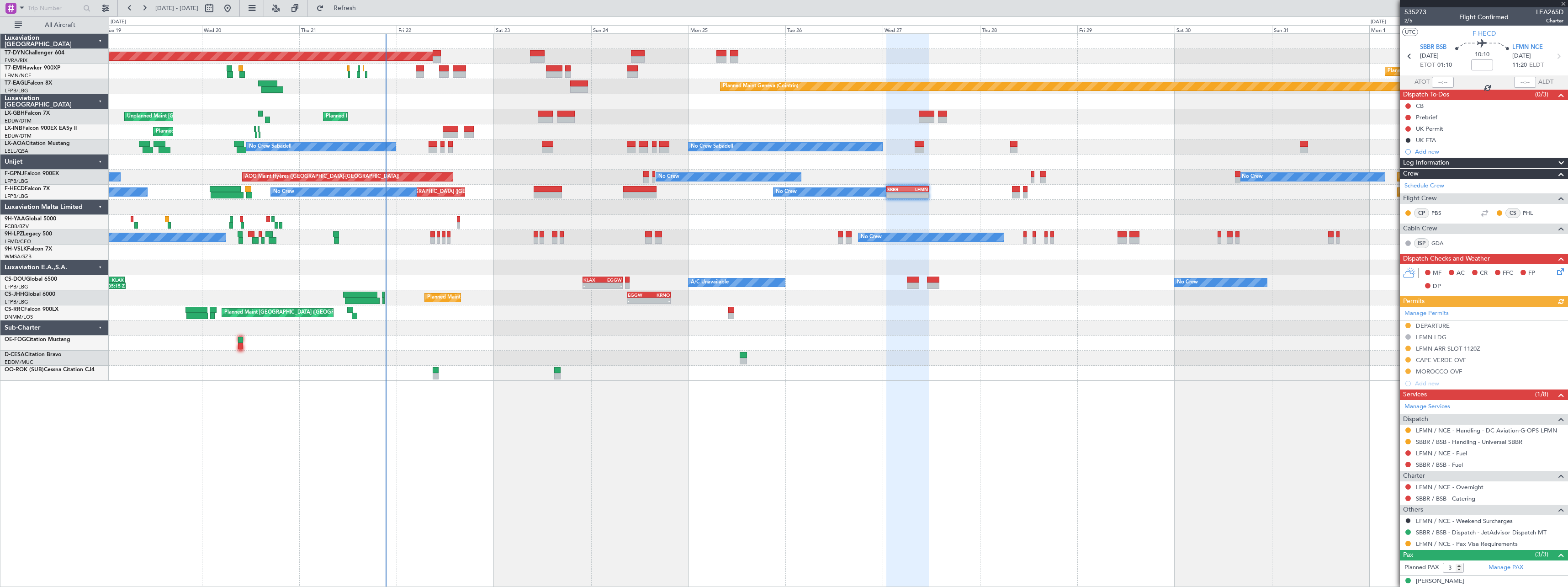
scroll to position [72, 0]
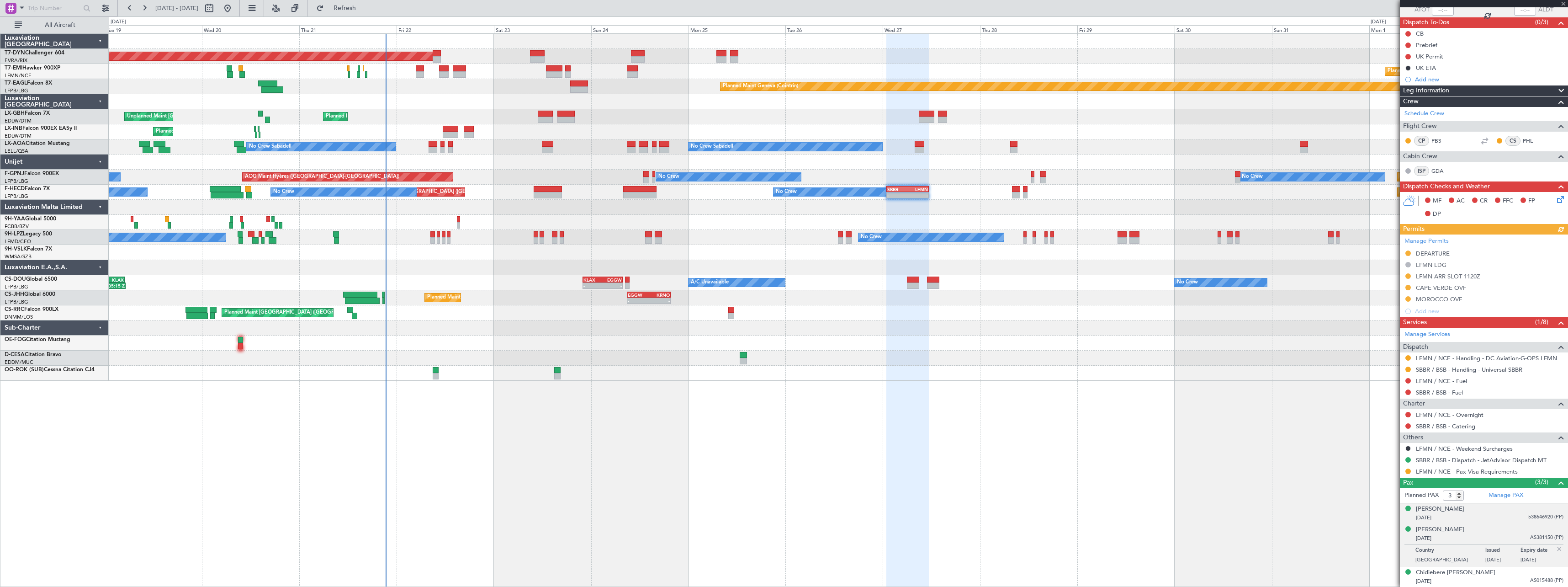
click at [1497, 519] on div "[DATE] 538646920 (PP)" at bounding box center [1489, 518] width 147 height 9
click at [1490, 561] on div "[DATE] AS381150 (PP)" at bounding box center [1489, 560] width 147 height 9
click at [1511, 580] on div "[DATE] AS015488 (PP)" at bounding box center [1489, 581] width 147 height 9
click at [1408, 472] on button at bounding box center [1408, 471] width 5 height 5
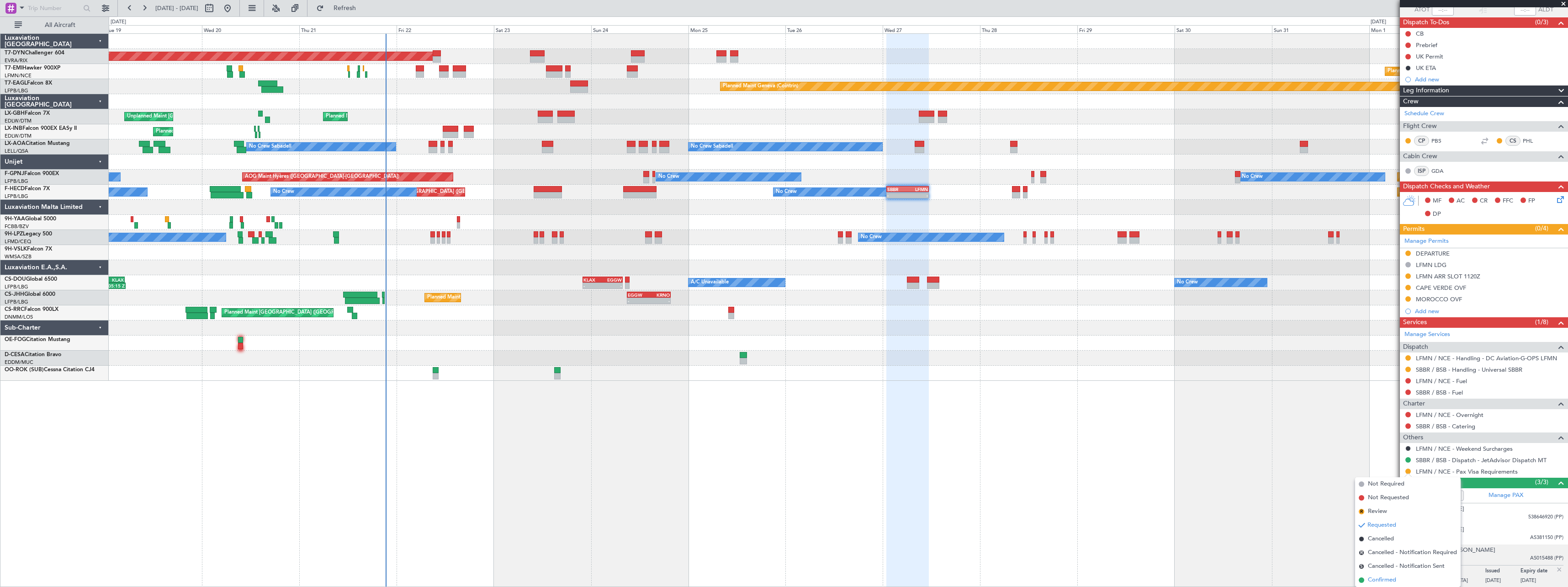
click at [1386, 578] on span "Confirmed" at bounding box center [1382, 580] width 29 height 9
click at [1485, 534] on div "[DATE] AS381150 (PP)" at bounding box center [1489, 538] width 147 height 9
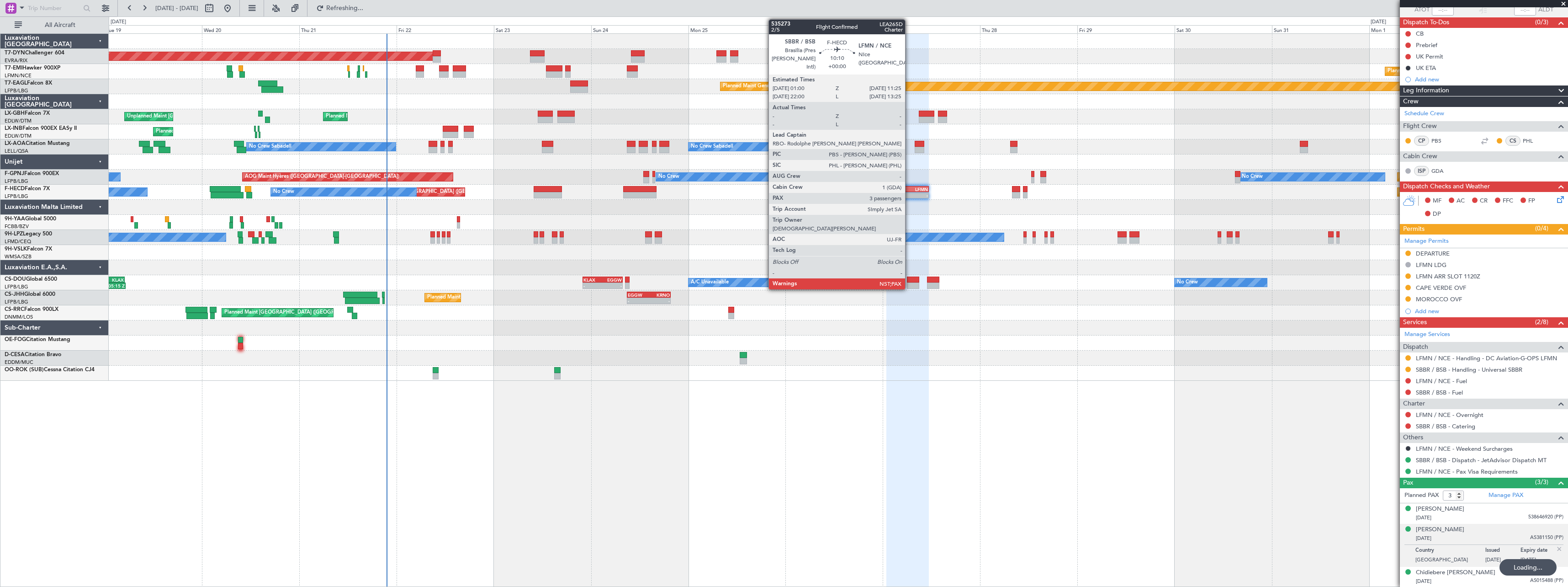
click at [909, 188] on div "LFMN" at bounding box center [917, 189] width 20 height 5
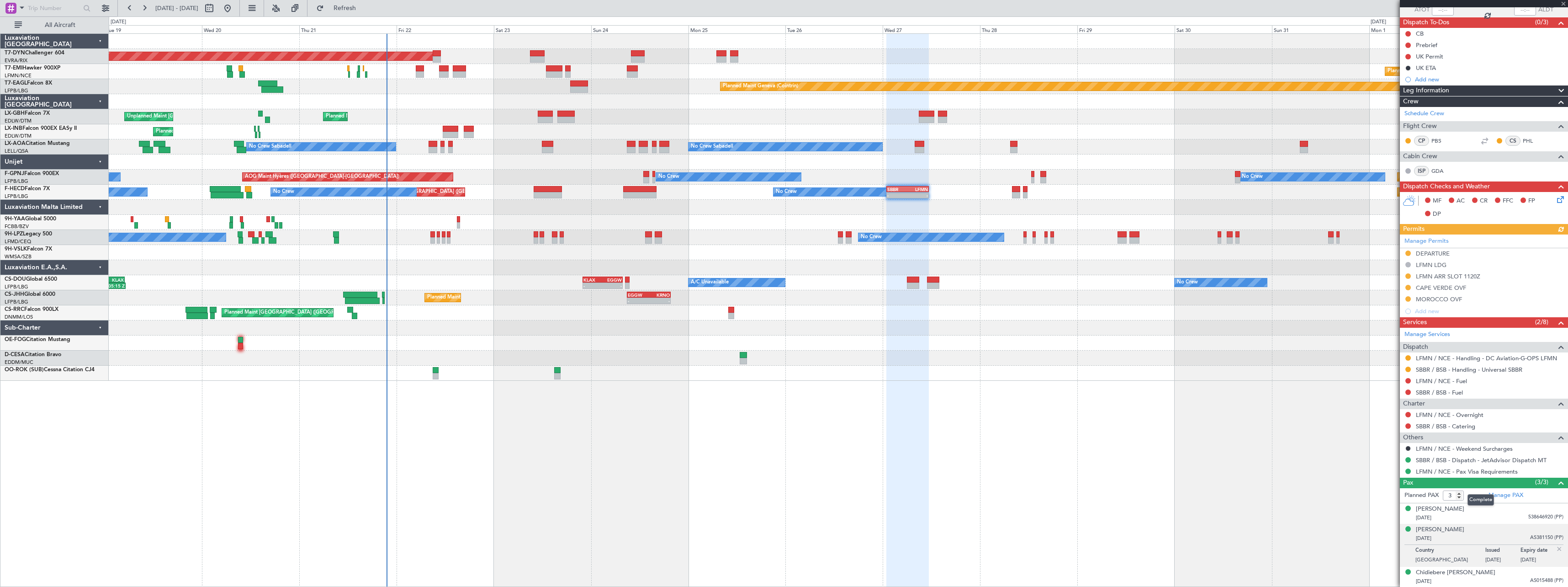
scroll to position [0, 0]
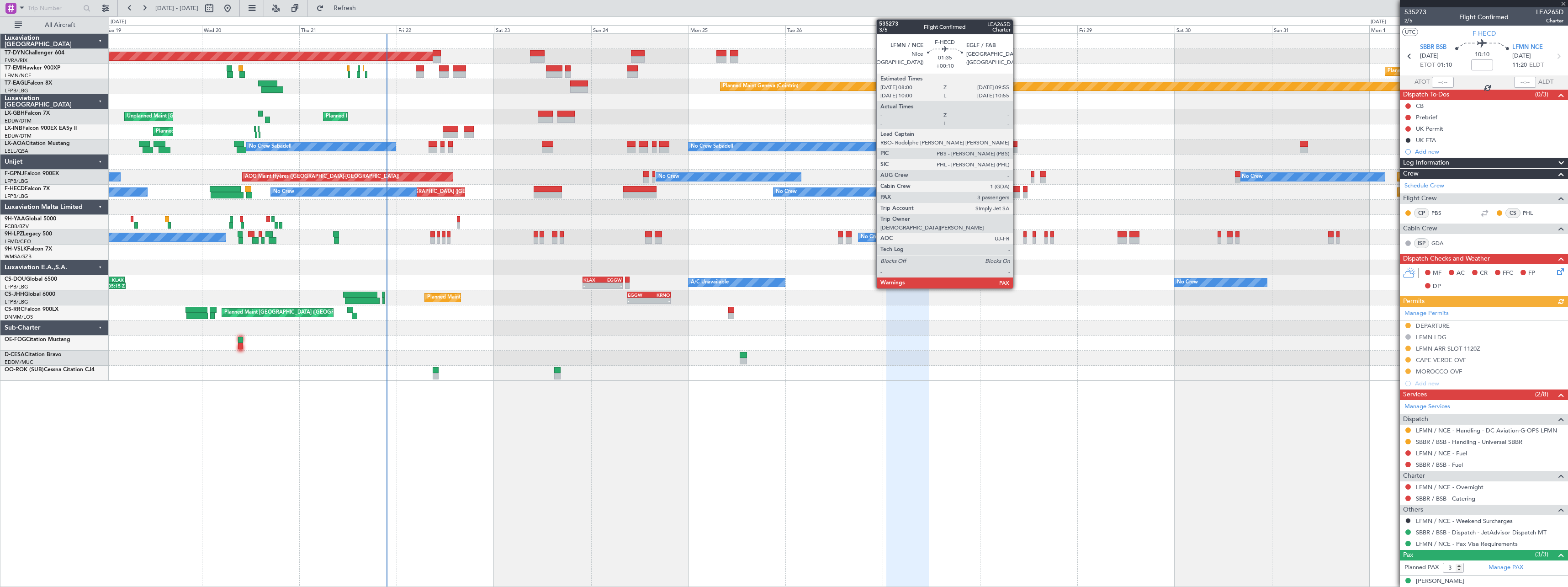
click at [1017, 191] on div at bounding box center [1017, 189] width 9 height 7
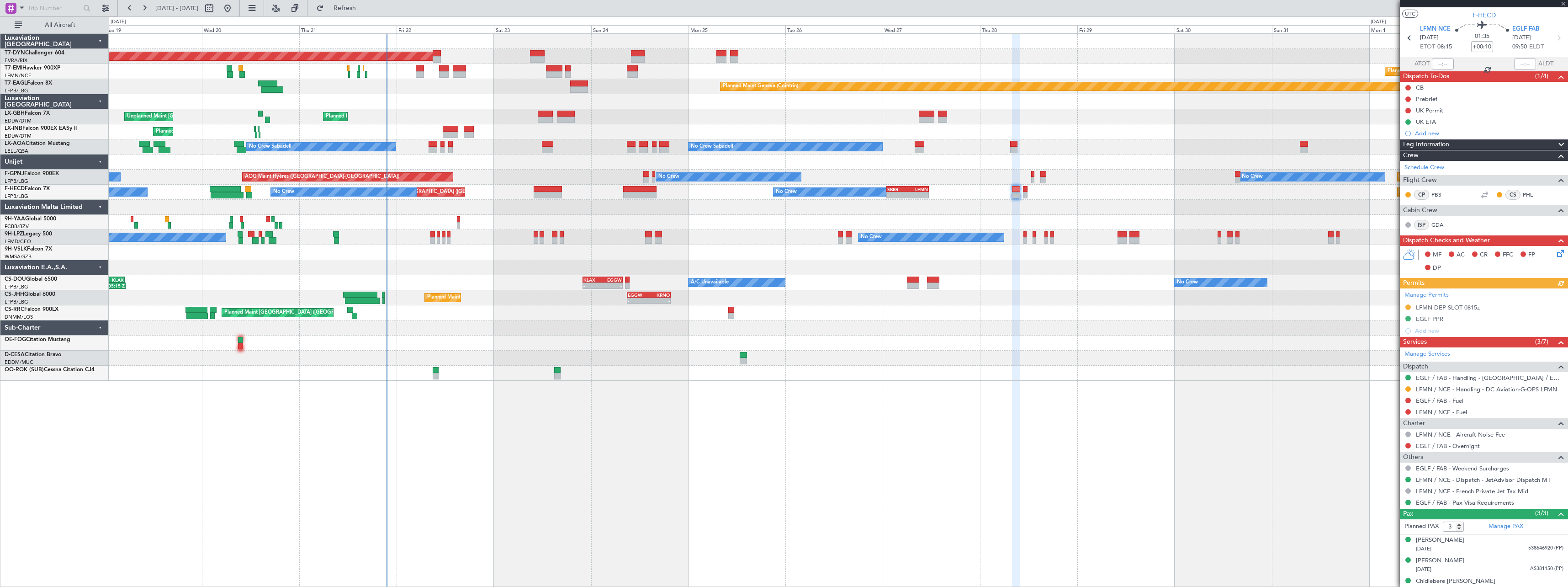
scroll to position [27, 0]
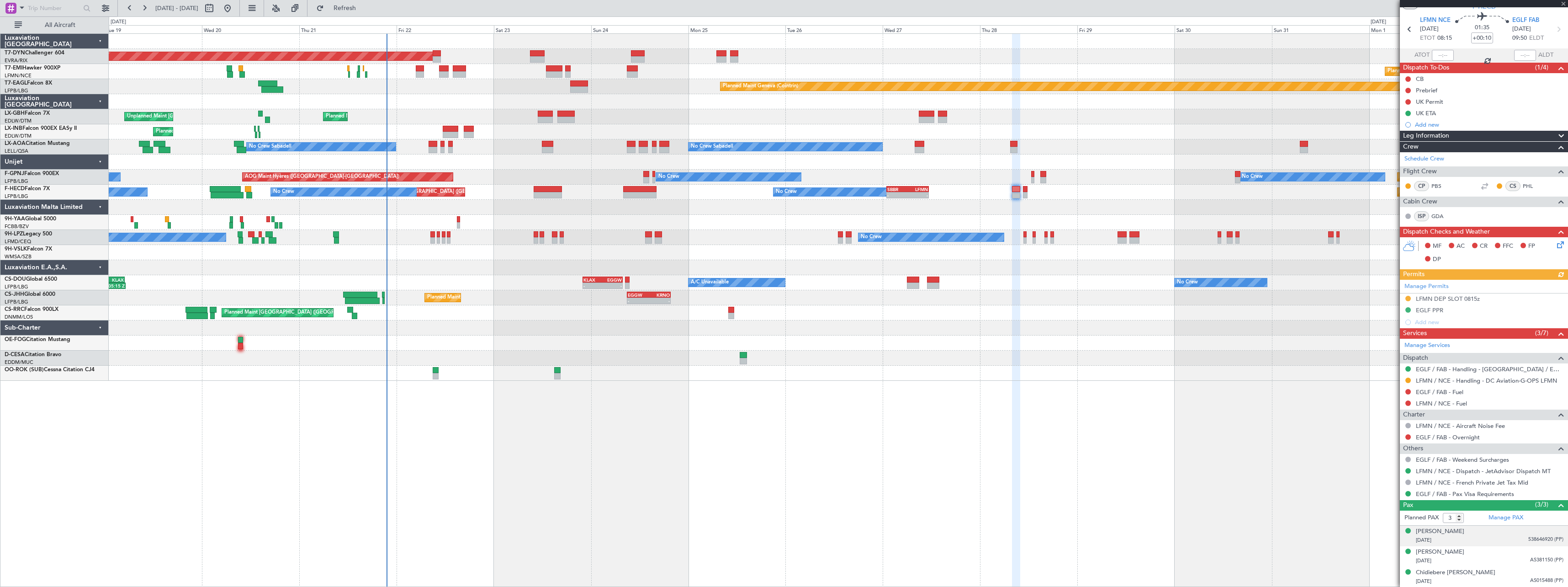
click at [1500, 533] on div "[PERSON_NAME] Edun [DATE] 538646920 (PP)" at bounding box center [1489, 535] width 147 height 18
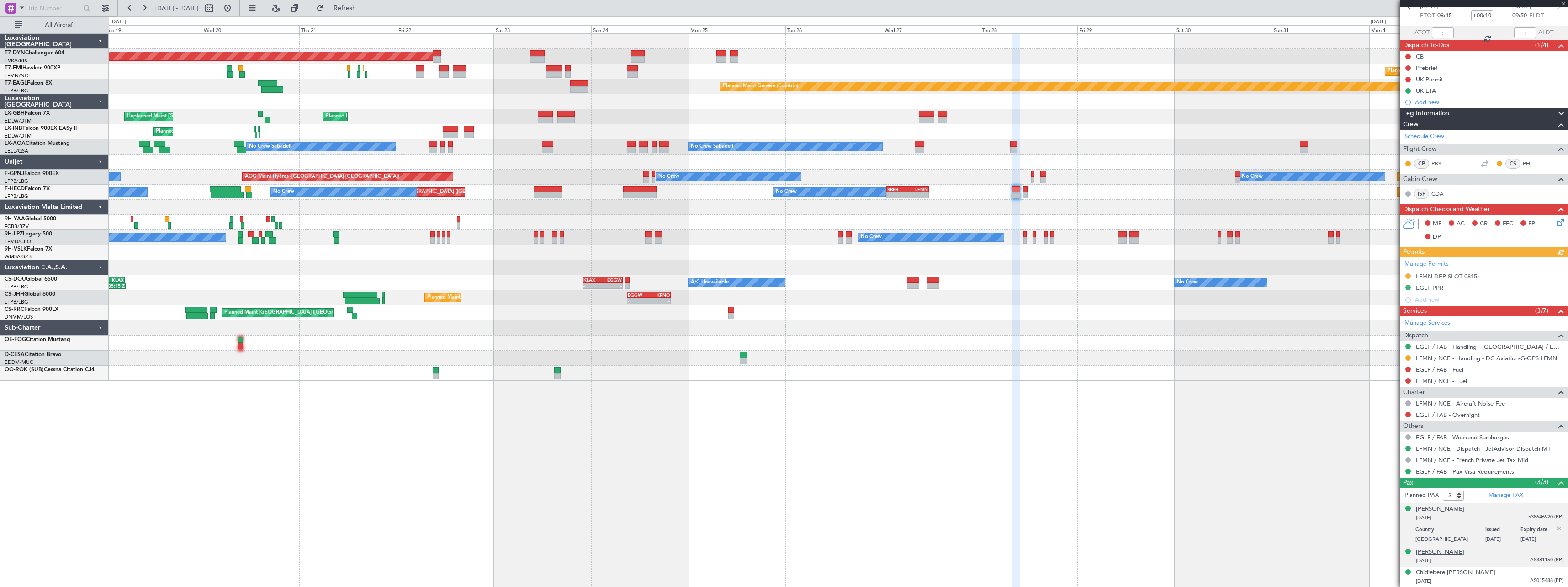
click at [1465, 548] on div "[PERSON_NAME]" at bounding box center [1440, 552] width 49 height 9
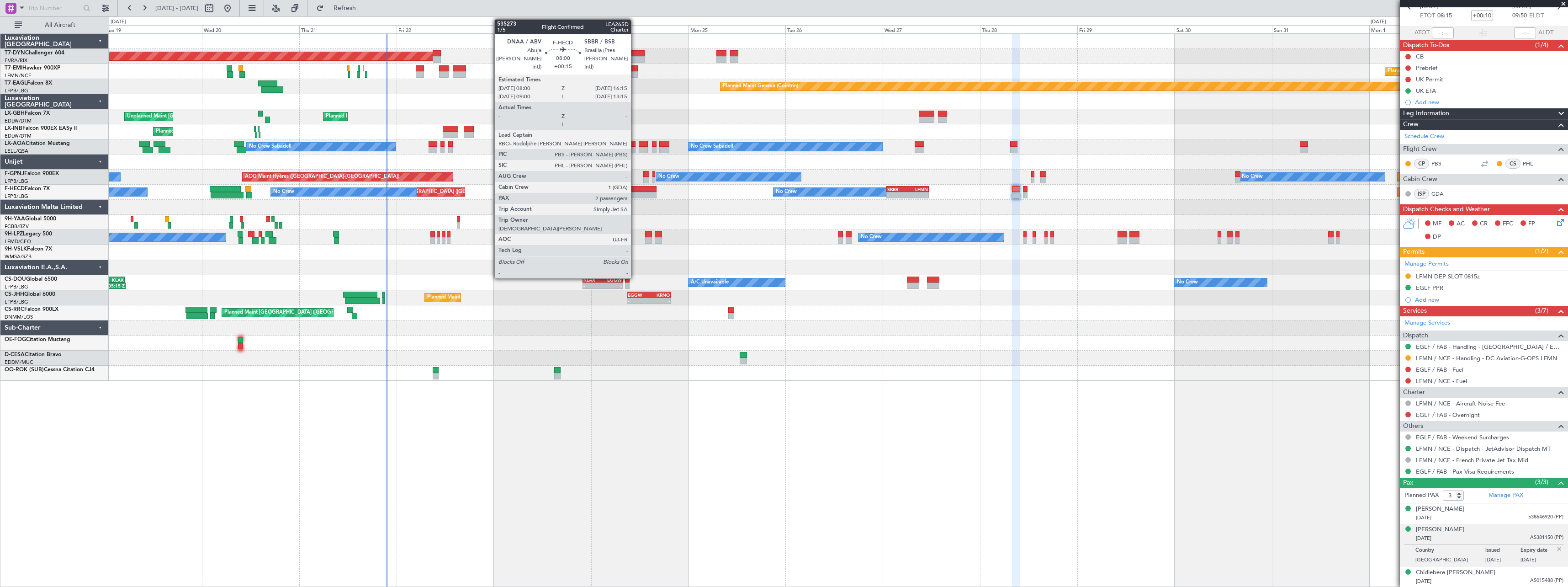
click at [635, 190] on div at bounding box center [640, 189] width 34 height 7
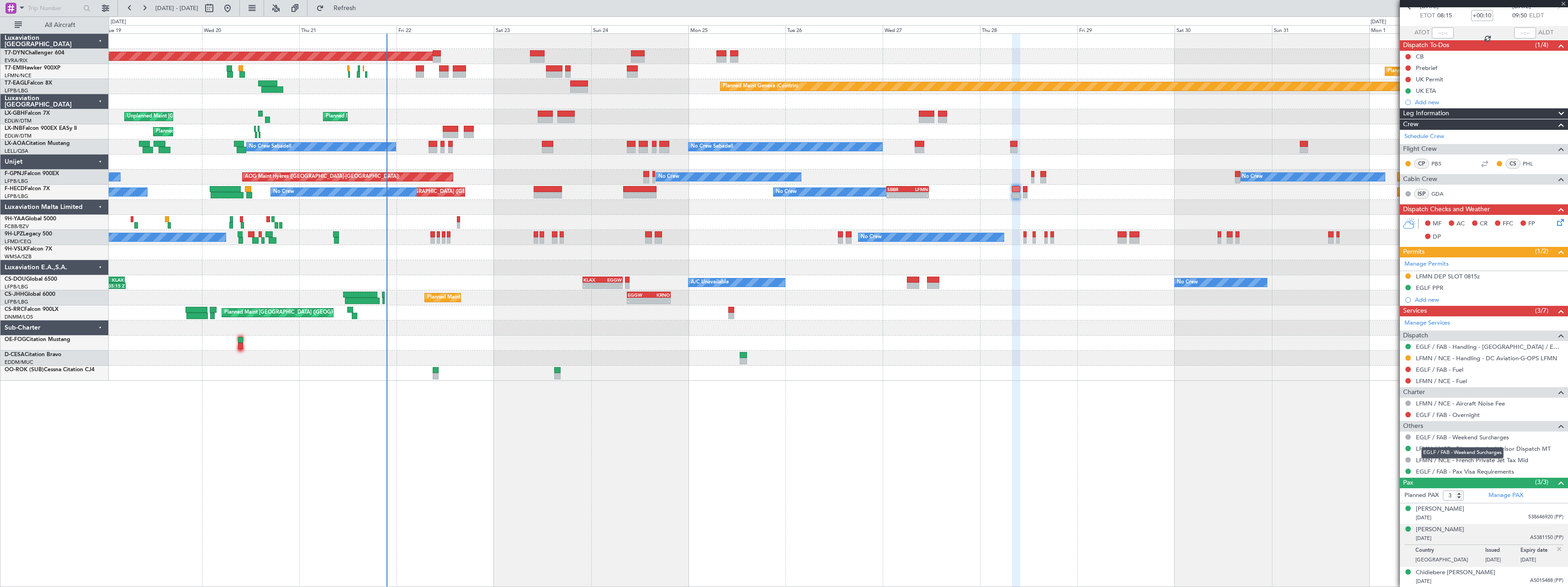
type input "+00:15"
type input "2"
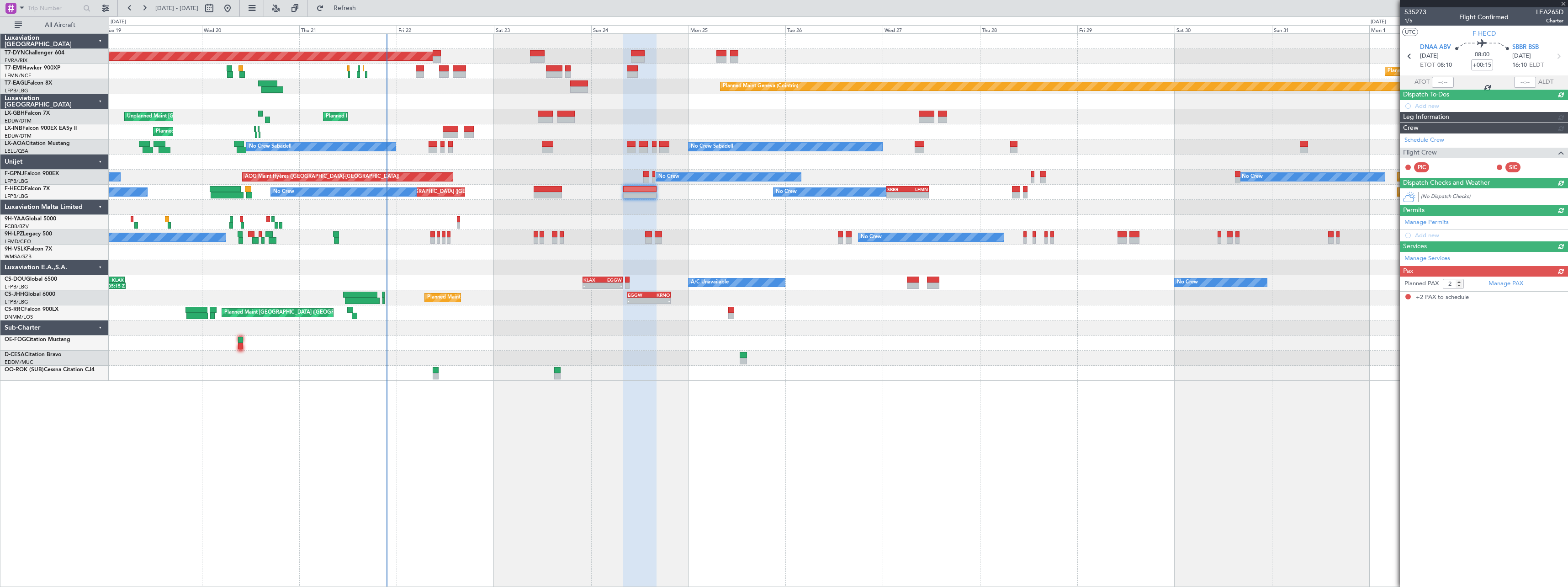
scroll to position [0, 0]
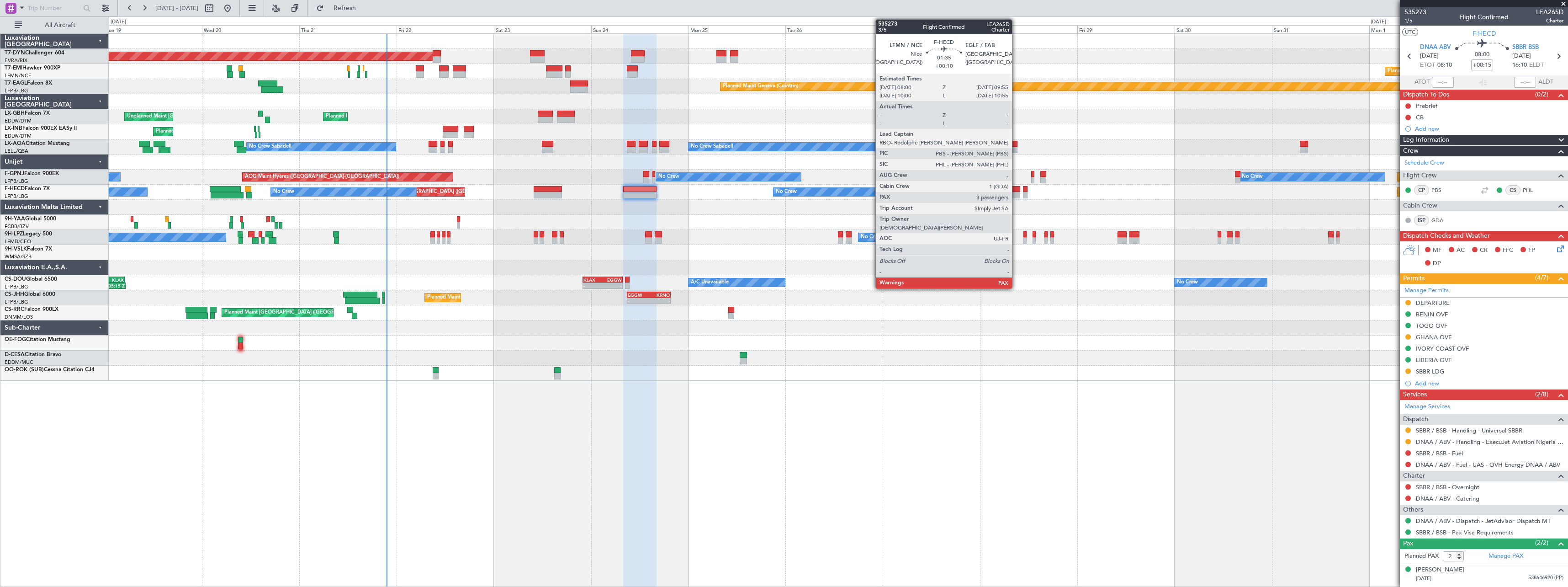
click at [1016, 192] on div at bounding box center [1017, 195] width 9 height 7
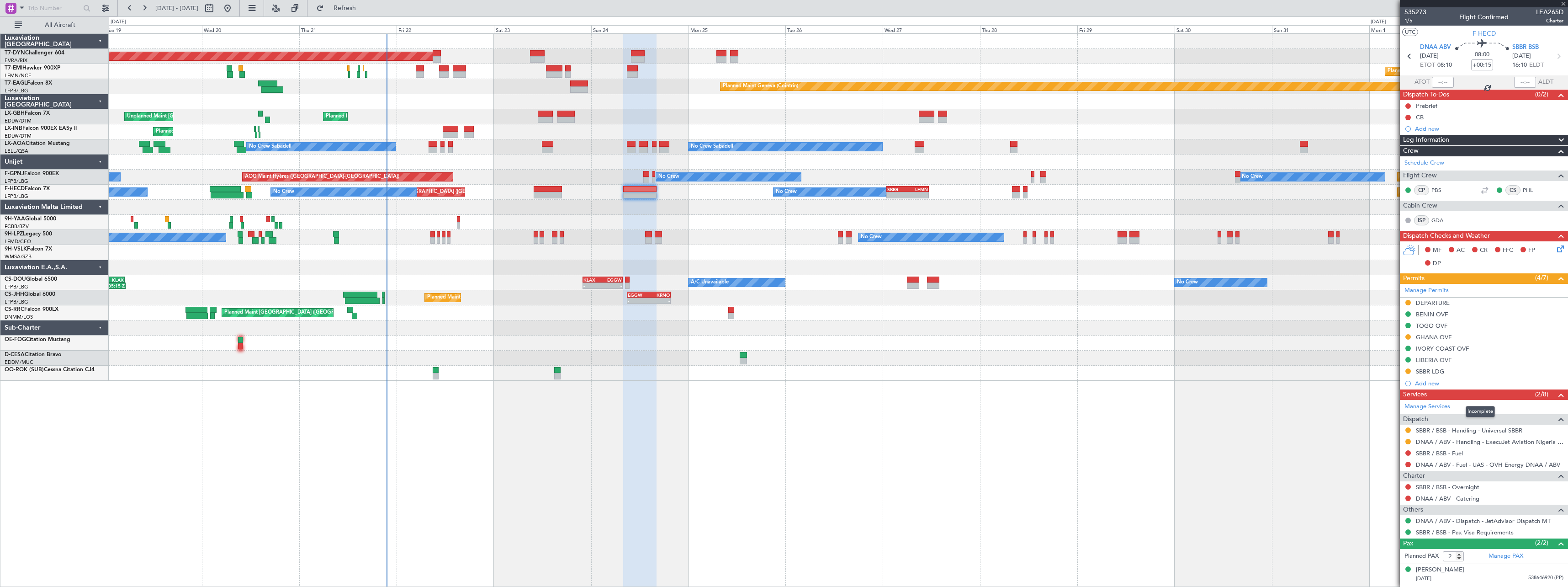
type input "+00:10"
type input "3"
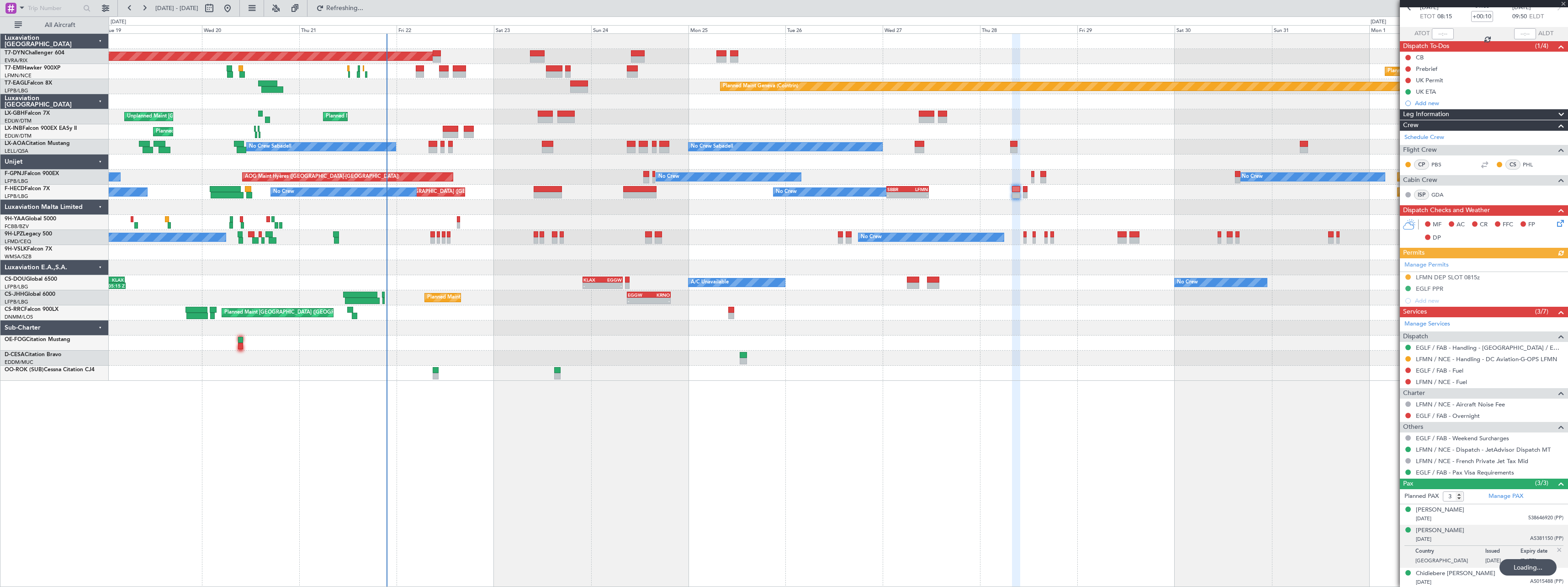
scroll to position [49, 0]
click at [1468, 575] on div "Planned PAX 3 Manage PAX [PERSON_NAME] Edun [DATE] 538646920 (PP) [PERSON_NAME]…" at bounding box center [1484, 538] width 168 height 99
click at [1465, 575] on div "Chidiebere [PERSON_NAME]" at bounding box center [1455, 572] width 80 height 9
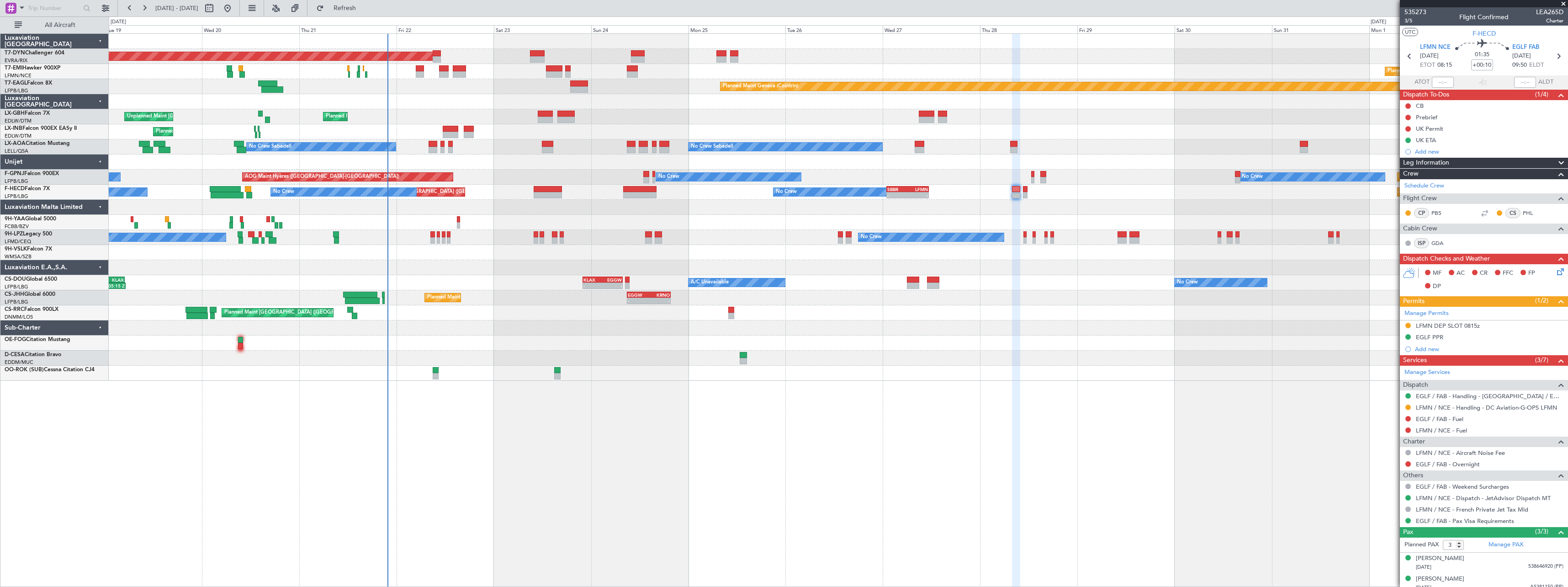
scroll to position [49, 0]
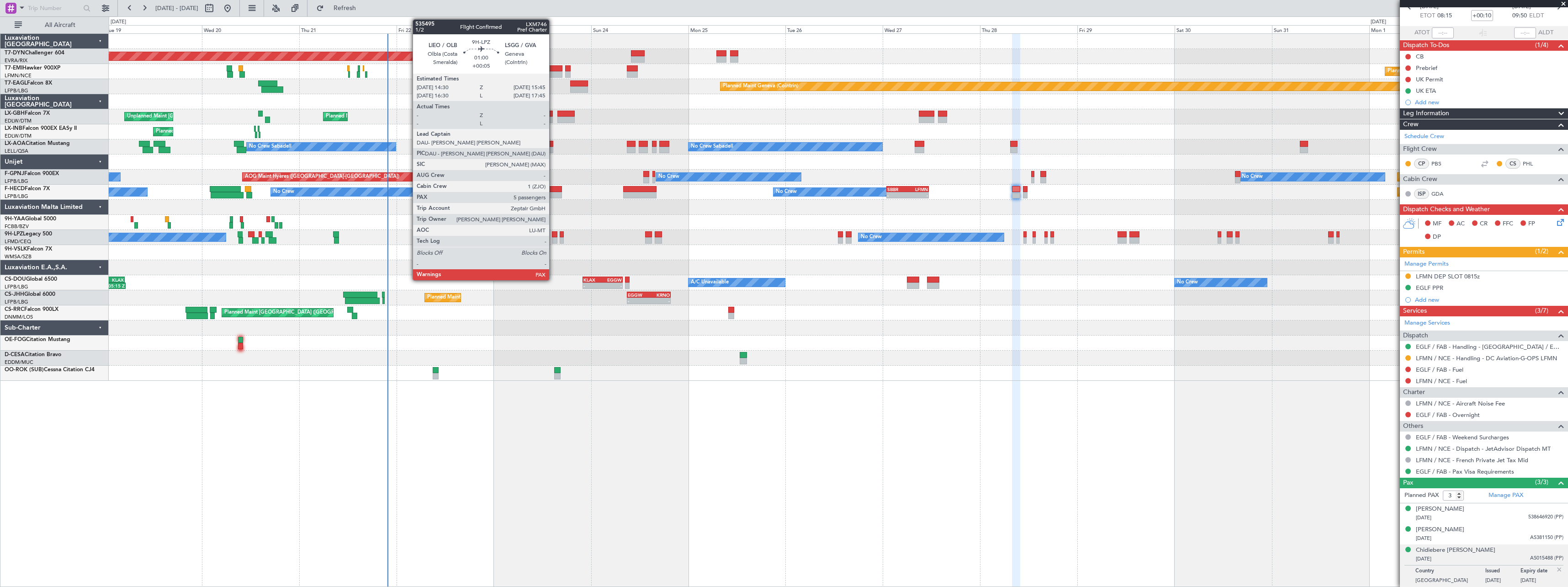
click at [553, 235] on div at bounding box center [555, 234] width 5 height 7
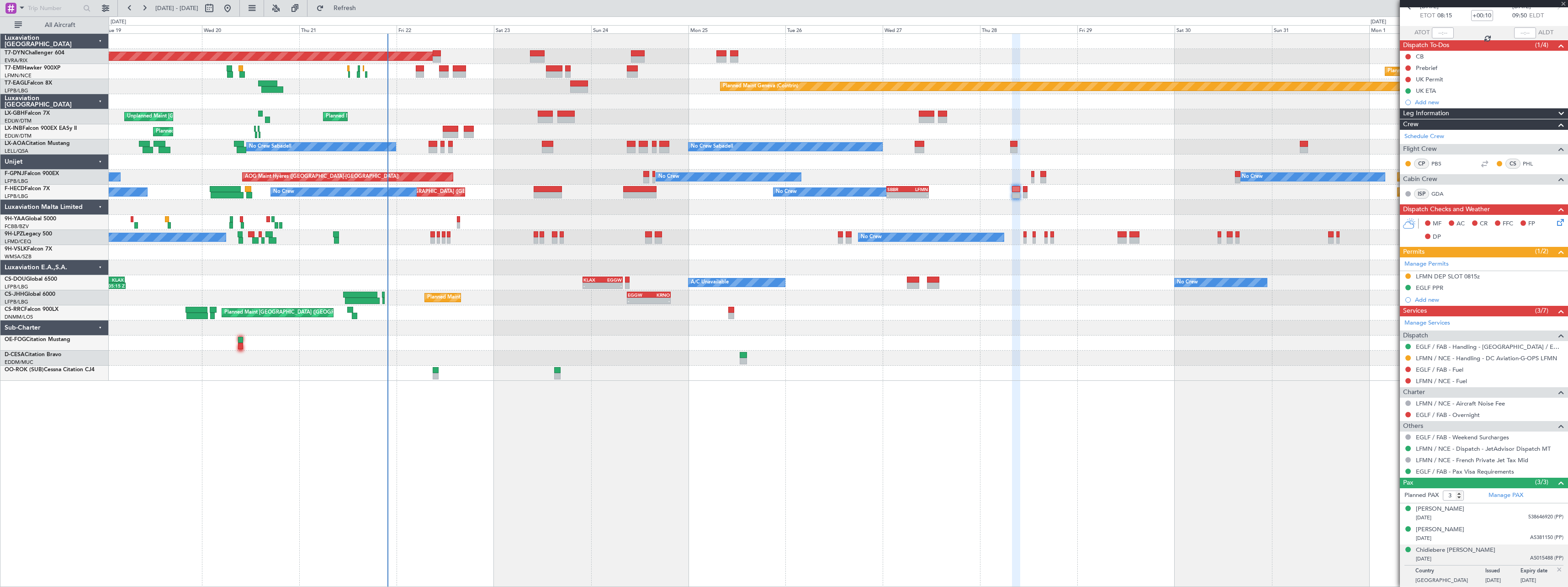
type input "+00:05"
type input "6"
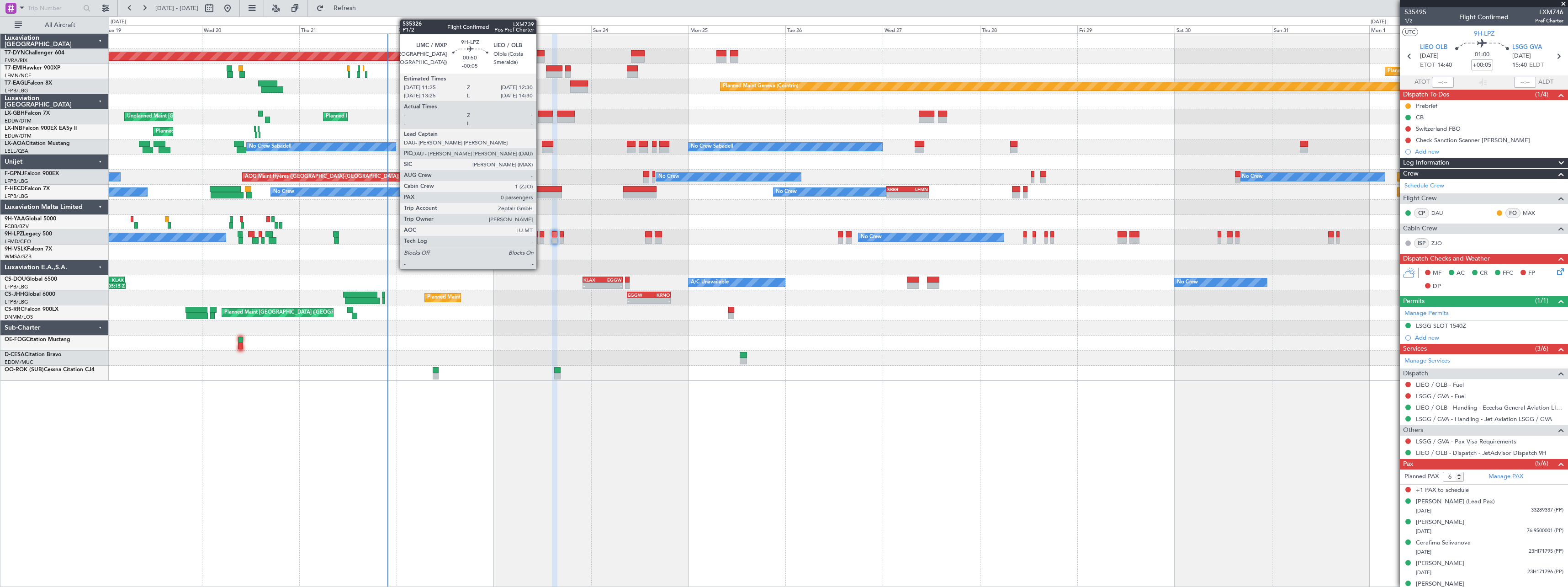
click at [541, 237] on div at bounding box center [542, 234] width 5 height 7
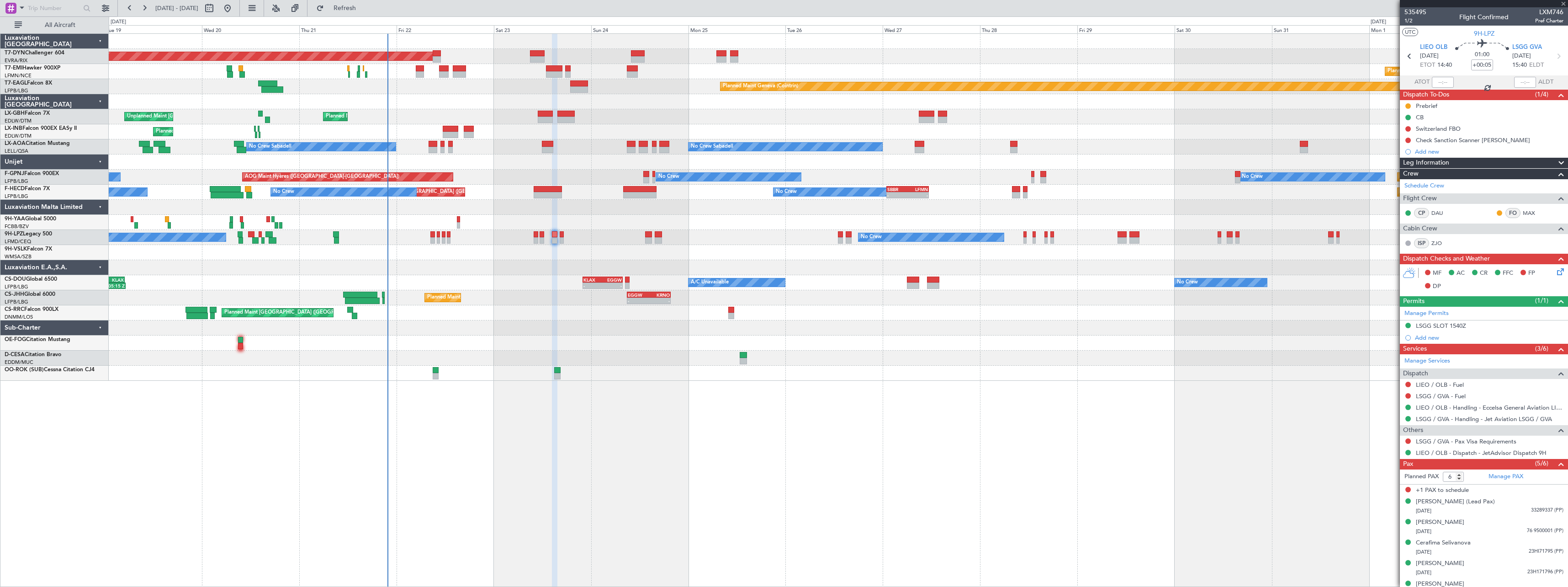
type input "-00:05"
type input "0"
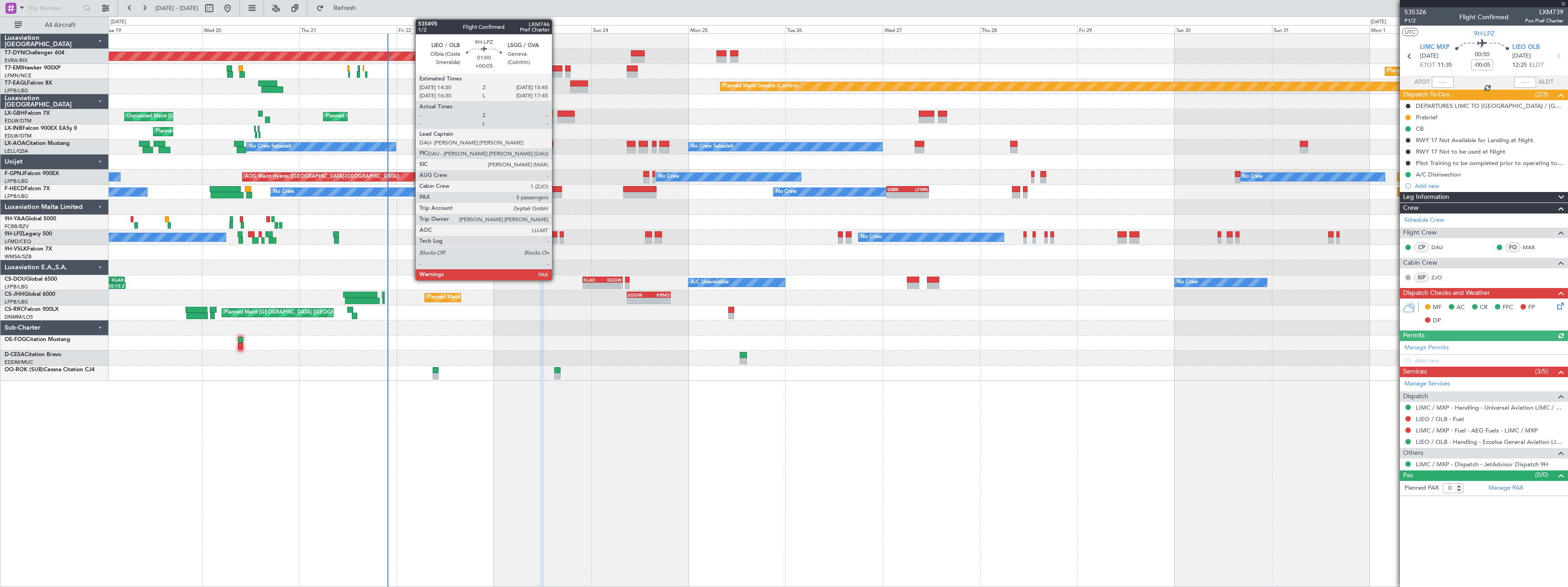
click at [556, 240] on div at bounding box center [555, 241] width 5 height 7
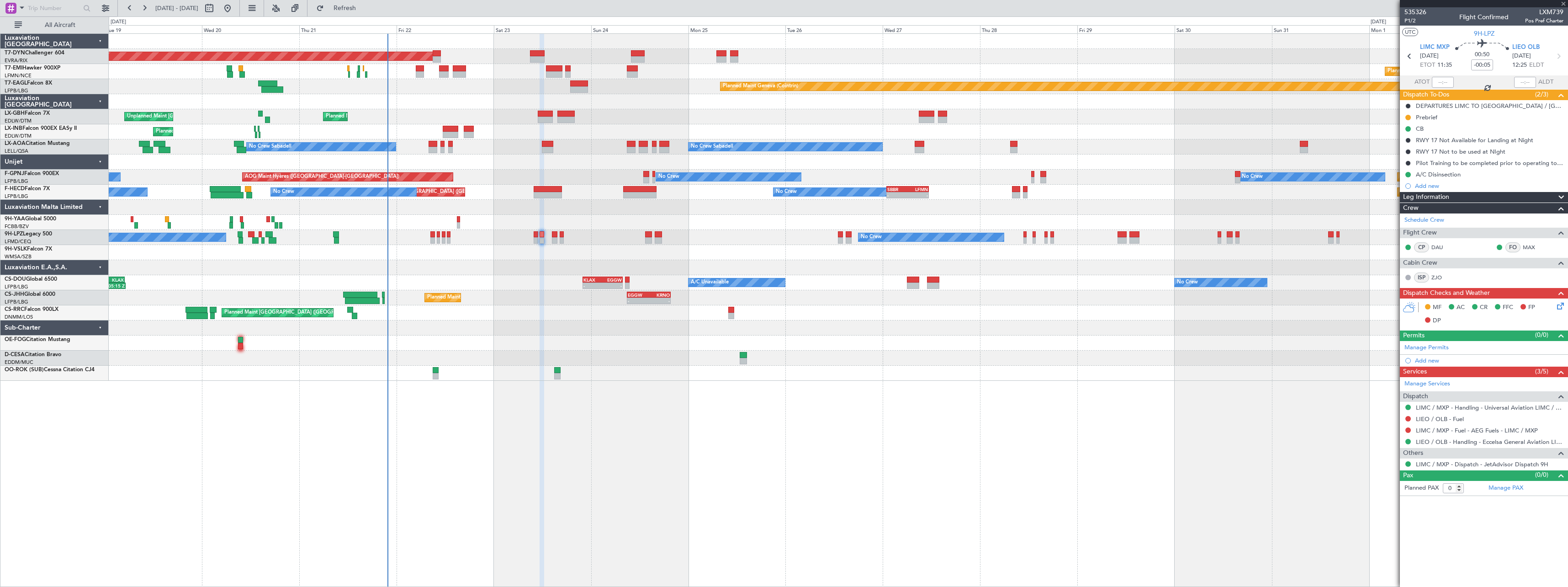
type input "+00:05"
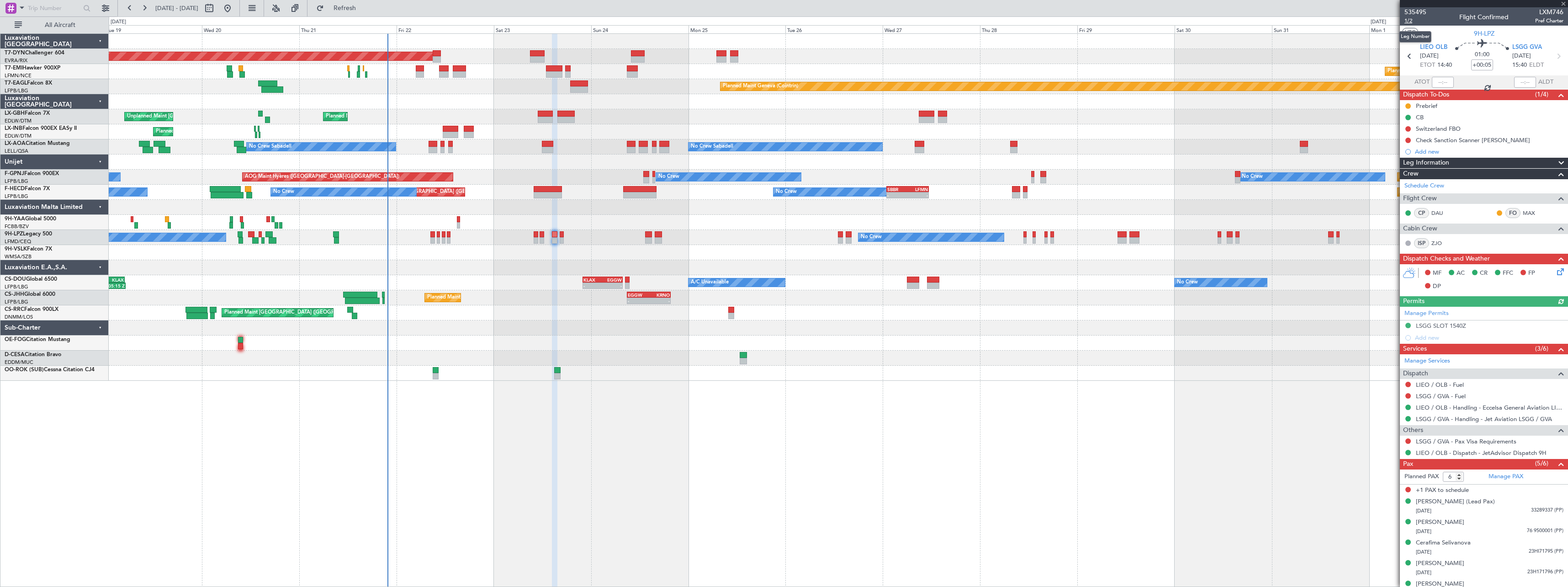
click at [1413, 21] on span "1/2" at bounding box center [1415, 21] width 22 height 8
click at [1534, 139] on div "Check Sanction Scanner [PERSON_NAME]" at bounding box center [1484, 140] width 168 height 12
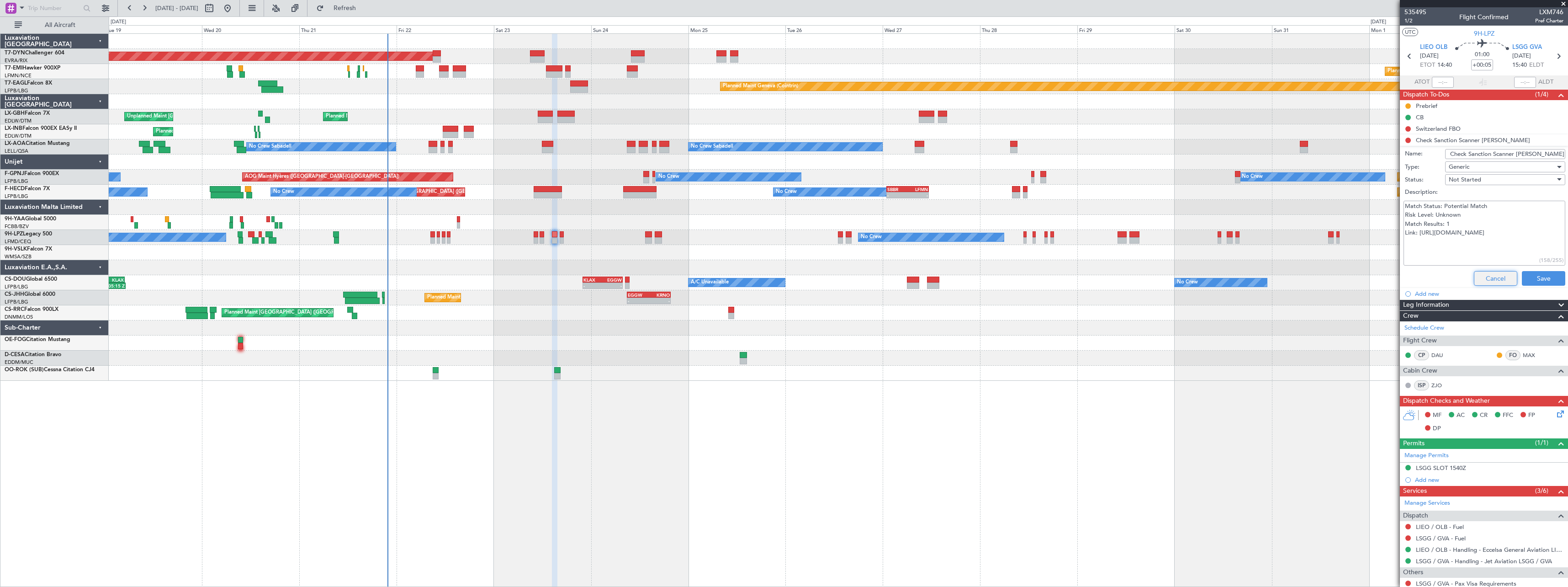
click at [1481, 276] on button "Cancel" at bounding box center [1495, 278] width 43 height 15
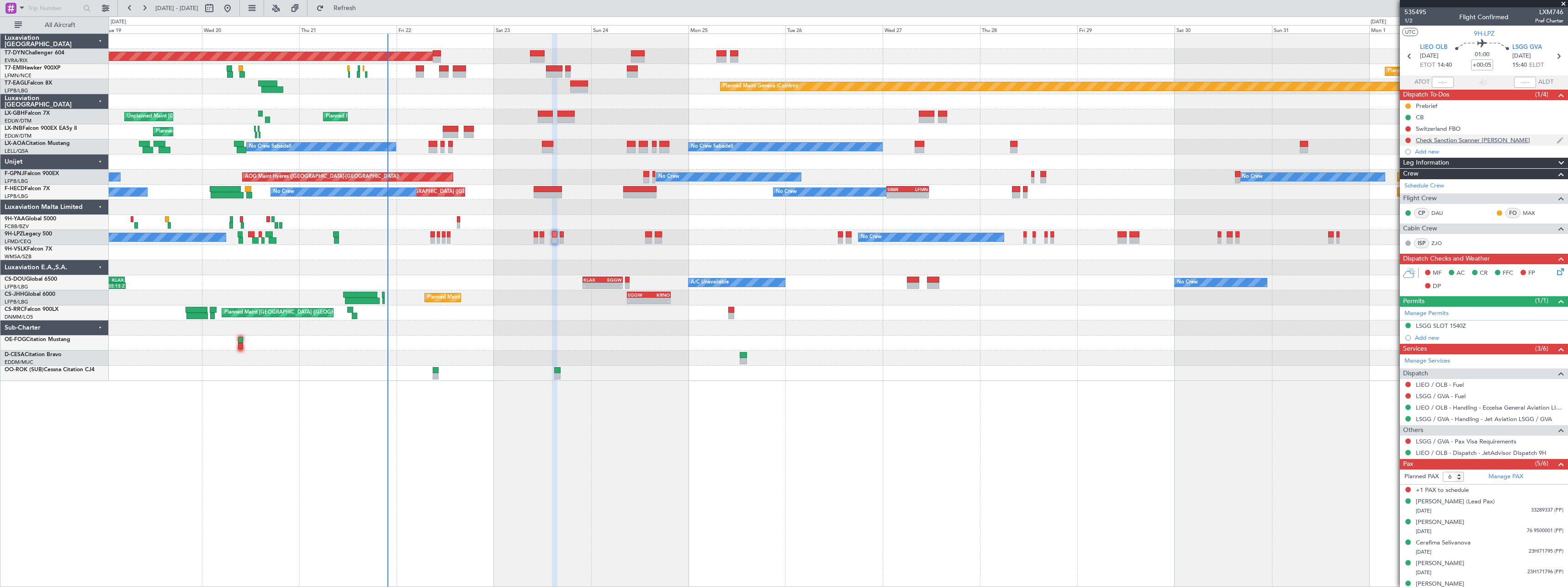
click at [1534, 137] on div "Check Sanction Scanner [PERSON_NAME]" at bounding box center [1484, 140] width 168 height 12
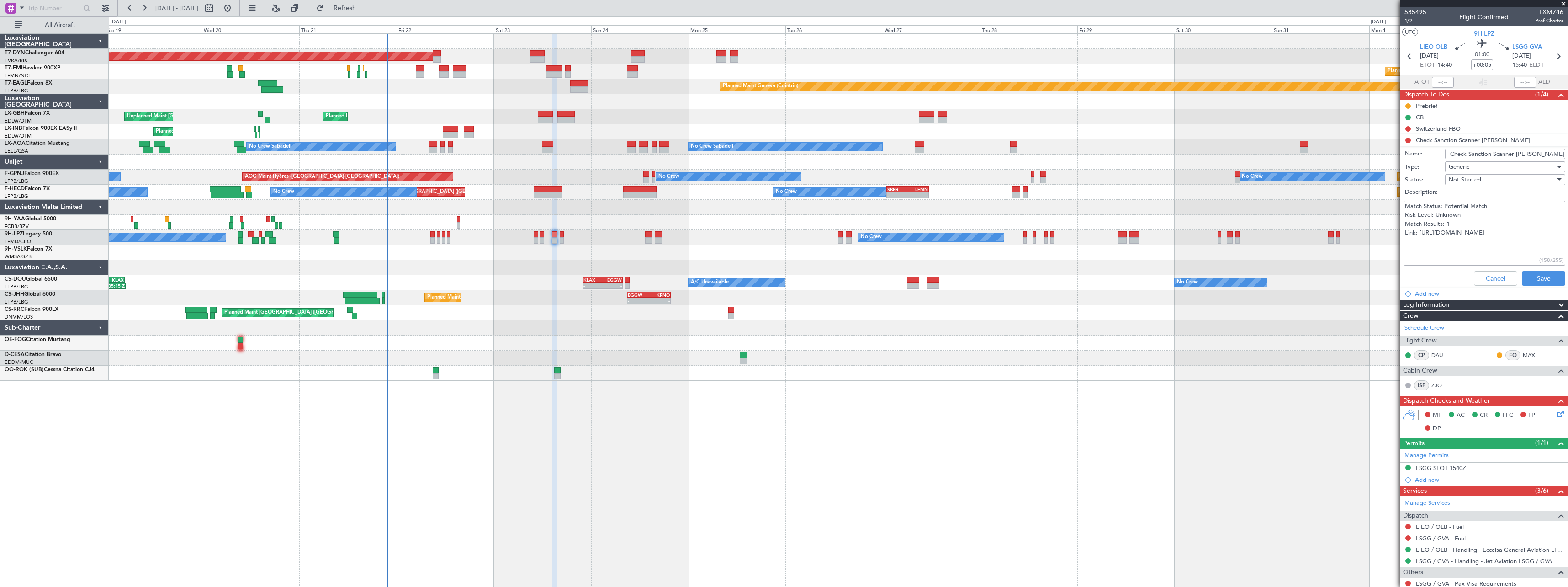
drag, startPoint x: 1497, startPoint y: 250, endPoint x: 1405, endPoint y: 244, distance: 92.2
click at [1405, 244] on textarea "Match Status: Potential Match Risk Level: Unknown Match Results: 1 Link: [URL][…" at bounding box center [1485, 233] width 162 height 65
click at [364, 7] on span "Refresh" at bounding box center [345, 8] width 38 height 7
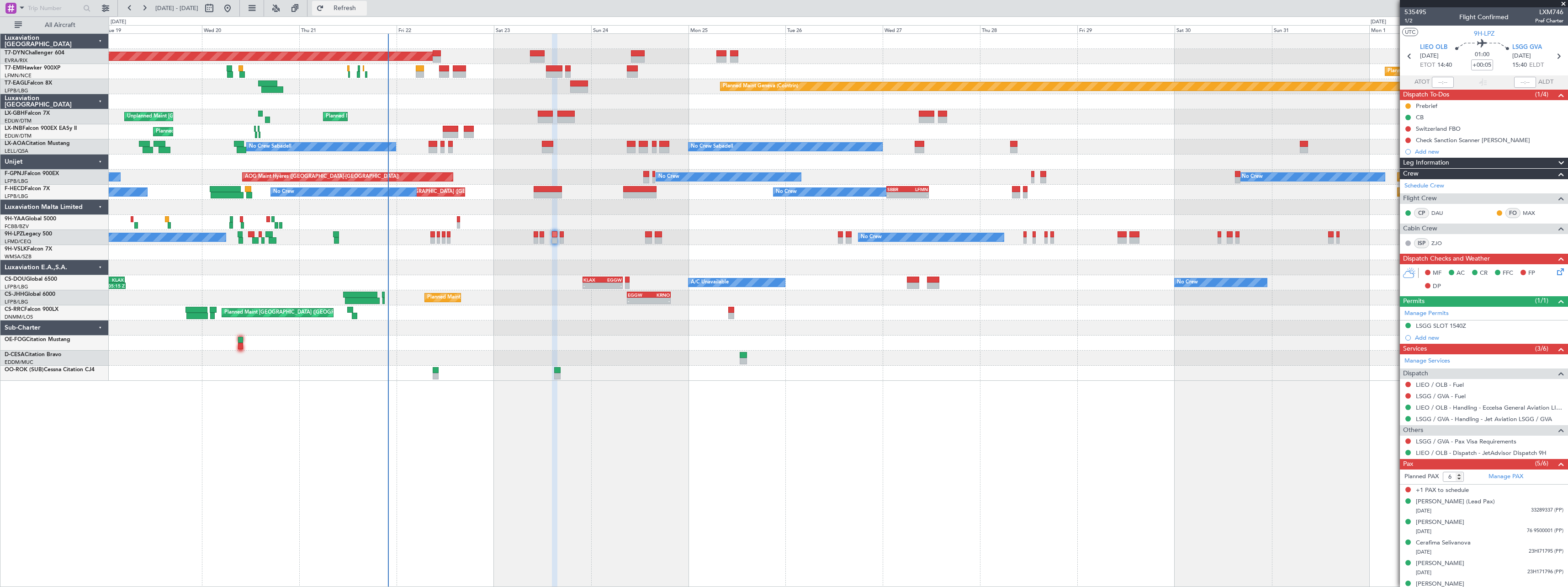
click at [367, 3] on button "Refresh" at bounding box center [340, 9] width 55 height 15
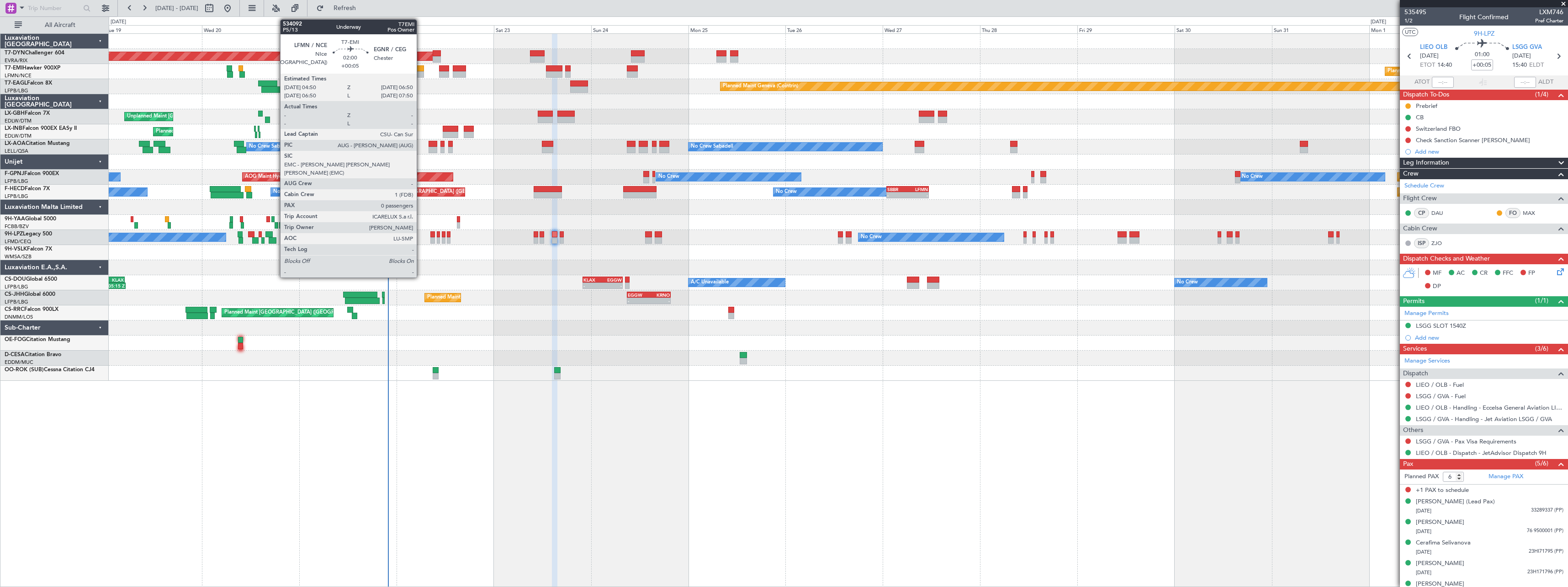
click at [421, 76] on div at bounding box center [420, 74] width 9 height 7
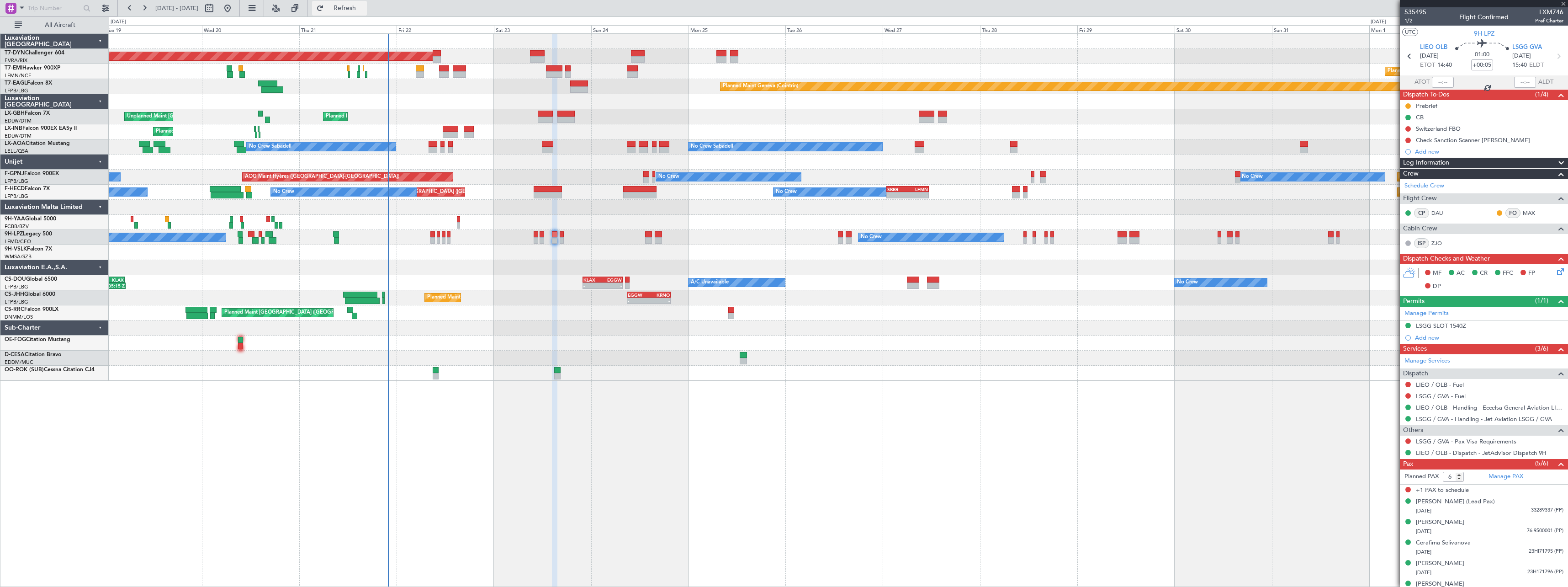
type input "0"
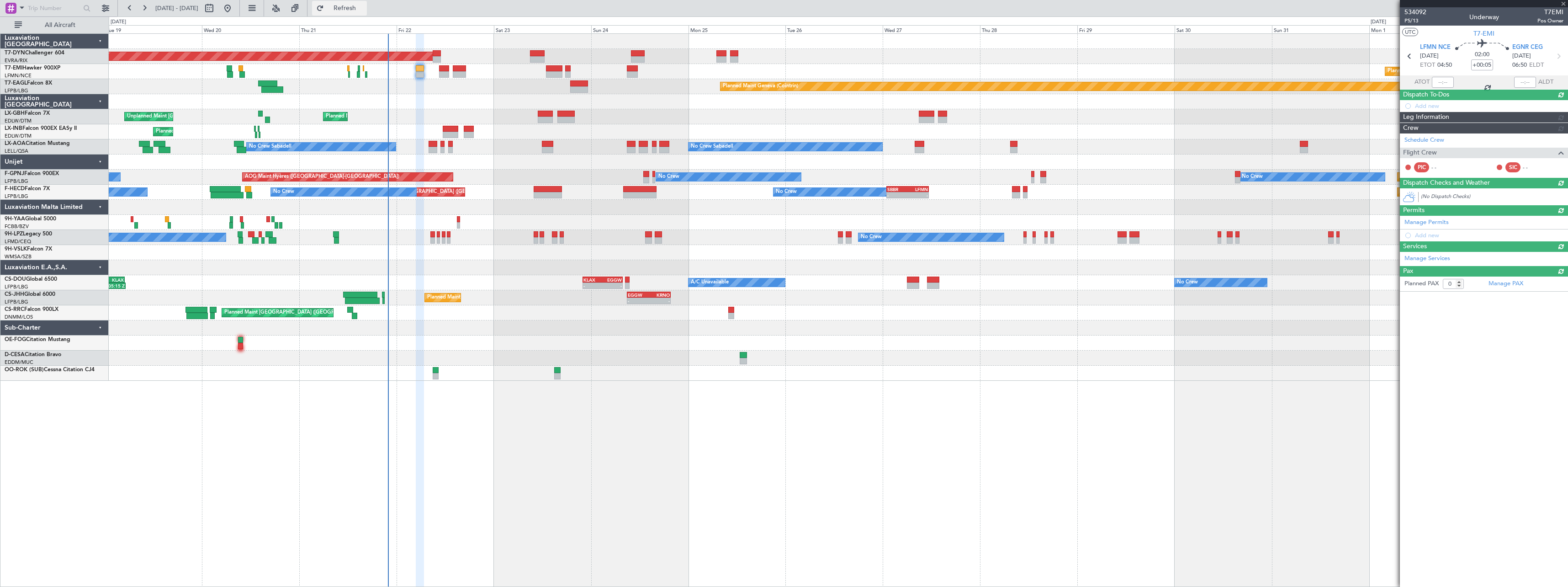
click at [364, 9] on span "Refresh" at bounding box center [345, 8] width 38 height 7
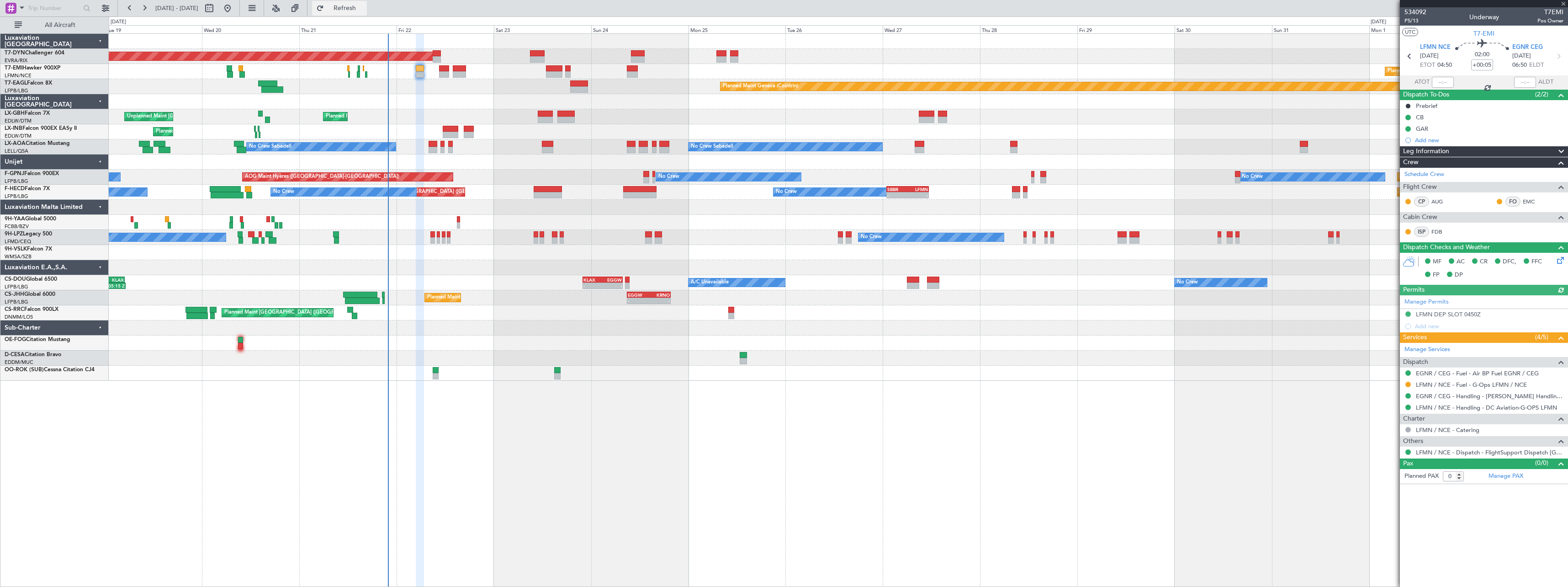
click at [364, 5] on span "Refresh" at bounding box center [345, 8] width 38 height 7
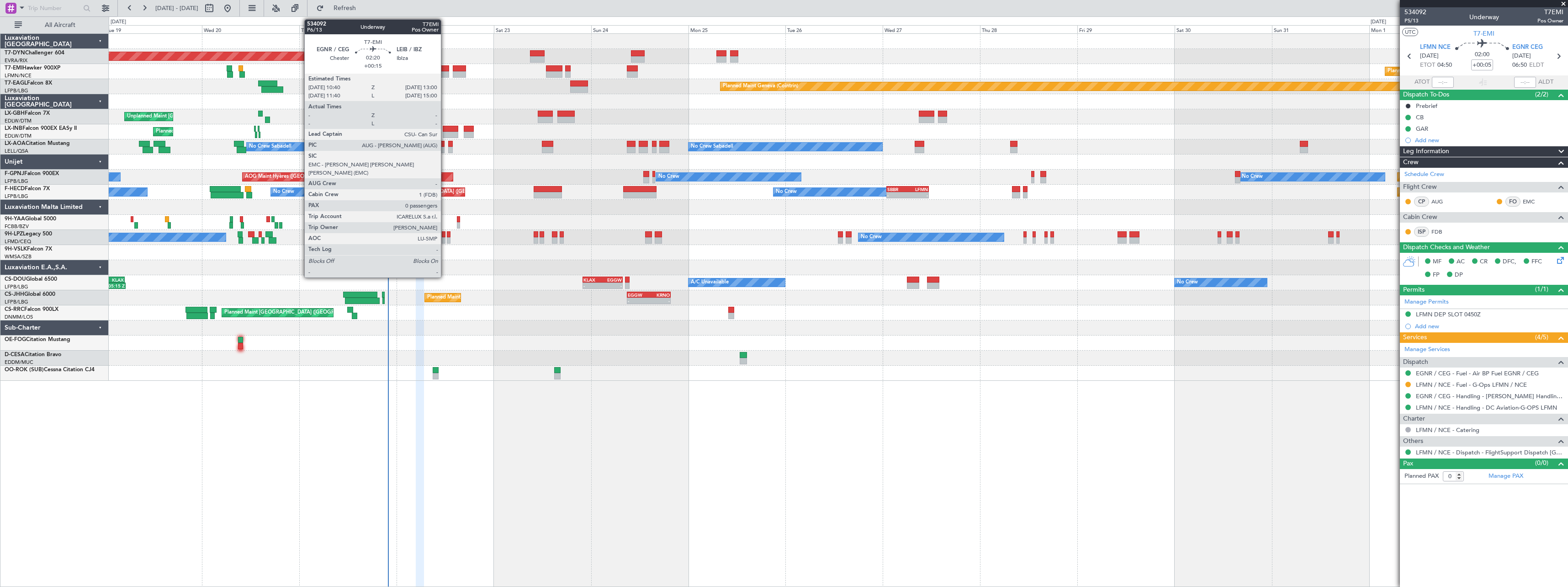
click at [445, 69] on div at bounding box center [444, 68] width 10 height 7
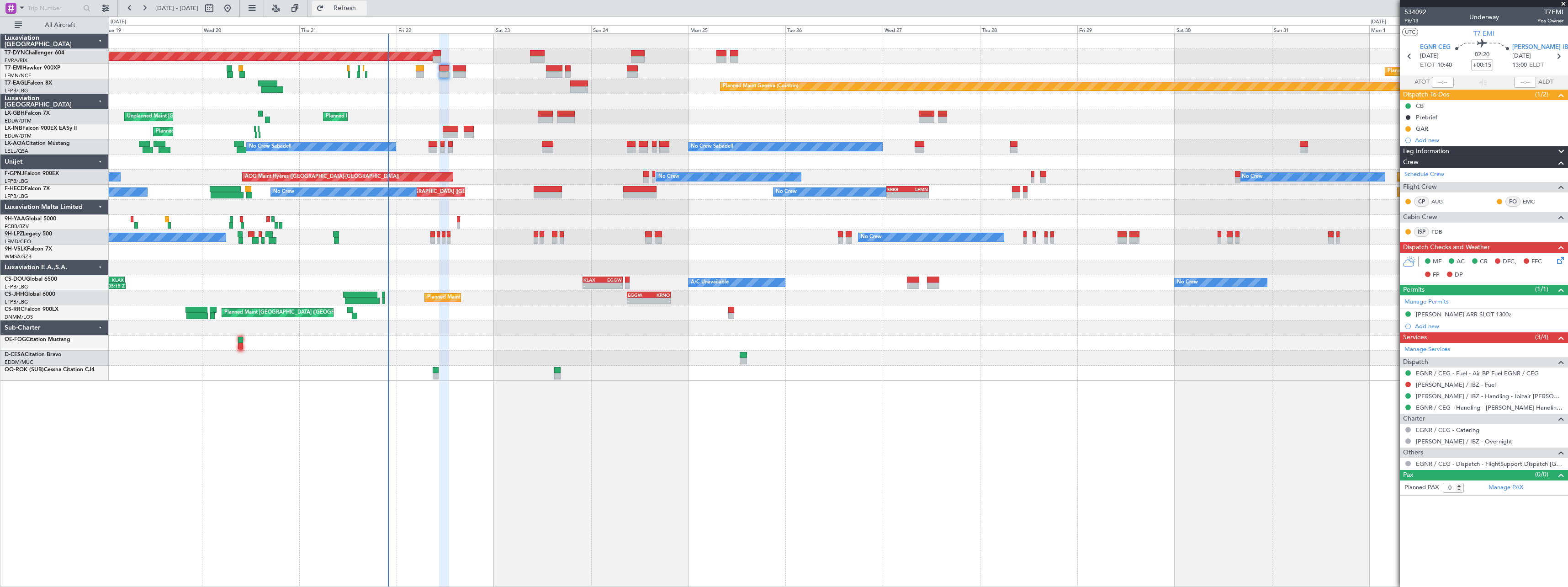
click at [364, 9] on span "Refresh" at bounding box center [345, 8] width 38 height 7
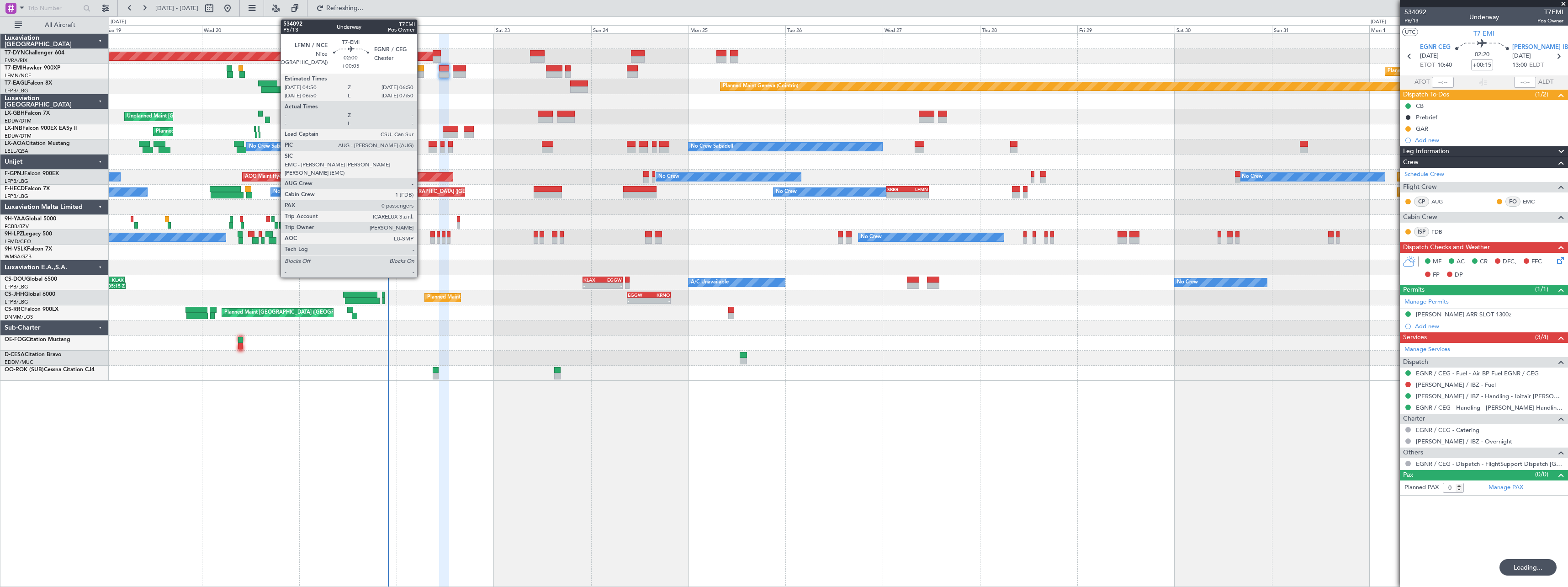
click at [421, 68] on div at bounding box center [420, 68] width 9 height 7
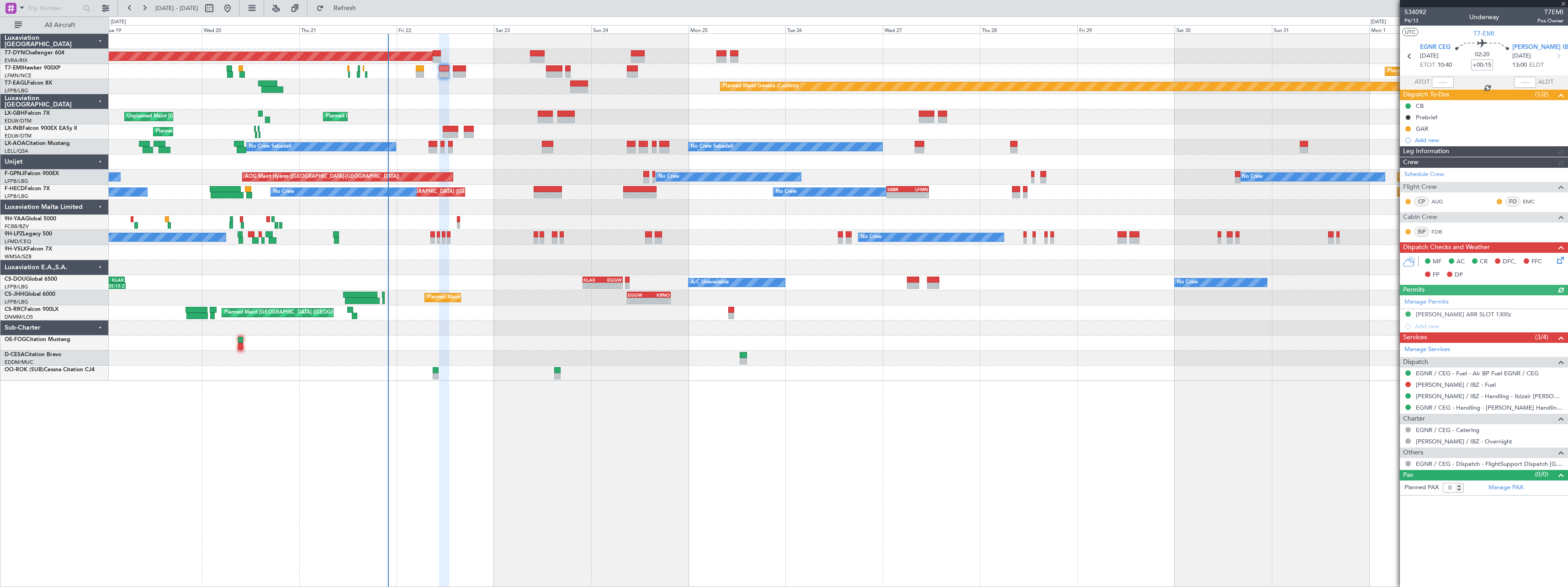
type input "+00:05"
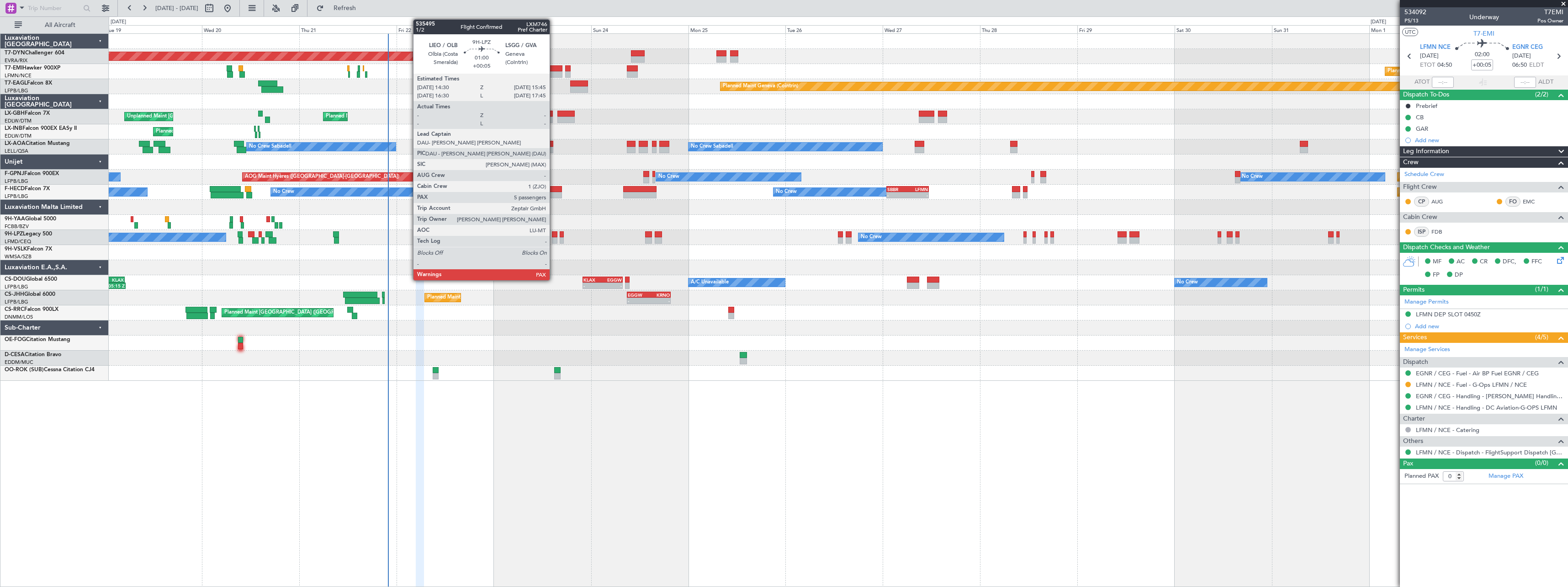
click at [554, 239] on div at bounding box center [555, 241] width 5 height 7
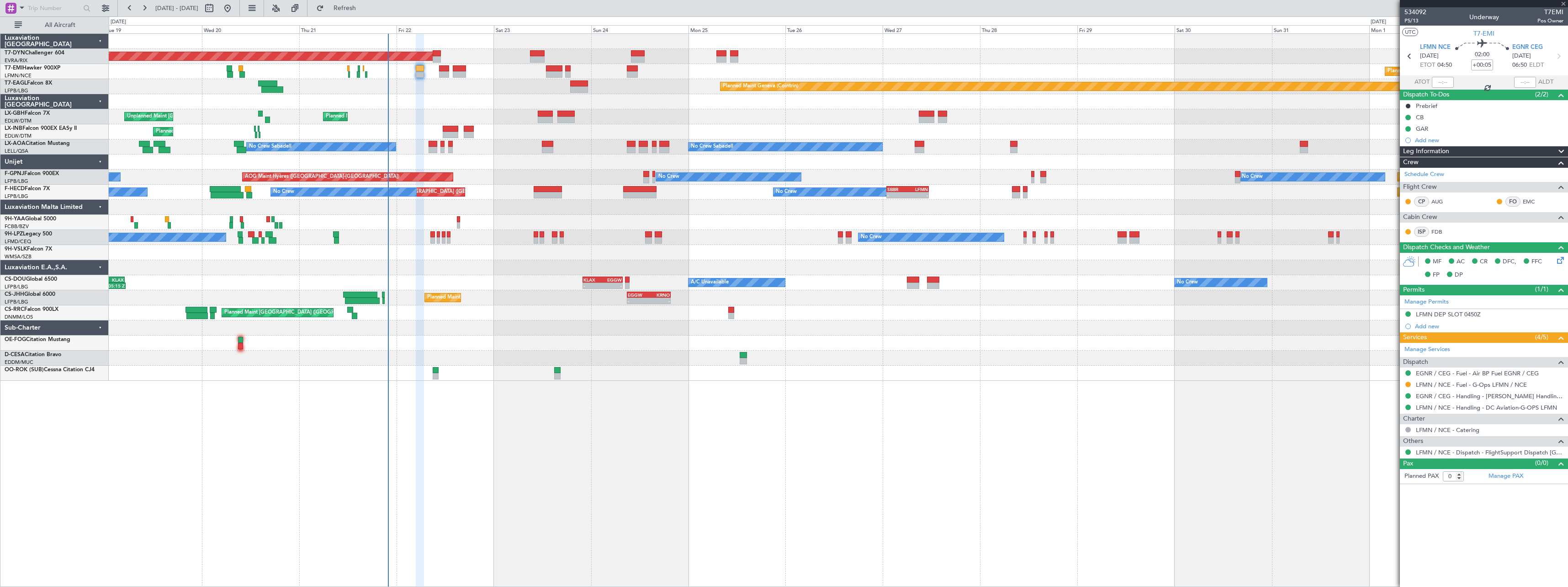
type input "6"
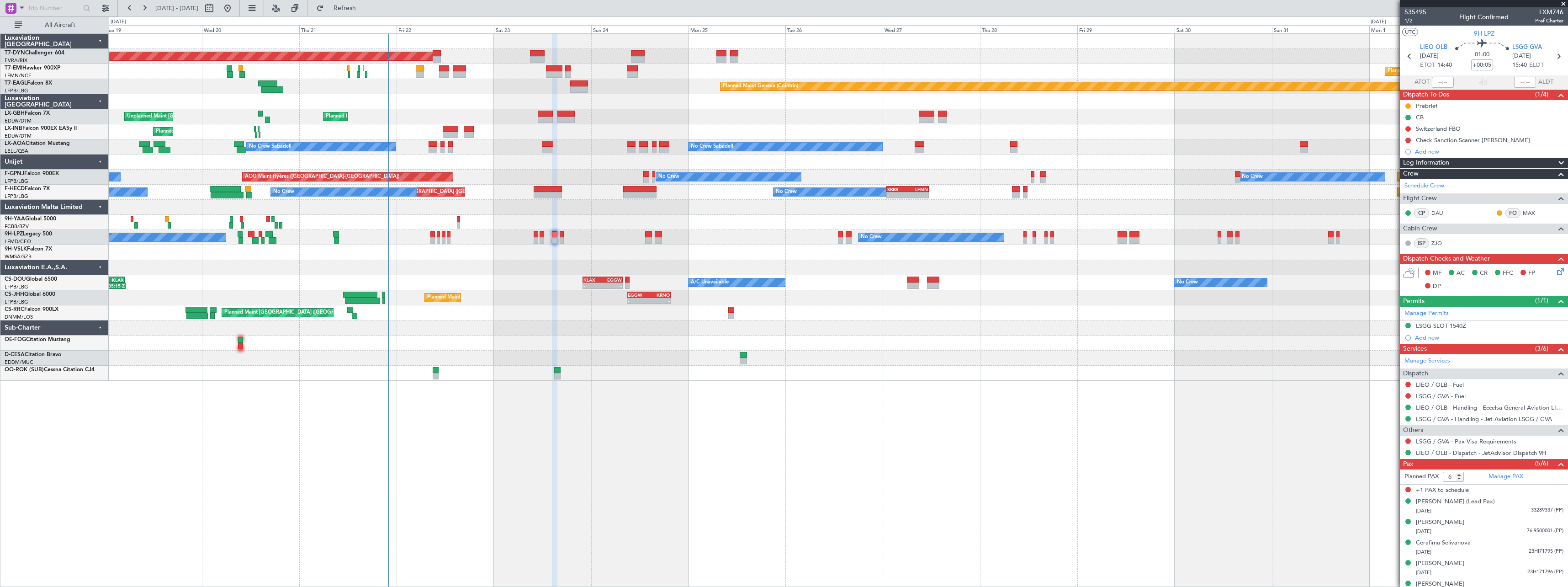
scroll to position [12, 0]
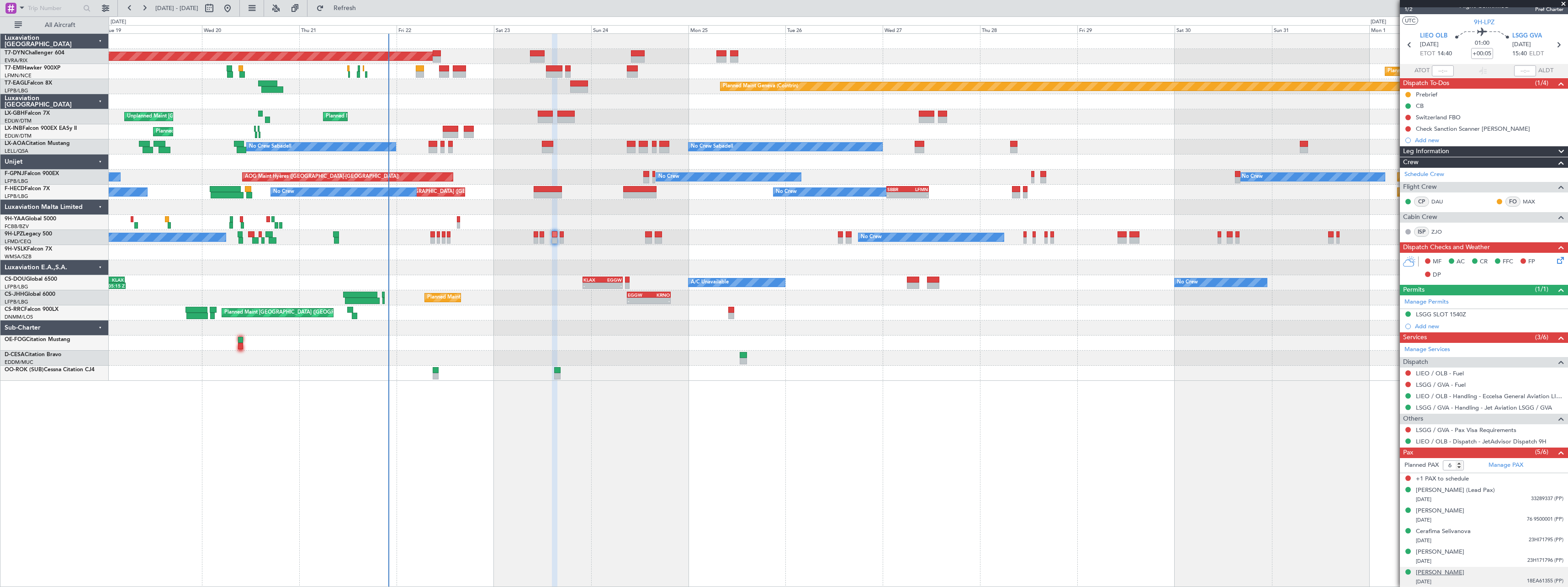
click at [1456, 571] on div "[PERSON_NAME]" at bounding box center [1440, 572] width 49 height 9
click at [1540, 125] on div "Check Sanction Scanner [PERSON_NAME]" at bounding box center [1484, 128] width 168 height 12
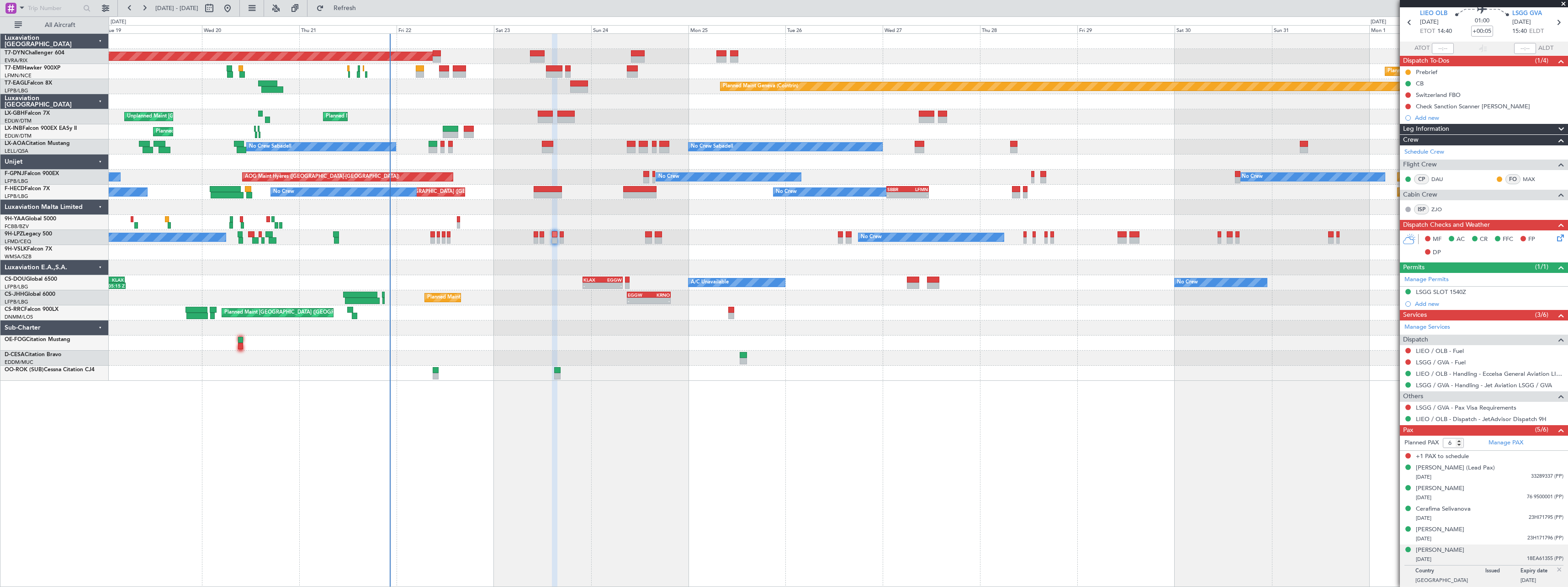
scroll to position [0, 0]
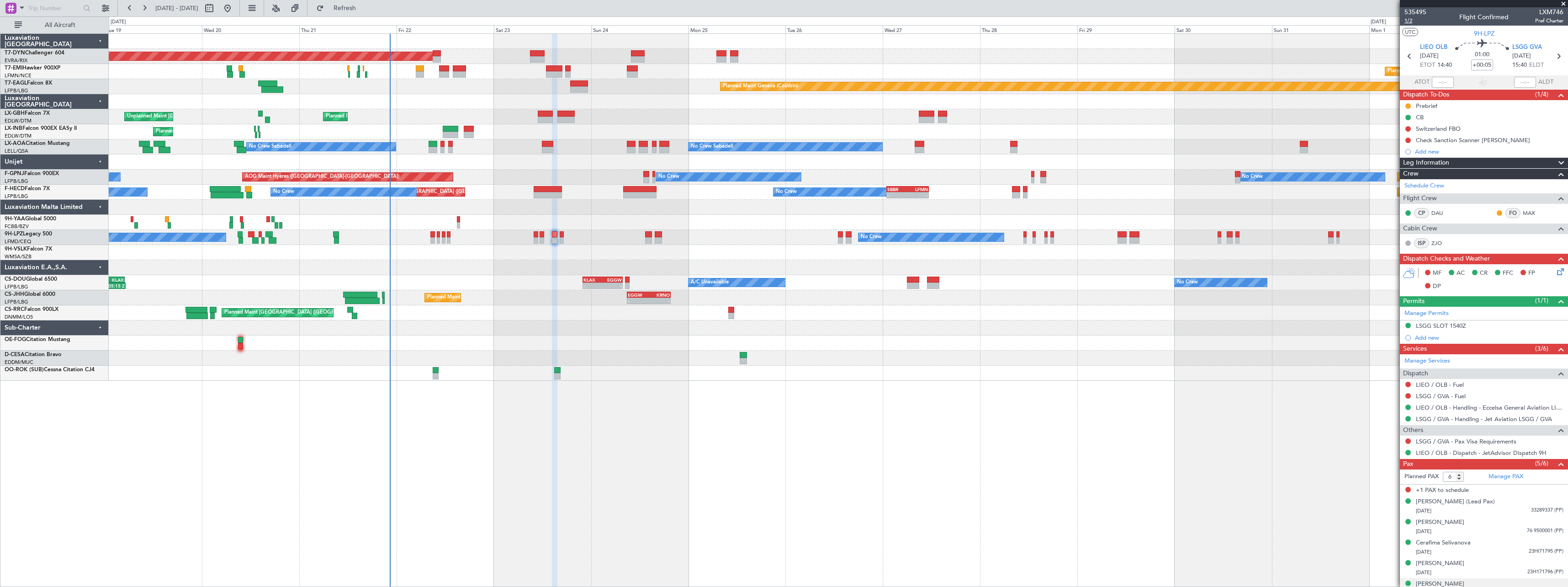
click at [1409, 21] on span "1/2" at bounding box center [1415, 21] width 22 height 8
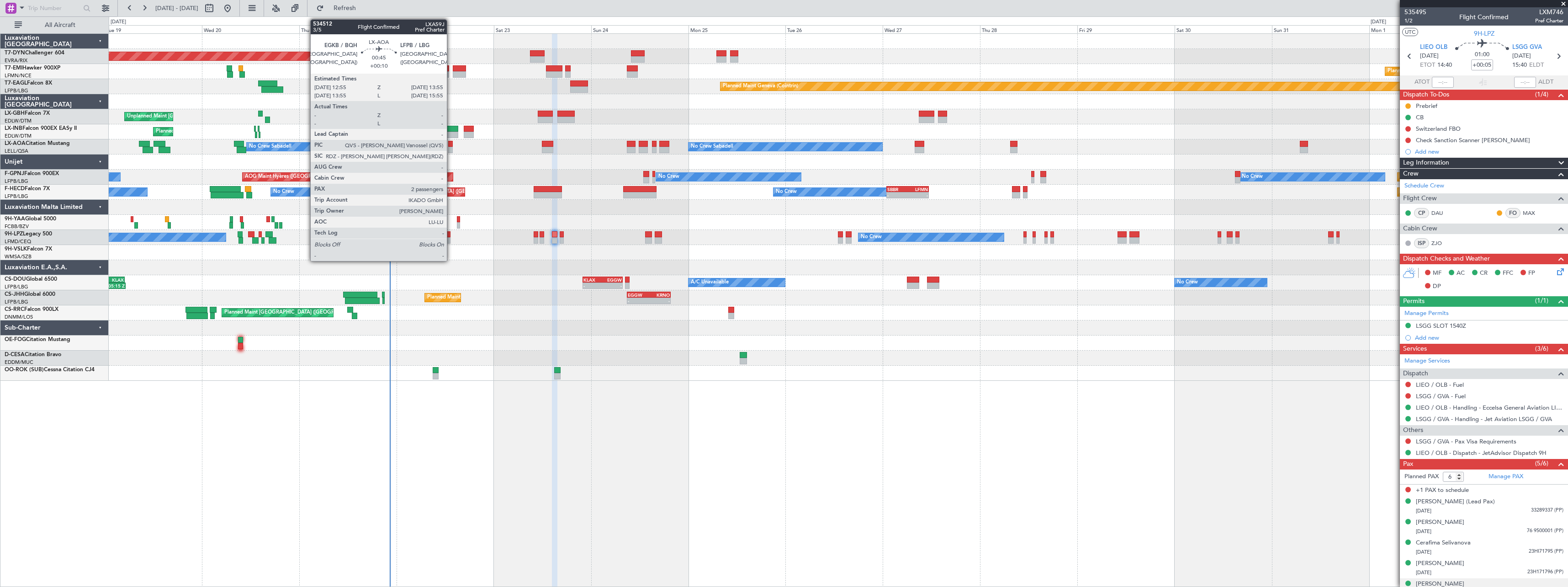
click at [451, 148] on div at bounding box center [450, 150] width 4 height 7
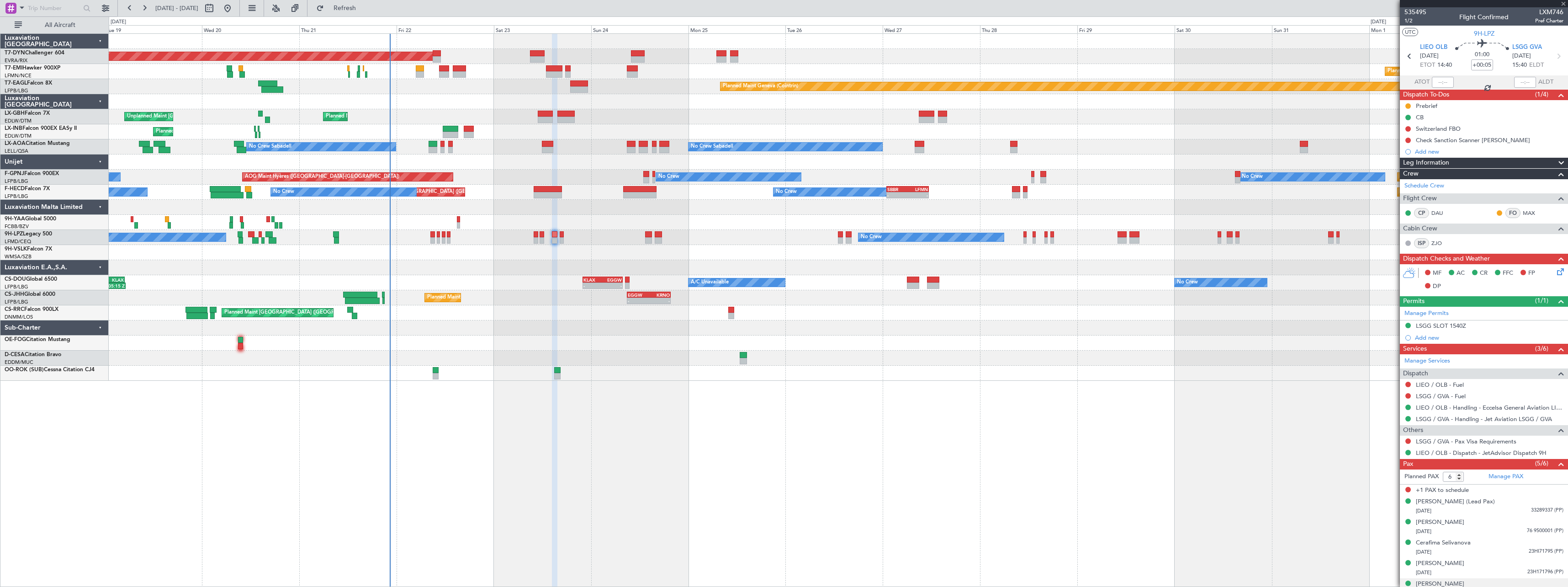
type input "+00:10"
type input "2"
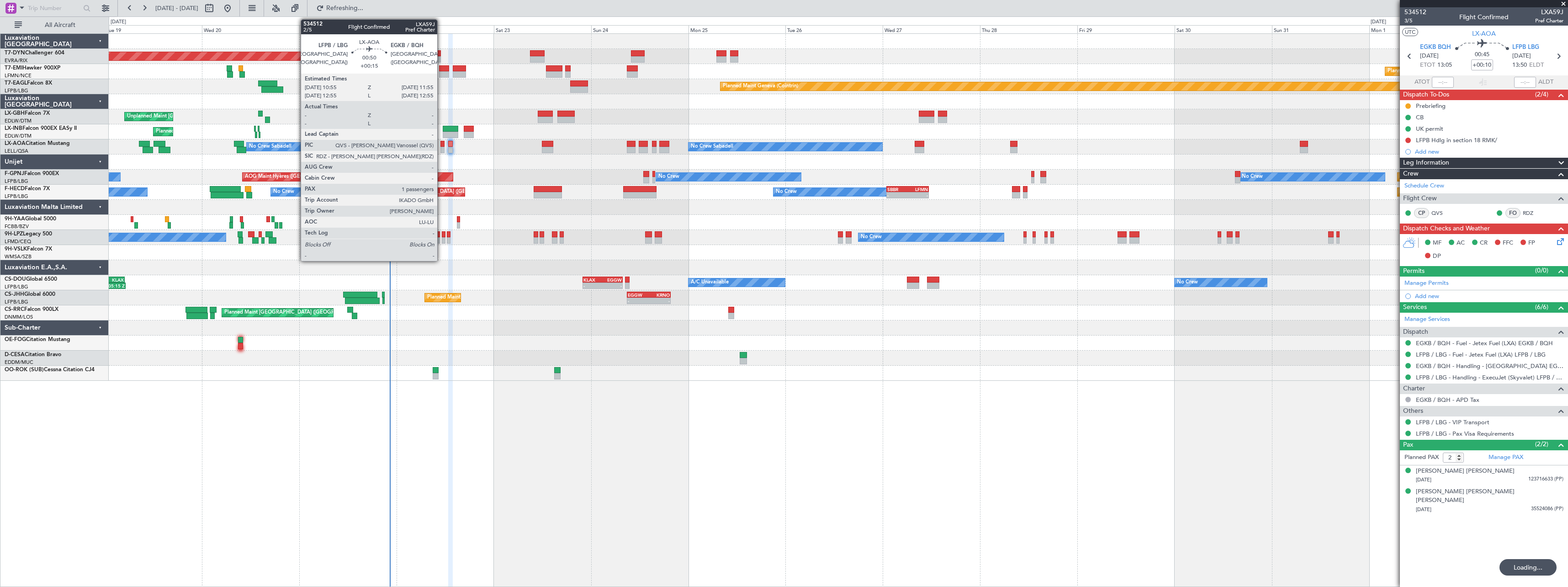
click at [441, 144] on div at bounding box center [443, 144] width 4 height 7
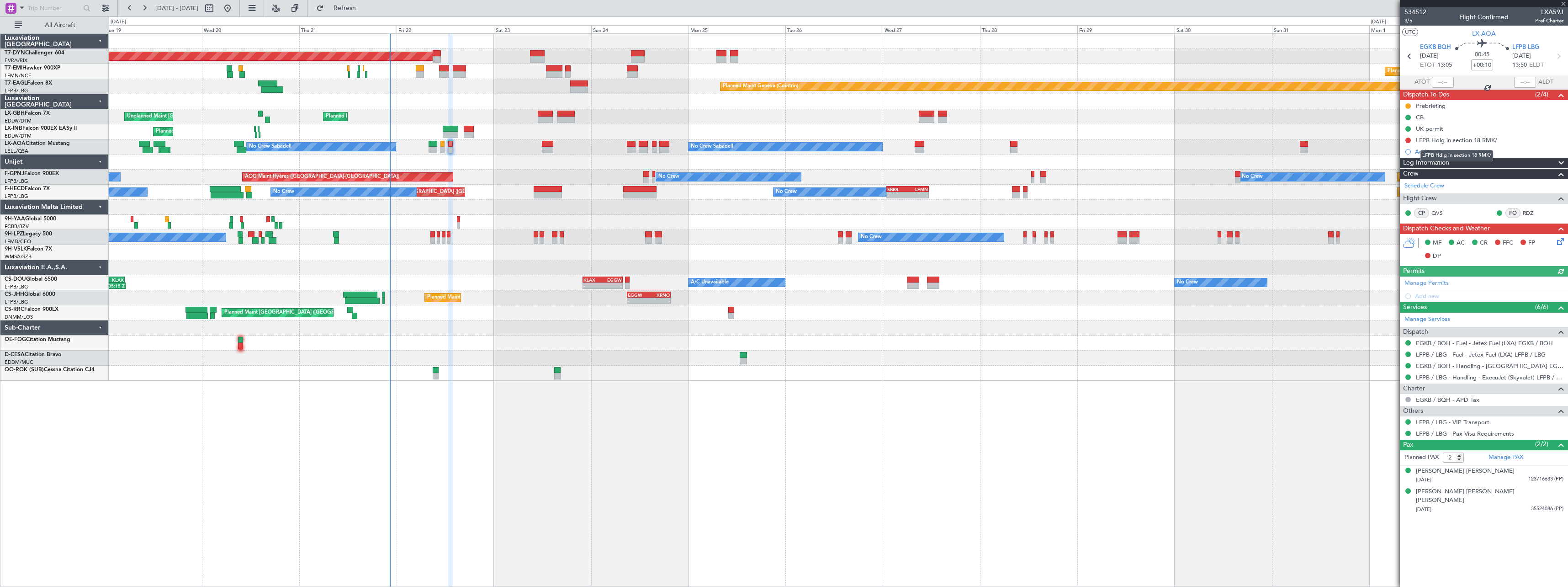
type input "+00:15"
type input "1"
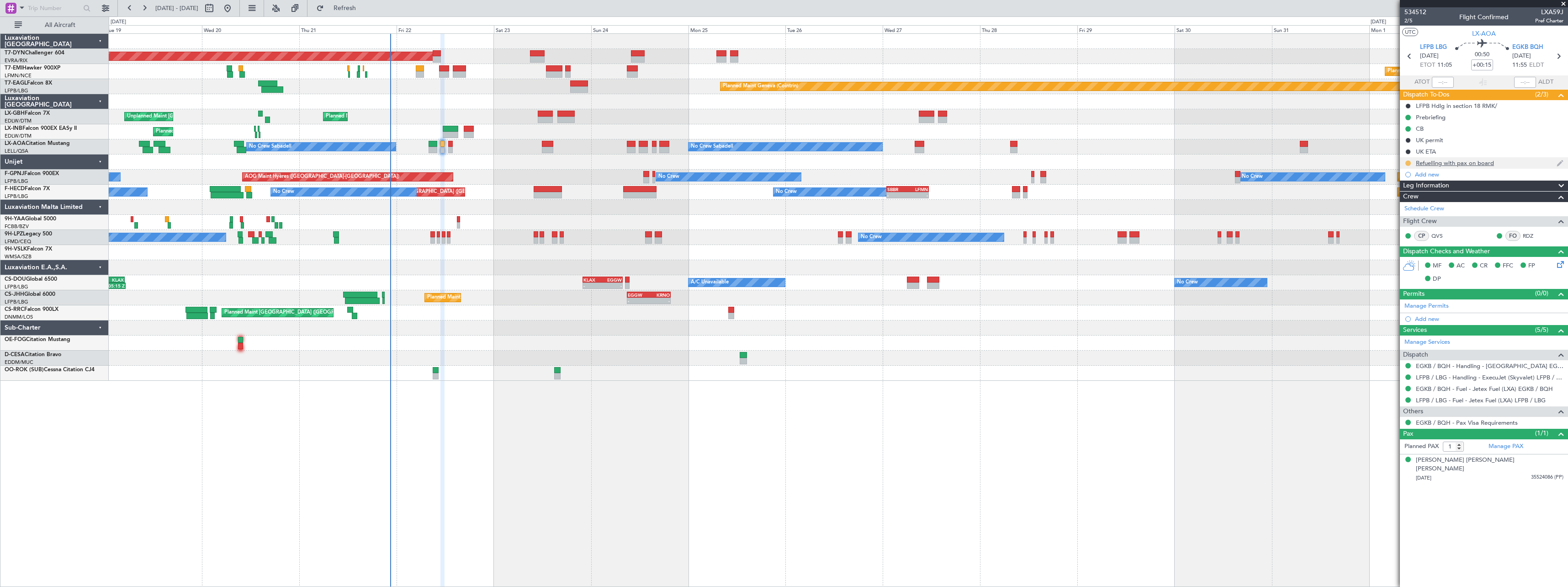
click at [1408, 162] on button at bounding box center [1408, 163] width 5 height 5
click at [1397, 202] on span "Completed" at bounding box center [1412, 203] width 30 height 9
click at [453, 149] on div "No Crew Sabadell No Crew Sabadell No Crew Luxembourg (Findel)" at bounding box center [838, 147] width 1459 height 15
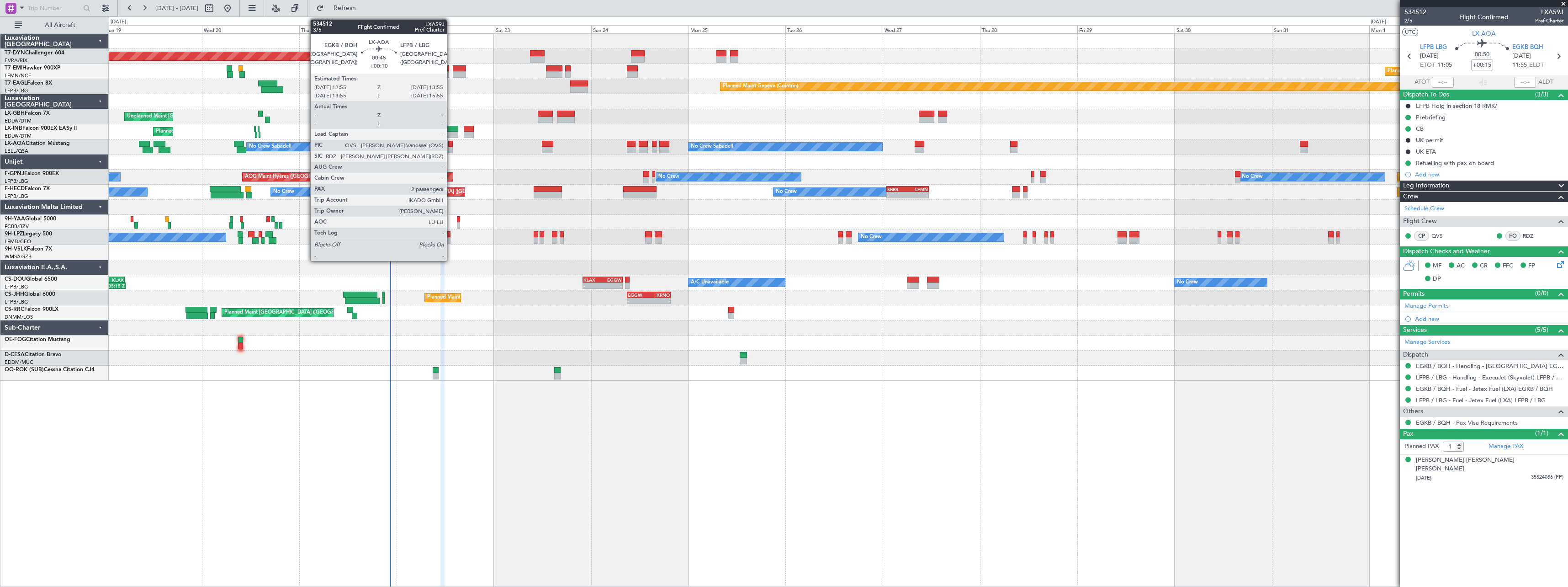
click at [451, 149] on div at bounding box center [450, 150] width 4 height 7
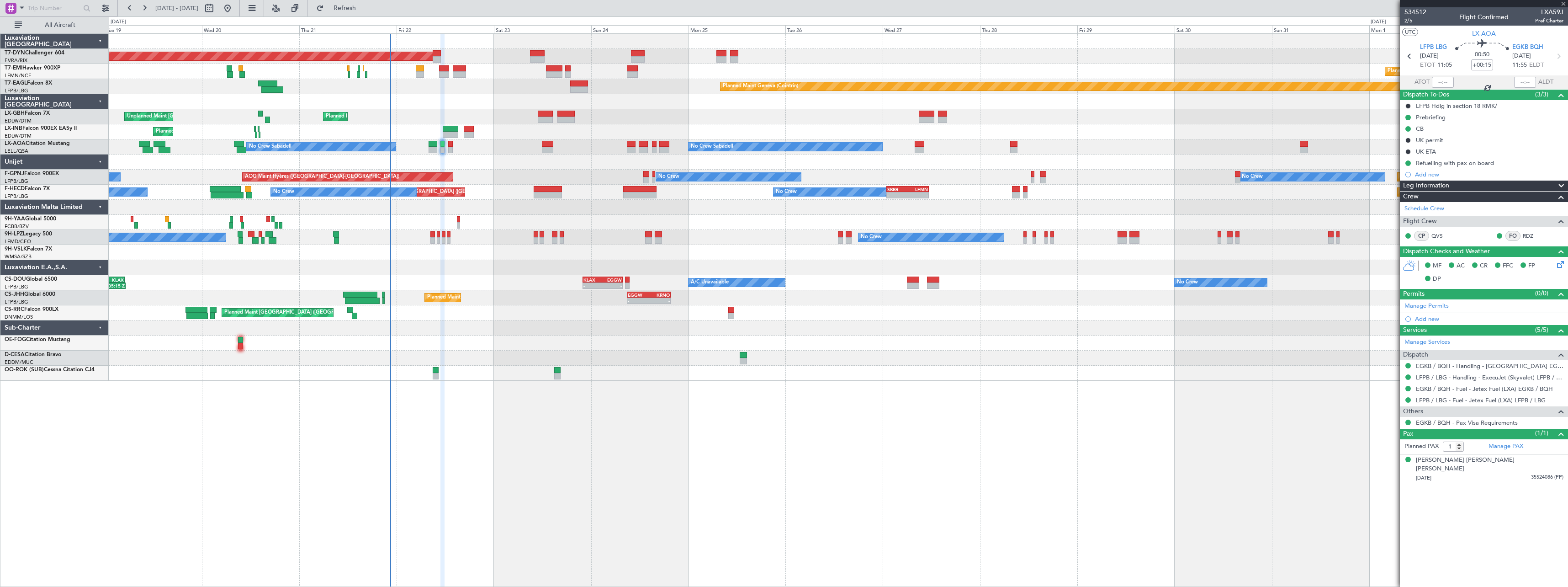
type input "+00:10"
type input "2"
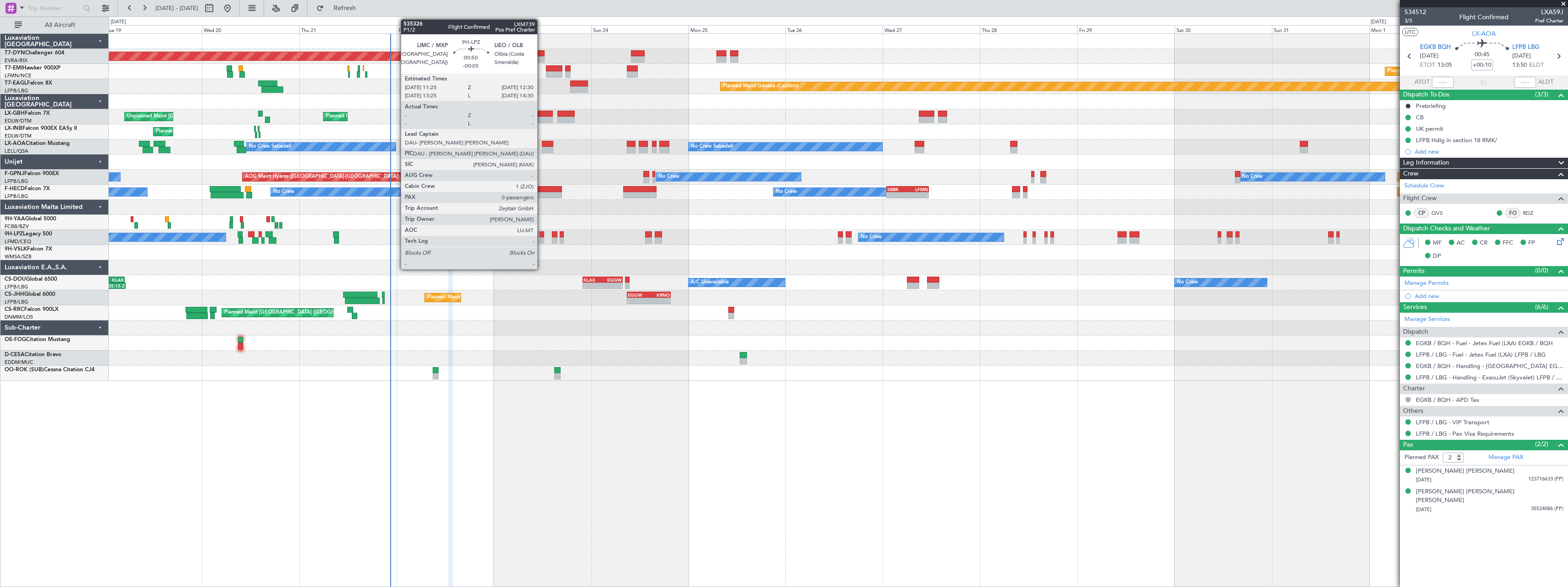
click at [541, 239] on div at bounding box center [542, 241] width 5 height 7
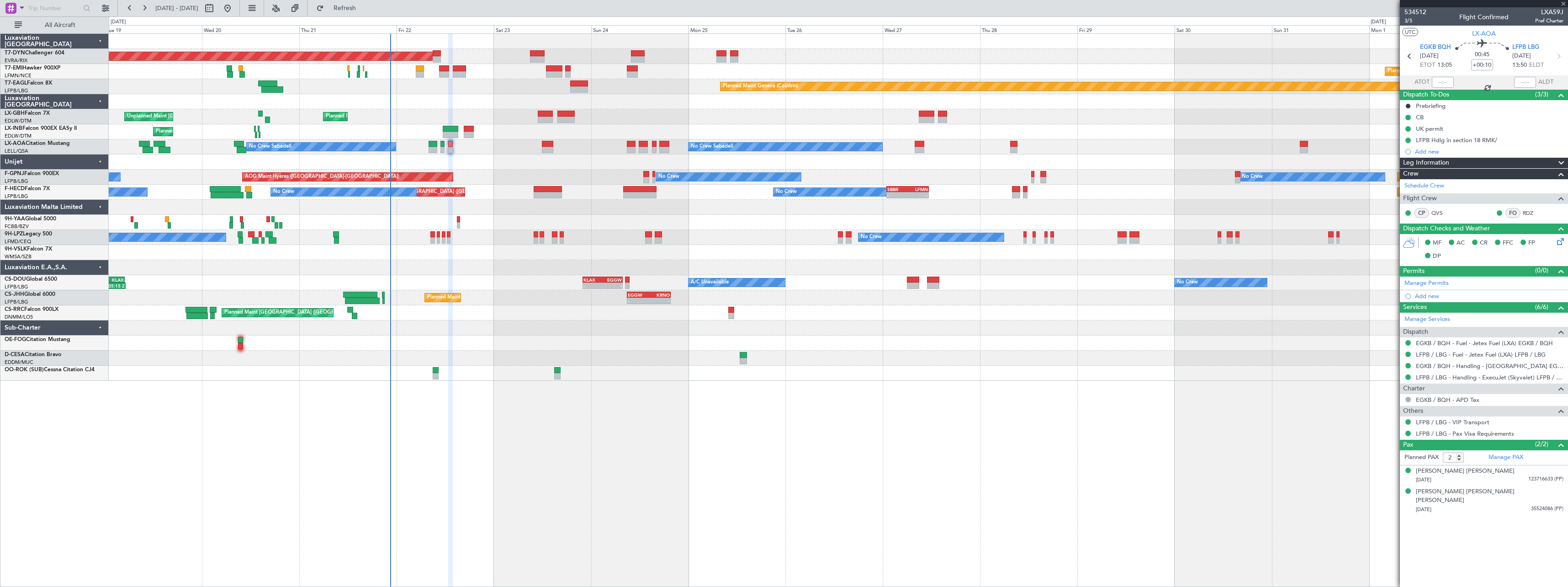
type input "-00:05"
type input "0"
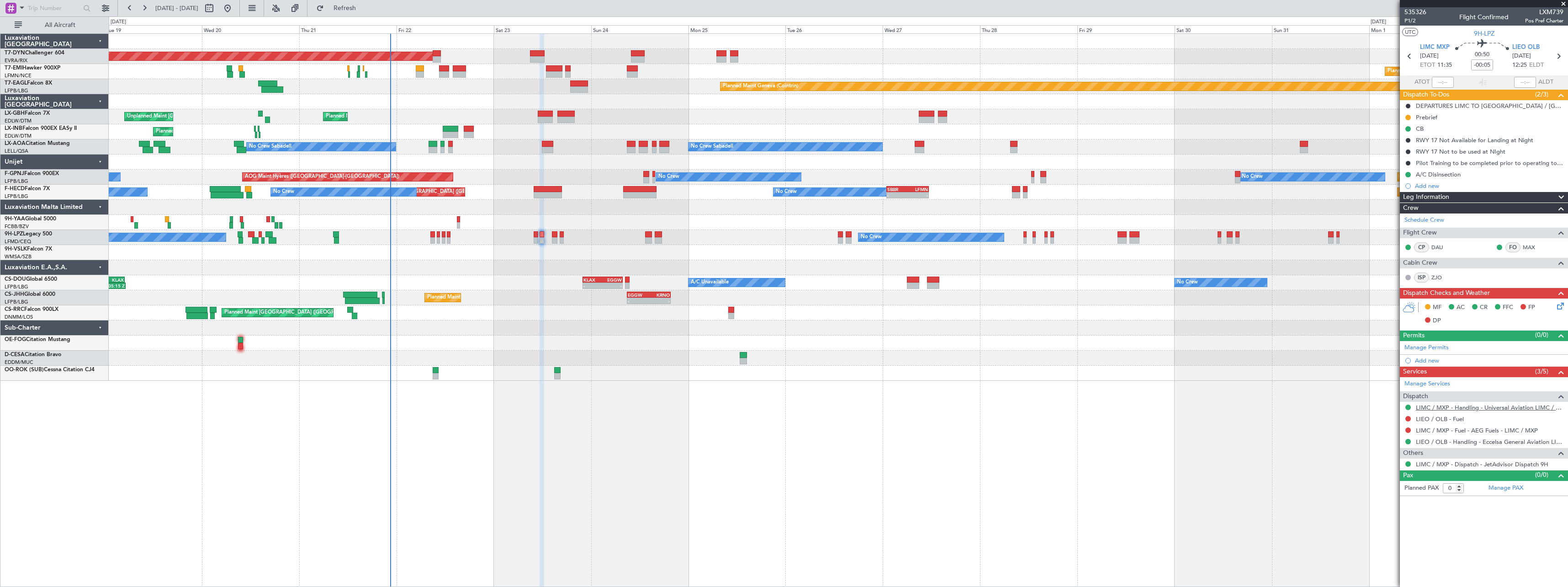
click at [1472, 408] on link "LIMC / MXP - Handling - Universal Aviation LIMC / MXP" at bounding box center [1489, 407] width 147 height 8
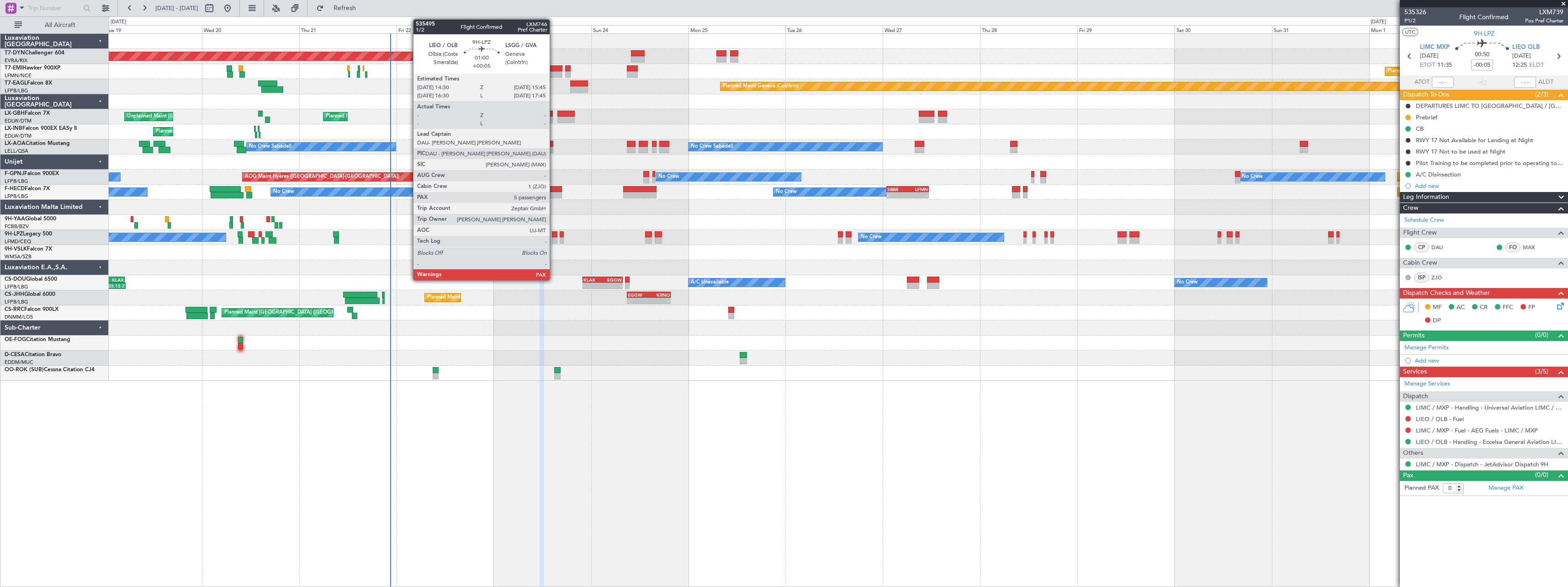
click at [555, 237] on div at bounding box center [555, 234] width 5 height 7
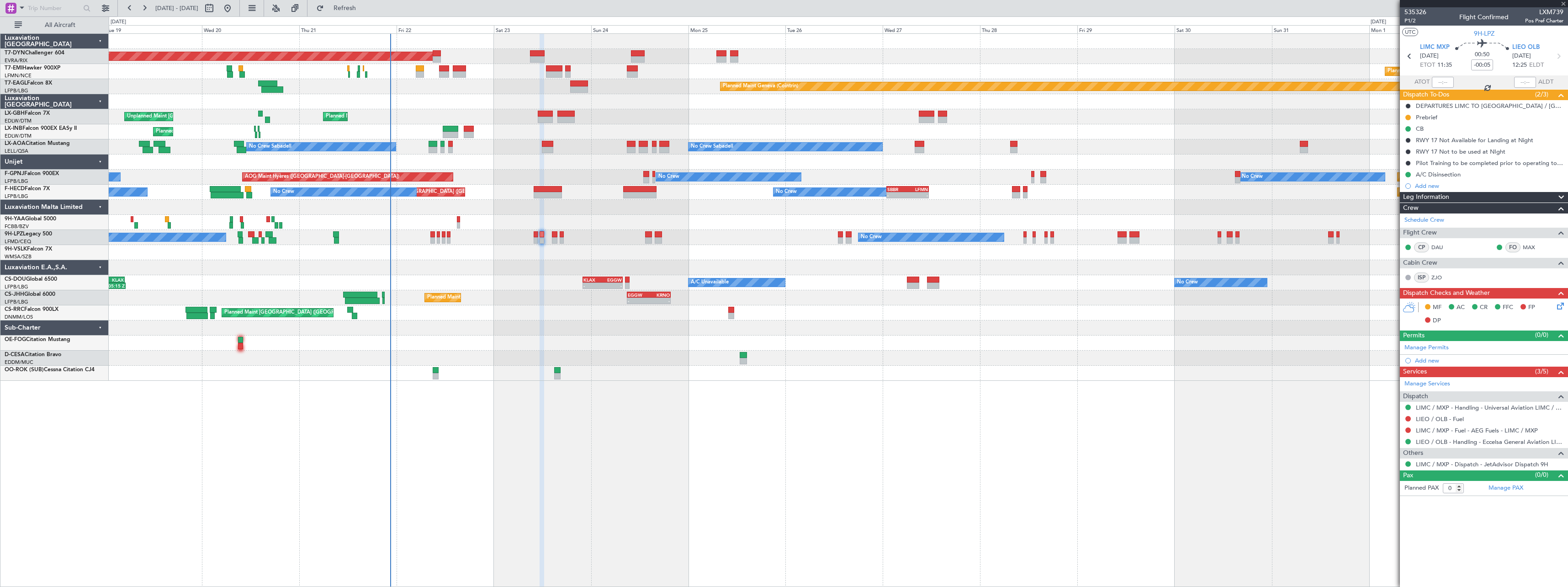
type input "+00:05"
type input "6"
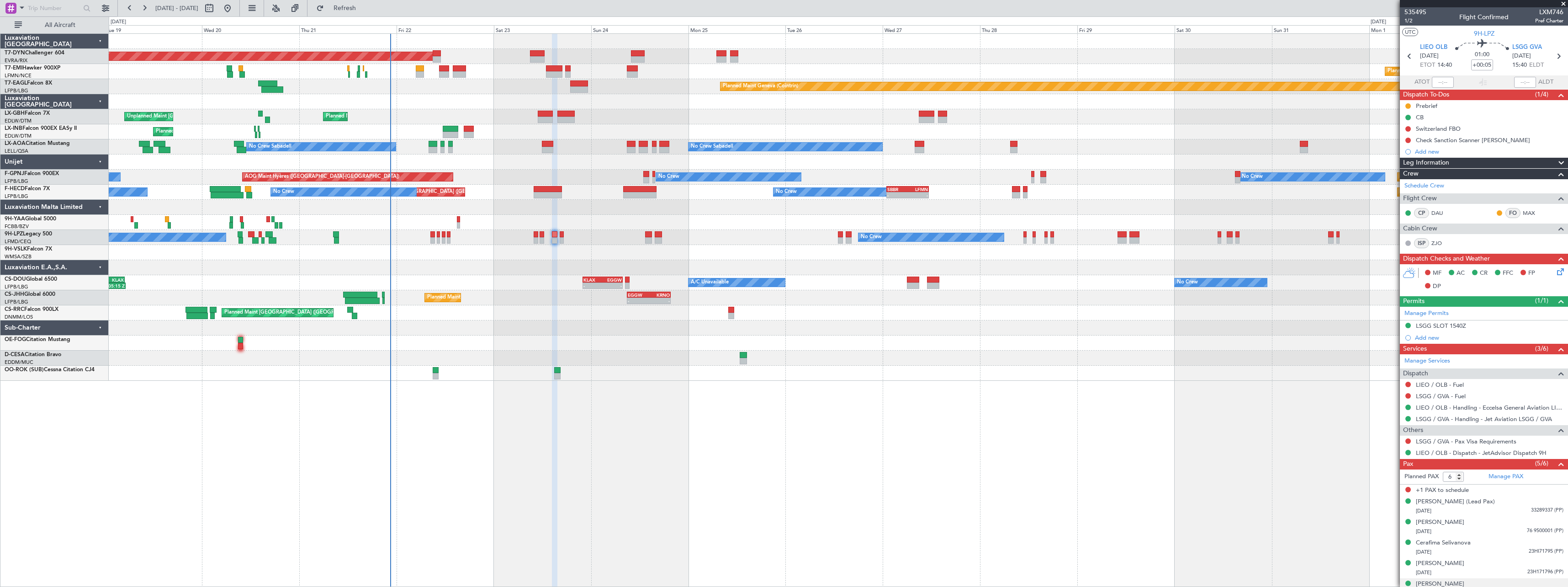
click at [1464, 411] on mat-tooltip-component "LIEO / OLB - Handling - Eccelsa General Aviation LIEO / OLB" at bounding box center [1484, 423] width 156 height 24
click at [1507, 407] on link "LIEO / OLB - Handling - Eccelsa General Aviation LIEO / OLB" at bounding box center [1489, 407] width 147 height 8
click at [1409, 441] on button at bounding box center [1408, 441] width 5 height 5
click at [1386, 449] on span "Not Required" at bounding box center [1386, 454] width 37 height 9
click at [1409, 140] on button at bounding box center [1408, 140] width 5 height 5
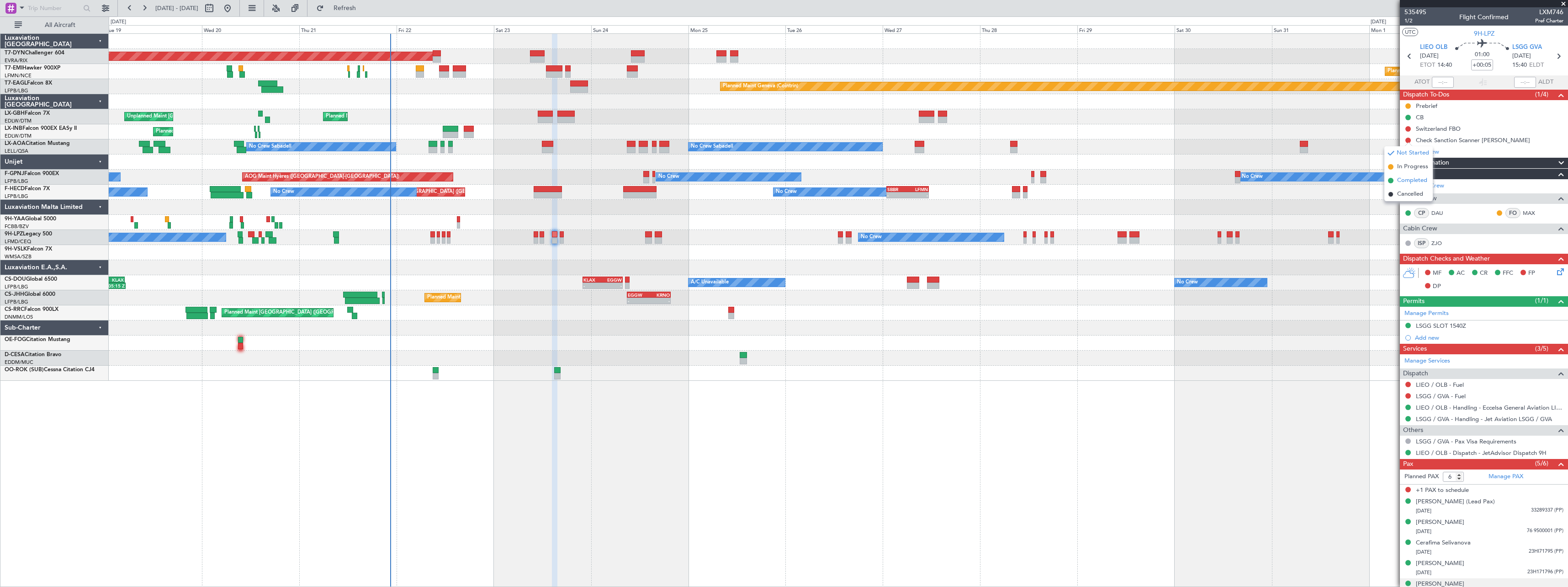
click at [1404, 178] on span "Completed" at bounding box center [1412, 180] width 30 height 9
click at [1459, 417] on link "LSGG / GVA - Handling - Jet Aviation LSGG / GVA" at bounding box center [1484, 419] width 136 height 8
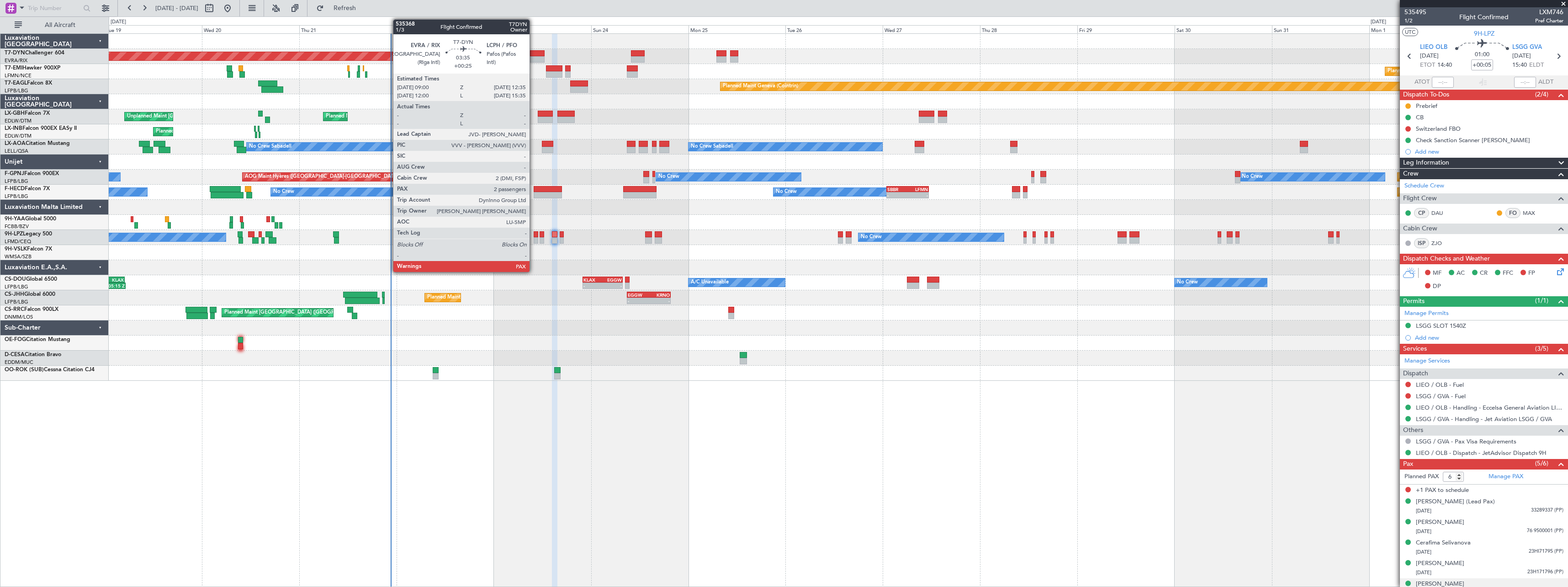
click at [534, 52] on div at bounding box center [537, 54] width 15 height 7
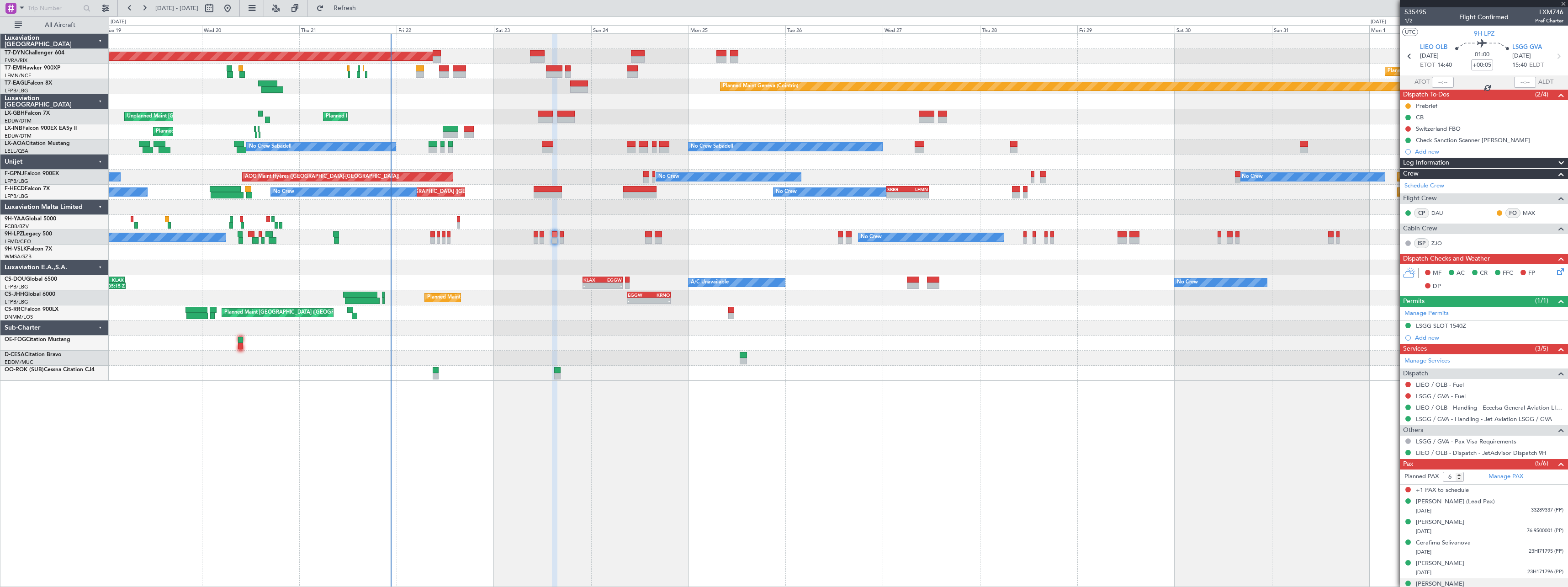
type input "+00:25"
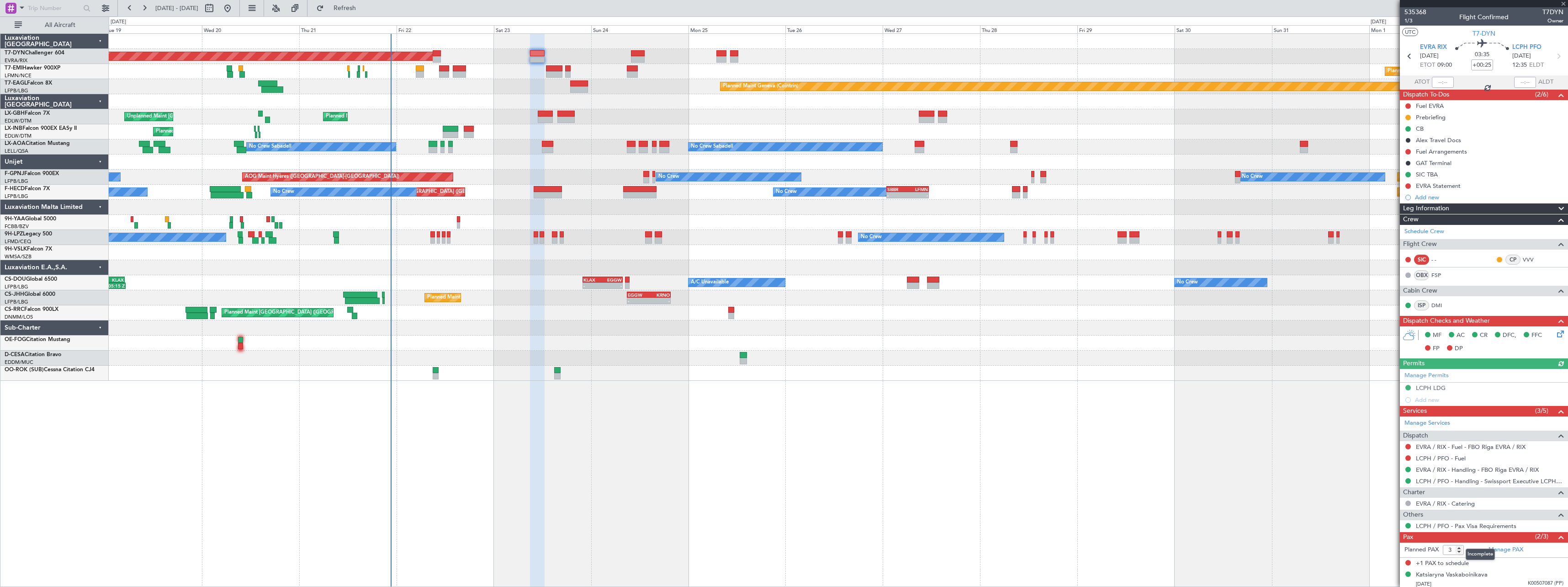
click at [1461, 547] on mat-tooltip-component "Incomplete" at bounding box center [1480, 554] width 42 height 24
click at [1460, 547] on mat-tooltip-component "Incomplete" at bounding box center [1480, 554] width 42 height 24
click at [1458, 547] on input "4" at bounding box center [1453, 550] width 21 height 10
type input "5"
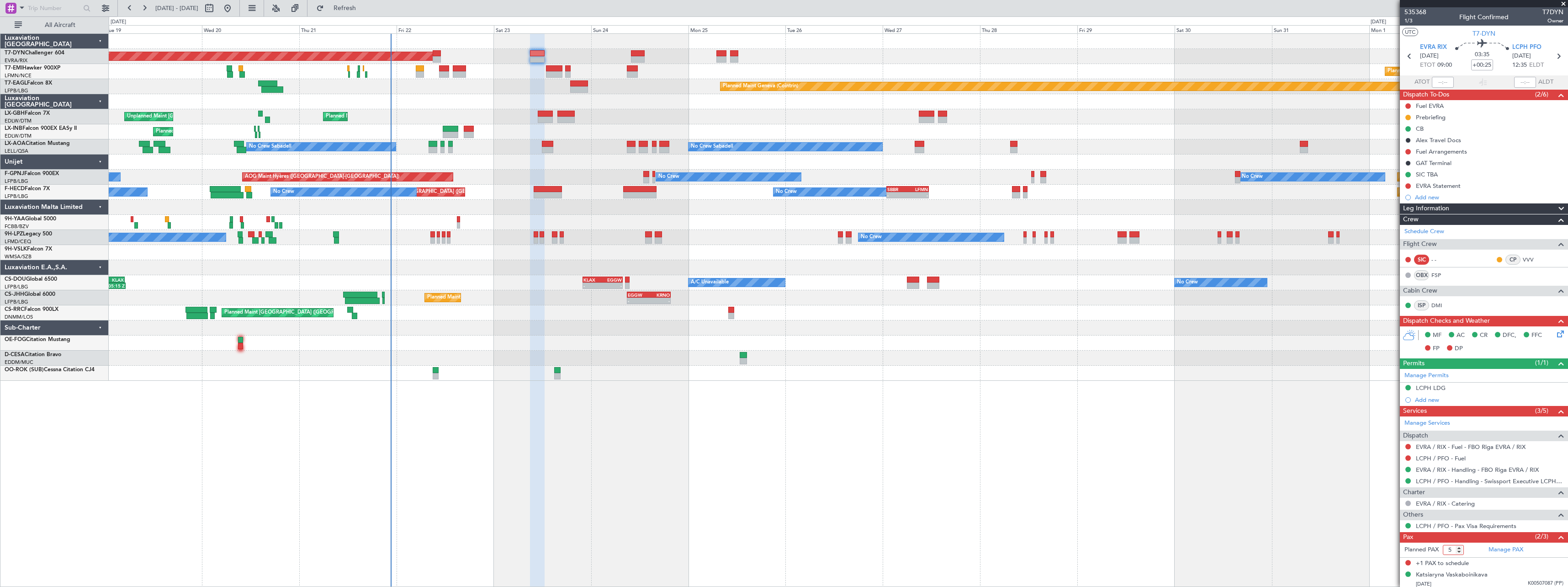
click at [1459, 547] on input "5" at bounding box center [1453, 550] width 21 height 10
click at [1472, 549] on form "Planned PAX 5" at bounding box center [1442, 550] width 84 height 15
click at [1500, 549] on link "Manage PAX" at bounding box center [1505, 549] width 35 height 9
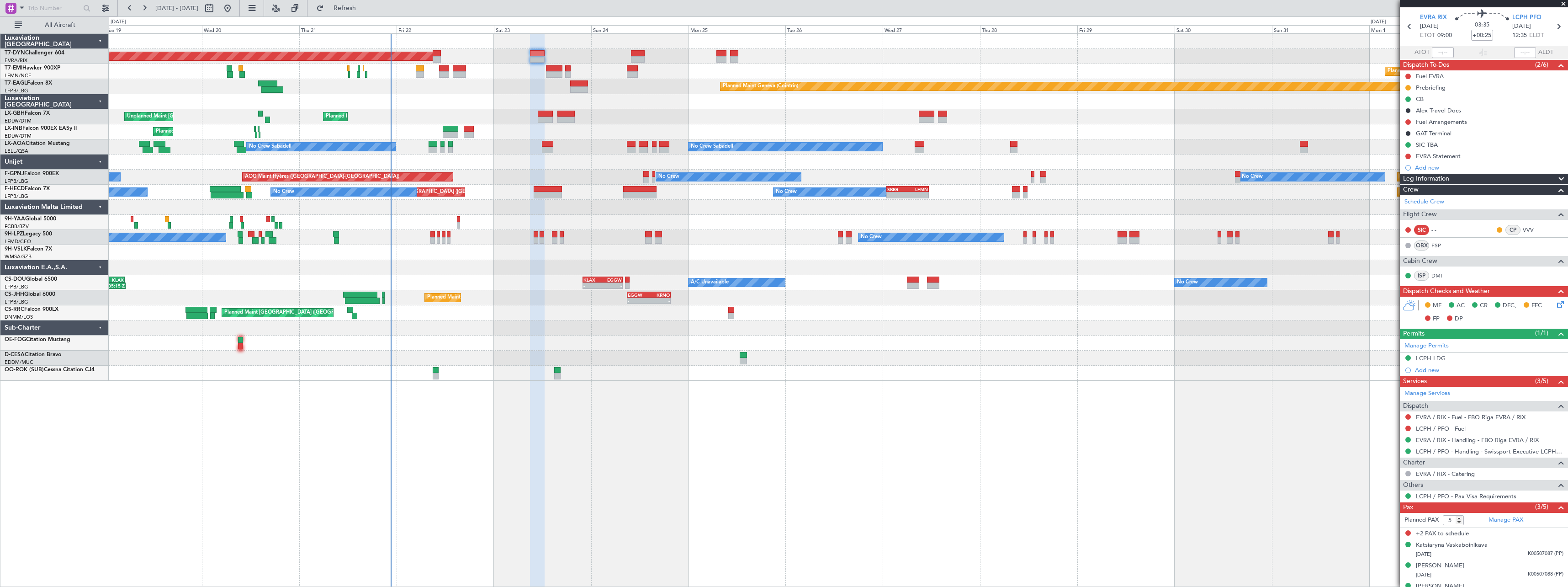
scroll to position [43, 0]
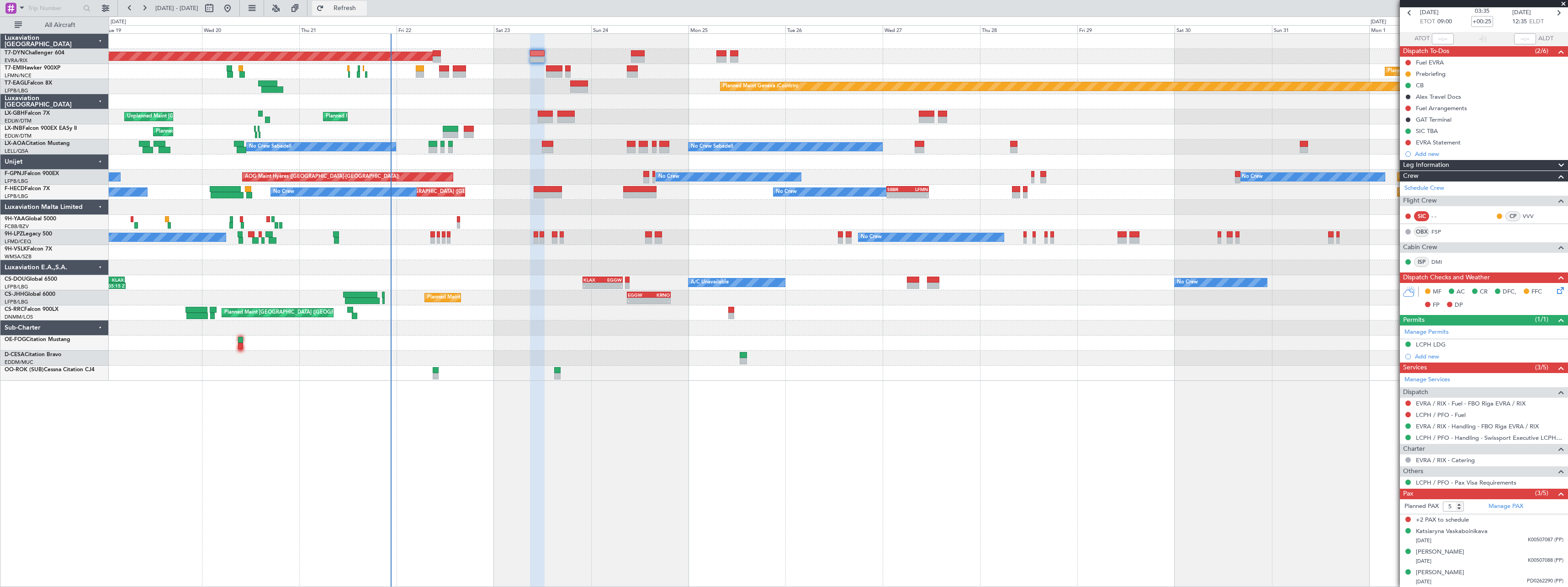
click at [359, 9] on span "Refresh" at bounding box center [345, 8] width 38 height 7
click at [364, 8] on span "Refresh" at bounding box center [345, 8] width 38 height 7
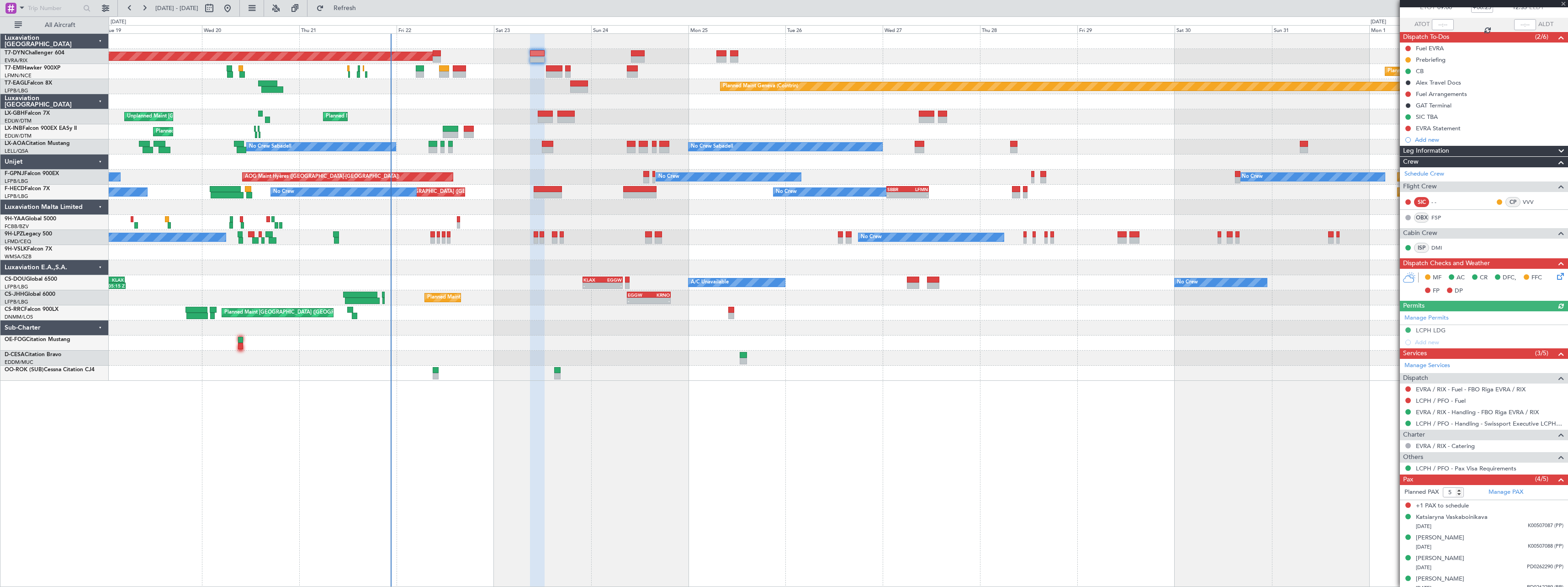
scroll to position [64, 0]
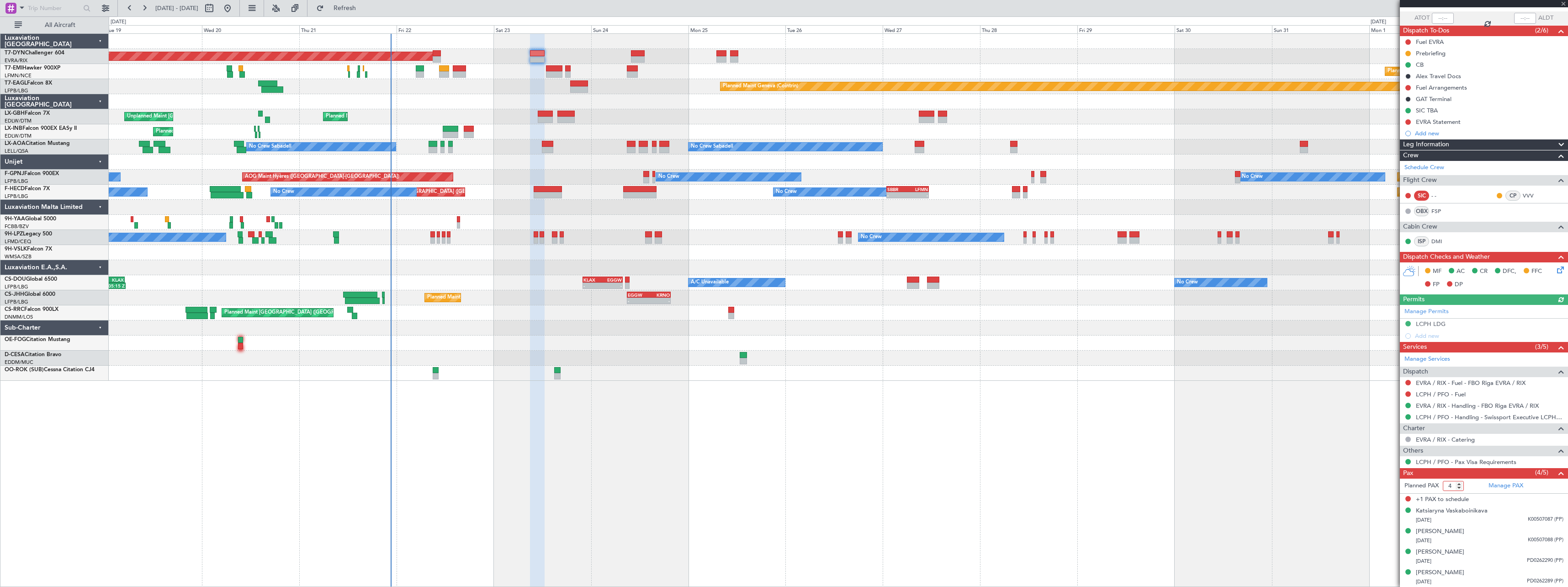
type input "4"
click at [1461, 488] on input "4" at bounding box center [1453, 486] width 21 height 10
click at [1470, 488] on form "Planned PAX" at bounding box center [1442, 486] width 84 height 15
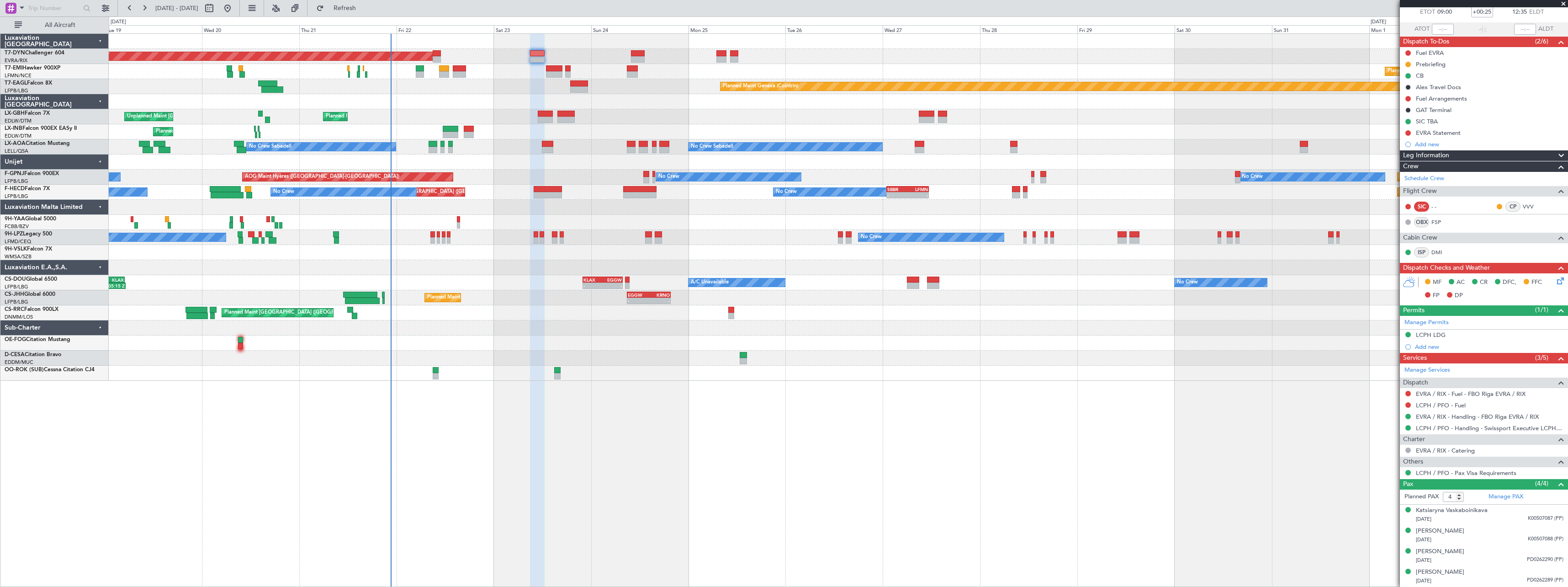
scroll to position [52, 0]
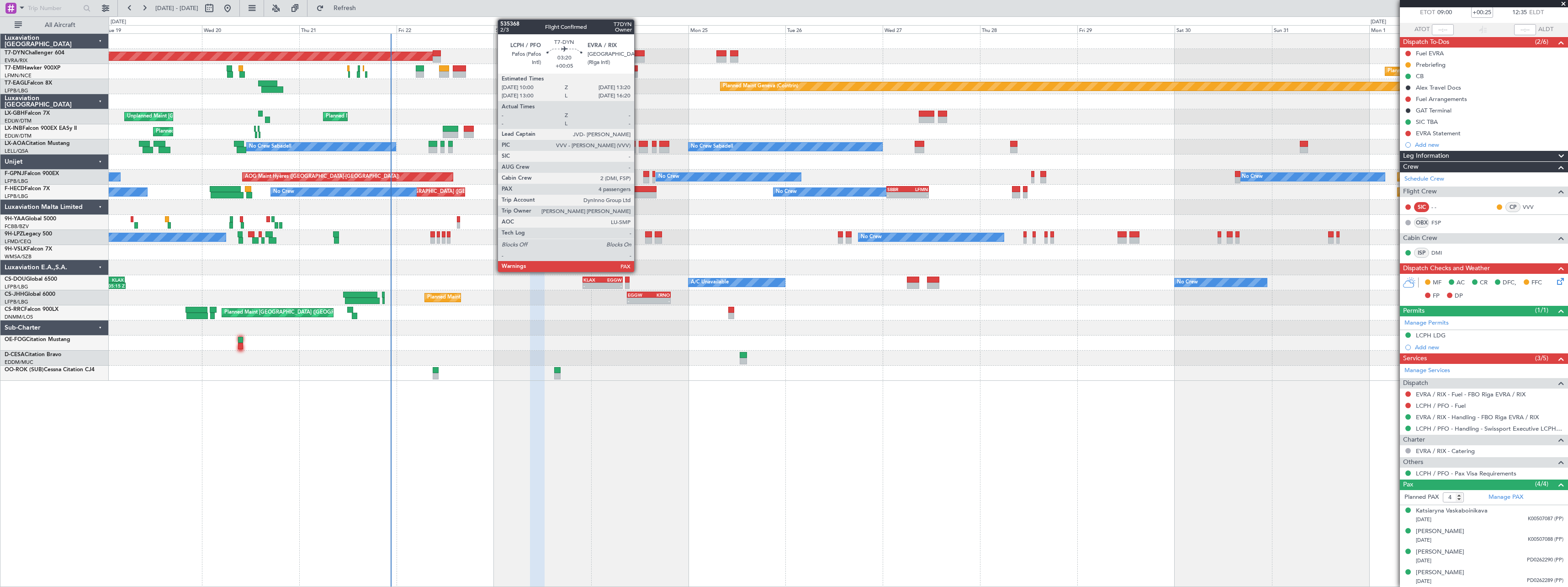
click at [639, 56] on div at bounding box center [638, 59] width 14 height 7
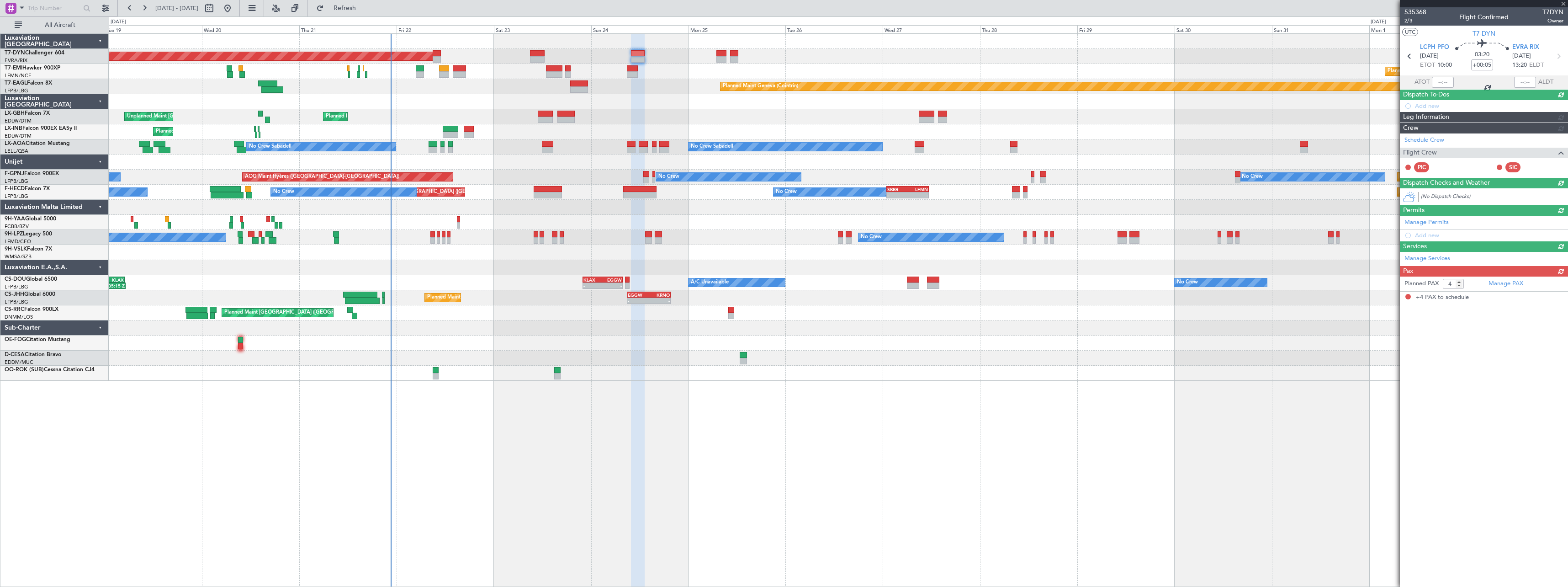
scroll to position [0, 0]
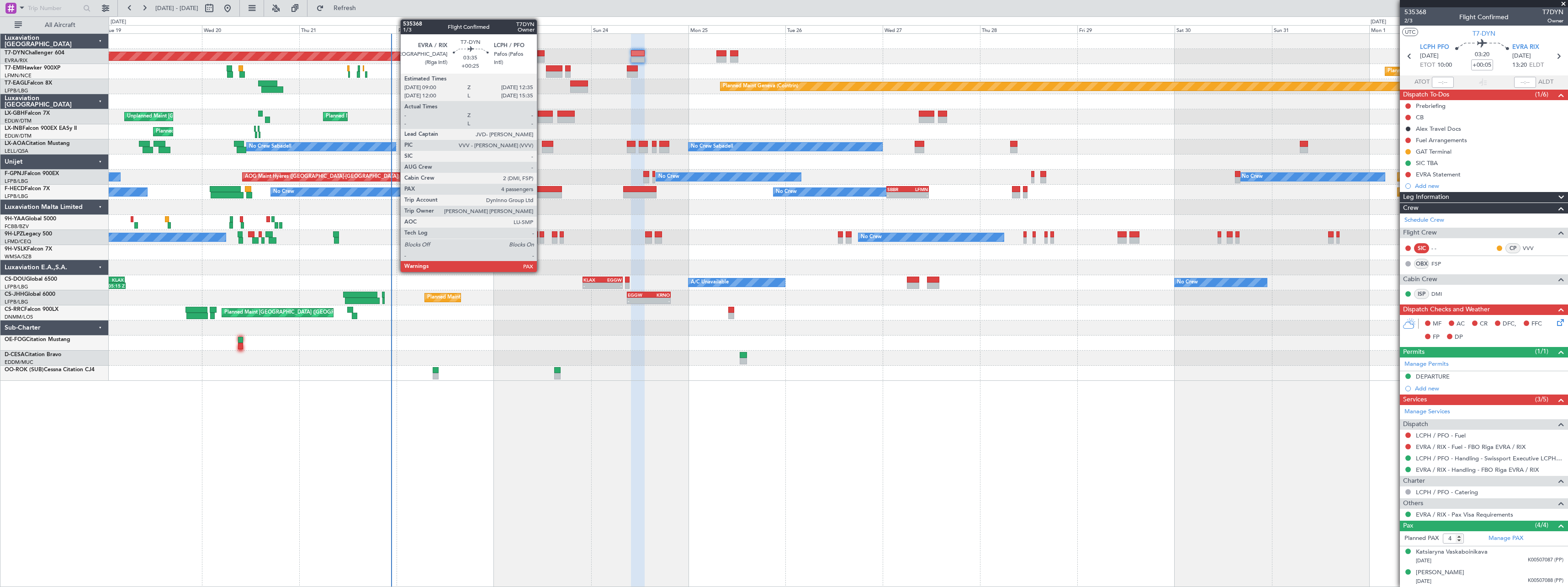
click at [541, 54] on div at bounding box center [537, 54] width 15 height 7
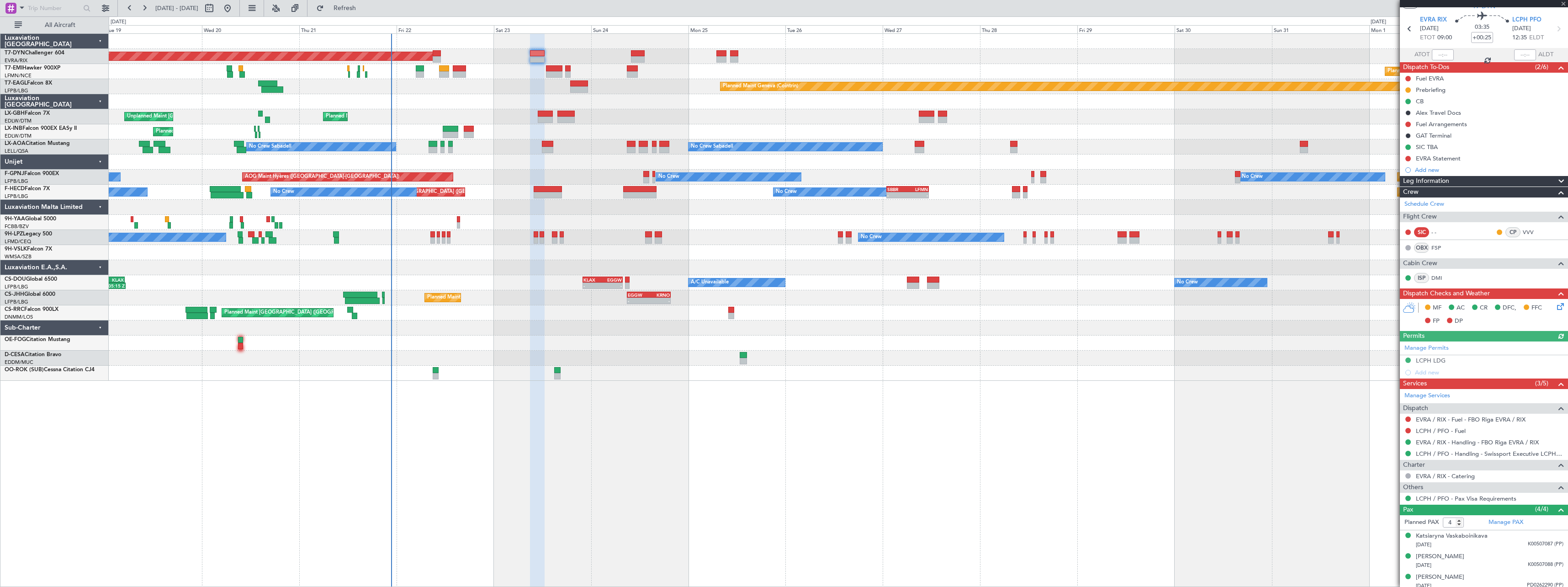
scroll to position [52, 0]
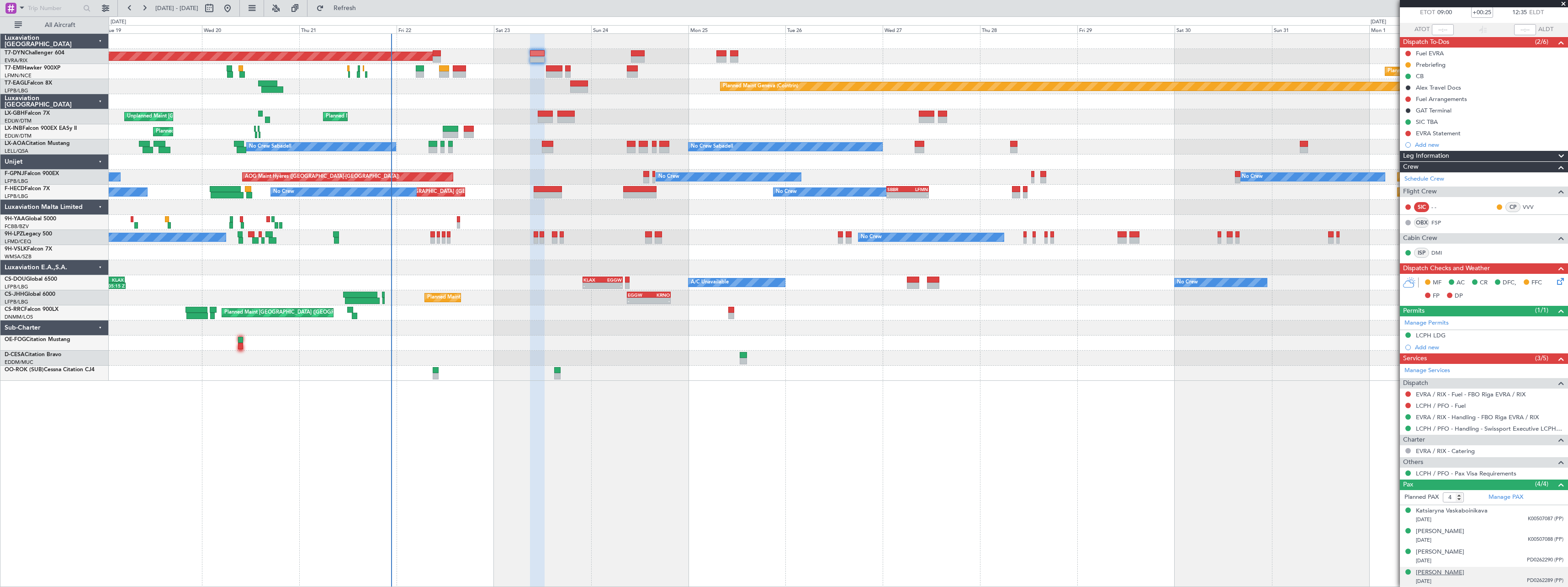
click at [1444, 574] on div "[PERSON_NAME]" at bounding box center [1440, 572] width 49 height 9
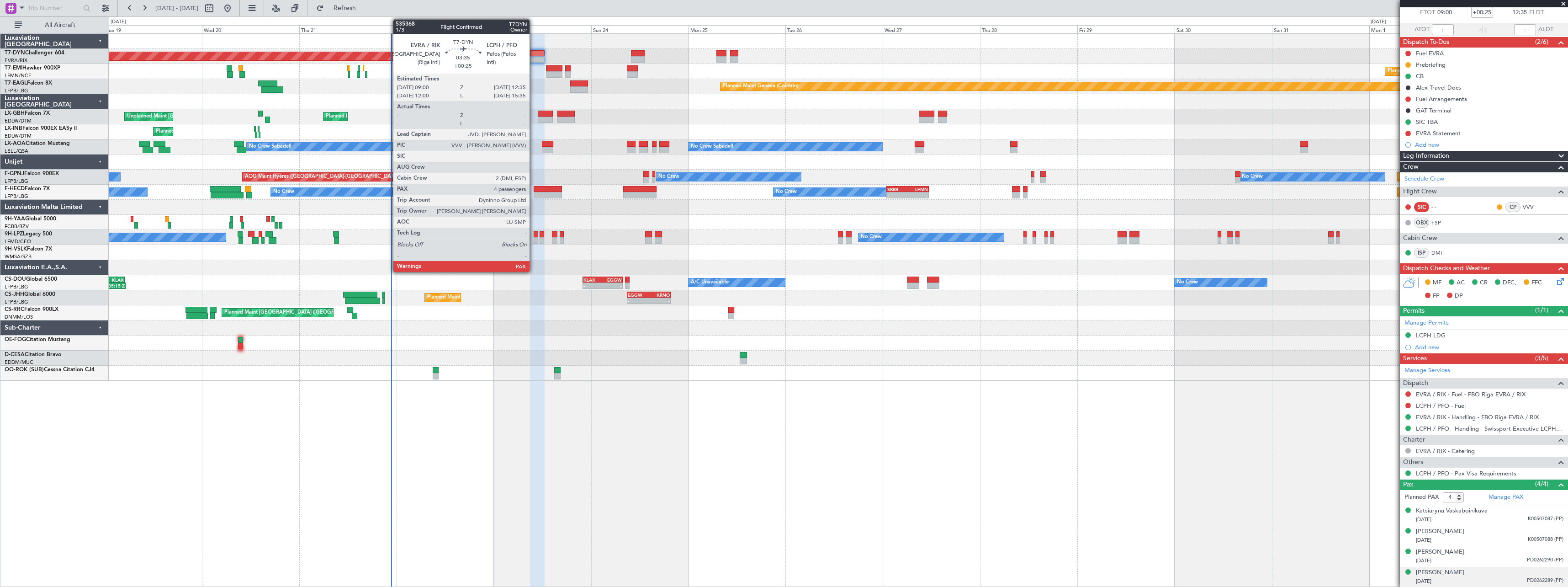
click at [534, 54] on div at bounding box center [537, 54] width 15 height 7
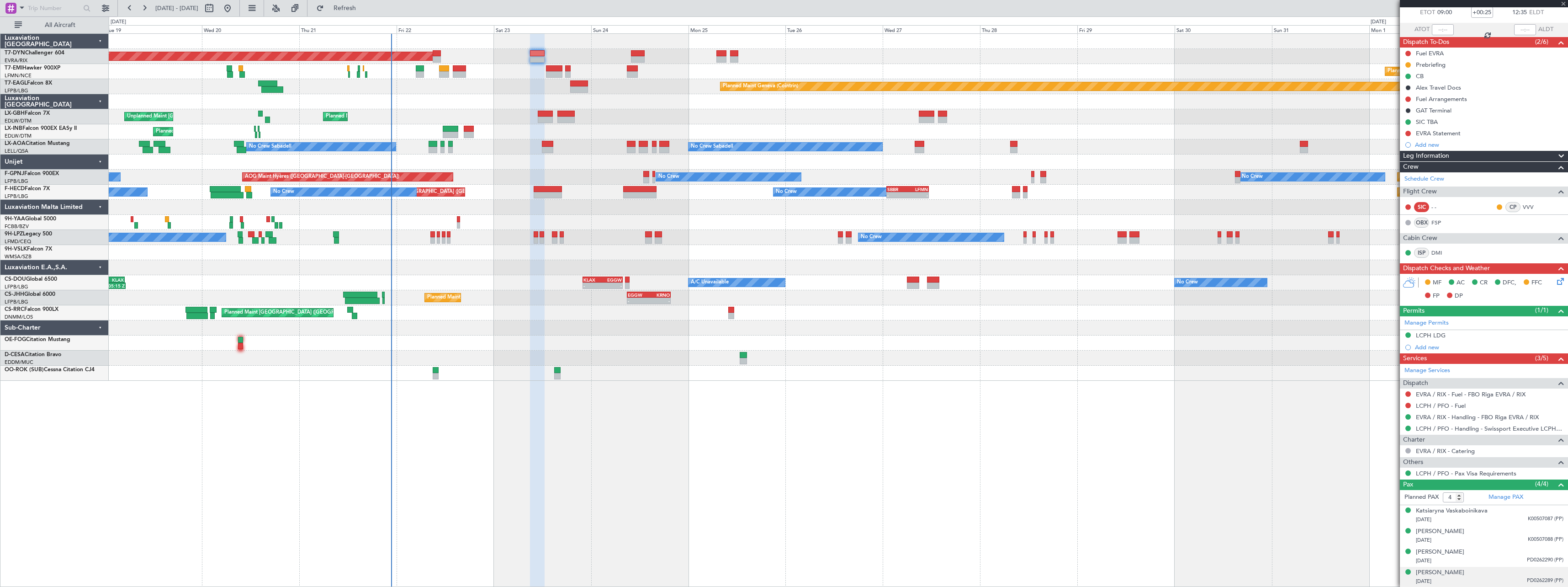
scroll to position [0, 0]
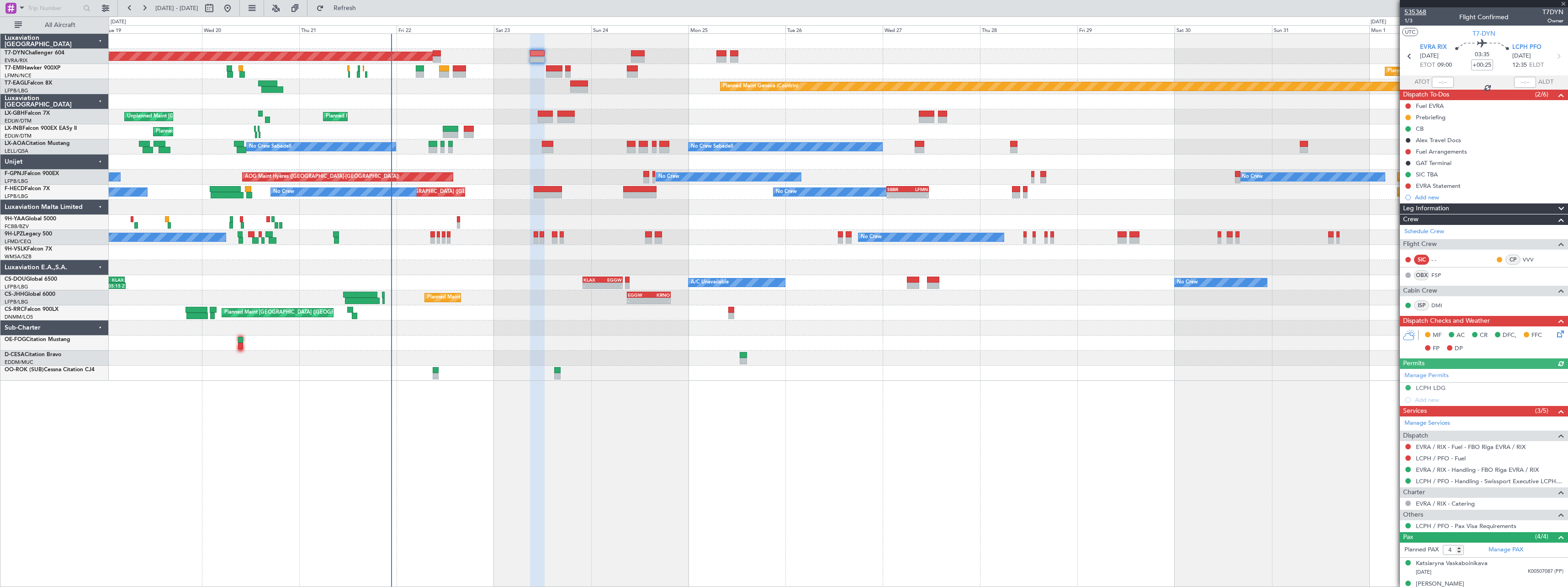
click at [1423, 11] on span "535368" at bounding box center [1415, 12] width 22 height 10
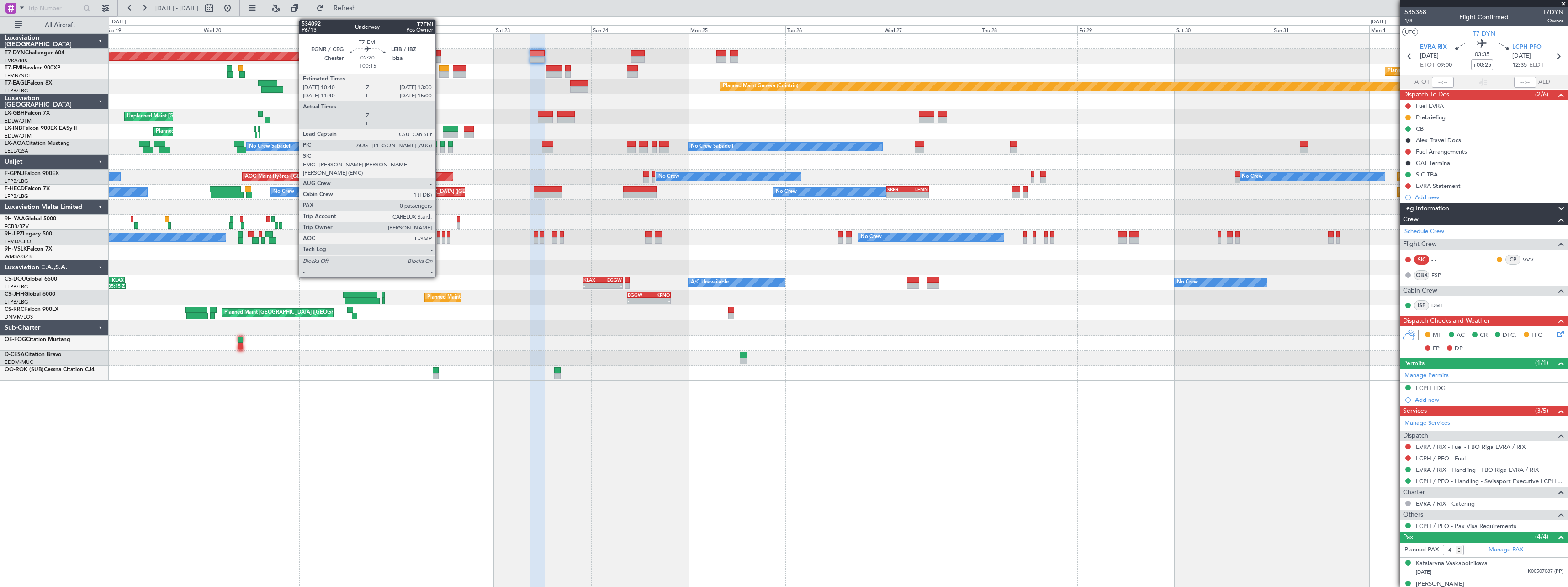
click at [439, 71] on div at bounding box center [444, 68] width 10 height 7
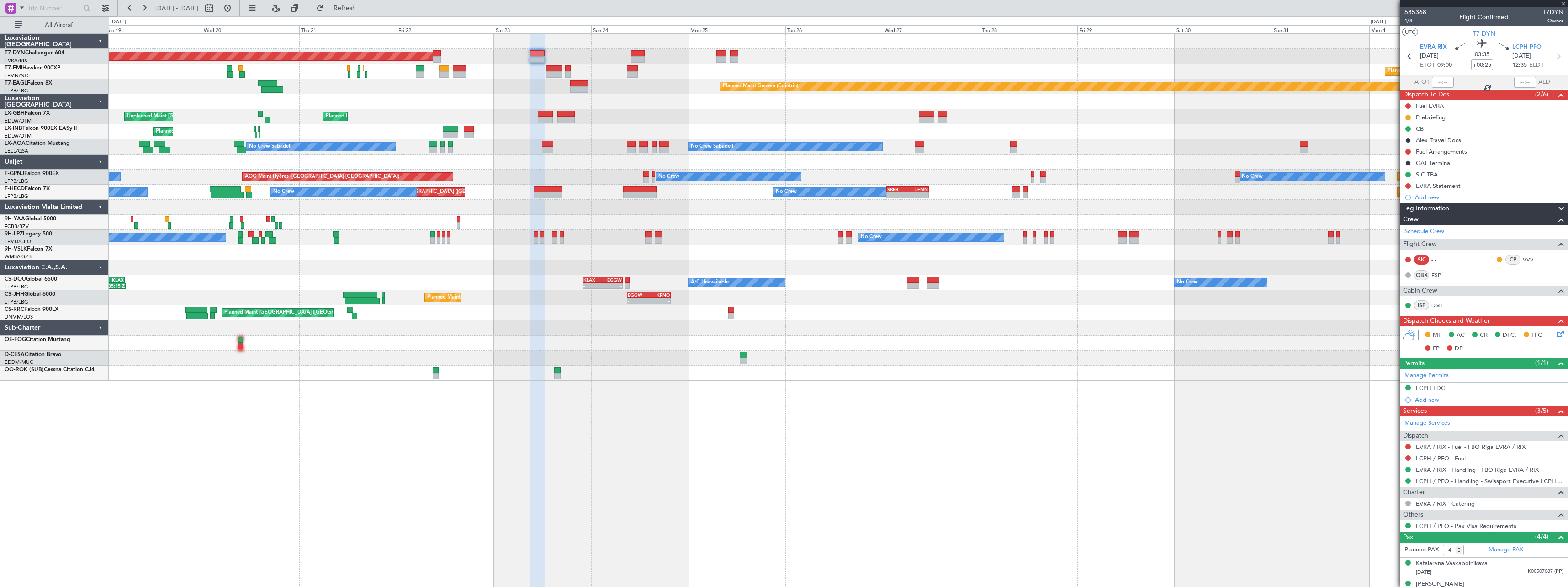
type input "+00:15"
type input "0"
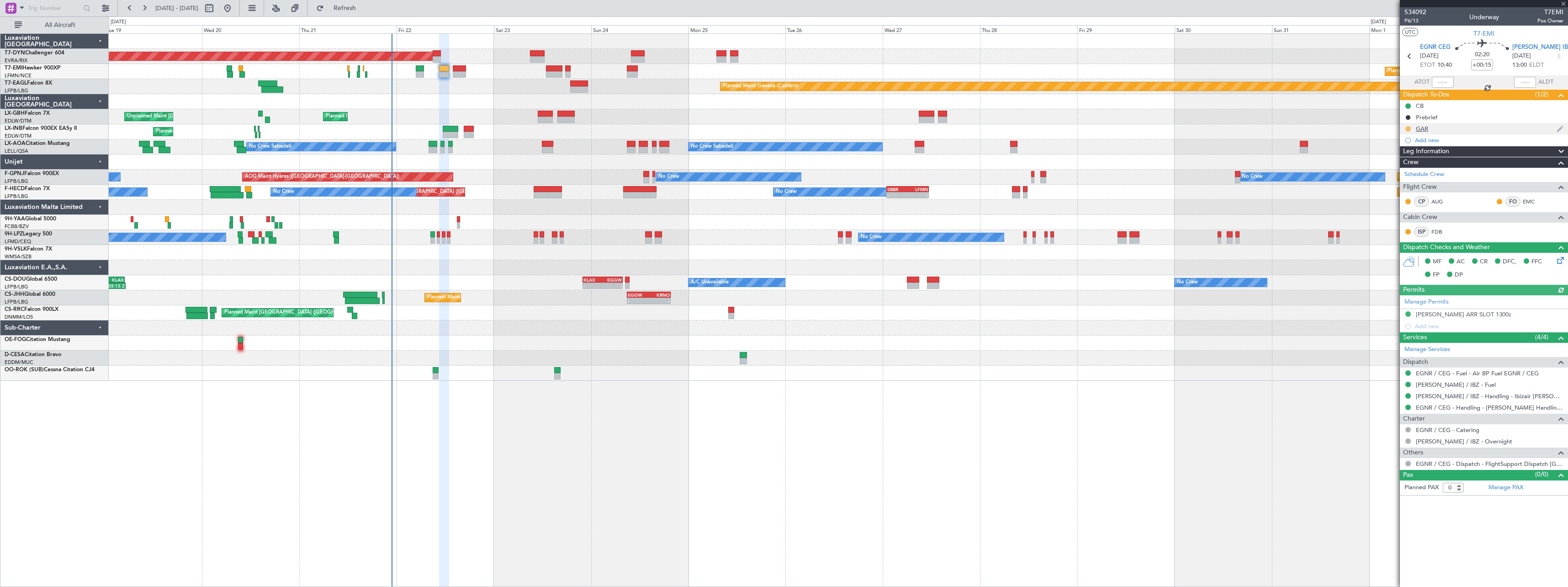
click at [1408, 130] on button at bounding box center [1408, 128] width 5 height 5
click at [1409, 168] on span "Completed" at bounding box center [1412, 169] width 30 height 9
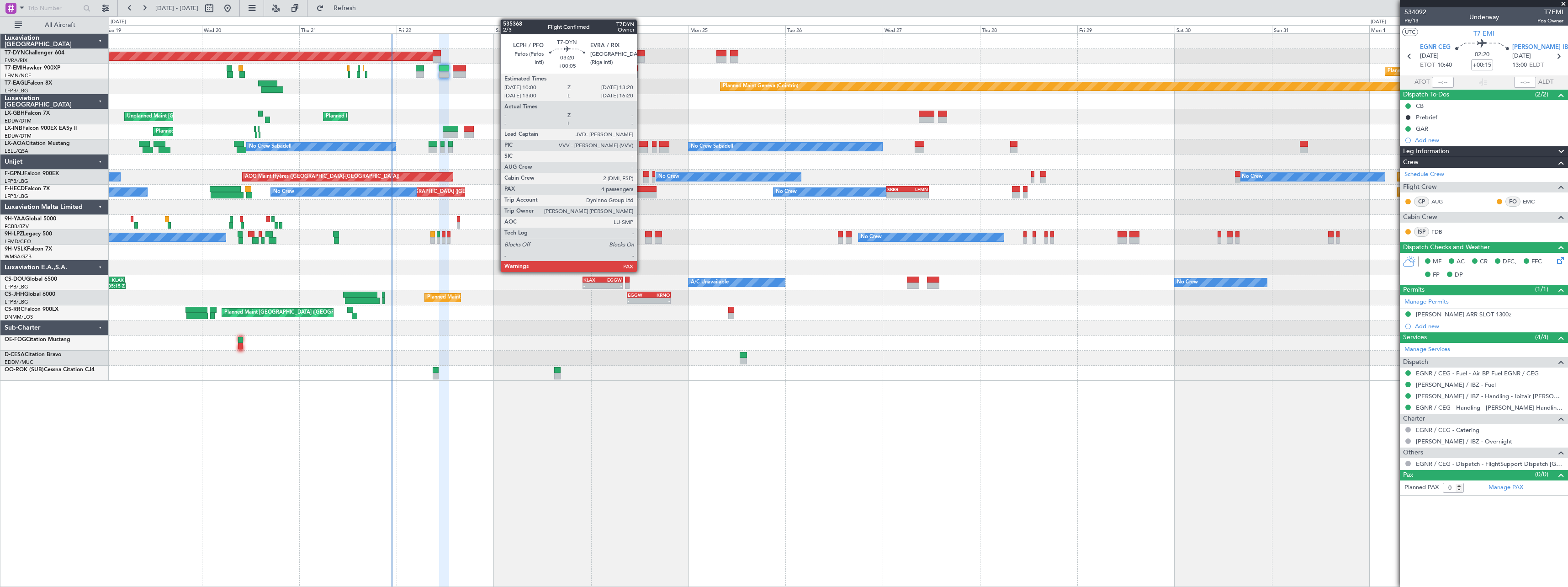
click at [641, 56] on div at bounding box center [638, 59] width 14 height 7
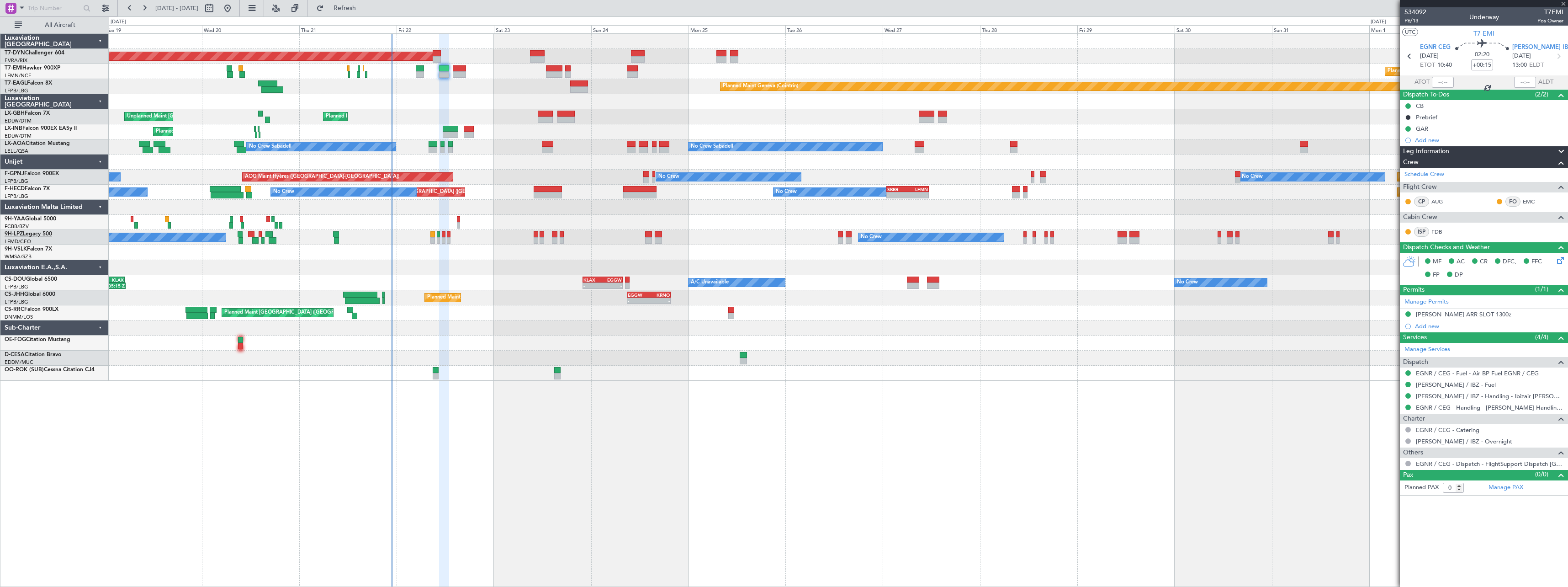
type input "+00:05"
type input "4"
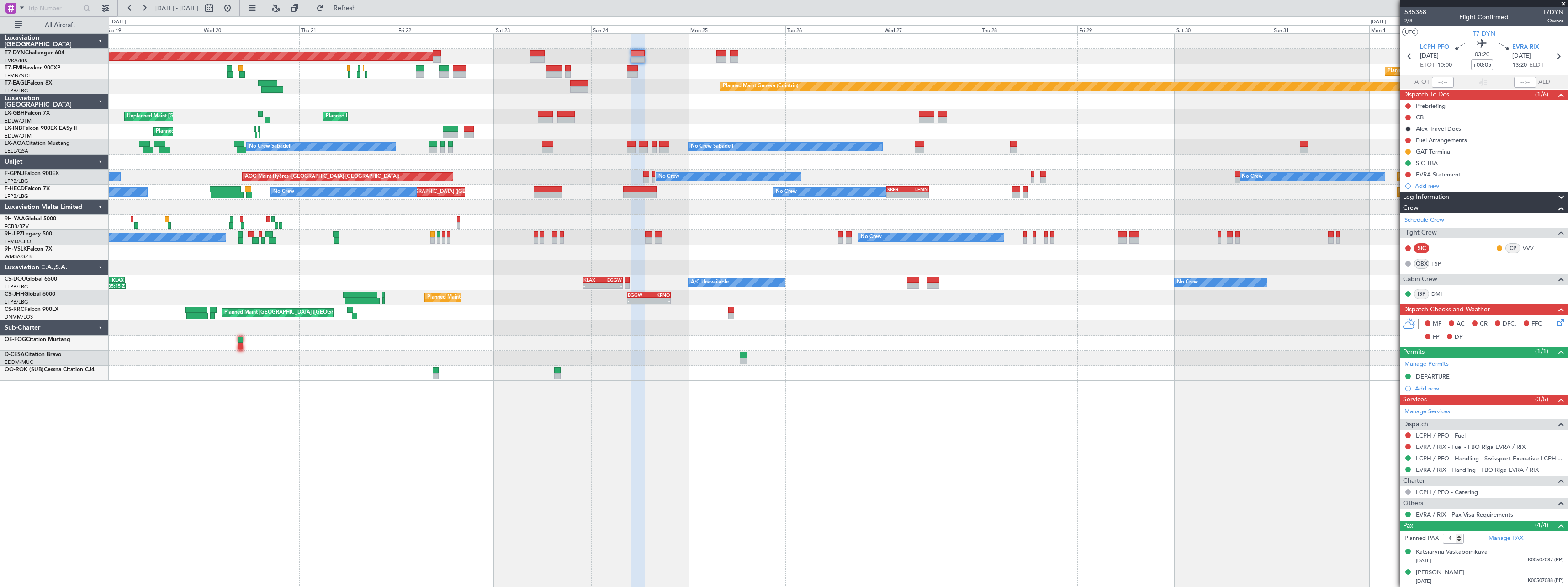
click at [541, 49] on div at bounding box center [838, 41] width 1459 height 15
click at [541, 52] on div at bounding box center [537, 54] width 15 height 7
type input "+00:25"
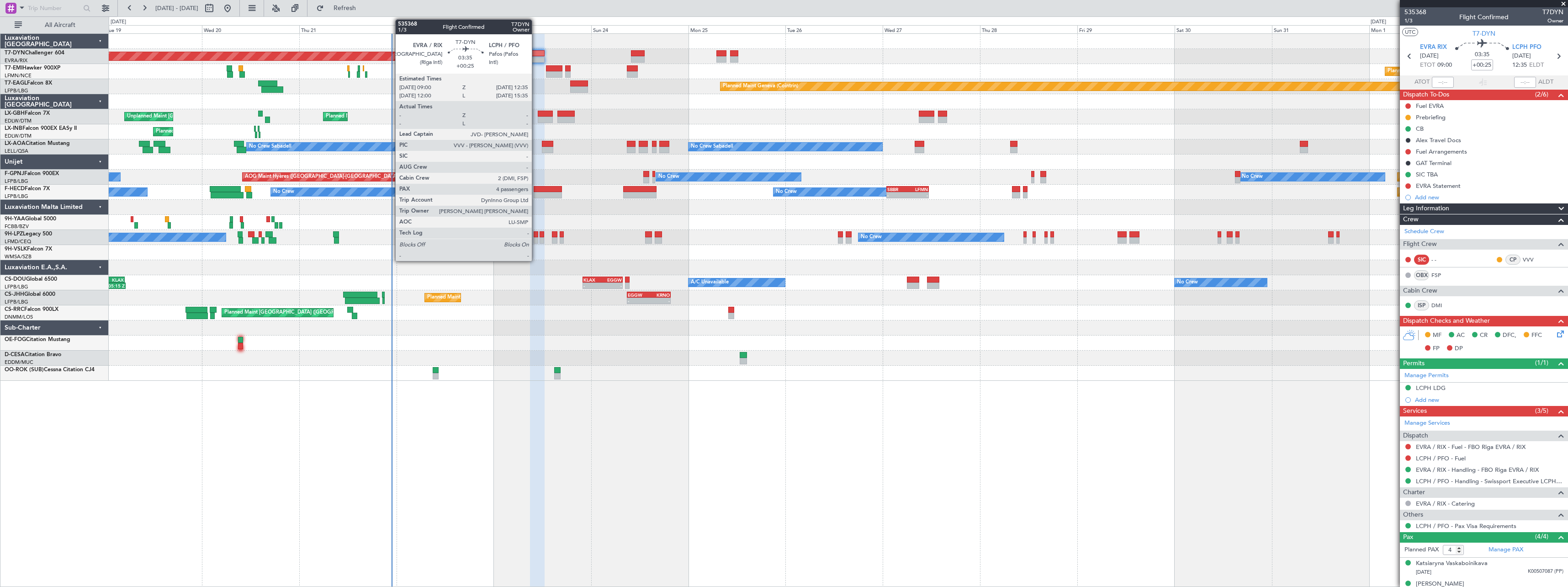
click at [536, 53] on div at bounding box center [537, 54] width 15 height 7
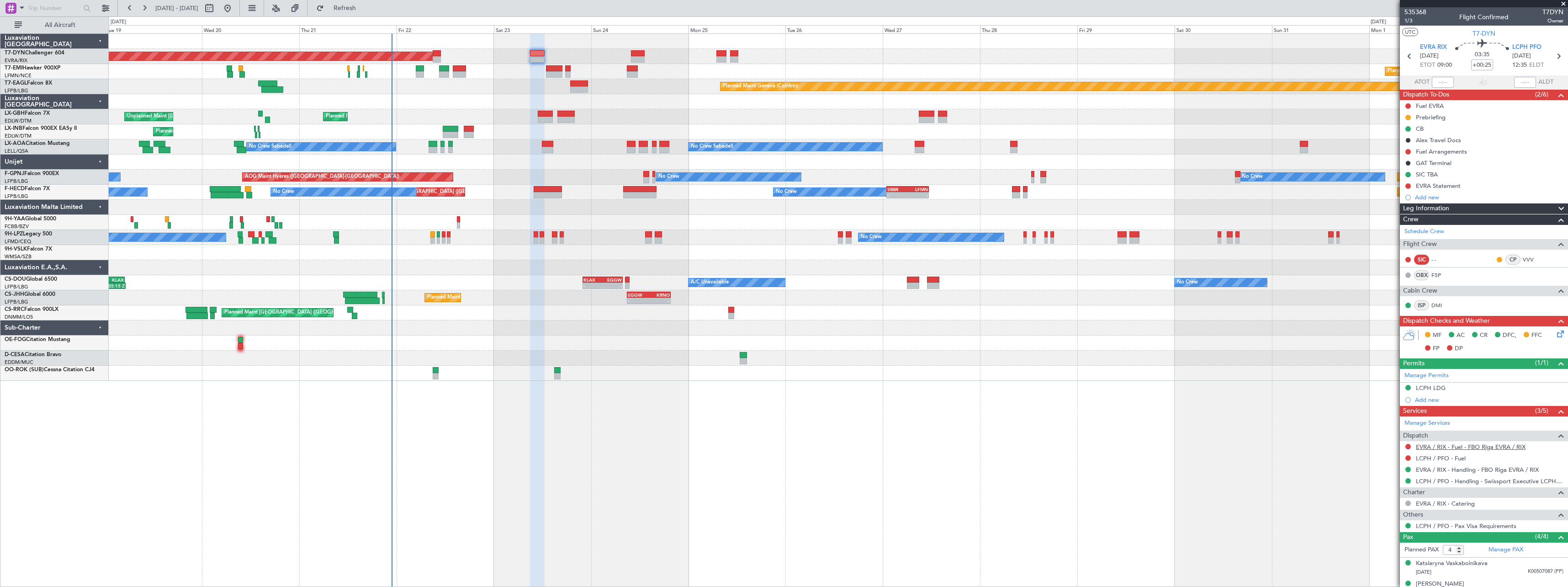
click at [1441, 447] on link "EVRA / RIX - Fuel - FBO Riga EVRA / RIX" at bounding box center [1471, 446] width 110 height 8
click at [1408, 152] on button at bounding box center [1408, 152] width 5 height 5
click at [1404, 180] on span "In Progress" at bounding box center [1412, 178] width 31 height 9
click at [1416, 21] on span "1/3" at bounding box center [1415, 21] width 22 height 8
click at [1426, 196] on div "Add new" at bounding box center [1489, 197] width 149 height 8
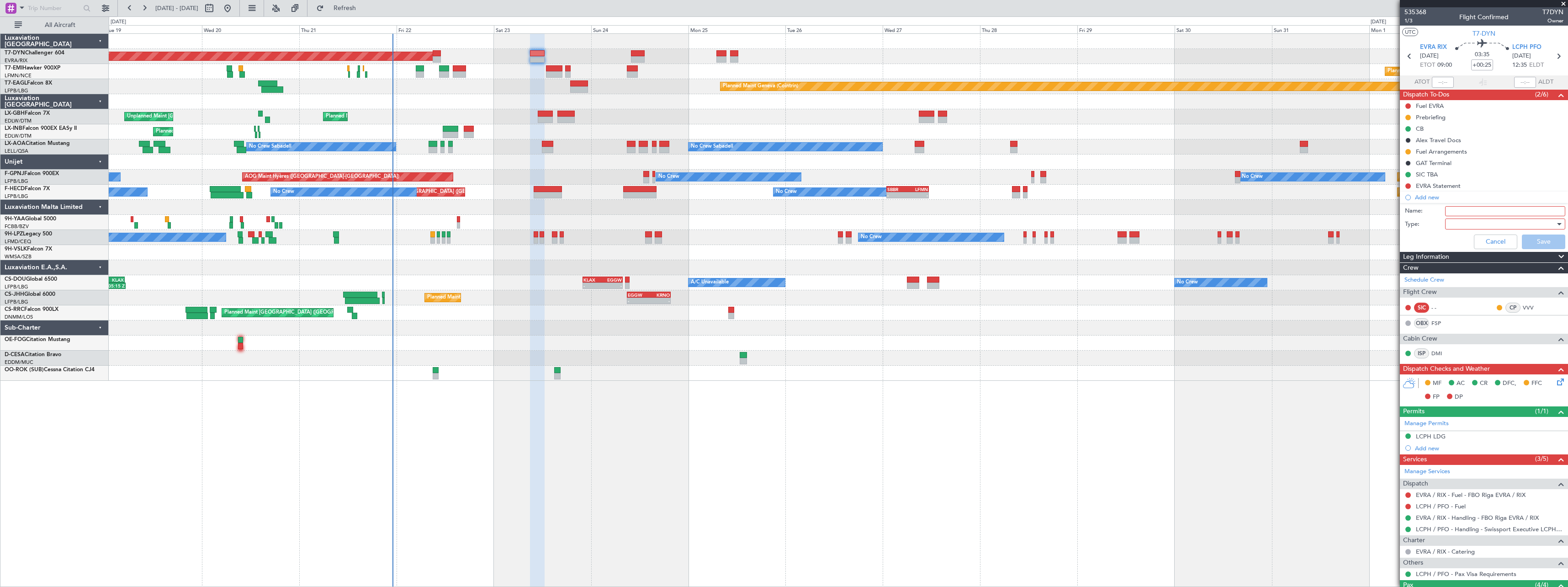
click at [1461, 208] on input "Name:" at bounding box center [1505, 211] width 120 height 10
type input "m"
type input "Minor on board"
click at [1469, 225] on div at bounding box center [1502, 224] width 107 height 14
click at [1465, 240] on span "Generic" at bounding box center [1501, 242] width 107 height 14
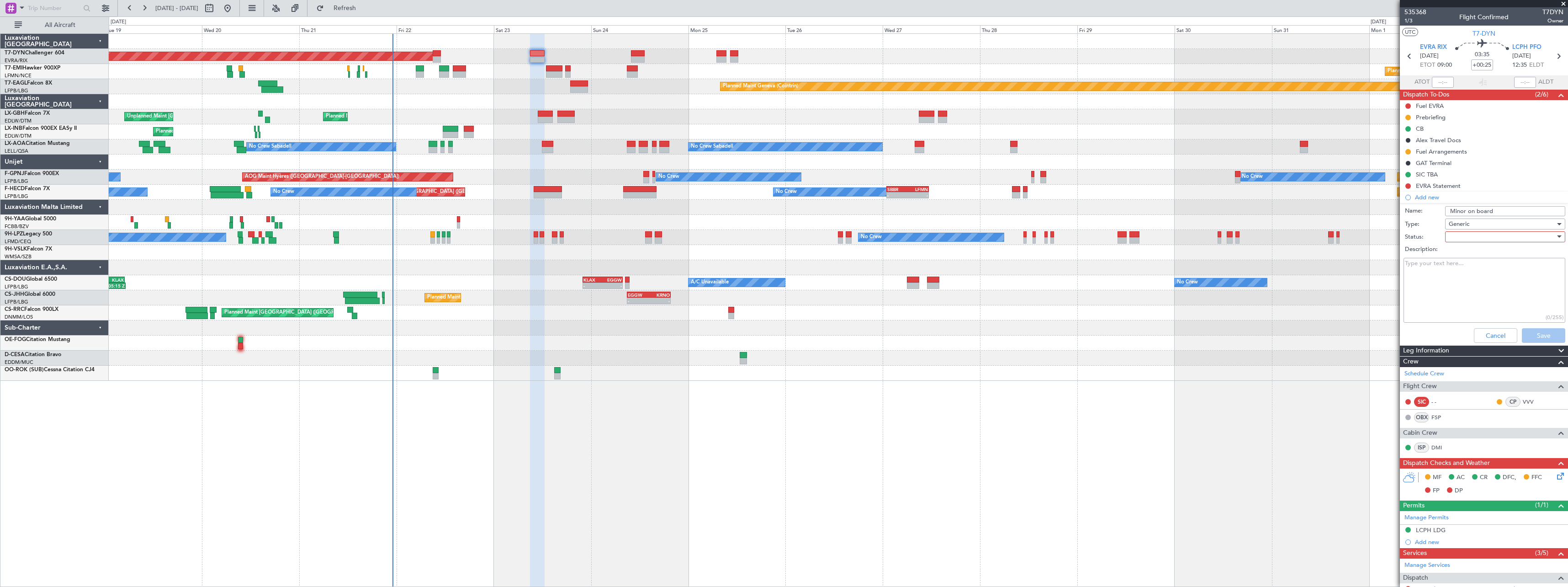
click at [1458, 236] on div at bounding box center [1502, 237] width 107 height 14
click at [1466, 255] on span "Not Started" at bounding box center [1501, 255] width 107 height 14
click at [1532, 338] on button "Save" at bounding box center [1543, 336] width 43 height 15
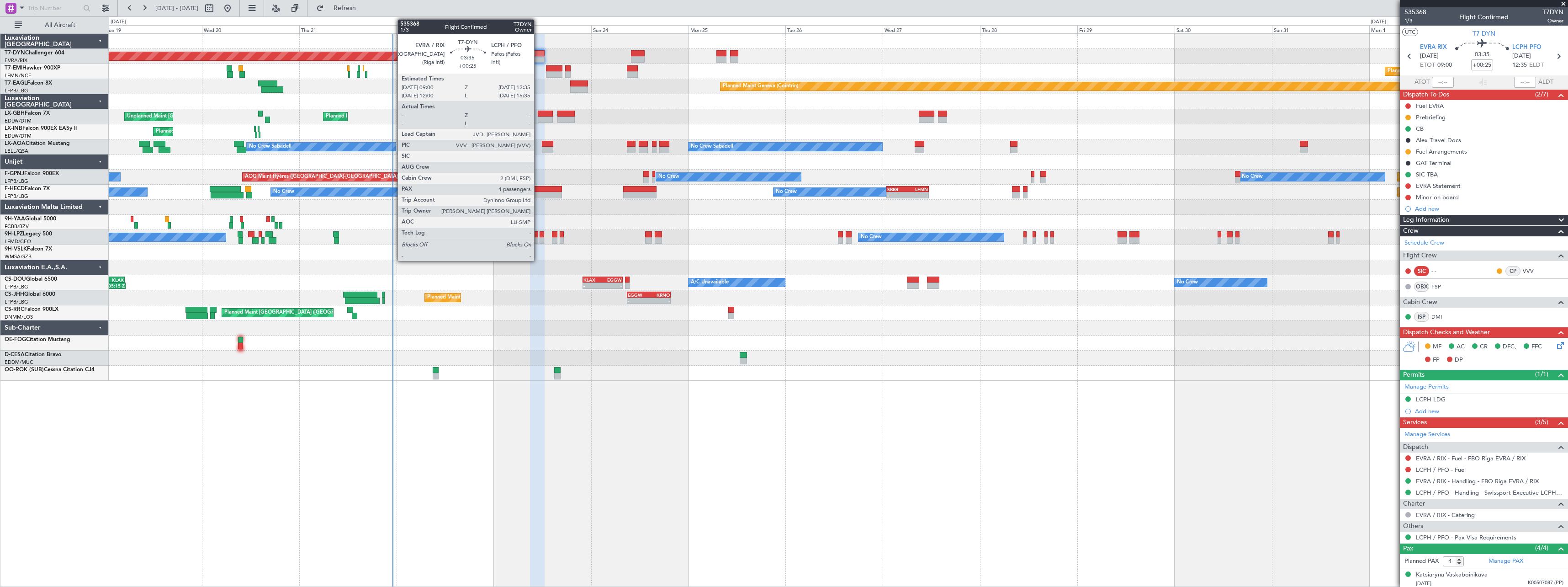
click at [536, 55] on div at bounding box center [537, 54] width 15 height 7
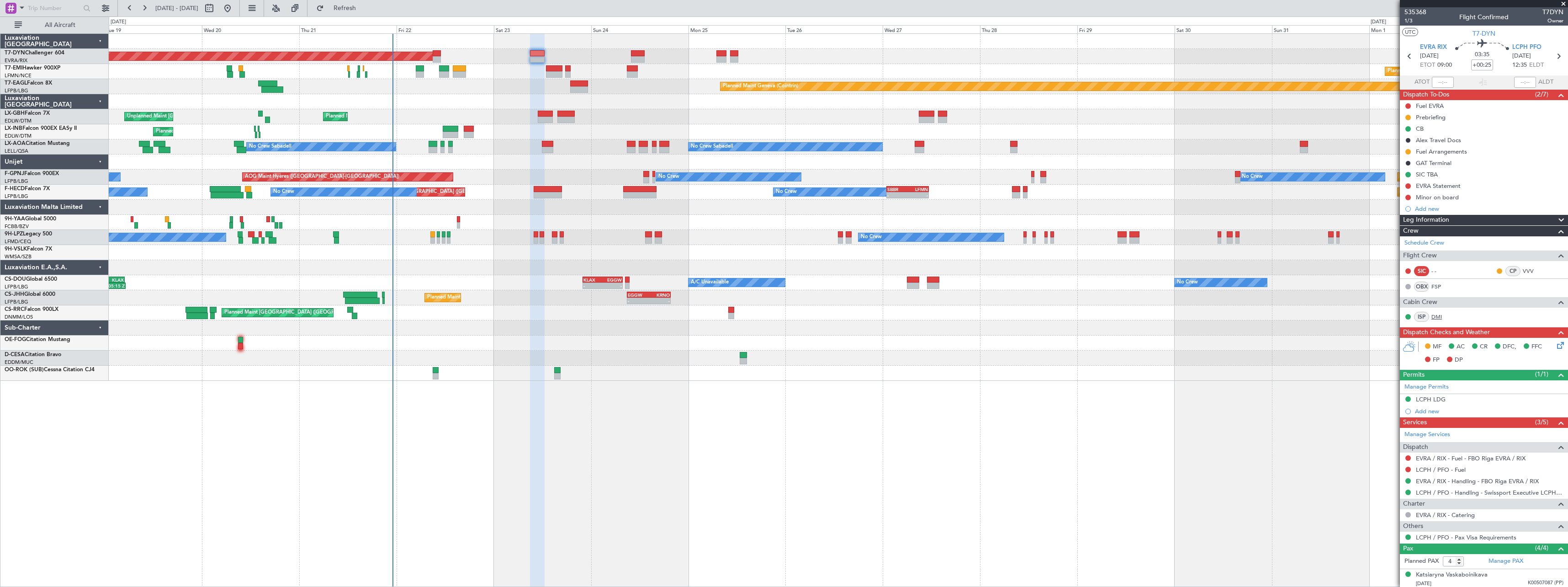
click at [1445, 318] on link "DMI" at bounding box center [1442, 317] width 21 height 9
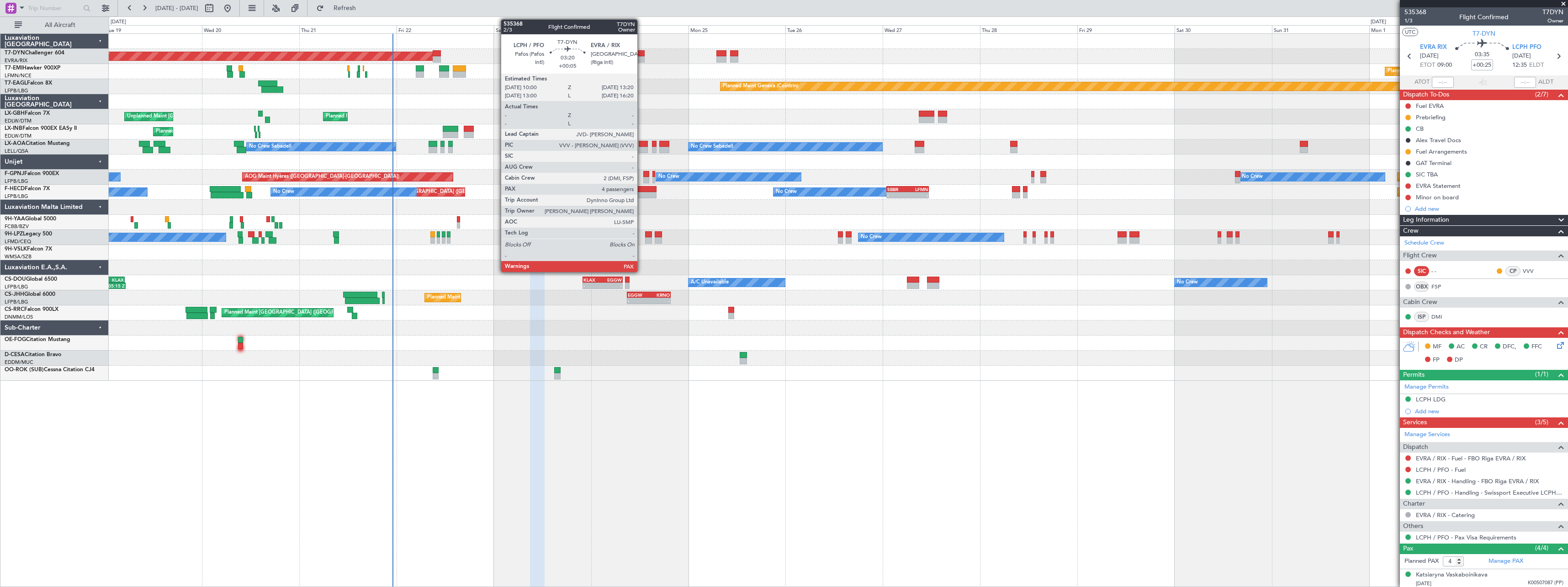
click at [642, 54] on div at bounding box center [638, 54] width 14 height 7
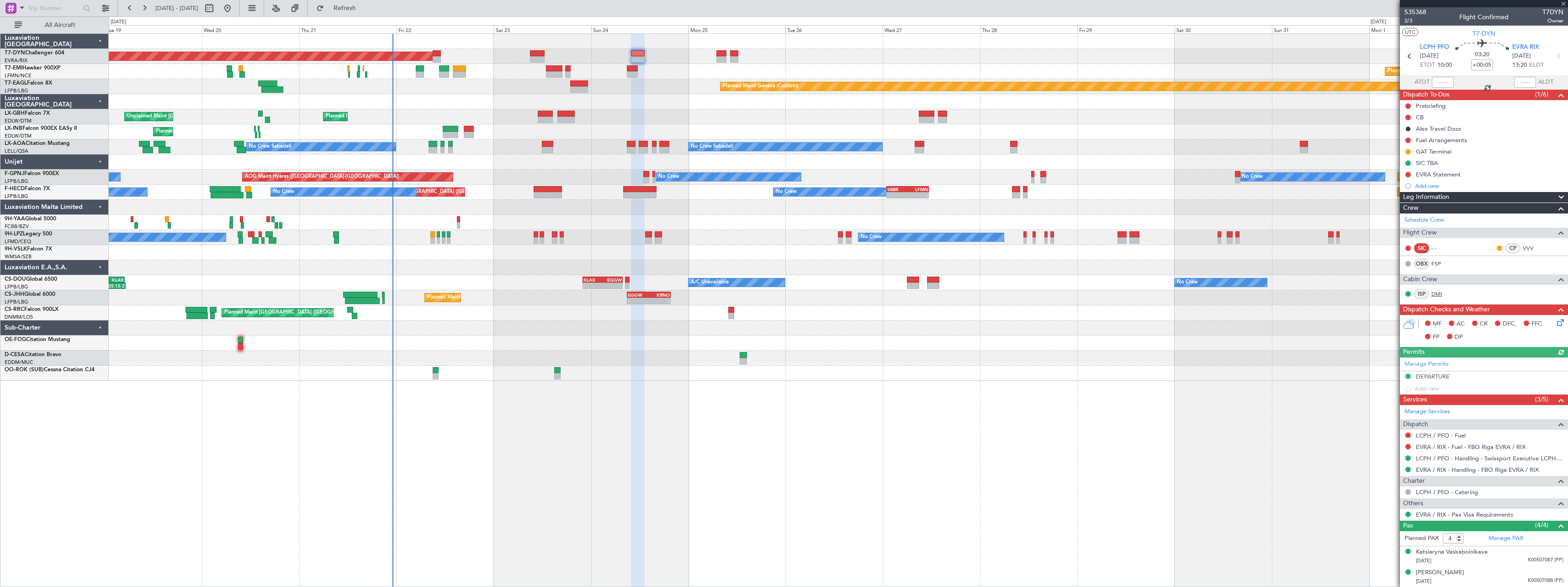
click at [1437, 296] on link "DMI" at bounding box center [1442, 294] width 21 height 9
click at [1410, 21] on span "2/3" at bounding box center [1415, 21] width 22 height 8
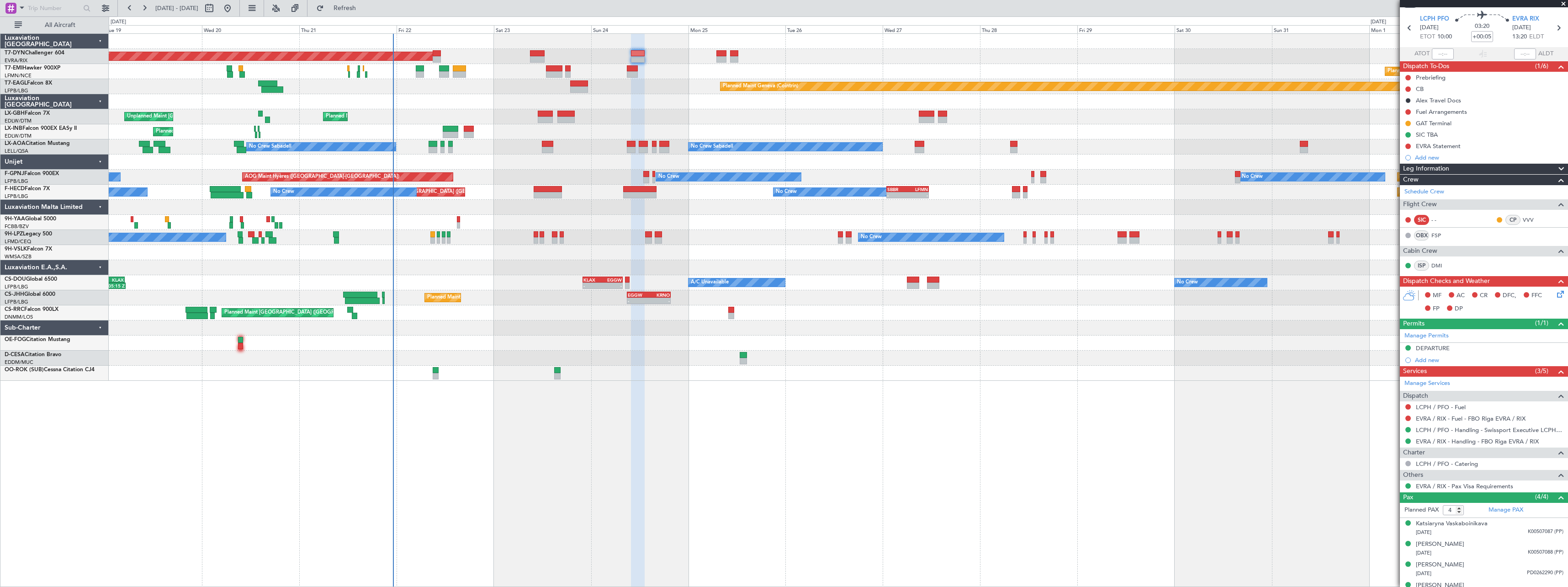
scroll to position [41, 0]
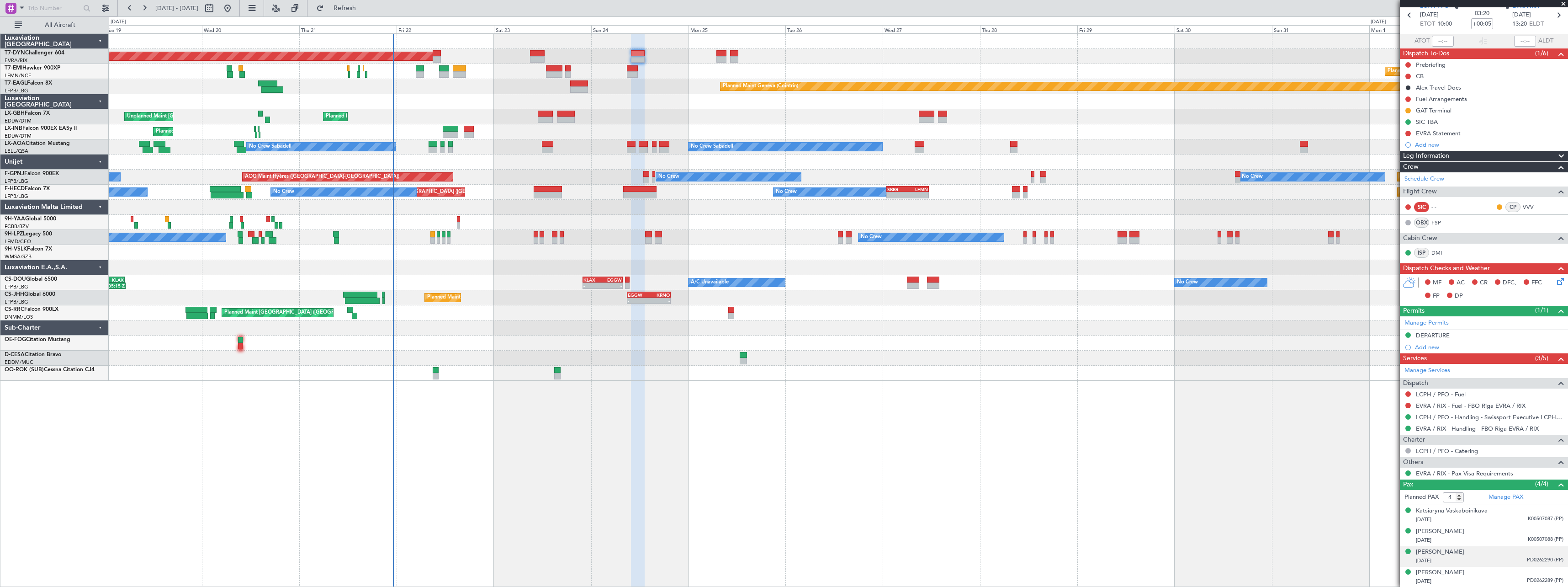
click at [1480, 554] on div "Tatsiana Karaleva 17/08/1992 PD0262290 (PP)" at bounding box center [1489, 556] width 147 height 18
click at [1449, 553] on div "[PERSON_NAME]" at bounding box center [1440, 552] width 49 height 9
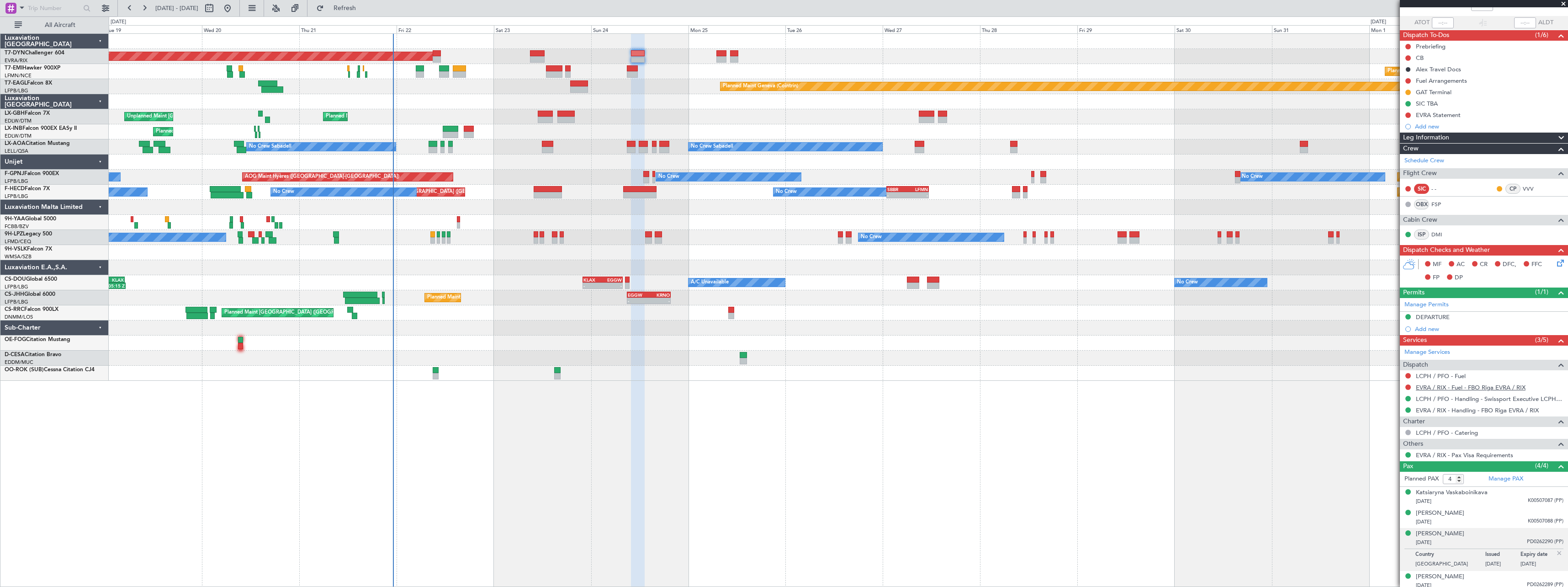
scroll to position [63, 0]
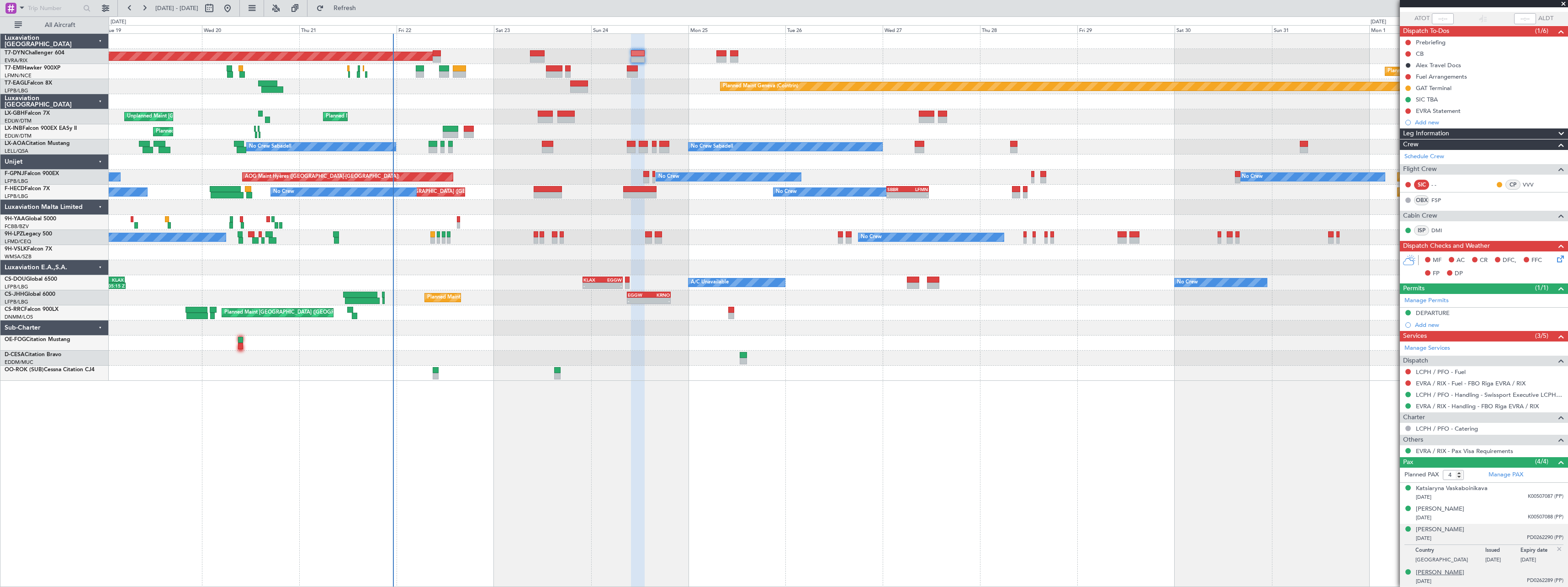
click at [1439, 571] on div "[PERSON_NAME]" at bounding box center [1440, 572] width 49 height 9
click at [1466, 487] on div "Katsiaryna Vaskaboinikava" at bounding box center [1452, 488] width 72 height 9
click at [1457, 487] on div "Katsiaryna Vaskaboinikava" at bounding box center [1452, 488] width 72 height 9
click at [1452, 531] on div "[PERSON_NAME]" at bounding box center [1440, 531] width 49 height 9
click at [1464, 407] on link "EVRA / RIX - Handling - FBO Riga EVRA / RIX" at bounding box center [1477, 406] width 123 height 8
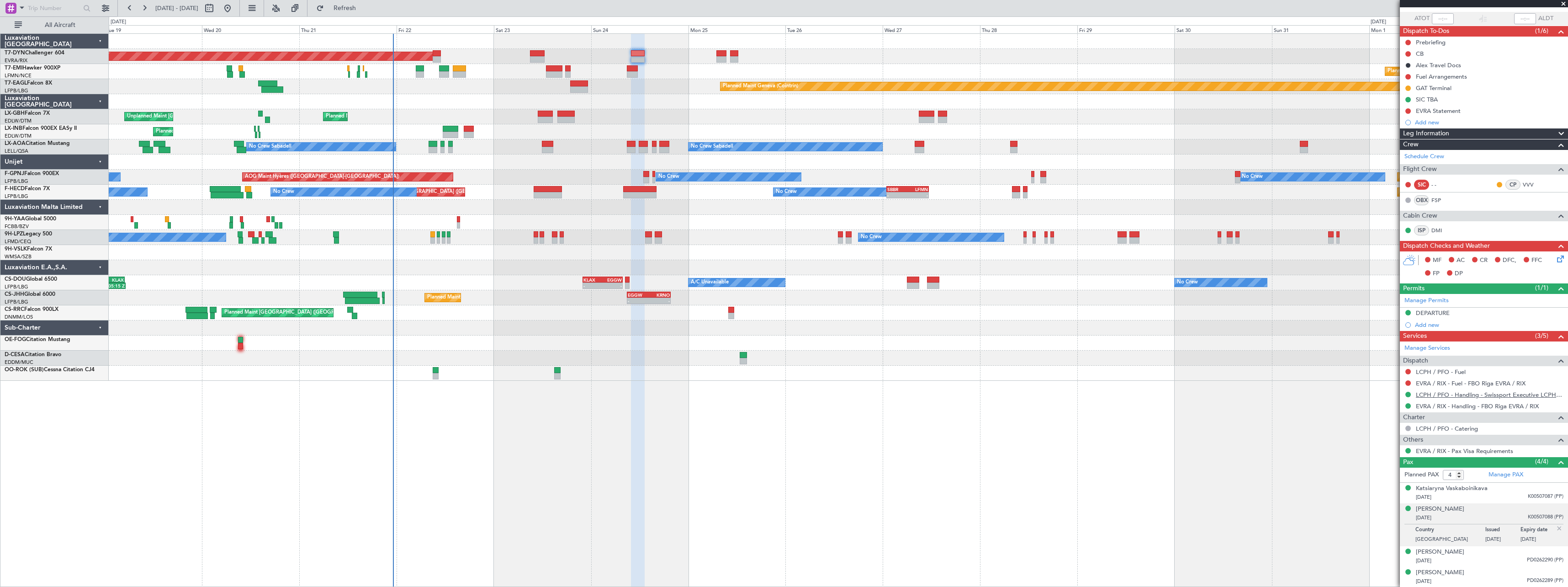
click at [1470, 396] on link "LCPH / PFO - Handling - Swissport Executive LCPH / PFO" at bounding box center [1489, 395] width 147 height 8
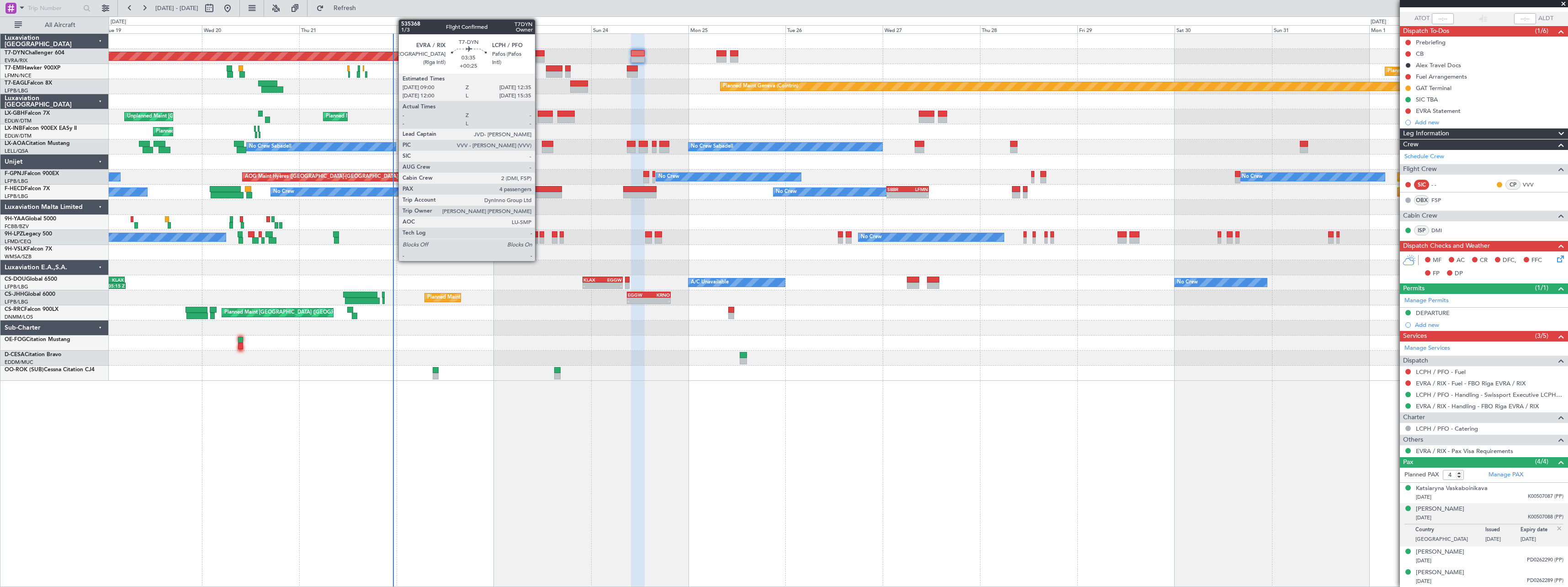
click at [539, 55] on div at bounding box center [537, 54] width 15 height 7
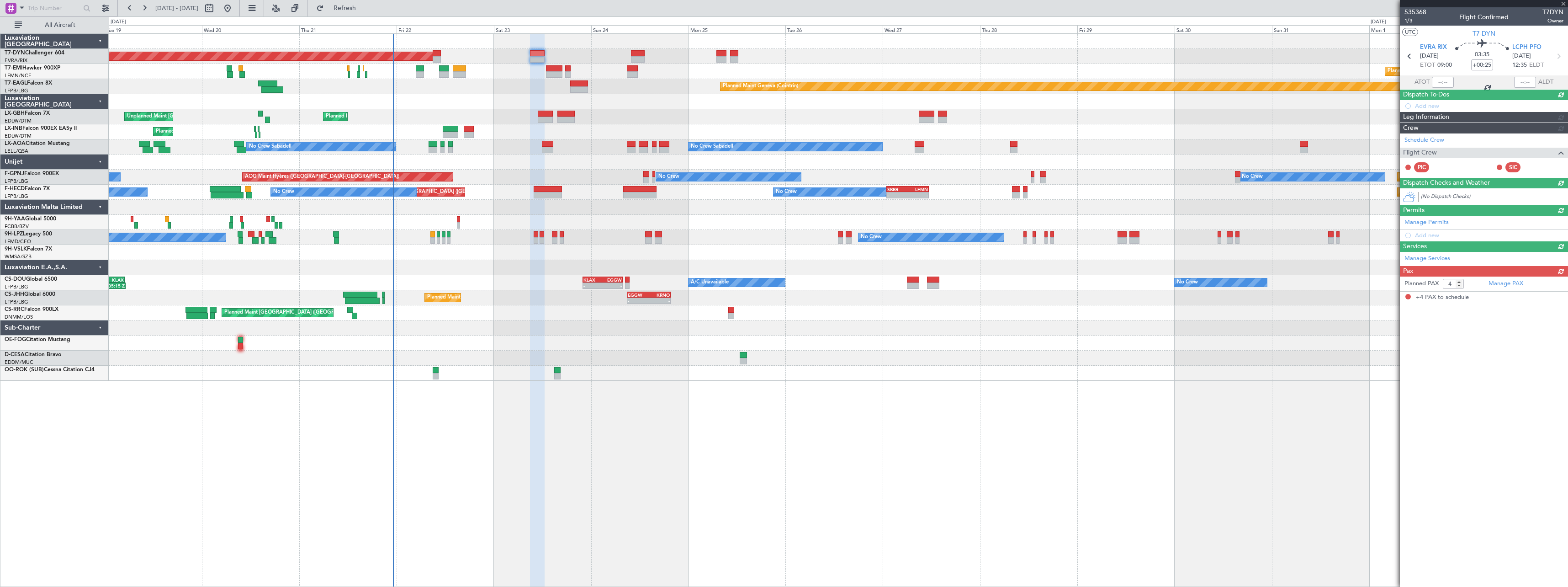
scroll to position [0, 0]
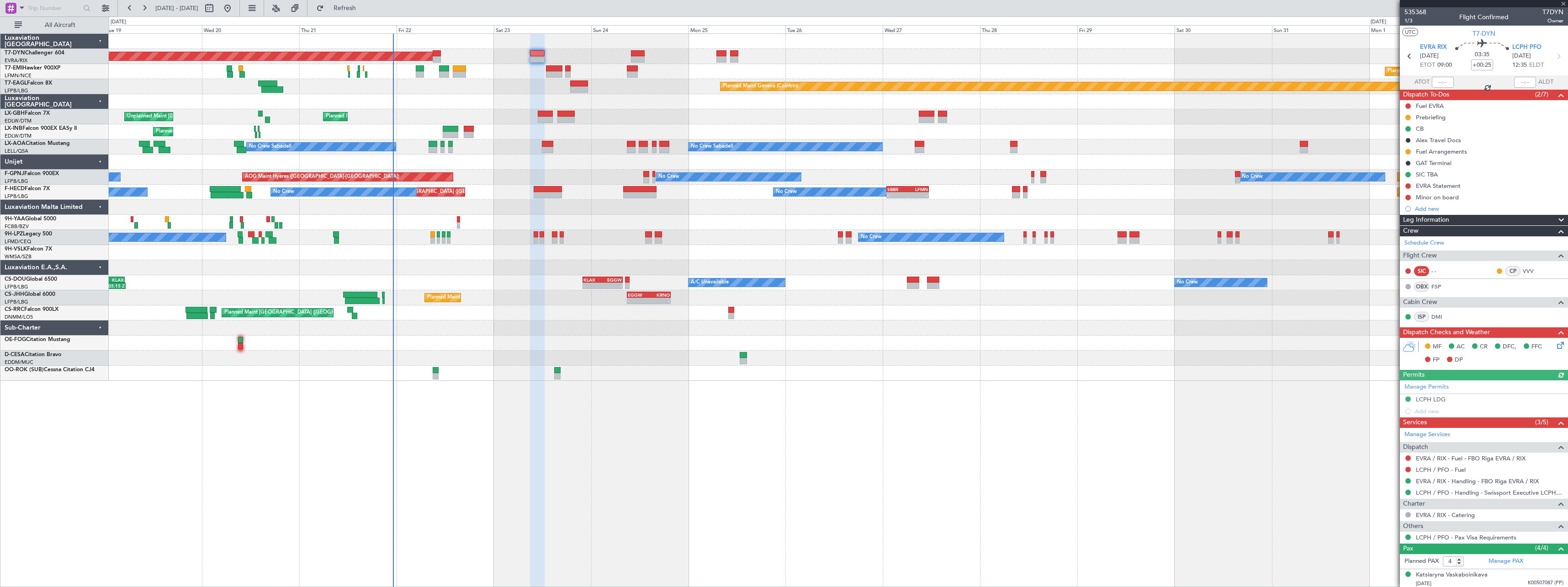
click at [1556, 344] on icon at bounding box center [1559, 343] width 7 height 7
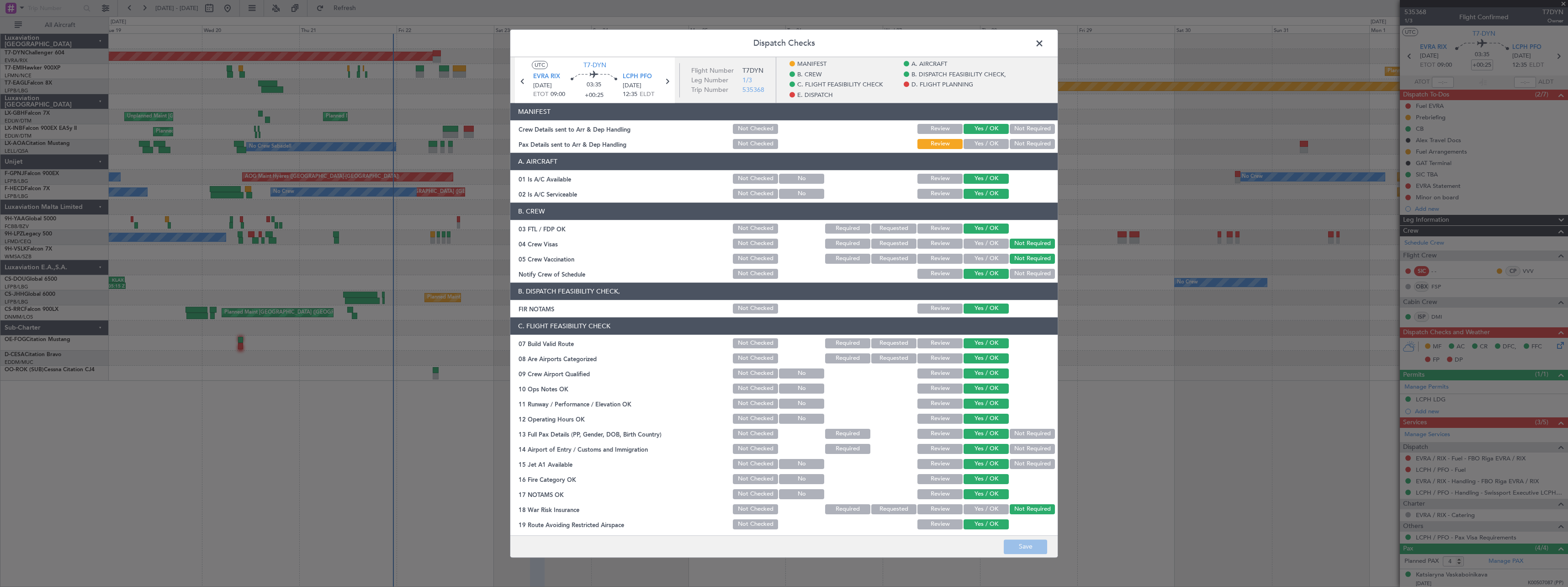
click at [979, 144] on button "Yes / OK" at bounding box center [986, 144] width 45 height 10
click at [1018, 547] on button "Save" at bounding box center [1025, 547] width 43 height 15
click at [1044, 44] on span at bounding box center [1044, 46] width 0 height 18
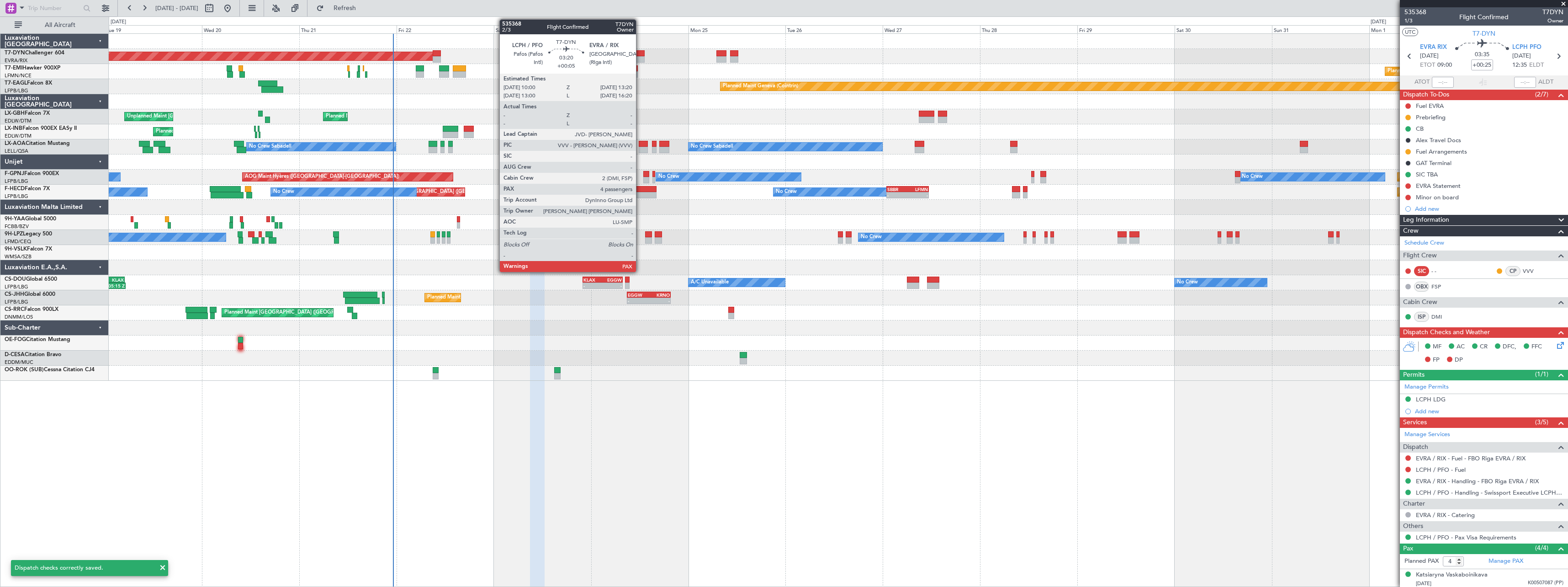
click at [640, 58] on div at bounding box center [638, 59] width 14 height 7
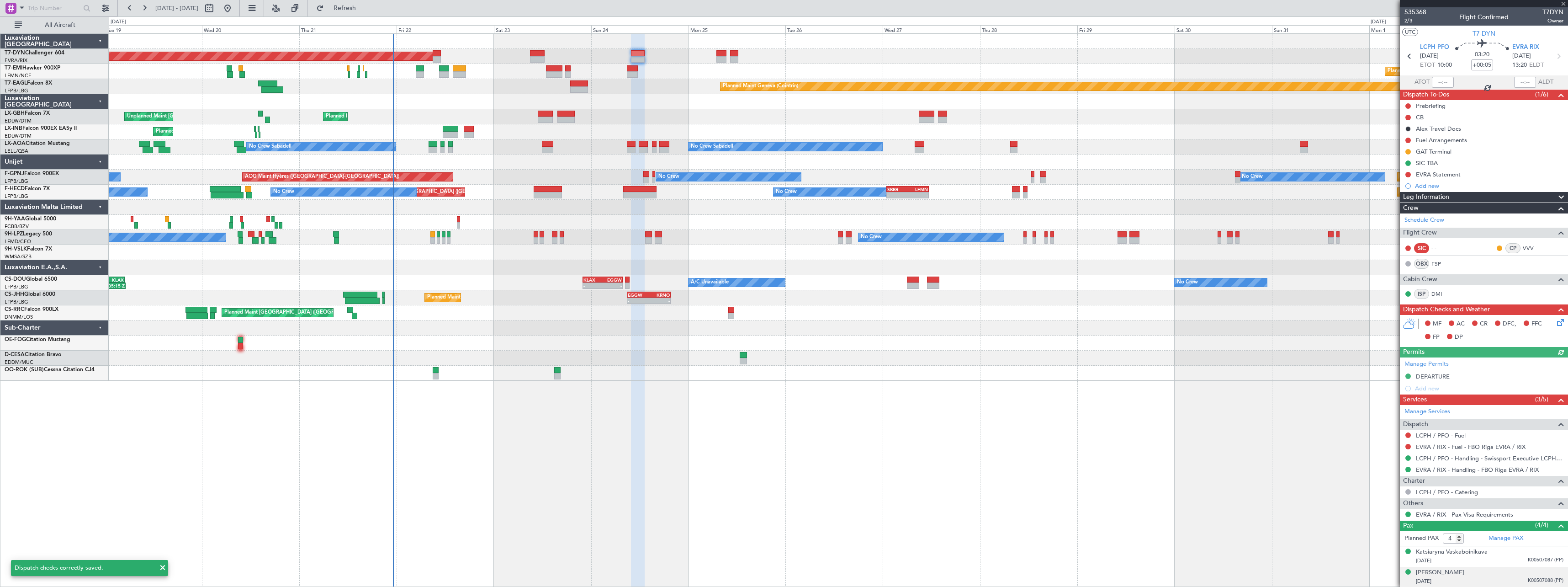
click at [1555, 325] on icon at bounding box center [1559, 321] width 7 height 7
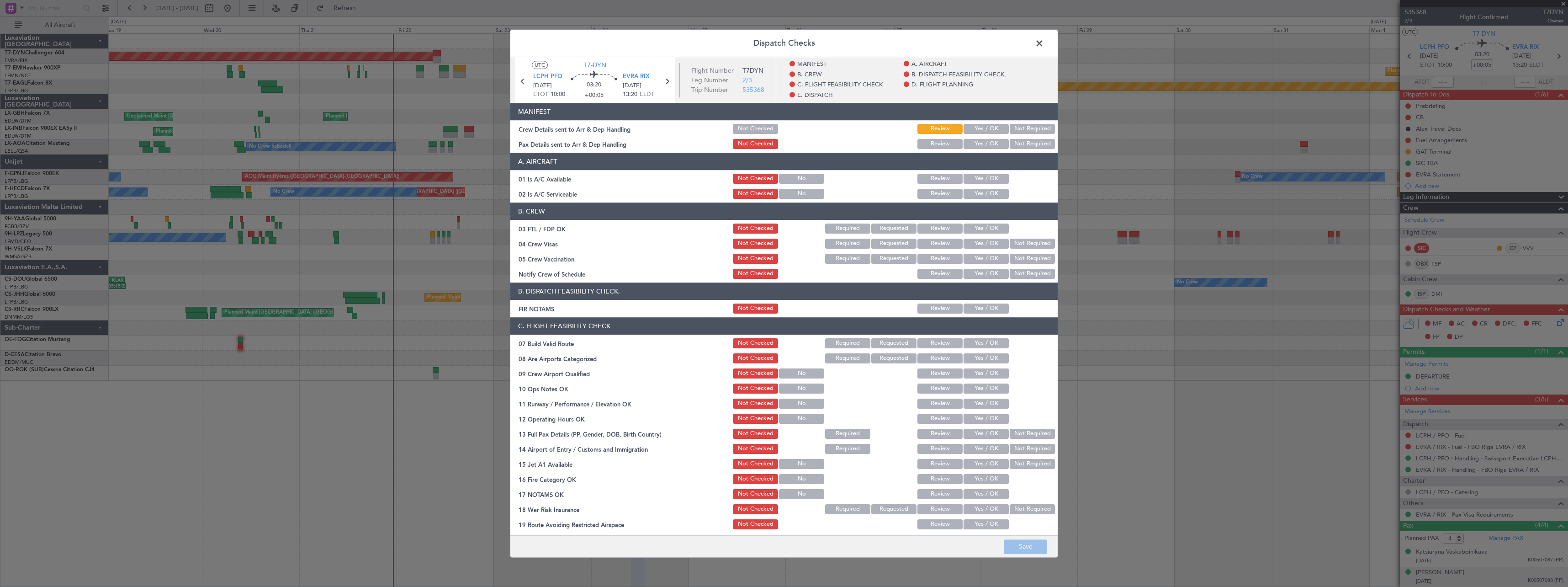
click at [973, 127] on button "Yes / OK" at bounding box center [986, 128] width 45 height 10
click at [984, 142] on button "Yes / OK" at bounding box center [986, 144] width 45 height 10
click at [1024, 541] on button "Save" at bounding box center [1025, 547] width 43 height 15
click at [1044, 42] on span at bounding box center [1044, 46] width 0 height 18
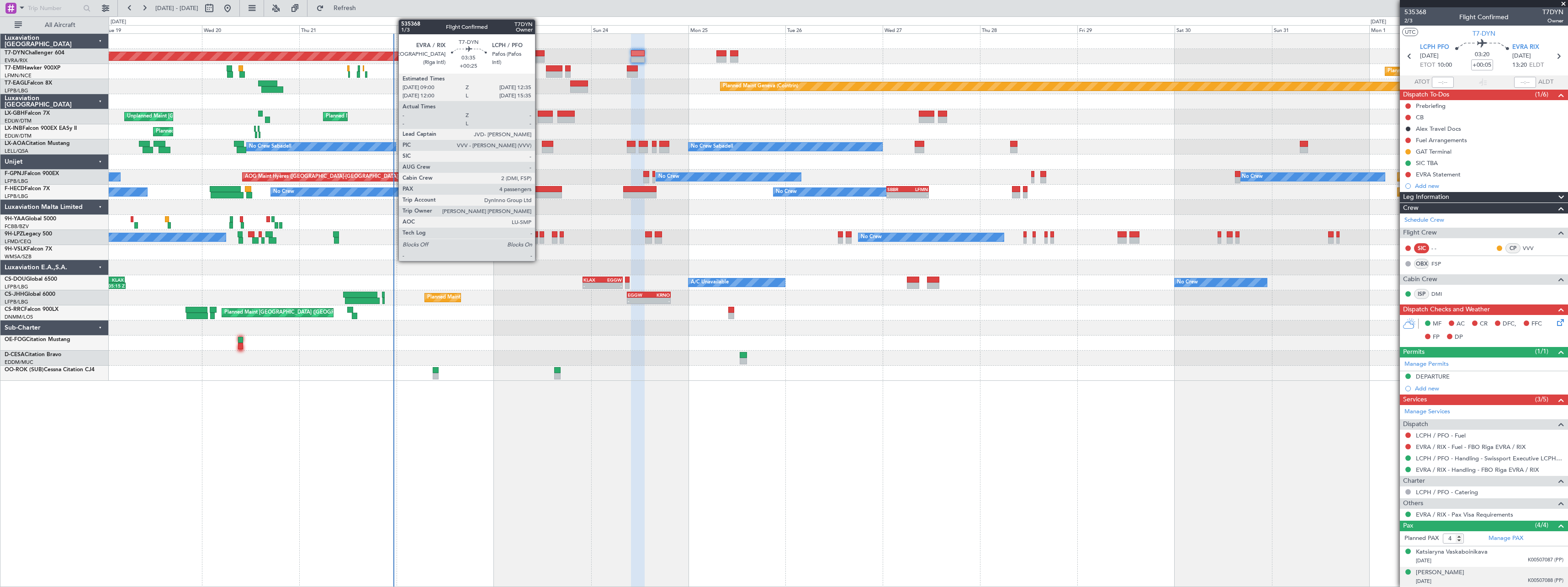
click at [539, 60] on div at bounding box center [537, 59] width 15 height 7
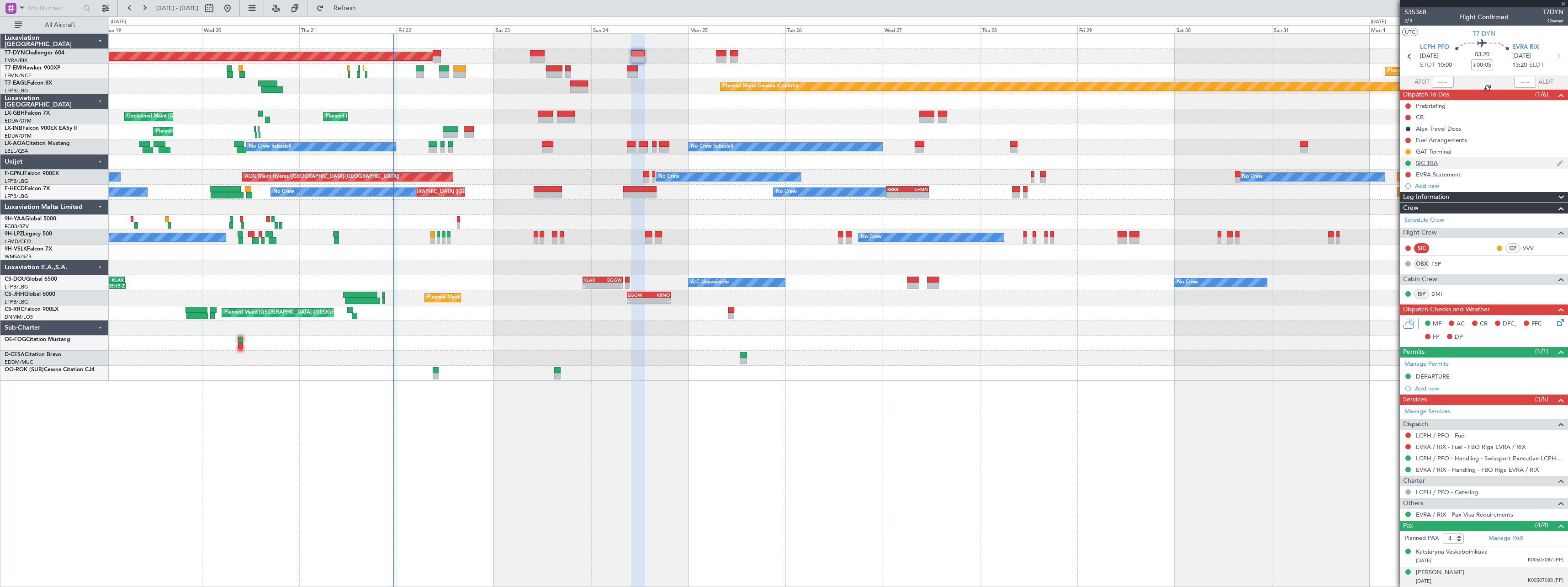
type input "+00:25"
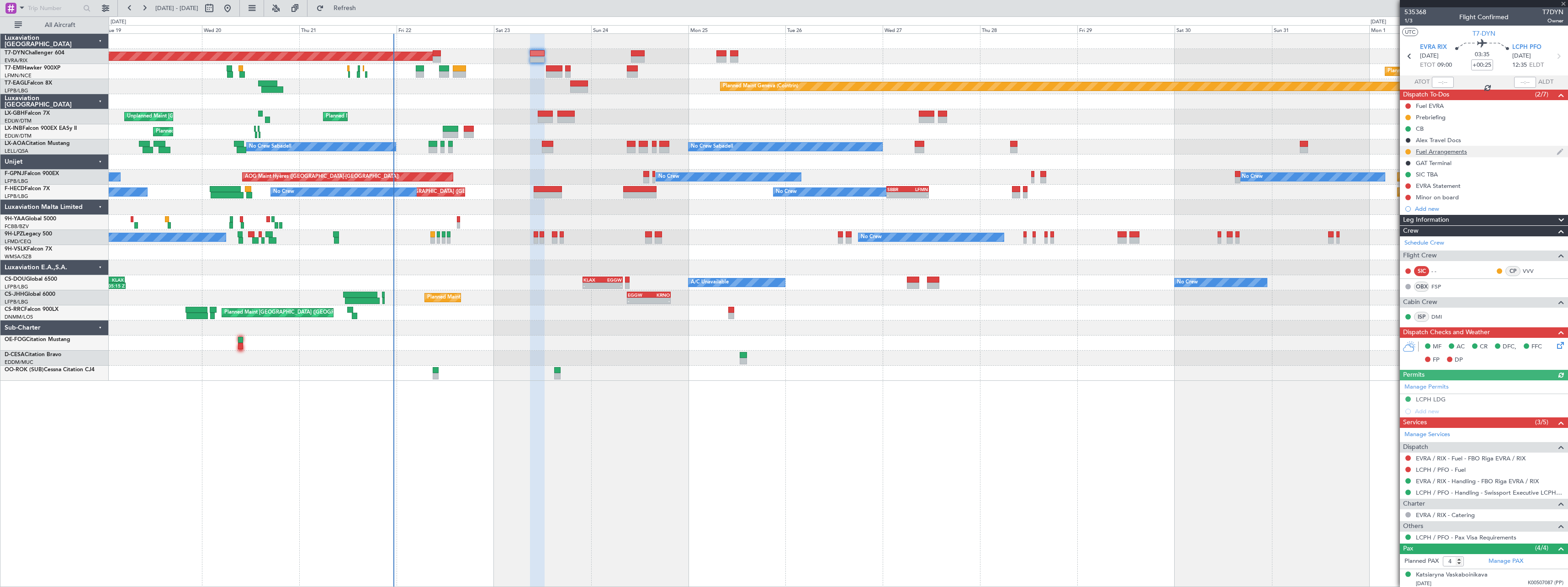
click at [1480, 151] on div "Fuel Arrangements" at bounding box center [1484, 151] width 168 height 12
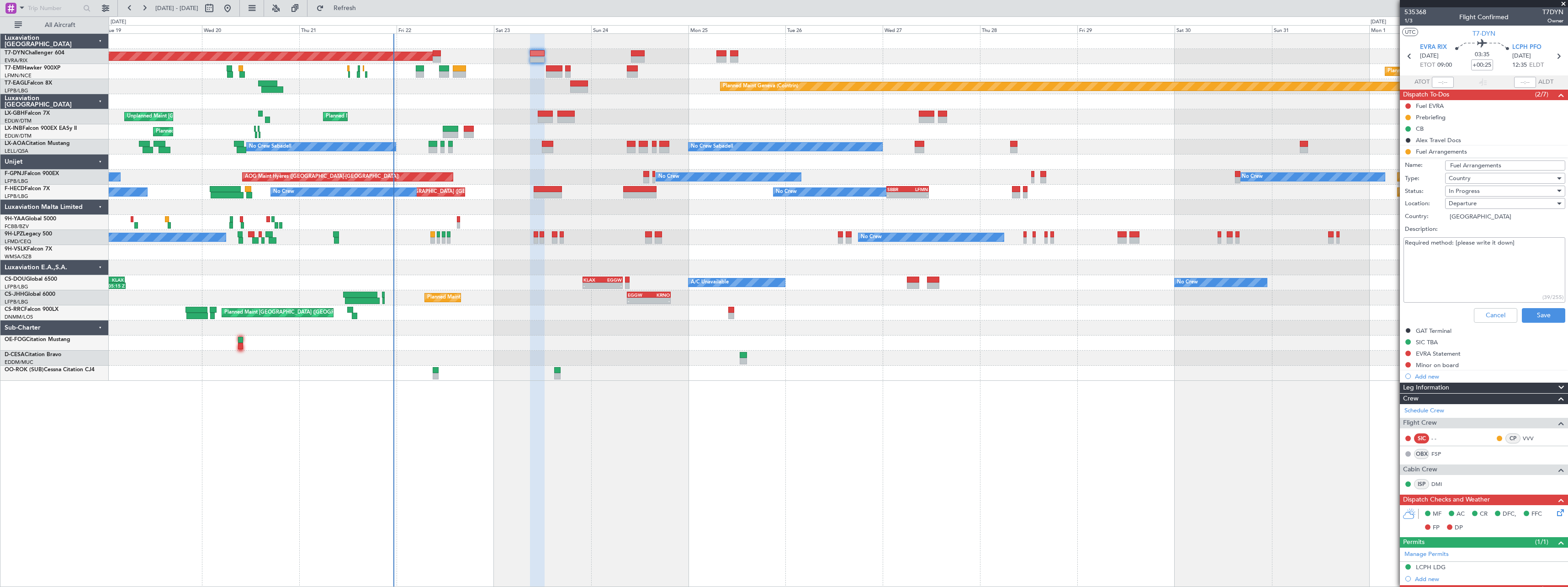
drag, startPoint x: 1525, startPoint y: 242, endPoint x: 1455, endPoint y: 247, distance: 70.2
click at [1455, 247] on textarea "Required method: [please write it down]" at bounding box center [1485, 270] width 162 height 65
paste textarea "#53090671"
type textarea "Required method: FR WFS #53090671"
click at [1484, 191] on div "In Progress" at bounding box center [1502, 191] width 107 height 14
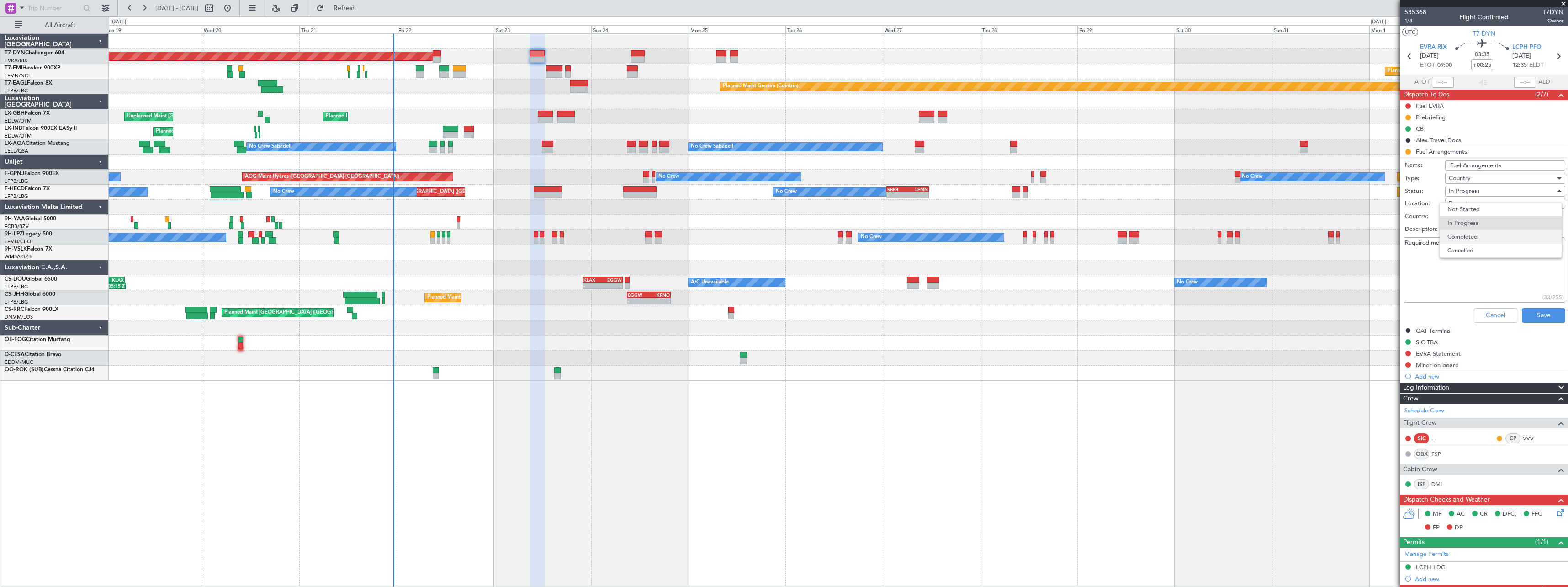
click at [1490, 235] on span "Completed" at bounding box center [1501, 237] width 107 height 14
click at [1539, 309] on button "Save" at bounding box center [1543, 315] width 43 height 15
